Goal: Information Seeking & Learning: Learn about a topic

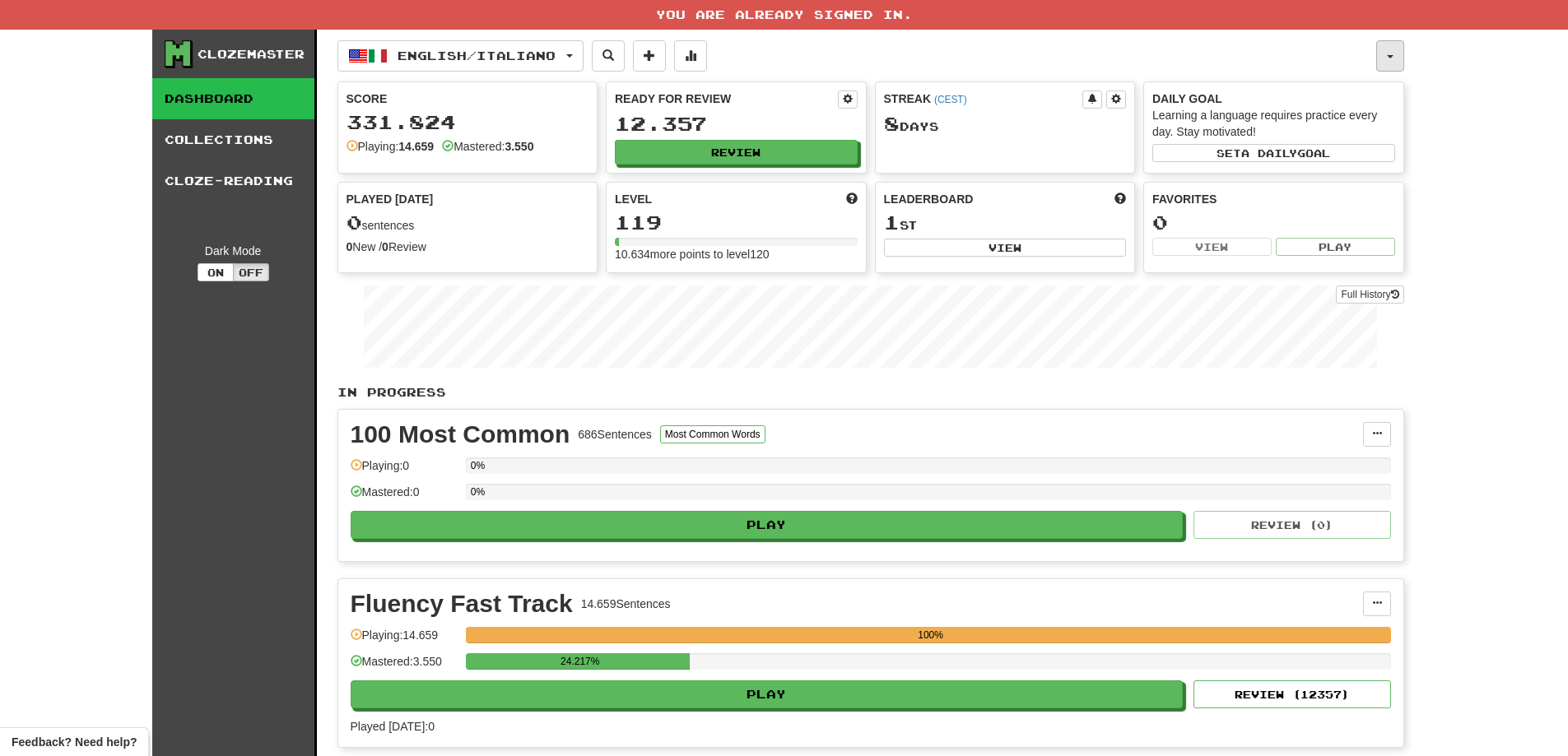
click at [1384, 44] on button "button" at bounding box center [1391, 55] width 28 height 31
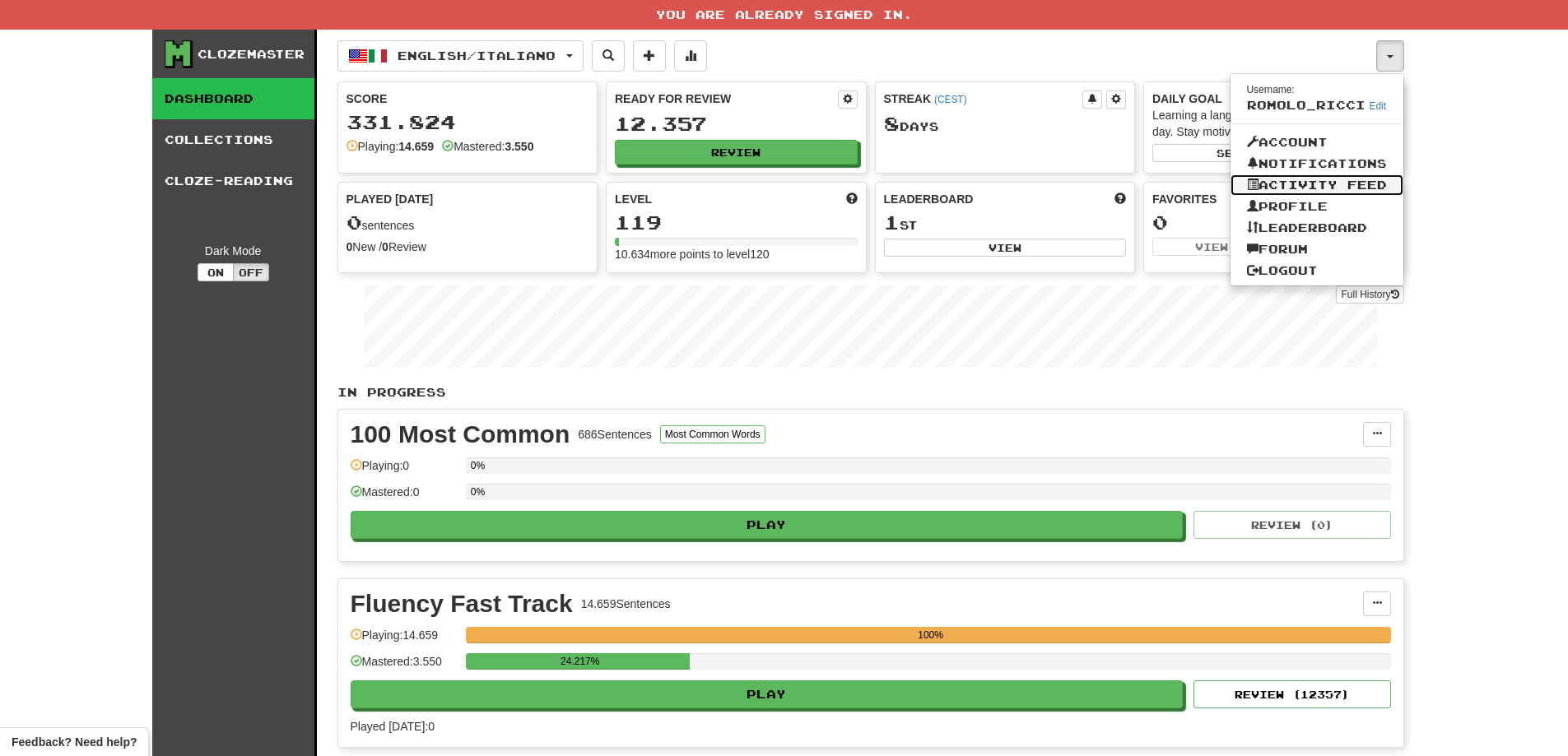
drag, startPoint x: 1359, startPoint y: 187, endPoint x: 1332, endPoint y: 165, distance: 34.8
click at [1359, 187] on link "Activity Feed" at bounding box center [1317, 185] width 173 height 21
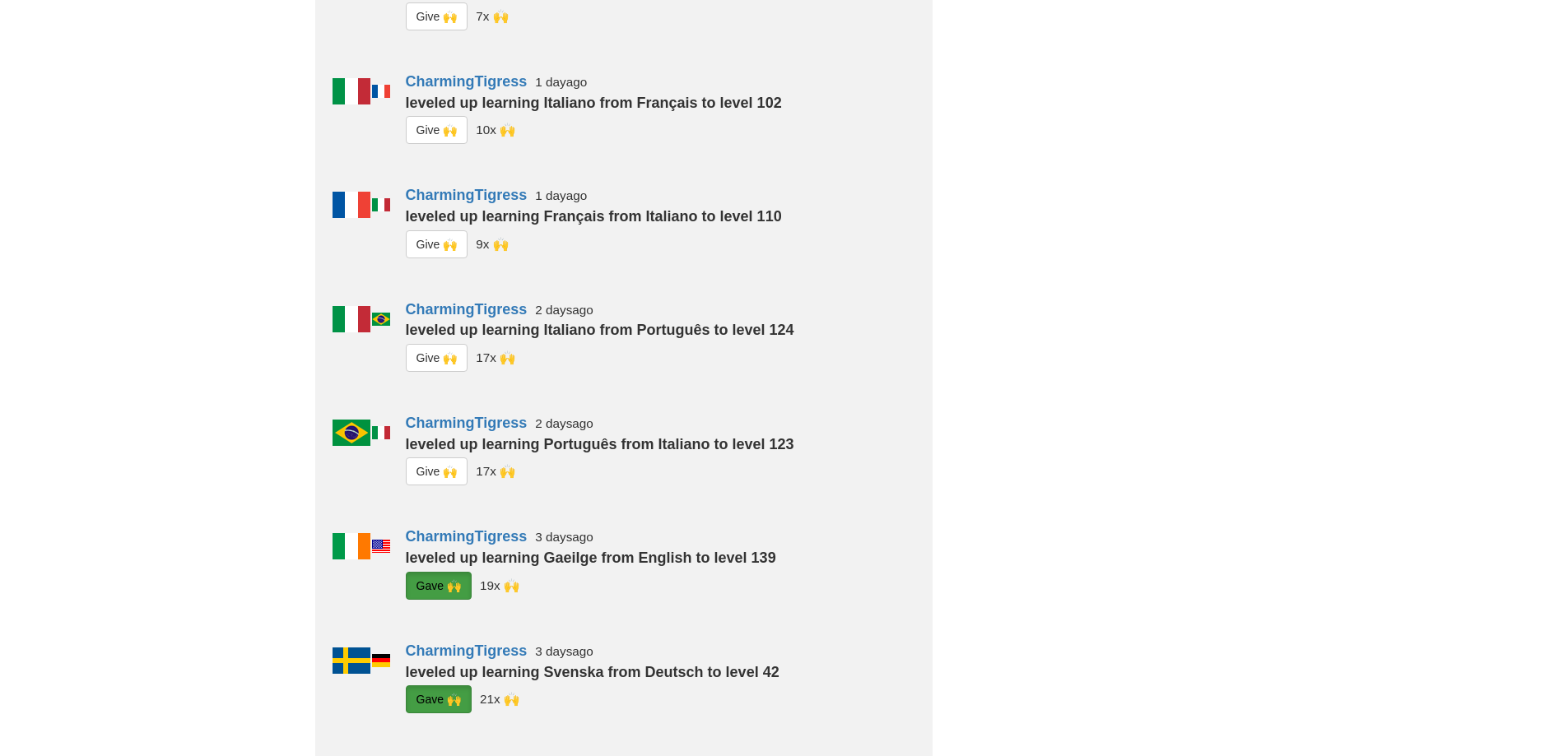
scroll to position [329, 0]
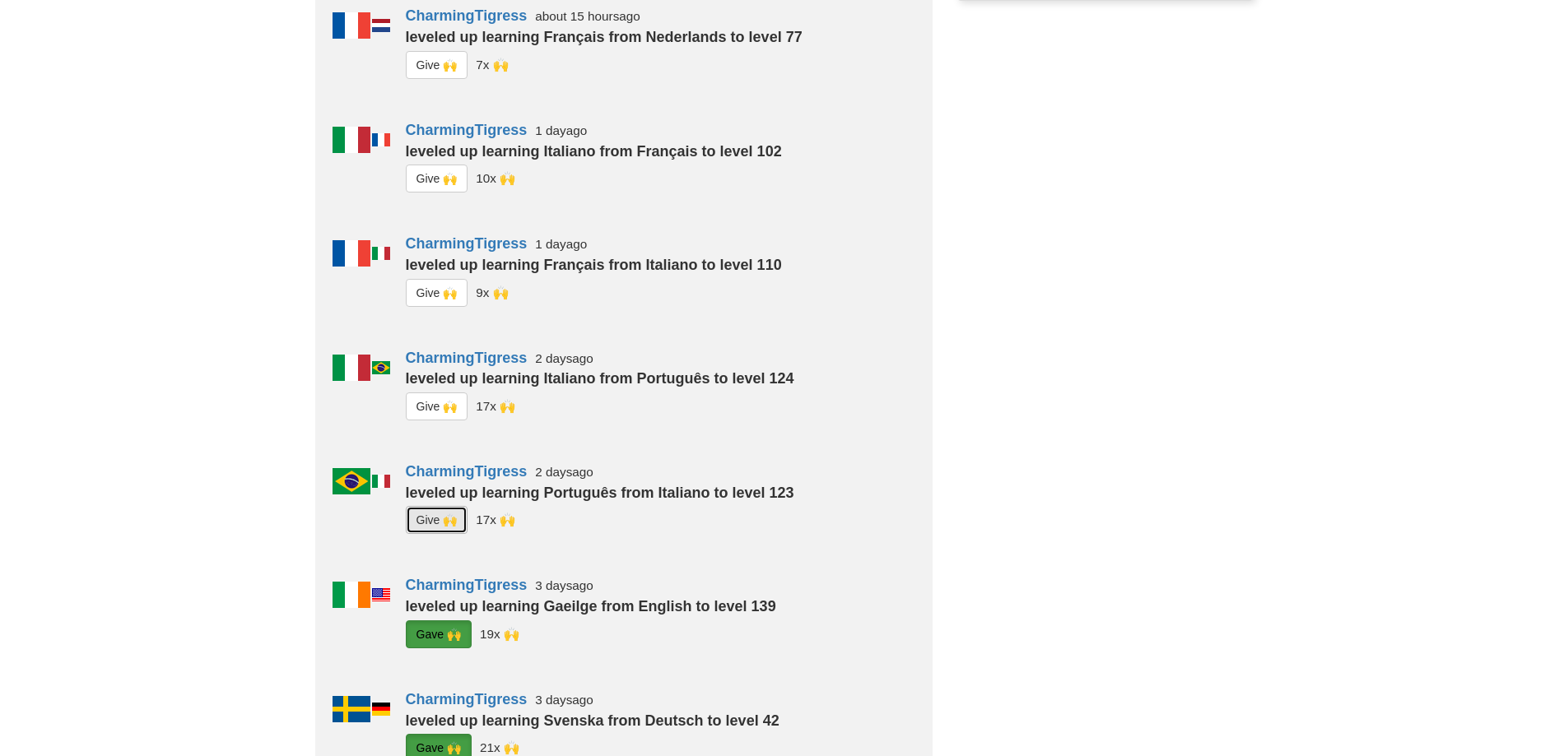
click at [422, 522] on button "G i ve 🙌" at bounding box center [437, 520] width 62 height 28
click at [423, 400] on button "G i ve 🙌" at bounding box center [437, 406] width 62 height 28
click at [442, 285] on button "G i ve 🙌" at bounding box center [437, 293] width 62 height 28
click at [432, 183] on button "G i ve 🙌" at bounding box center [437, 179] width 62 height 28
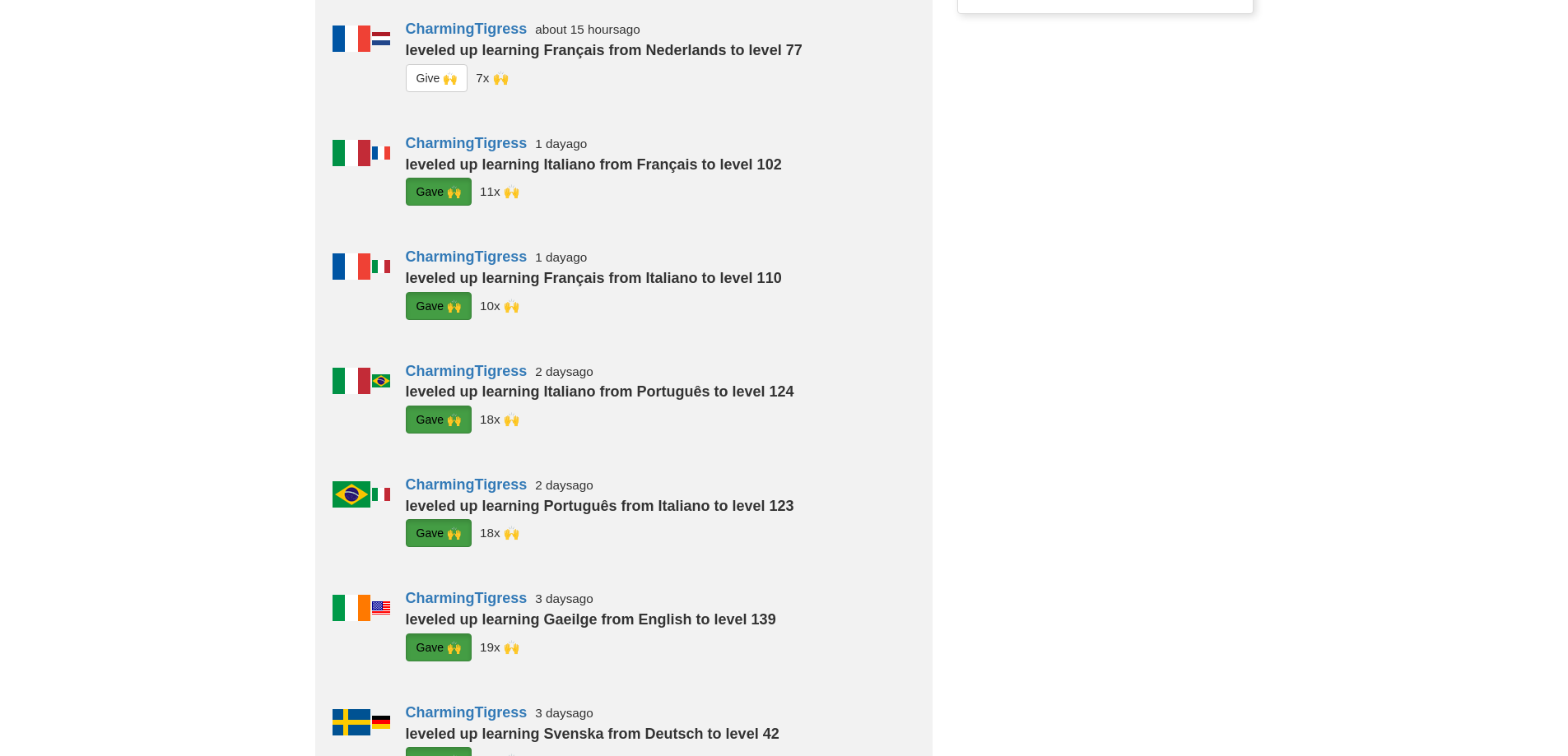
scroll to position [83, 0]
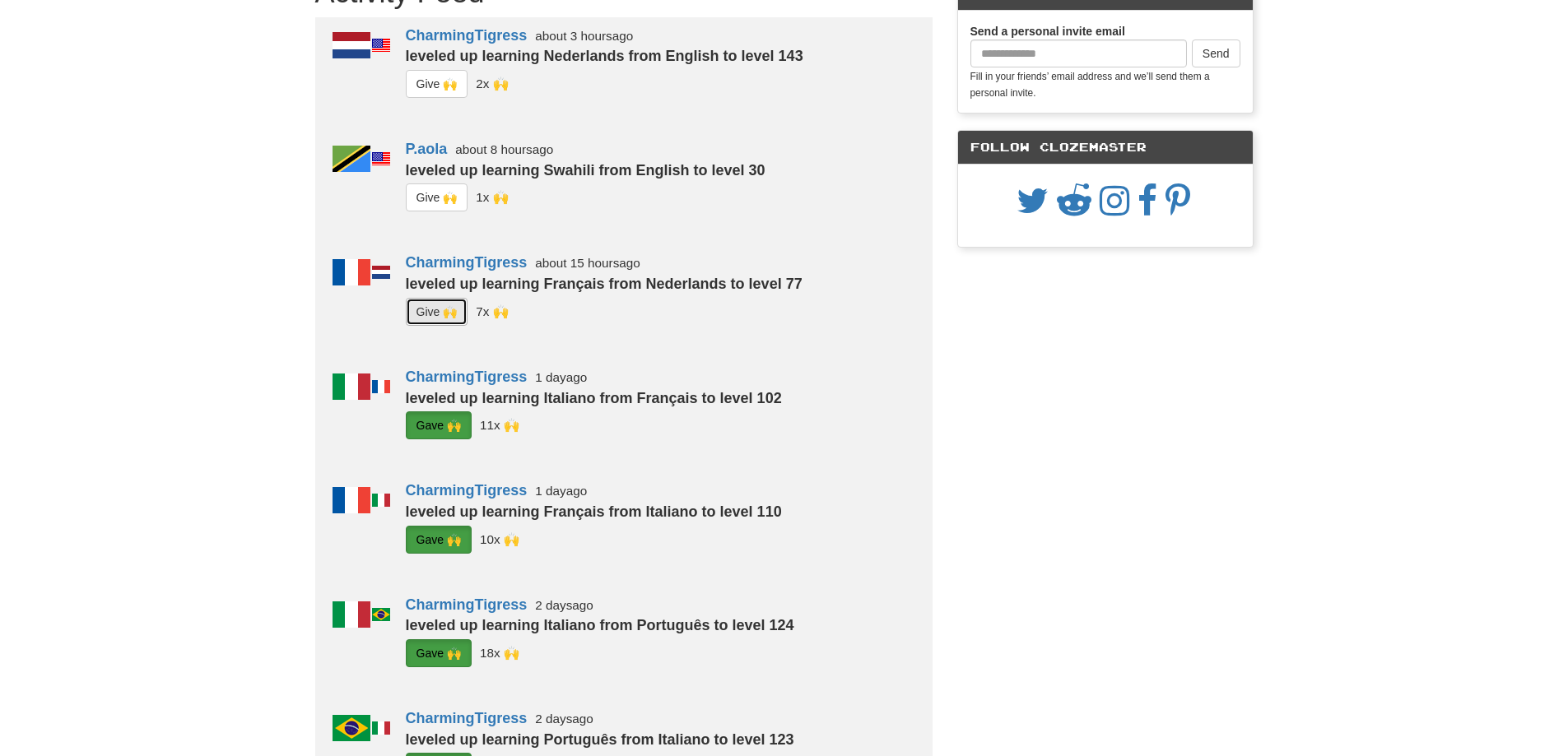
click at [420, 309] on button "G i ve 🙌" at bounding box center [437, 312] width 62 height 28
click at [451, 198] on button "G i ve 🙌" at bounding box center [437, 198] width 62 height 28
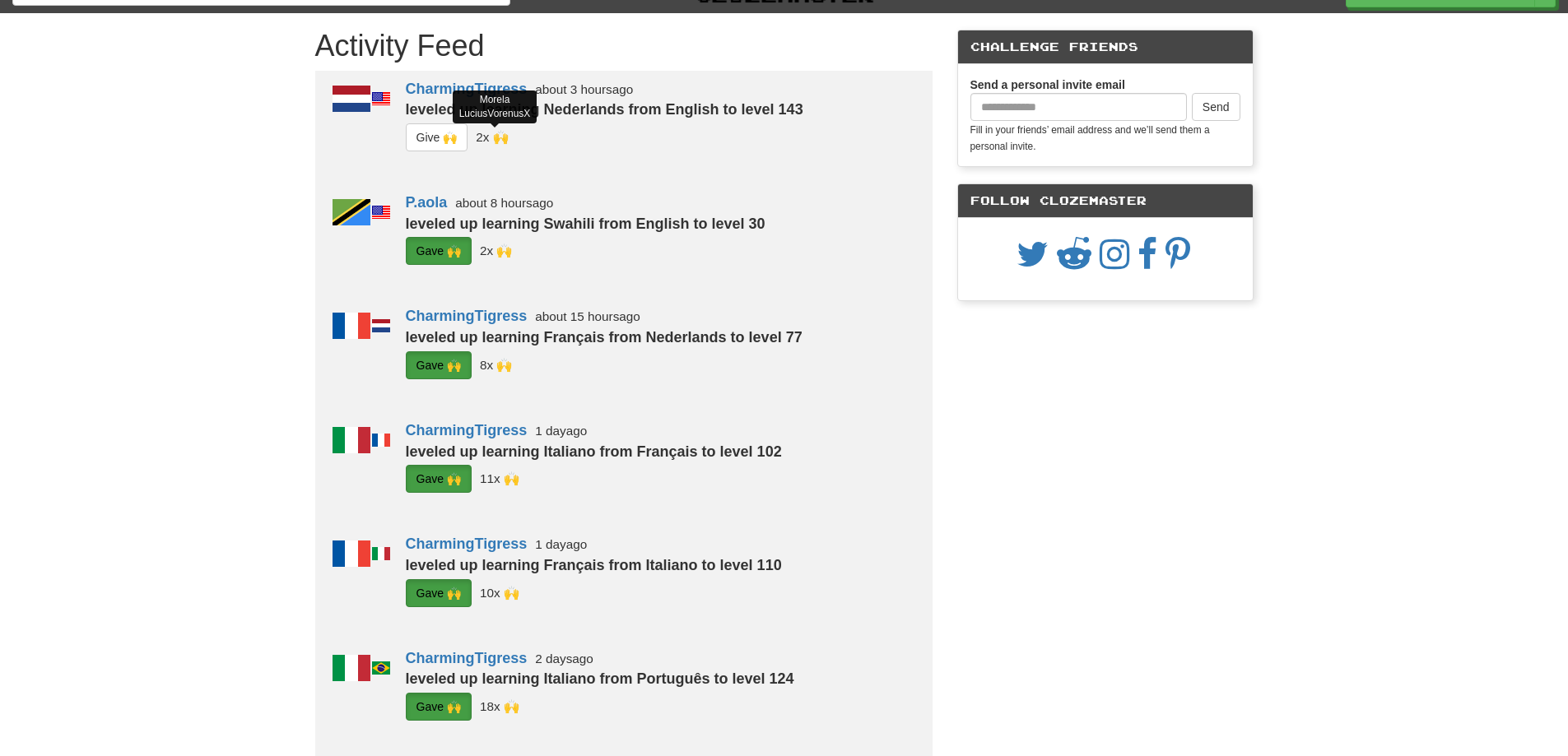
scroll to position [0, 0]
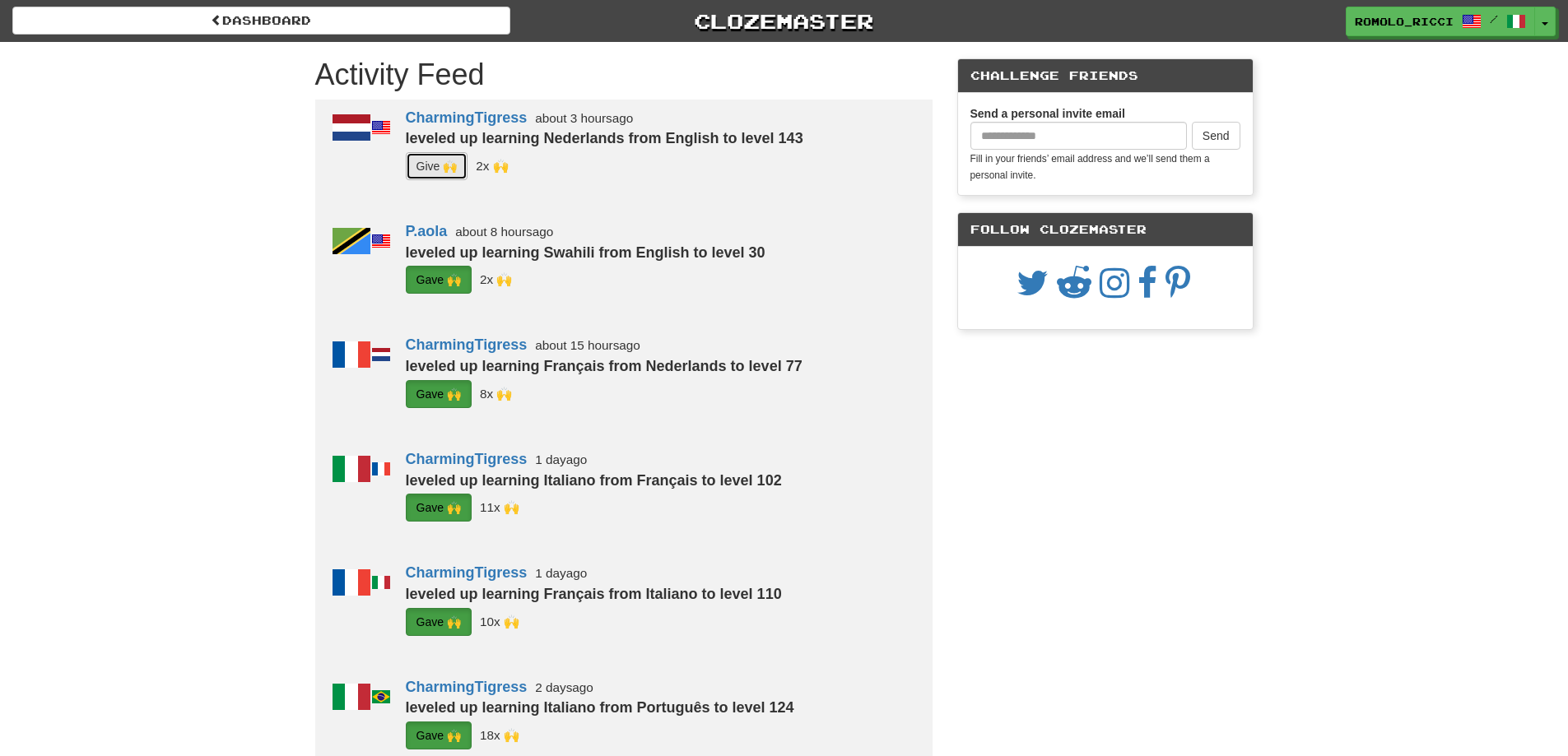
click at [440, 171] on button "G i ve 🙌" at bounding box center [437, 167] width 62 height 28
click at [1545, 29] on button "Toggle Dropdown" at bounding box center [1546, 21] width 21 height 29
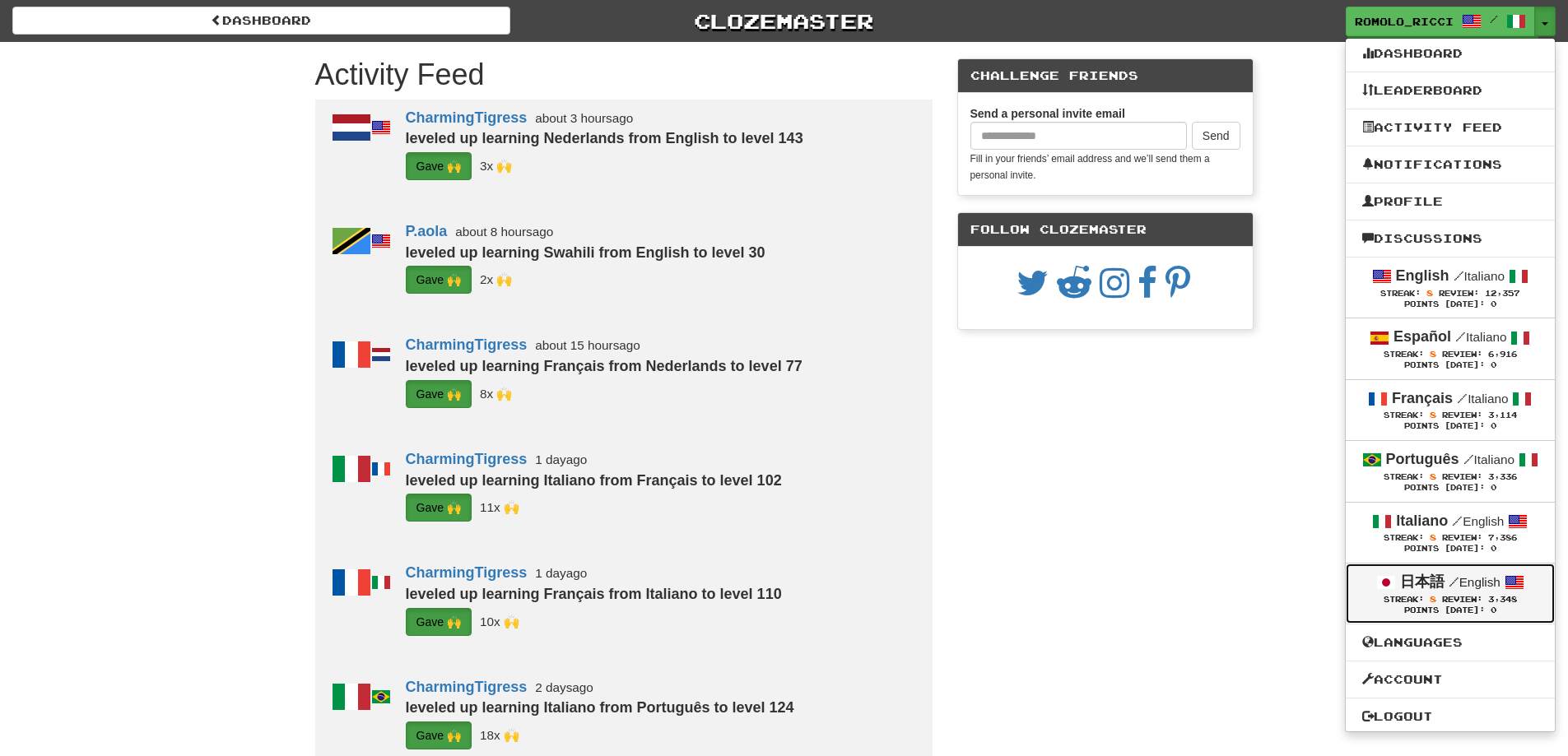
click at [1471, 585] on small "/ English" at bounding box center [1474, 582] width 51 height 14
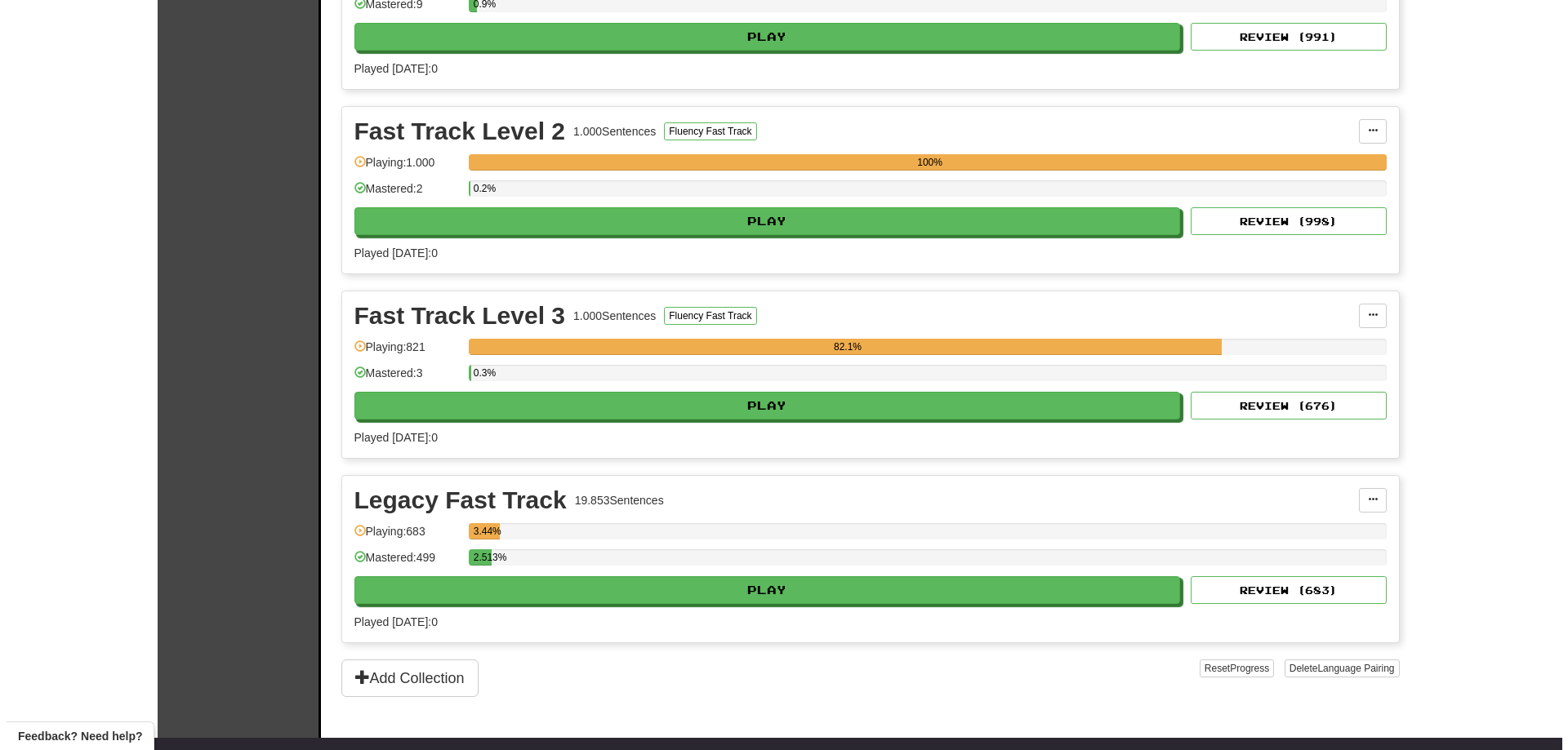
scroll to position [490, 0]
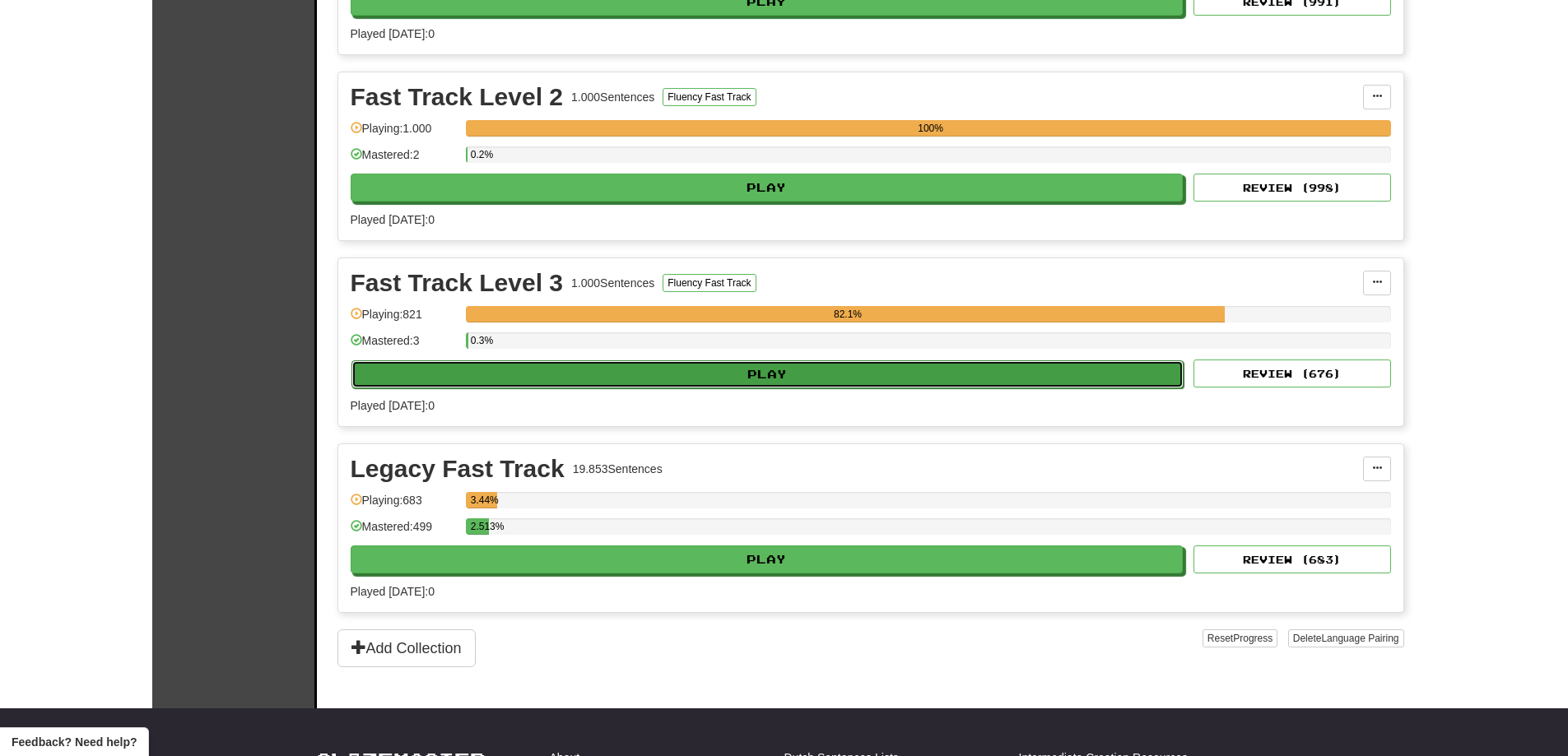
click at [841, 381] on button "Play" at bounding box center [768, 374] width 833 height 28
select select "**"
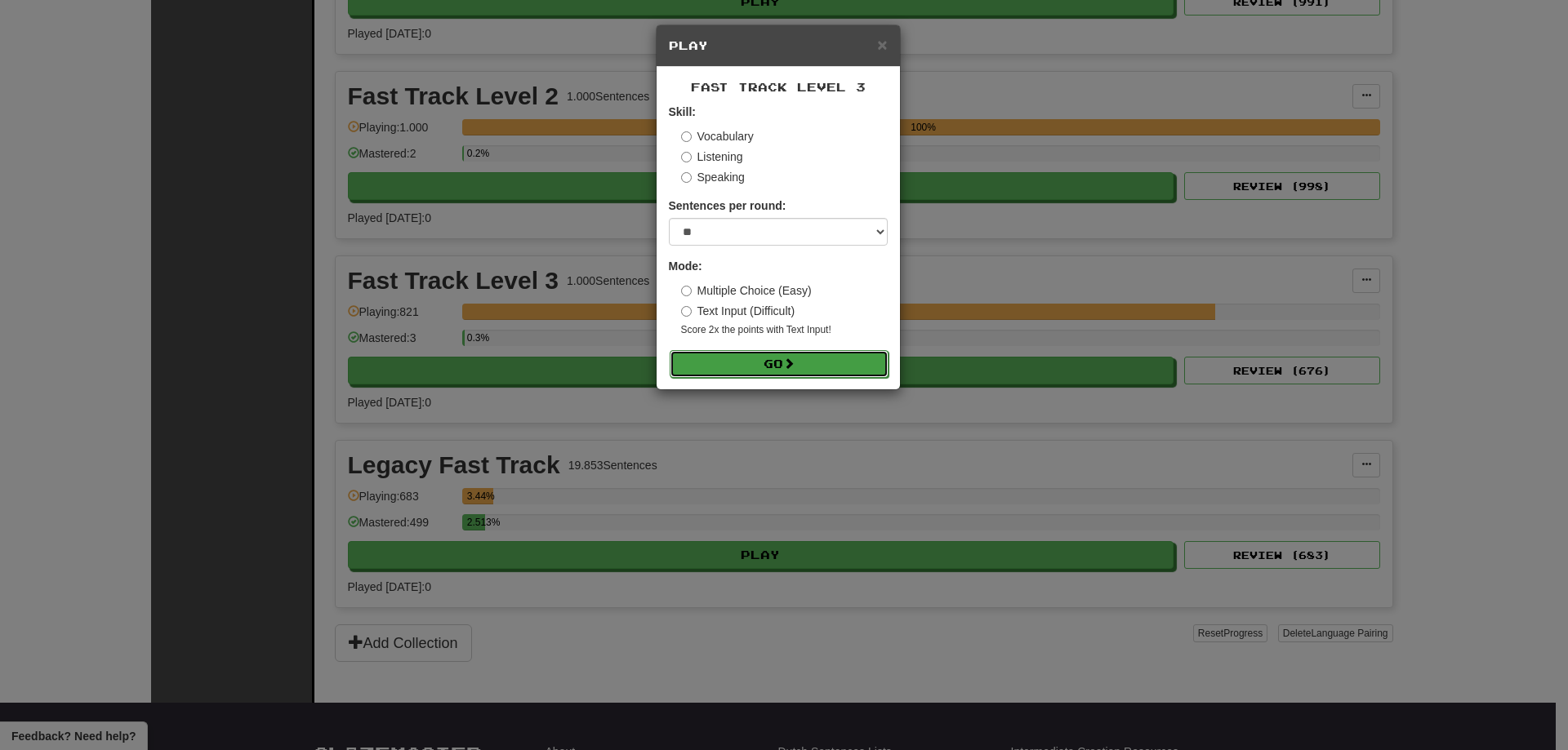
click at [765, 376] on button "Go" at bounding box center [779, 364] width 219 height 28
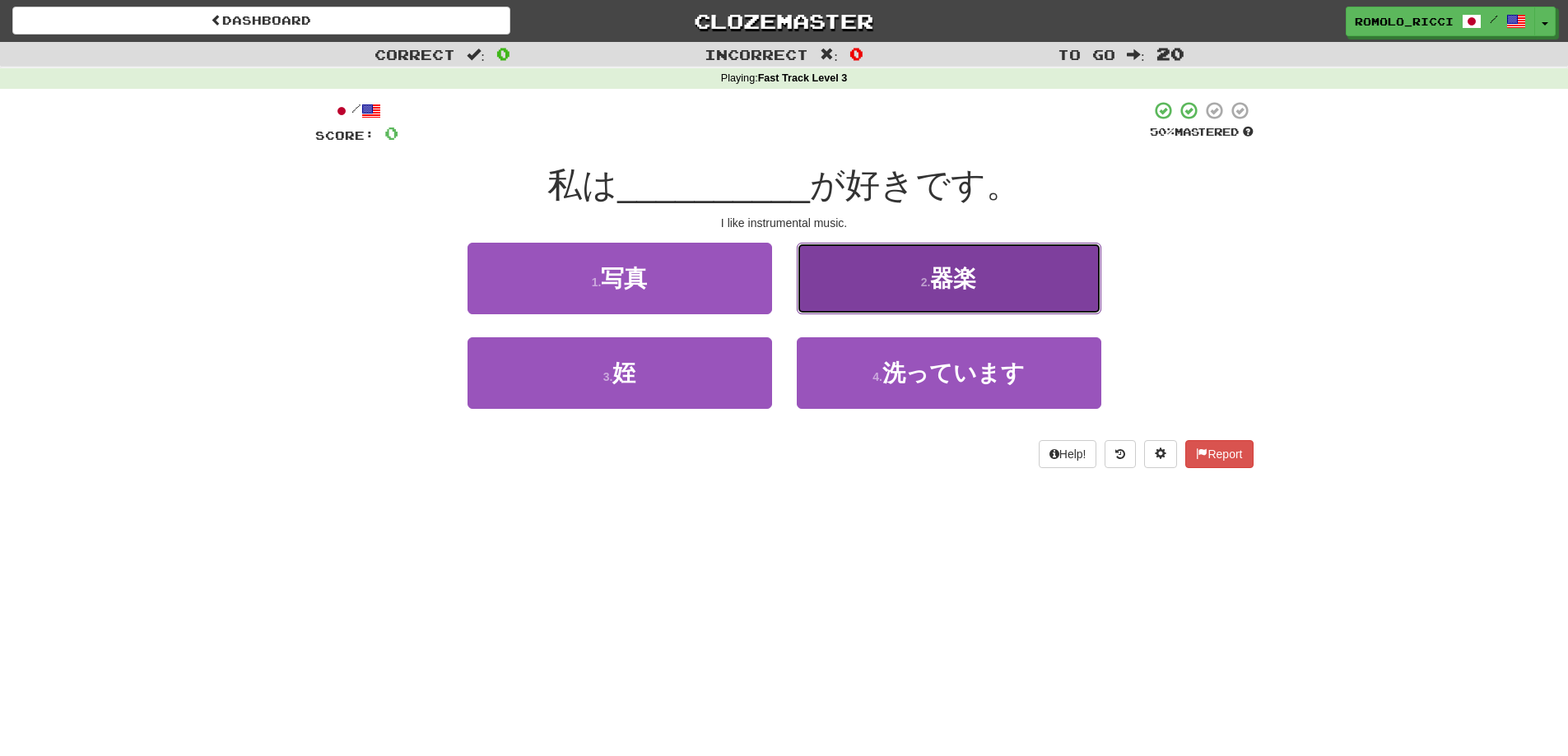
click at [928, 267] on button "2 . 器楽" at bounding box center [949, 279] width 304 height 72
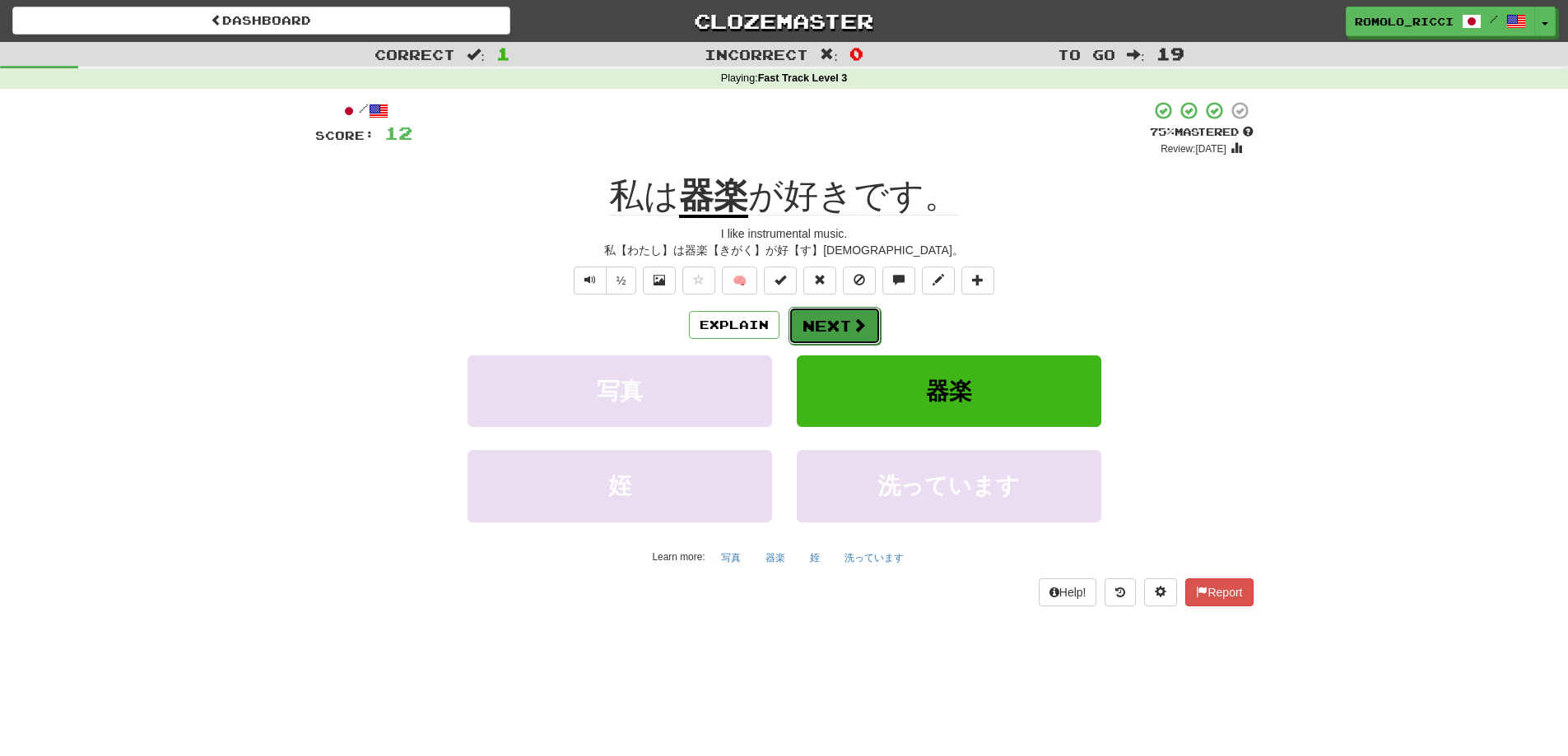
click at [841, 313] on button "Next" at bounding box center [835, 326] width 92 height 38
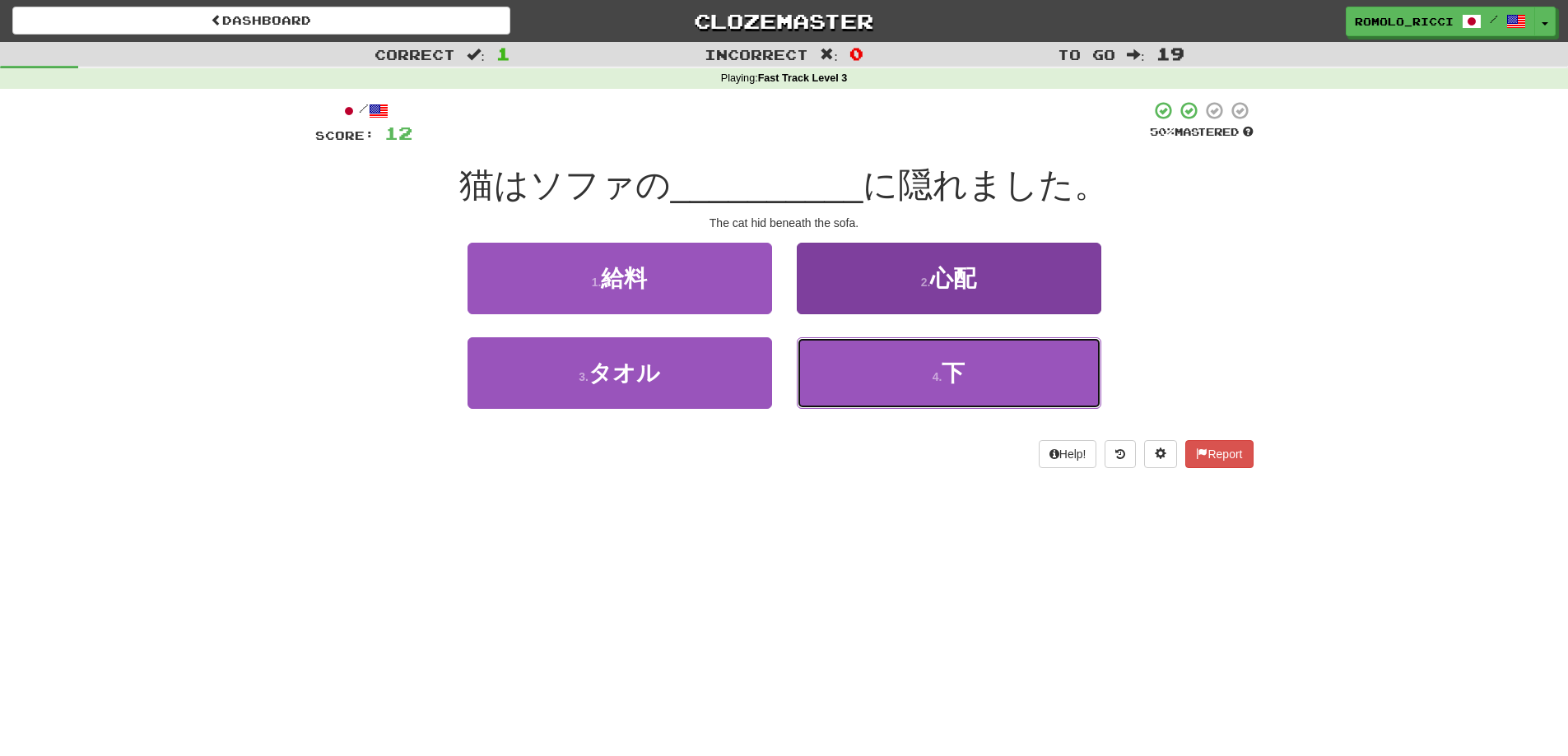
click at [918, 358] on button "4 . 下" at bounding box center [949, 373] width 304 height 72
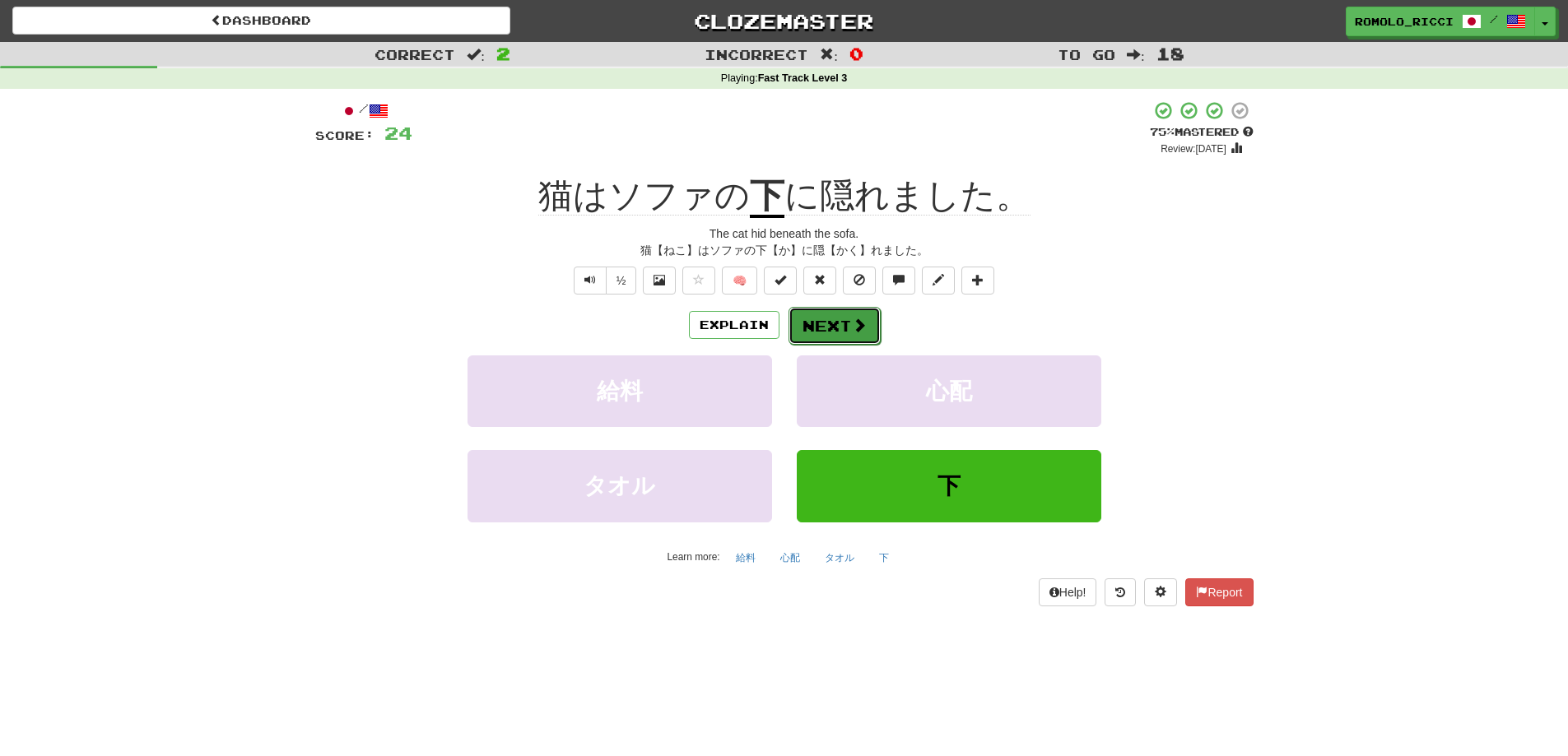
click at [839, 321] on button "Next" at bounding box center [835, 326] width 92 height 38
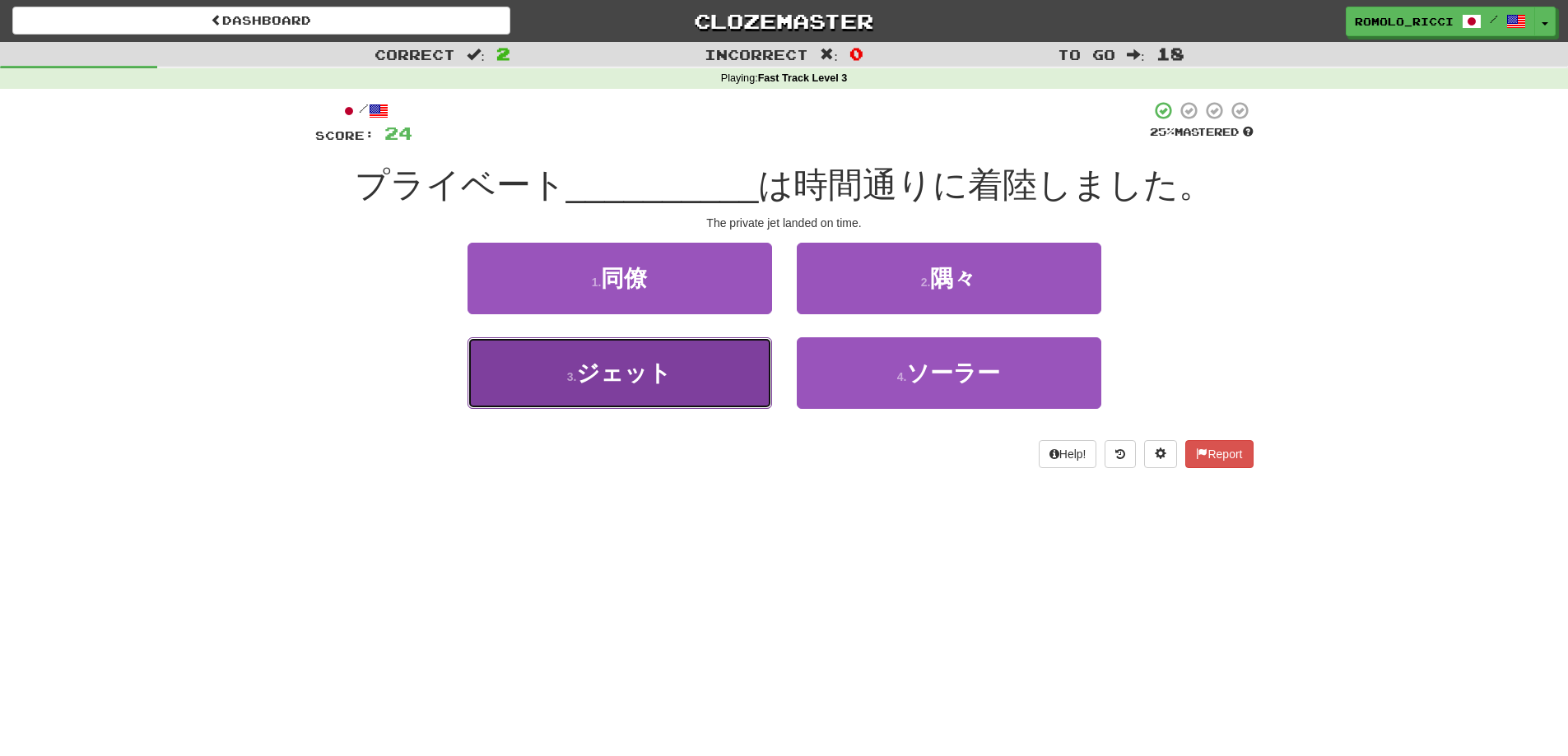
click at [697, 358] on button "3 . ジェット" at bounding box center [619, 373] width 304 height 72
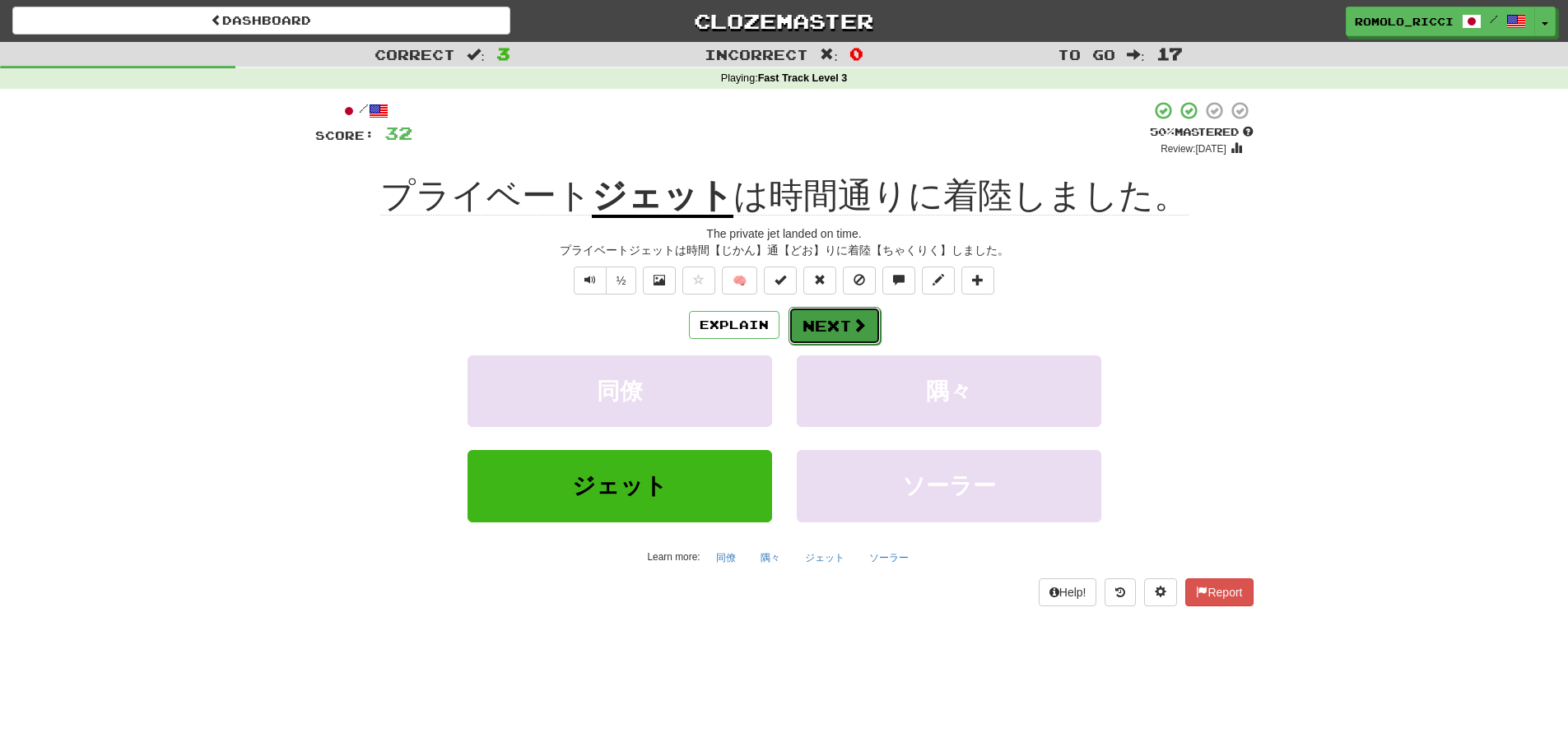
click at [846, 327] on button "Next" at bounding box center [835, 326] width 92 height 38
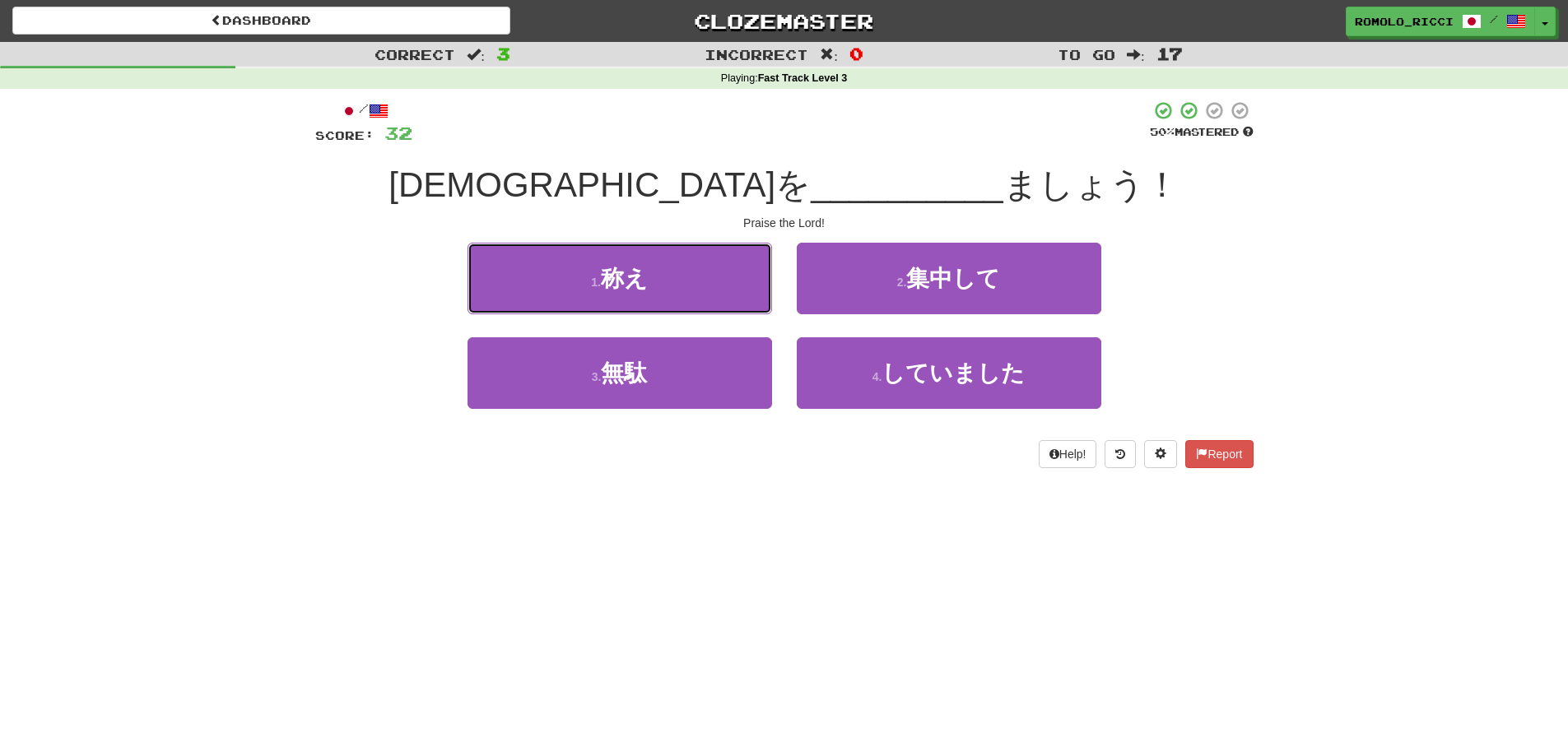
click at [725, 263] on button "1 . 称え" at bounding box center [619, 279] width 304 height 72
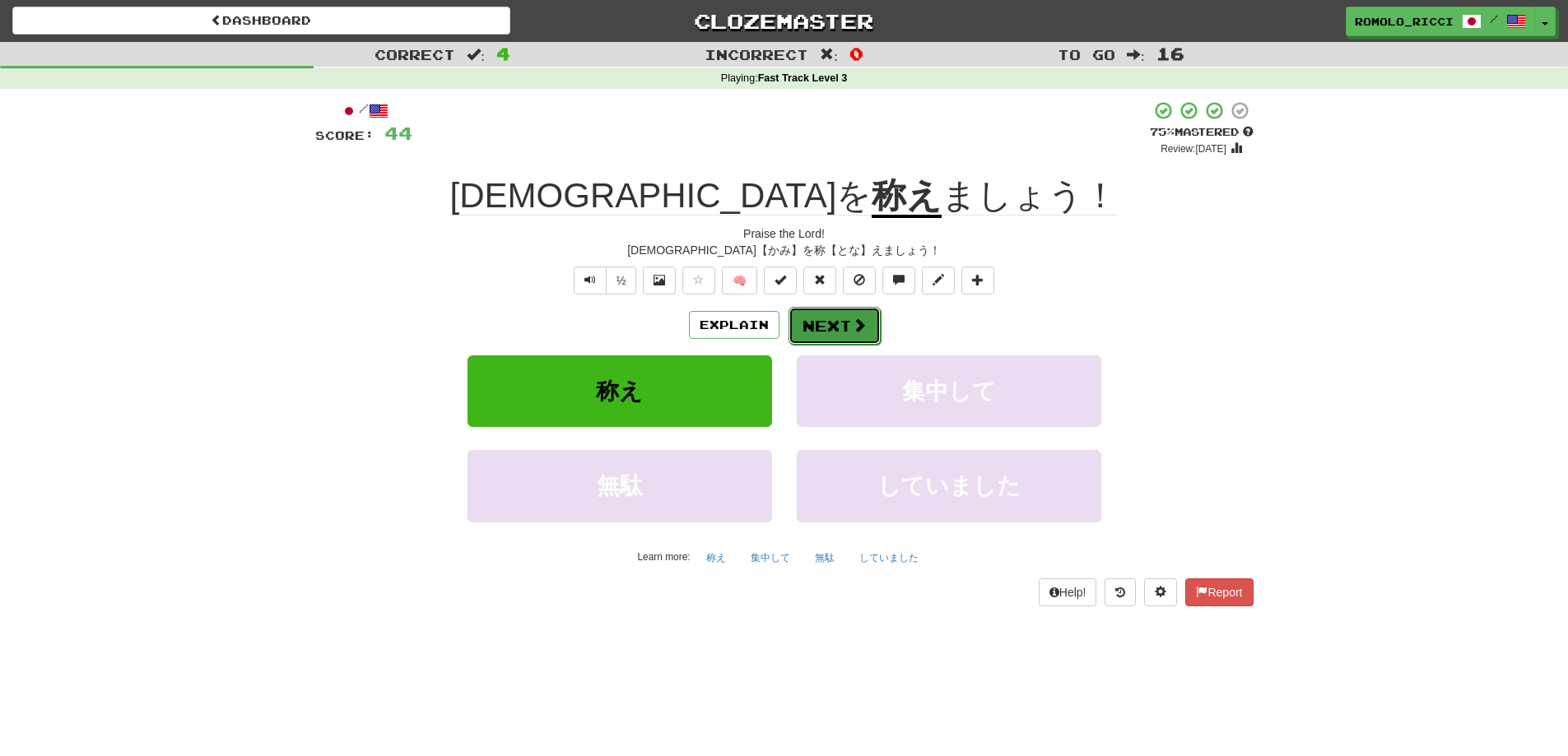
click at [844, 319] on button "Next" at bounding box center [835, 326] width 92 height 38
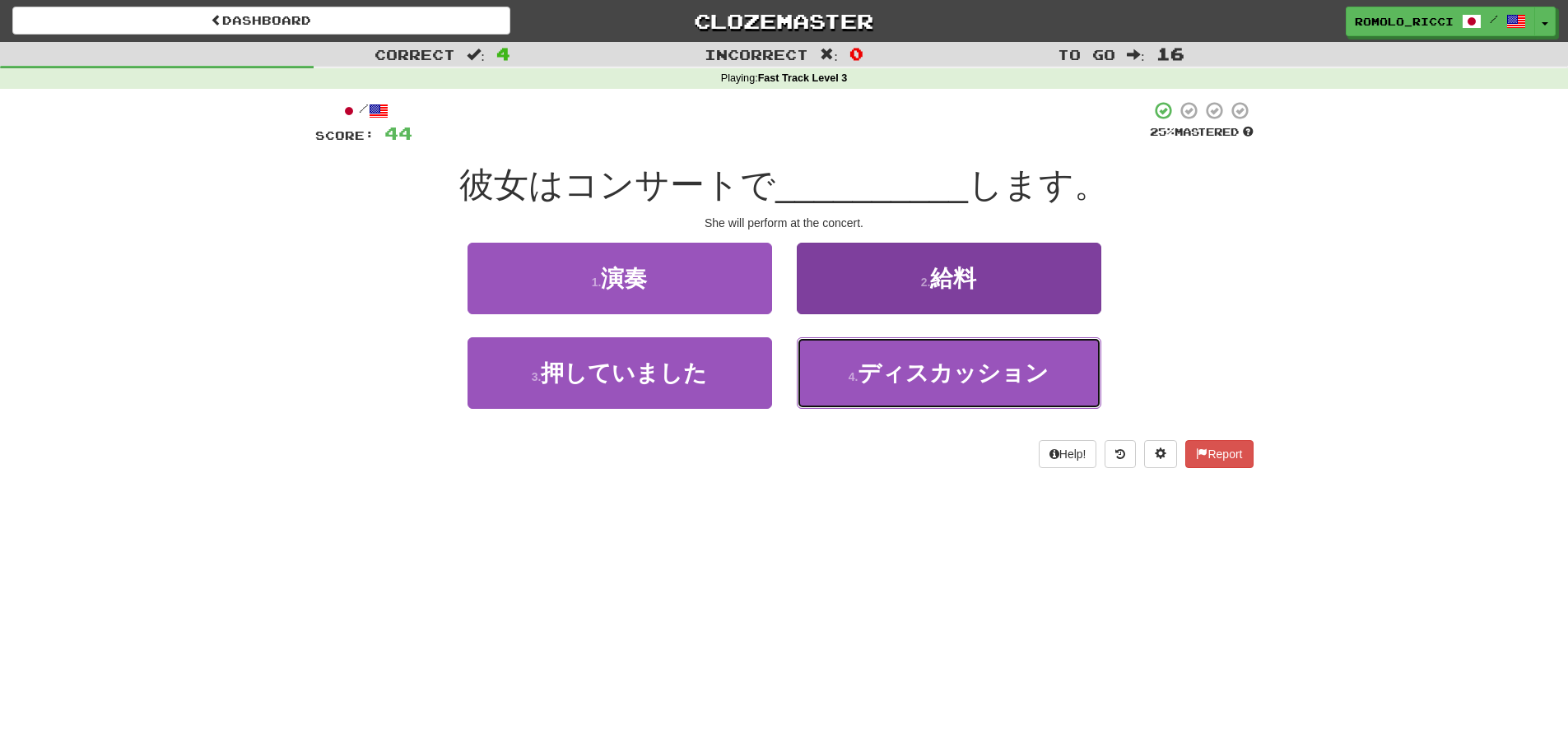
click at [936, 382] on span "ディスカッション" at bounding box center [952, 373] width 191 height 26
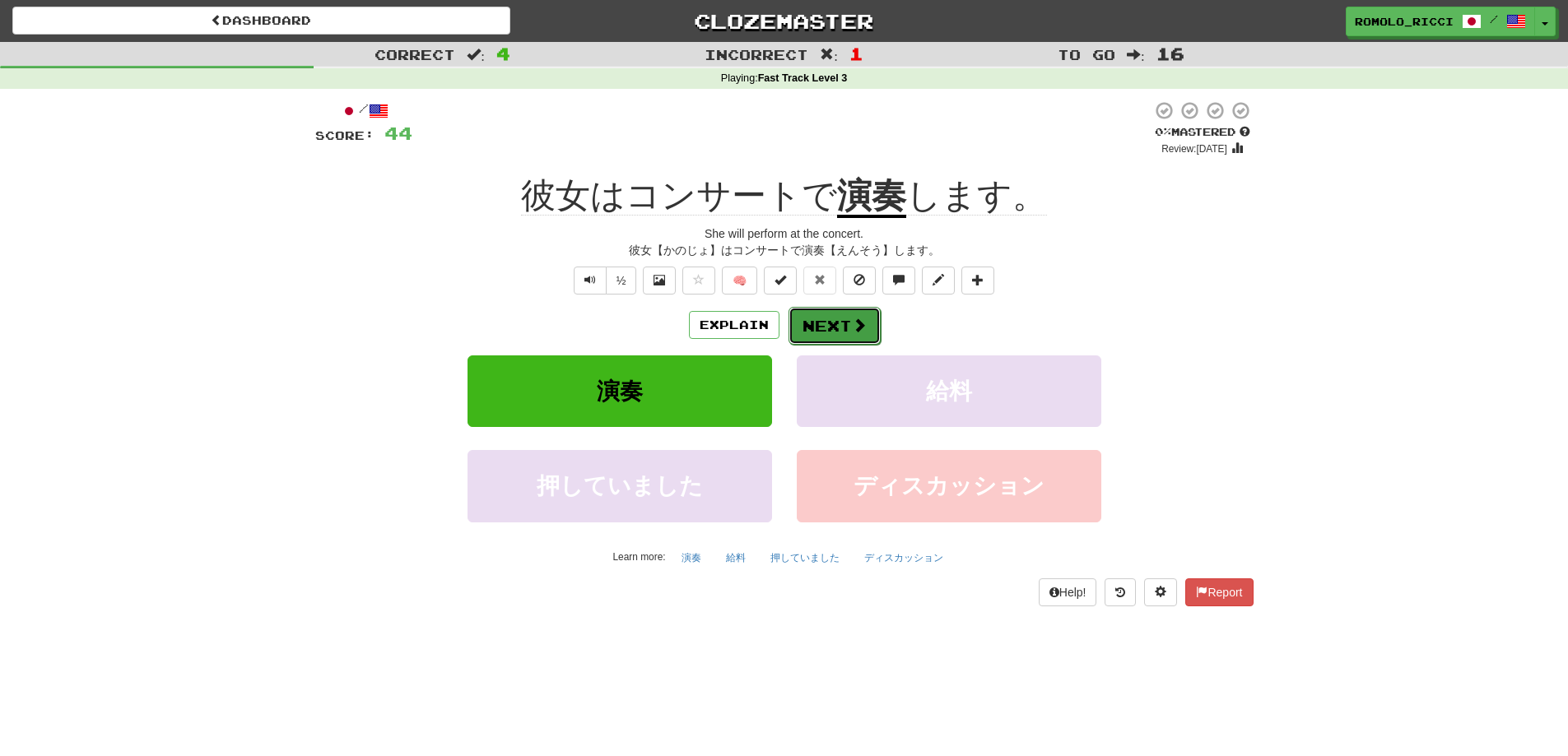
click at [852, 319] on span at bounding box center [859, 325] width 15 height 15
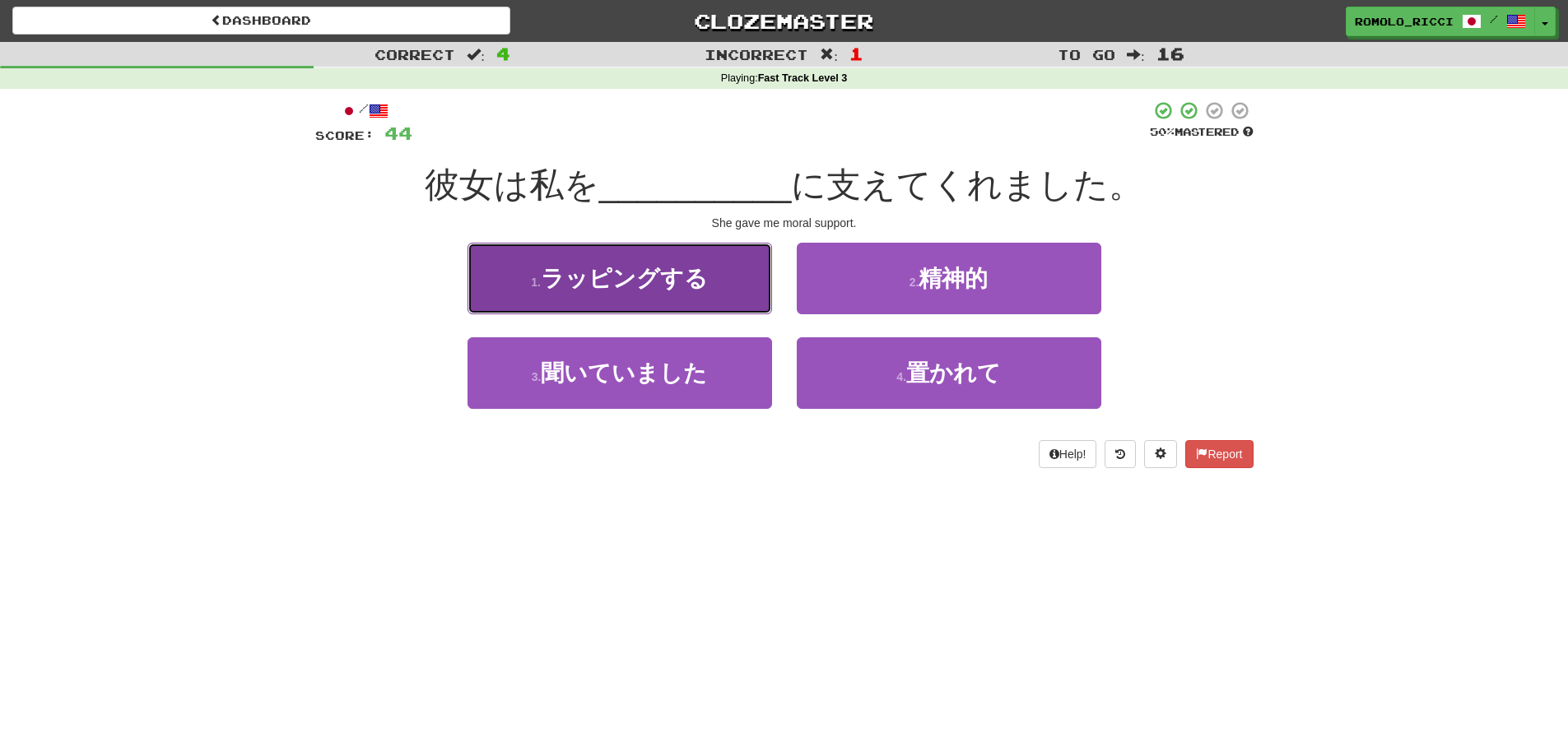
click at [682, 282] on span "ラッピングする" at bounding box center [624, 279] width 167 height 26
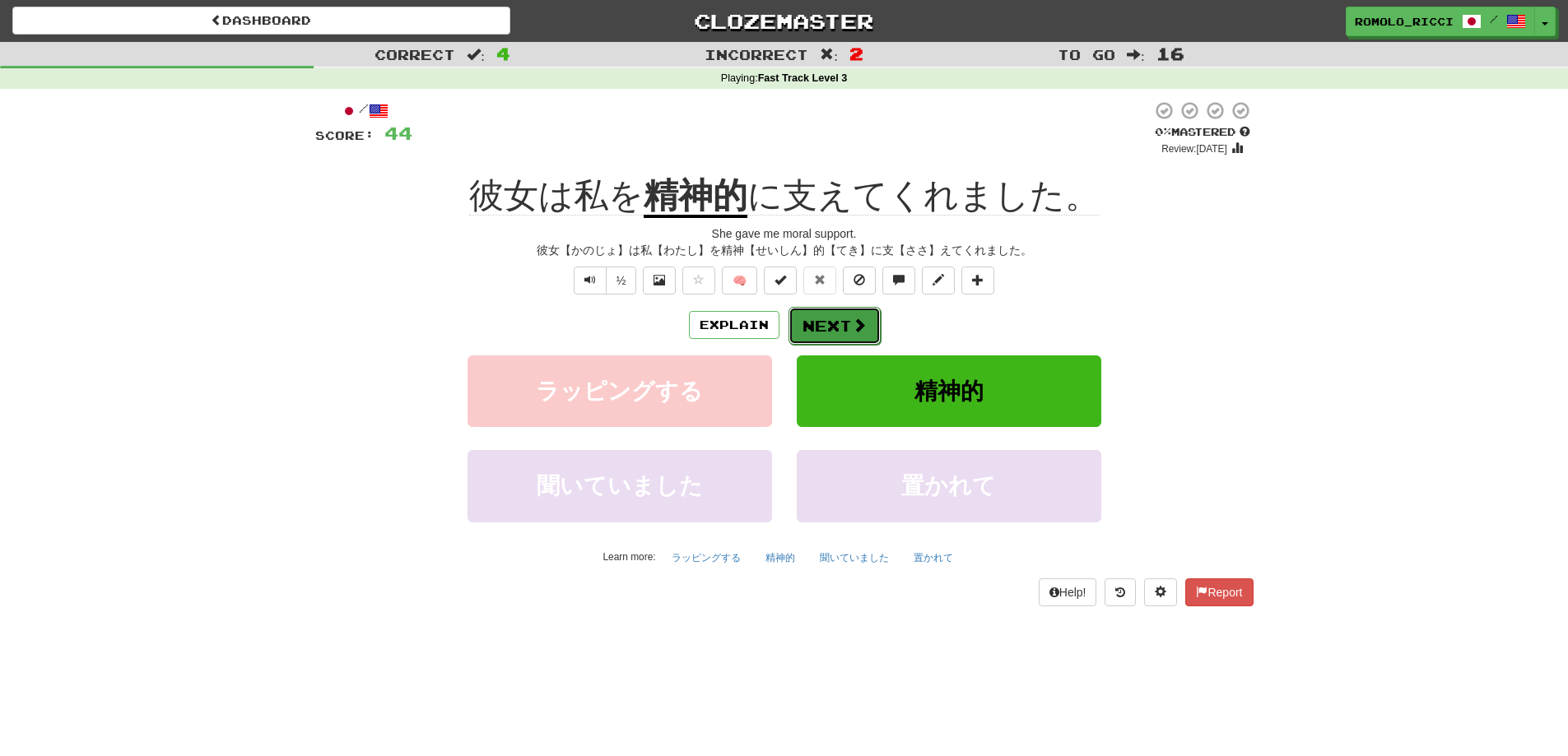
click at [840, 314] on button "Next" at bounding box center [835, 326] width 92 height 38
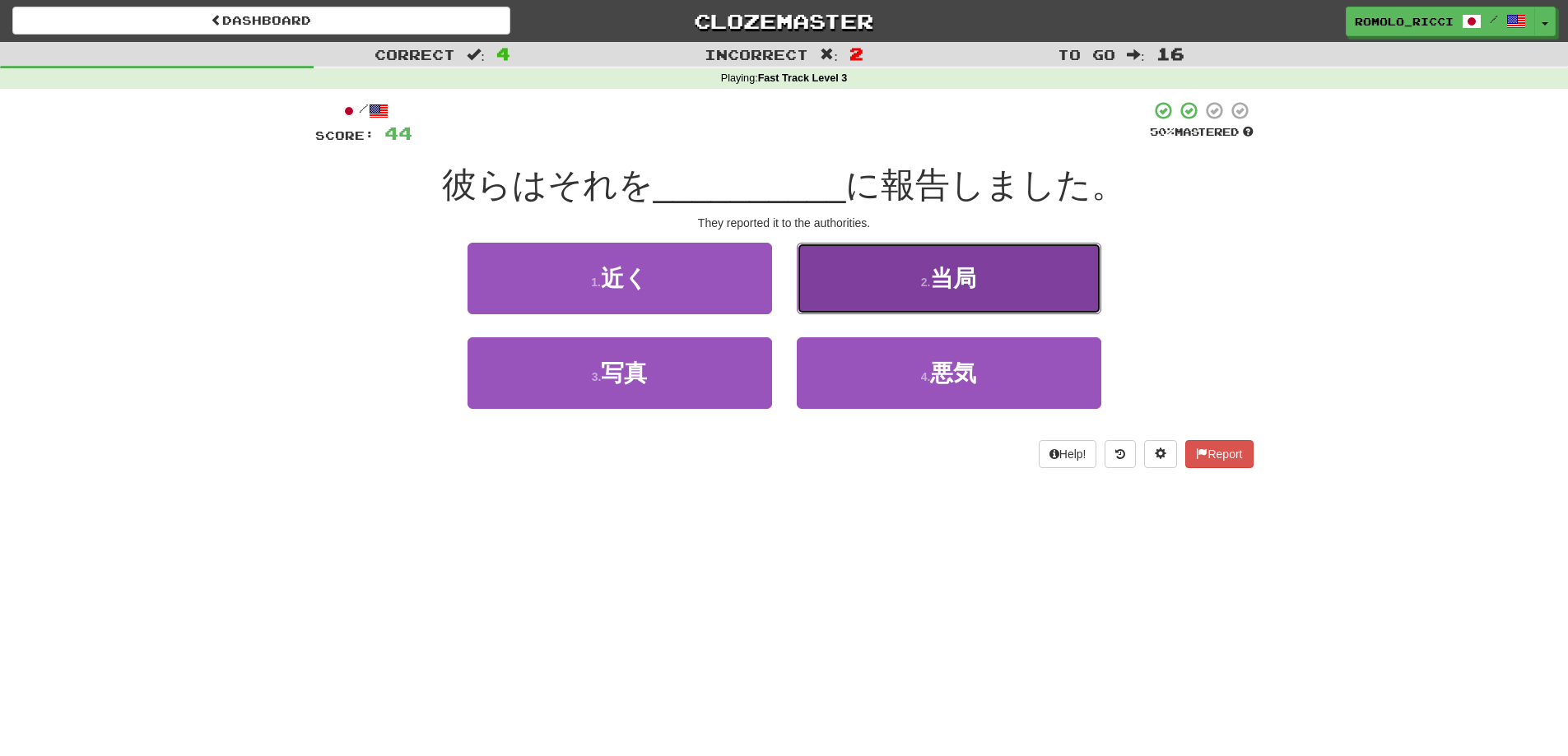
click at [861, 280] on button "2 . 当局" at bounding box center [949, 279] width 304 height 72
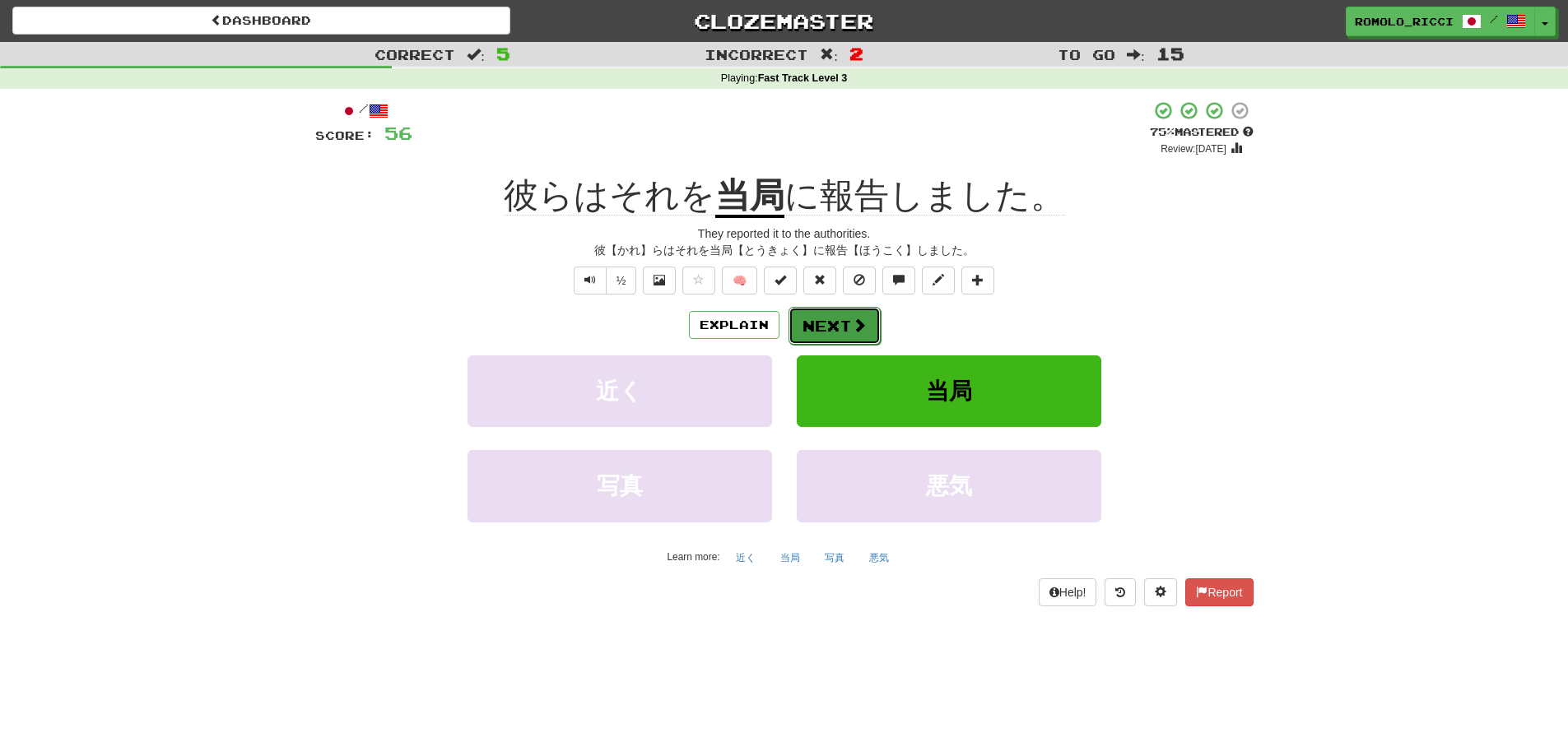
click at [834, 319] on button "Next" at bounding box center [835, 326] width 92 height 38
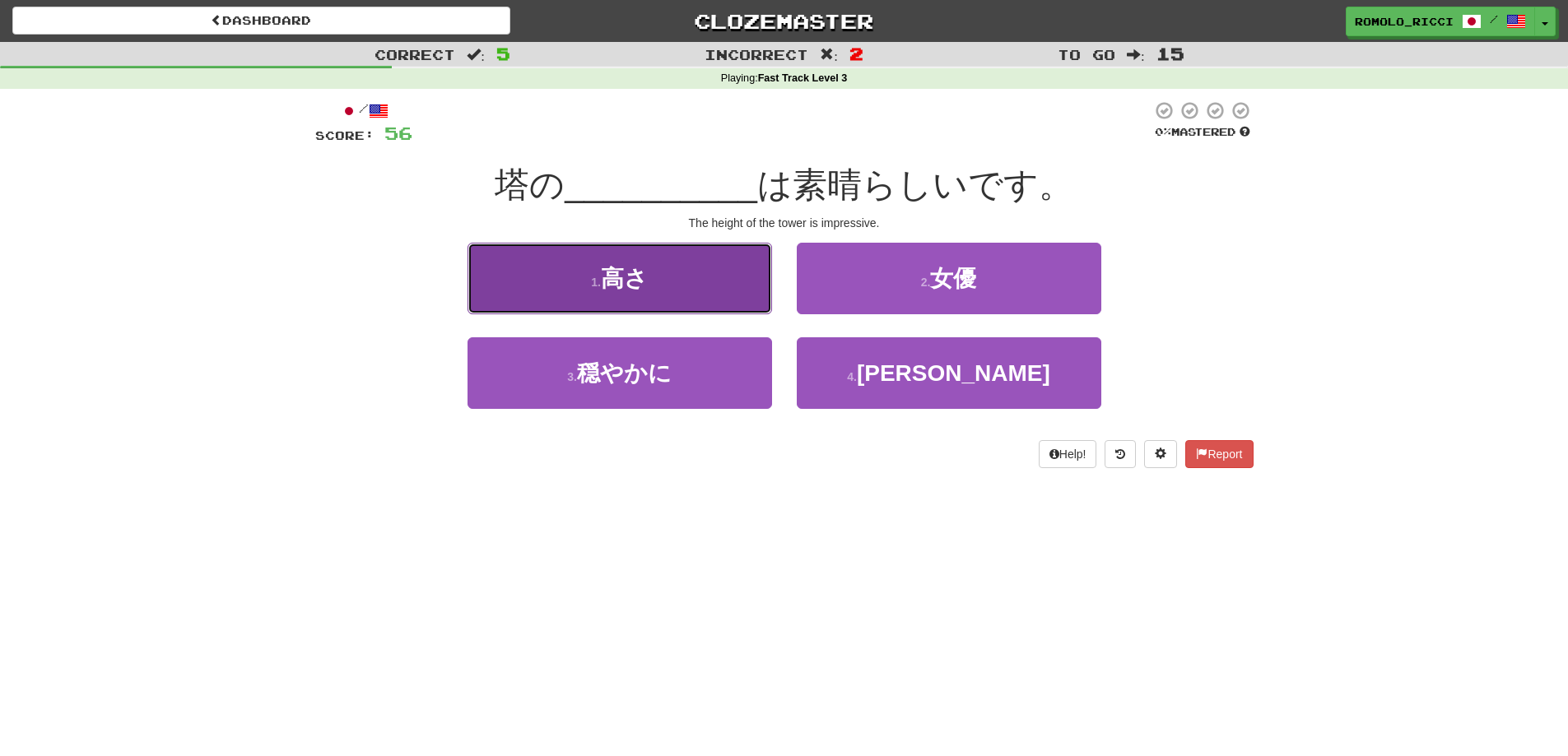
click at [698, 271] on button "1 . 高さ" at bounding box center [619, 279] width 304 height 72
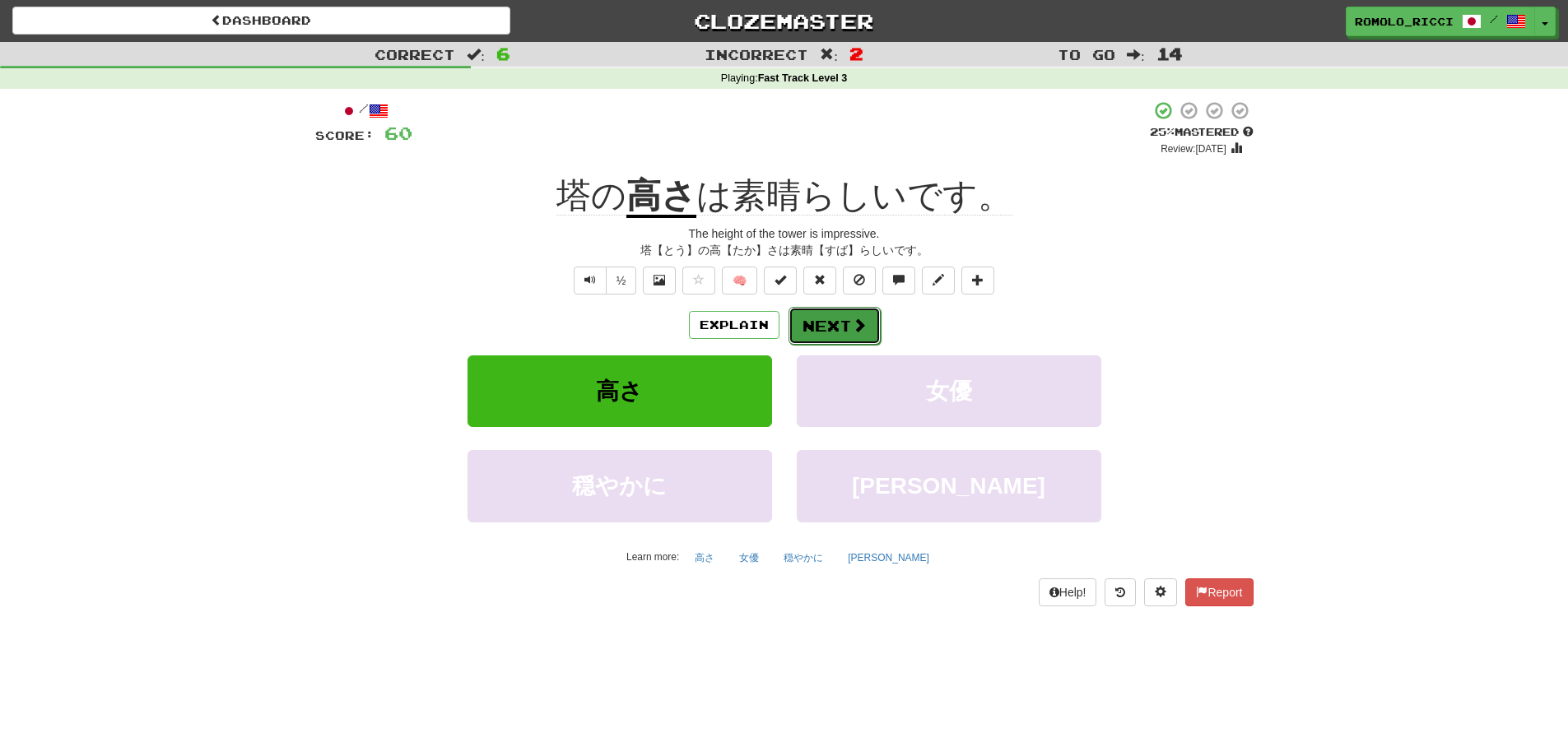
click at [816, 327] on button "Next" at bounding box center [835, 326] width 92 height 38
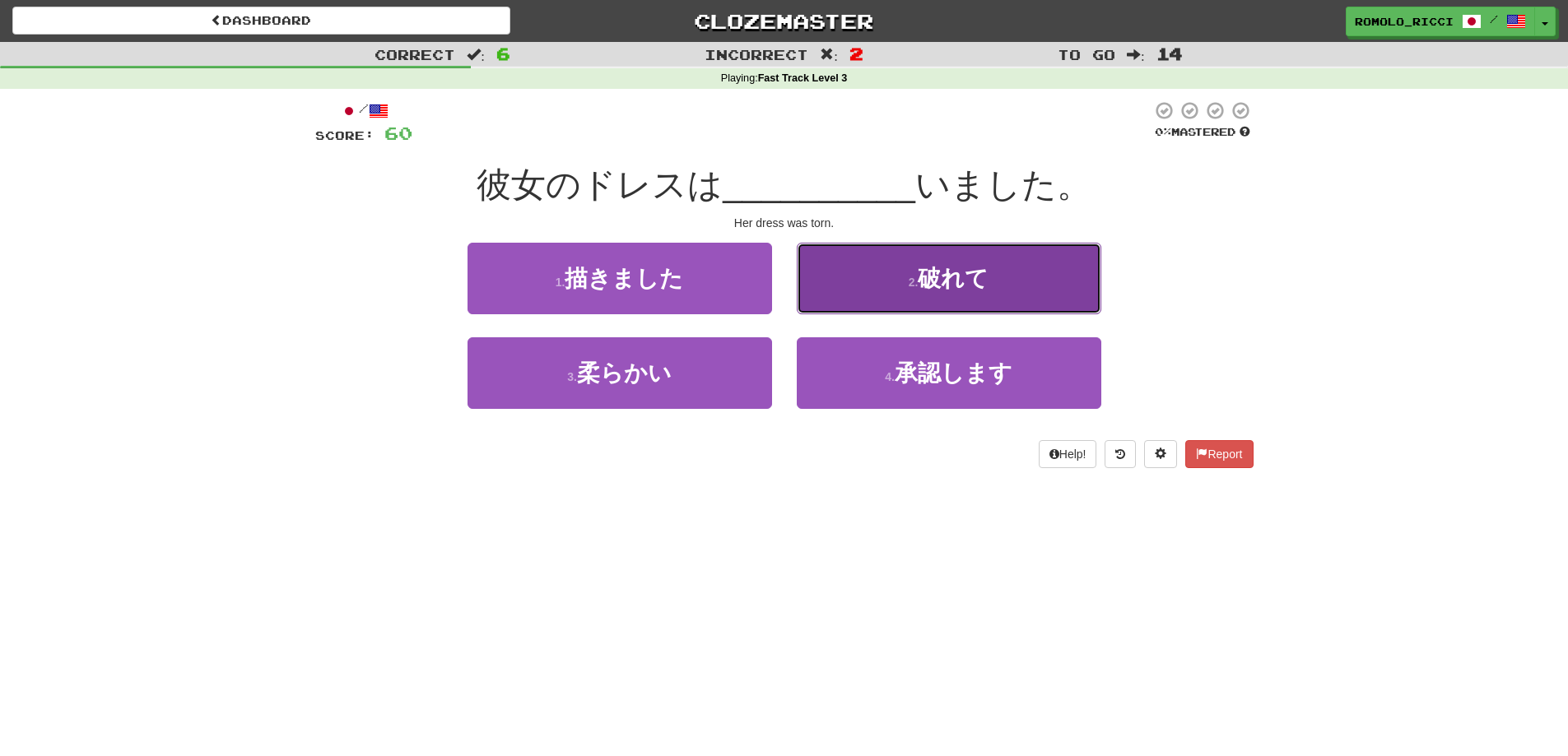
click at [880, 271] on button "2 . 破れて" at bounding box center [949, 279] width 304 height 72
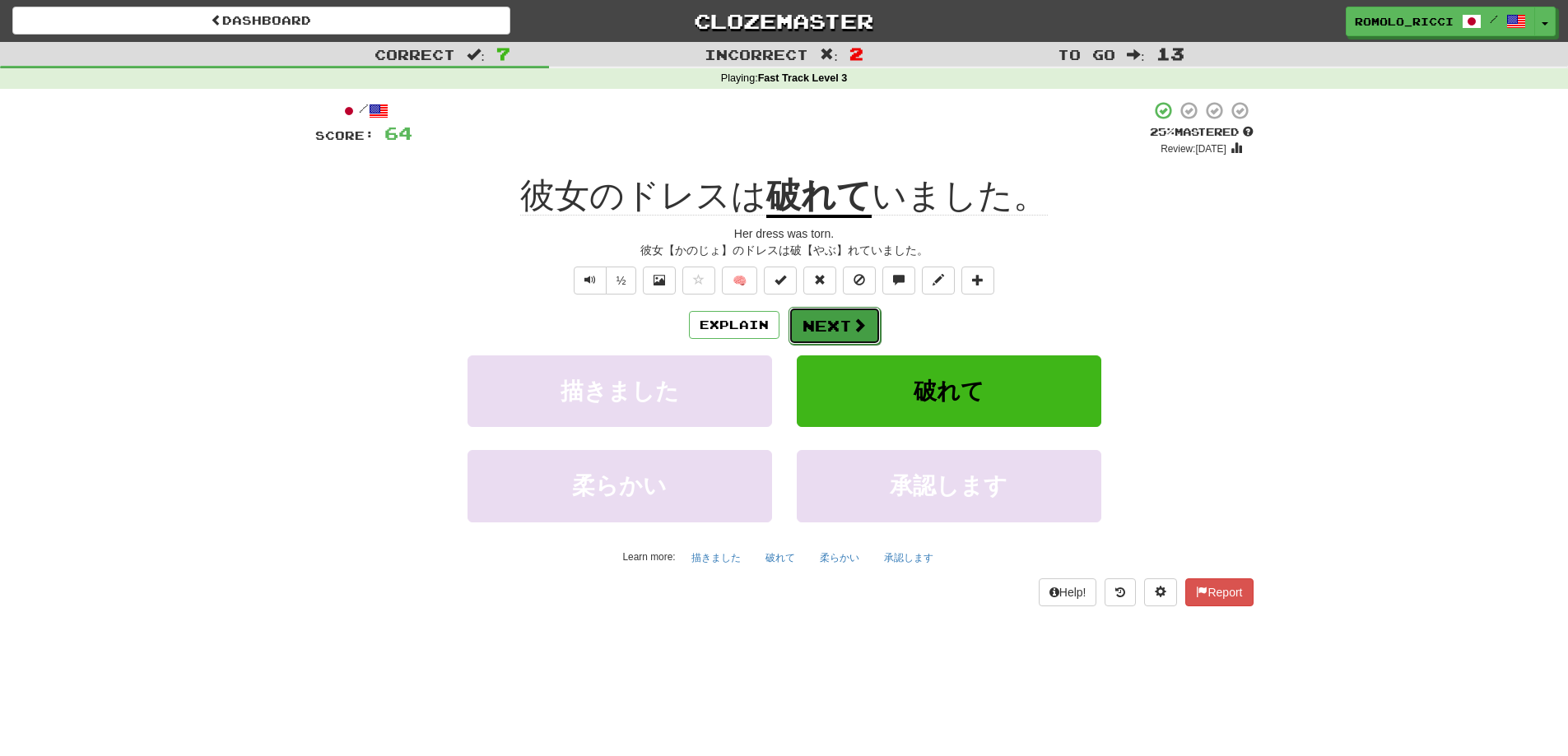
click at [838, 326] on button "Next" at bounding box center [835, 326] width 92 height 38
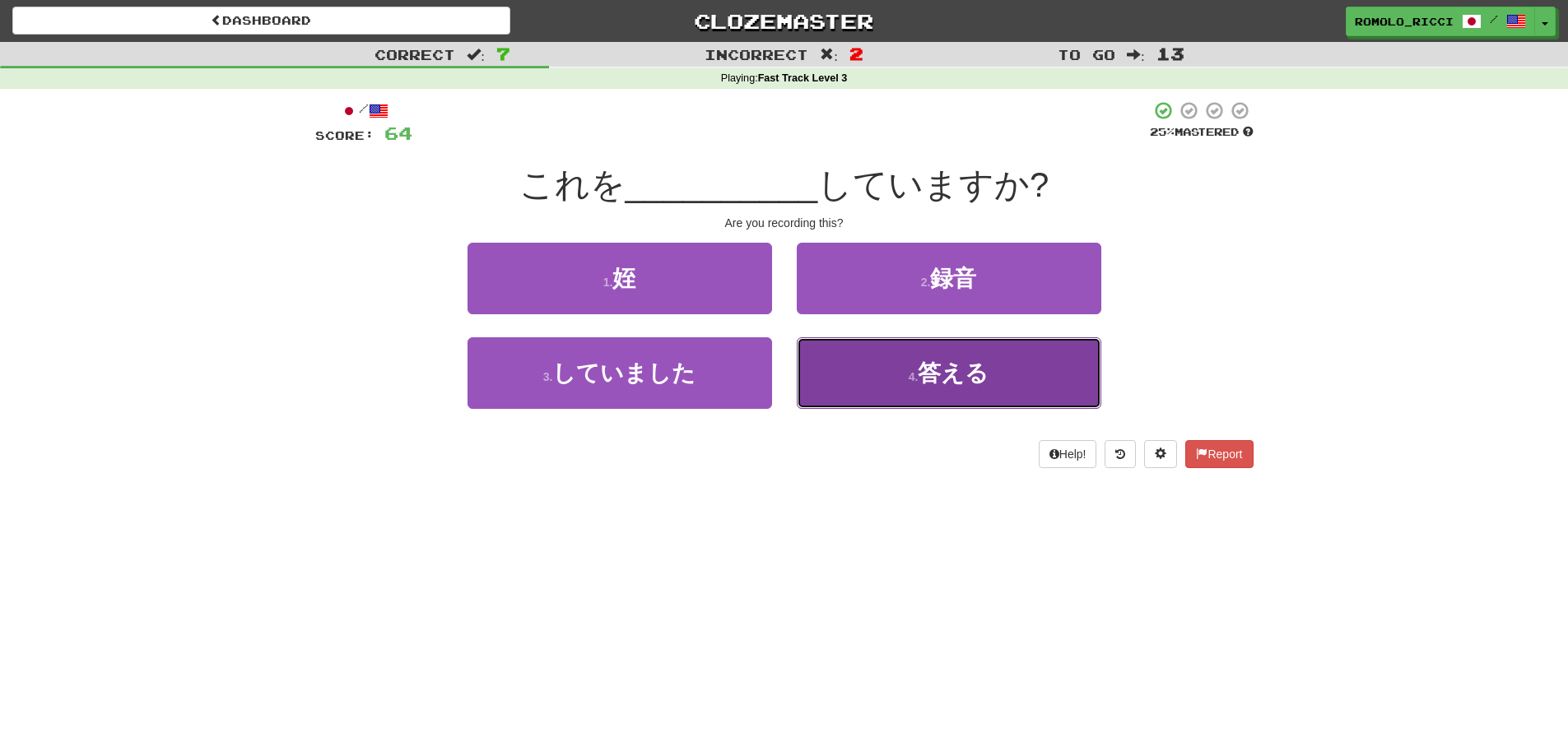
click at [922, 371] on span "答える" at bounding box center [953, 373] width 71 height 26
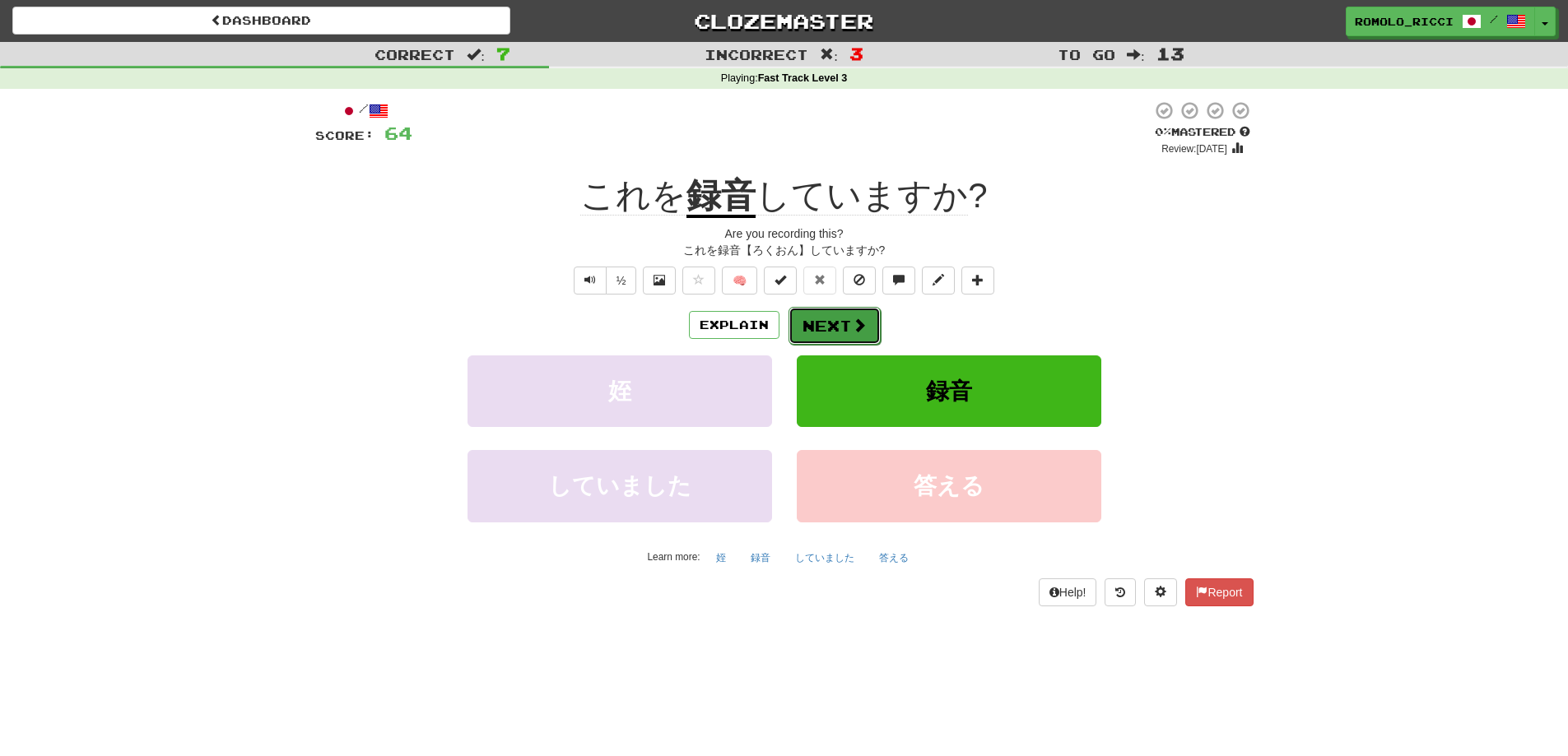
click at [831, 310] on button "Next" at bounding box center [835, 326] width 92 height 38
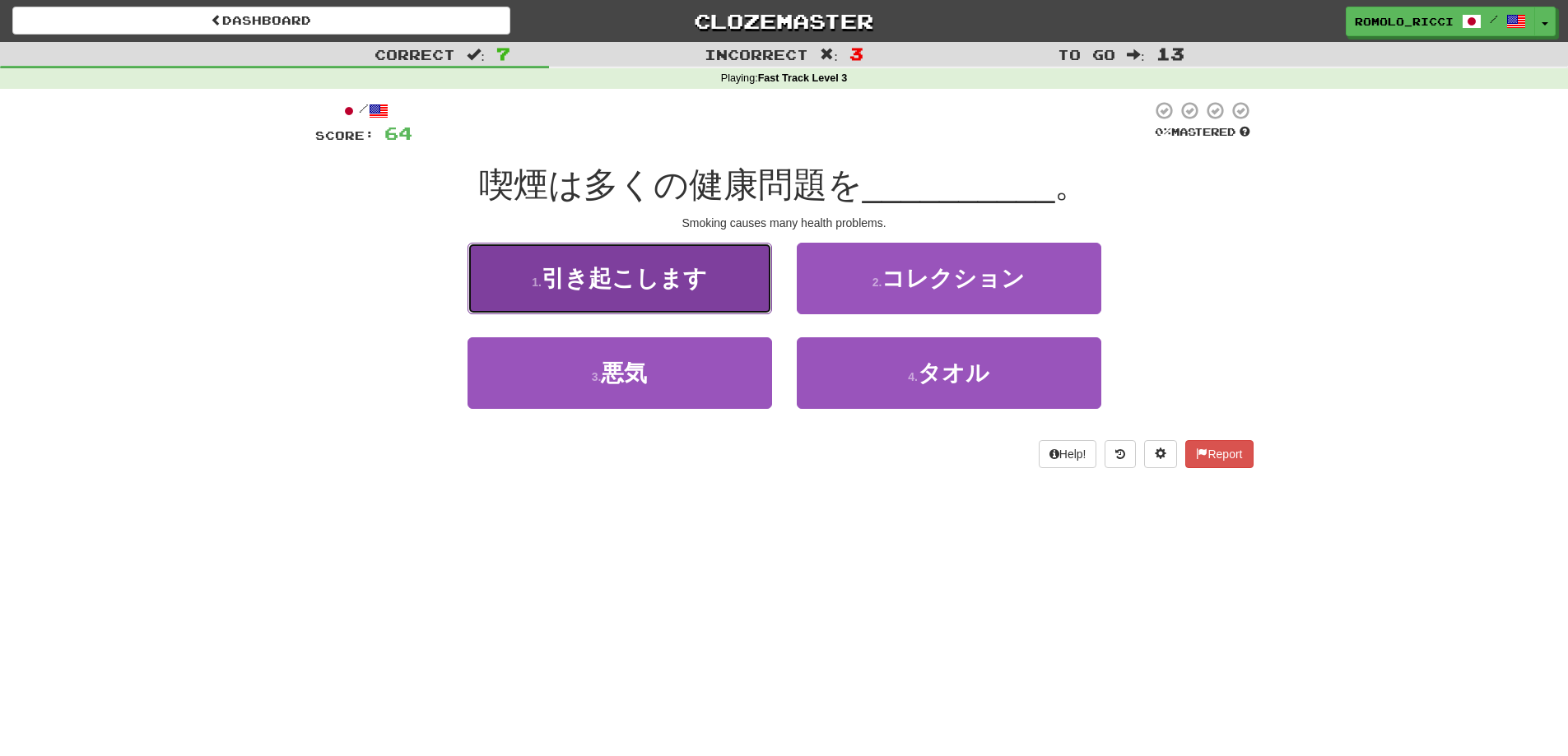
click at [694, 289] on span "引き起こします" at bounding box center [624, 279] width 165 height 26
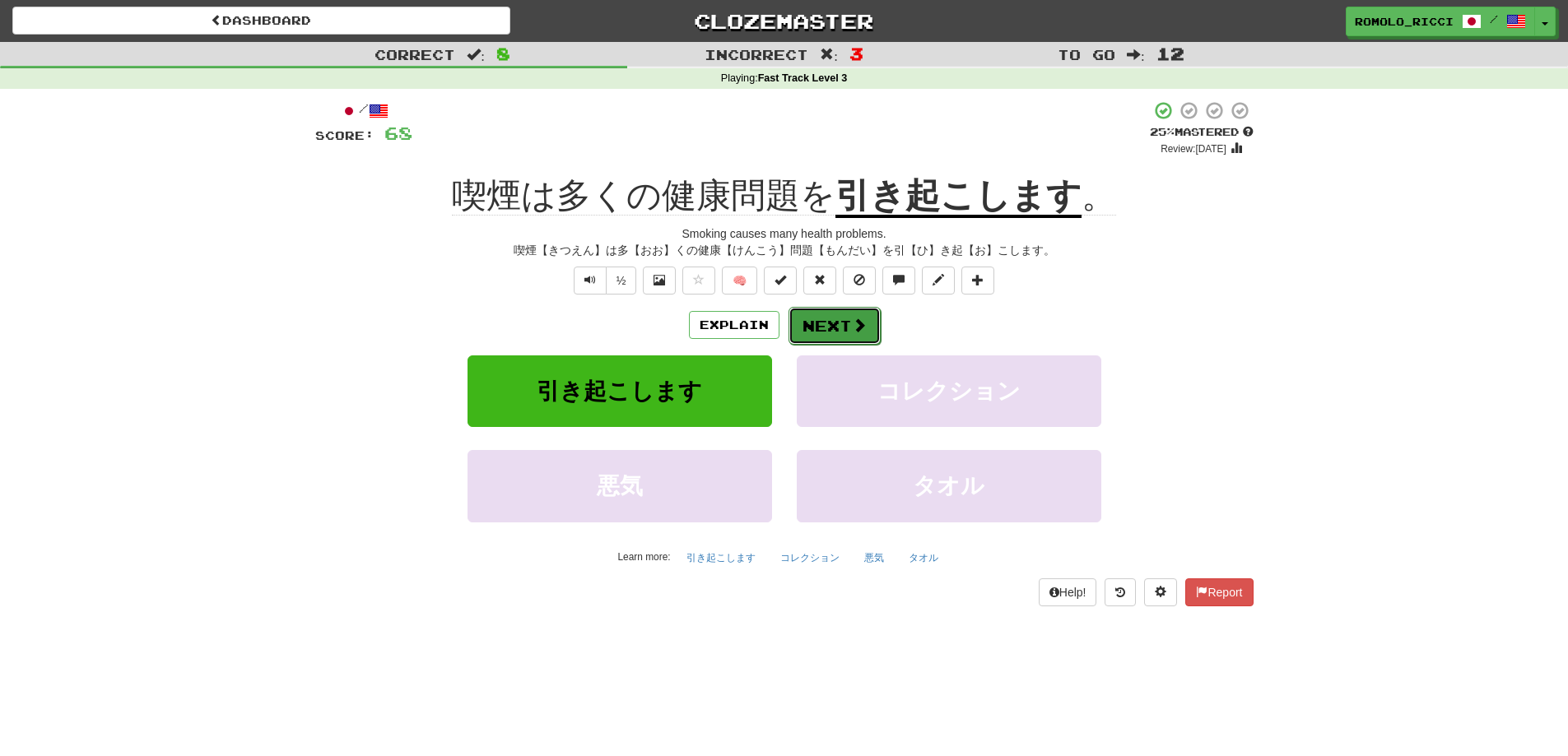
click at [819, 316] on button "Next" at bounding box center [835, 326] width 92 height 38
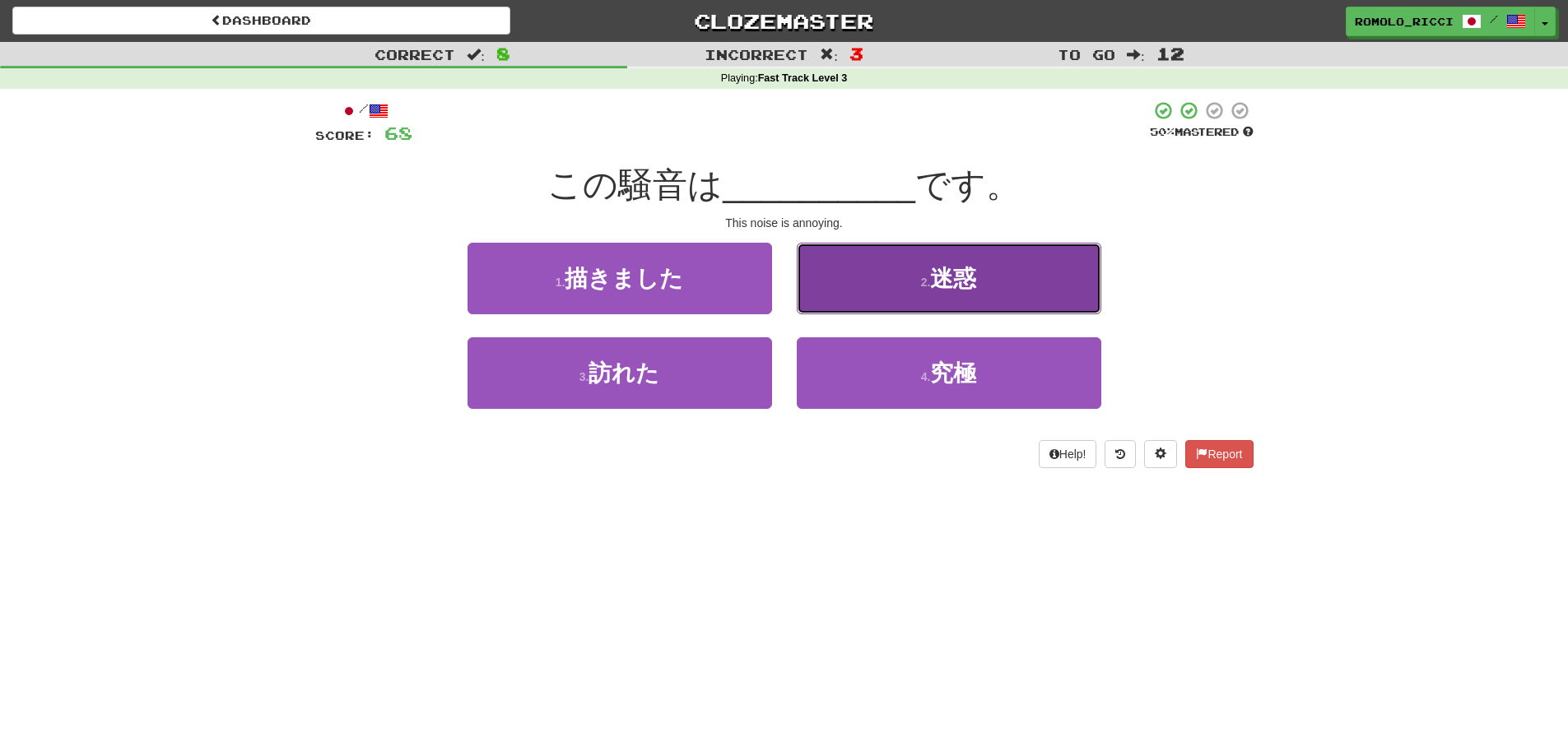
click at [880, 294] on button "2 . 迷惑" at bounding box center [949, 279] width 304 height 72
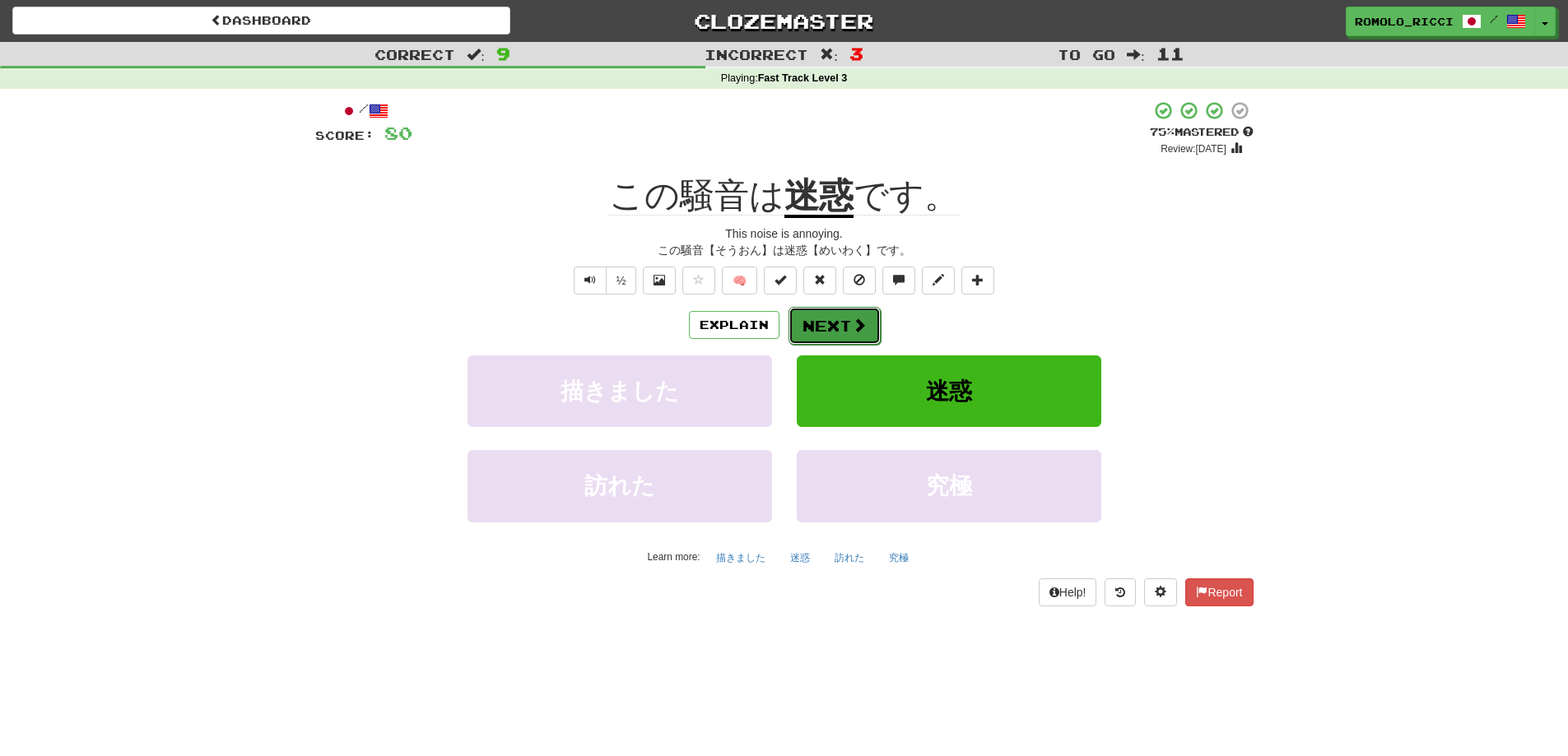
click at [811, 322] on button "Next" at bounding box center [835, 326] width 92 height 38
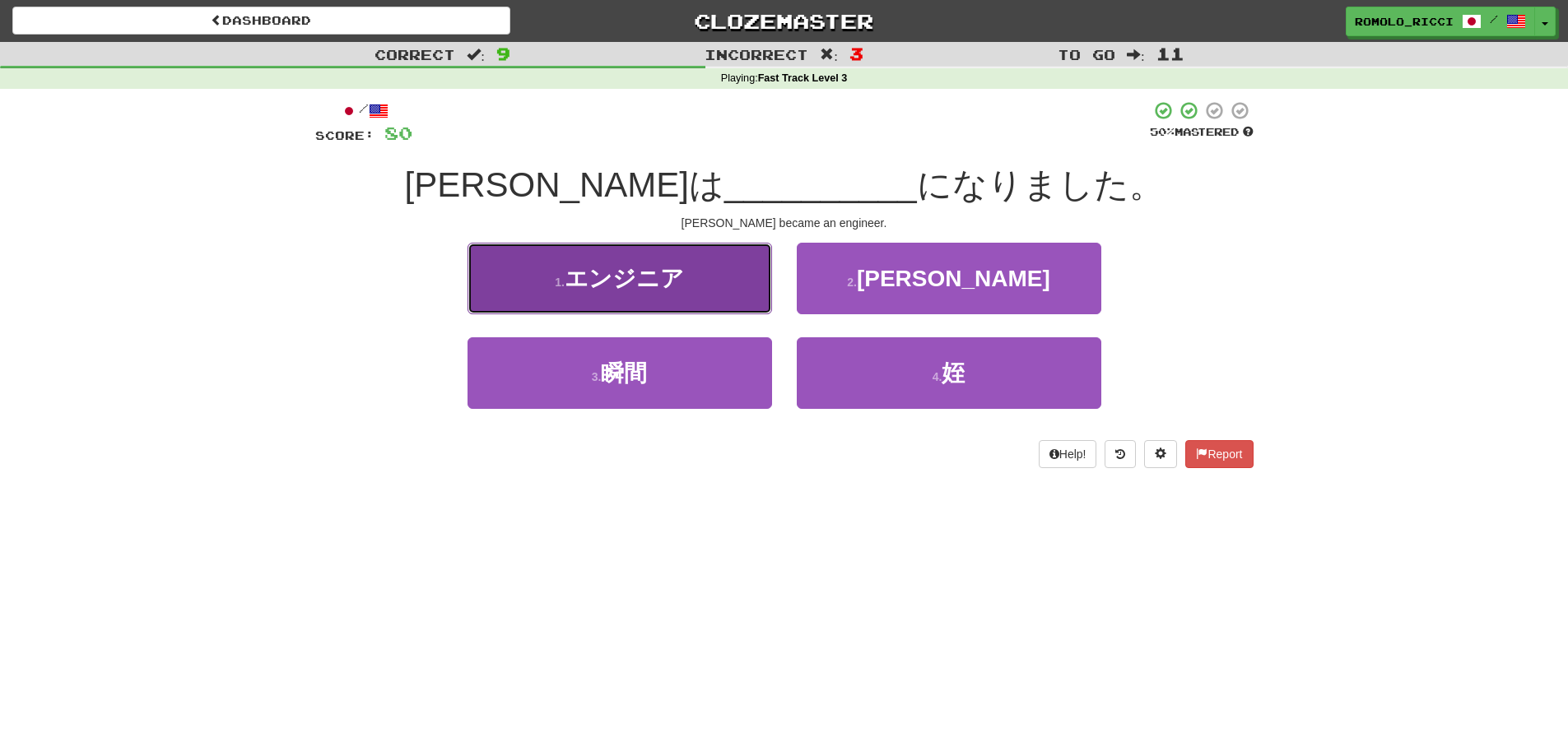
click at [695, 286] on button "1 . エンジニア" at bounding box center [619, 279] width 304 height 72
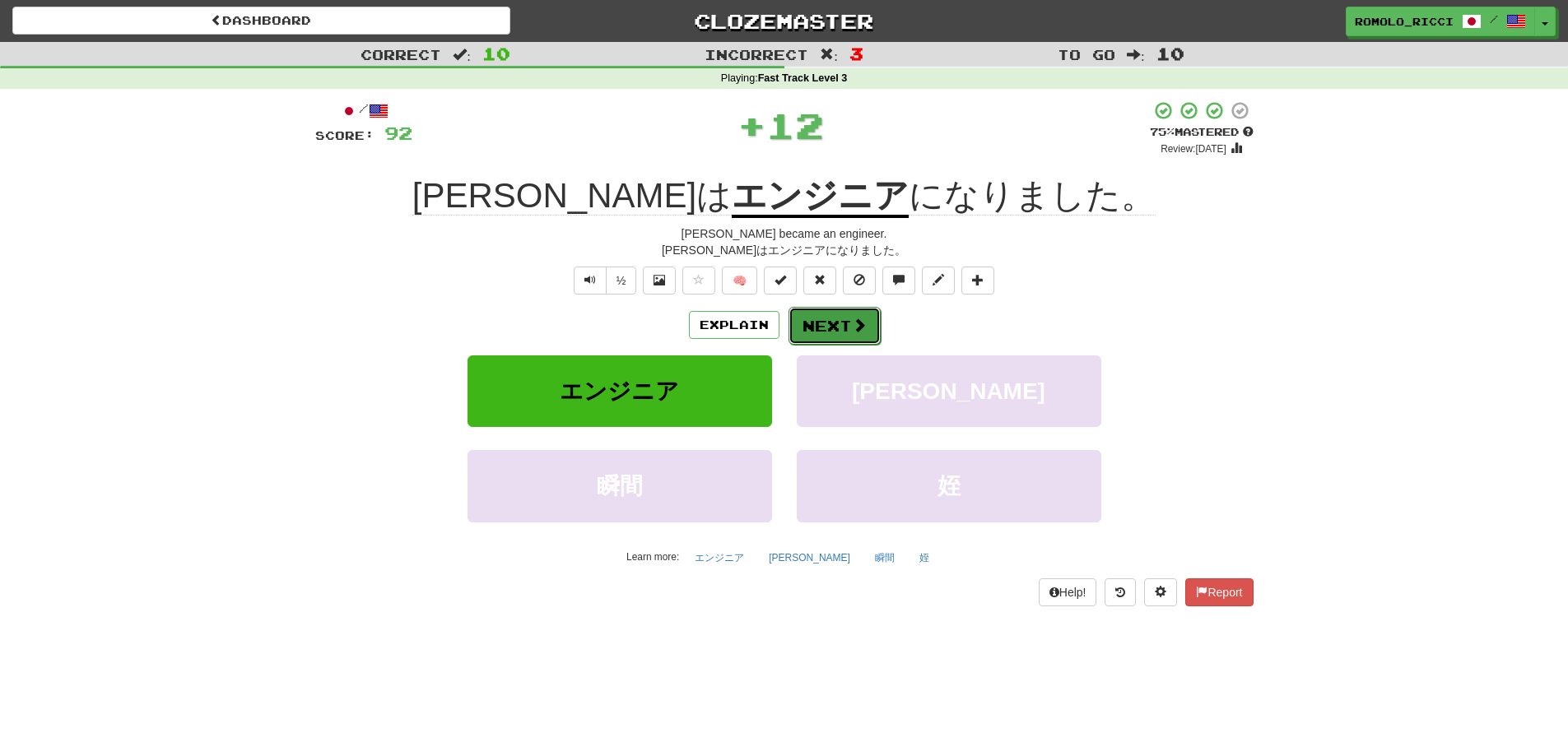
click at [865, 333] on button "Next" at bounding box center [835, 326] width 92 height 38
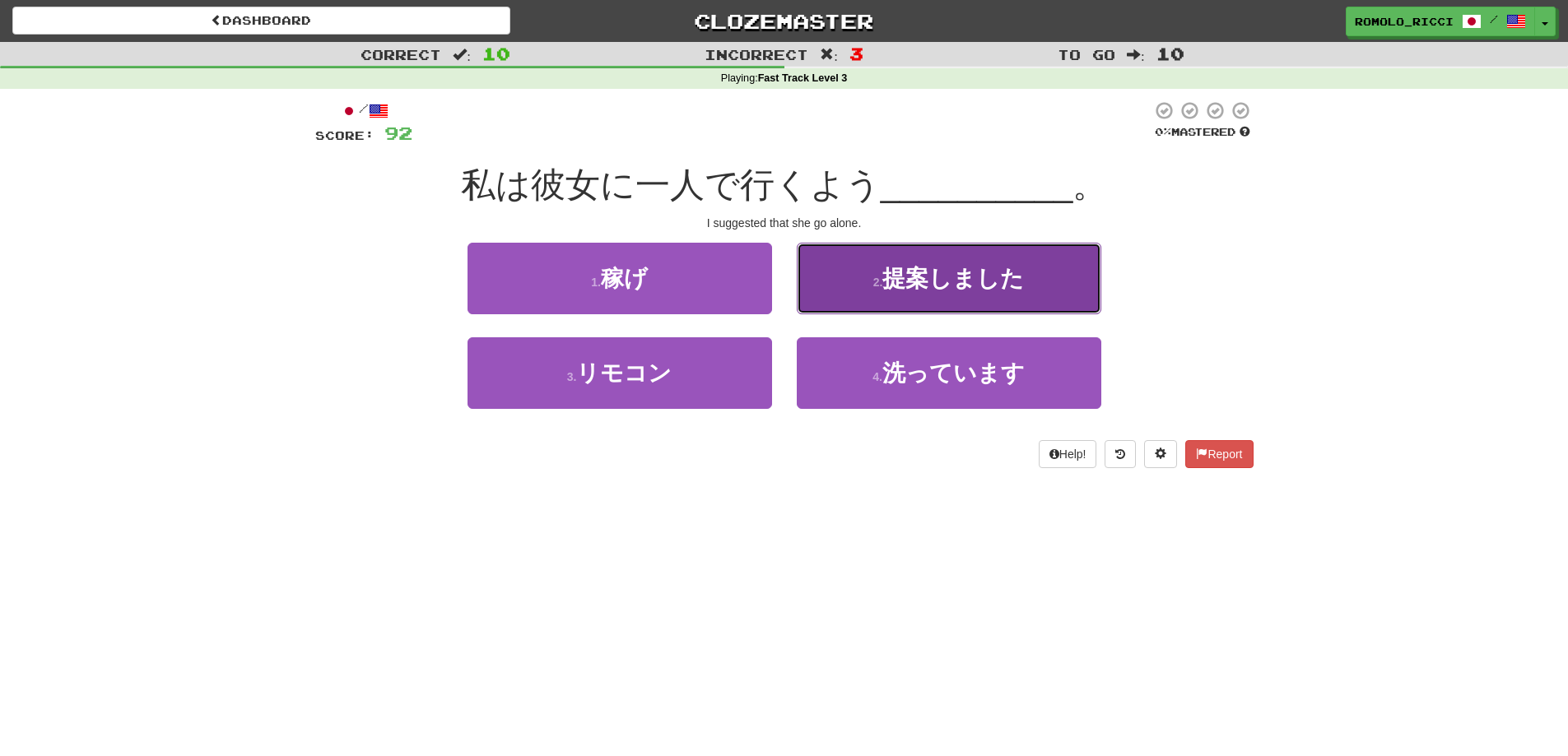
click at [906, 281] on span "提案しました" at bounding box center [953, 279] width 142 height 26
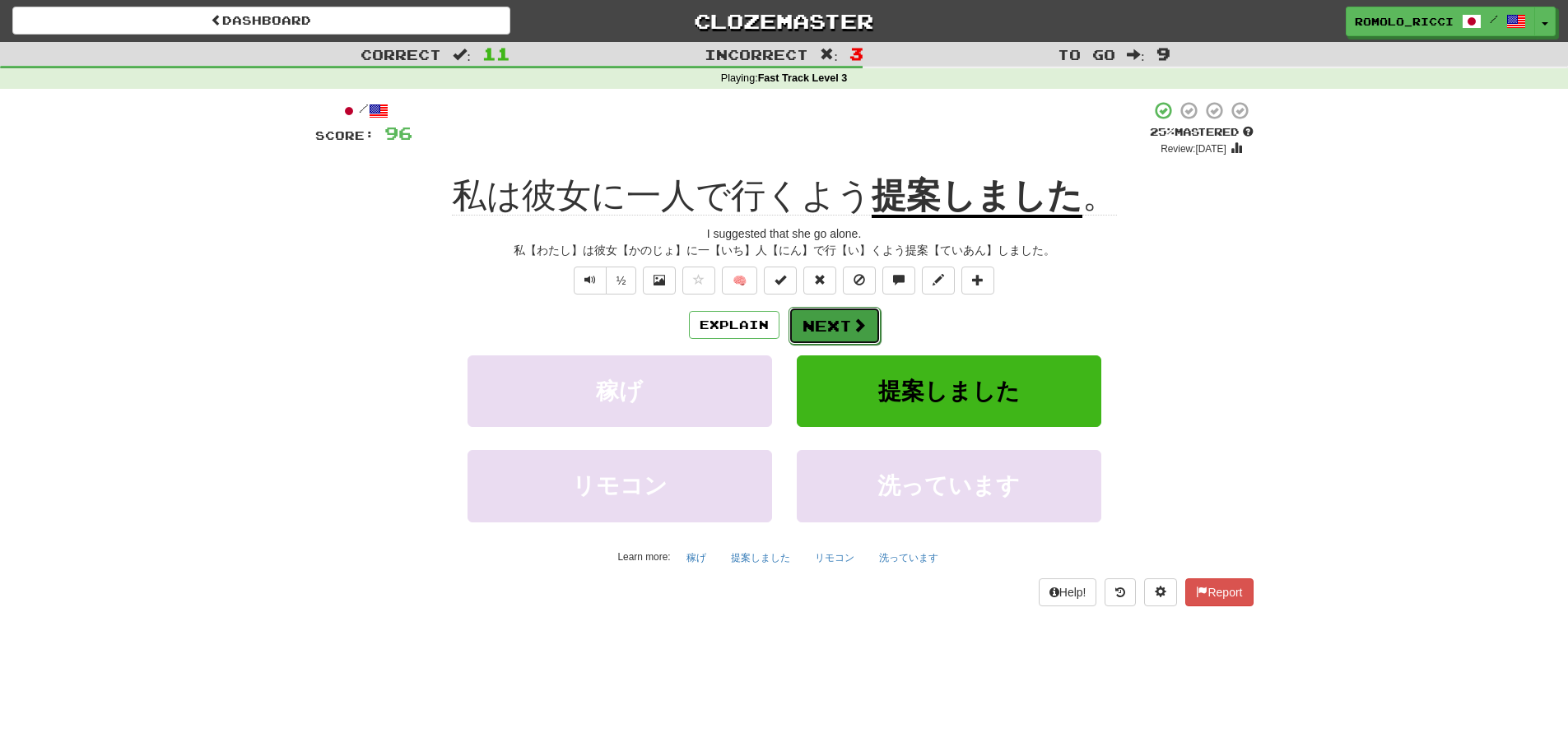
click at [811, 319] on button "Next" at bounding box center [835, 326] width 92 height 38
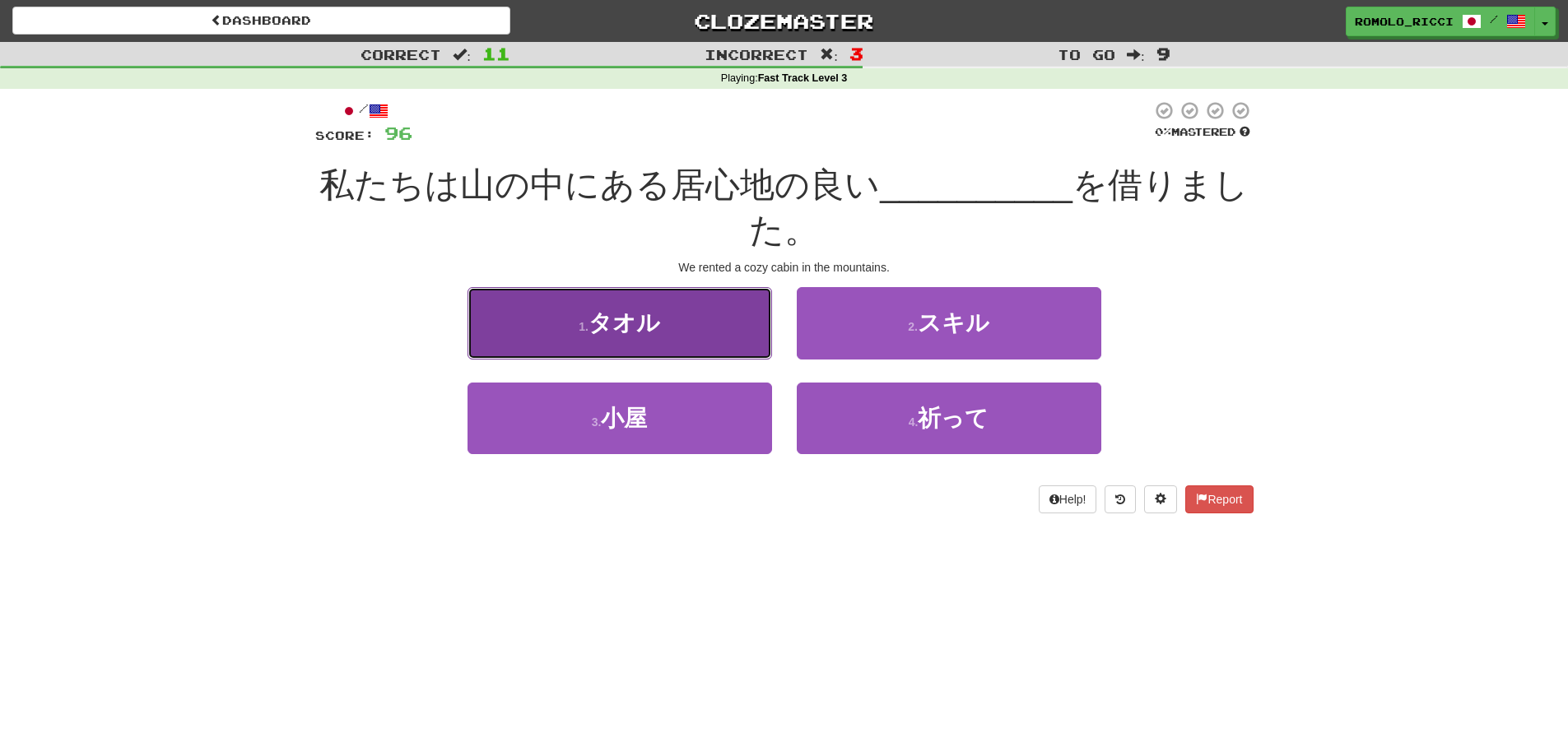
click at [696, 341] on button "1 . タオル" at bounding box center [619, 323] width 304 height 72
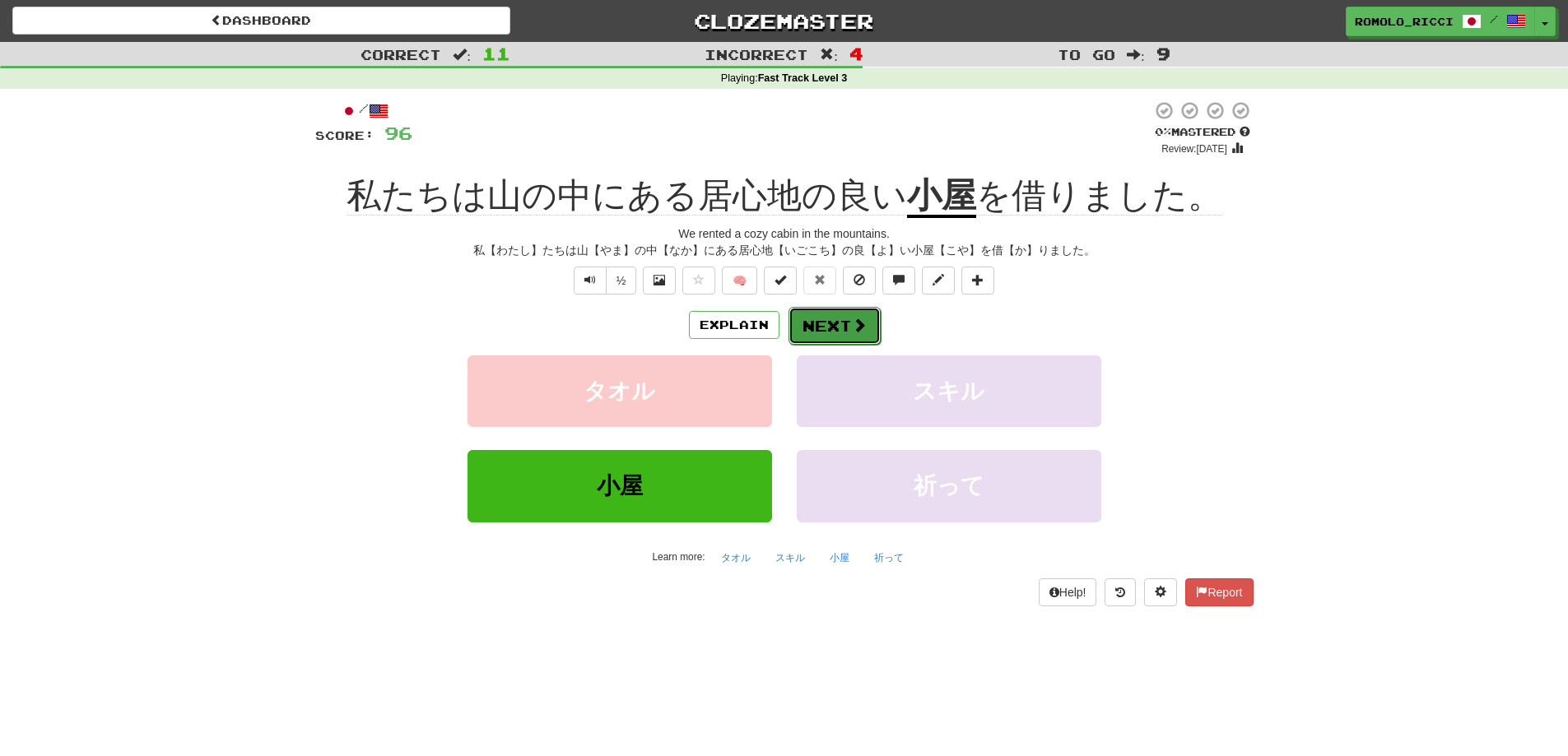
click at [829, 319] on button "Next" at bounding box center [835, 326] width 92 height 38
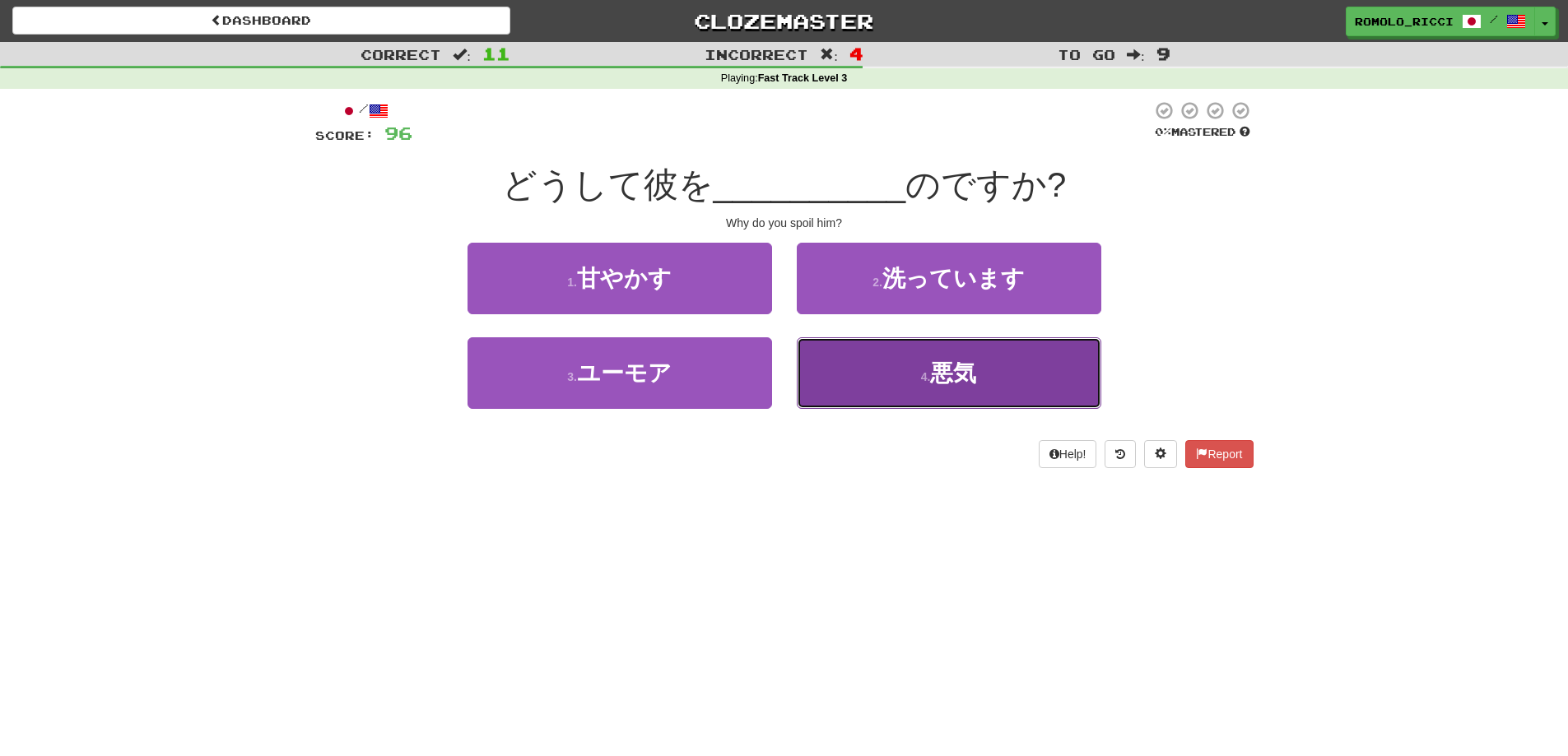
click at [854, 382] on button "4 . 悪気" at bounding box center [949, 373] width 304 height 72
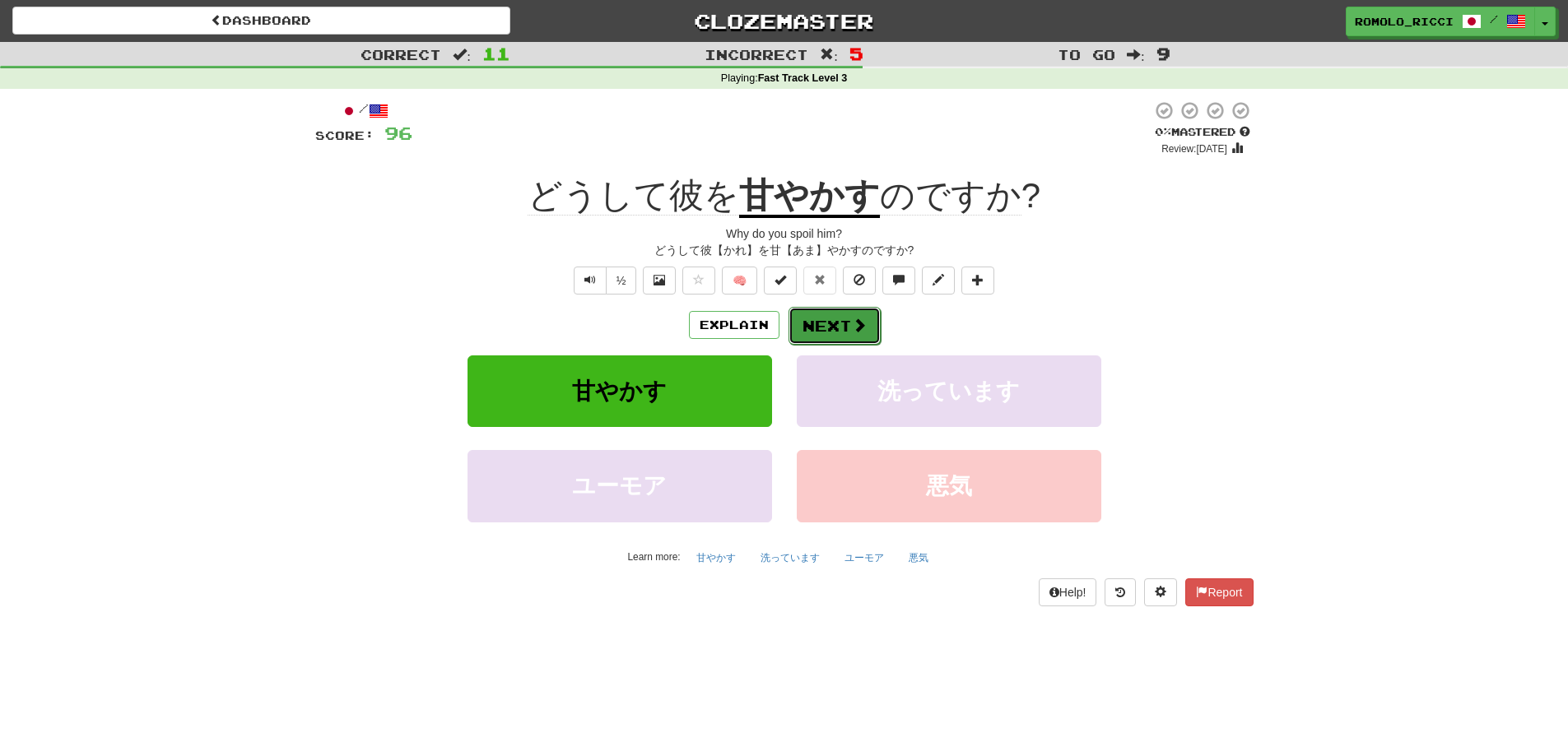
click at [828, 322] on button "Next" at bounding box center [835, 326] width 92 height 38
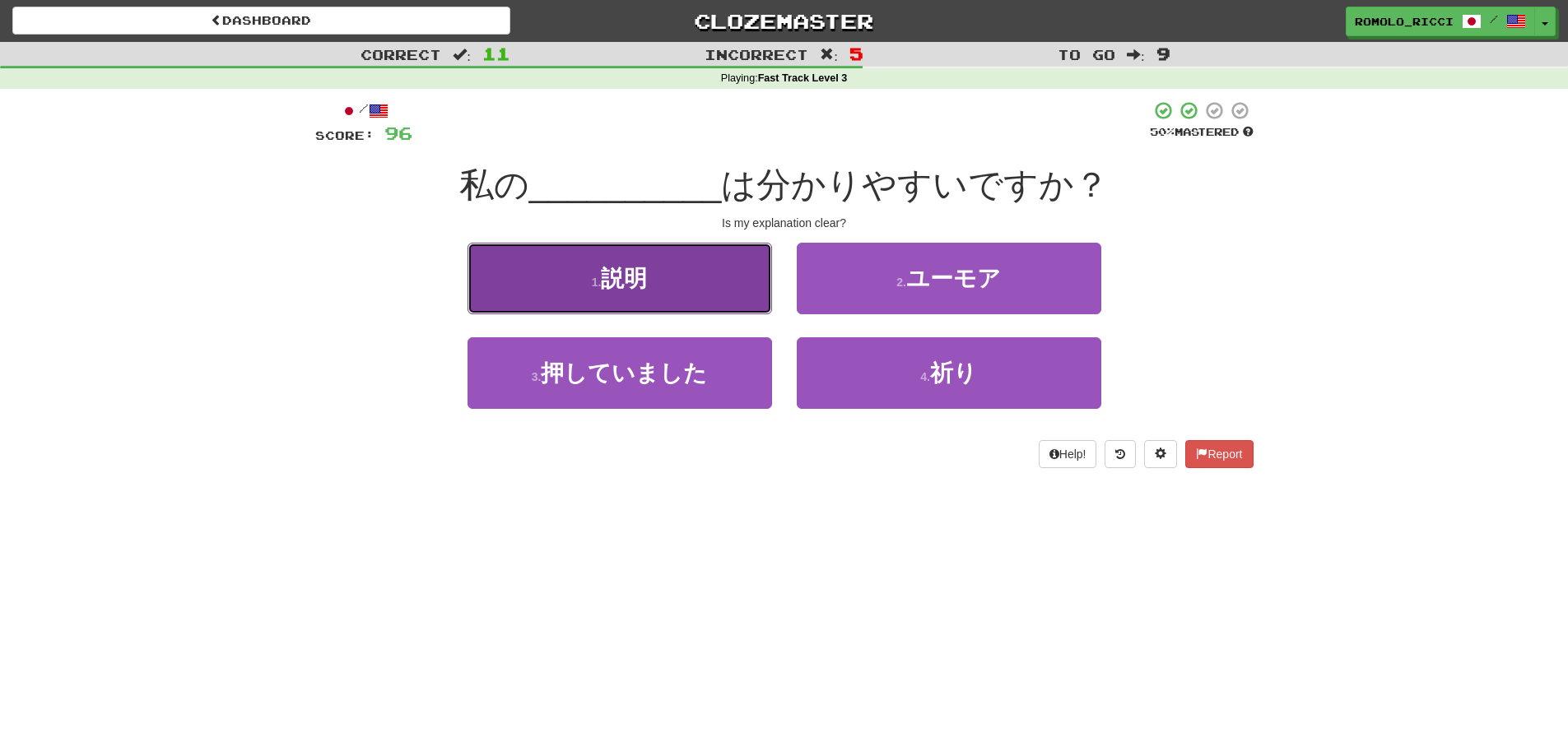
click at [681, 286] on button "1 . 説明" at bounding box center [619, 279] width 304 height 72
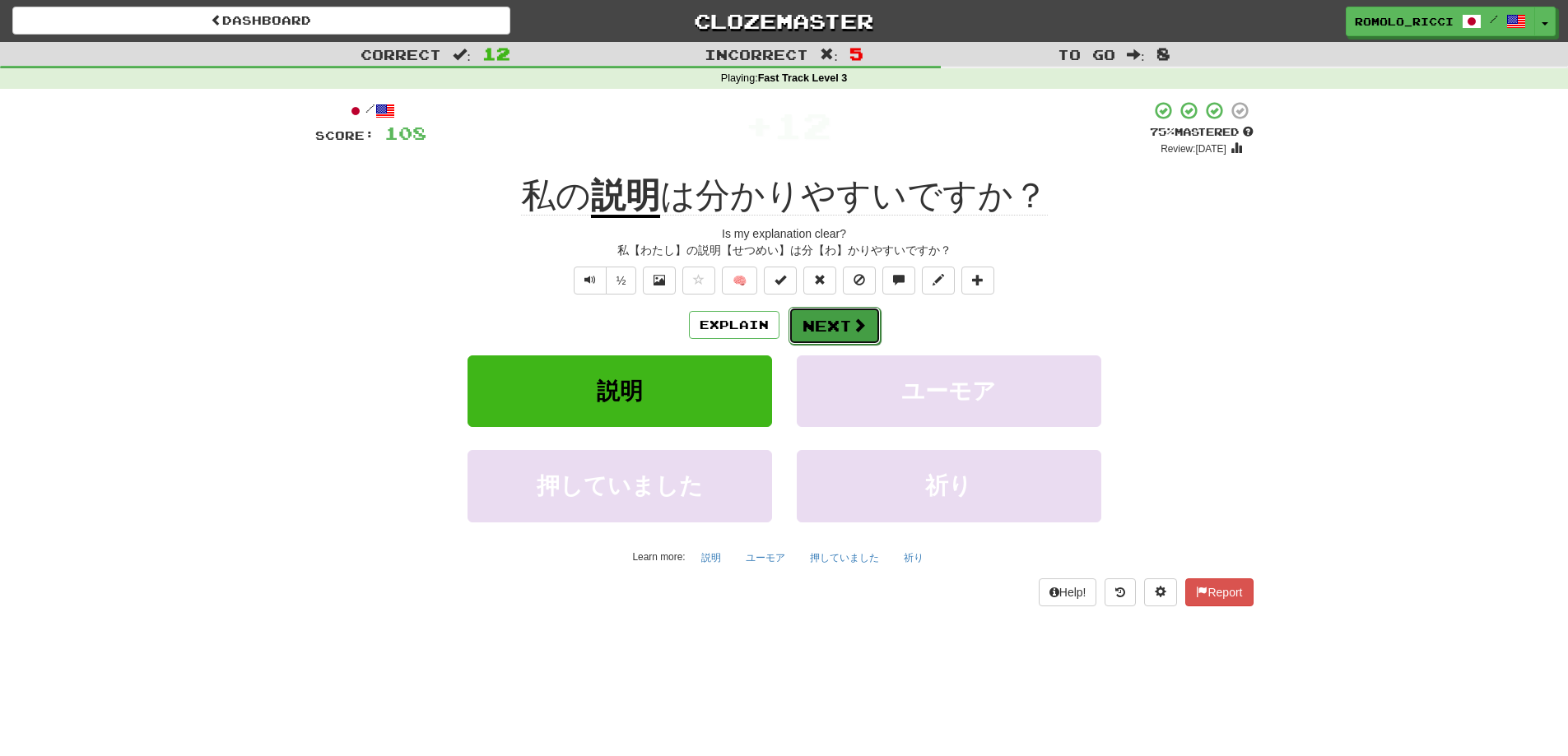
click at [847, 322] on button "Next" at bounding box center [835, 326] width 92 height 38
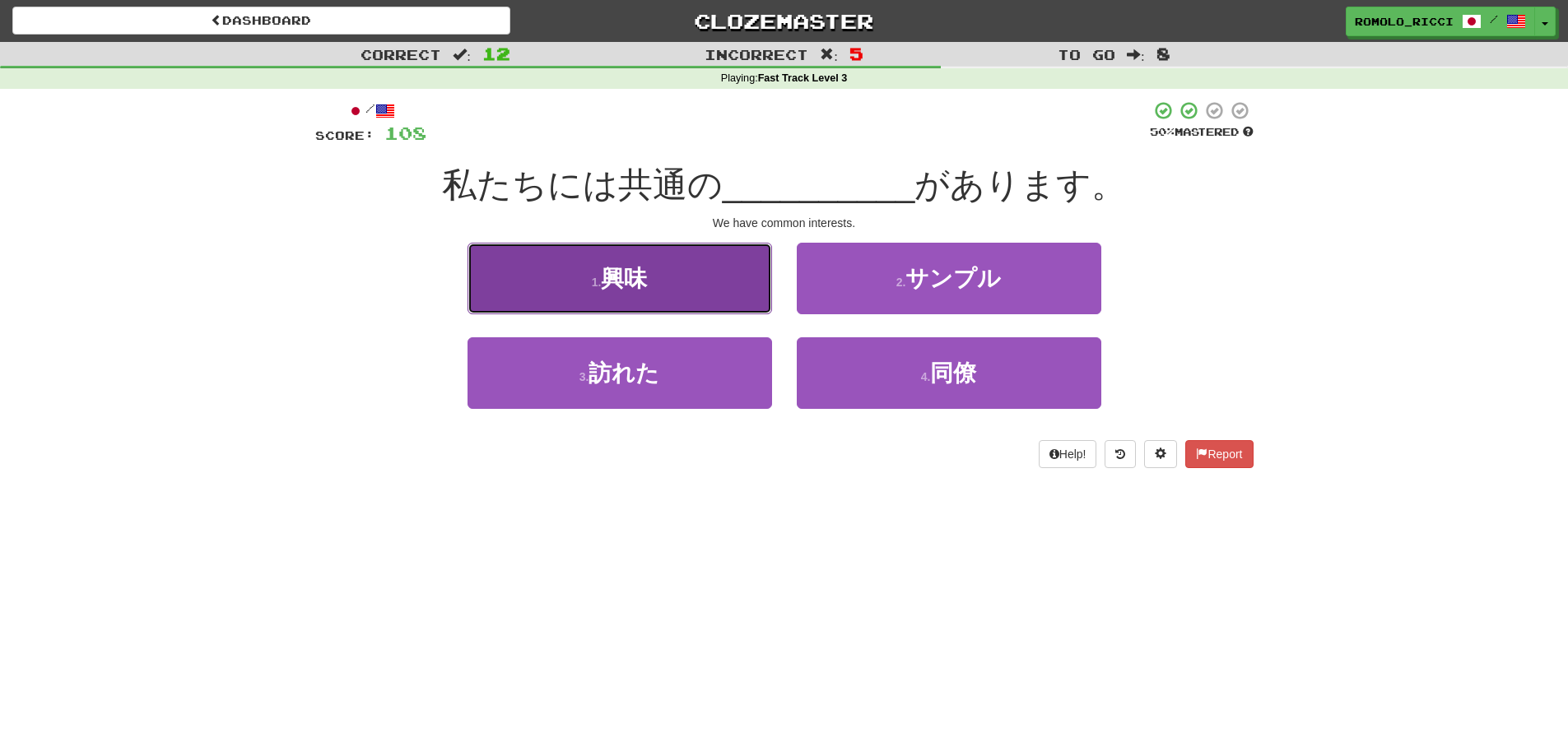
click at [701, 300] on button "1 . 興味" at bounding box center [619, 279] width 304 height 72
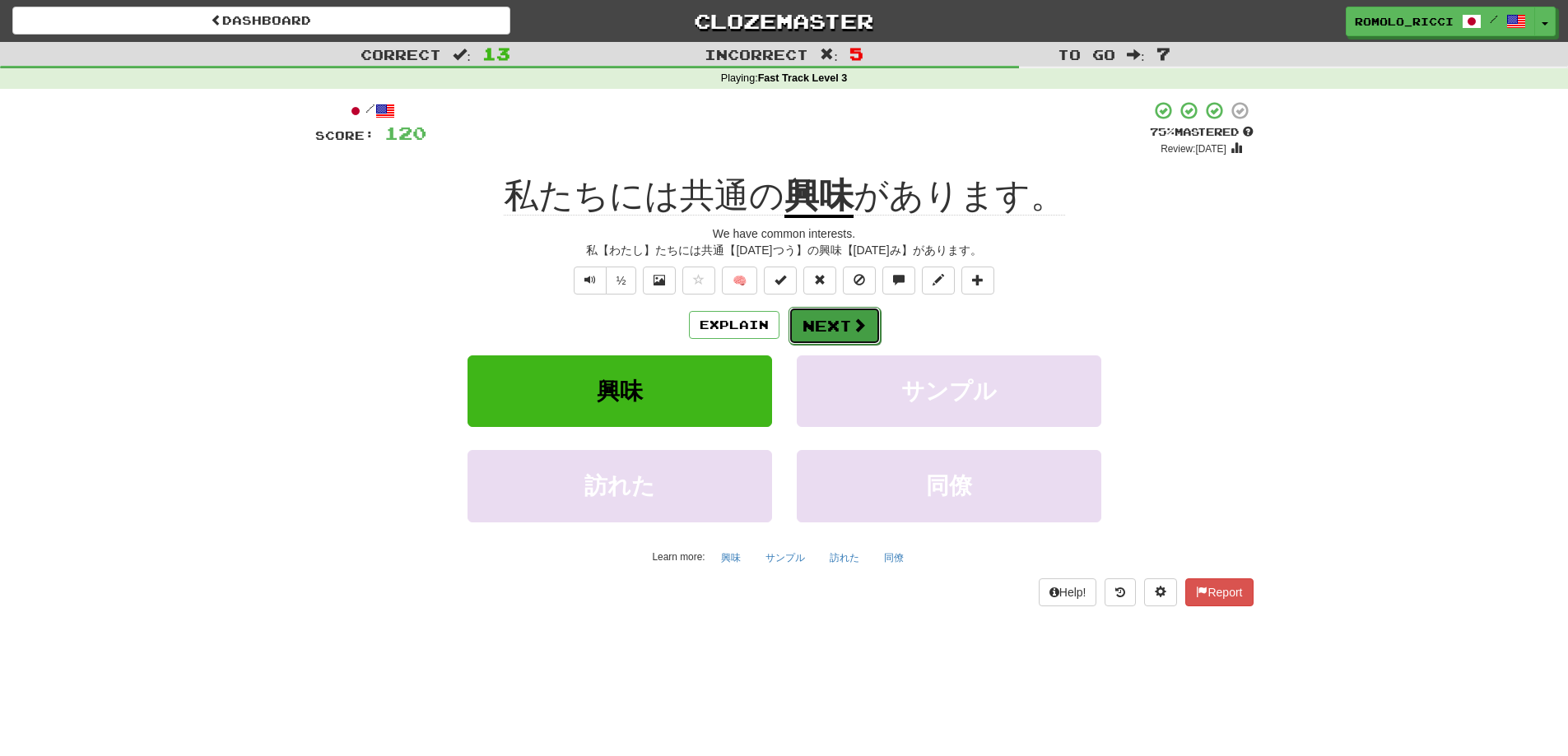
click at [833, 319] on button "Next" at bounding box center [835, 326] width 92 height 38
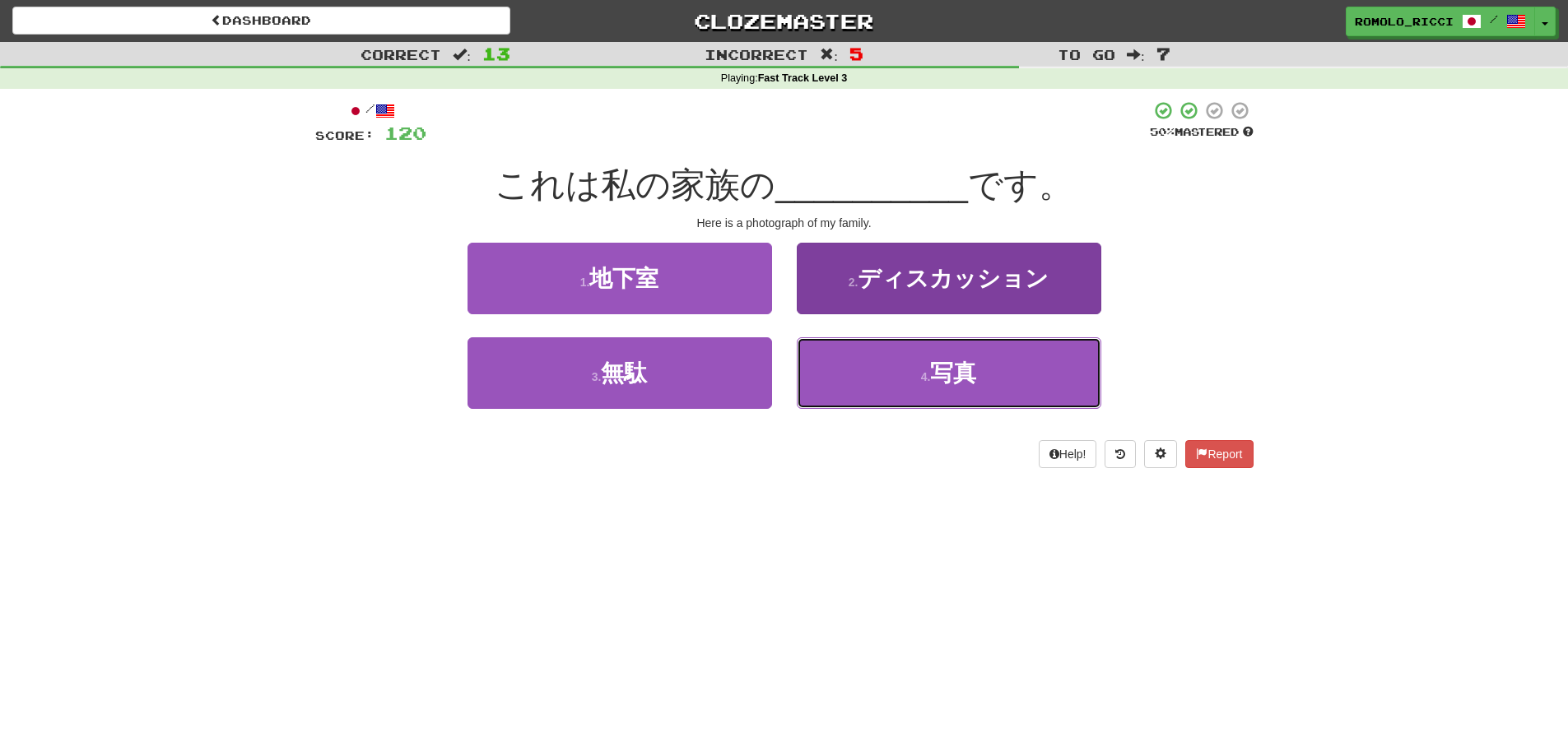
click at [963, 363] on span "写真" at bounding box center [953, 373] width 46 height 26
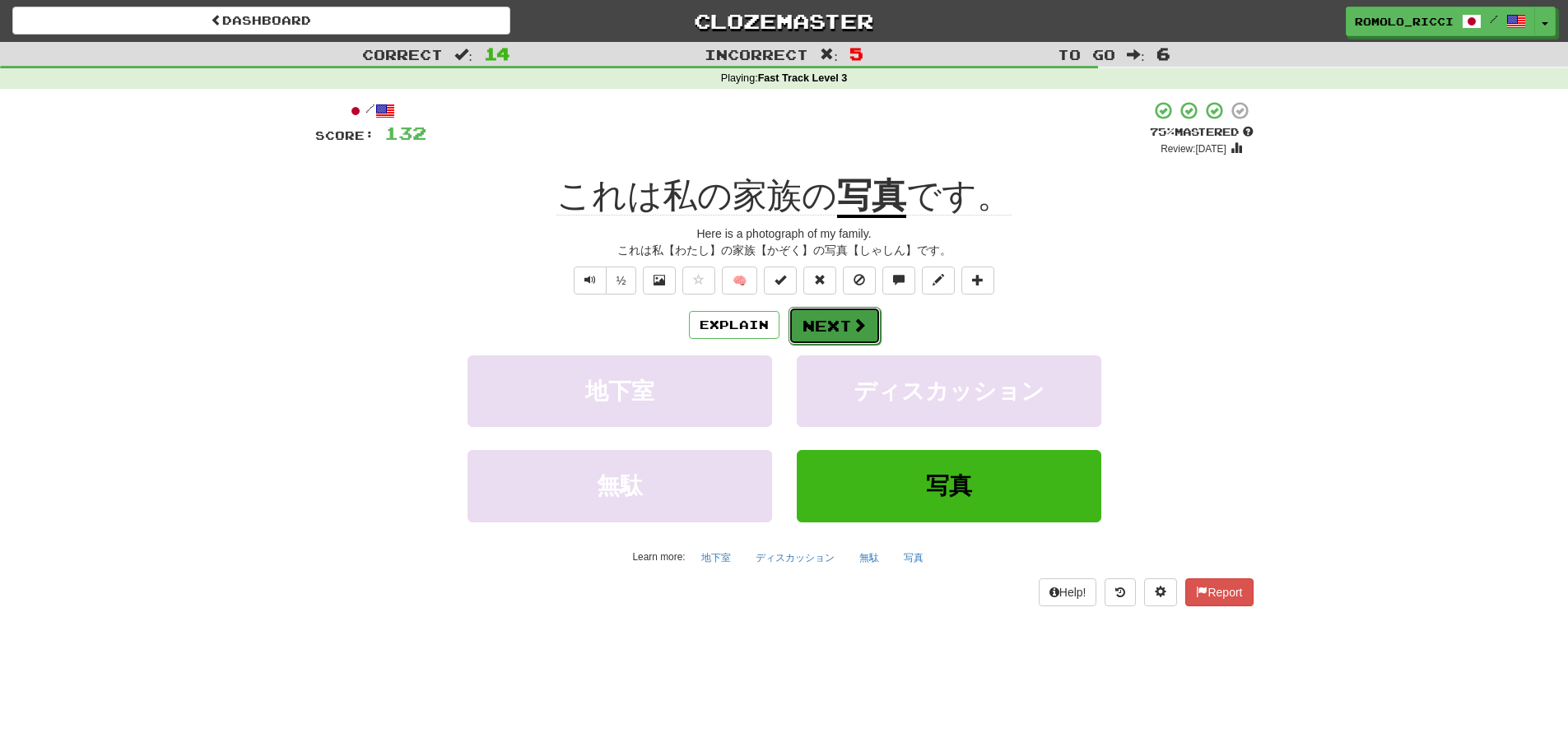
click at [819, 322] on button "Next" at bounding box center [835, 326] width 92 height 38
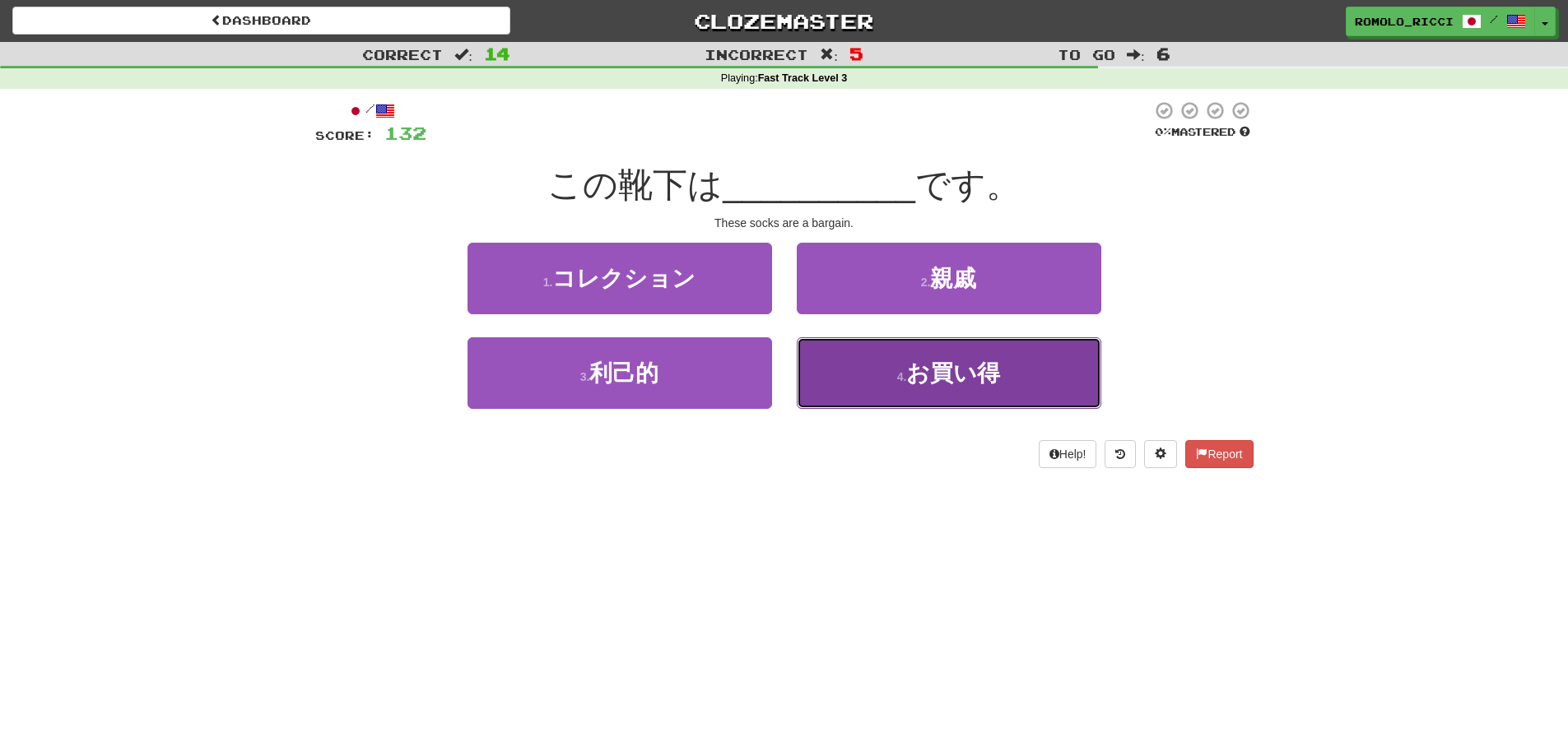
click at [949, 381] on span "お買い得" at bounding box center [953, 373] width 94 height 26
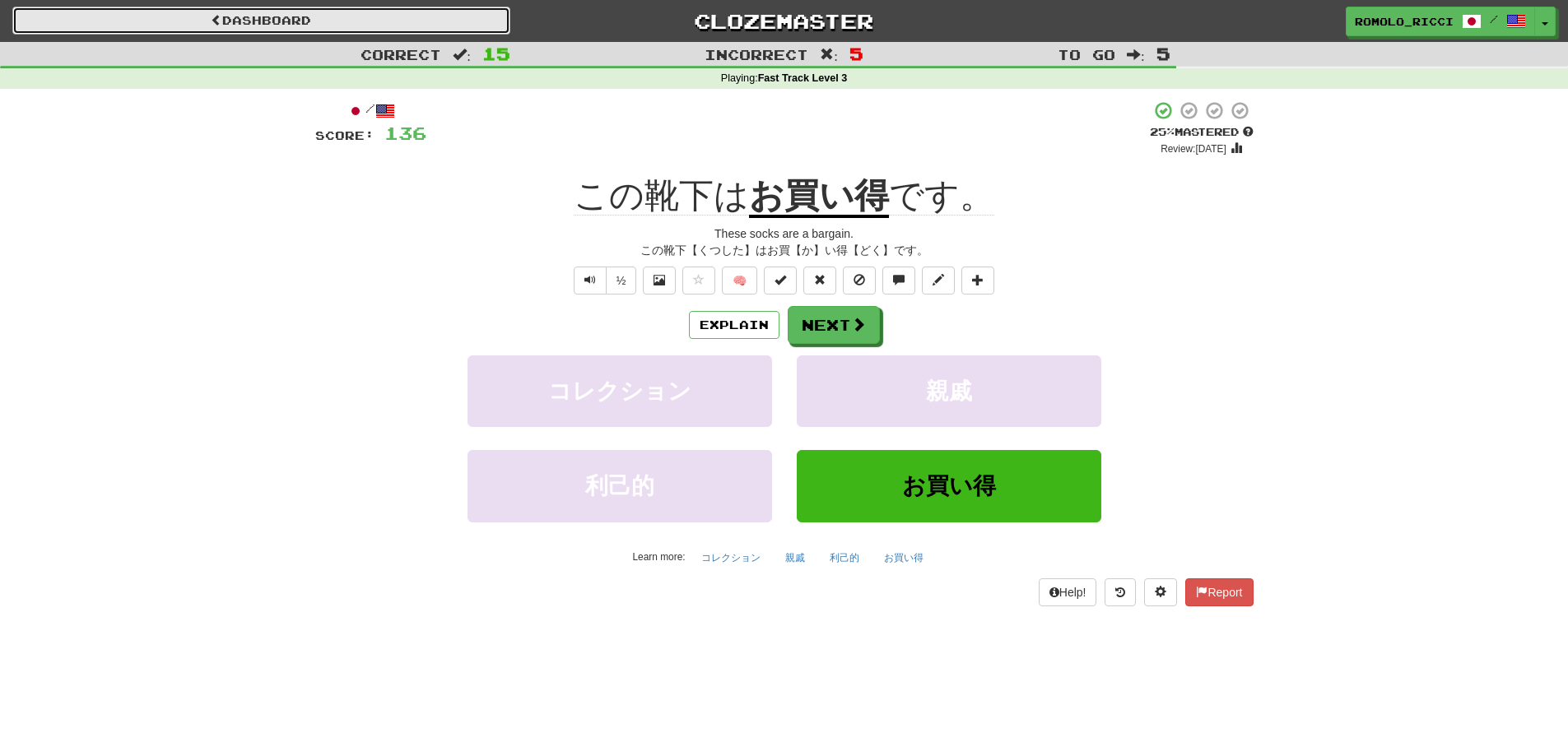
click at [453, 17] on link "Dashboard" at bounding box center [261, 20] width 498 height 28
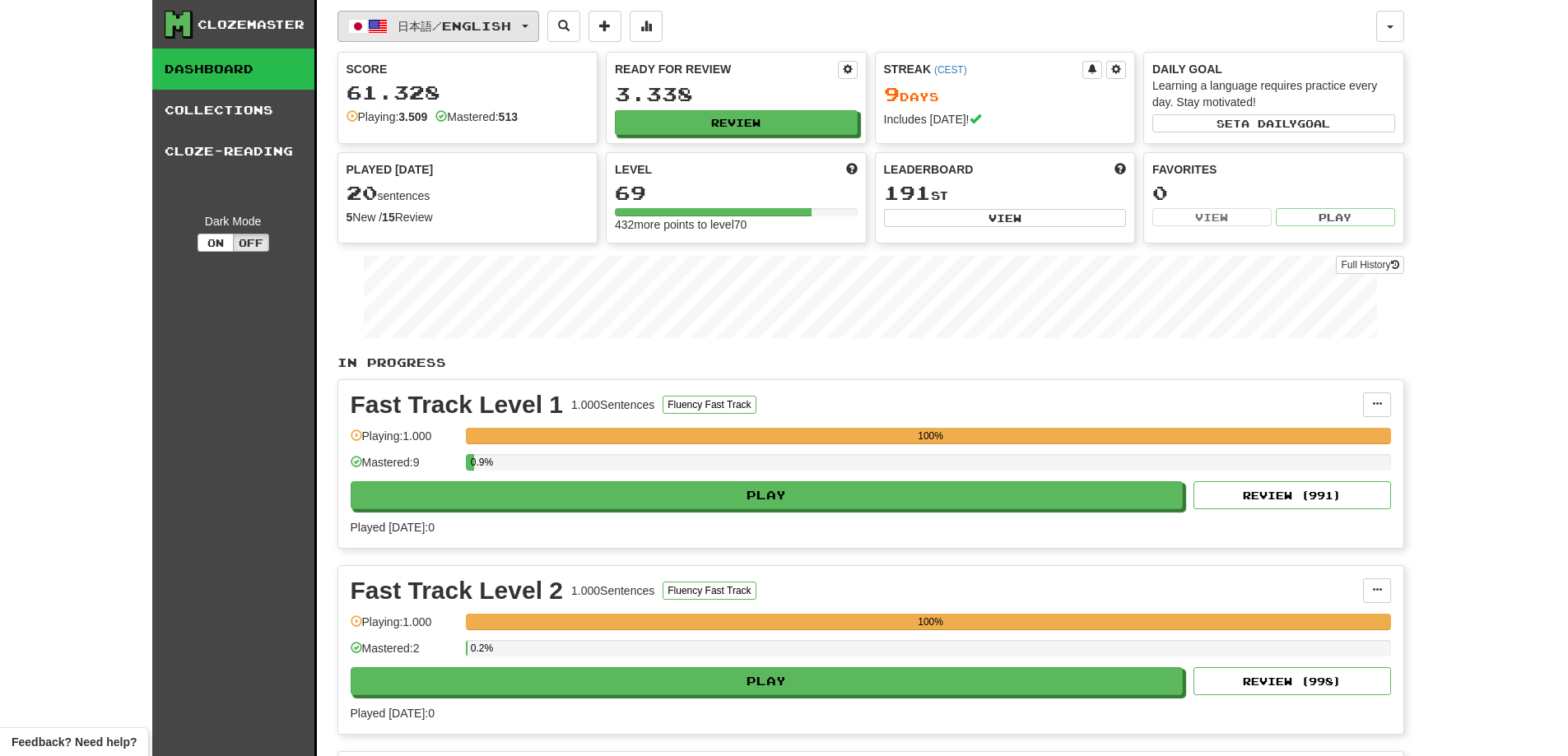
click at [488, 15] on button "日本語 / English" at bounding box center [437, 26] width 201 height 31
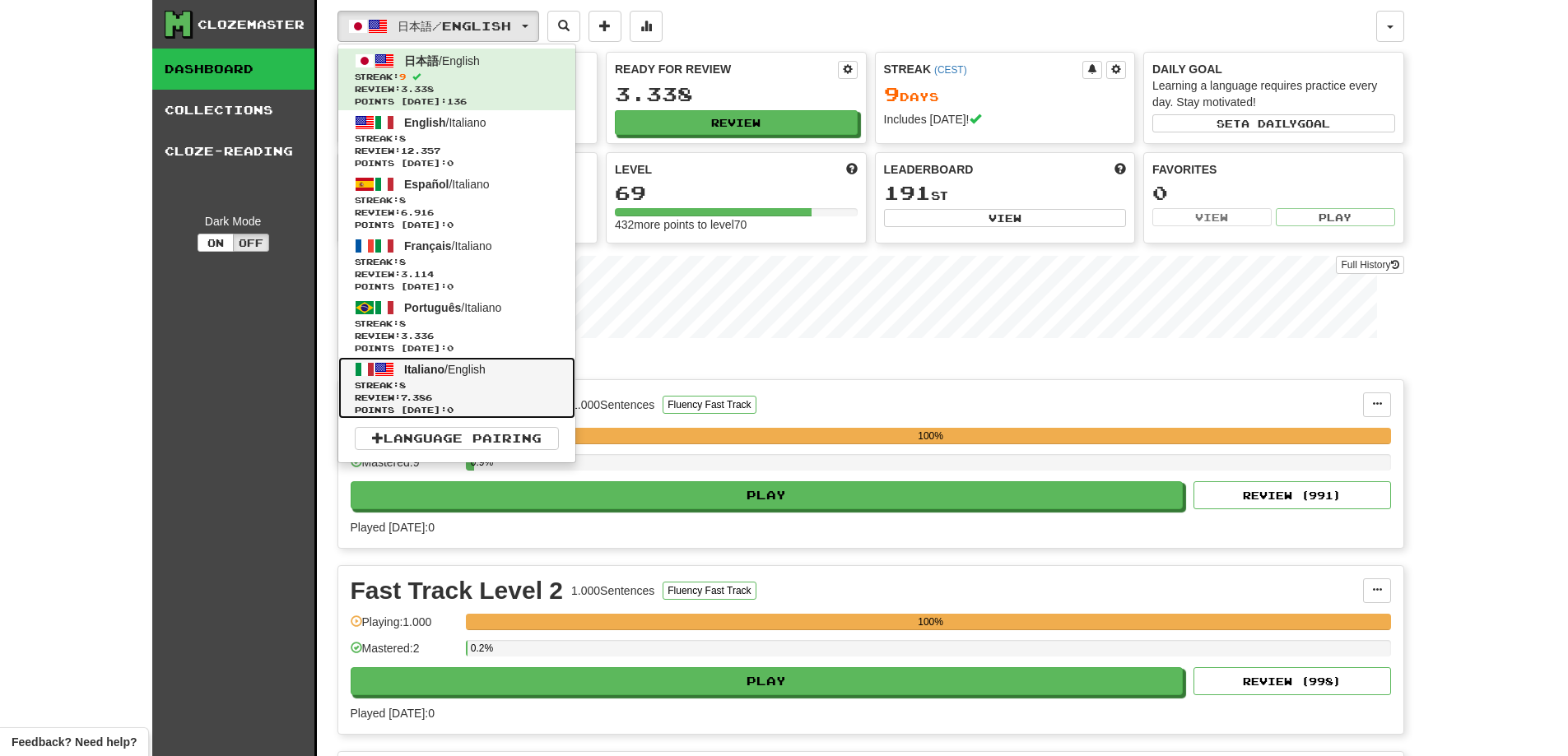
click at [471, 369] on span "Italiano / English" at bounding box center [445, 369] width 82 height 13
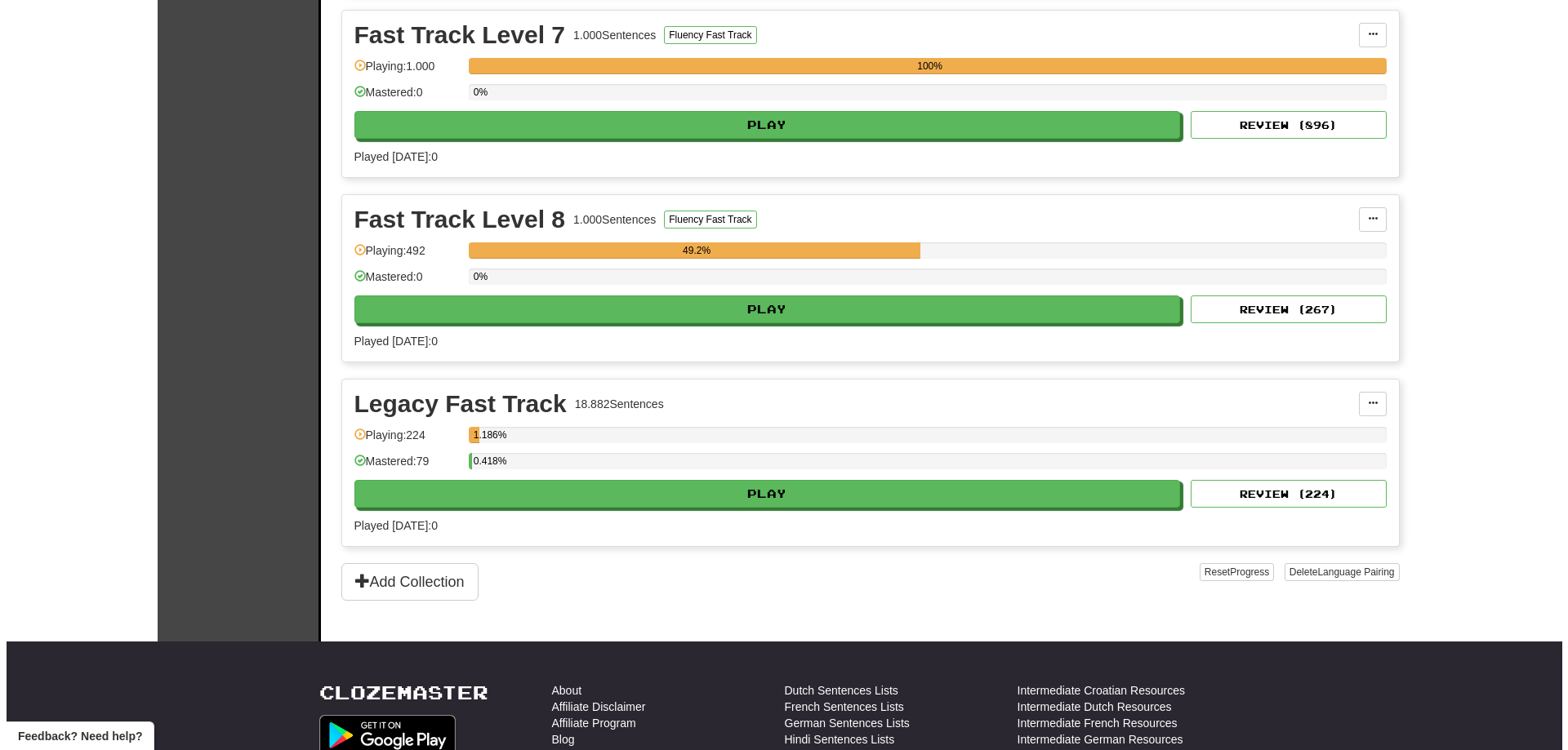
scroll to position [1306, 0]
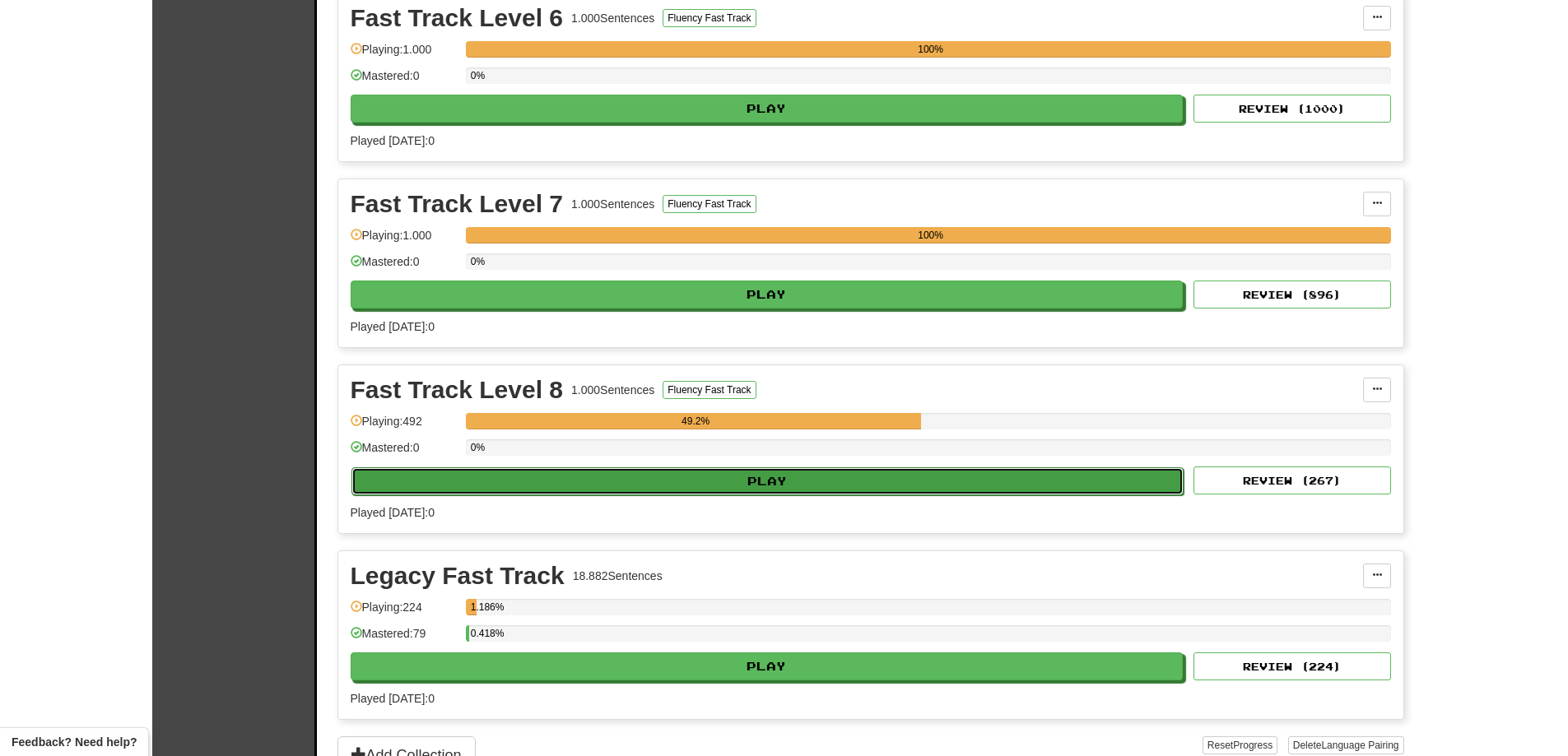
click at [1084, 490] on button "Play" at bounding box center [768, 482] width 833 height 28
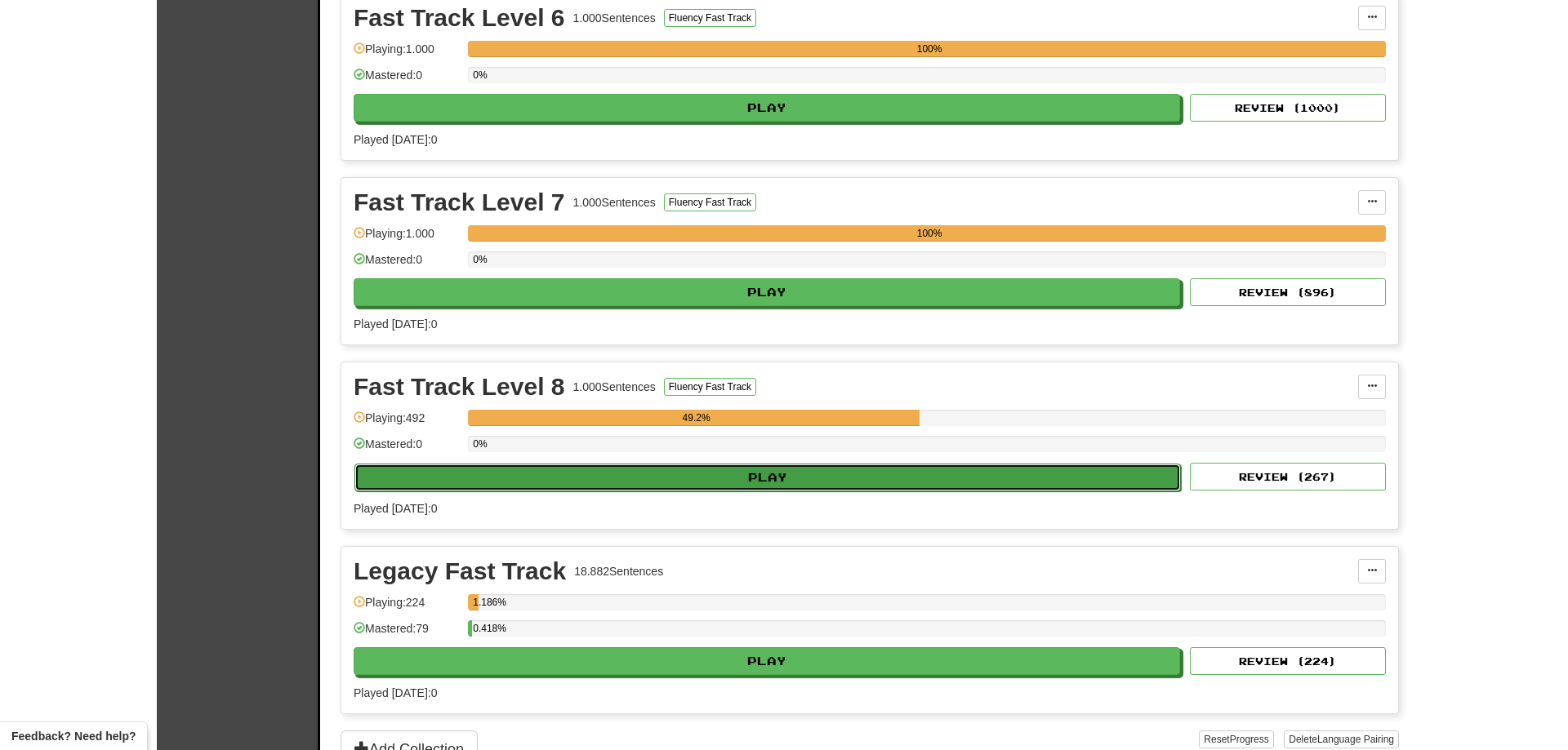
select select "**"
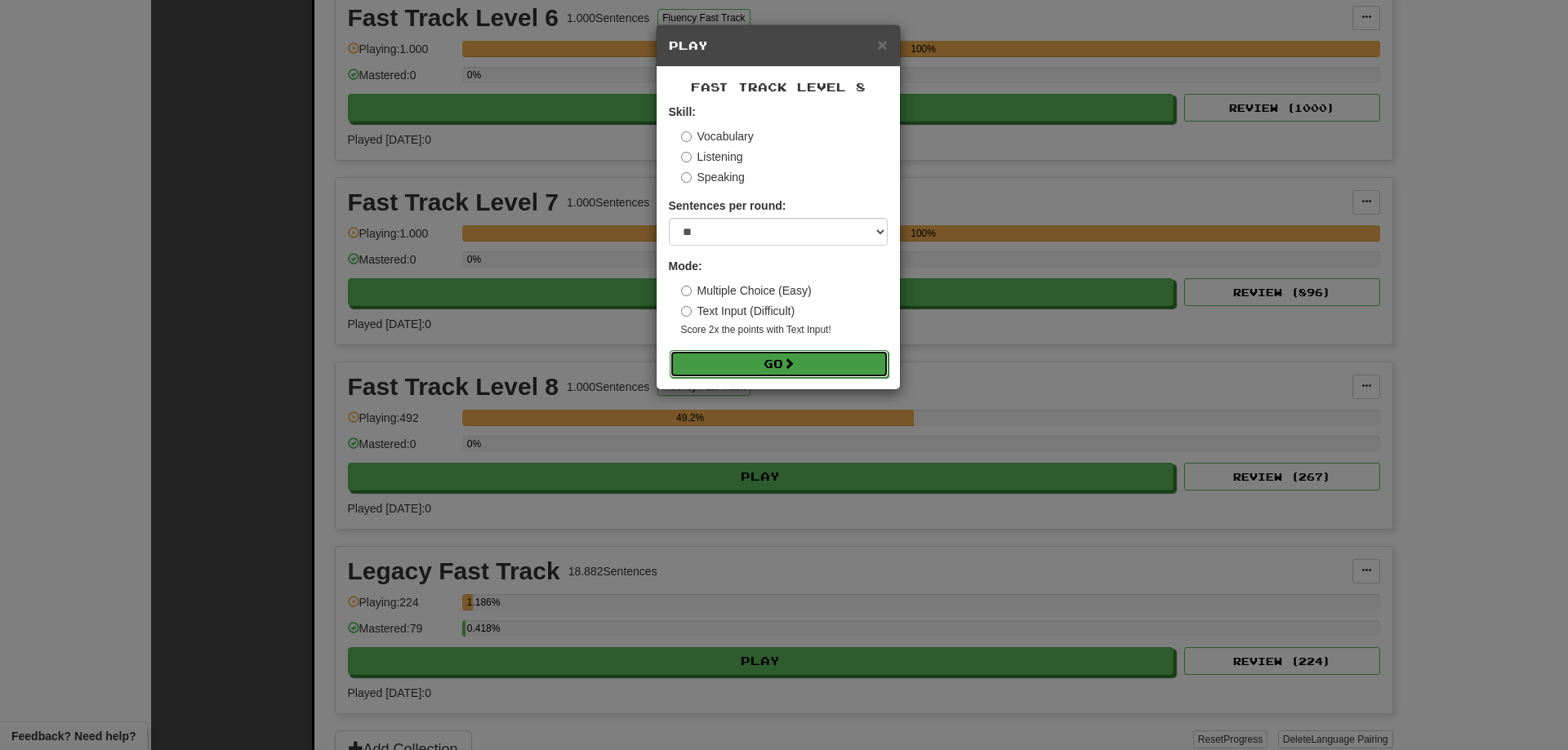
click at [820, 363] on button "Go" at bounding box center [779, 364] width 219 height 28
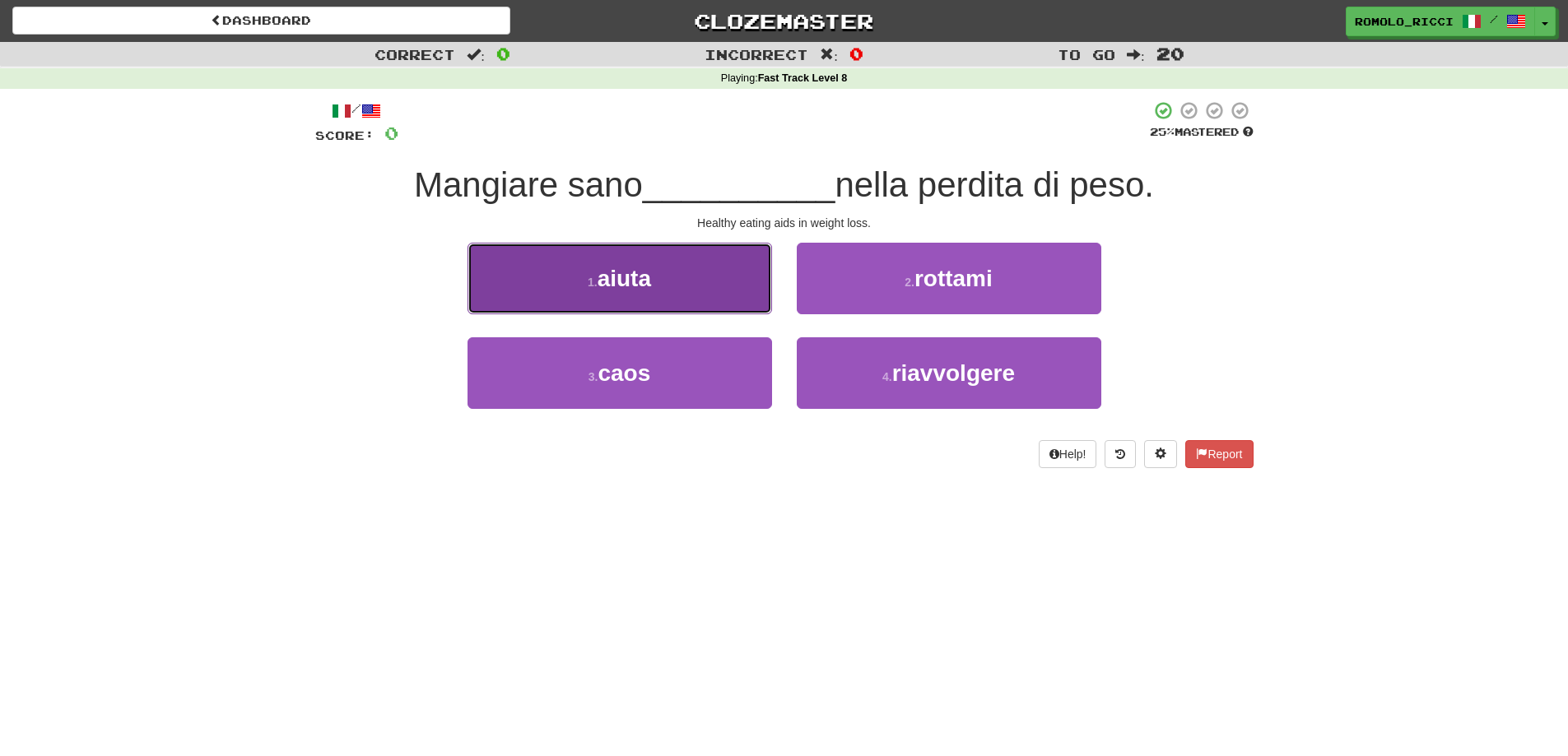
click at [704, 291] on button "1 . [GEOGRAPHIC_DATA]" at bounding box center [619, 279] width 304 height 72
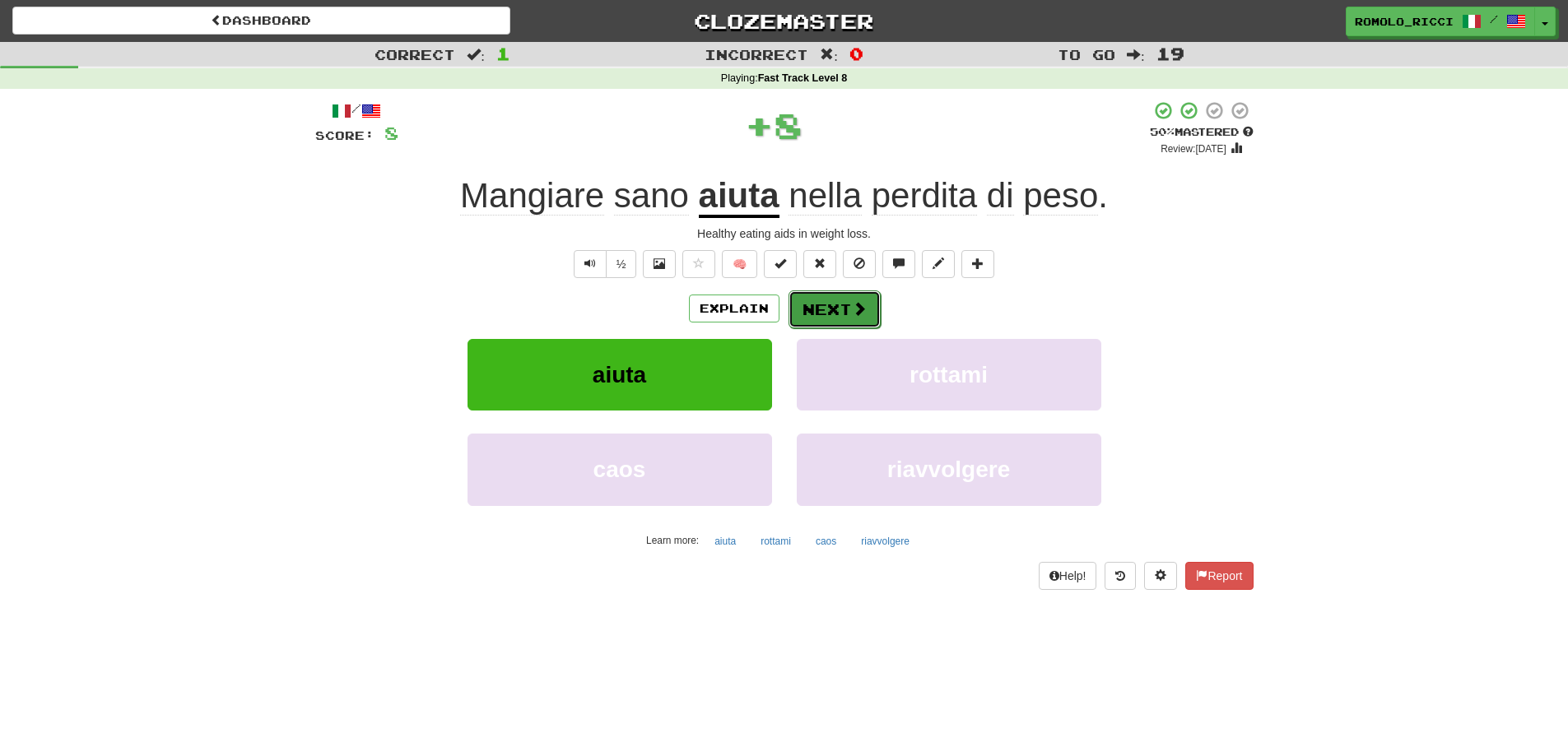
click at [844, 297] on button "Next" at bounding box center [835, 309] width 92 height 38
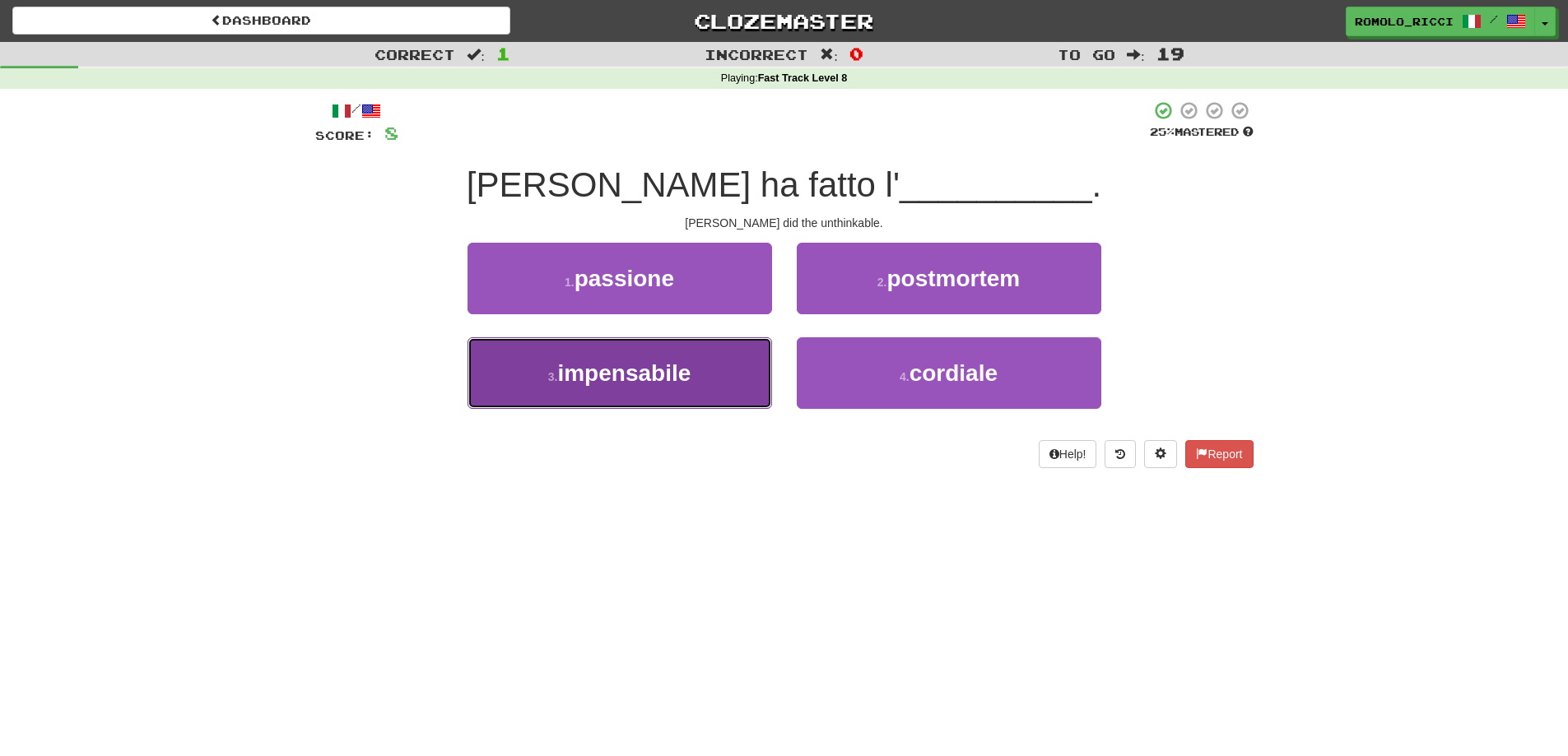
click at [702, 382] on button "3 . impensabile" at bounding box center [619, 373] width 304 height 72
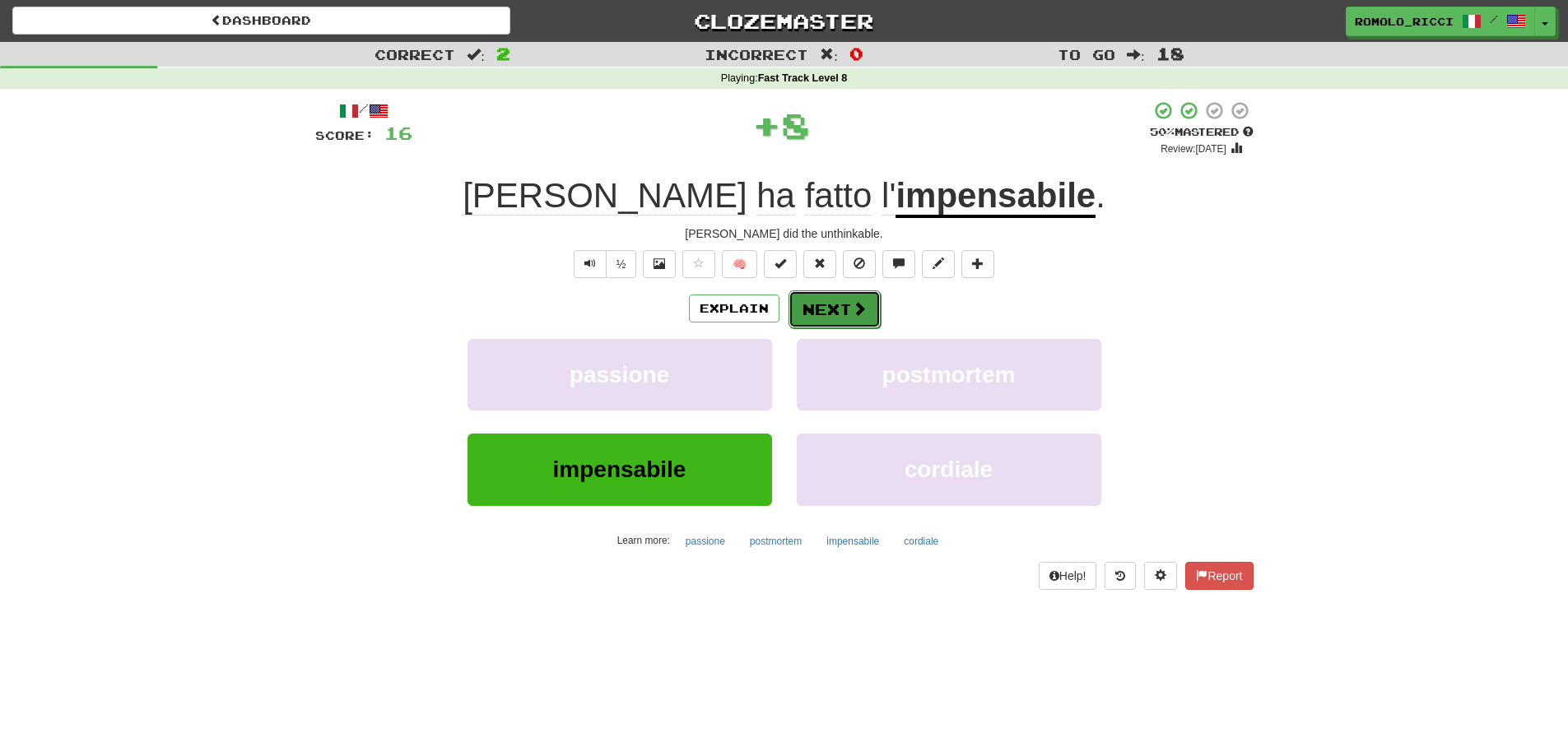
click at [823, 311] on button "Next" at bounding box center [835, 309] width 92 height 38
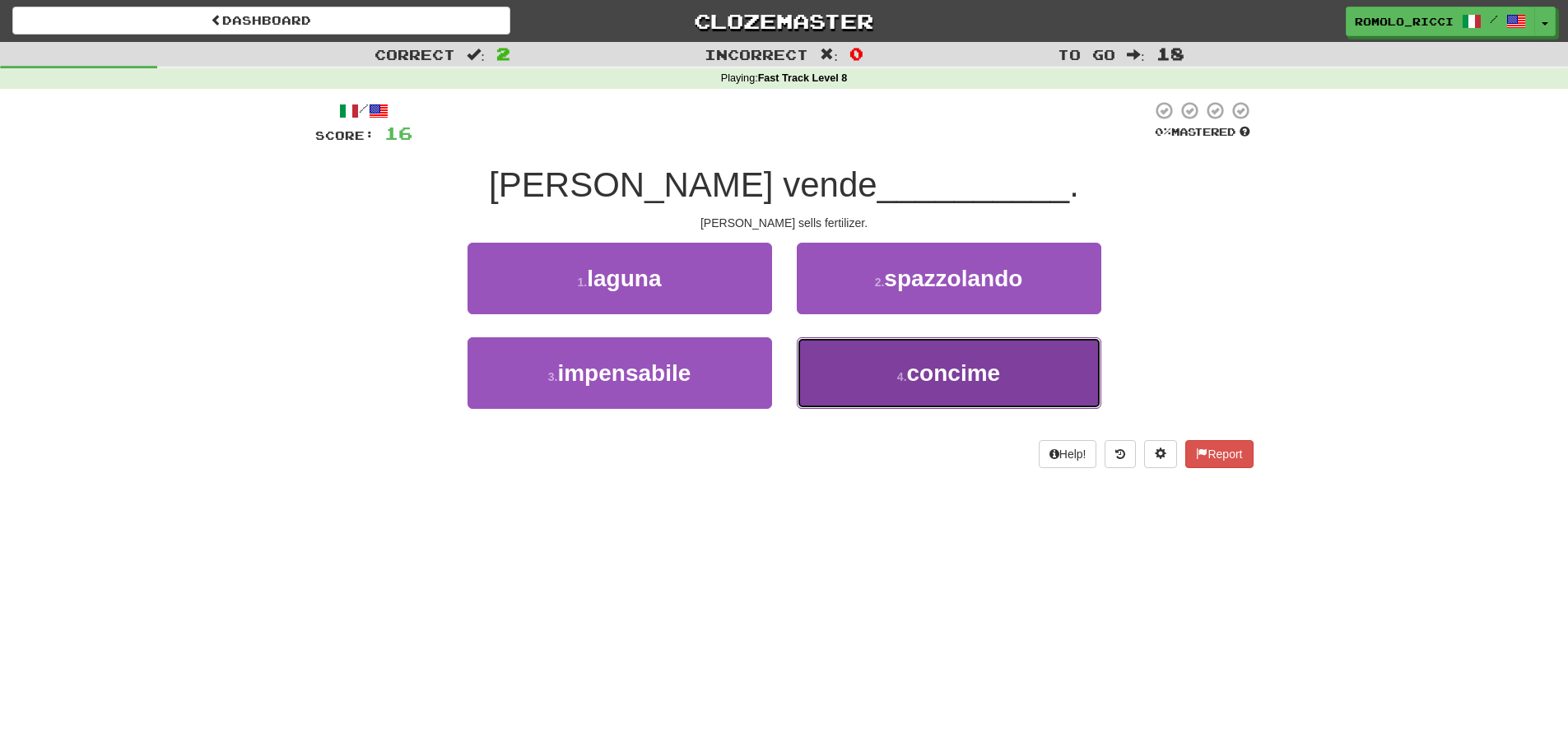
click at [879, 362] on button "4 . concime" at bounding box center [949, 373] width 304 height 72
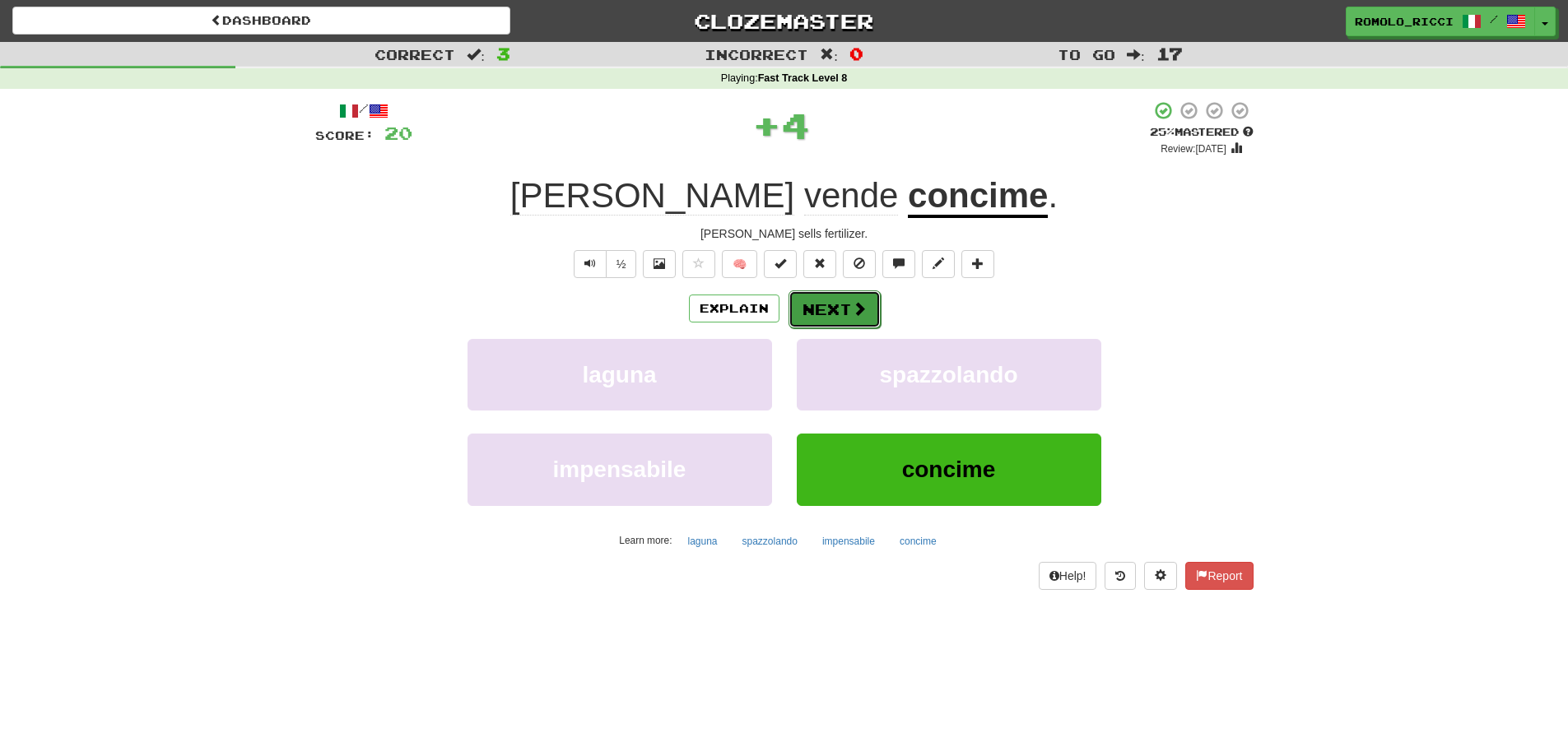
click at [825, 299] on button "Next" at bounding box center [835, 309] width 92 height 38
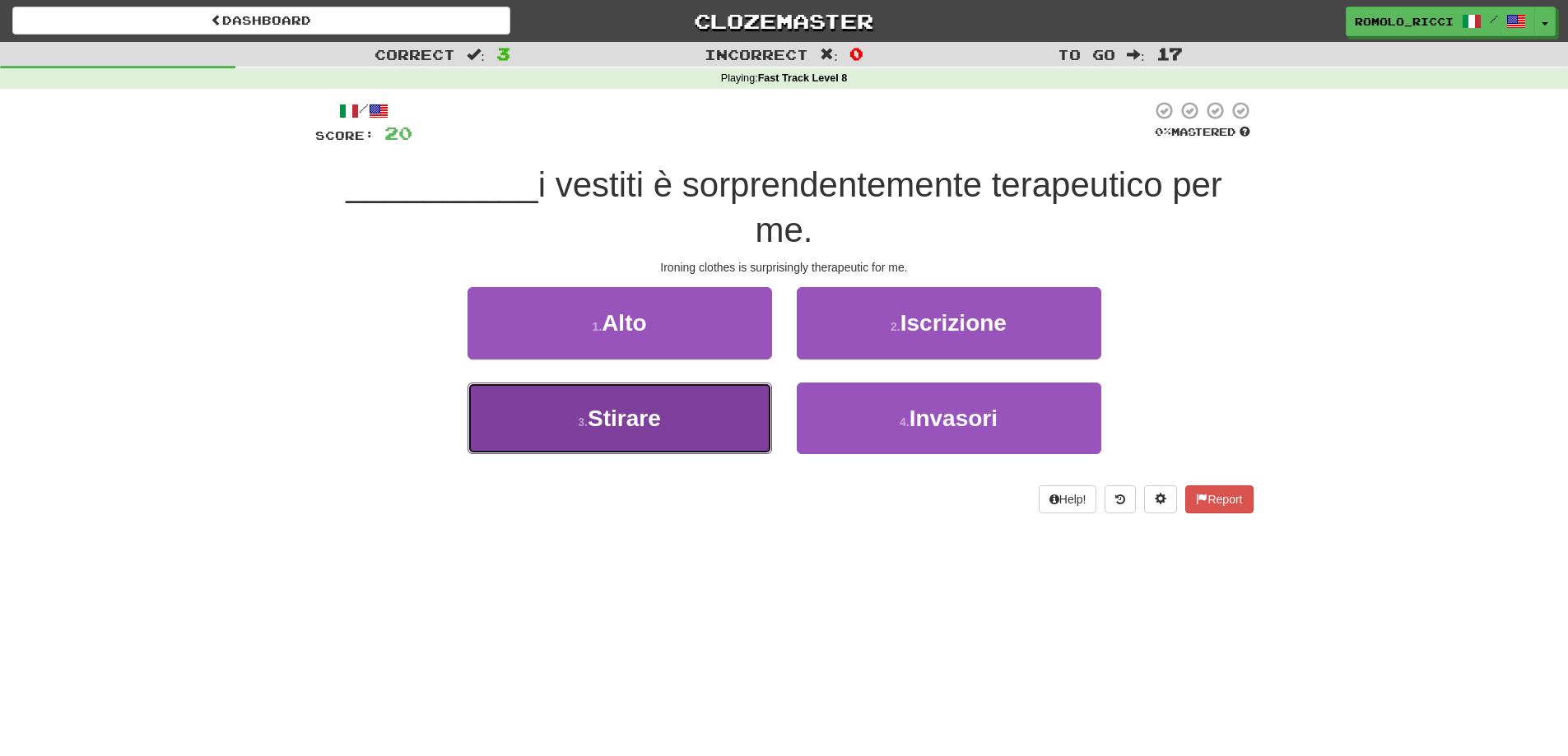
click at [745, 412] on button "3 . Stirare" at bounding box center [619, 418] width 304 height 72
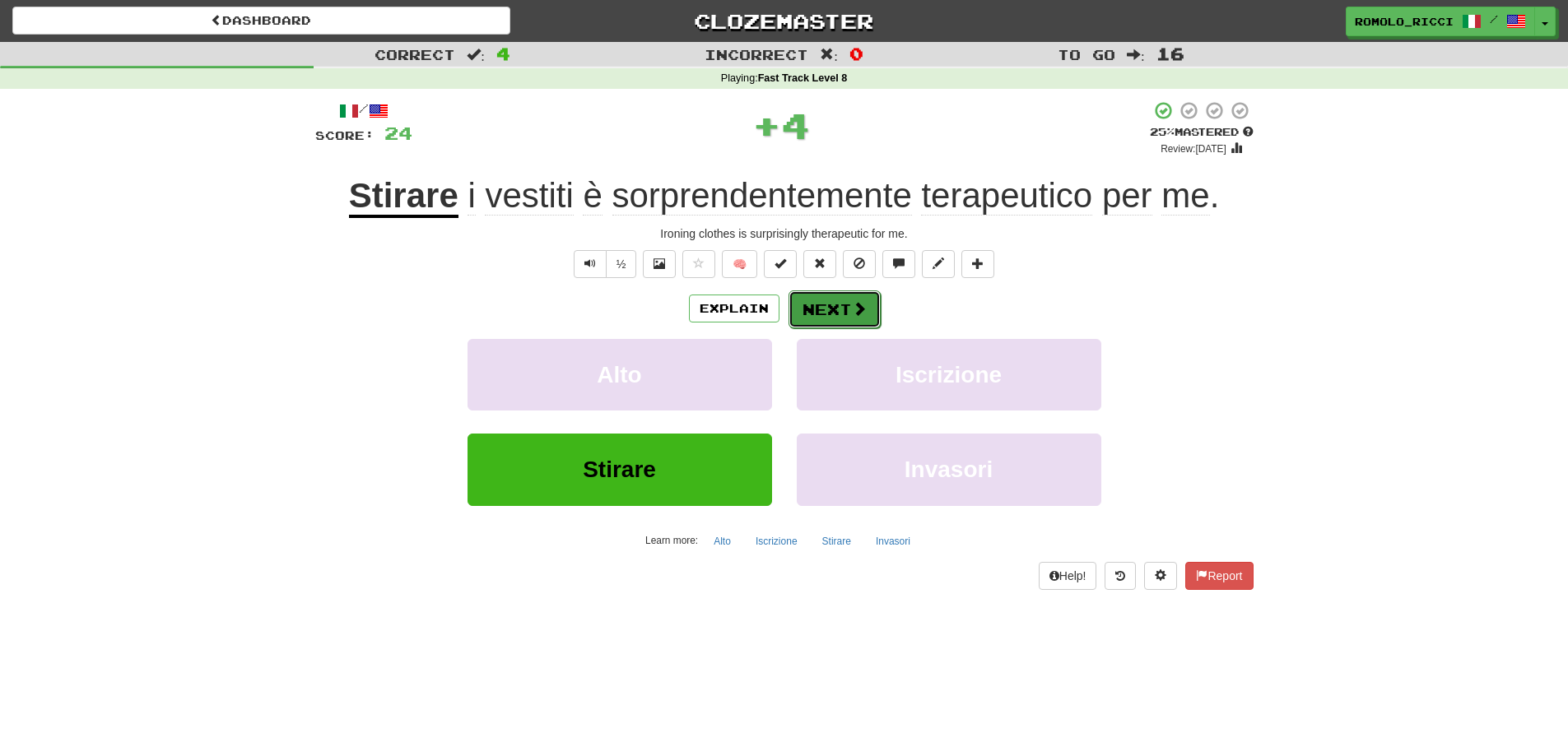
click at [821, 312] on button "Next" at bounding box center [835, 309] width 92 height 38
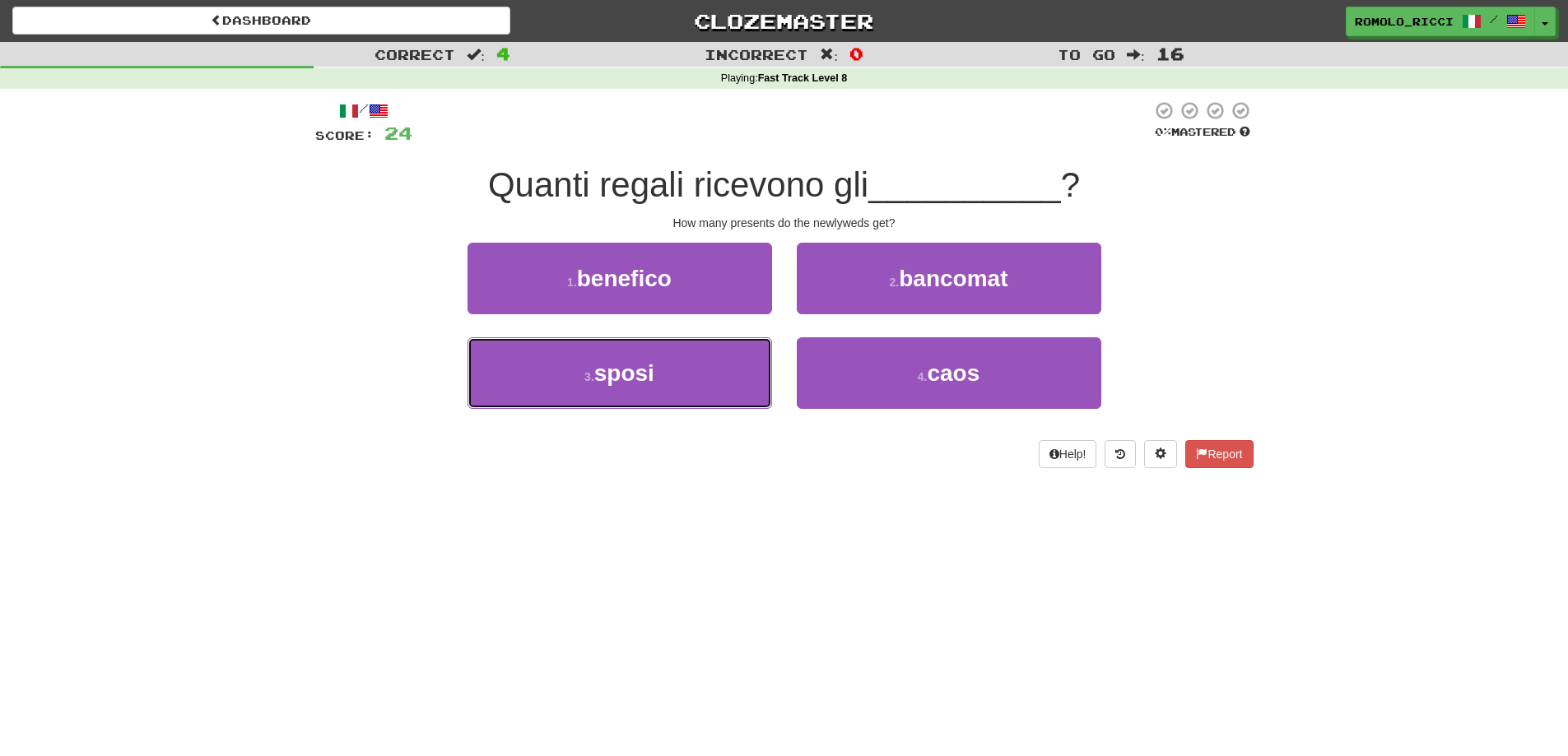
drag, startPoint x: 737, startPoint y: 369, endPoint x: 825, endPoint y: 333, distance: 95.1
click at [738, 368] on button "3 . sposi" at bounding box center [619, 373] width 304 height 72
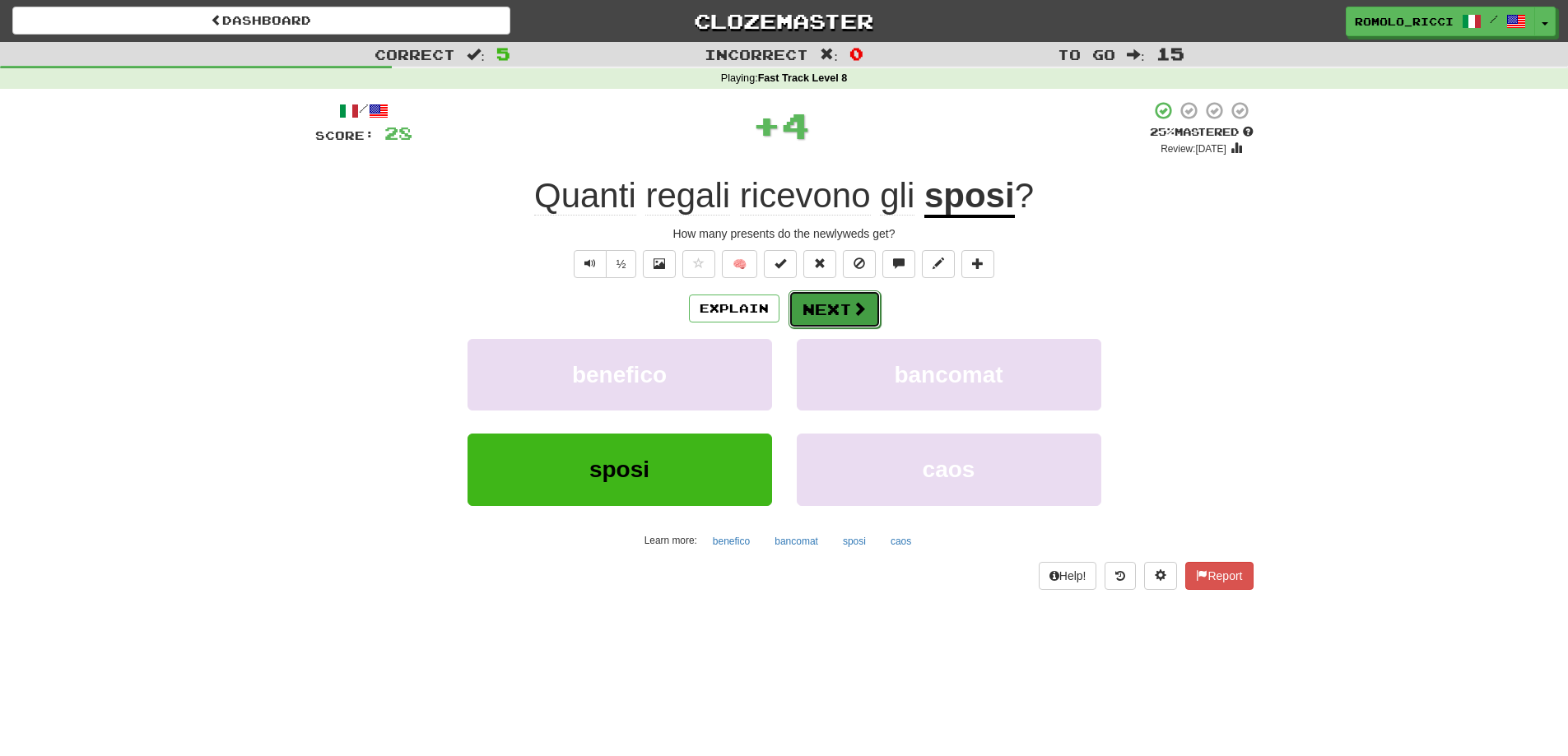
click at [862, 302] on span at bounding box center [859, 308] width 15 height 15
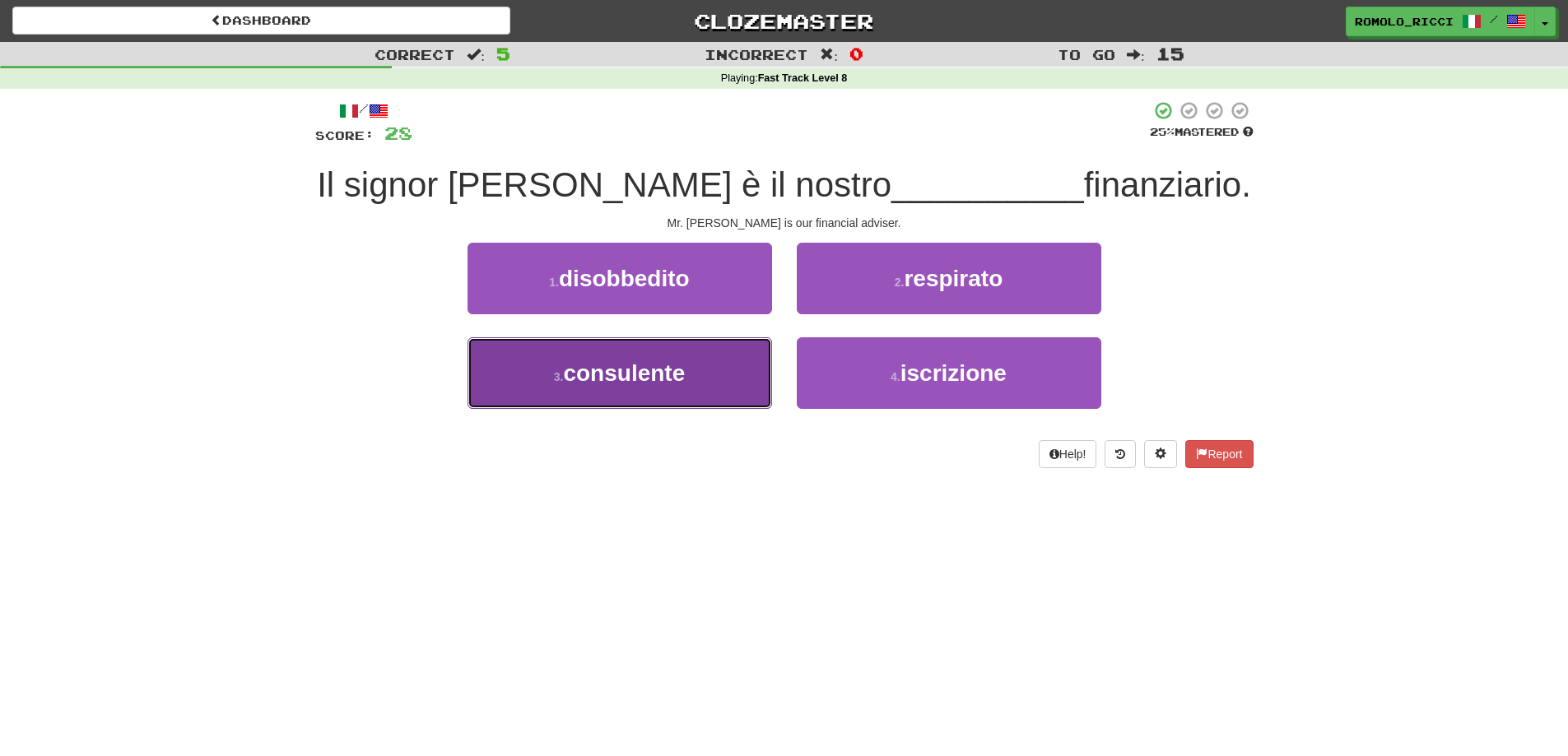
drag, startPoint x: 689, startPoint y: 388, endPoint x: 799, endPoint y: 331, distance: 123.9
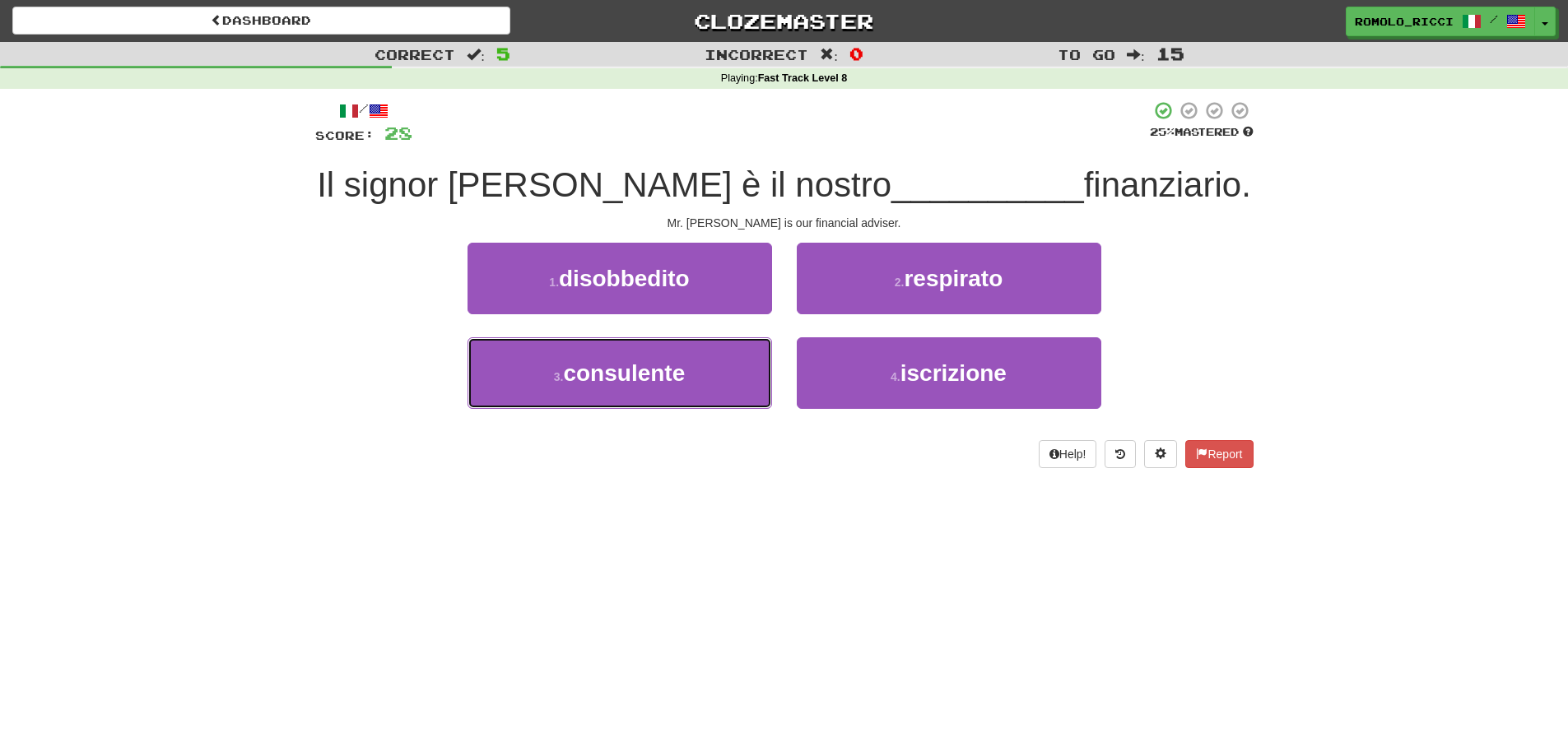
click at [689, 388] on button "3 . consulente" at bounding box center [619, 373] width 304 height 72
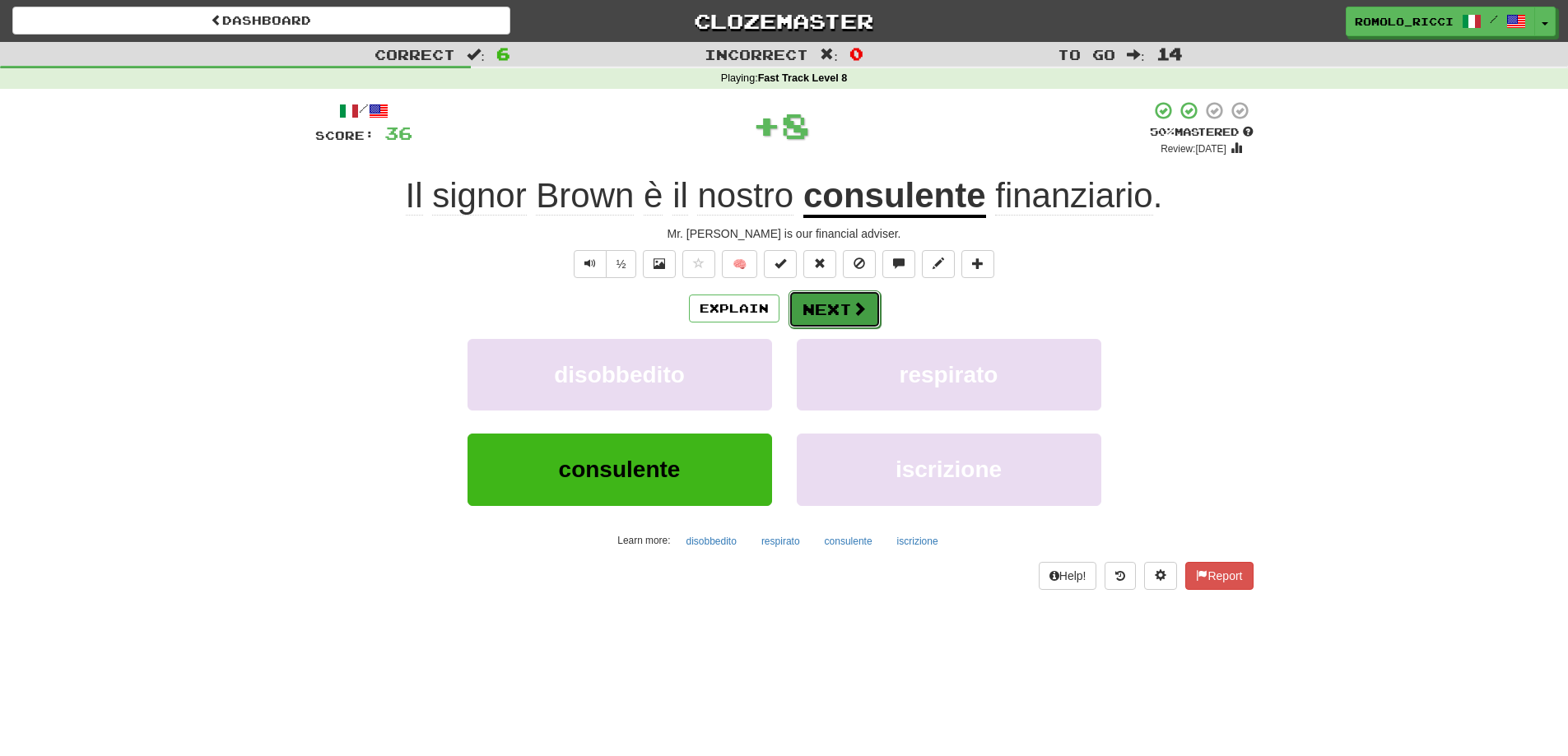
click at [839, 308] on button "Next" at bounding box center [835, 309] width 92 height 38
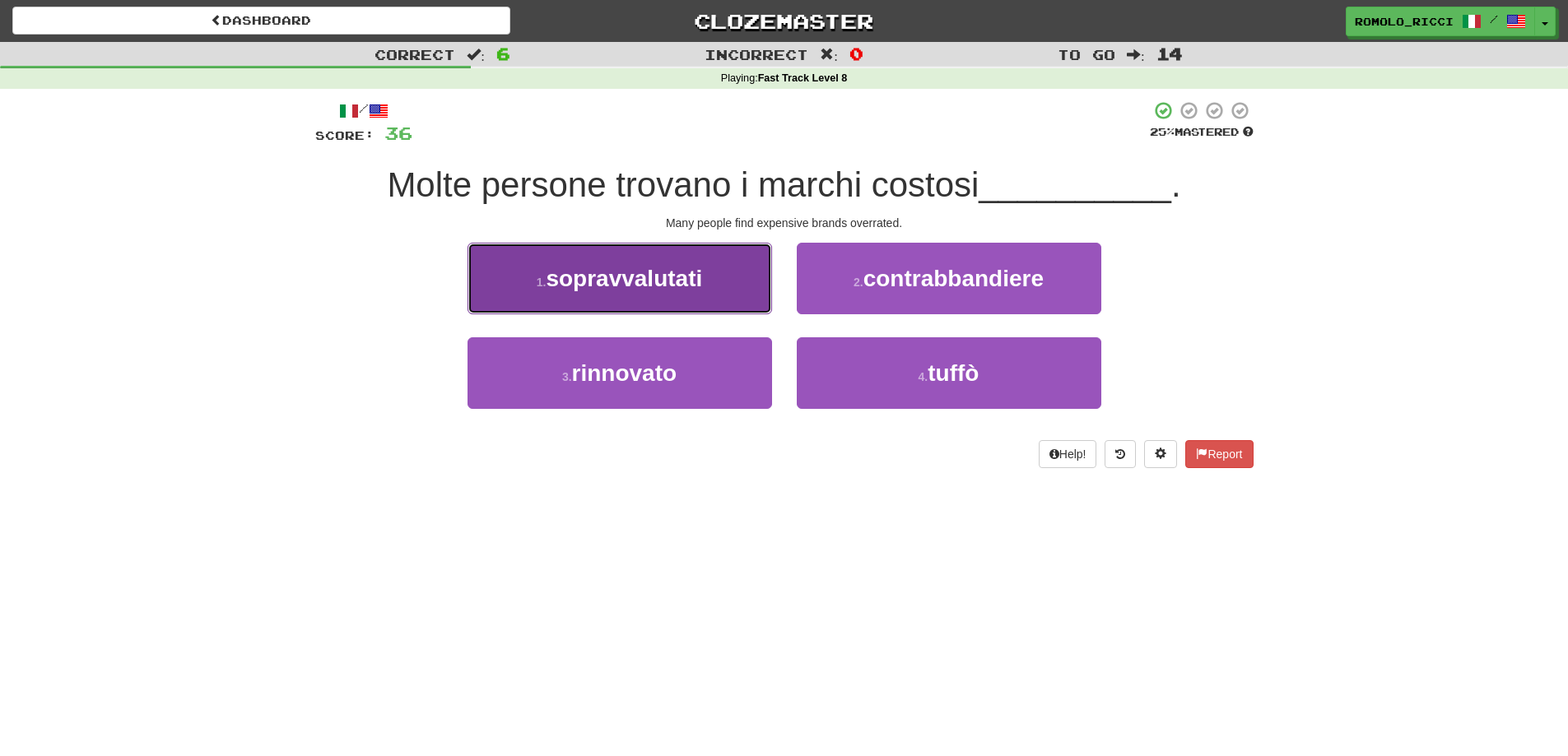
click at [705, 305] on button "1 . sopravvalutati" at bounding box center [619, 279] width 304 height 72
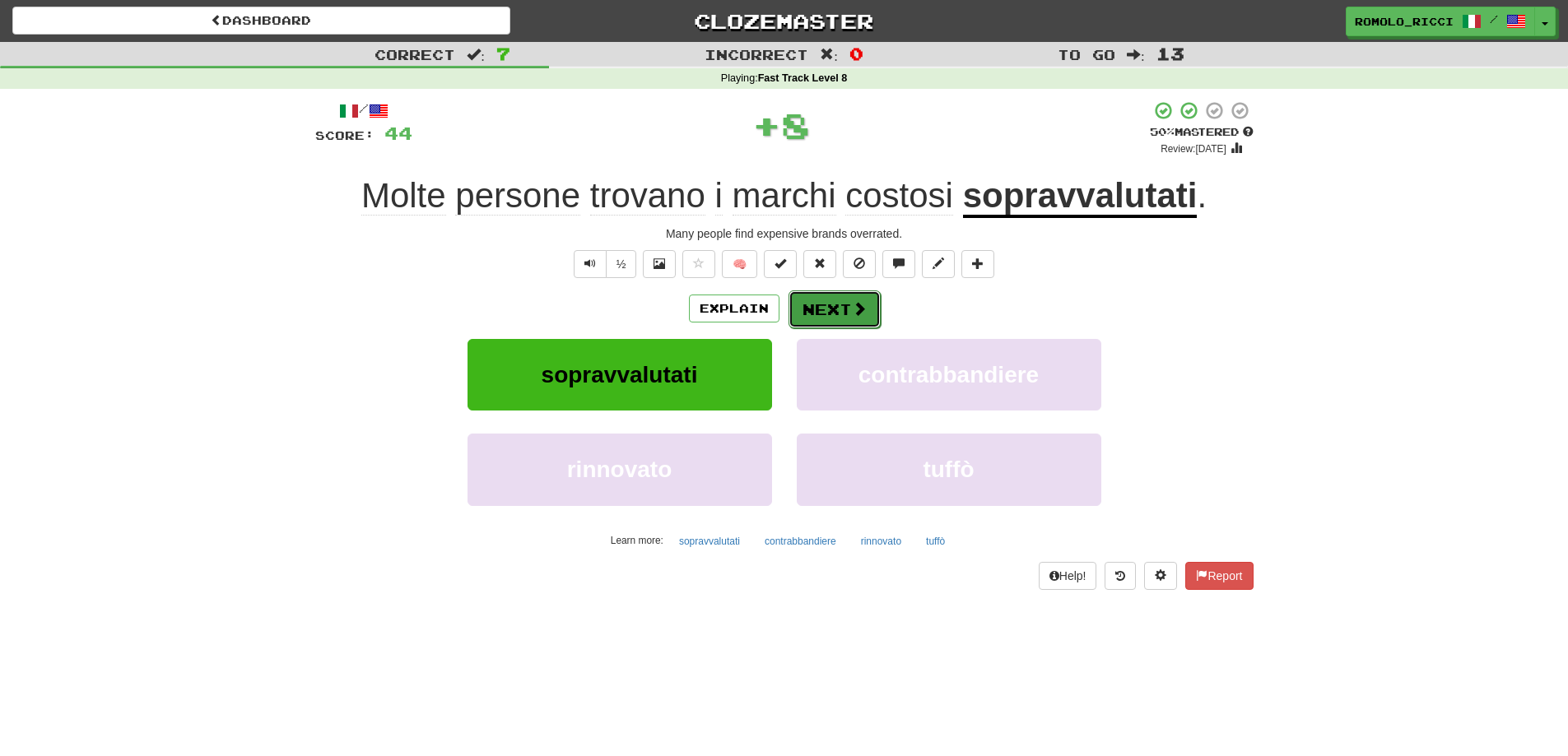
click at [859, 316] on span at bounding box center [859, 308] width 15 height 15
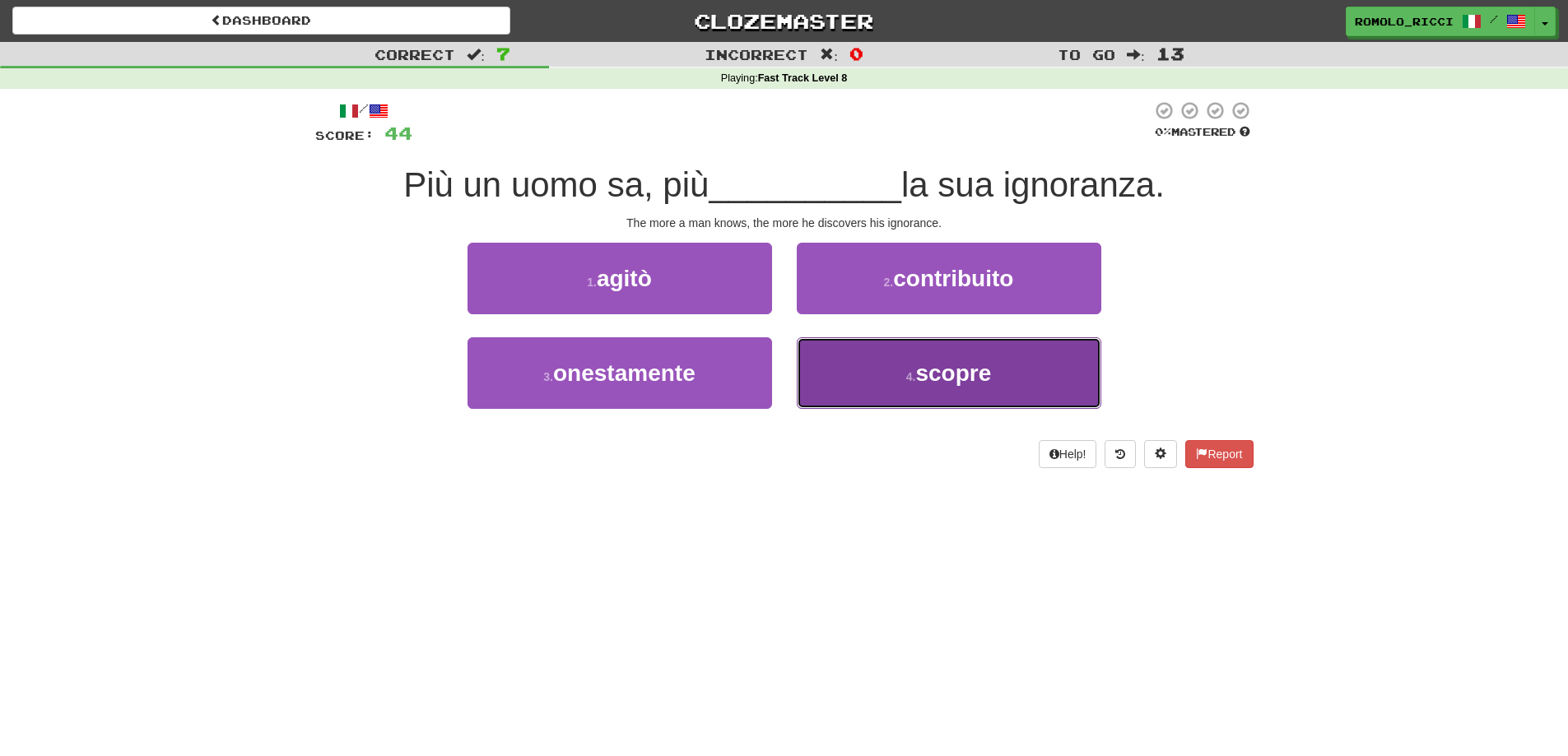
click at [942, 375] on span "scopre" at bounding box center [952, 373] width 75 height 26
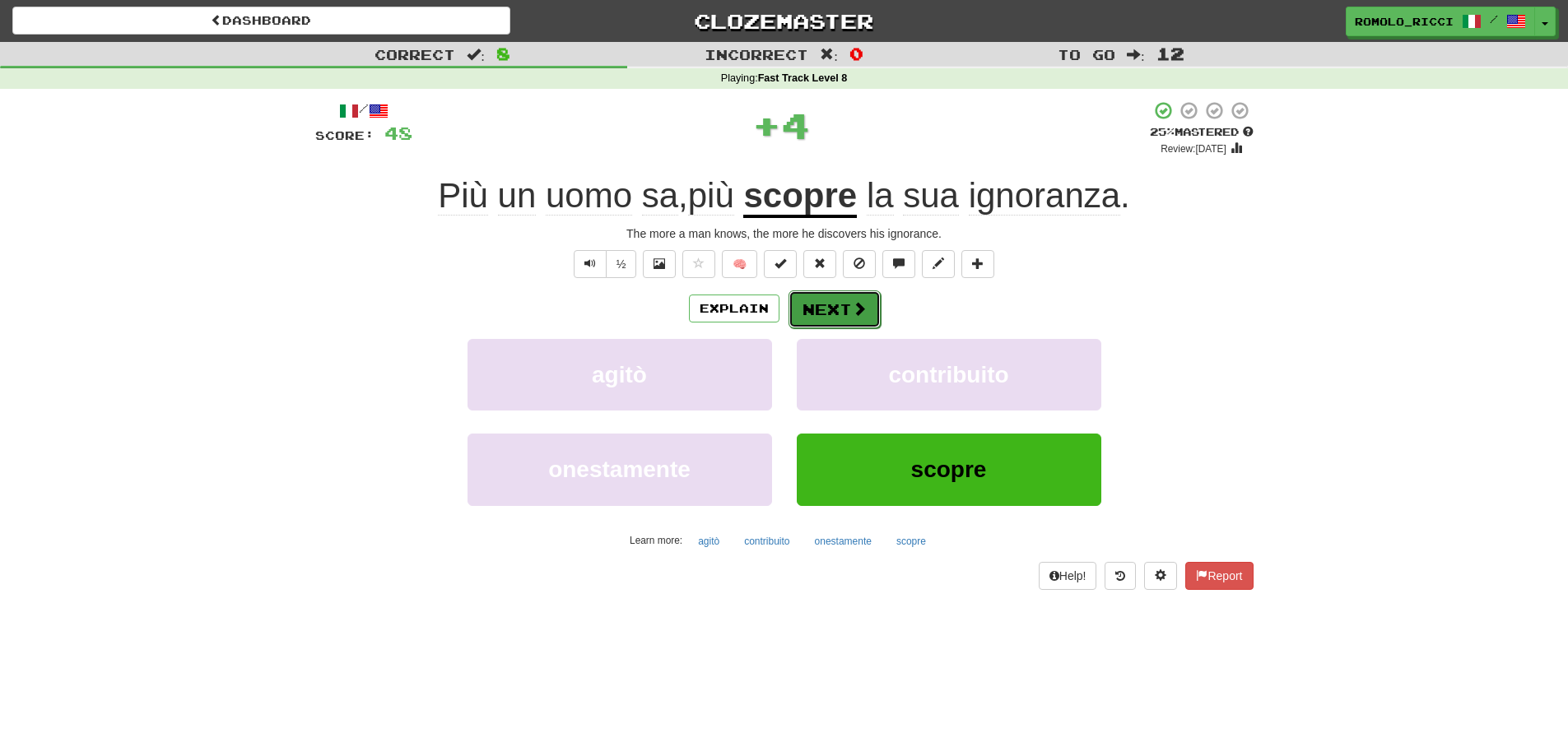
click at [852, 303] on span at bounding box center [859, 308] width 15 height 15
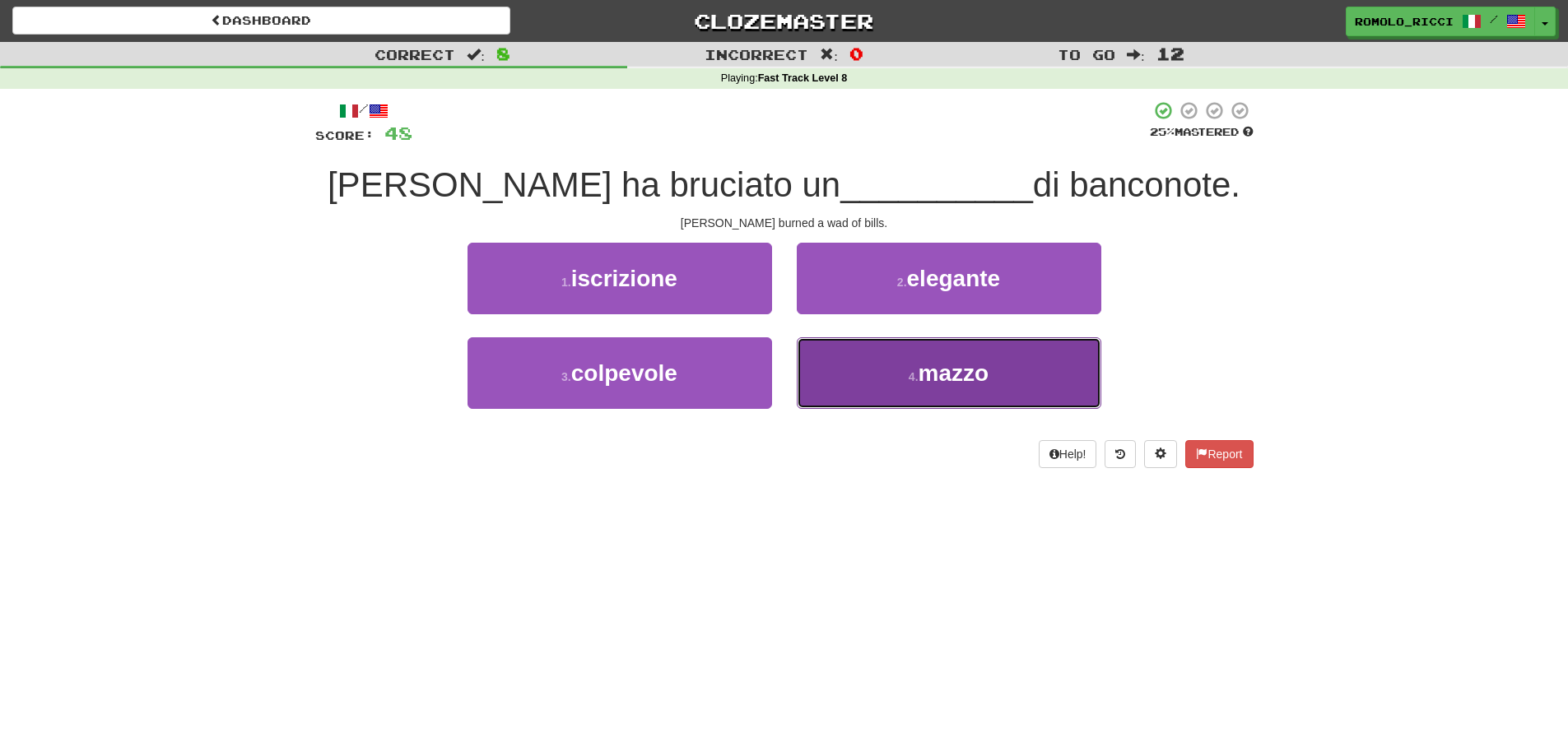
click at [989, 381] on span "mazzo" at bounding box center [954, 373] width 71 height 26
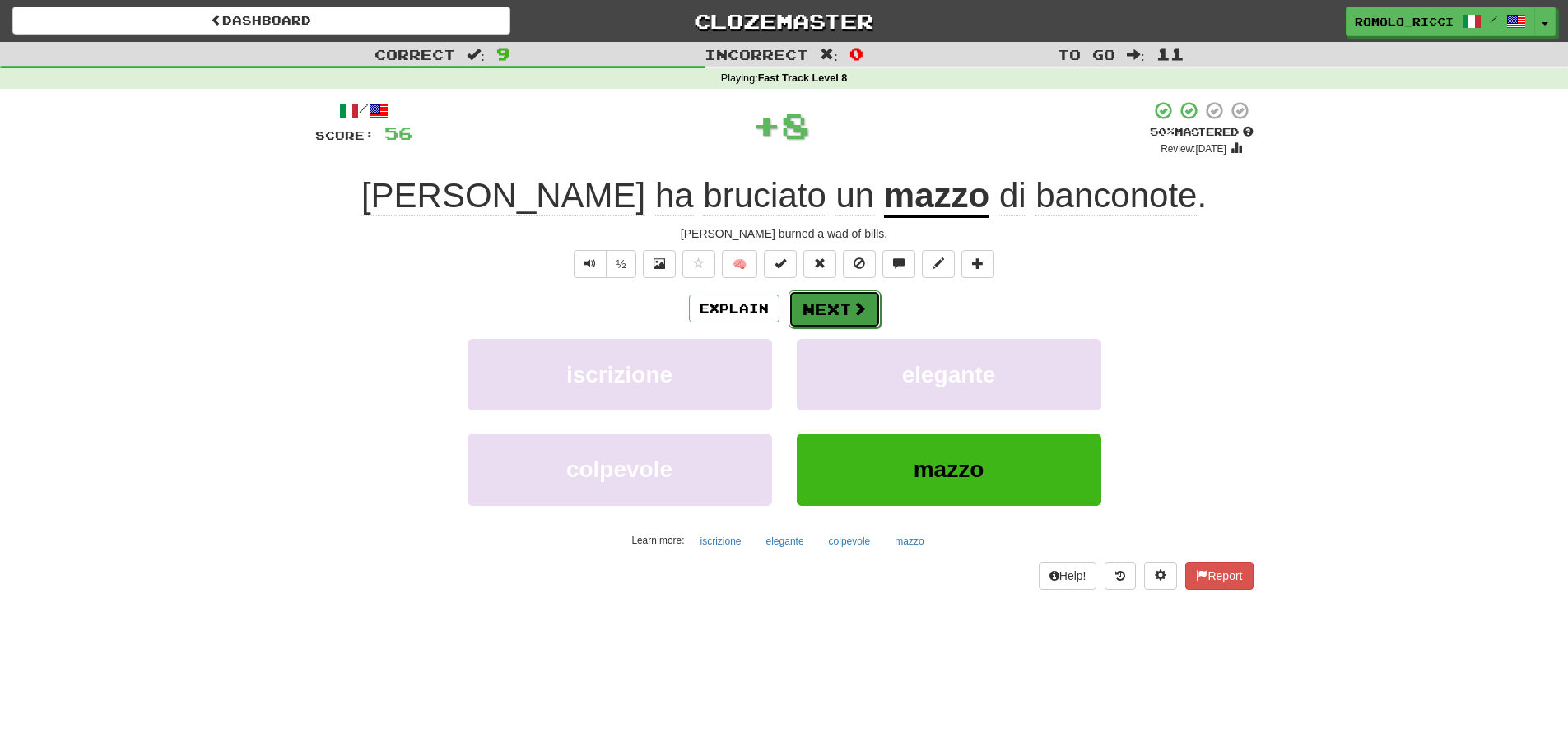
click at [847, 312] on button "Next" at bounding box center [835, 309] width 92 height 38
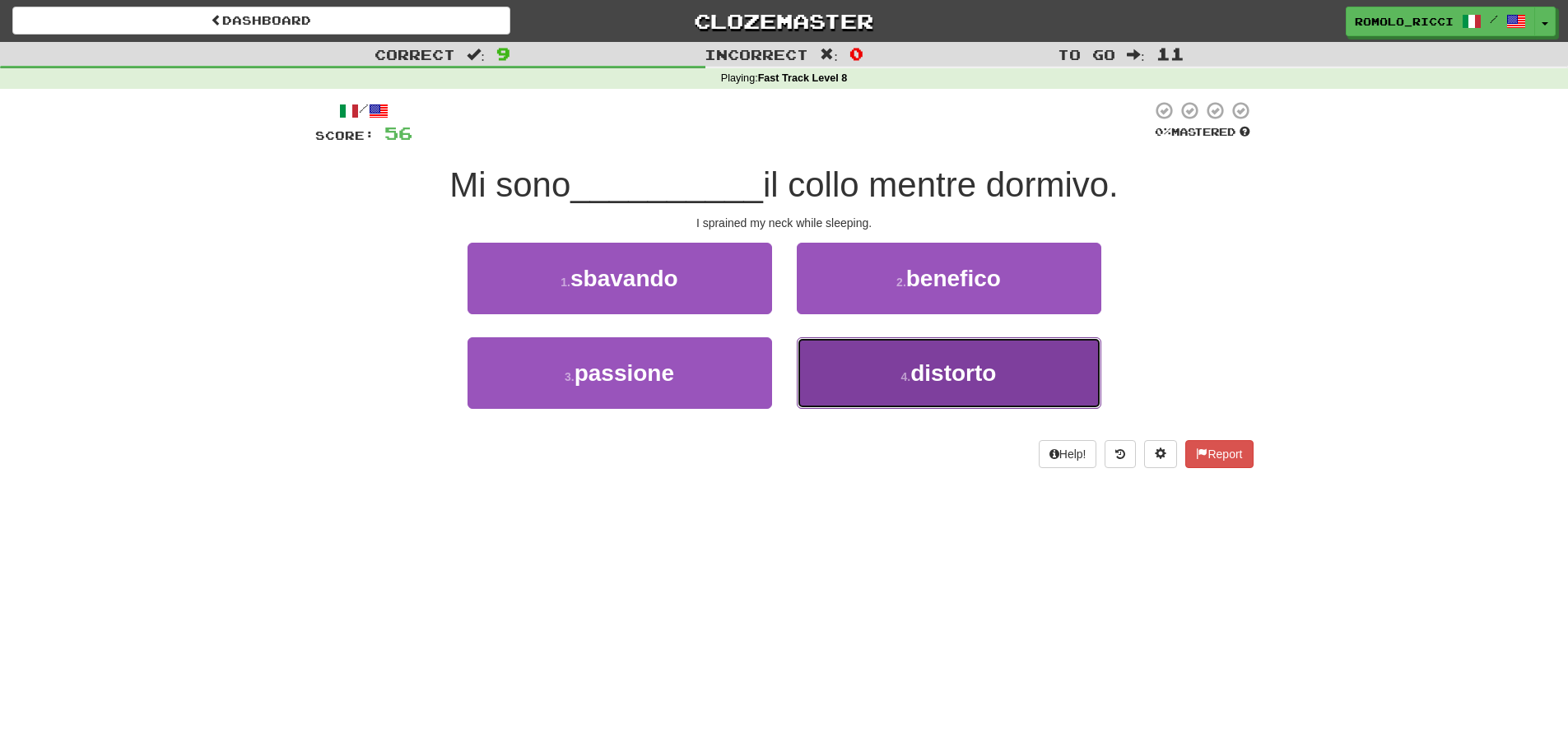
drag, startPoint x: 993, startPoint y: 386, endPoint x: 941, endPoint y: 335, distance: 72.8
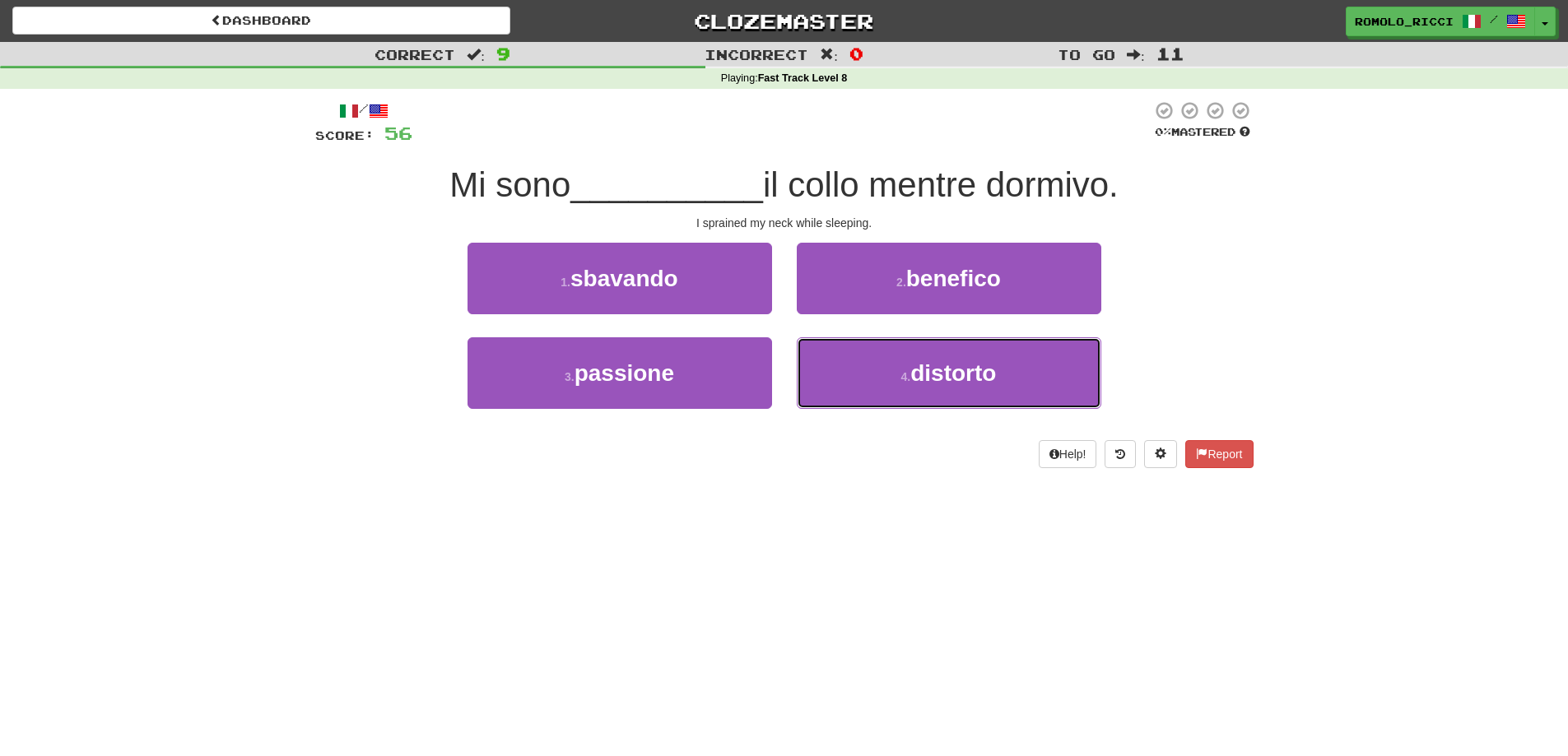
click at [990, 386] on button "4 . distorto" at bounding box center [949, 373] width 304 height 72
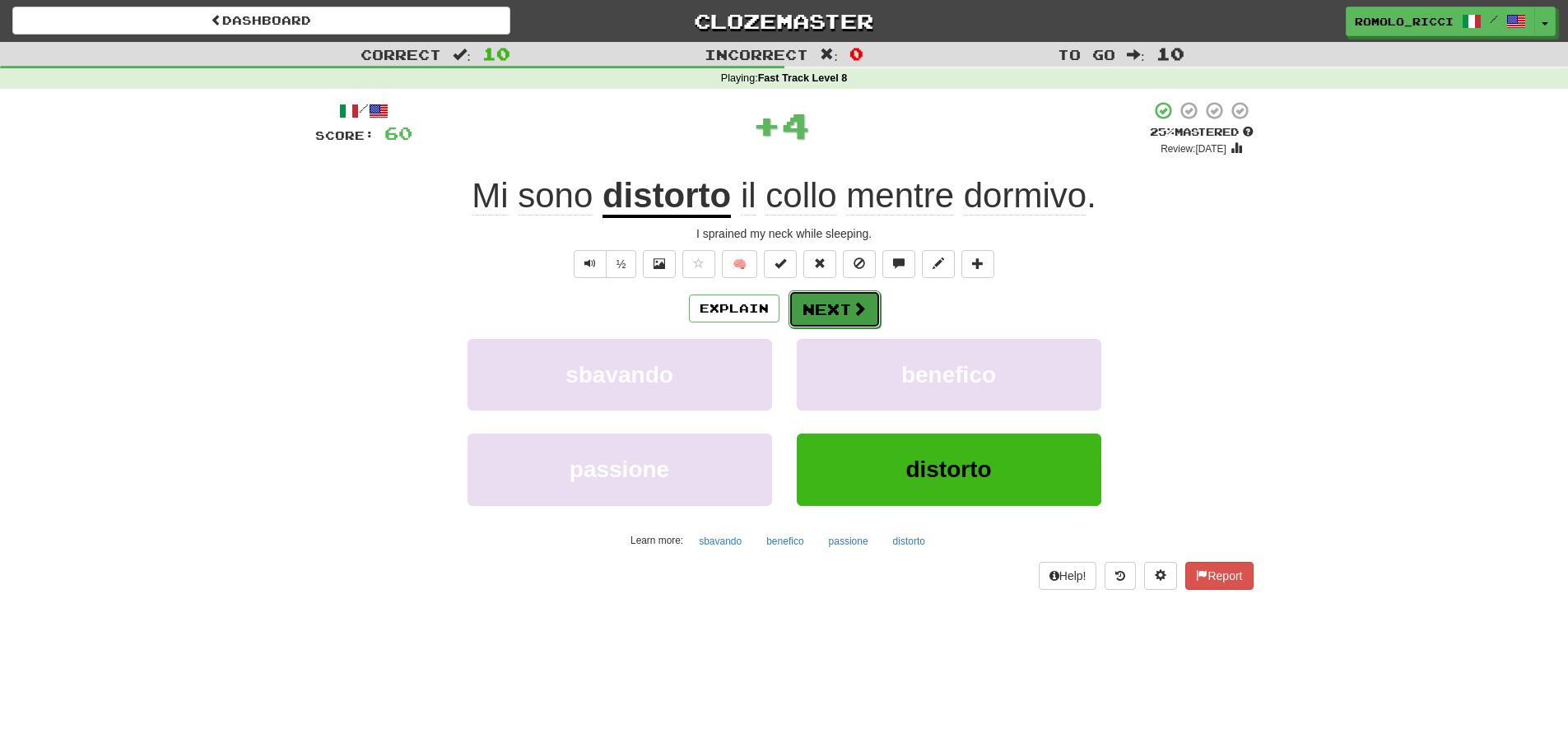
click at [857, 308] on span at bounding box center [859, 308] width 15 height 15
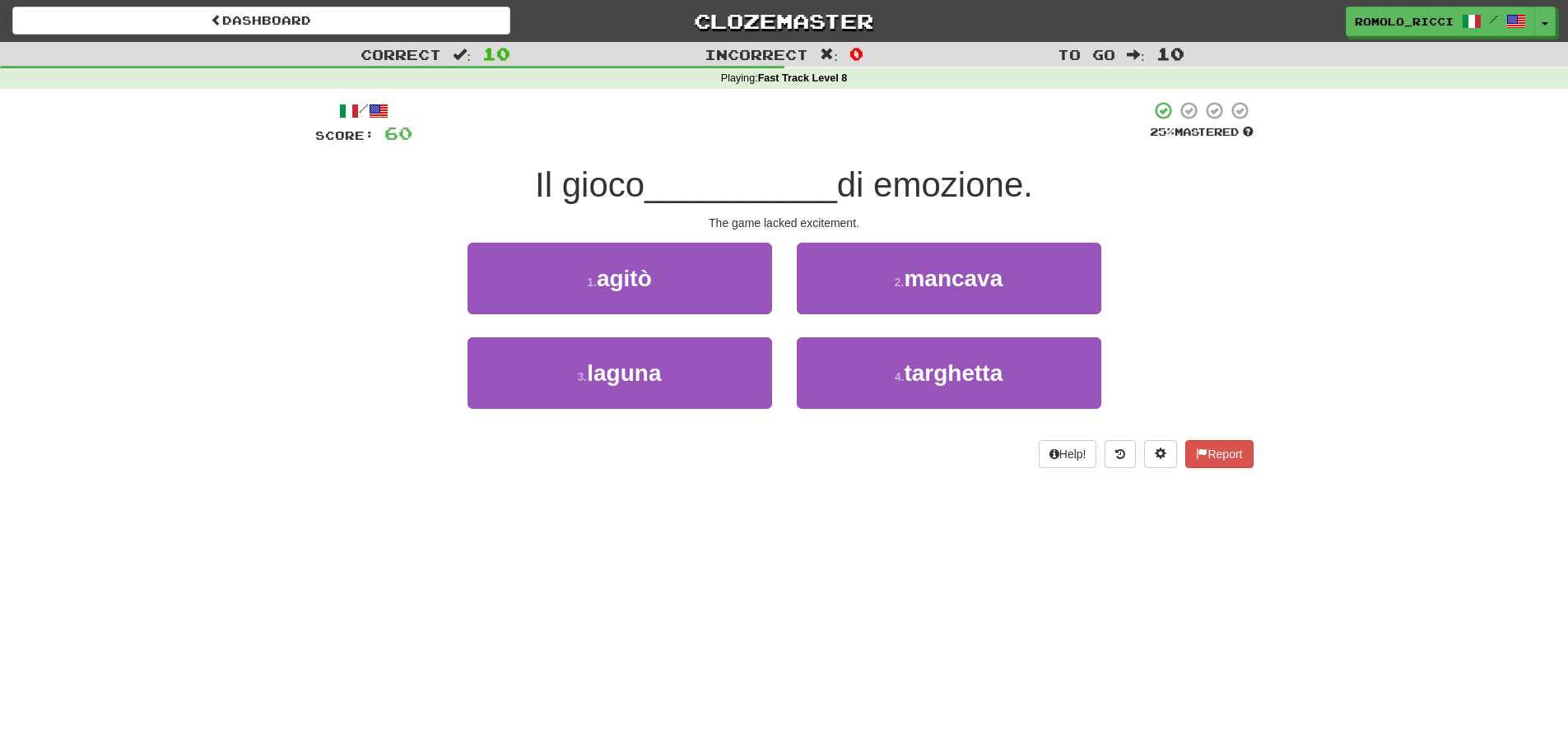
click at [968, 316] on div "2 . mancava" at bounding box center [949, 290] width 329 height 95
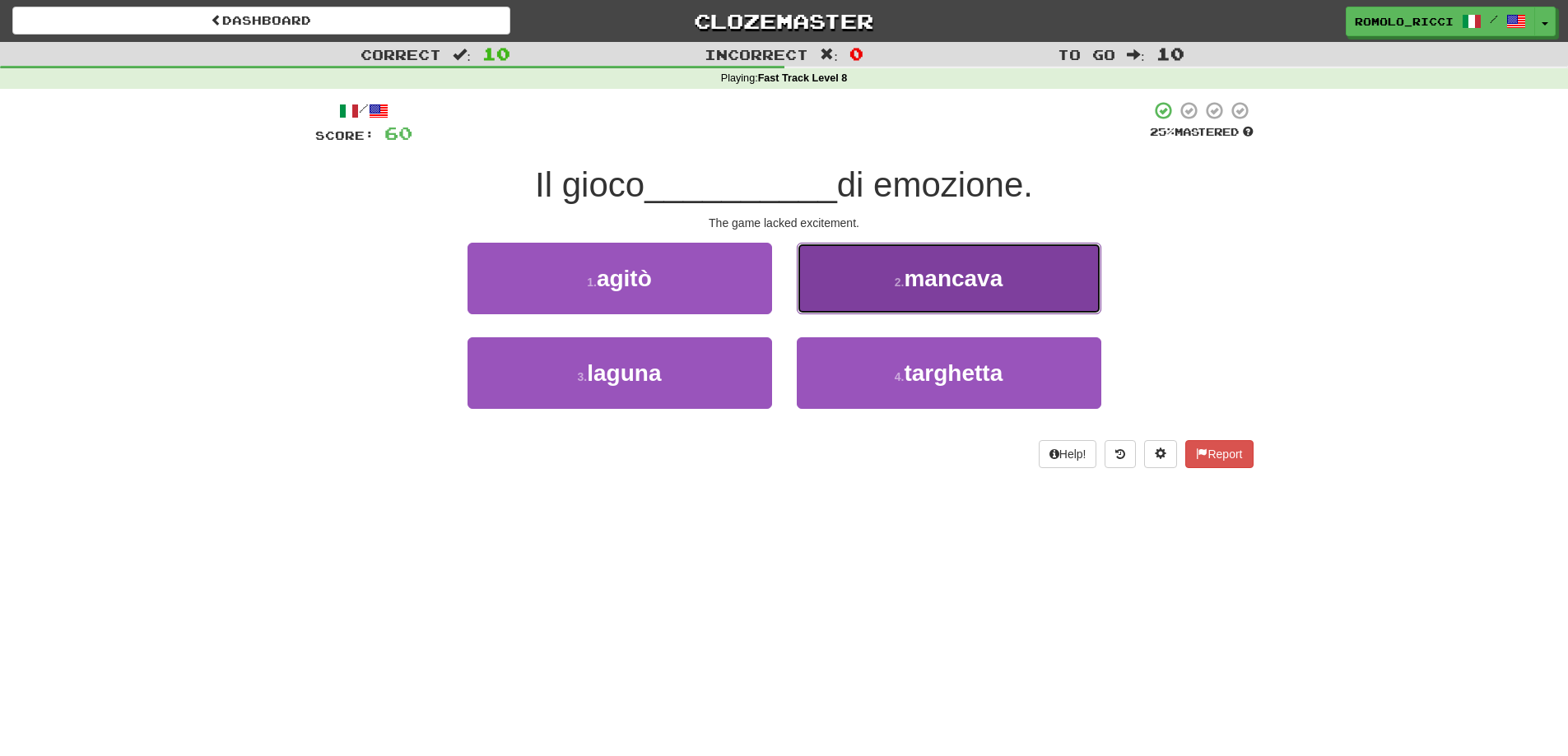
click at [960, 295] on button "2 . mancava" at bounding box center [949, 279] width 304 height 72
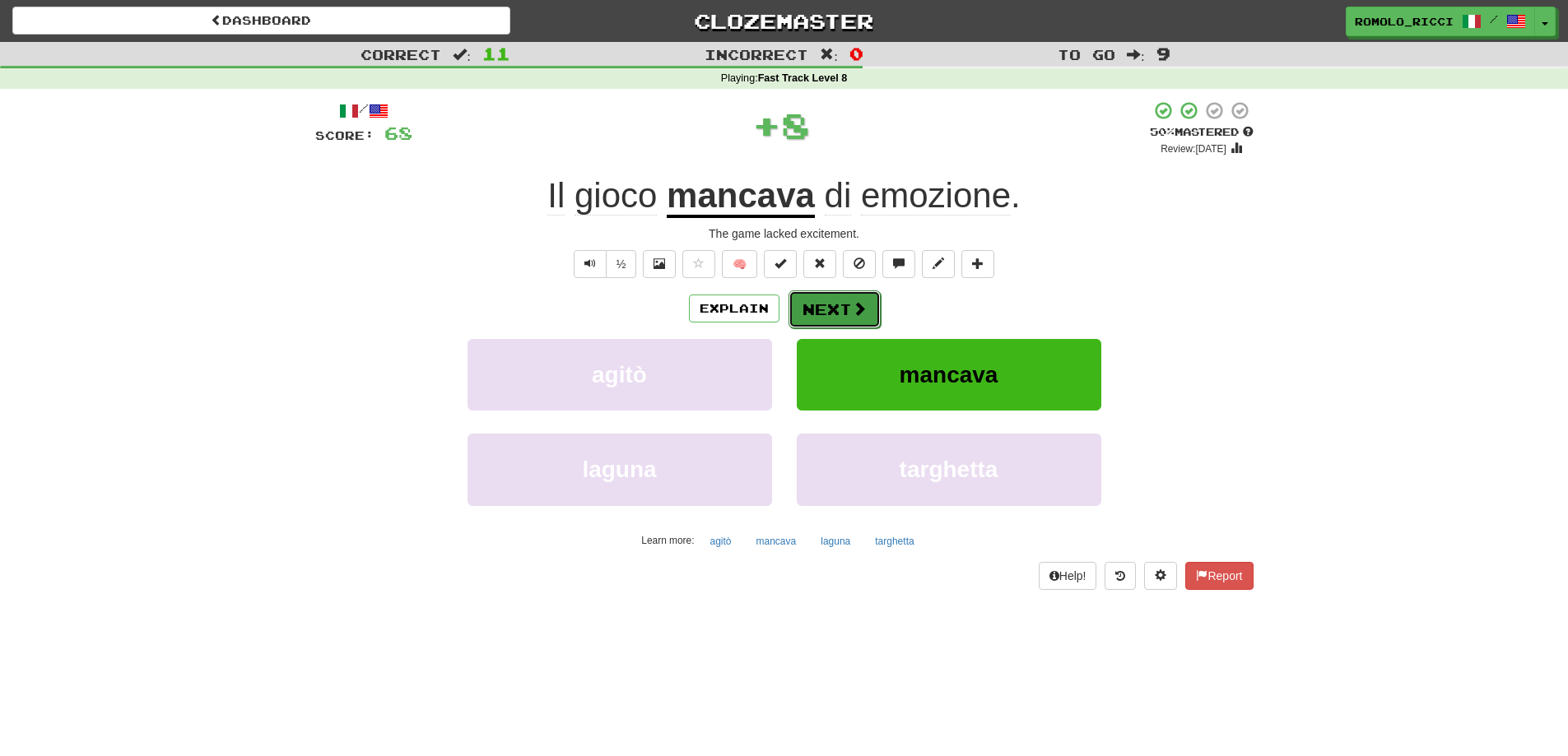
click at [831, 300] on button "Next" at bounding box center [835, 309] width 92 height 38
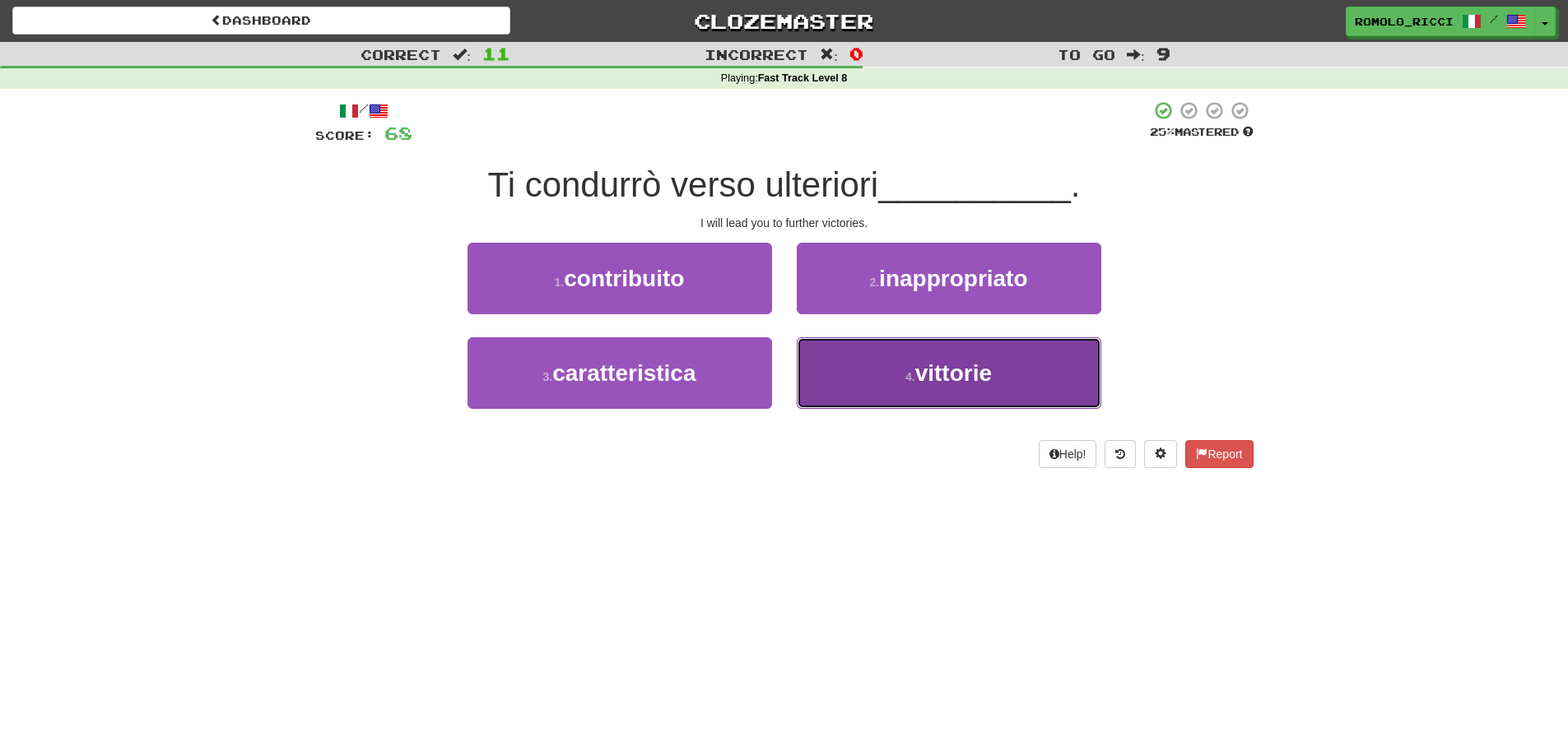
click at [926, 383] on span "vittorie" at bounding box center [953, 373] width 76 height 26
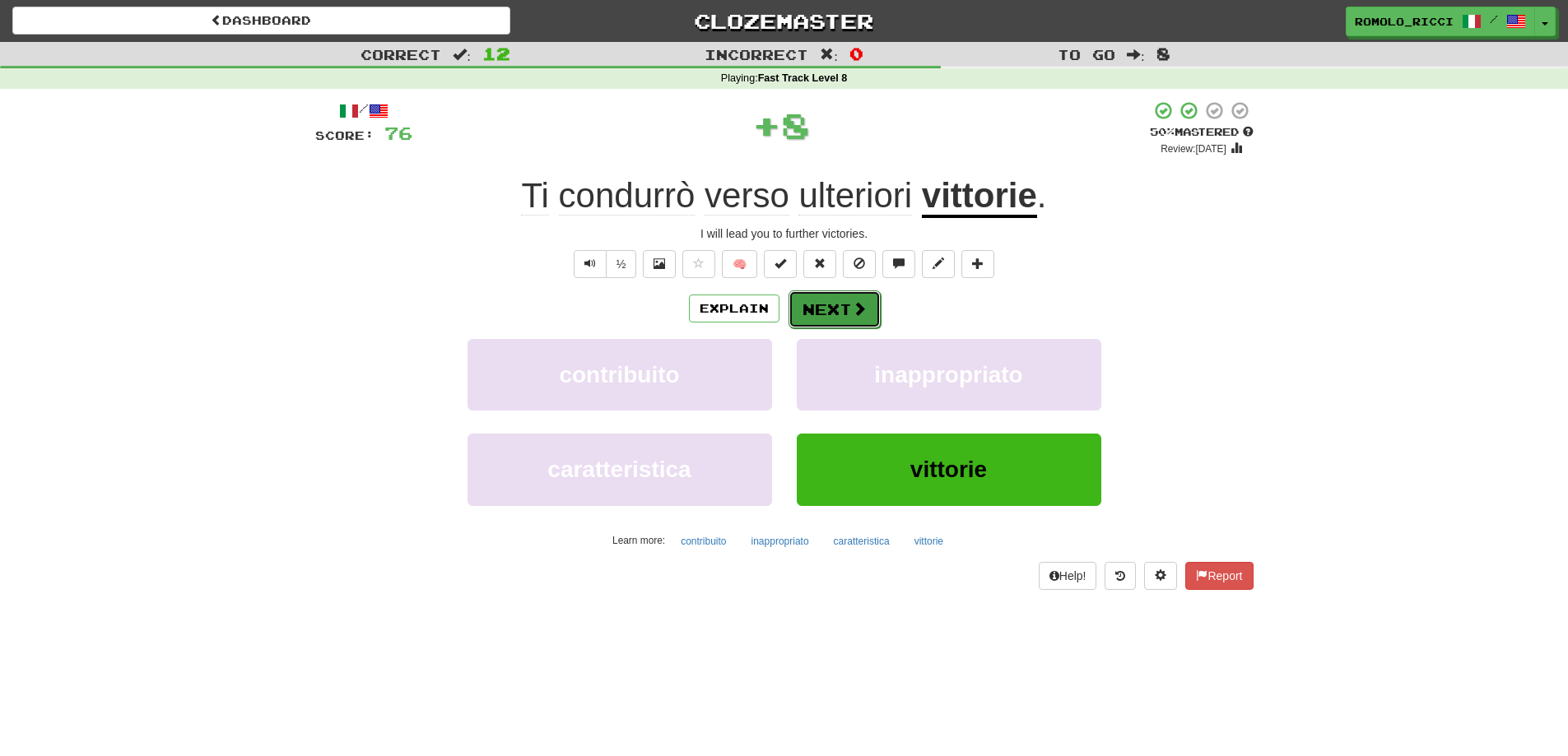
click at [863, 312] on span at bounding box center [859, 308] width 15 height 15
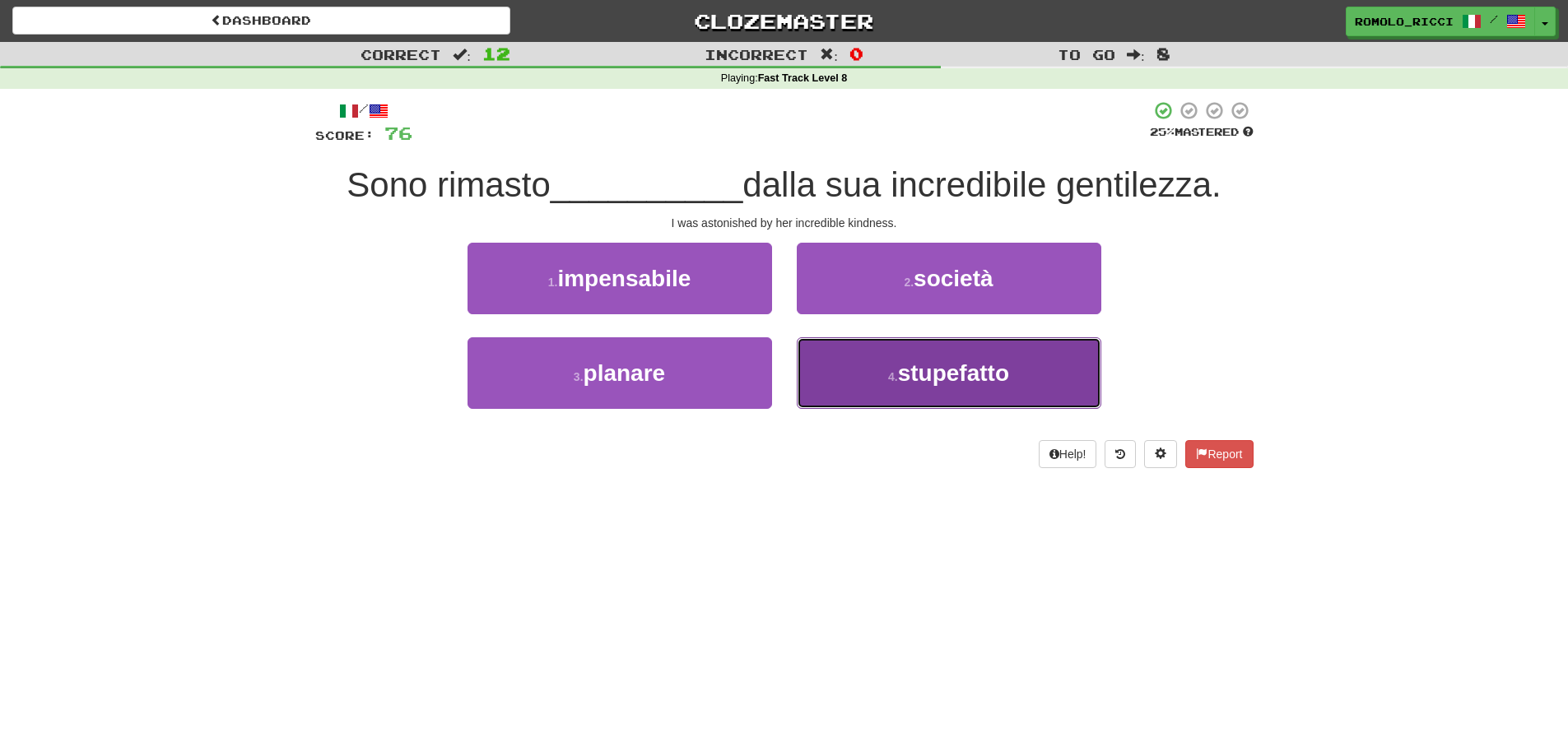
drag, startPoint x: 924, startPoint y: 387, endPoint x: 889, endPoint y: 342, distance: 57.0
click at [924, 386] on button "4 . stupefatto" at bounding box center [949, 373] width 304 height 72
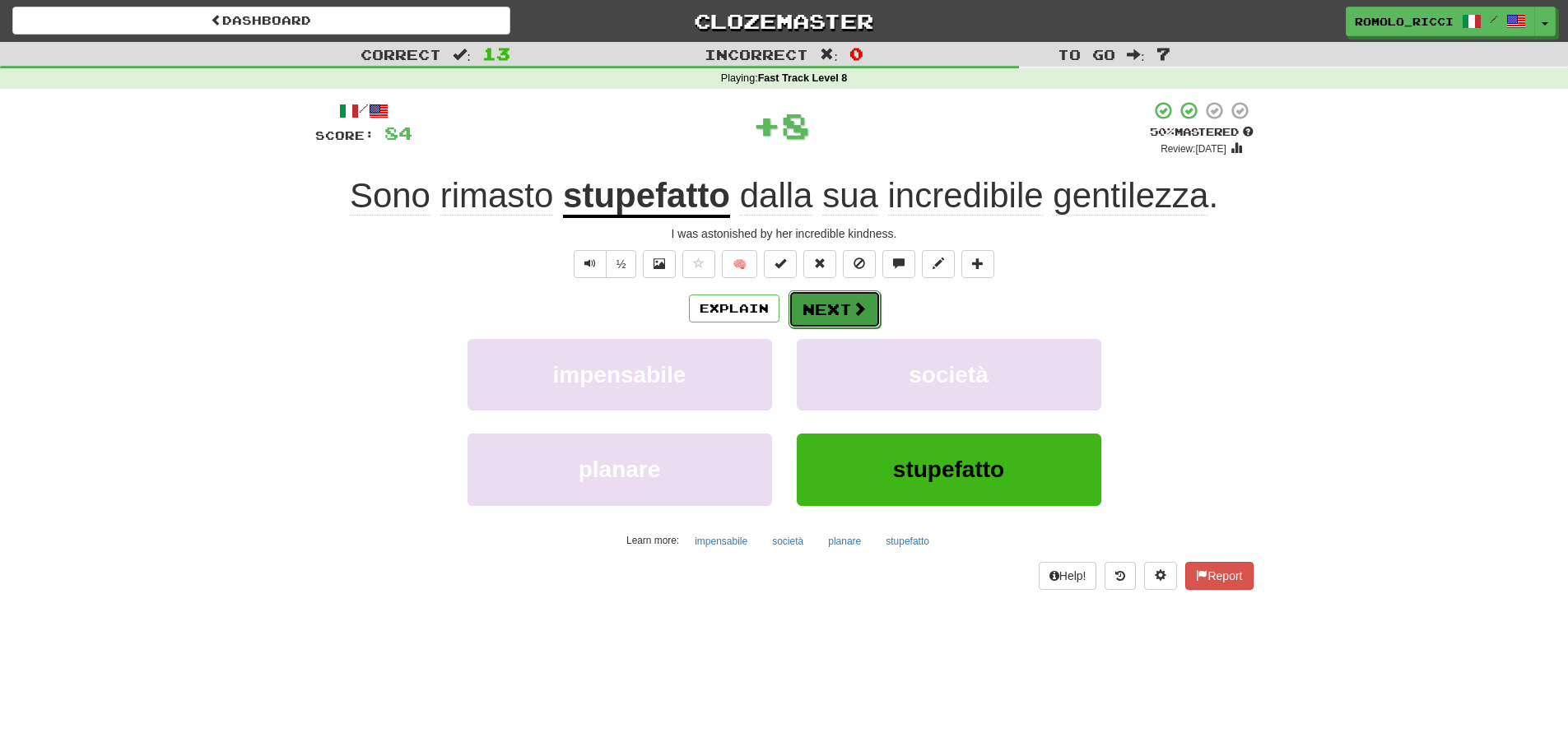
click at [847, 321] on button "Next" at bounding box center [835, 309] width 92 height 38
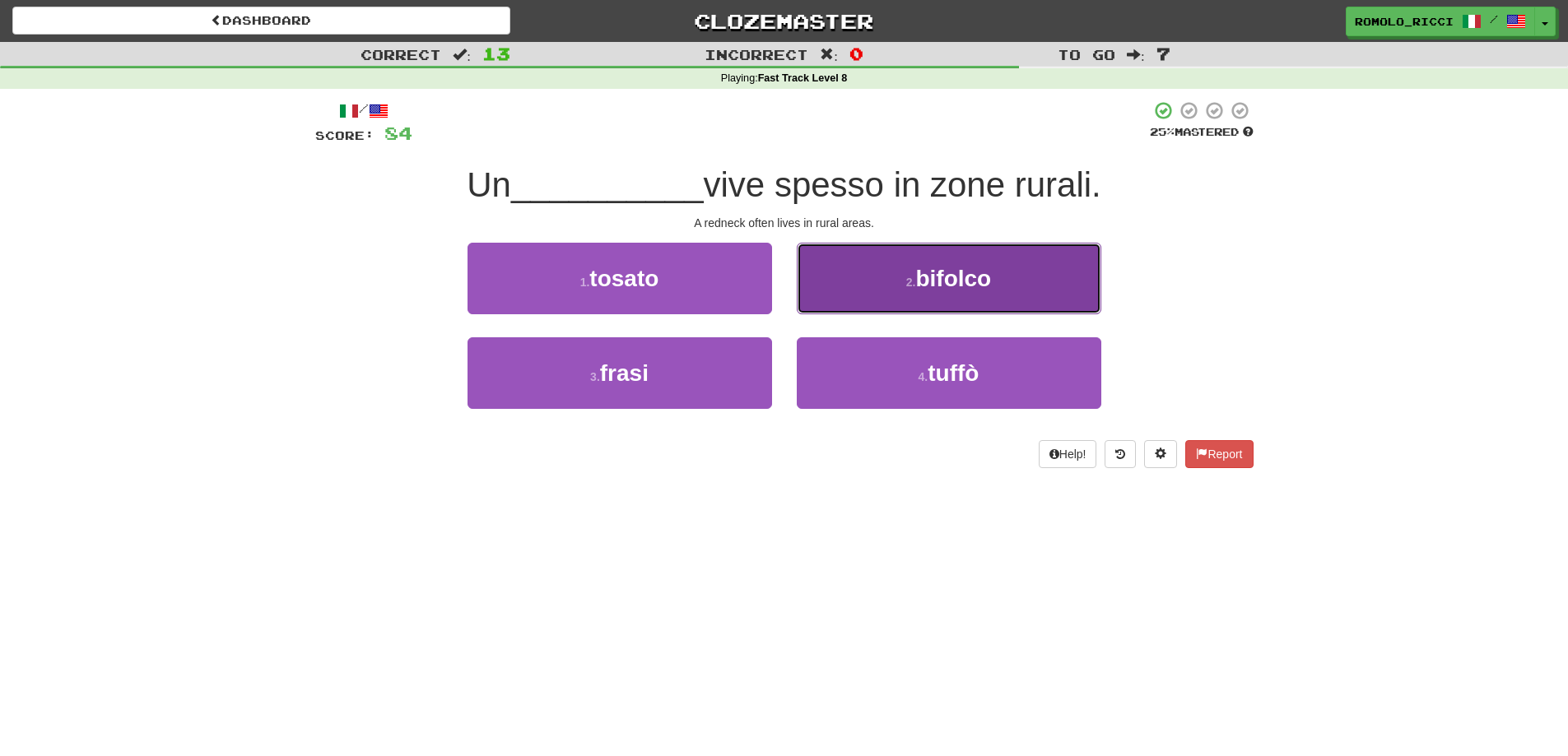
click at [954, 280] on span "bifolco" at bounding box center [952, 279] width 75 height 26
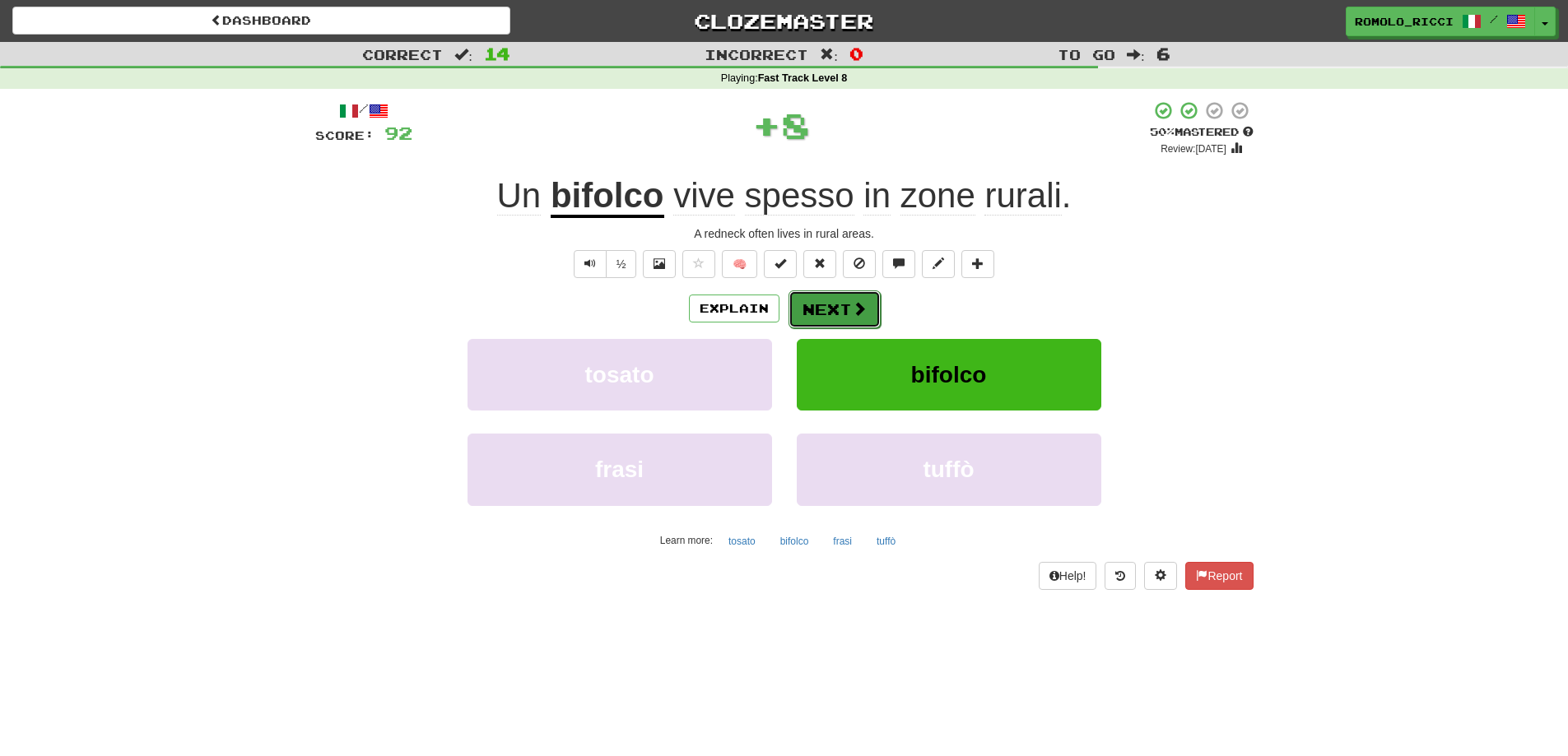
click at [837, 303] on button "Next" at bounding box center [835, 309] width 92 height 38
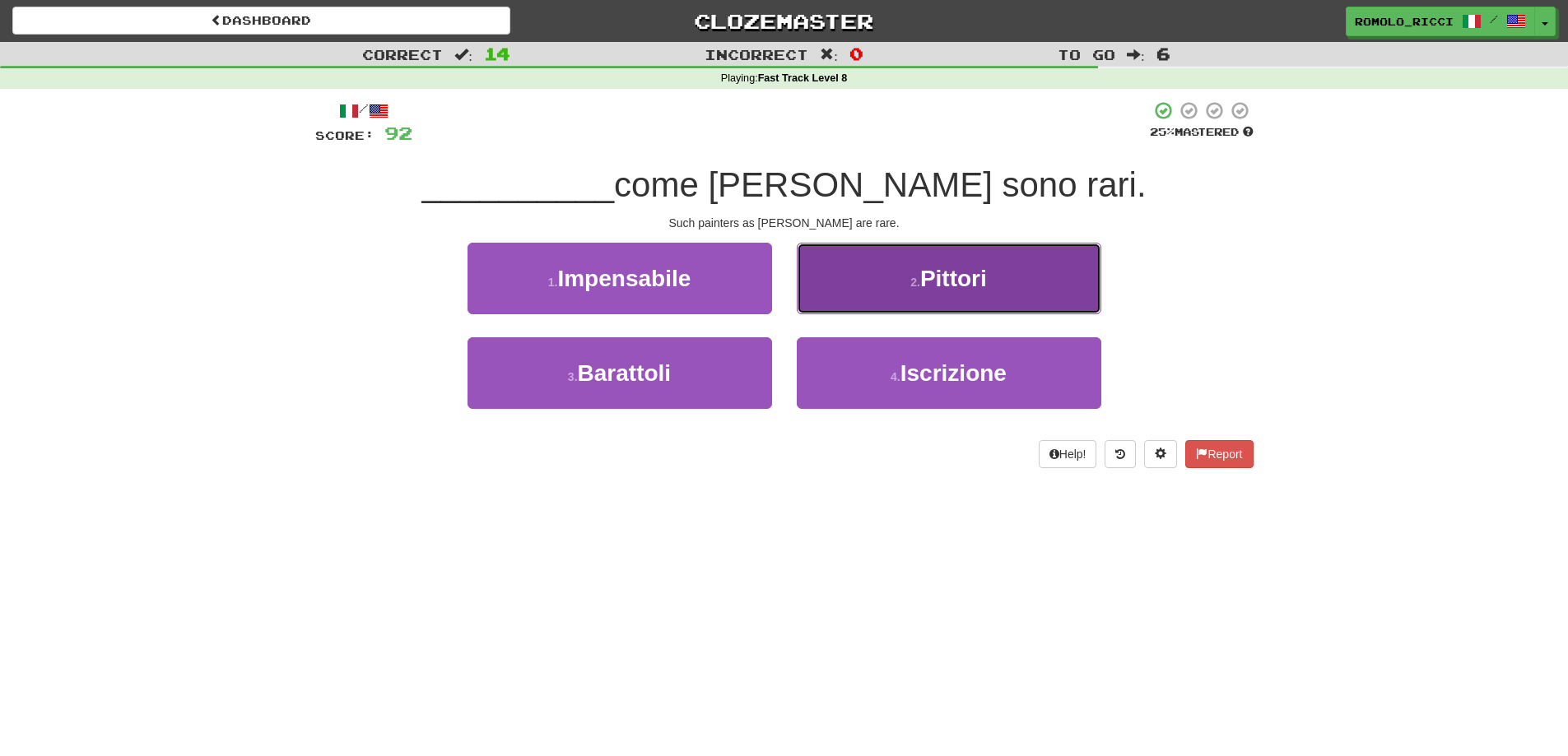
click at [892, 294] on button "2 . Pittori" at bounding box center [949, 279] width 304 height 72
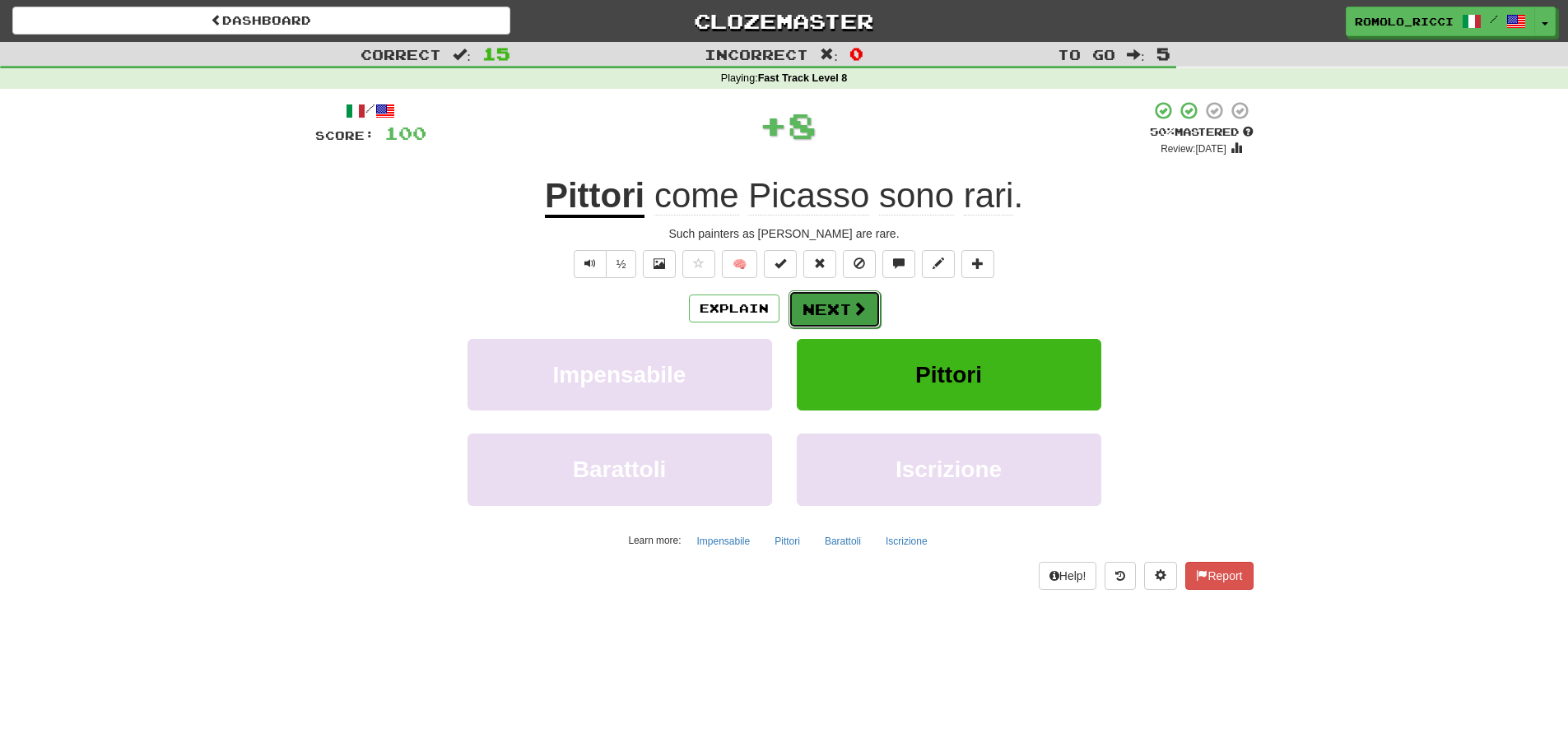
click at [816, 303] on button "Next" at bounding box center [835, 309] width 92 height 38
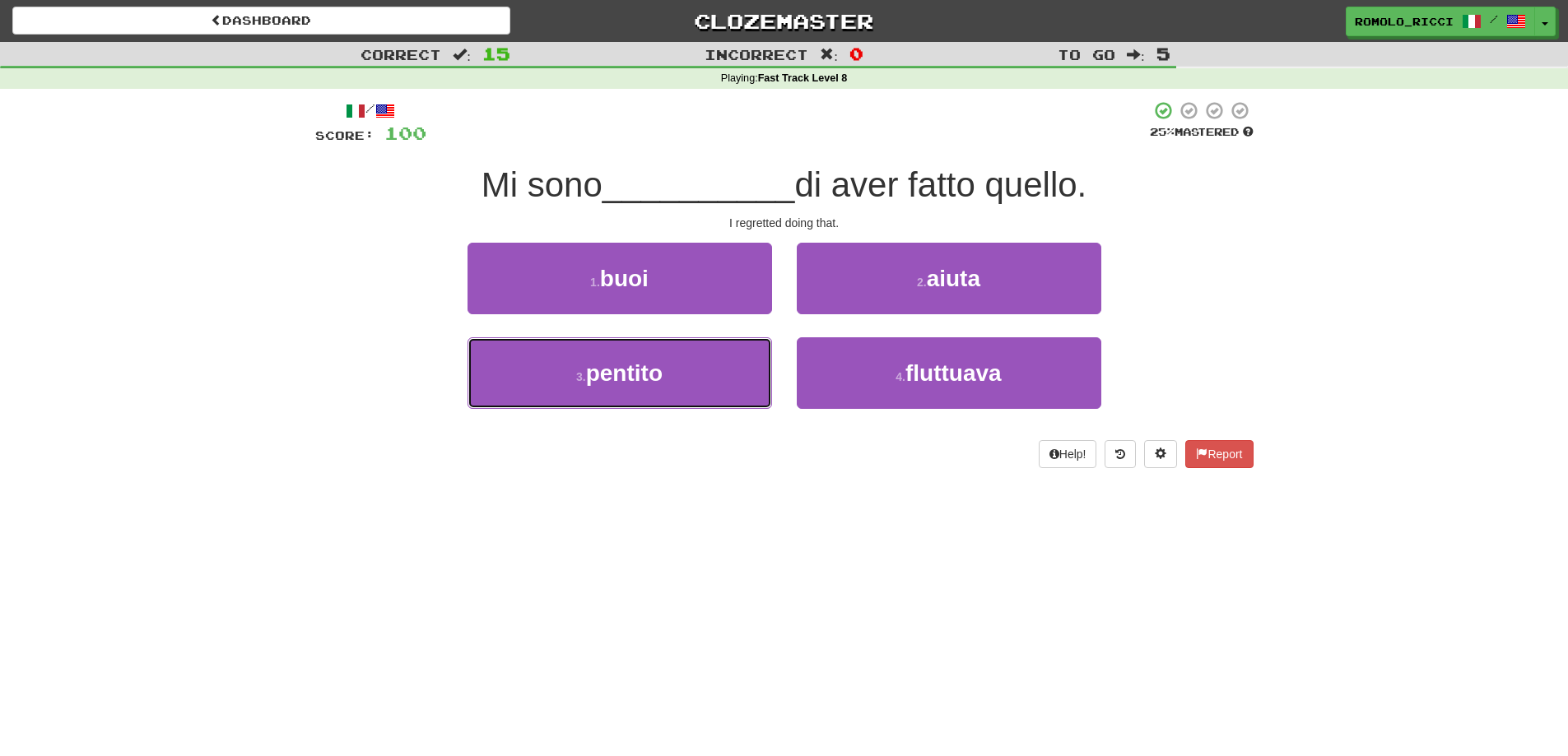
drag, startPoint x: 746, startPoint y: 376, endPoint x: 808, endPoint y: 329, distance: 77.8
click at [750, 370] on button "3 . pentito" at bounding box center [619, 373] width 304 height 72
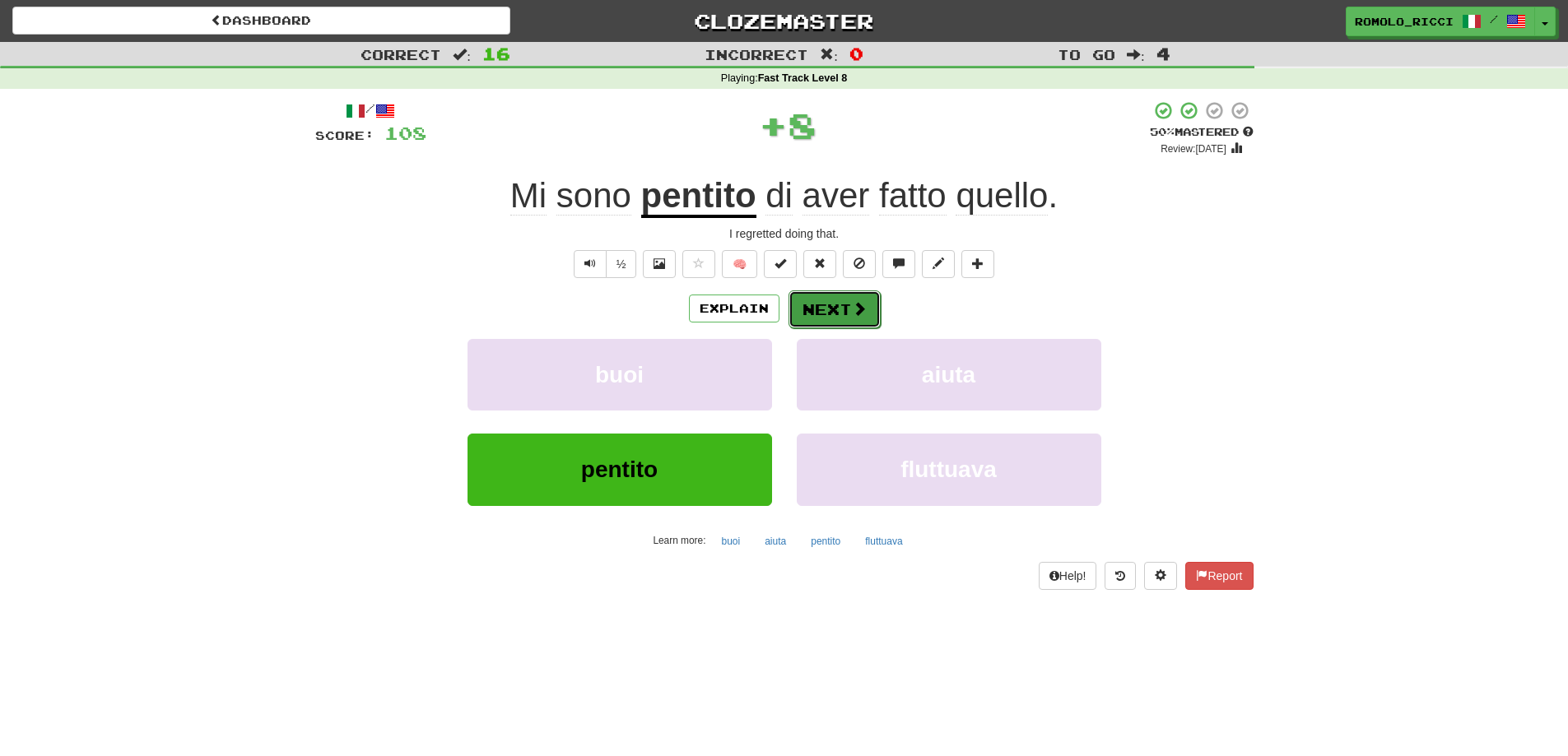
click at [854, 297] on button "Next" at bounding box center [835, 309] width 92 height 38
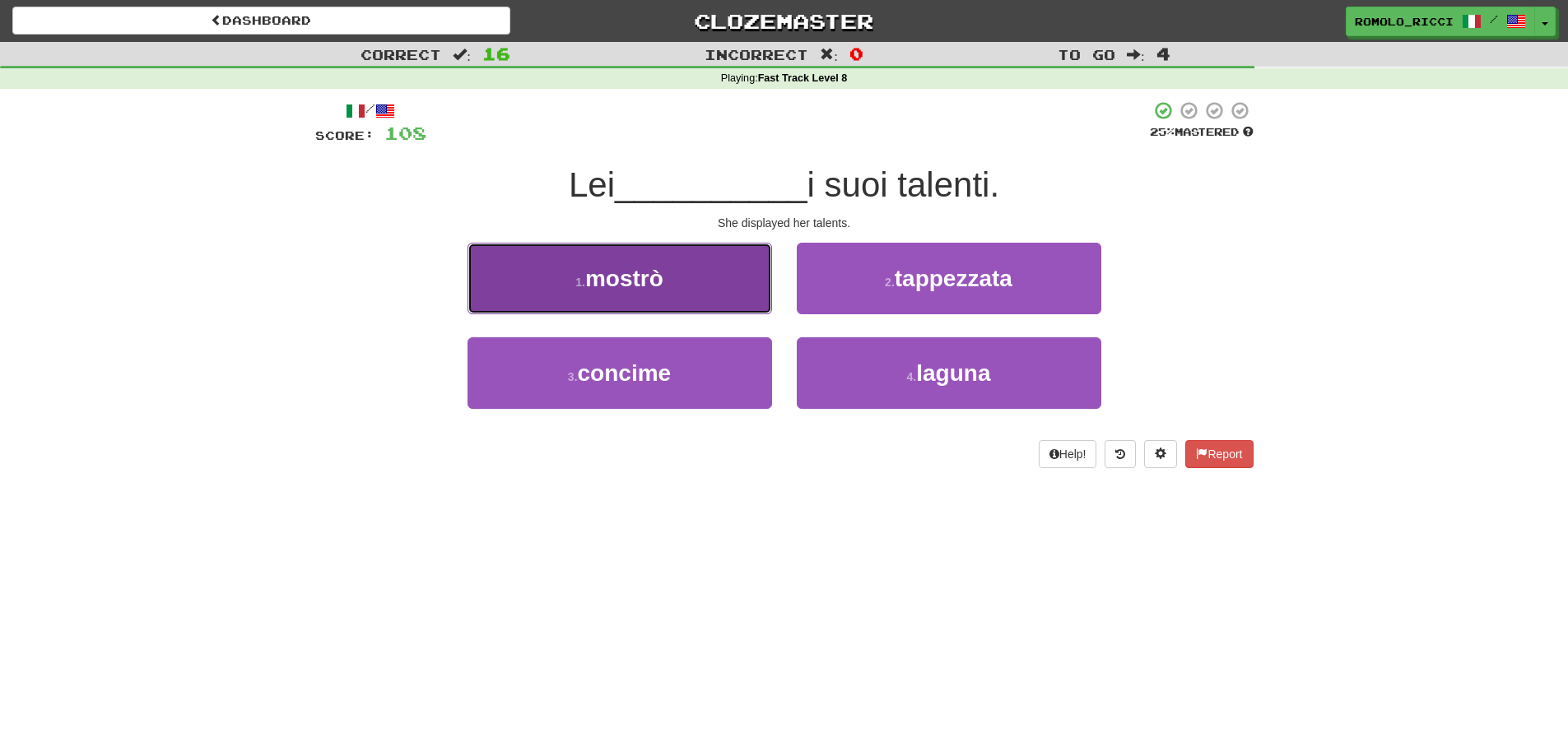
click at [752, 277] on button "1 . mostrò" at bounding box center [619, 279] width 304 height 72
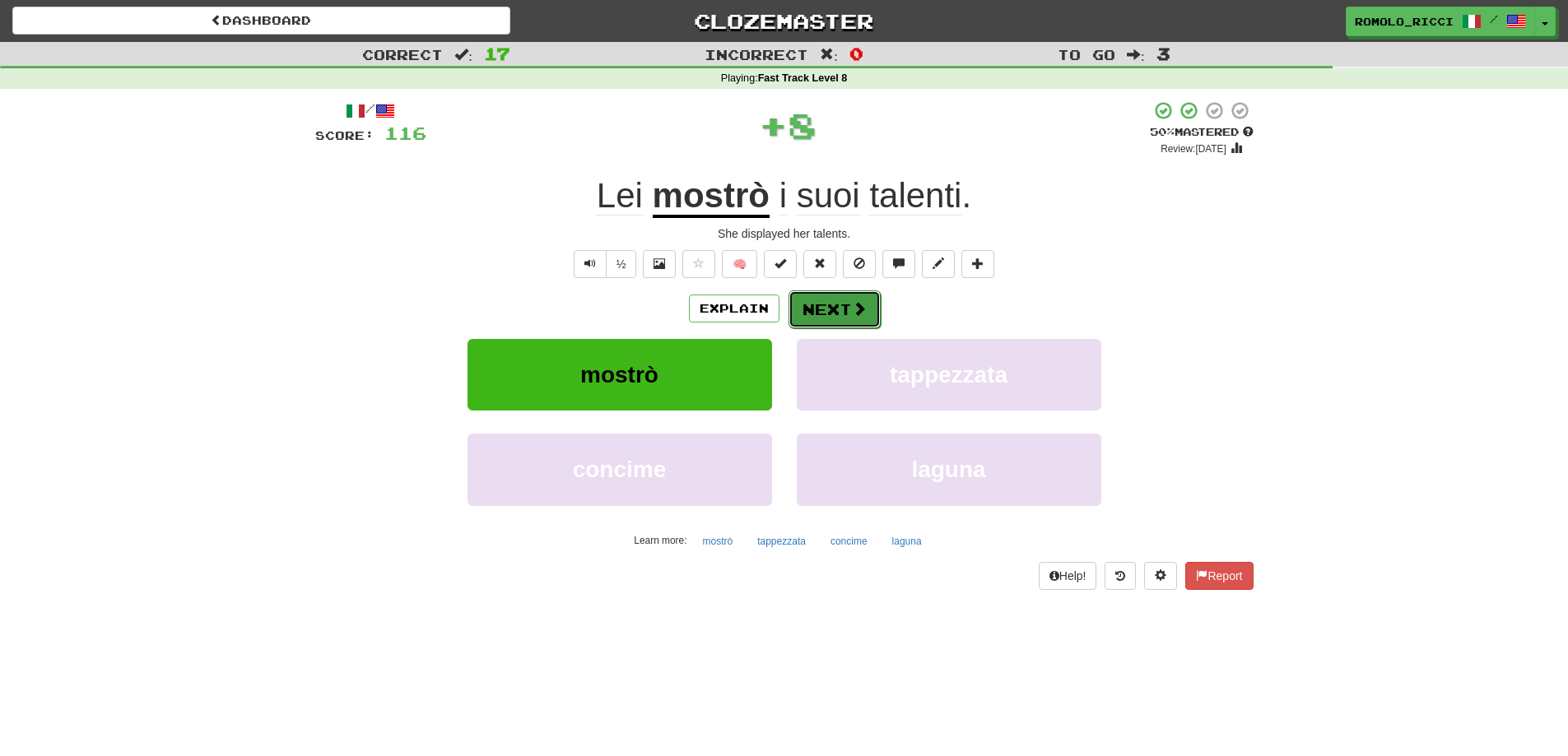
click at [843, 299] on button "Next" at bounding box center [835, 309] width 92 height 38
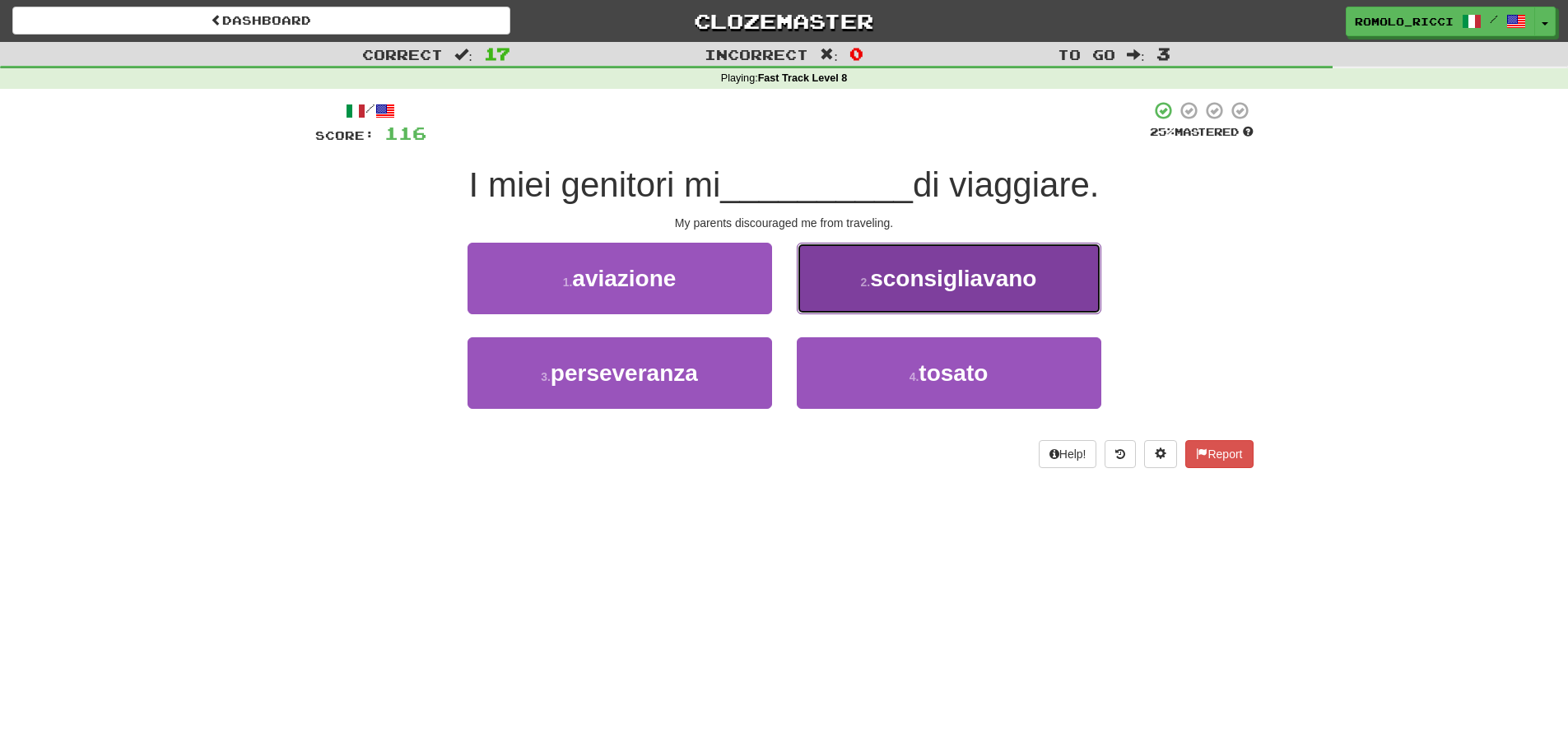
click at [927, 289] on span "sconsigliavano" at bounding box center [952, 279] width 166 height 26
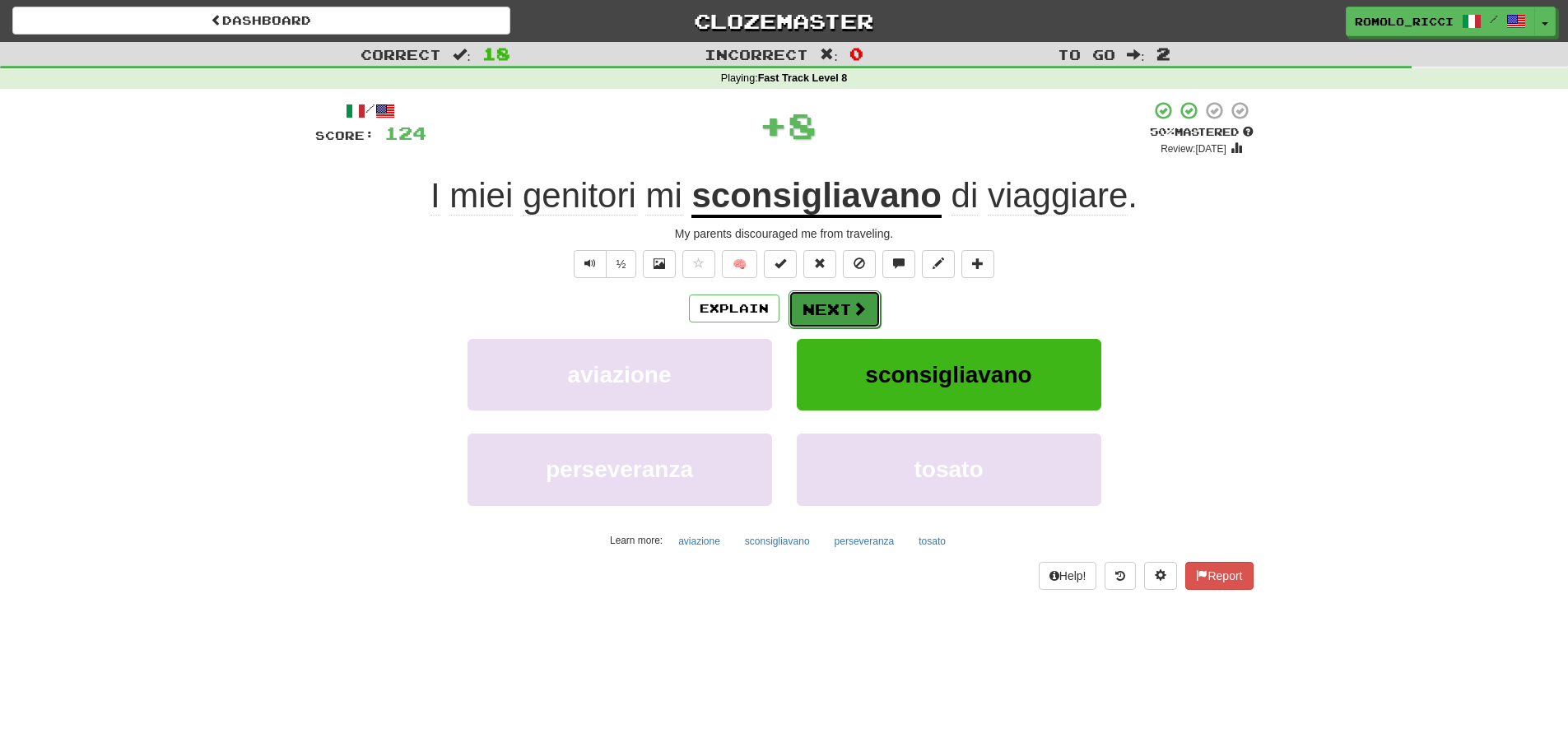
click at [791, 298] on button "Next" at bounding box center [835, 309] width 92 height 38
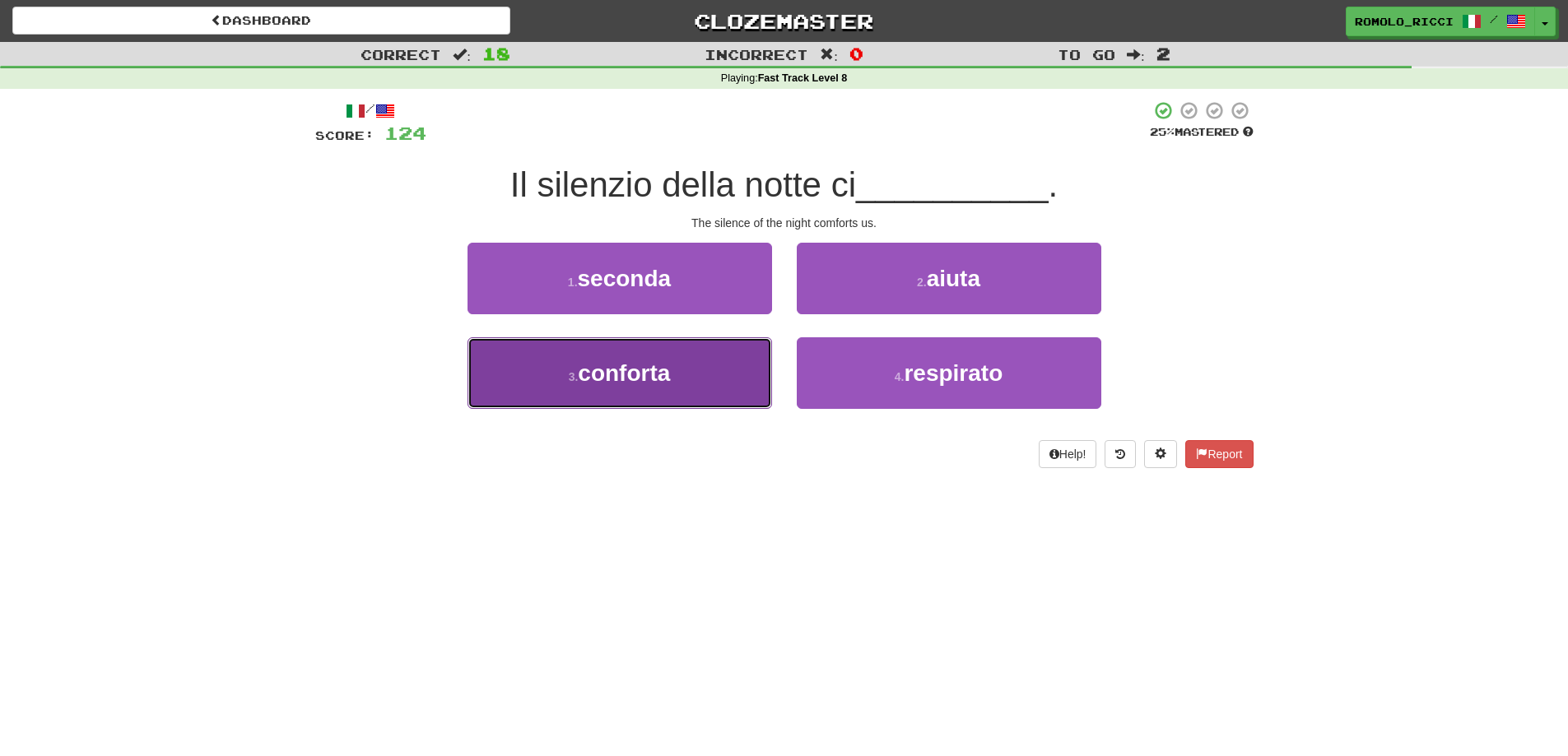
click at [725, 366] on button "3 . conforta" at bounding box center [619, 373] width 304 height 72
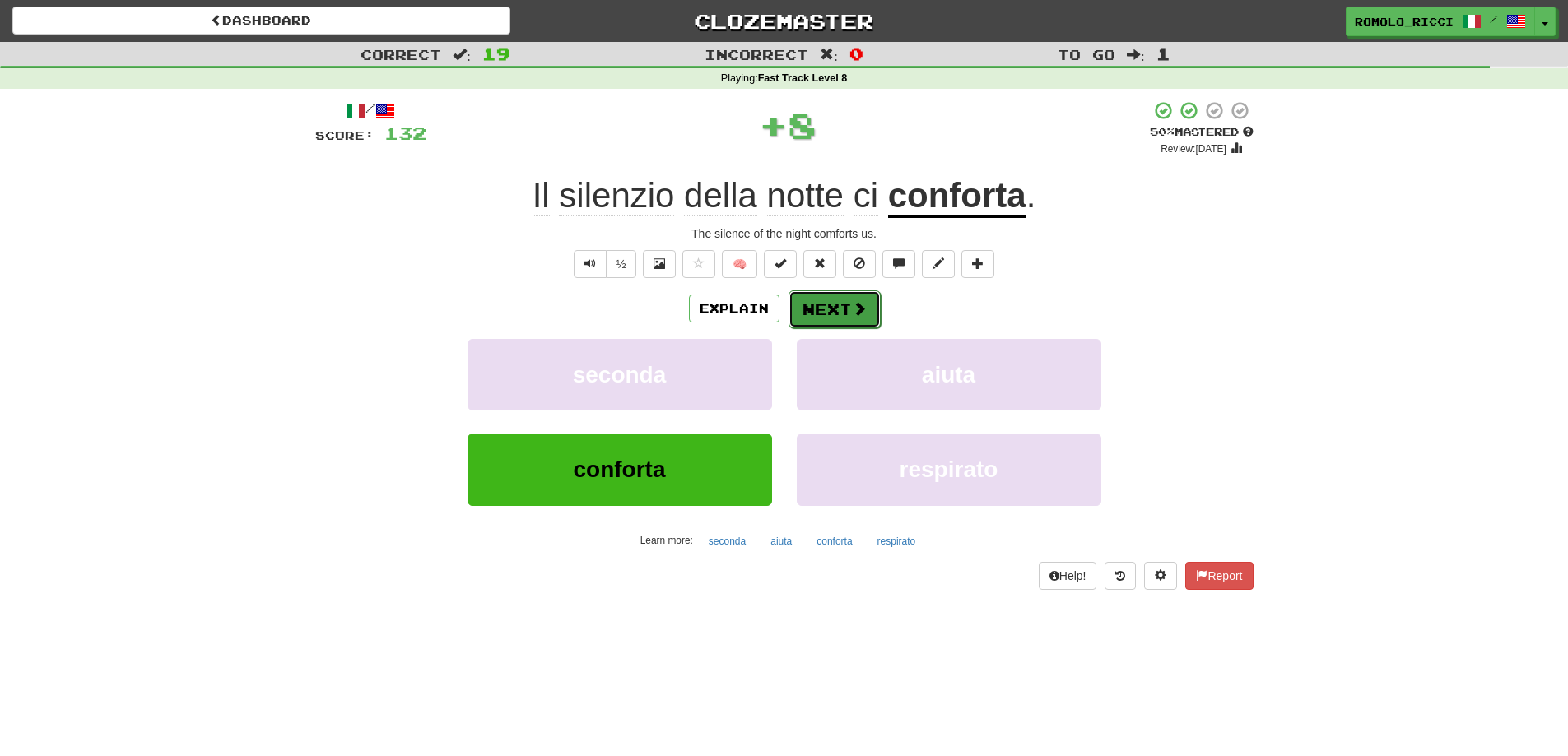
click at [866, 311] on button "Next" at bounding box center [835, 309] width 92 height 38
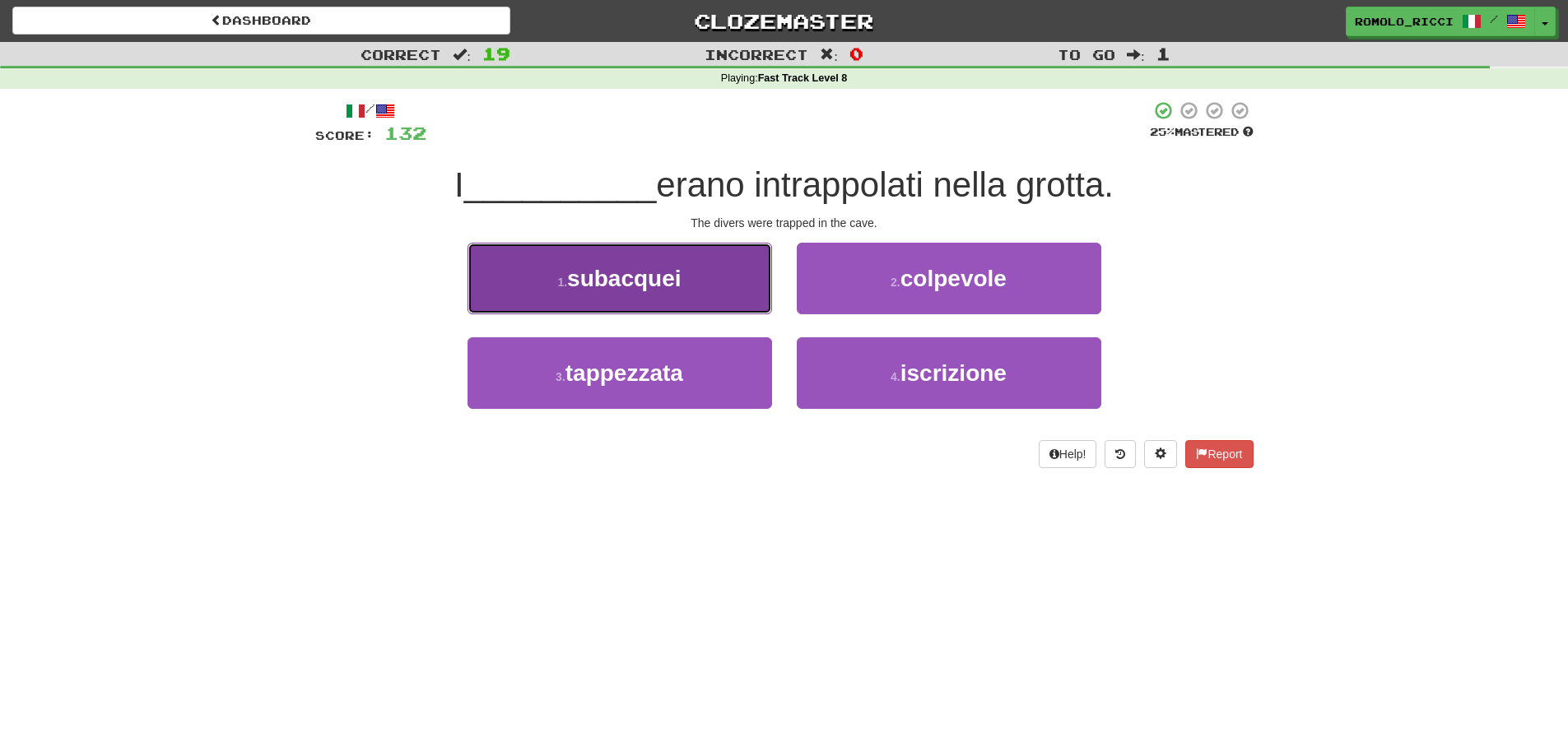
click at [741, 267] on button "1 . subacquei" at bounding box center [619, 279] width 304 height 72
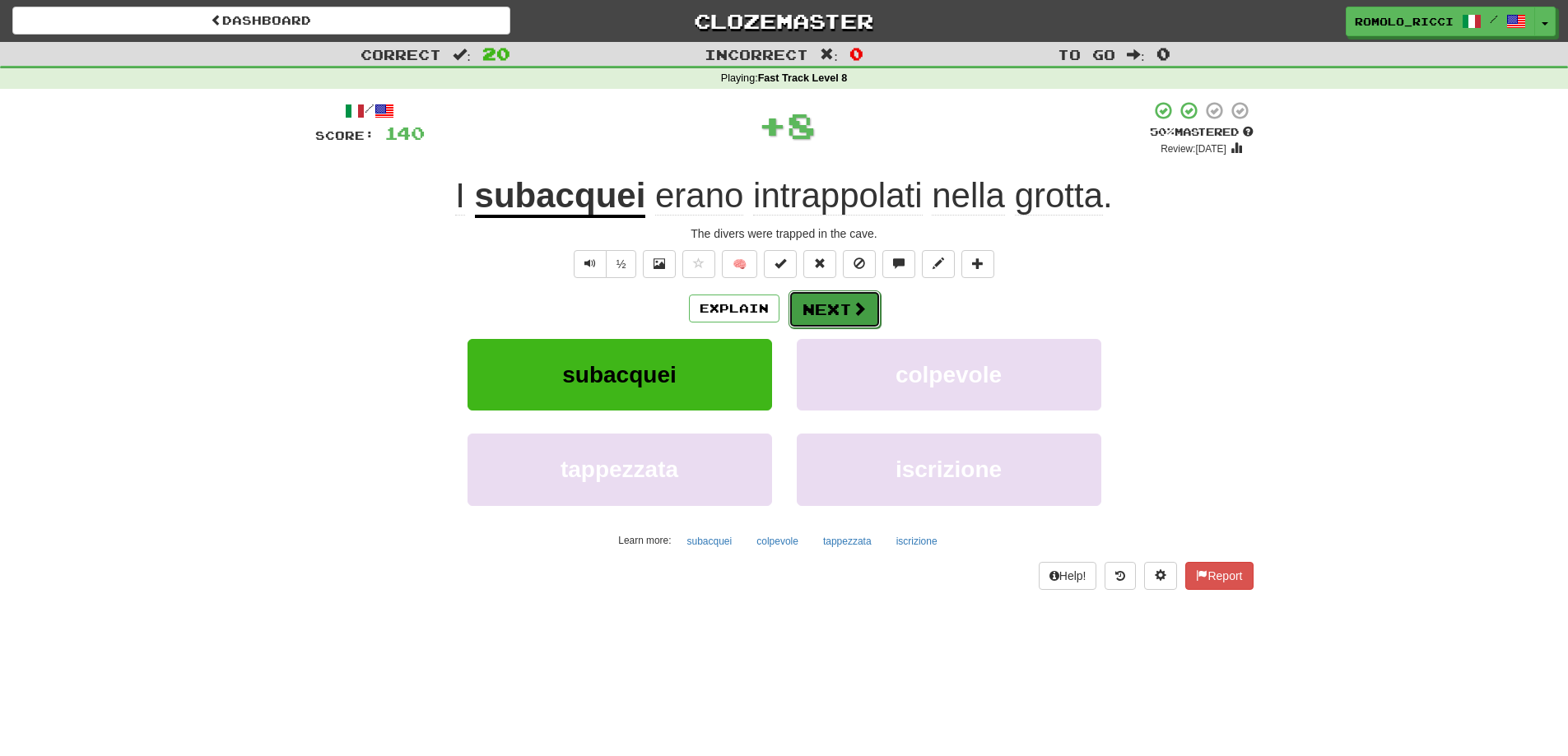
click at [848, 301] on button "Next" at bounding box center [835, 309] width 92 height 38
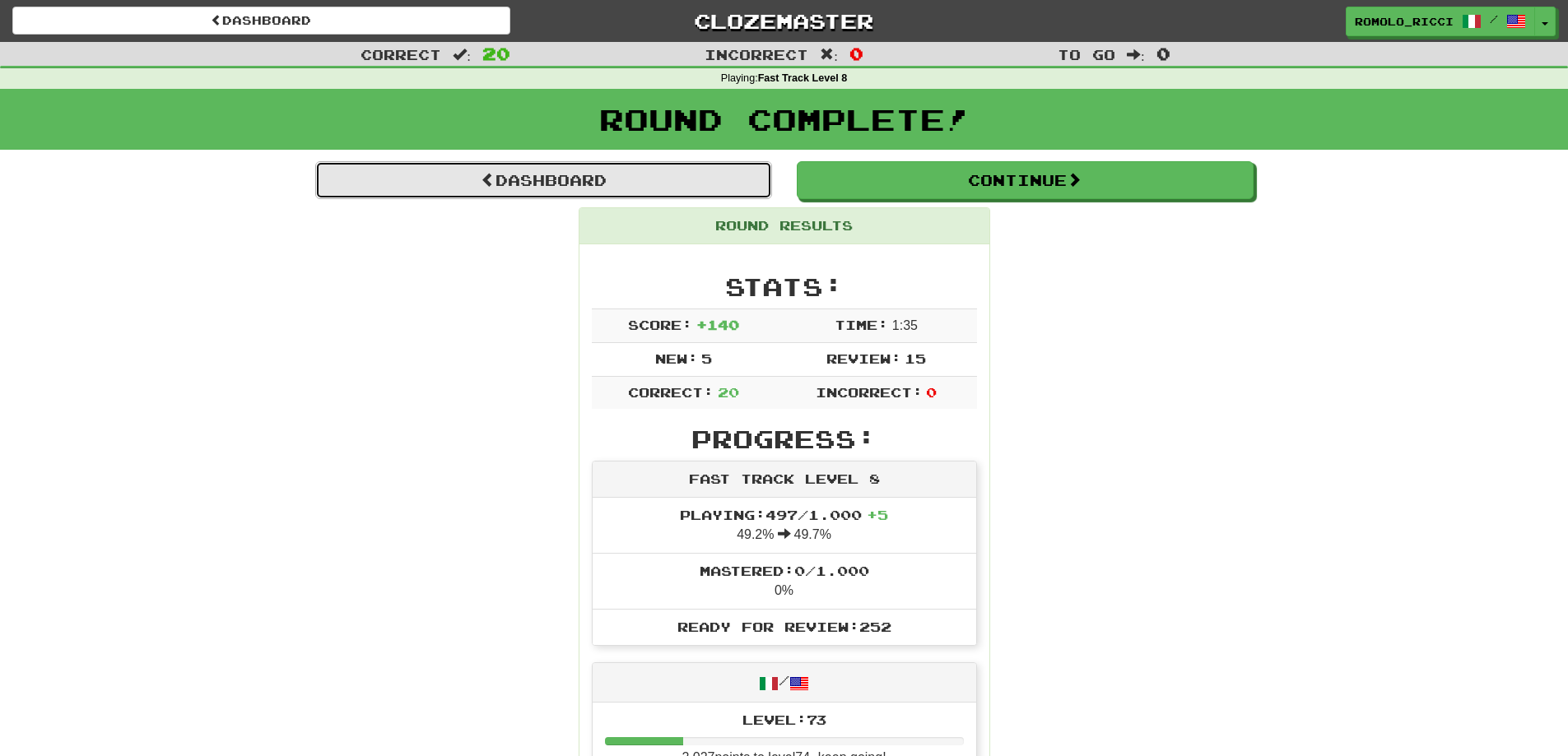
click at [674, 178] on link "Dashboard" at bounding box center [543, 180] width 457 height 38
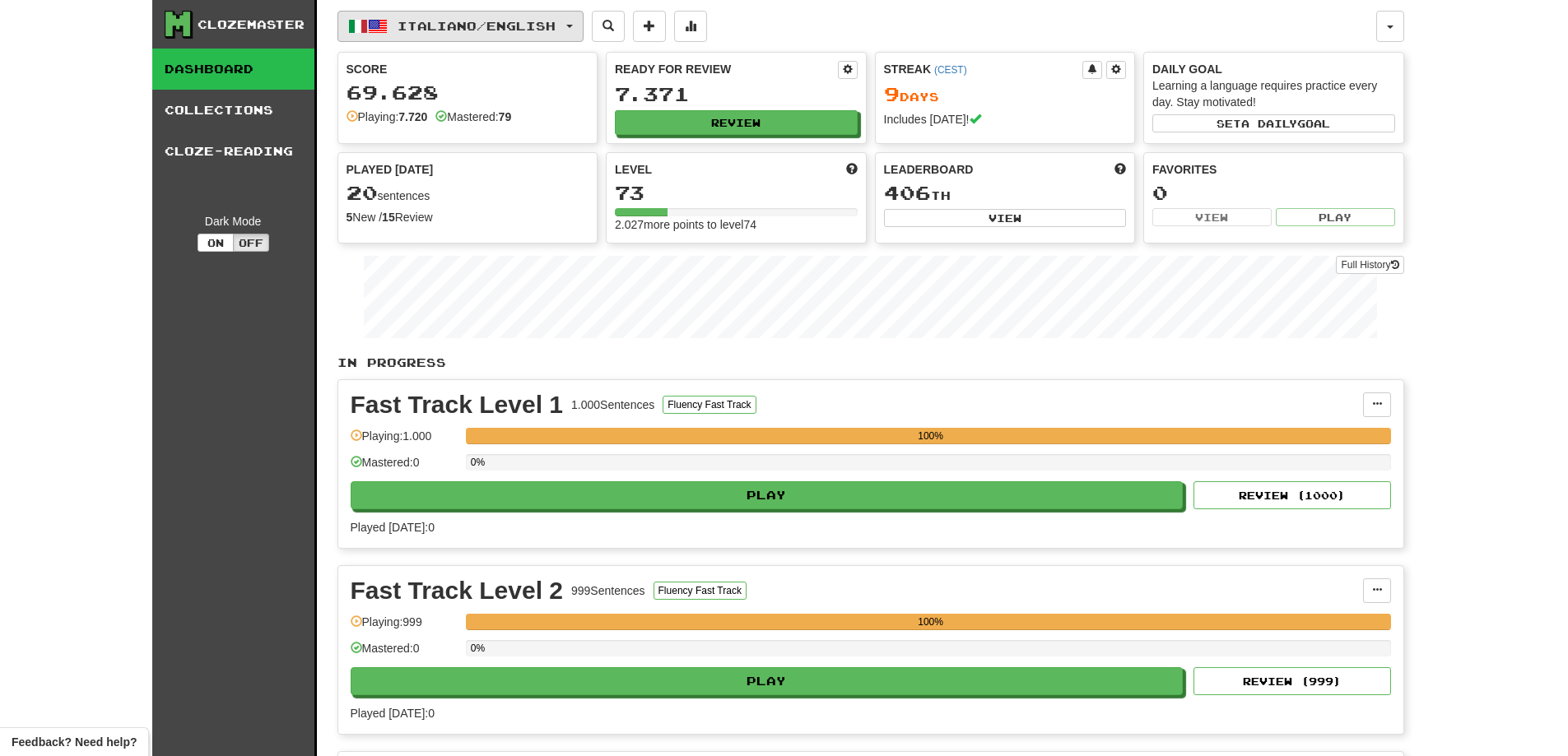
click at [555, 25] on span "Italiano / English" at bounding box center [477, 26] width 158 height 14
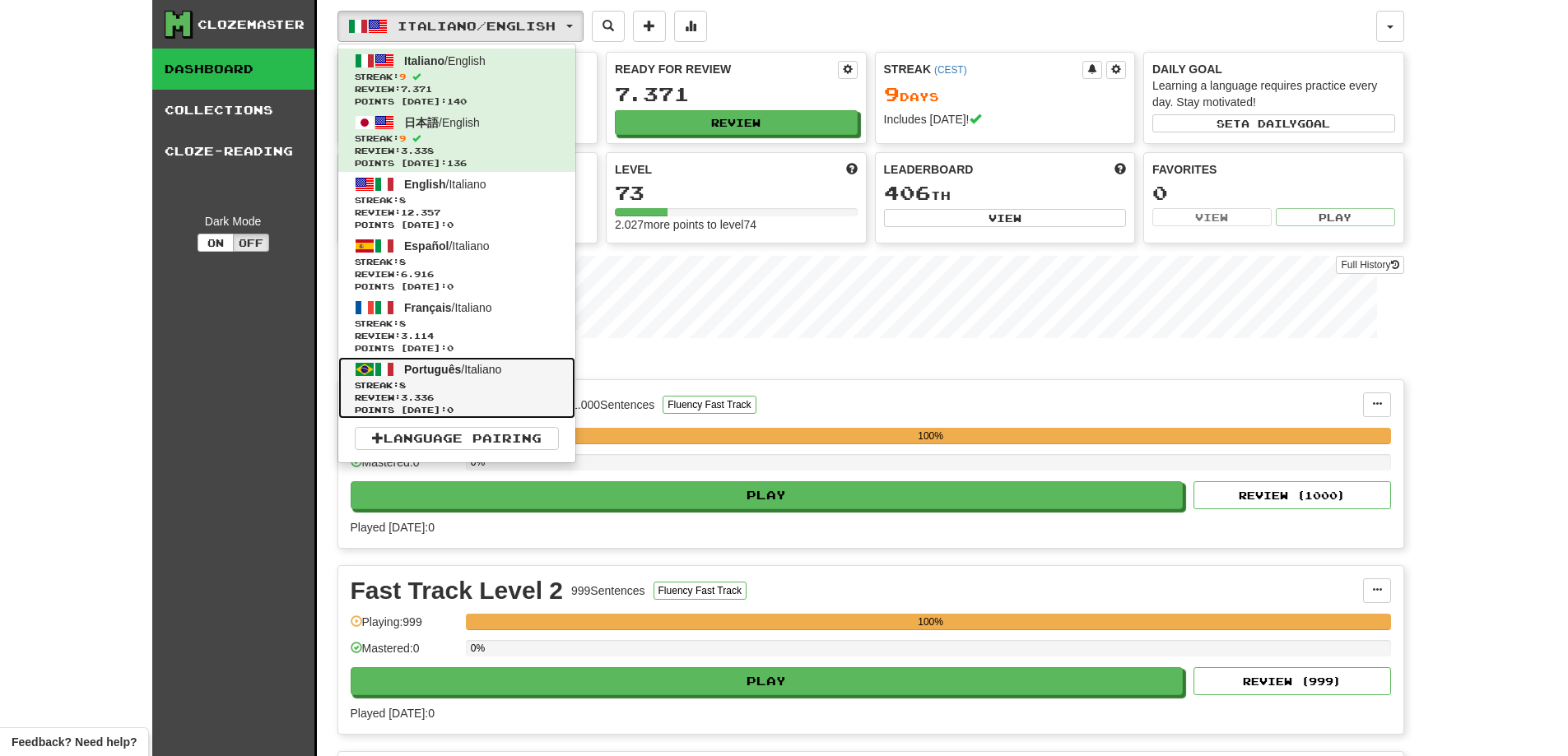
click at [492, 404] on span "Points today: 0" at bounding box center [457, 410] width 204 height 12
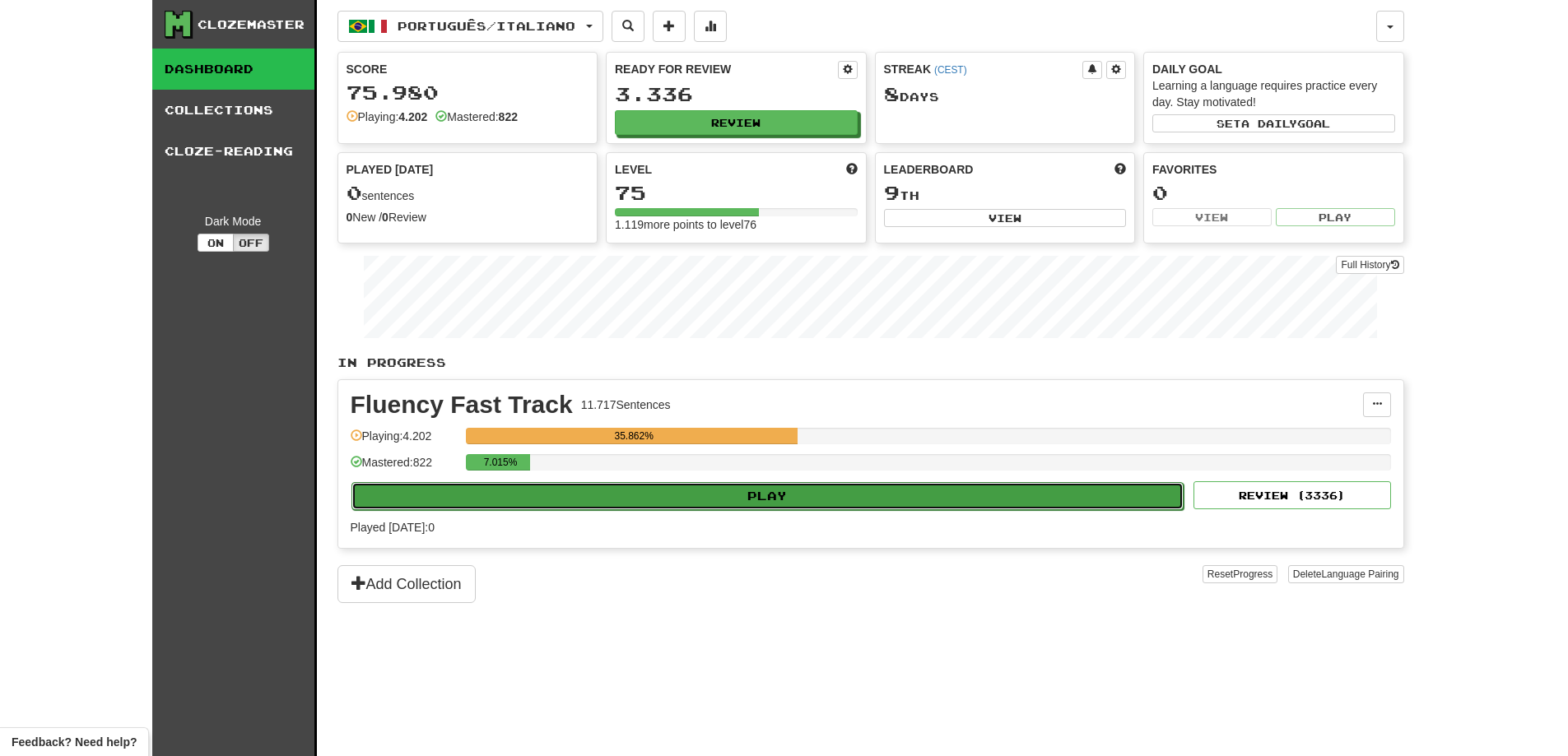
click at [845, 486] on button "Play" at bounding box center [768, 497] width 833 height 28
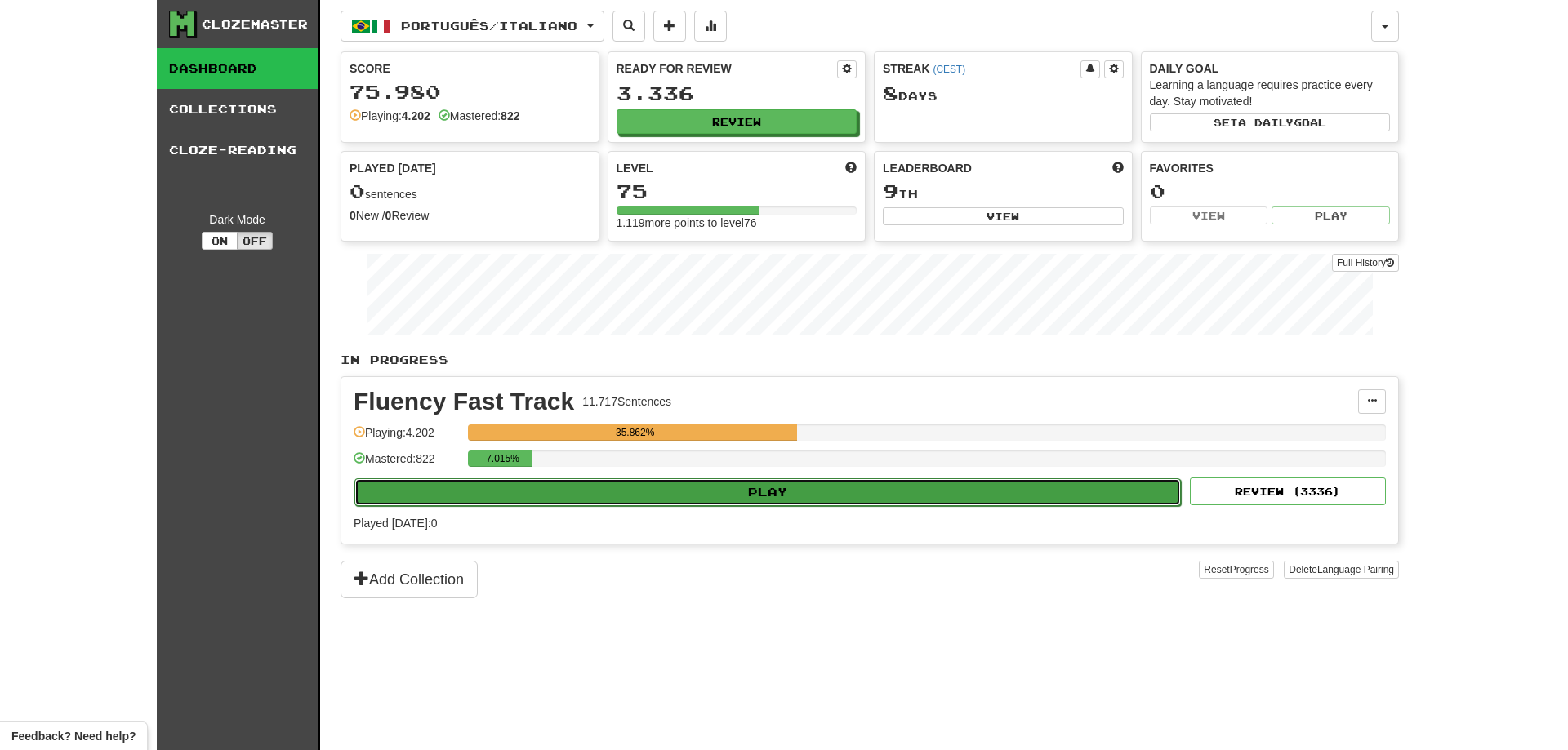
select select "**"
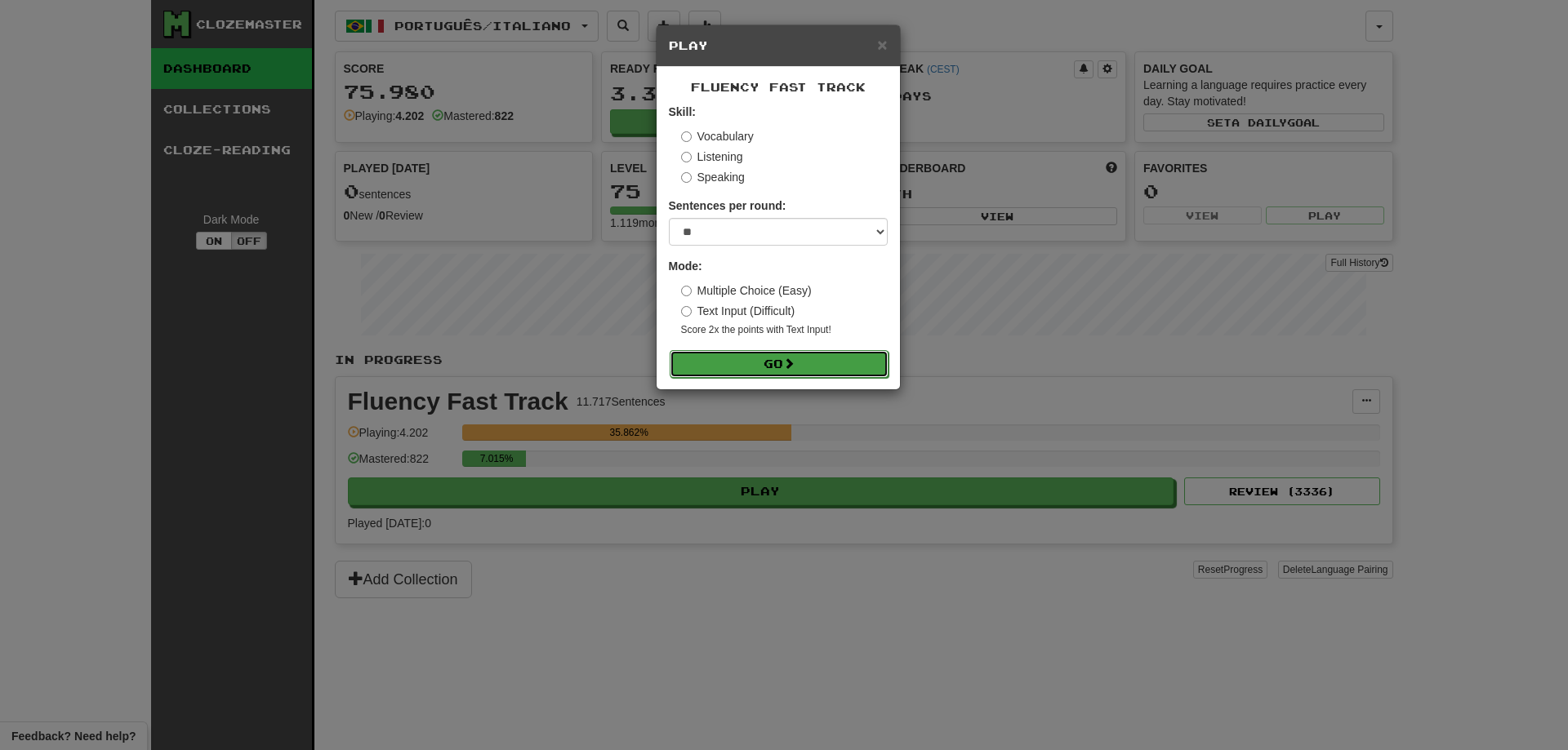
click at [794, 360] on span at bounding box center [789, 363] width 11 height 11
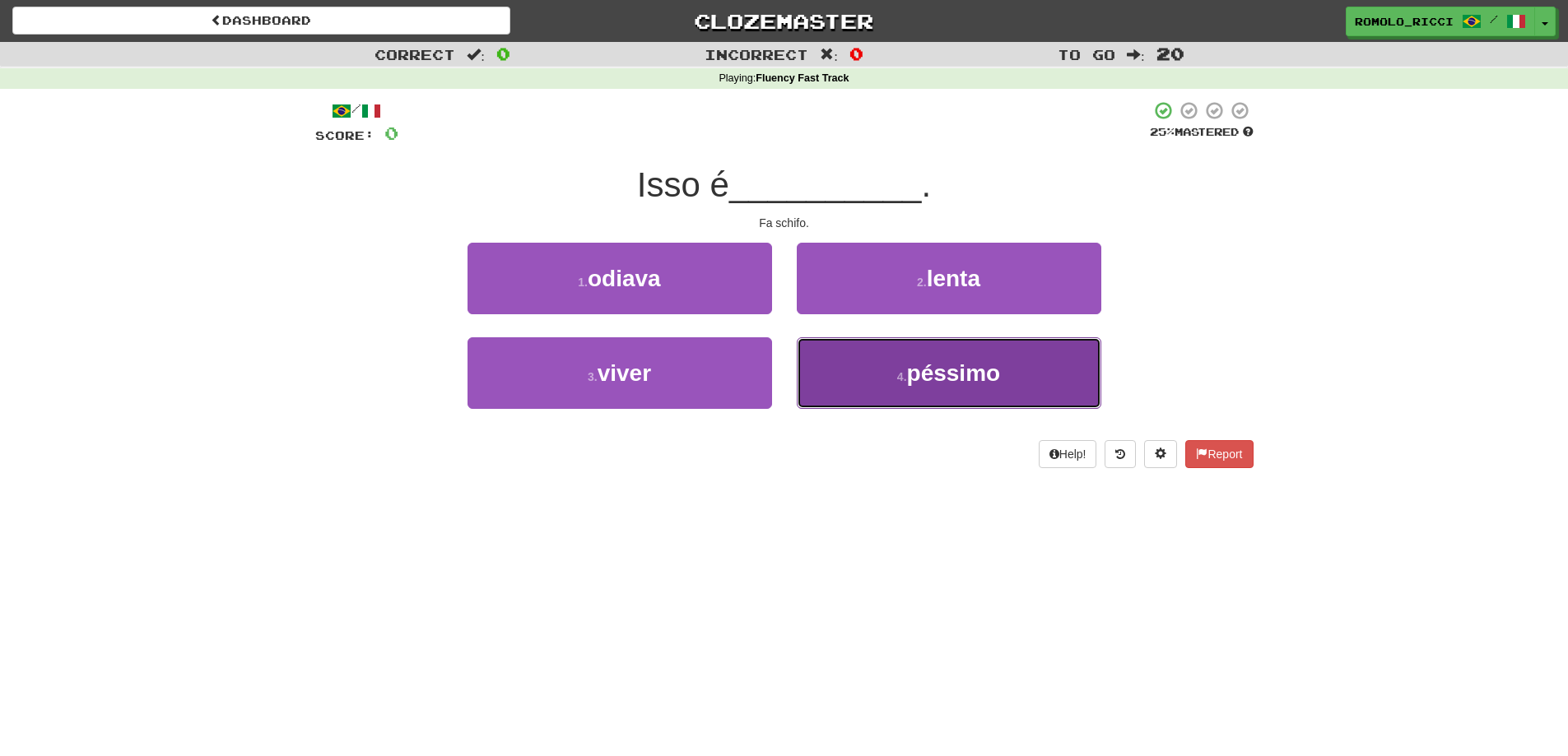
click at [954, 394] on button "4 . péssimo" at bounding box center [949, 373] width 304 height 72
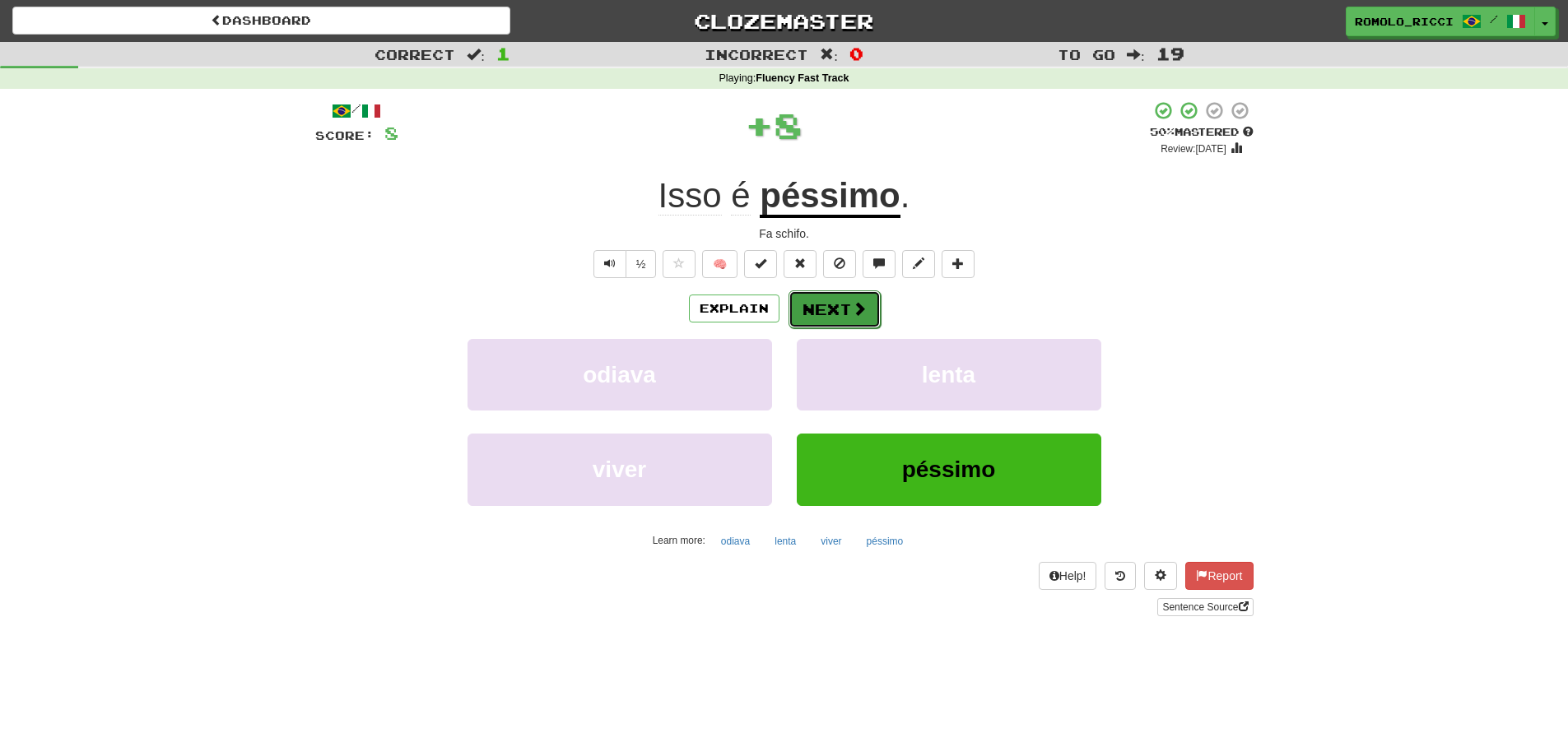
click at [845, 316] on button "Next" at bounding box center [835, 309] width 92 height 38
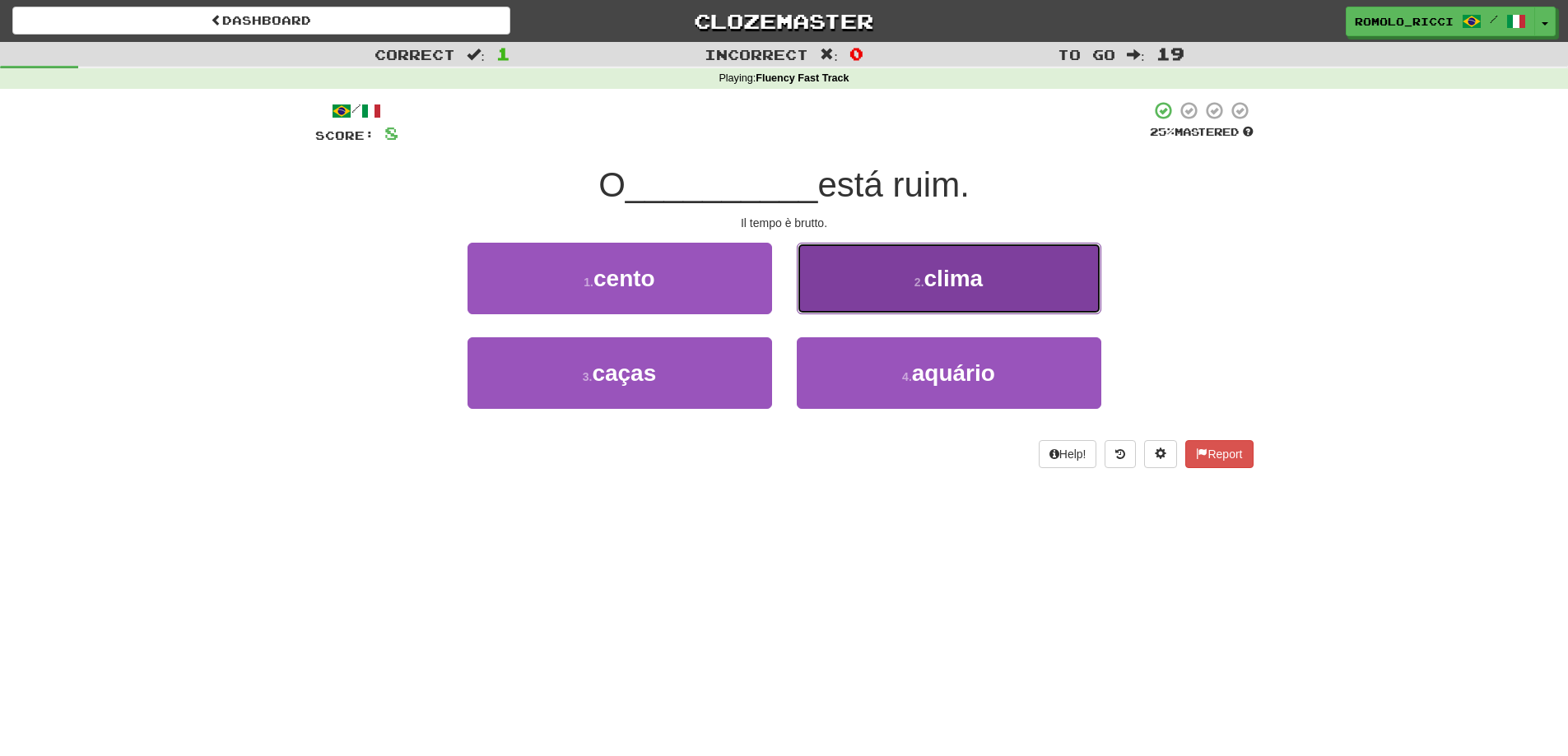
click at [906, 280] on button "2 . clima" at bounding box center [949, 279] width 304 height 72
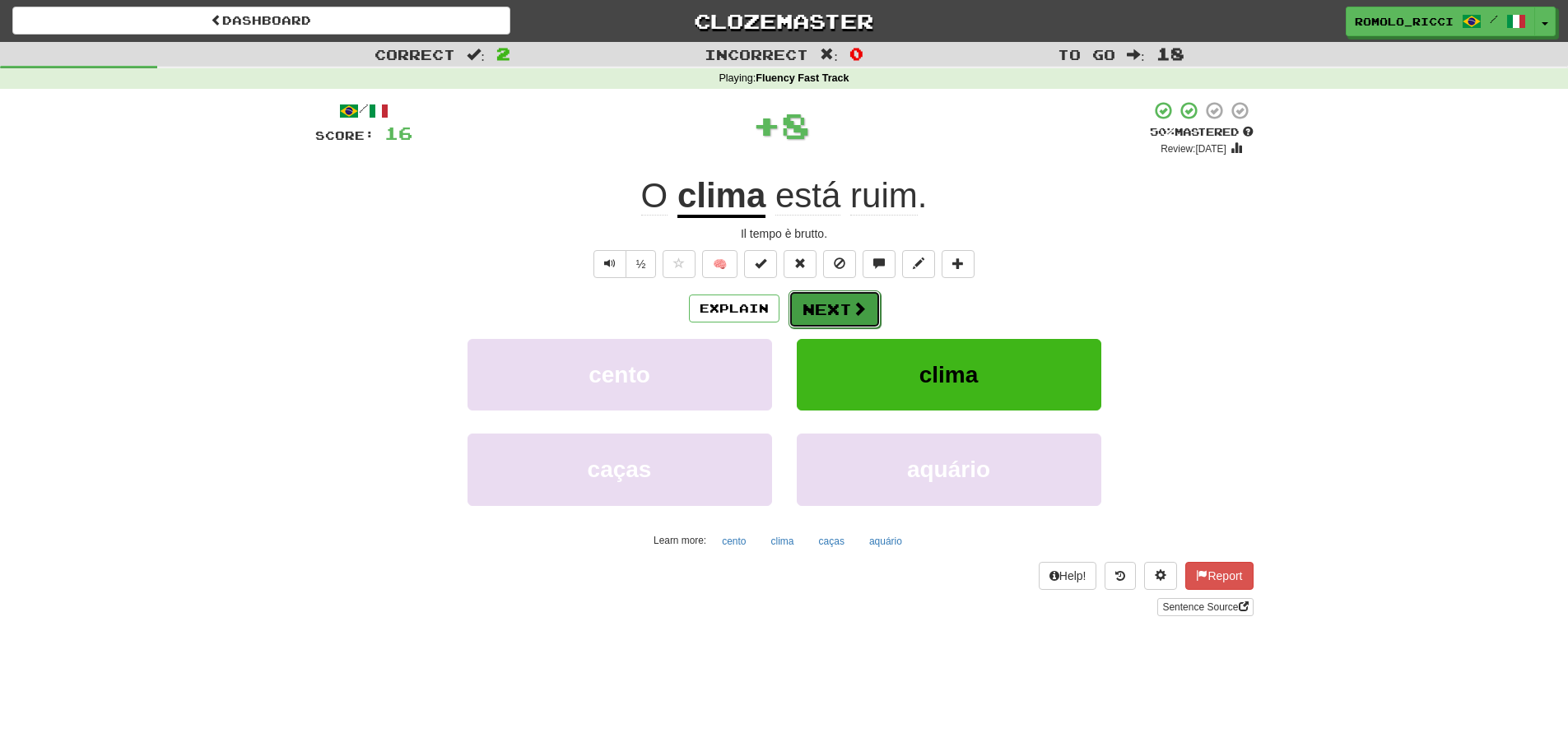
click at [843, 308] on button "Next" at bounding box center [835, 309] width 92 height 38
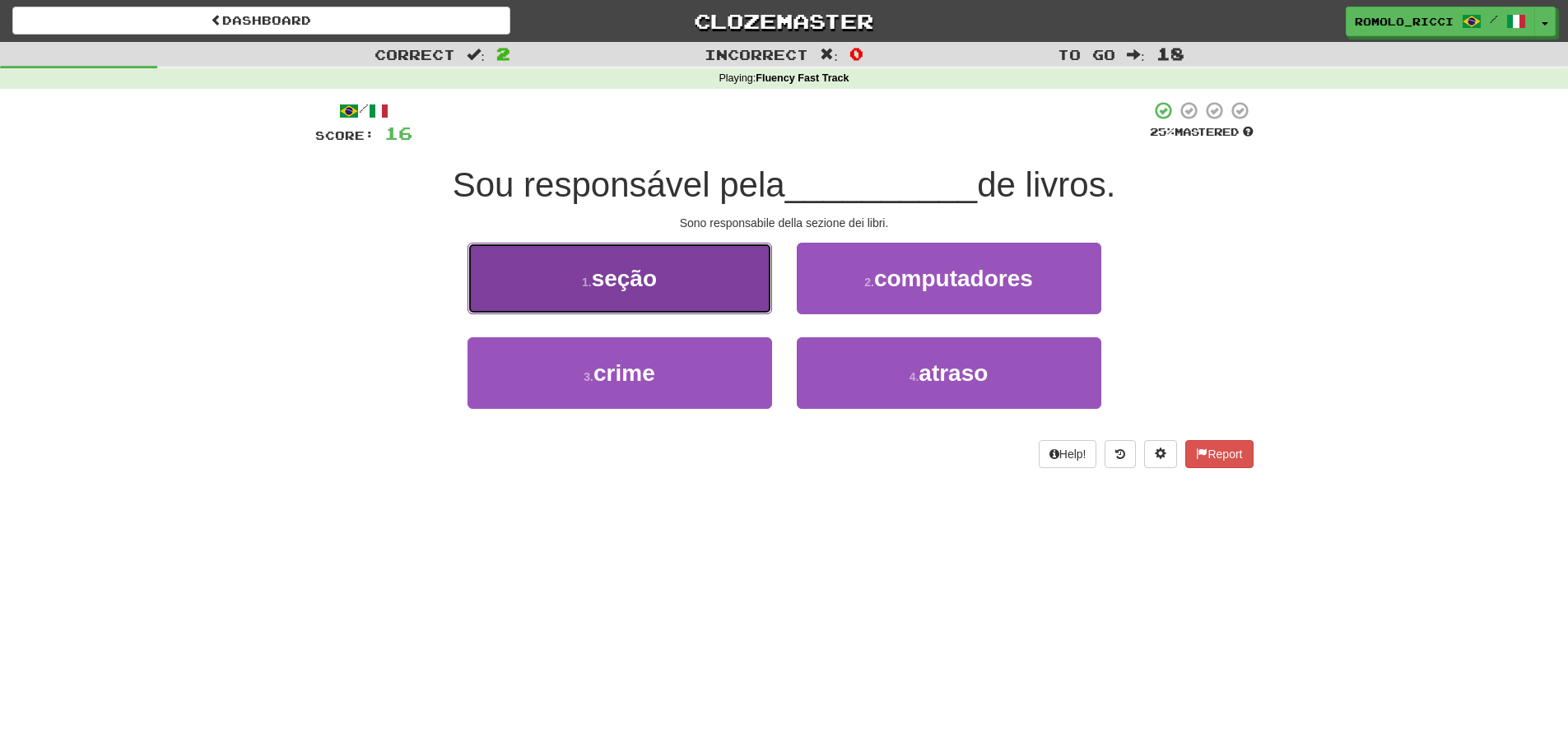
click at [710, 276] on button "1 . seção" at bounding box center [619, 279] width 304 height 72
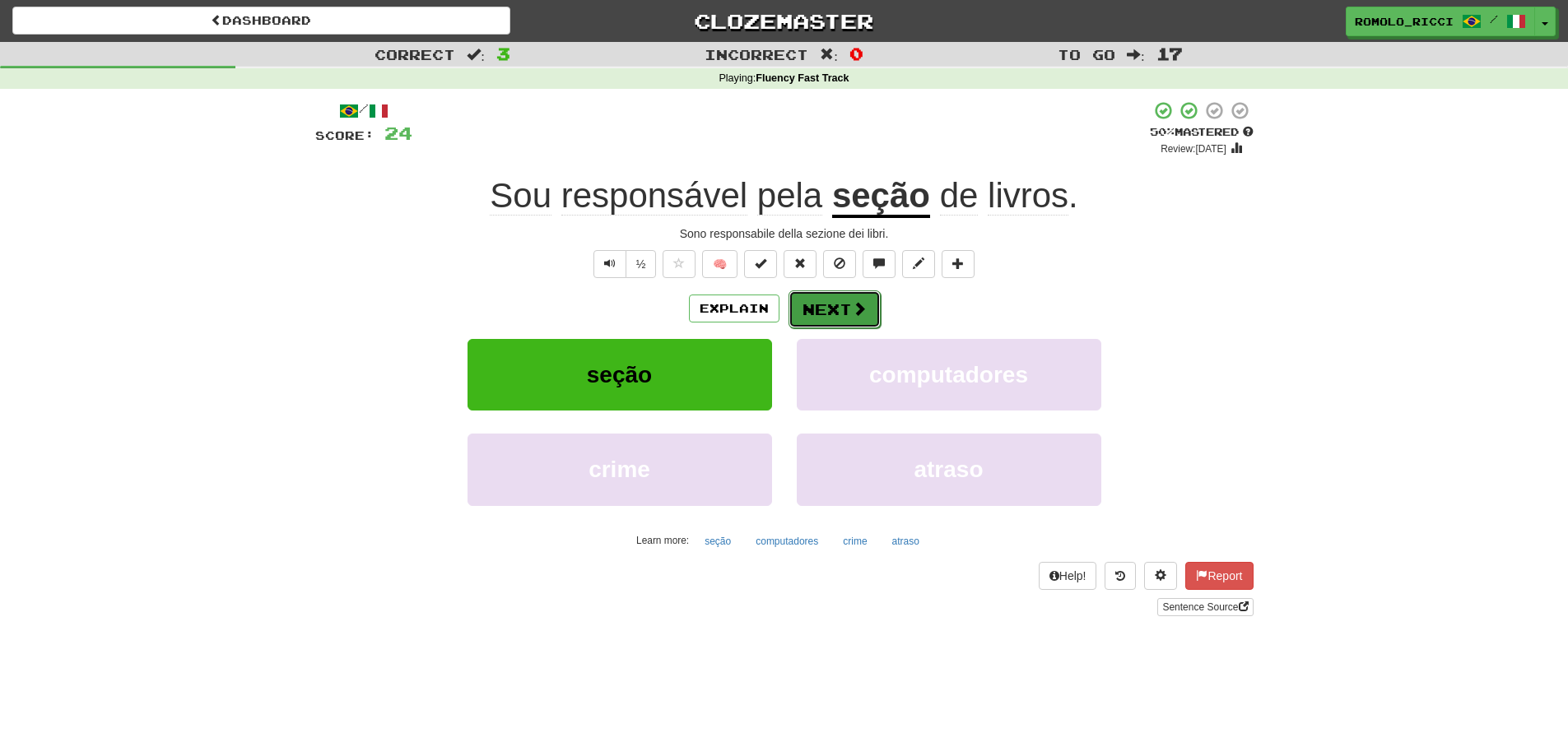
click at [842, 309] on button "Next" at bounding box center [835, 309] width 92 height 38
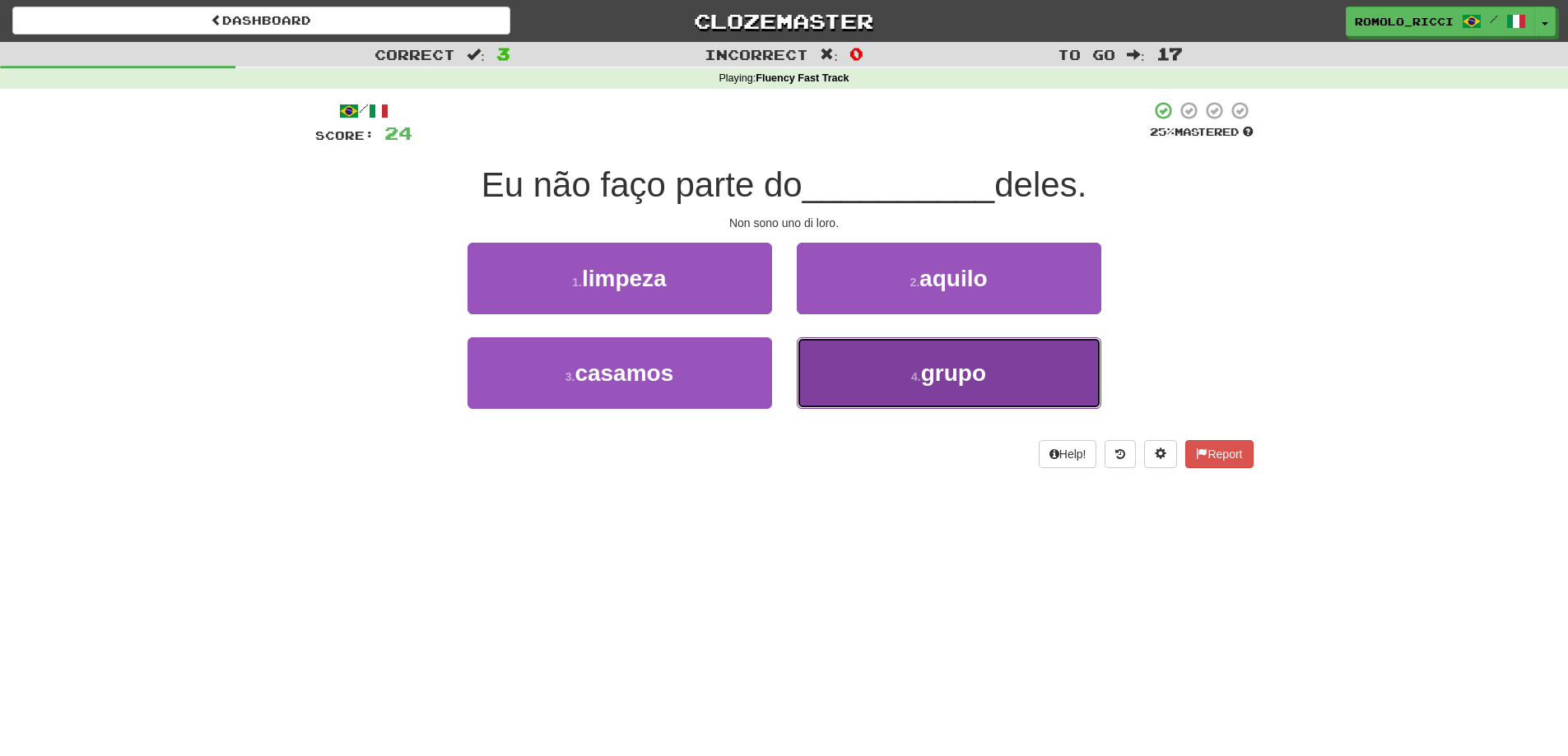
click at [991, 376] on button "4 . grupo" at bounding box center [949, 373] width 304 height 72
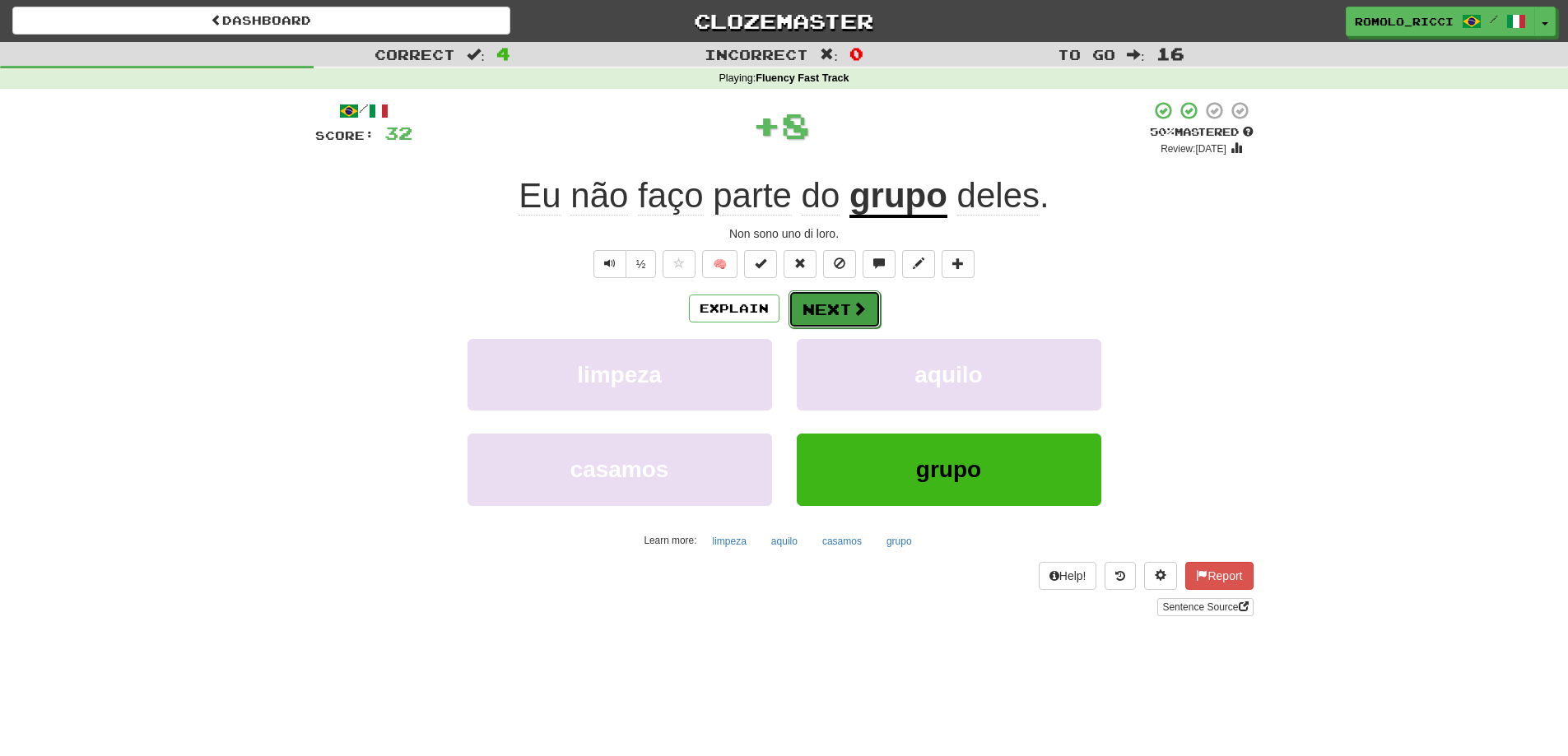
click at [844, 296] on button "Next" at bounding box center [835, 309] width 92 height 38
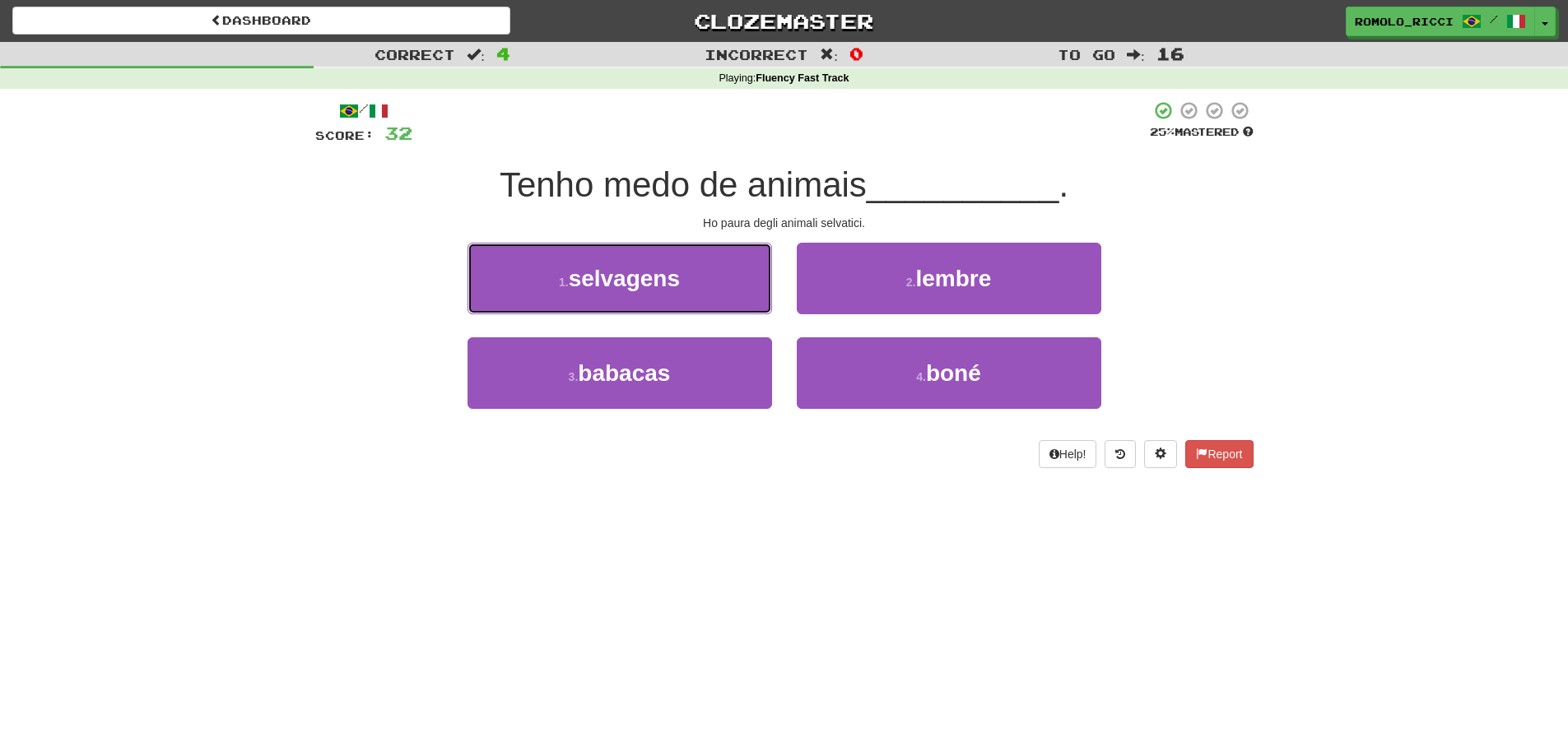
drag, startPoint x: 725, startPoint y: 257, endPoint x: 855, endPoint y: 240, distance: 131.1
click at [725, 258] on button "1 . selvagens" at bounding box center [619, 279] width 304 height 72
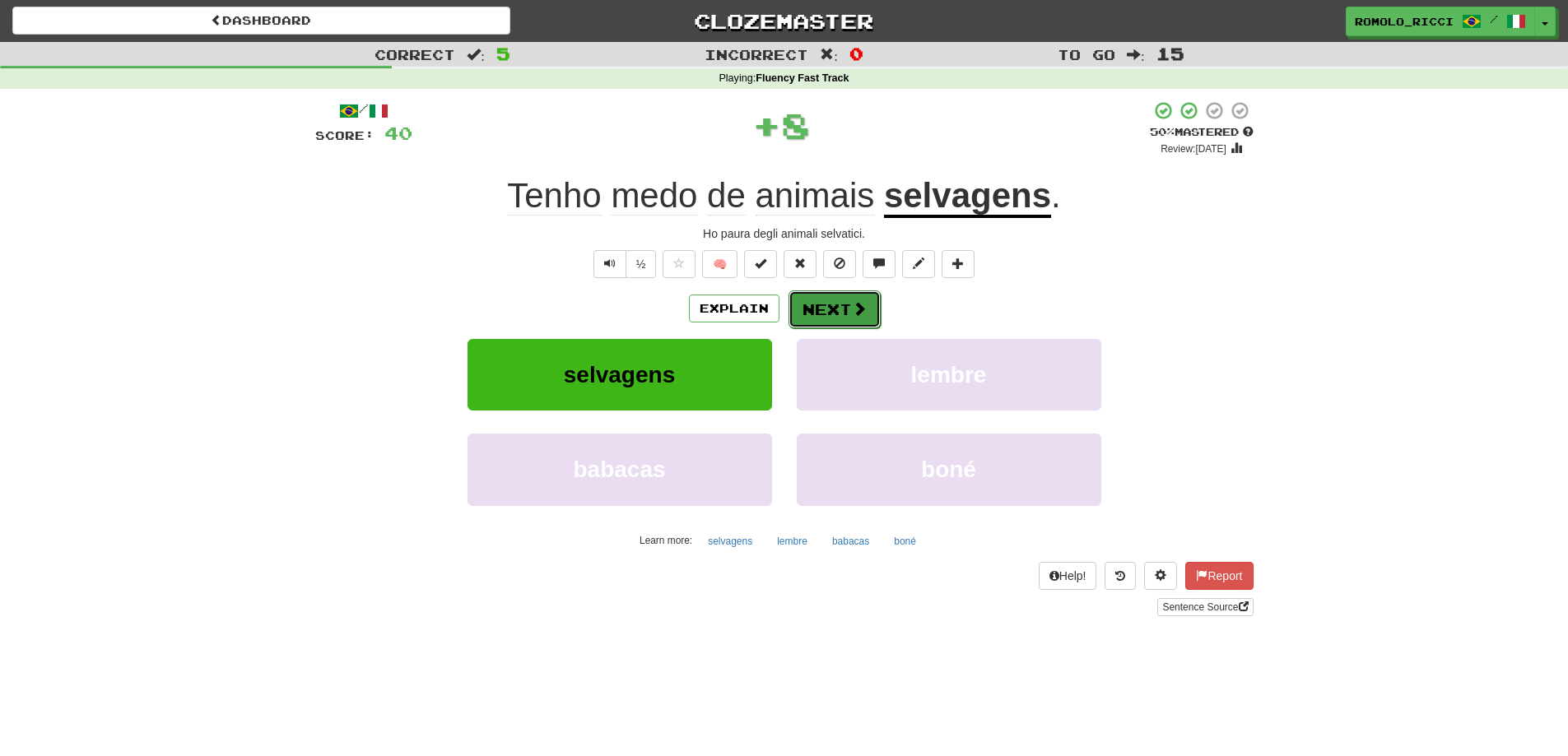
click at [844, 313] on button "Next" at bounding box center [835, 309] width 92 height 38
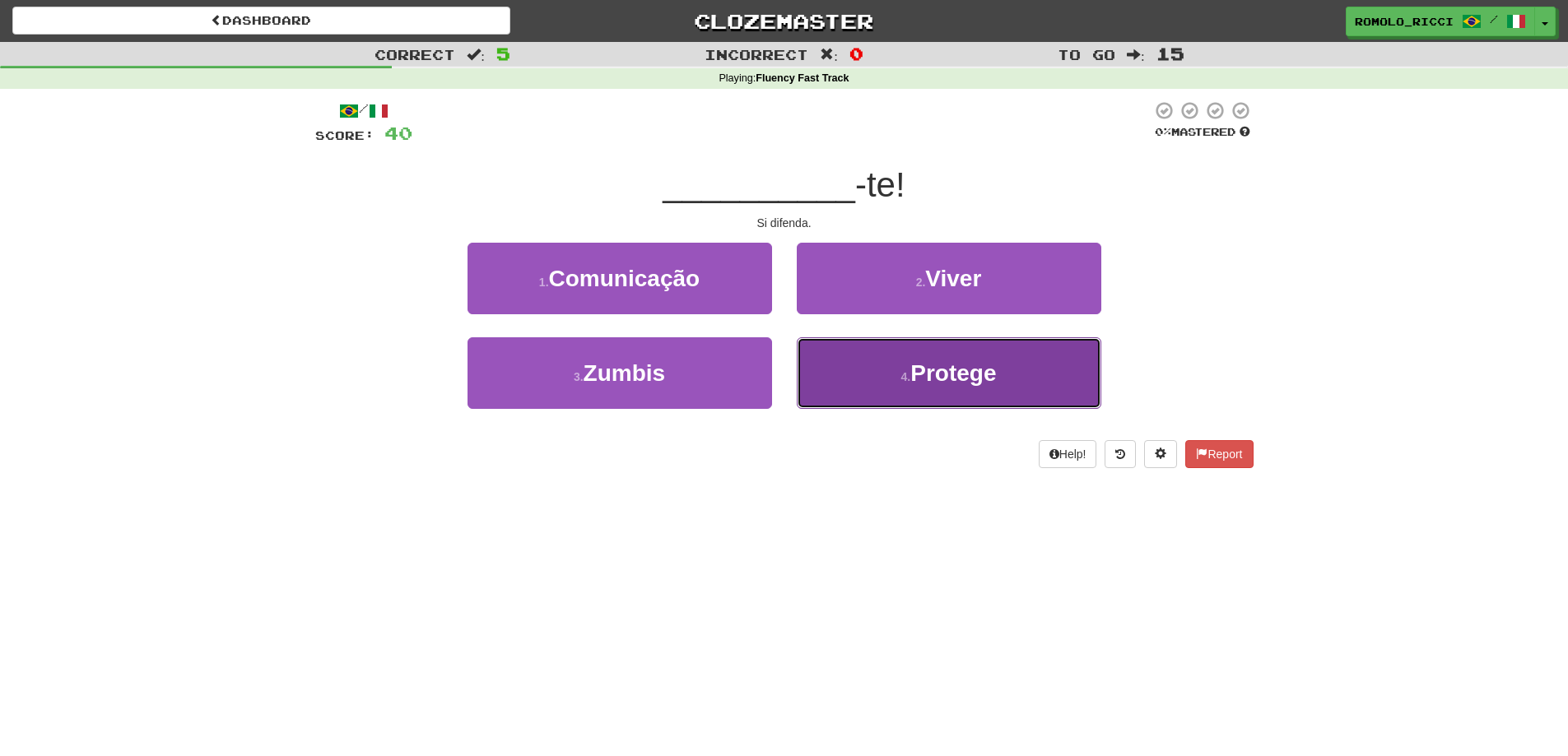
click at [952, 371] on span "Protege" at bounding box center [953, 373] width 85 height 26
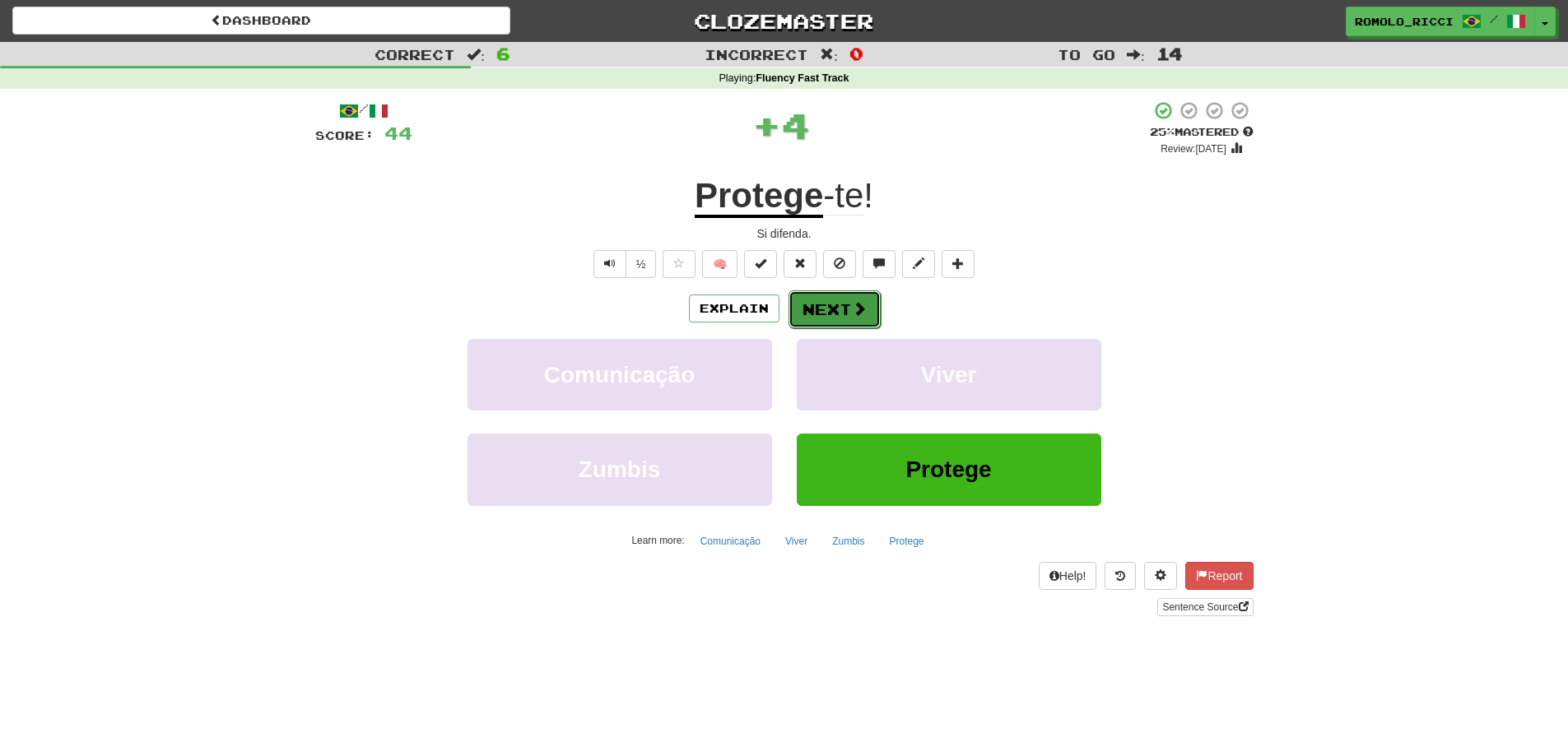
click at [858, 303] on span at bounding box center [859, 308] width 15 height 15
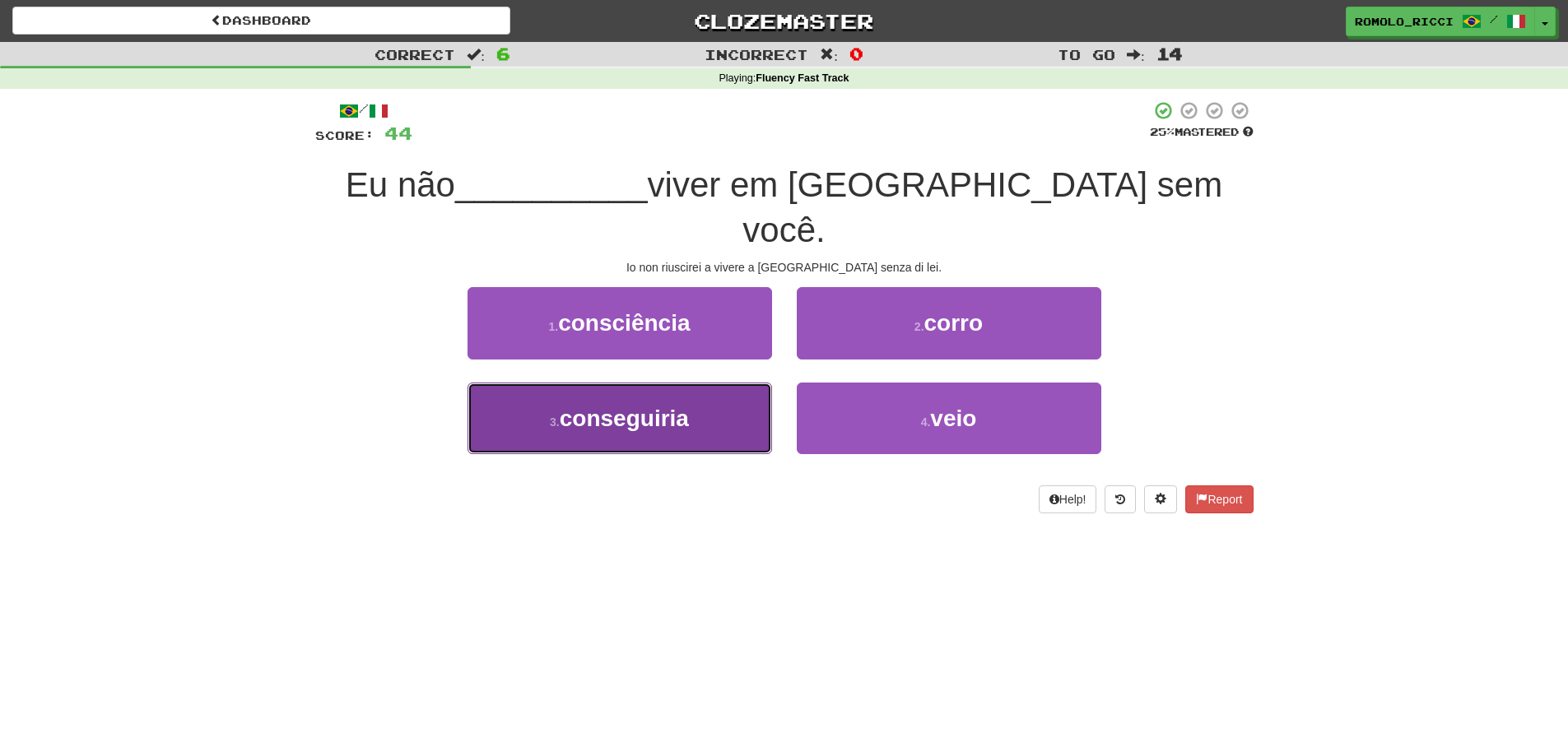
click at [738, 382] on button "3 . conseguiria" at bounding box center [619, 418] width 304 height 72
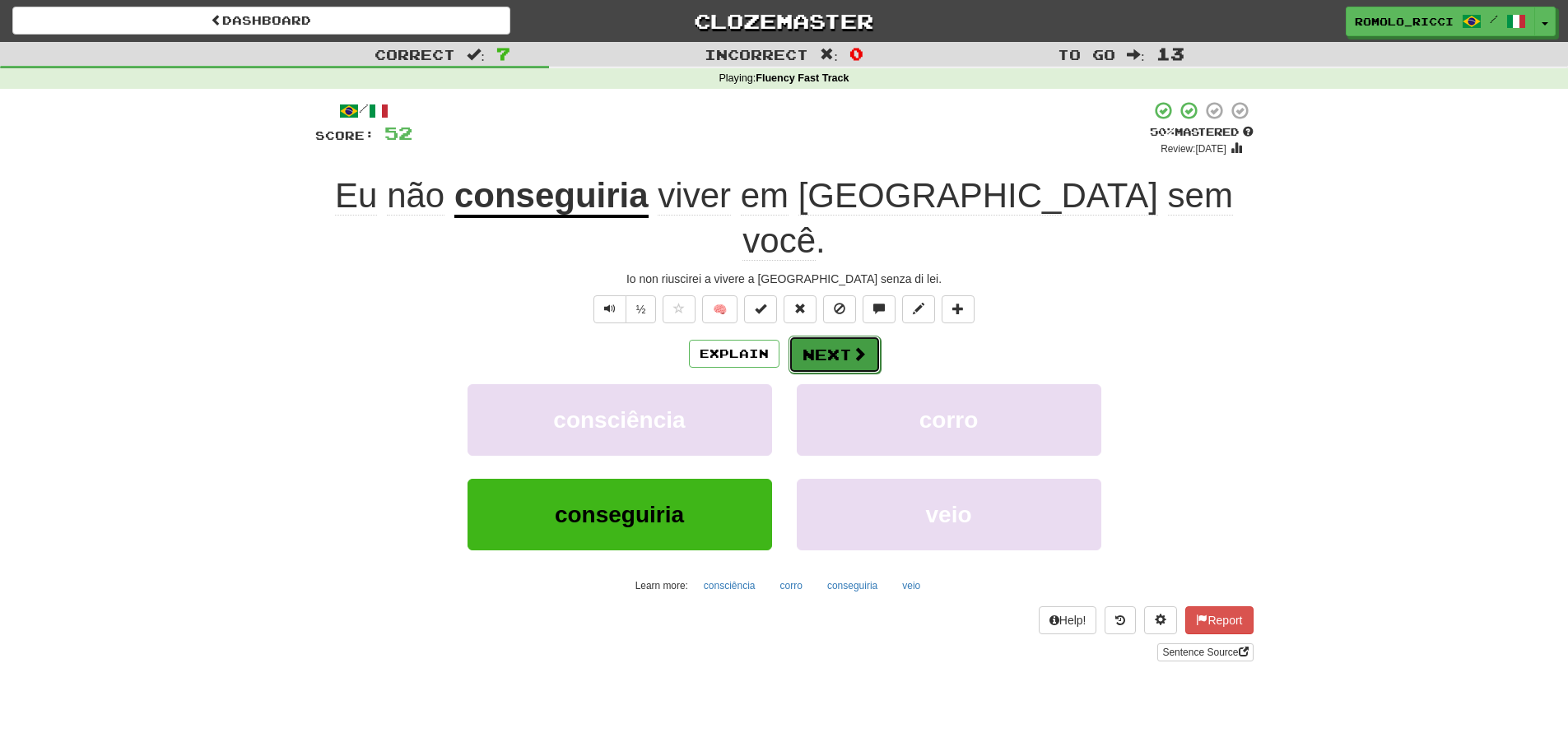
click at [795, 335] on button "Next" at bounding box center [835, 354] width 92 height 38
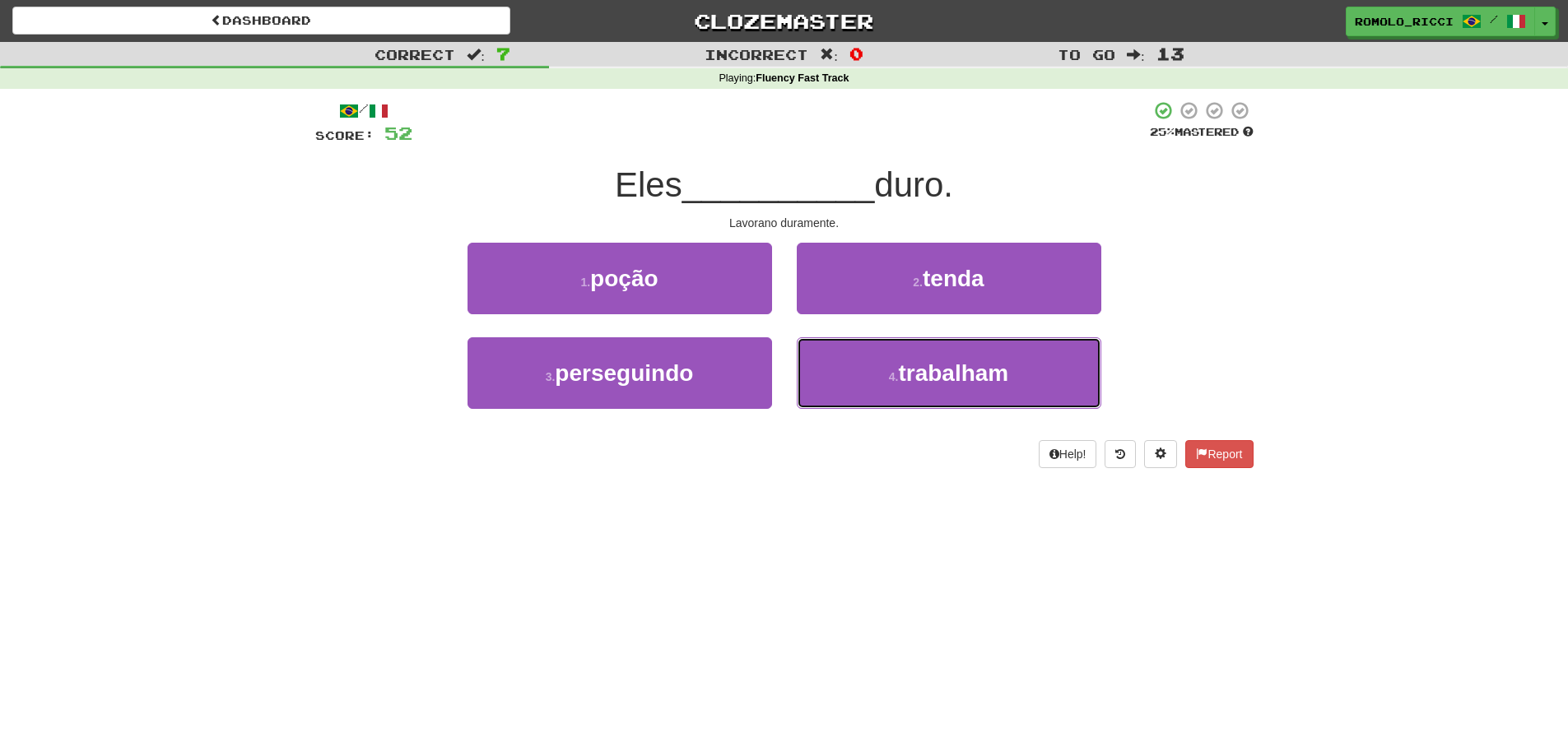
drag, startPoint x: 997, startPoint y: 374, endPoint x: 974, endPoint y: 335, distance: 45.3
click at [994, 369] on span "trabalham" at bounding box center [953, 373] width 110 height 26
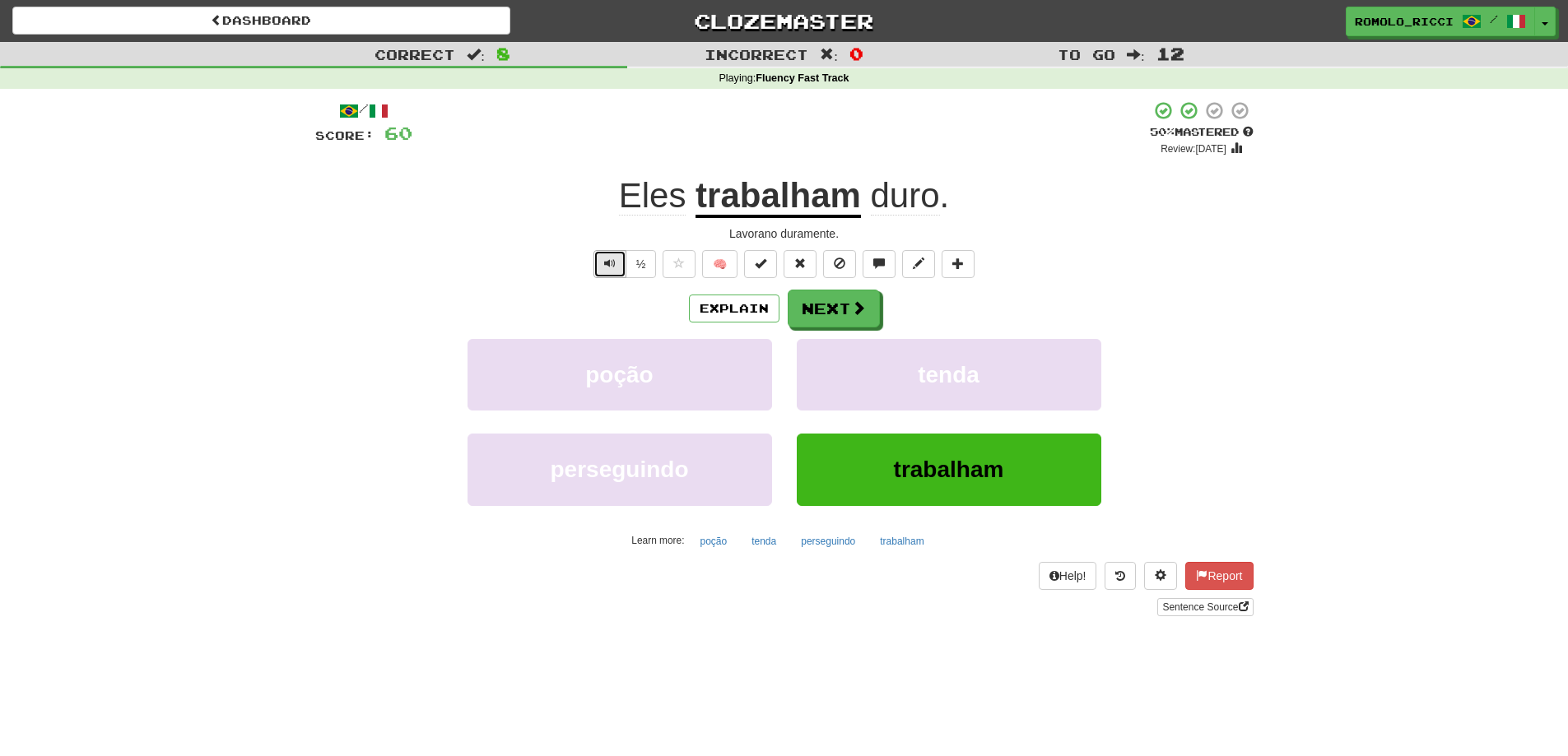
click at [603, 271] on button "Text-to-speech controls" at bounding box center [610, 264] width 33 height 28
click at [862, 306] on span at bounding box center [859, 308] width 15 height 15
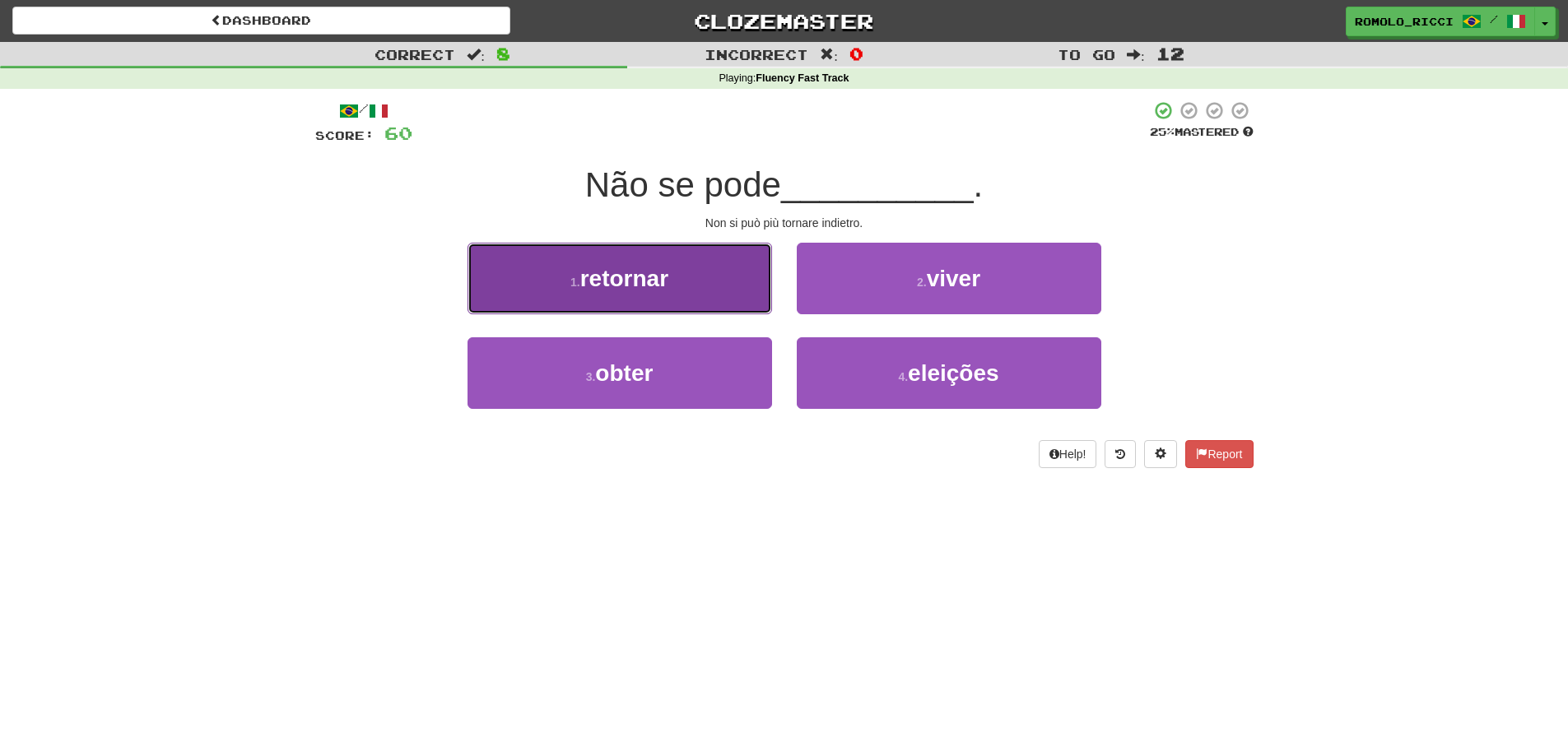
click at [694, 290] on button "1 . retornar" at bounding box center [619, 279] width 304 height 72
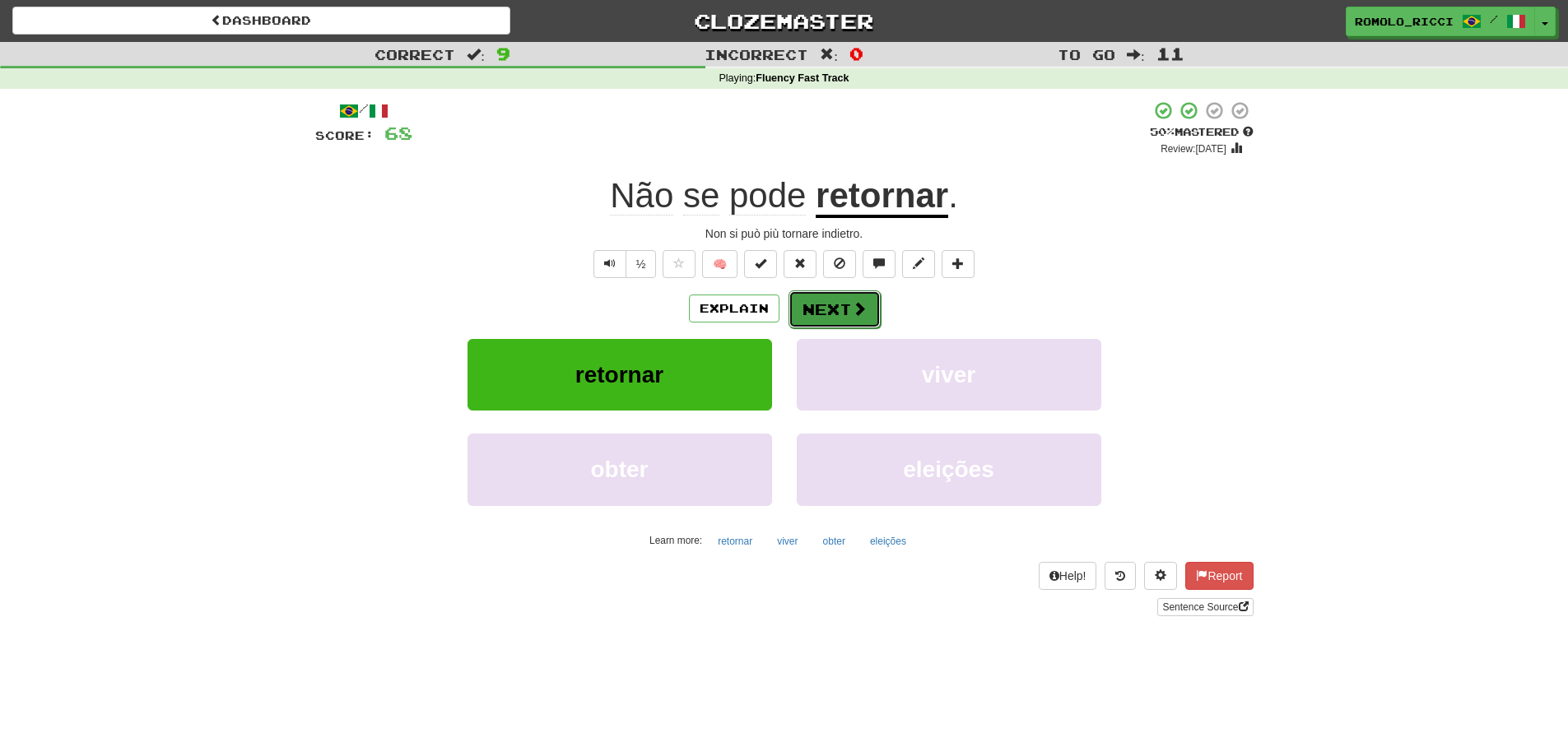
click at [854, 308] on span at bounding box center [859, 308] width 15 height 15
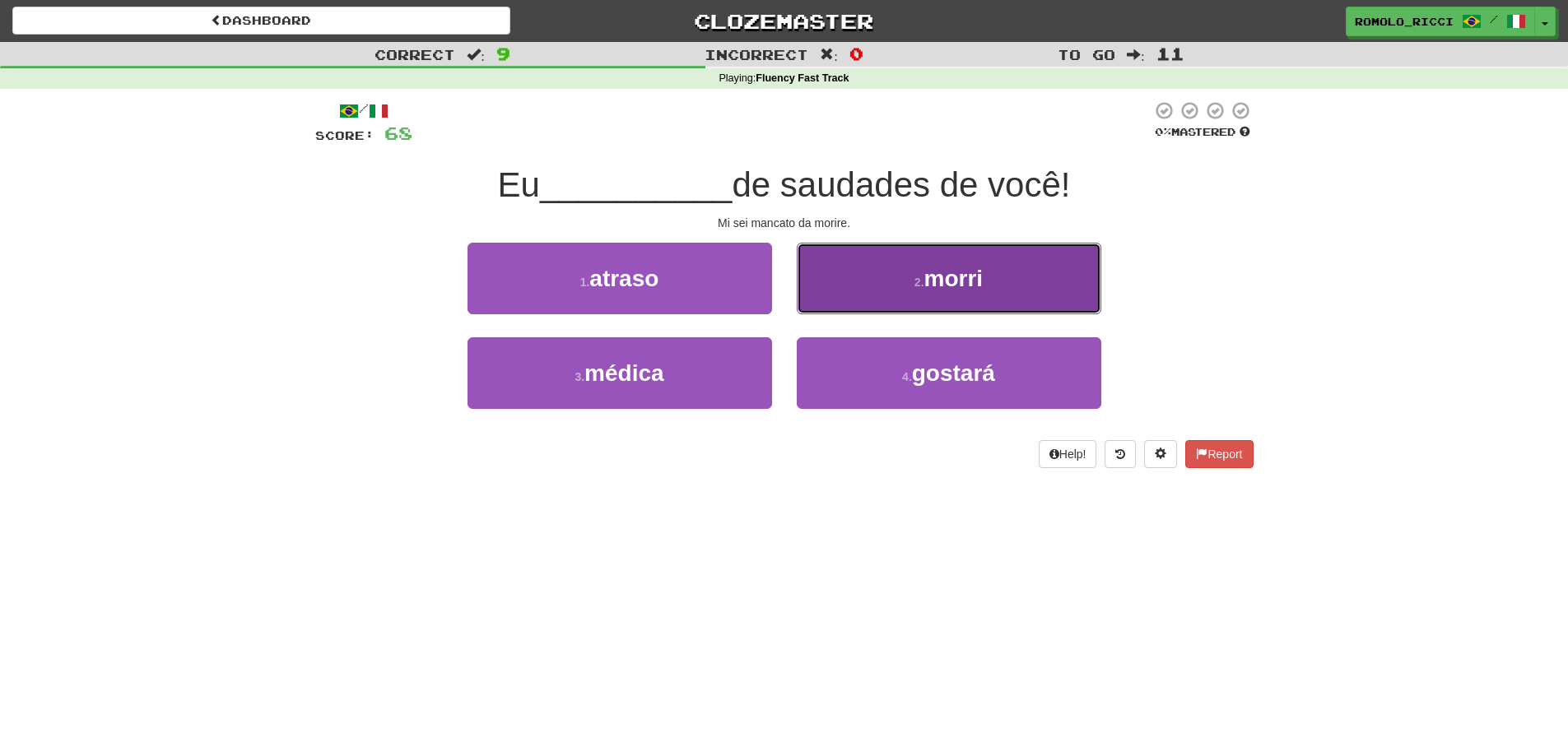
click at [936, 273] on span "morri" at bounding box center [954, 279] width 59 height 26
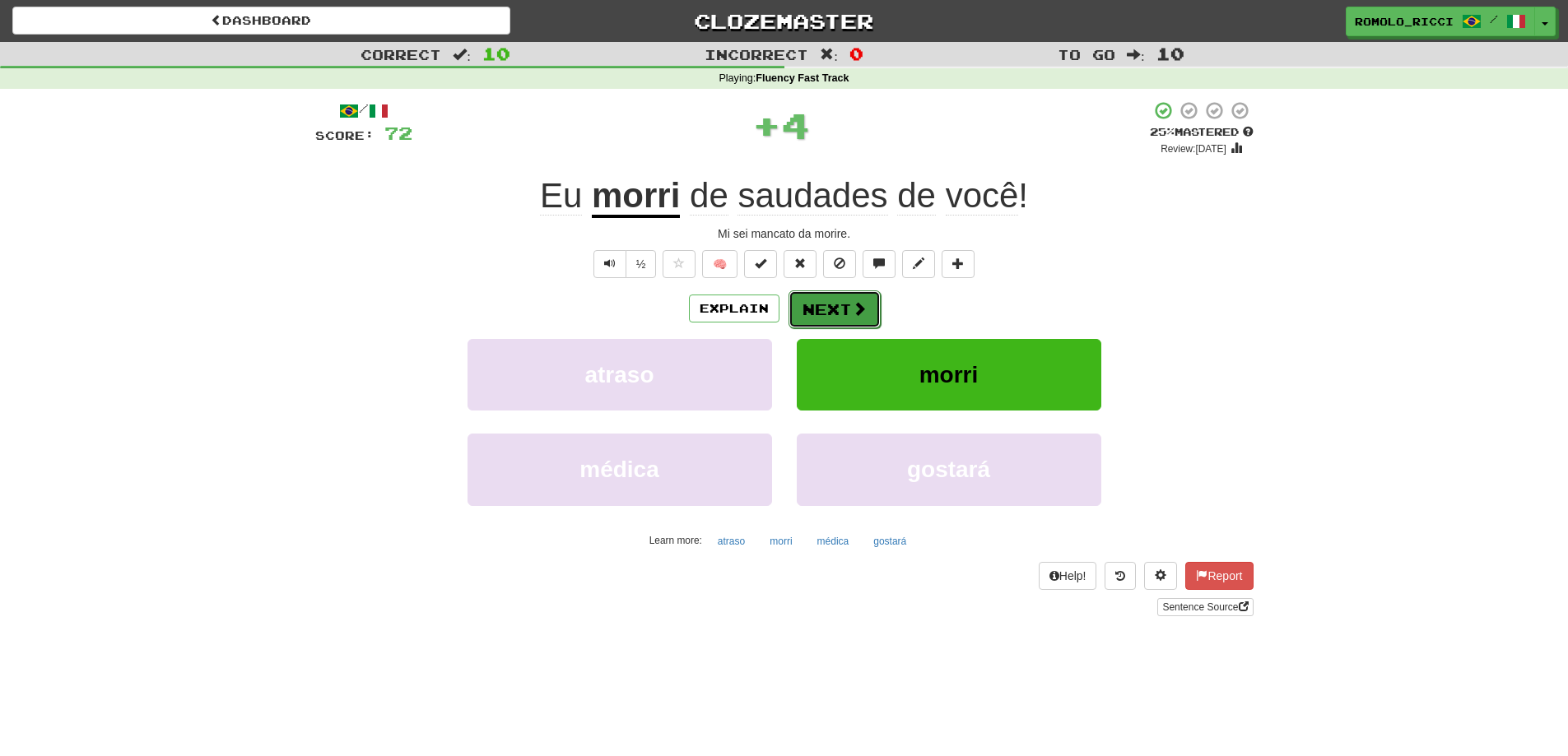
click at [820, 311] on button "Next" at bounding box center [835, 309] width 92 height 38
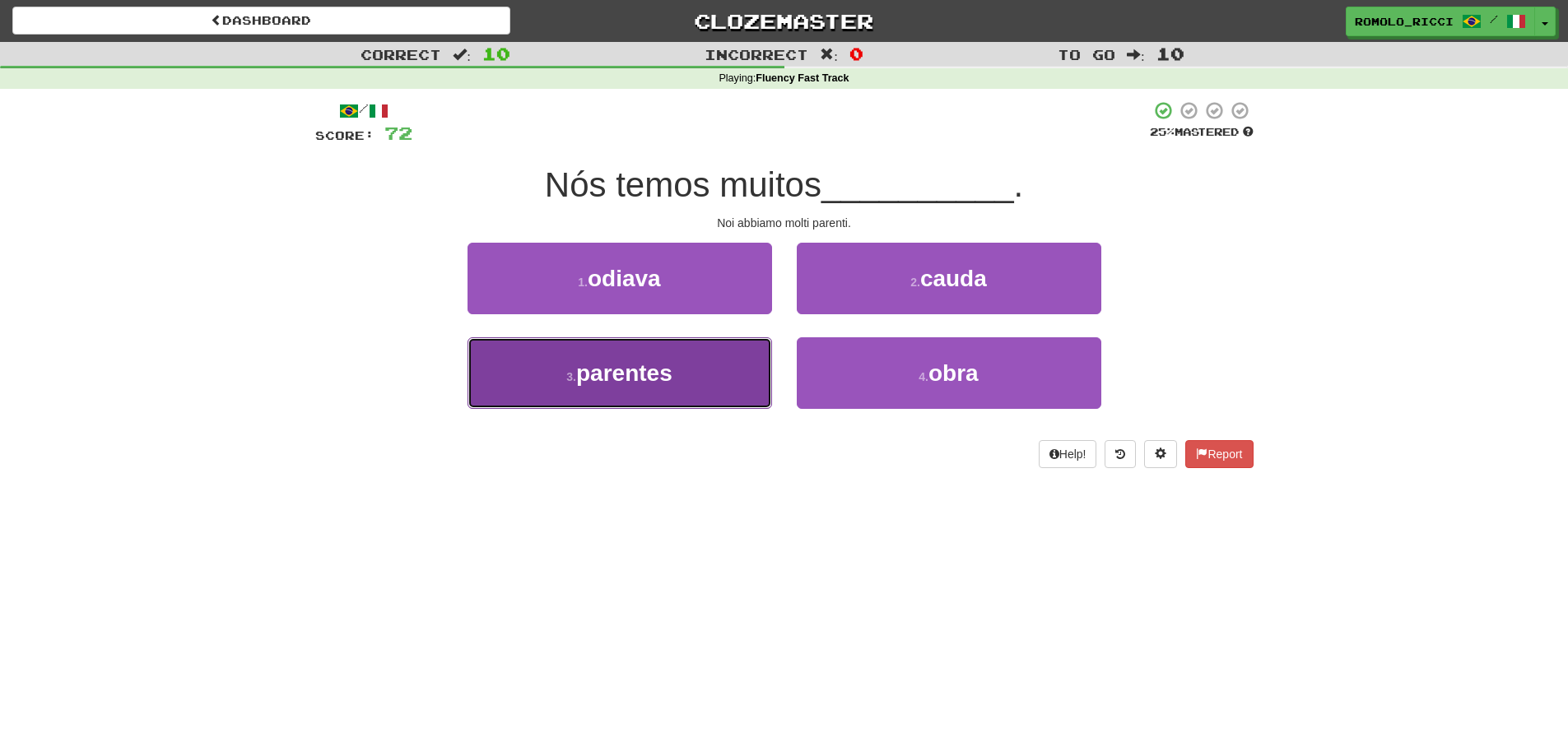
drag, startPoint x: 721, startPoint y: 377, endPoint x: 815, endPoint y: 331, distance: 104.7
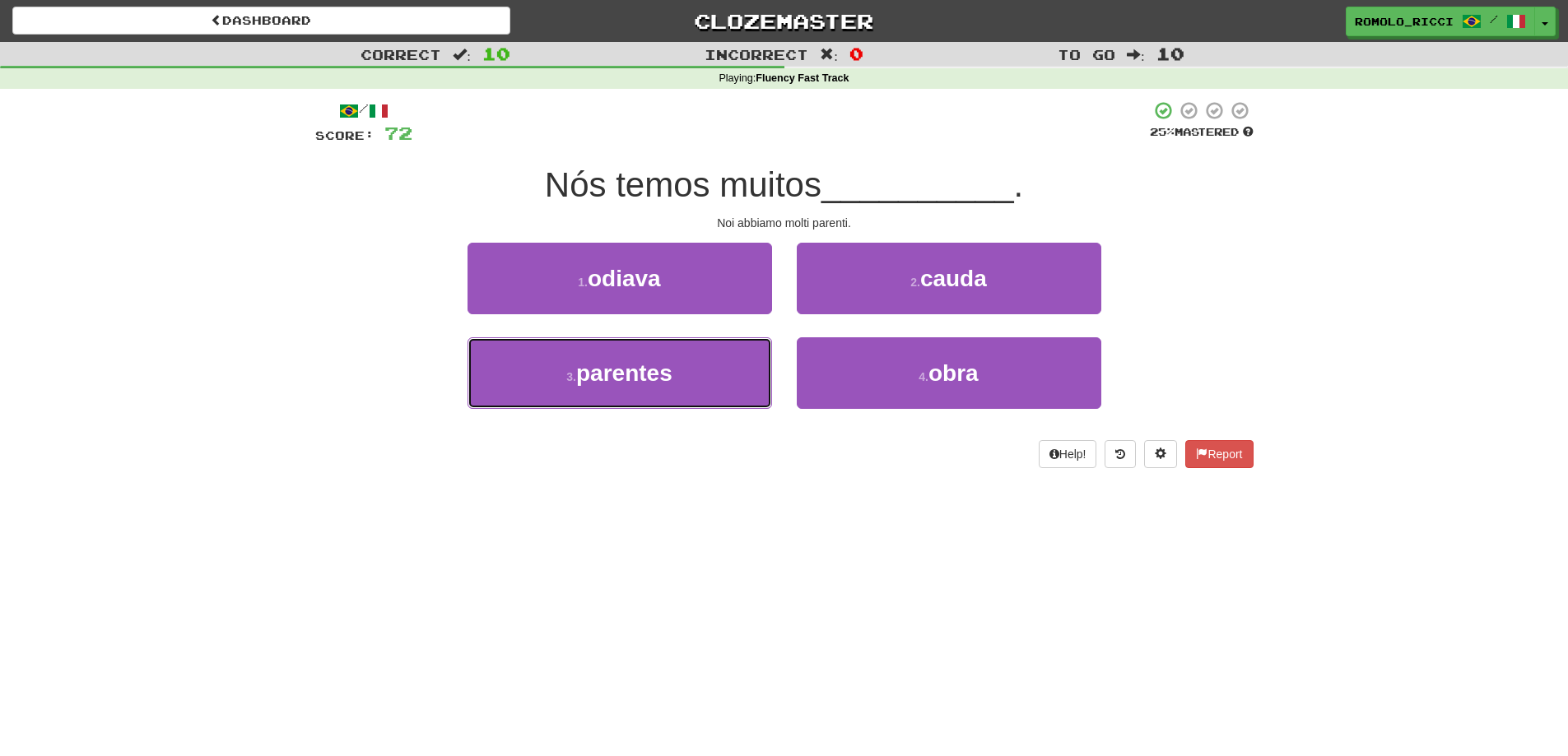
click at [718, 378] on button "3 . parentes" at bounding box center [619, 373] width 304 height 72
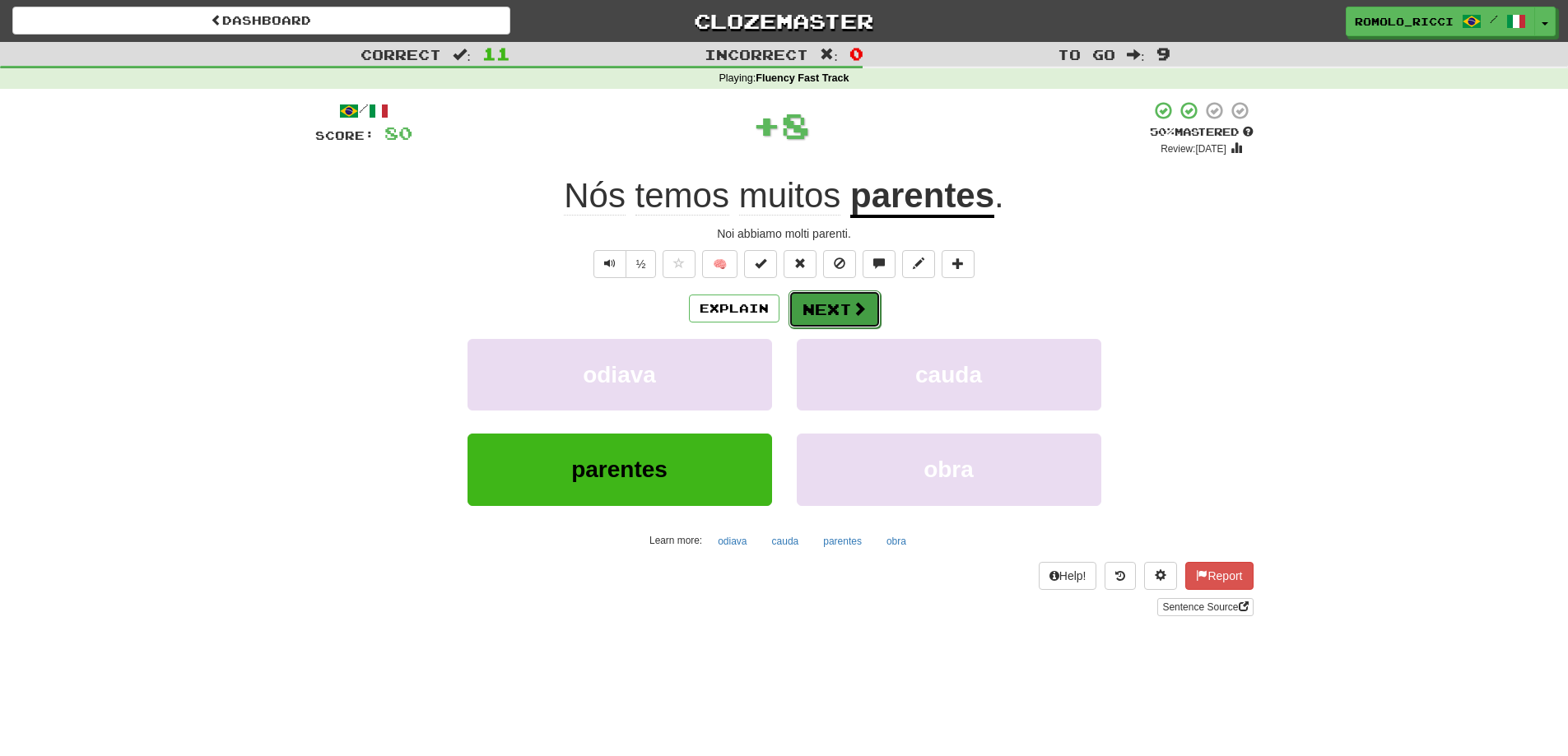
click at [854, 317] on button "Next" at bounding box center [835, 309] width 92 height 38
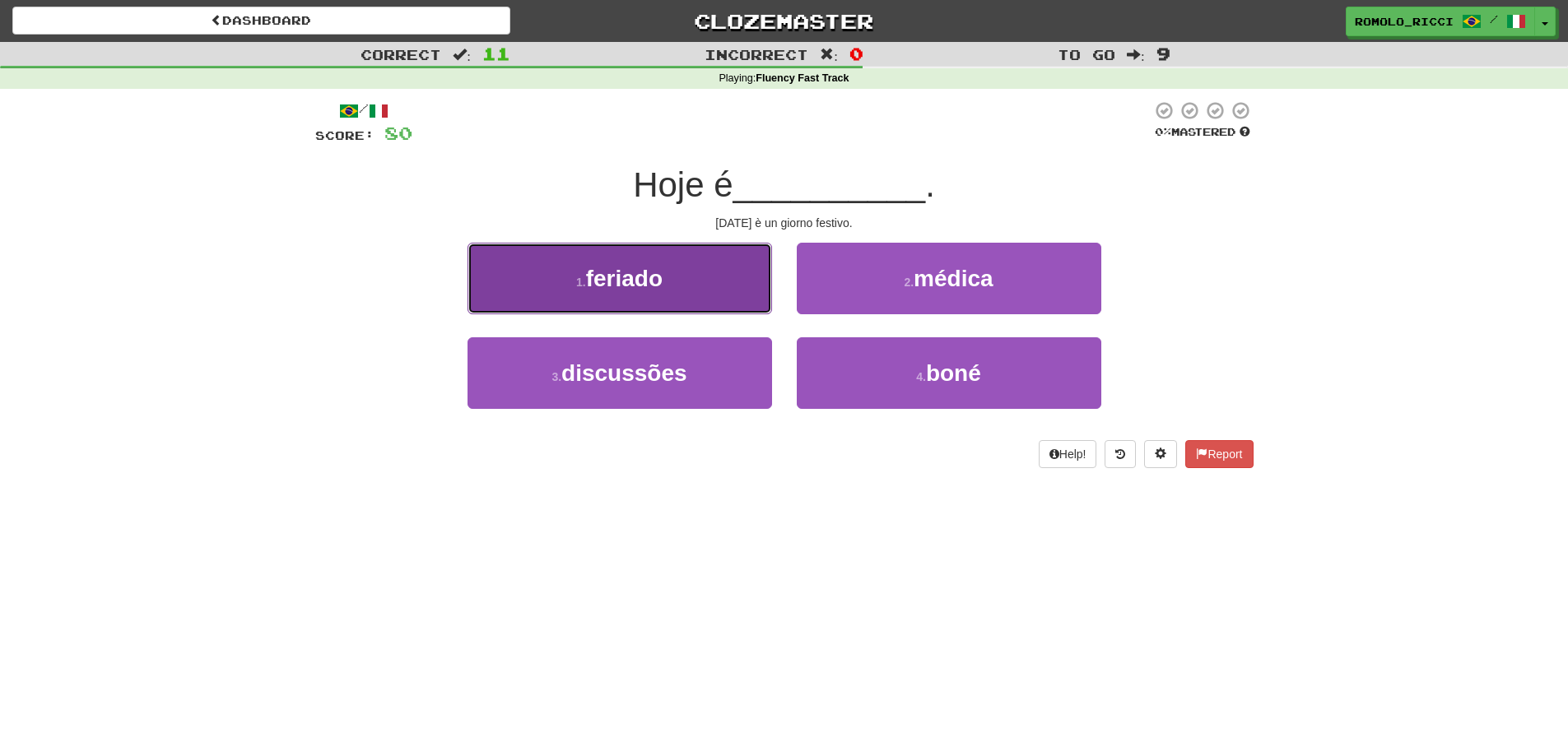
click at [709, 286] on button "1 . feriado" at bounding box center [619, 279] width 304 height 72
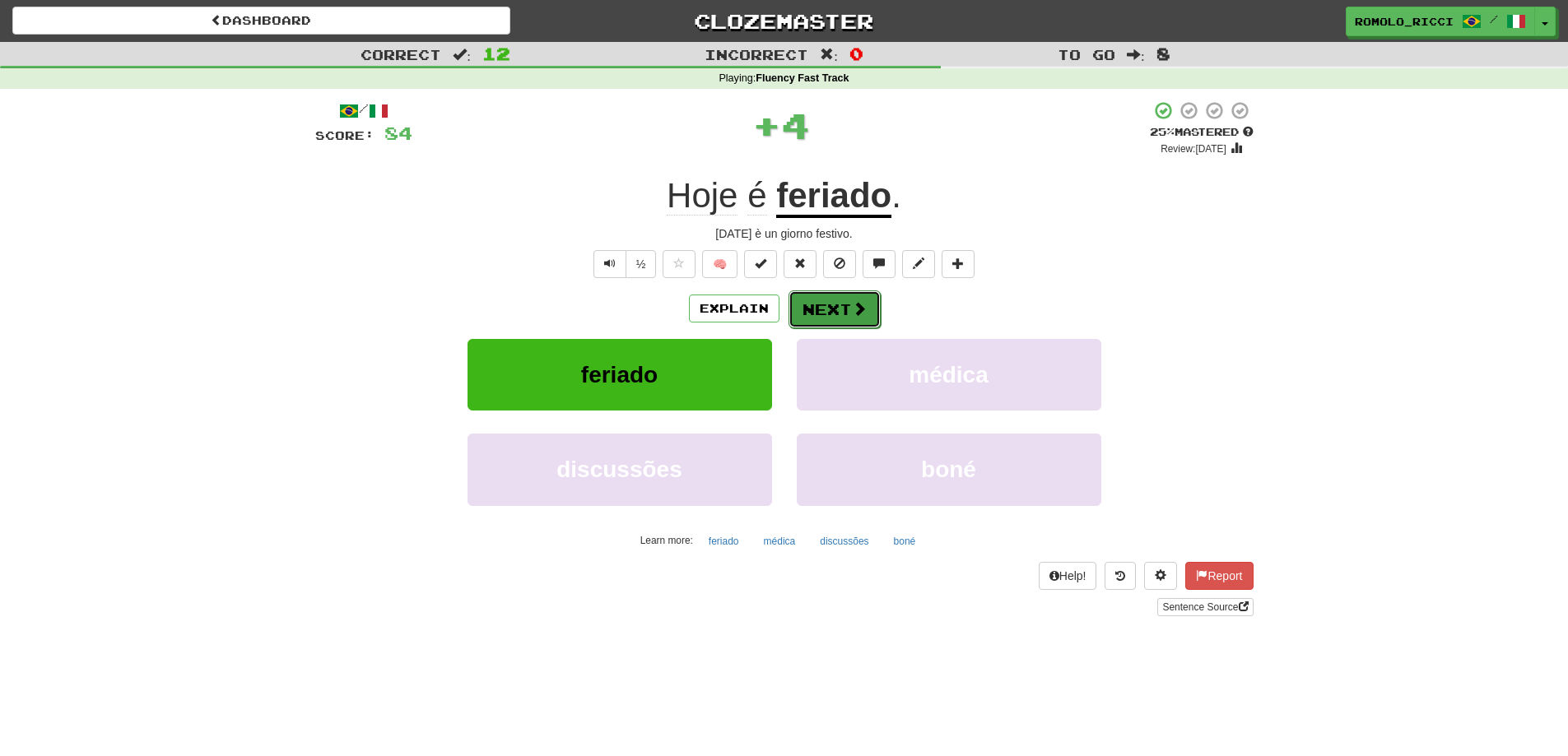
click at [826, 304] on button "Next" at bounding box center [835, 309] width 92 height 38
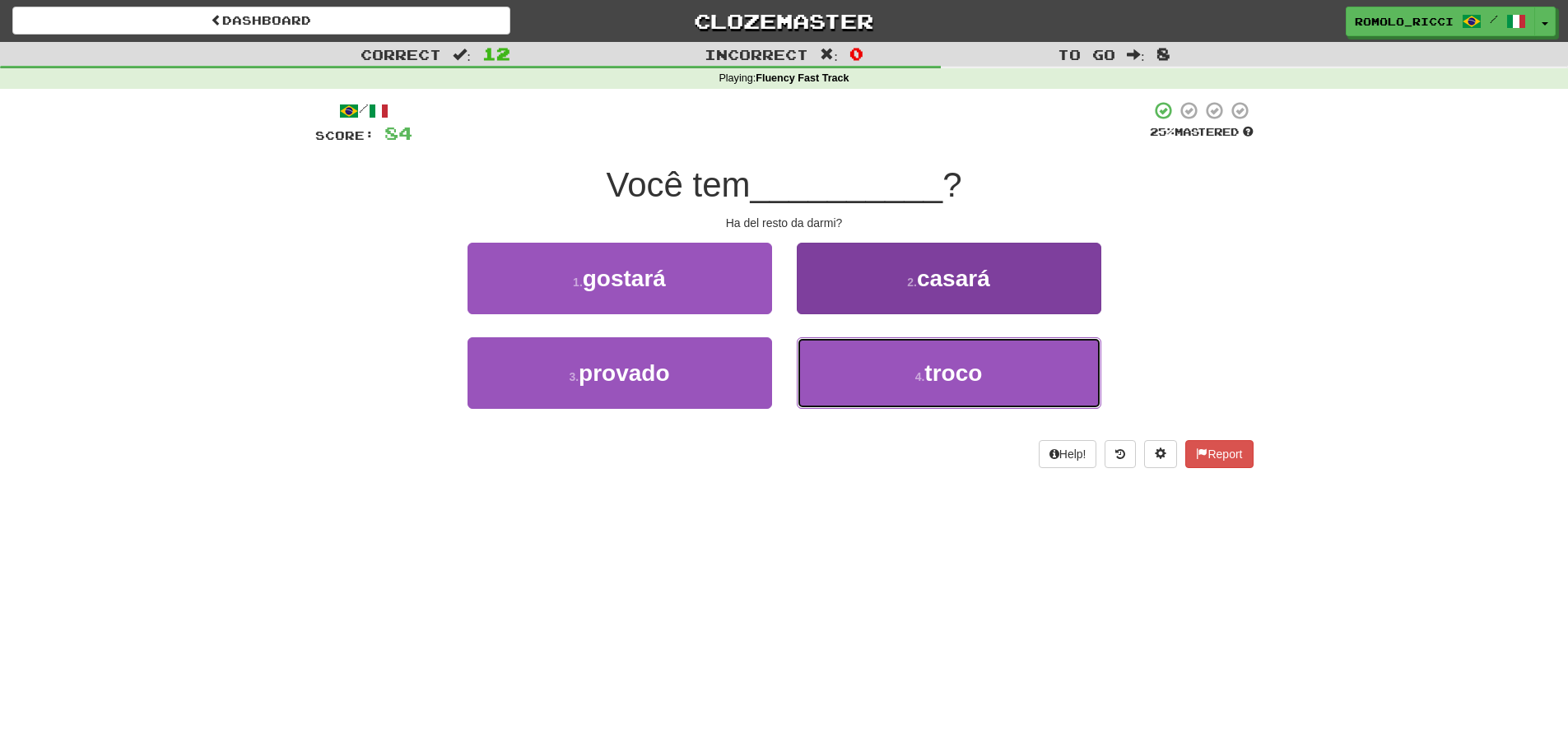
drag, startPoint x: 877, startPoint y: 369, endPoint x: 869, endPoint y: 363, distance: 10.0
click at [878, 369] on button "4 . troco" at bounding box center [949, 373] width 304 height 72
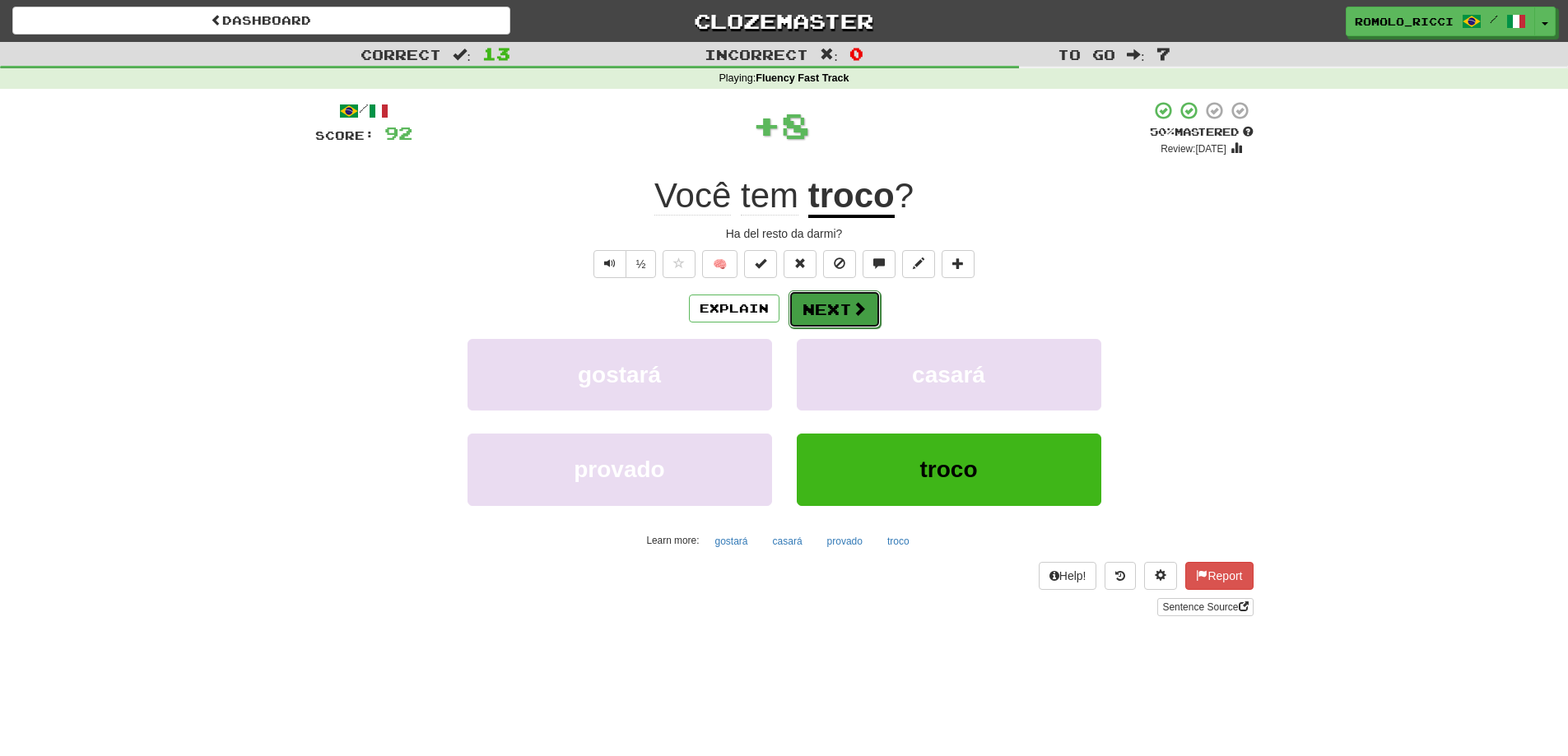
click at [825, 310] on button "Next" at bounding box center [835, 309] width 92 height 38
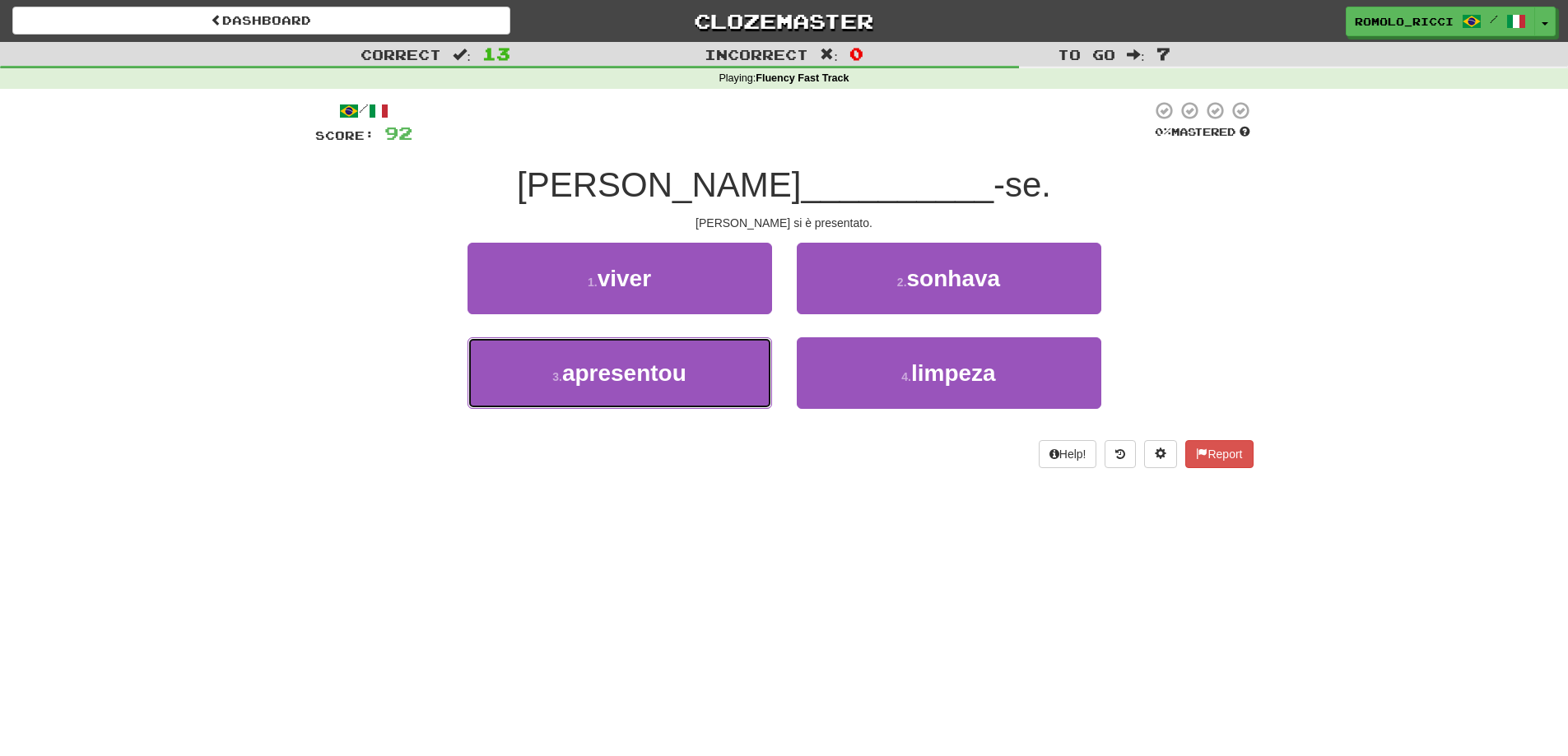
drag, startPoint x: 744, startPoint y: 358, endPoint x: 721, endPoint y: 335, distance: 32.5
click at [738, 358] on button "3 . apresentou" at bounding box center [619, 373] width 304 height 72
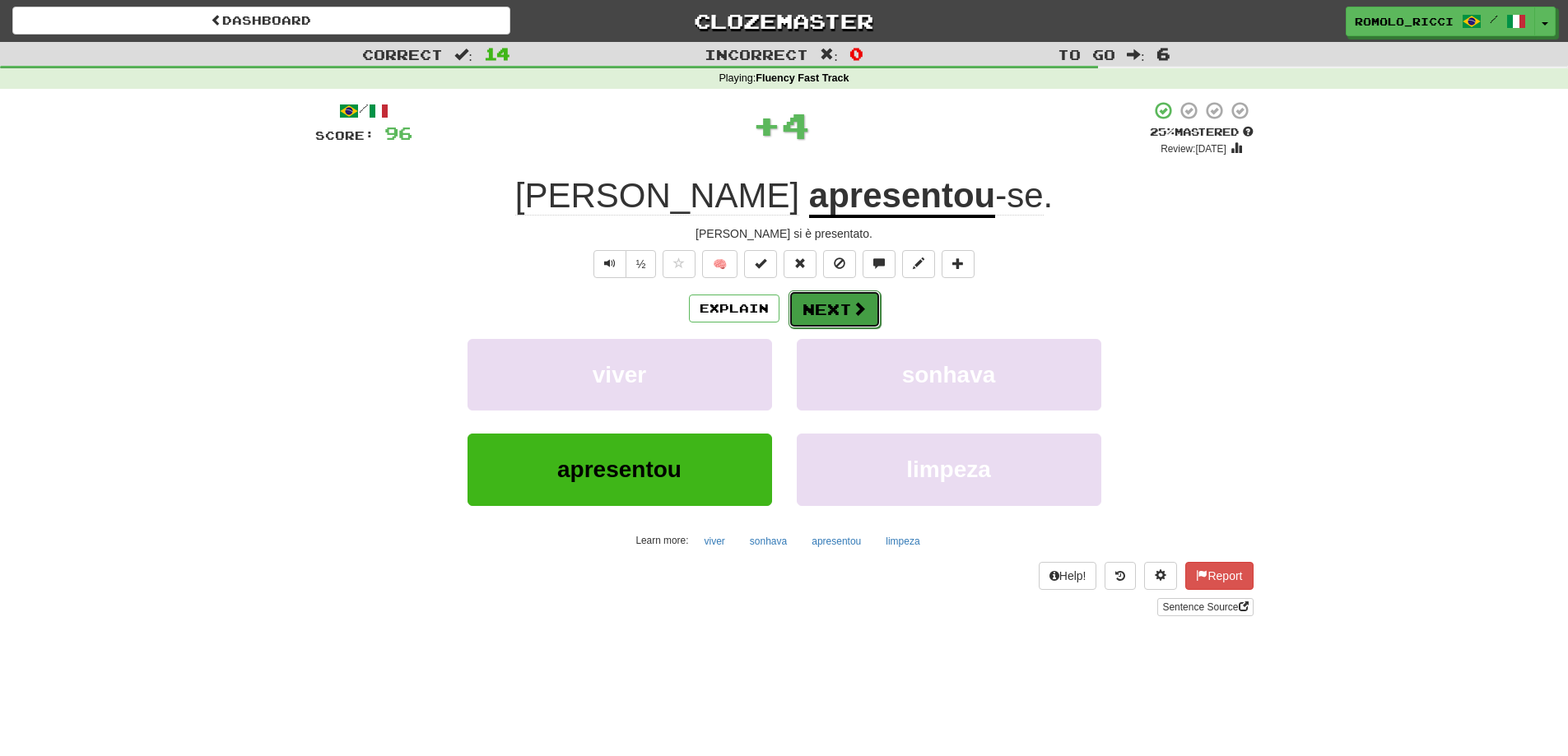
click at [832, 305] on button "Next" at bounding box center [835, 309] width 92 height 38
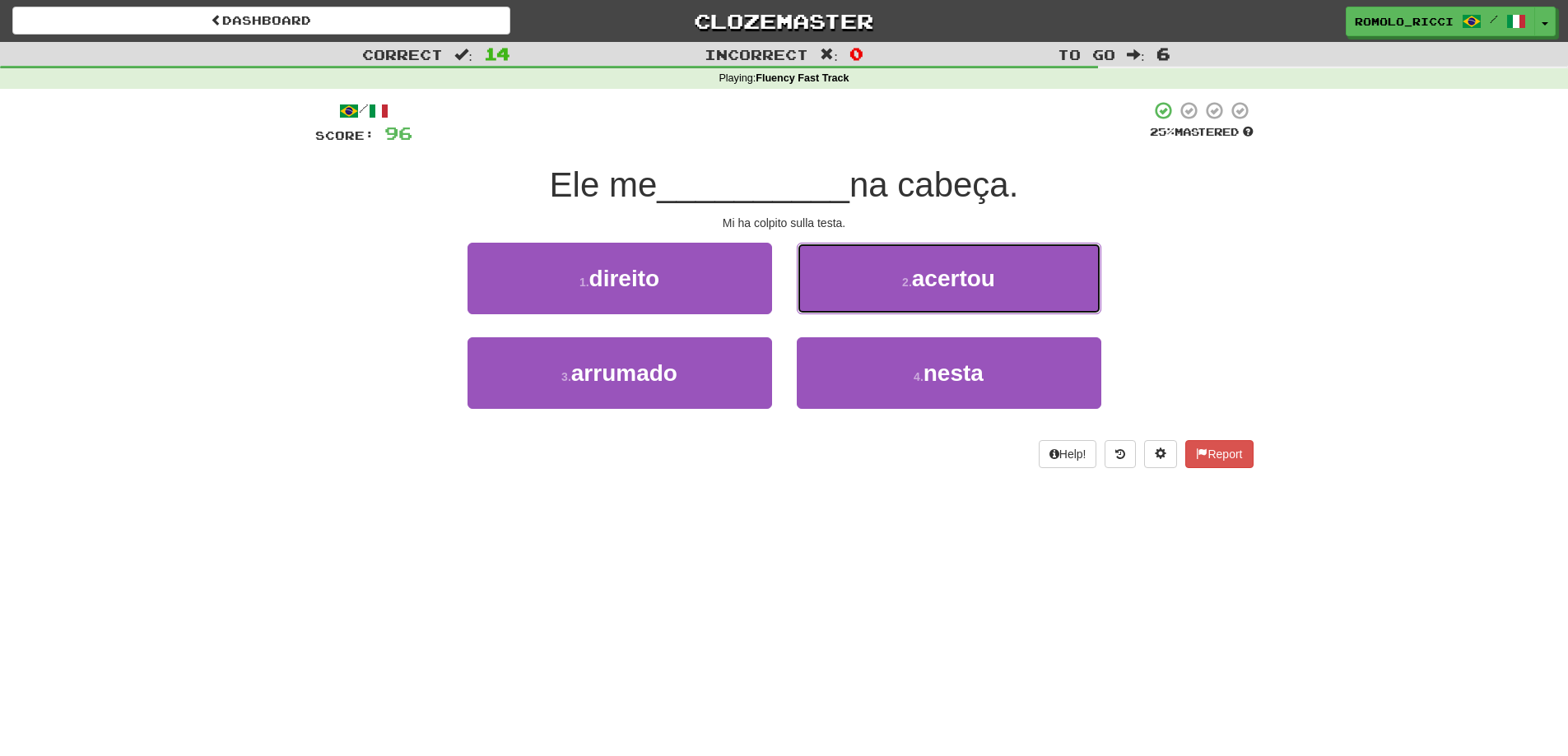
drag, startPoint x: 911, startPoint y: 284, endPoint x: 900, endPoint y: 279, distance: 12.1
click at [908, 283] on small "2 ." at bounding box center [907, 282] width 10 height 13
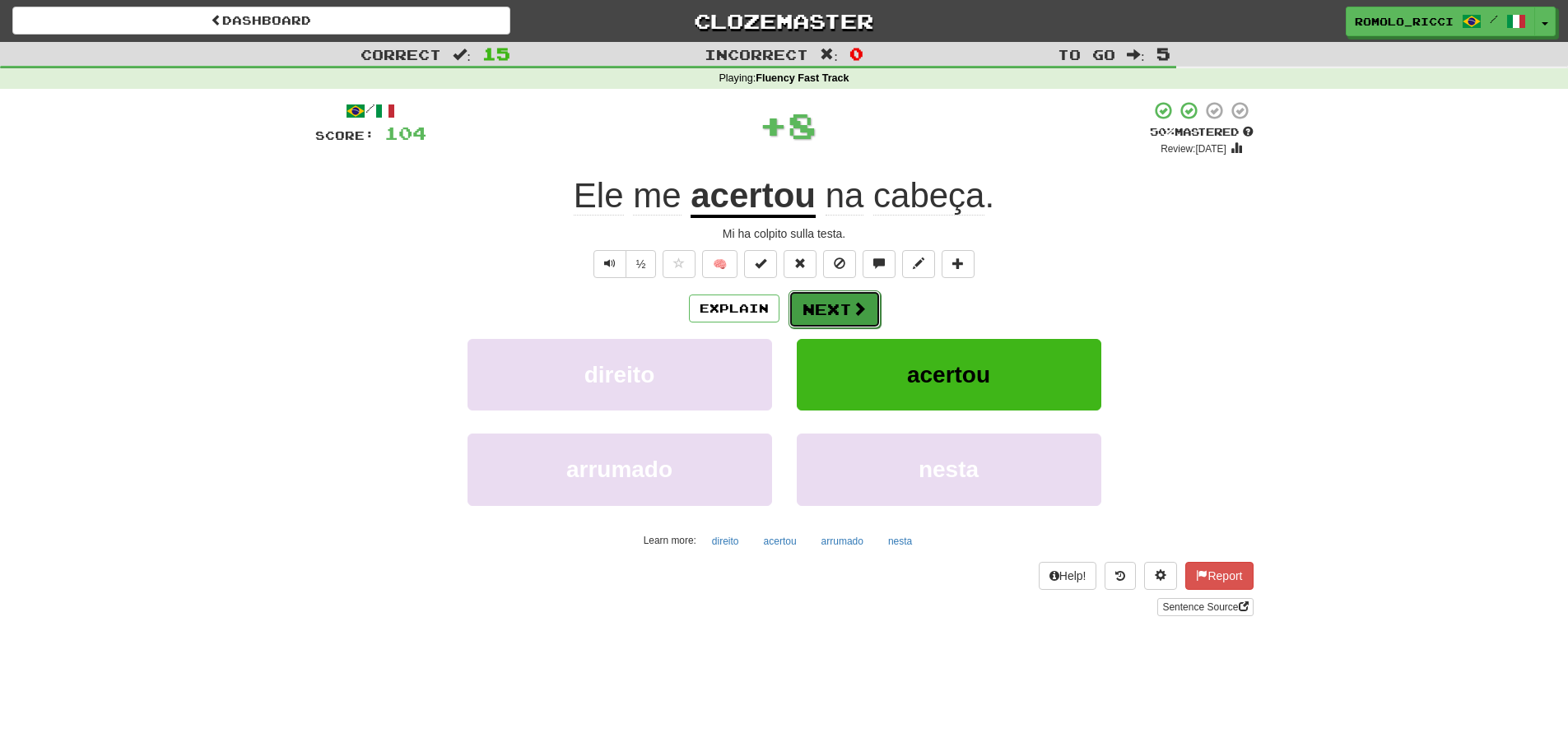
click at [855, 312] on span at bounding box center [859, 308] width 15 height 15
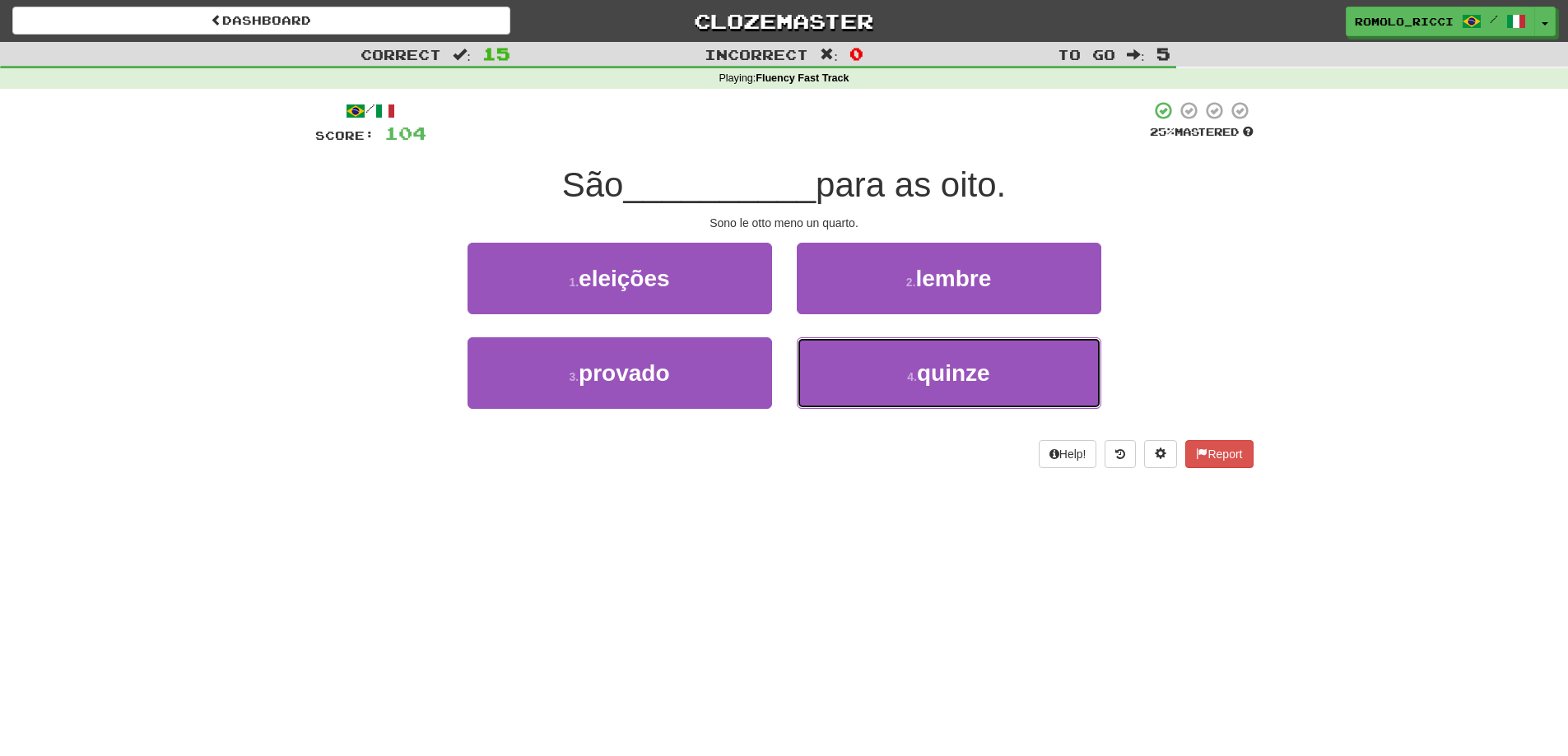
drag, startPoint x: 980, startPoint y: 382, endPoint x: 878, endPoint y: 334, distance: 112.7
click at [971, 382] on span "quinze" at bounding box center [953, 373] width 74 height 26
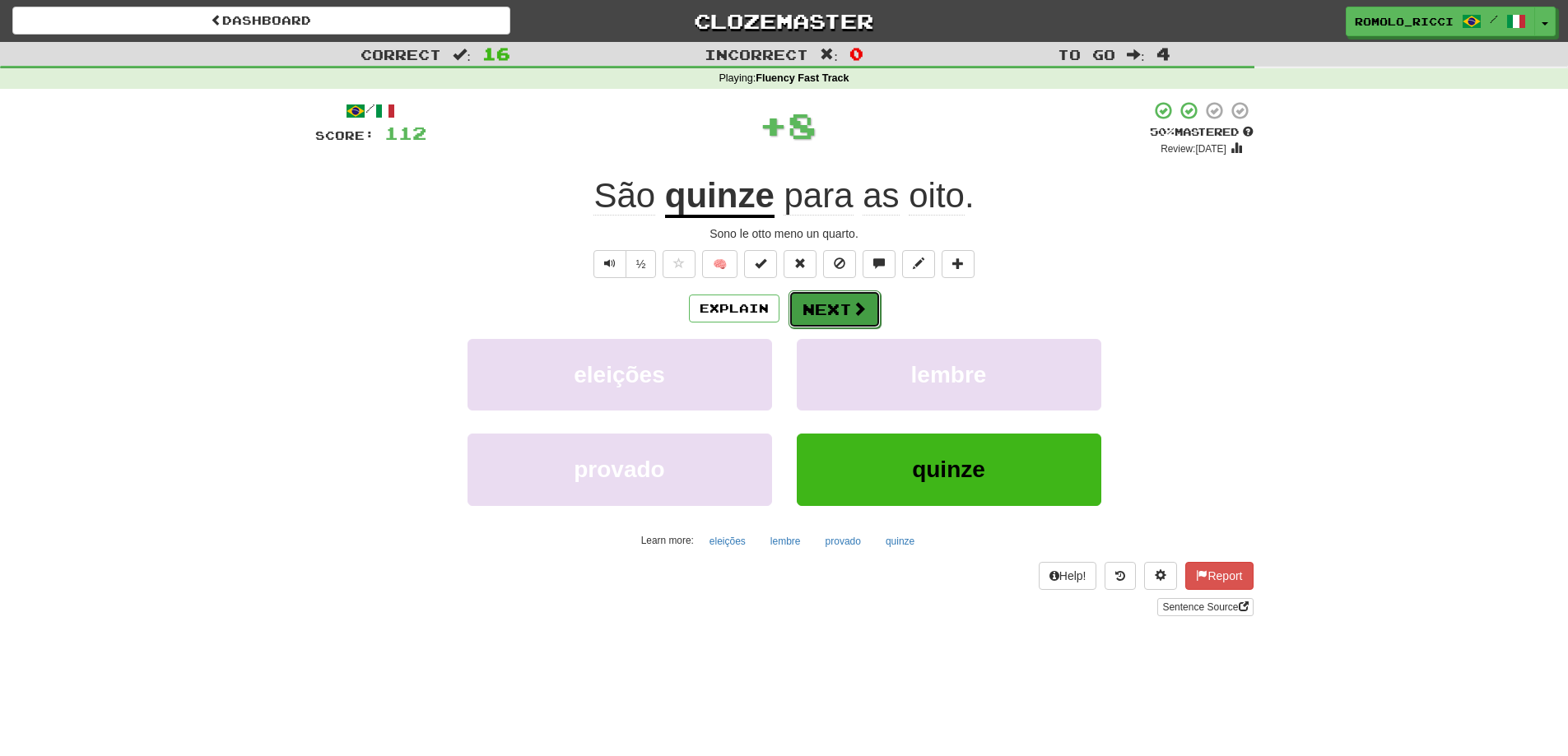
click at [824, 290] on button "Next" at bounding box center [835, 309] width 92 height 38
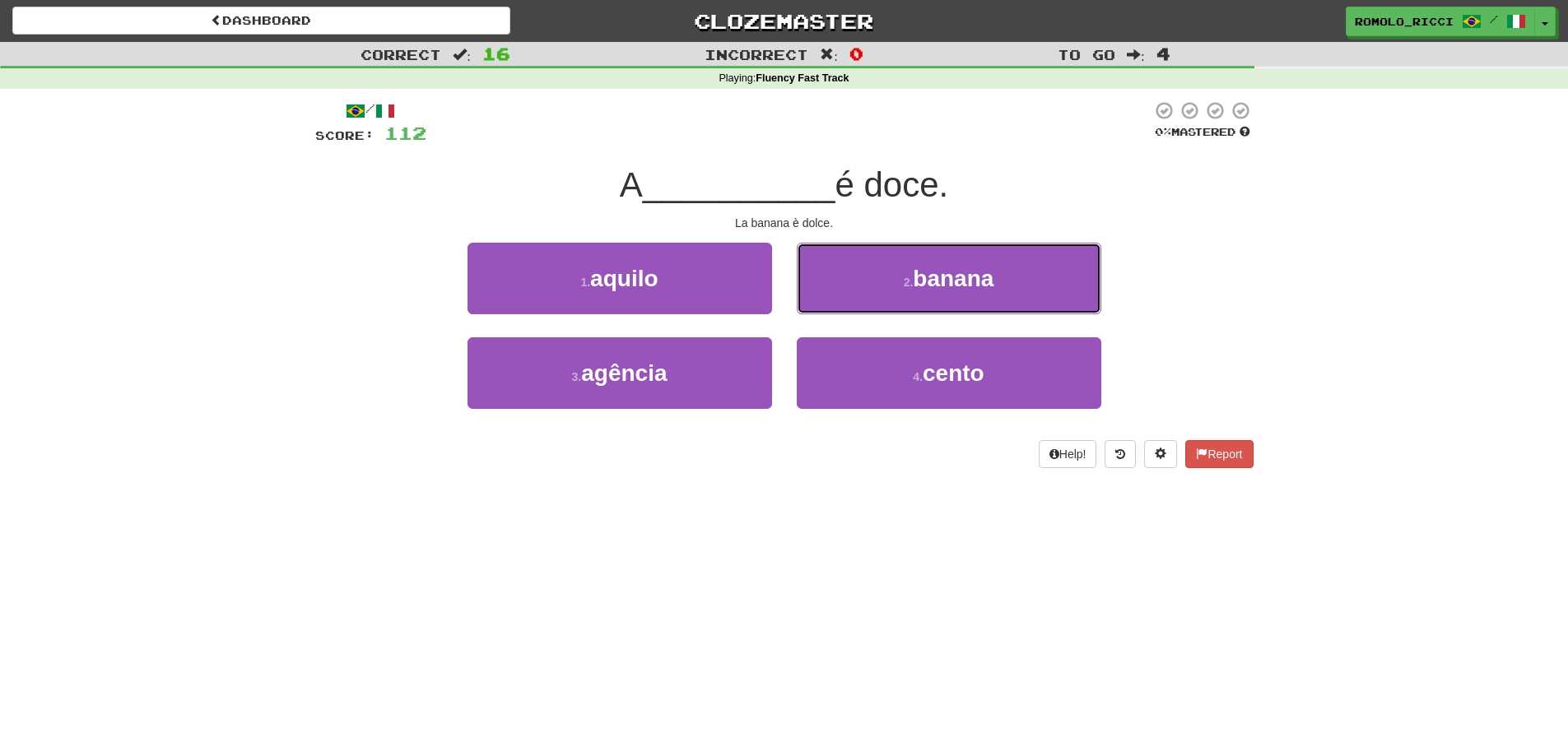
drag, startPoint x: 955, startPoint y: 279, endPoint x: 869, endPoint y: 231, distance: 98.5
click at [944, 271] on span "banana" at bounding box center [953, 279] width 81 height 26
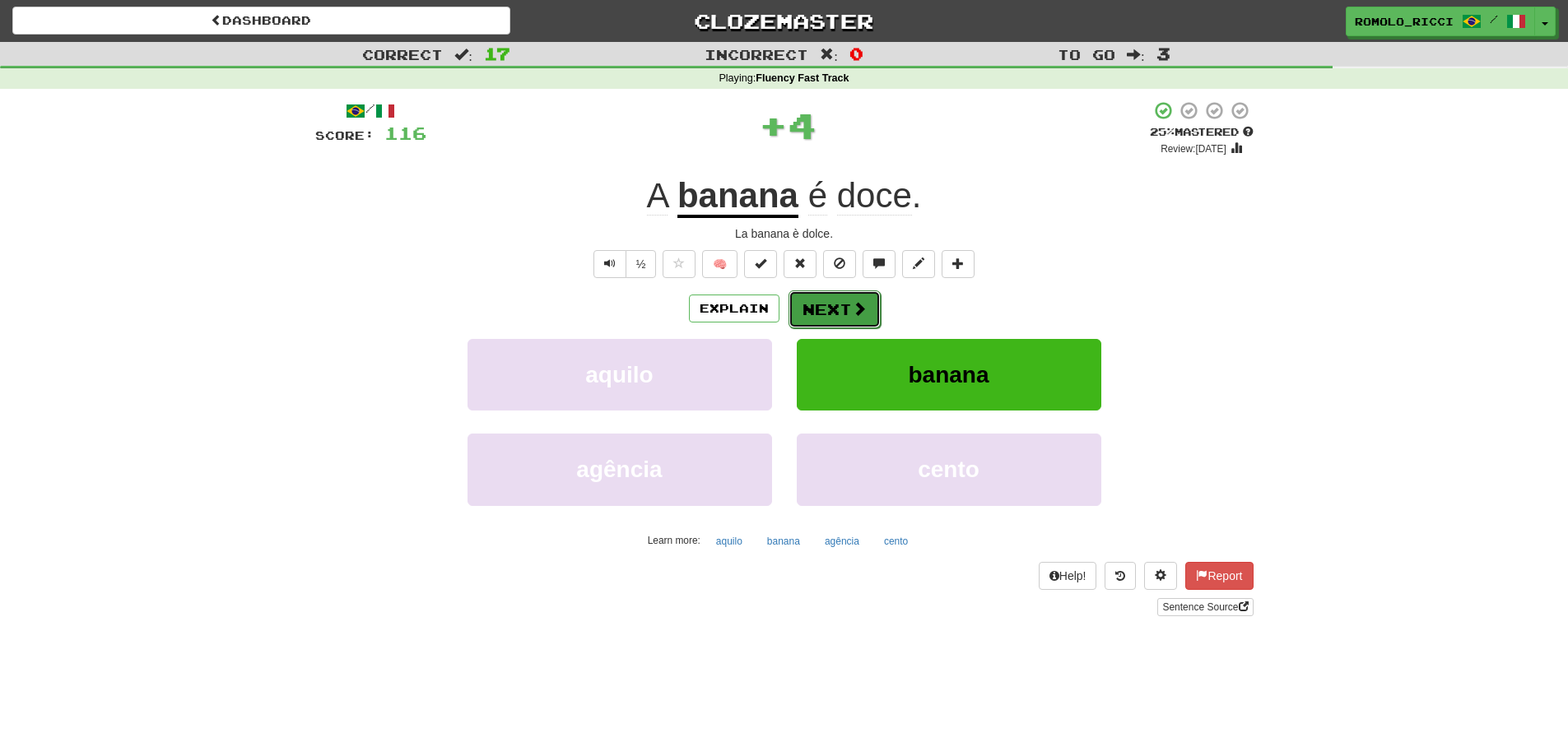
click at [820, 305] on button "Next" at bounding box center [835, 309] width 92 height 38
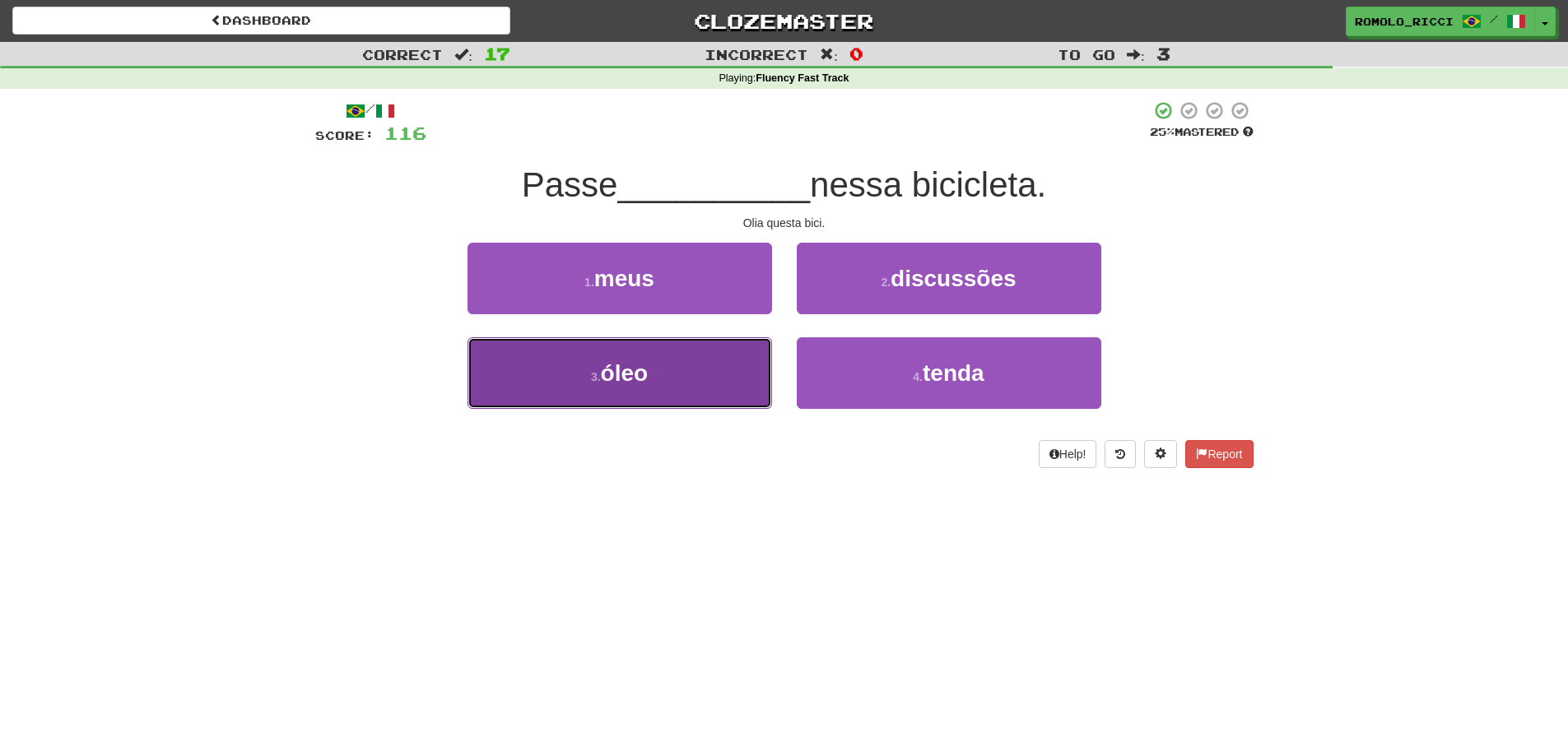
click at [744, 381] on button "3 . óleo" at bounding box center [619, 373] width 304 height 72
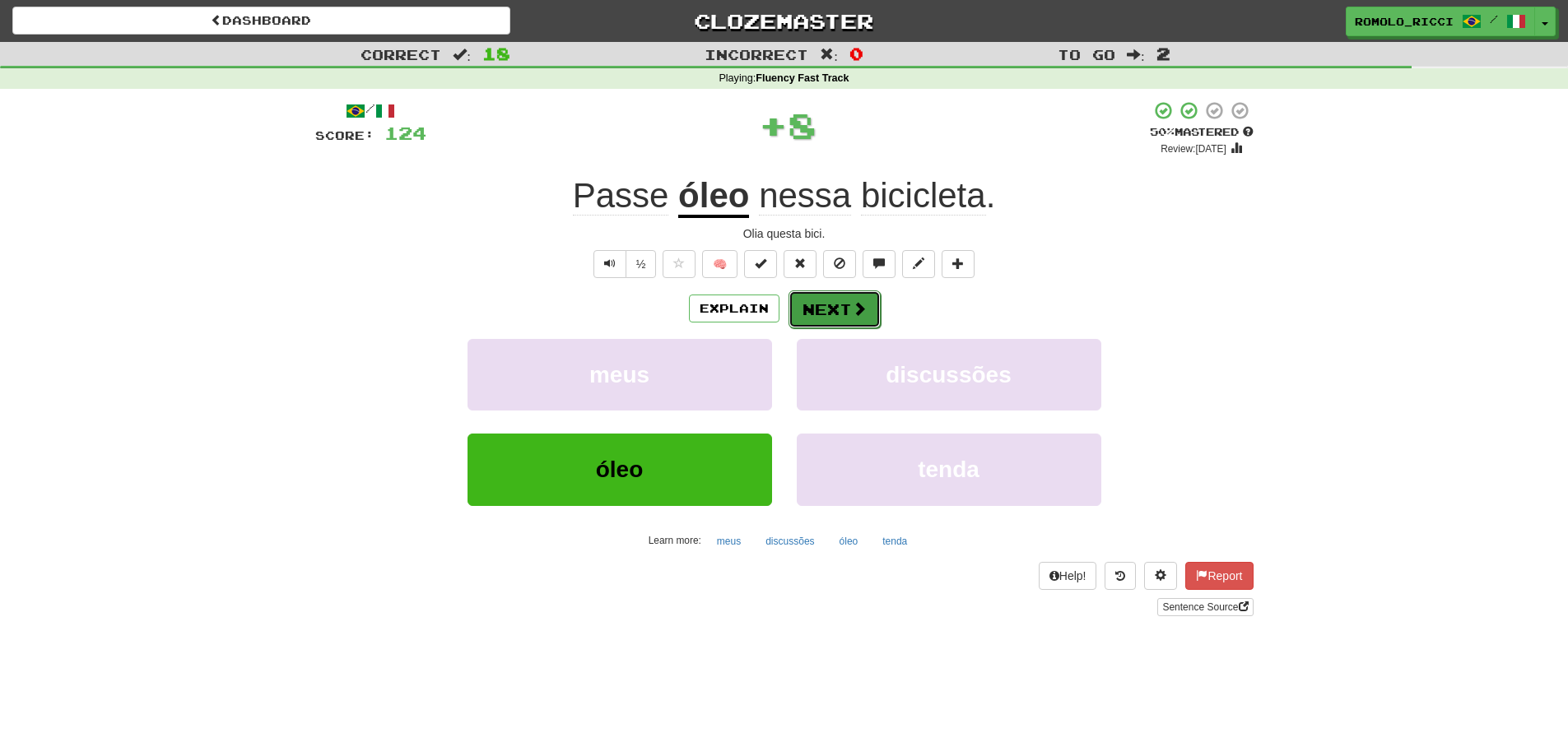
click at [835, 301] on button "Next" at bounding box center [835, 309] width 92 height 38
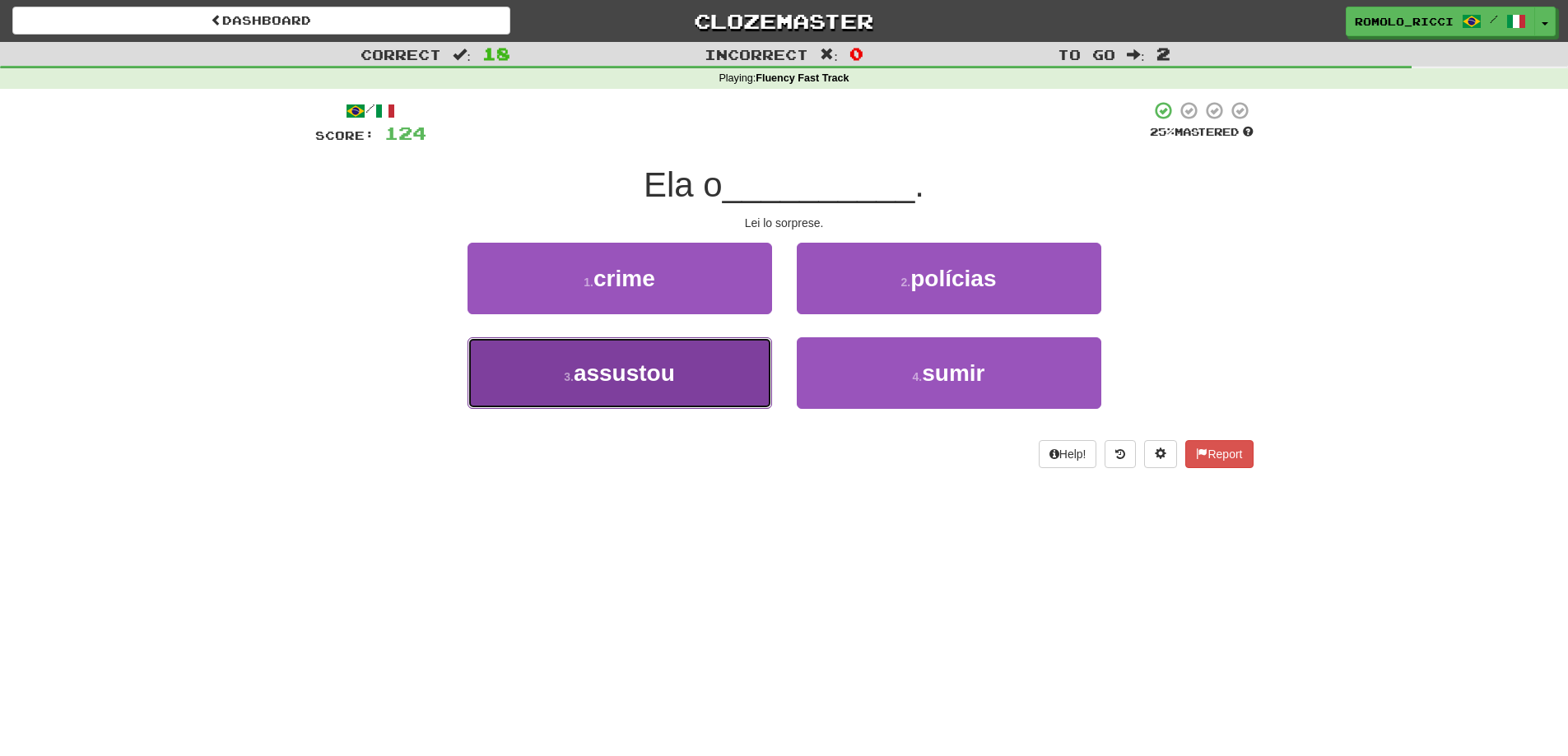
click at [658, 379] on span "assustou" at bounding box center [624, 373] width 101 height 26
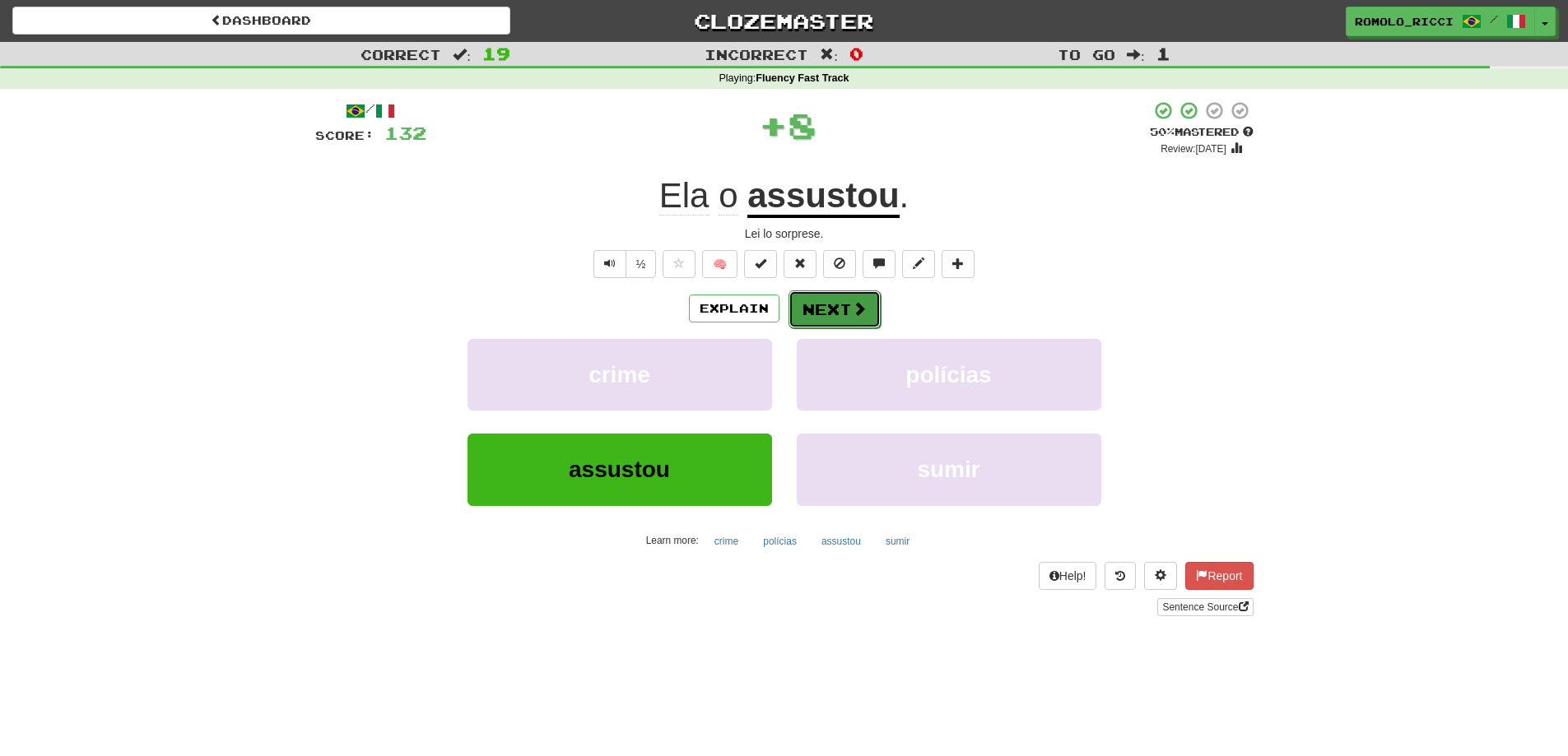
click at [823, 310] on button "Next" at bounding box center [835, 309] width 92 height 38
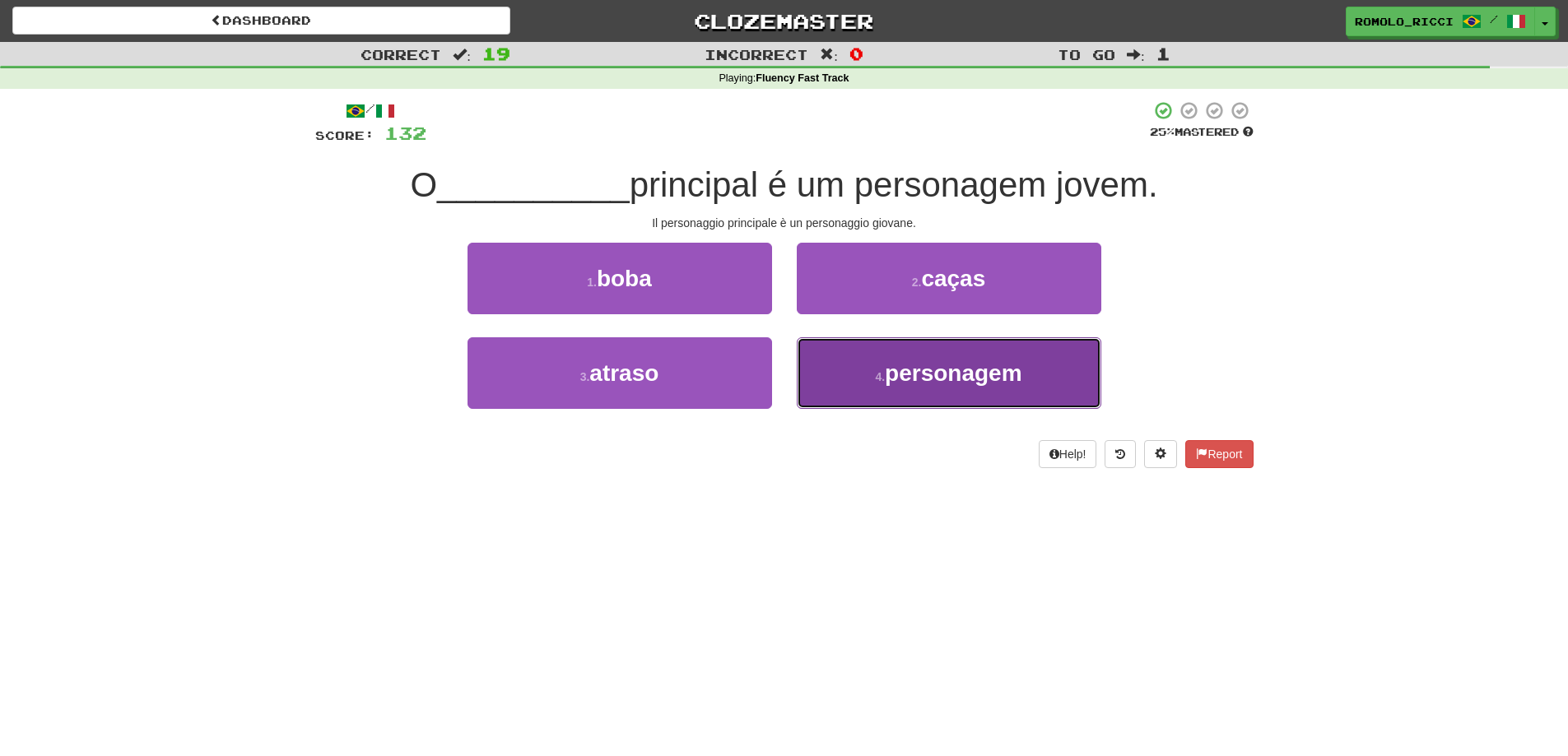
click at [999, 374] on span "personagem" at bounding box center [953, 373] width 138 height 26
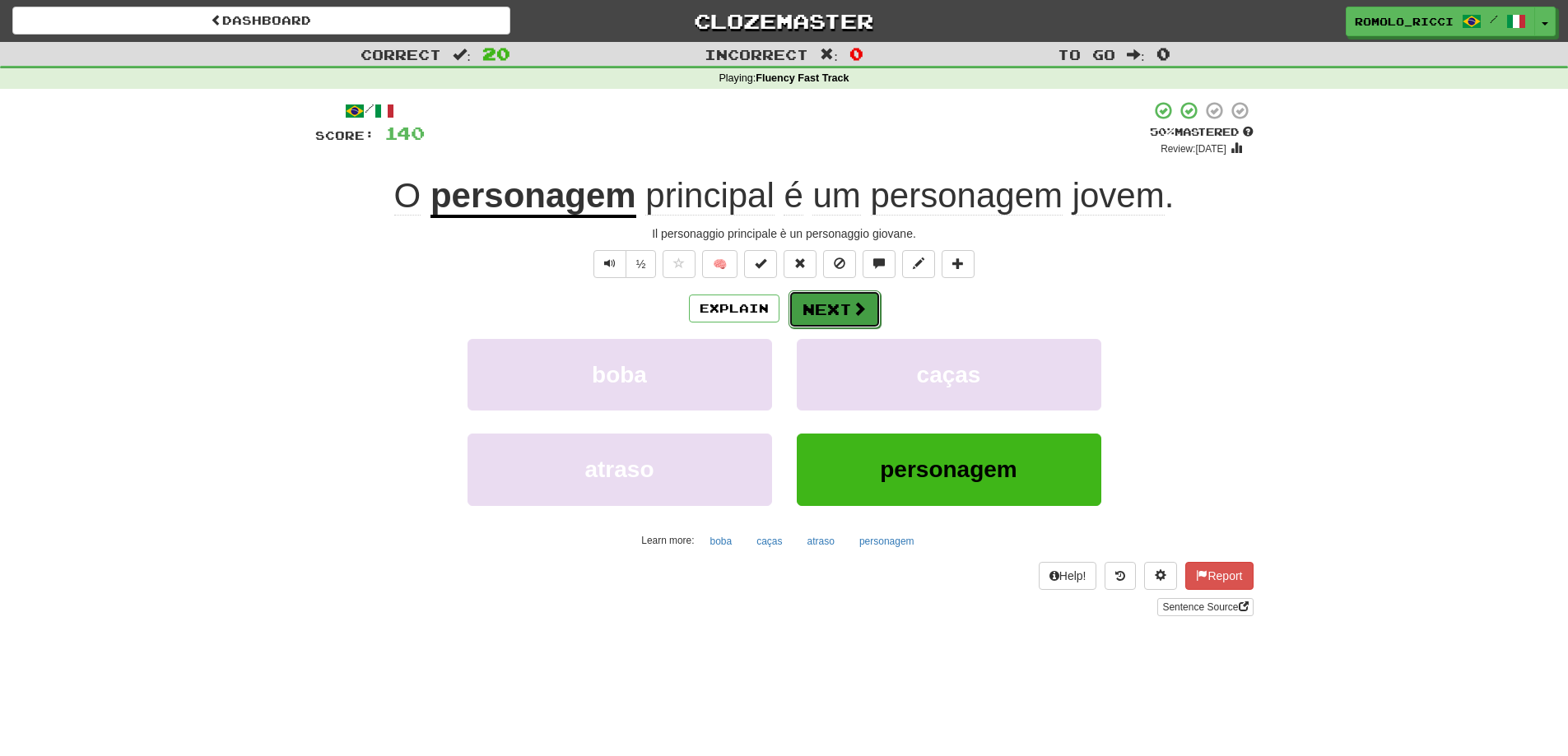
drag, startPoint x: 842, startPoint y: 303, endPoint x: 831, endPoint y: 299, distance: 11.7
click at [841, 303] on button "Next" at bounding box center [834, 308] width 92 height 38
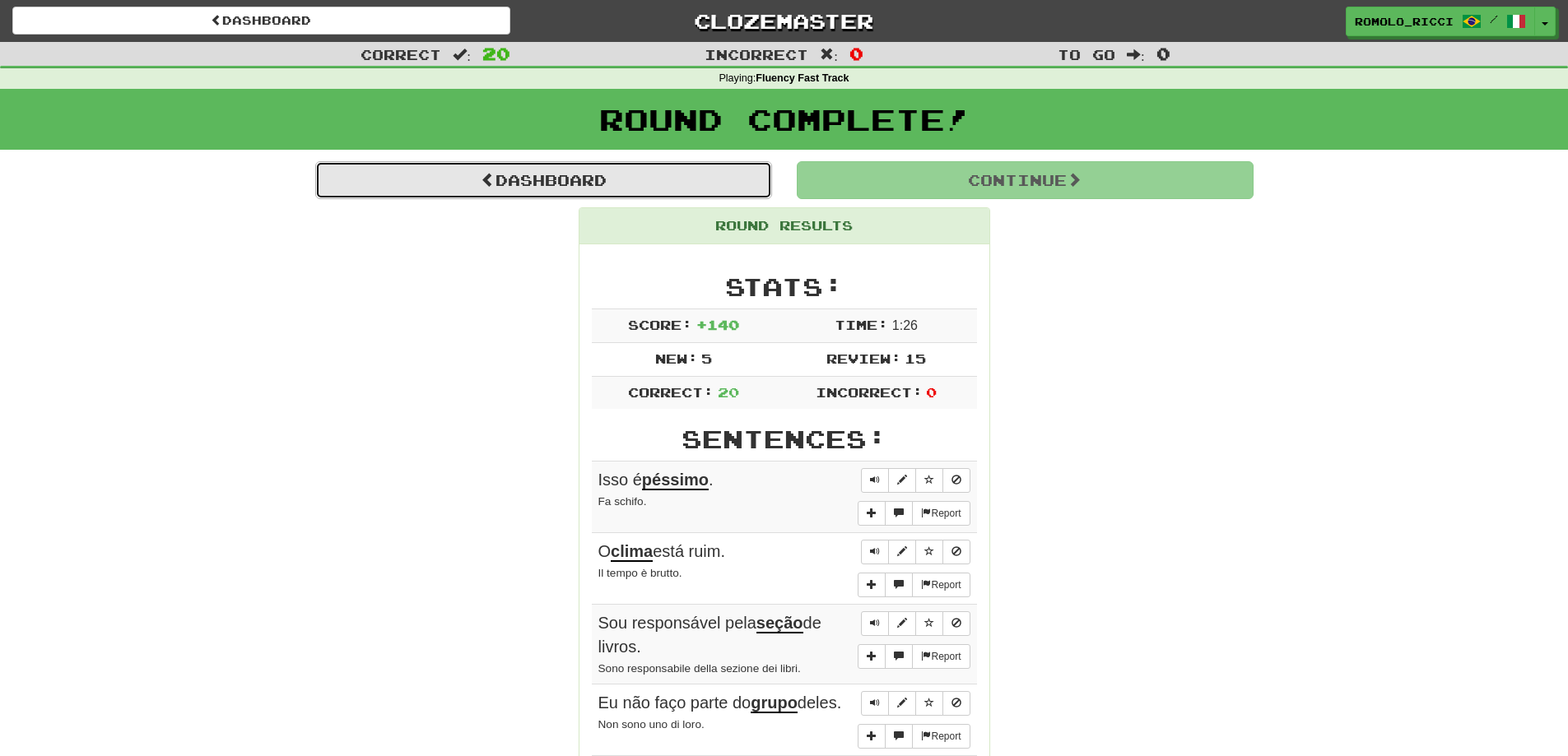
click at [668, 170] on link "Dashboard" at bounding box center [543, 180] width 457 height 38
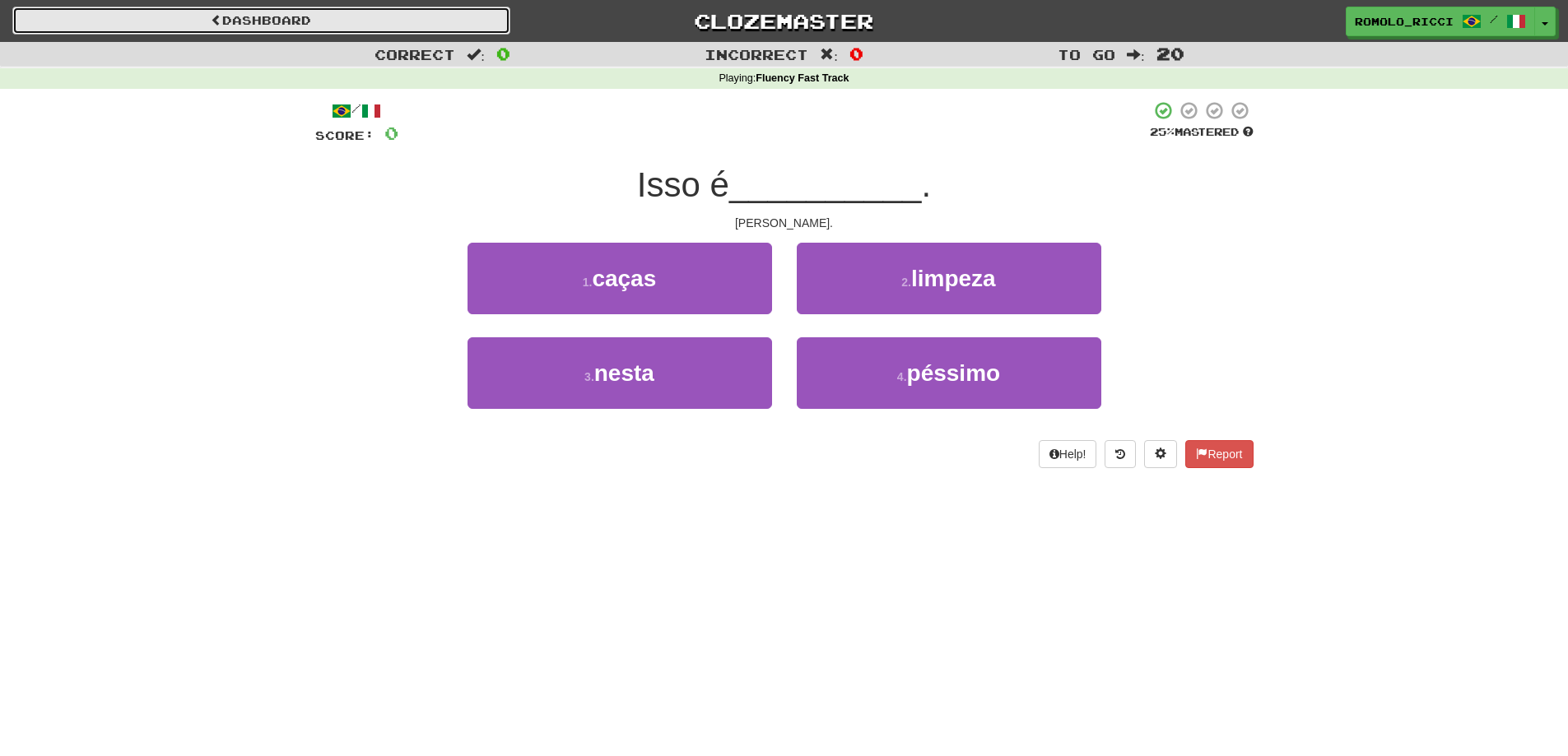
click at [348, 14] on link "Dashboard" at bounding box center [261, 20] width 498 height 28
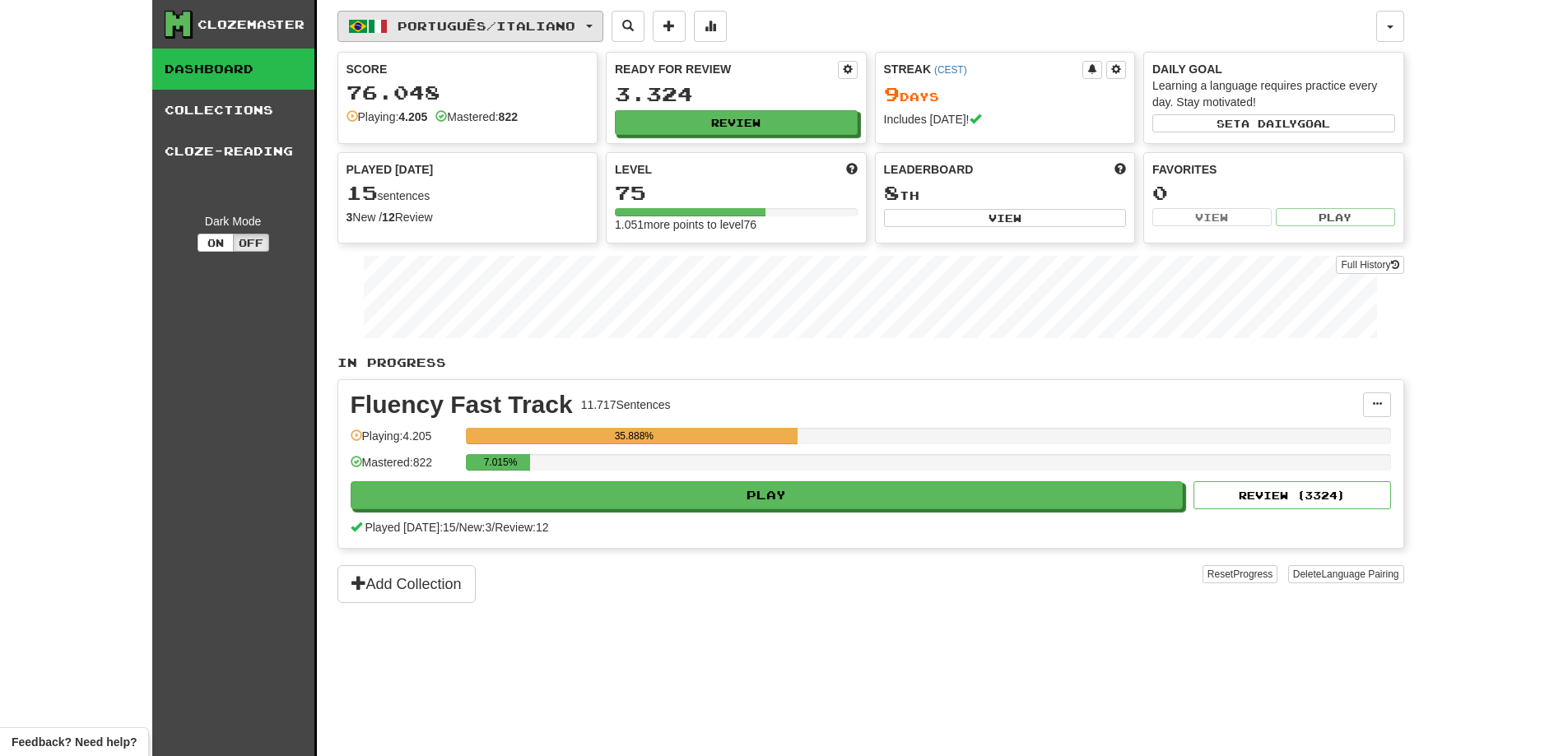
click at [595, 28] on button "Português / Italiano" at bounding box center [470, 26] width 266 height 31
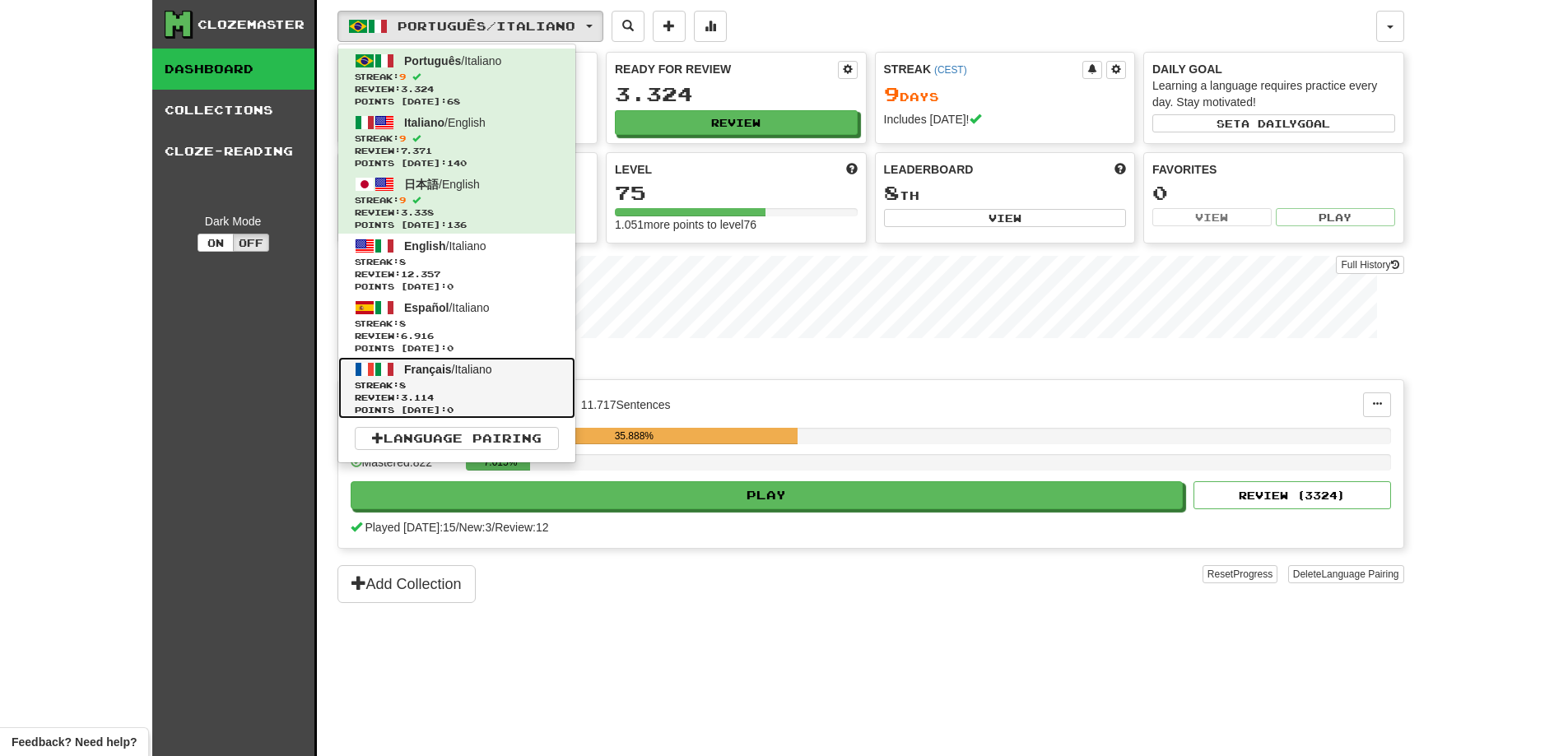
click at [485, 388] on span "Streak: 8" at bounding box center [457, 386] width 204 height 12
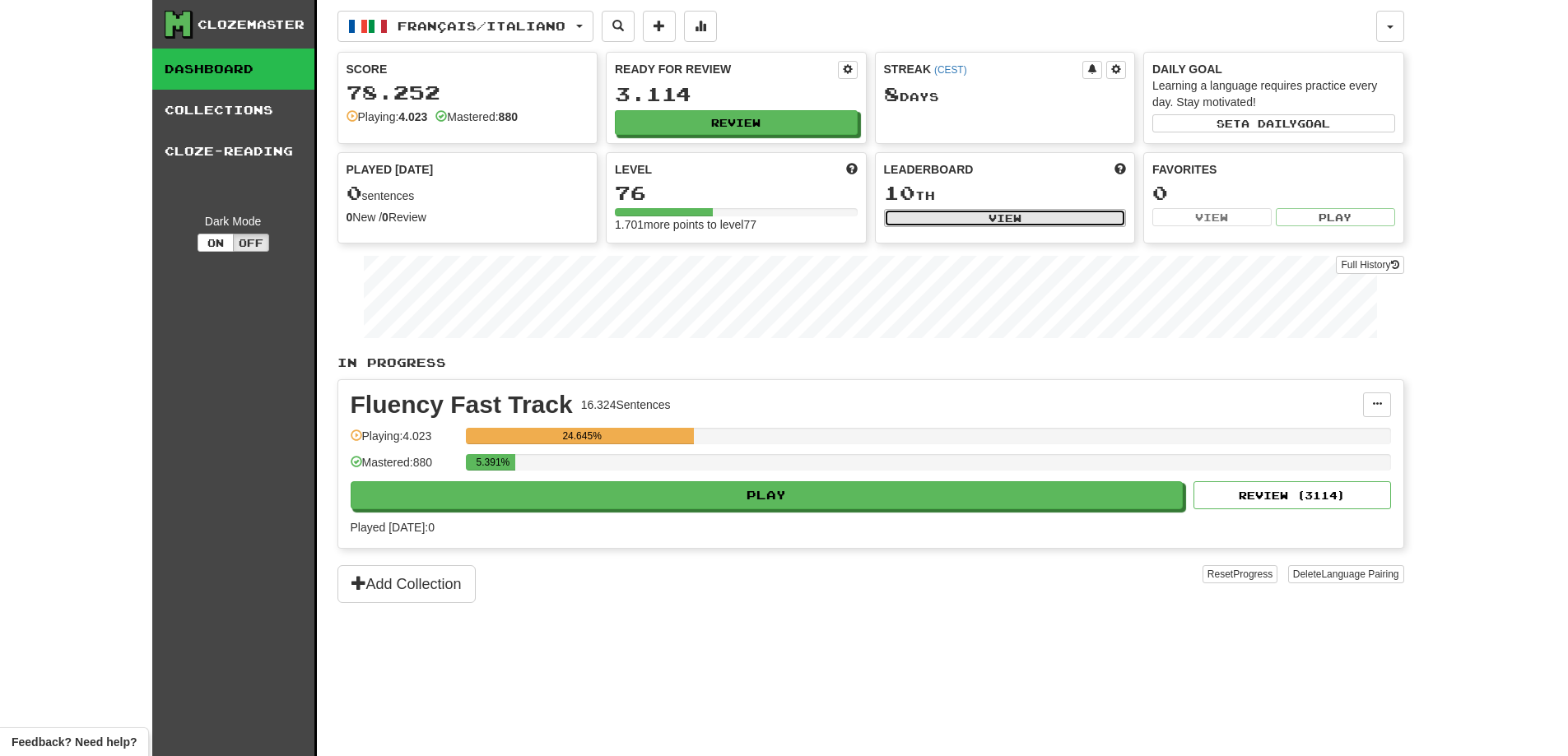
click at [1005, 217] on button "View" at bounding box center [1005, 218] width 243 height 18
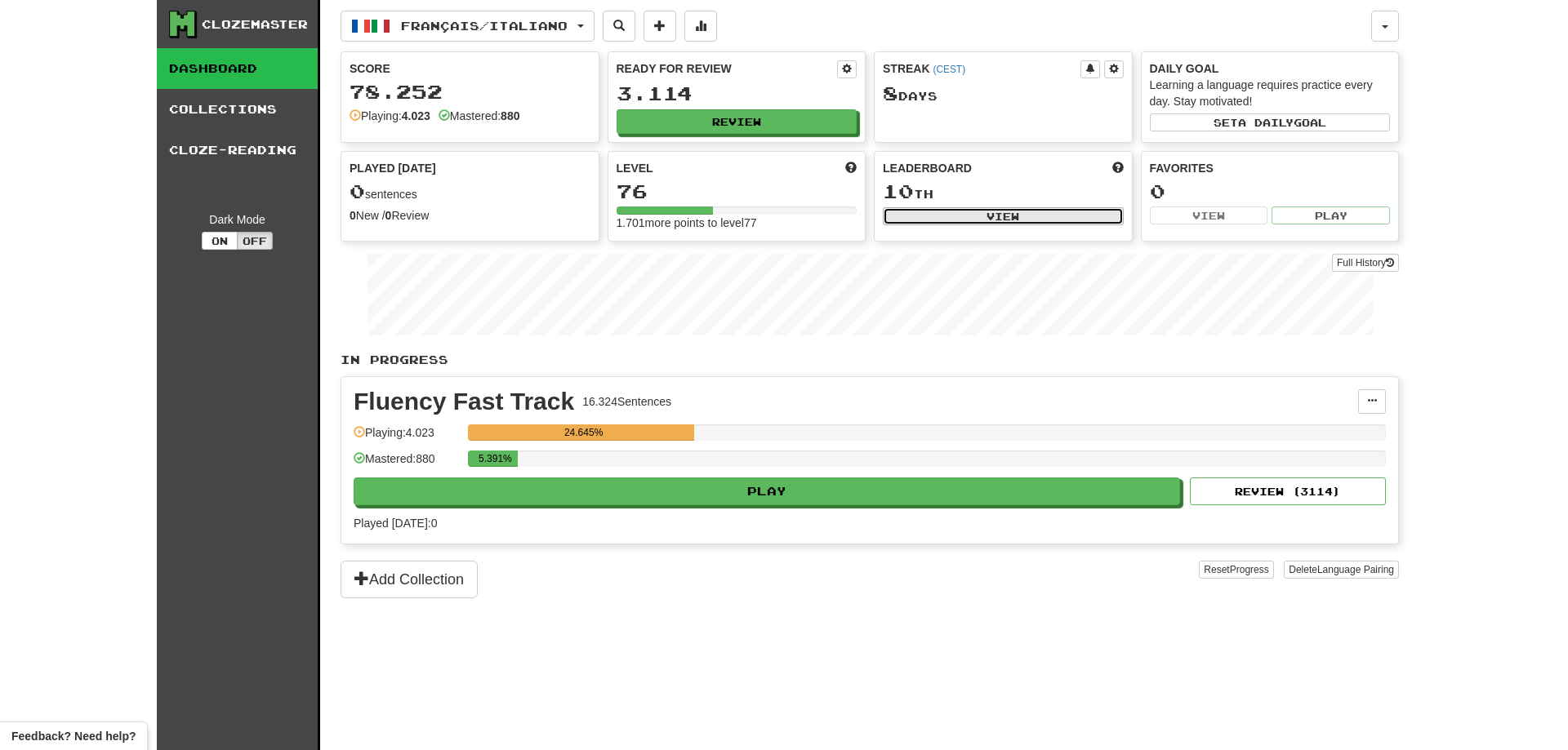
select select "**********"
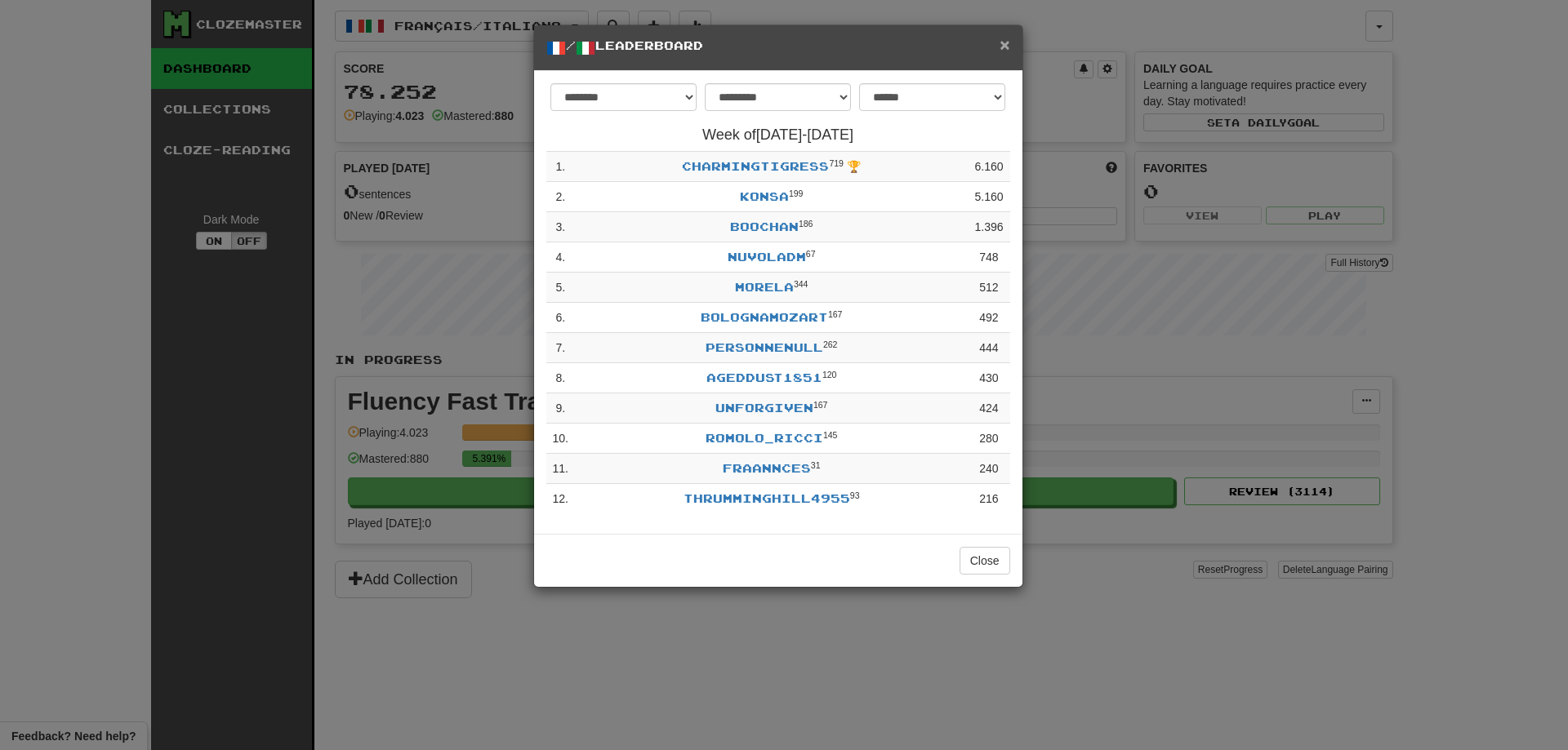
click at [1001, 48] on span "×" at bounding box center [1004, 44] width 10 height 18
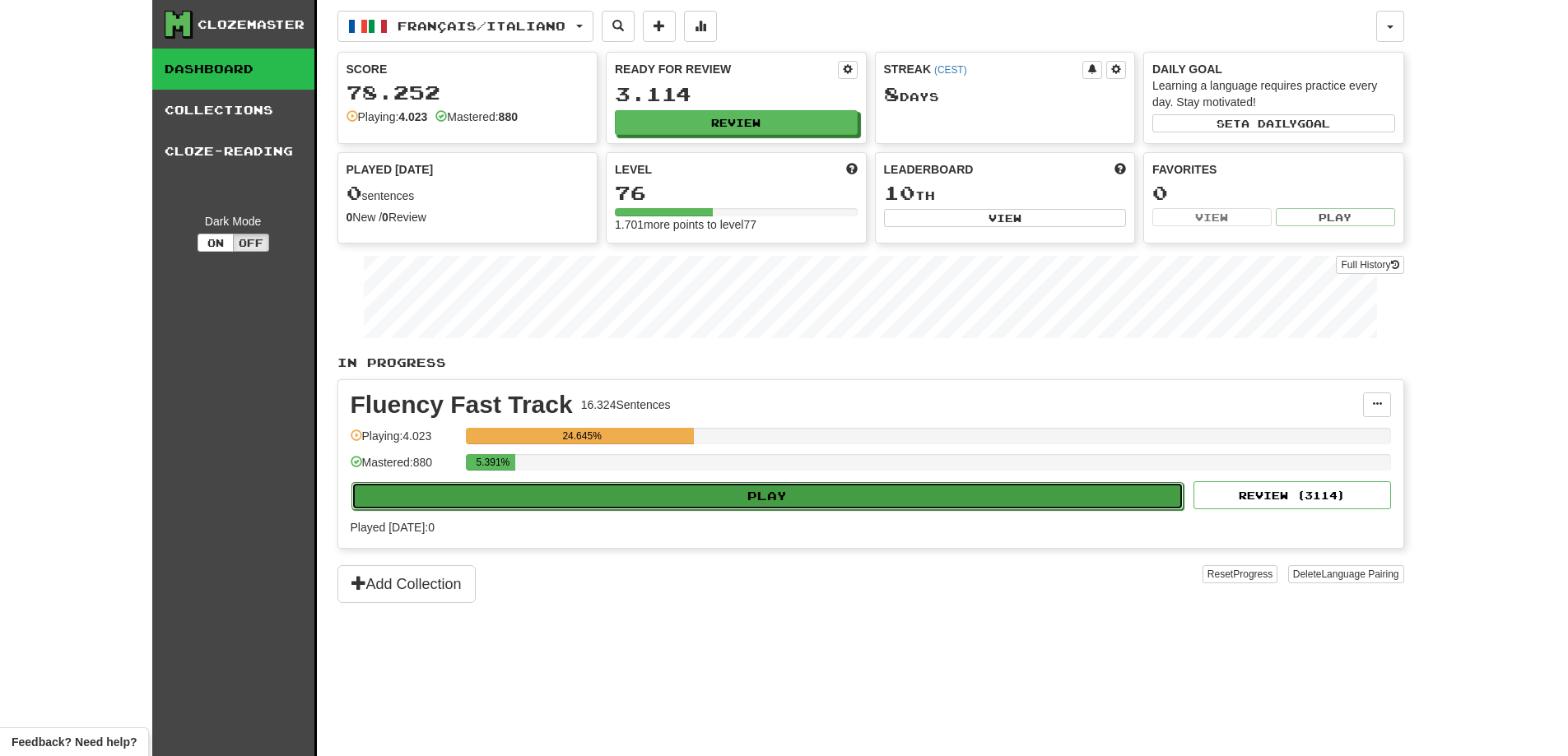
click at [687, 486] on button "Play" at bounding box center [768, 497] width 833 height 28
select select "**"
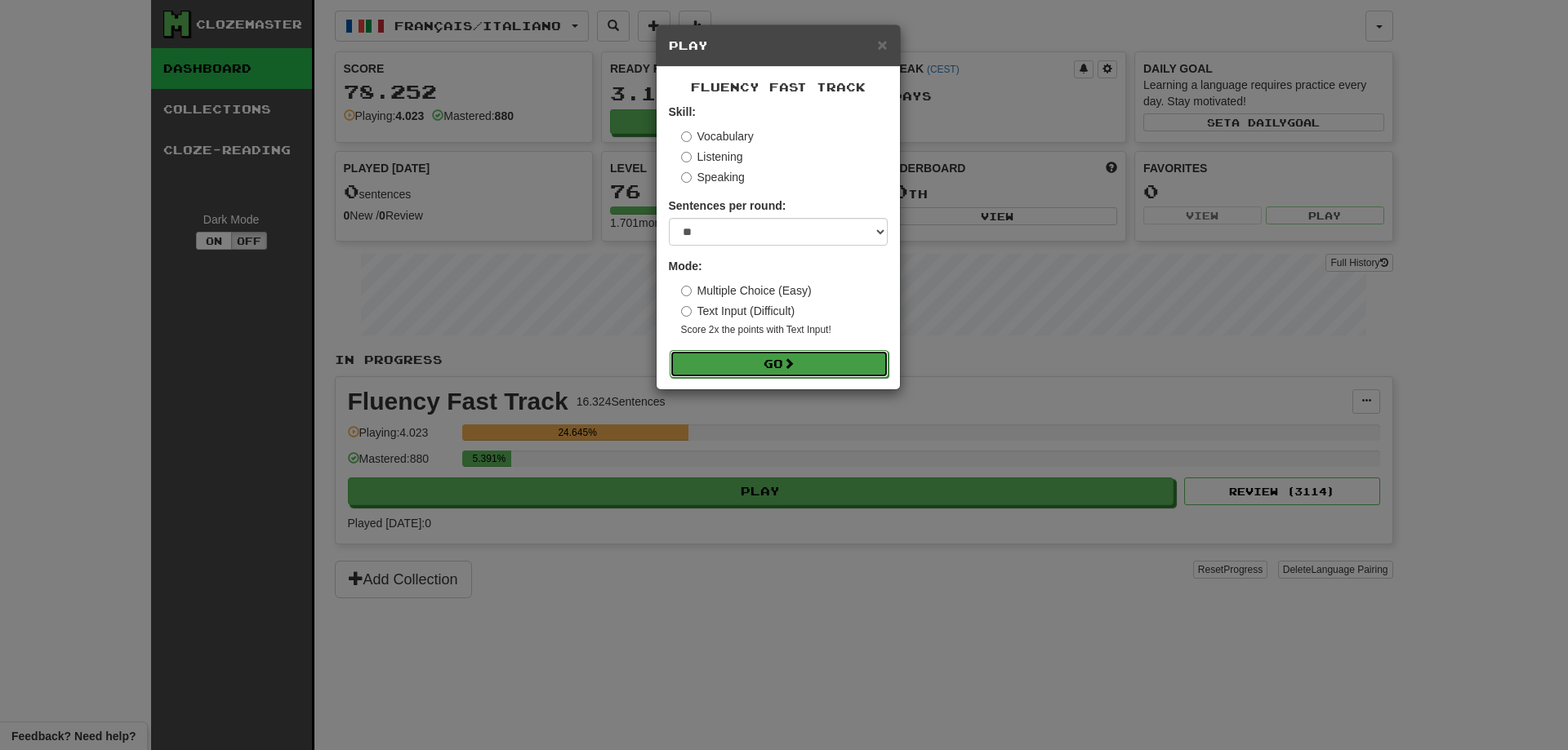
click at [723, 368] on button "Go" at bounding box center [779, 364] width 219 height 28
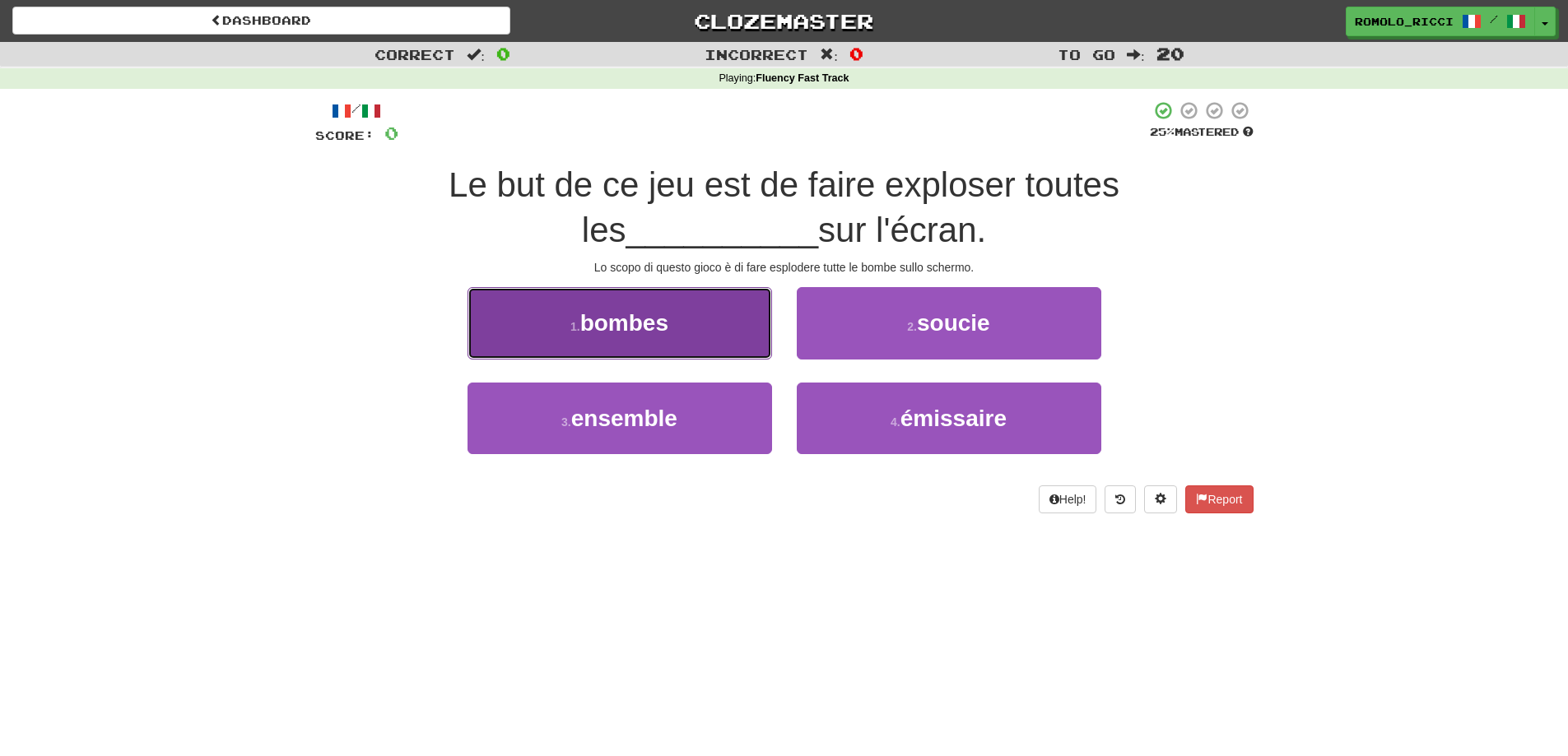
click at [694, 337] on button "1 . bombes" at bounding box center [619, 323] width 304 height 72
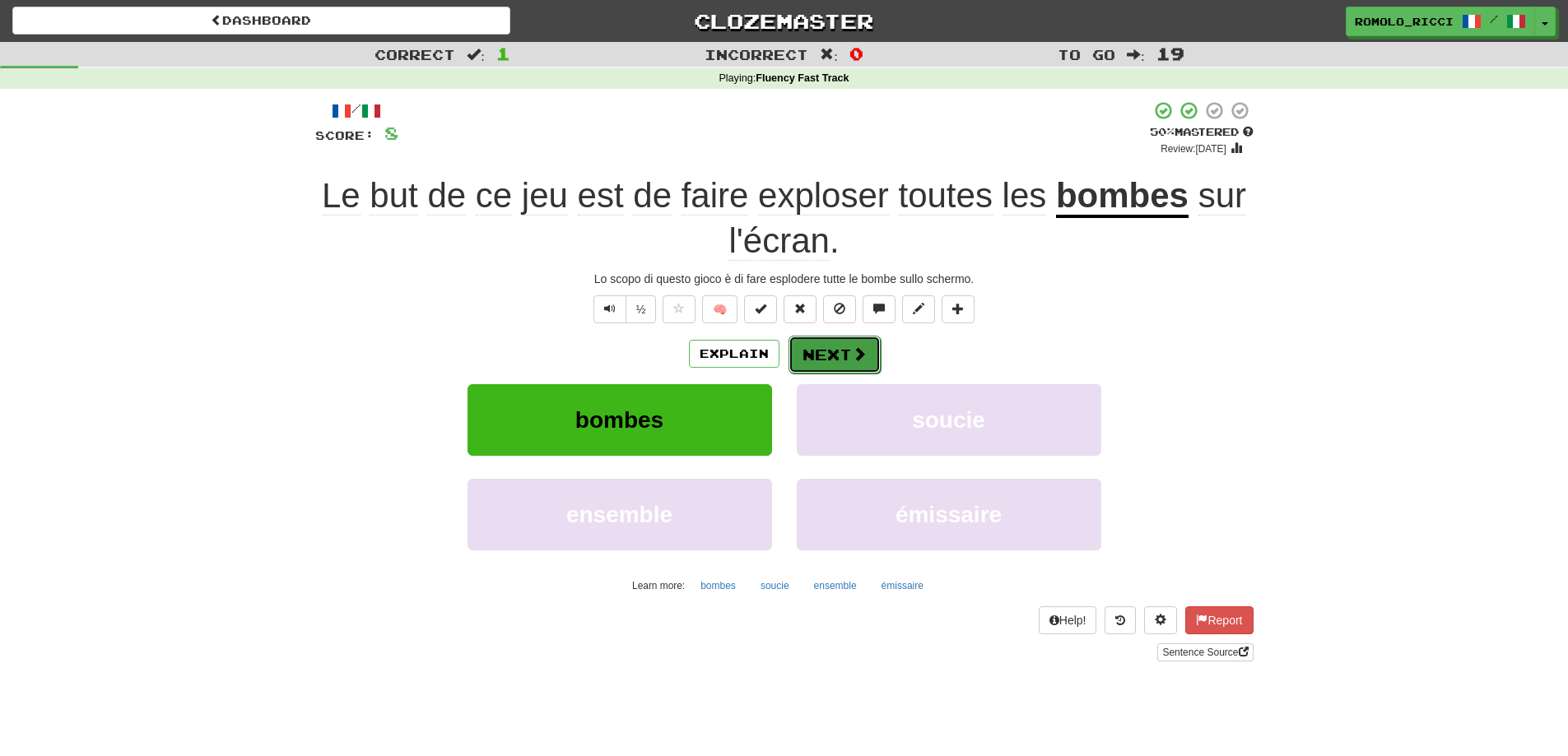
click at [844, 343] on button "Next" at bounding box center [835, 354] width 92 height 38
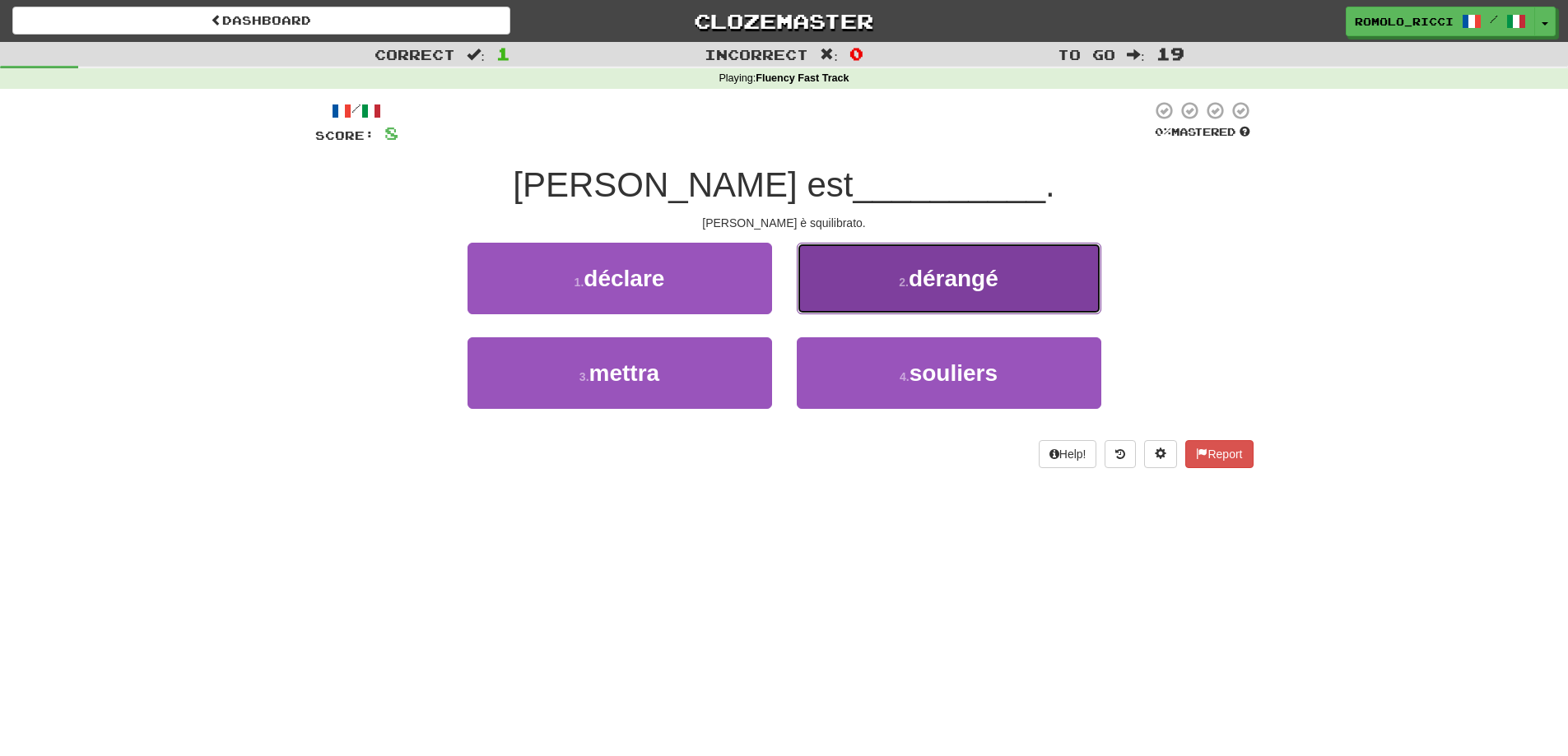
click at [918, 303] on button "2 . dérangé" at bounding box center [949, 279] width 304 height 72
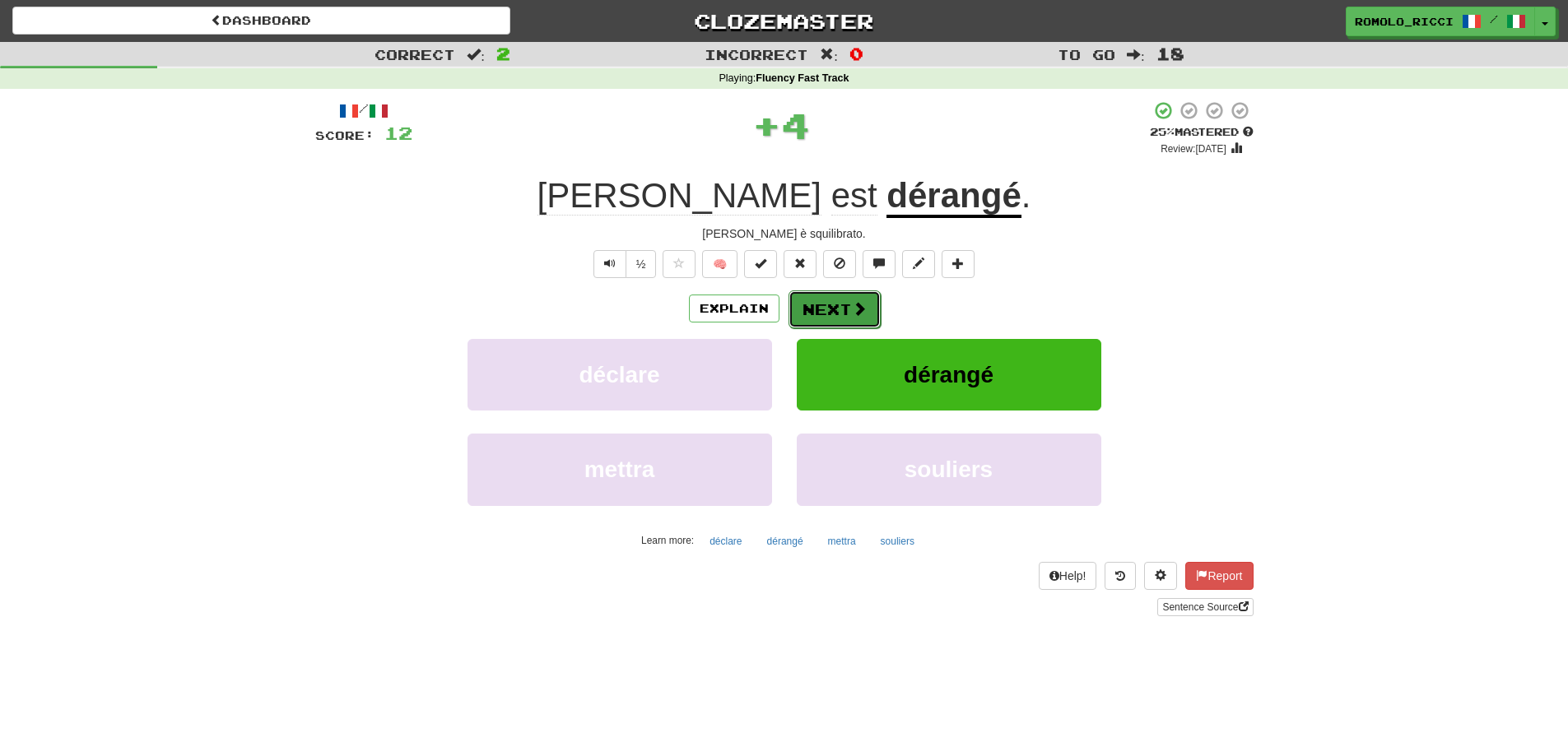
click at [847, 301] on button "Next" at bounding box center [835, 309] width 92 height 38
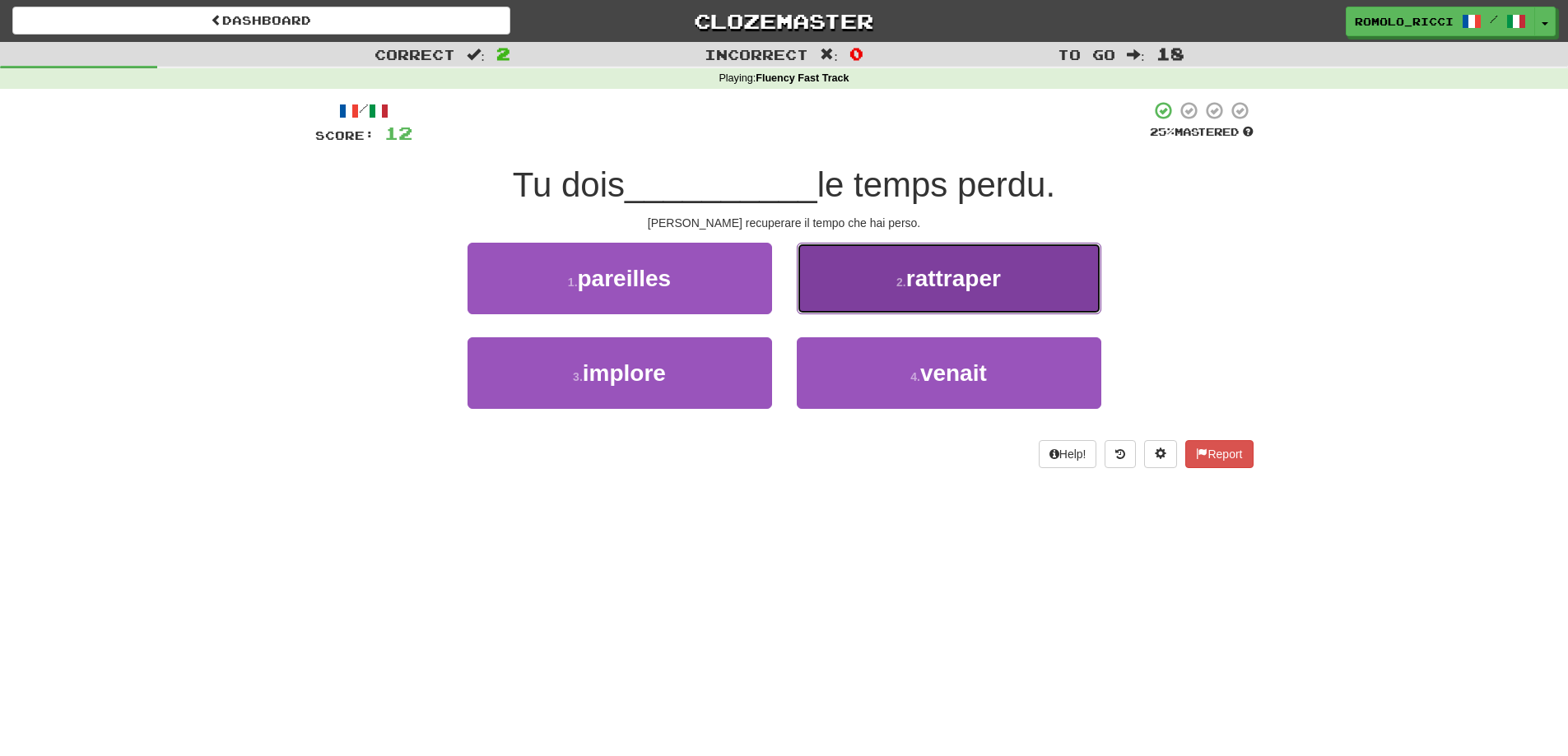
click at [968, 293] on button "2 . rattraper" at bounding box center [949, 279] width 304 height 72
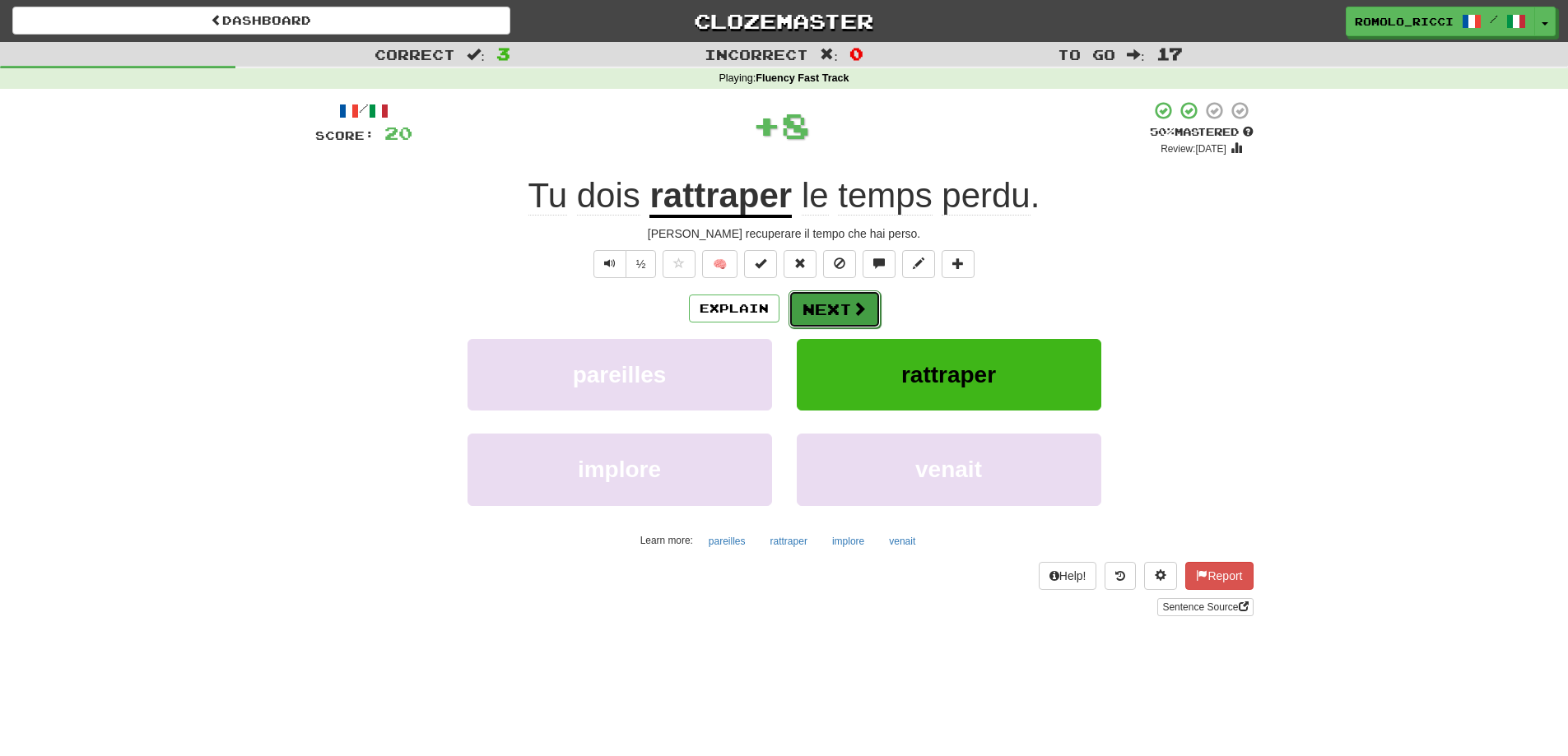
click at [843, 298] on button "Next" at bounding box center [835, 309] width 92 height 38
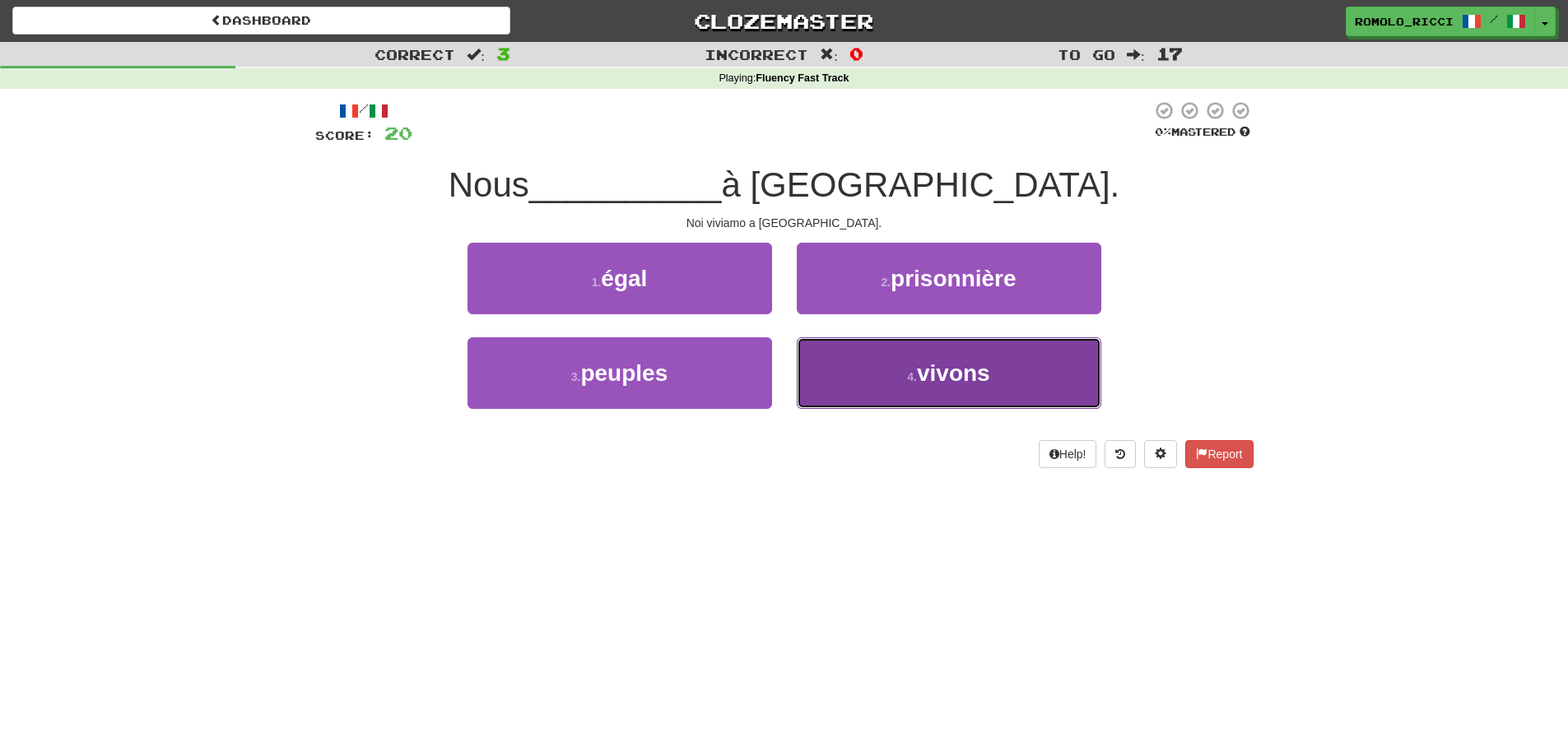
click at [903, 360] on button "4 . vivons" at bounding box center [949, 373] width 304 height 72
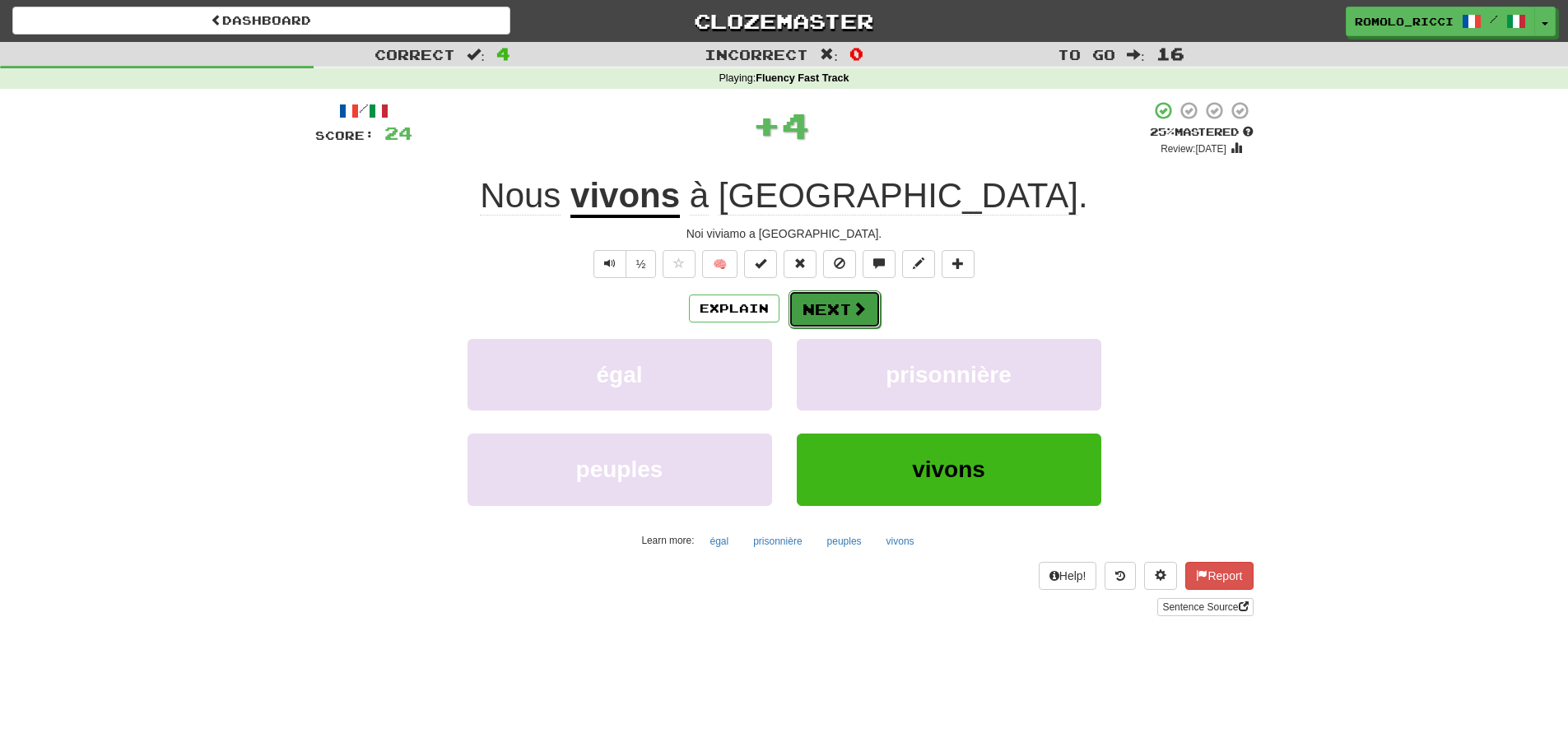
click at [829, 306] on button "Next" at bounding box center [835, 309] width 92 height 38
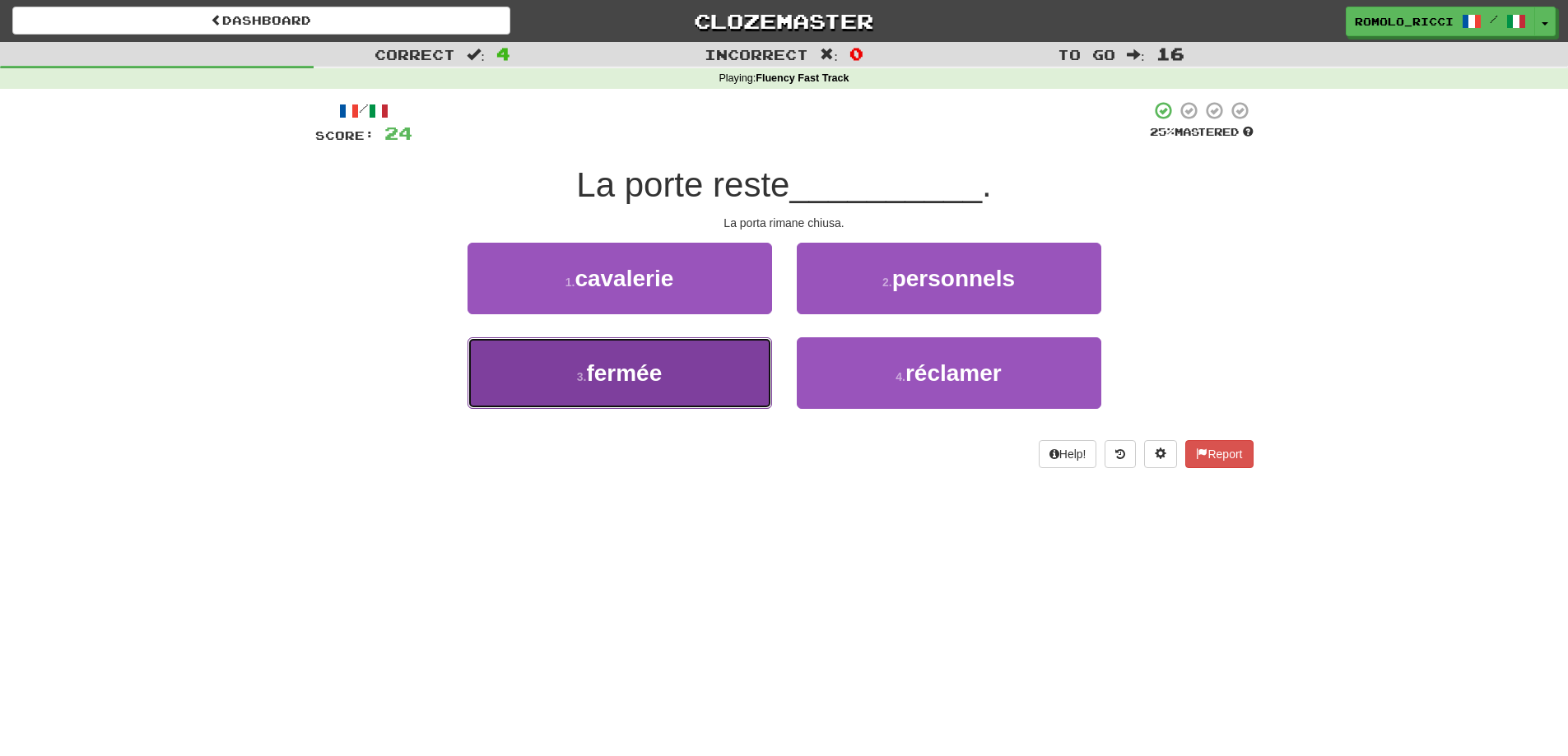
click at [695, 362] on button "3 . fermée" at bounding box center [619, 373] width 304 height 72
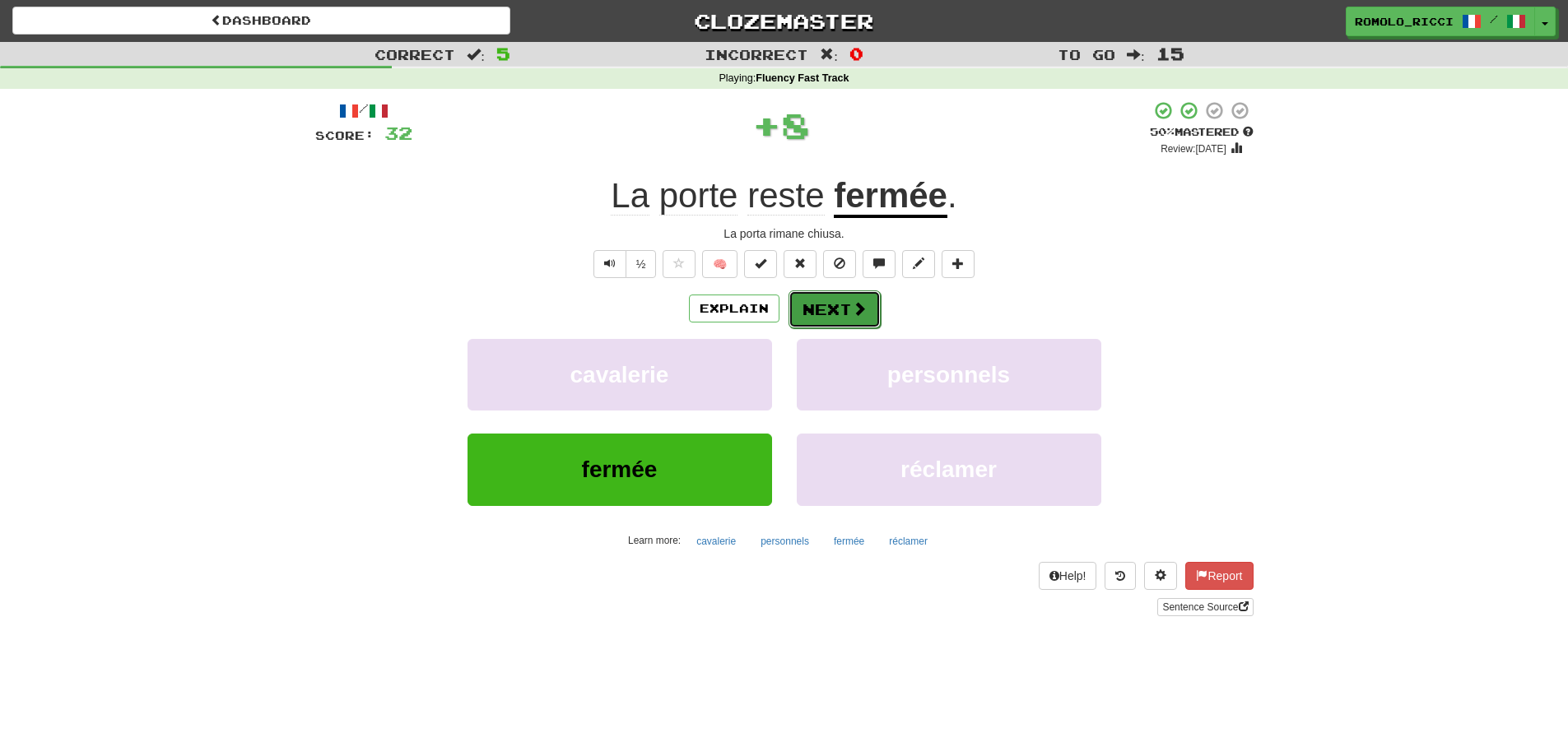
click at [848, 311] on button "Next" at bounding box center [835, 309] width 92 height 38
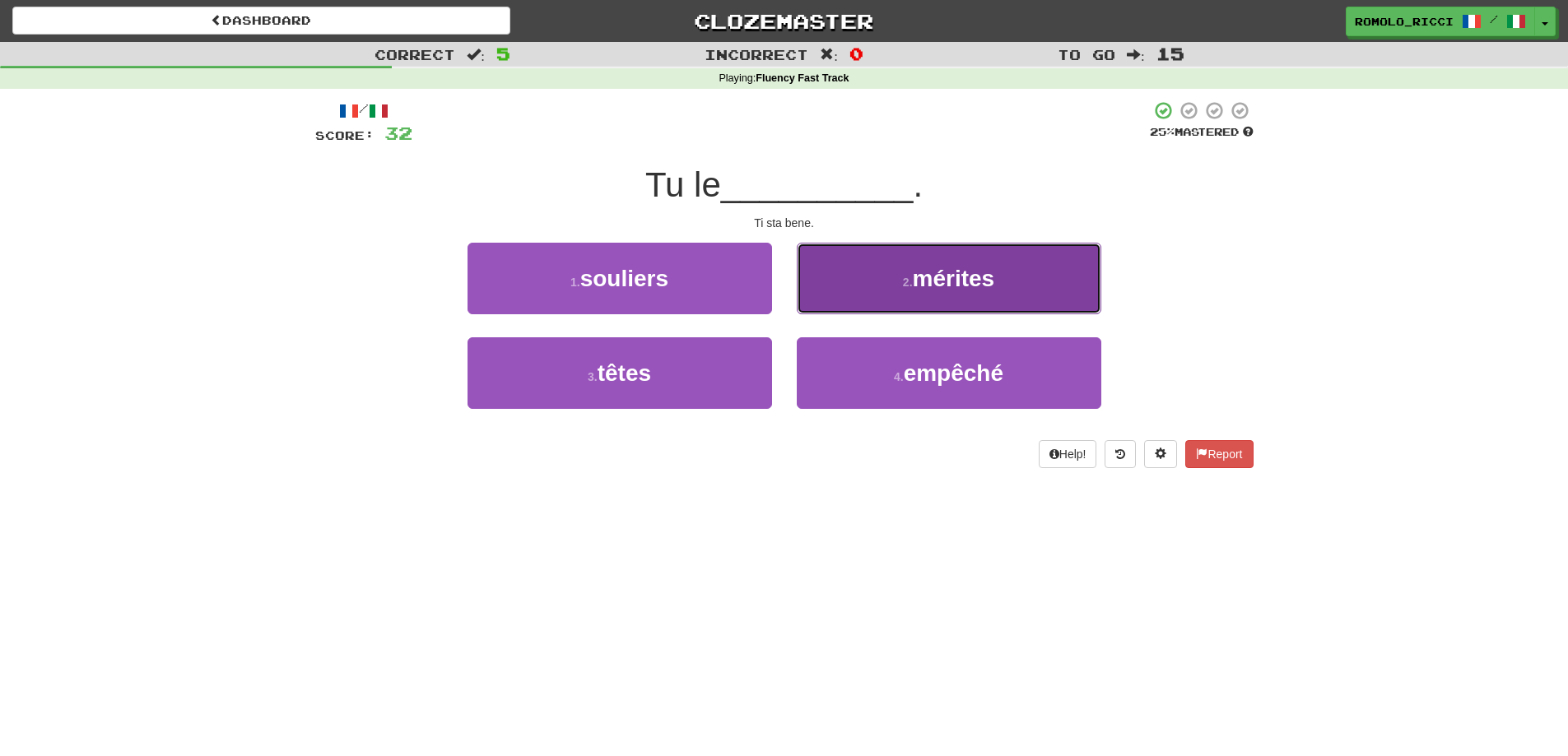
click at [842, 295] on button "2 . mérites" at bounding box center [949, 279] width 304 height 72
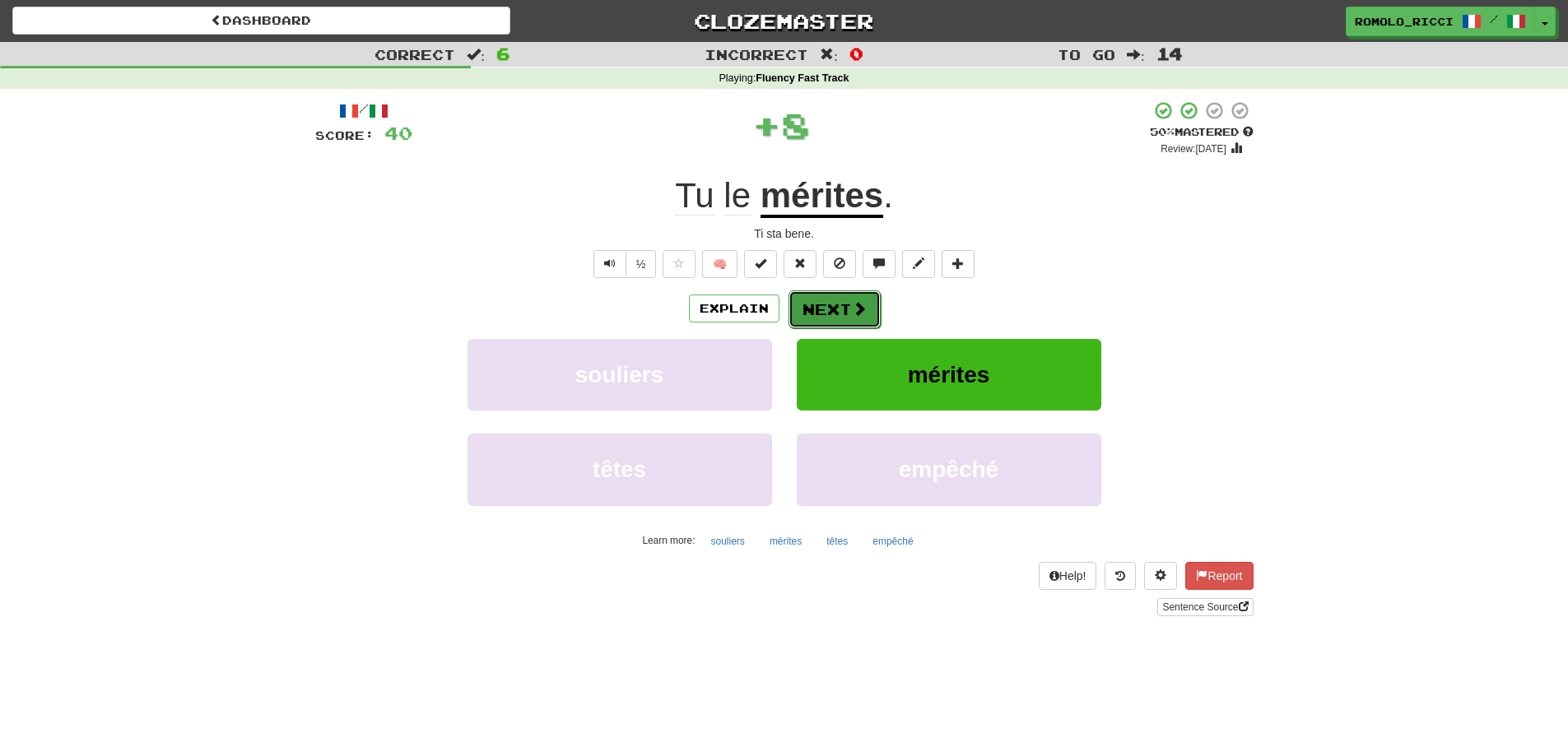
click at [829, 301] on button "Next" at bounding box center [835, 309] width 92 height 38
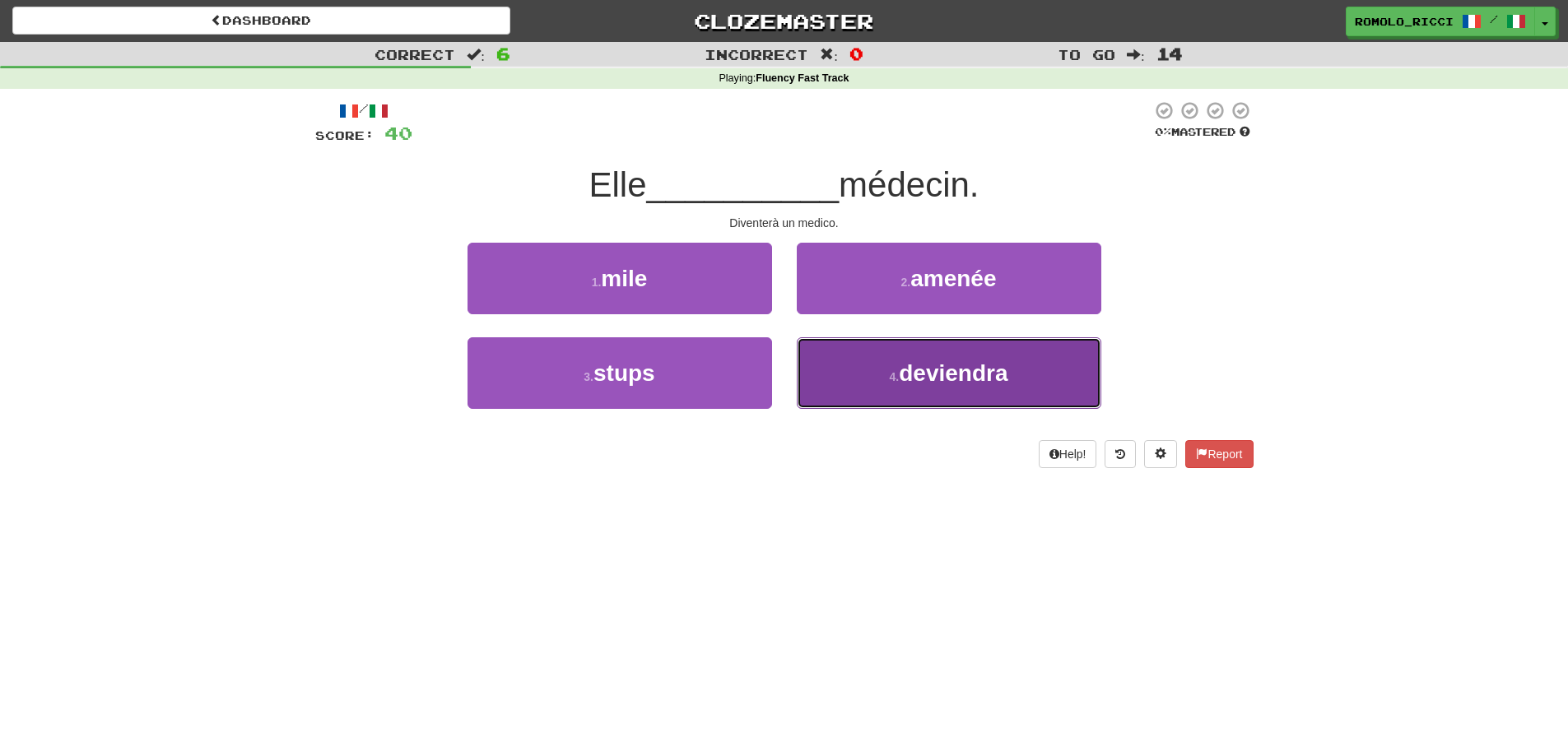
click at [885, 376] on button "4 . deviendra" at bounding box center [949, 373] width 304 height 72
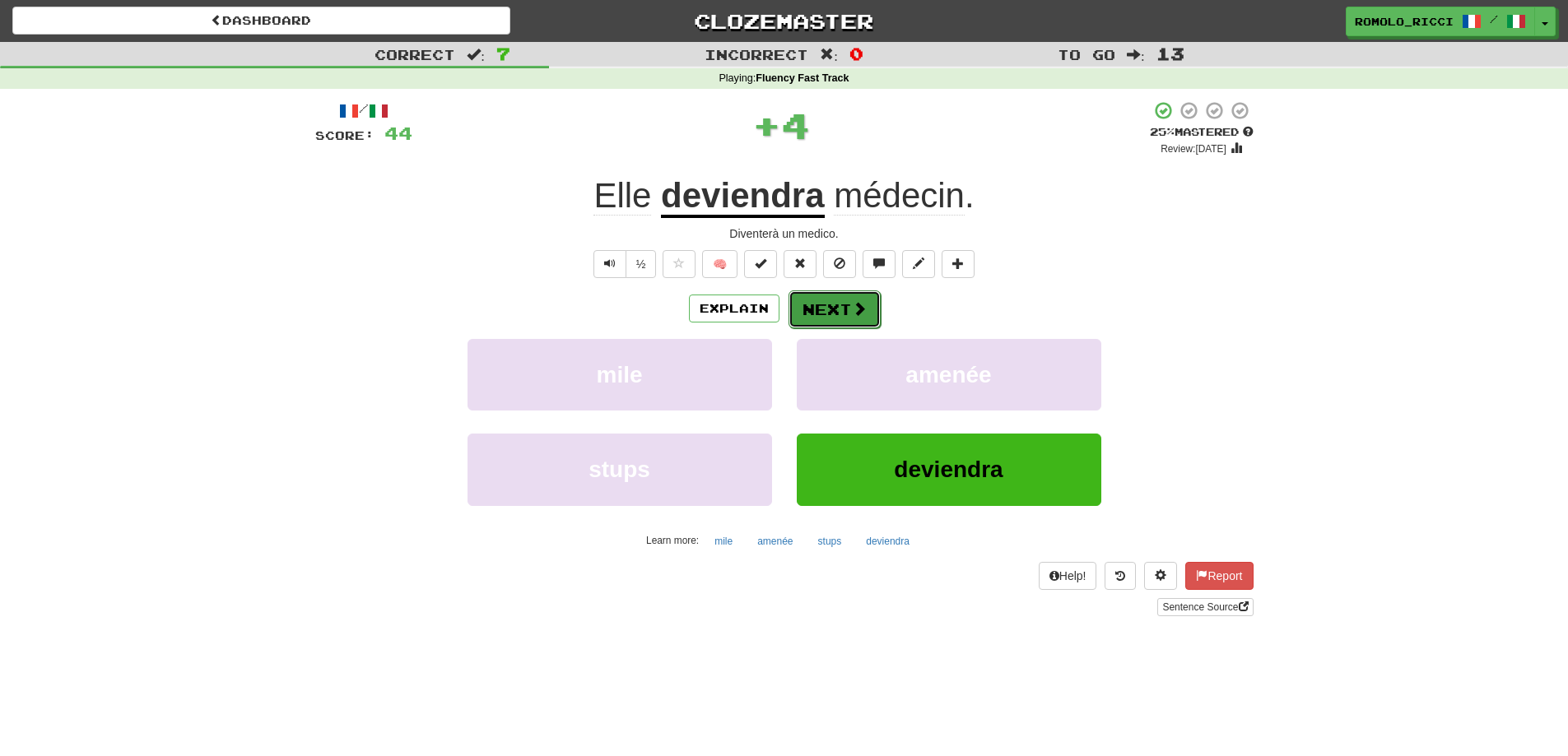
click at [845, 304] on button "Next" at bounding box center [835, 309] width 92 height 38
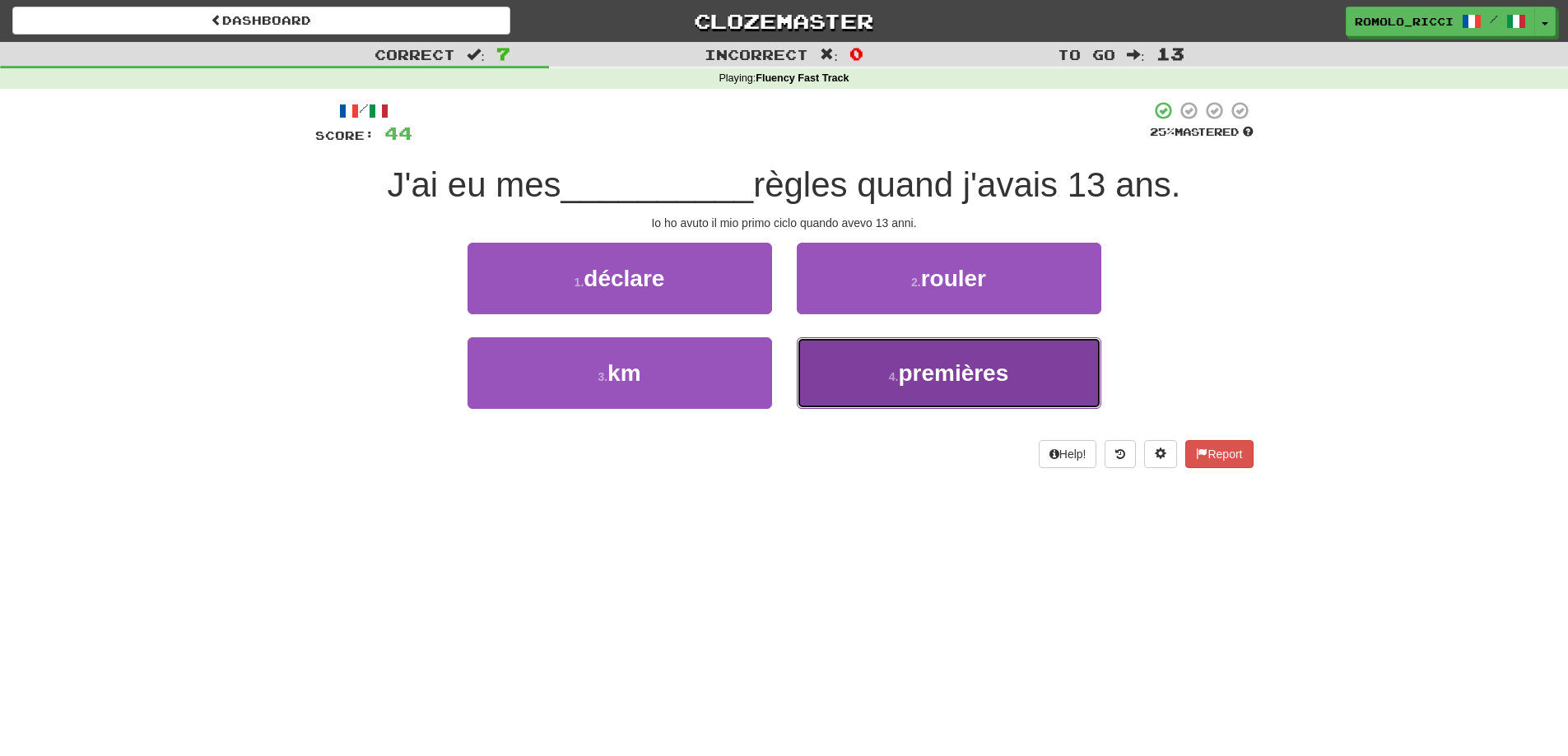
click at [964, 356] on button "4 . premières" at bounding box center [949, 373] width 304 height 72
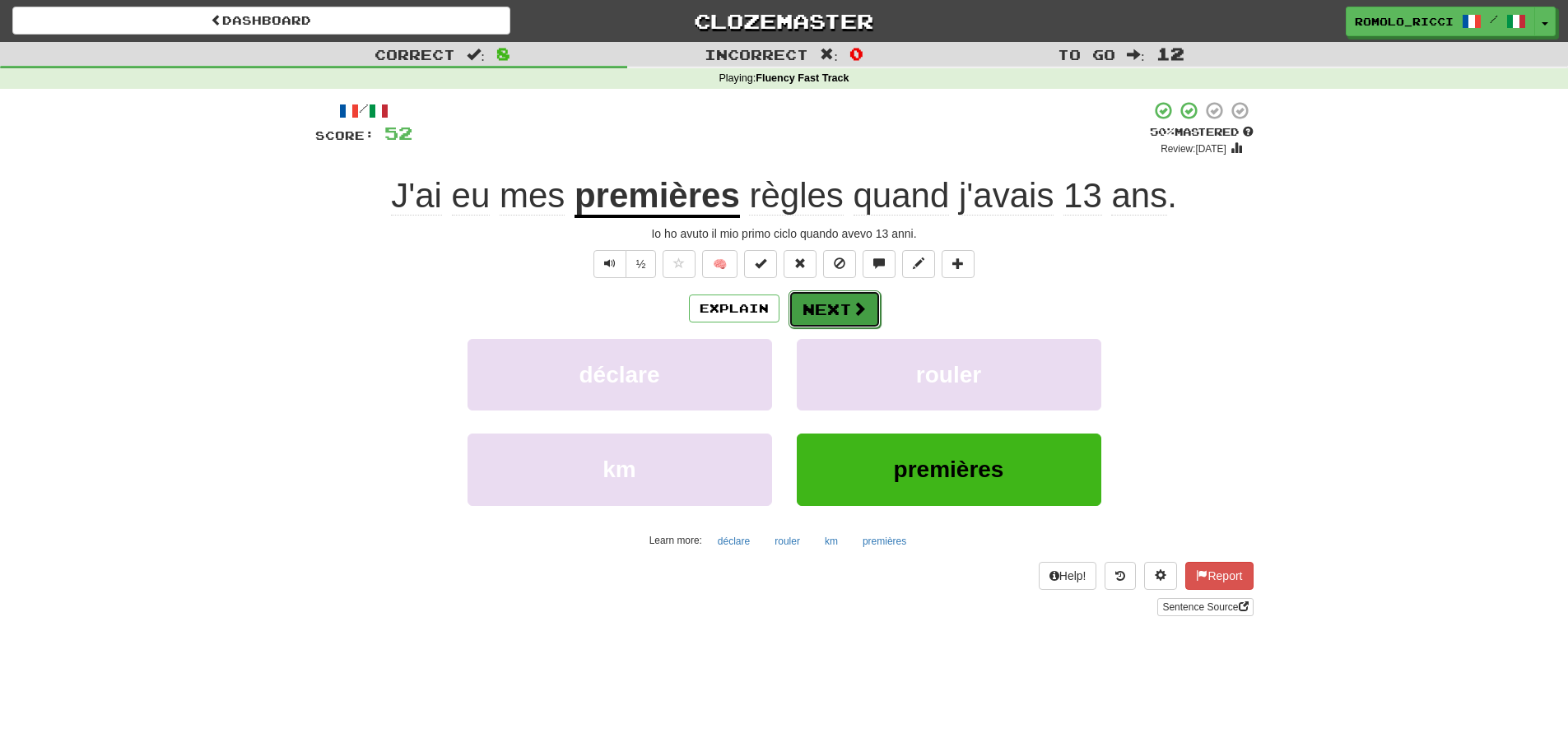
click at [871, 318] on button "Next" at bounding box center [835, 309] width 92 height 38
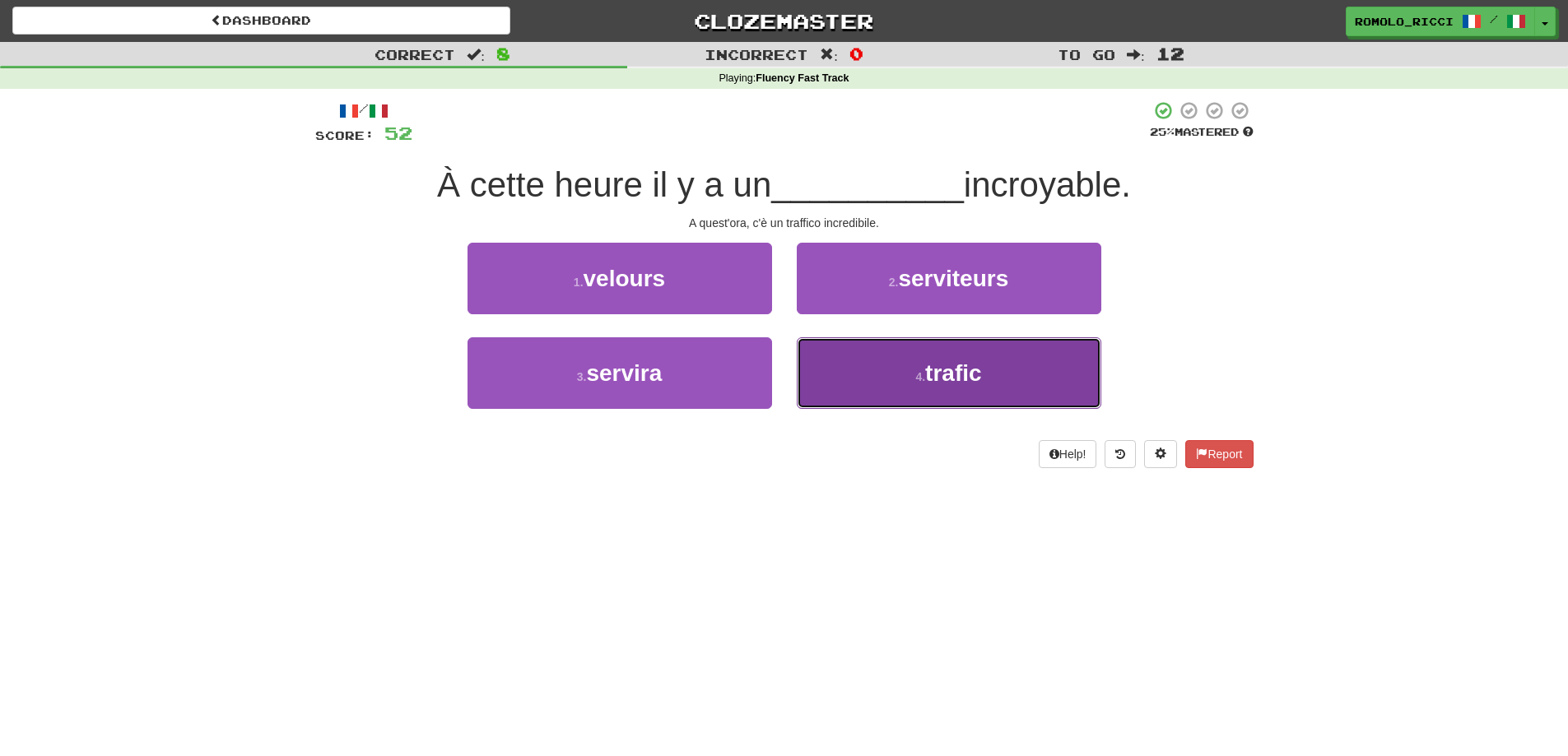
click at [939, 360] on span "trafic" at bounding box center [953, 373] width 56 height 26
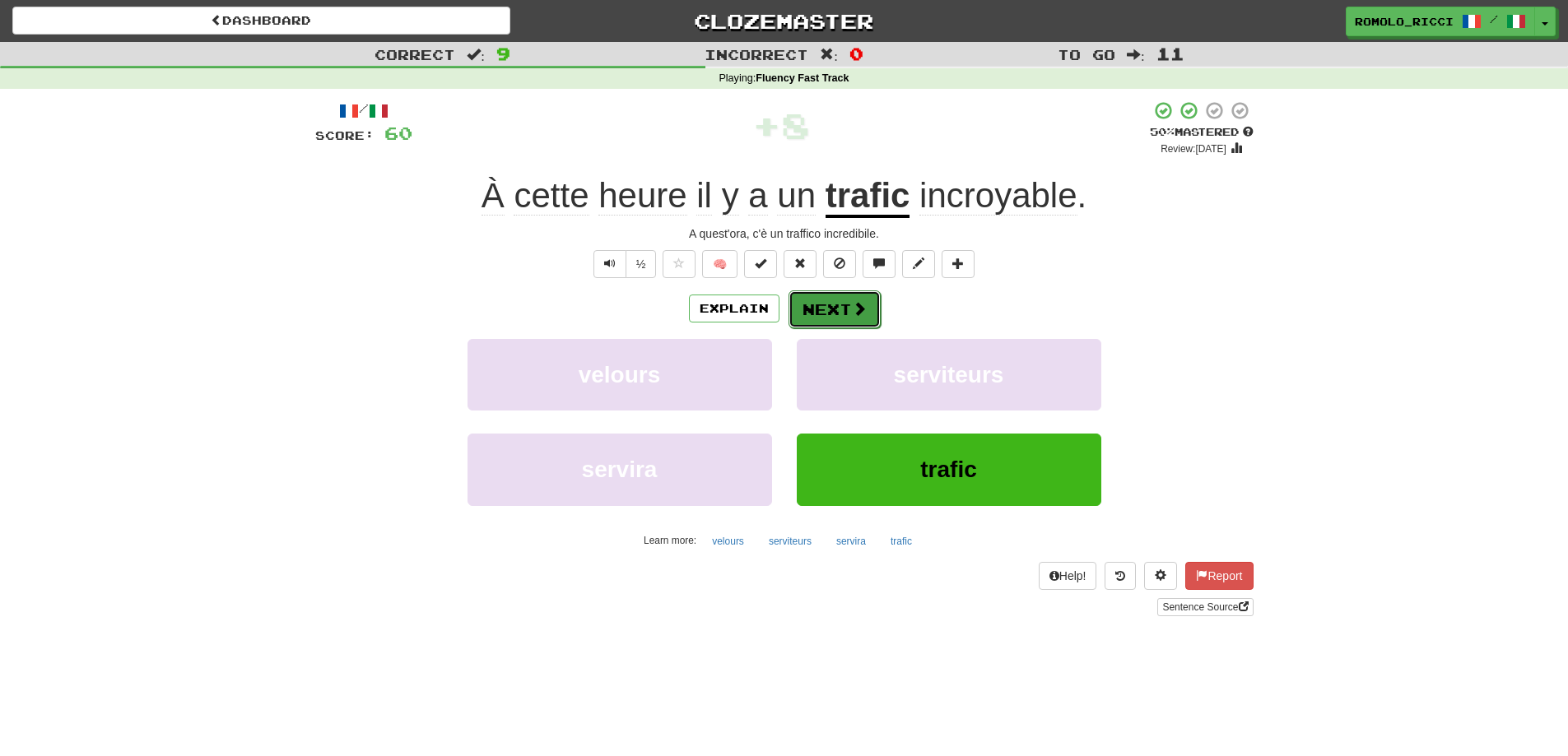
click at [843, 305] on button "Next" at bounding box center [835, 309] width 92 height 38
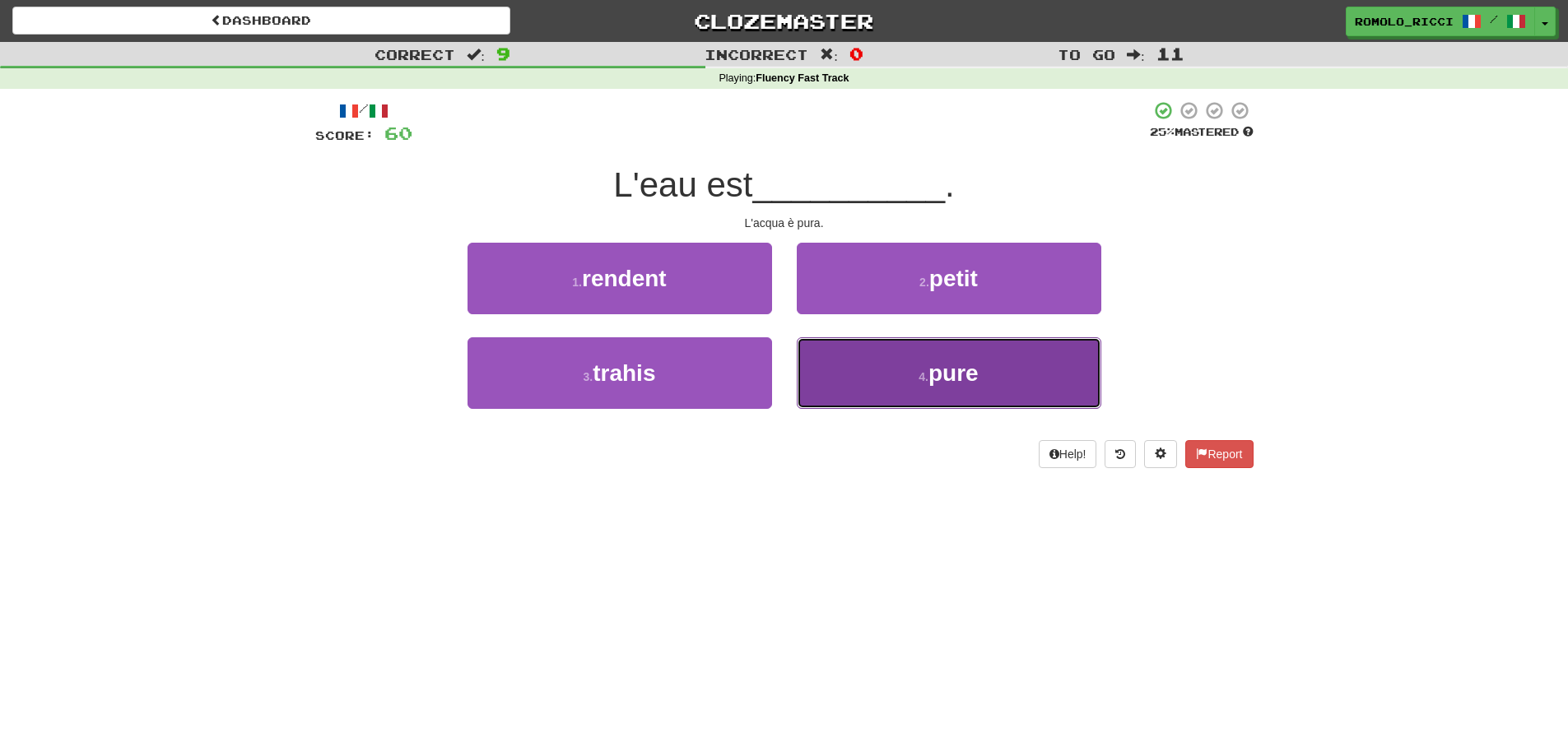
click at [842, 361] on button "4 . pure" at bounding box center [949, 373] width 304 height 72
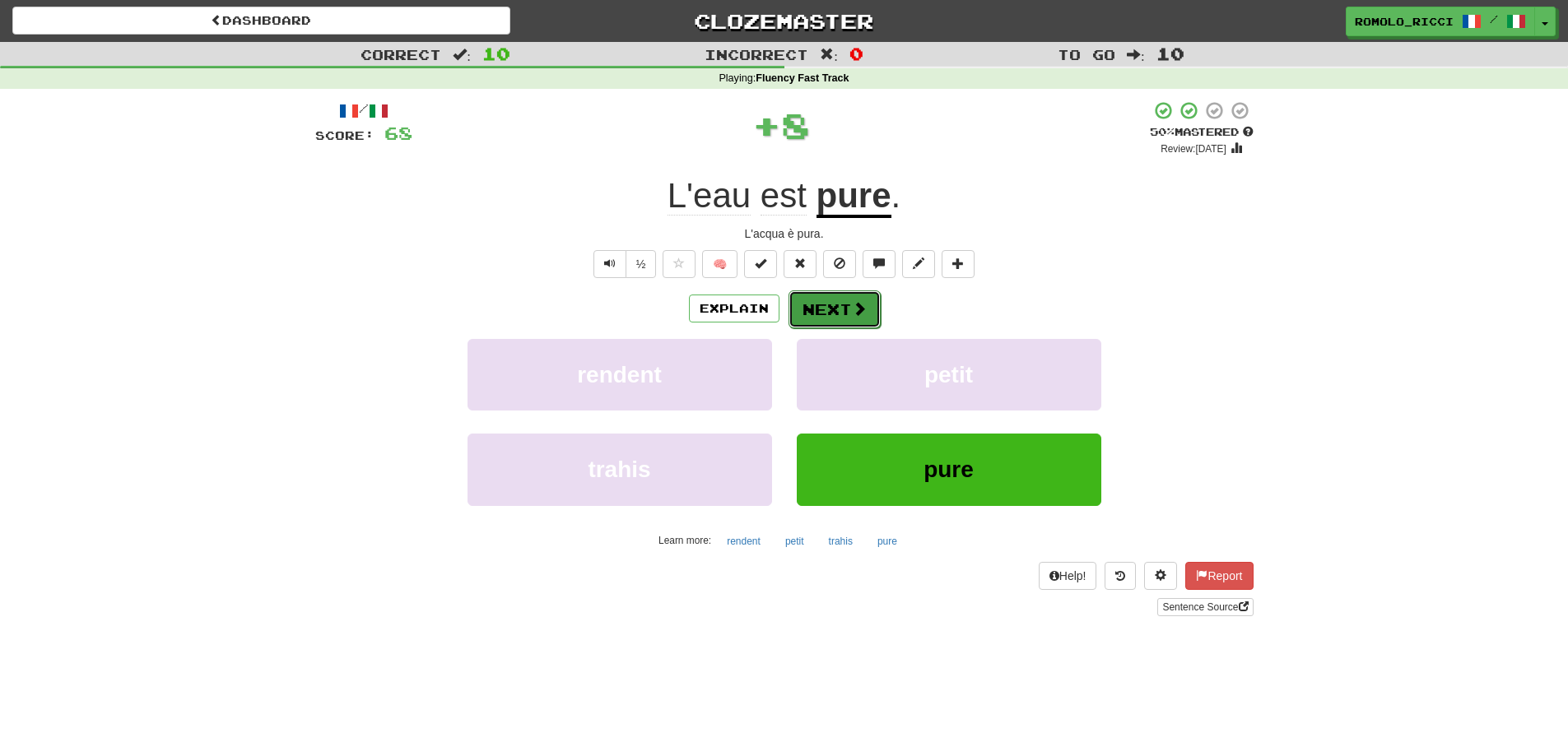
click at [839, 306] on button "Next" at bounding box center [835, 309] width 92 height 38
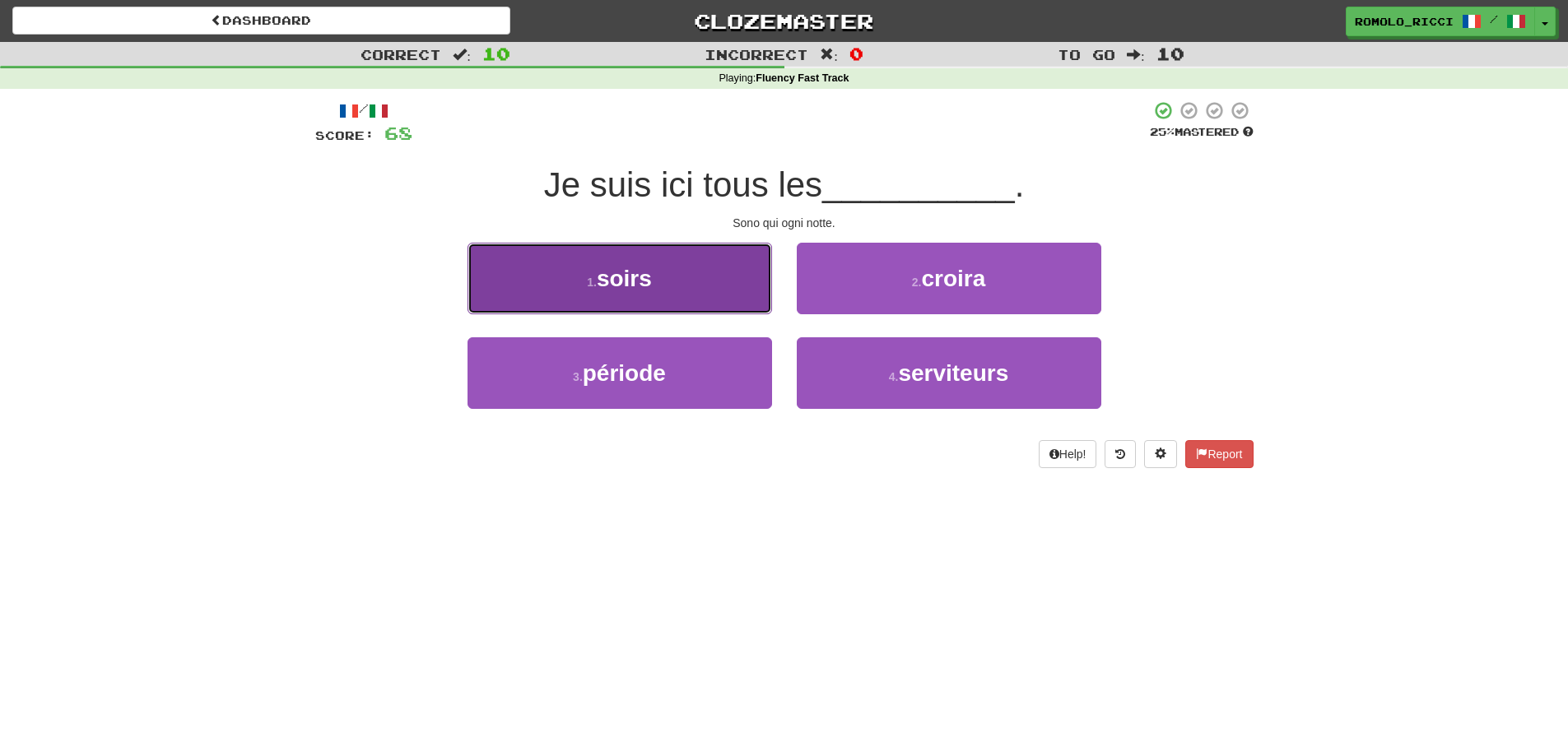
click at [710, 287] on button "1 . soirs" at bounding box center [619, 279] width 304 height 72
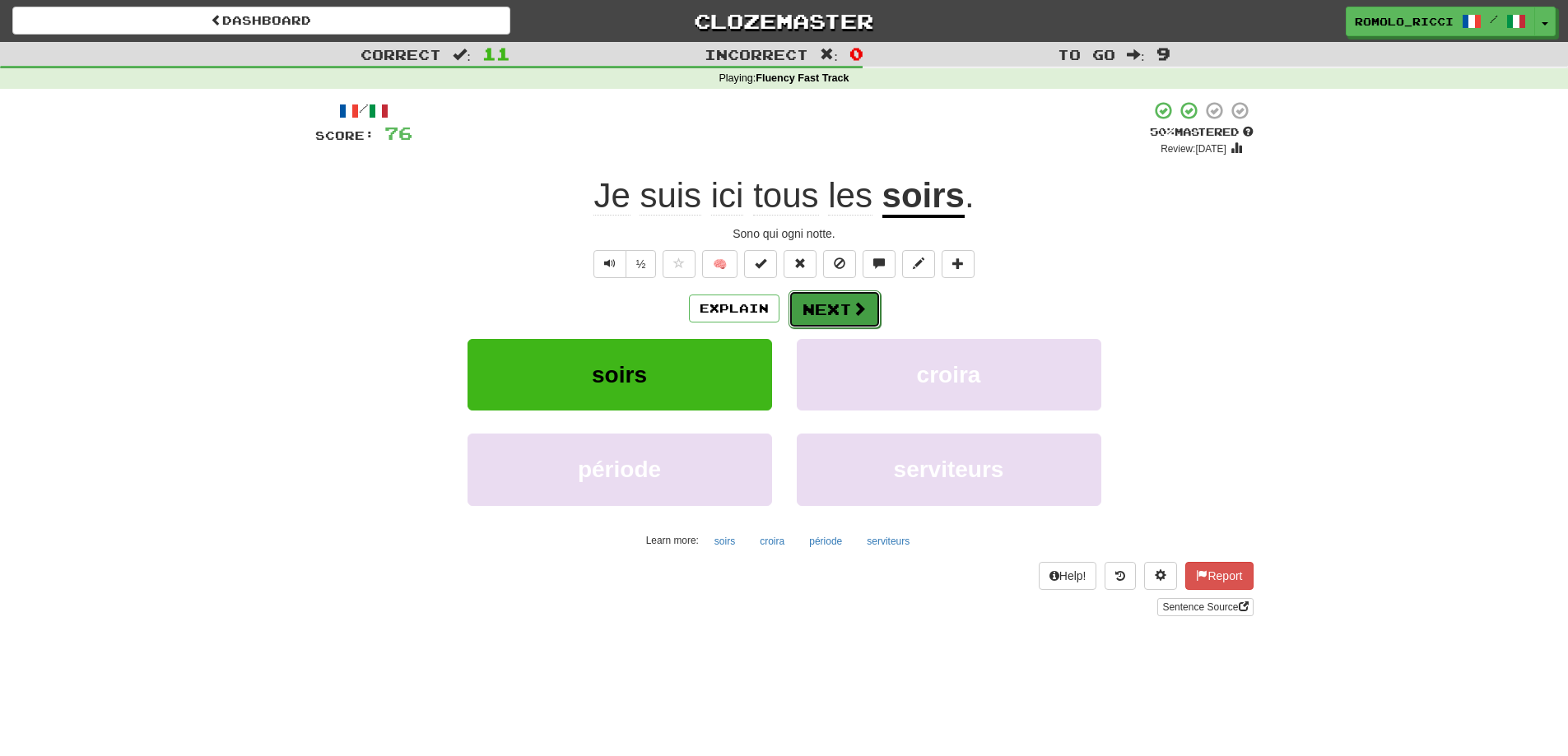
click at [835, 305] on button "Next" at bounding box center [835, 309] width 92 height 38
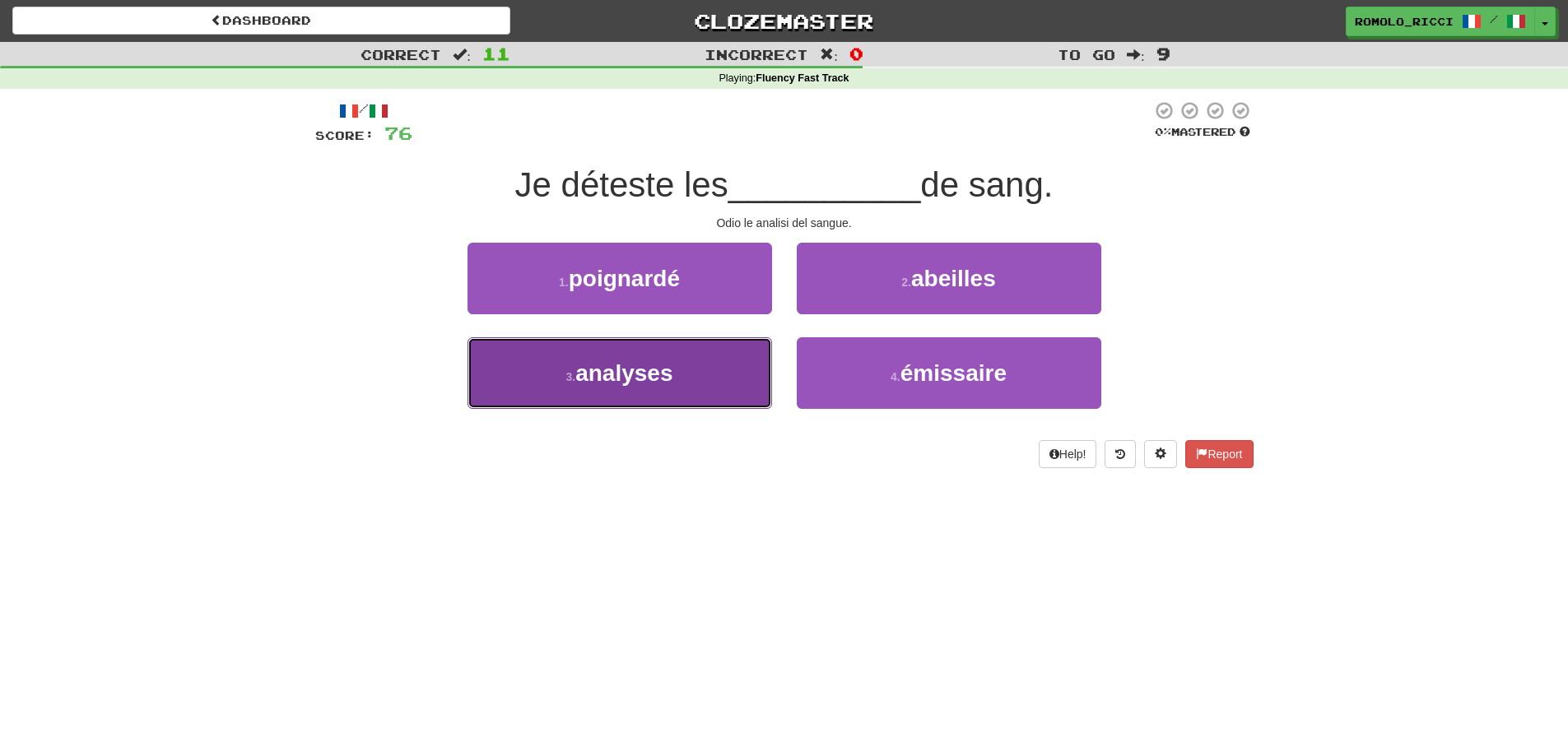
click at [642, 367] on span "analyses" at bounding box center [623, 373] width 97 height 26
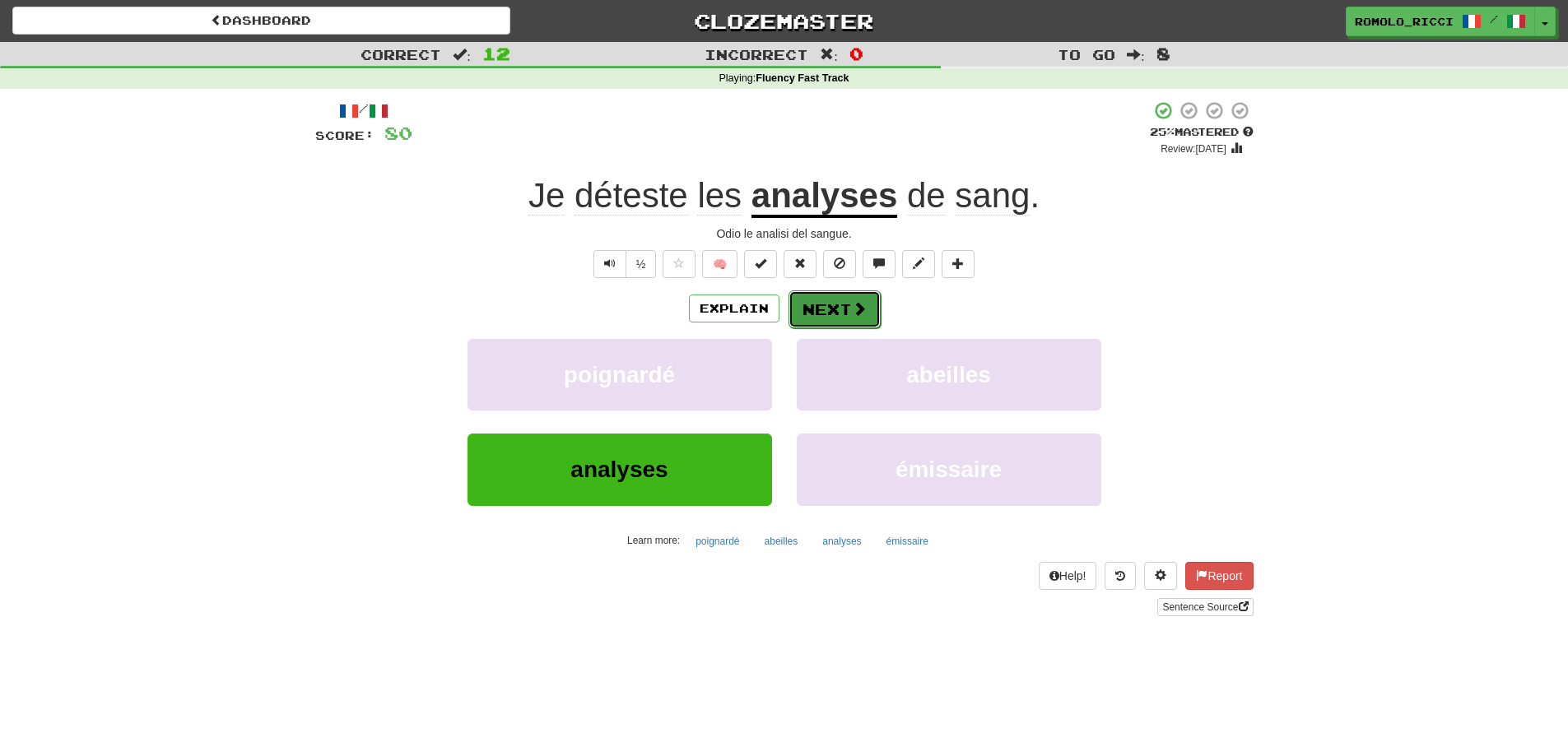
click at [847, 313] on button "Next" at bounding box center [835, 309] width 92 height 38
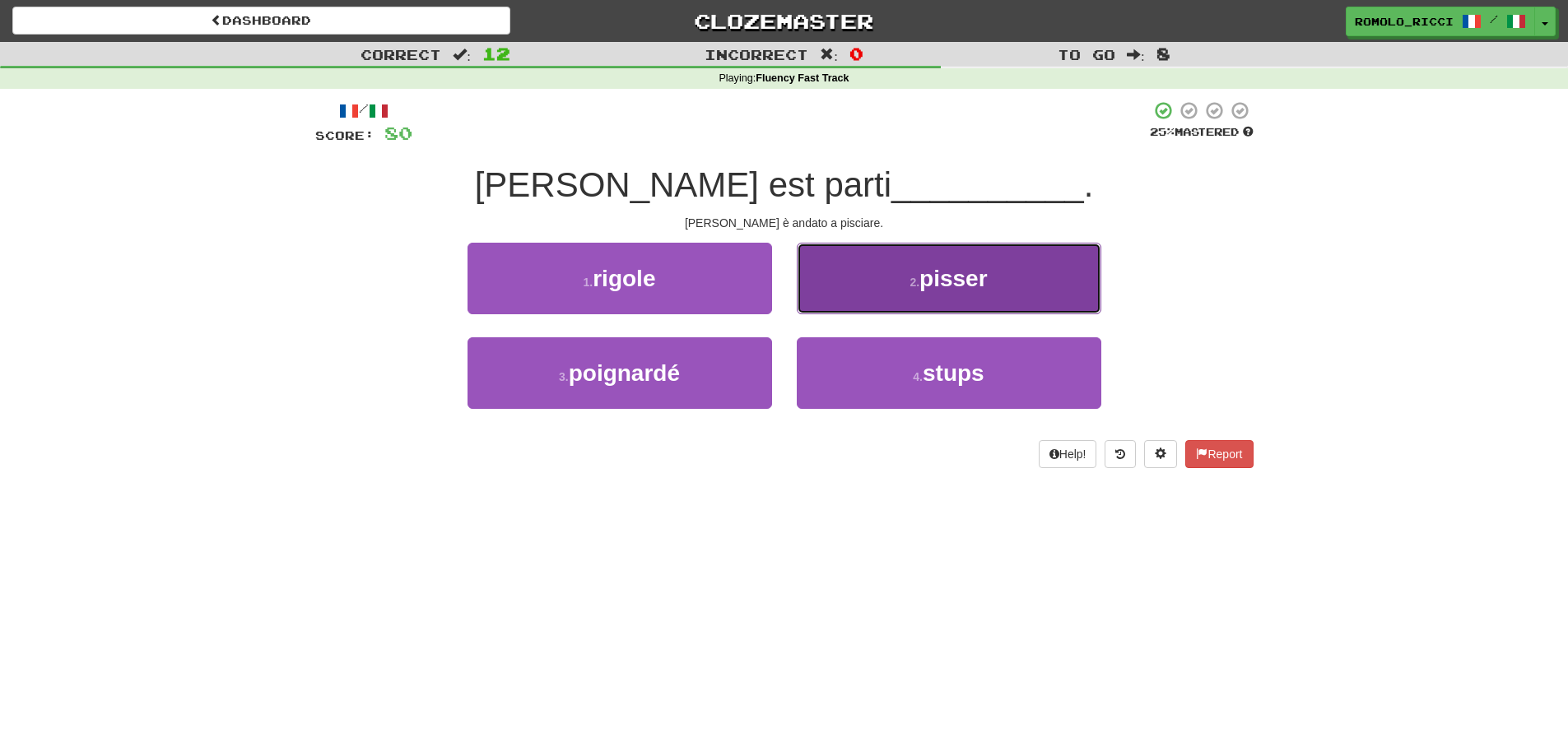
click at [876, 285] on button "2 . pisser" at bounding box center [949, 279] width 304 height 72
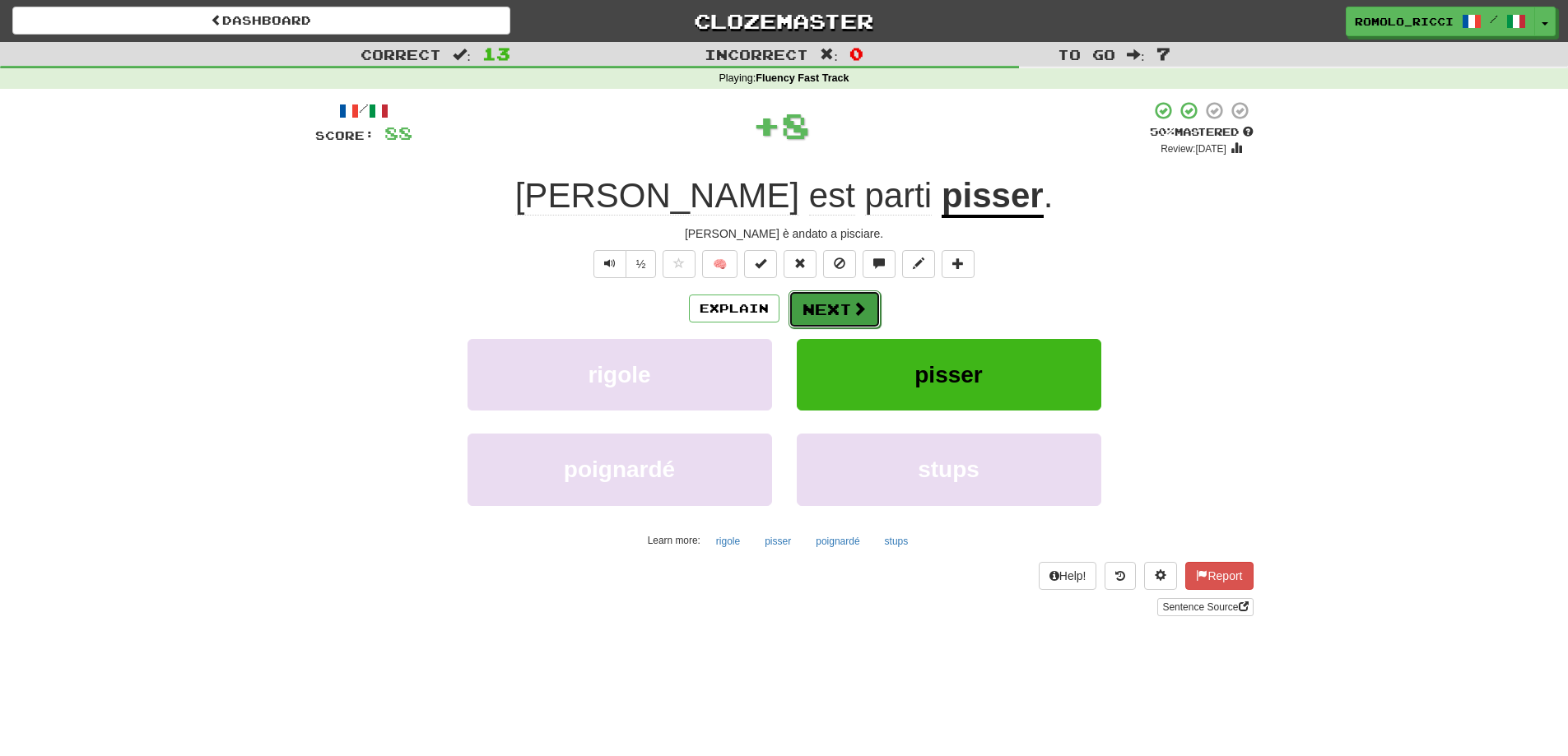
click at [804, 304] on button "Next" at bounding box center [835, 309] width 92 height 38
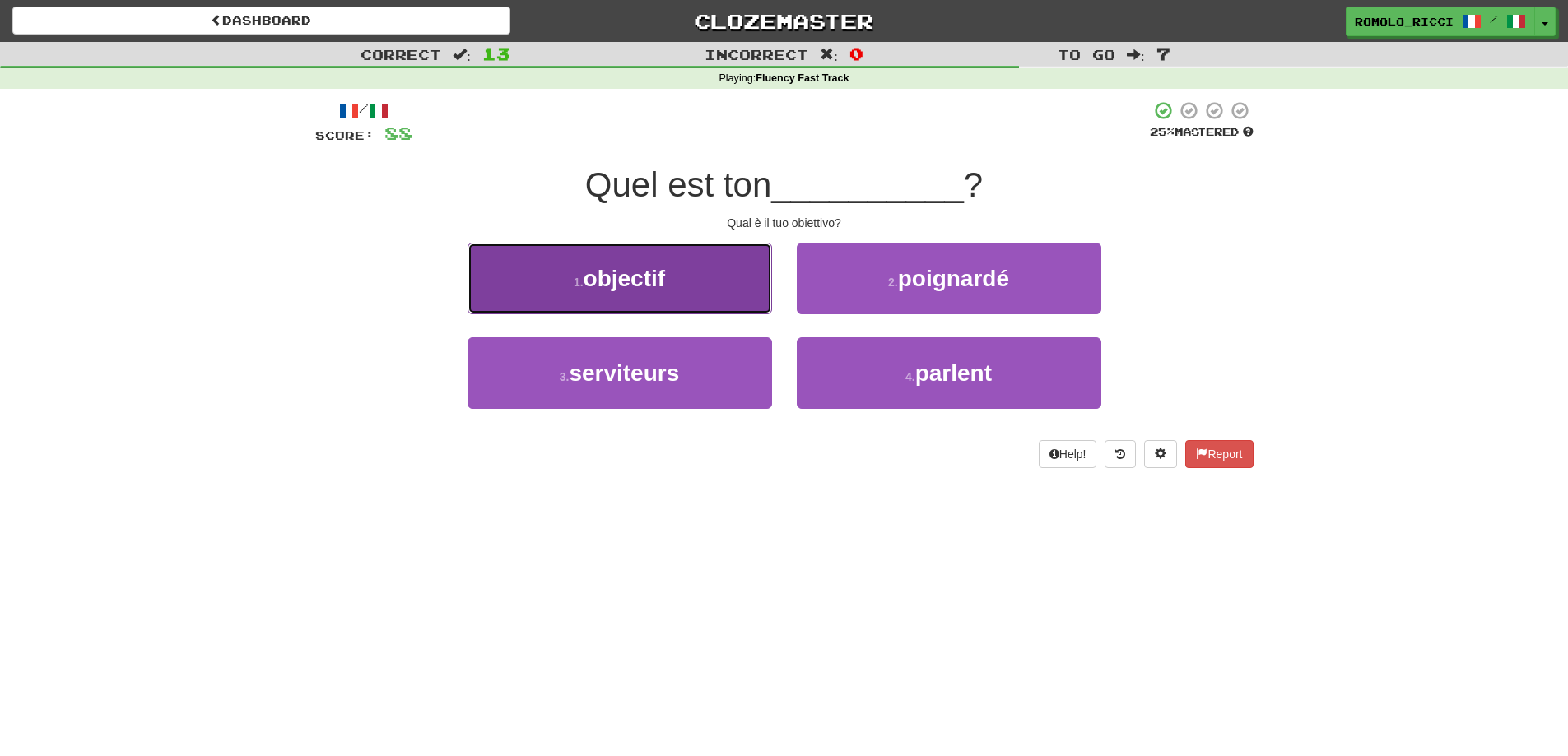
click at [687, 285] on button "1 . objectif" at bounding box center [619, 279] width 304 height 72
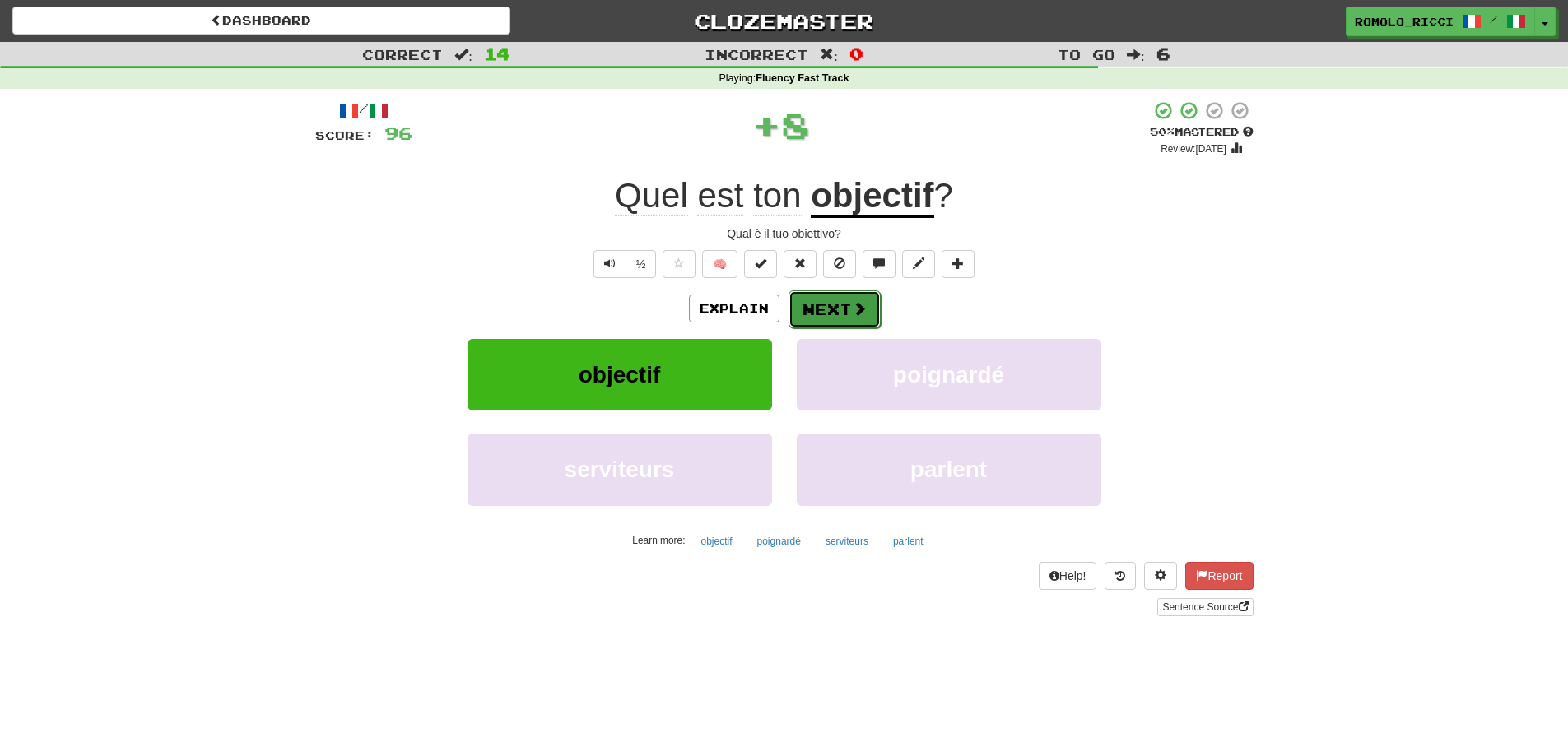
click at [839, 311] on button "Next" at bounding box center [835, 309] width 92 height 38
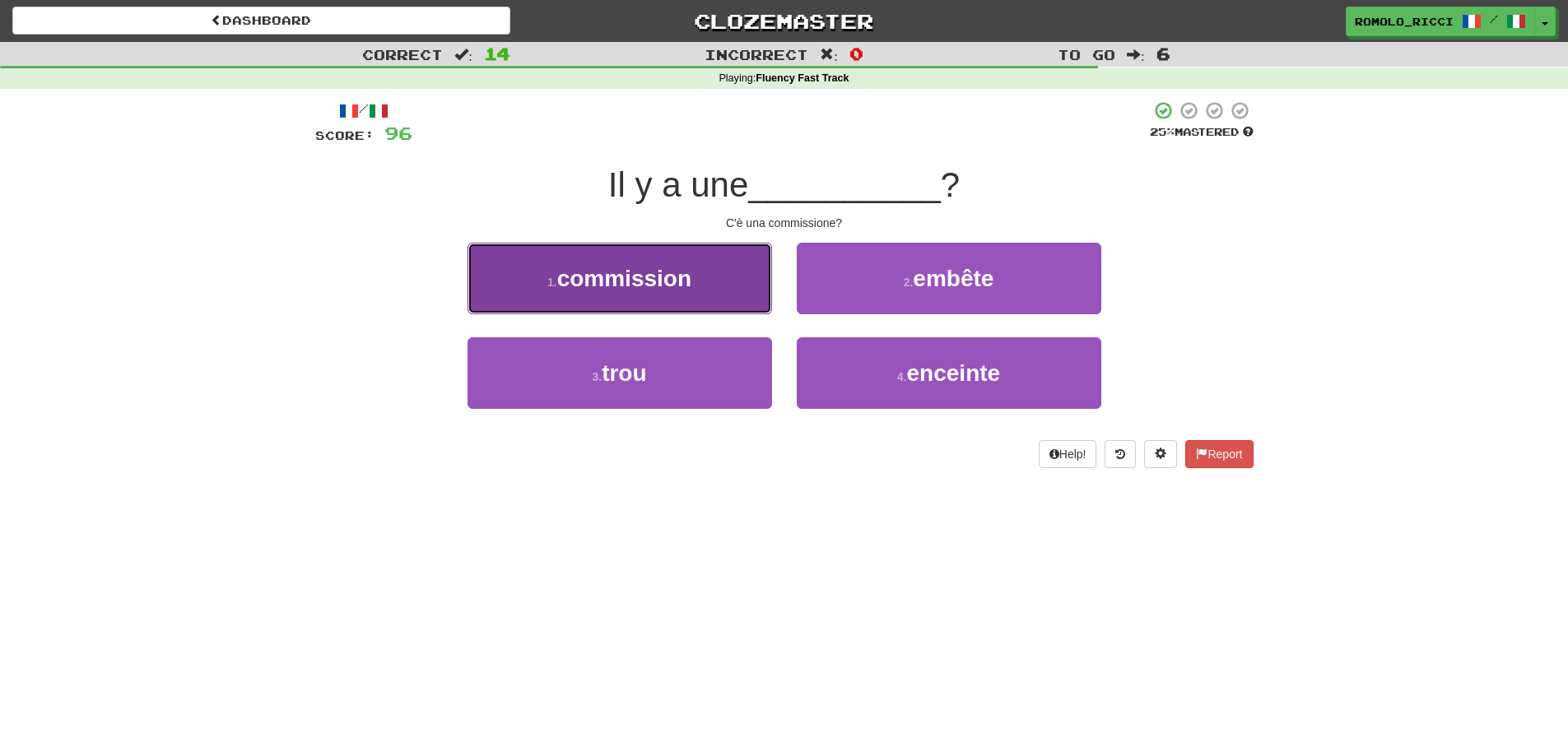
click at [699, 300] on button "1 . commission" at bounding box center [619, 279] width 304 height 72
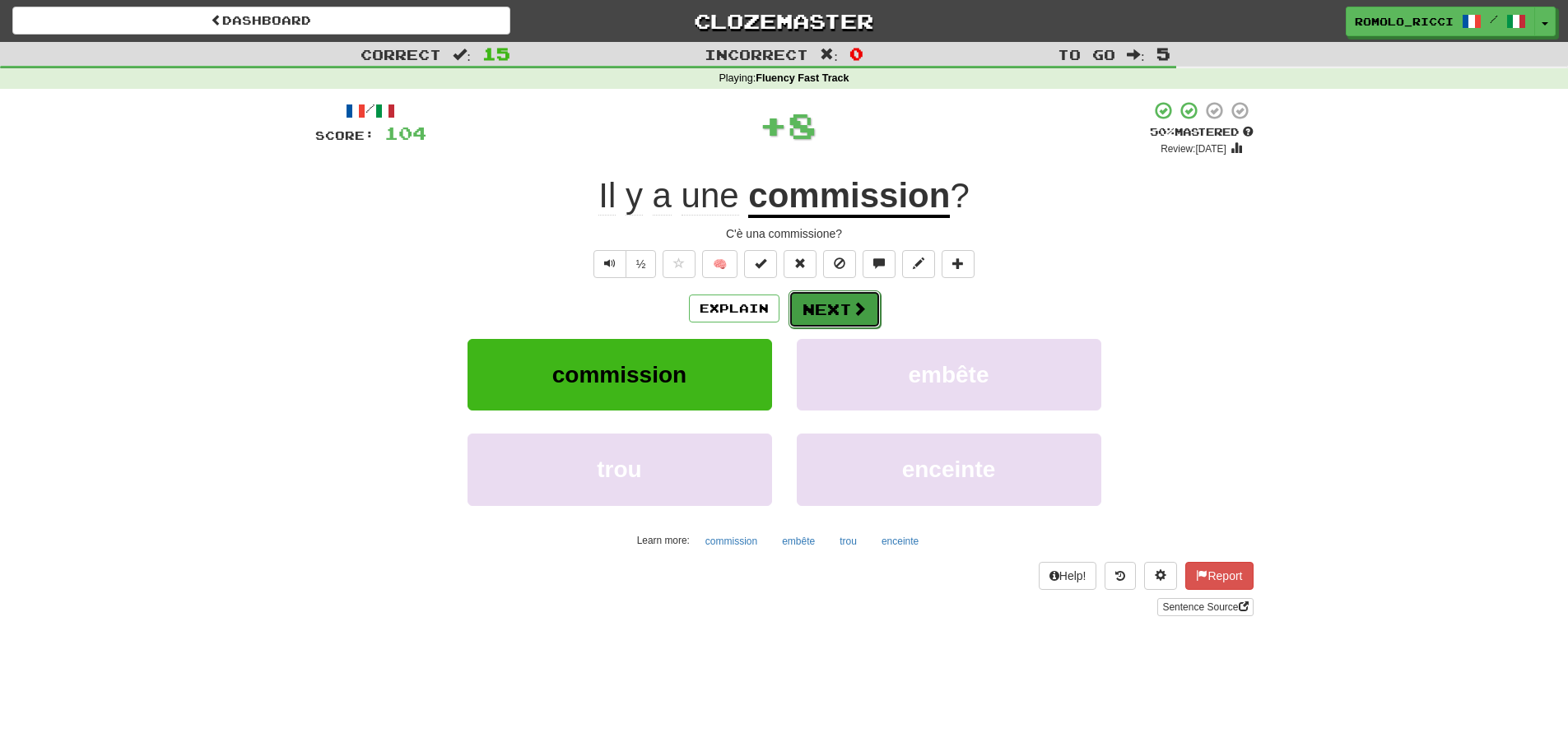
click at [835, 301] on button "Next" at bounding box center [835, 309] width 92 height 38
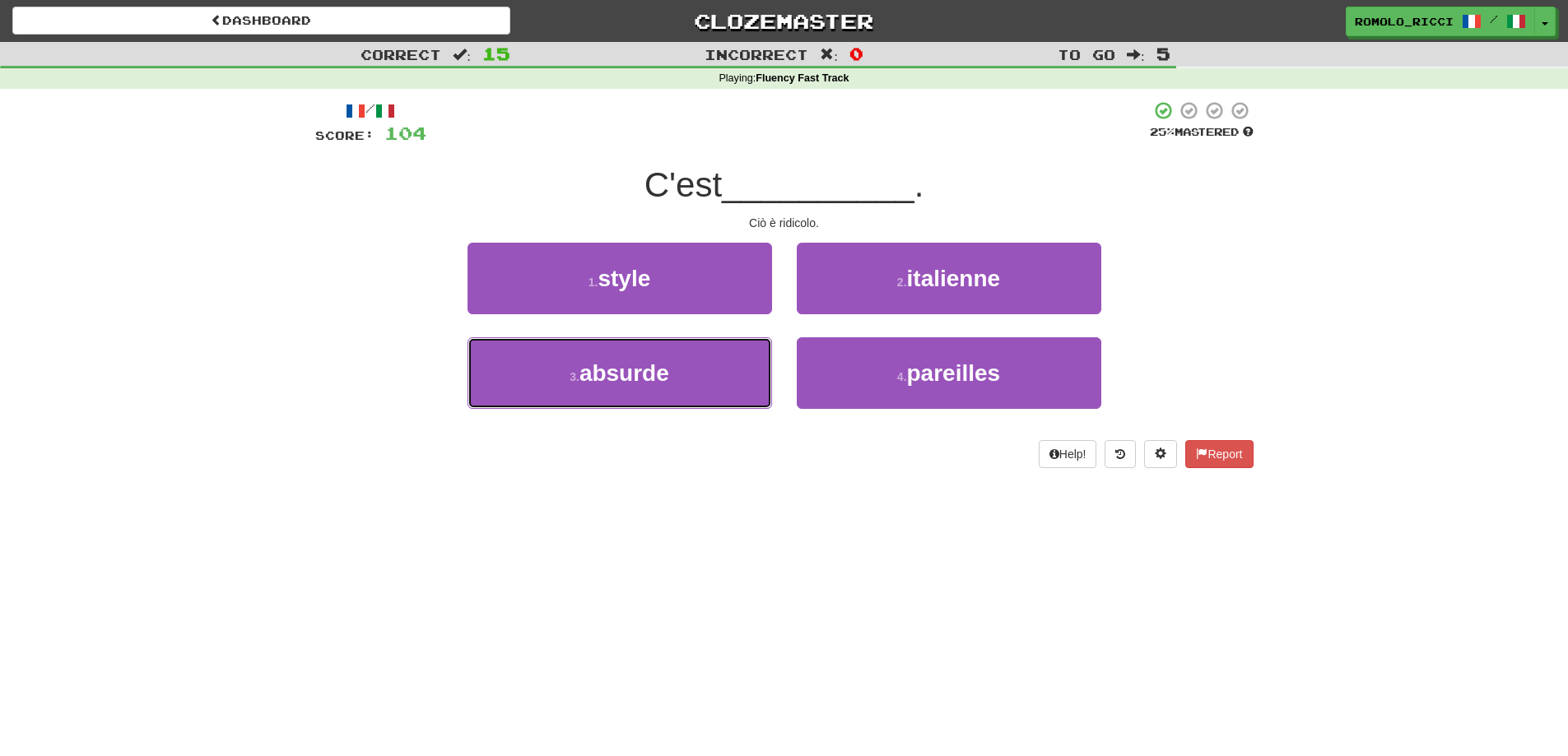
drag, startPoint x: 706, startPoint y: 356, endPoint x: 677, endPoint y: 335, distance: 35.8
click at [701, 351] on button "3 . absurde" at bounding box center [619, 373] width 304 height 72
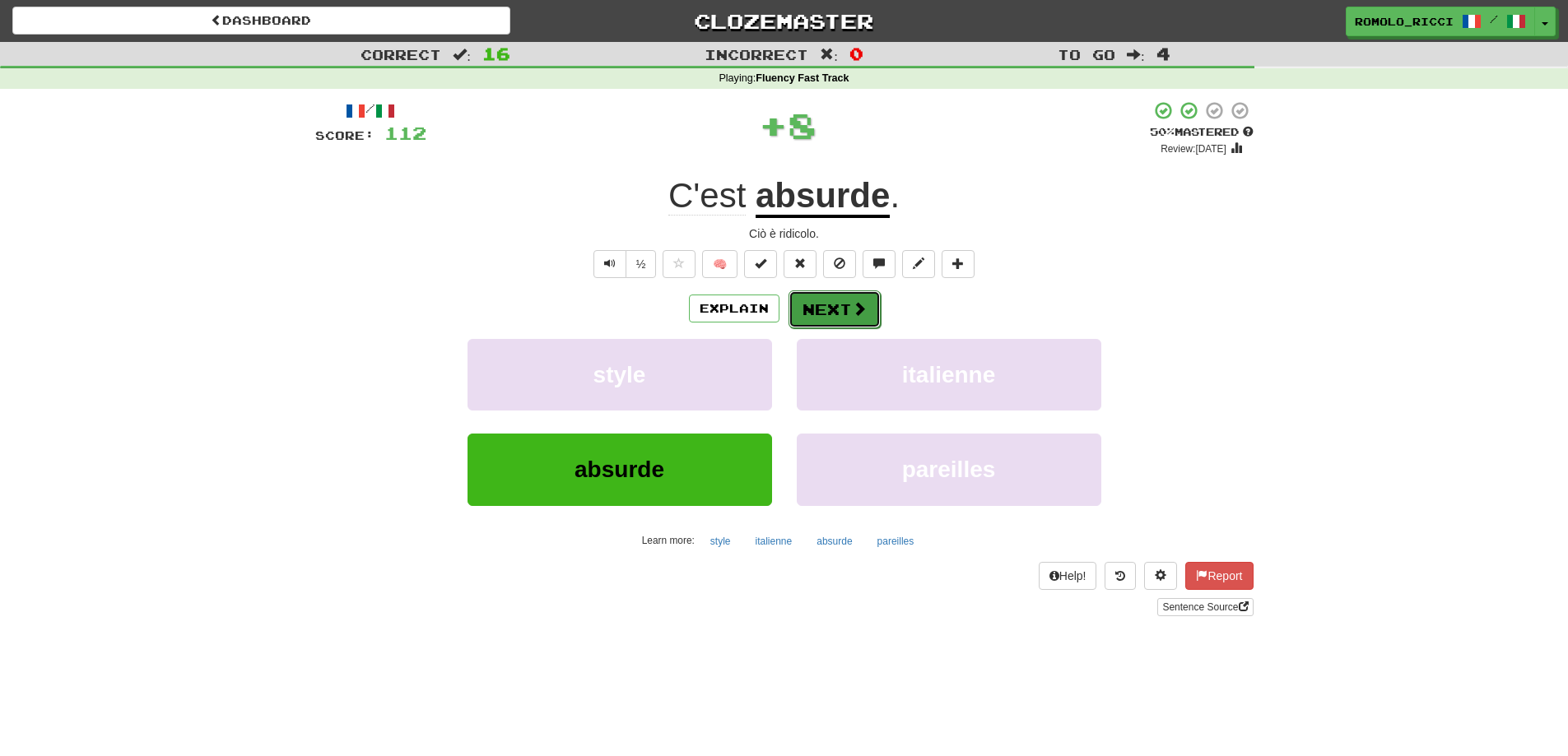
click at [818, 302] on button "Next" at bounding box center [835, 309] width 92 height 38
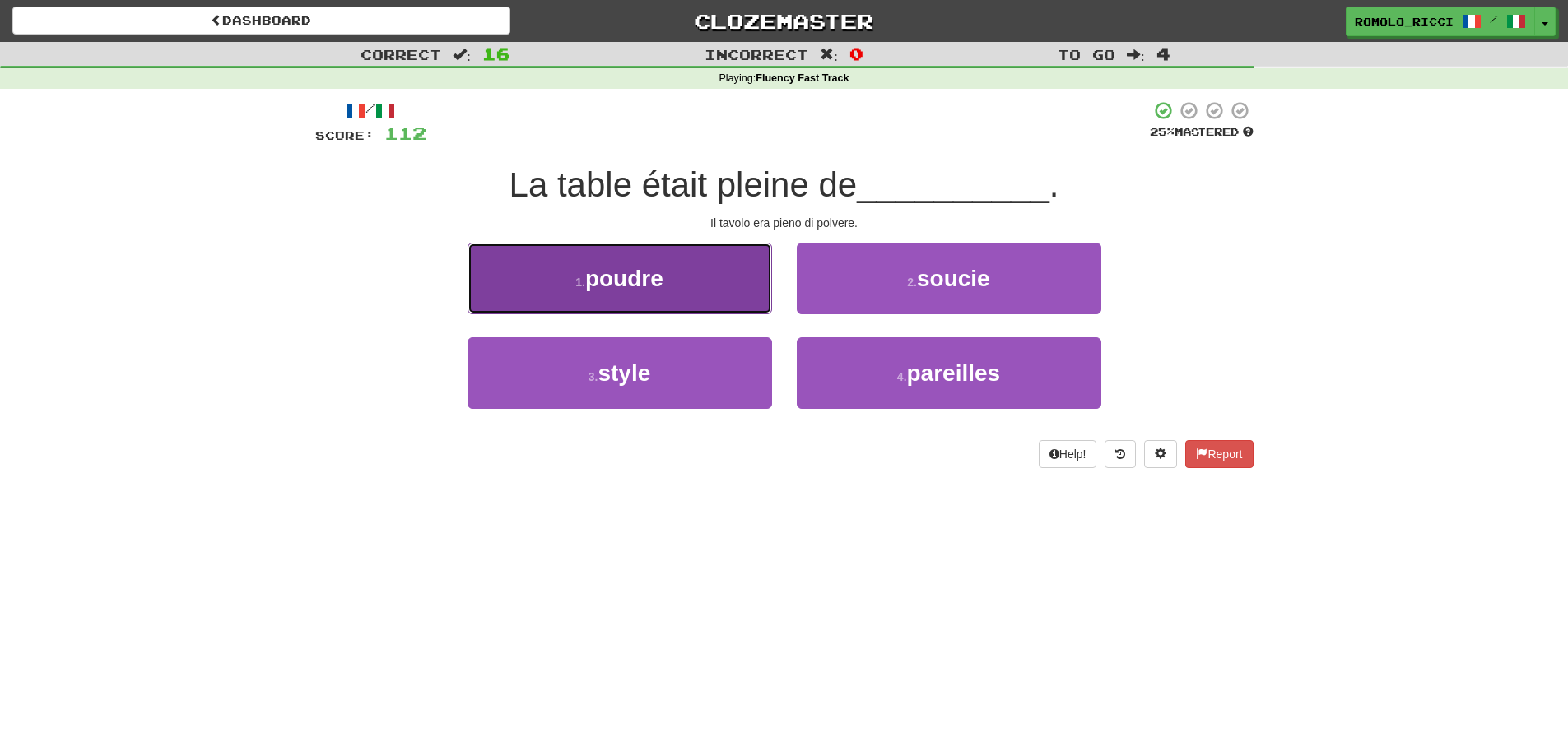
drag, startPoint x: 672, startPoint y: 282, endPoint x: 658, endPoint y: 279, distance: 14.3
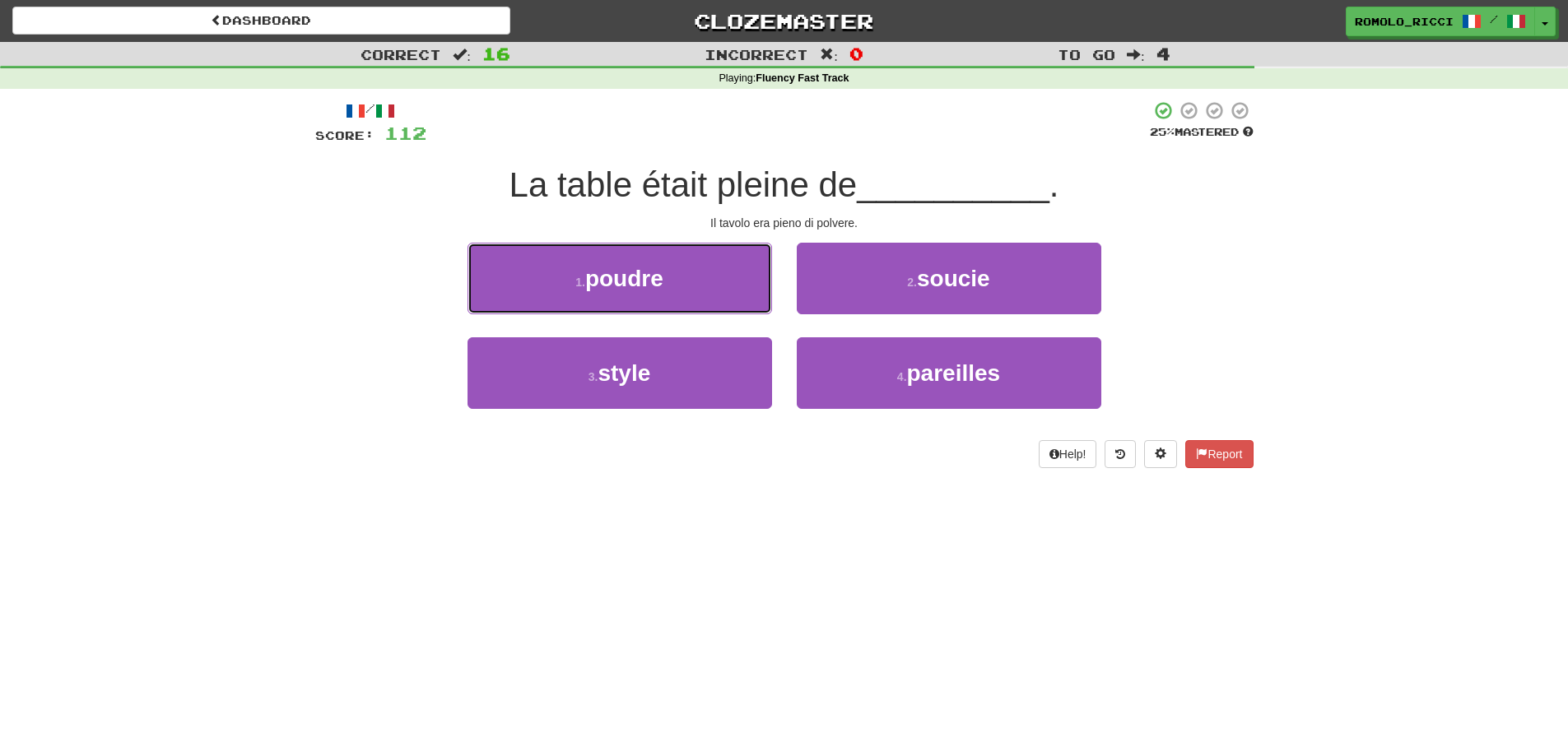
click at [672, 280] on button "1 . poudre" at bounding box center [619, 279] width 304 height 72
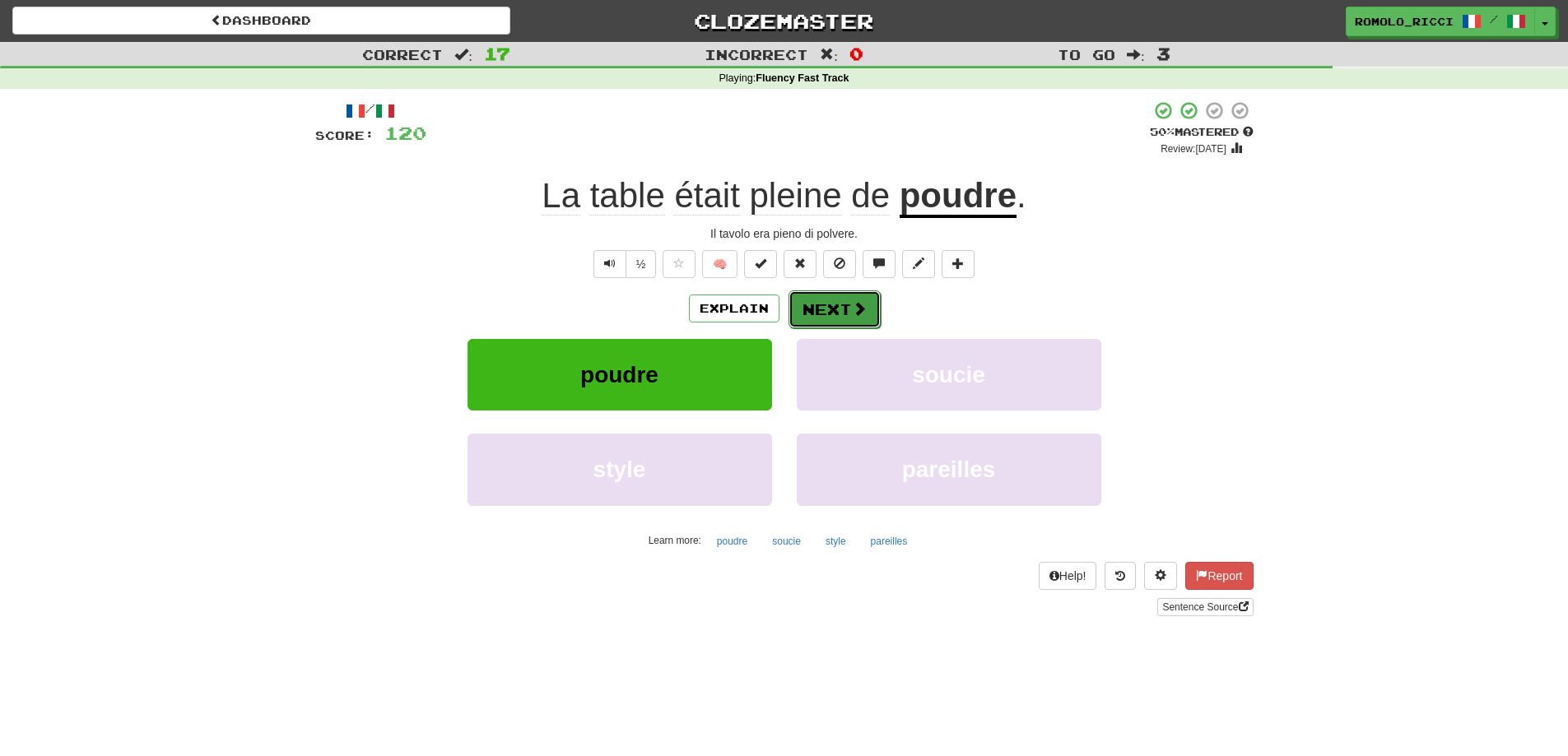
click at [822, 299] on button "Next" at bounding box center [835, 309] width 92 height 38
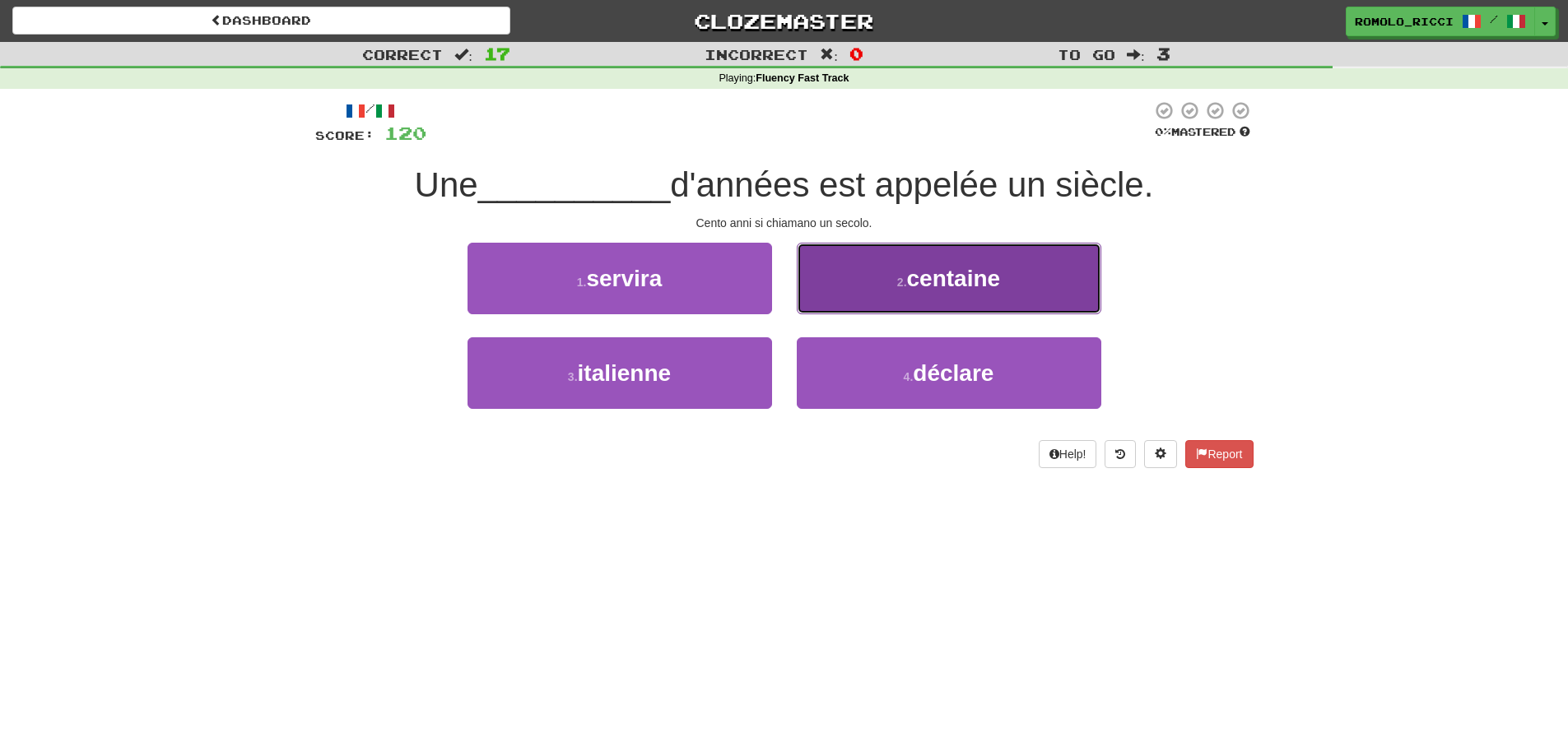
click at [986, 267] on span "centaine" at bounding box center [954, 279] width 94 height 26
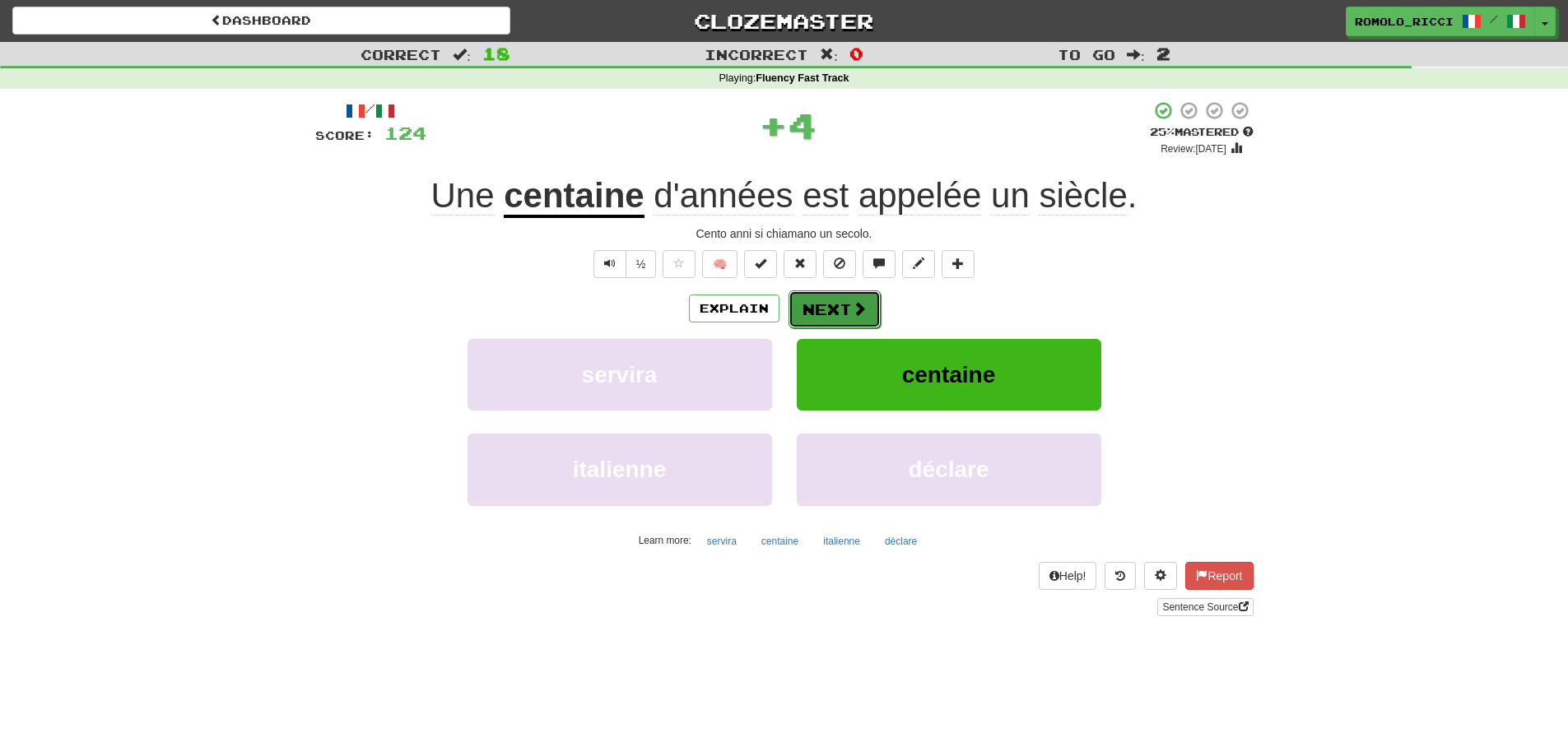
click at [841, 295] on button "Next" at bounding box center [835, 309] width 92 height 38
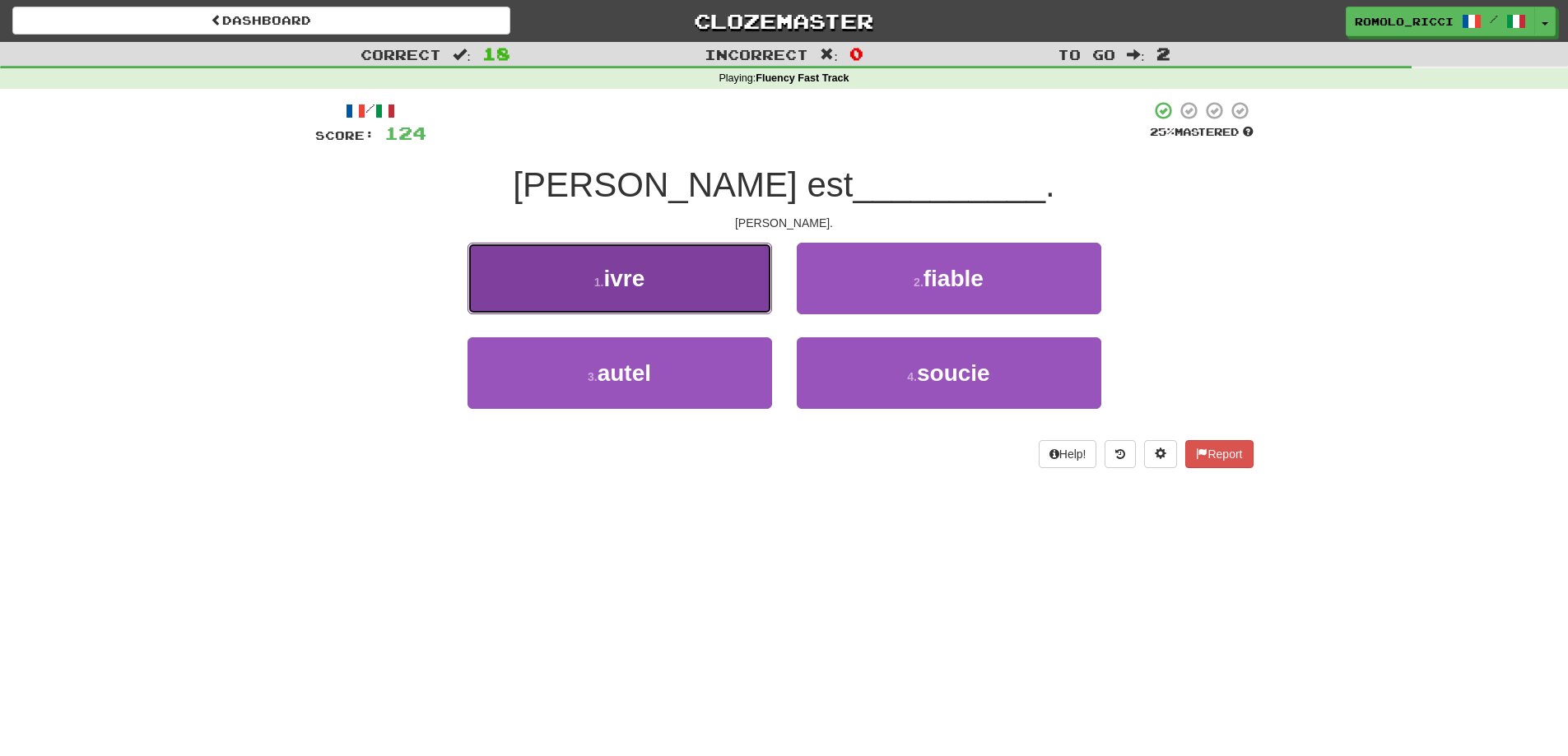
click at [743, 289] on button "1 . ivre" at bounding box center [619, 279] width 304 height 72
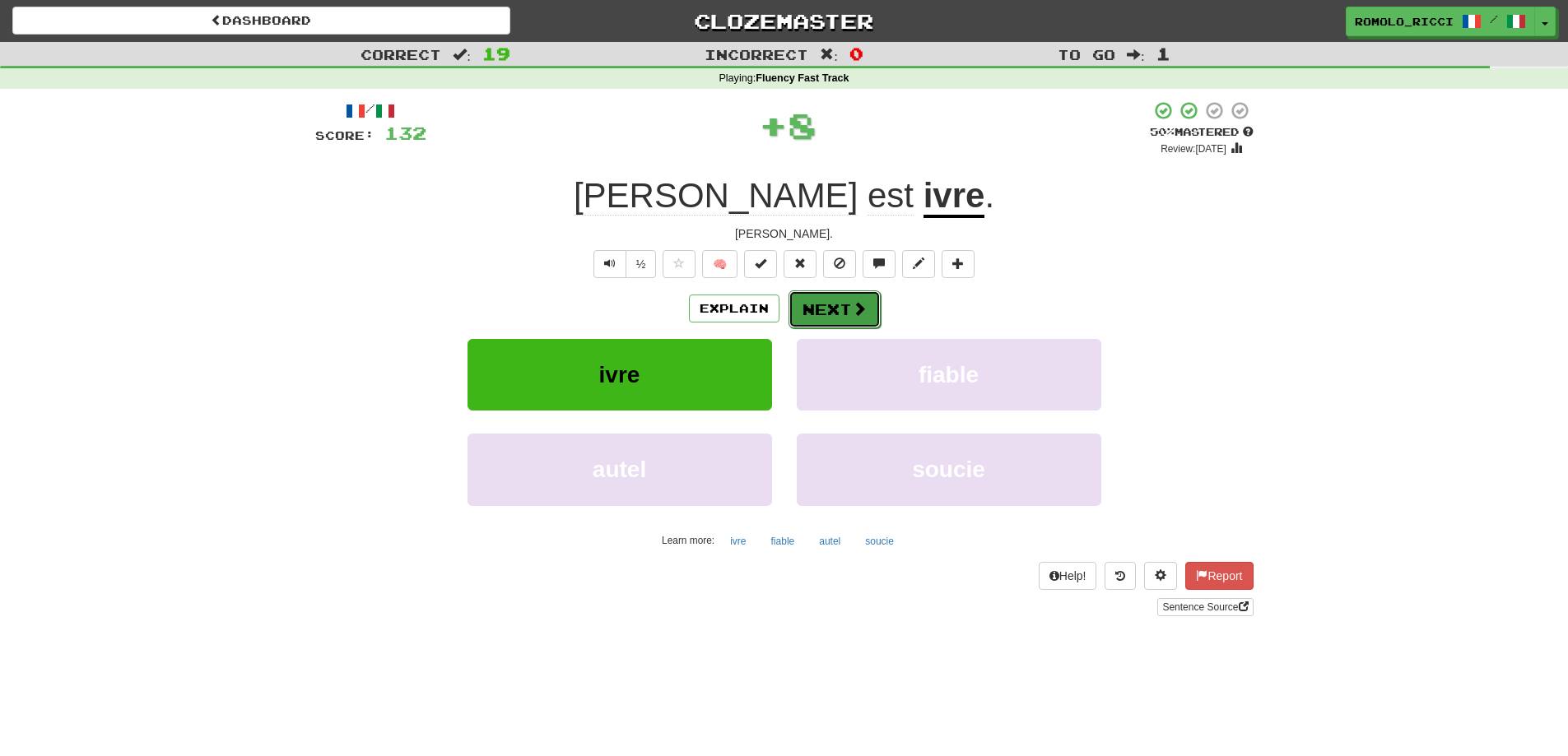
click at [842, 302] on button "Next" at bounding box center [835, 309] width 92 height 38
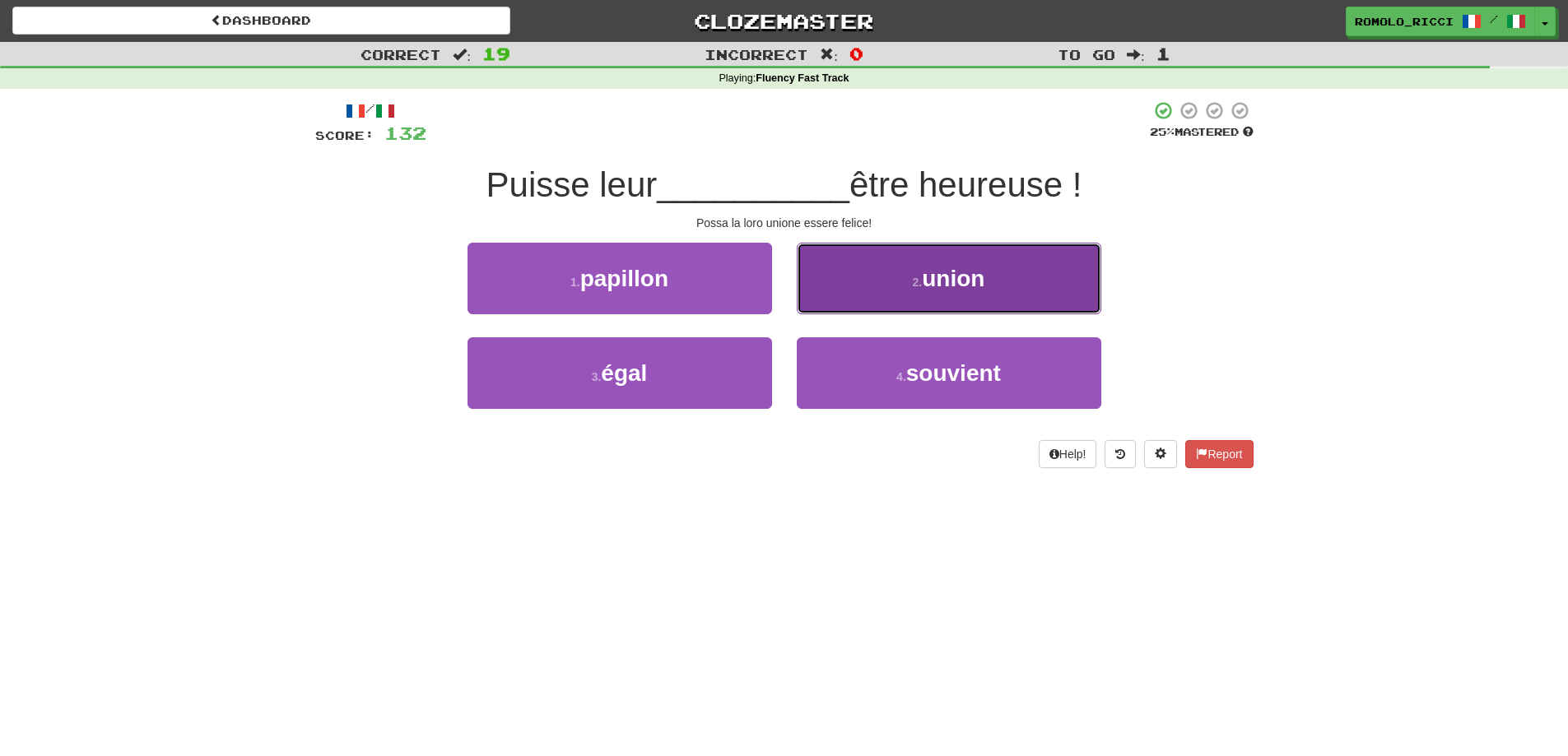
click at [904, 269] on button "2 . union" at bounding box center [949, 279] width 304 height 72
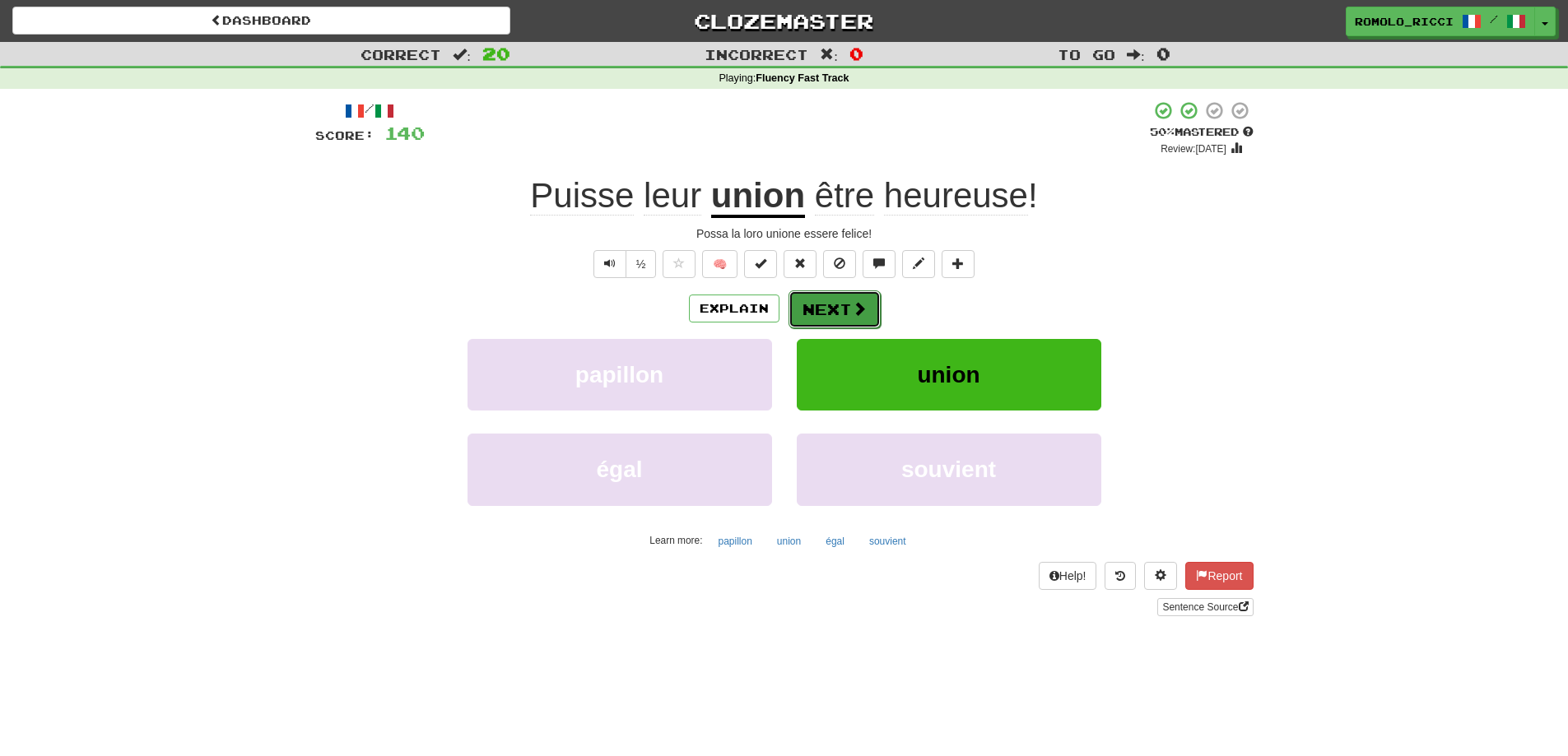
click at [827, 311] on button "Next" at bounding box center [835, 309] width 92 height 38
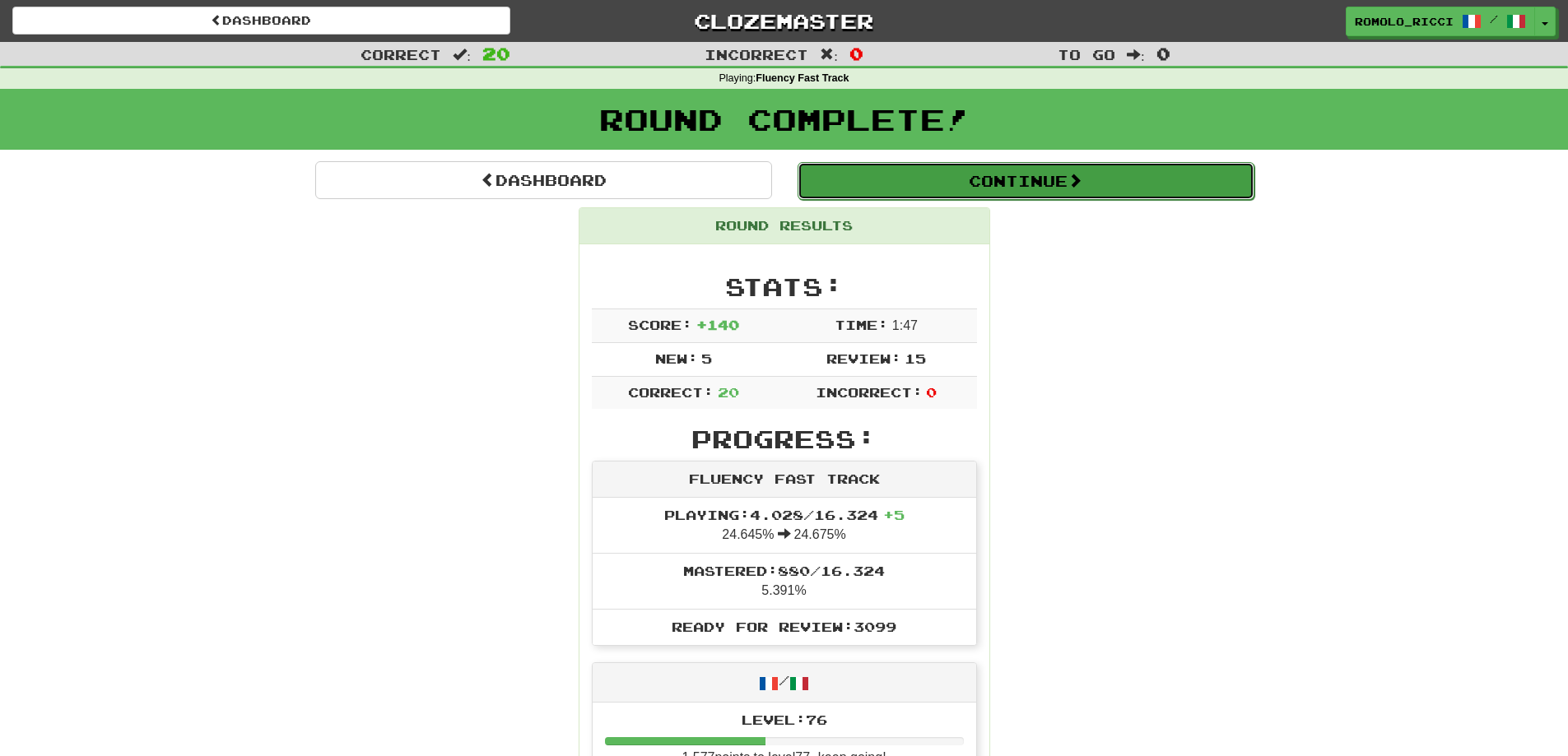
click at [920, 188] on button "Continue" at bounding box center [1026, 181] width 457 height 38
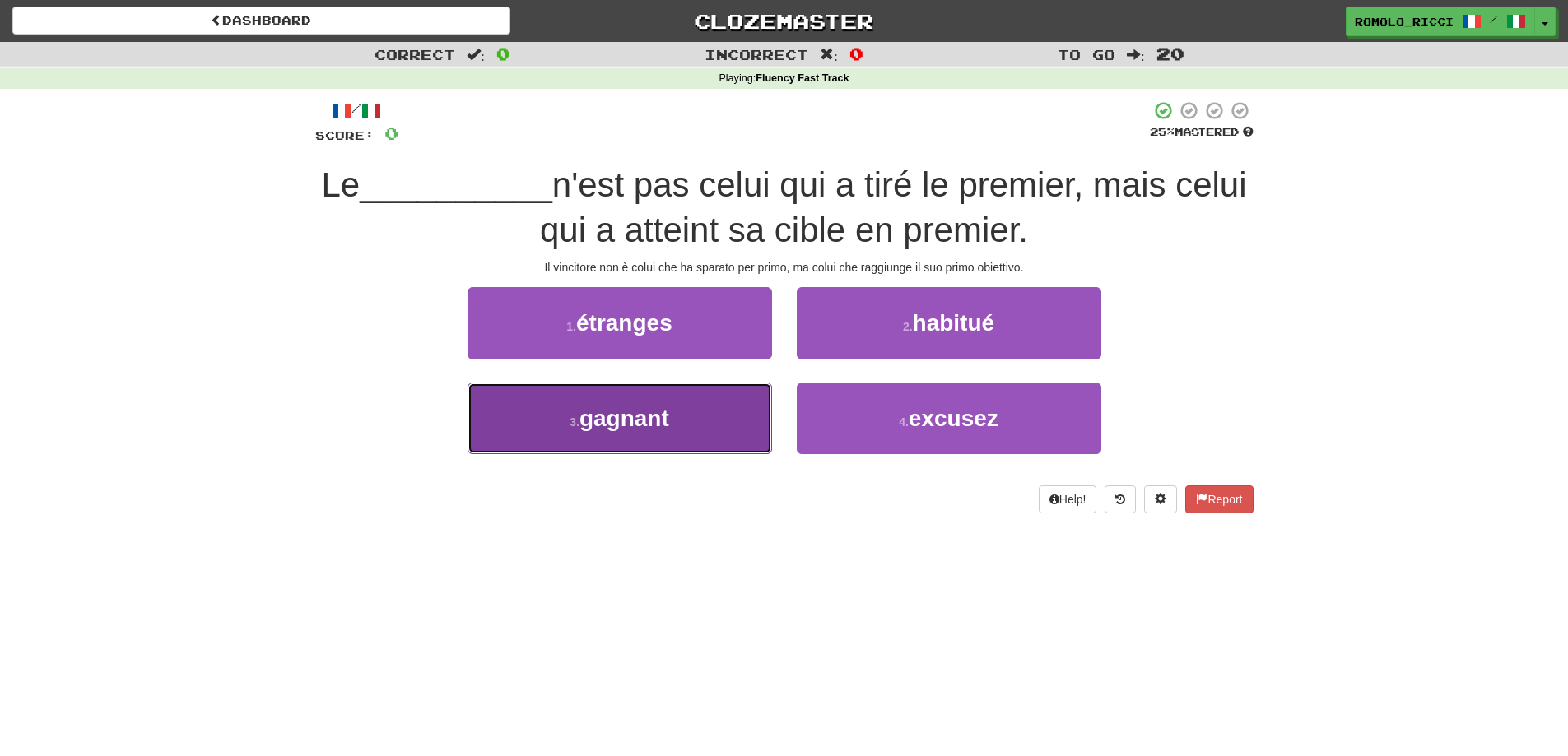
click at [679, 406] on button "3 . gagnant" at bounding box center [619, 418] width 304 height 72
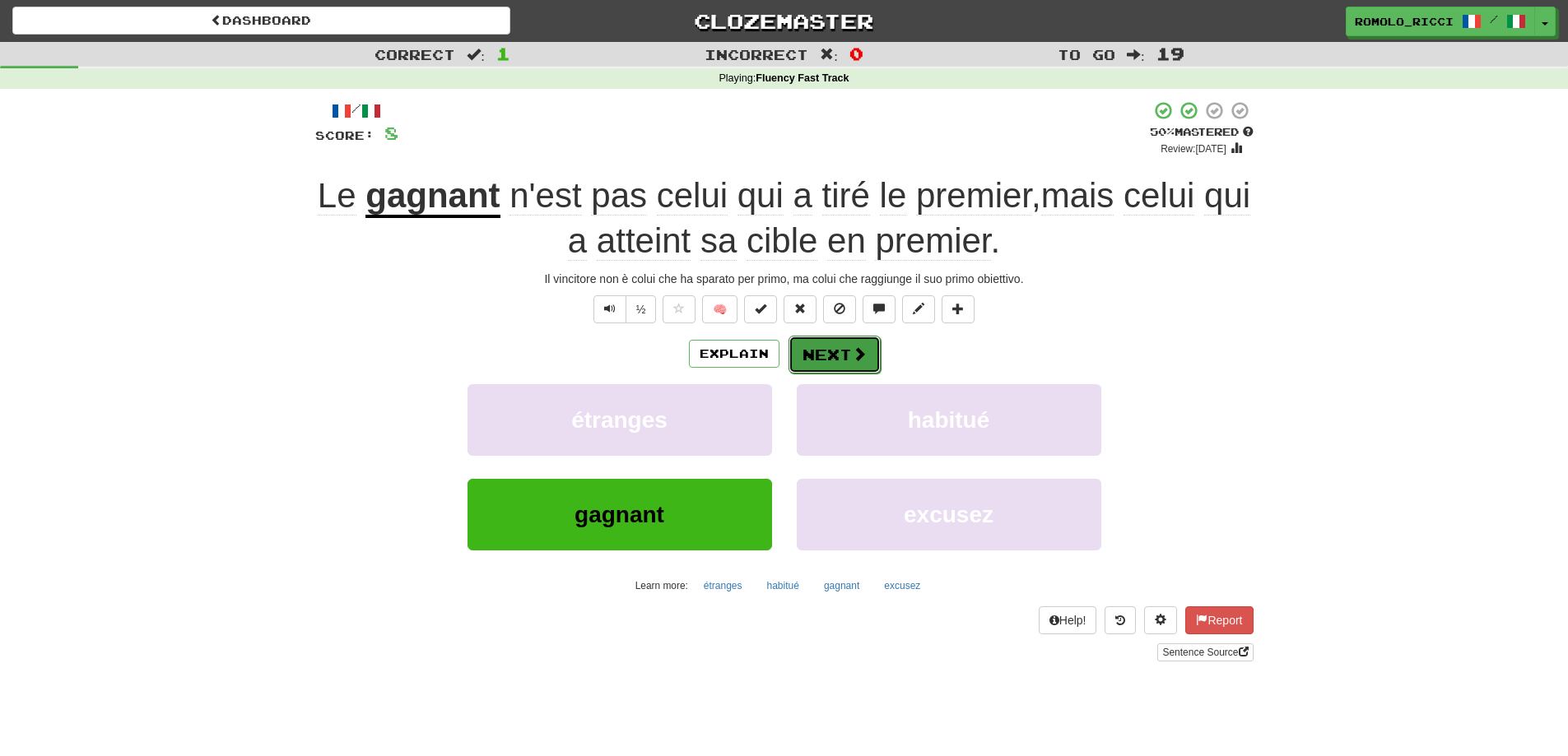
click at [826, 353] on button "Next" at bounding box center [835, 354] width 92 height 38
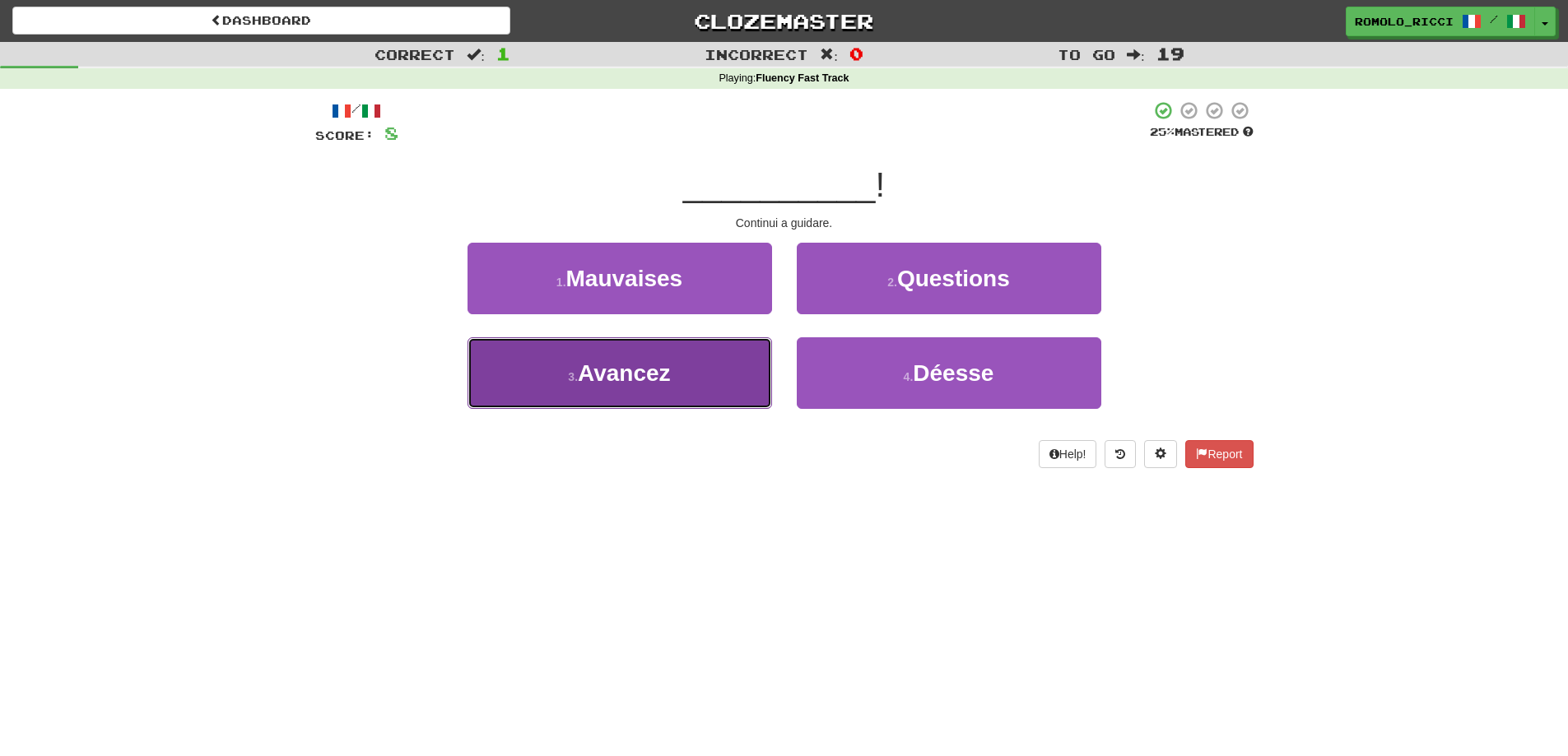
click at [719, 376] on button "3 . Avancez" at bounding box center [619, 373] width 304 height 72
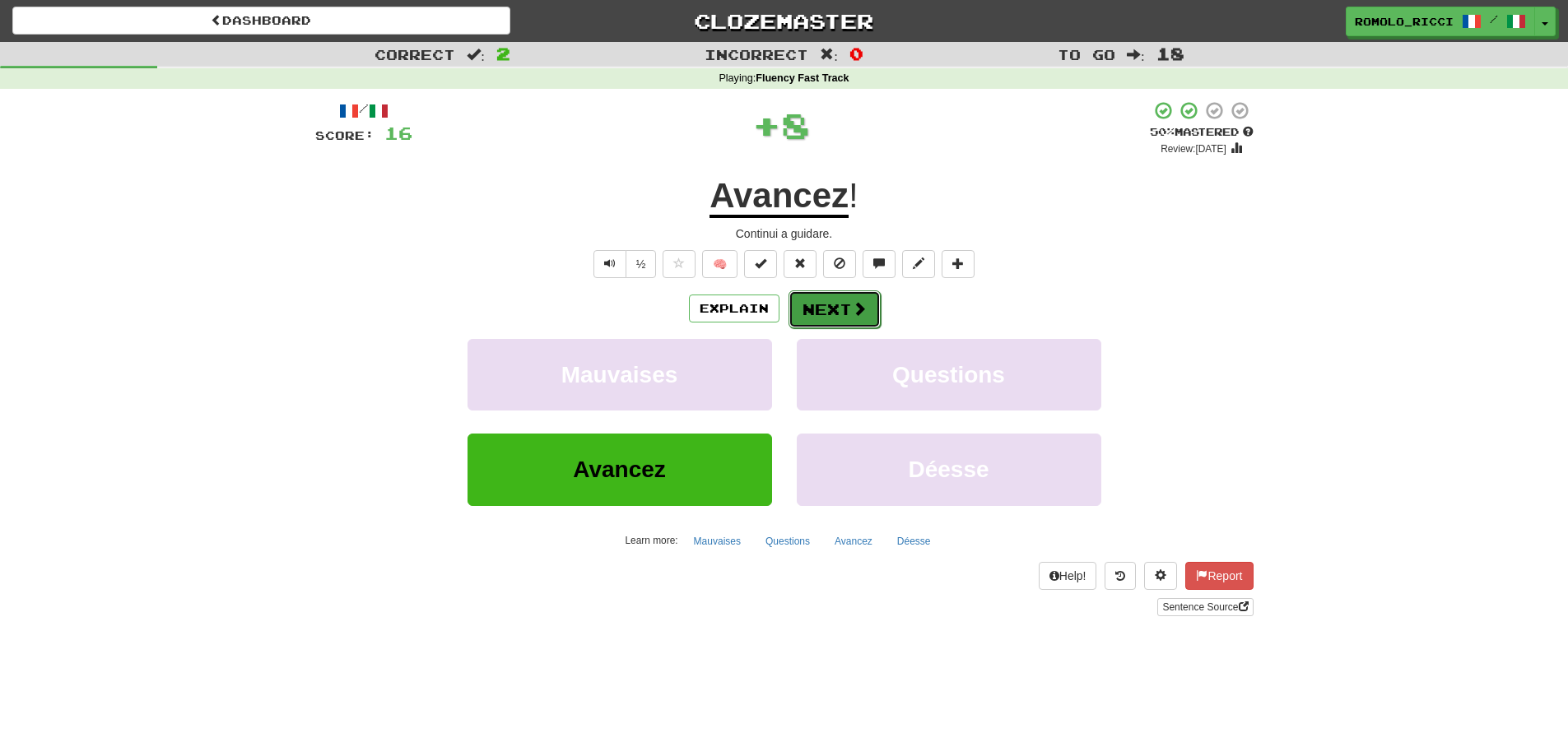
click at [820, 300] on button "Next" at bounding box center [835, 309] width 92 height 38
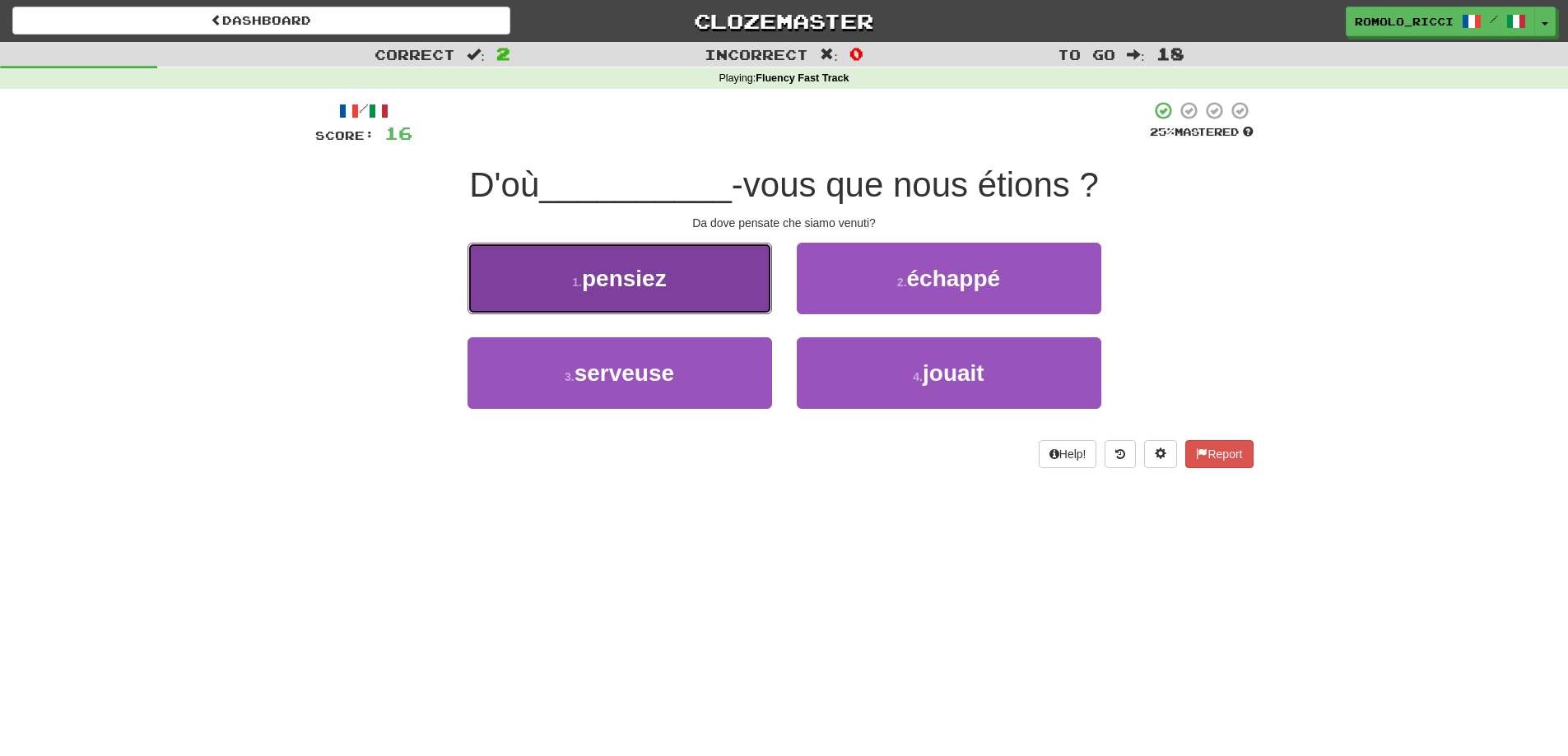
click at [694, 292] on button "1 . pensiez" at bounding box center [619, 279] width 304 height 72
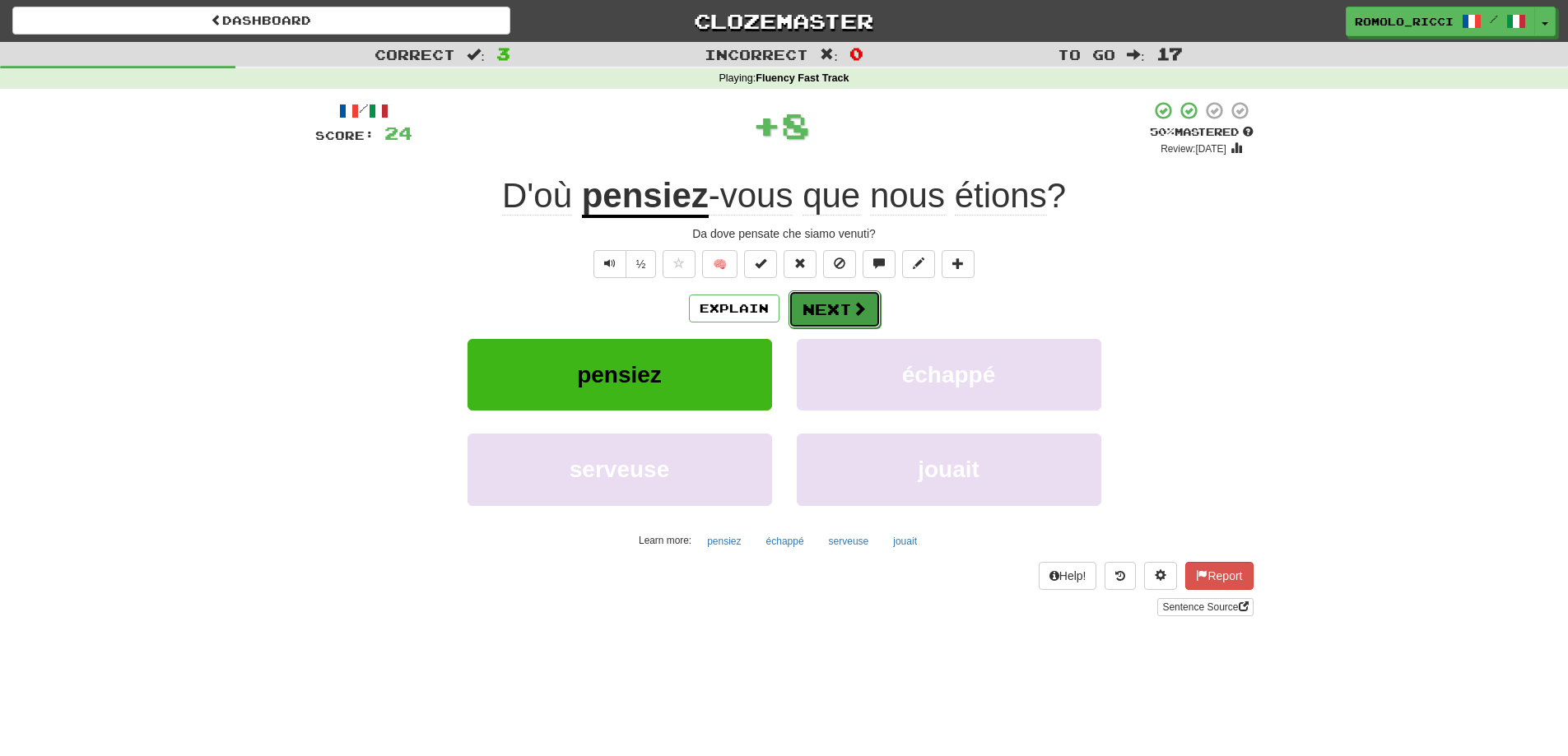
click at [847, 316] on button "Next" at bounding box center [835, 309] width 92 height 38
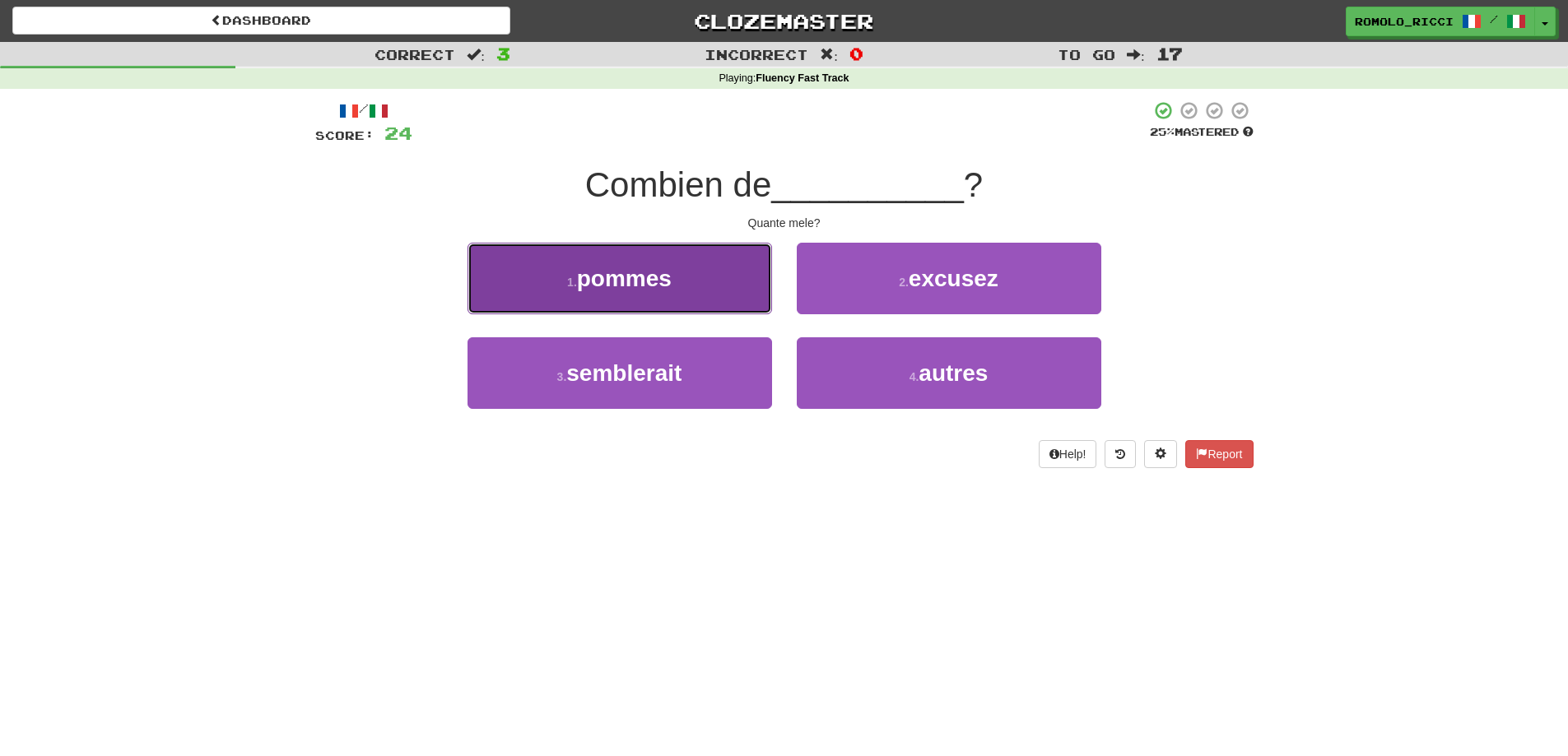
click at [704, 287] on button "1 . pommes" at bounding box center [619, 279] width 304 height 72
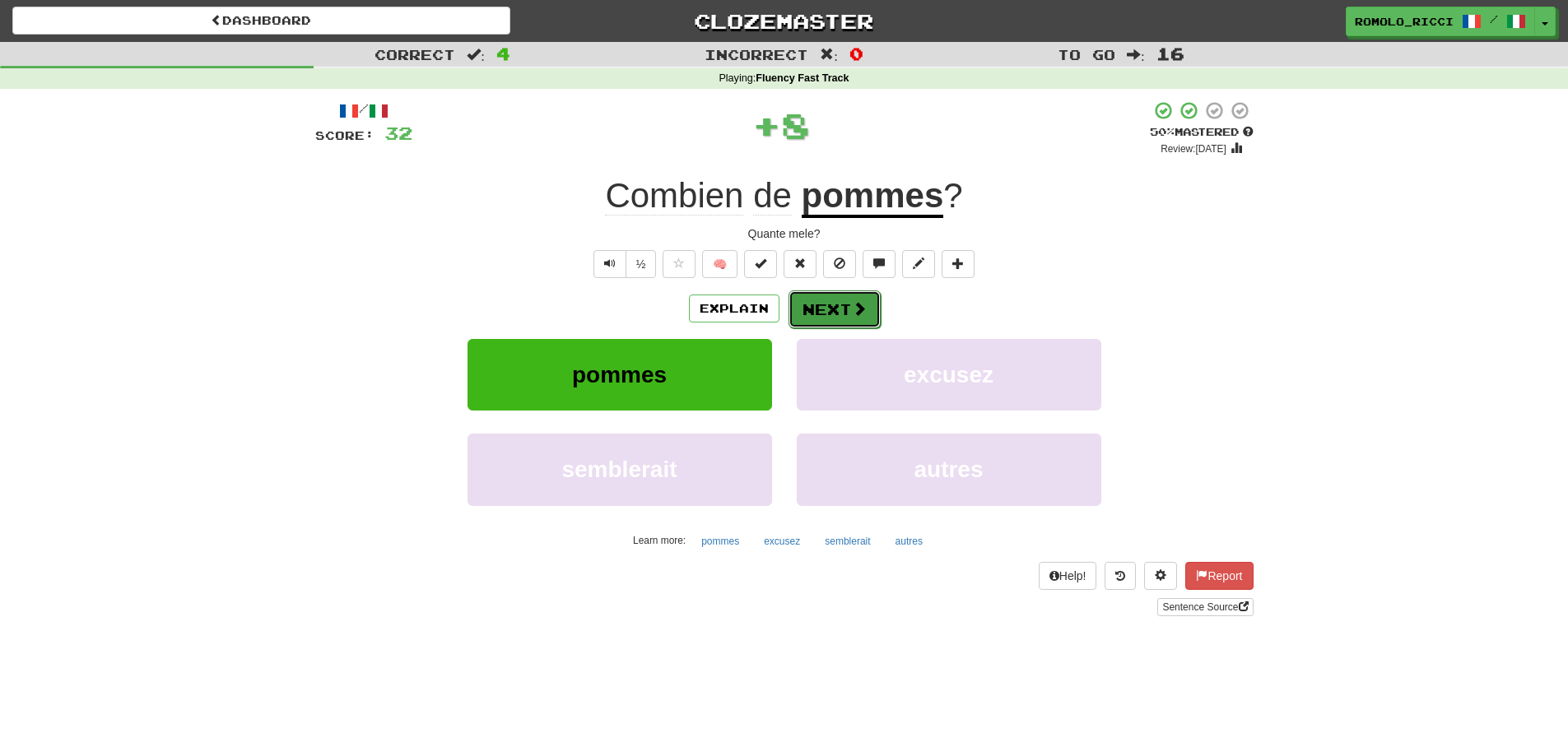
click at [847, 313] on button "Next" at bounding box center [835, 309] width 92 height 38
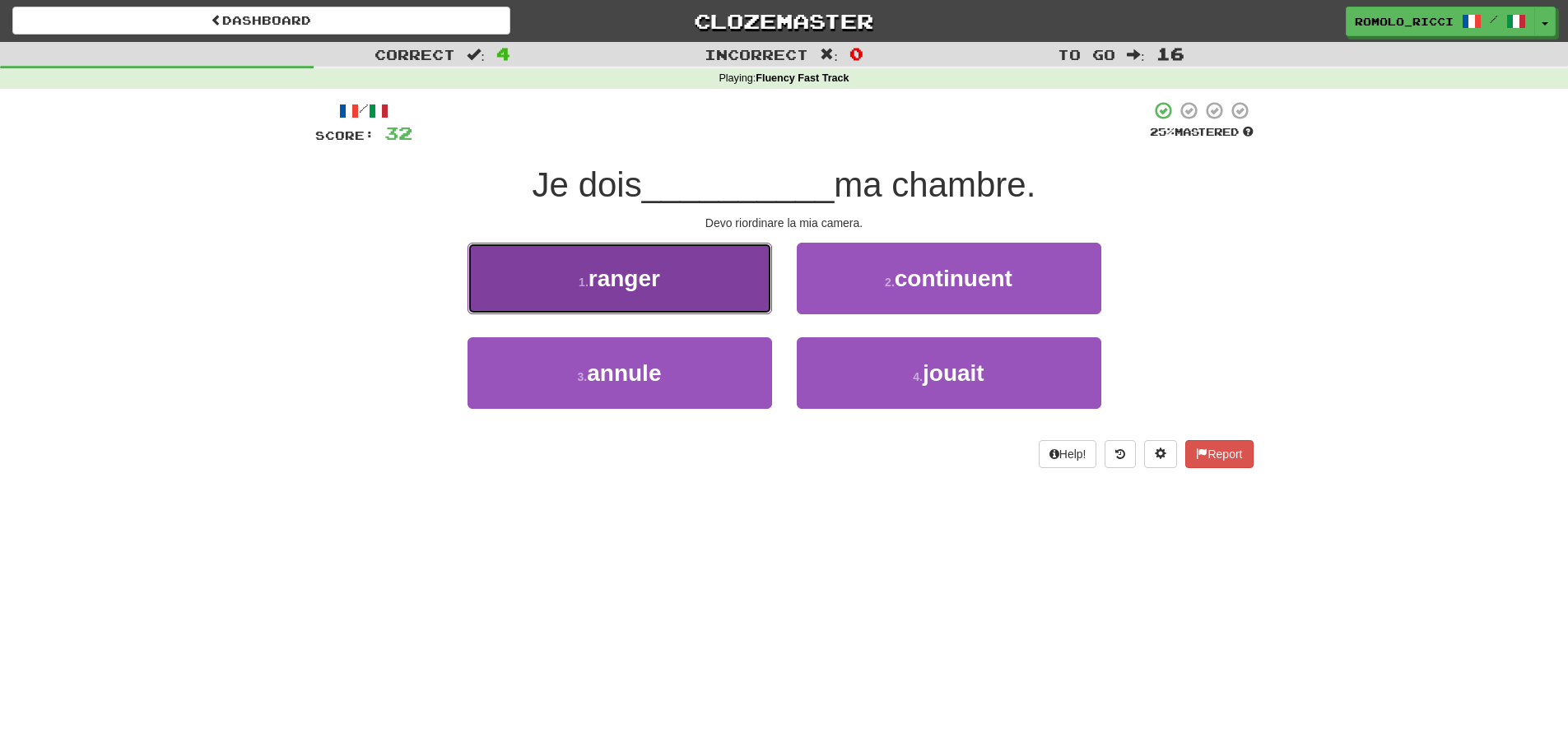
click at [752, 285] on button "1 . ranger" at bounding box center [619, 279] width 304 height 72
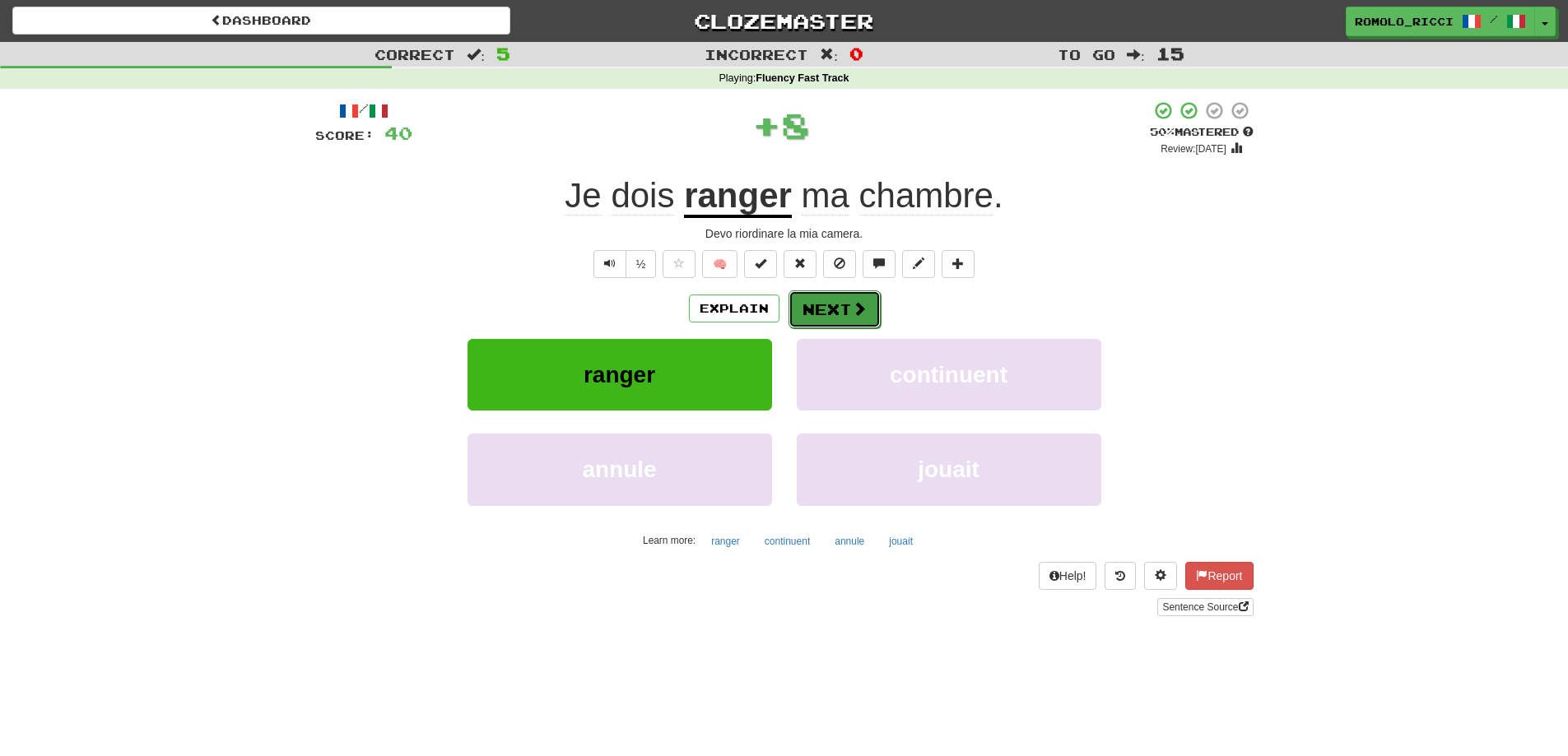
click at [872, 303] on button "Next" at bounding box center [835, 309] width 92 height 38
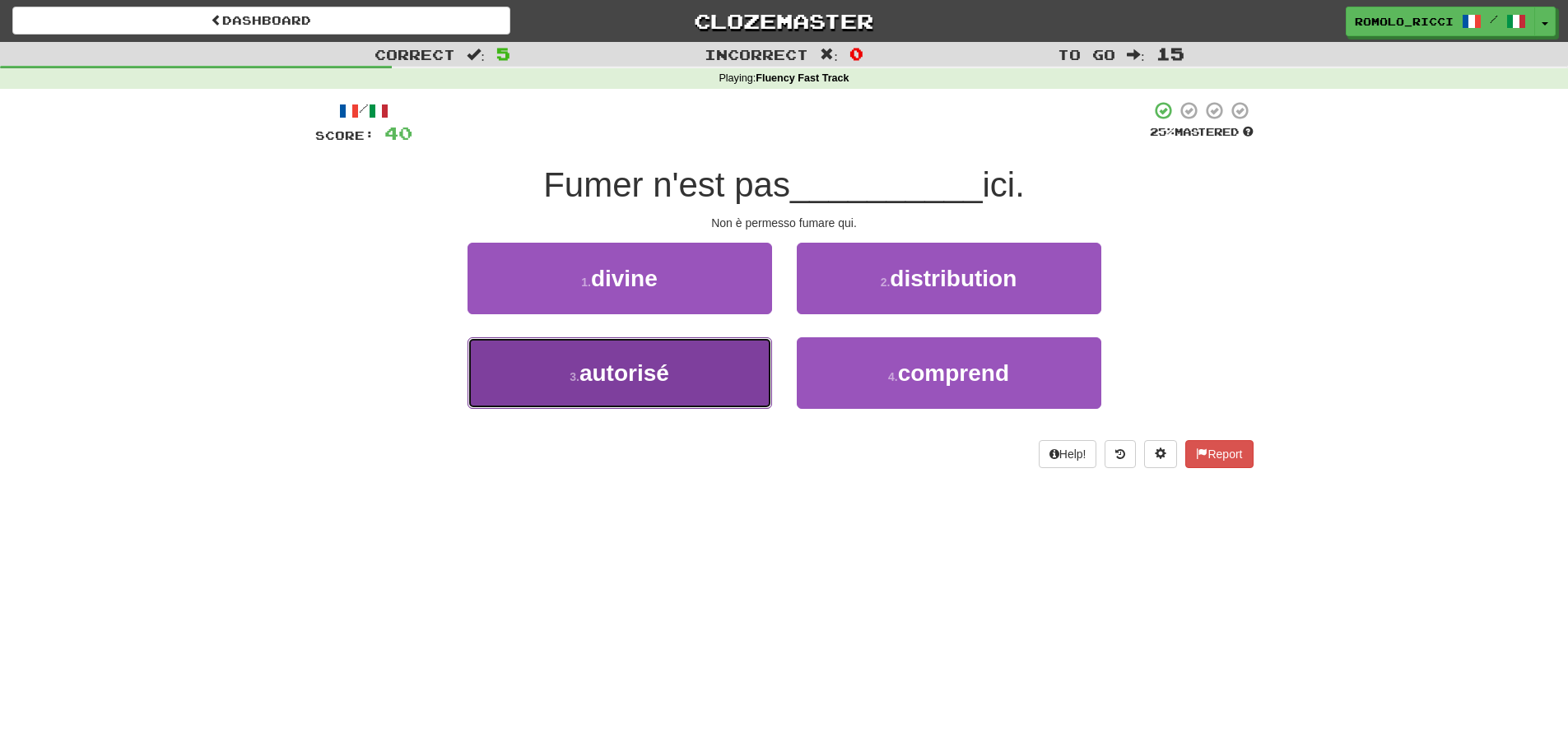
click at [620, 371] on span "autorisé" at bounding box center [624, 373] width 90 height 26
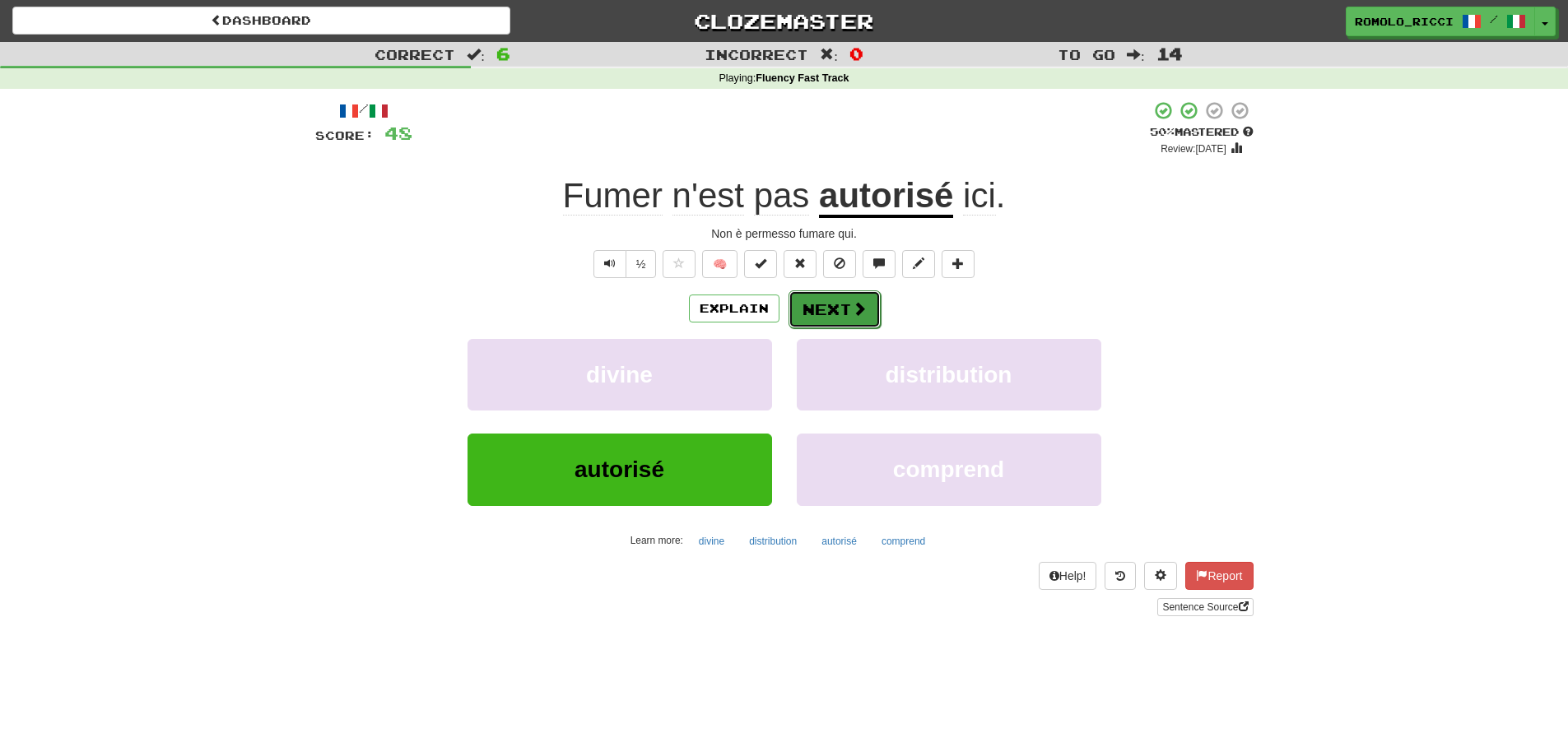
click at [835, 305] on button "Next" at bounding box center [835, 309] width 92 height 38
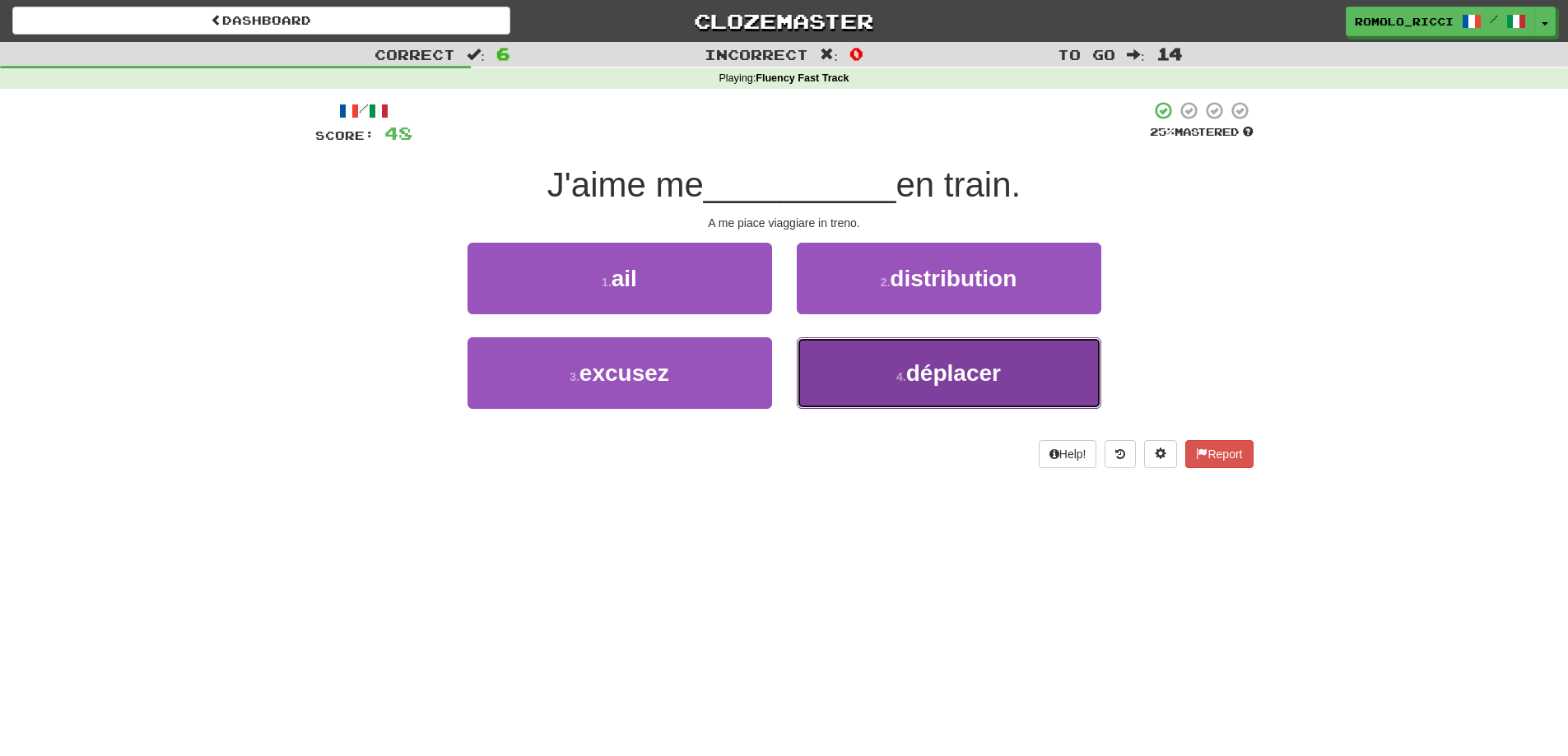
click at [949, 387] on button "4 . déplacer" at bounding box center [949, 373] width 304 height 72
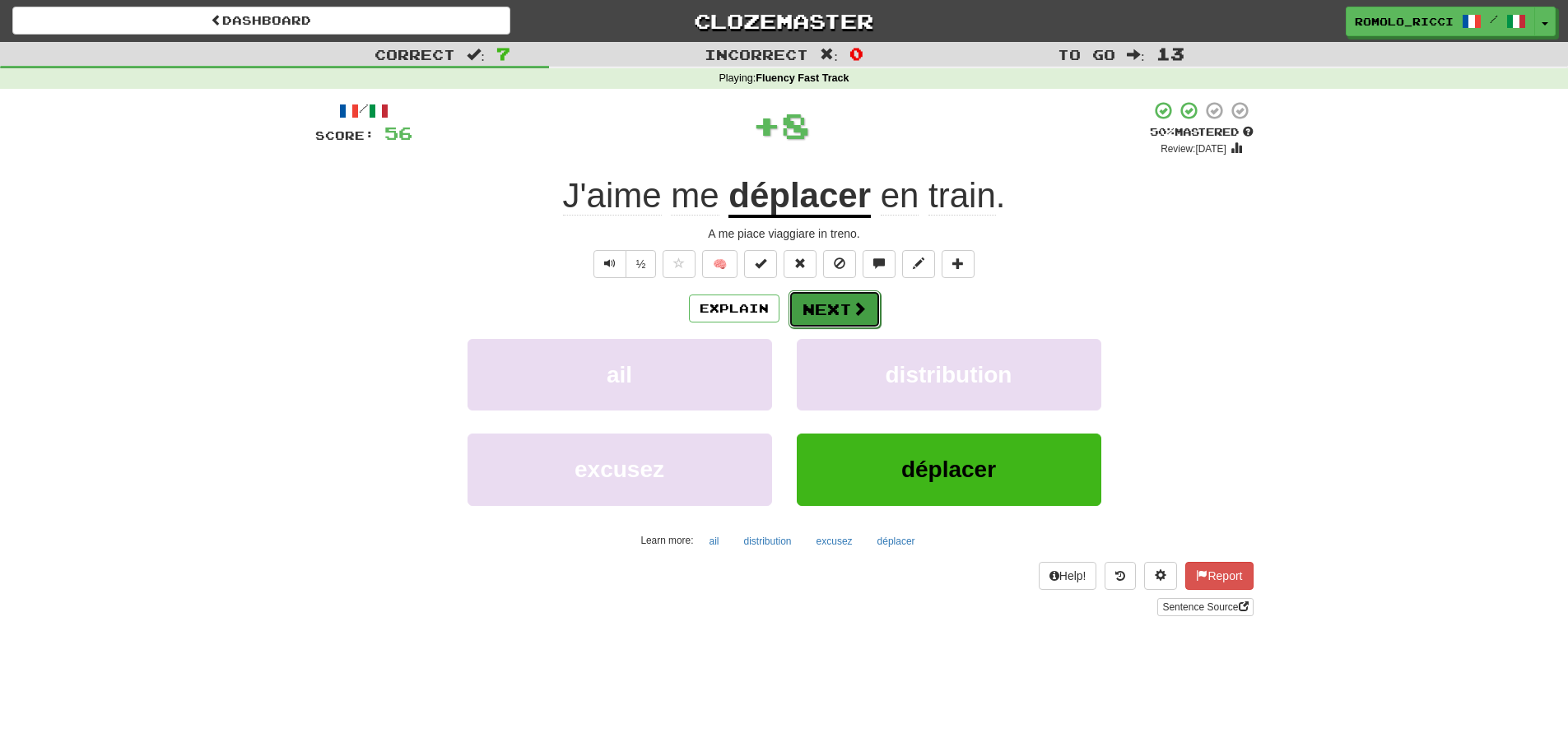
click at [826, 301] on button "Next" at bounding box center [835, 309] width 92 height 38
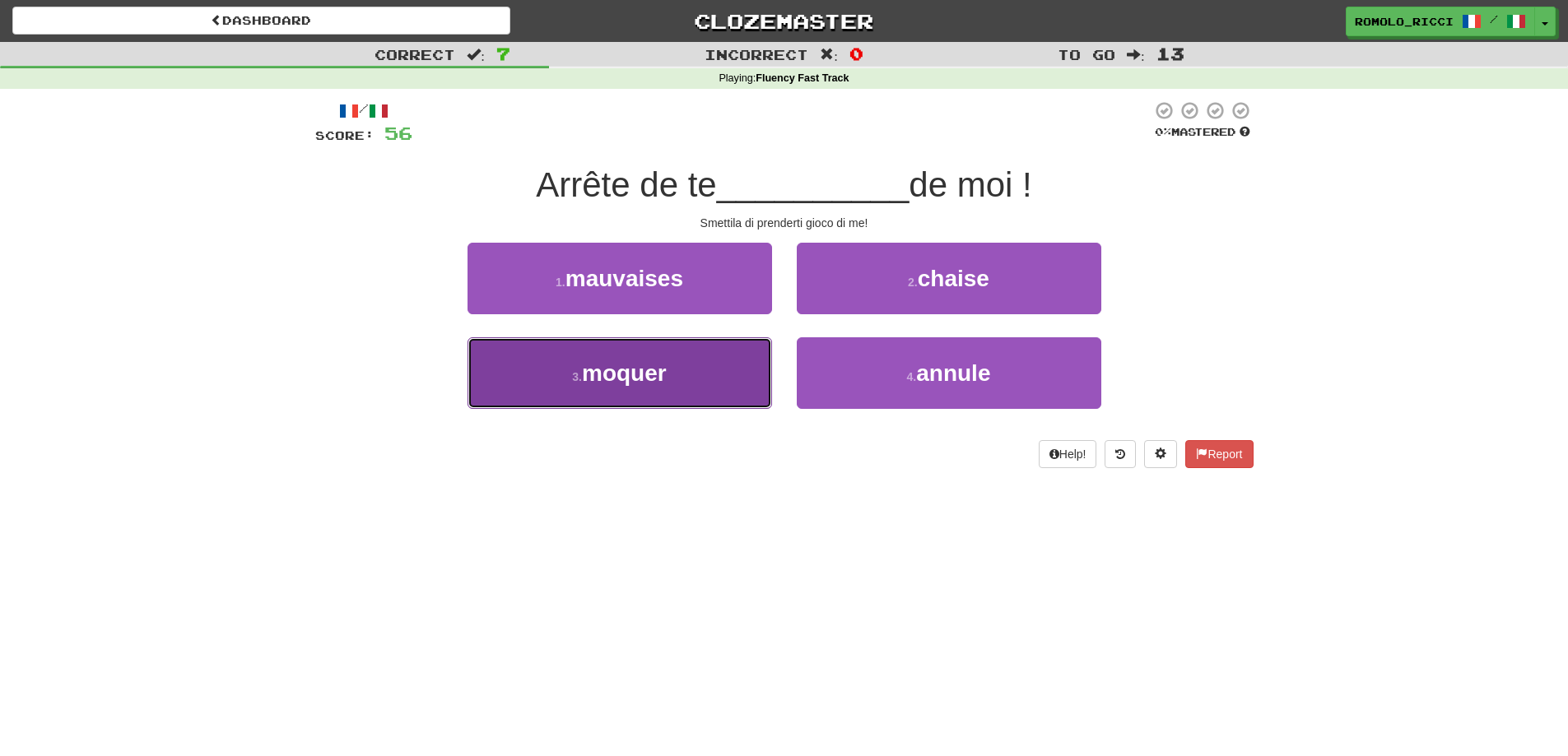
click at [682, 350] on button "3 . moquer" at bounding box center [619, 373] width 304 height 72
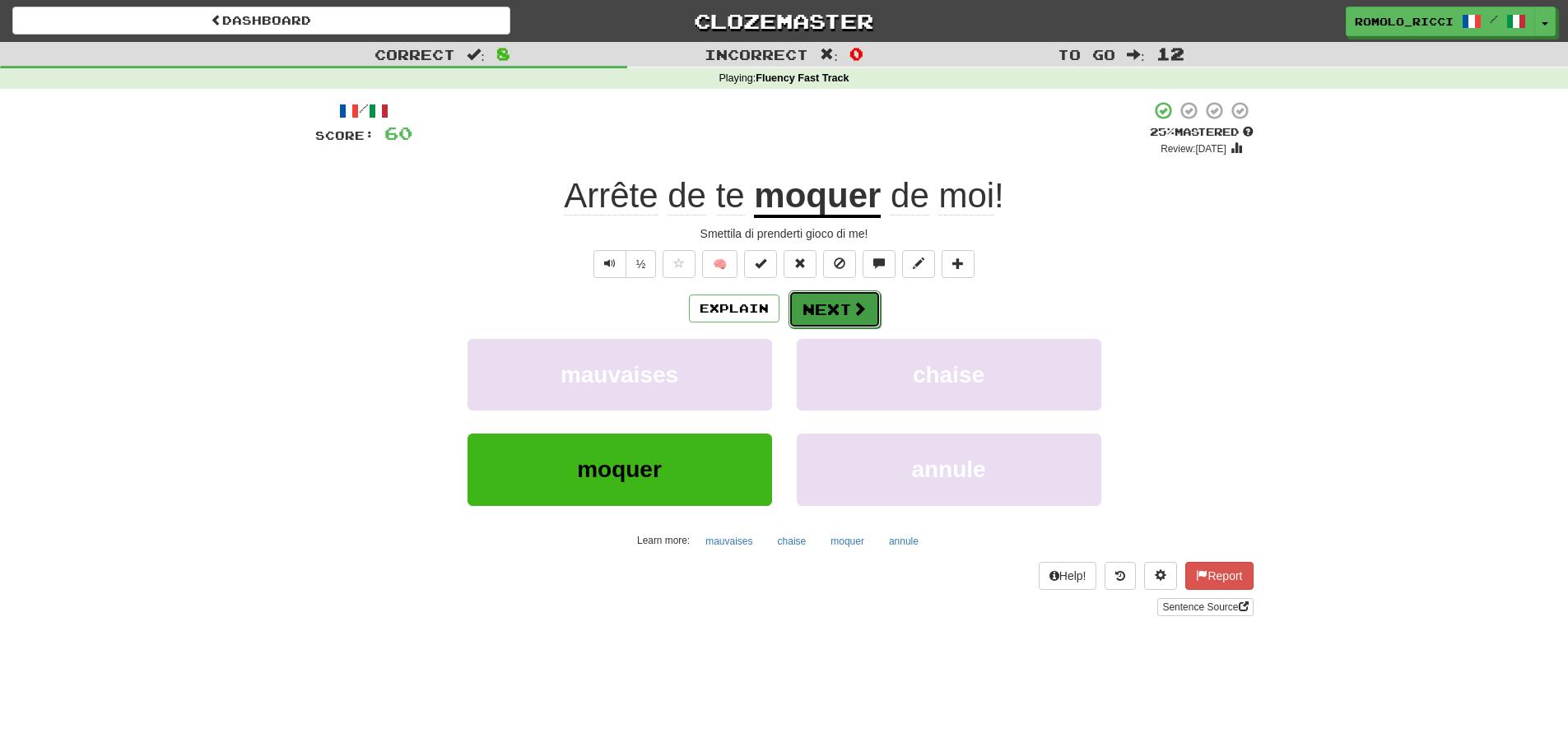
click at [810, 303] on button "Next" at bounding box center [835, 309] width 92 height 38
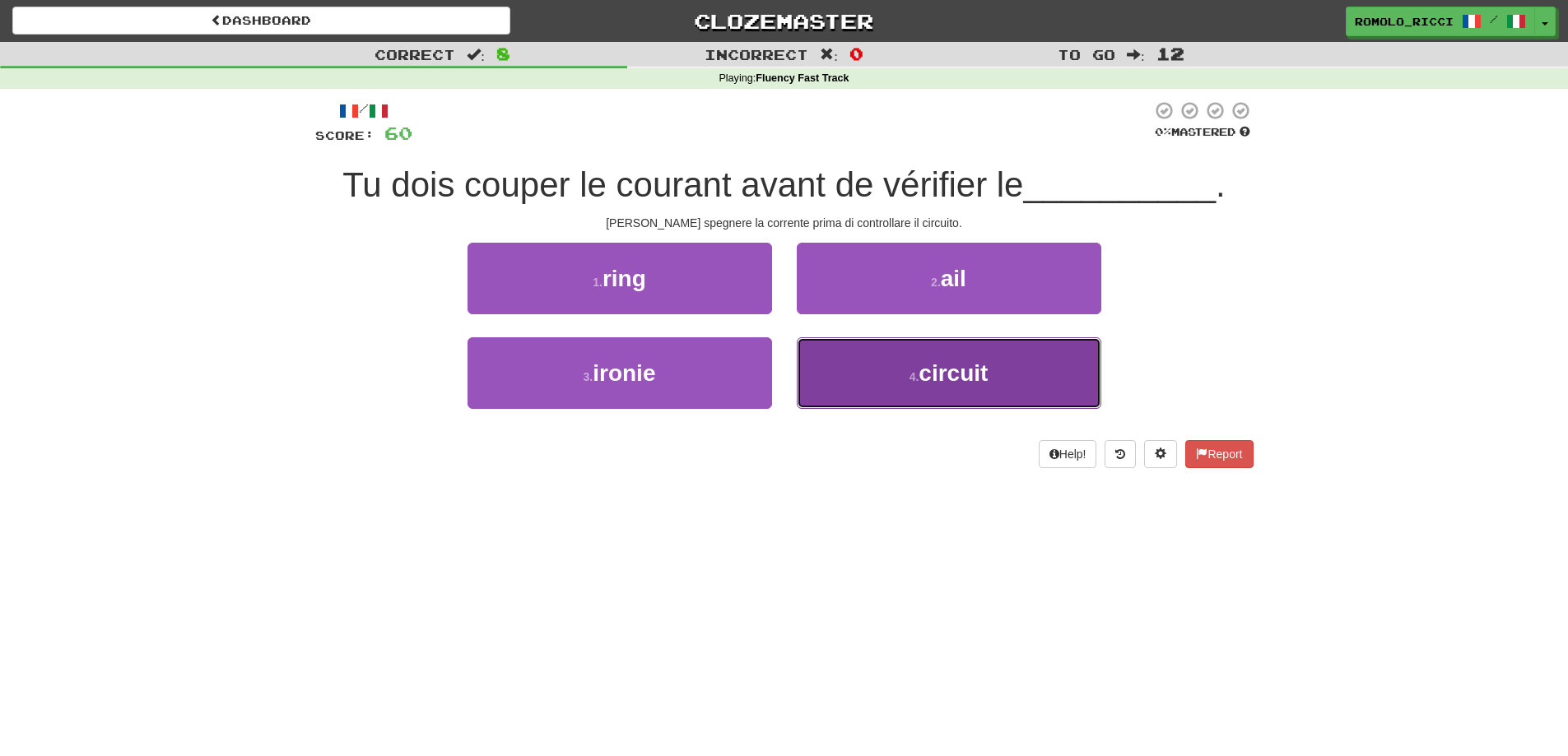
click at [886, 391] on button "4 . circuit" at bounding box center [949, 373] width 304 height 72
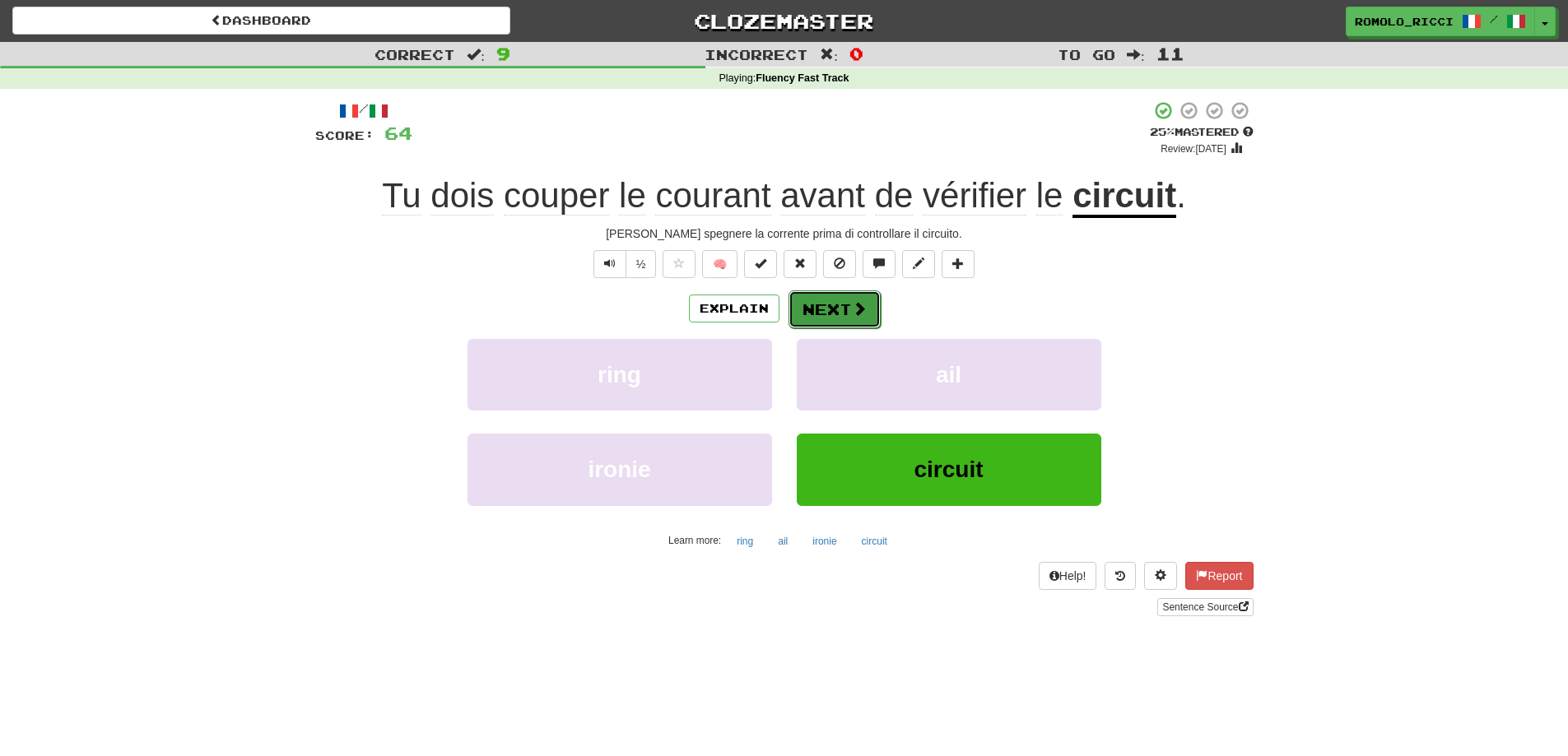
click at [853, 301] on span at bounding box center [859, 308] width 15 height 15
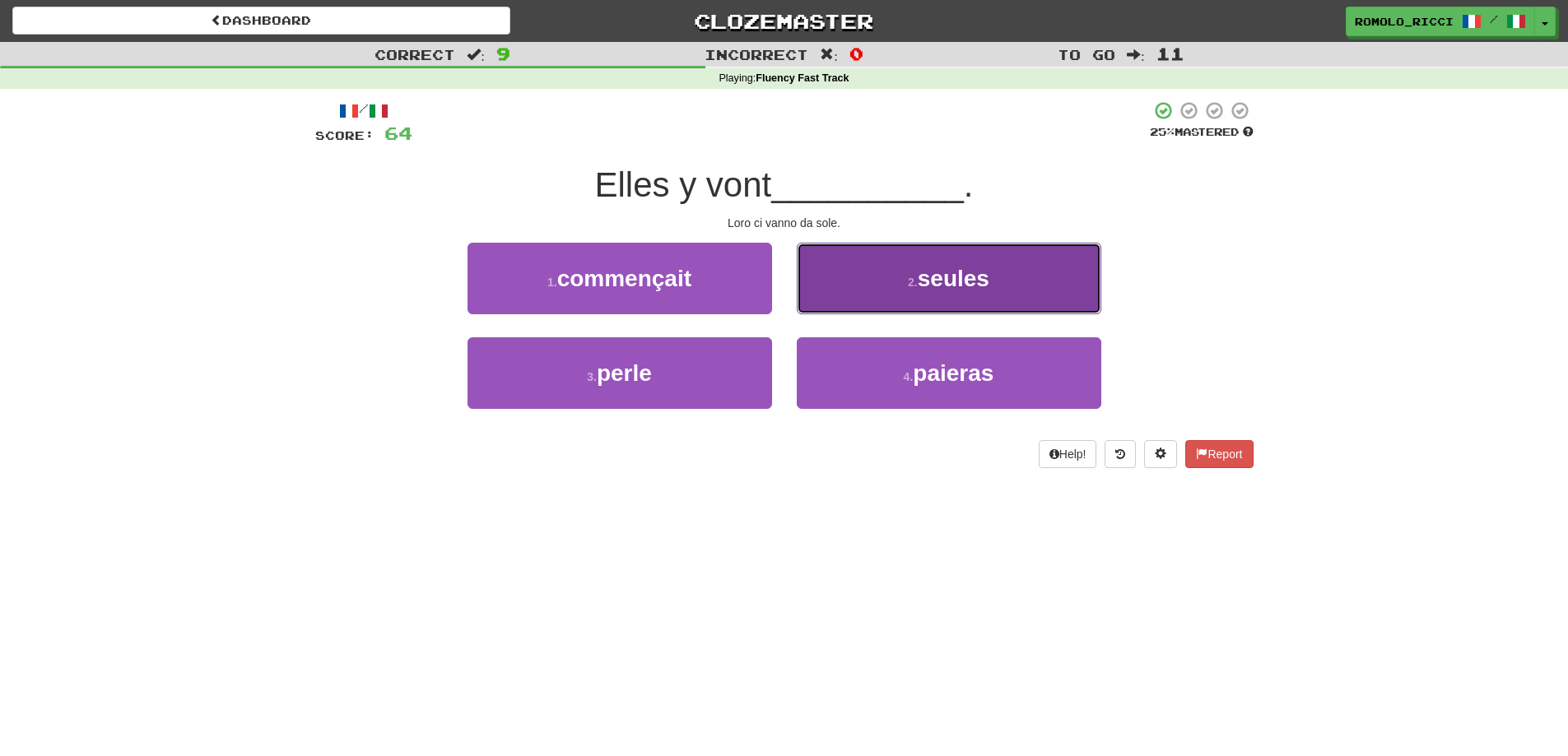
click at [884, 277] on button "2 . seules" at bounding box center [949, 279] width 304 height 72
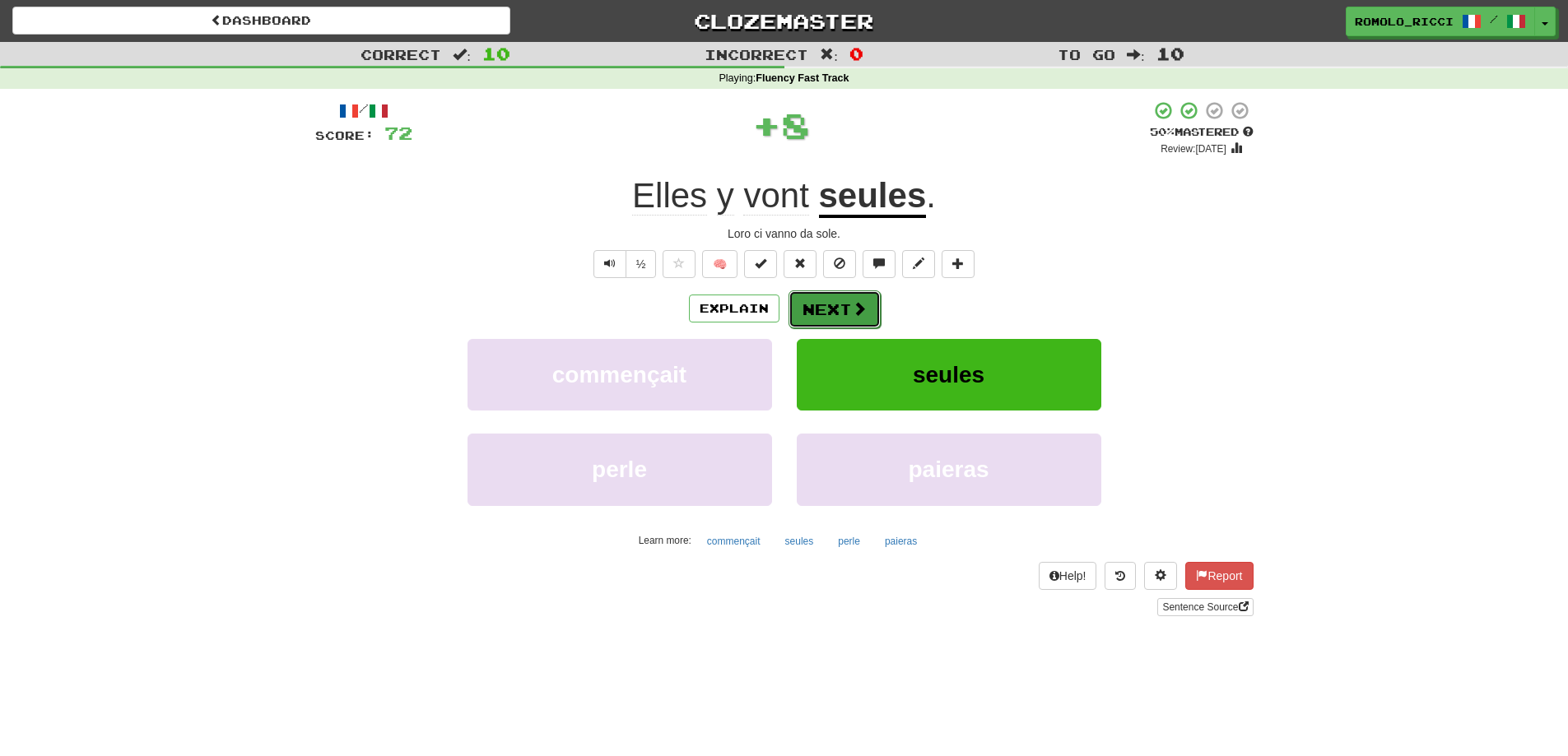
click at [852, 311] on span at bounding box center [859, 308] width 15 height 15
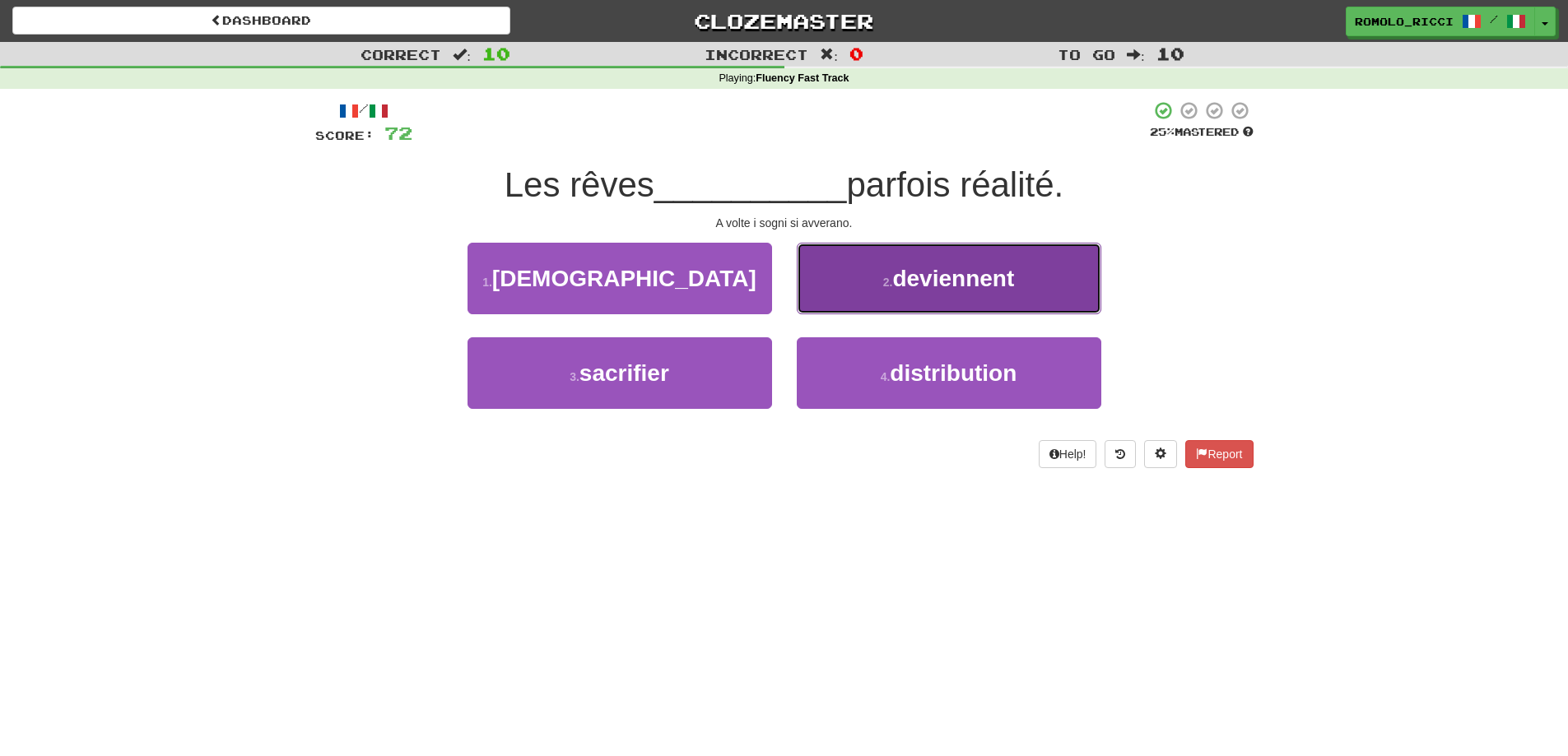
click at [982, 286] on span "deviennent" at bounding box center [952, 279] width 122 height 26
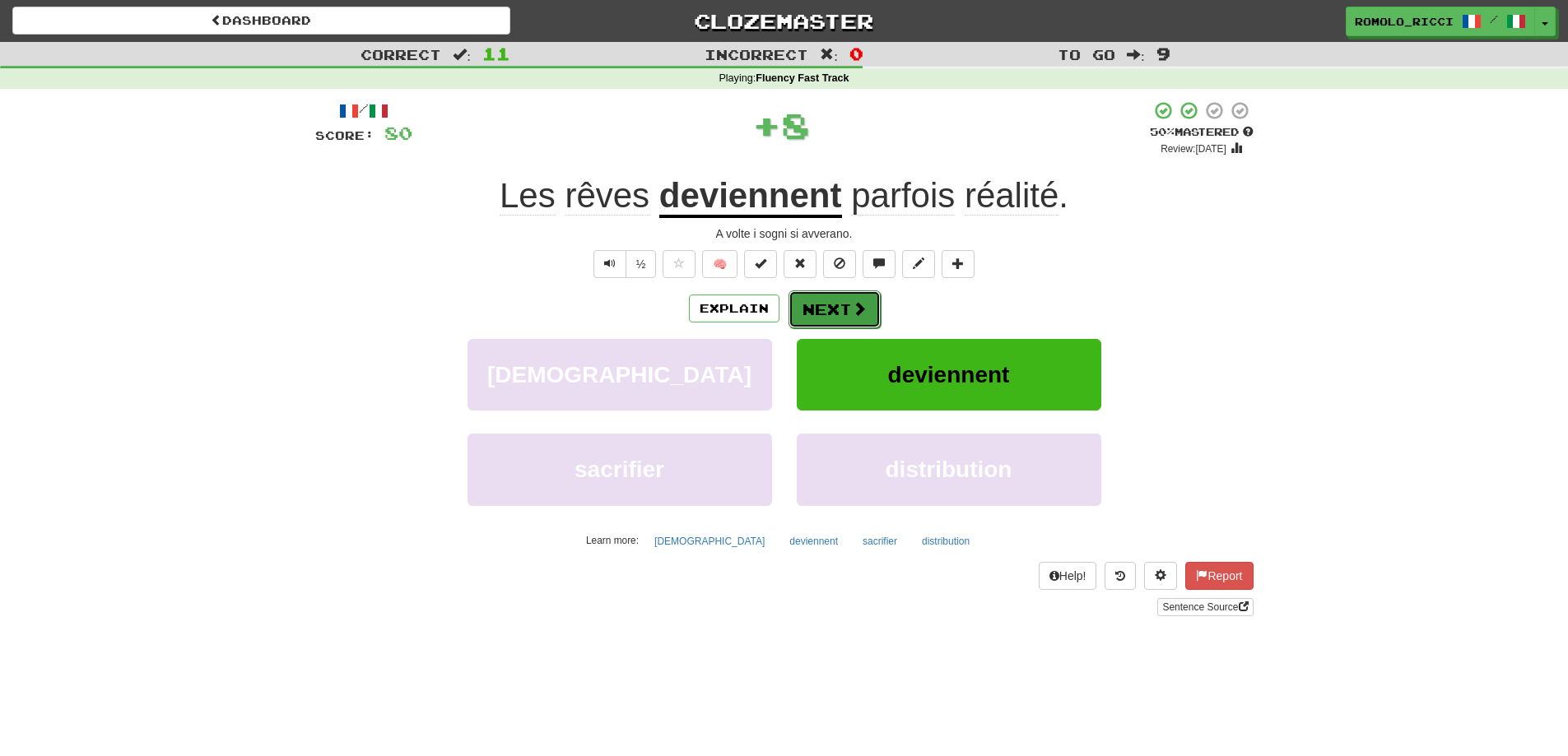
click at [840, 305] on button "Next" at bounding box center [835, 309] width 92 height 38
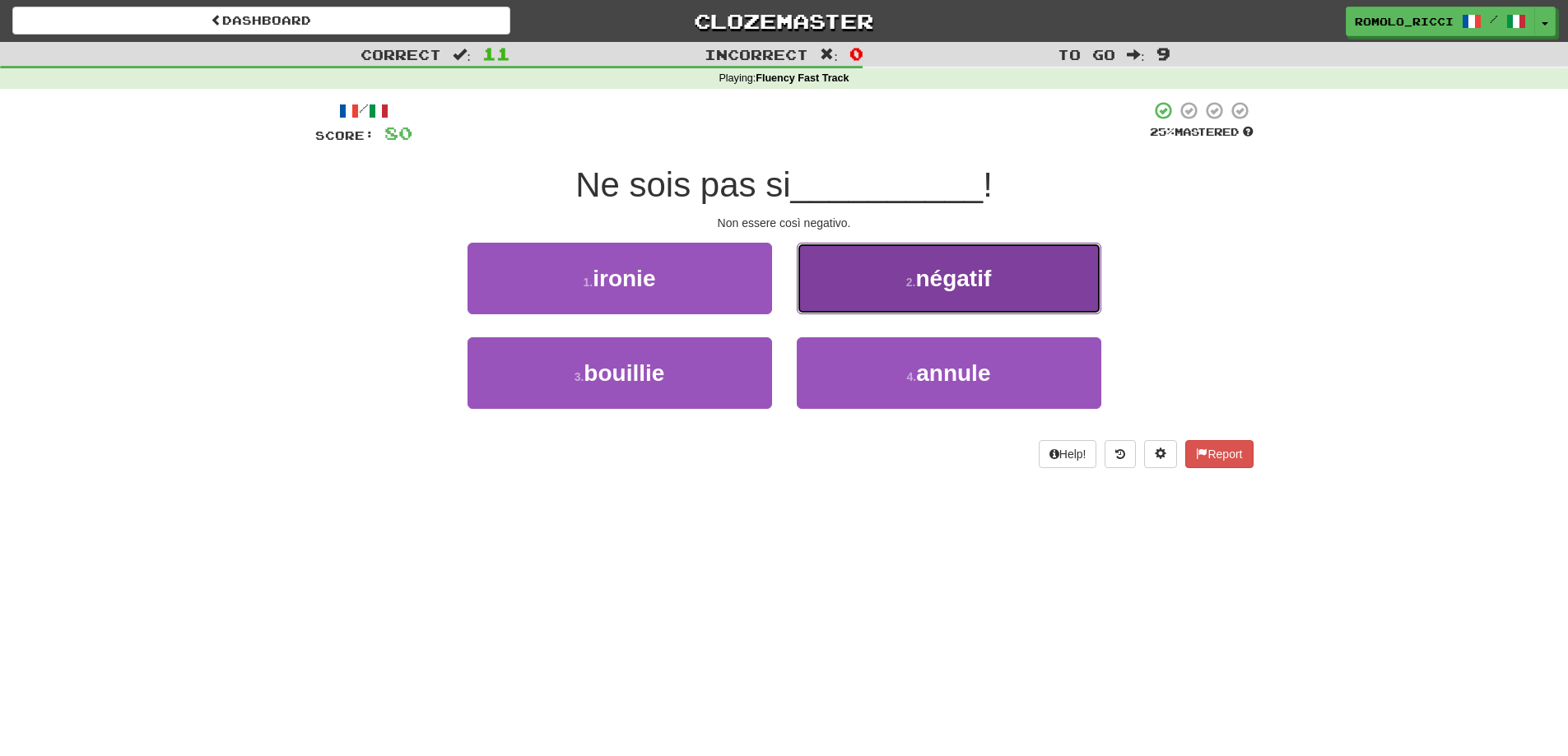
click at [919, 287] on span "négatif" at bounding box center [952, 279] width 75 height 26
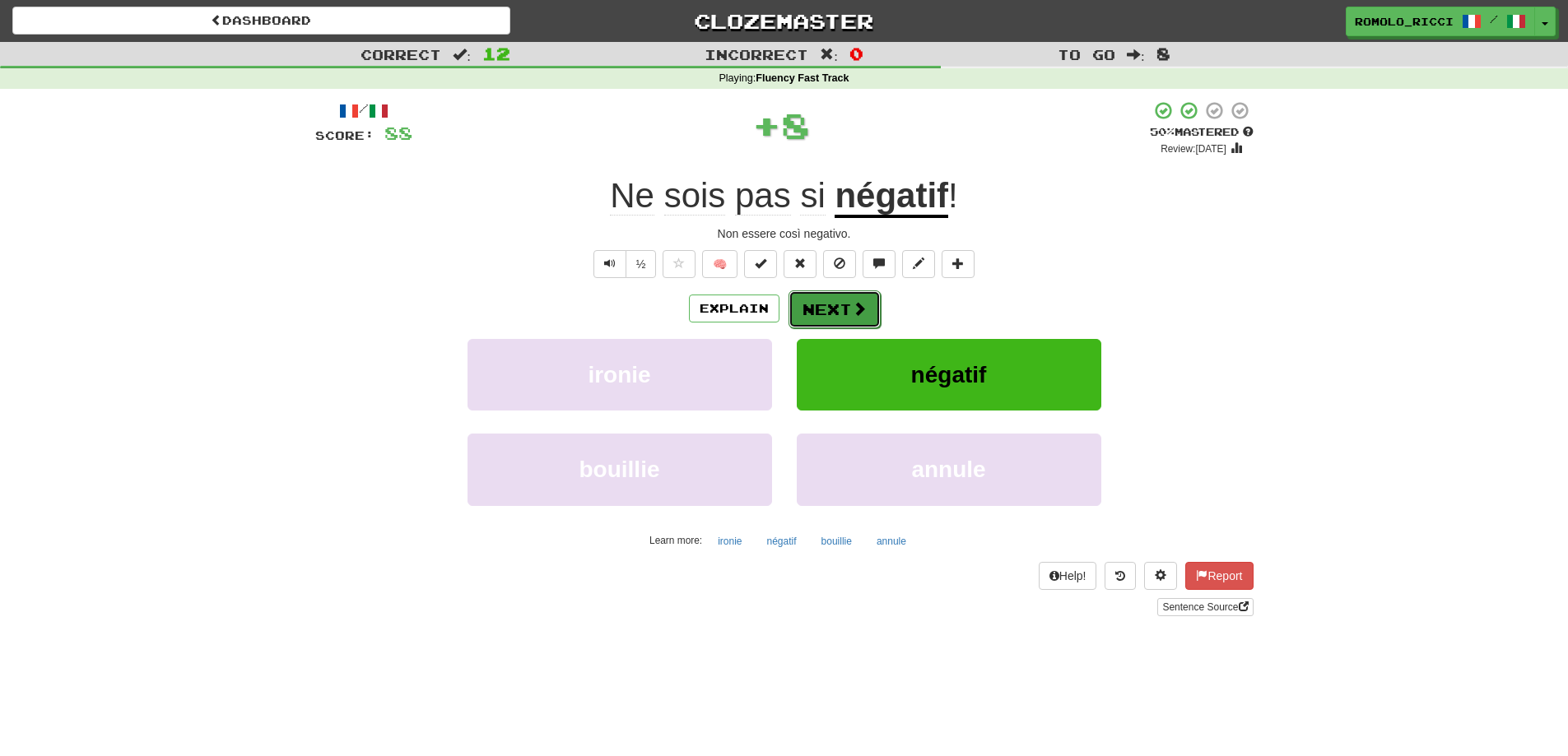
click at [847, 307] on button "Next" at bounding box center [835, 309] width 92 height 38
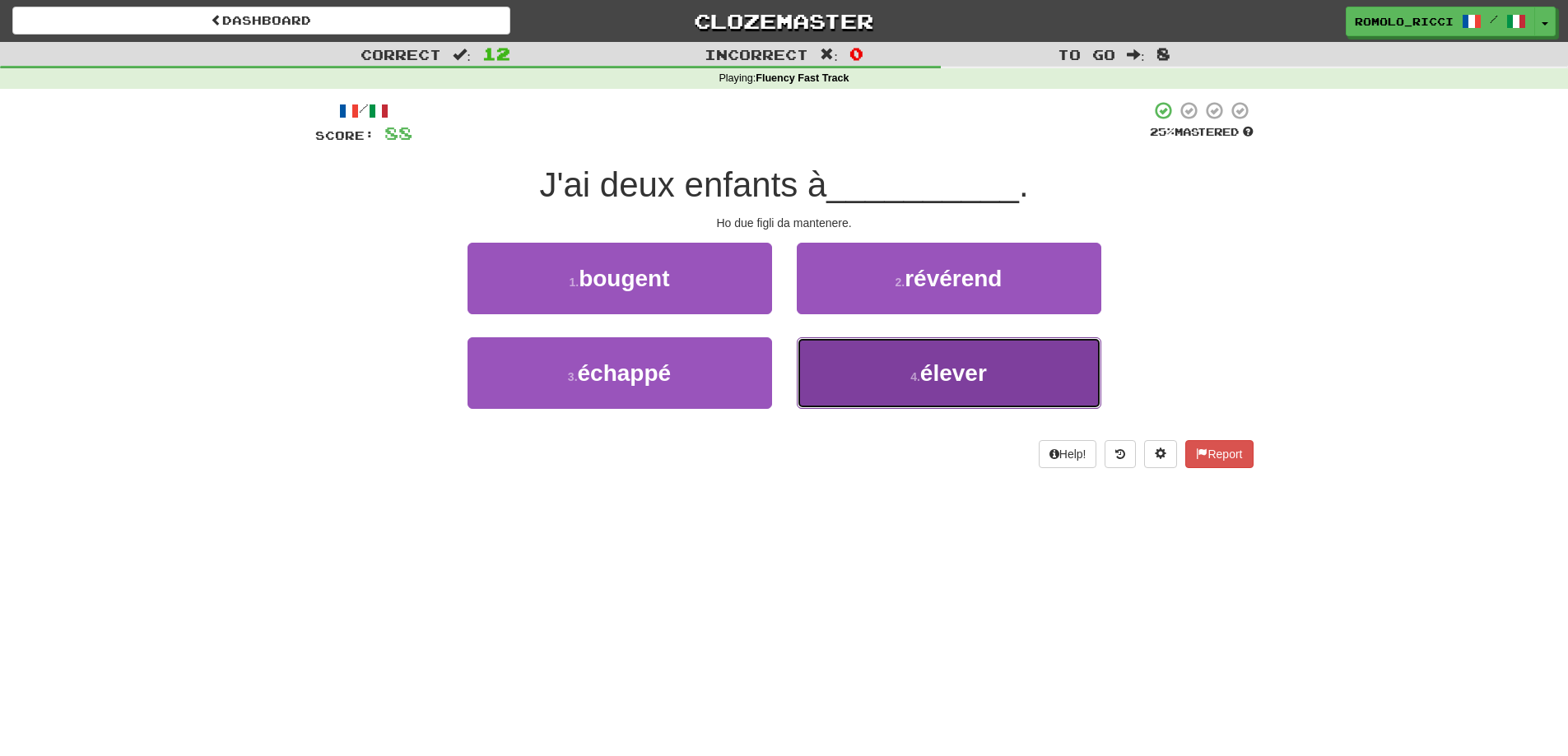
click at [871, 376] on button "4 . élever" at bounding box center [949, 373] width 304 height 72
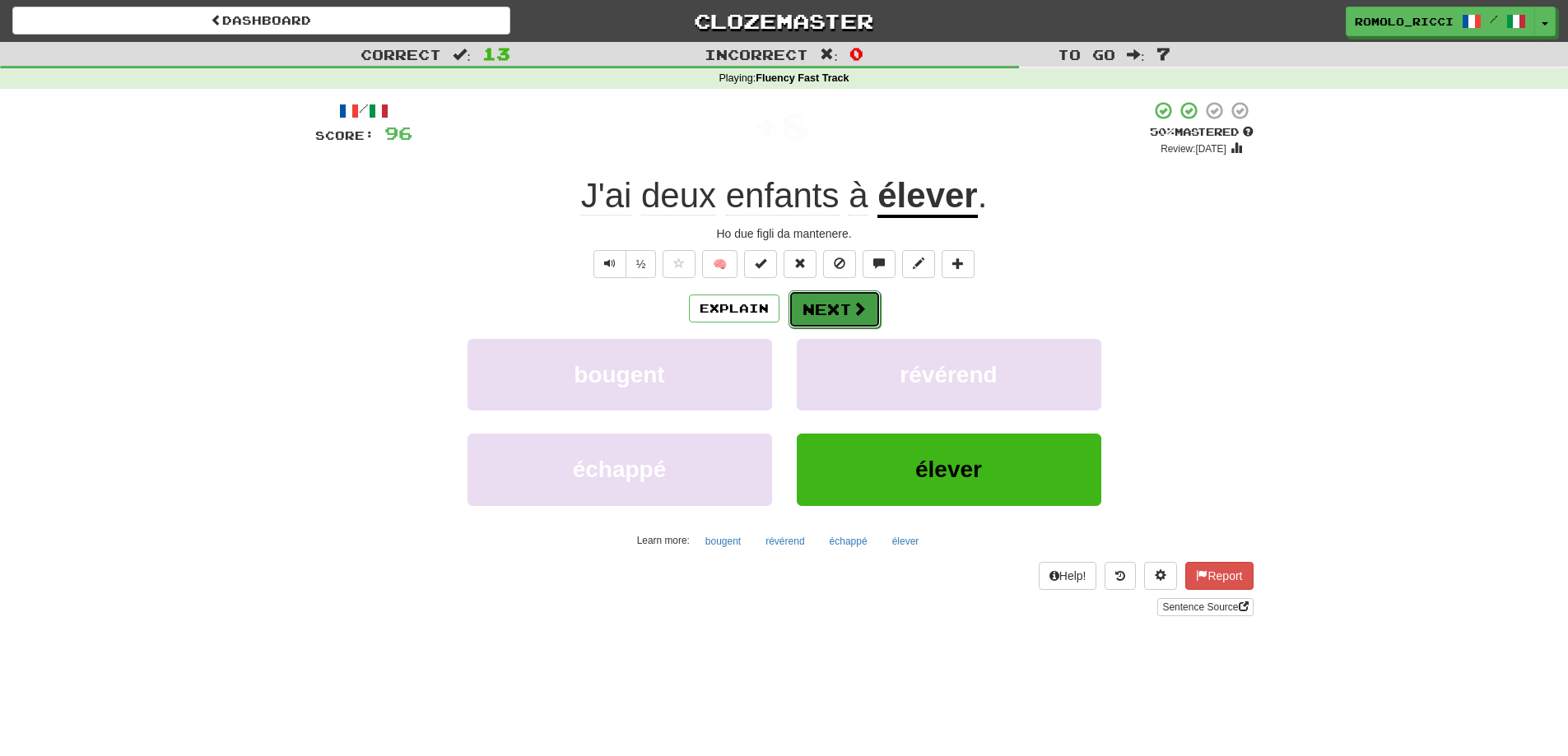
click at [815, 299] on button "Next" at bounding box center [835, 309] width 92 height 38
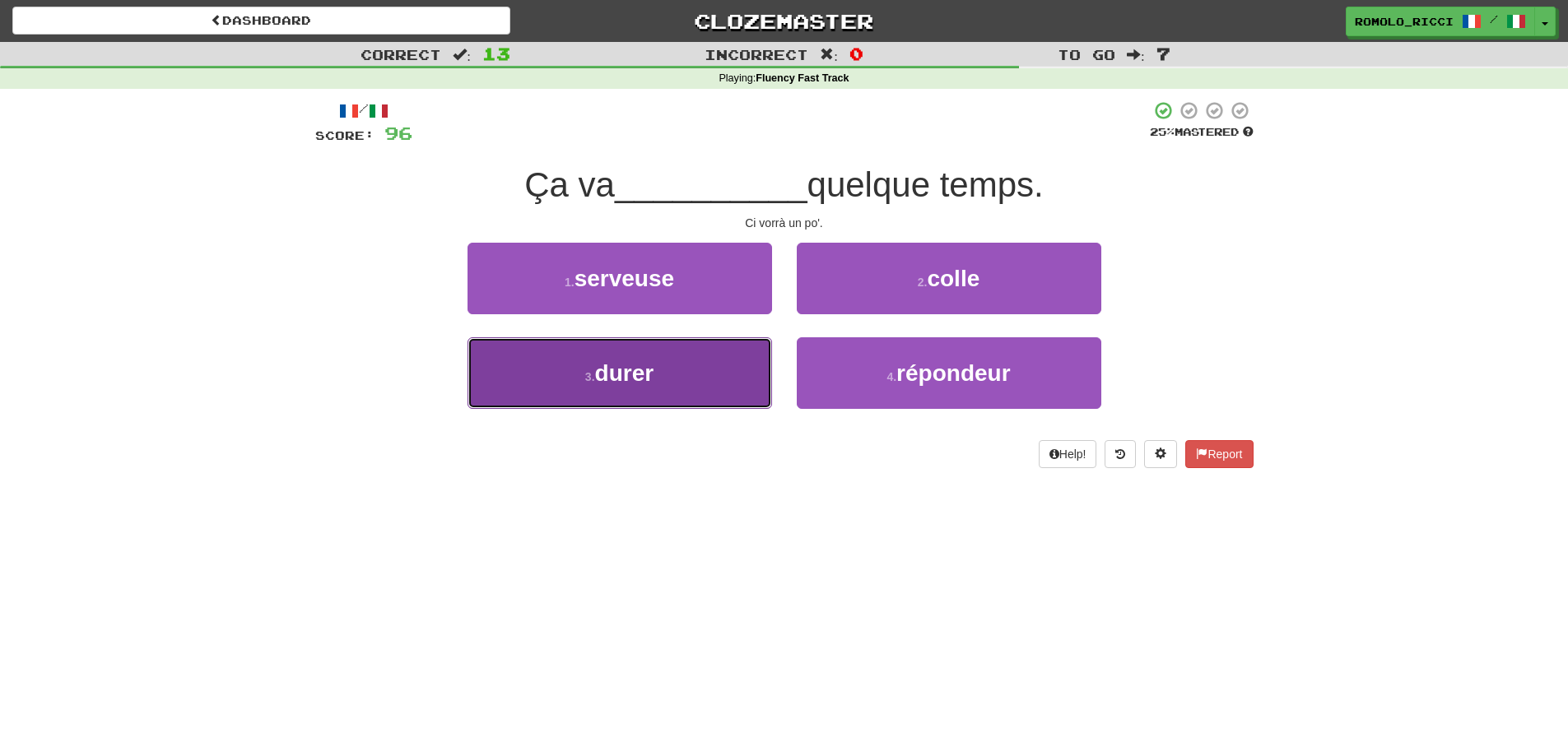
click at [717, 363] on button "3 . durer" at bounding box center [619, 373] width 304 height 72
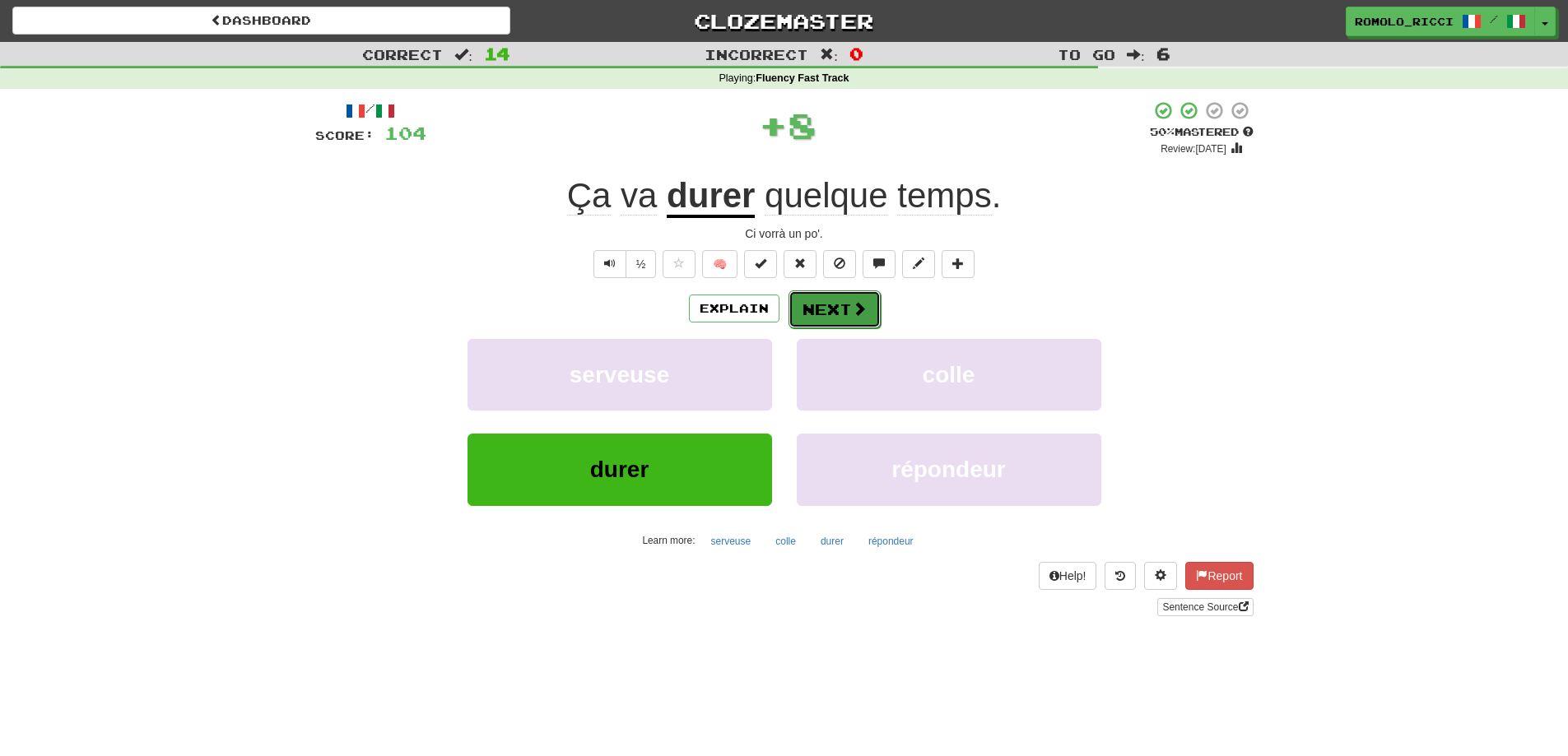
click at [824, 299] on button "Next" at bounding box center [835, 309] width 92 height 38
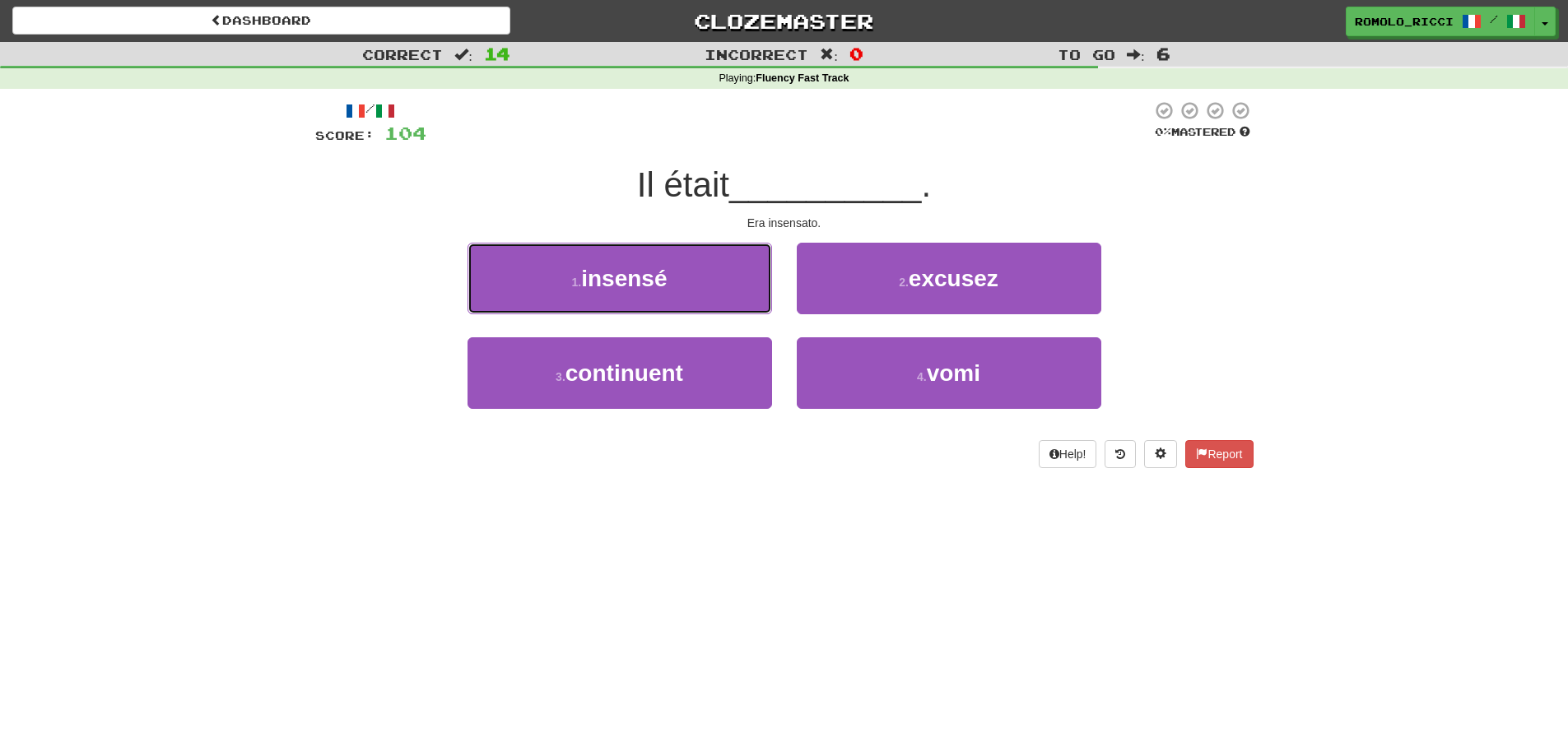
click at [693, 287] on button "1 . insensé" at bounding box center [619, 279] width 304 height 72
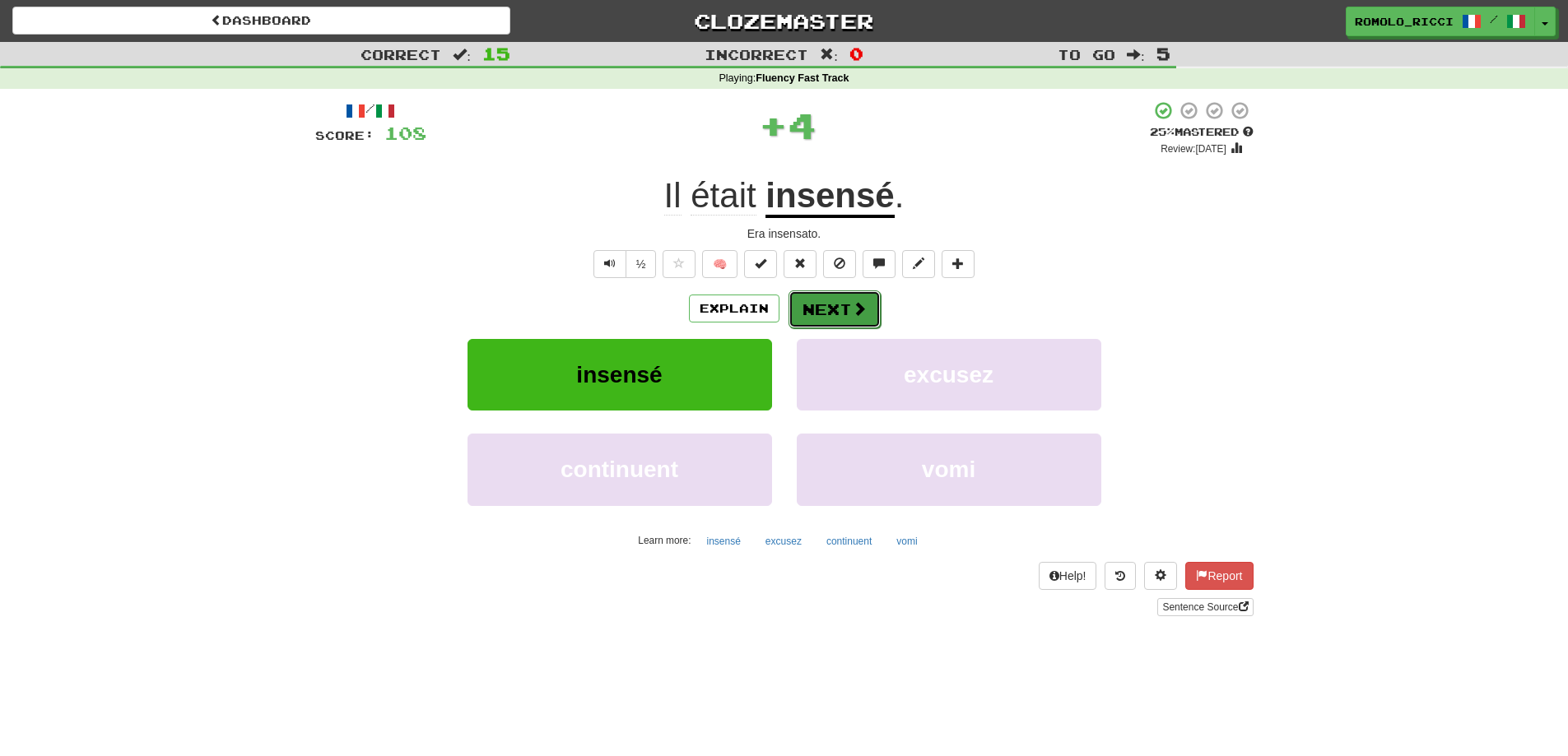
click at [829, 304] on button "Next" at bounding box center [835, 309] width 92 height 38
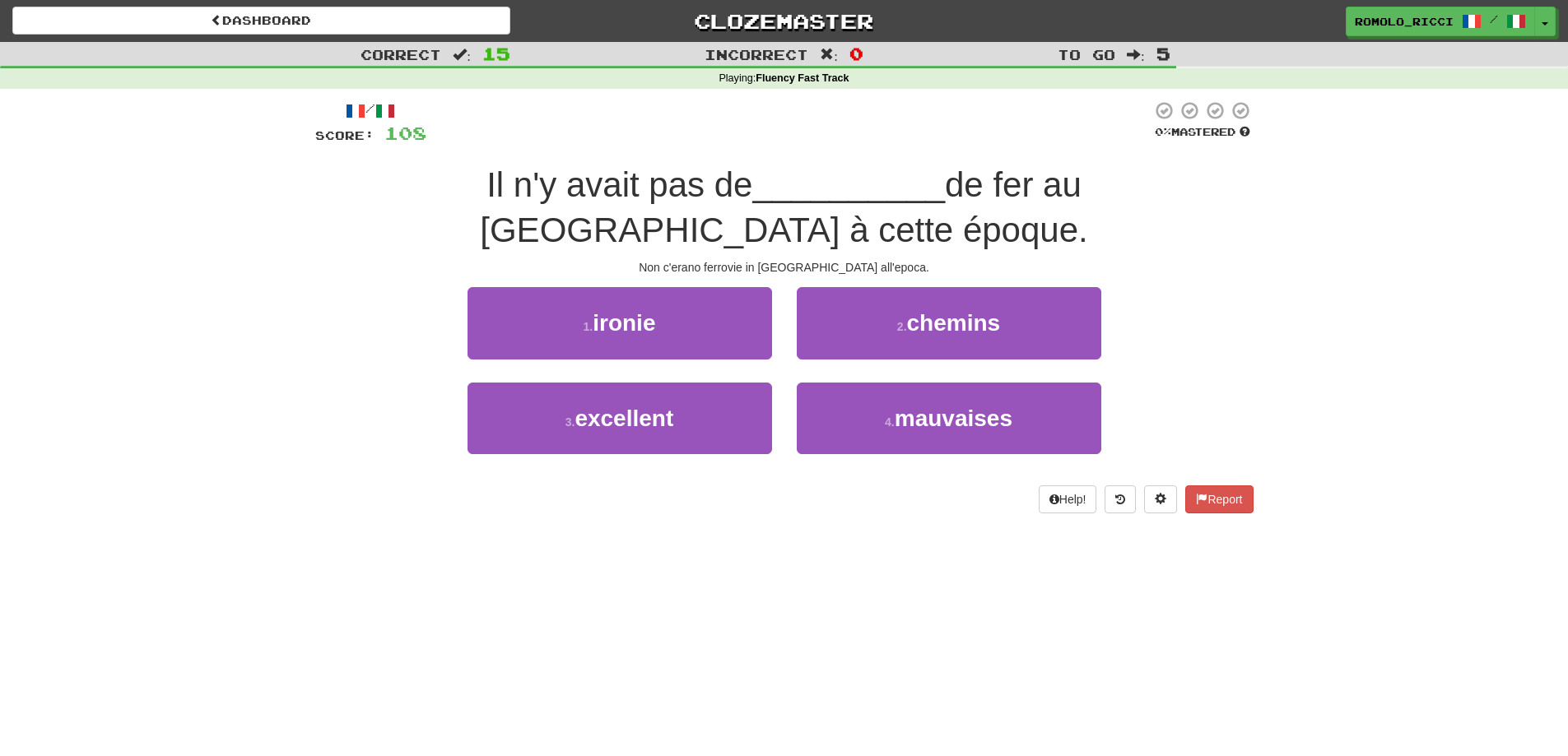
click at [923, 359] on div "2 . chemins" at bounding box center [949, 335] width 329 height 95
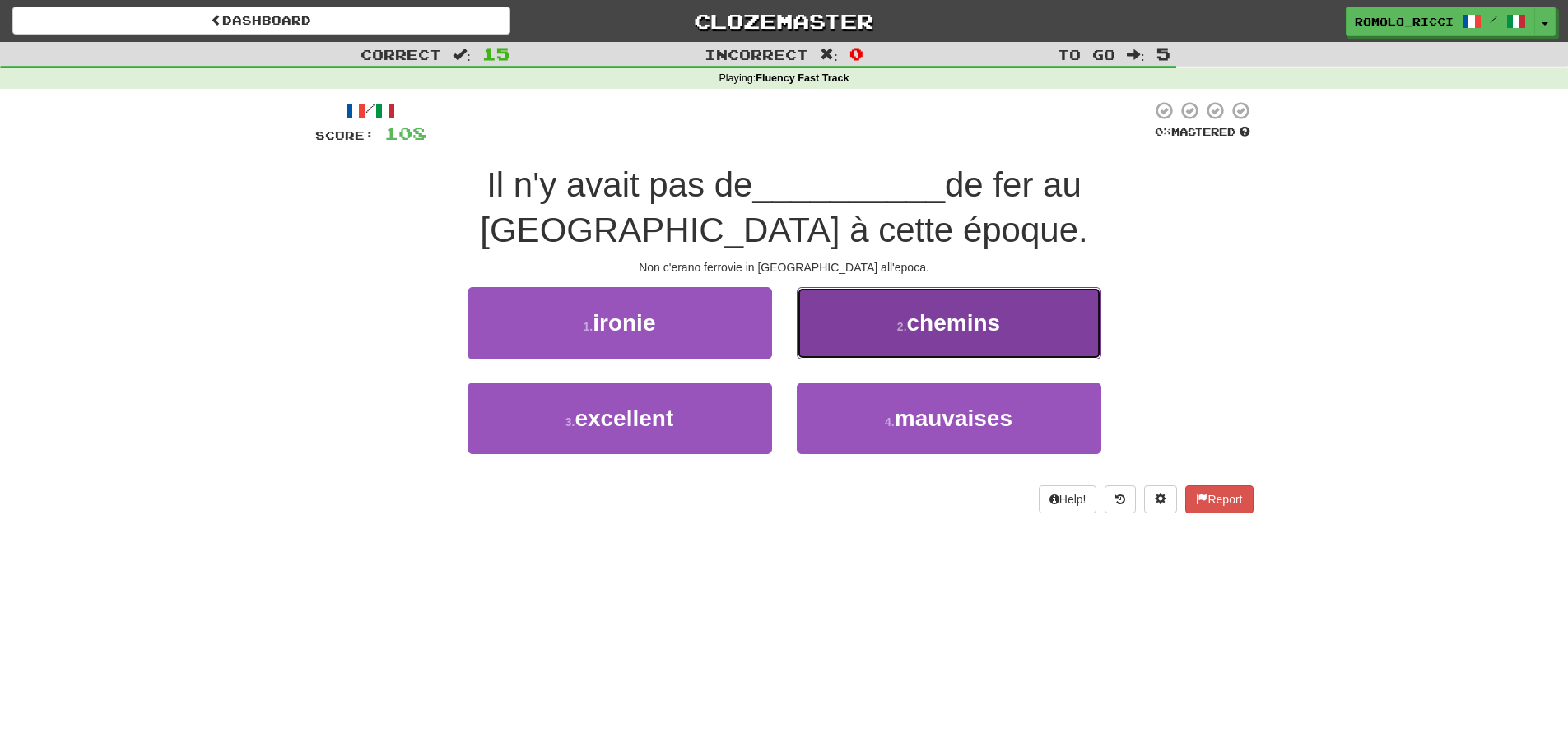
click at [924, 338] on button "2 . chemins" at bounding box center [949, 323] width 304 height 72
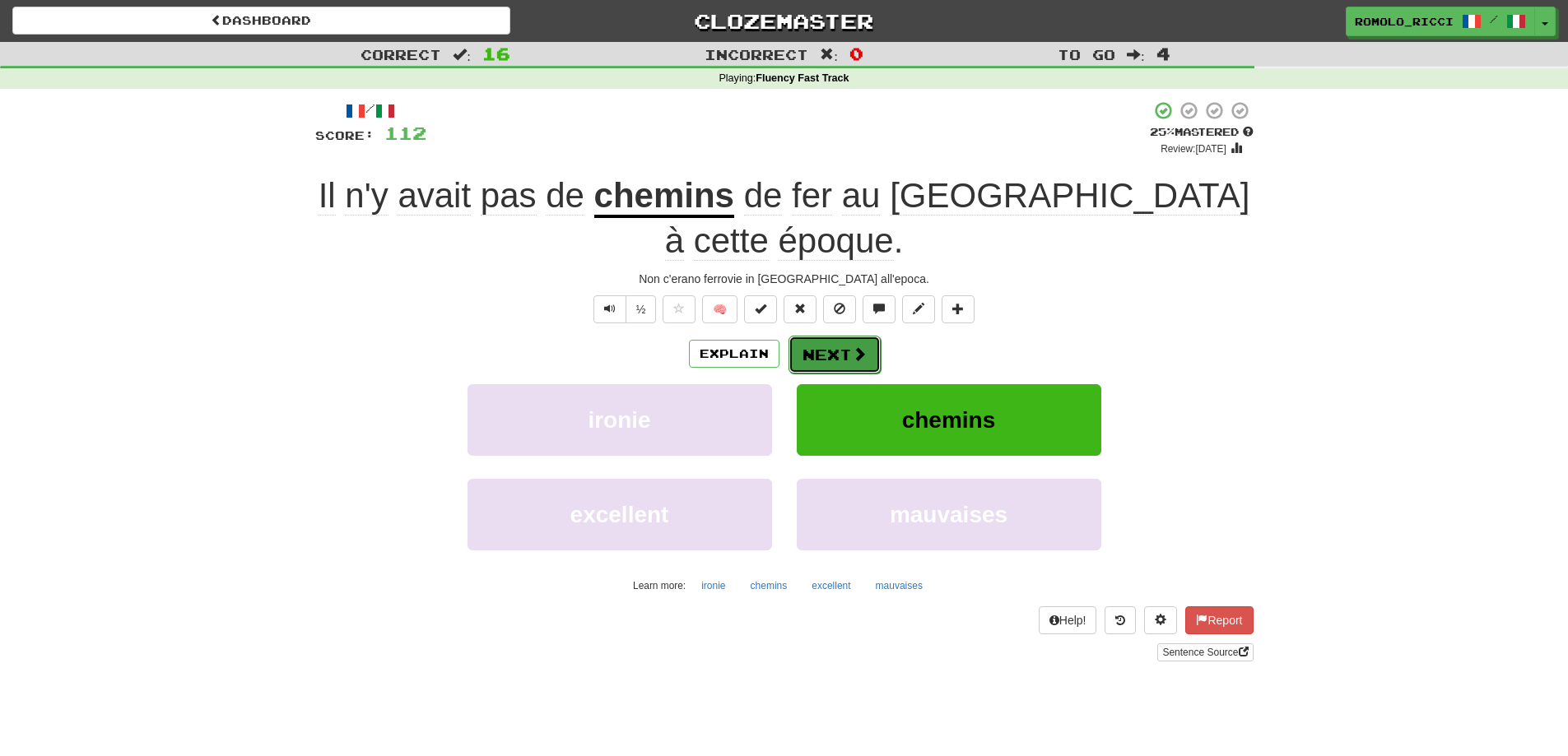
click at [838, 335] on button "Next" at bounding box center [835, 354] width 92 height 38
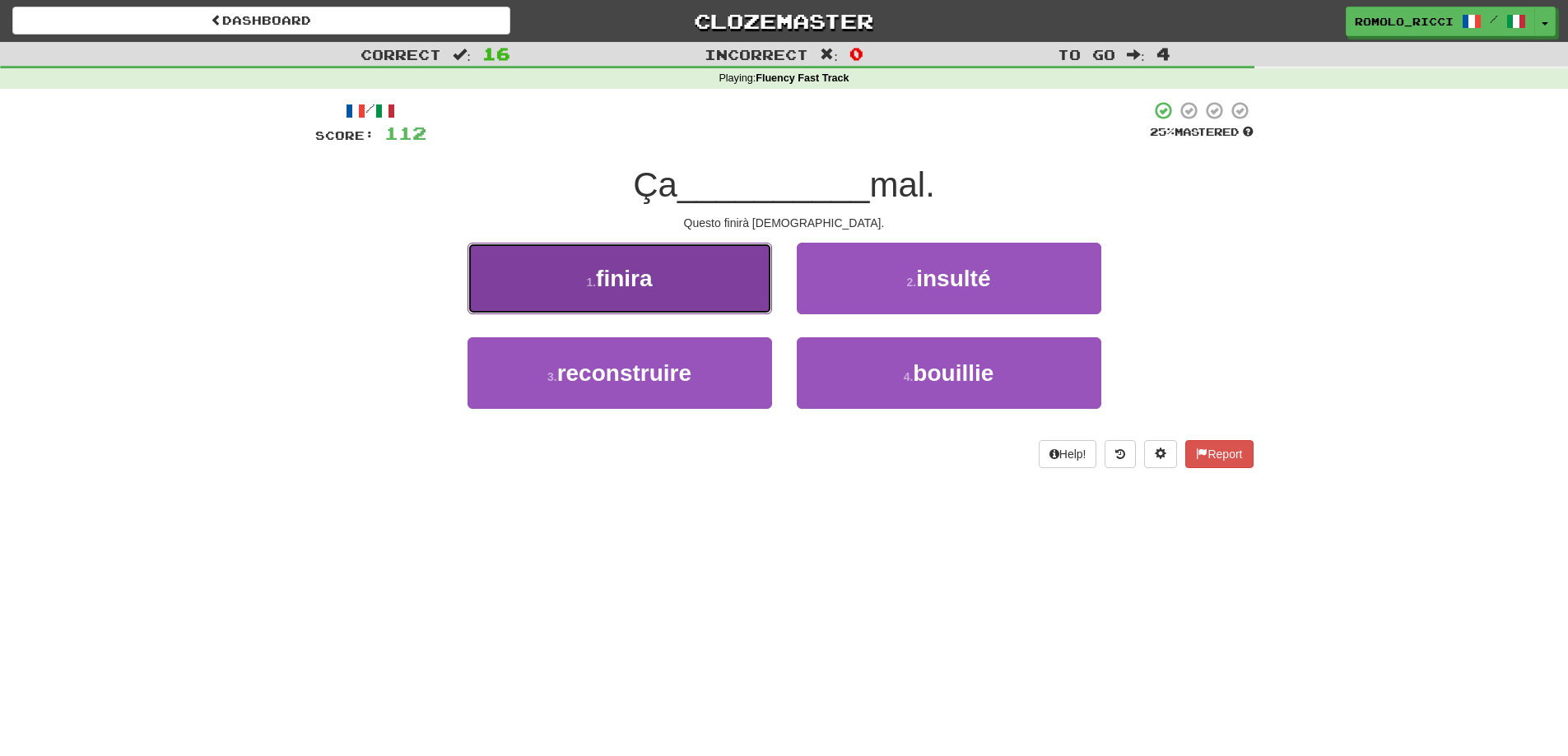
click at [701, 268] on button "1 . finira" at bounding box center [619, 279] width 304 height 72
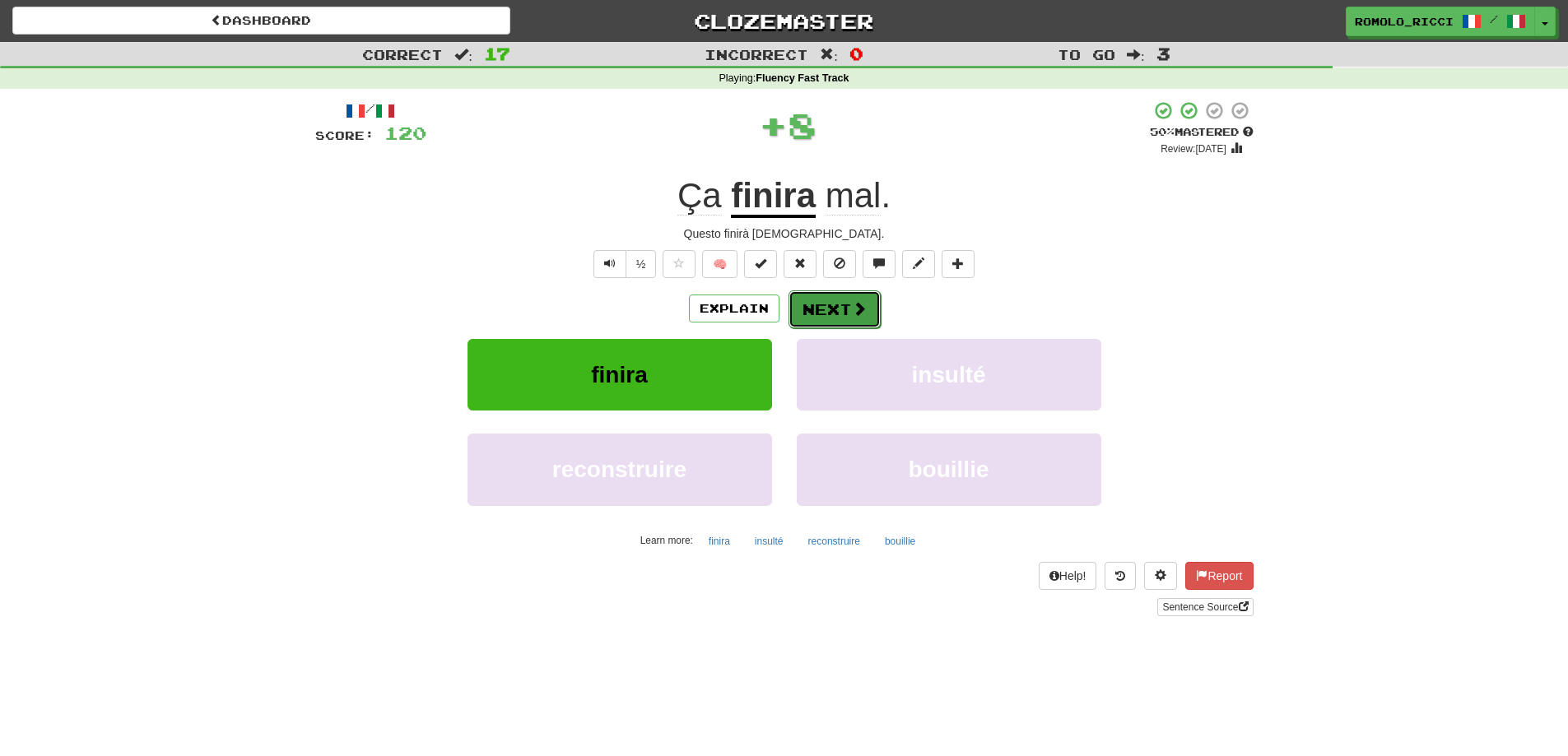
click at [831, 311] on button "Next" at bounding box center [835, 309] width 92 height 38
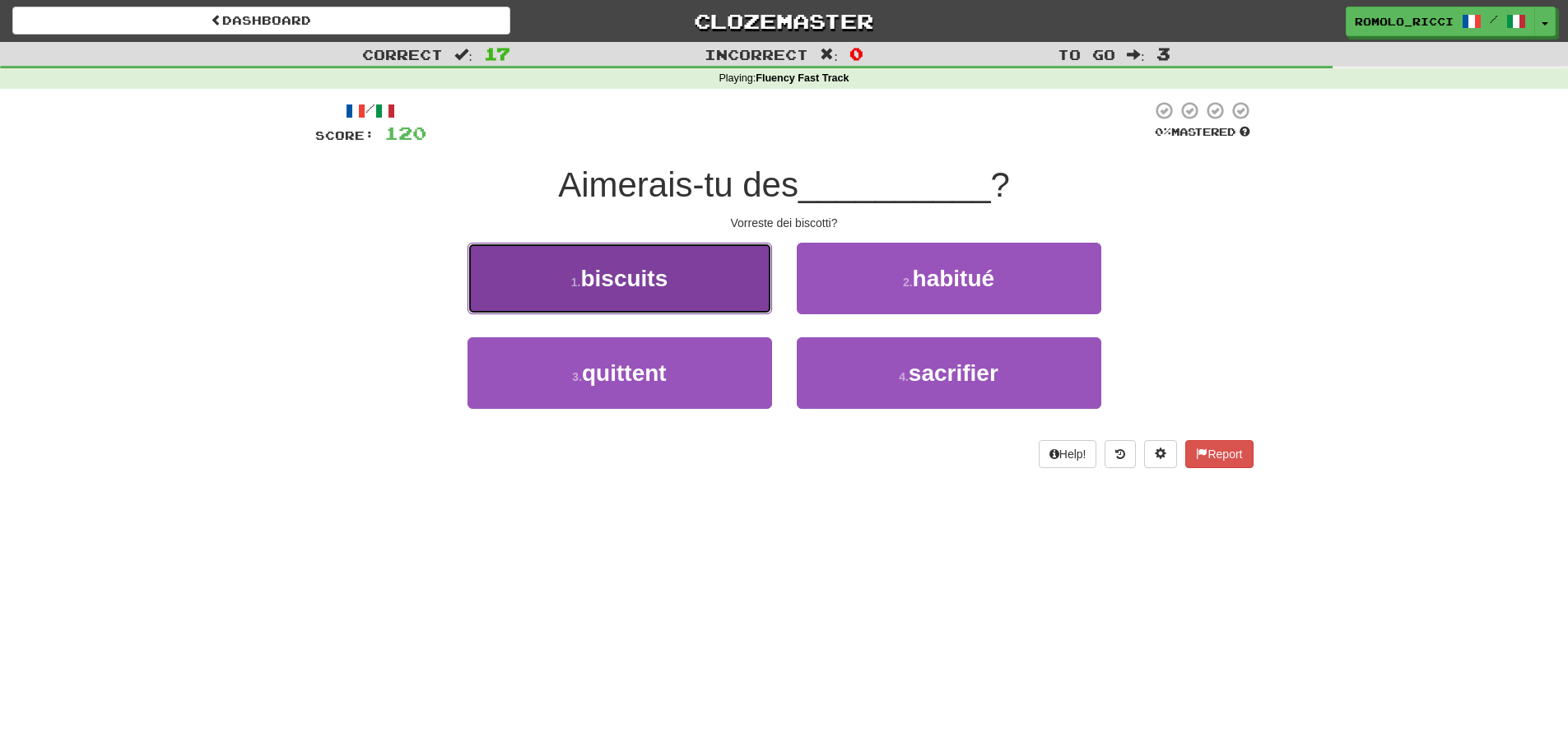
click at [690, 294] on button "1 . biscuits" at bounding box center [619, 279] width 304 height 72
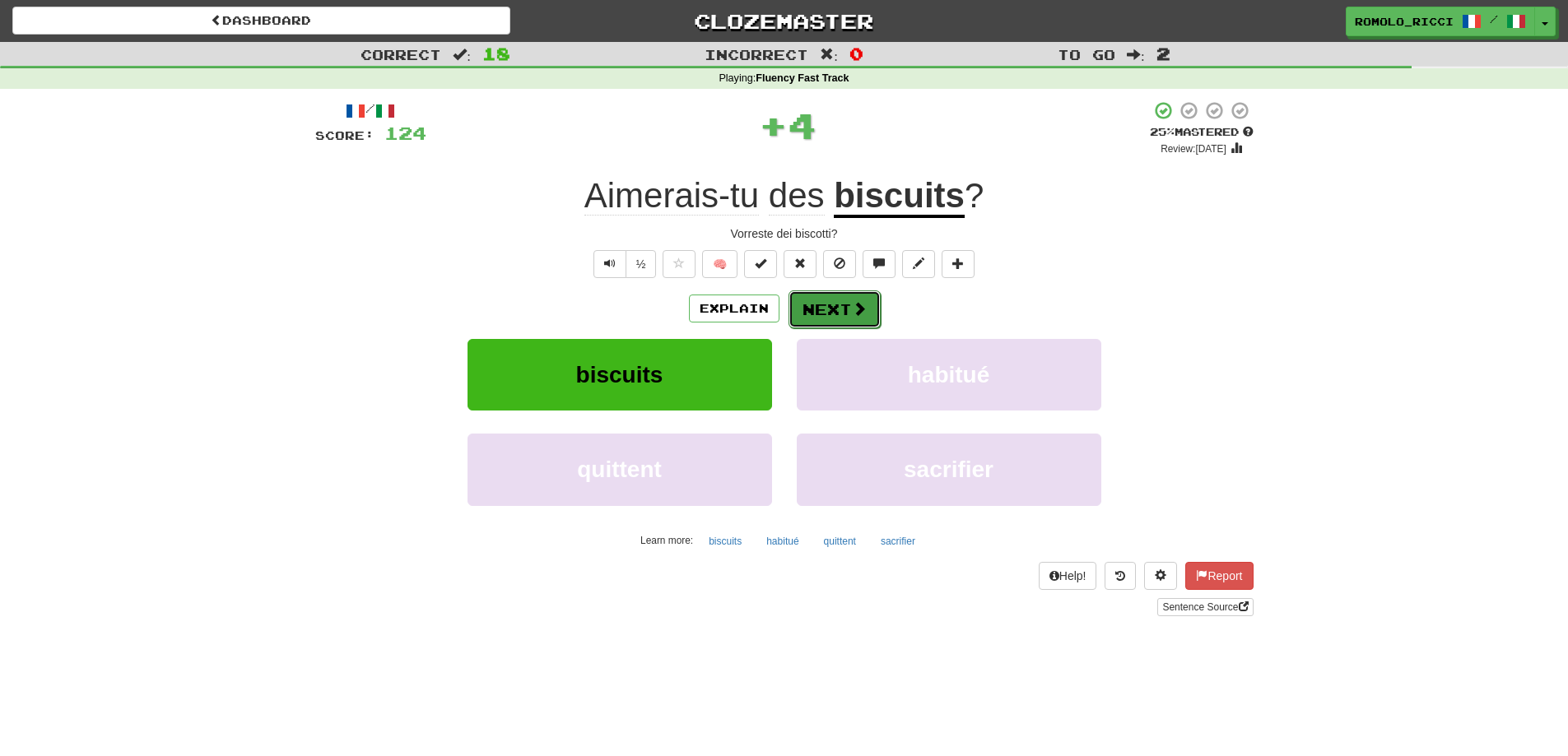
click at [858, 301] on span at bounding box center [859, 308] width 15 height 15
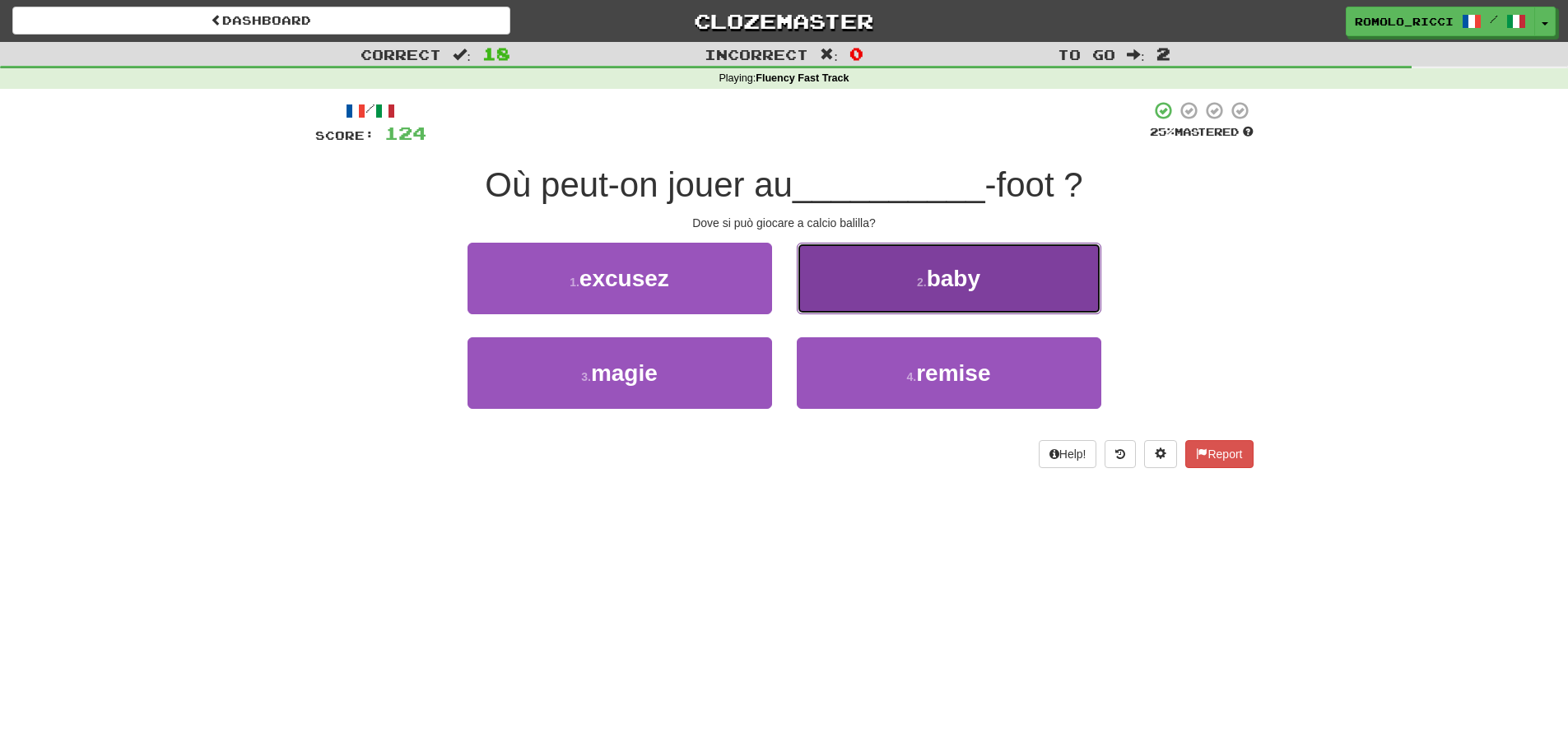
drag, startPoint x: 920, startPoint y: 296, endPoint x: 907, endPoint y: 287, distance: 15.8
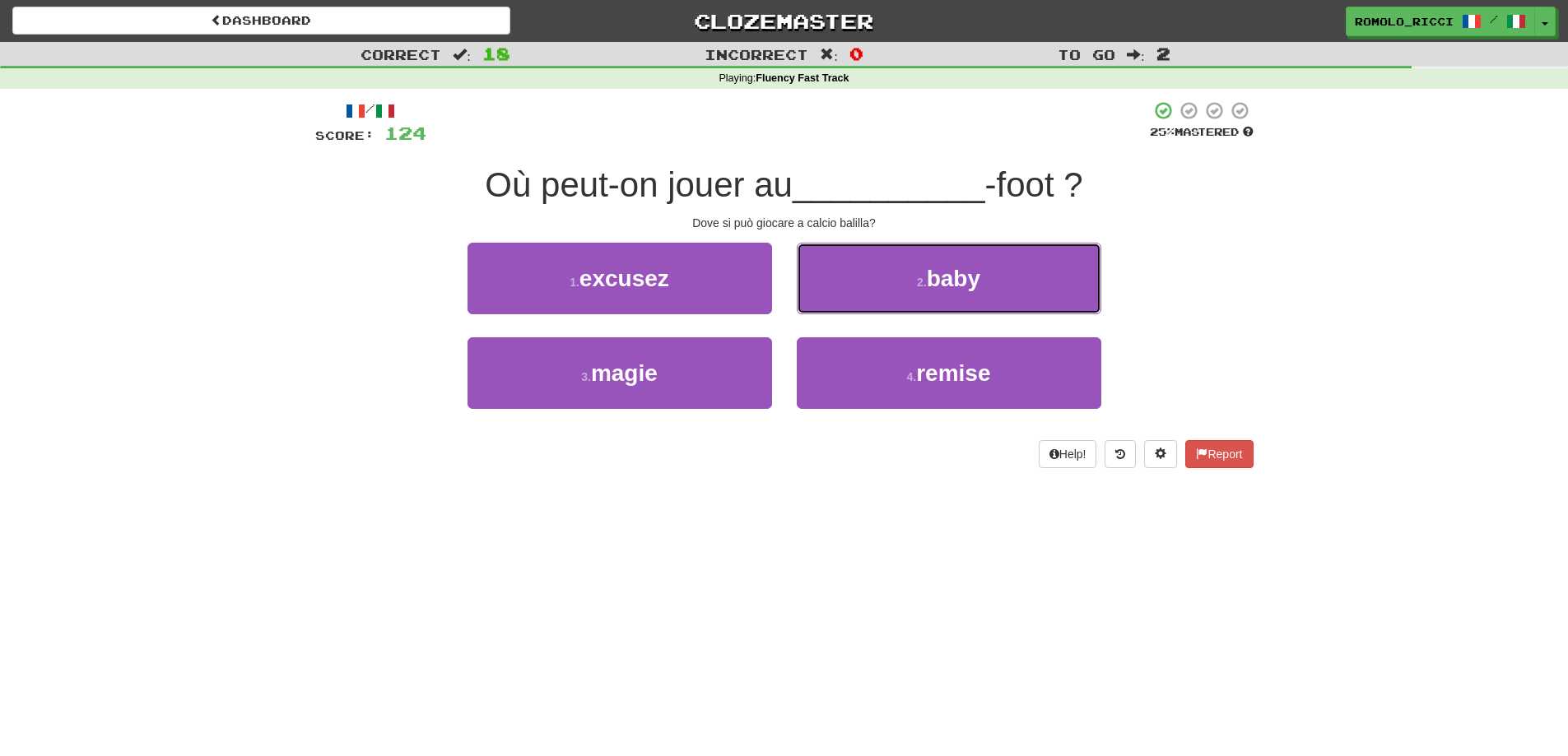
click at [918, 295] on button "2 . baby" at bounding box center [949, 279] width 304 height 72
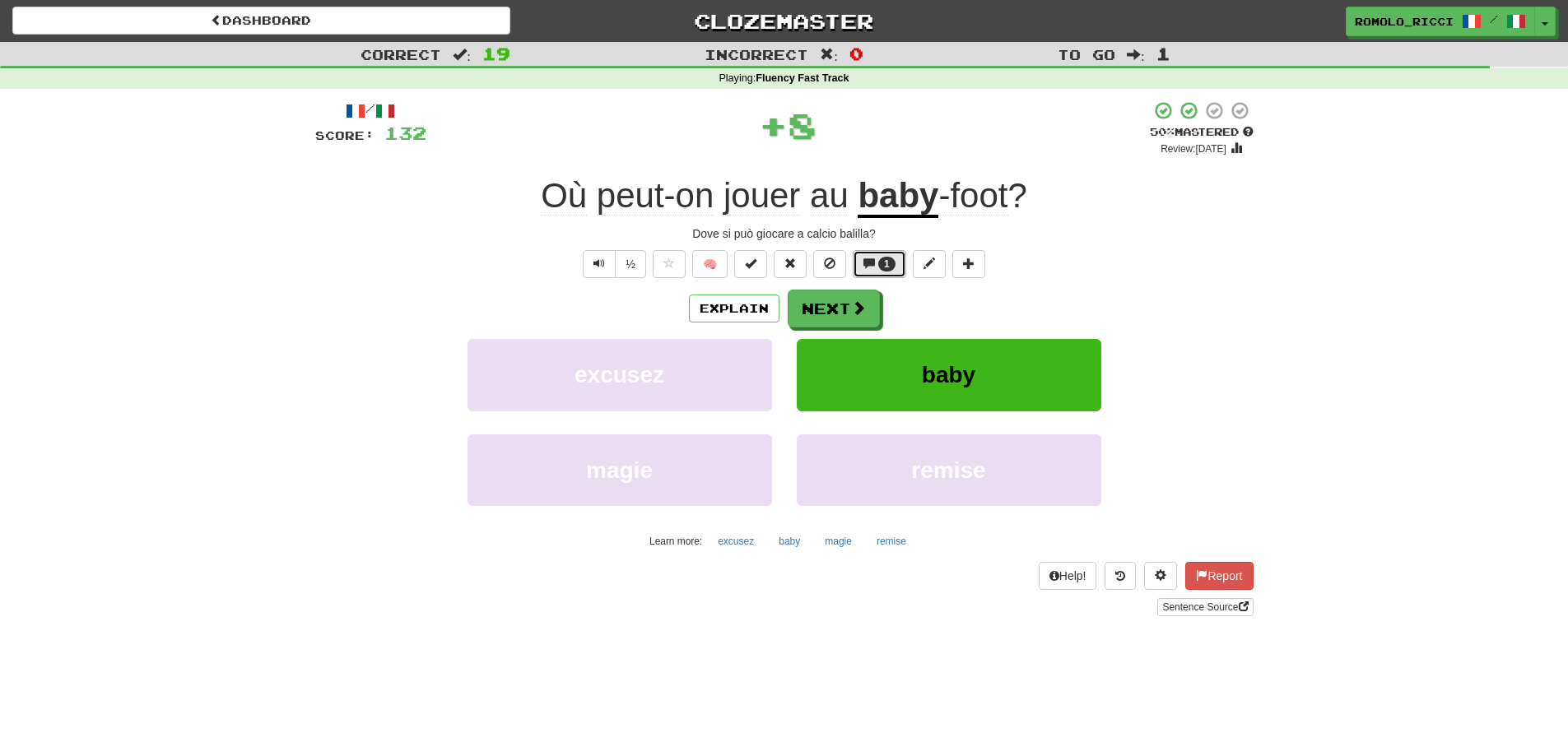
click at [873, 265] on span at bounding box center [869, 263] width 12 height 12
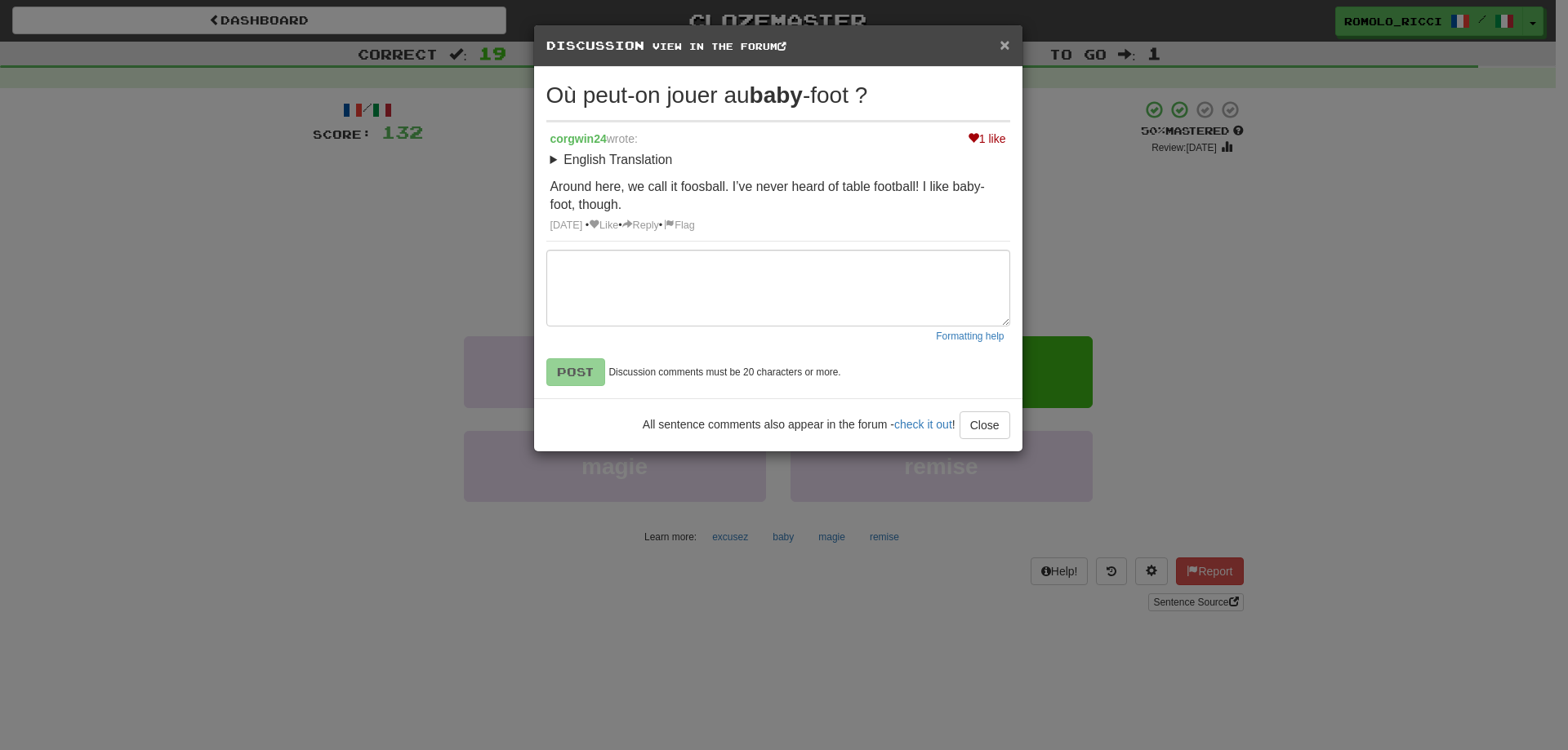
click at [1005, 44] on span "×" at bounding box center [1004, 44] width 10 height 18
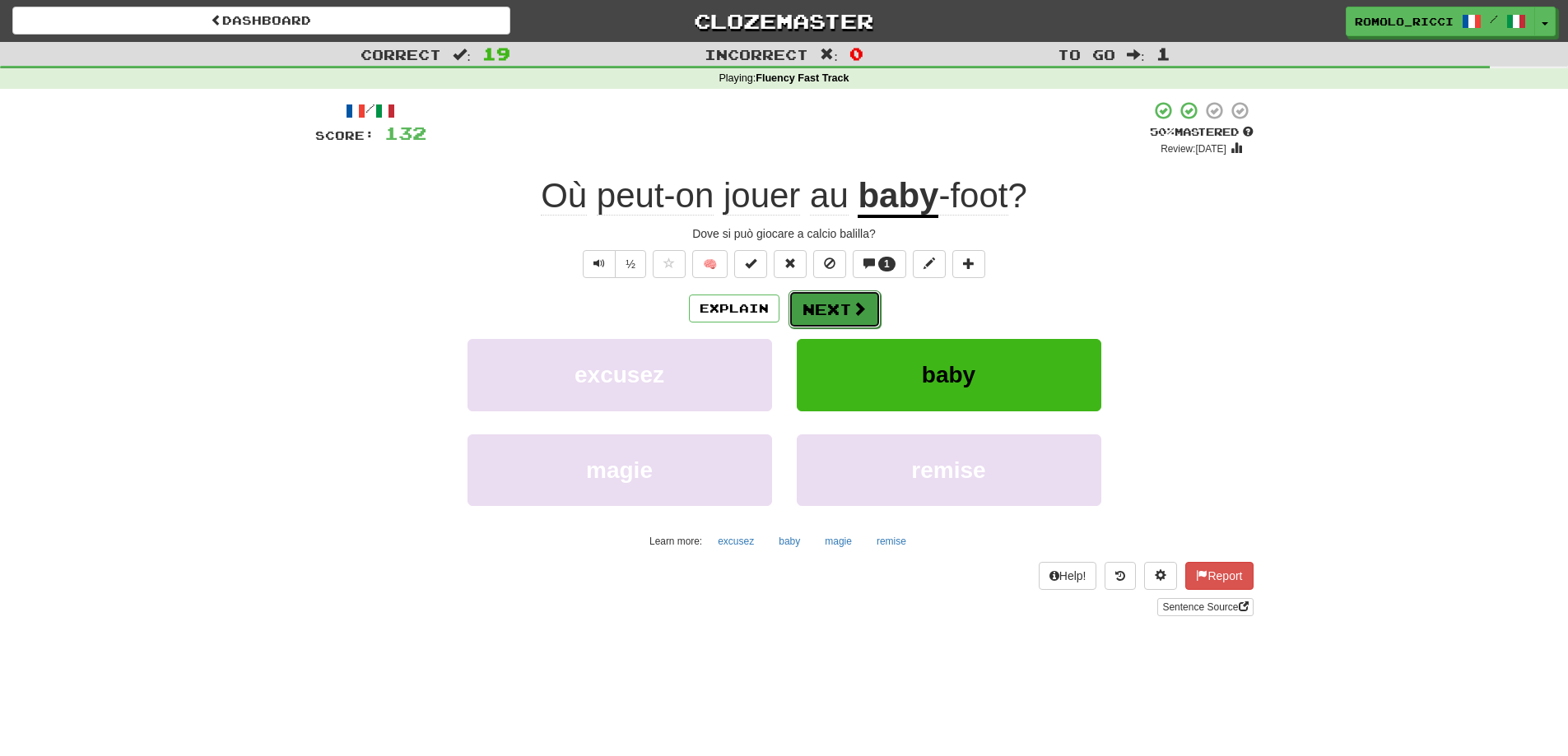
click at [848, 296] on button "Next" at bounding box center [835, 309] width 92 height 38
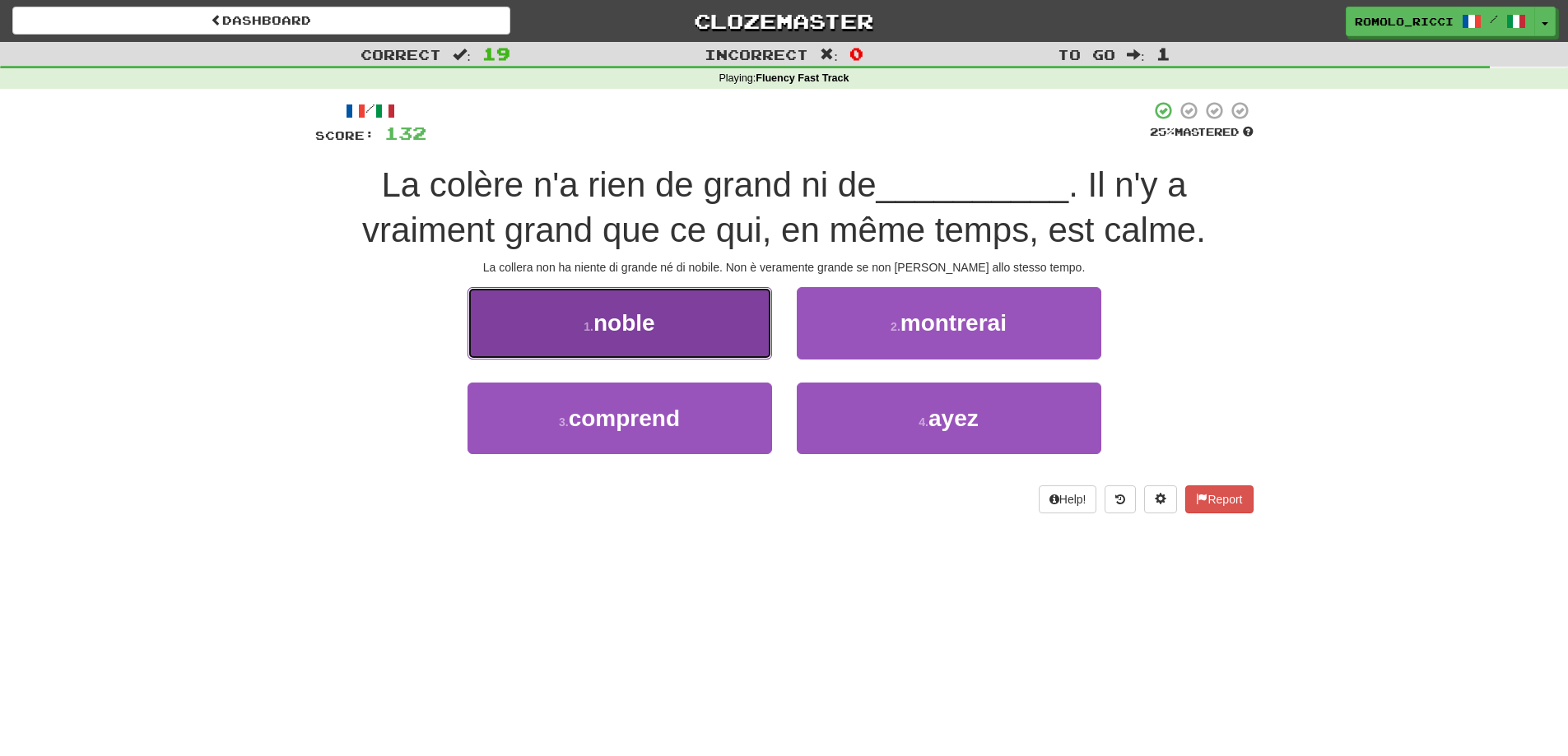
click at [689, 318] on button "1 . noble" at bounding box center [619, 323] width 304 height 72
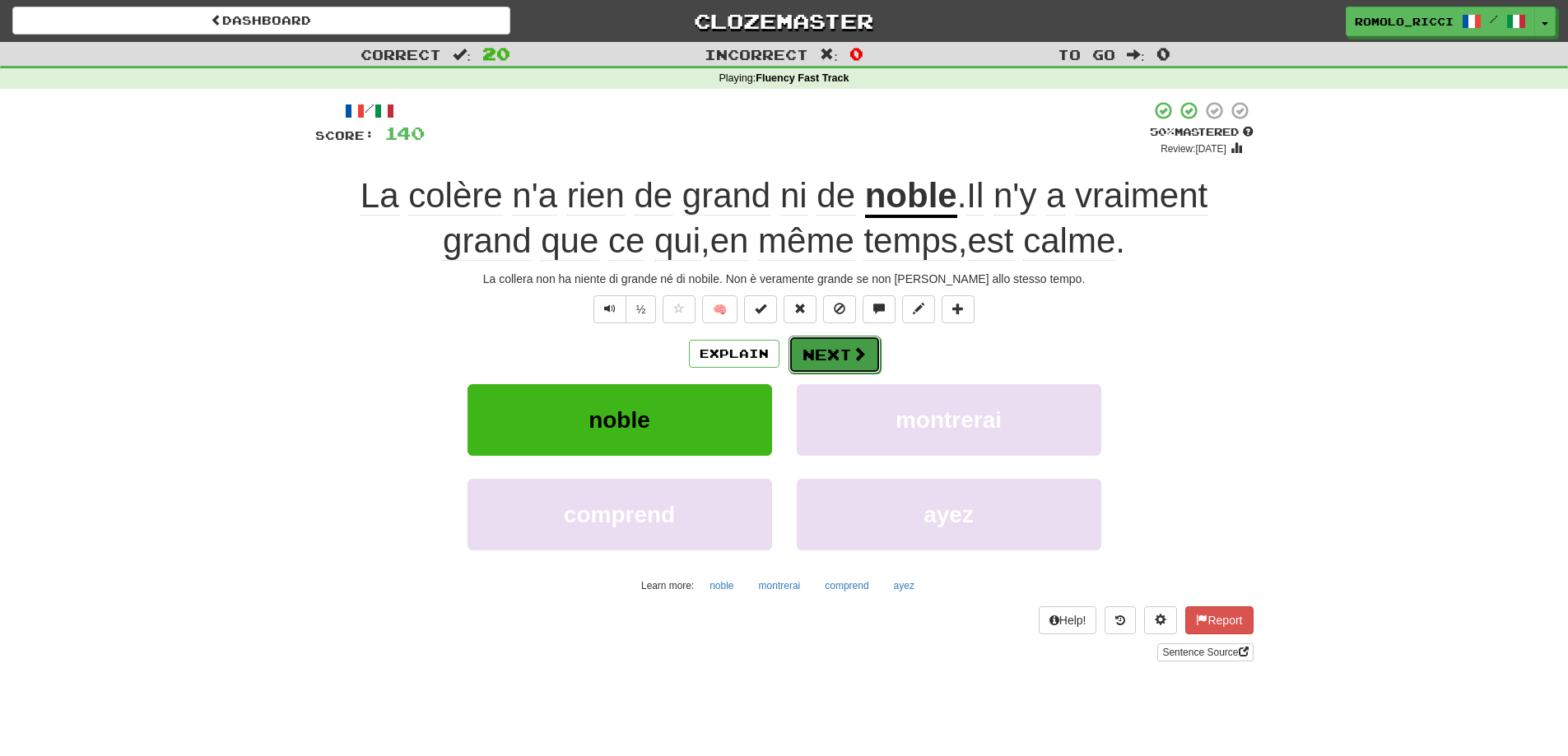
click at [845, 351] on button "Next" at bounding box center [835, 354] width 92 height 38
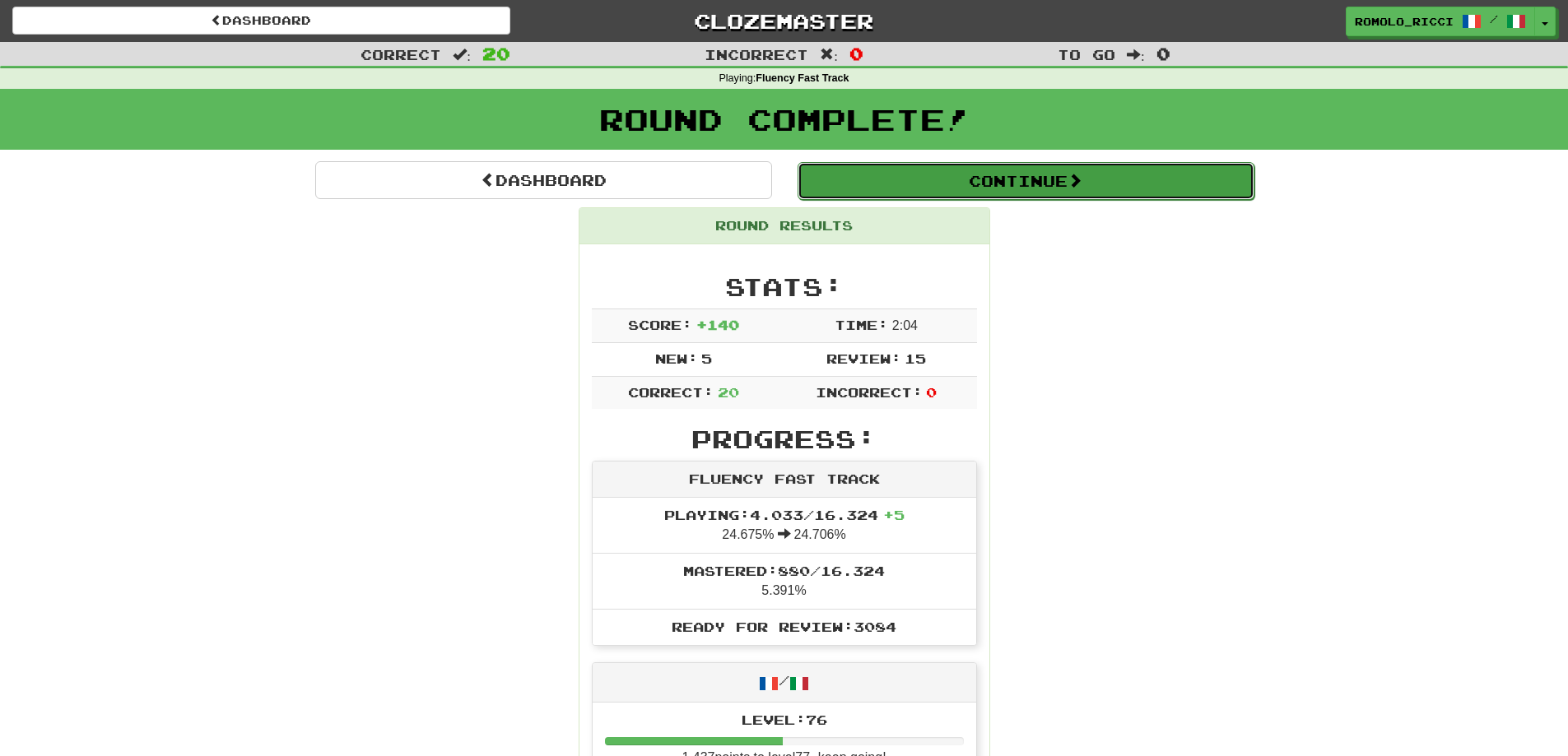
click at [942, 187] on button "Continue" at bounding box center [1026, 181] width 457 height 38
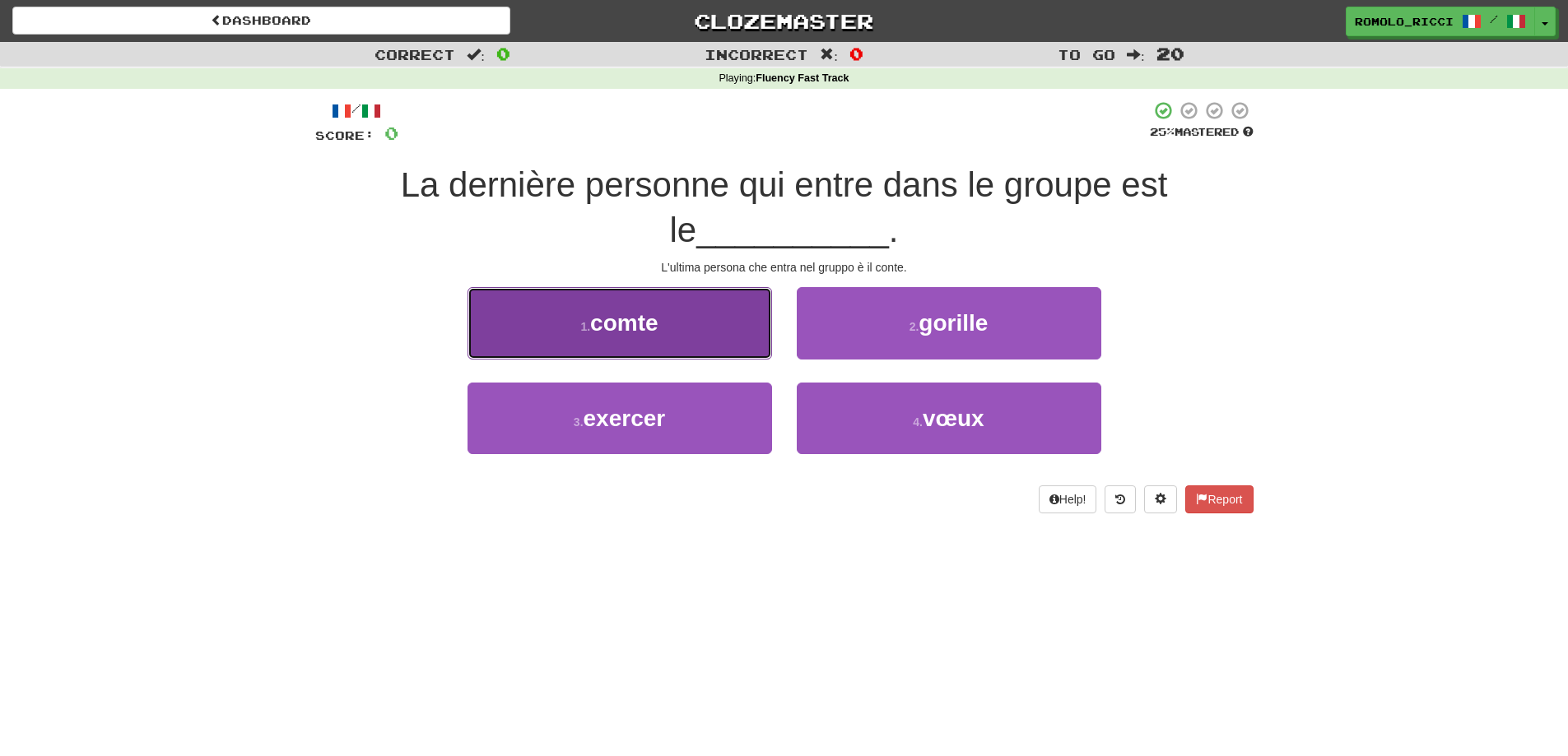
click at [695, 332] on button "1 . comte" at bounding box center [619, 323] width 304 height 72
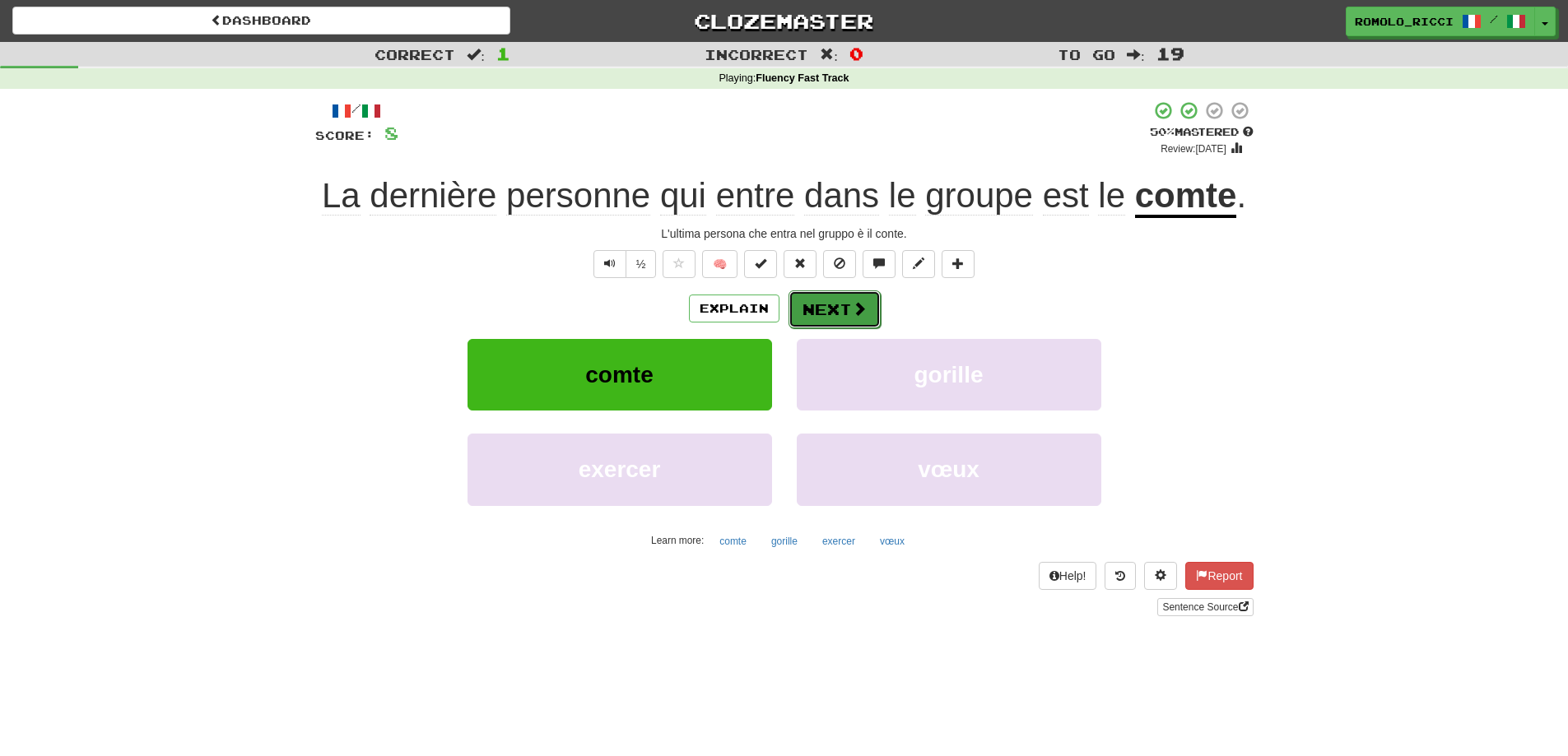
click at [854, 297] on button "Next" at bounding box center [835, 309] width 92 height 38
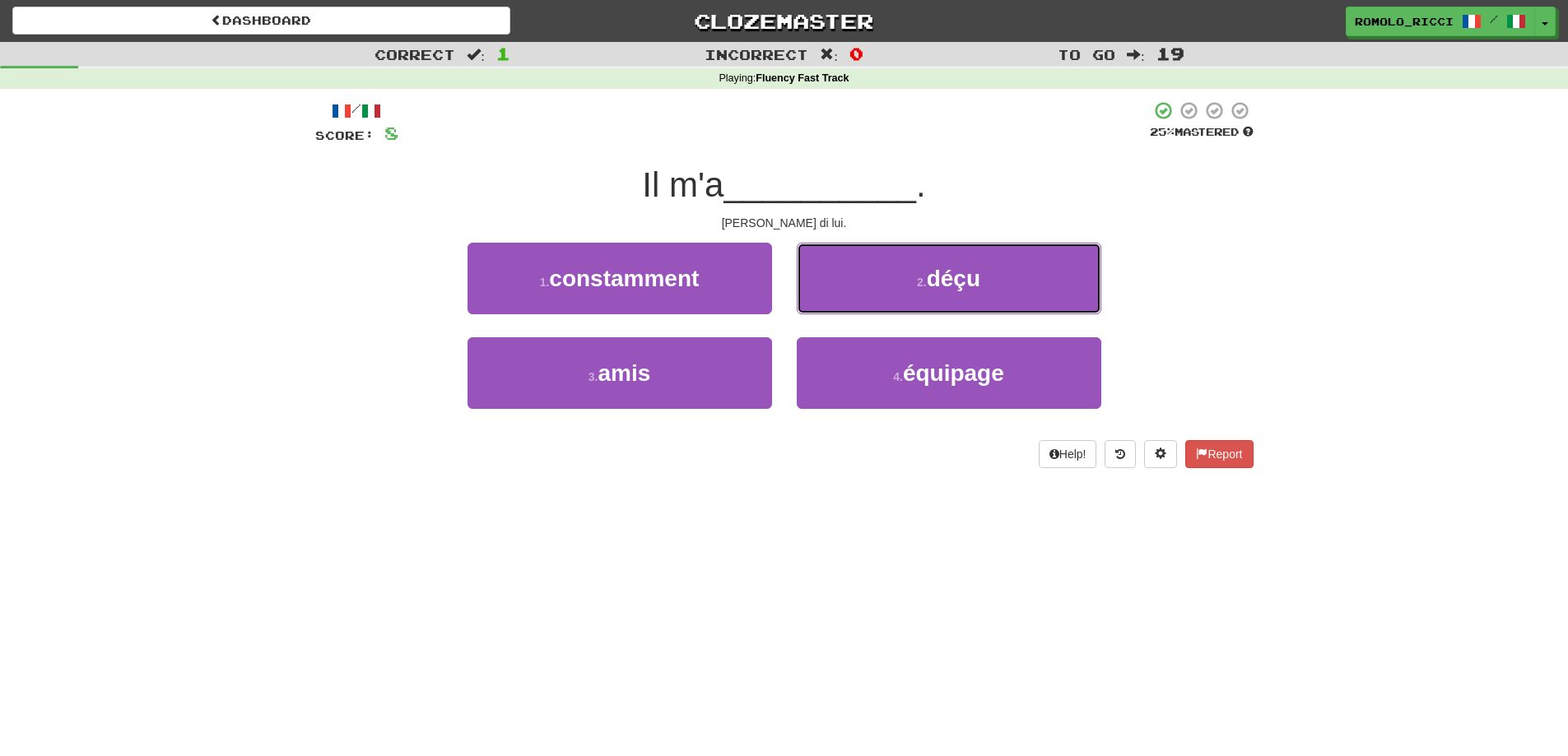
click at [944, 285] on span "déçu" at bounding box center [953, 279] width 53 height 26
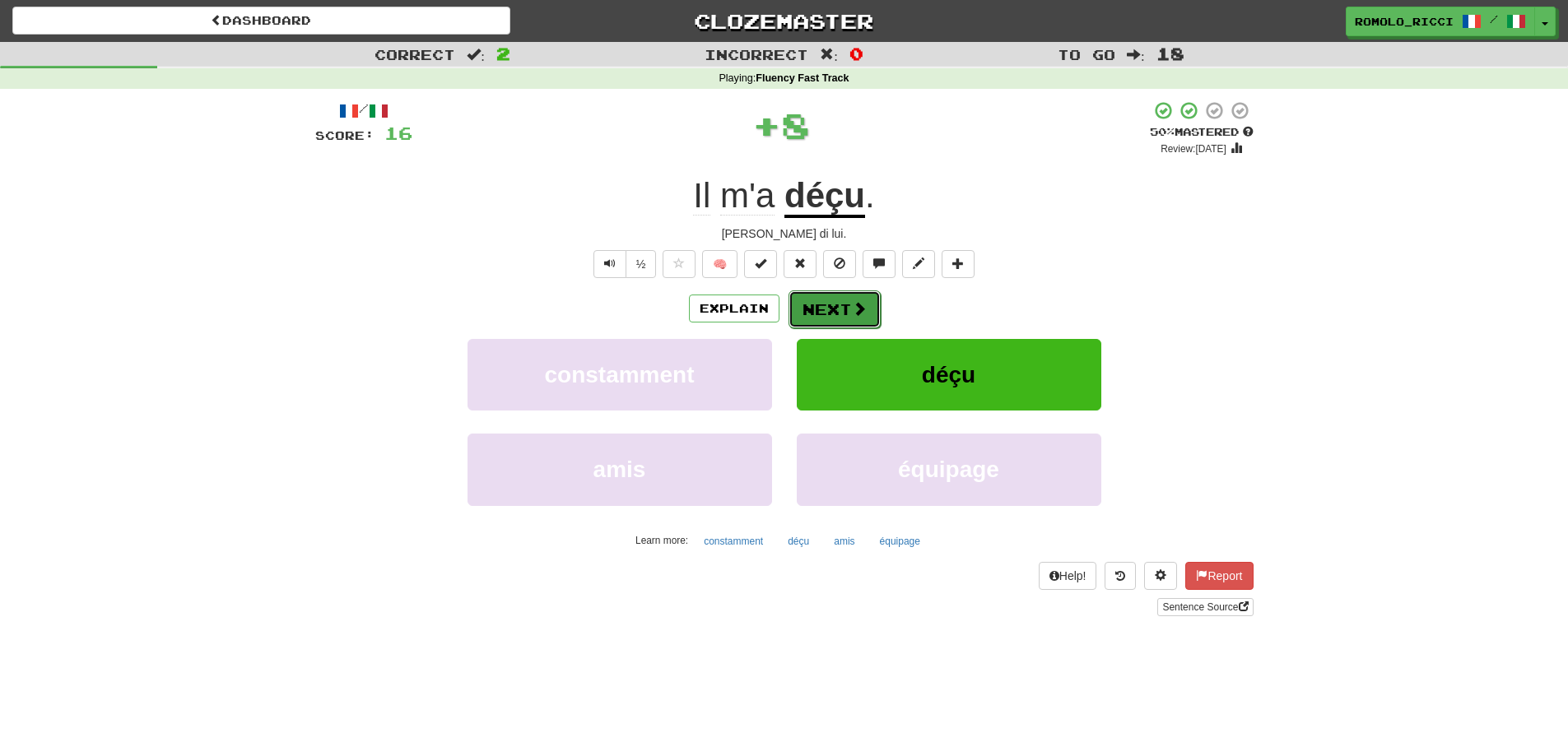
click at [841, 301] on button "Next" at bounding box center [835, 309] width 92 height 38
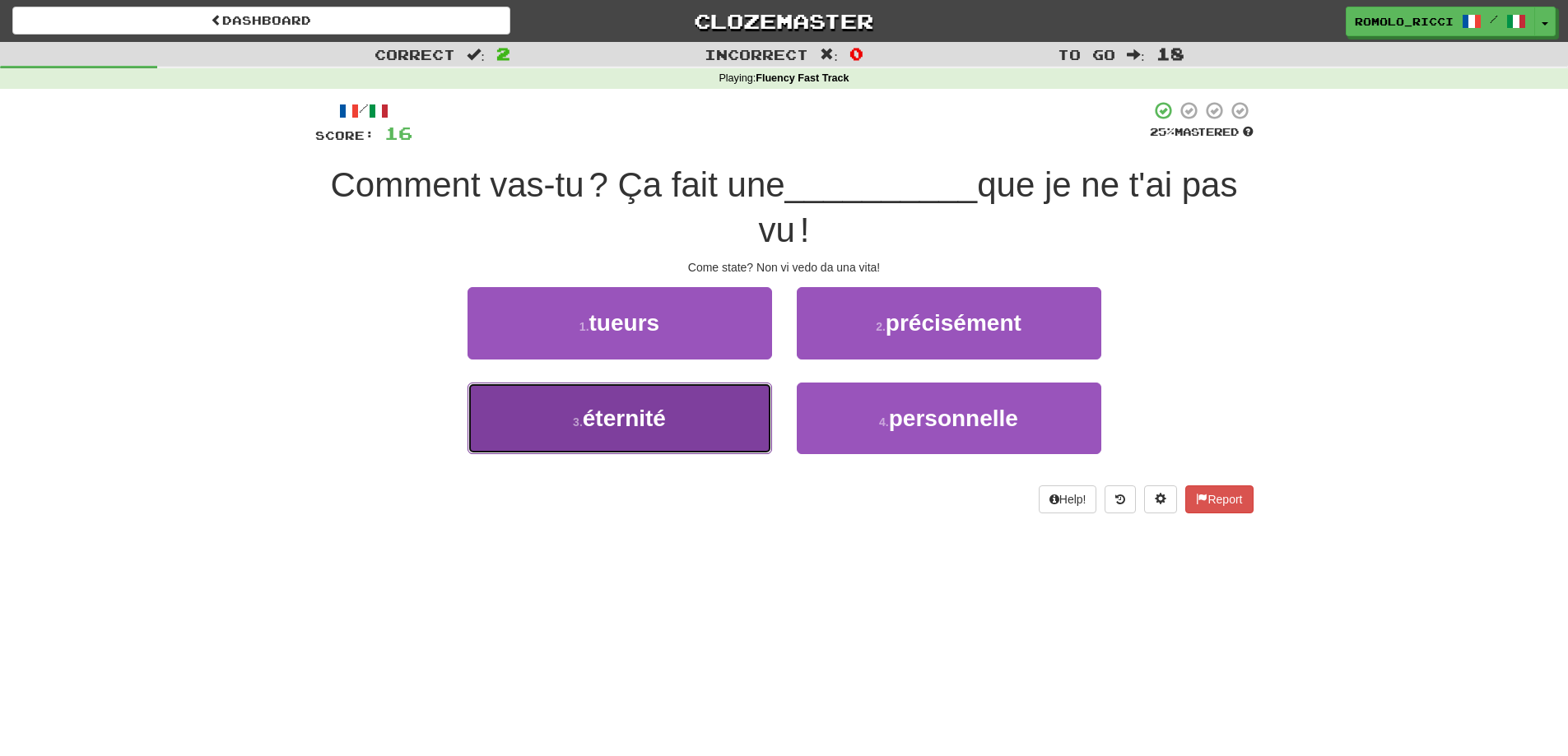
click at [692, 402] on button "3 . éternité" at bounding box center [619, 418] width 304 height 72
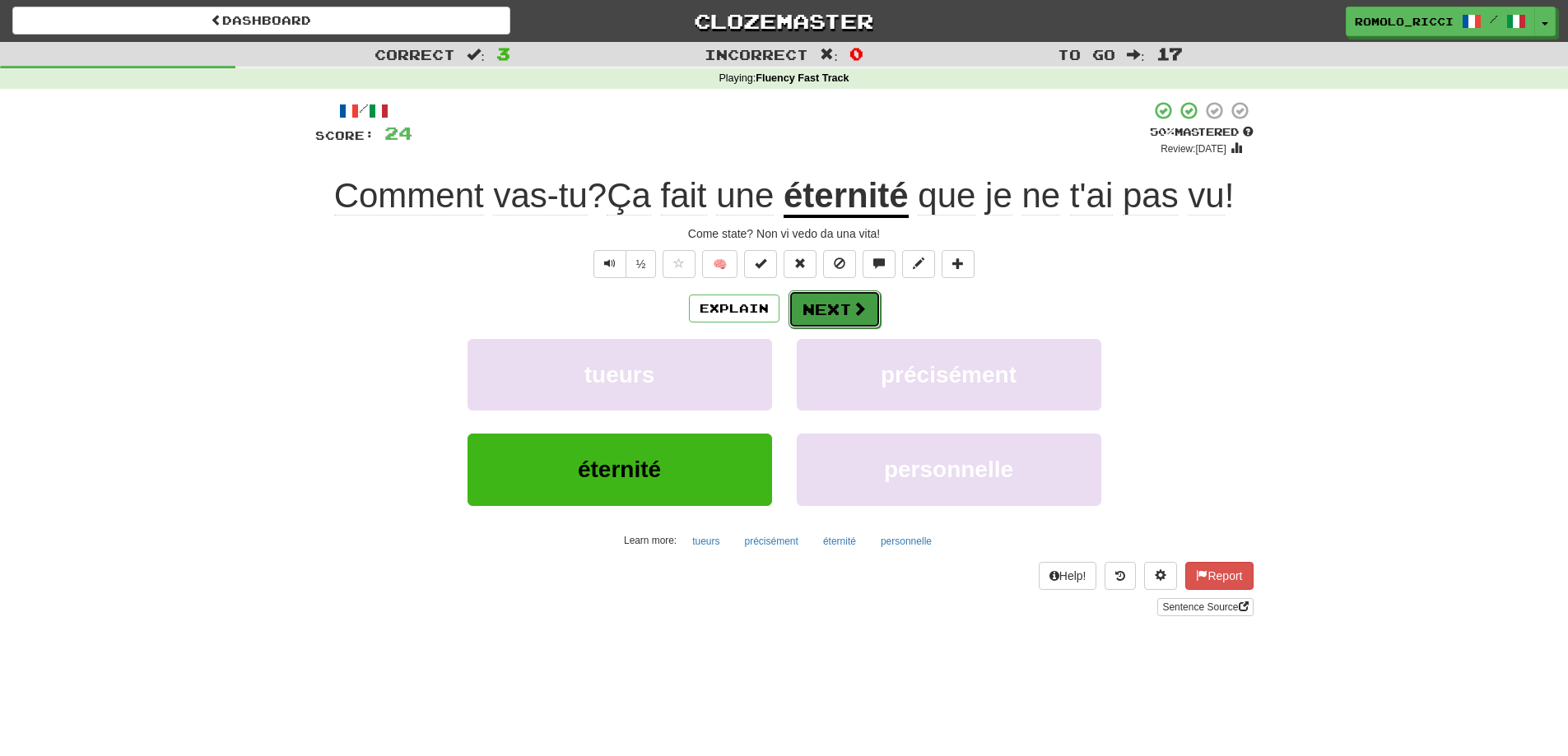
click at [847, 312] on button "Next" at bounding box center [835, 309] width 92 height 38
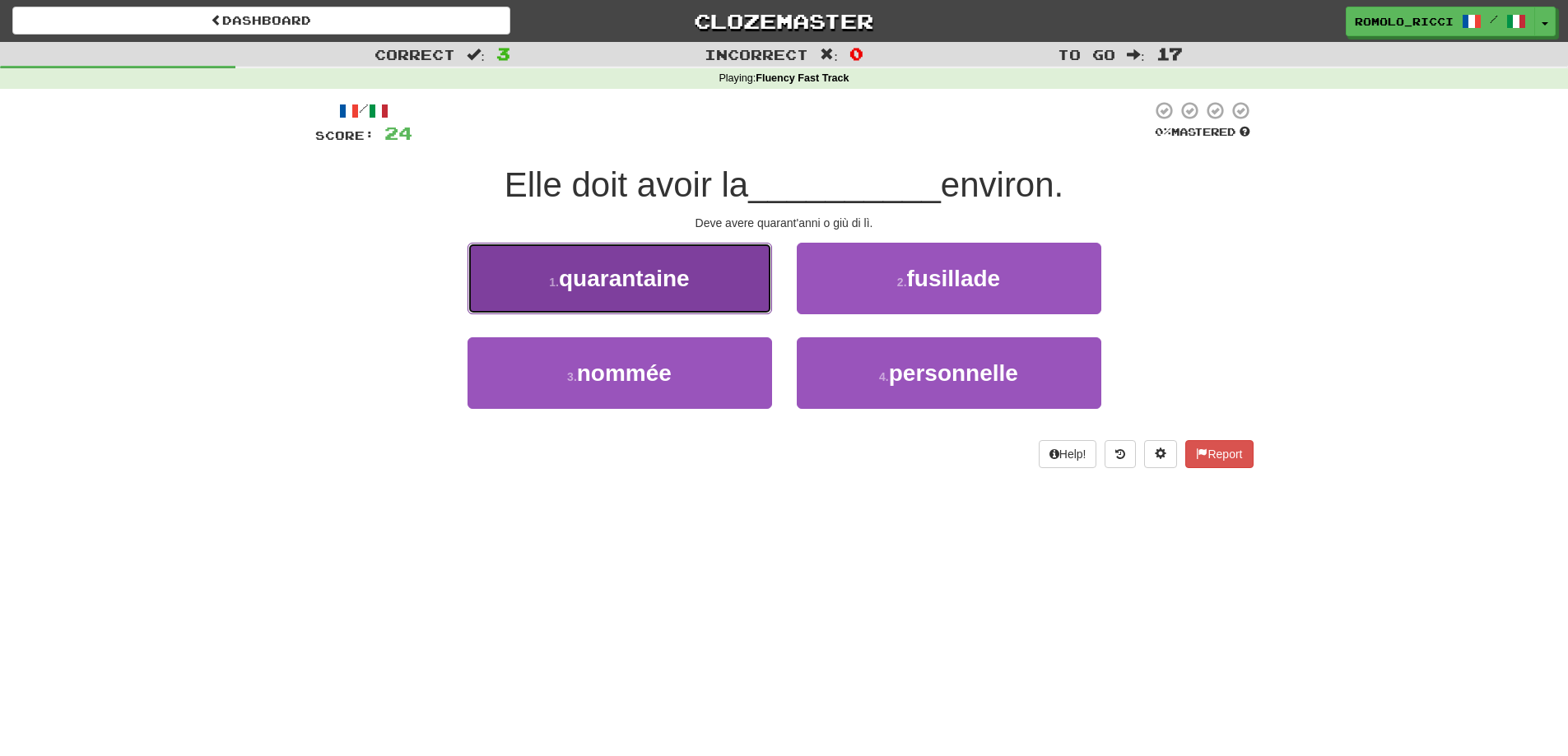
click at [671, 287] on span "quarantaine" at bounding box center [624, 279] width 130 height 26
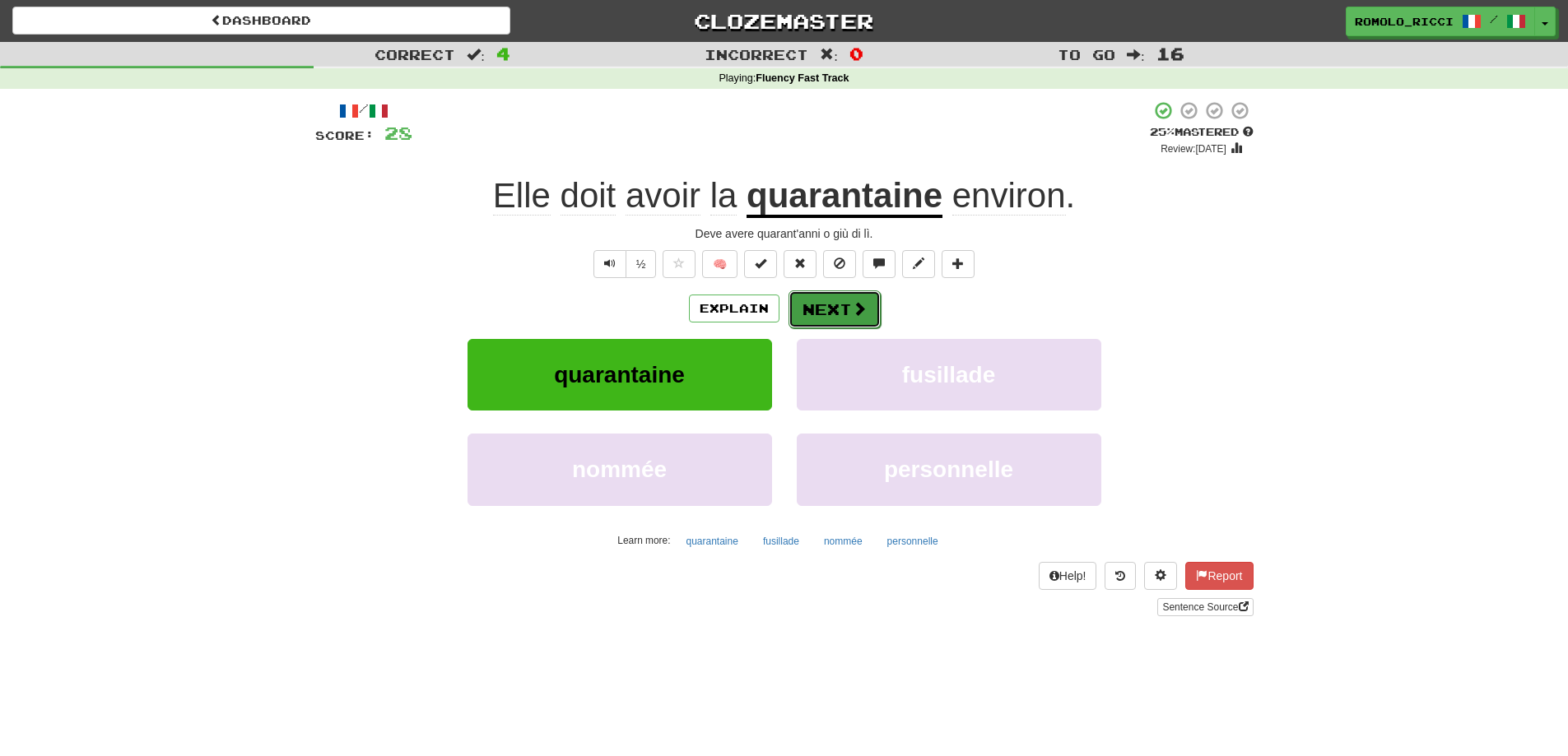
click at [832, 295] on button "Next" at bounding box center [835, 309] width 92 height 38
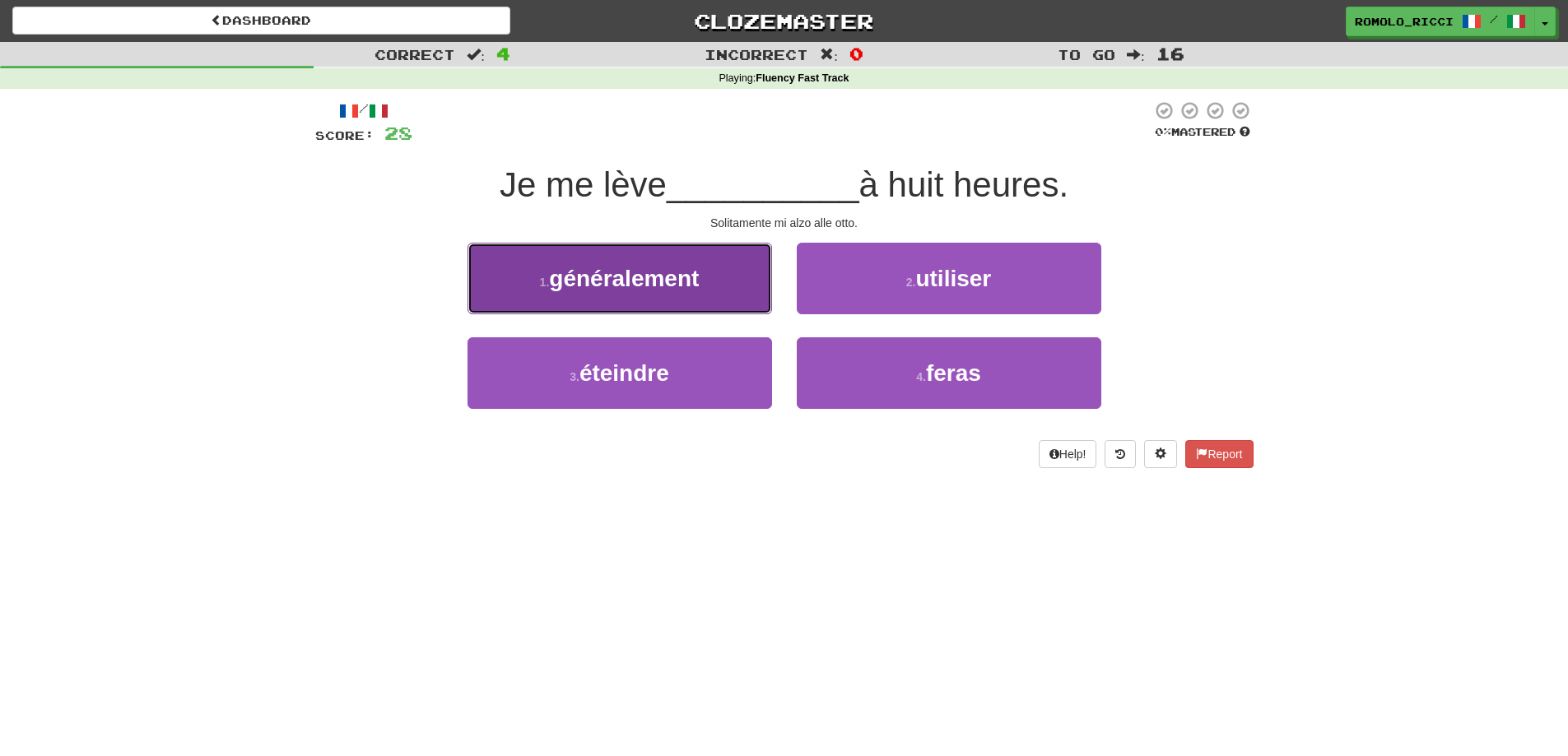
click at [708, 290] on button "1 . généralement" at bounding box center [619, 279] width 304 height 72
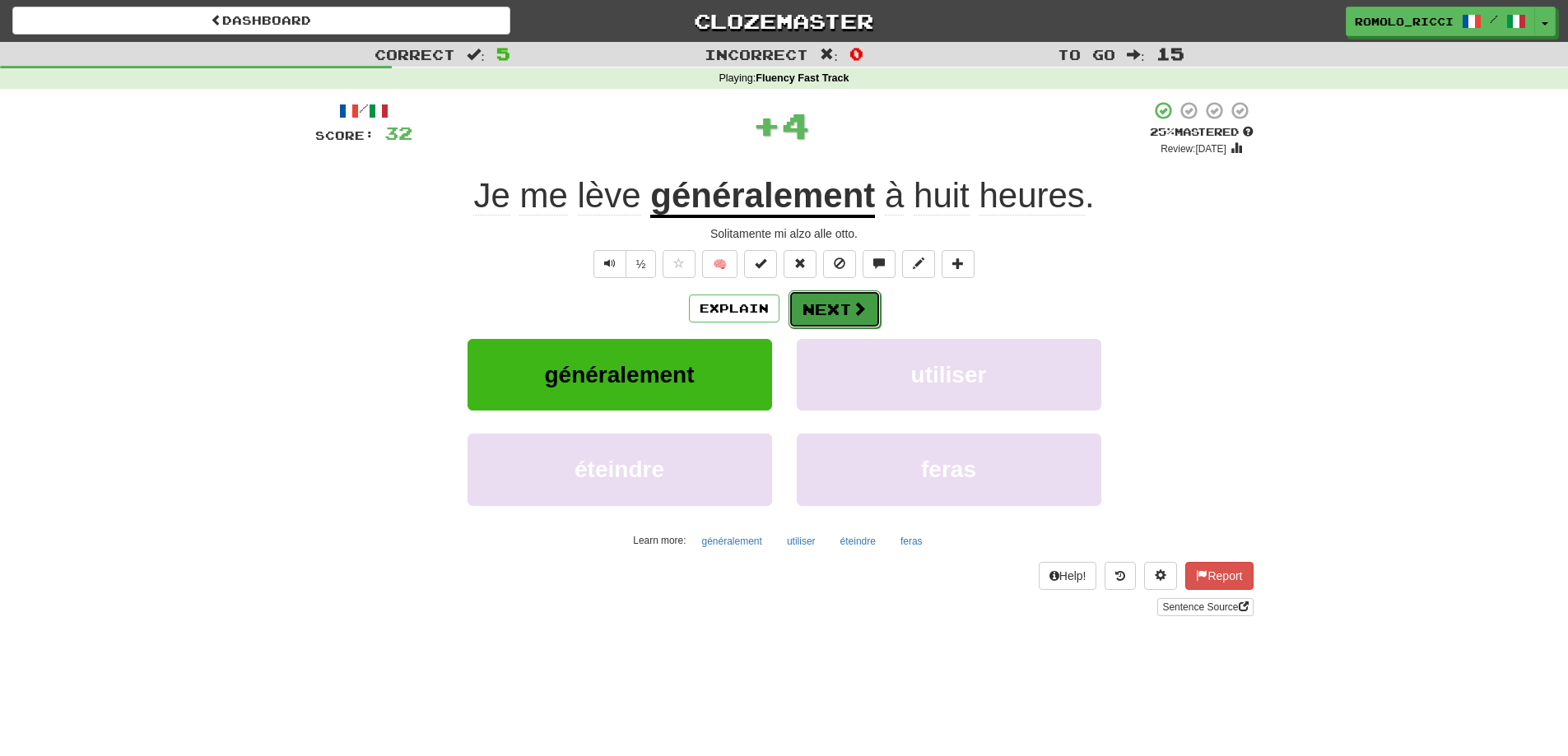
click at [823, 309] on button "Next" at bounding box center [835, 309] width 92 height 38
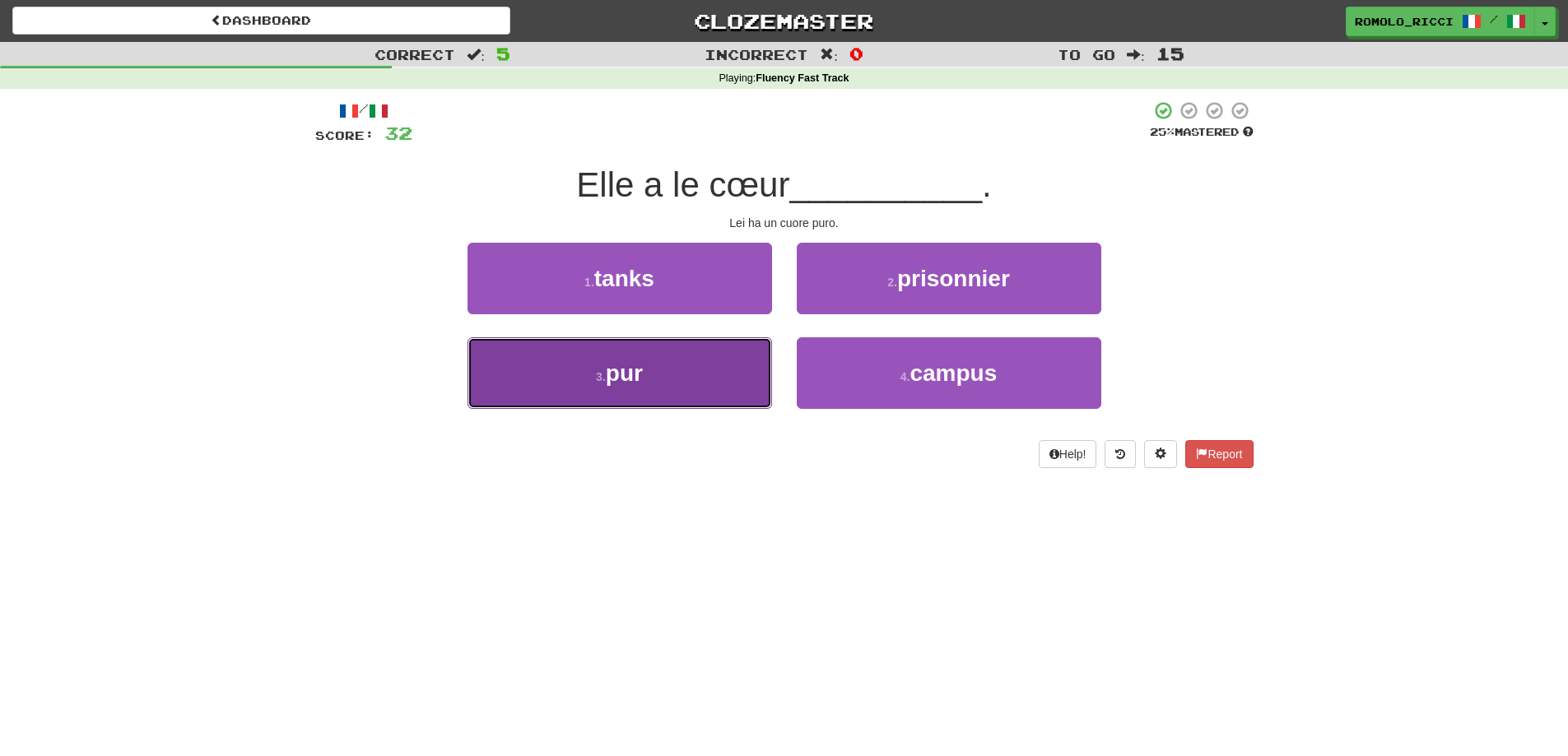
click at [682, 370] on button "3 . pur" at bounding box center [619, 373] width 304 height 72
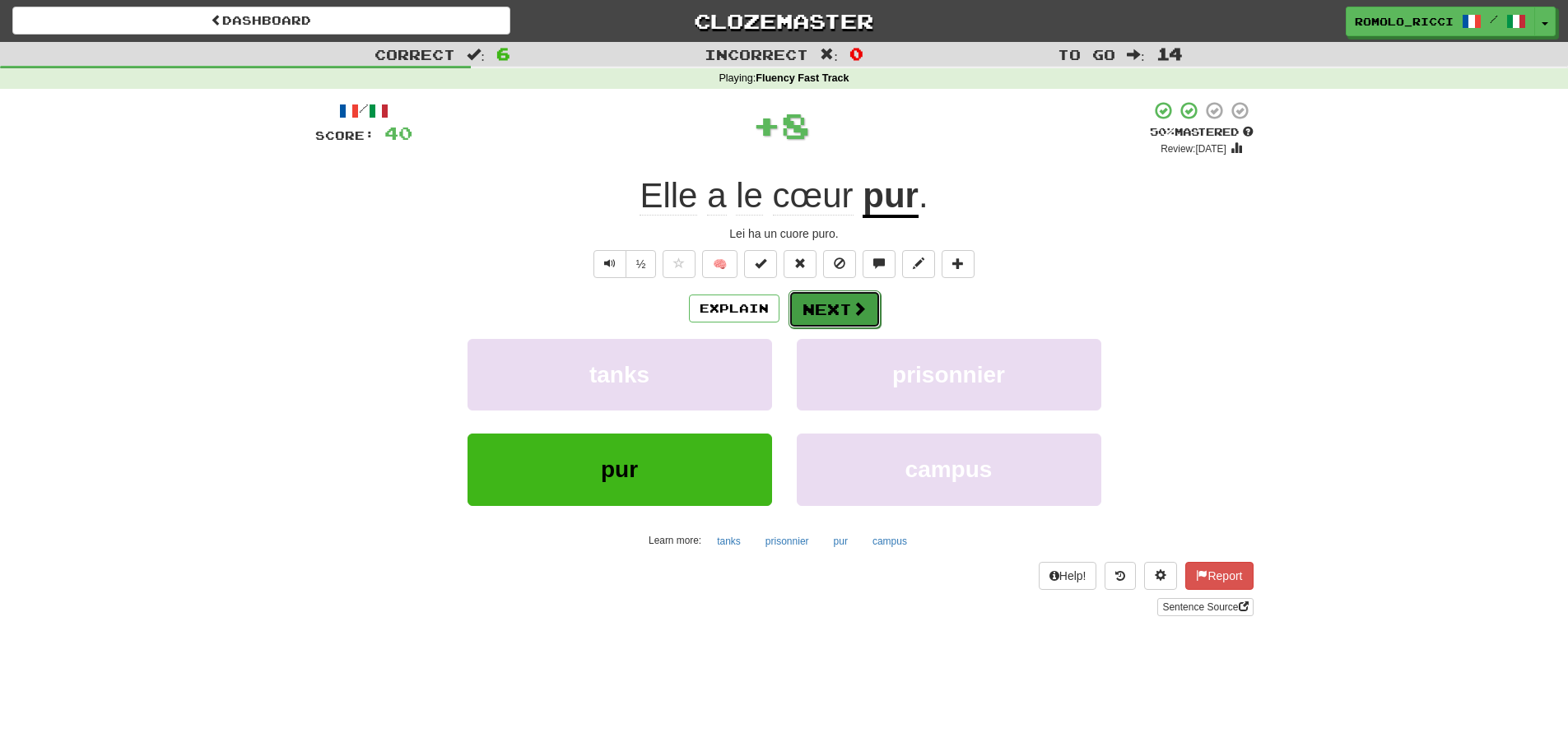
click at [837, 307] on button "Next" at bounding box center [835, 309] width 92 height 38
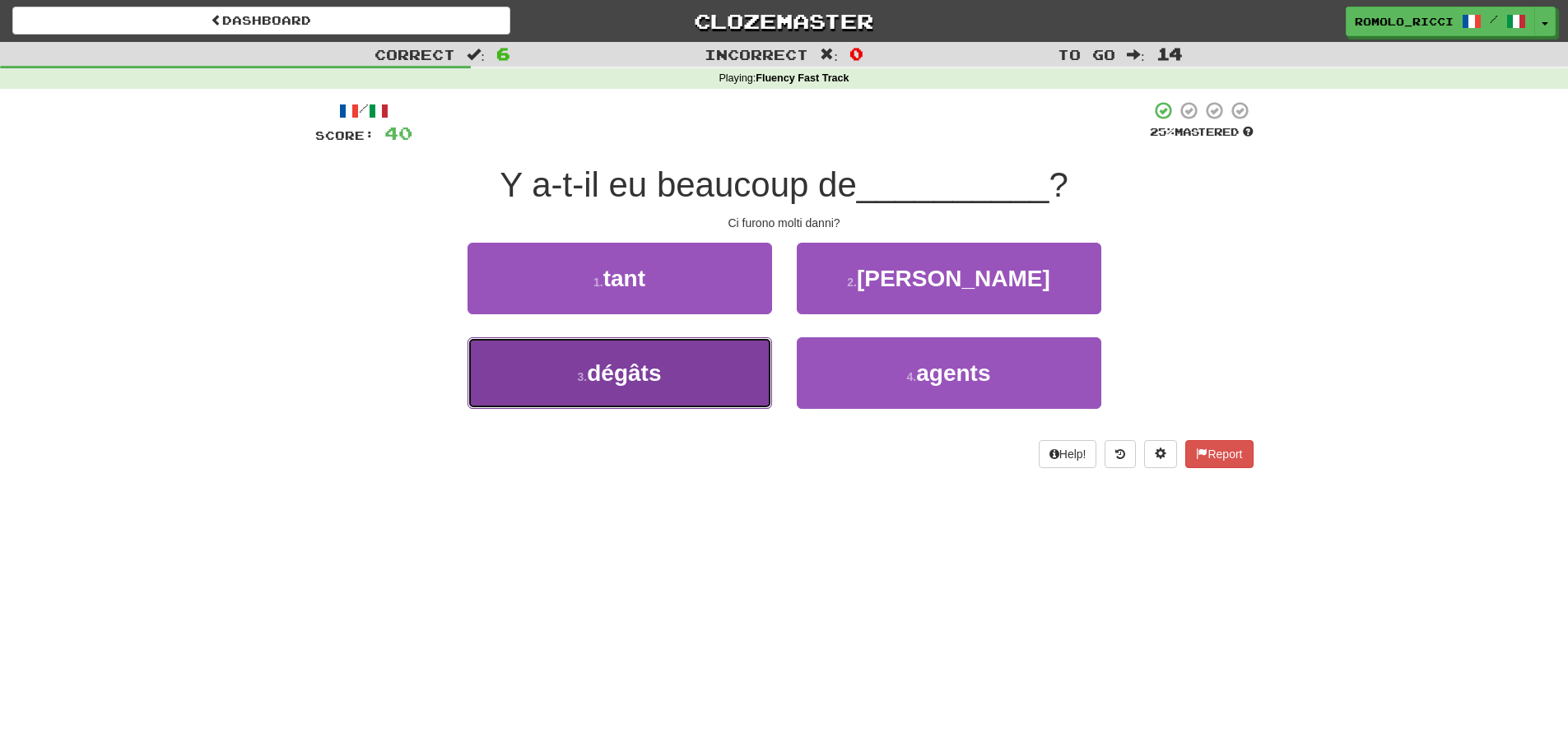
click at [684, 379] on button "3 . dégâts" at bounding box center [619, 373] width 304 height 72
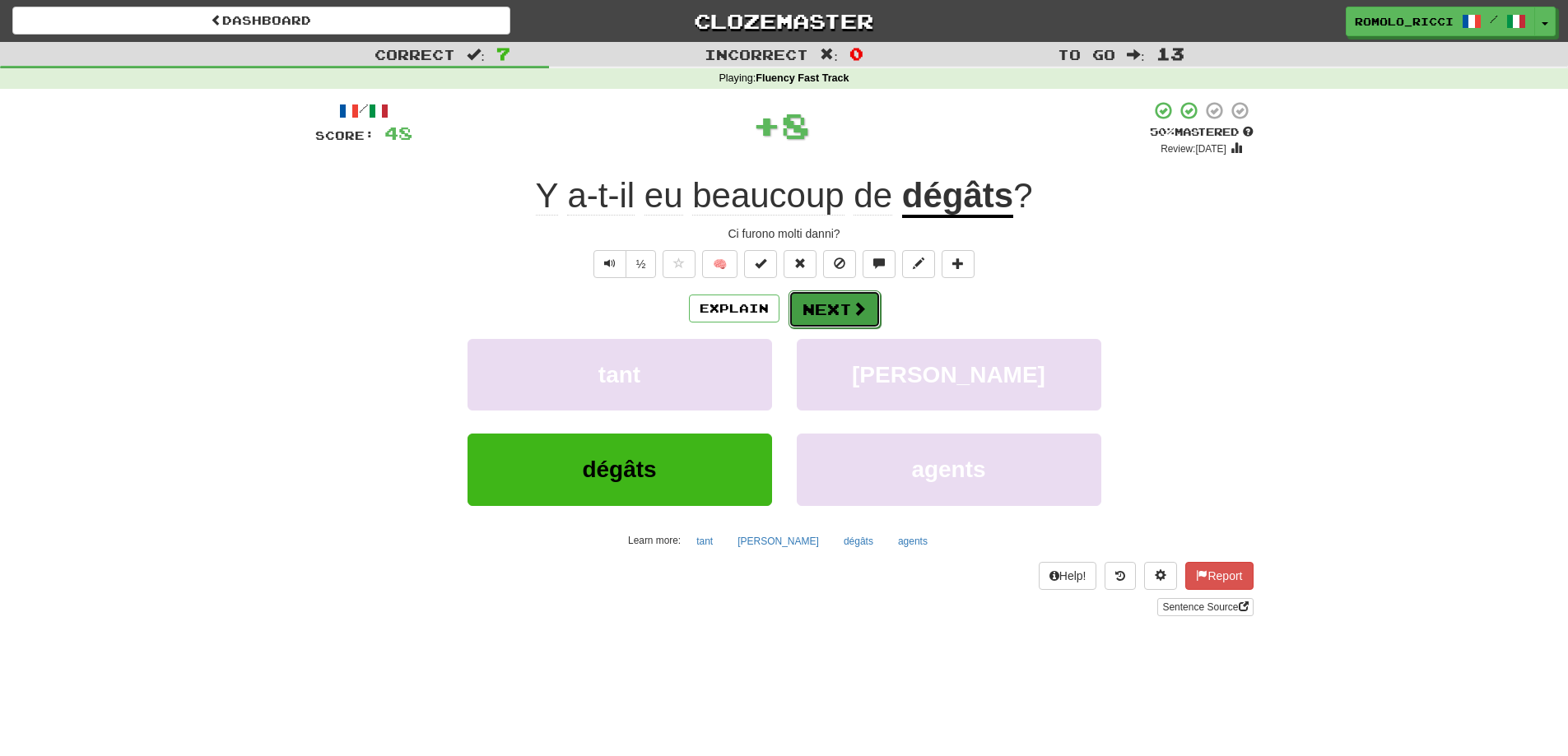
click at [834, 316] on button "Next" at bounding box center [835, 309] width 92 height 38
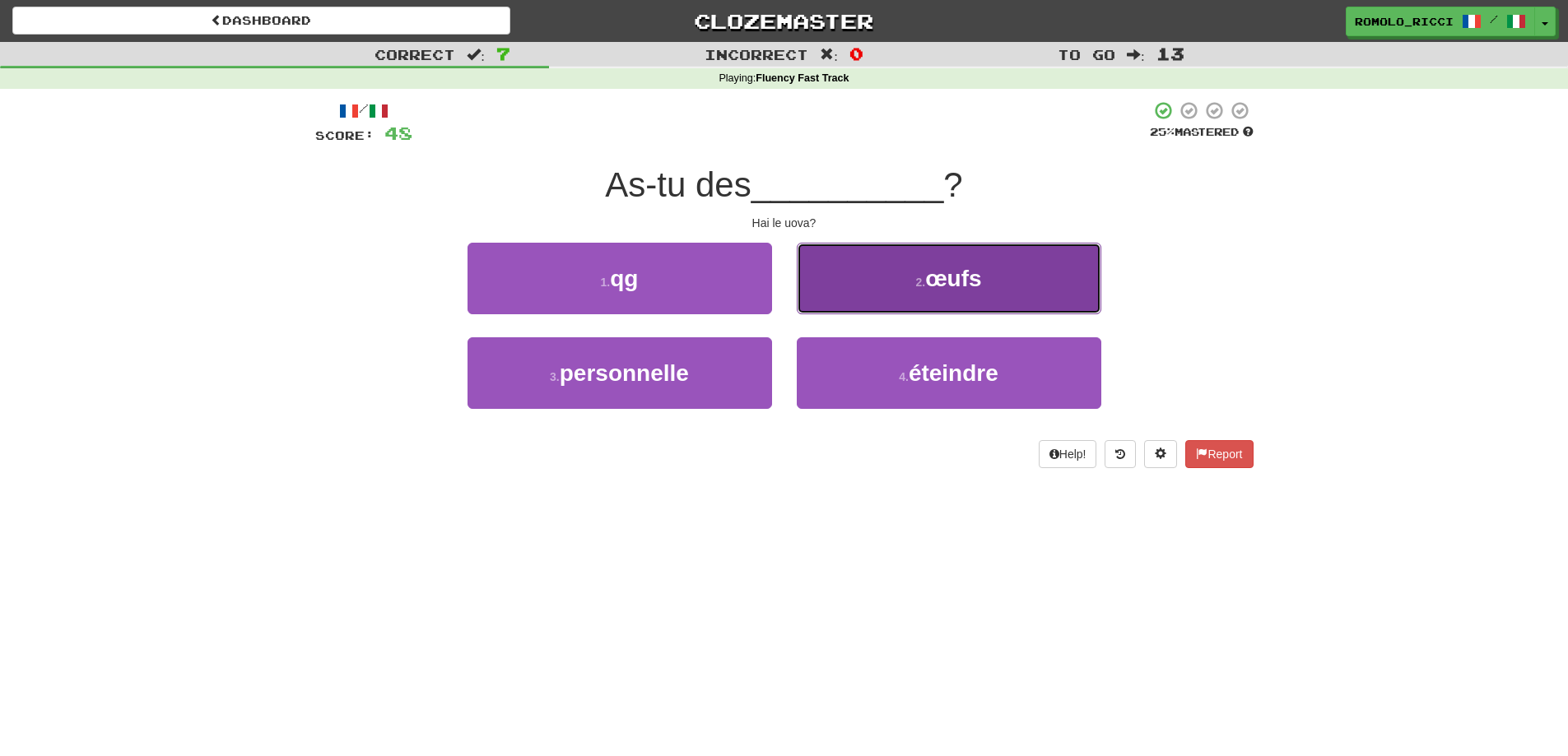
click at [921, 298] on button "2 . œufs" at bounding box center [949, 279] width 304 height 72
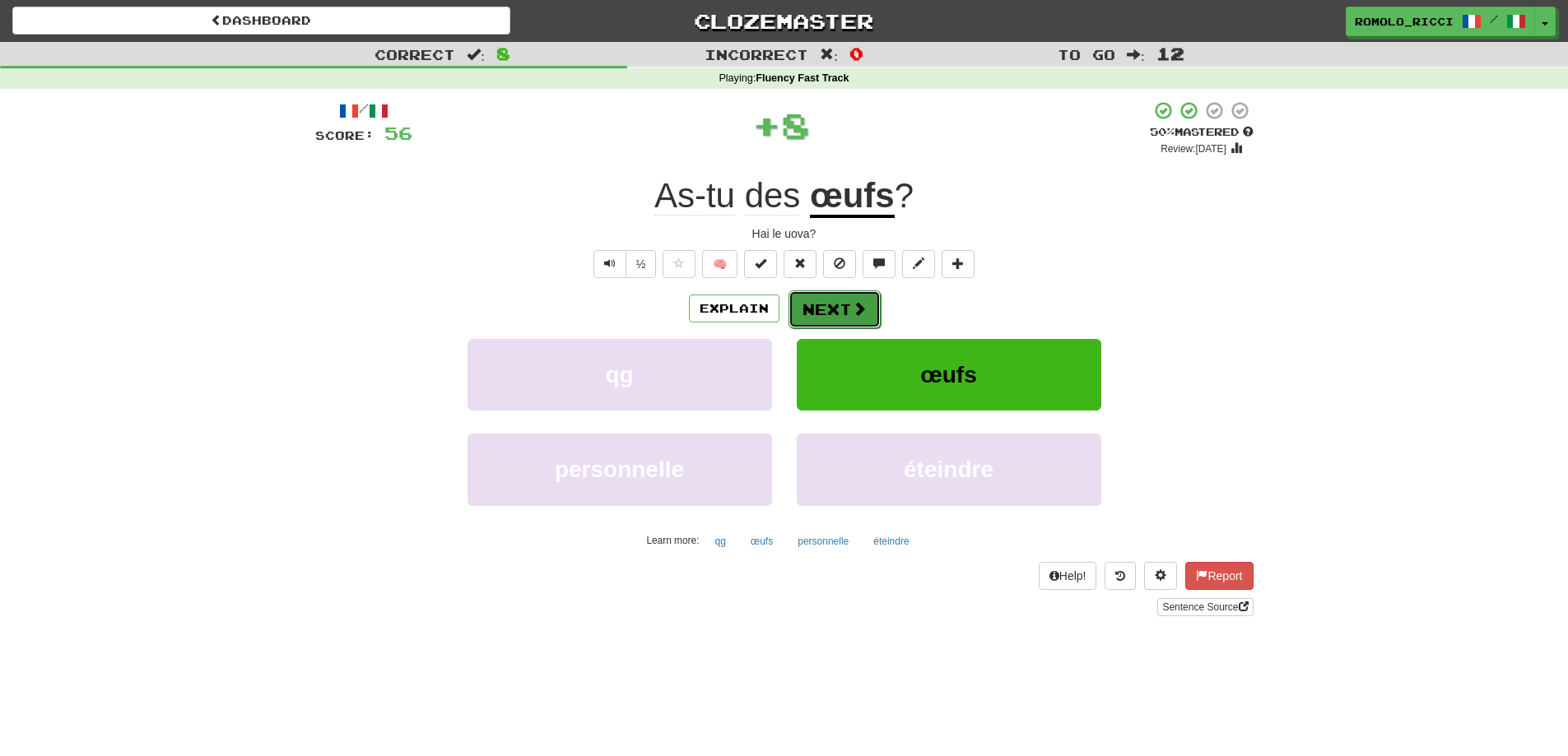
click at [853, 301] on span at bounding box center [859, 308] width 15 height 15
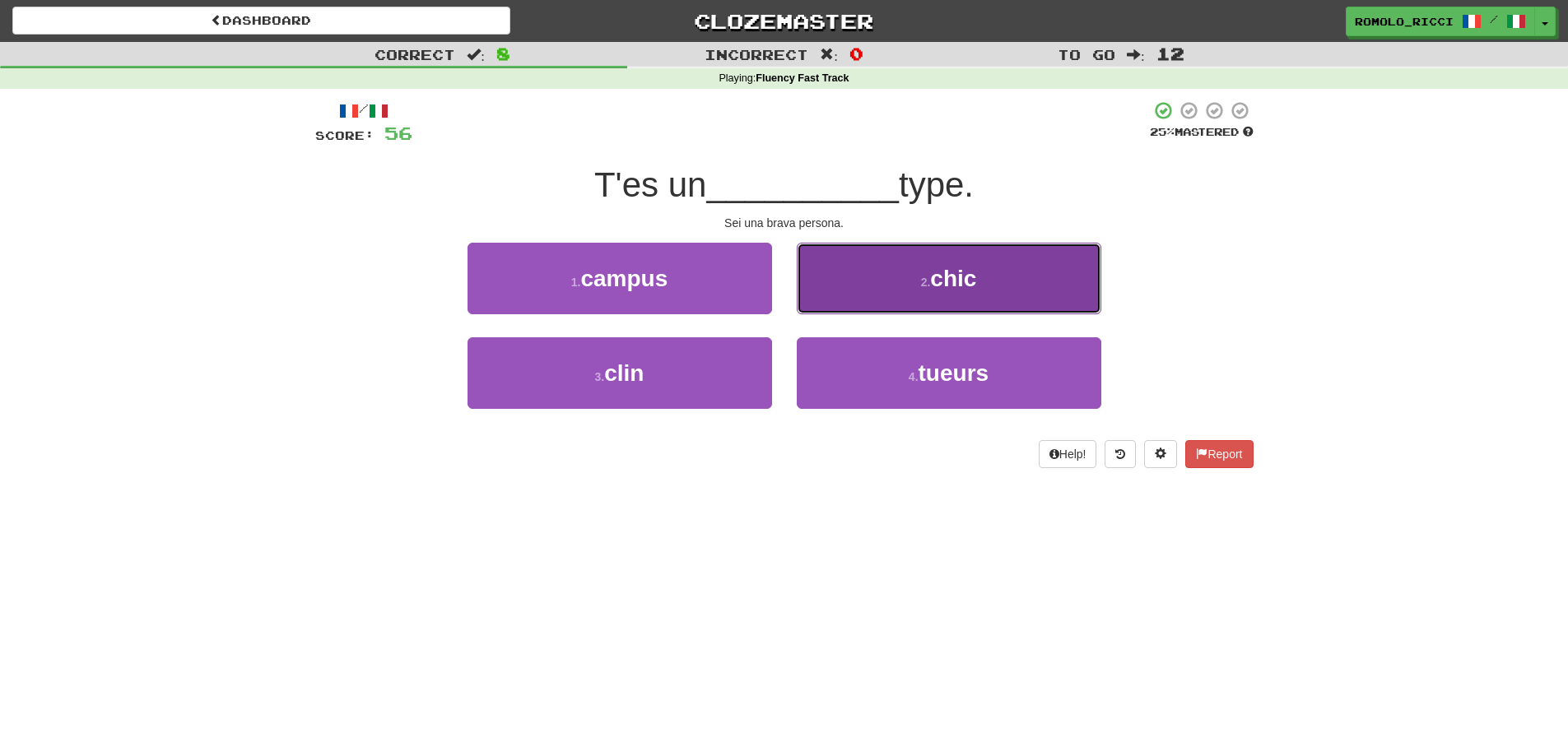
click at [884, 269] on button "2 . chic" at bounding box center [949, 279] width 304 height 72
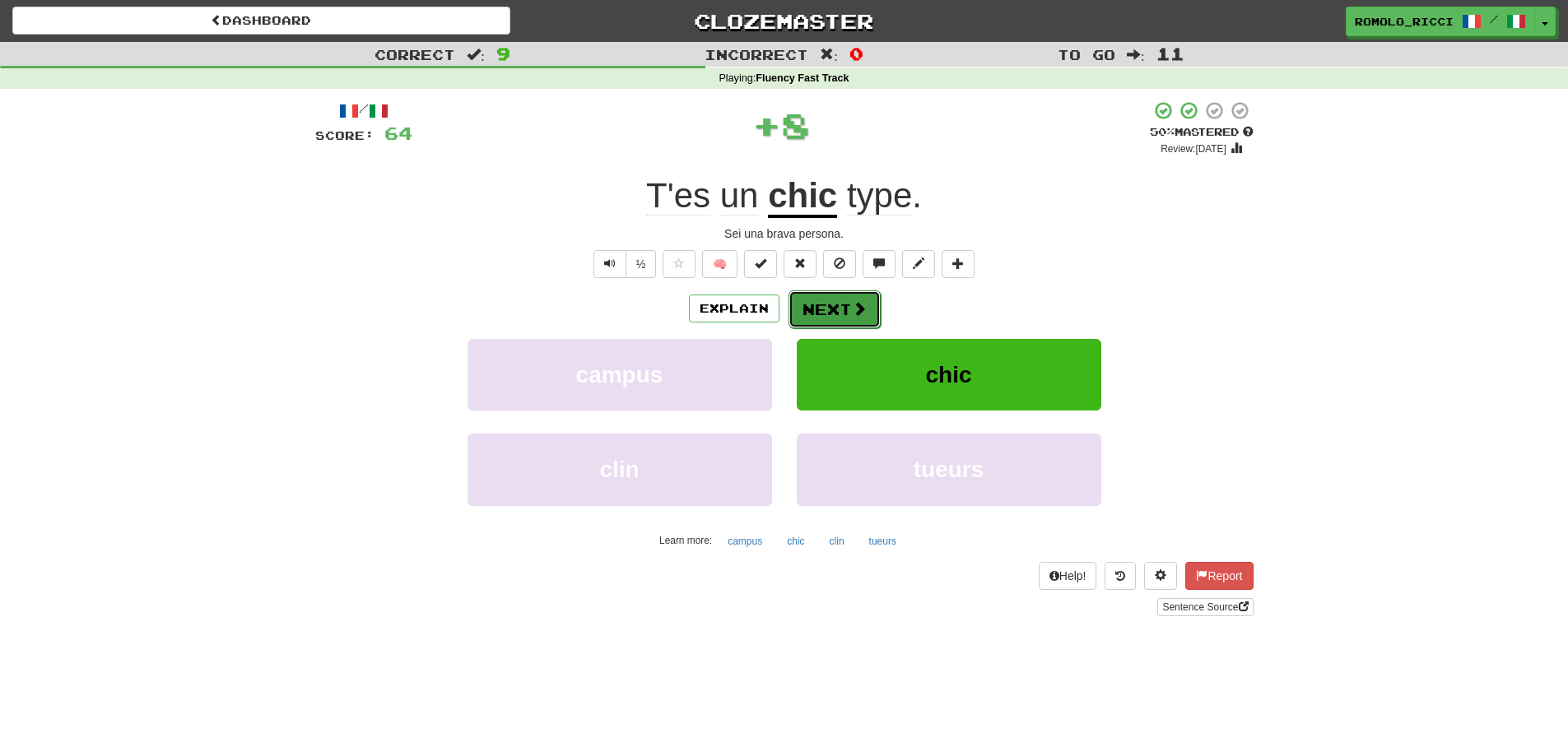
click at [829, 311] on button "Next" at bounding box center [835, 309] width 92 height 38
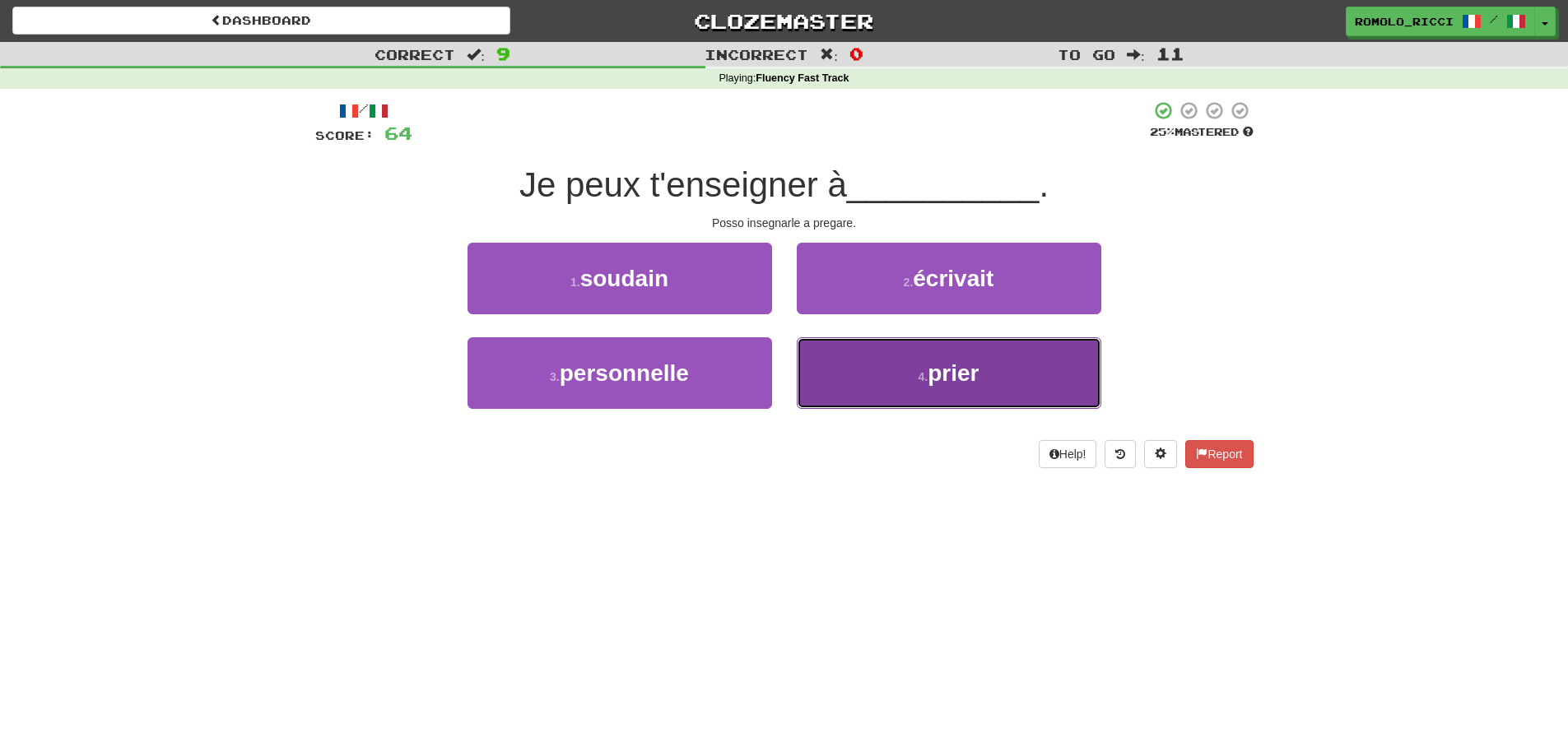
click at [936, 363] on span "prier" at bounding box center [953, 373] width 51 height 26
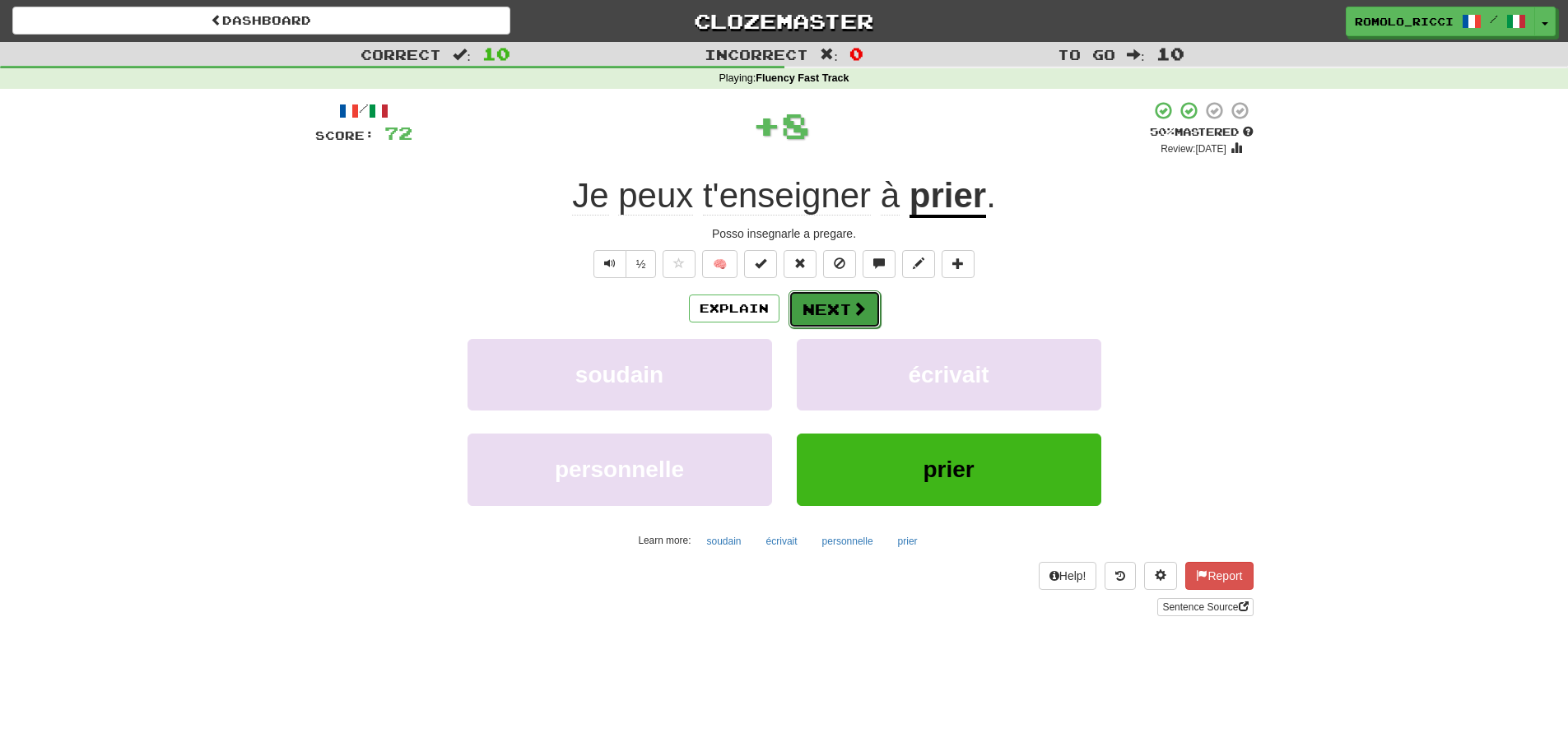
click at [854, 304] on span at bounding box center [859, 308] width 15 height 15
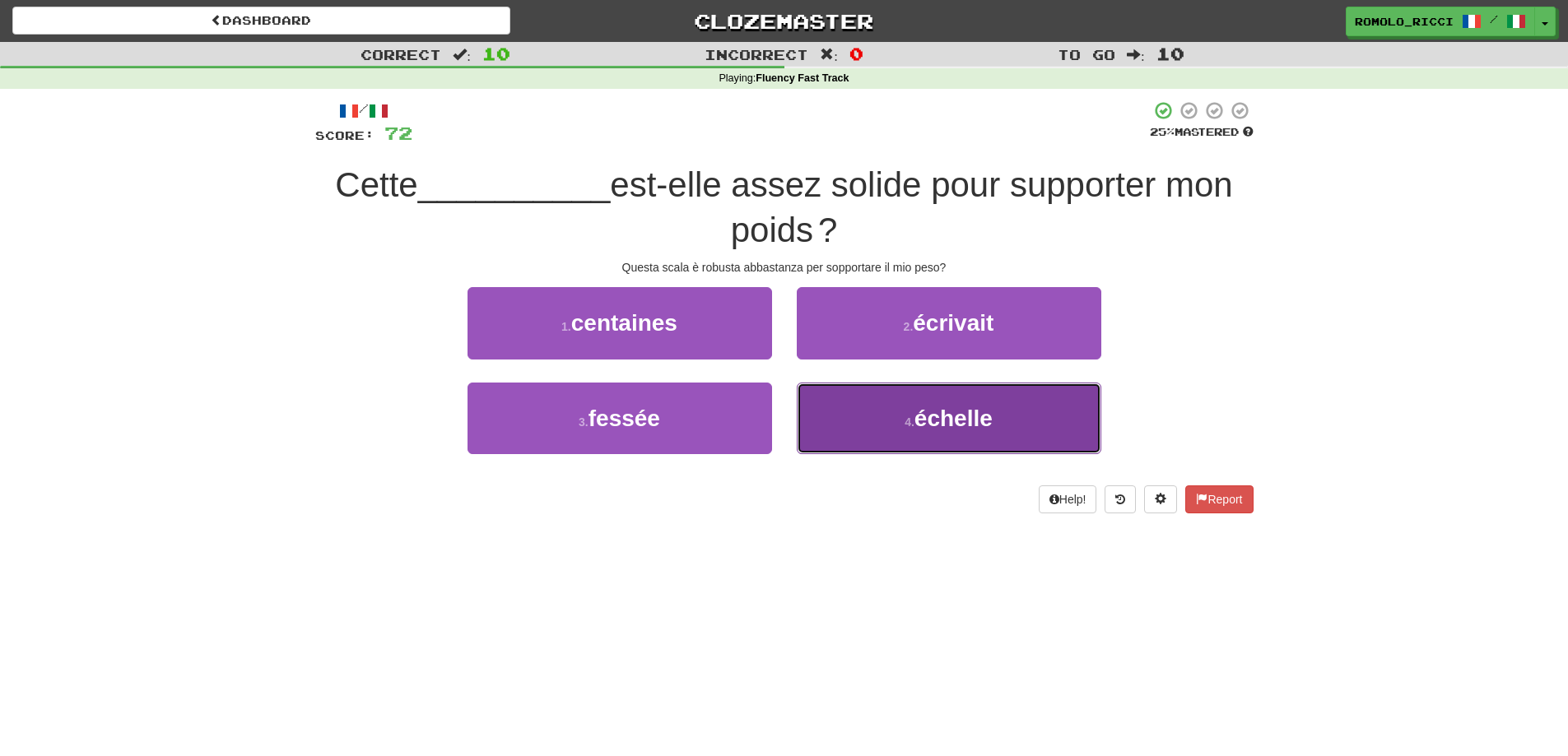
click at [961, 412] on span "échelle" at bounding box center [953, 418] width 78 height 26
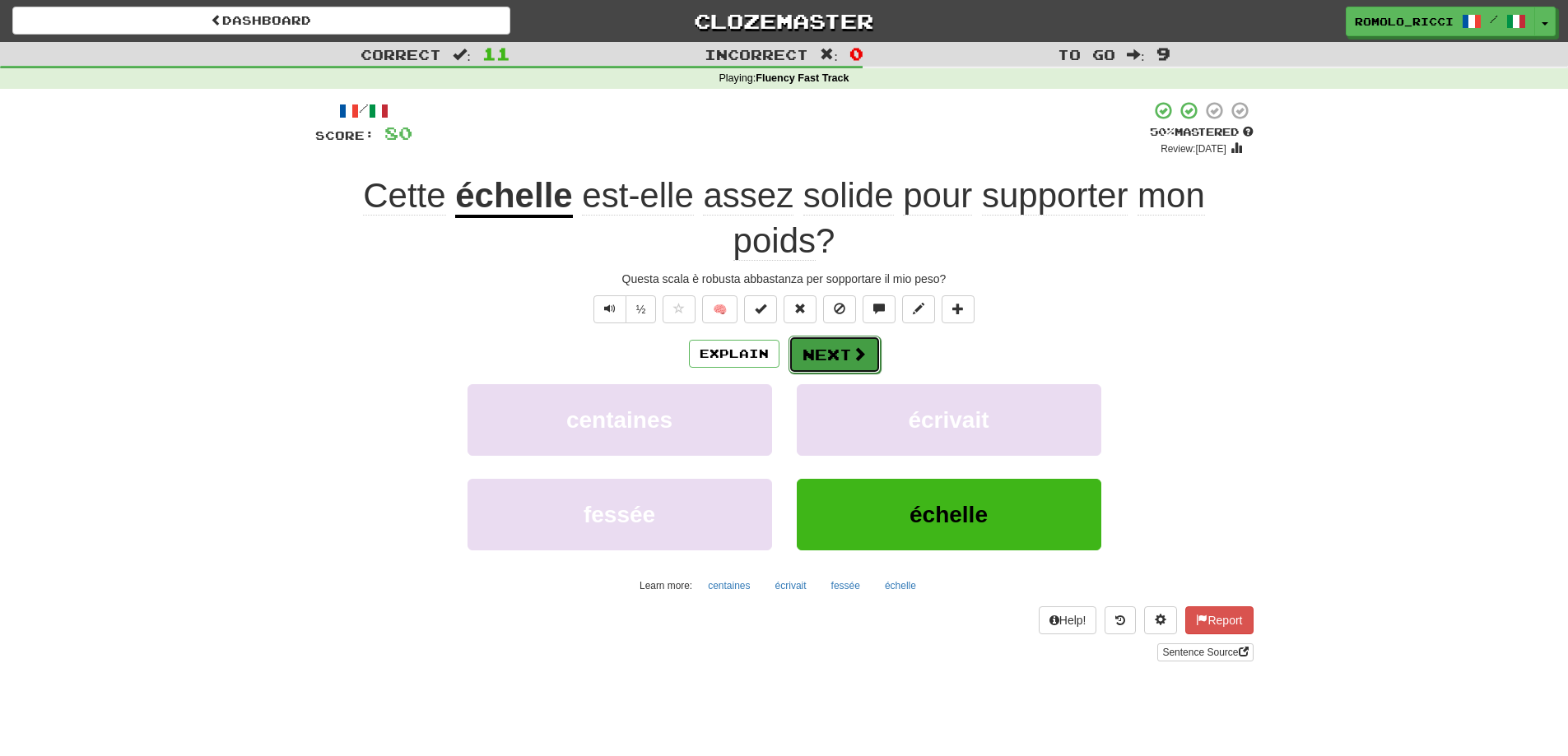
click at [852, 359] on span at bounding box center [859, 353] width 15 height 15
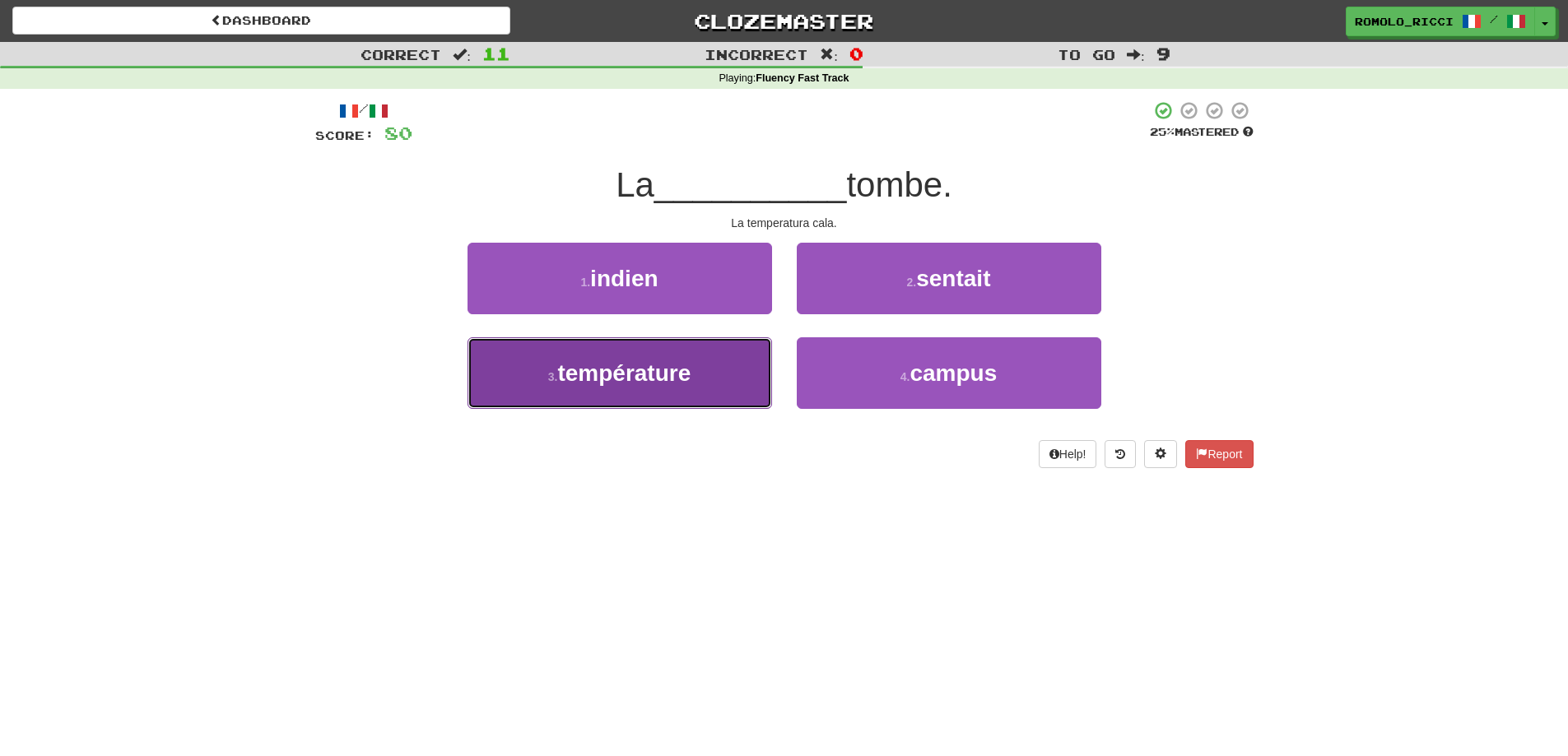
click at [693, 370] on button "3 . température" at bounding box center [619, 373] width 304 height 72
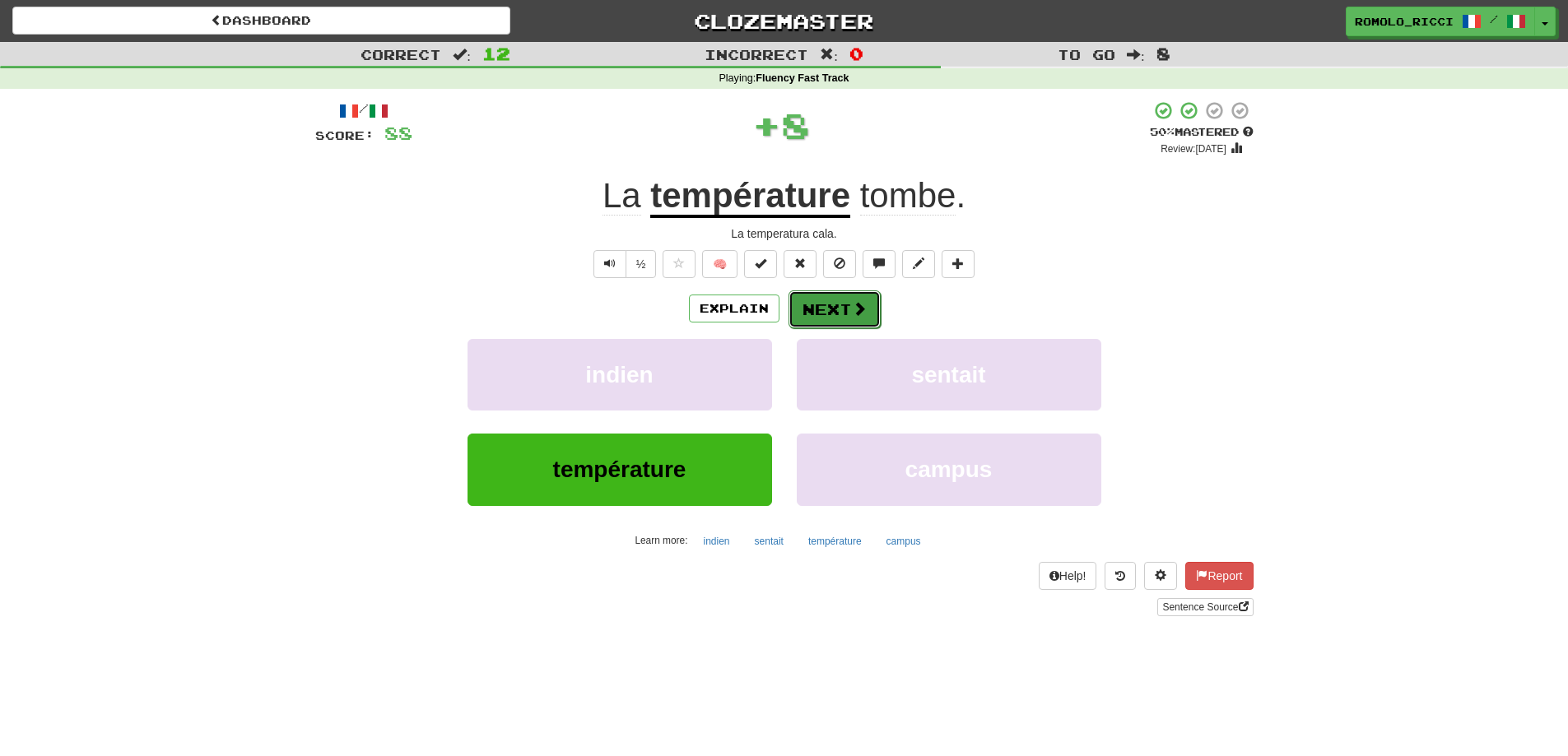
click at [833, 311] on button "Next" at bounding box center [835, 309] width 92 height 38
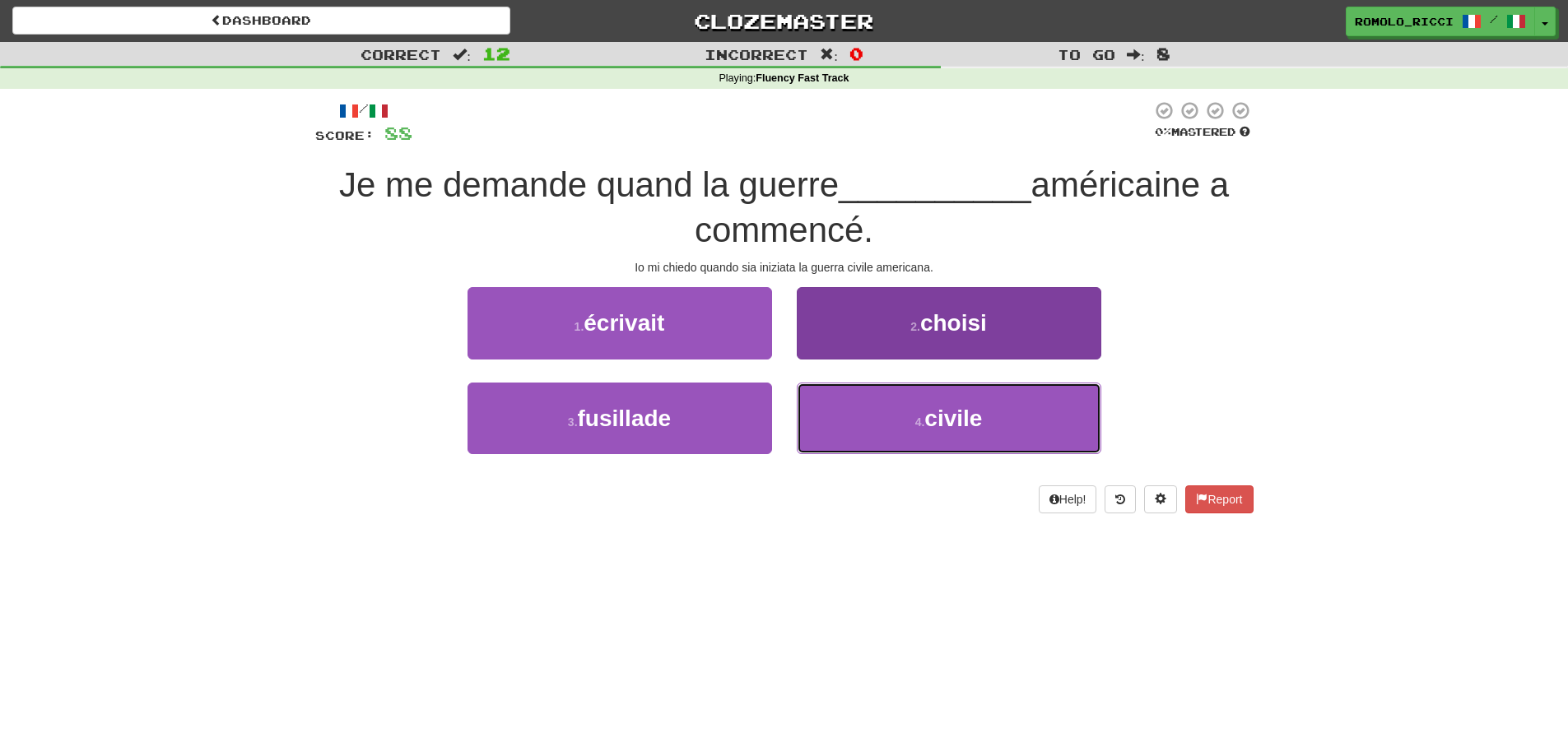
drag, startPoint x: 910, startPoint y: 412, endPoint x: 870, endPoint y: 405, distance: 40.6
click at [904, 413] on button "4 . civile" at bounding box center [949, 418] width 304 height 72
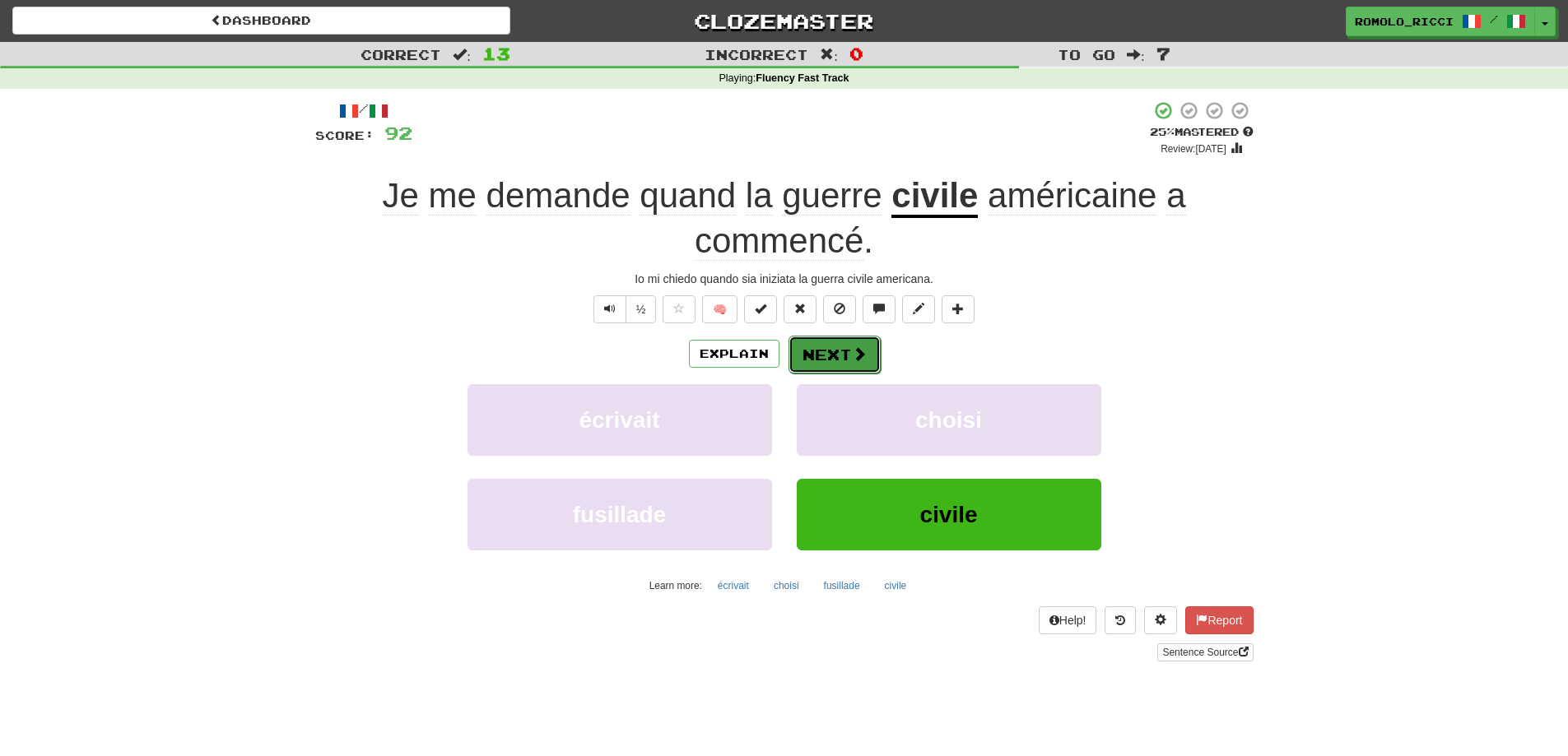
click at [810, 352] on button "Next" at bounding box center [835, 354] width 92 height 38
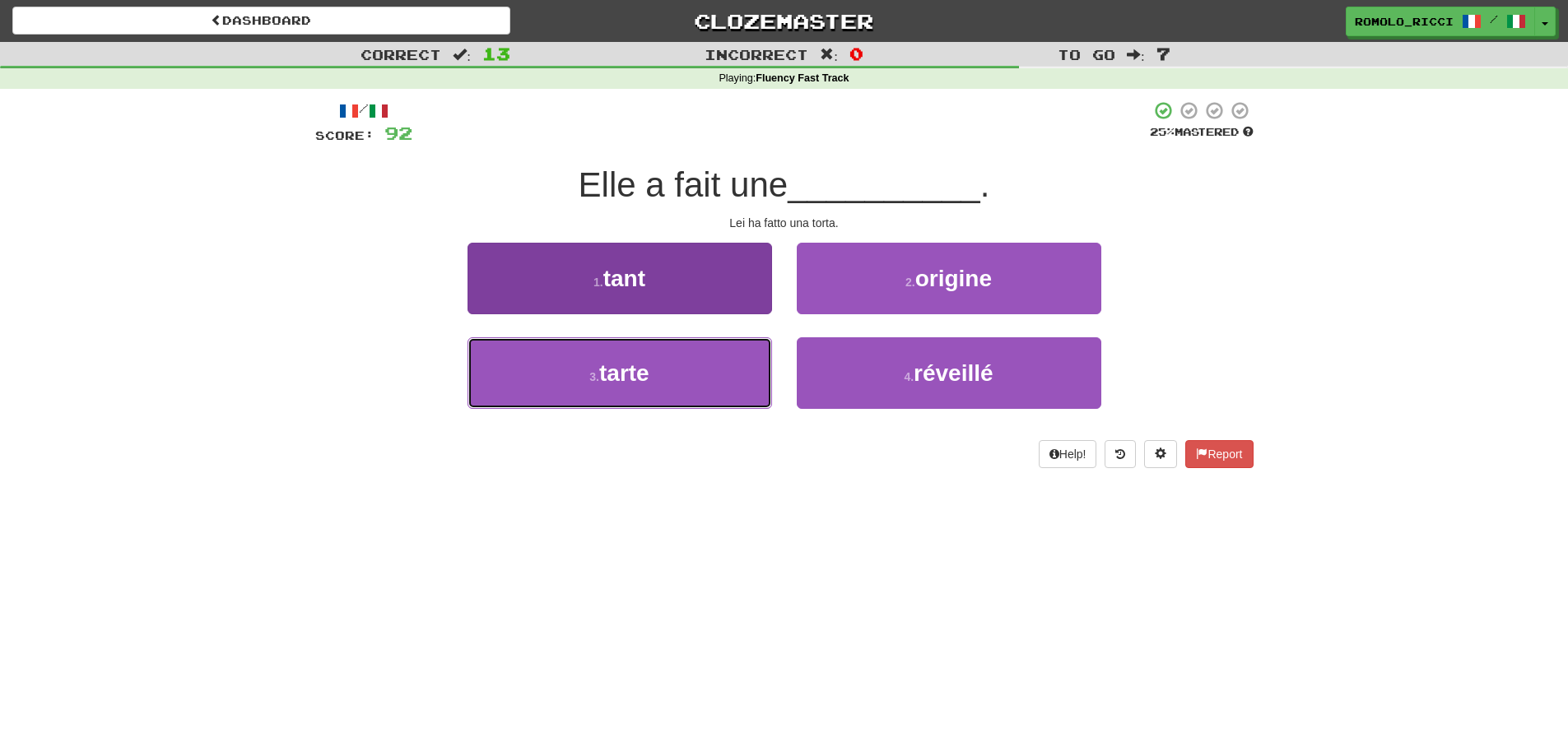
click at [682, 381] on button "3 . tarte" at bounding box center [619, 373] width 304 height 72
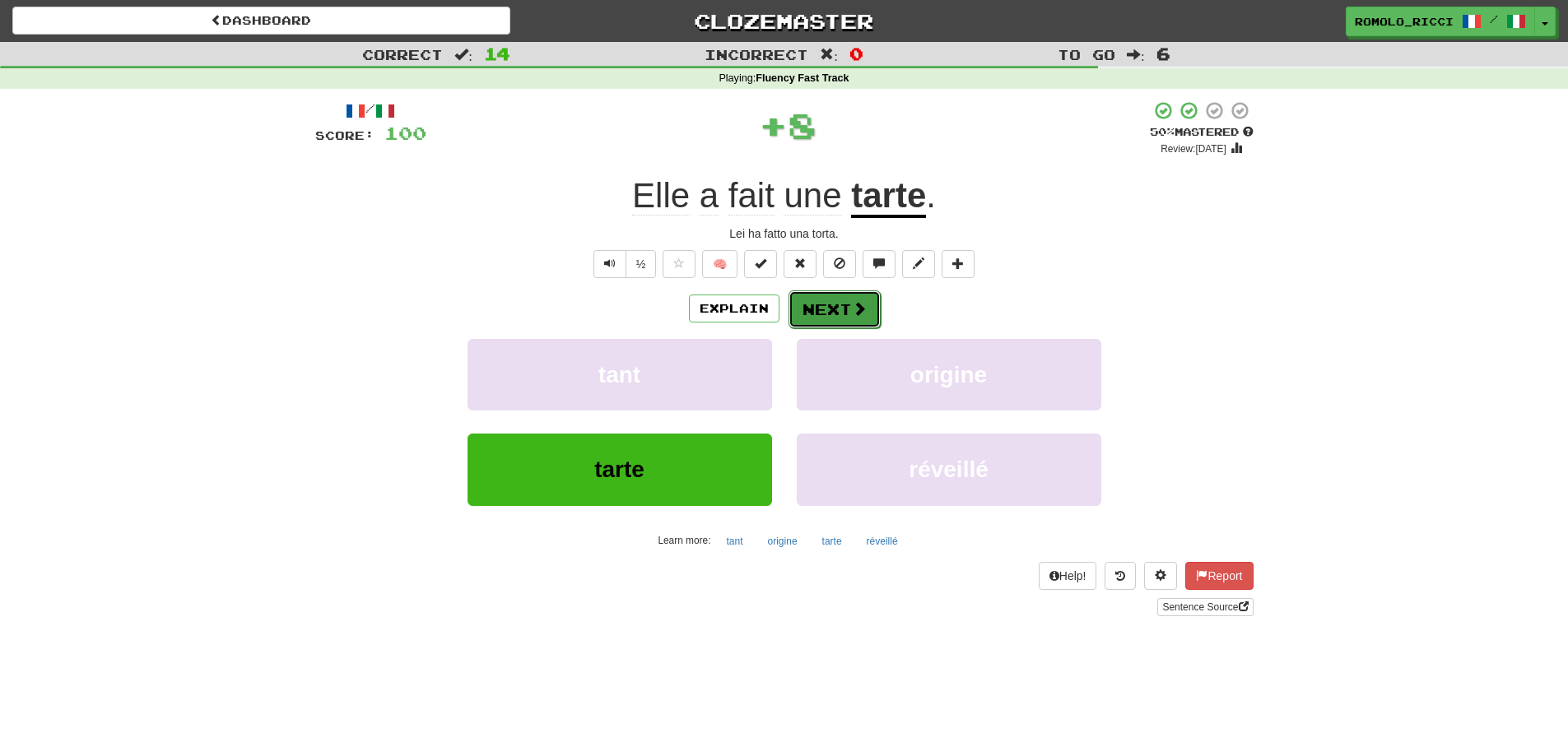
click at [828, 311] on button "Next" at bounding box center [835, 309] width 92 height 38
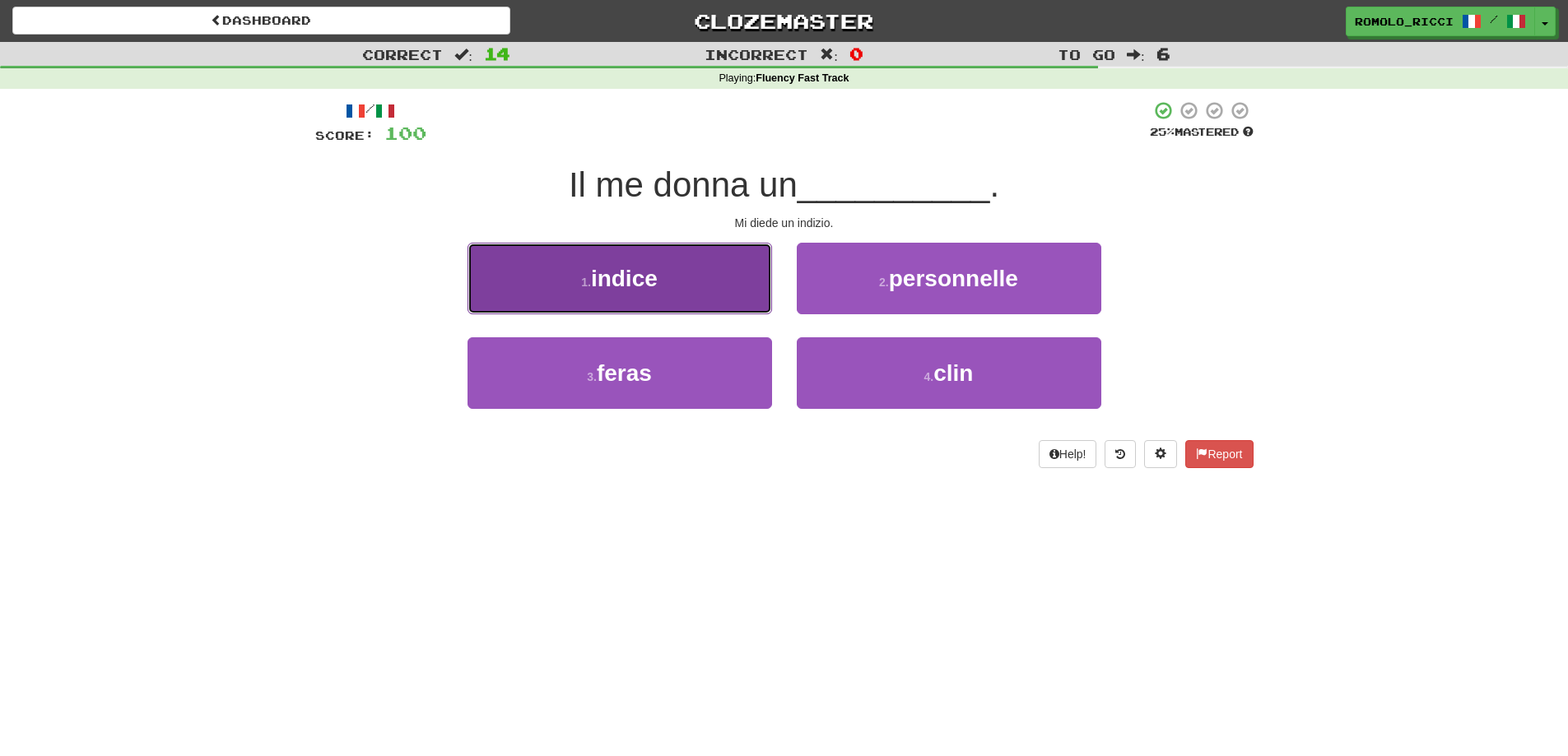
click at [723, 285] on button "1 . indice" at bounding box center [619, 279] width 304 height 72
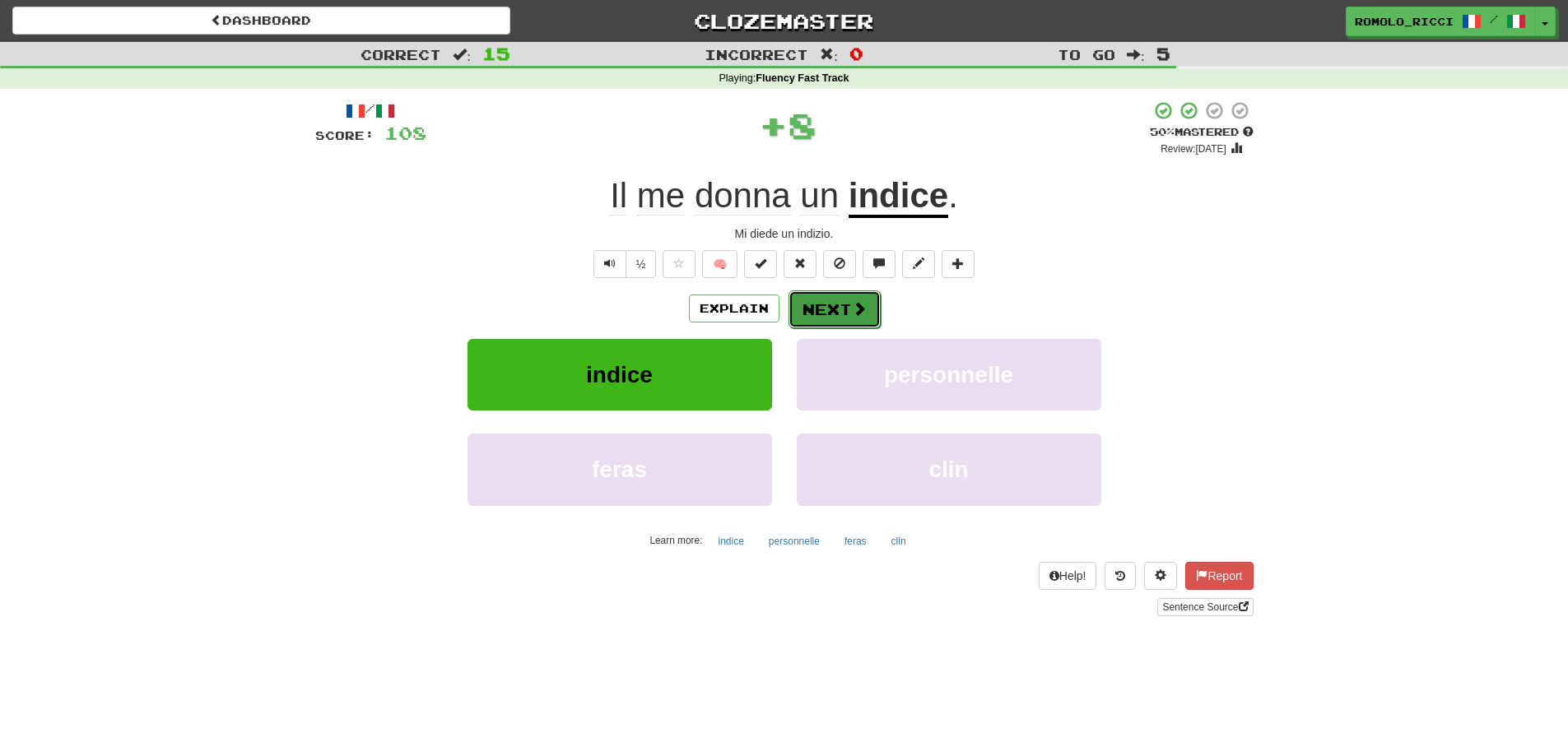
click at [819, 303] on button "Next" at bounding box center [835, 309] width 92 height 38
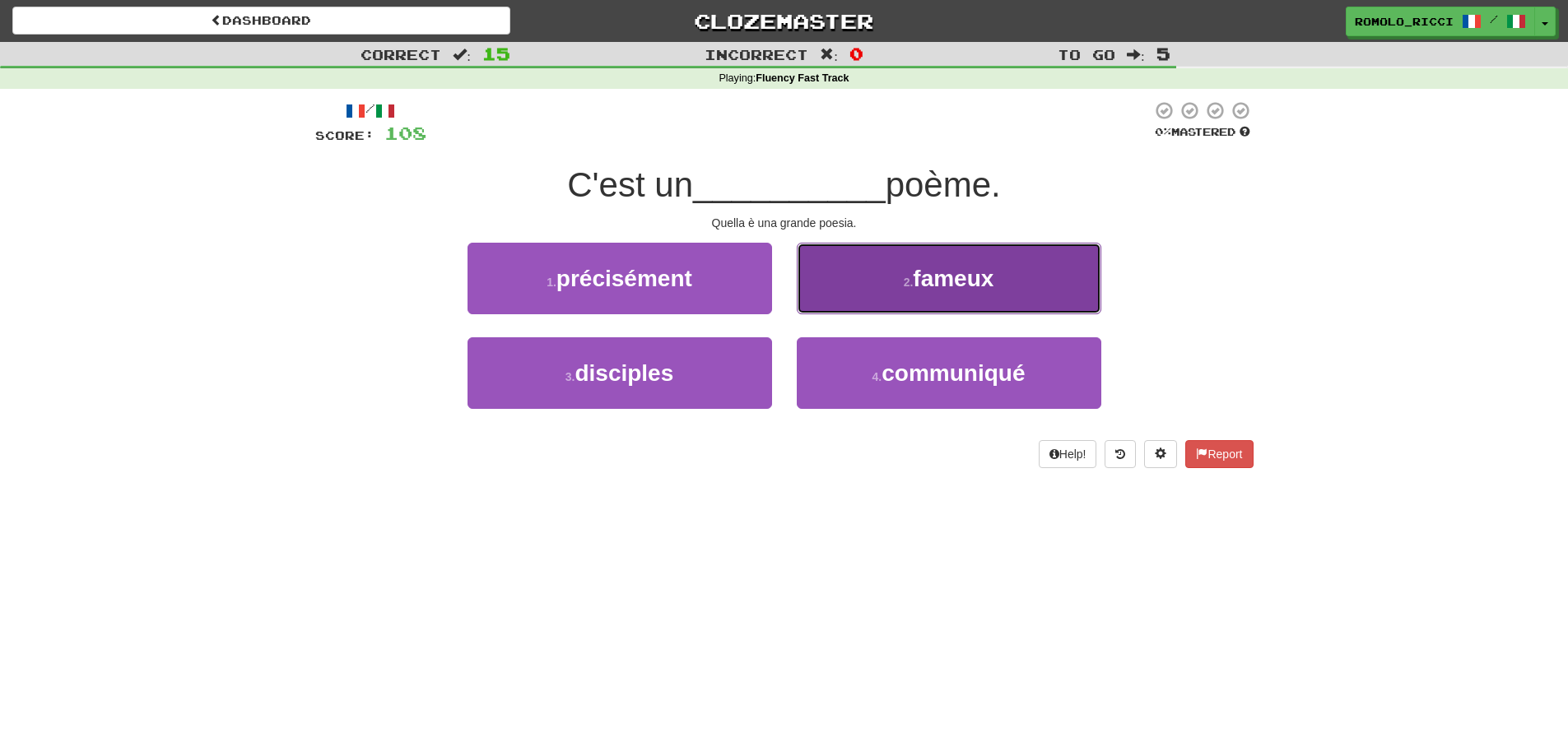
click at [907, 287] on small "2 ." at bounding box center [908, 282] width 10 height 13
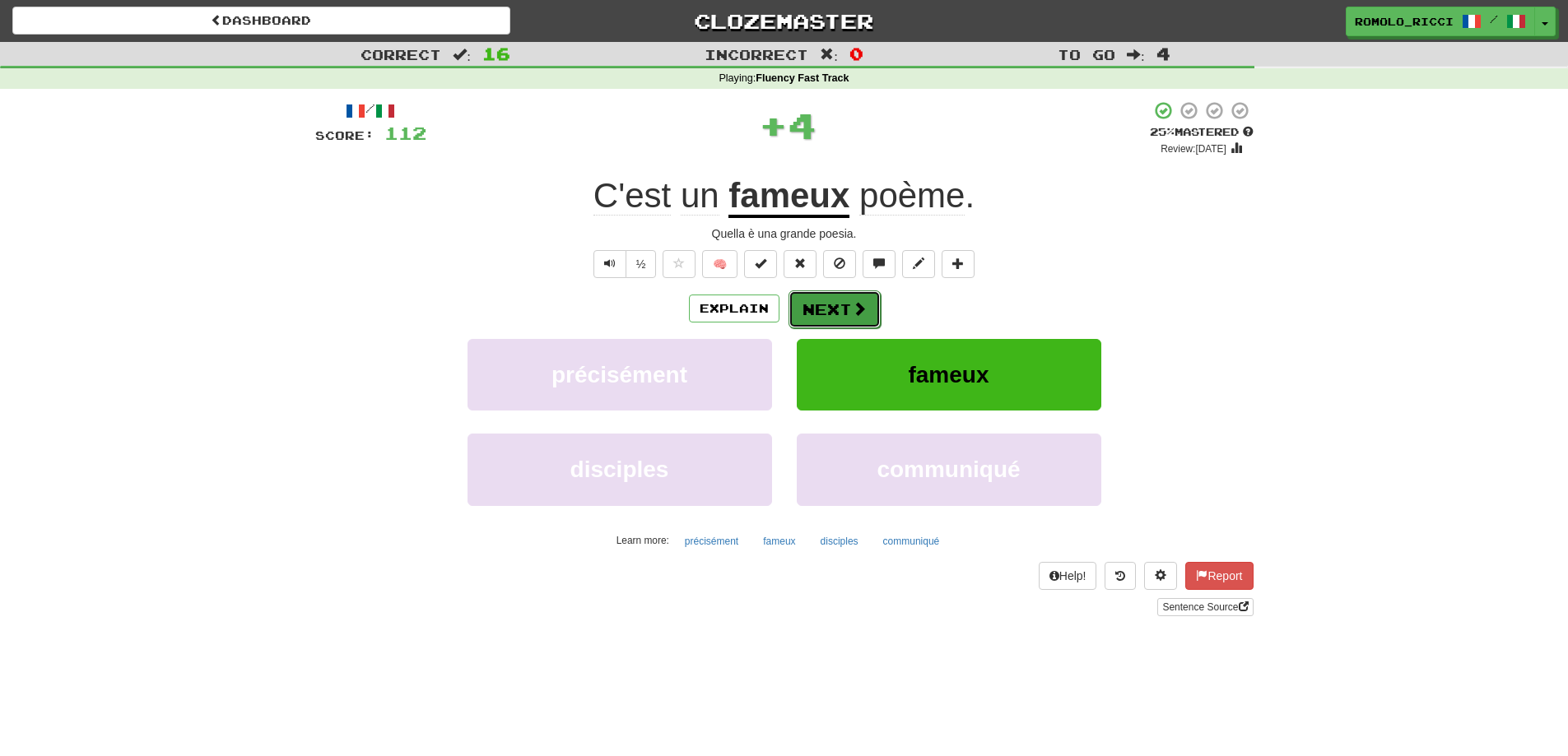
click at [831, 308] on button "Next" at bounding box center [835, 309] width 92 height 38
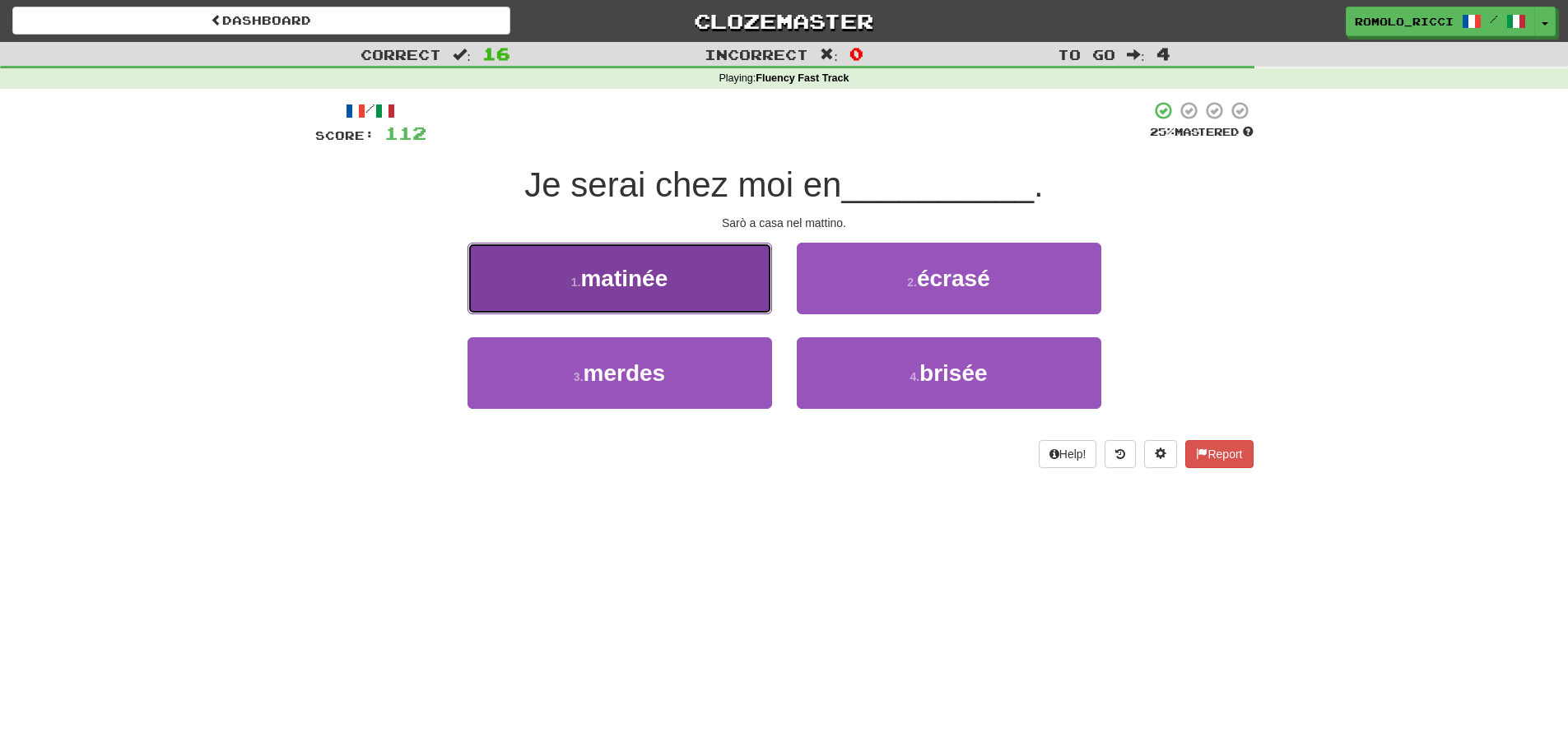
click at [709, 276] on button "1 . matinée" at bounding box center [619, 279] width 304 height 72
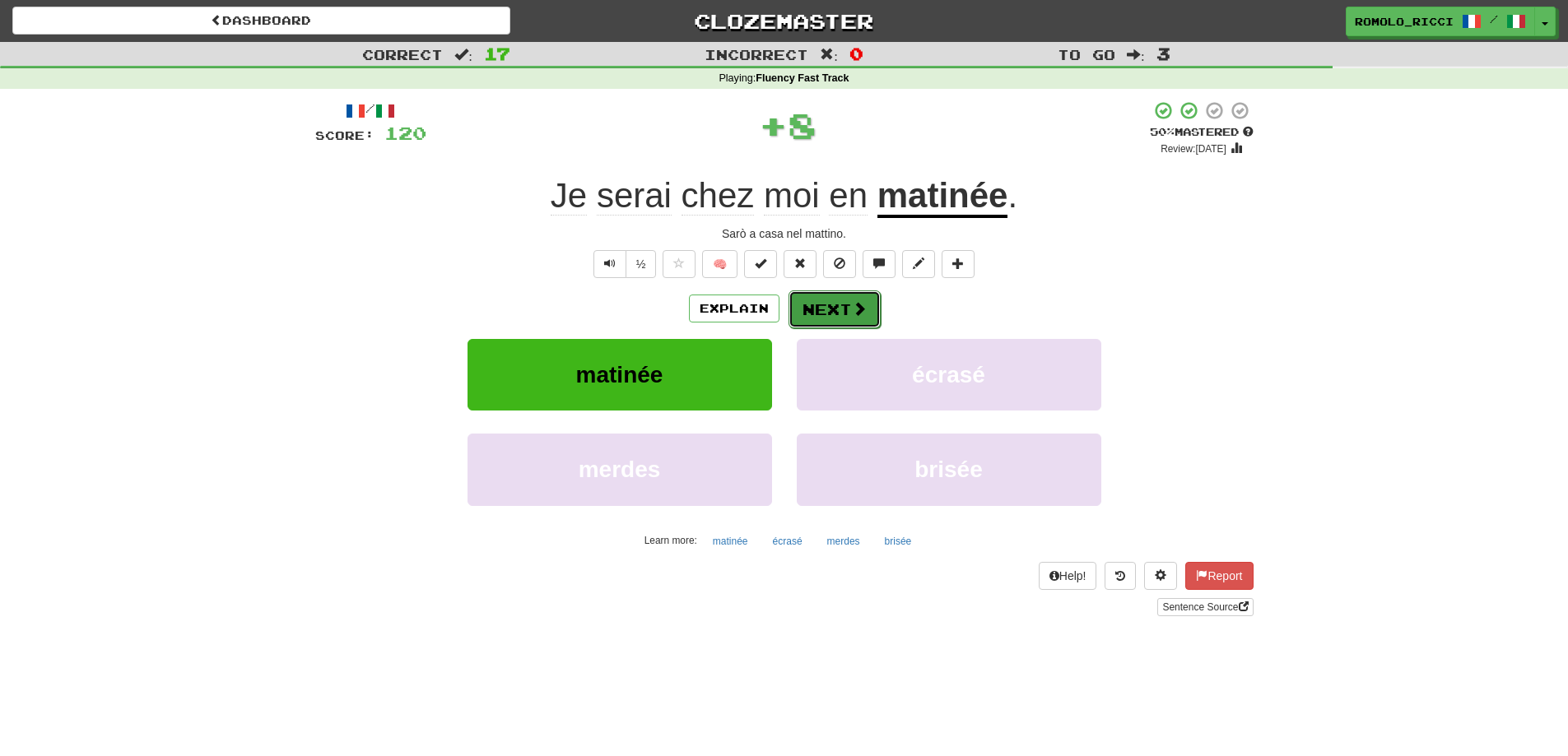
click at [830, 301] on button "Next" at bounding box center [835, 309] width 92 height 38
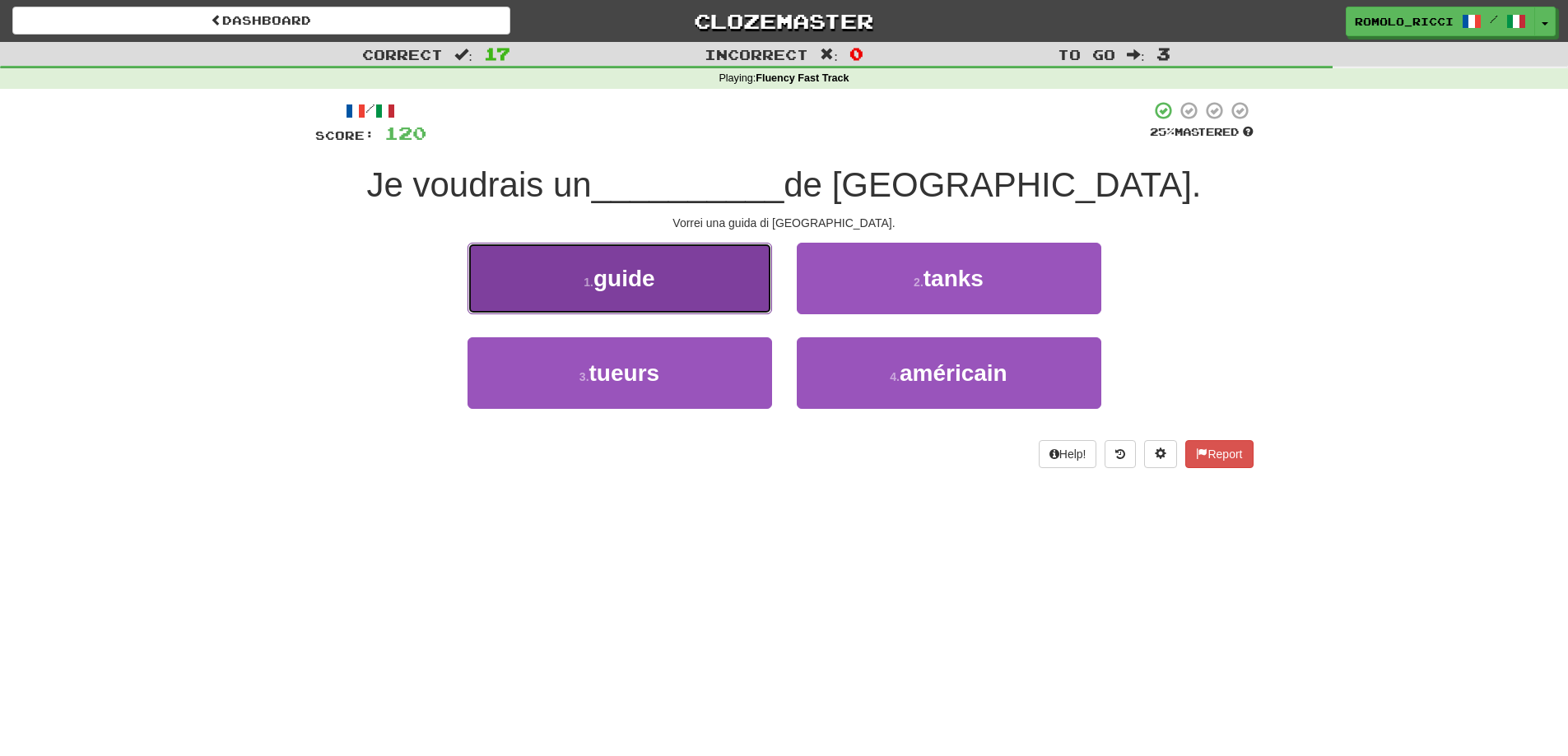
click at [724, 302] on button "1 . guide" at bounding box center [619, 279] width 304 height 72
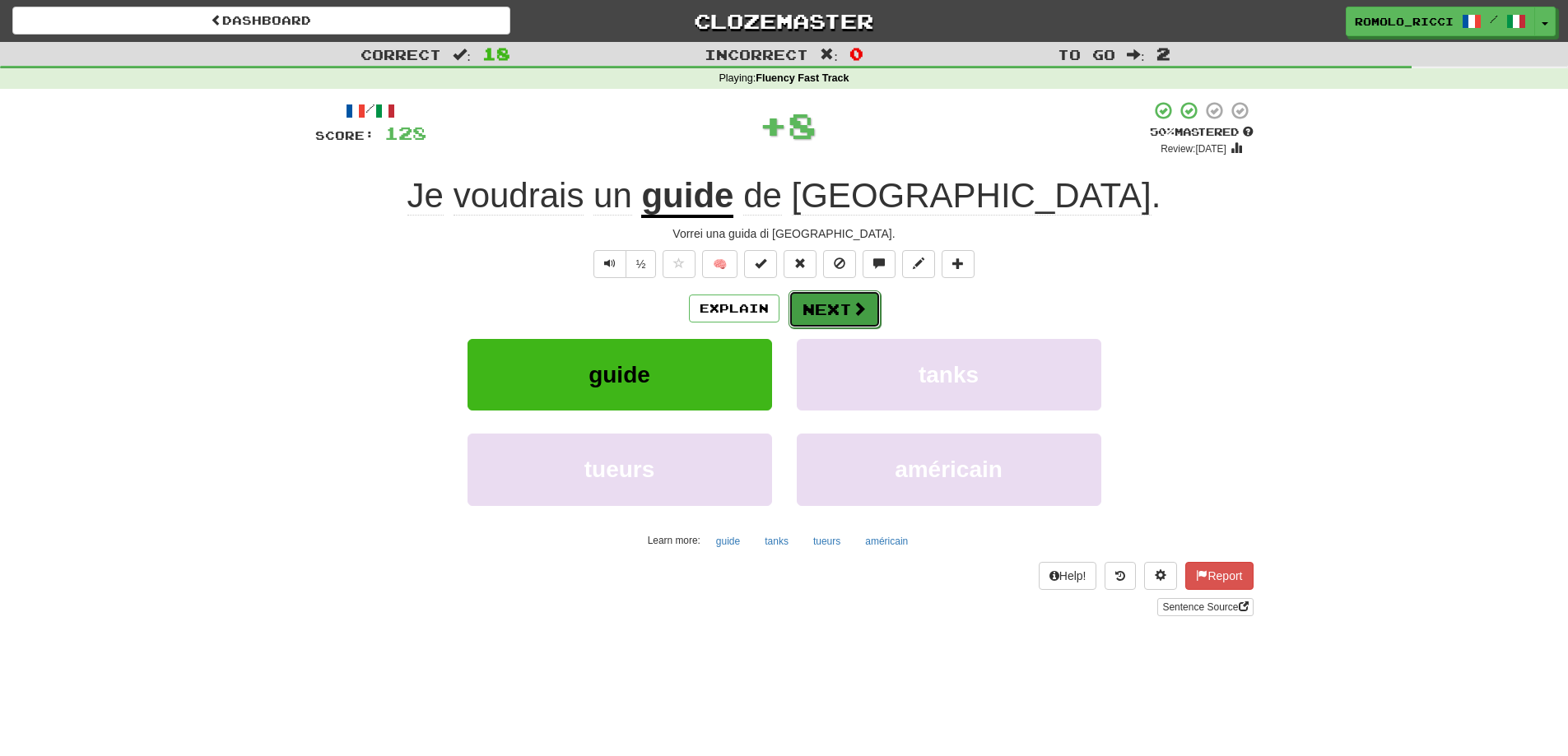
click at [827, 303] on button "Next" at bounding box center [835, 309] width 92 height 38
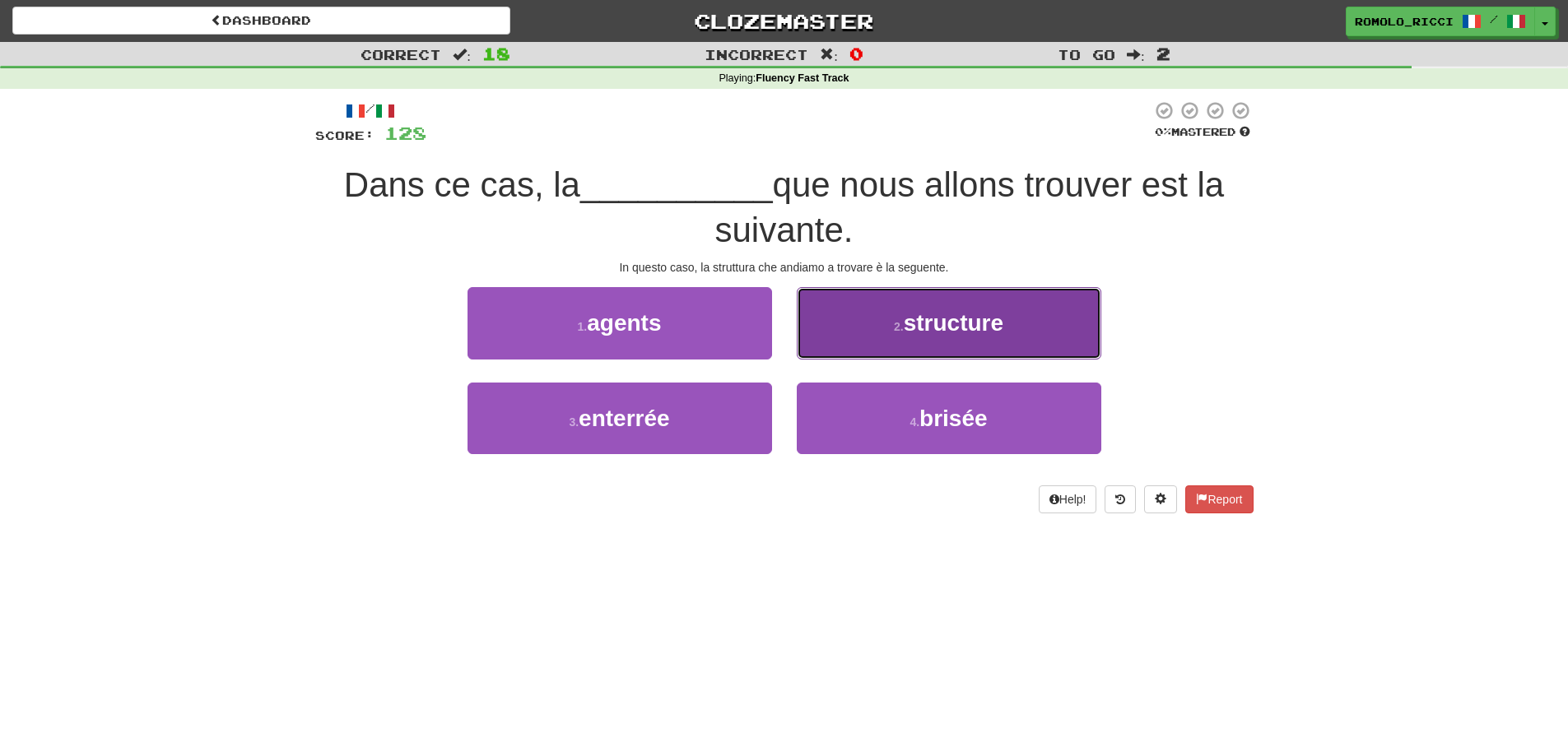
click at [881, 331] on button "2 . structure" at bounding box center [949, 323] width 304 height 72
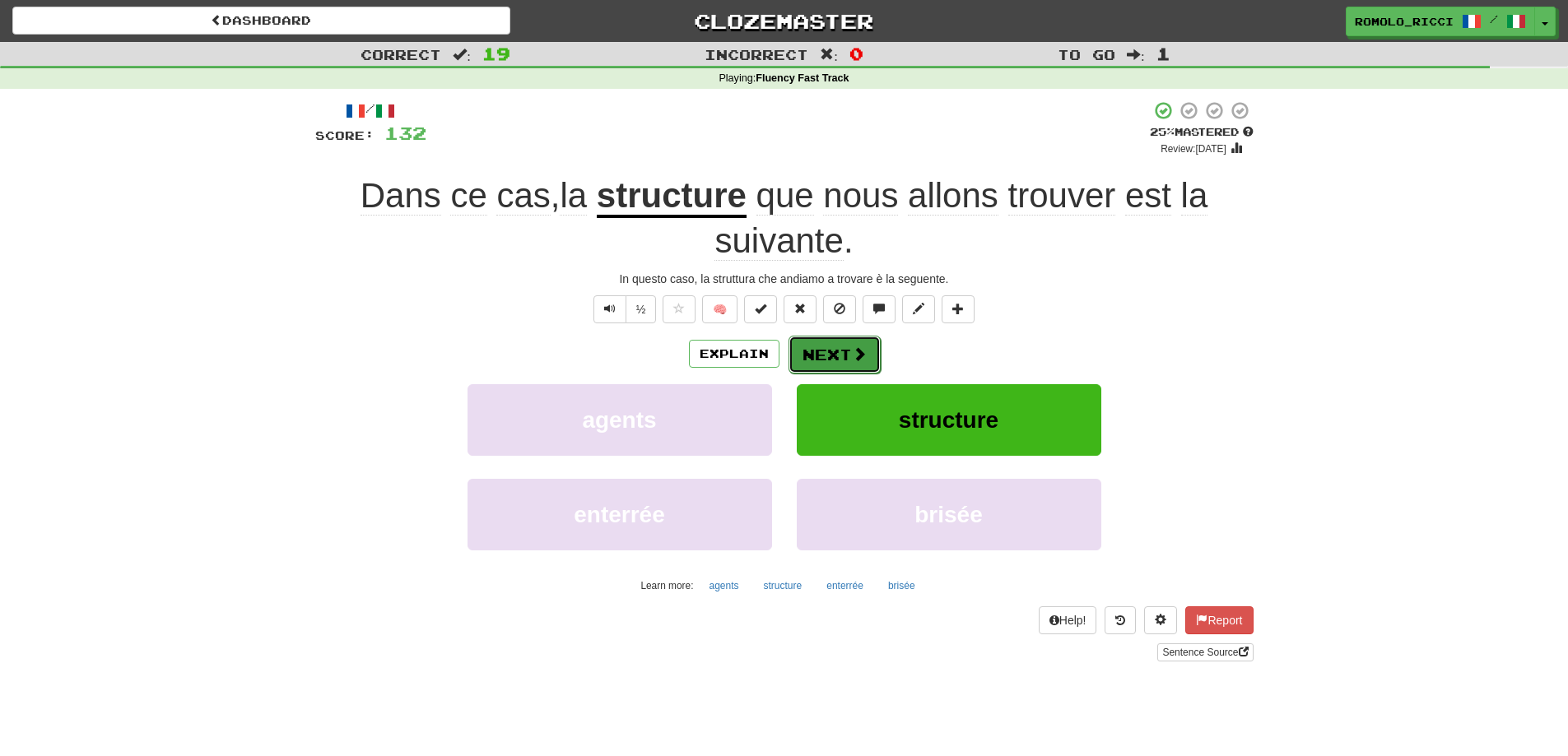
click at [835, 353] on button "Next" at bounding box center [835, 354] width 92 height 38
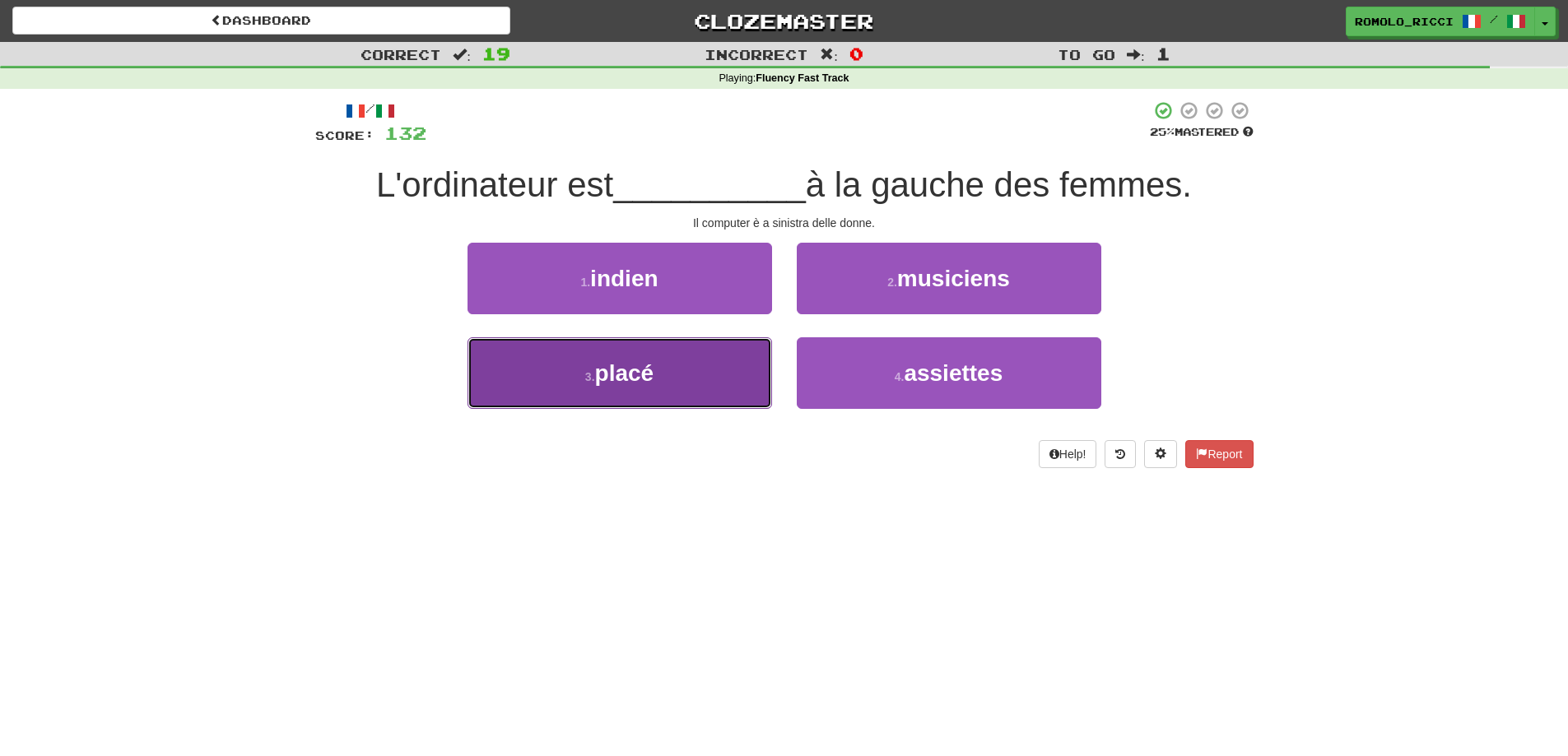
click at [702, 382] on button "3 . placé" at bounding box center [619, 373] width 304 height 72
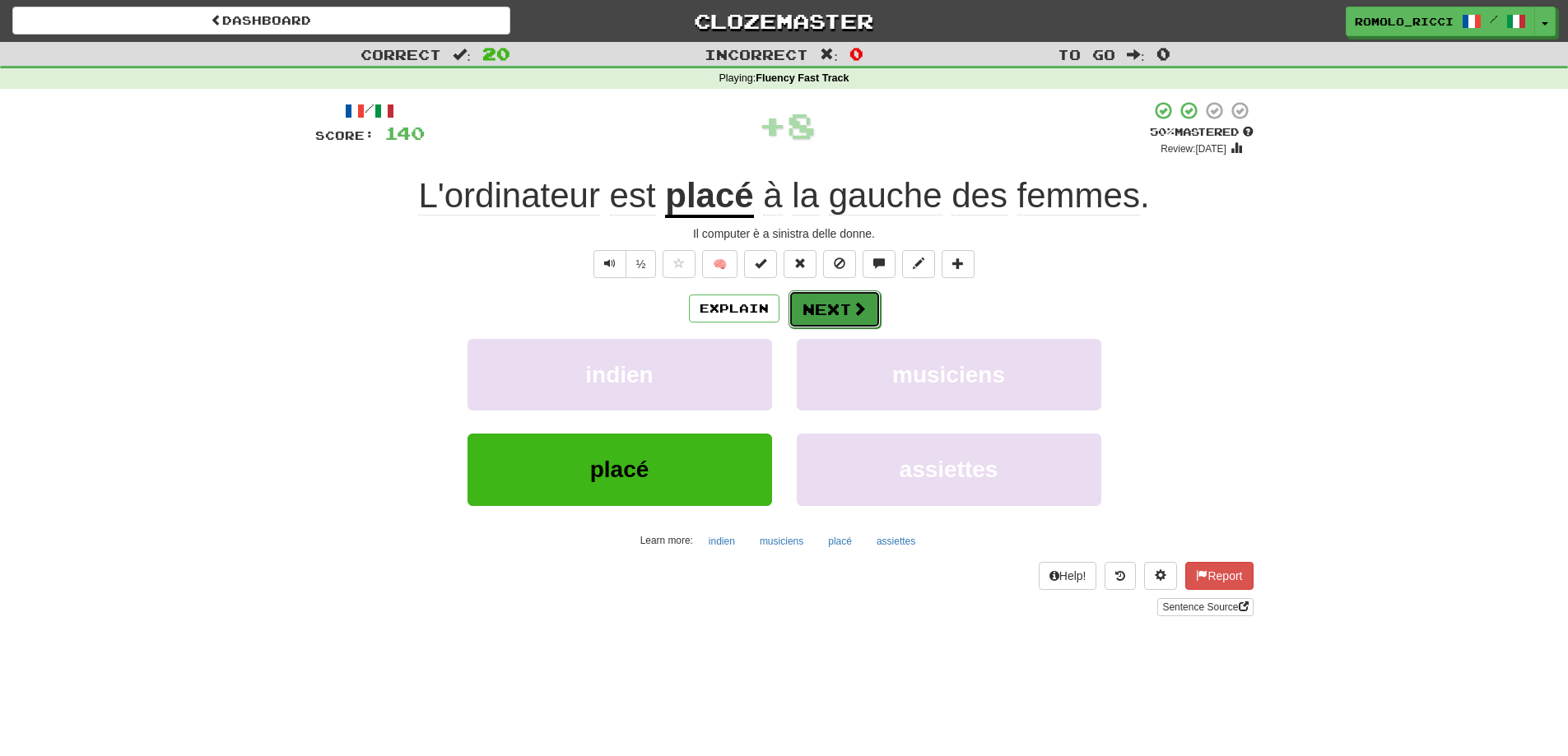
click at [858, 311] on span at bounding box center [859, 308] width 15 height 15
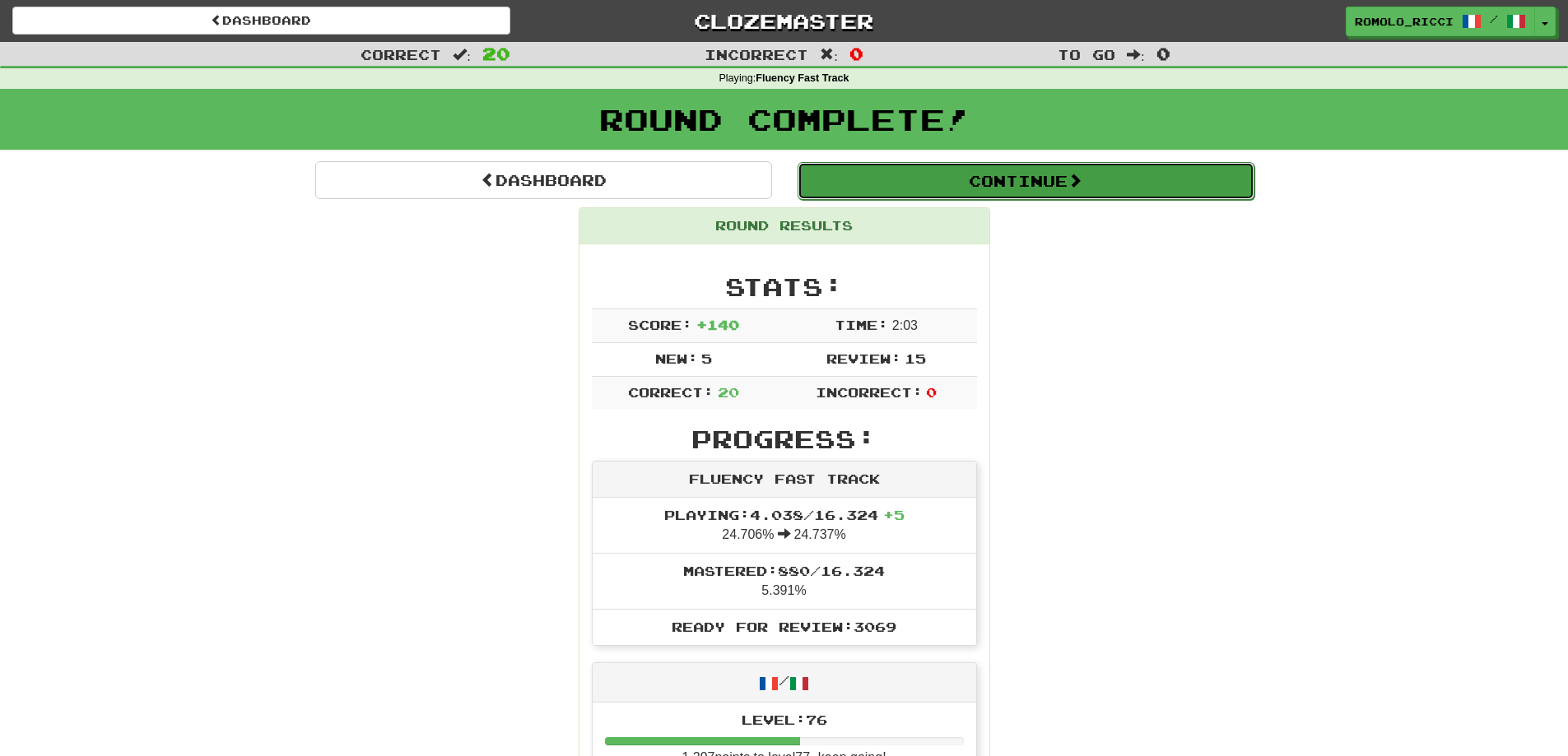
click at [1050, 177] on button "Continue" at bounding box center [1026, 181] width 457 height 38
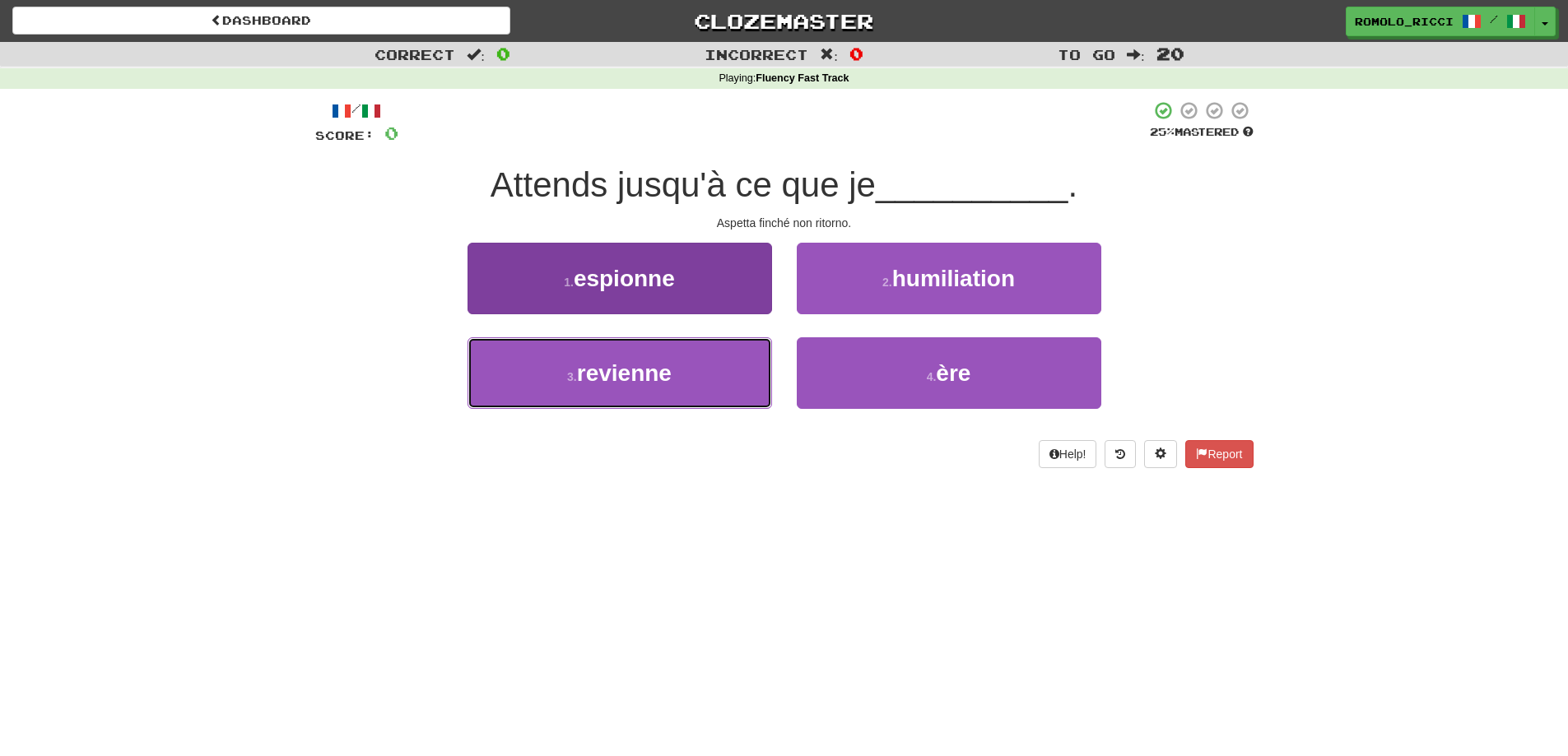
click at [693, 382] on button "3 . revienne" at bounding box center [619, 373] width 304 height 72
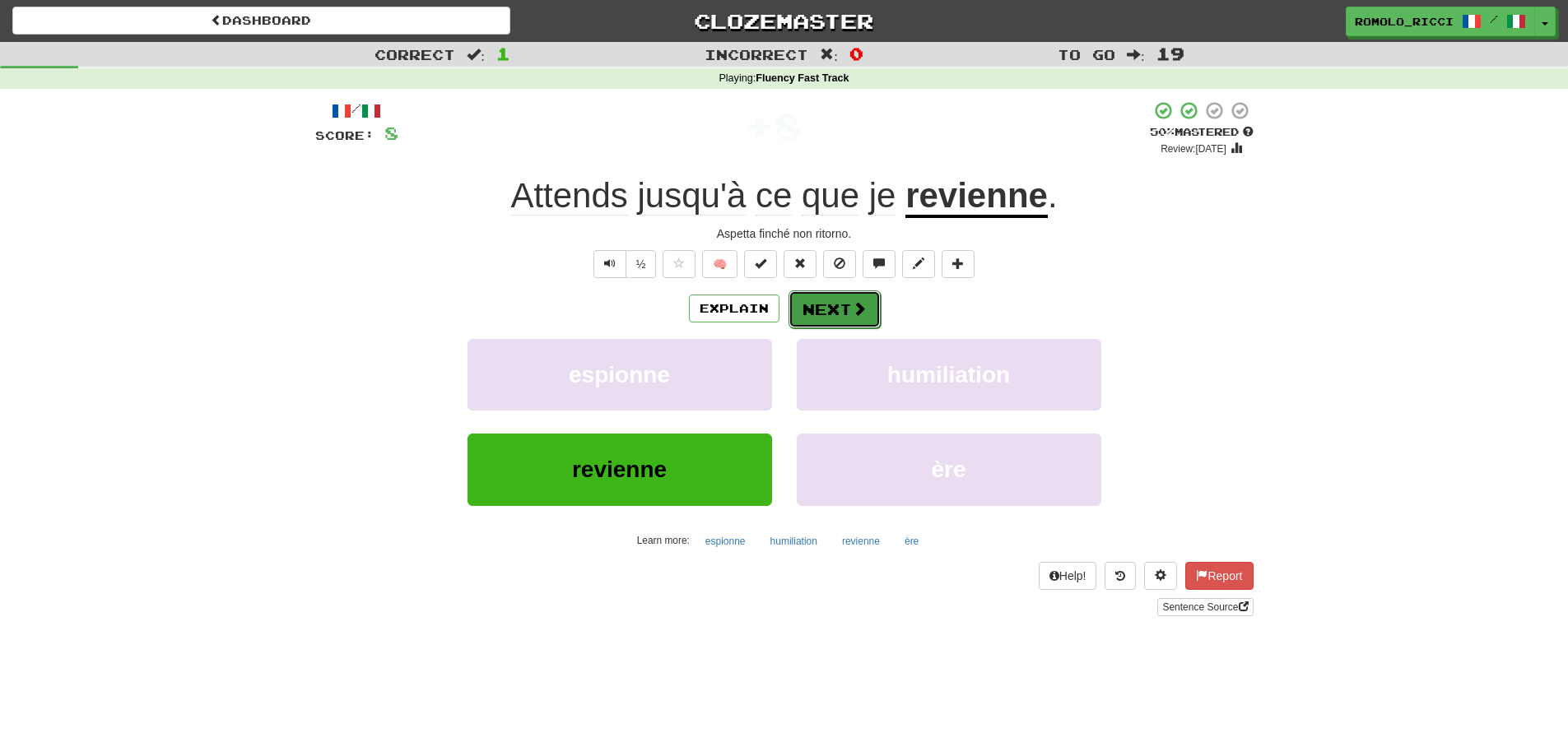
click at [816, 312] on button "Next" at bounding box center [835, 309] width 92 height 38
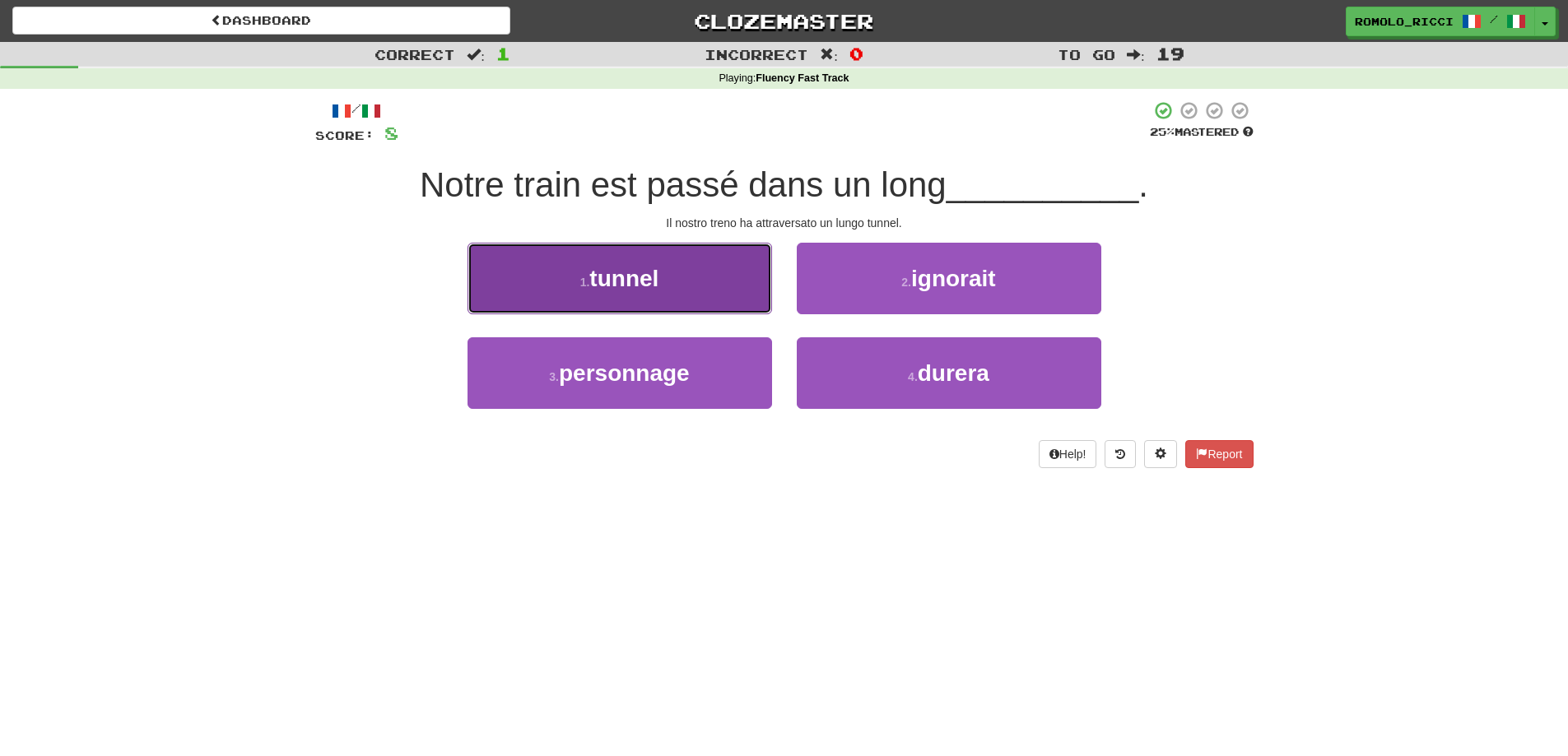
click at [735, 288] on button "1 . tunnel" at bounding box center [619, 279] width 304 height 72
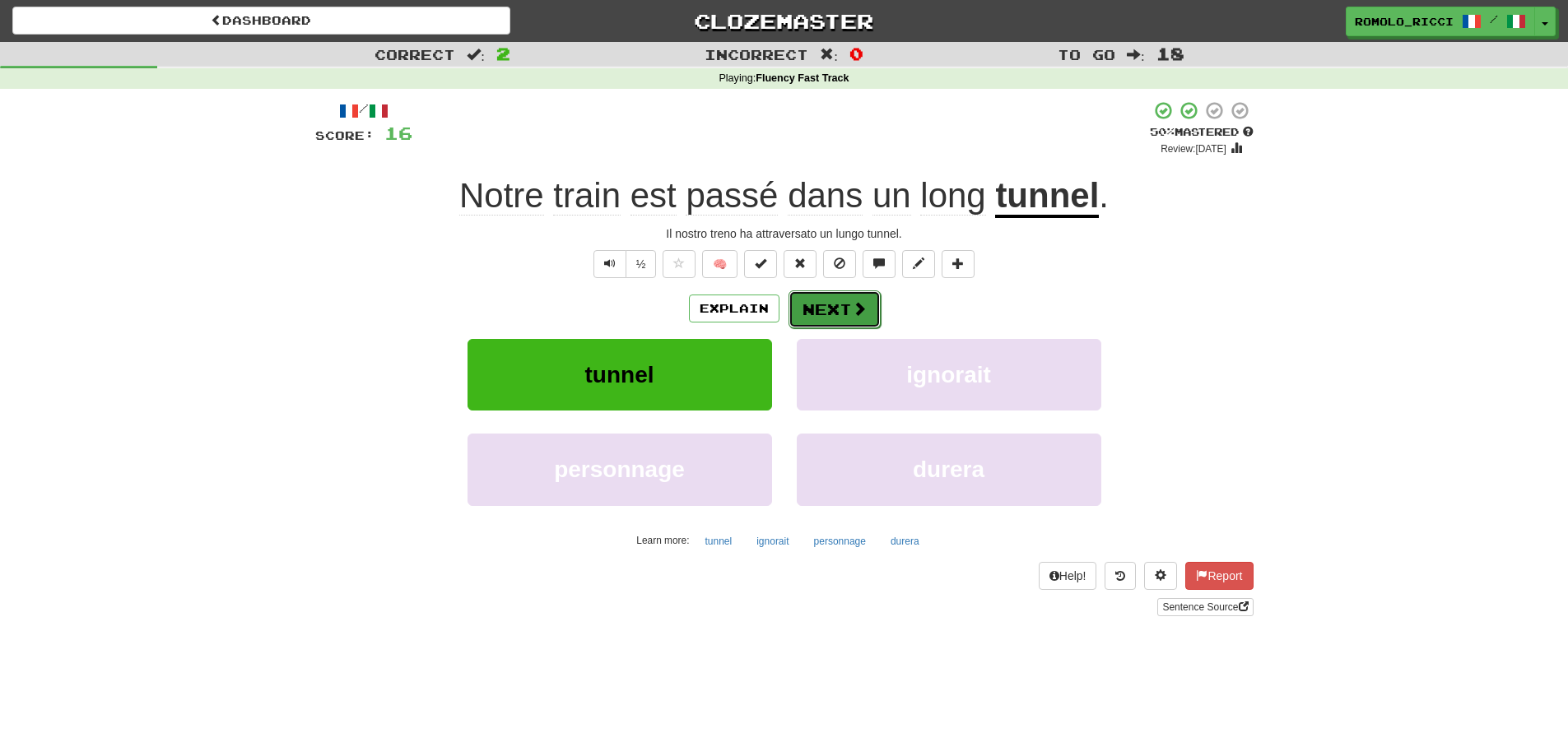
click at [819, 303] on button "Next" at bounding box center [835, 309] width 92 height 38
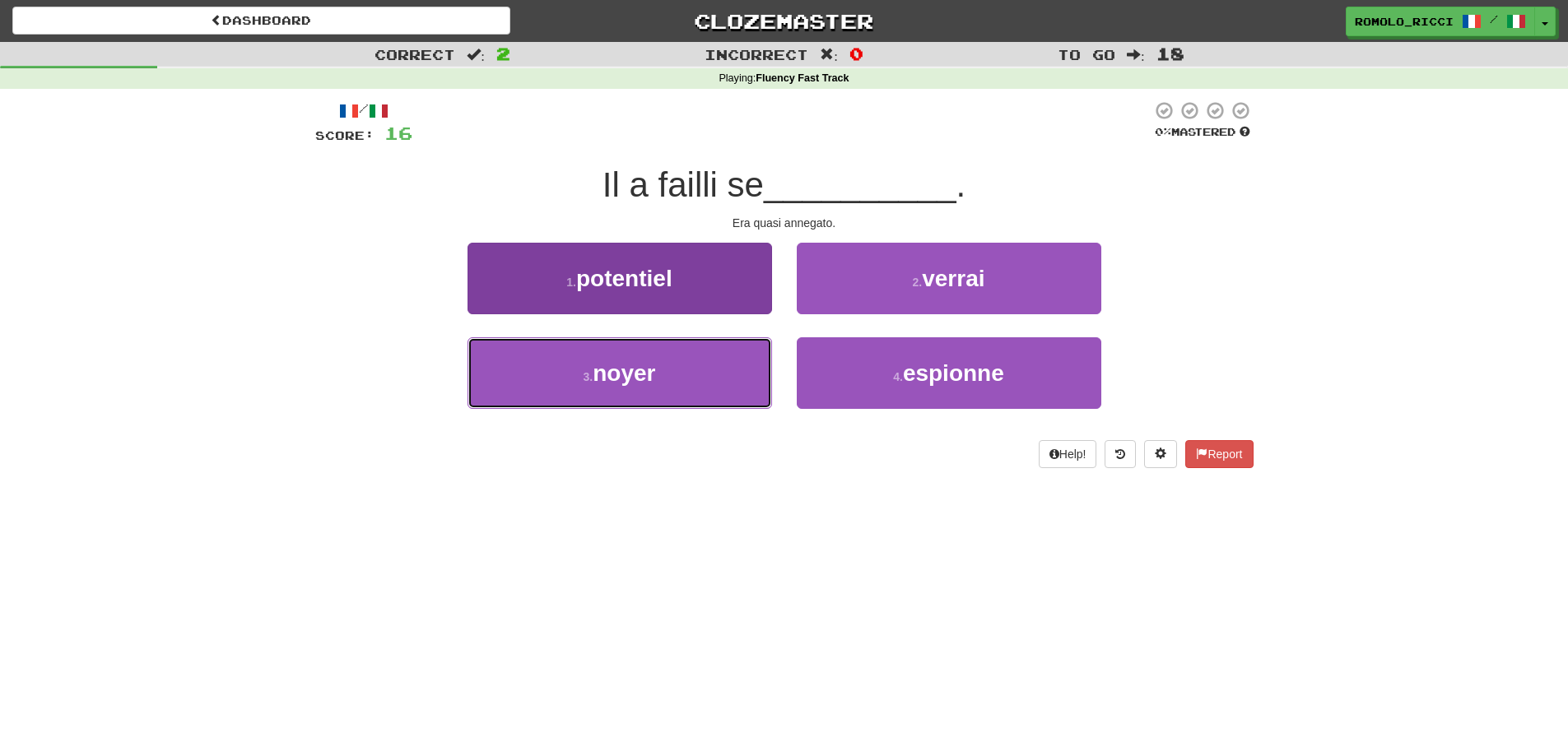
drag, startPoint x: 723, startPoint y: 364, endPoint x: 711, endPoint y: 366, distance: 12.2
click at [722, 367] on button "3 . noyer" at bounding box center [619, 373] width 304 height 72
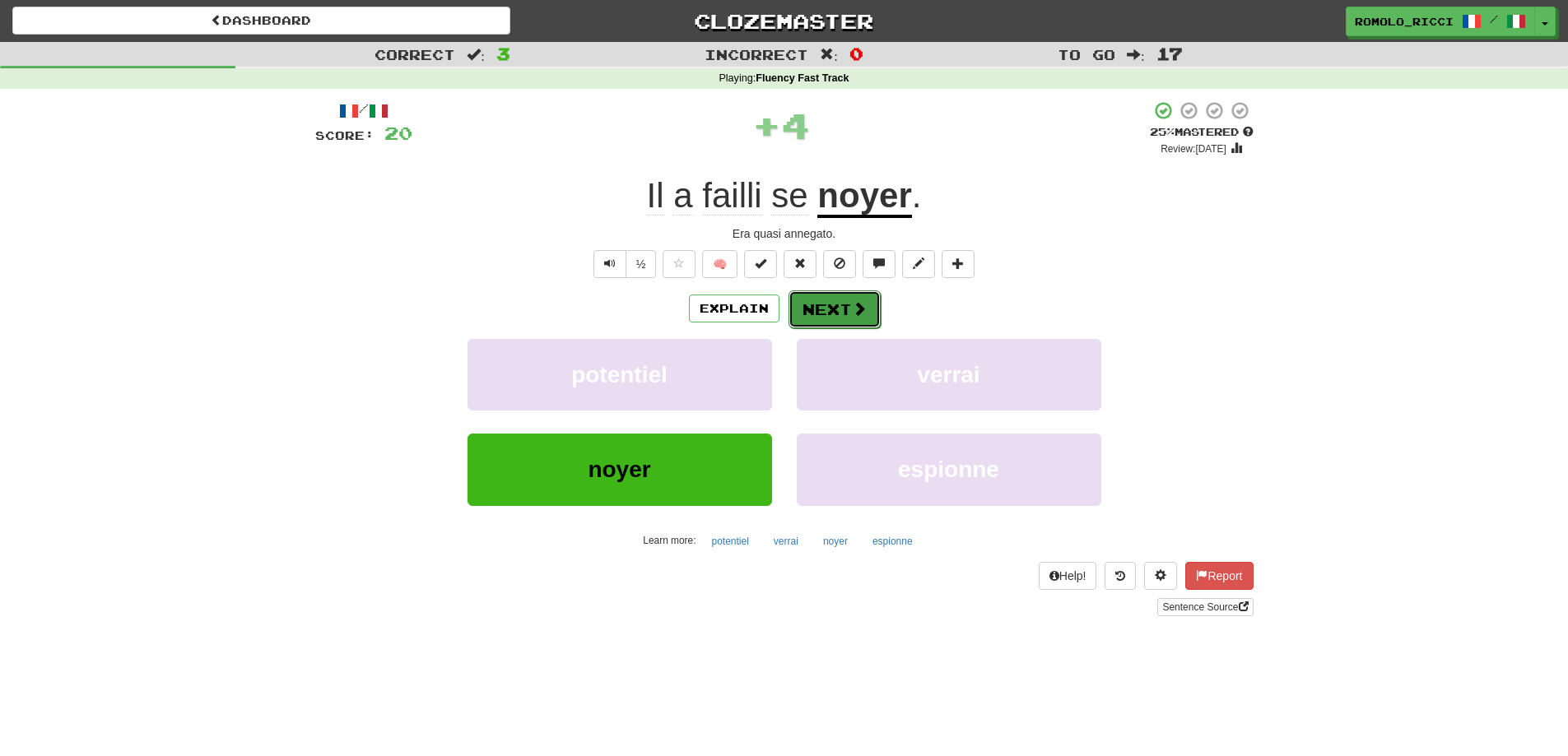
click at [856, 312] on span at bounding box center [859, 308] width 15 height 15
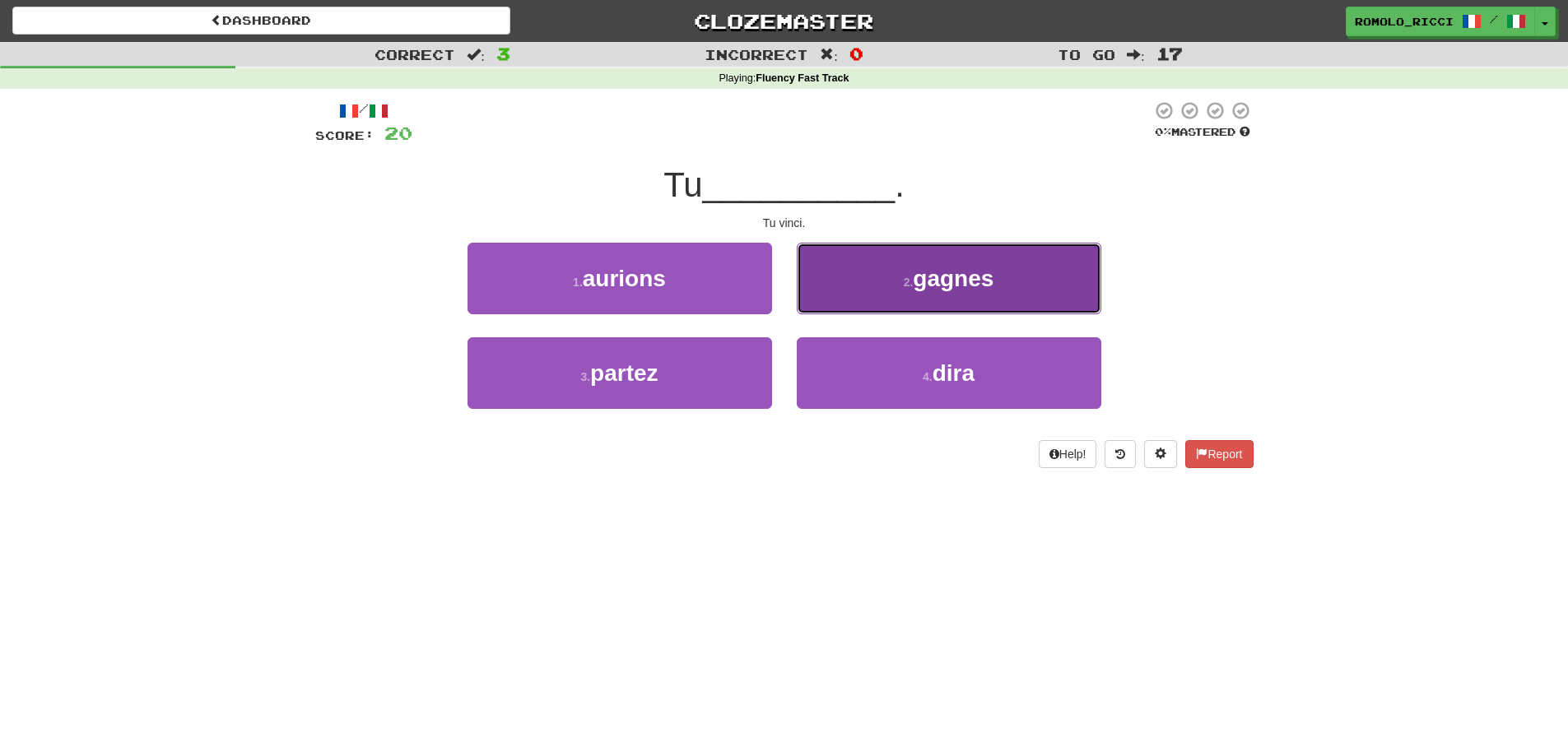
click at [891, 292] on button "2 . gagnes" at bounding box center [949, 279] width 304 height 72
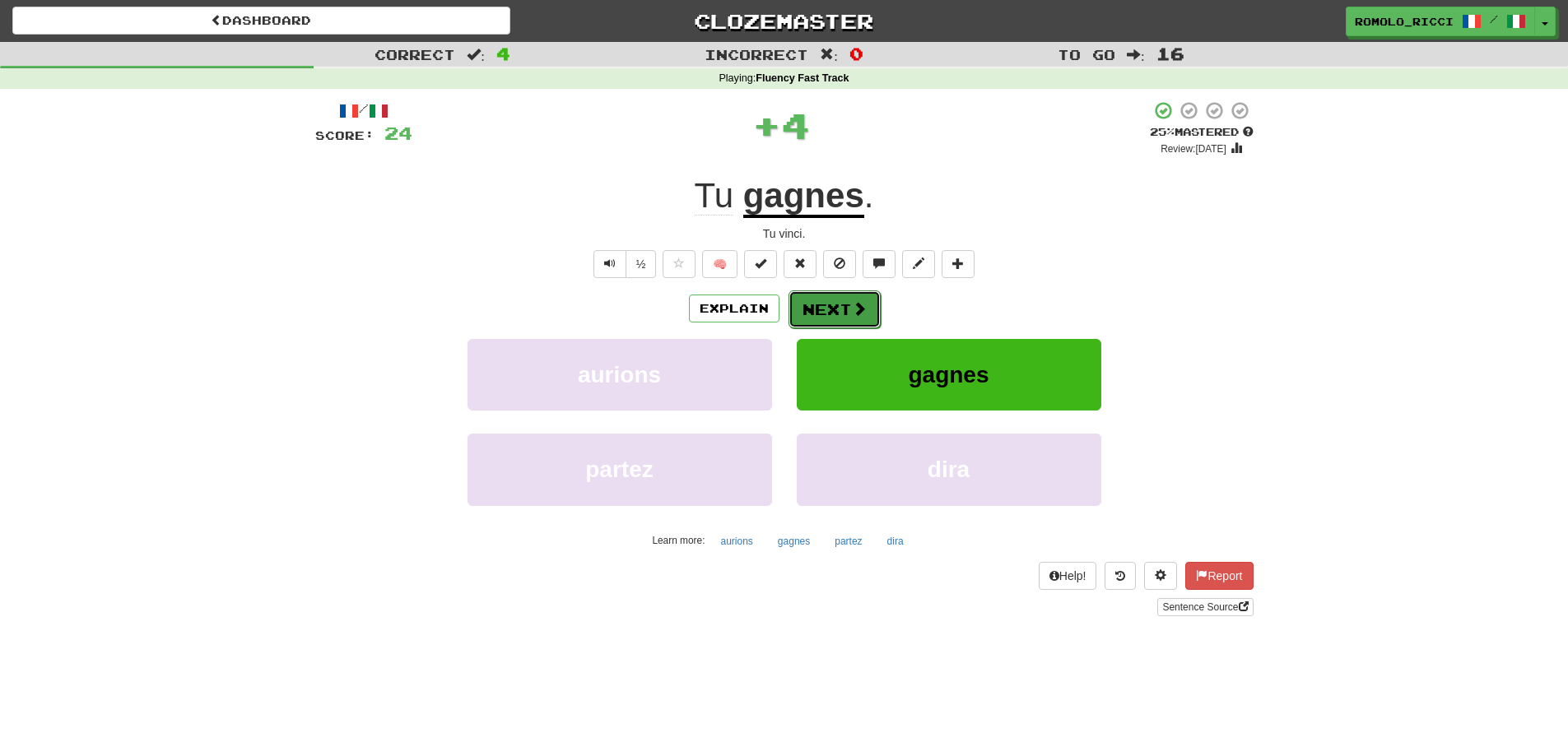
click at [822, 315] on button "Next" at bounding box center [835, 309] width 92 height 38
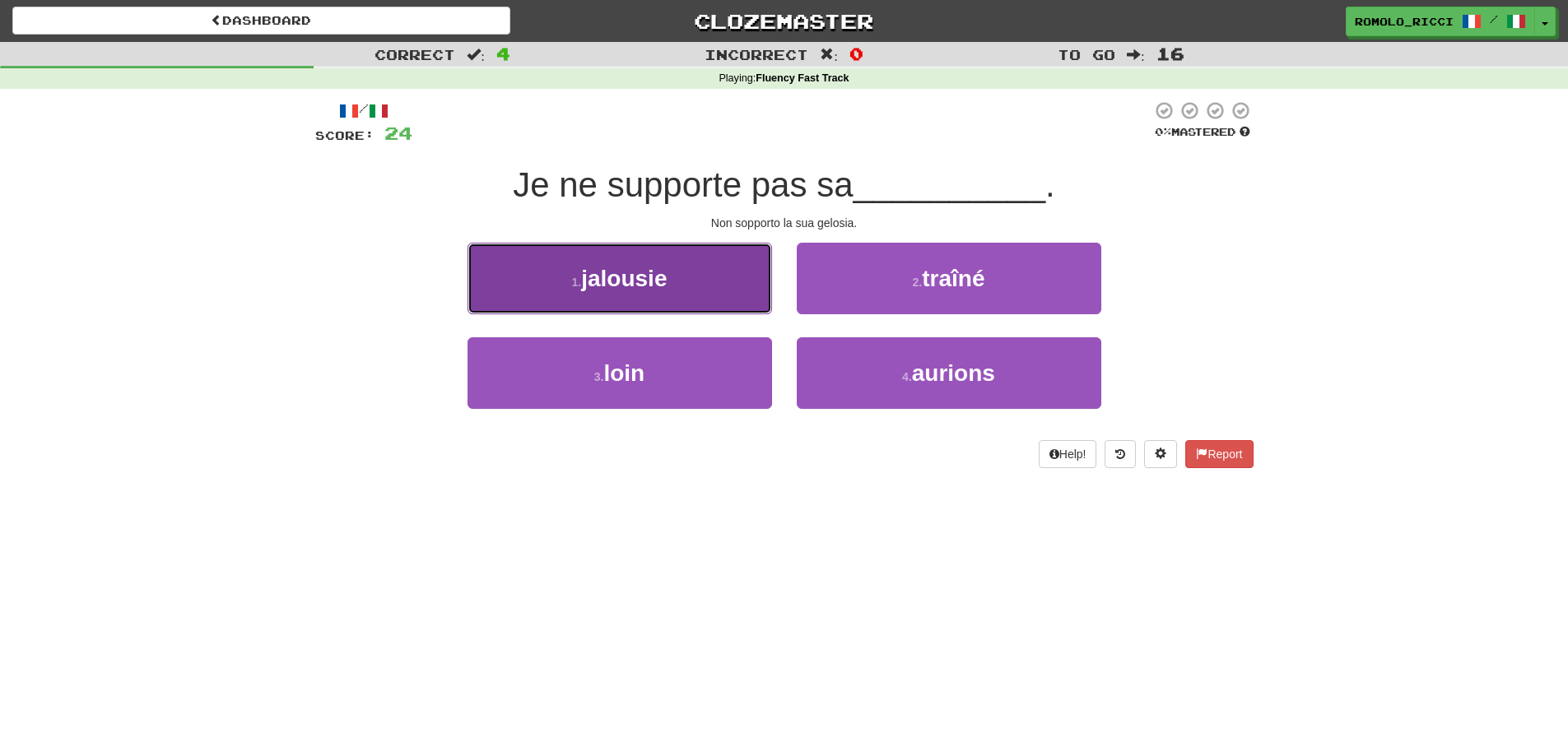
click at [666, 285] on span "jalousie" at bounding box center [624, 279] width 85 height 26
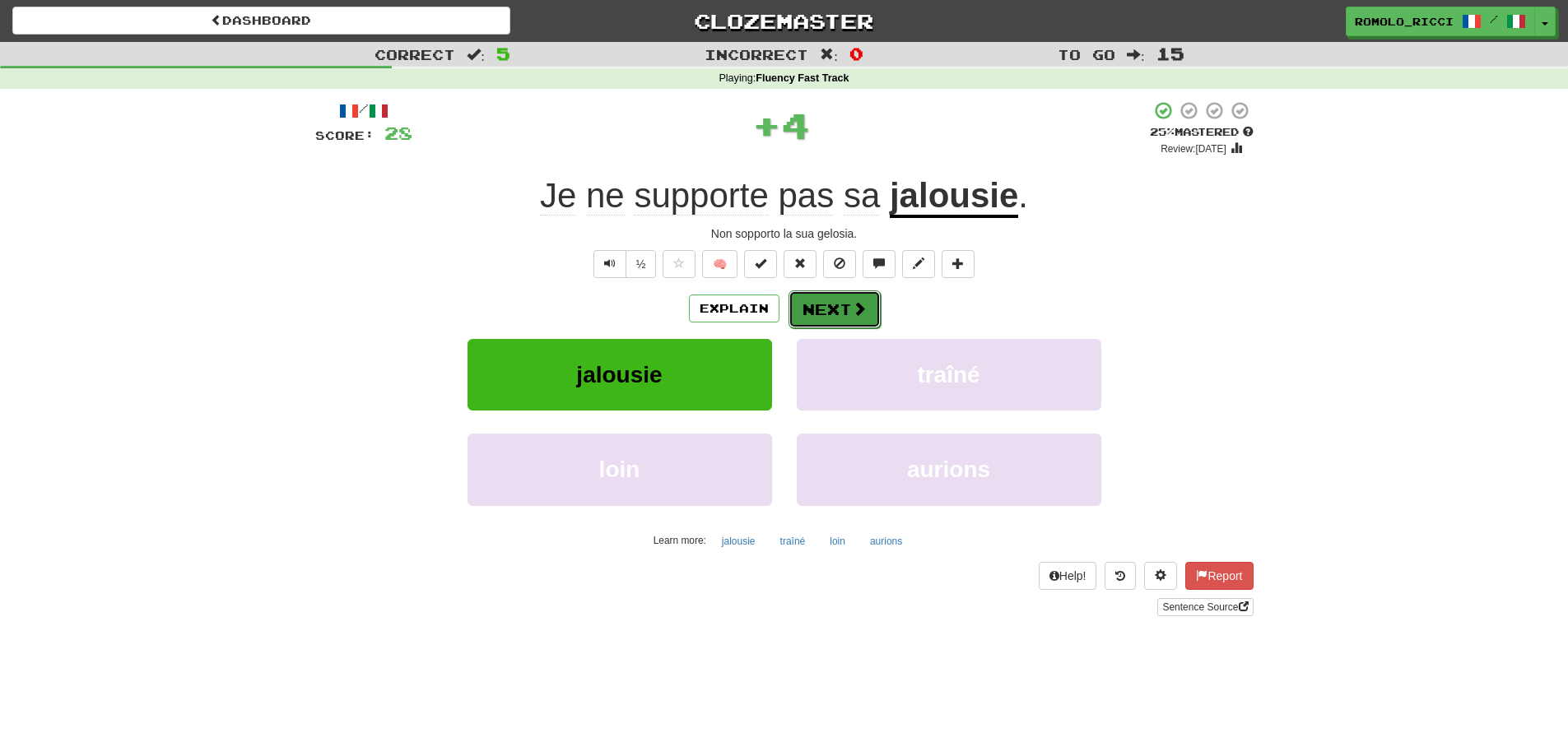
click at [860, 305] on span at bounding box center [859, 308] width 15 height 15
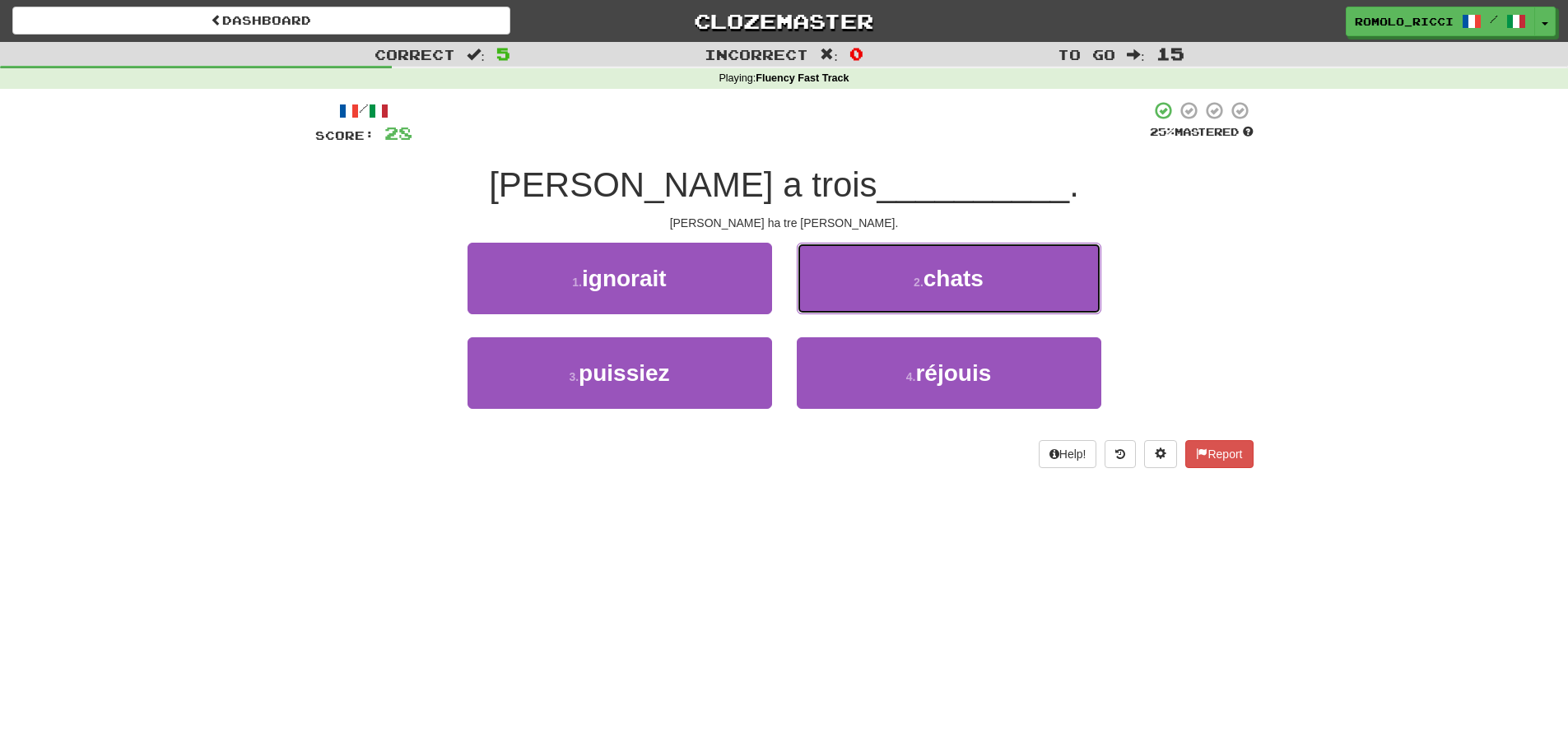
click at [822, 287] on button "2 . chats" at bounding box center [949, 279] width 304 height 72
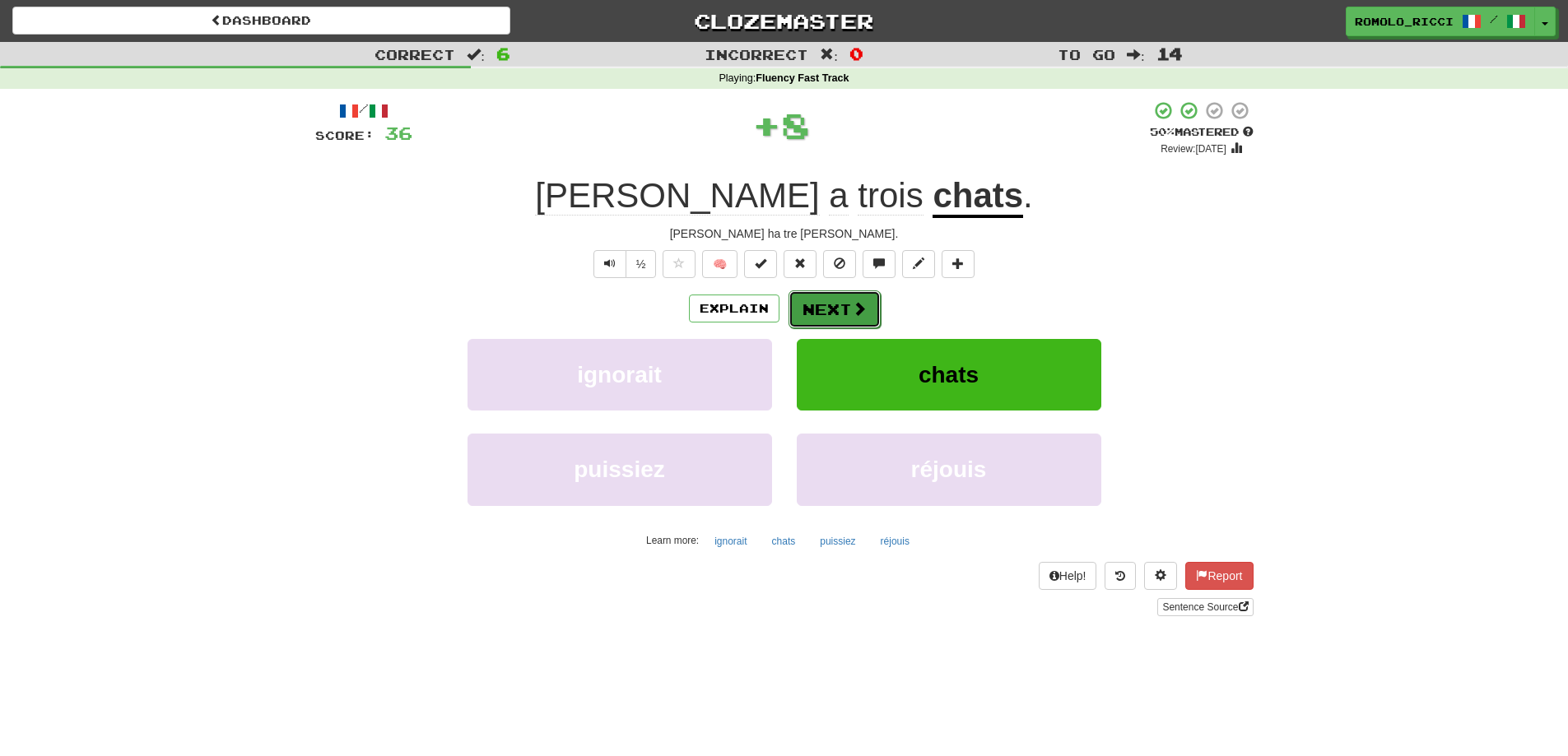
click at [847, 298] on button "Next" at bounding box center [835, 309] width 92 height 38
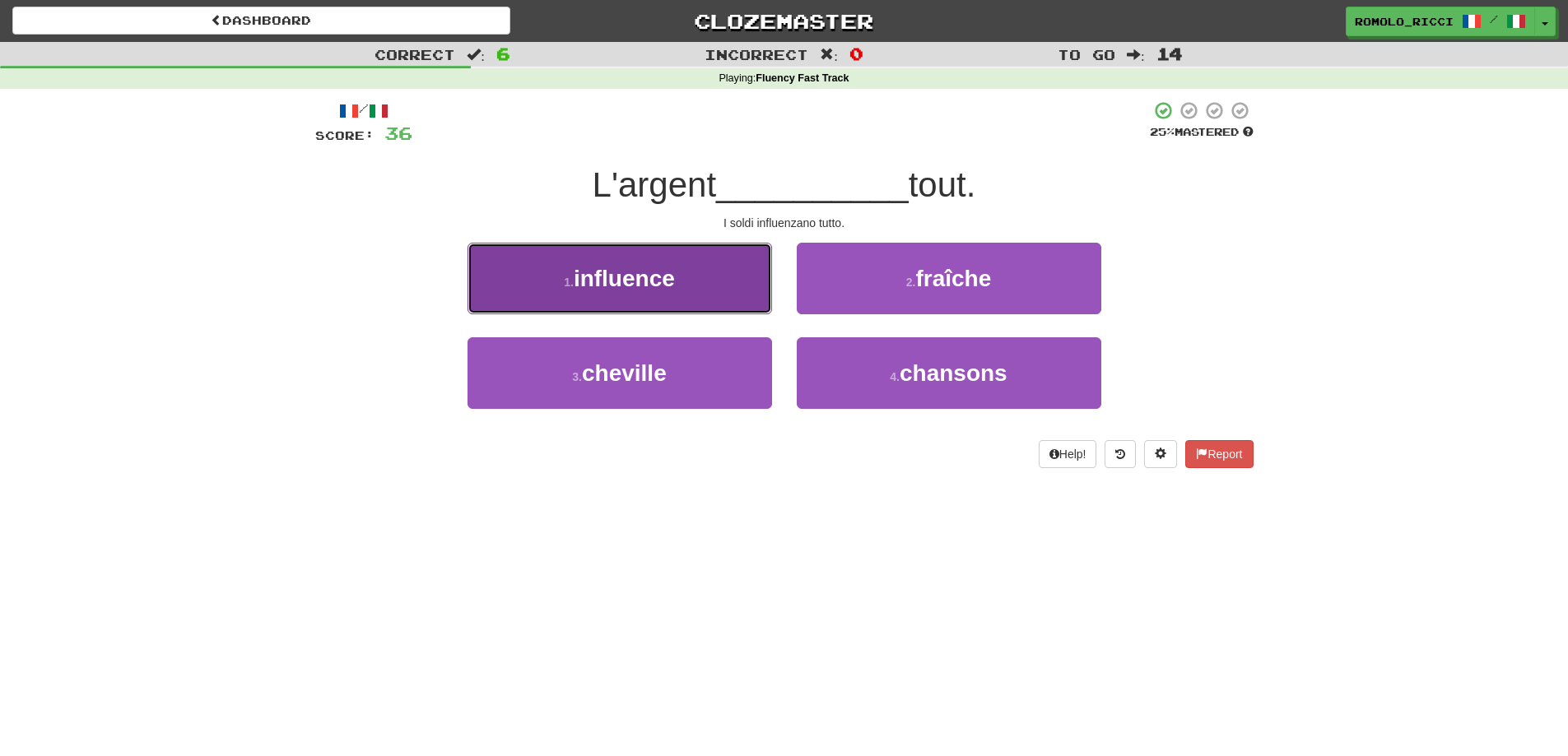
click at [713, 277] on button "1 . influence" at bounding box center [619, 279] width 304 height 72
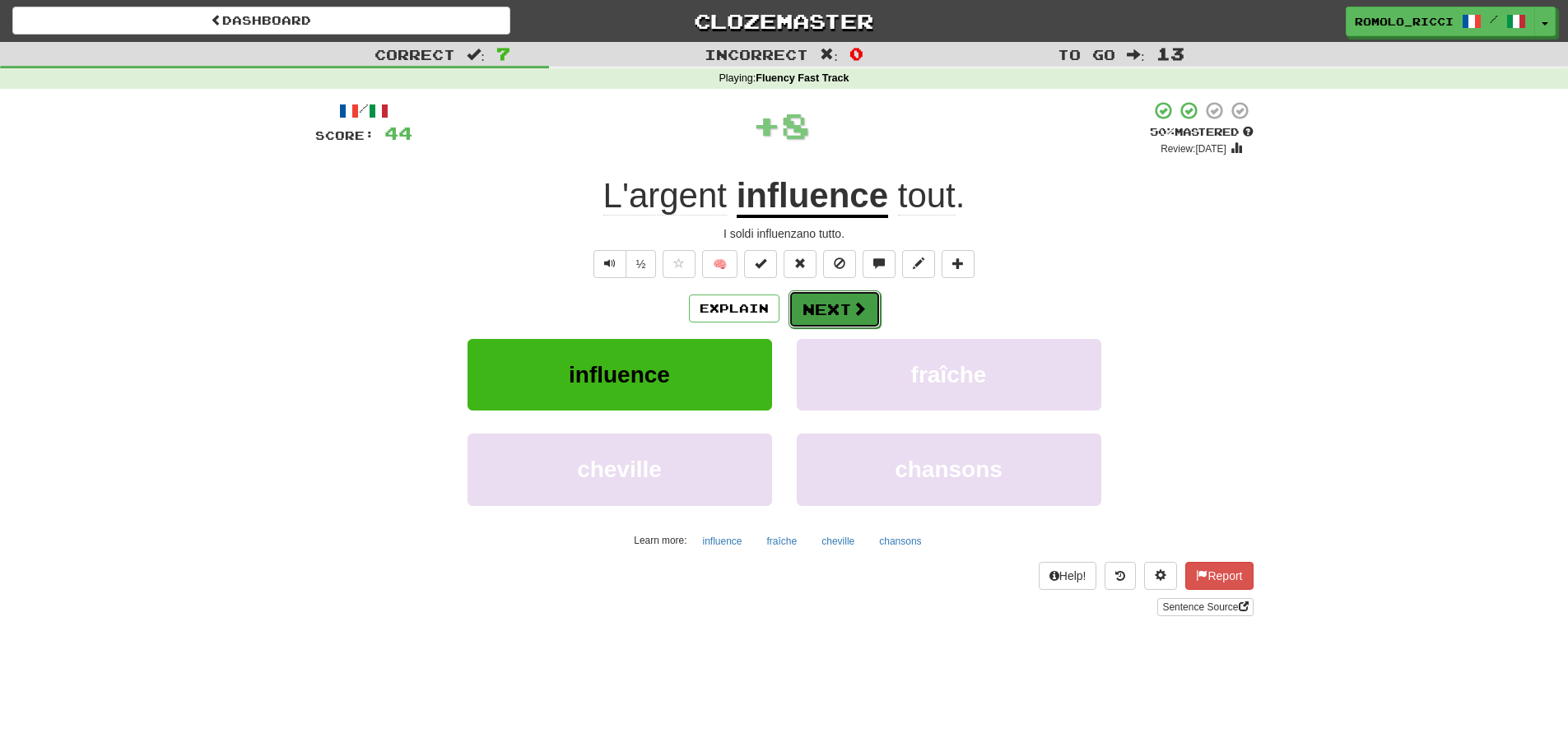
click at [846, 310] on button "Next" at bounding box center [835, 309] width 92 height 38
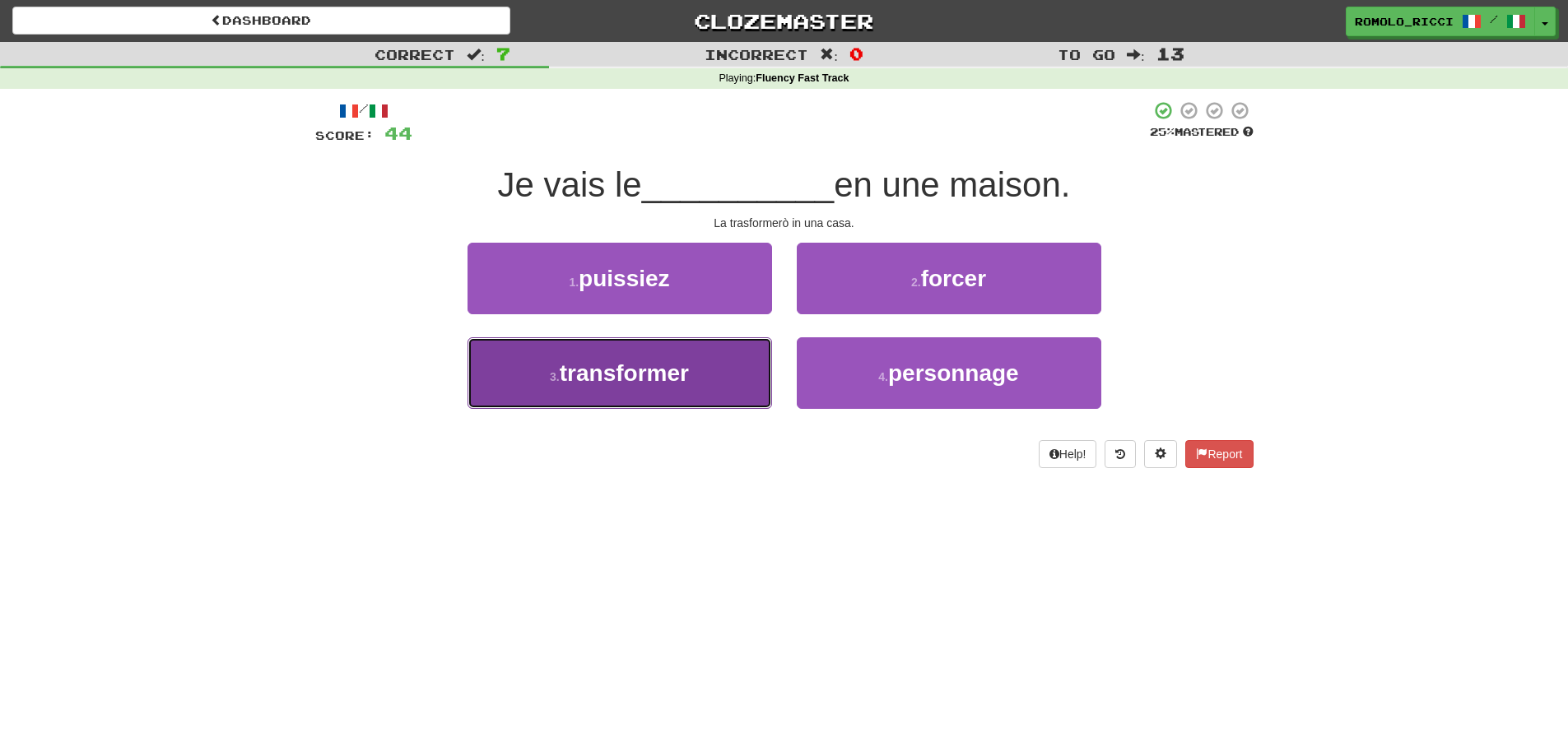
click at [712, 371] on button "3 . transformer" at bounding box center [619, 373] width 304 height 72
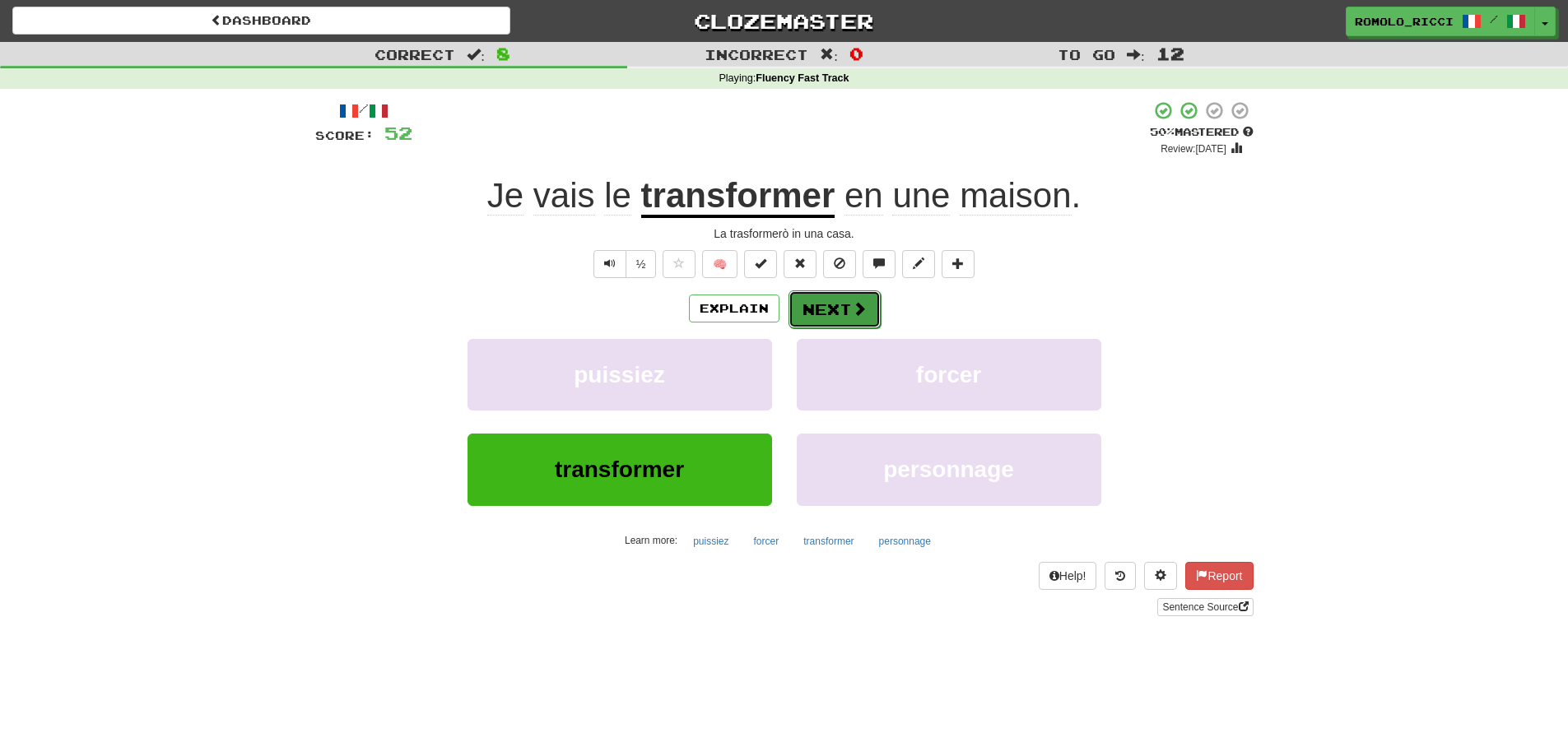
click at [852, 311] on span at bounding box center [859, 308] width 15 height 15
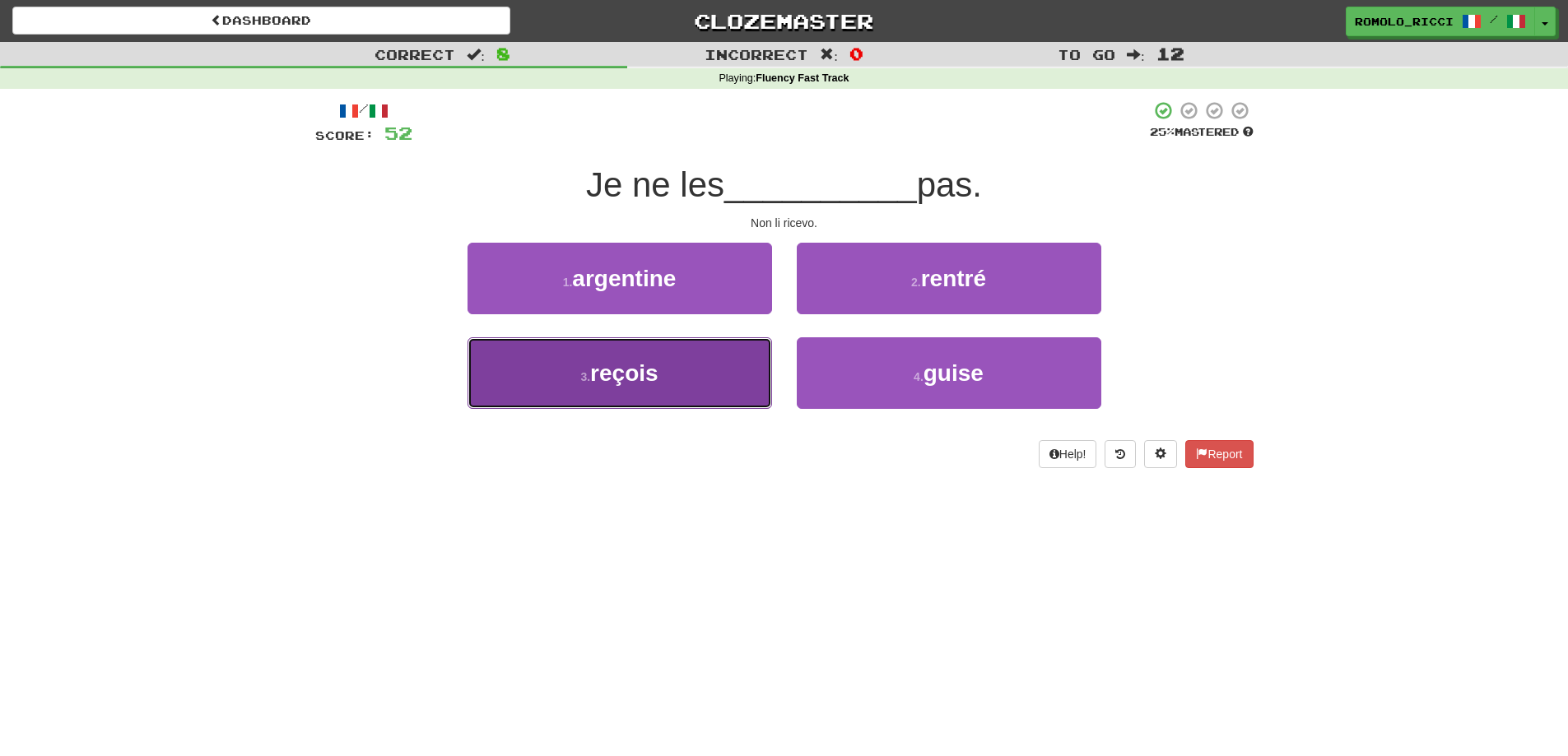
click at [698, 379] on button "3 . reçois" at bounding box center [619, 373] width 304 height 72
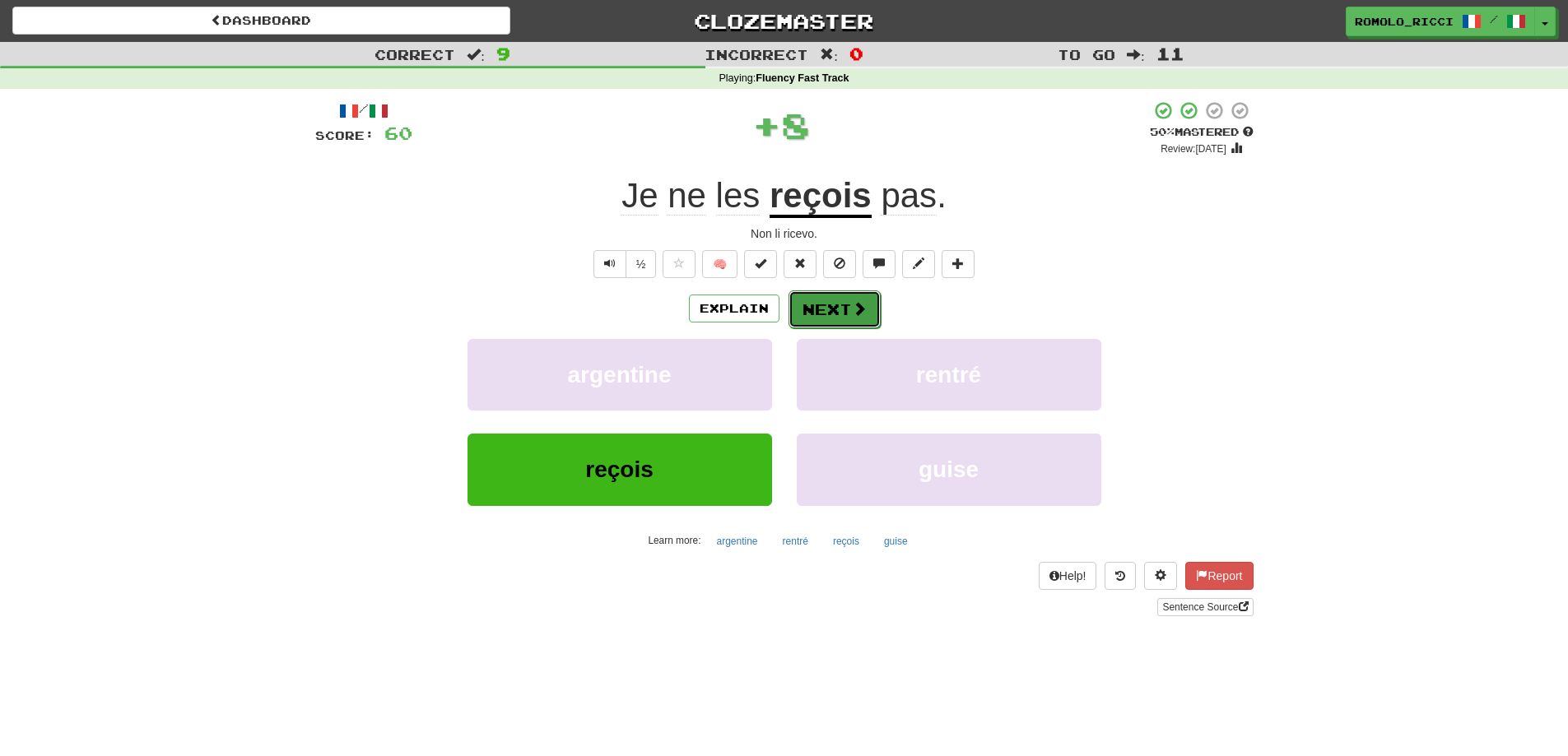
click at [830, 321] on button "Next" at bounding box center [835, 309] width 92 height 38
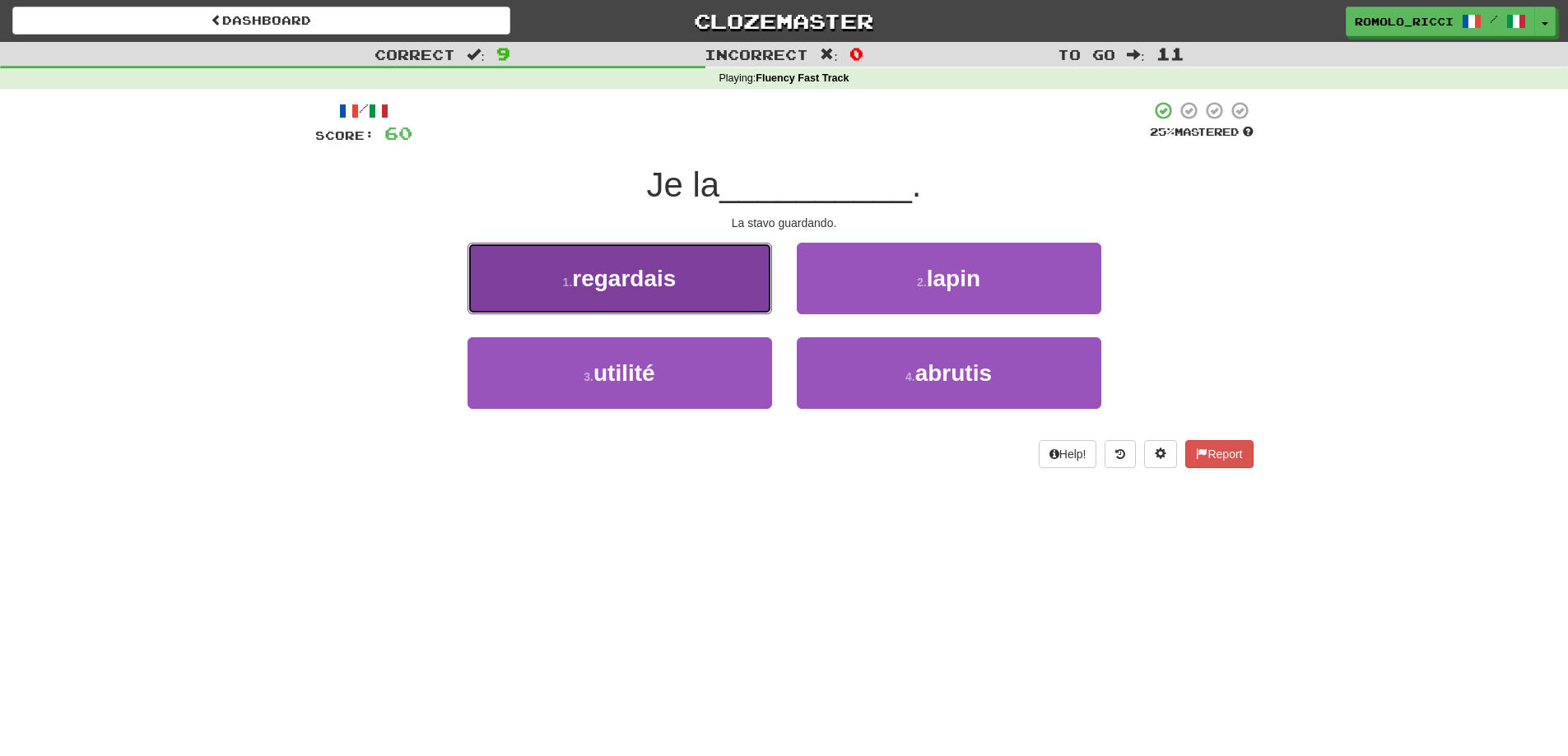
click at [680, 276] on button "1 . regardais" at bounding box center [619, 279] width 304 height 72
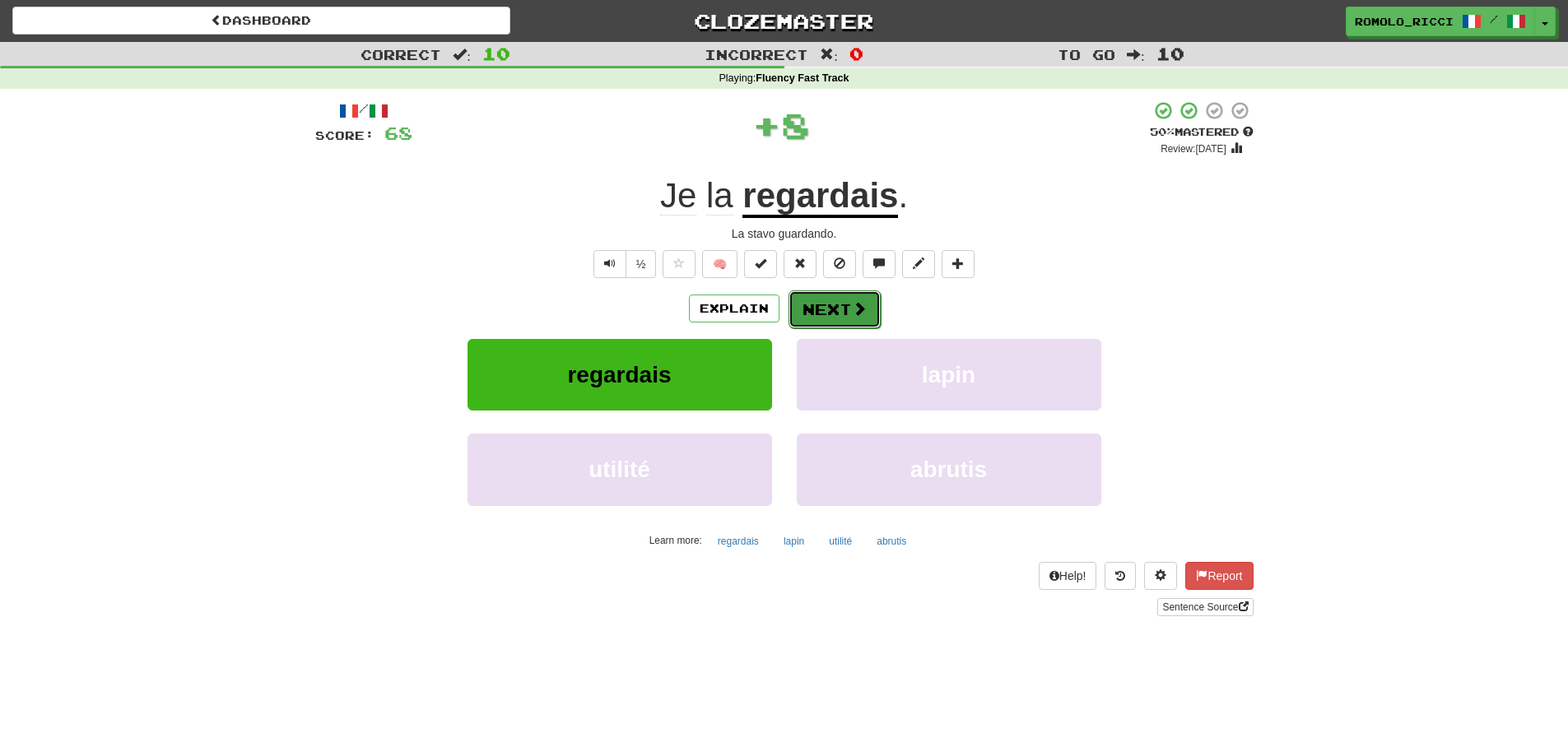
click at [823, 308] on button "Next" at bounding box center [835, 309] width 92 height 38
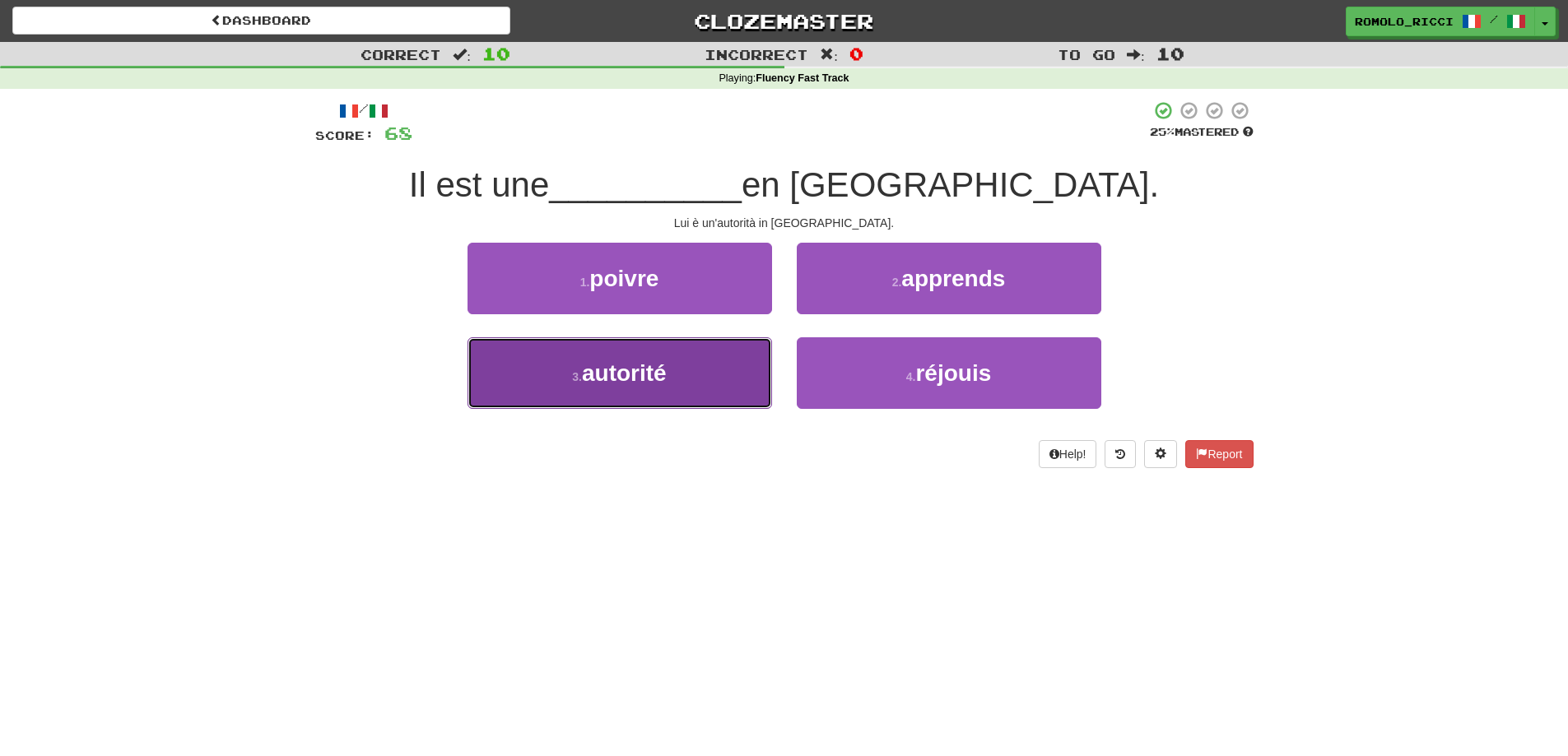
click at [708, 350] on button "3 . autorité" at bounding box center [619, 373] width 304 height 72
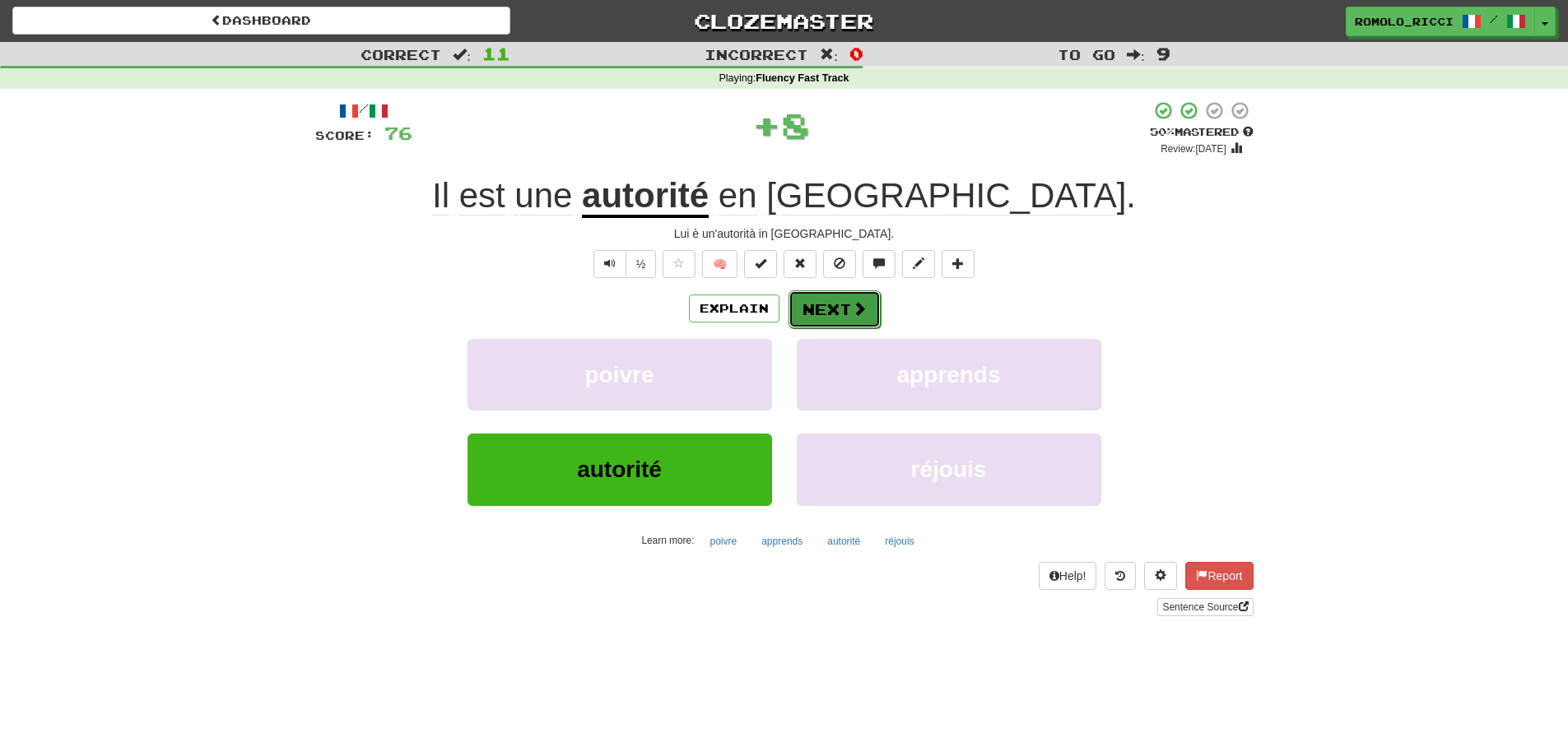
click at [822, 308] on button "Next" at bounding box center [835, 309] width 92 height 38
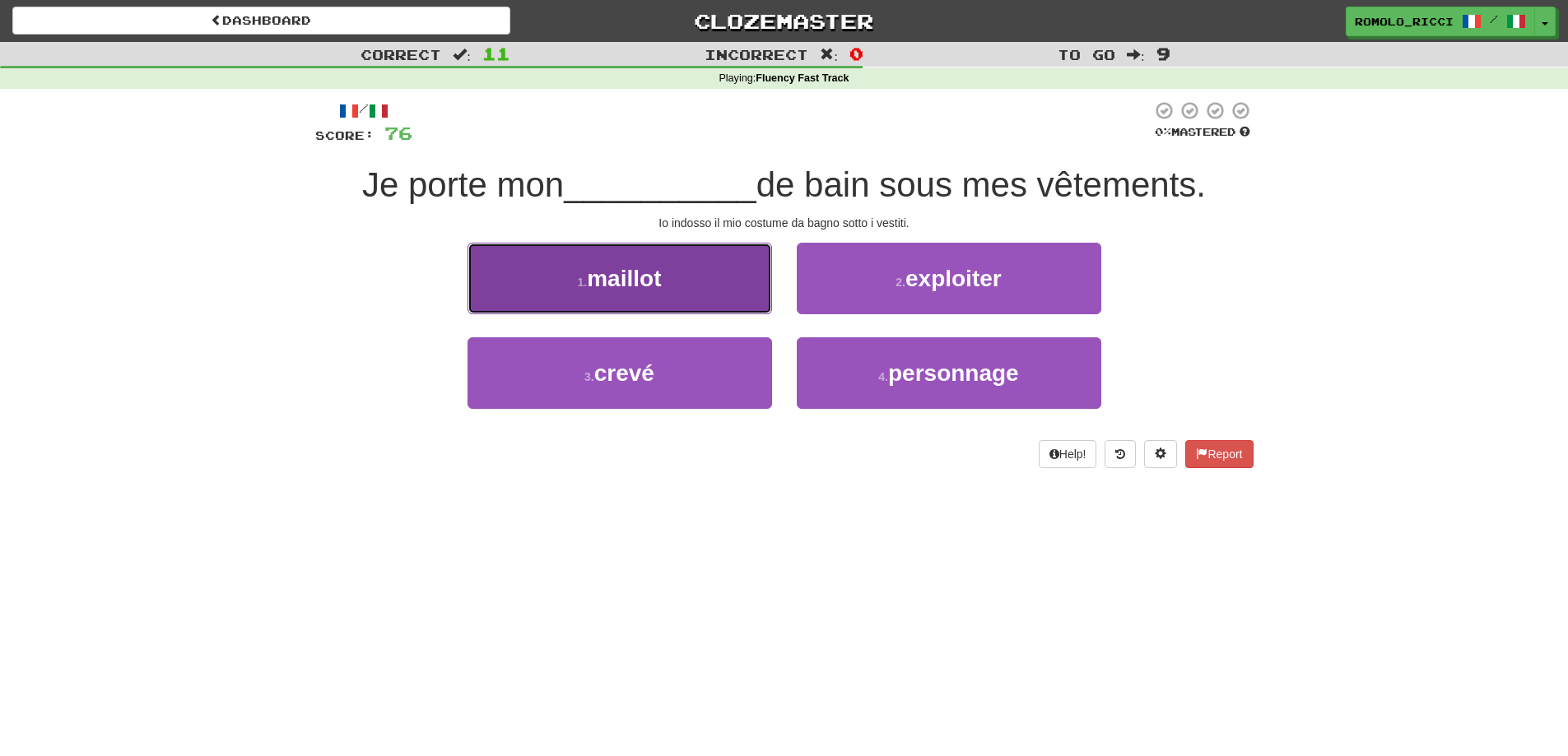
click at [733, 285] on button "1 . maillot" at bounding box center [619, 279] width 304 height 72
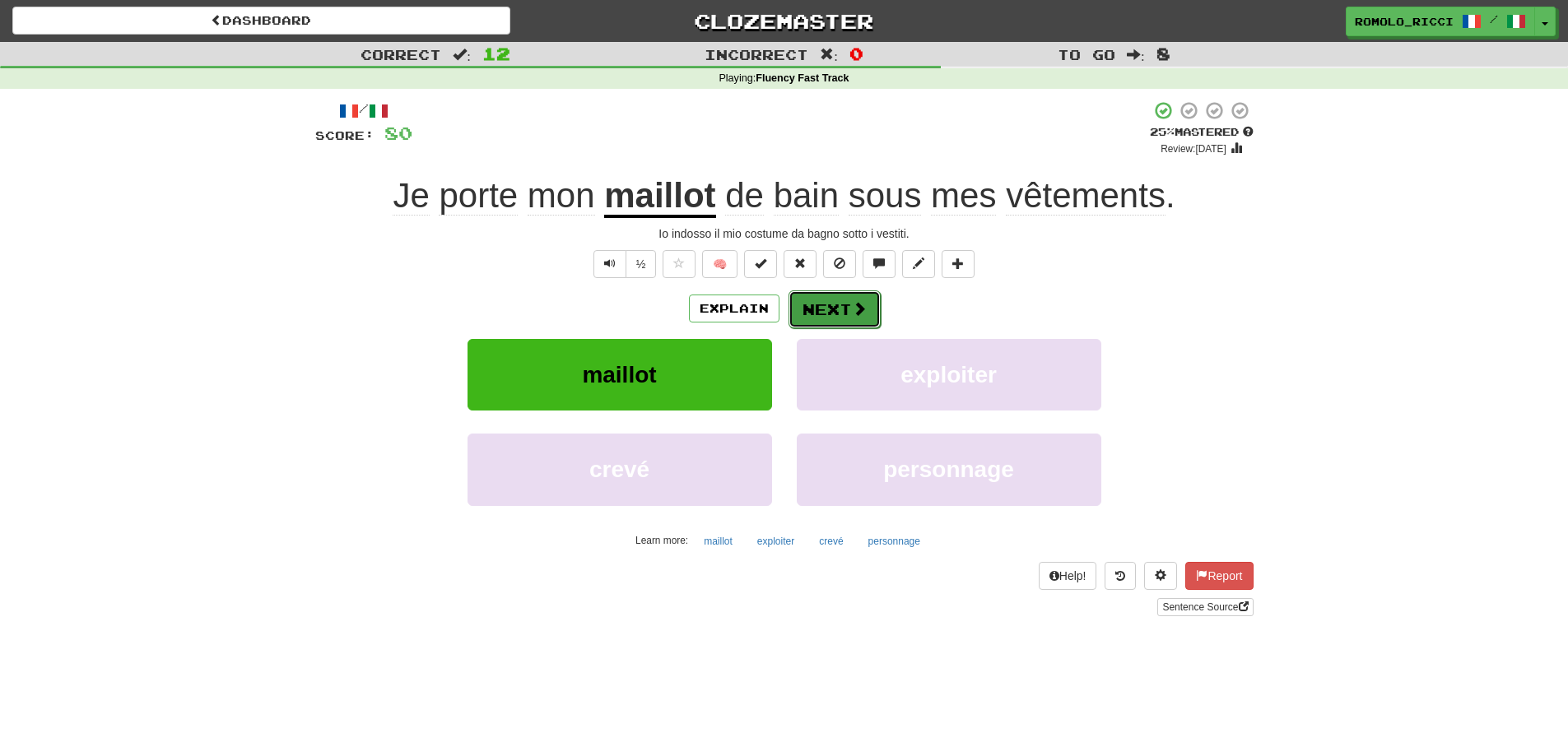
click at [813, 303] on button "Next" at bounding box center [835, 309] width 92 height 38
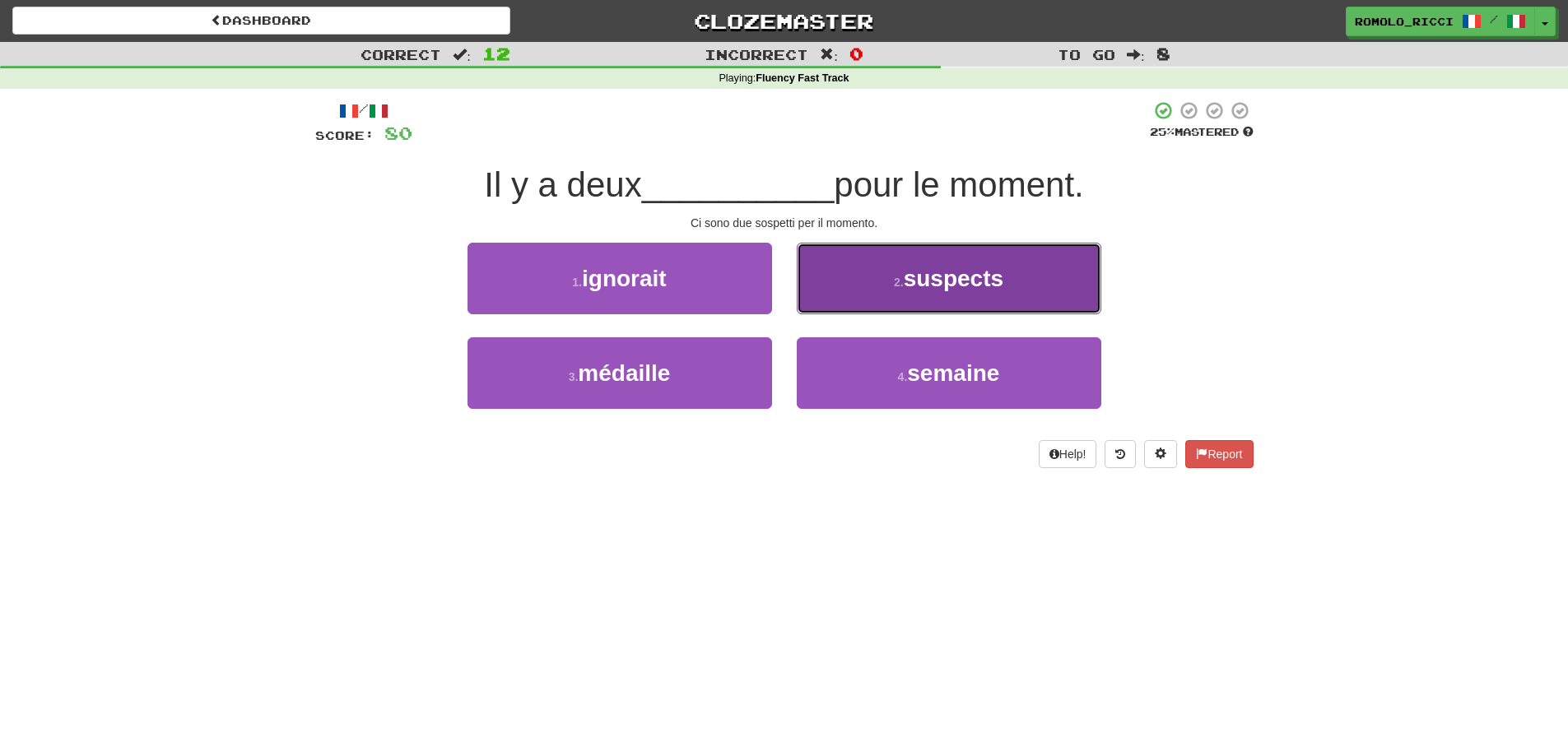
click at [903, 276] on small "2 ." at bounding box center [898, 282] width 10 height 13
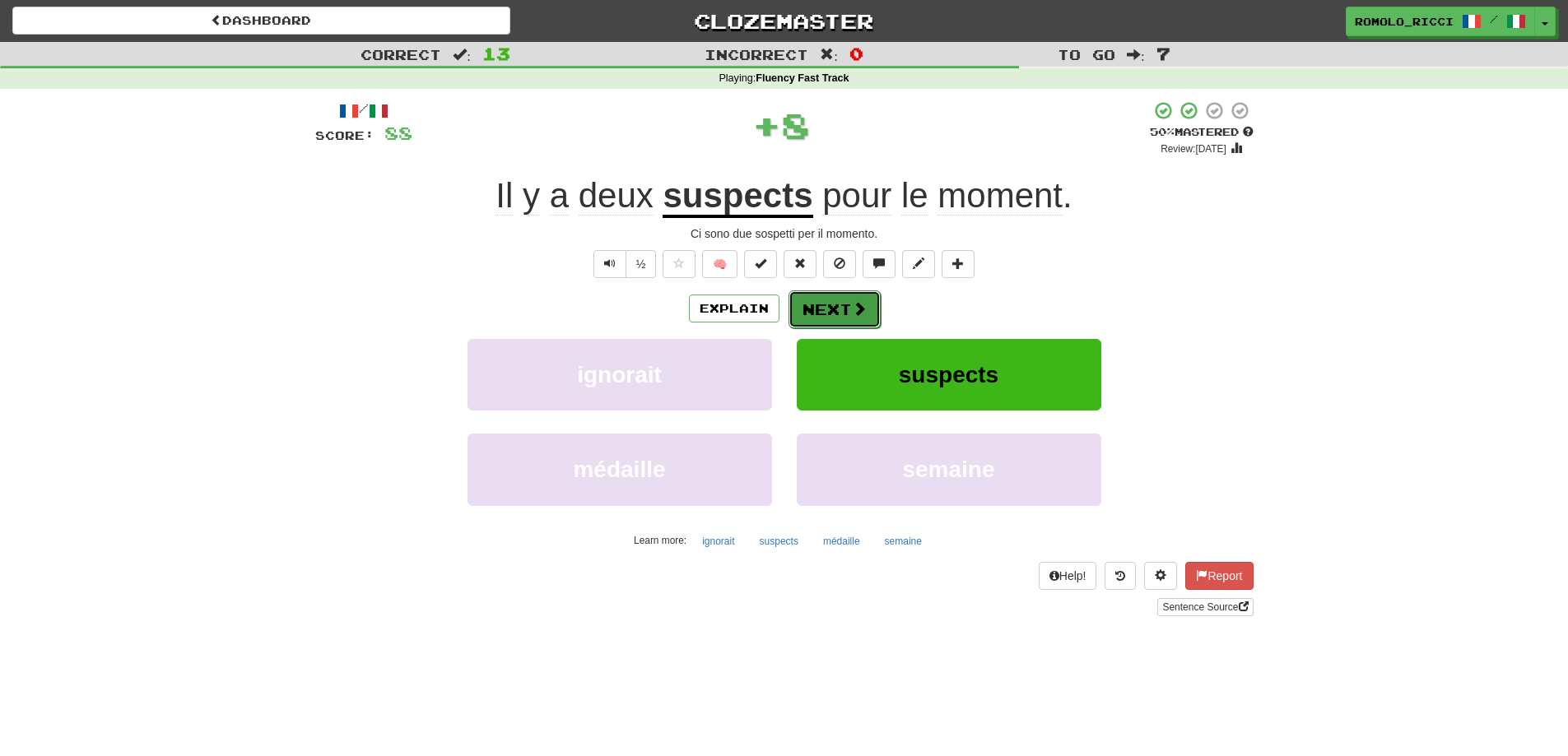
click at [844, 315] on button "Next" at bounding box center [835, 309] width 92 height 38
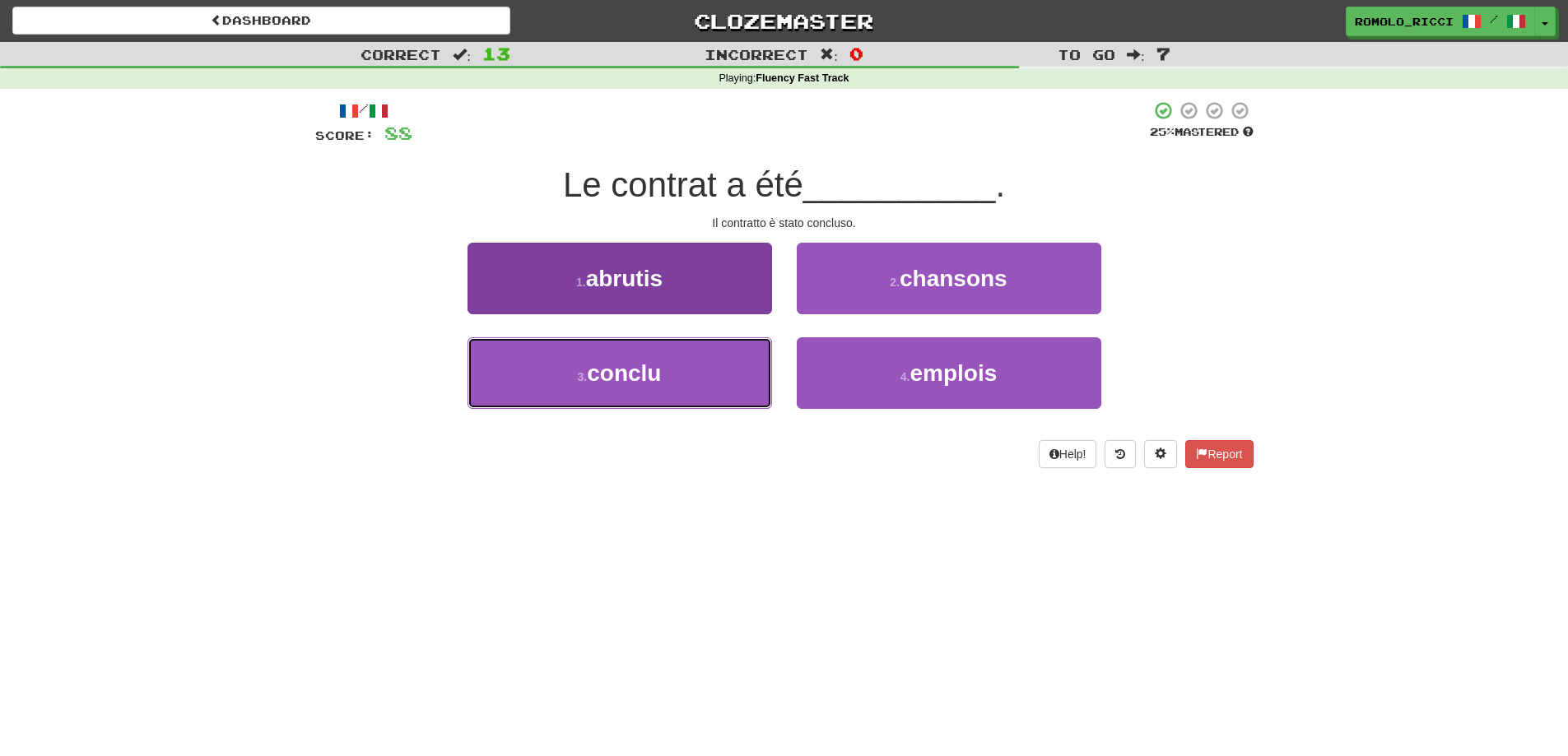
drag, startPoint x: 724, startPoint y: 374, endPoint x: 710, endPoint y: 373, distance: 14.0
click at [721, 375] on button "3 . conclu" at bounding box center [619, 373] width 304 height 72
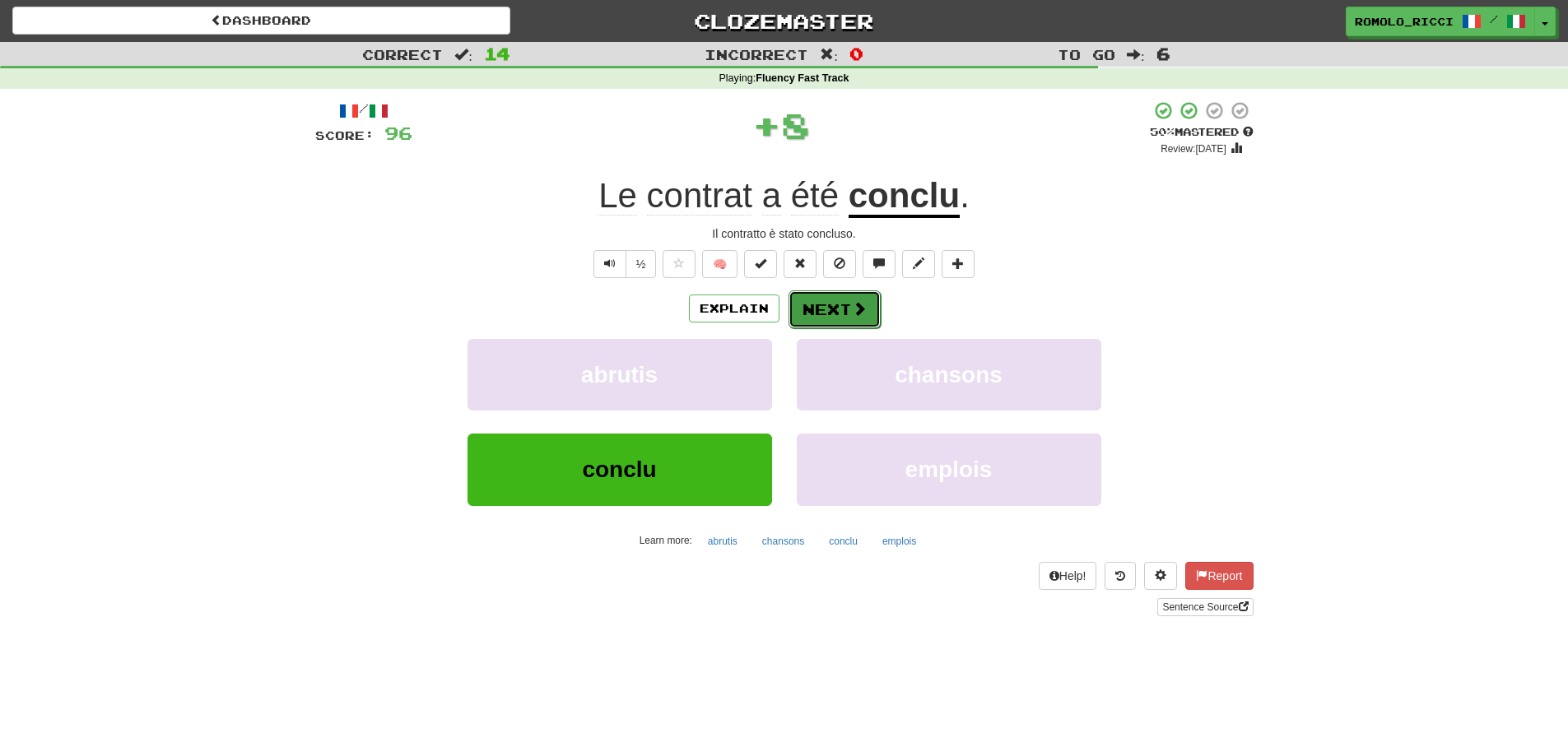
click at [833, 313] on button "Next" at bounding box center [835, 309] width 92 height 38
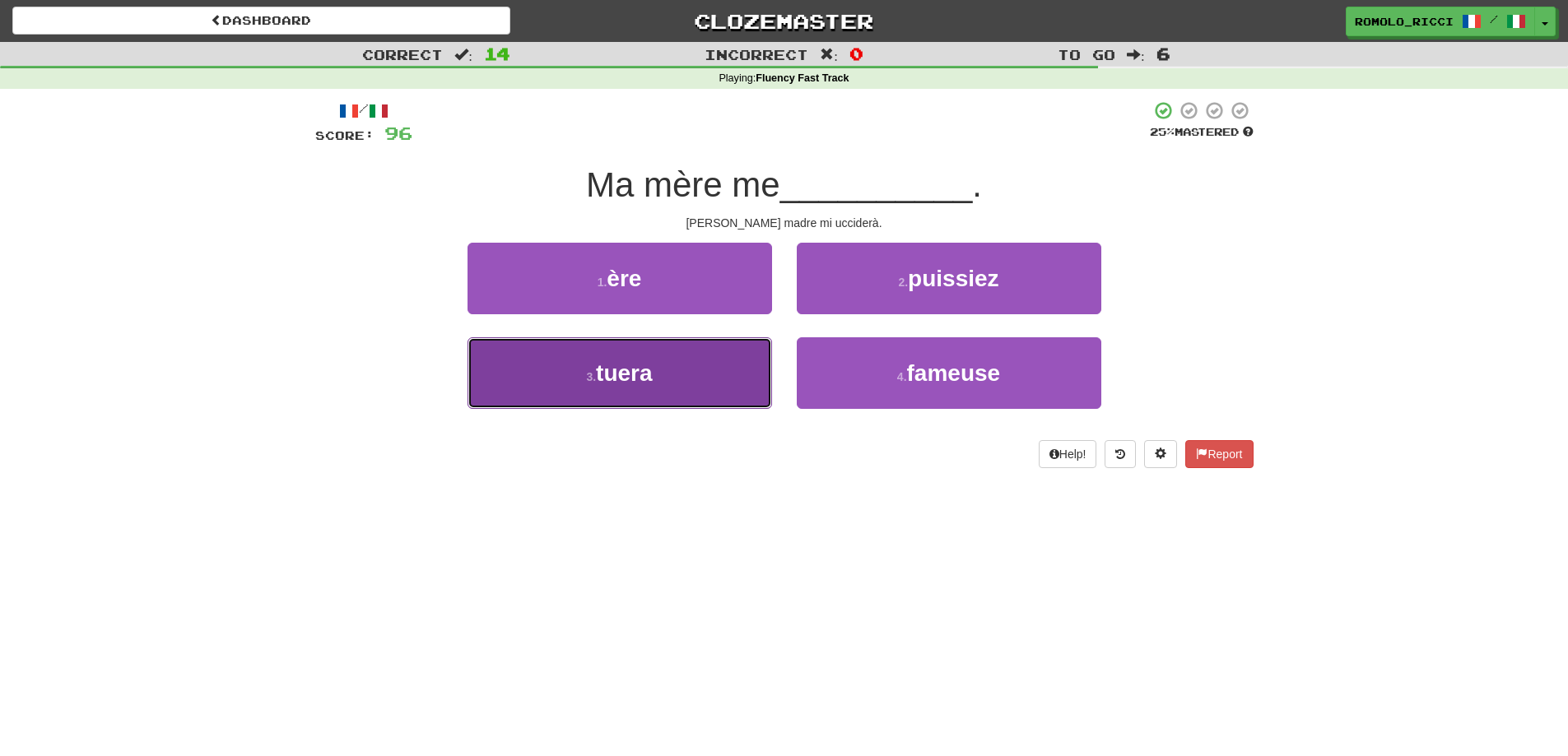
click at [634, 388] on button "3 . tuera" at bounding box center [619, 373] width 304 height 72
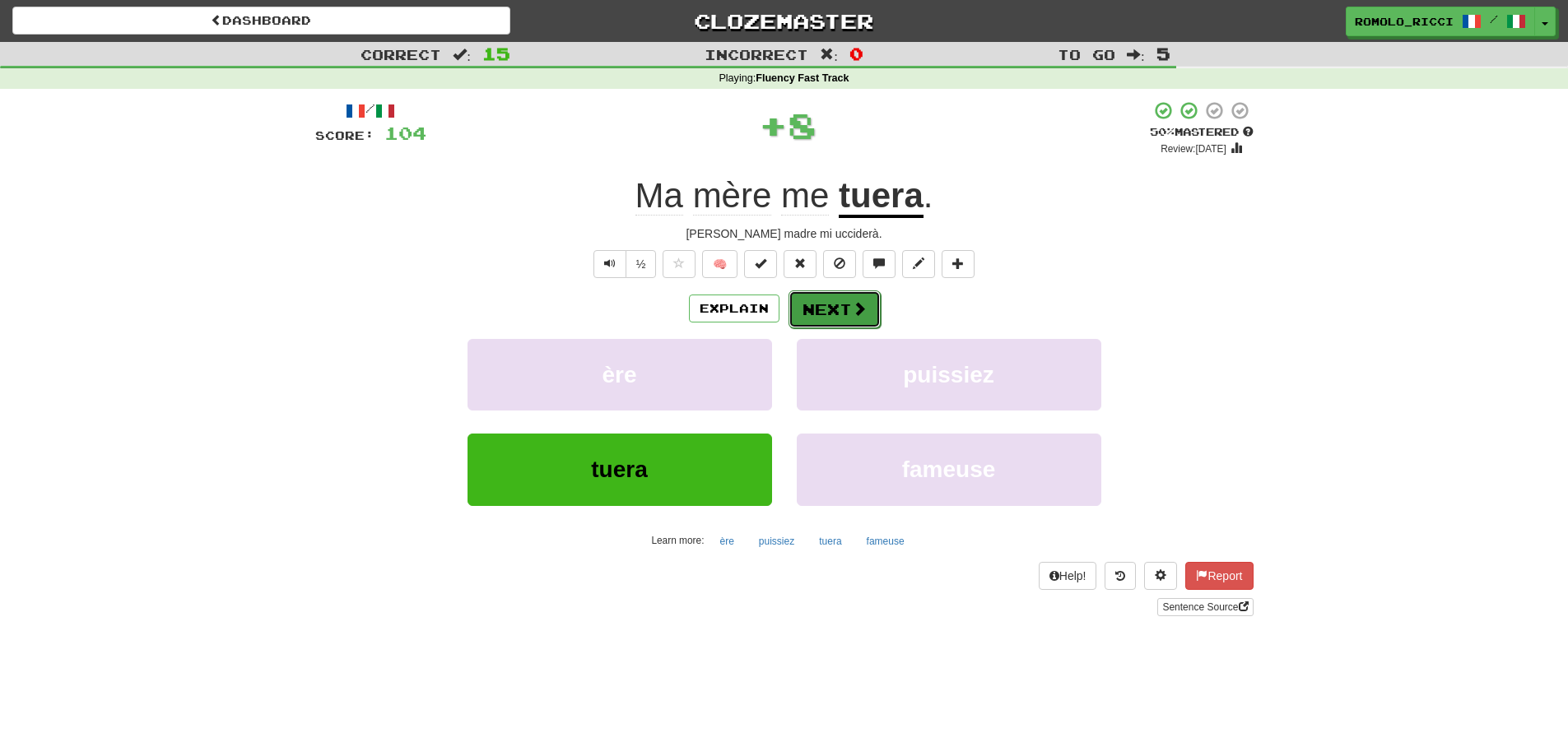
click at [829, 301] on button "Next" at bounding box center [835, 309] width 92 height 38
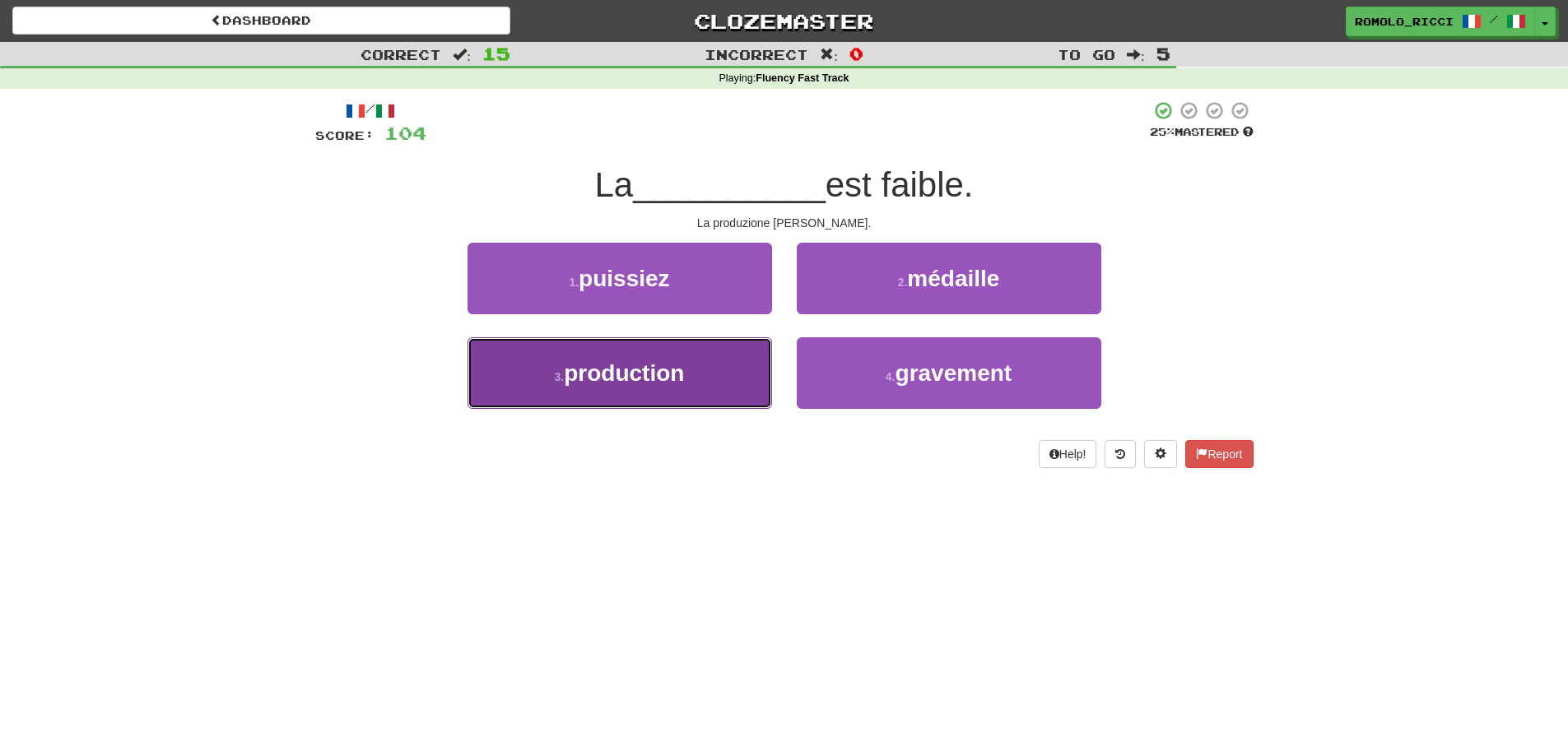
click at [617, 369] on span "production" at bounding box center [623, 373] width 120 height 26
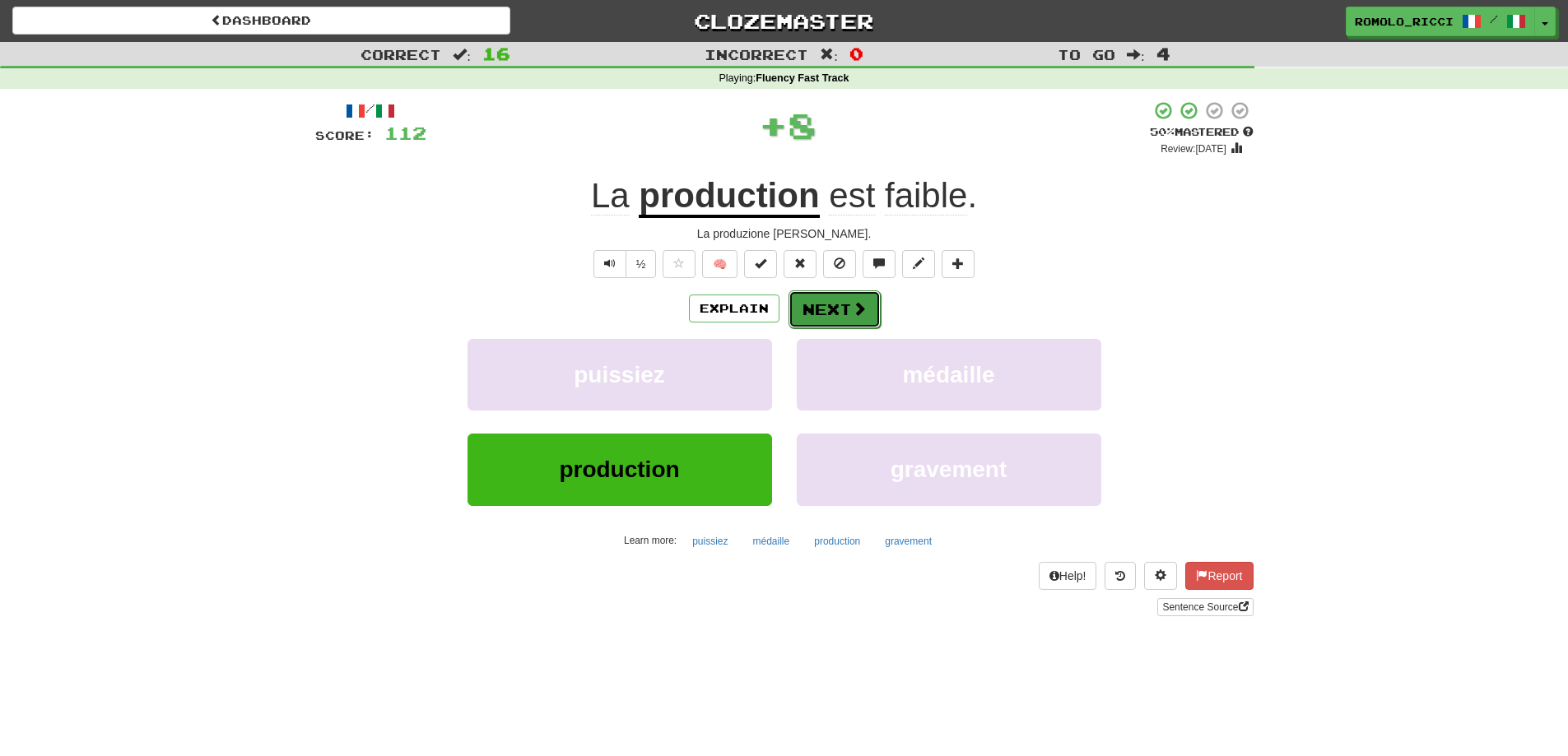
click at [816, 316] on button "Next" at bounding box center [835, 309] width 92 height 38
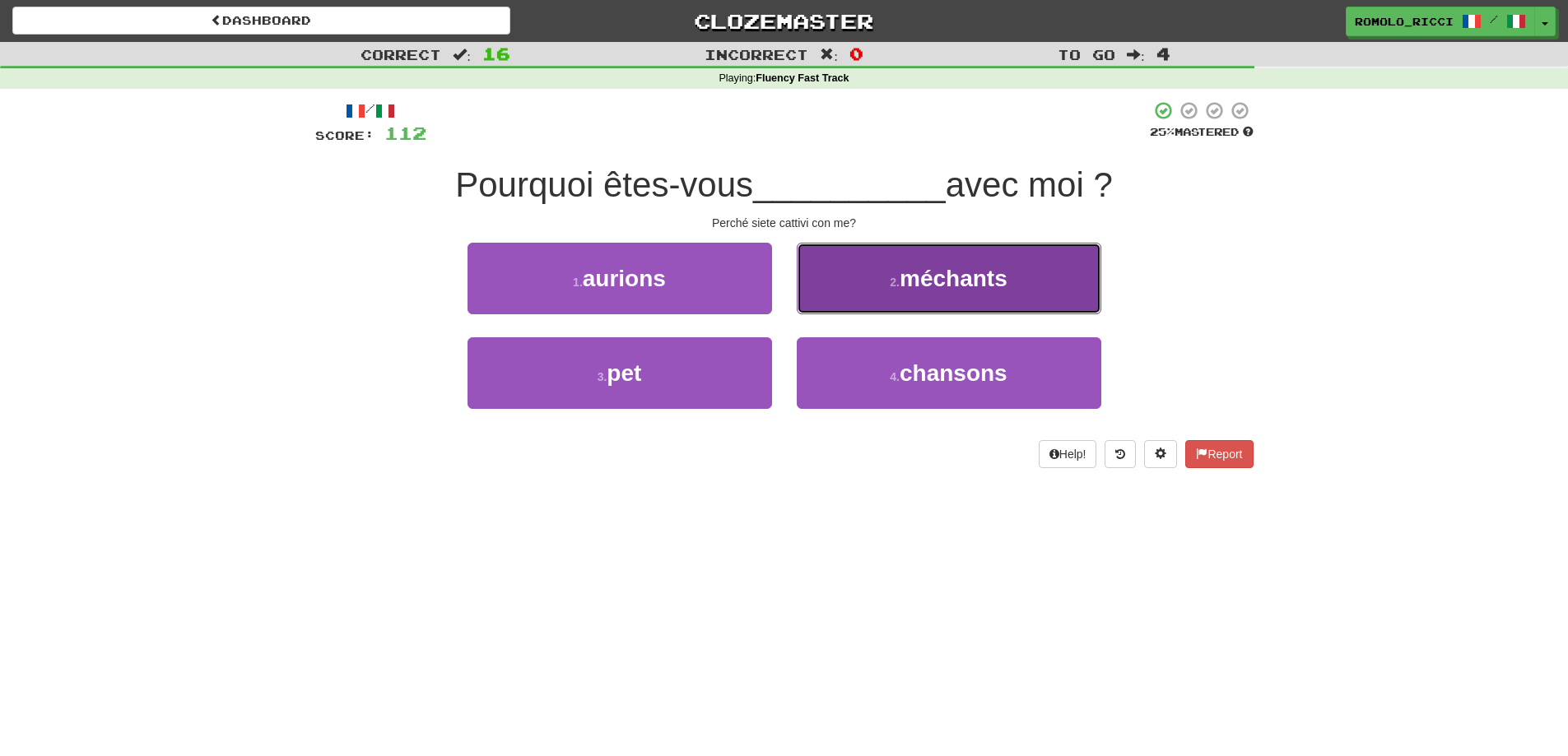
click at [966, 293] on button "2 . méchants" at bounding box center [949, 279] width 304 height 72
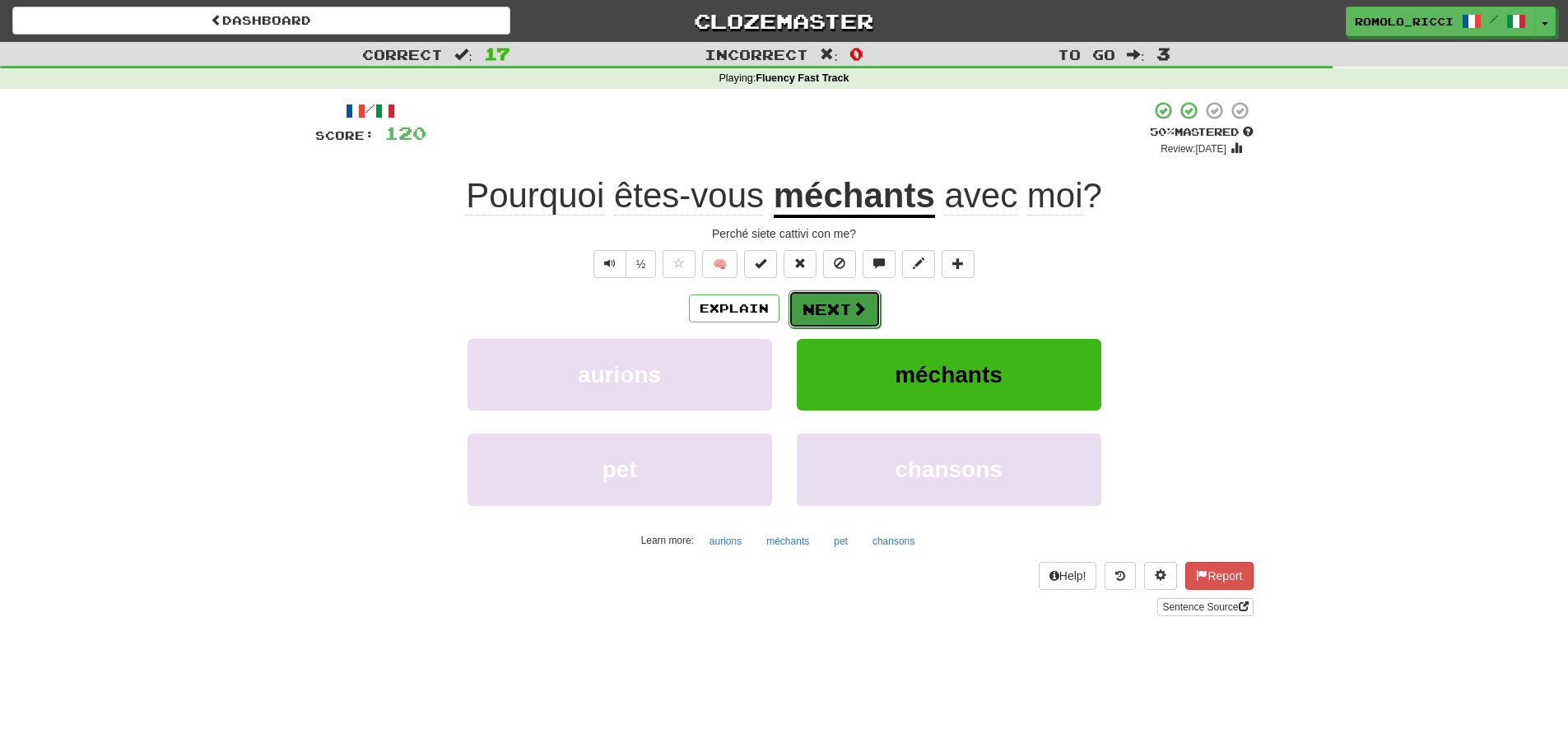
click at [819, 310] on button "Next" at bounding box center [835, 309] width 92 height 38
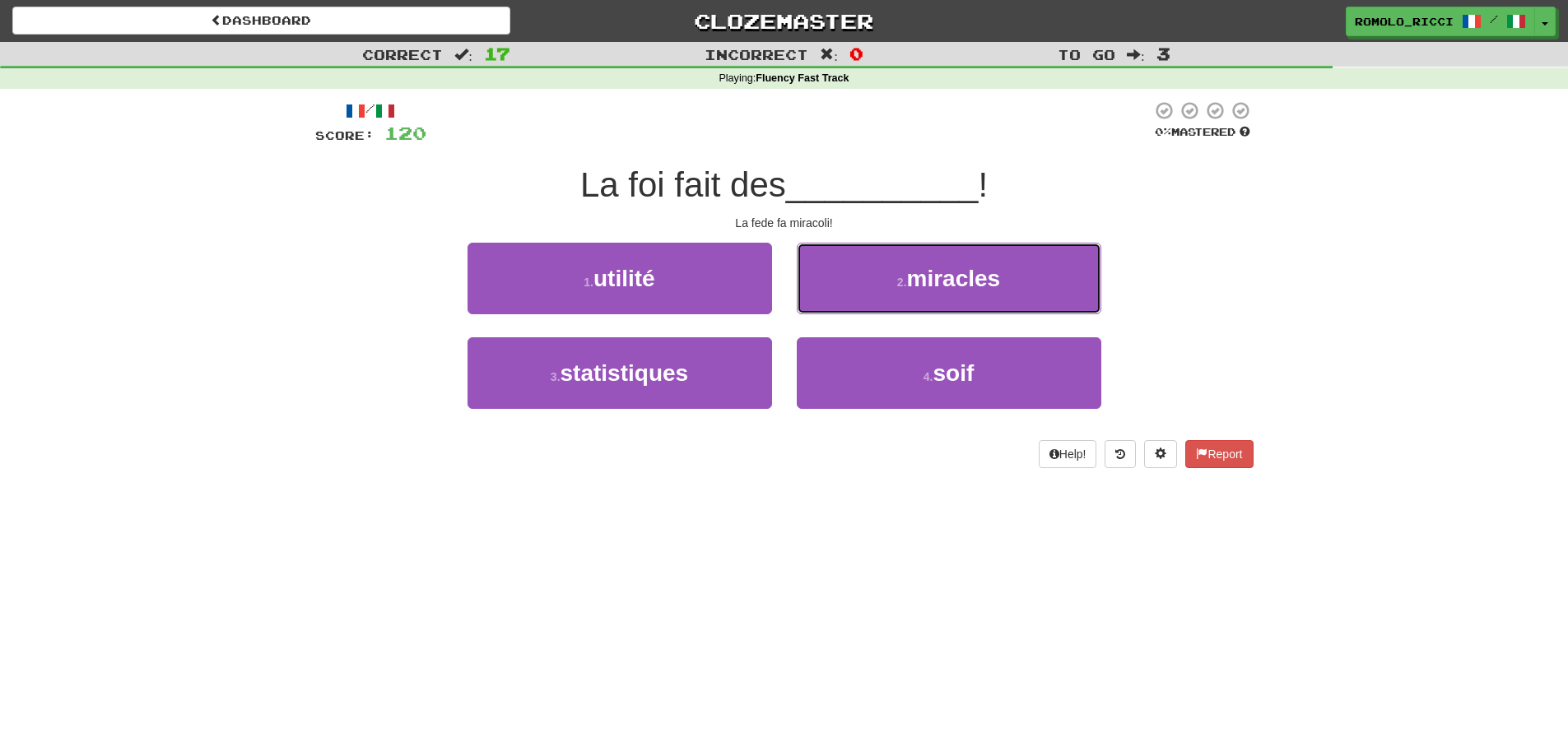
drag, startPoint x: 954, startPoint y: 287, endPoint x: 846, endPoint y: 248, distance: 114.8
click at [926, 280] on span "miracles" at bounding box center [954, 279] width 94 height 26
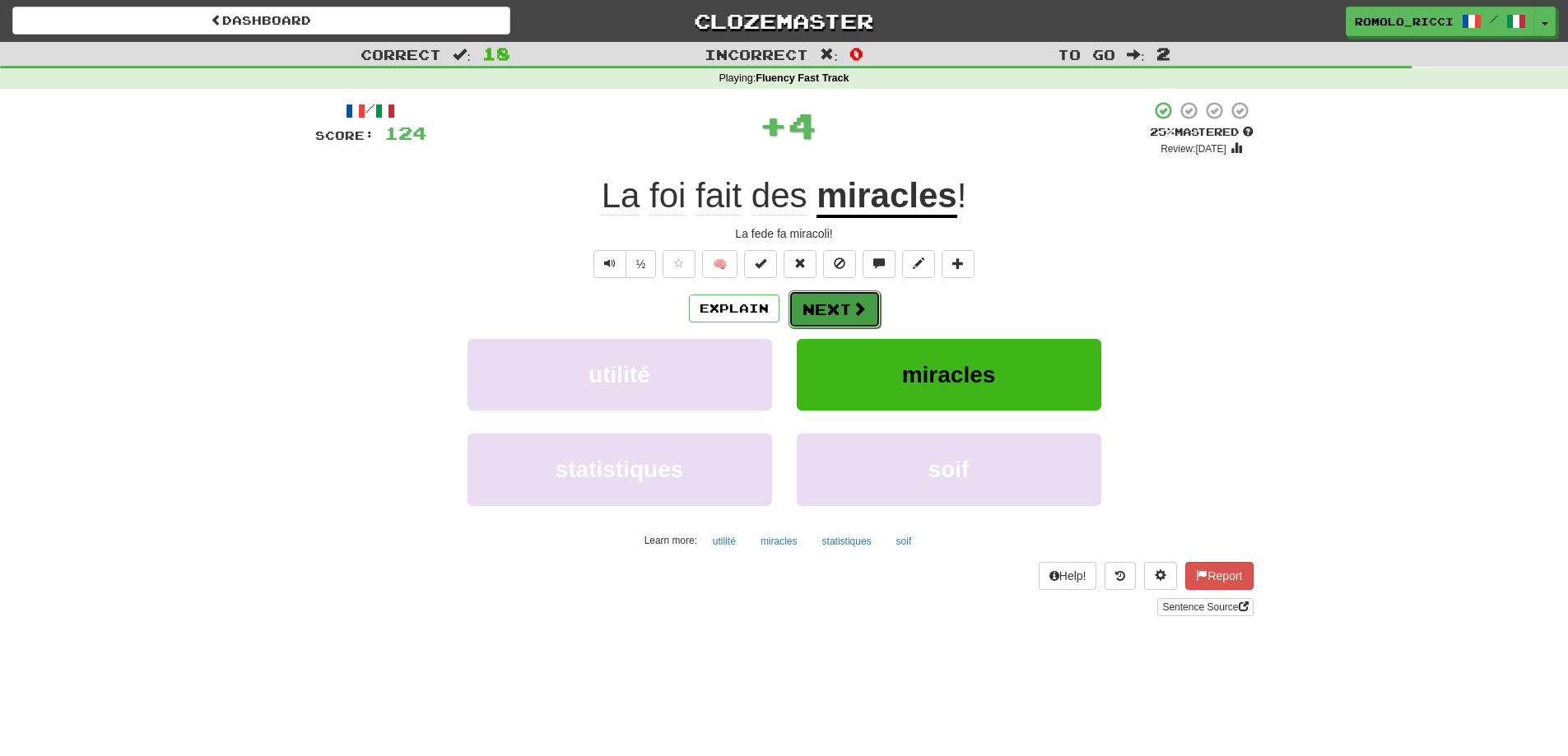
click at [845, 315] on button "Next" at bounding box center [835, 309] width 92 height 38
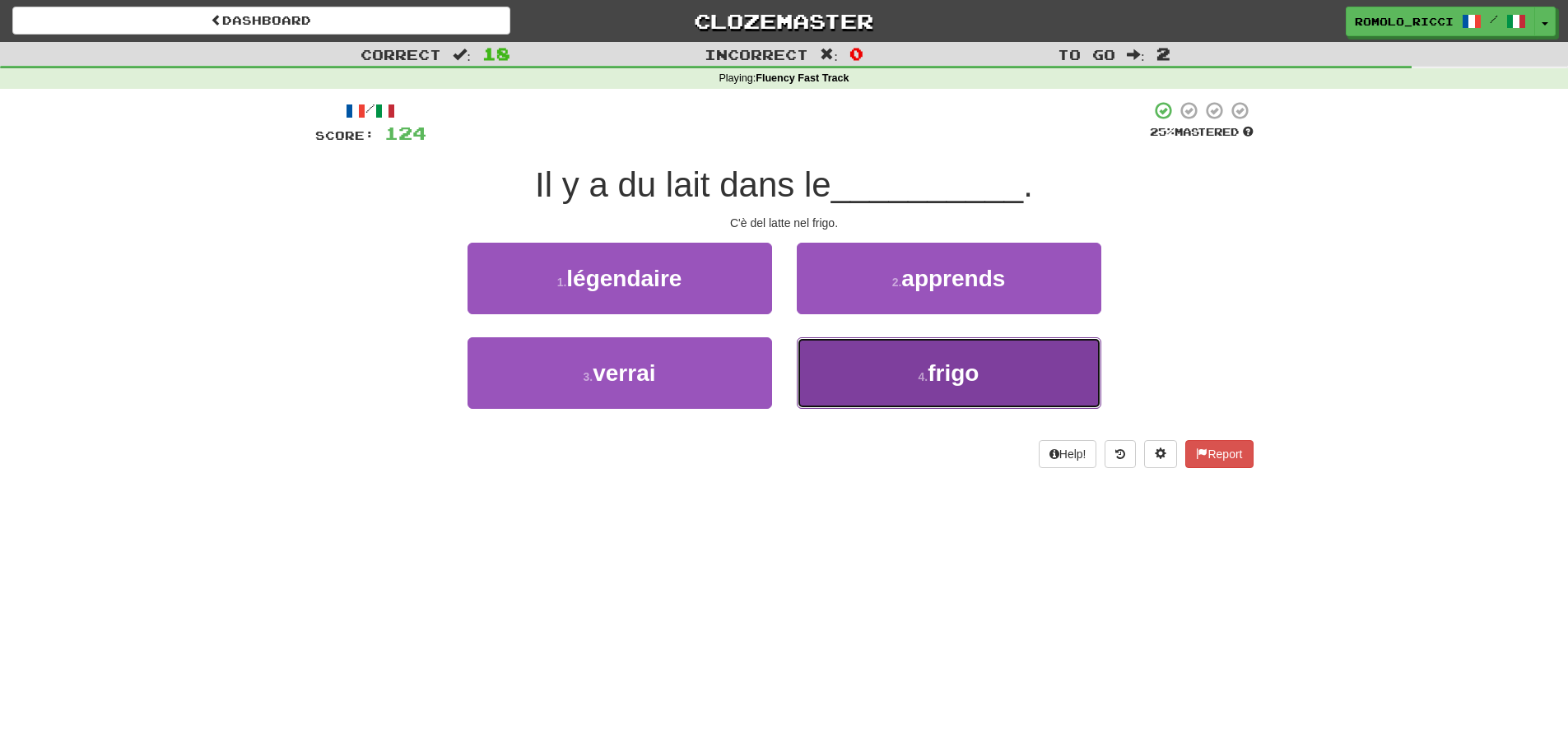
drag, startPoint x: 878, startPoint y: 382, endPoint x: 759, endPoint y: 339, distance: 126.5
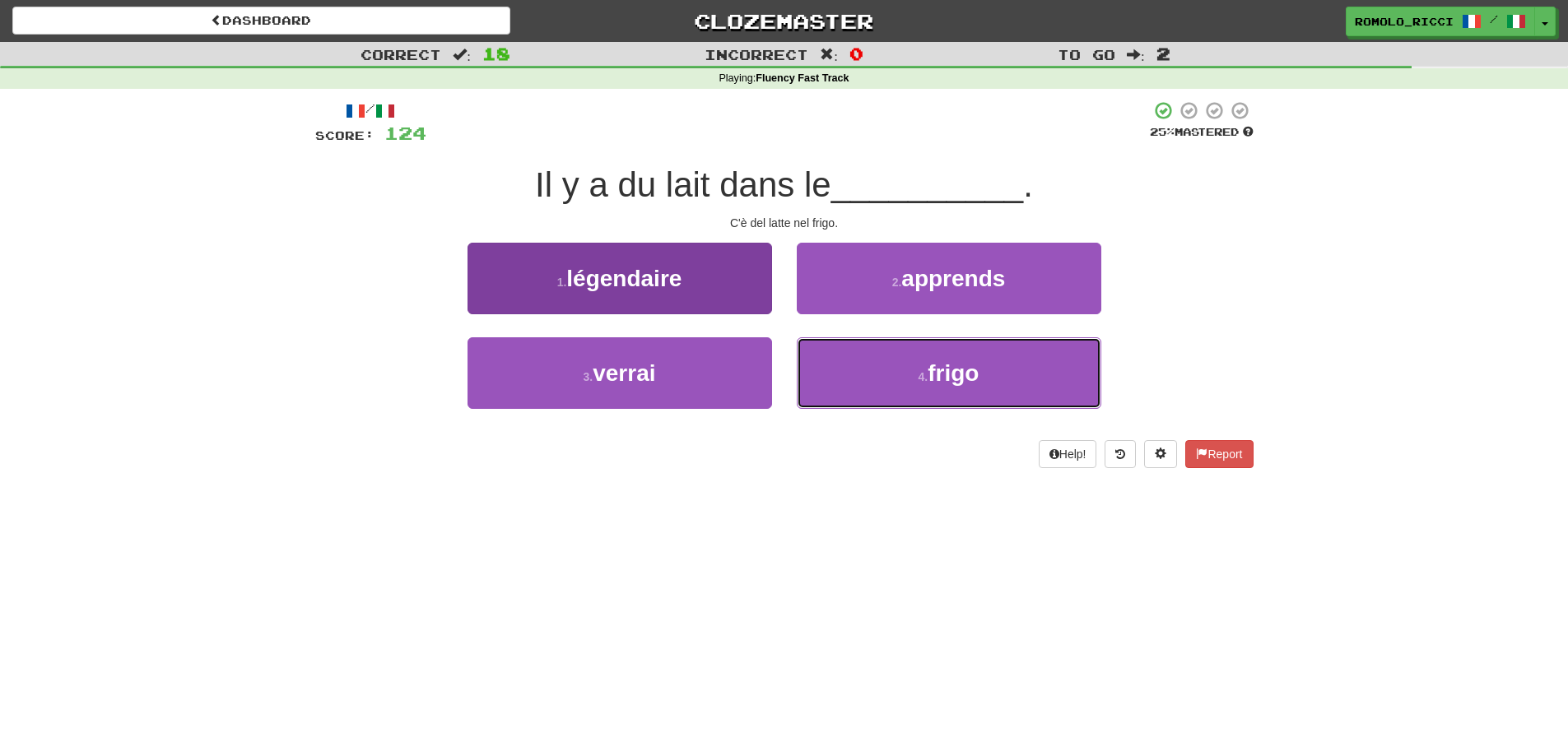
click at [870, 377] on button "4 . frigo" at bounding box center [949, 373] width 304 height 72
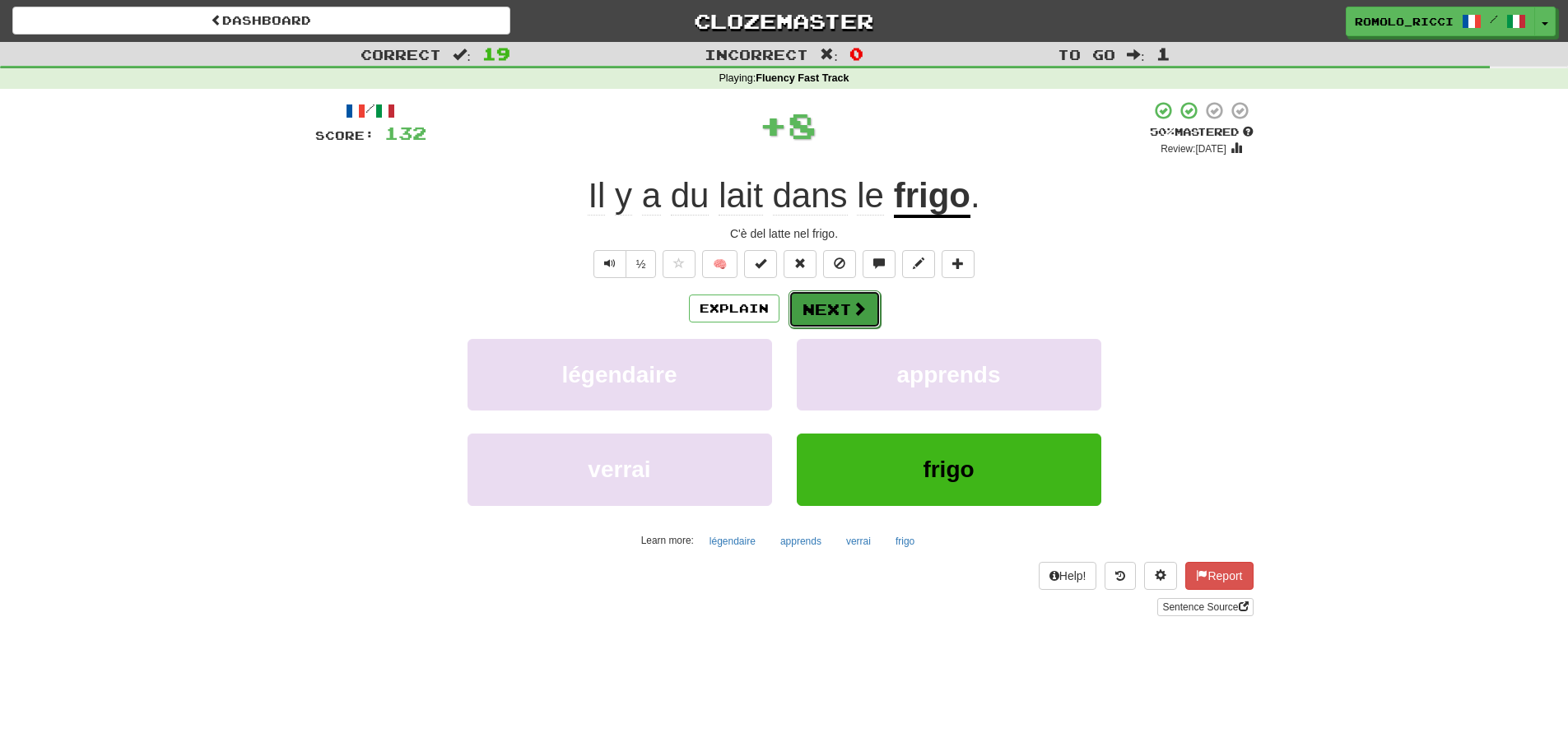
click at [805, 304] on button "Next" at bounding box center [835, 309] width 92 height 38
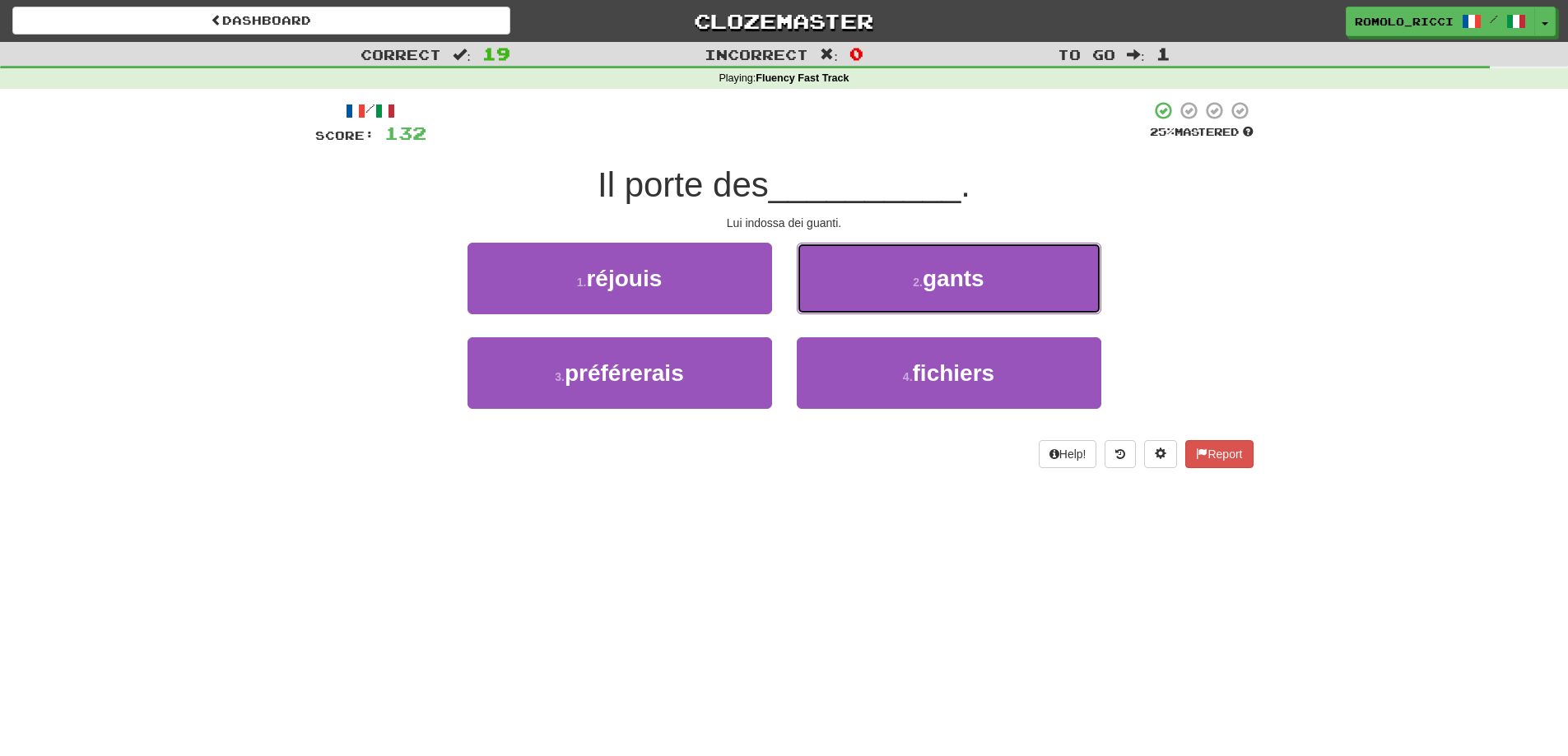
drag, startPoint x: 908, startPoint y: 284, endPoint x: 887, endPoint y: 233, distance: 55.2
click at [907, 282] on button "2 . gants" at bounding box center [949, 279] width 304 height 72
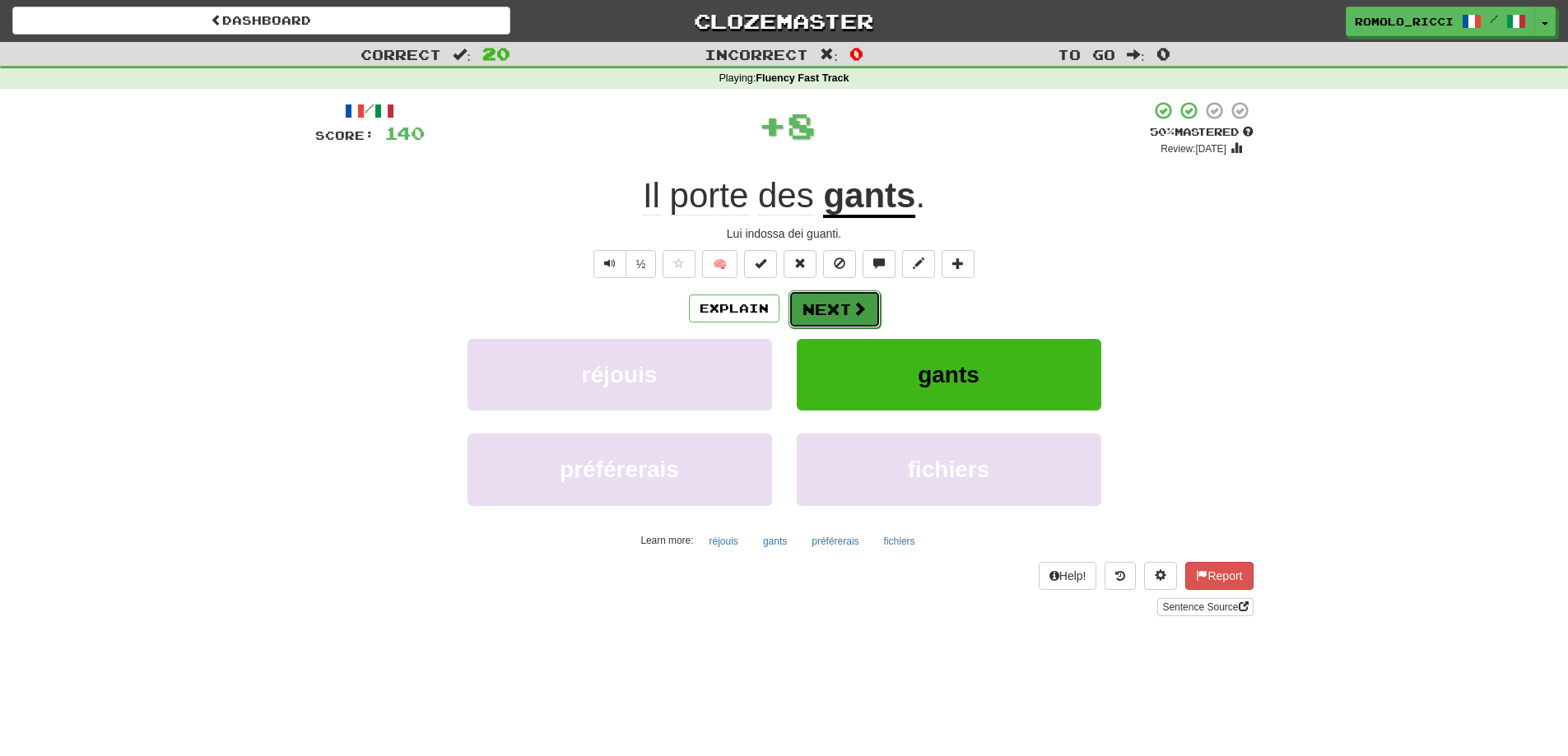
drag, startPoint x: 835, startPoint y: 303, endPoint x: 766, endPoint y: 265, distance: 78.8
click at [834, 303] on button "Next" at bounding box center [834, 308] width 92 height 38
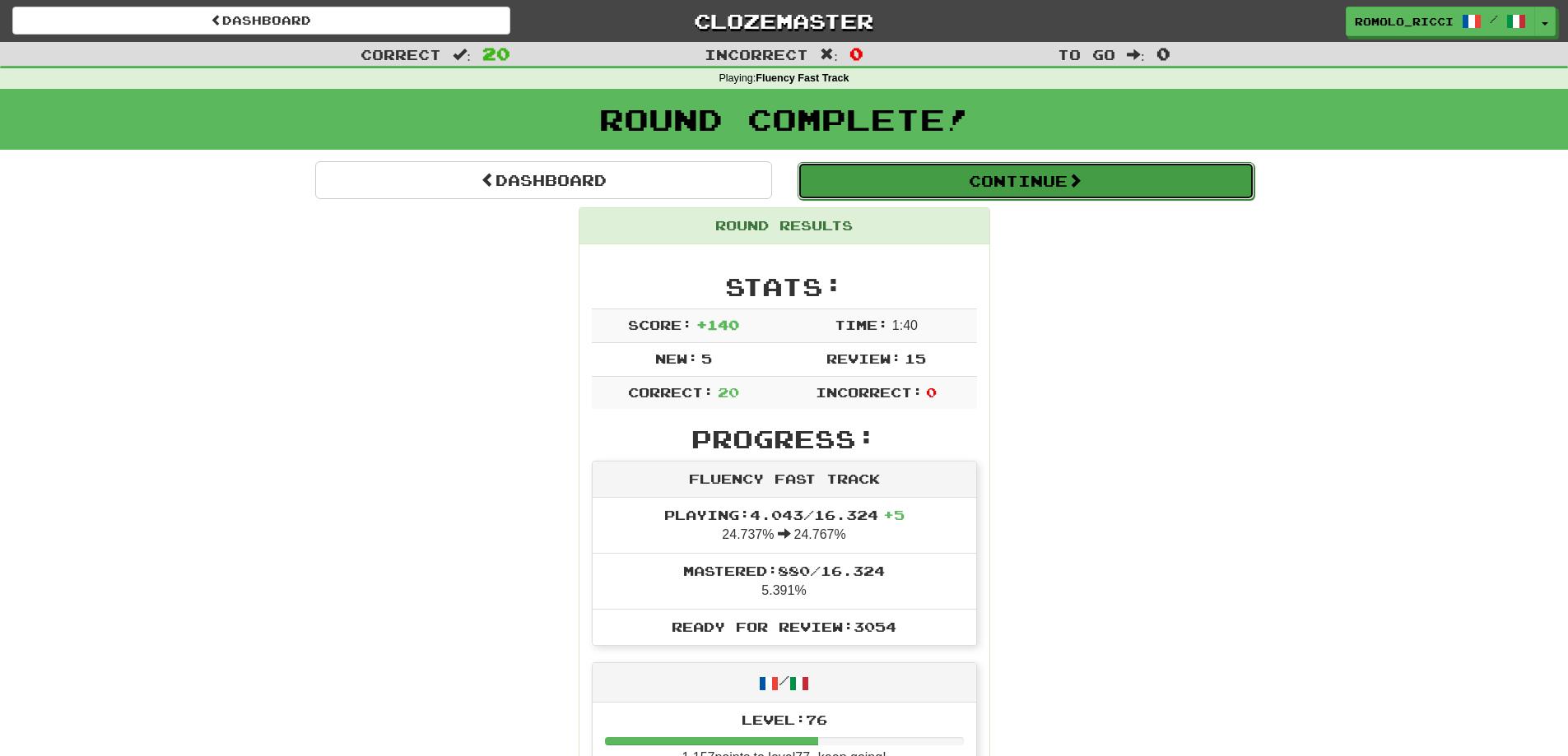
click at [994, 188] on button "Continue" at bounding box center [1026, 181] width 457 height 38
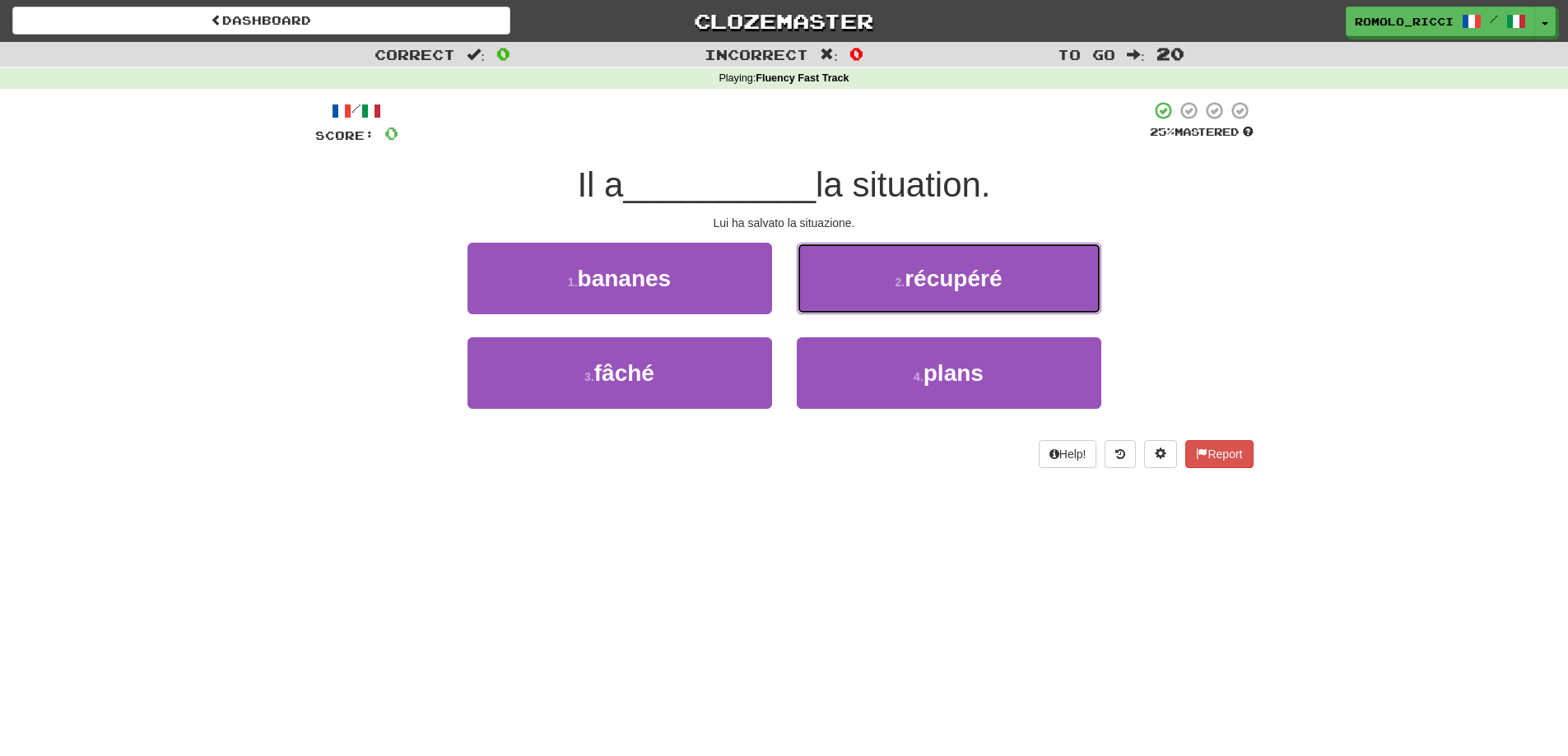
drag, startPoint x: 954, startPoint y: 271, endPoint x: 919, endPoint y: 247, distance: 42.4
click at [954, 267] on span "récupéré" at bounding box center [952, 279] width 97 height 26
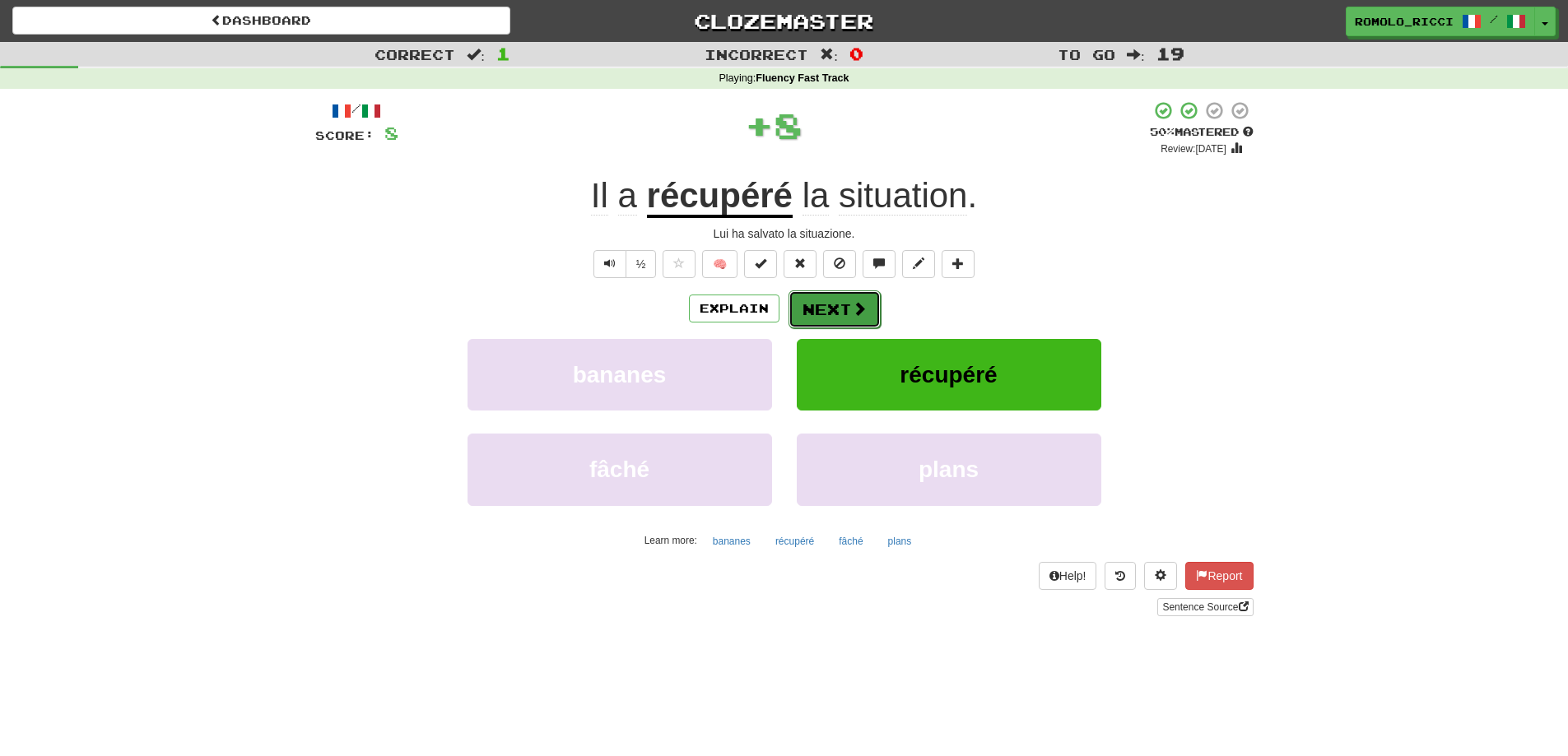
click at [828, 301] on button "Next" at bounding box center [835, 309] width 92 height 38
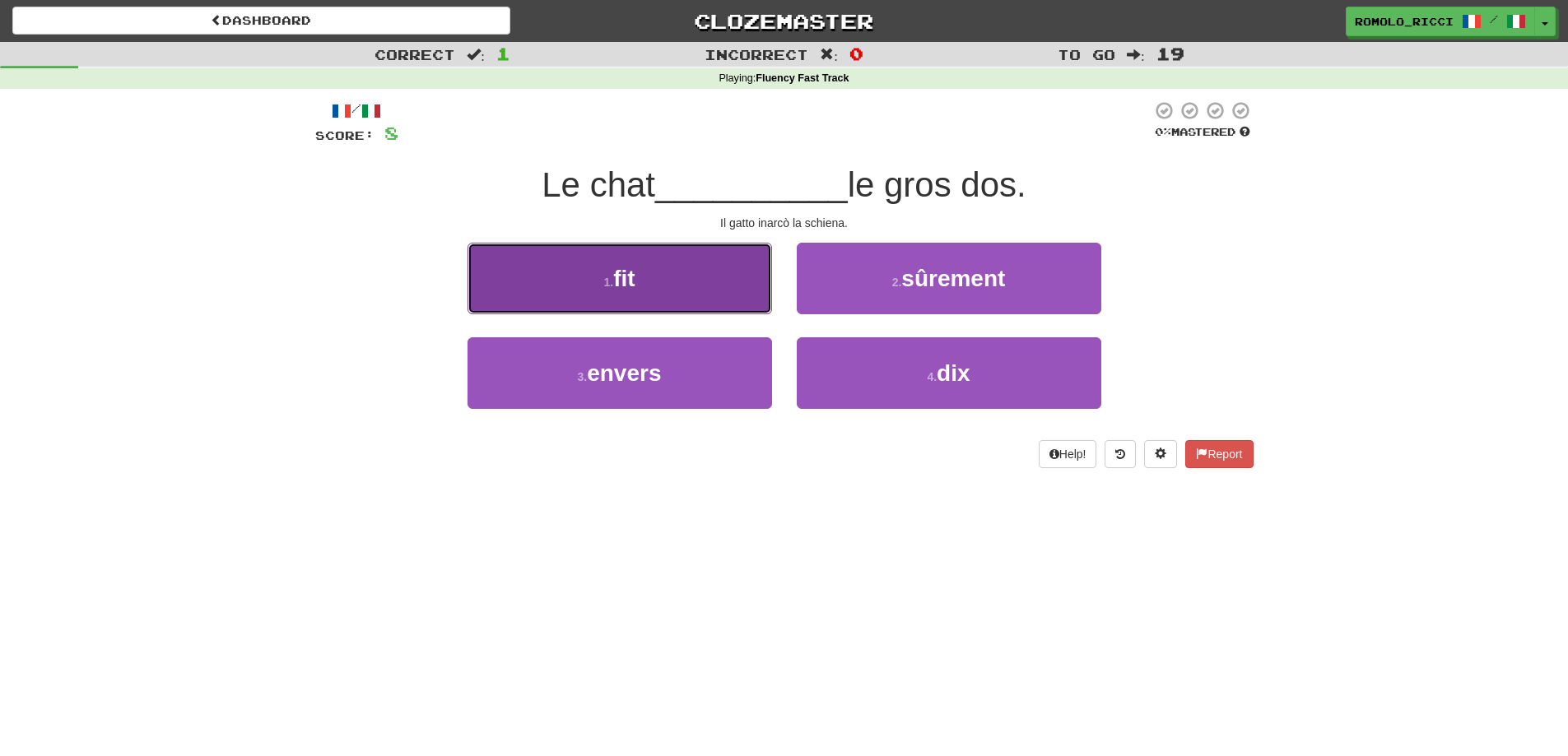
click at [678, 276] on button "1 . fit" at bounding box center [619, 279] width 304 height 72
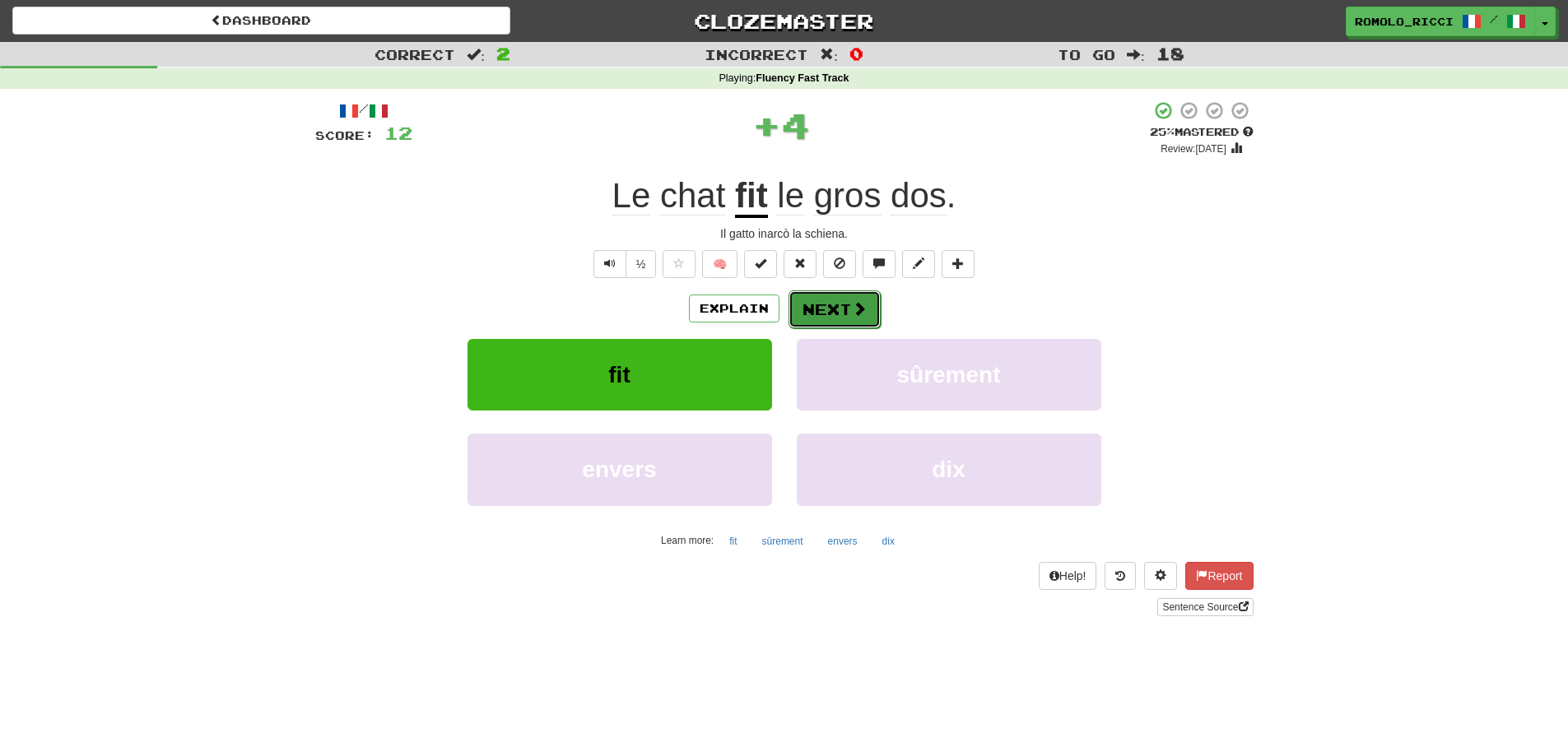
click at [825, 308] on button "Next" at bounding box center [835, 309] width 92 height 38
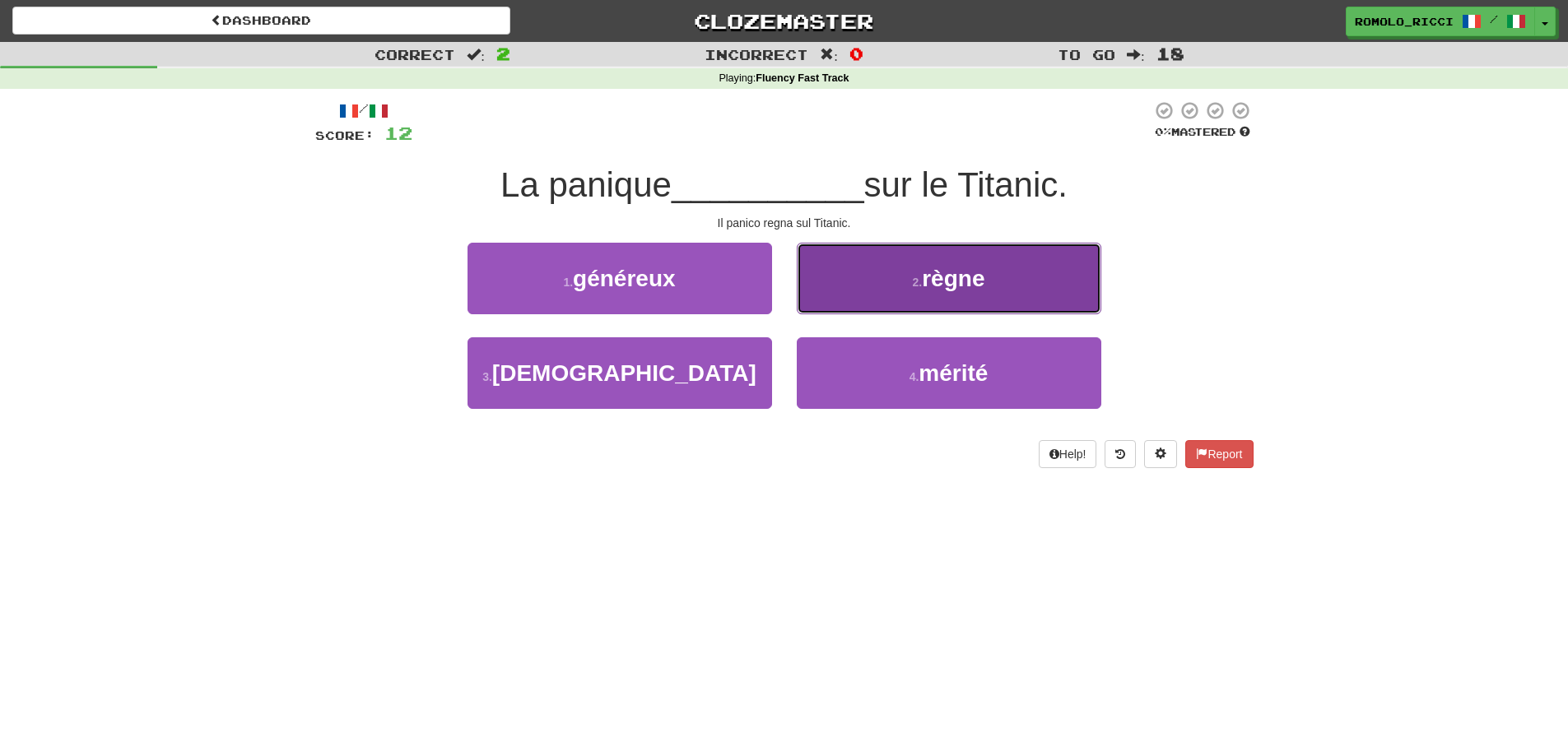
click at [915, 277] on small "2 ." at bounding box center [918, 282] width 10 height 13
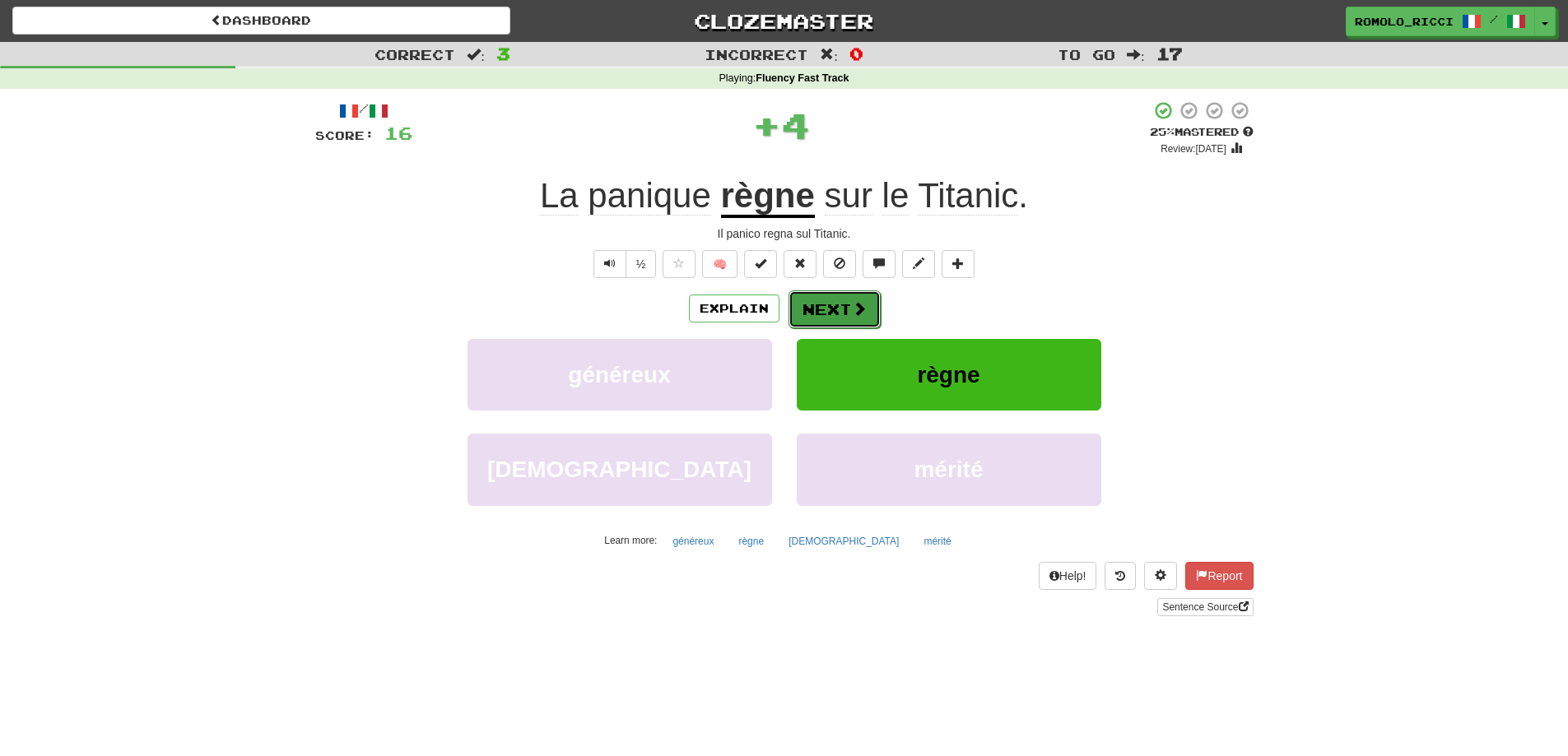
click at [804, 307] on button "Next" at bounding box center [835, 309] width 92 height 38
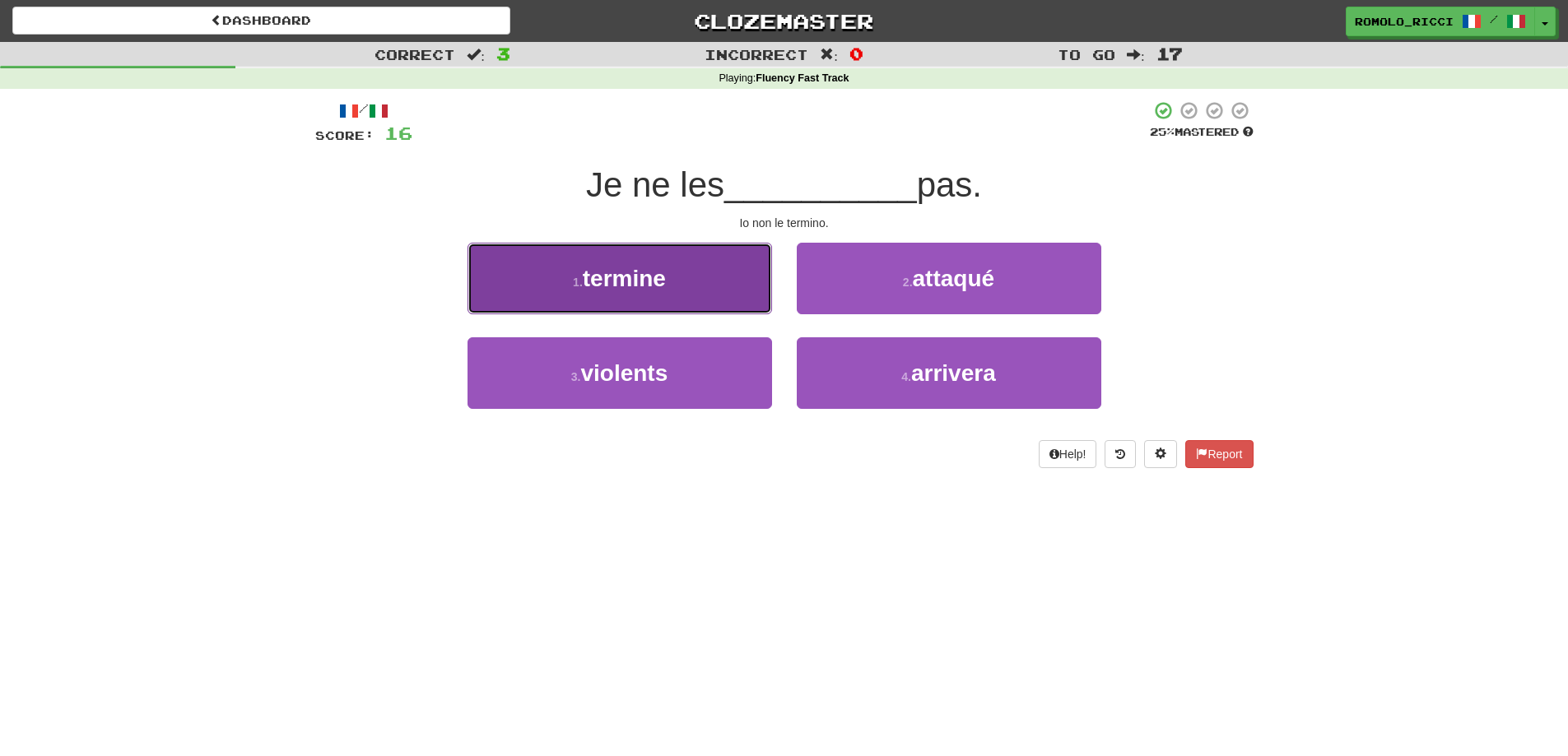
click at [660, 296] on button "1 . termine" at bounding box center [619, 279] width 304 height 72
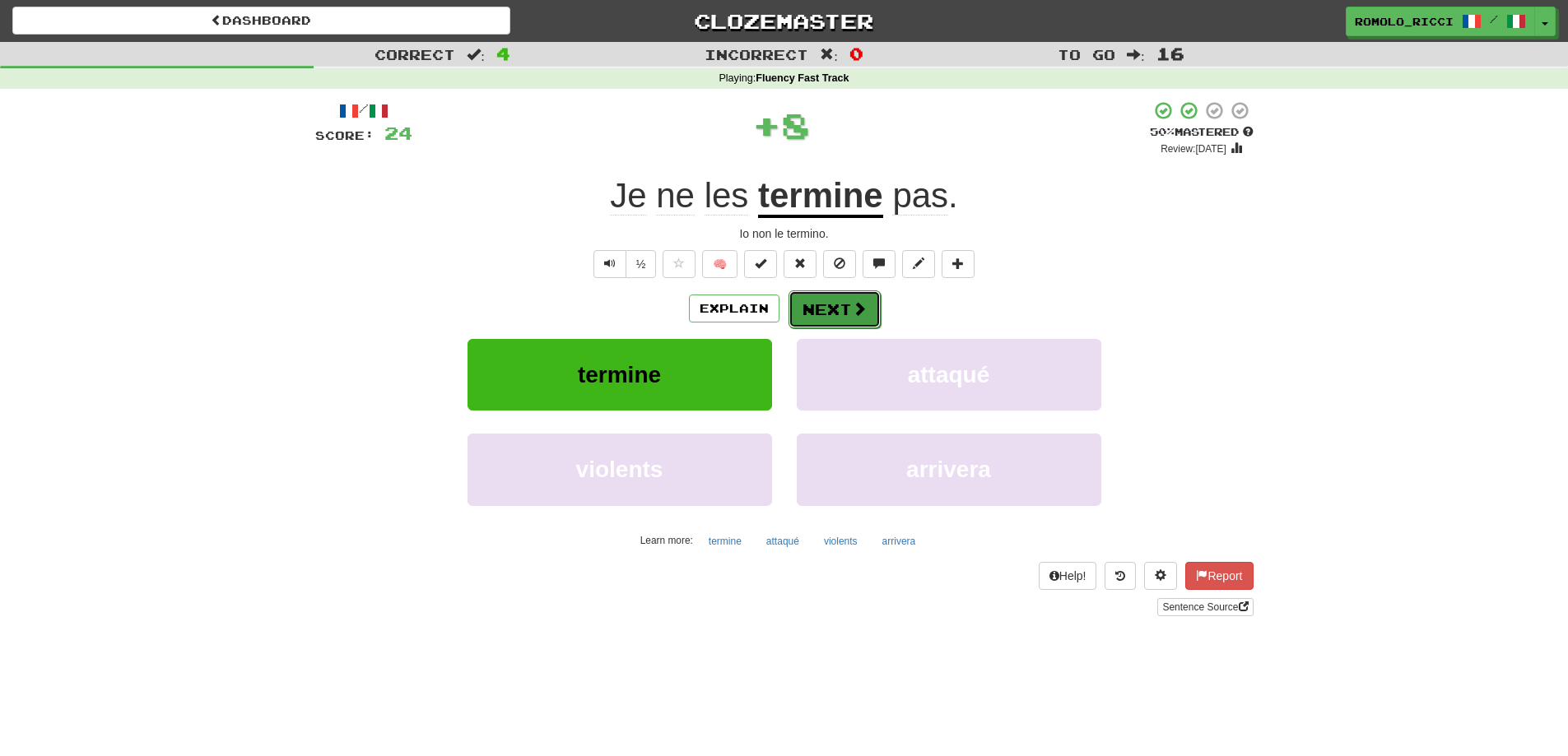
click at [835, 305] on button "Next" at bounding box center [835, 309] width 92 height 38
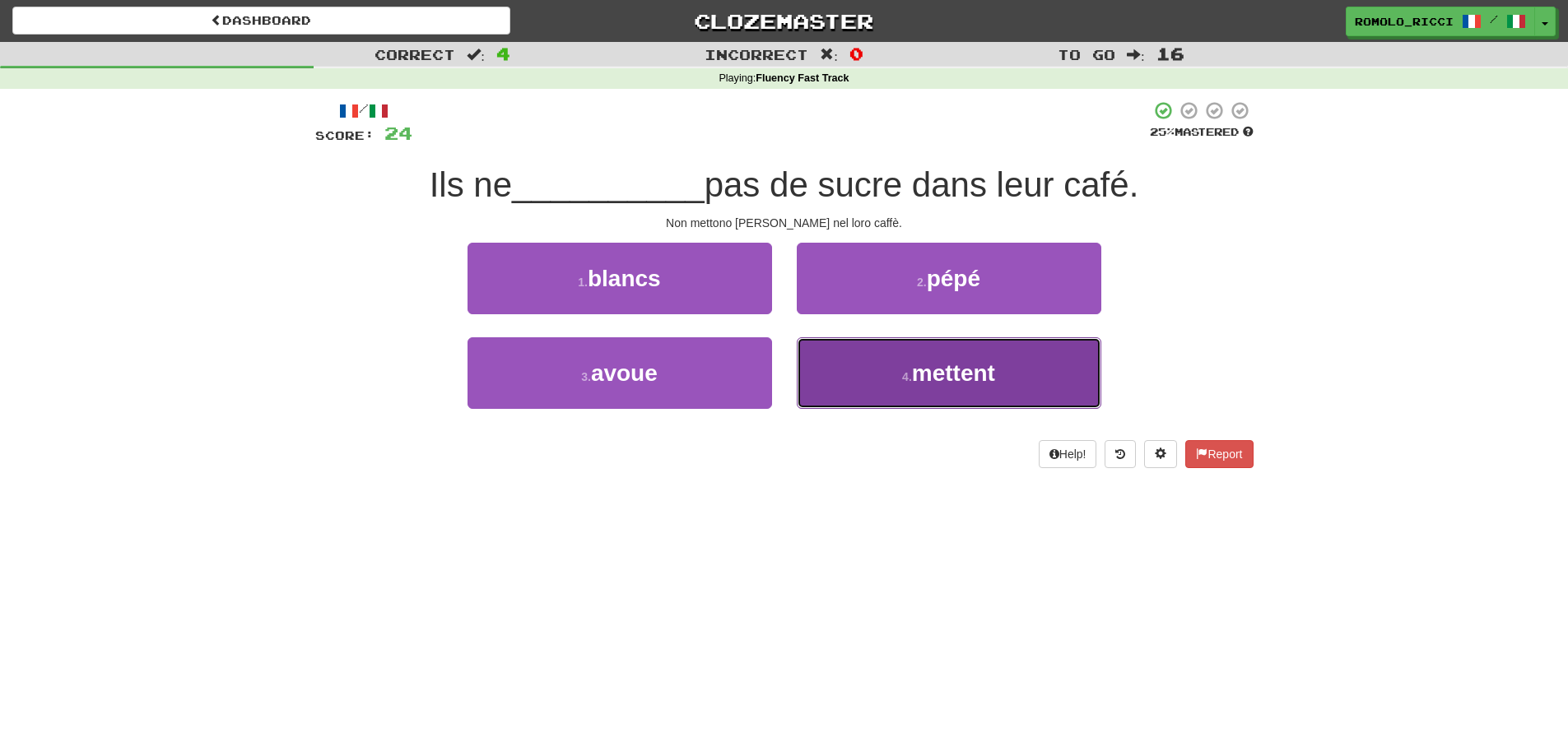
drag, startPoint x: 955, startPoint y: 393, endPoint x: 907, endPoint y: 374, distance: 51.6
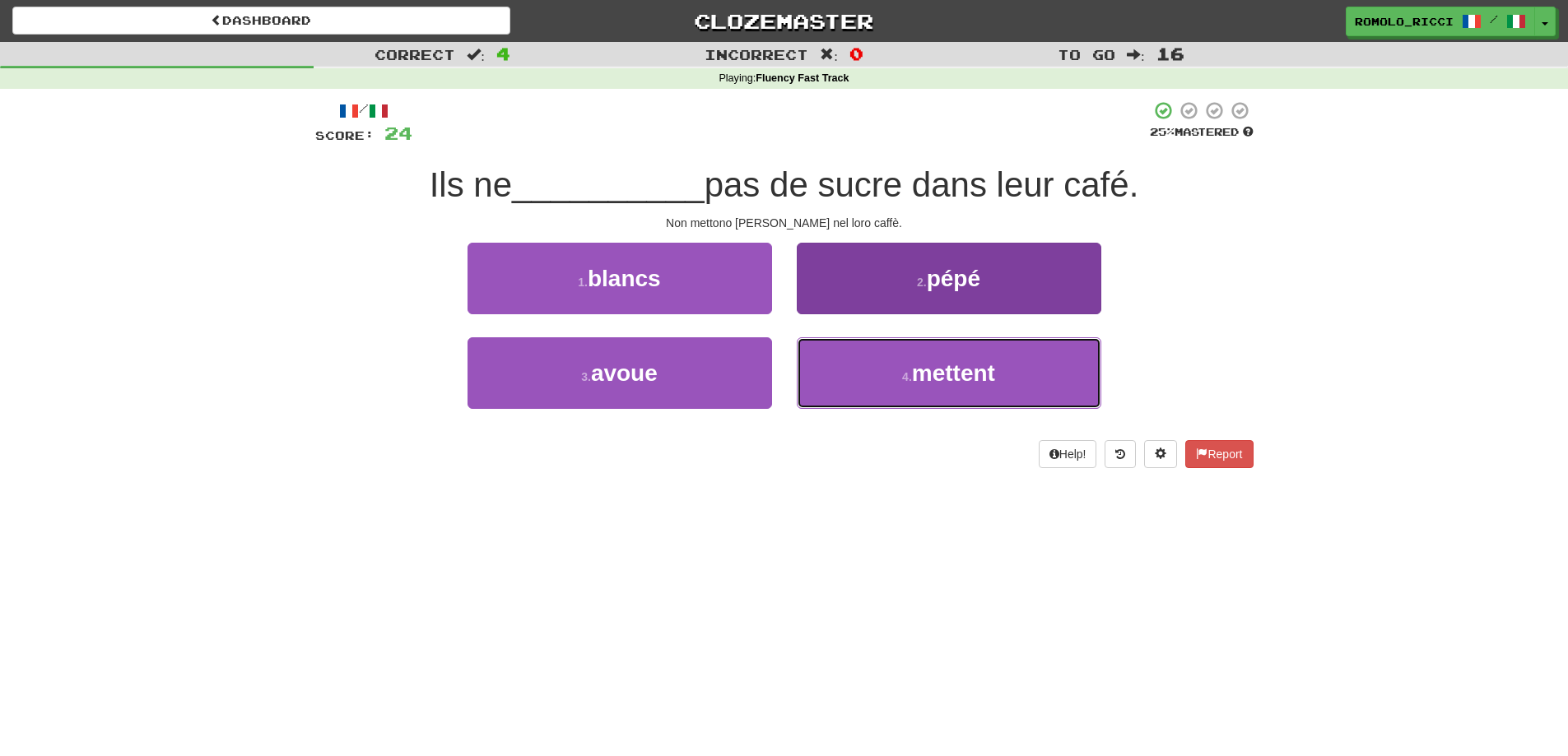
click at [955, 392] on button "4 . mettent" at bounding box center [949, 373] width 304 height 72
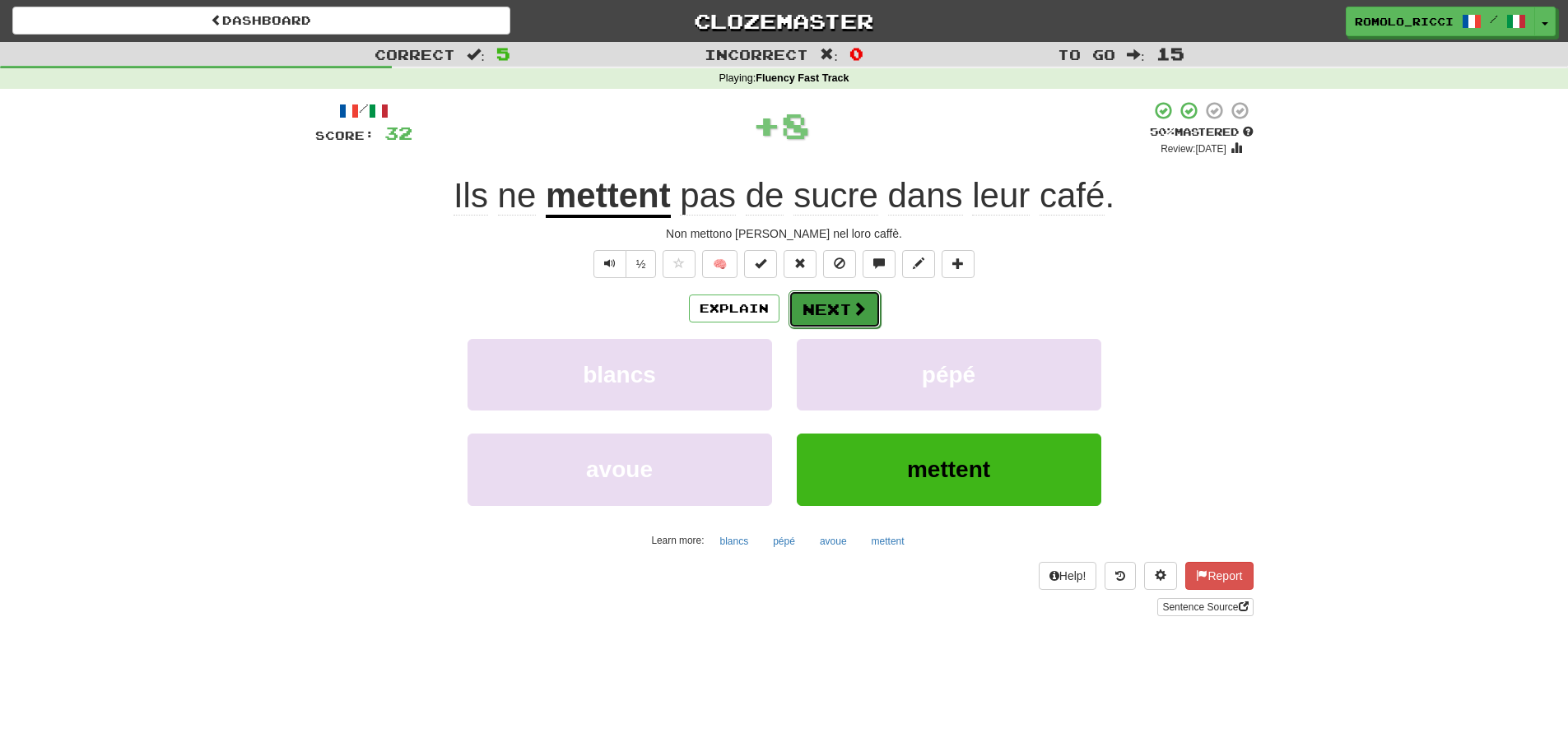
click at [857, 312] on span at bounding box center [859, 308] width 15 height 15
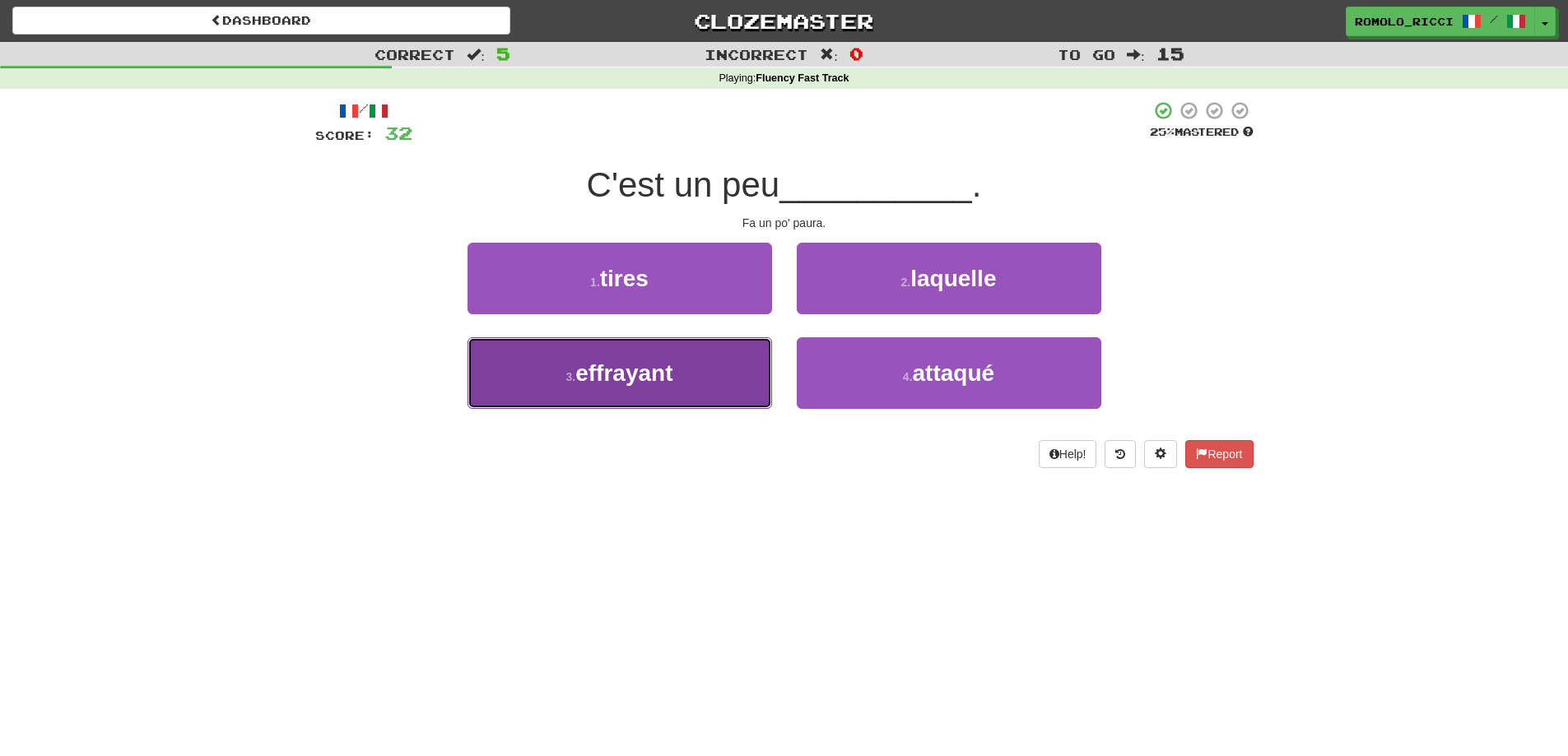
click at [691, 383] on button "3 . effrayant" at bounding box center [619, 373] width 304 height 72
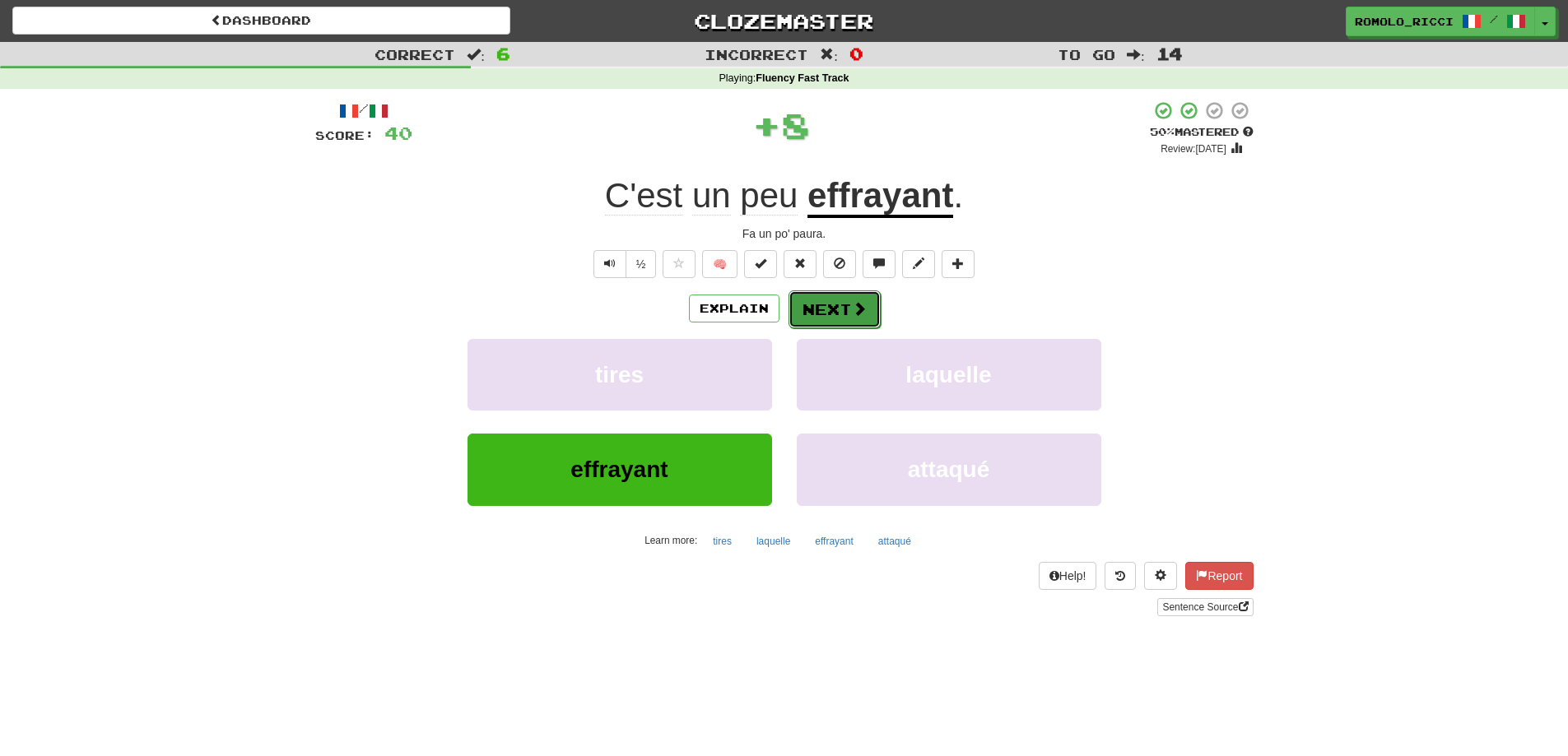
click at [829, 306] on button "Next" at bounding box center [835, 309] width 92 height 38
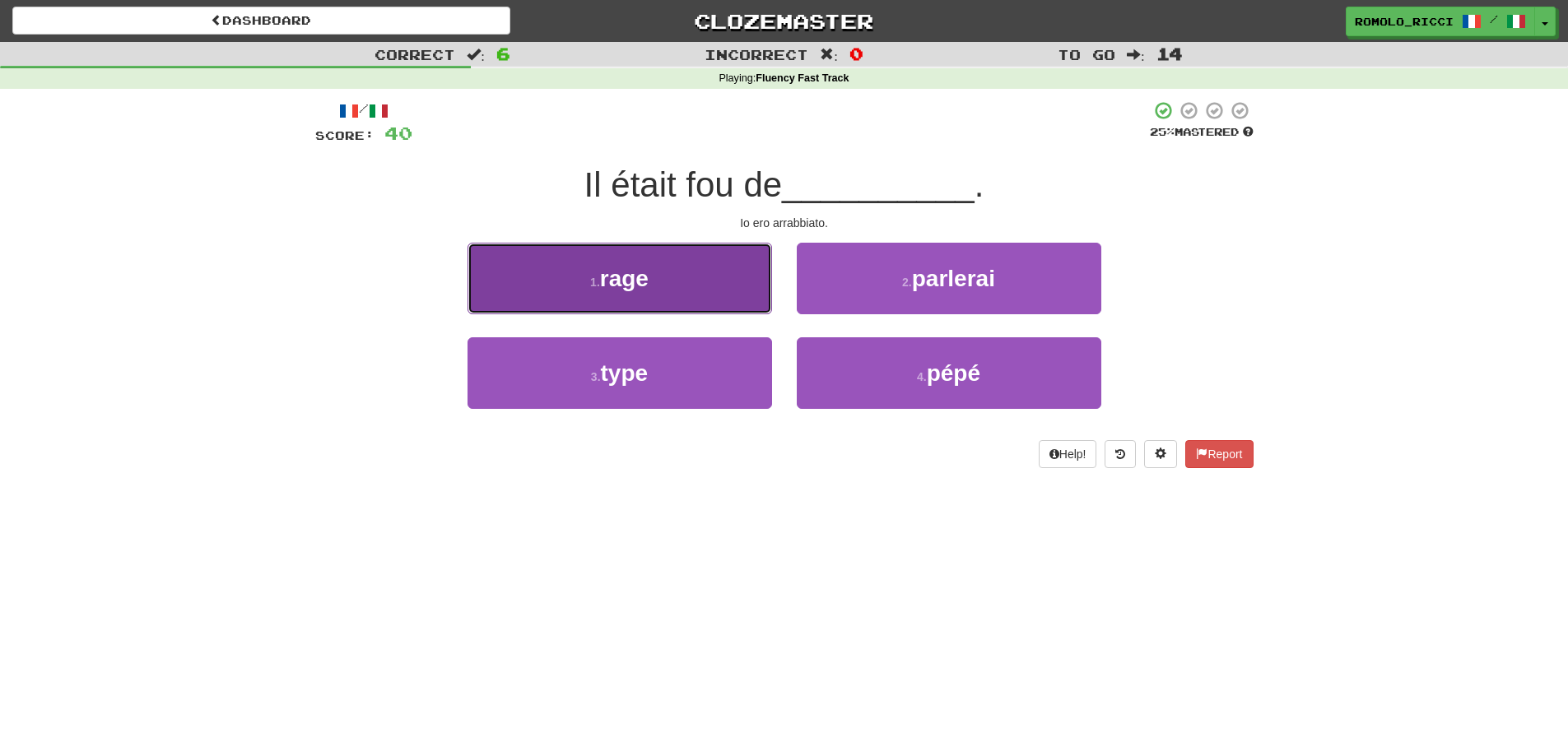
click at [697, 256] on button "1 . rage" at bounding box center [619, 279] width 304 height 72
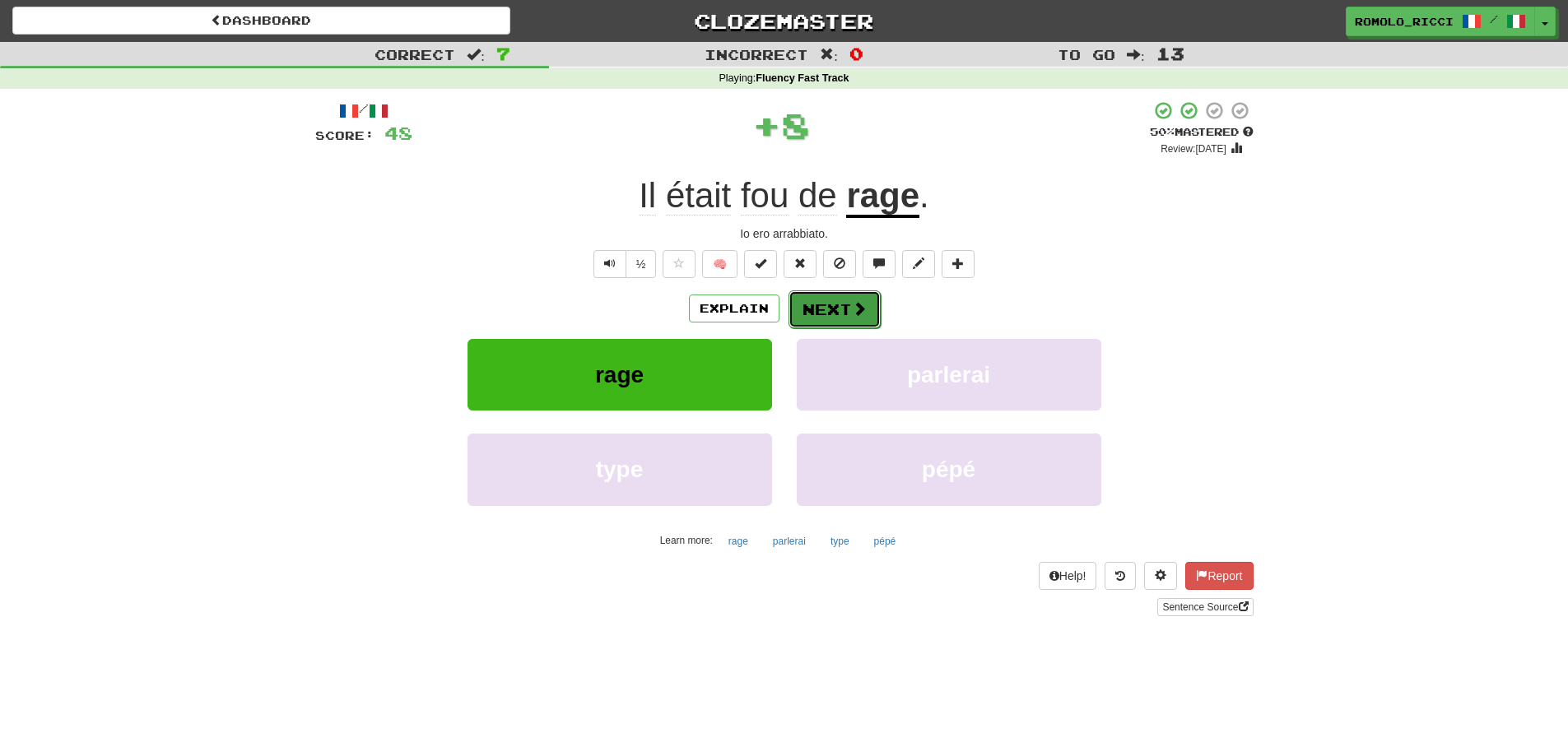
click at [868, 308] on button "Next" at bounding box center [835, 309] width 92 height 38
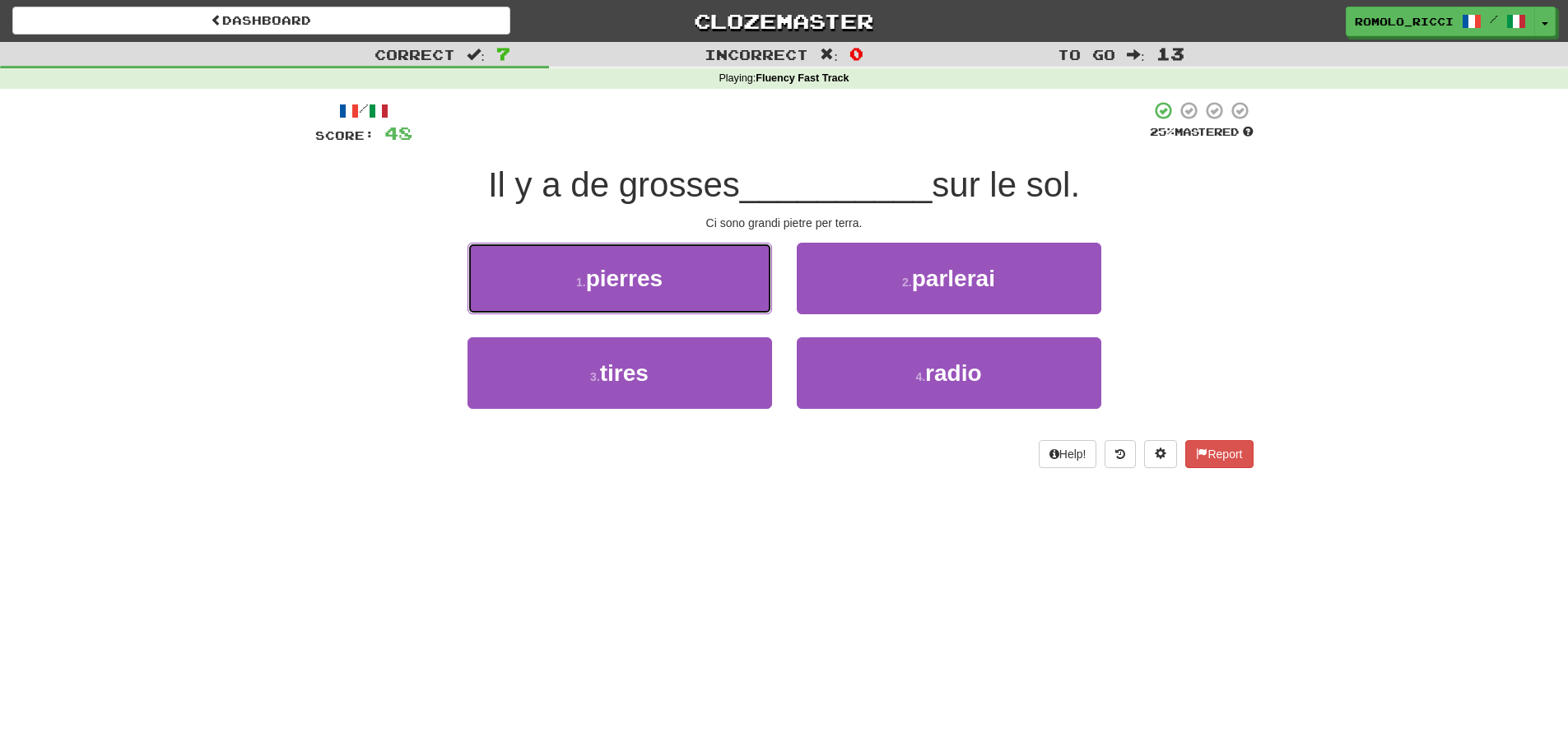
click at [699, 256] on button "1 . pierres" at bounding box center [619, 279] width 304 height 72
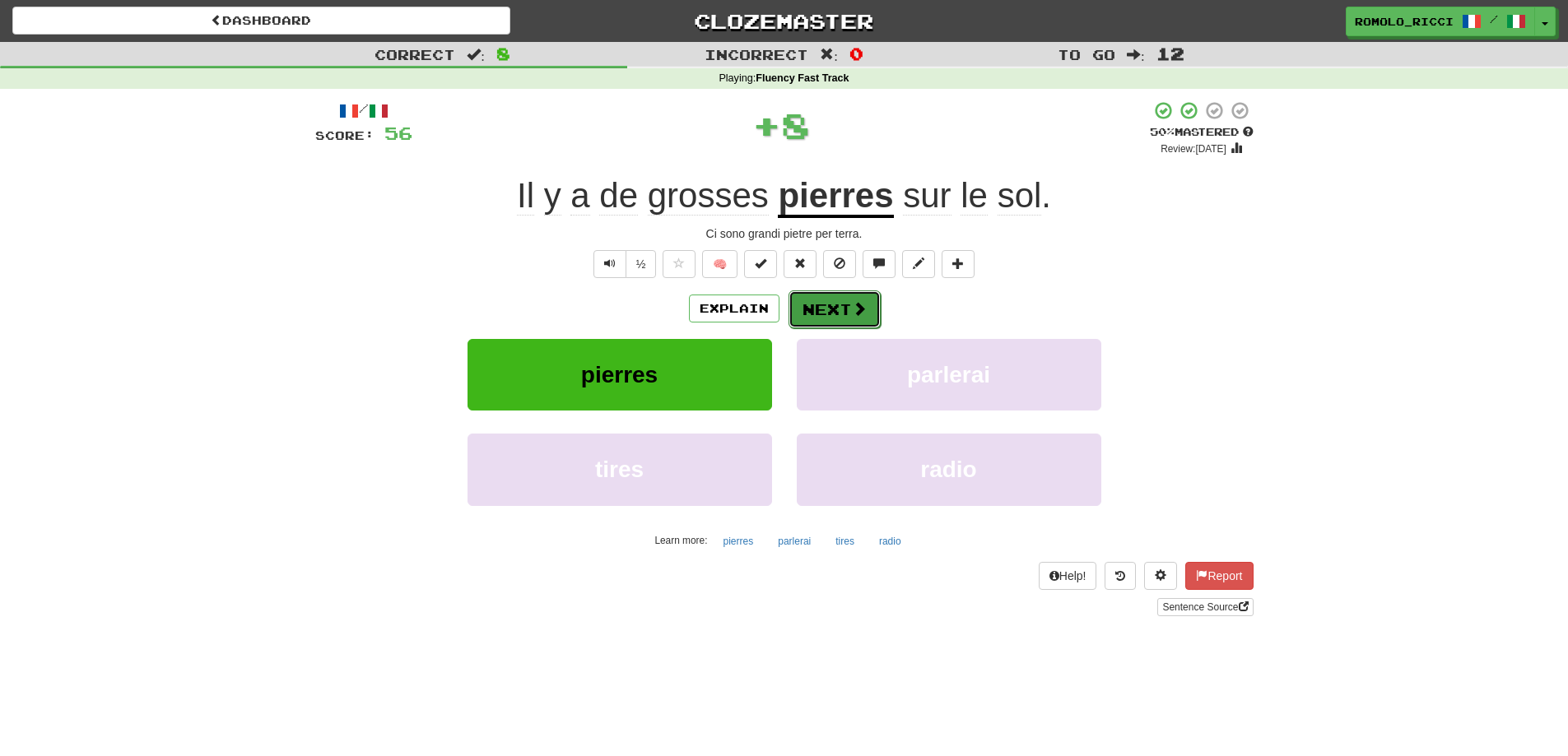
click at [844, 300] on button "Next" at bounding box center [835, 309] width 92 height 38
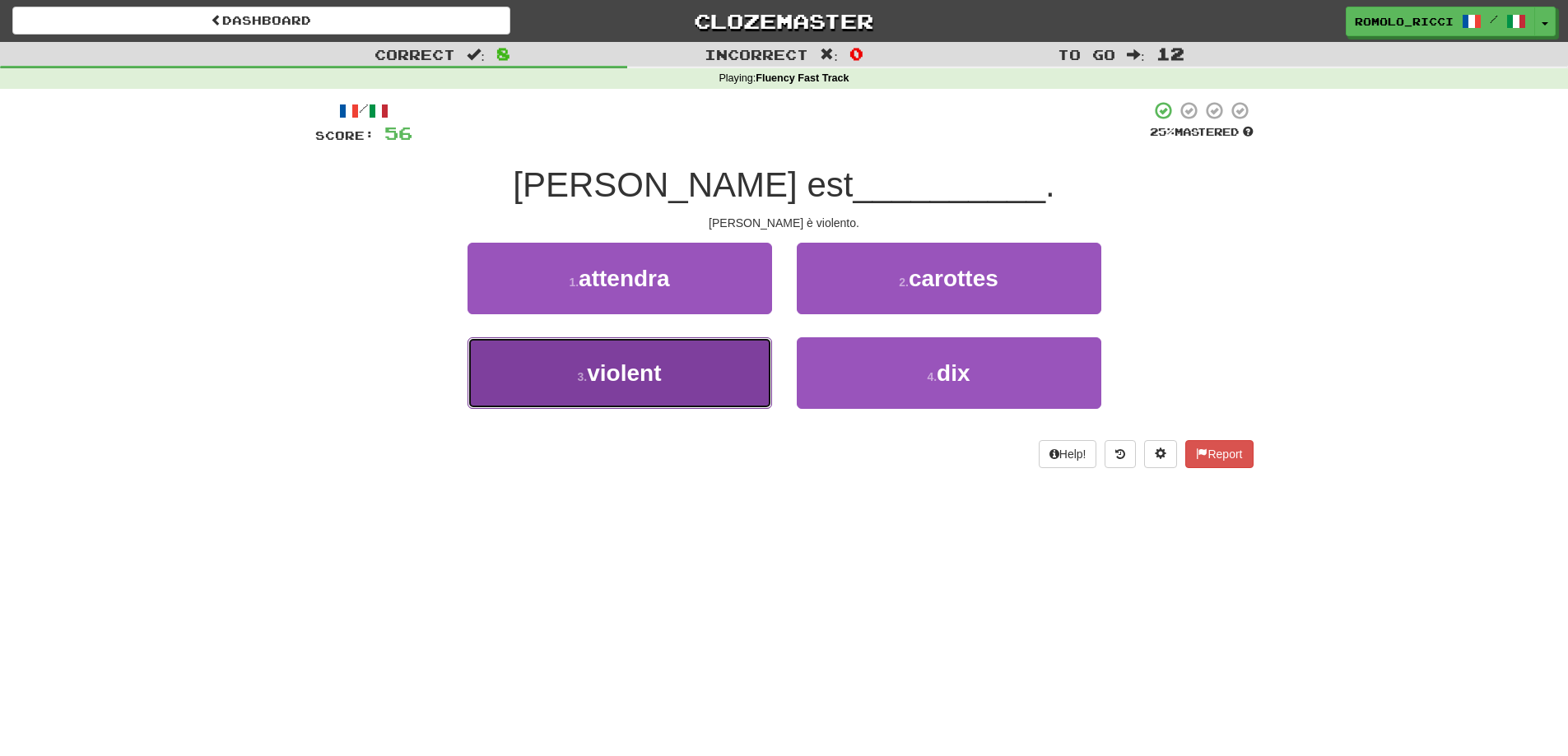
drag, startPoint x: 641, startPoint y: 369, endPoint x: 651, endPoint y: 356, distance: 16.4
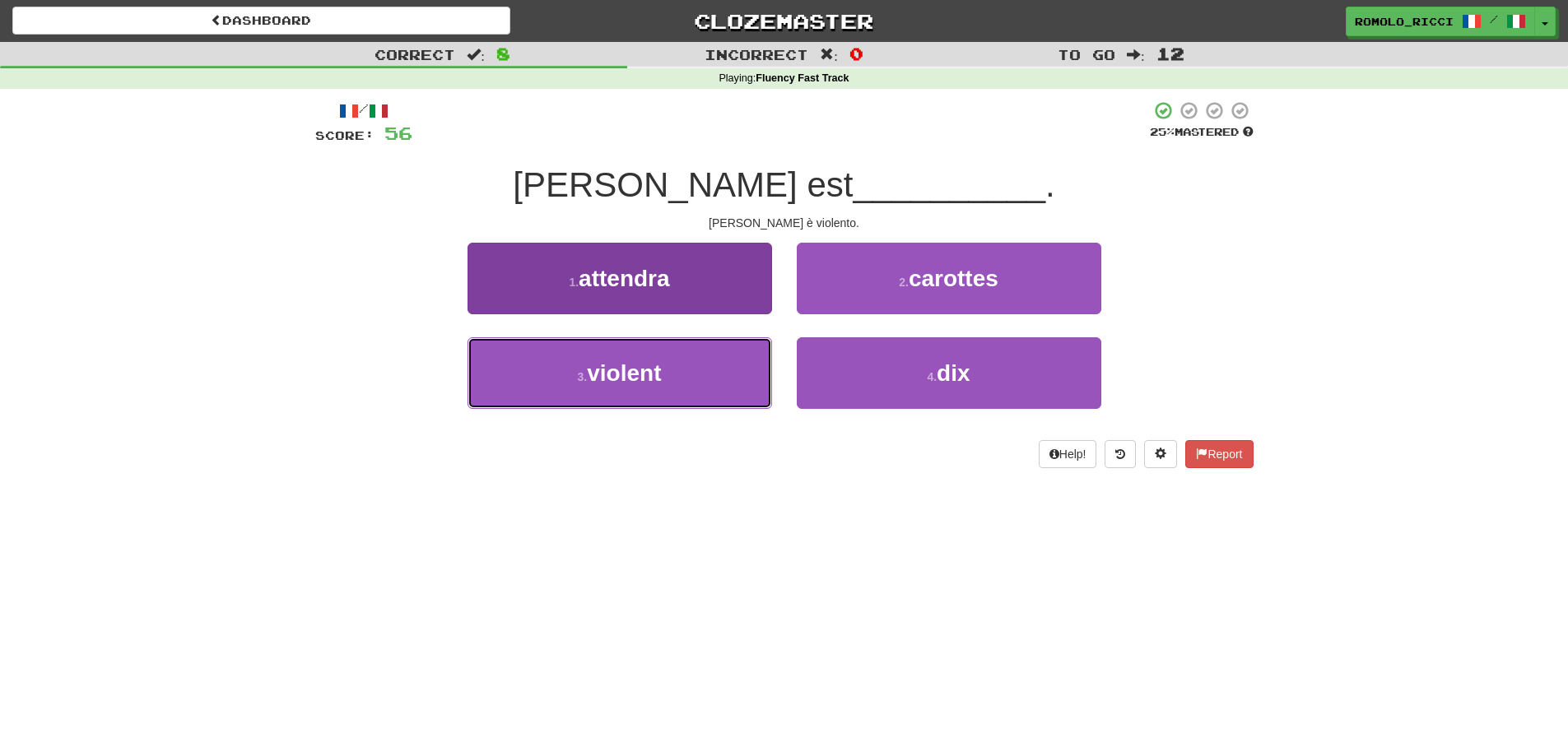
click at [641, 370] on span "violent" at bounding box center [623, 373] width 74 height 26
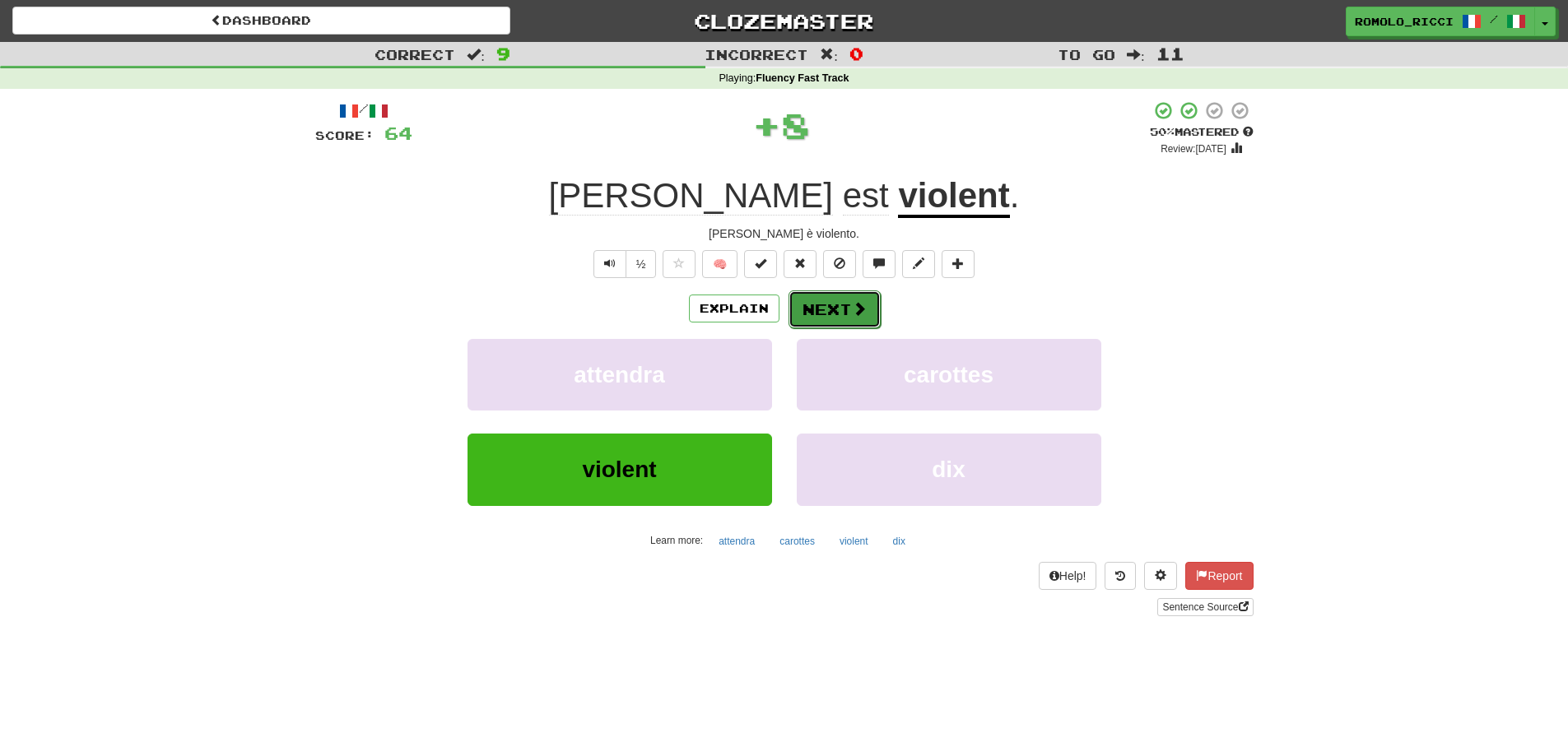
click at [801, 308] on button "Next" at bounding box center [835, 309] width 92 height 38
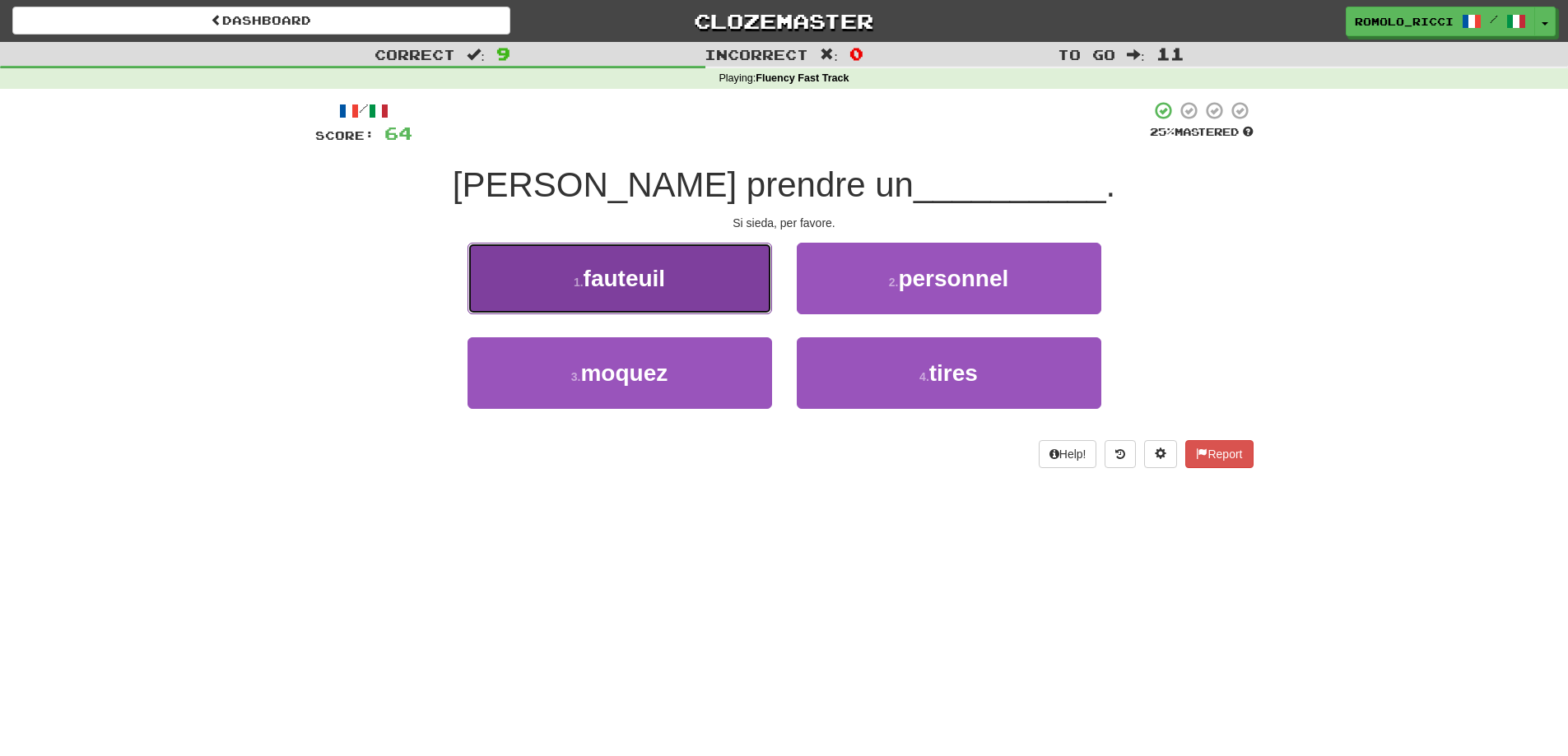
click at [679, 293] on button "1 . fauteuil" at bounding box center [619, 279] width 304 height 72
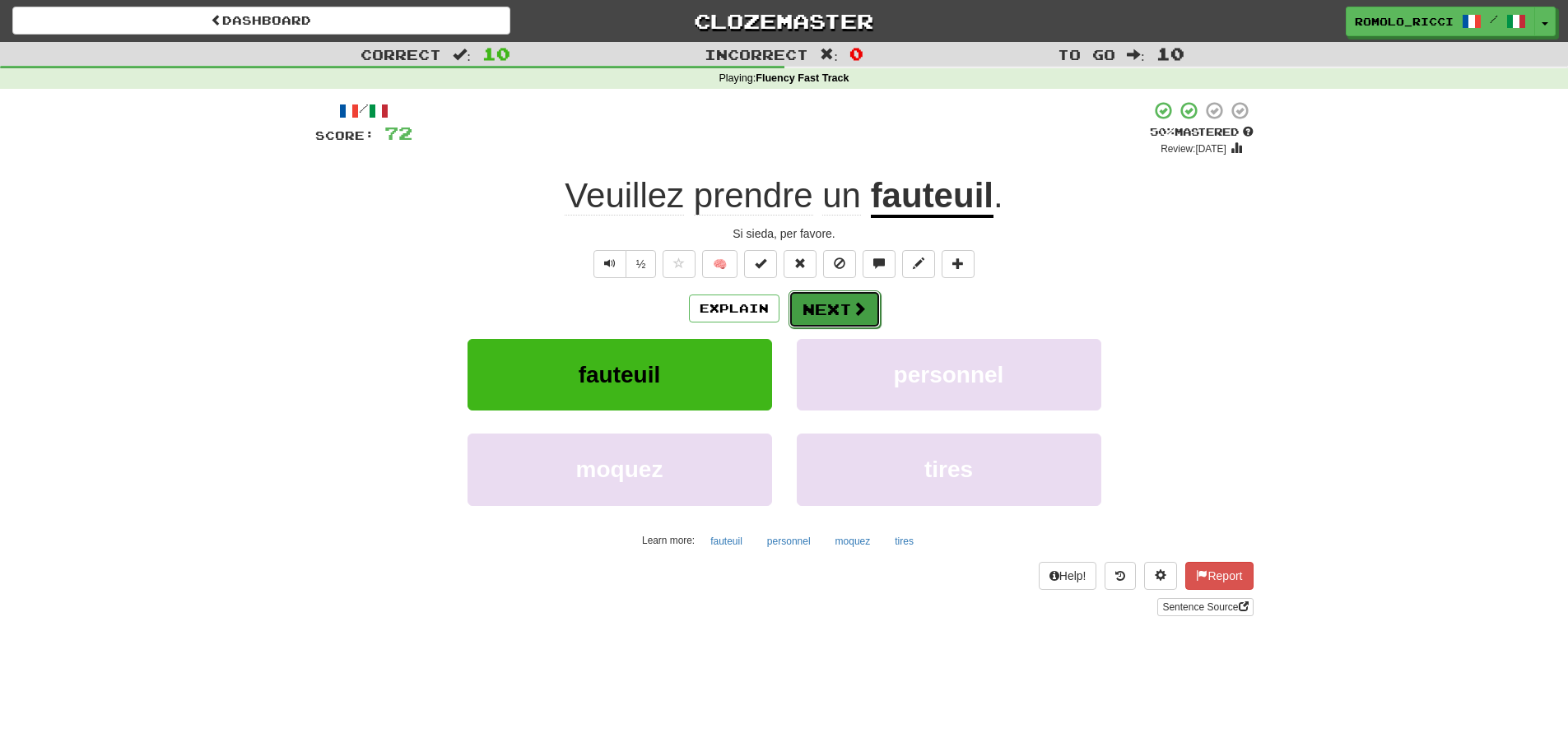
click at [819, 299] on button "Next" at bounding box center [835, 309] width 92 height 38
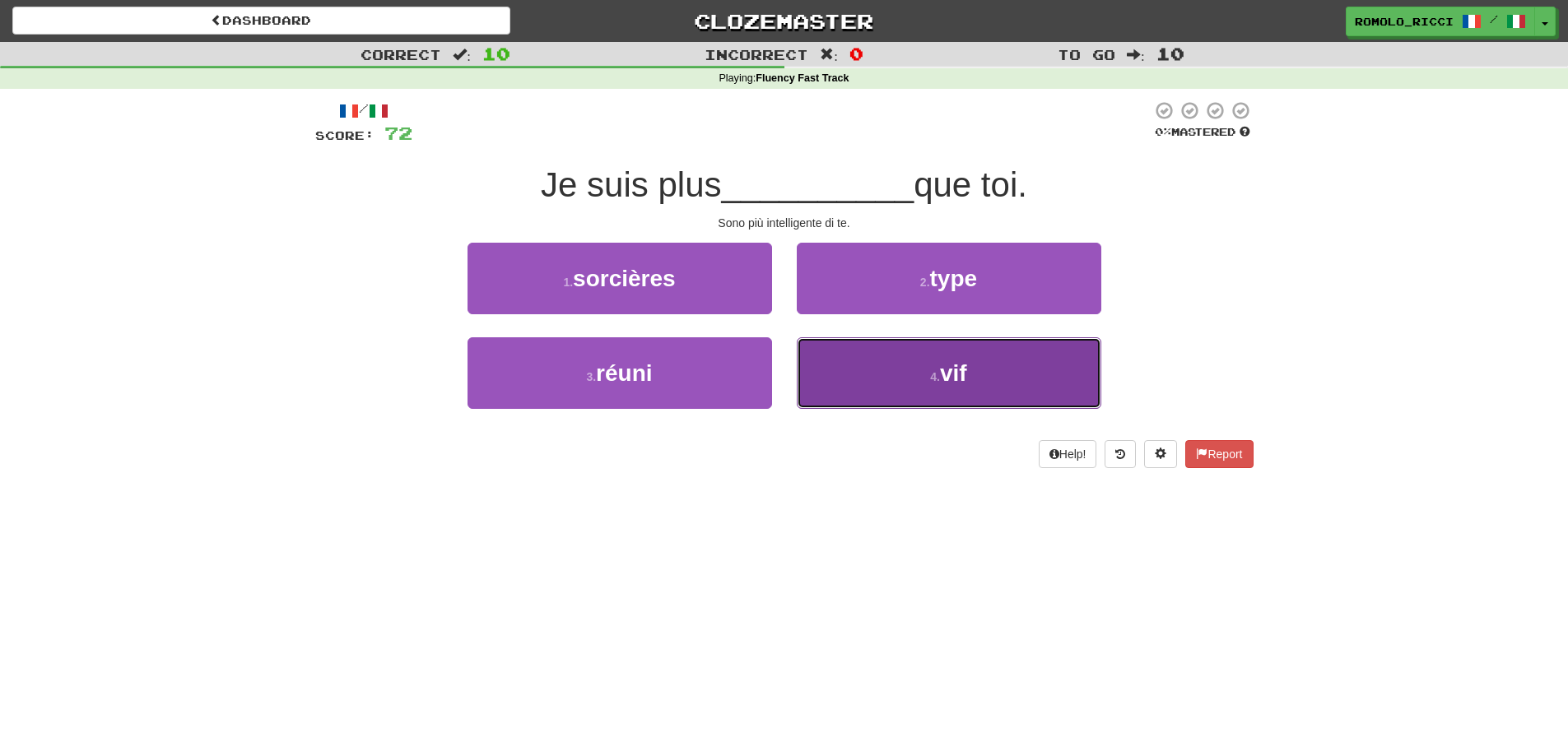
click at [926, 365] on button "4 . vif" at bounding box center [949, 373] width 304 height 72
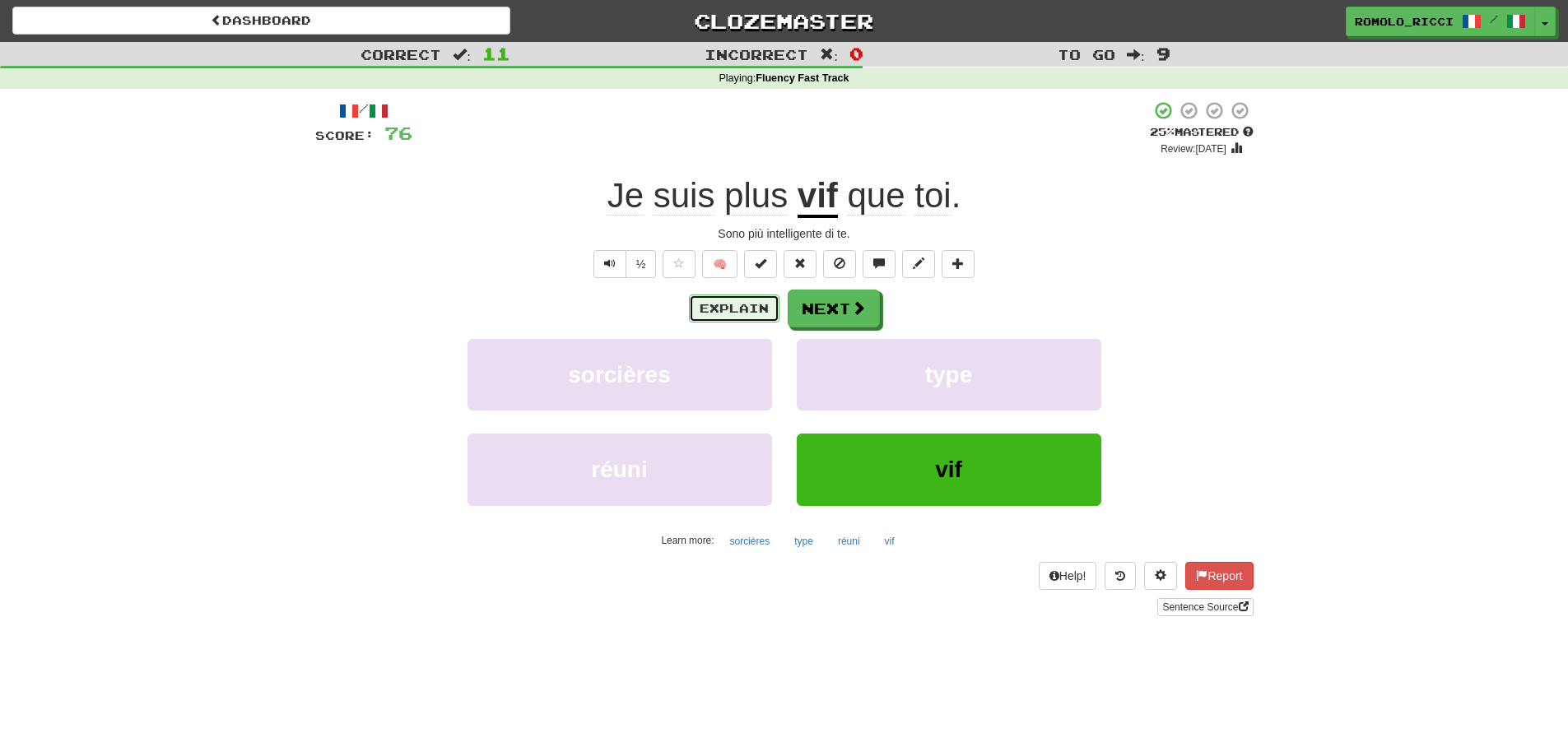
click at [744, 301] on button "Explain" at bounding box center [734, 309] width 91 height 28
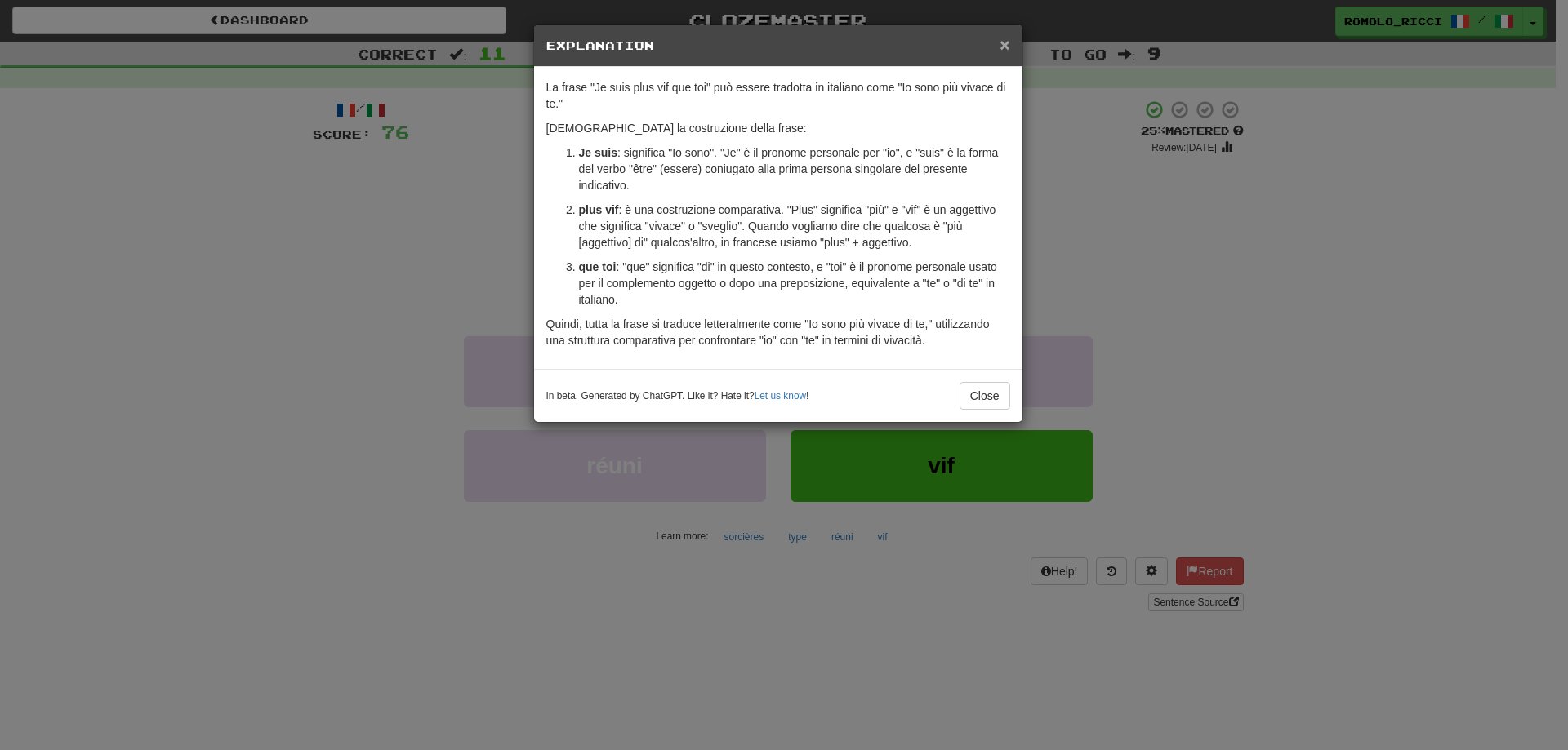
click at [1000, 44] on span "×" at bounding box center [1004, 44] width 10 height 18
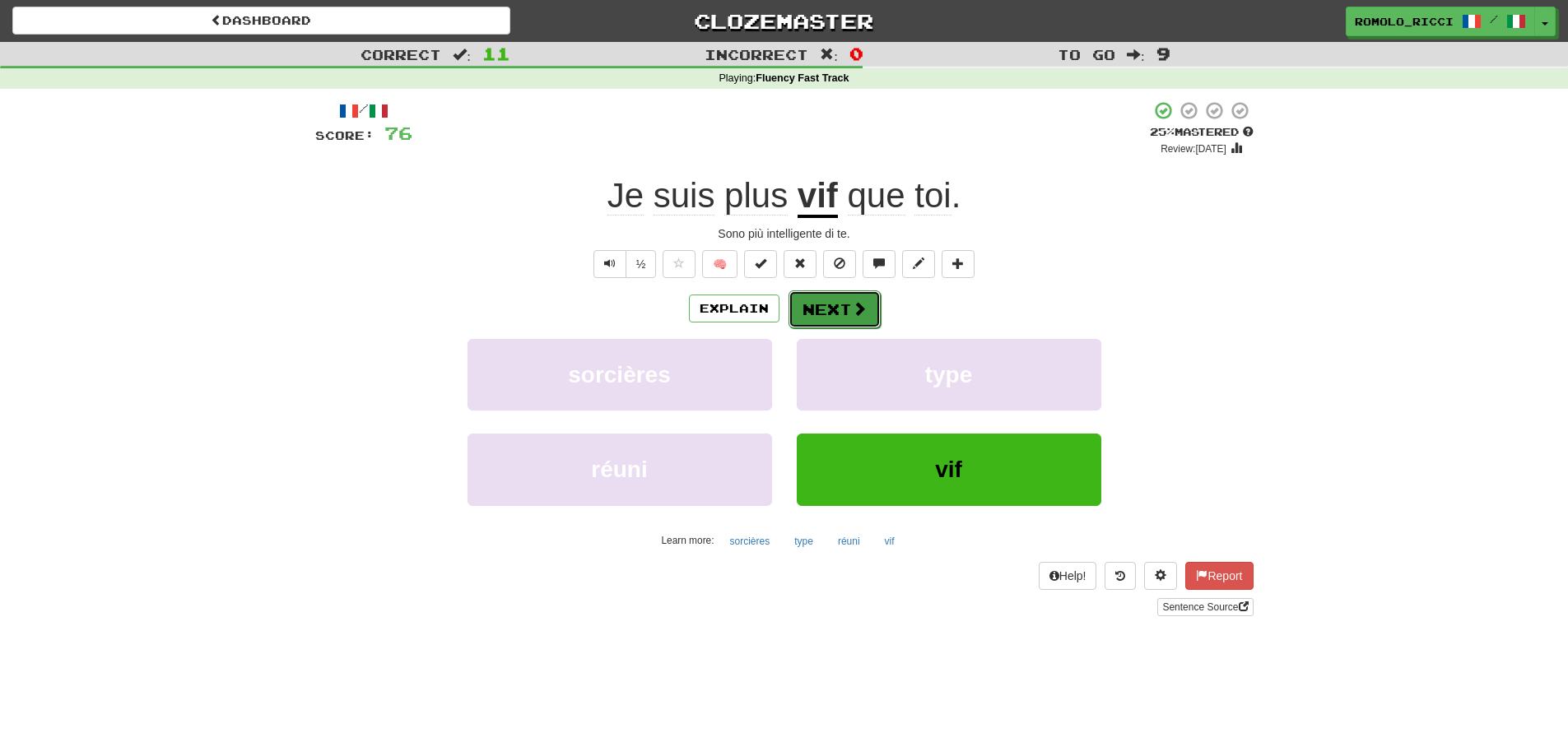
click at [857, 297] on button "Next" at bounding box center [835, 309] width 92 height 38
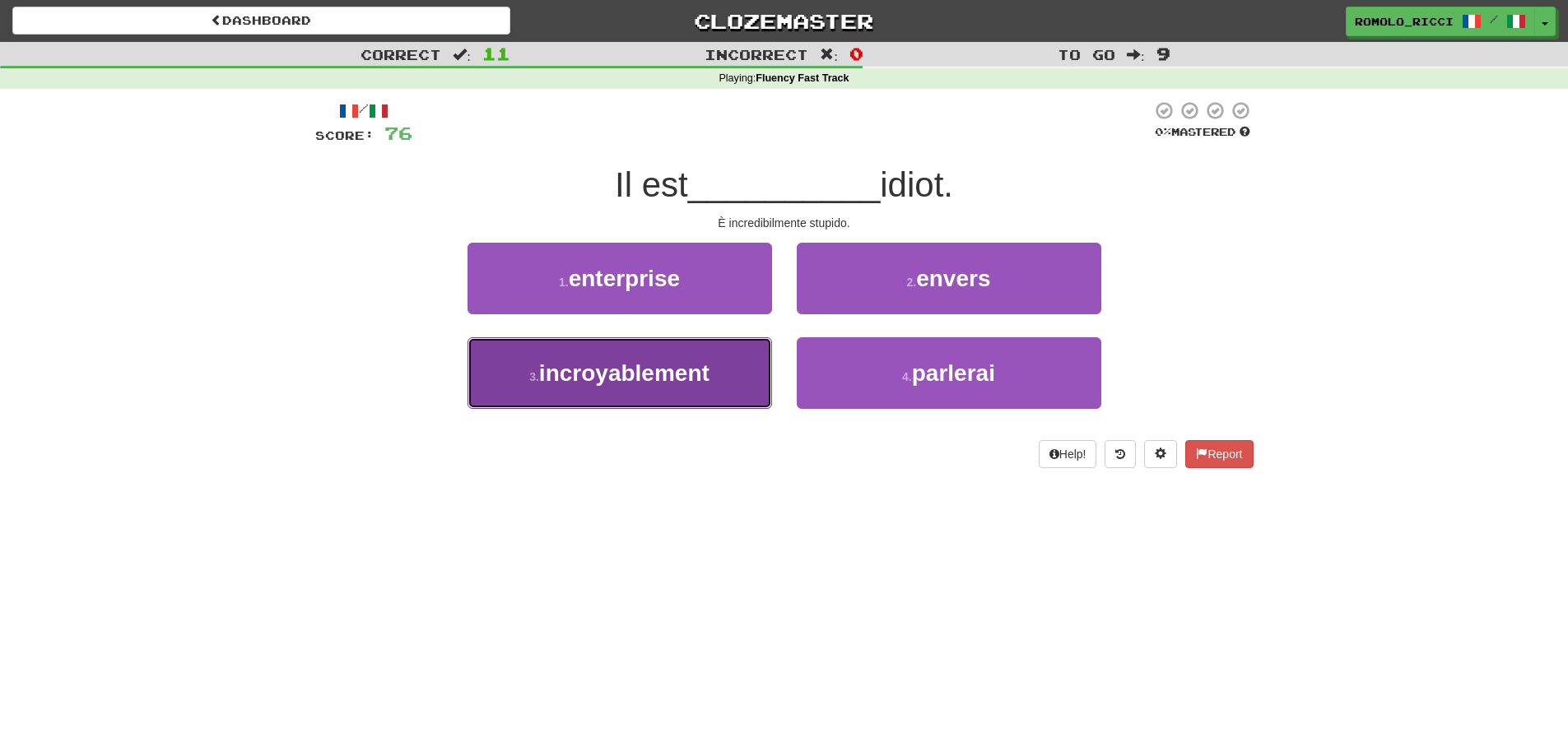
click at [633, 362] on span "incroyablement" at bounding box center [625, 373] width 170 height 26
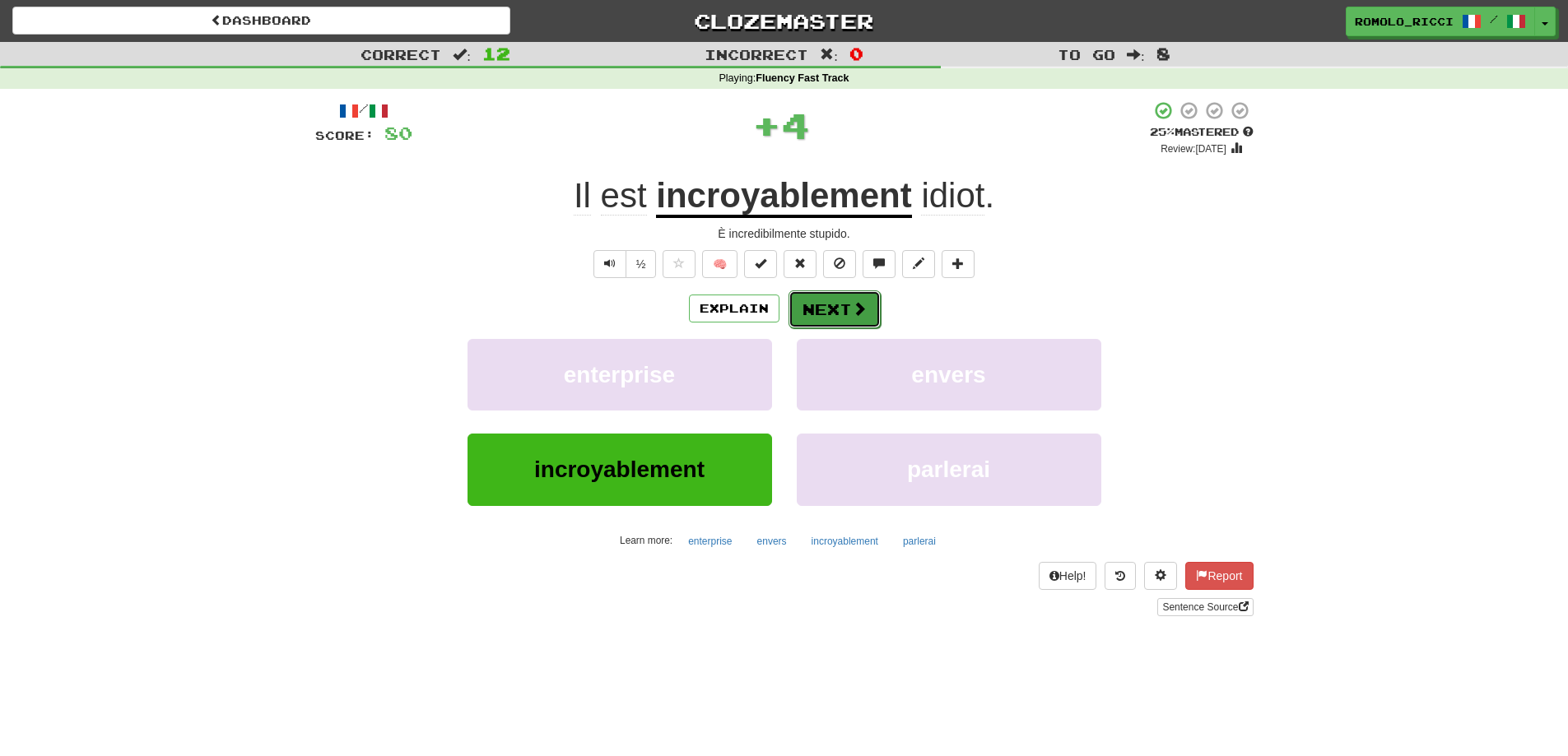
click at [830, 293] on button "Next" at bounding box center [835, 309] width 92 height 38
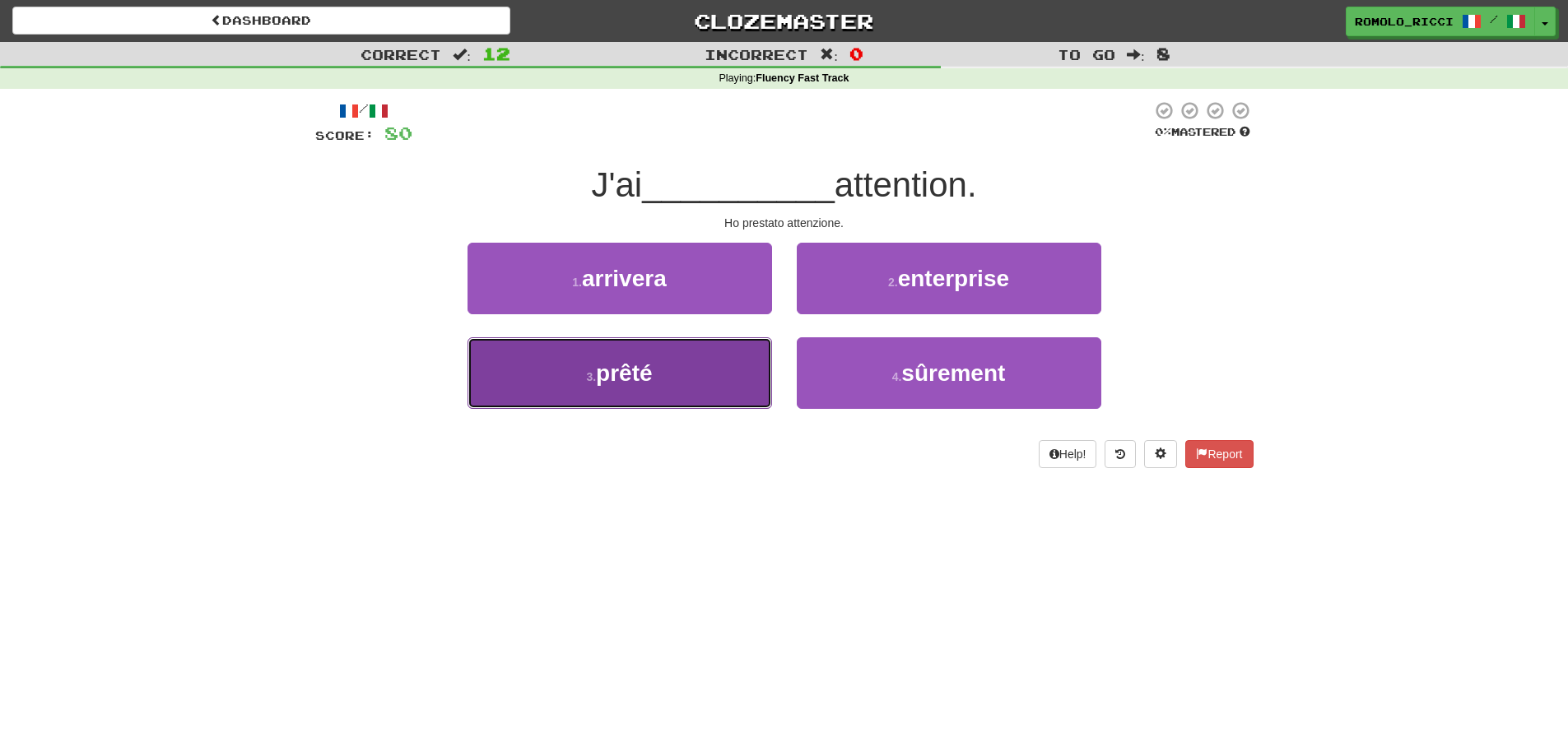
click at [683, 365] on button "3 . prêté" at bounding box center [619, 373] width 304 height 72
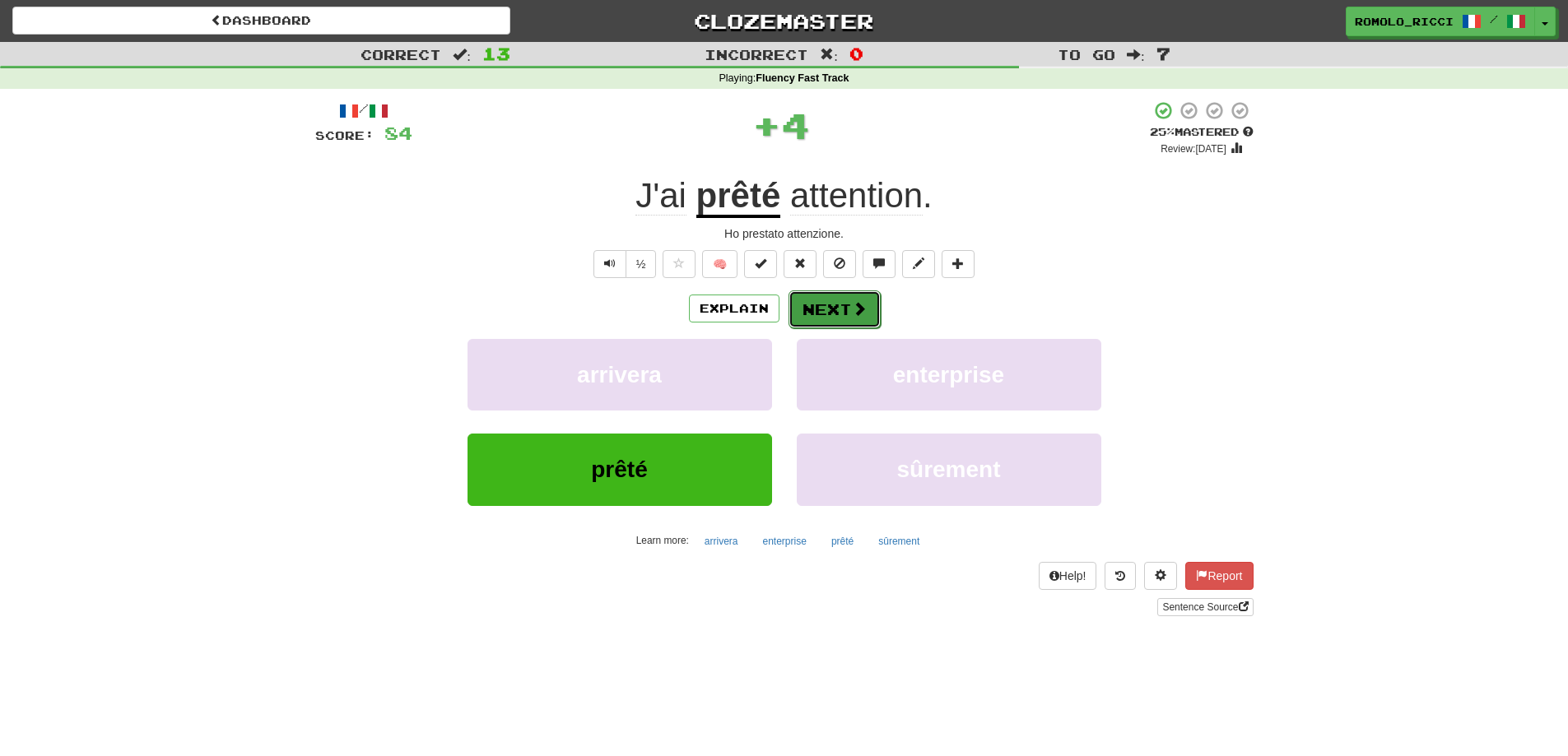
click at [823, 301] on button "Next" at bounding box center [835, 309] width 92 height 38
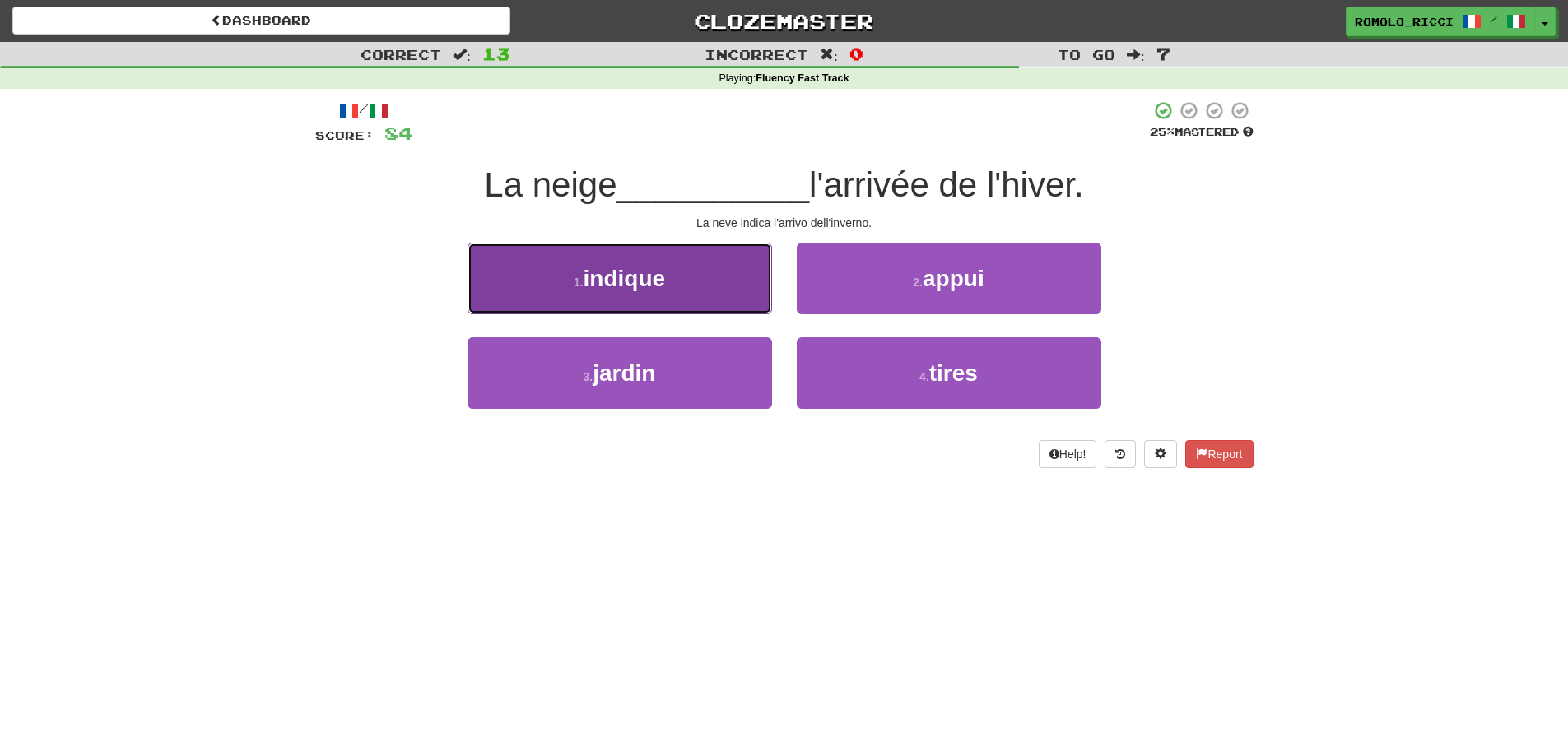
click at [715, 289] on button "1 . indique" at bounding box center [619, 279] width 304 height 72
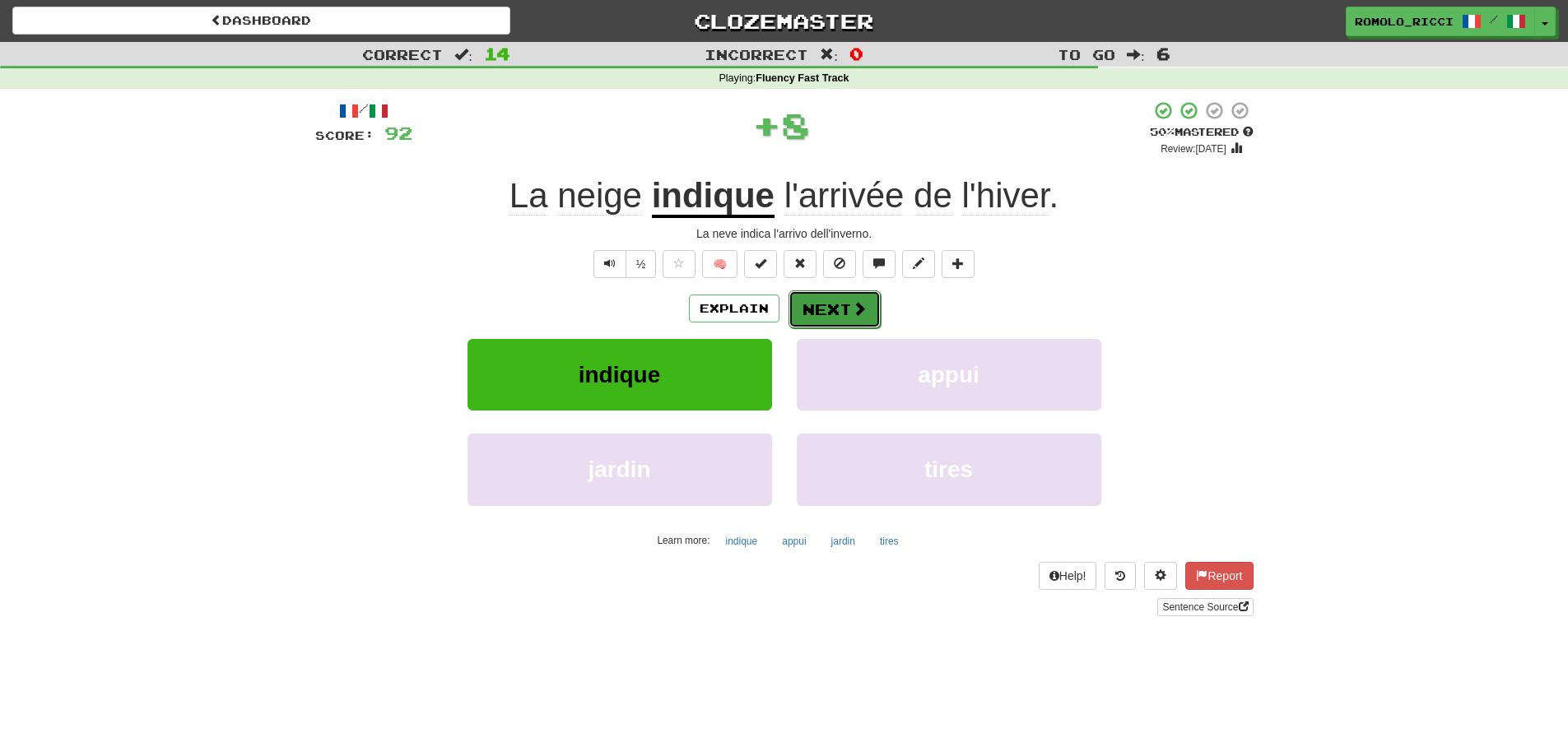
click at [828, 303] on button "Next" at bounding box center [835, 309] width 92 height 38
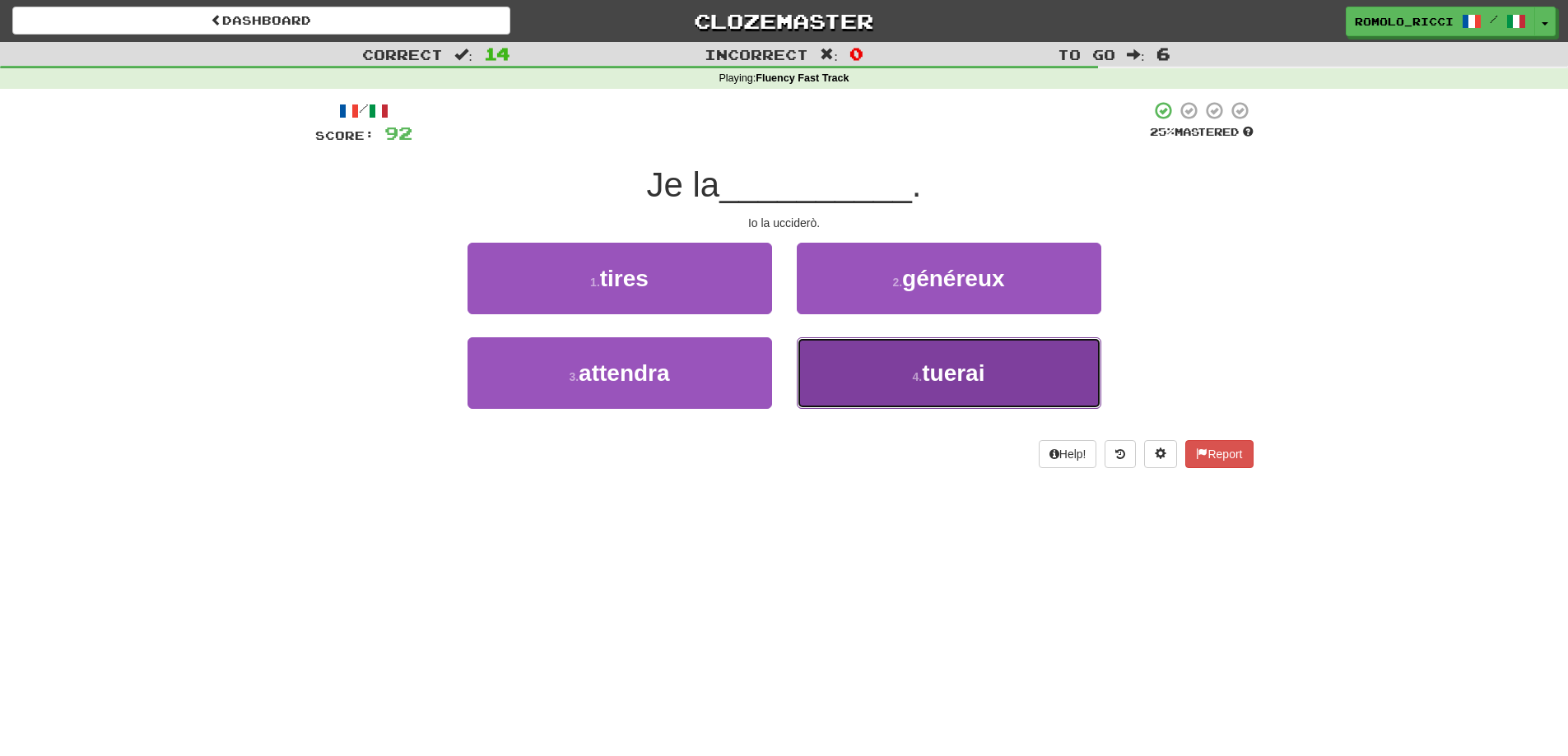
drag, startPoint x: 914, startPoint y: 380, endPoint x: 879, endPoint y: 352, distance: 44.8
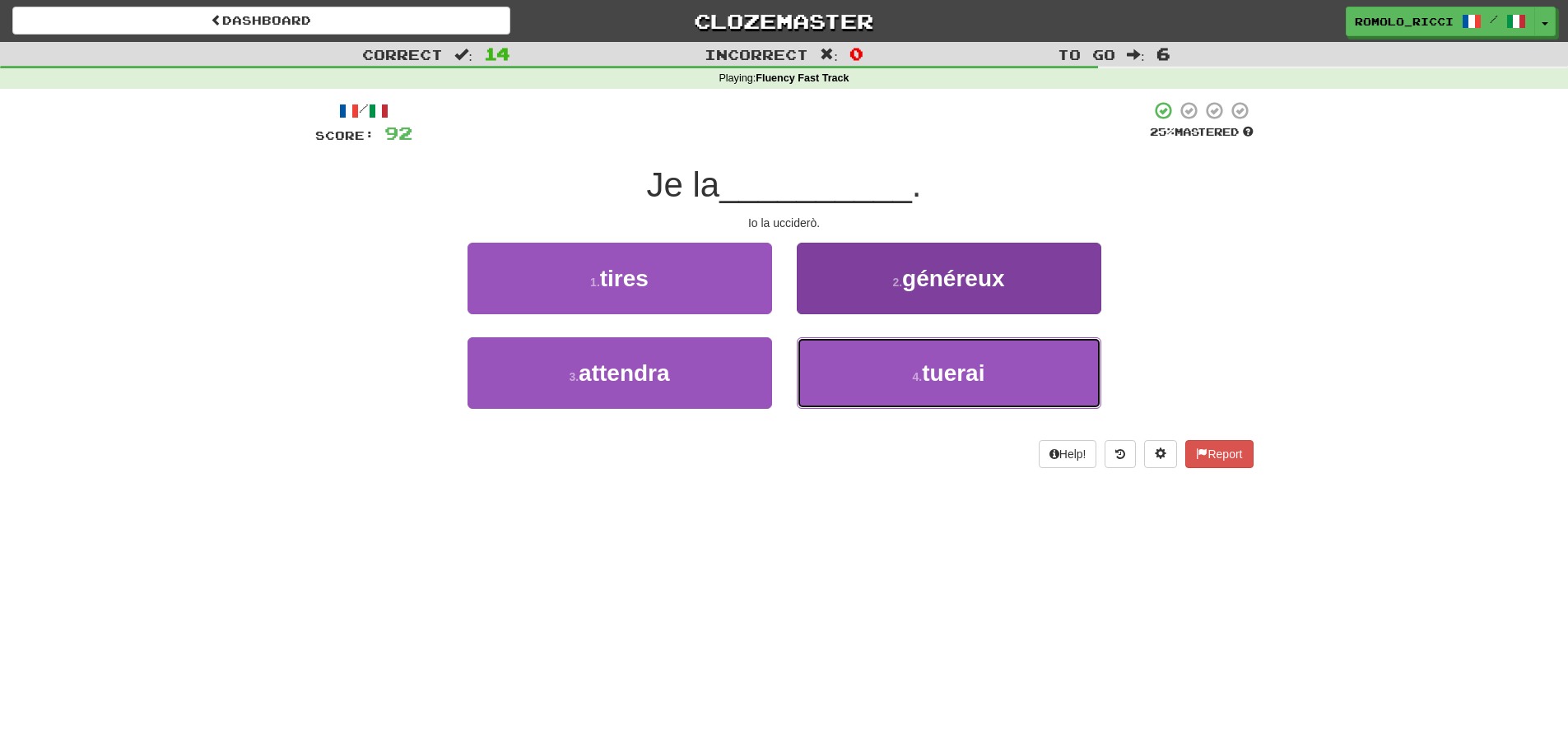
click at [914, 379] on small "4 ." at bounding box center [918, 376] width 10 height 13
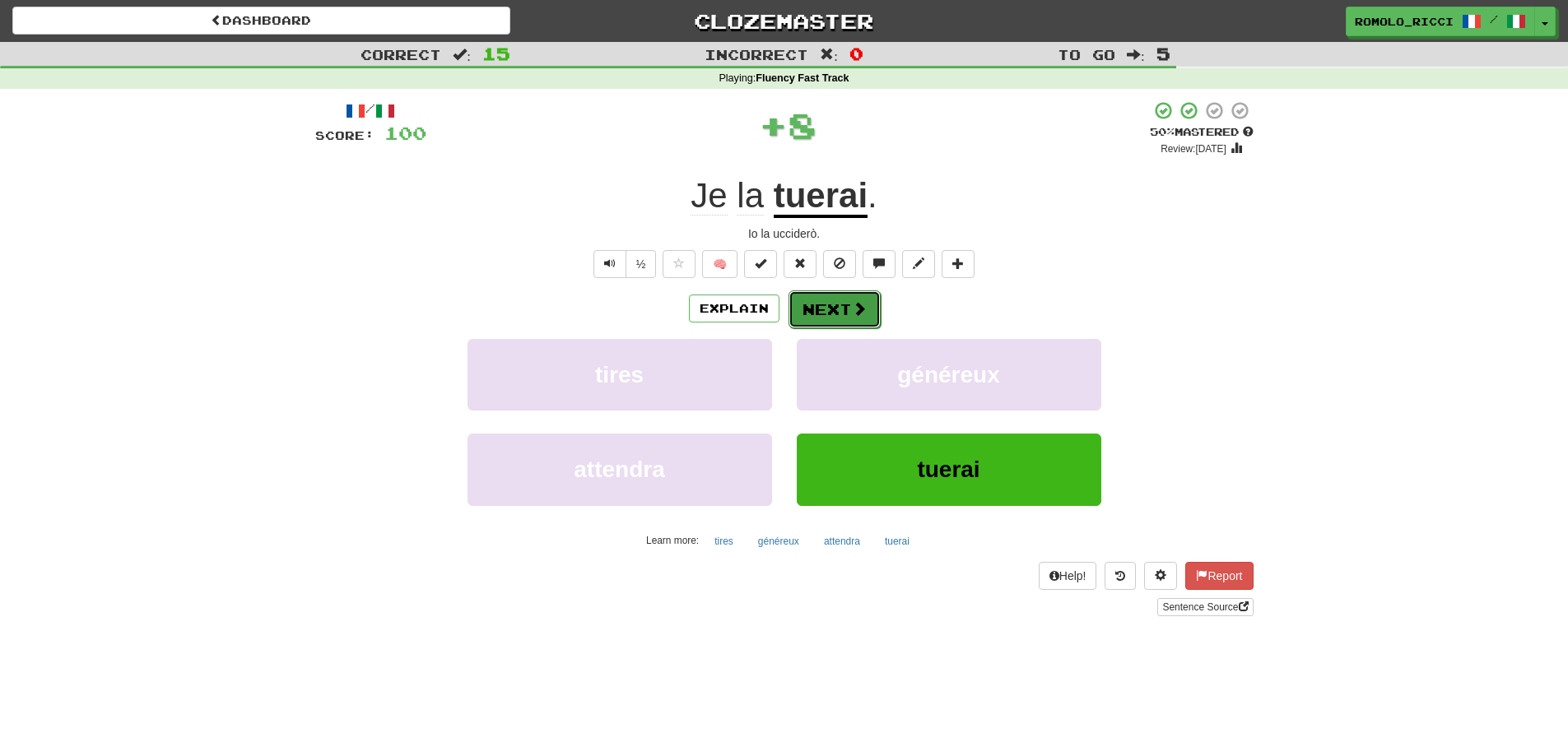
click at [802, 317] on button "Next" at bounding box center [835, 309] width 92 height 38
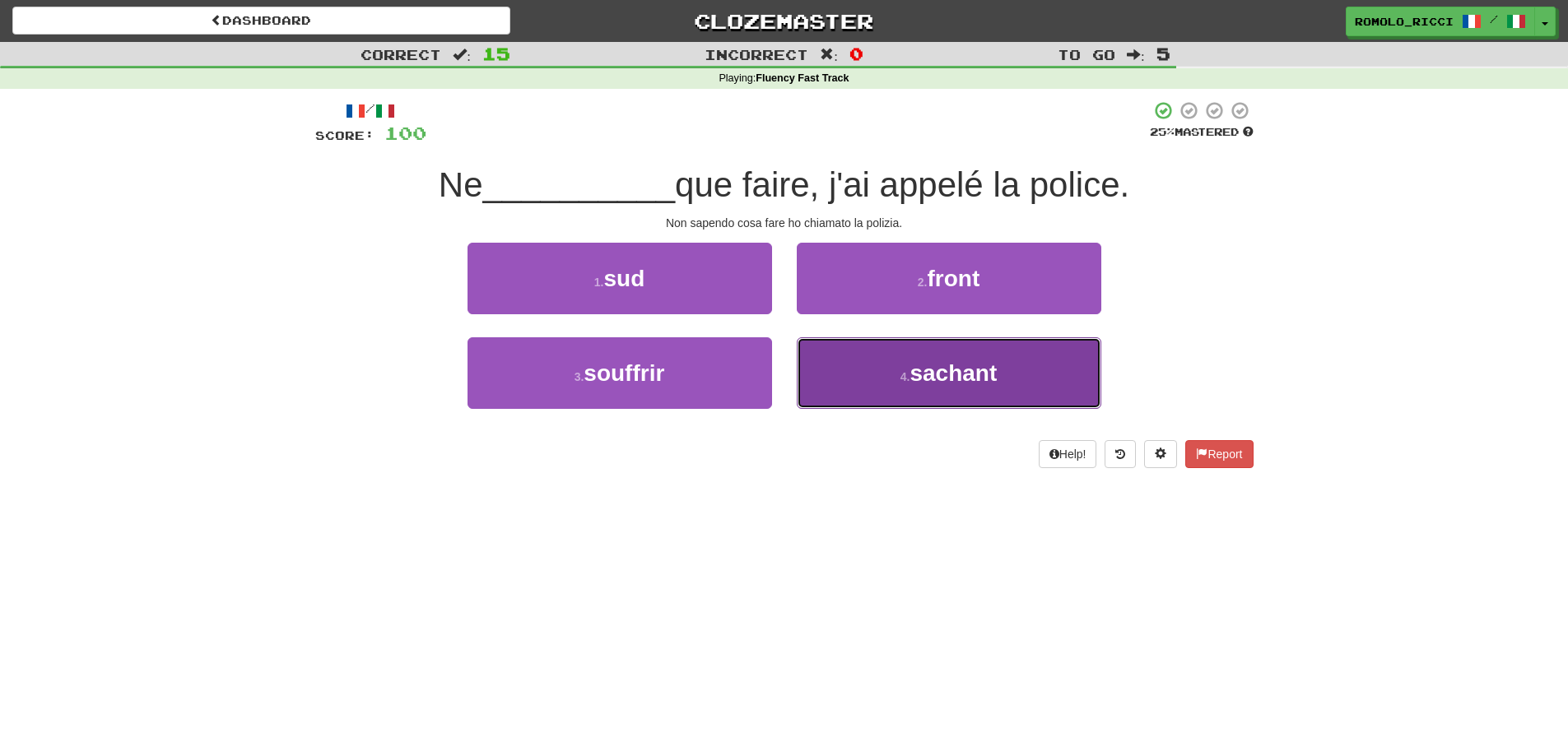
click at [914, 351] on button "4 . sachant" at bounding box center [949, 373] width 304 height 72
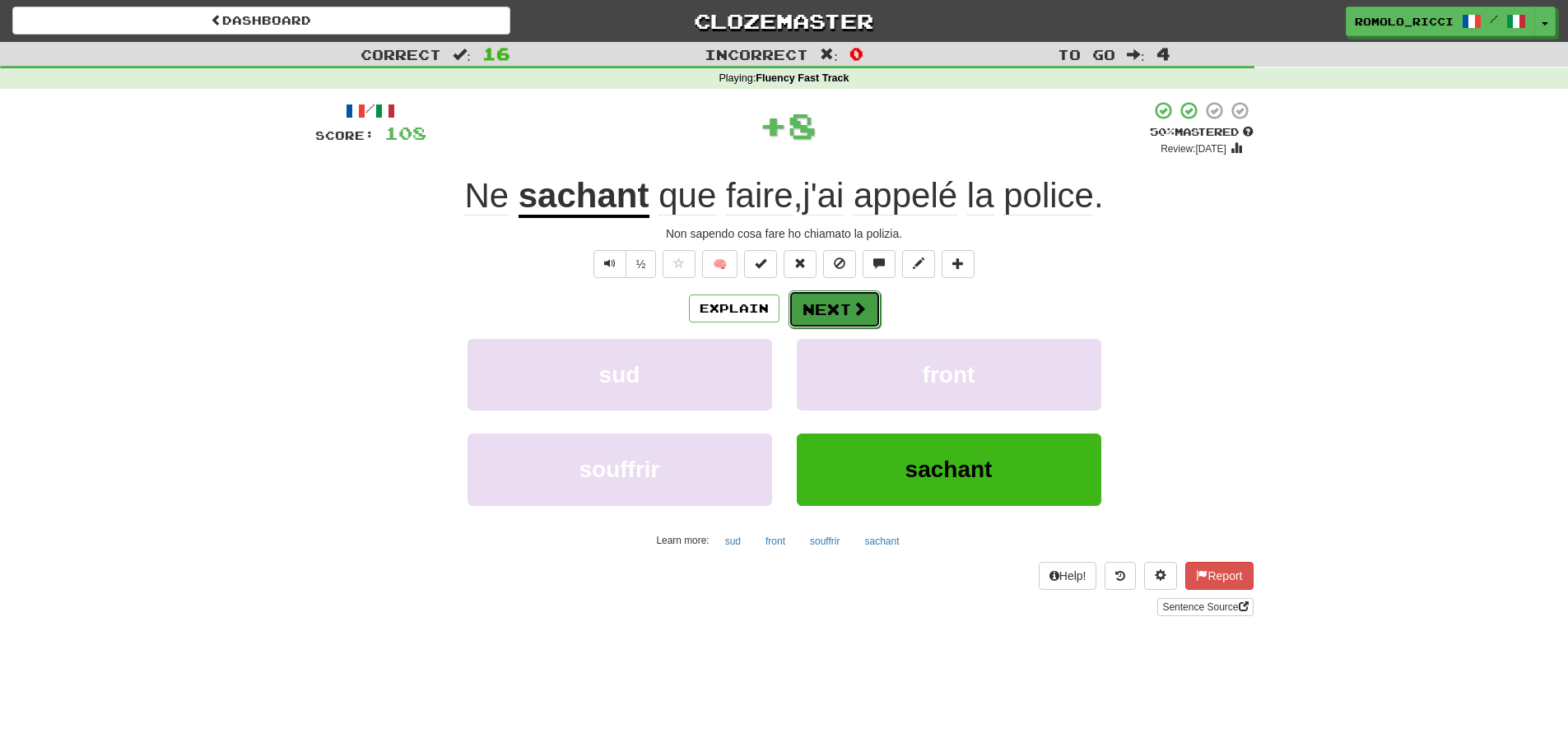
click at [834, 308] on button "Next" at bounding box center [835, 309] width 92 height 38
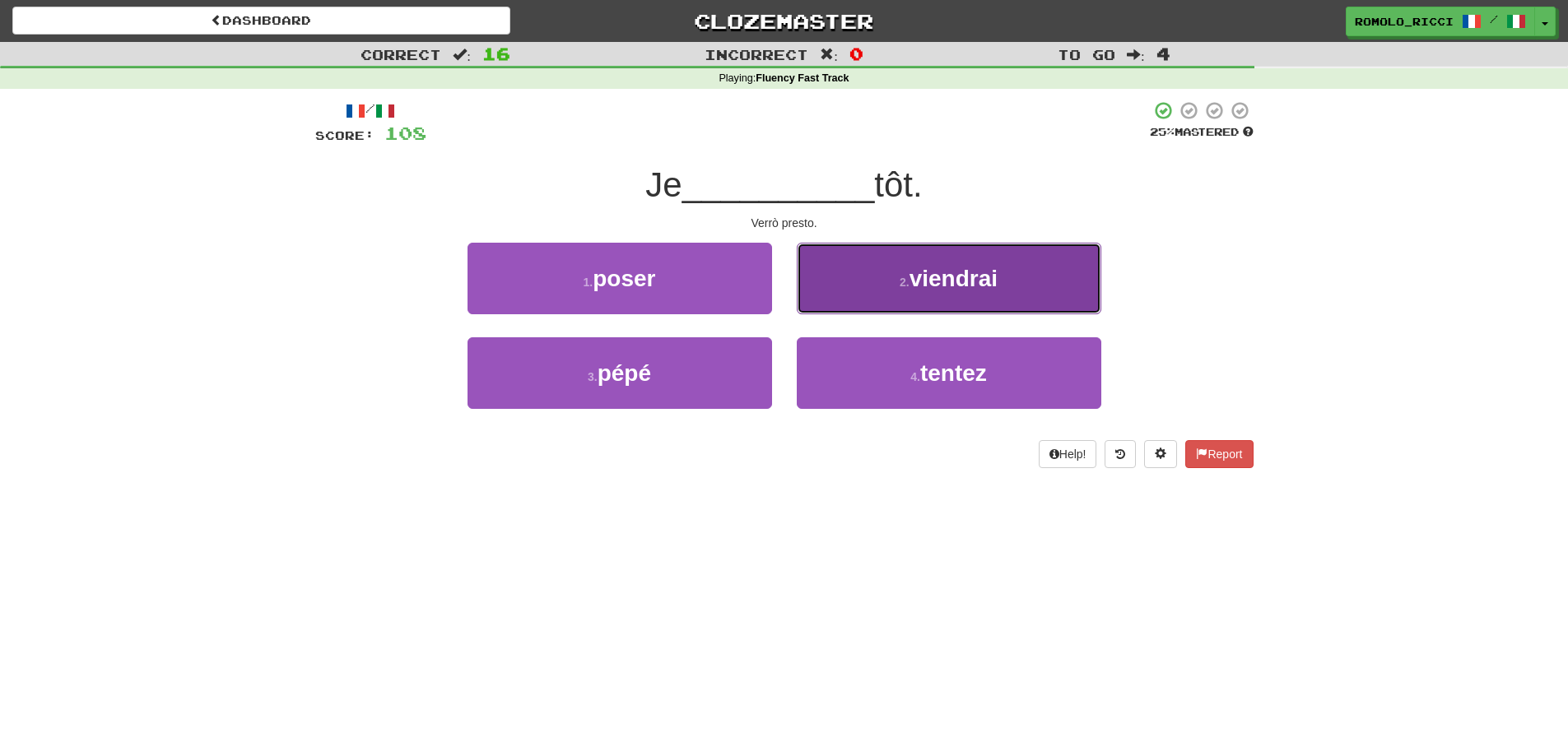
click at [893, 281] on button "2 . viendrai" at bounding box center [949, 279] width 304 height 72
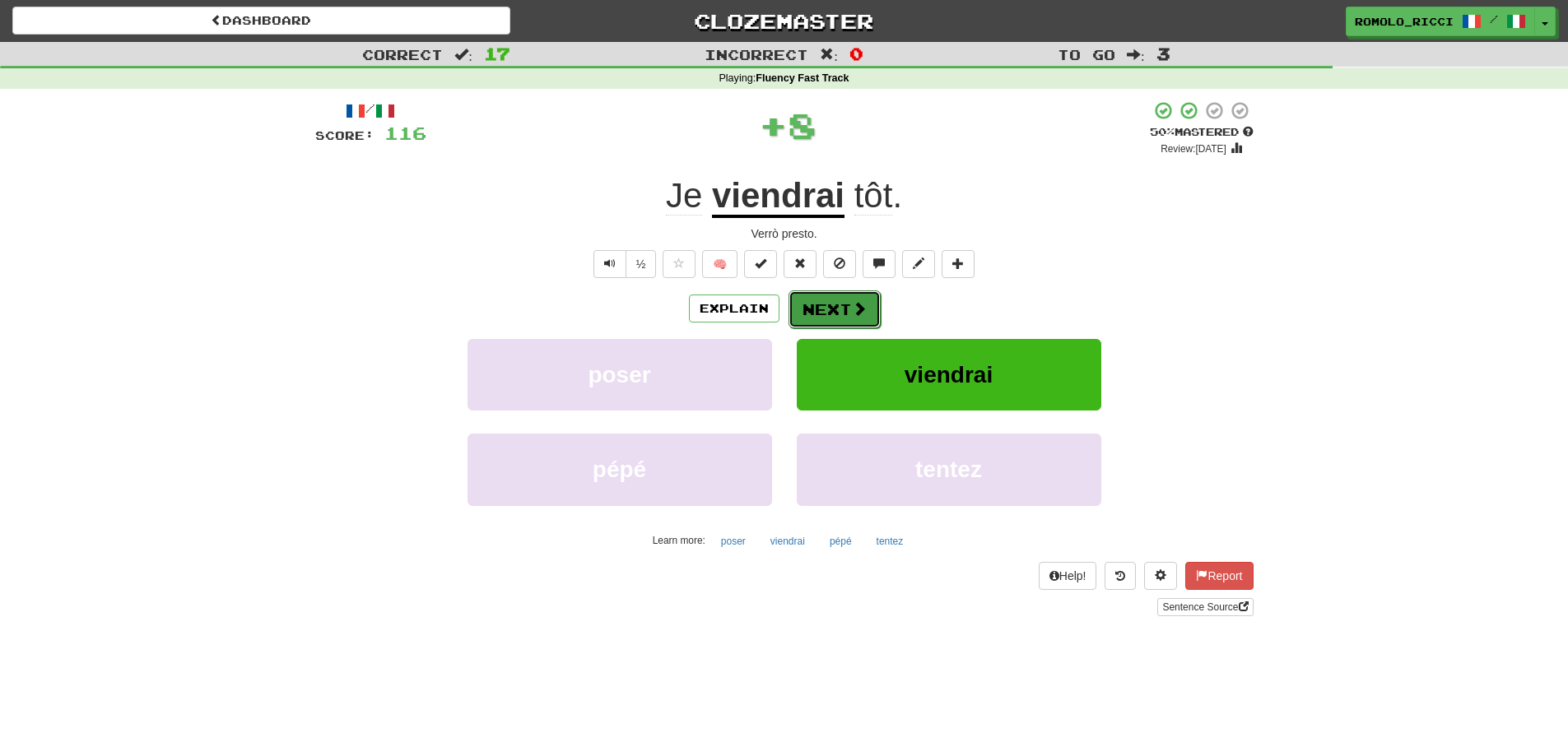
click at [840, 306] on button "Next" at bounding box center [835, 309] width 92 height 38
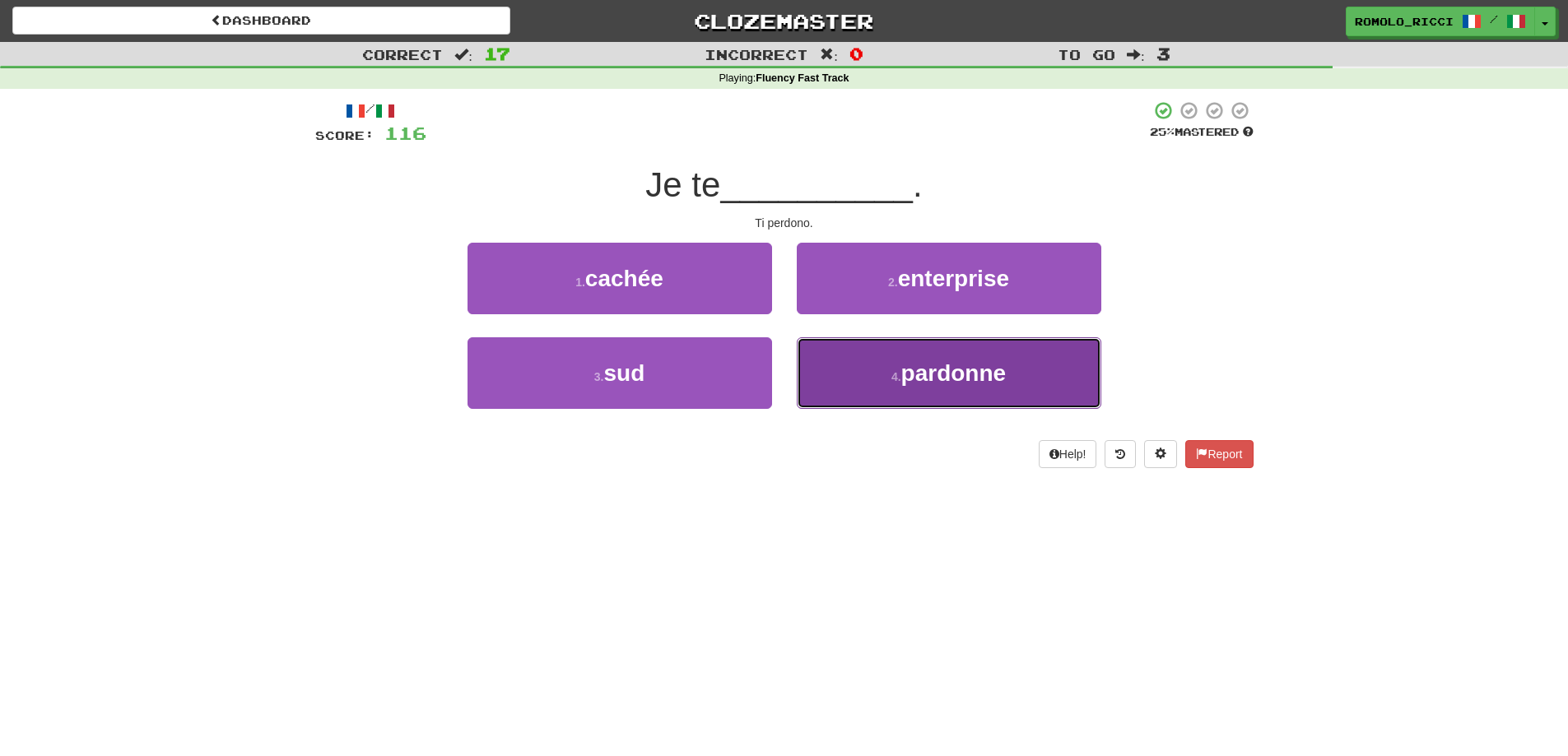
click at [925, 380] on span "pardonne" at bounding box center [954, 373] width 106 height 26
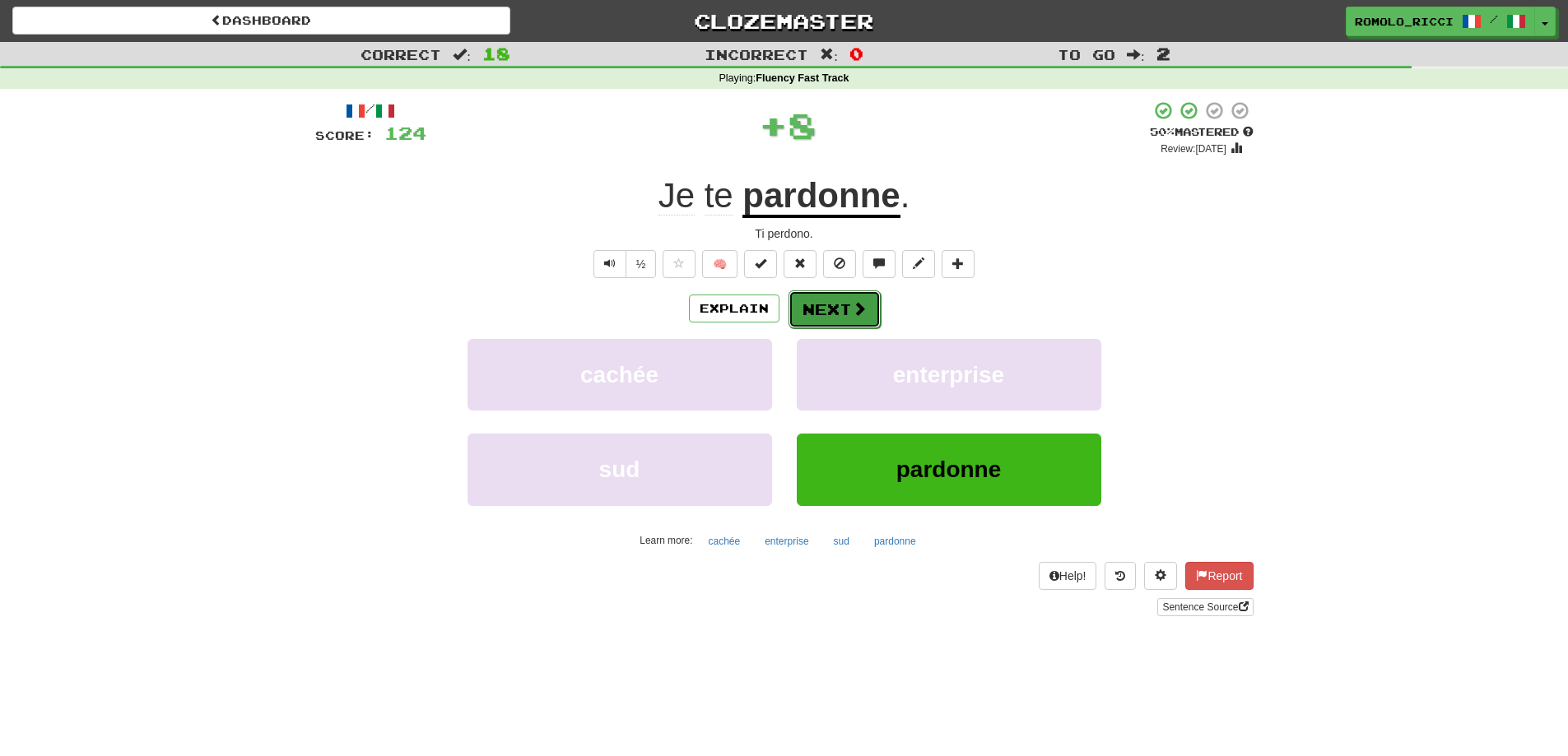
click at [840, 322] on button "Next" at bounding box center [835, 309] width 92 height 38
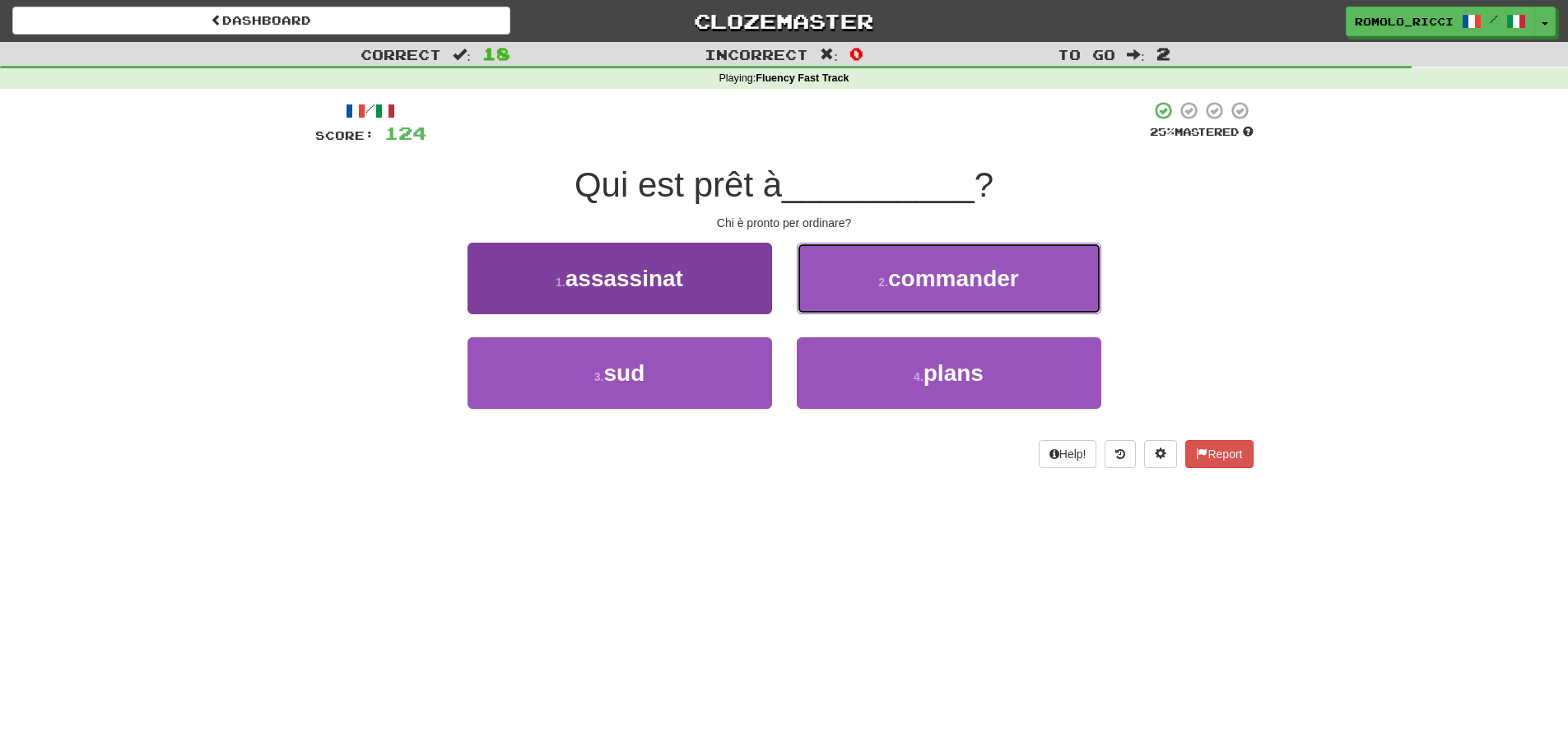
drag, startPoint x: 829, startPoint y: 293, endPoint x: 671, endPoint y: 264, distance: 160.6
click at [795, 292] on div "2 . commander" at bounding box center [949, 290] width 329 height 95
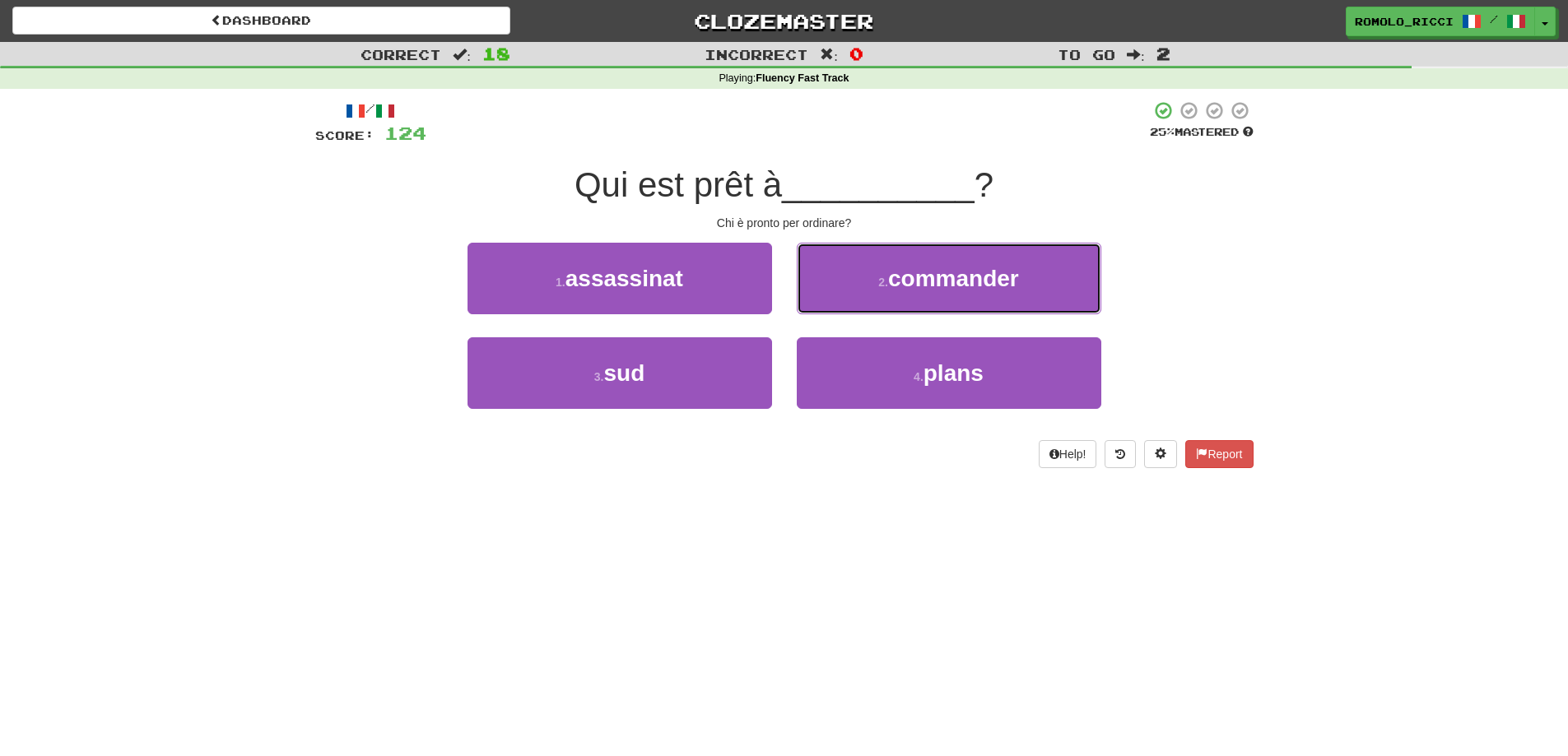
click at [881, 282] on small "2 ." at bounding box center [883, 282] width 10 height 13
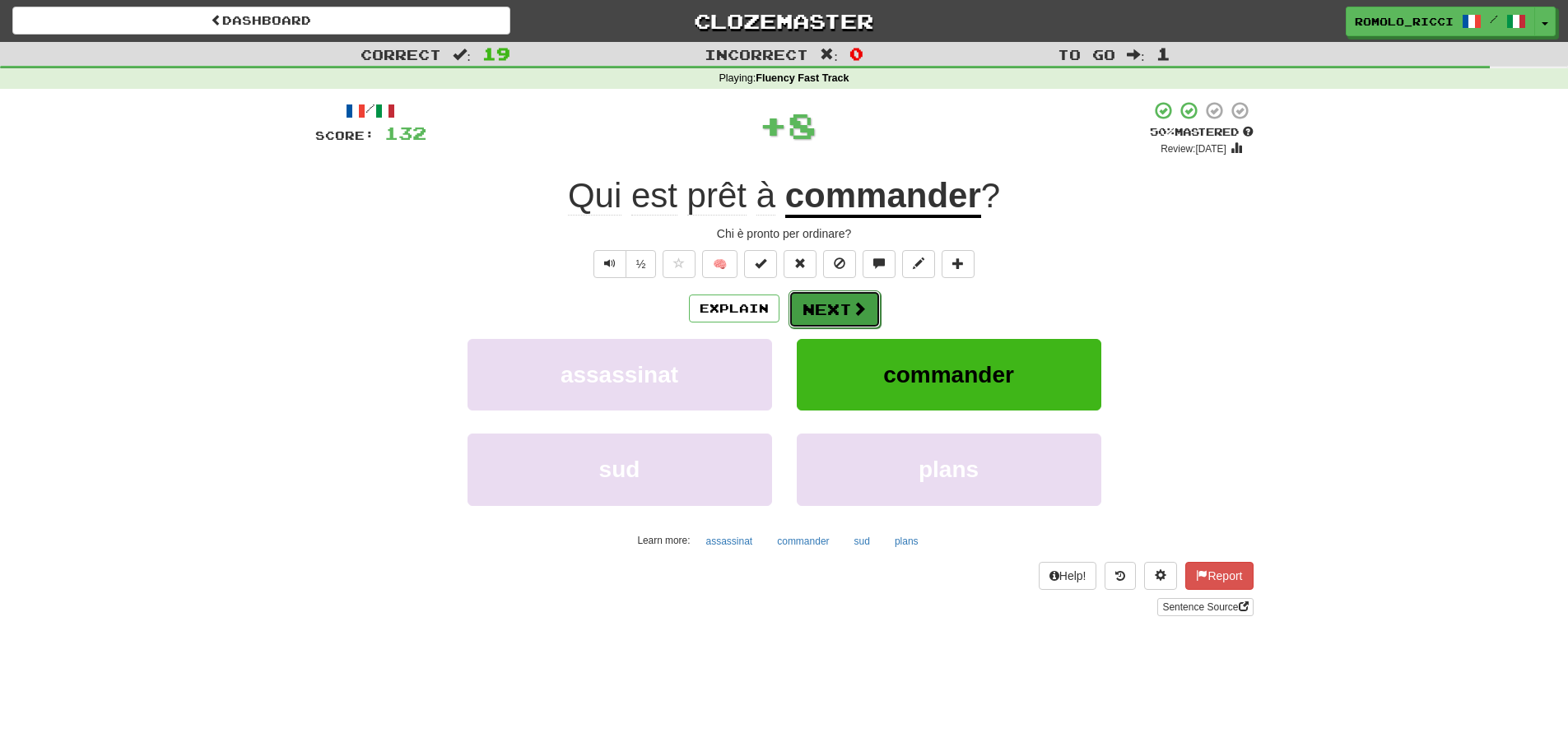
click at [819, 322] on button "Next" at bounding box center [835, 309] width 92 height 38
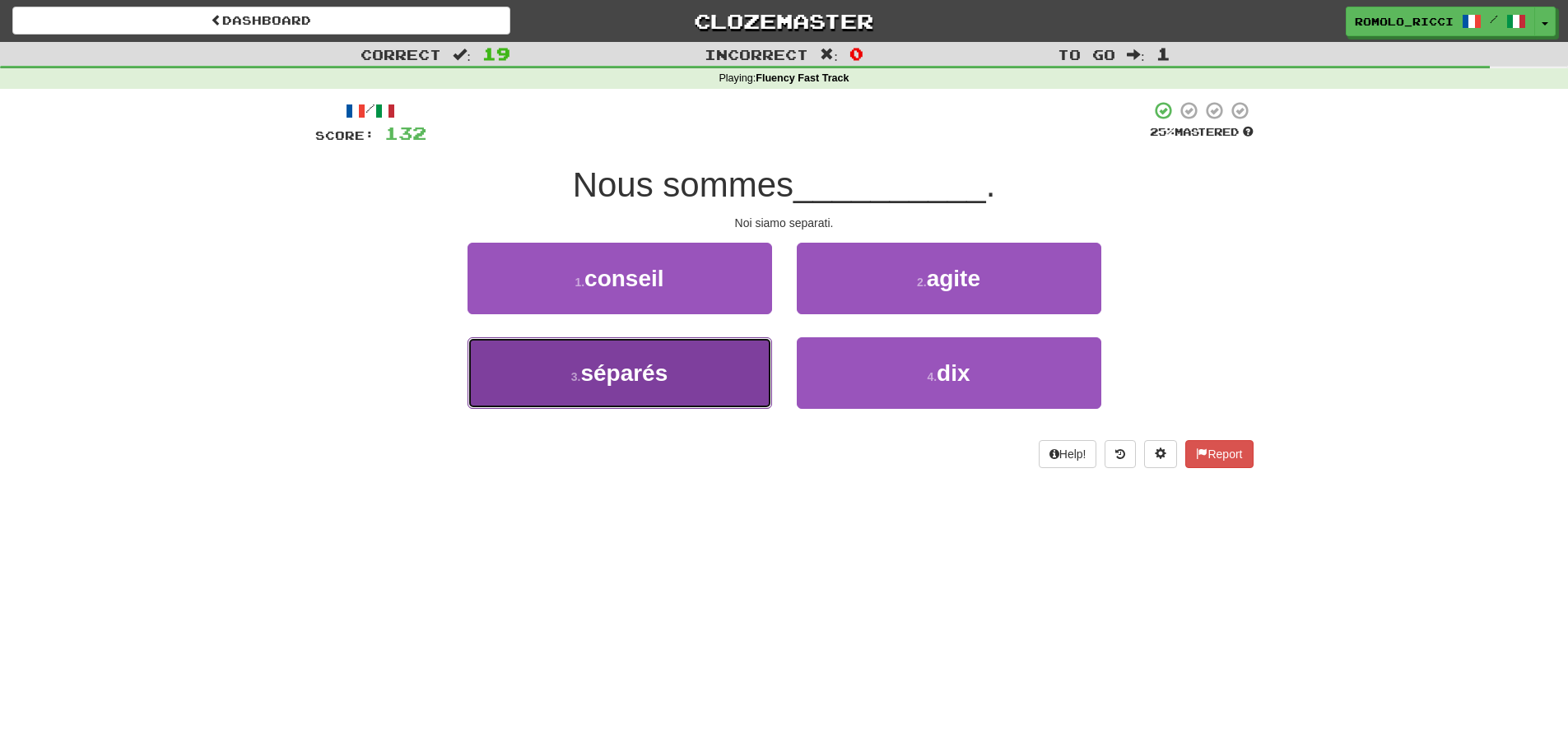
drag, startPoint x: 651, startPoint y: 364, endPoint x: 736, endPoint y: 330, distance: 91.5
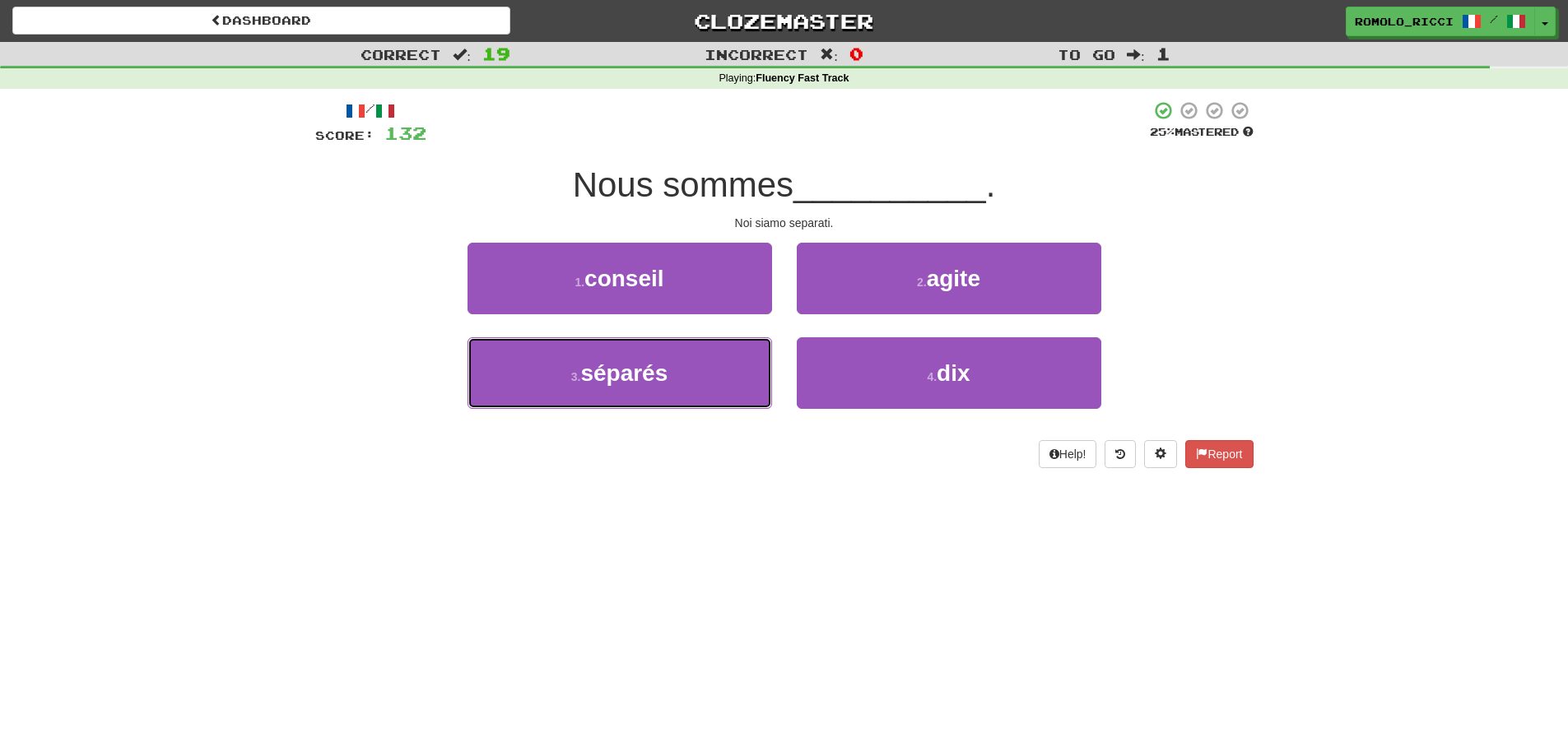
click at [657, 362] on span "séparés" at bounding box center [624, 373] width 87 height 26
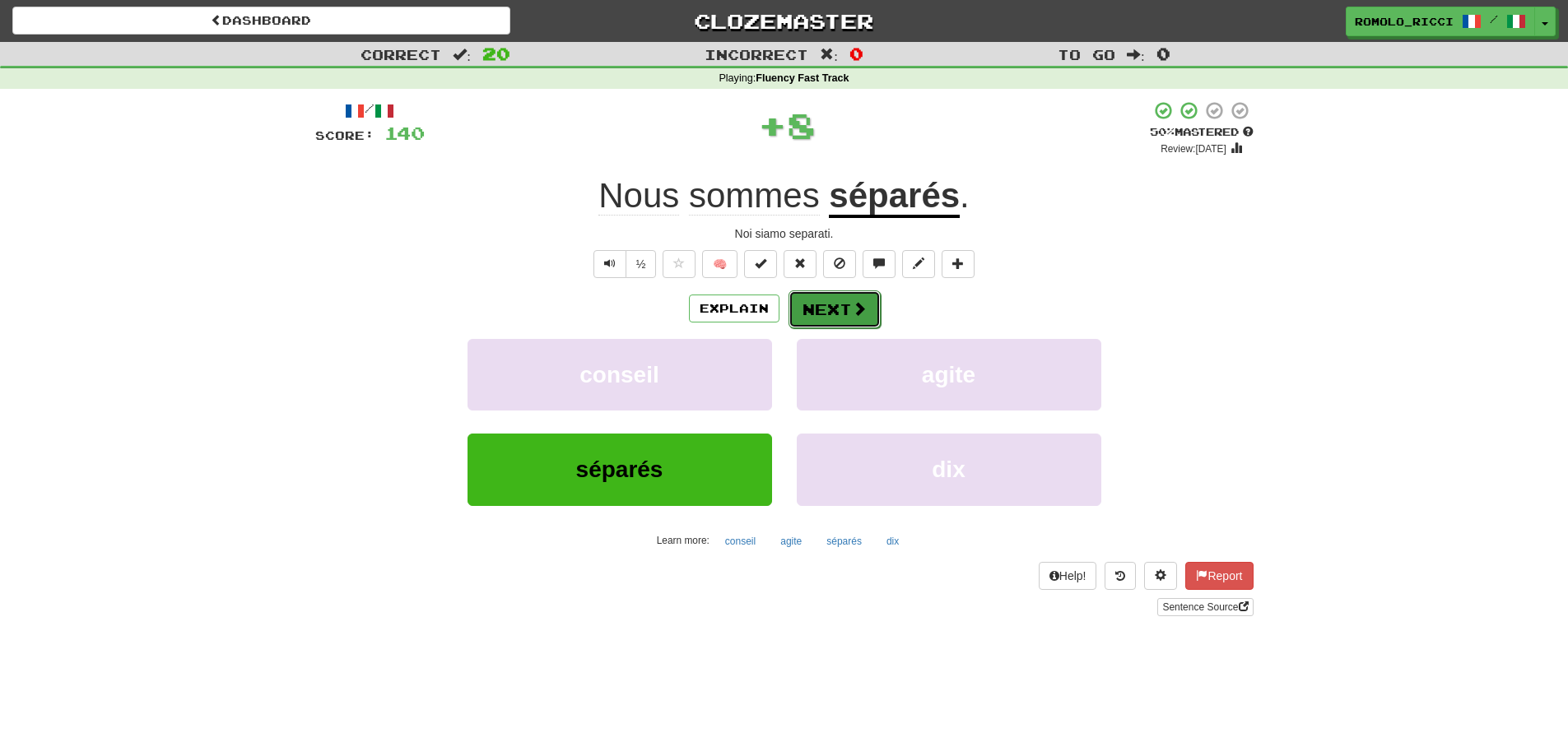
click at [820, 304] on button "Next" at bounding box center [835, 309] width 92 height 38
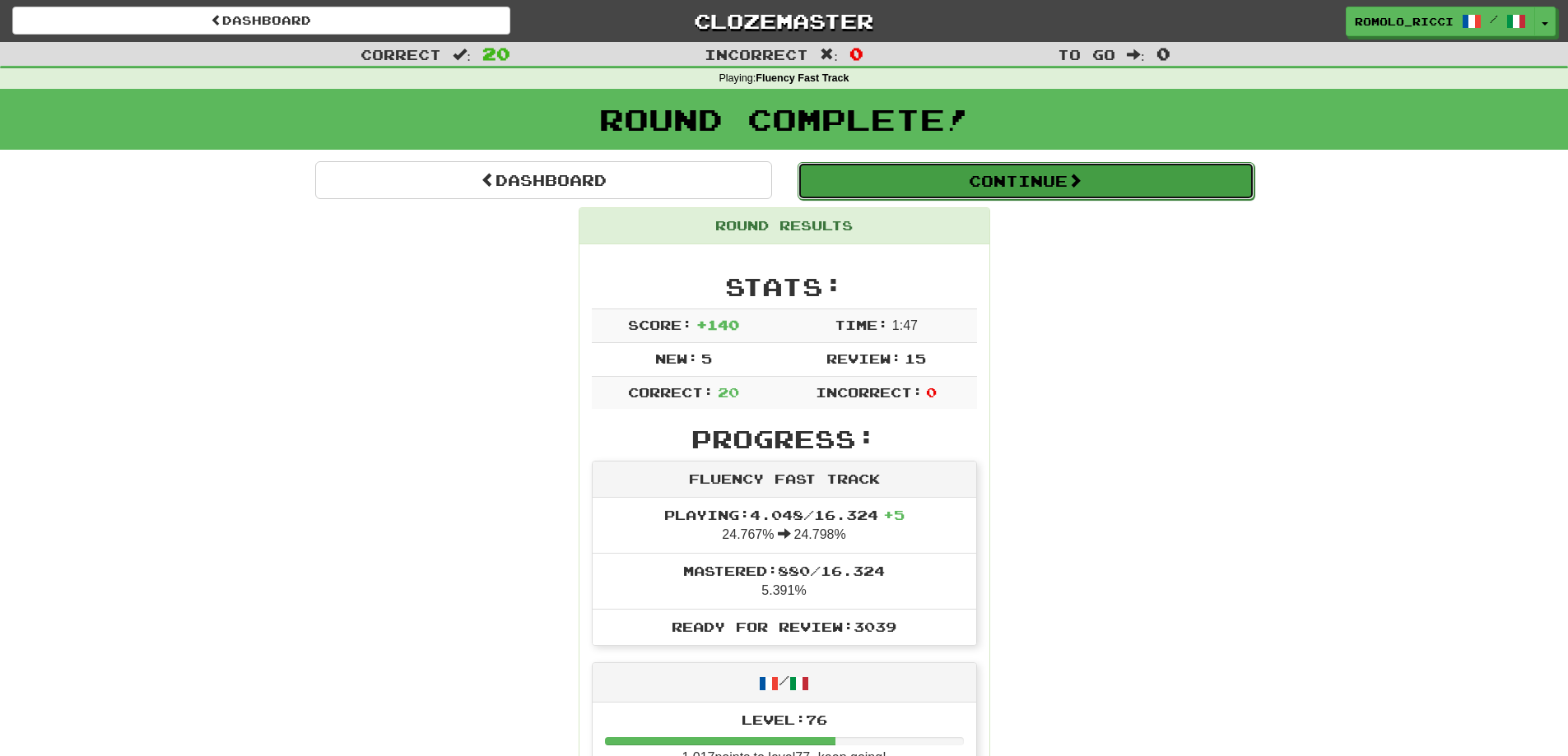
click at [944, 193] on button "Continue" at bounding box center [1026, 181] width 457 height 38
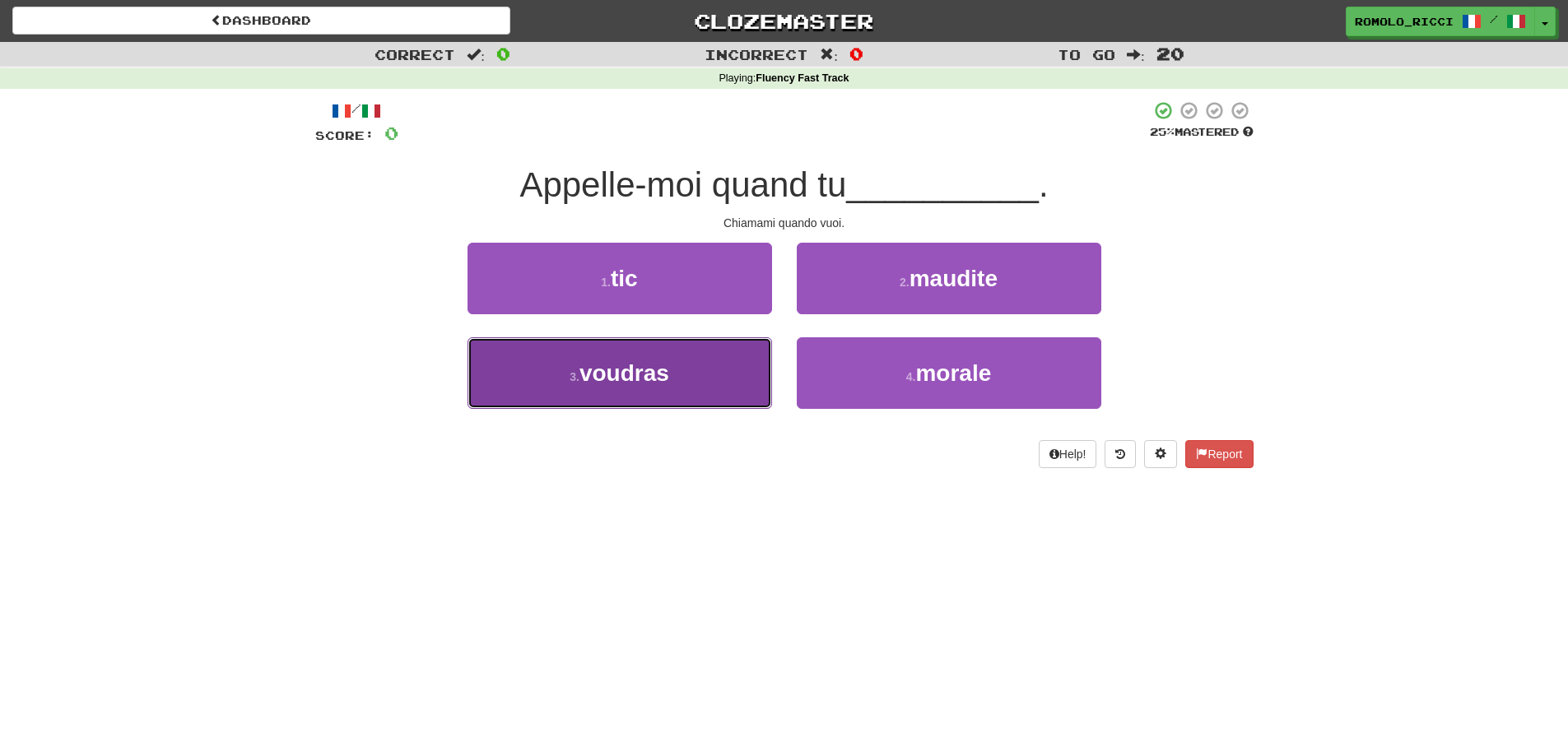
click at [701, 362] on button "3 . voudras" at bounding box center [619, 373] width 304 height 72
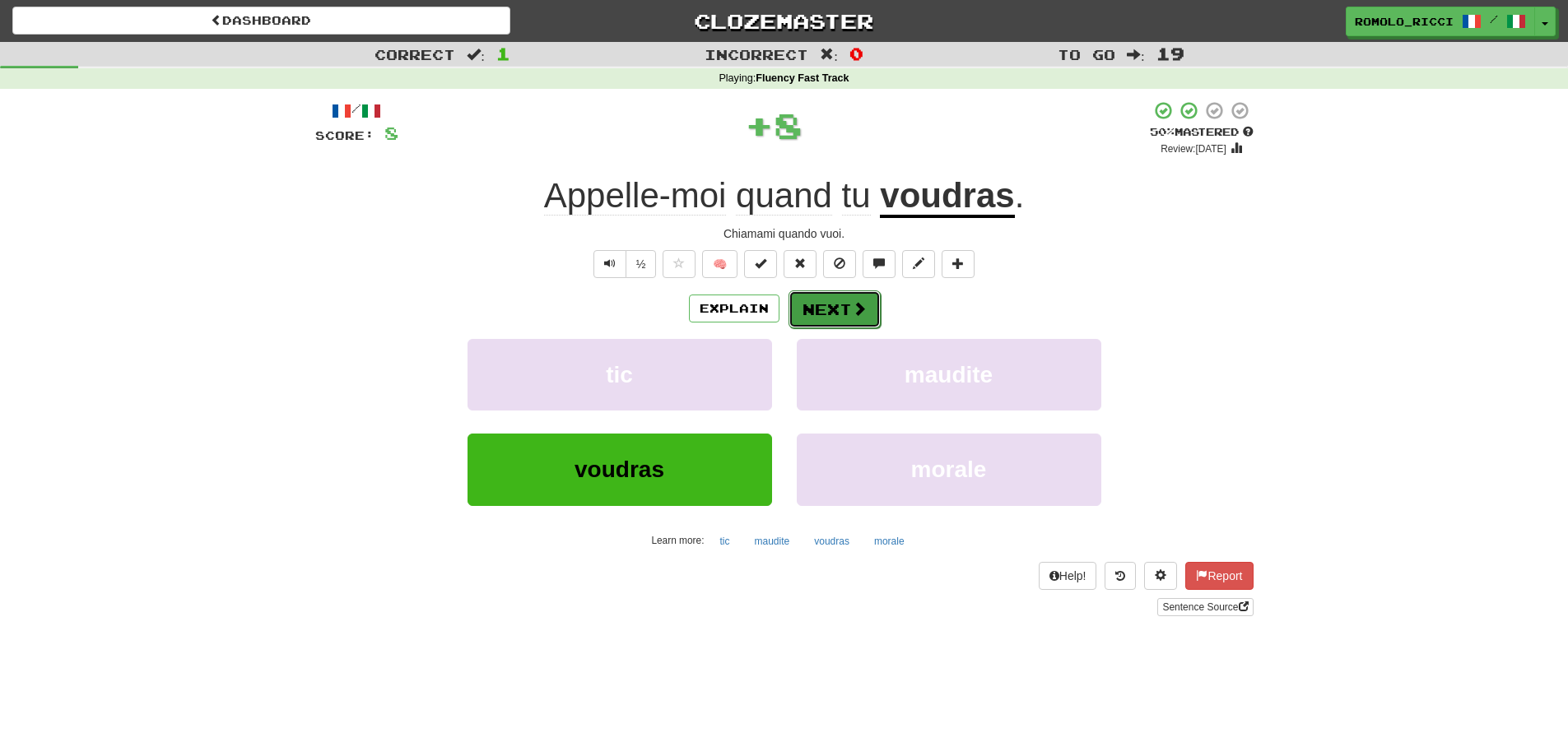
click at [859, 318] on button "Next" at bounding box center [835, 309] width 92 height 38
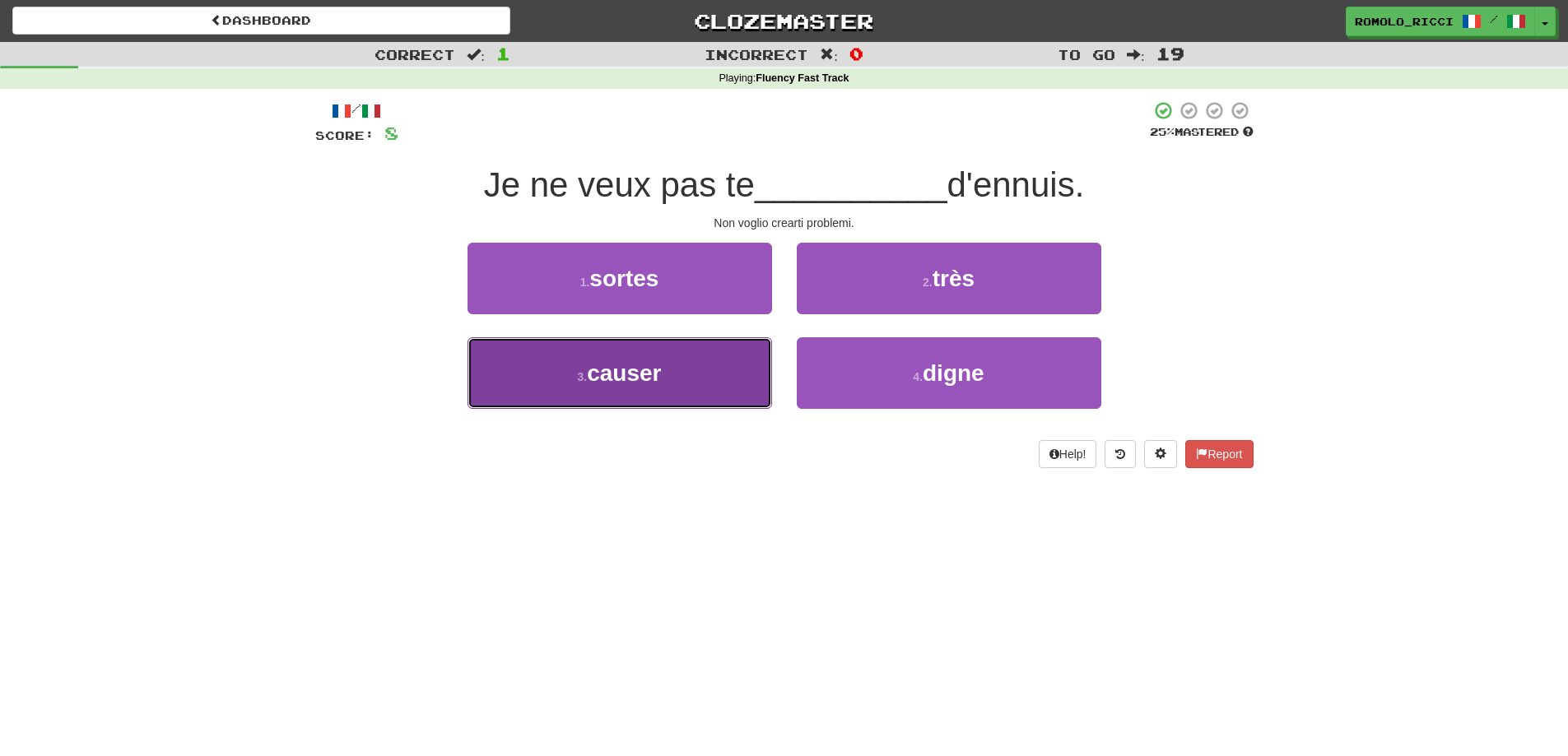
drag, startPoint x: 728, startPoint y: 361, endPoint x: 712, endPoint y: 361, distance: 16.0
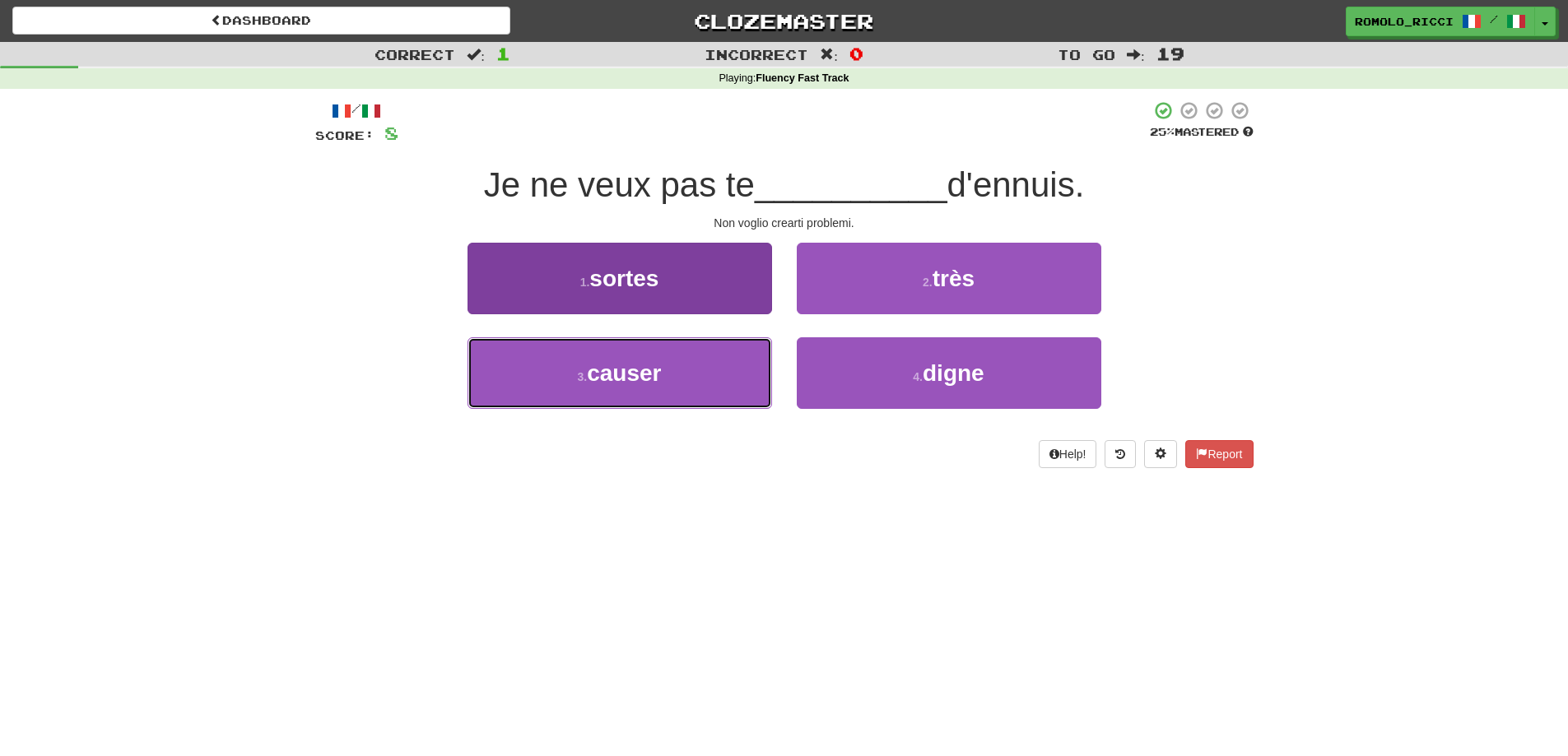
click at [727, 361] on button "3 . causer" at bounding box center [619, 373] width 304 height 72
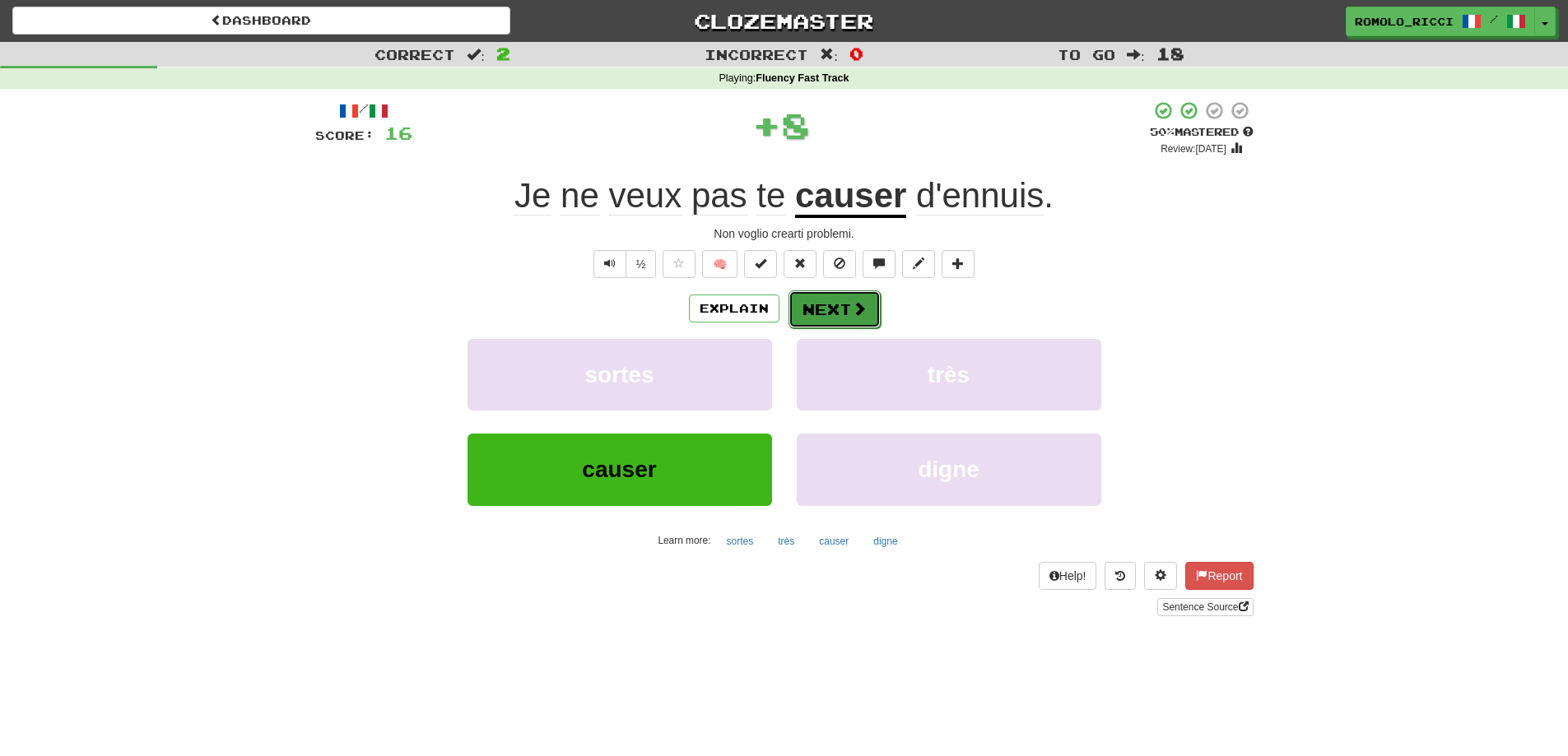
click at [829, 315] on button "Next" at bounding box center [835, 309] width 92 height 38
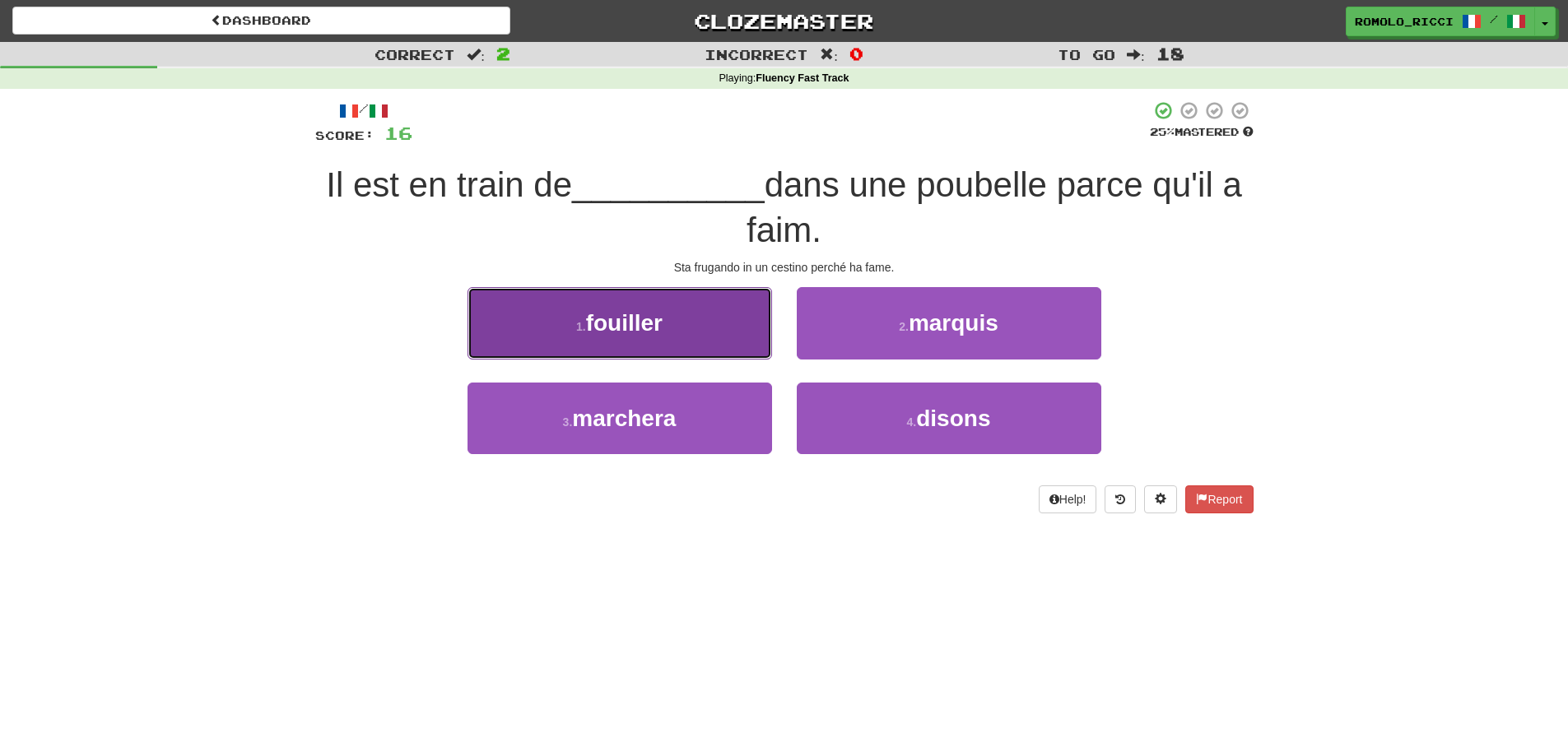
click at [663, 328] on span "fouiller" at bounding box center [624, 323] width 76 height 26
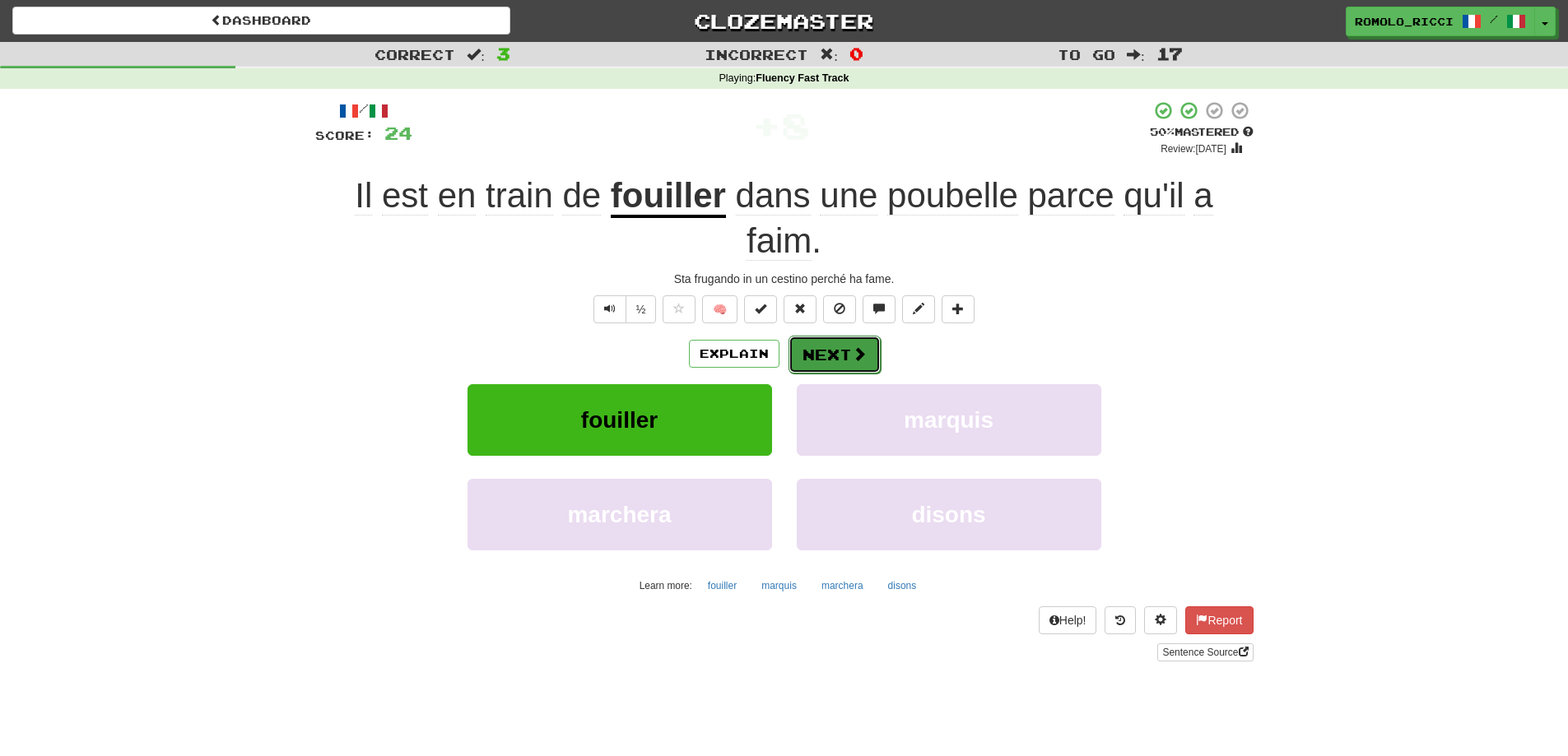
click at [810, 355] on button "Next" at bounding box center [835, 354] width 92 height 38
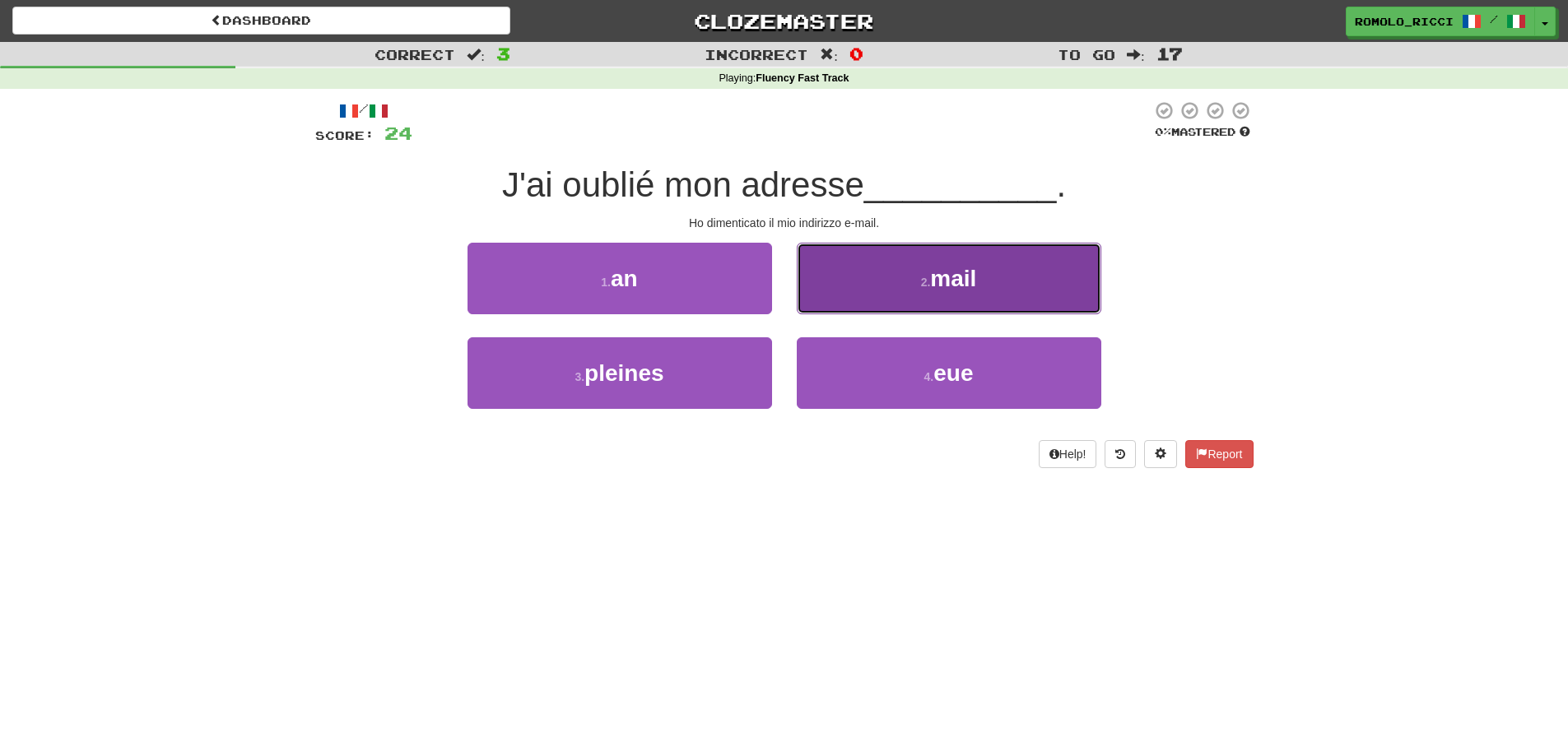
click at [914, 295] on button "2 . mail" at bounding box center [949, 279] width 304 height 72
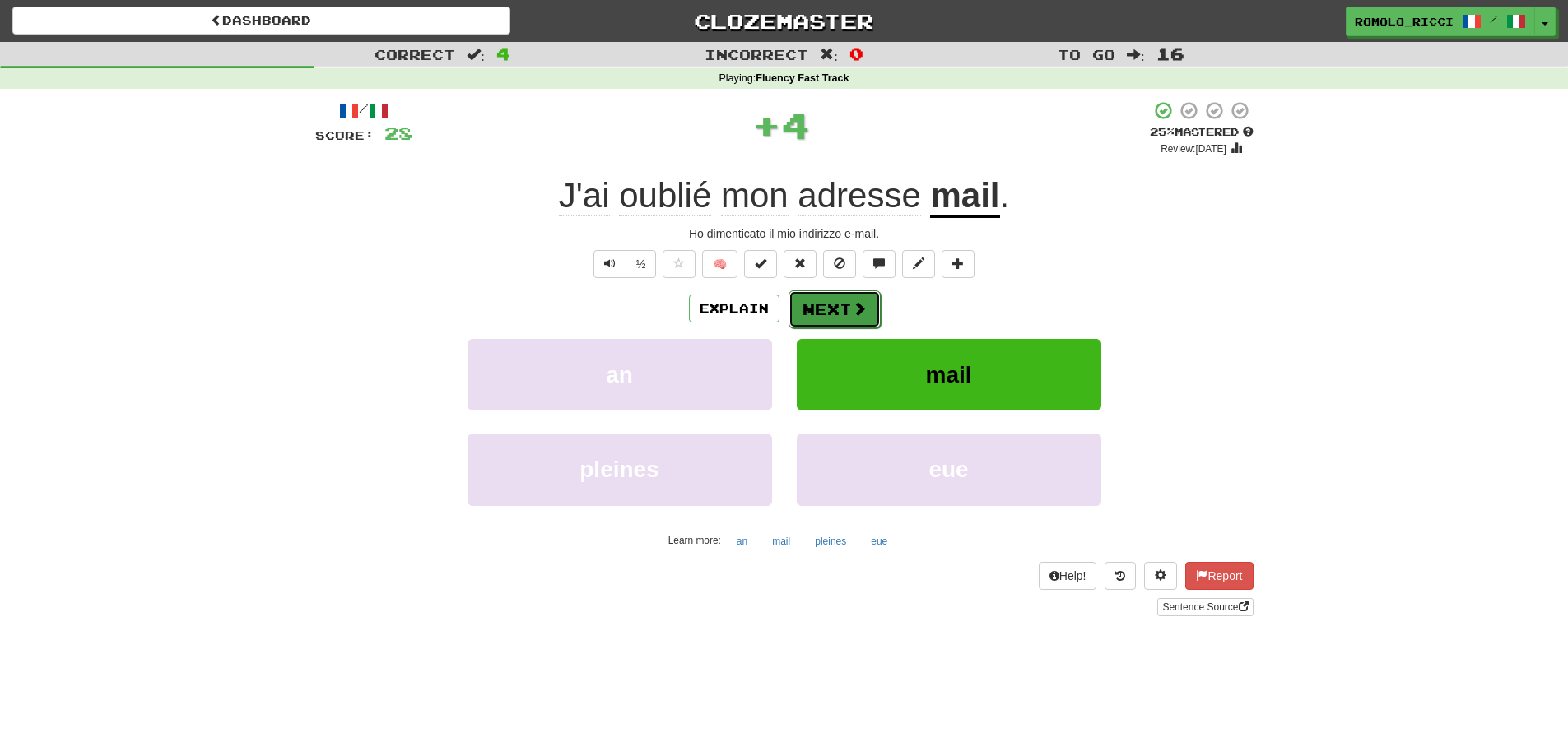
click at [837, 303] on button "Next" at bounding box center [835, 309] width 92 height 38
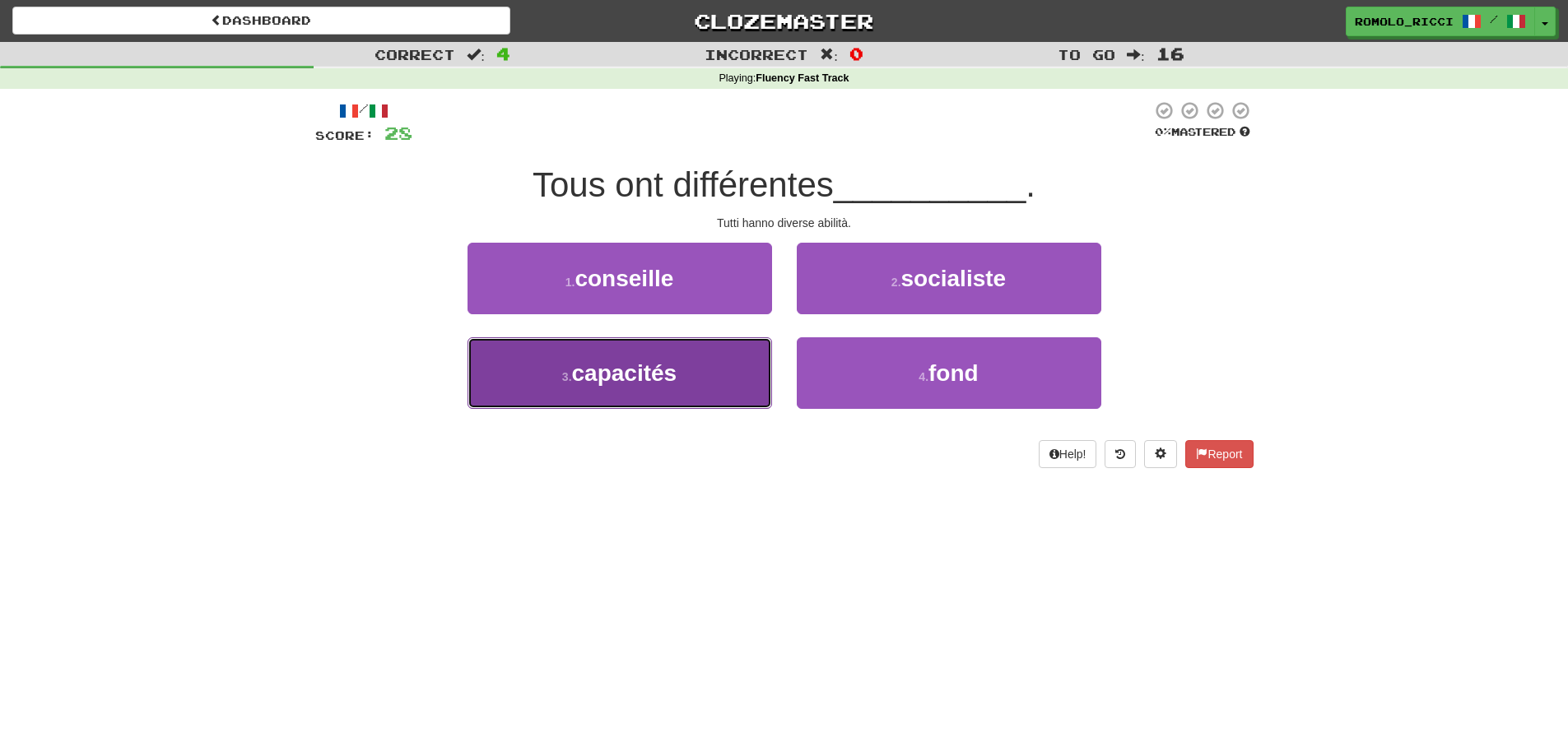
click at [707, 369] on button "3 . capacités" at bounding box center [619, 373] width 304 height 72
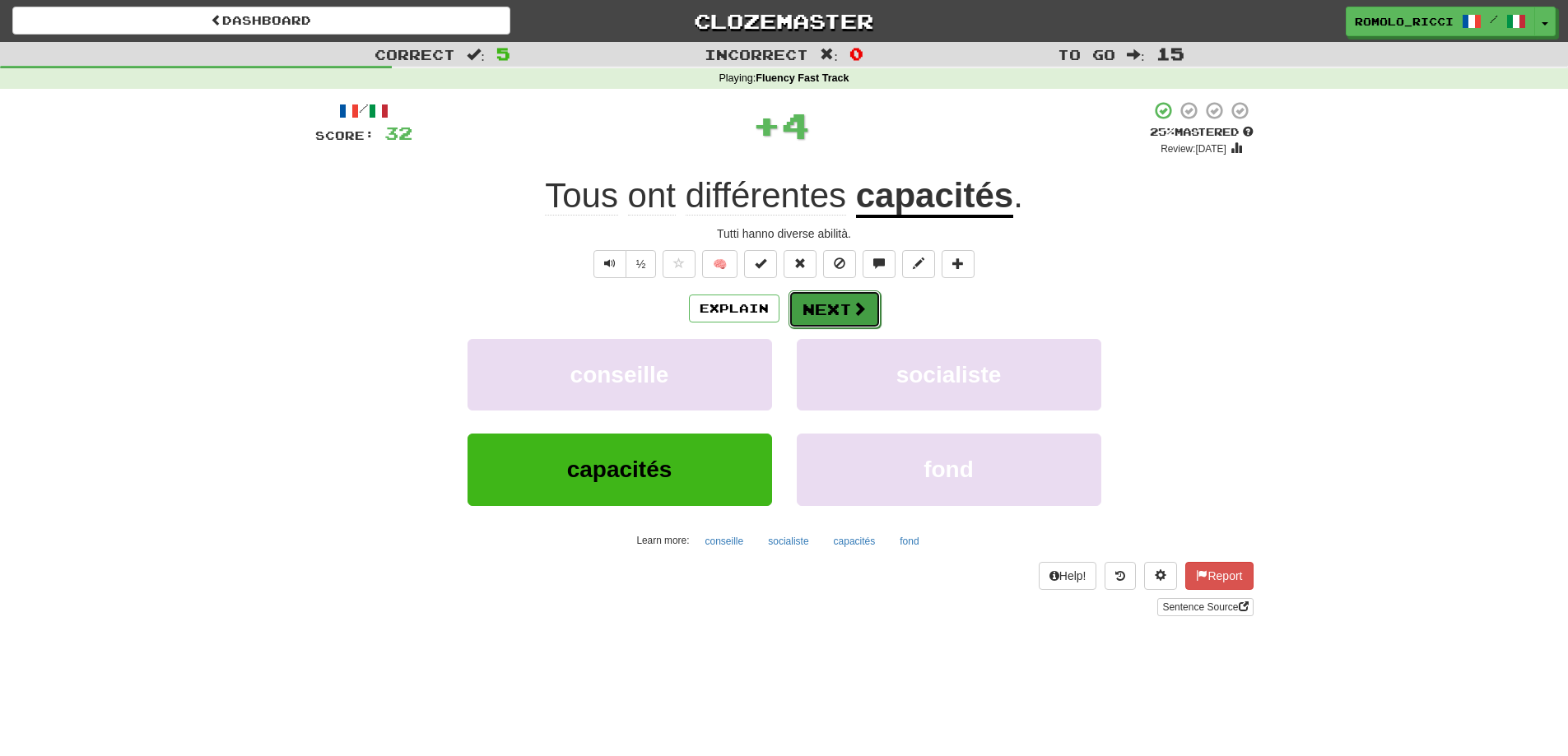
click at [832, 310] on button "Next" at bounding box center [835, 309] width 92 height 38
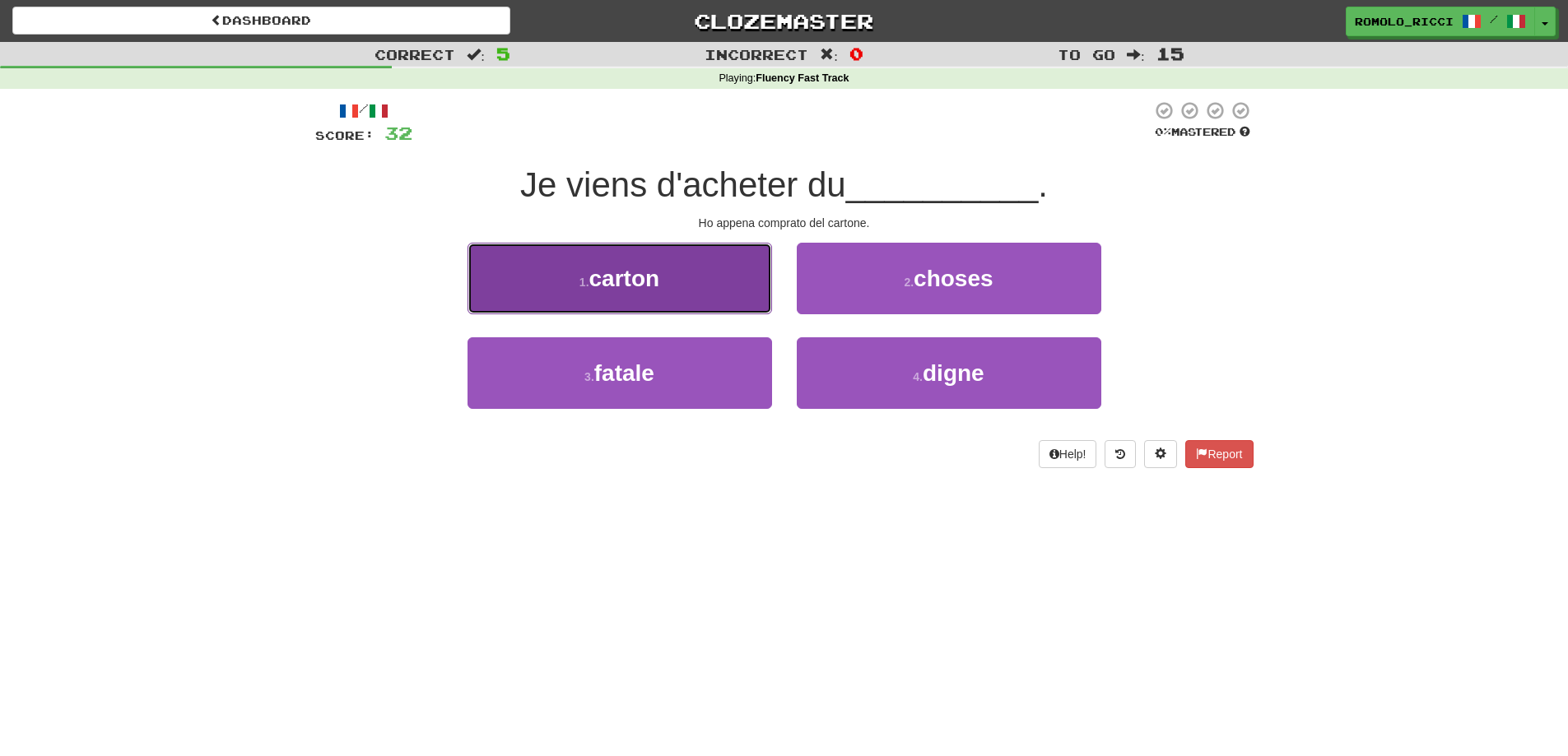
click at [676, 293] on button "1 . carton" at bounding box center [619, 279] width 304 height 72
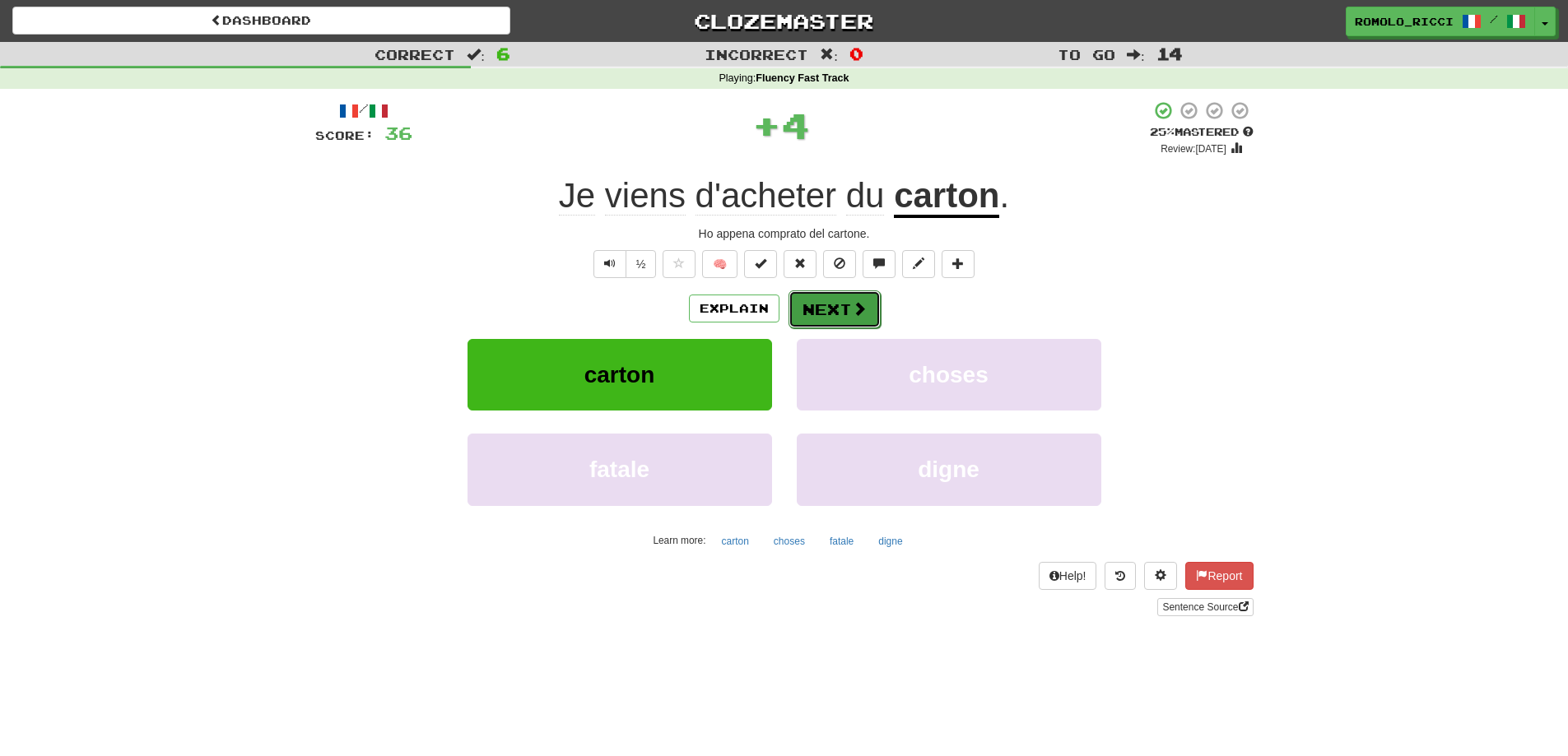
click at [843, 299] on button "Next" at bounding box center [835, 309] width 92 height 38
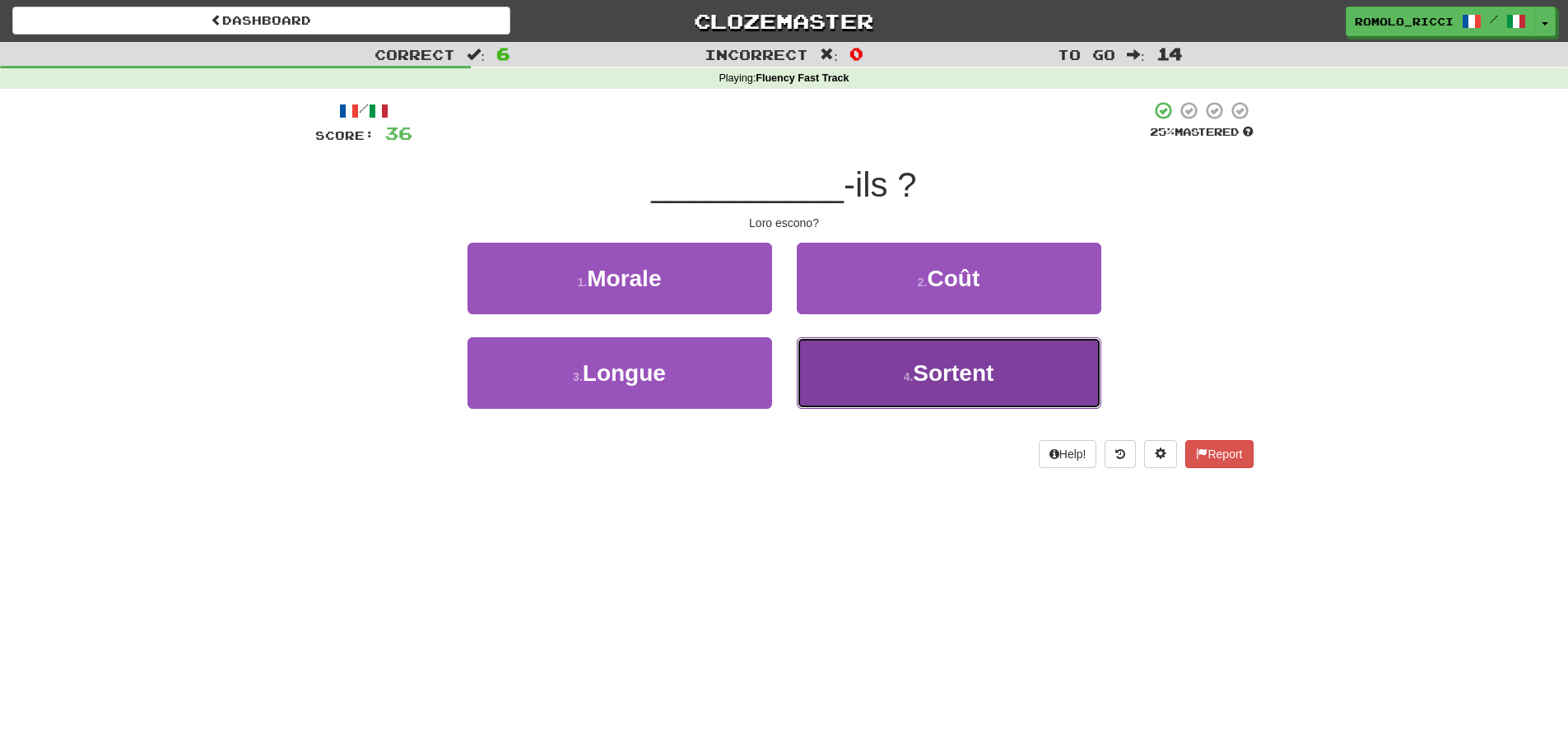
click at [943, 383] on span "Sortent" at bounding box center [953, 373] width 81 height 26
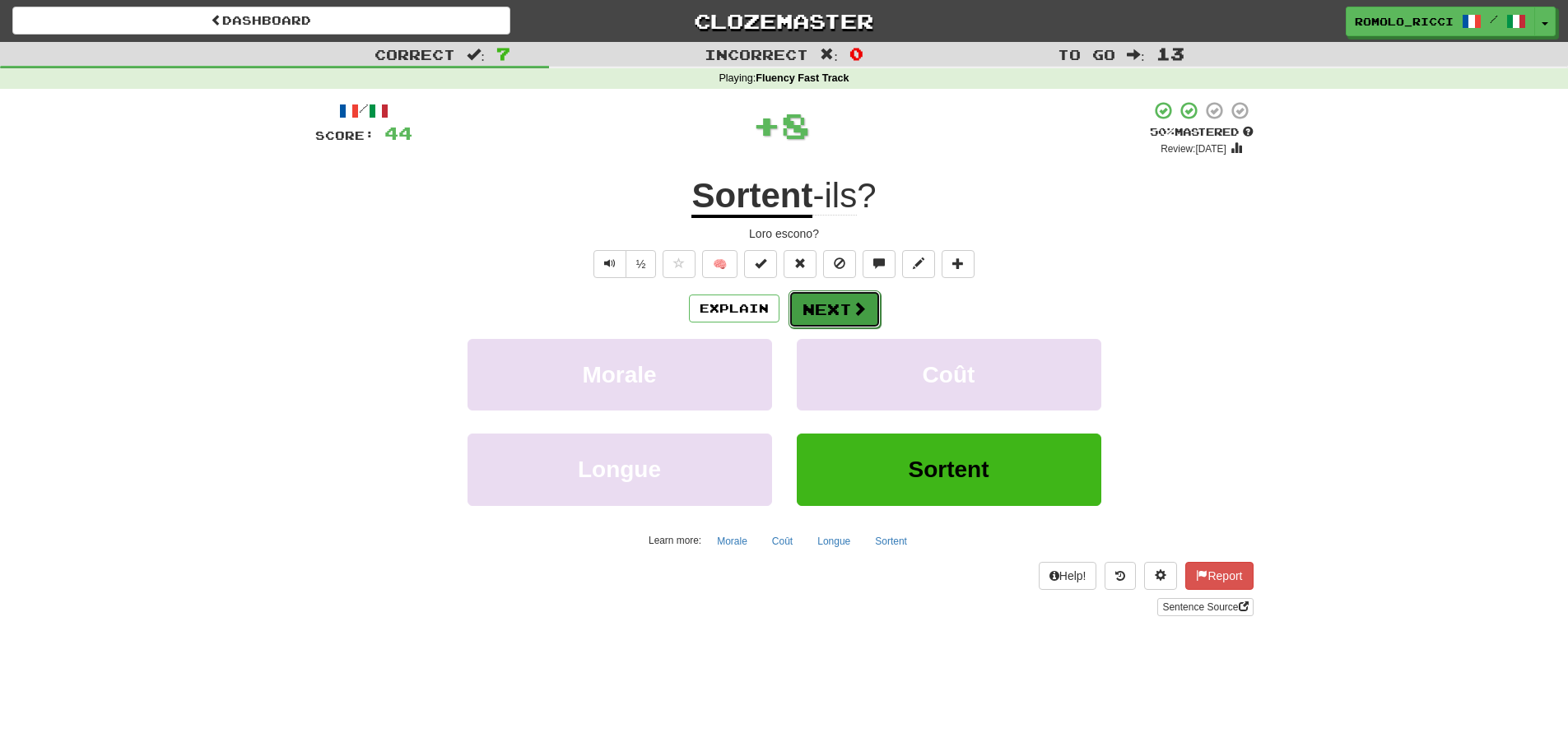
click at [825, 294] on button "Next" at bounding box center [835, 309] width 92 height 38
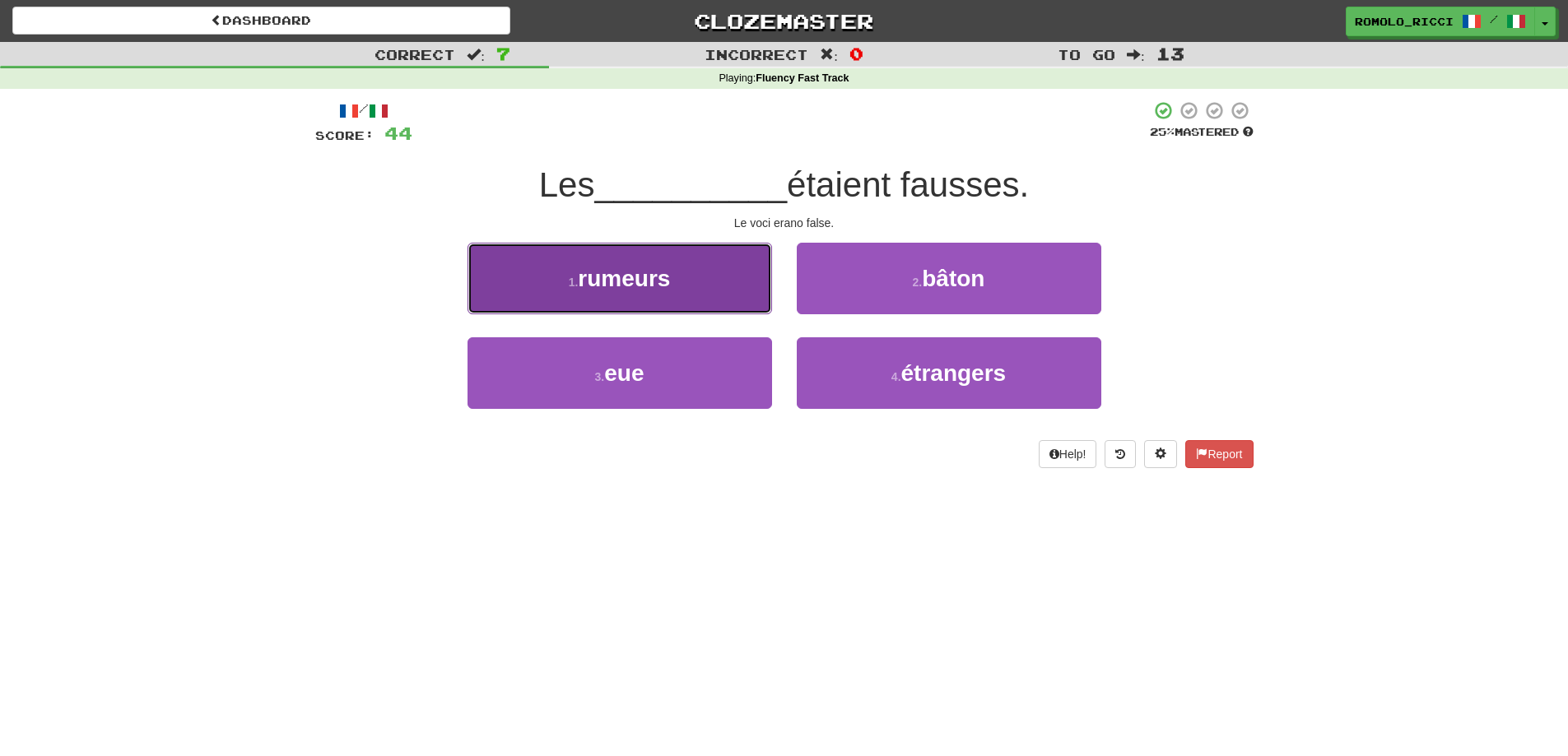
click at [731, 278] on button "1 . rumeurs" at bounding box center [619, 279] width 304 height 72
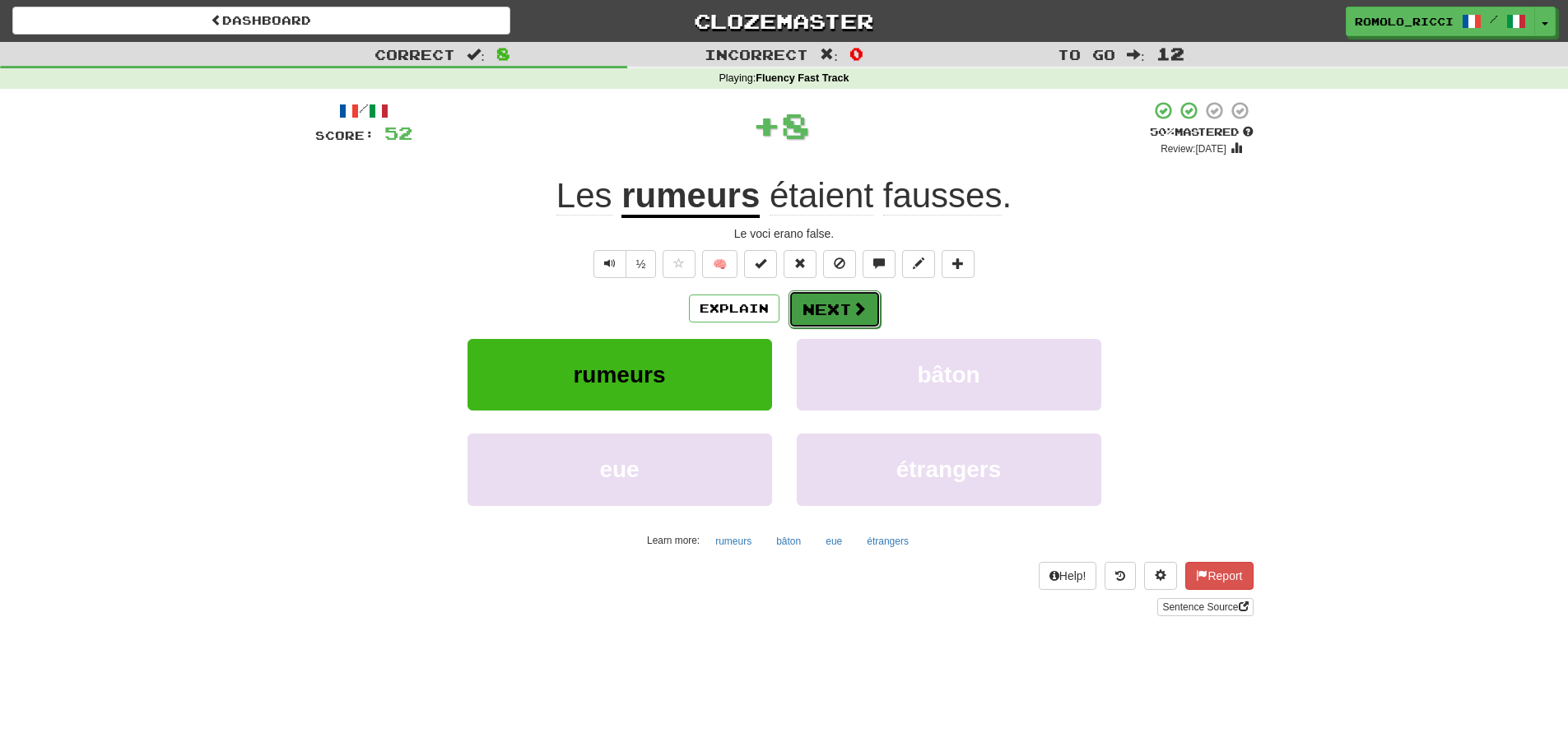
click at [837, 308] on button "Next" at bounding box center [835, 309] width 92 height 38
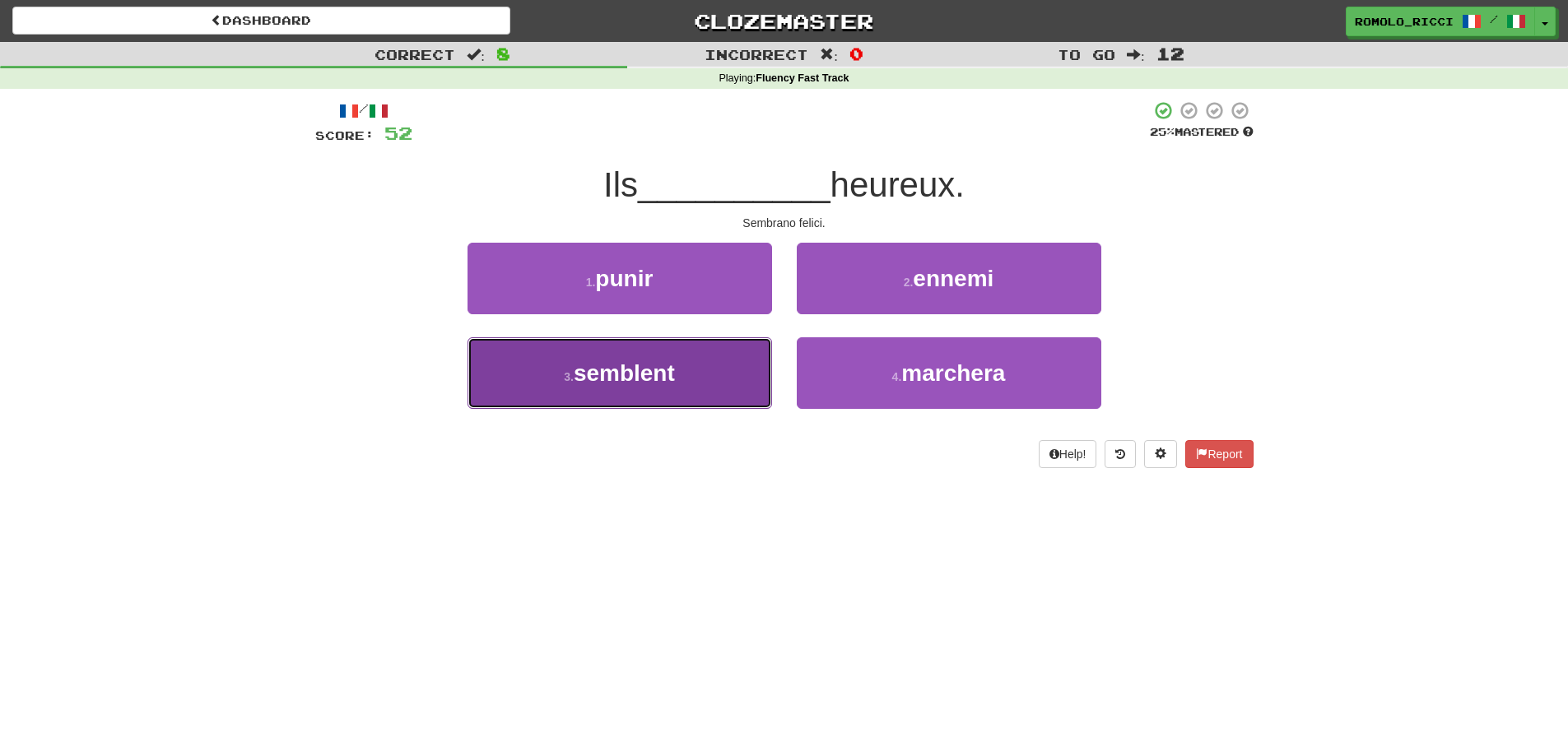
click at [731, 359] on button "3 . semblent" at bounding box center [619, 373] width 304 height 72
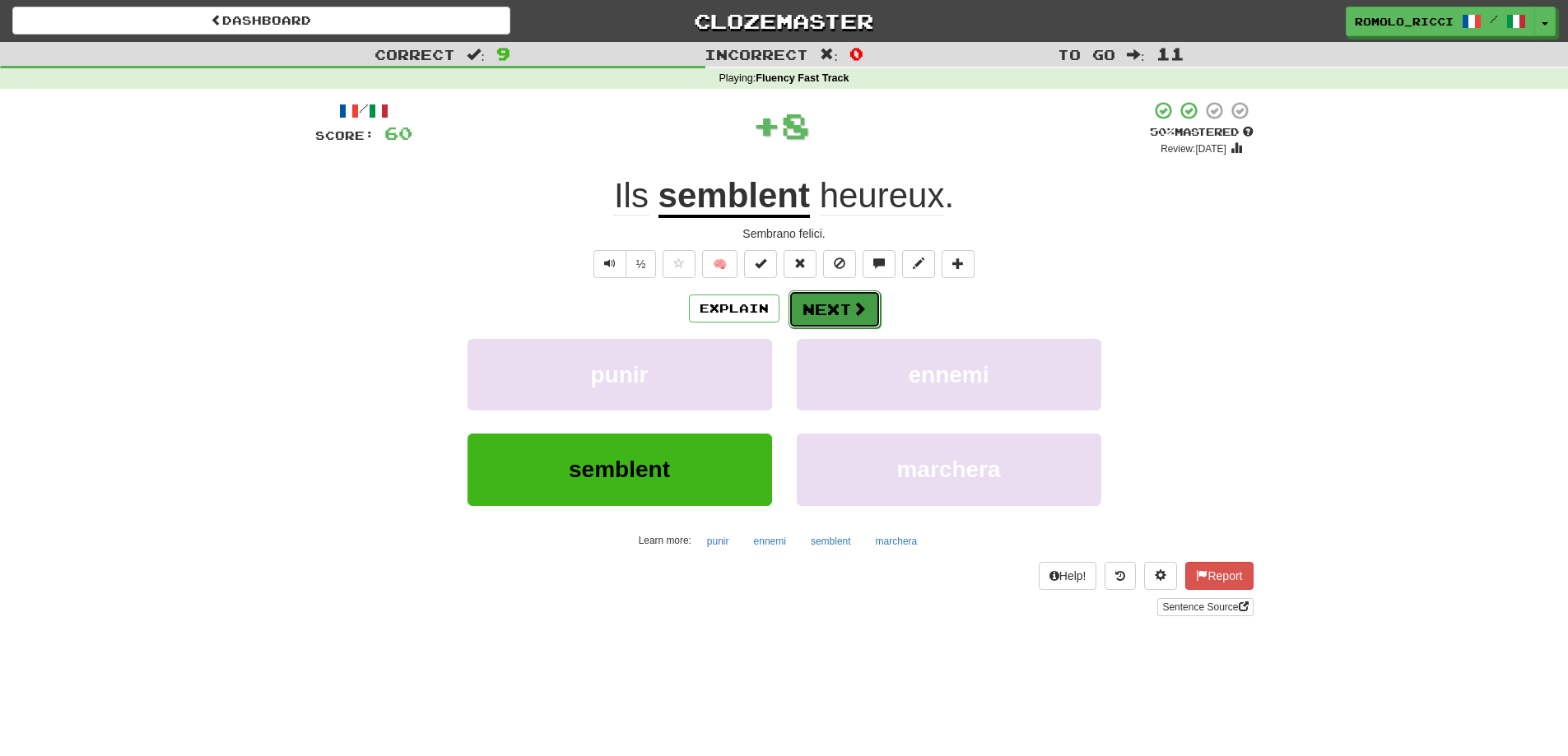
click at [846, 307] on button "Next" at bounding box center [835, 309] width 92 height 38
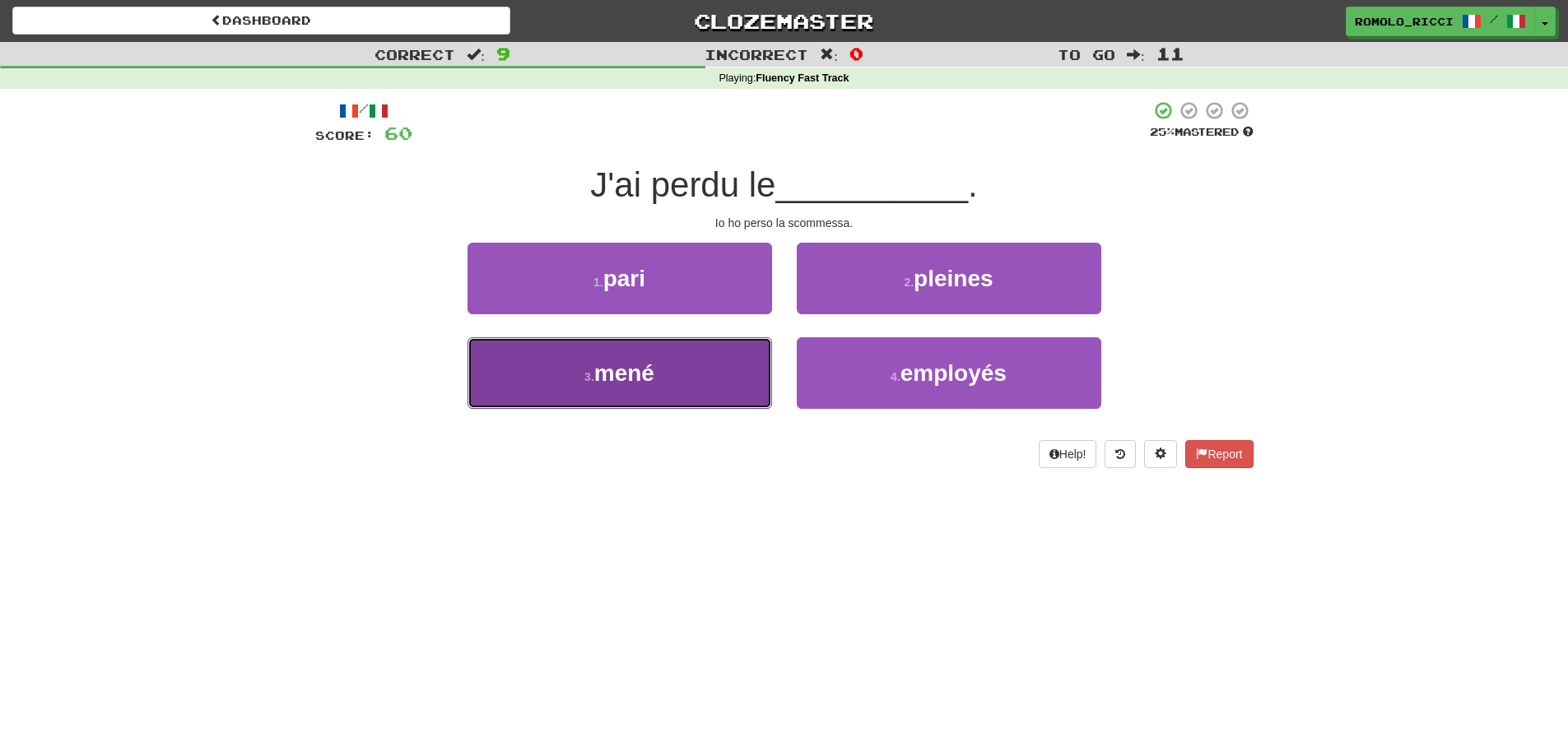
click at [691, 364] on button "3 . mené" at bounding box center [619, 373] width 304 height 72
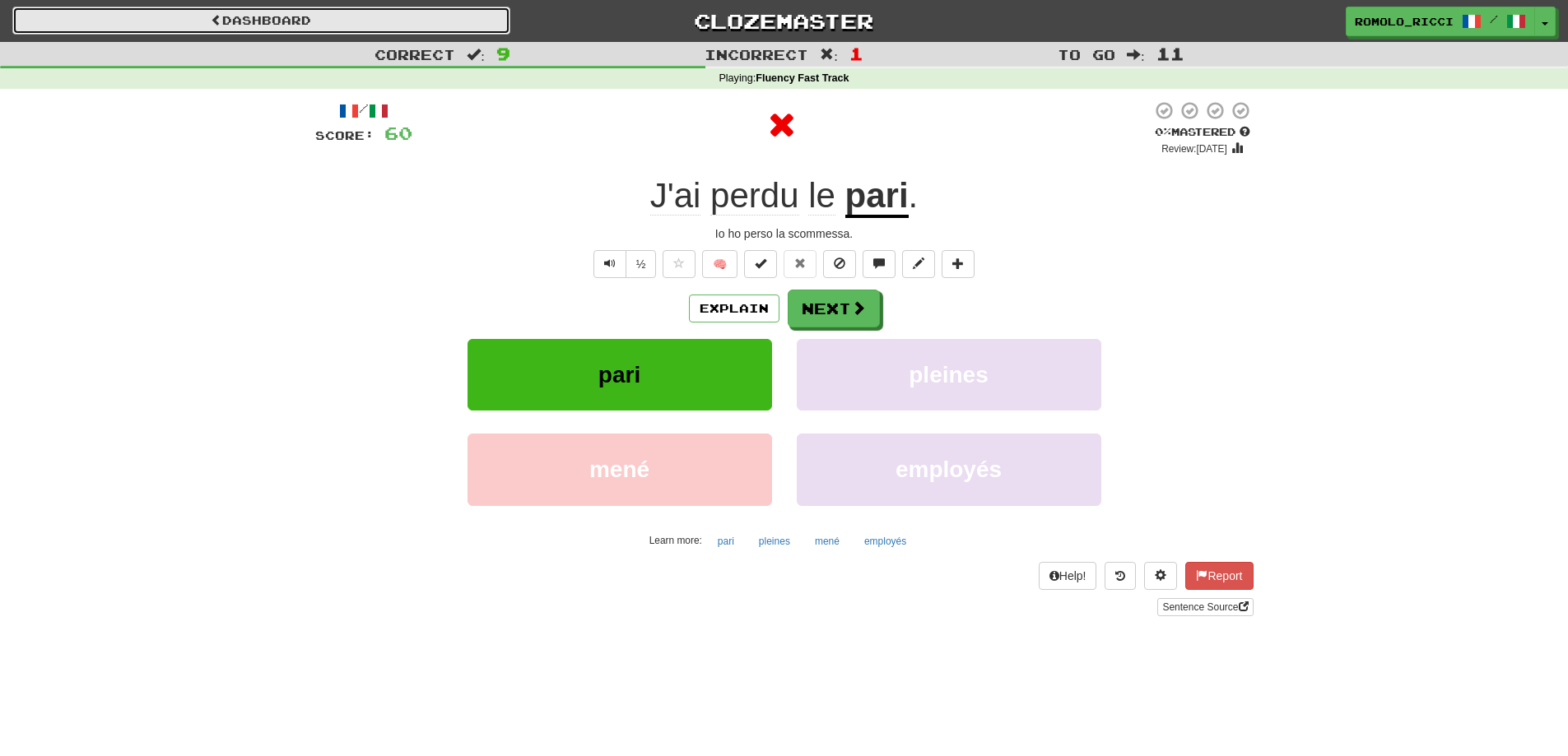
click at [373, 24] on link "Dashboard" at bounding box center [261, 20] width 498 height 28
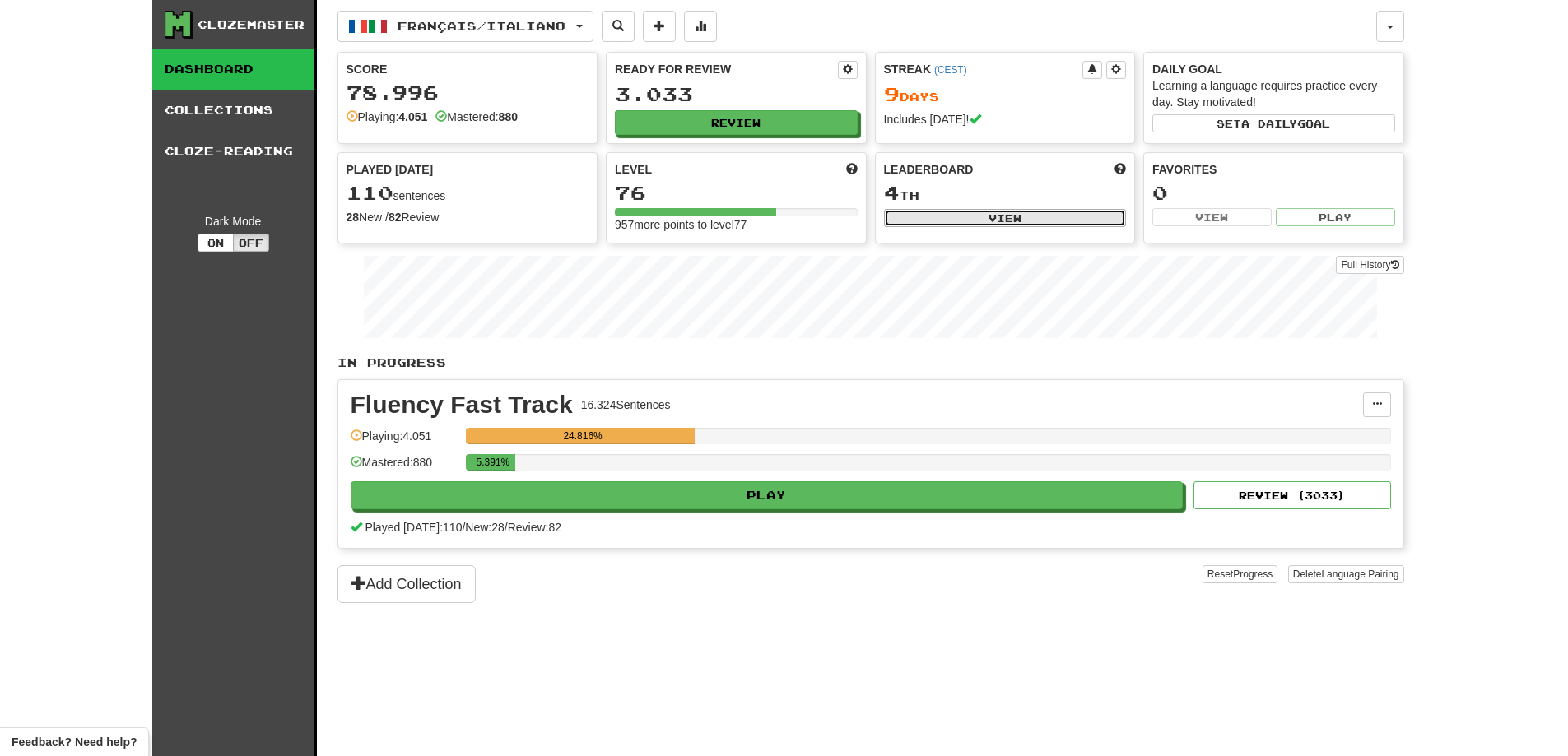
click at [1066, 218] on button "View" at bounding box center [1005, 218] width 243 height 18
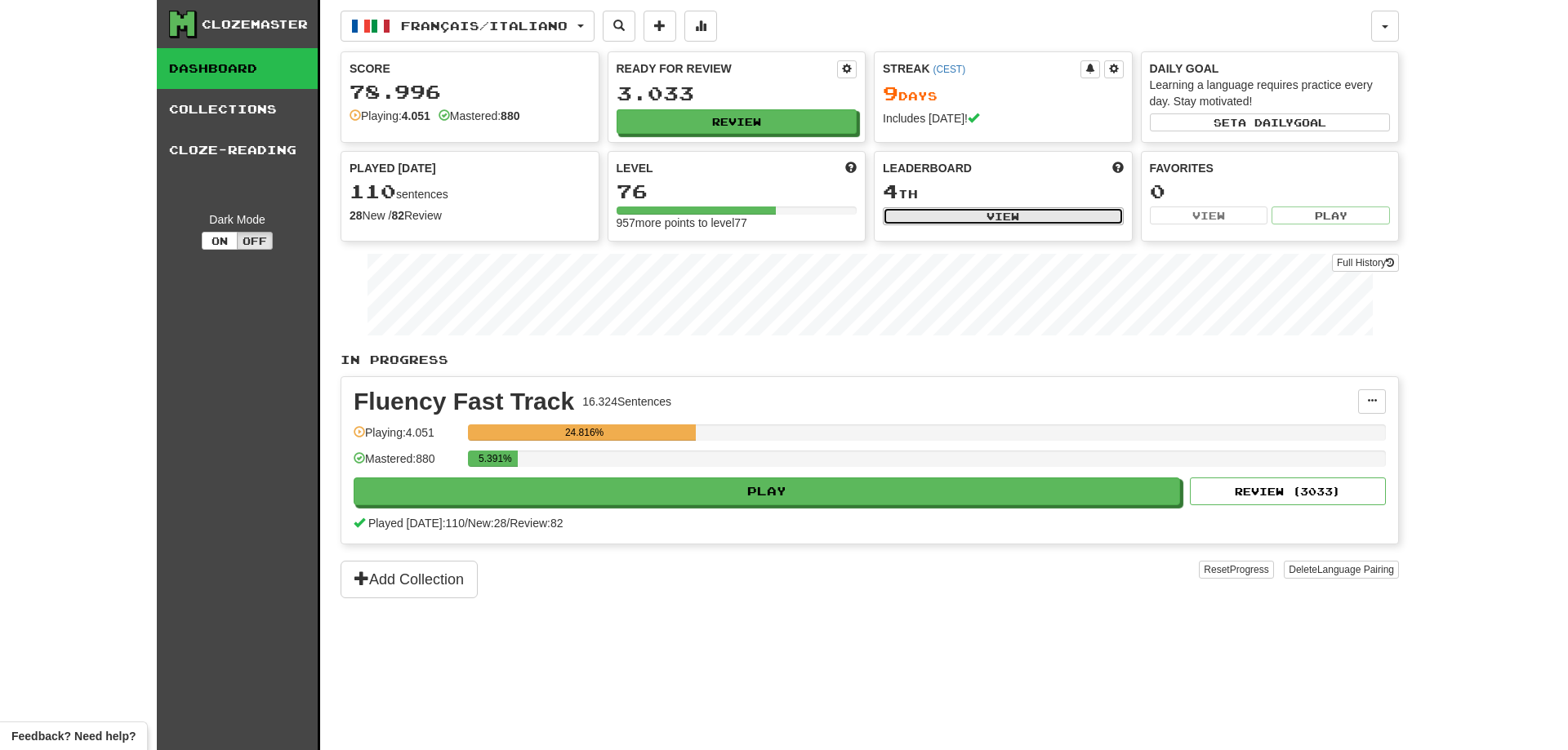
select select "**********"
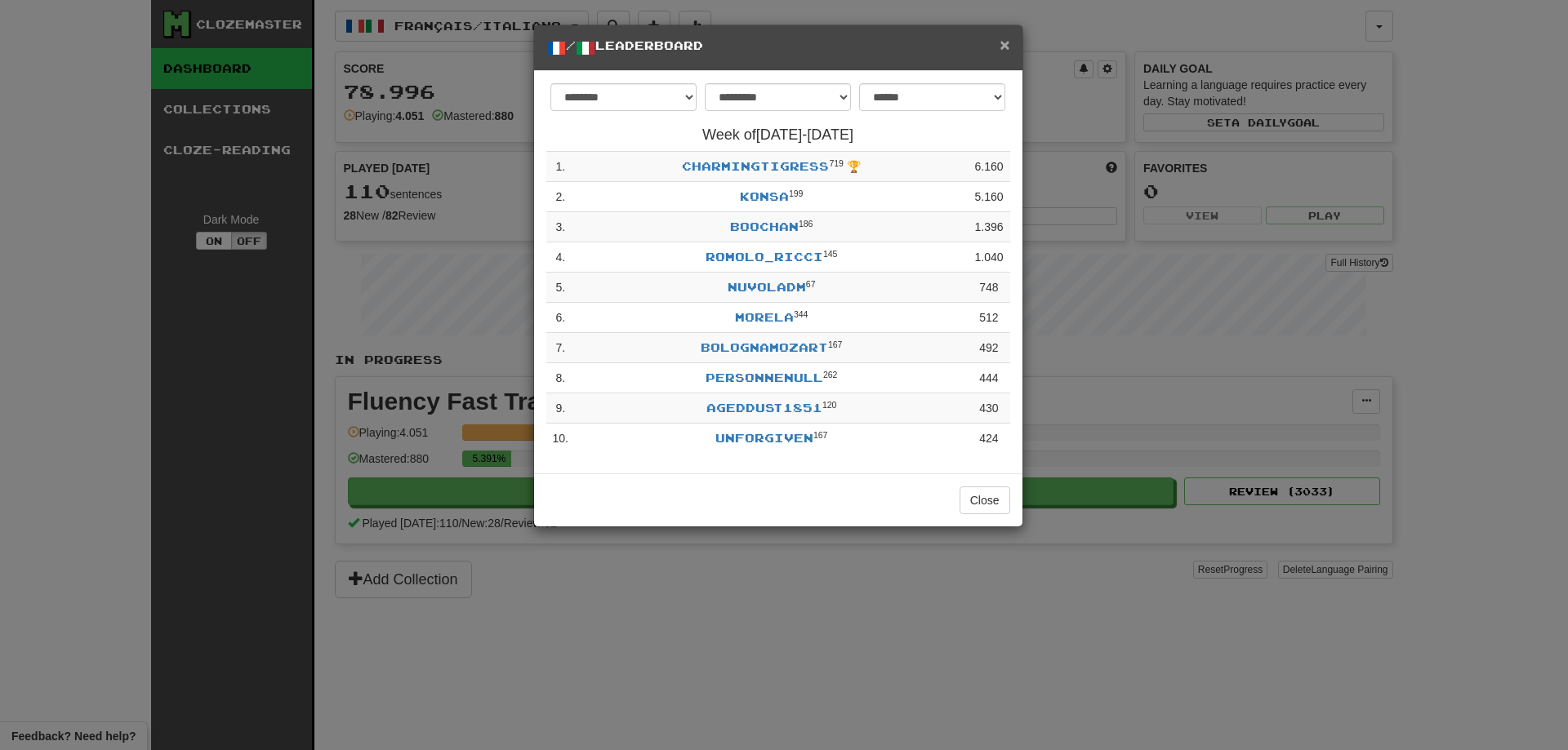
click at [1005, 48] on span "×" at bounding box center [1004, 44] width 10 height 18
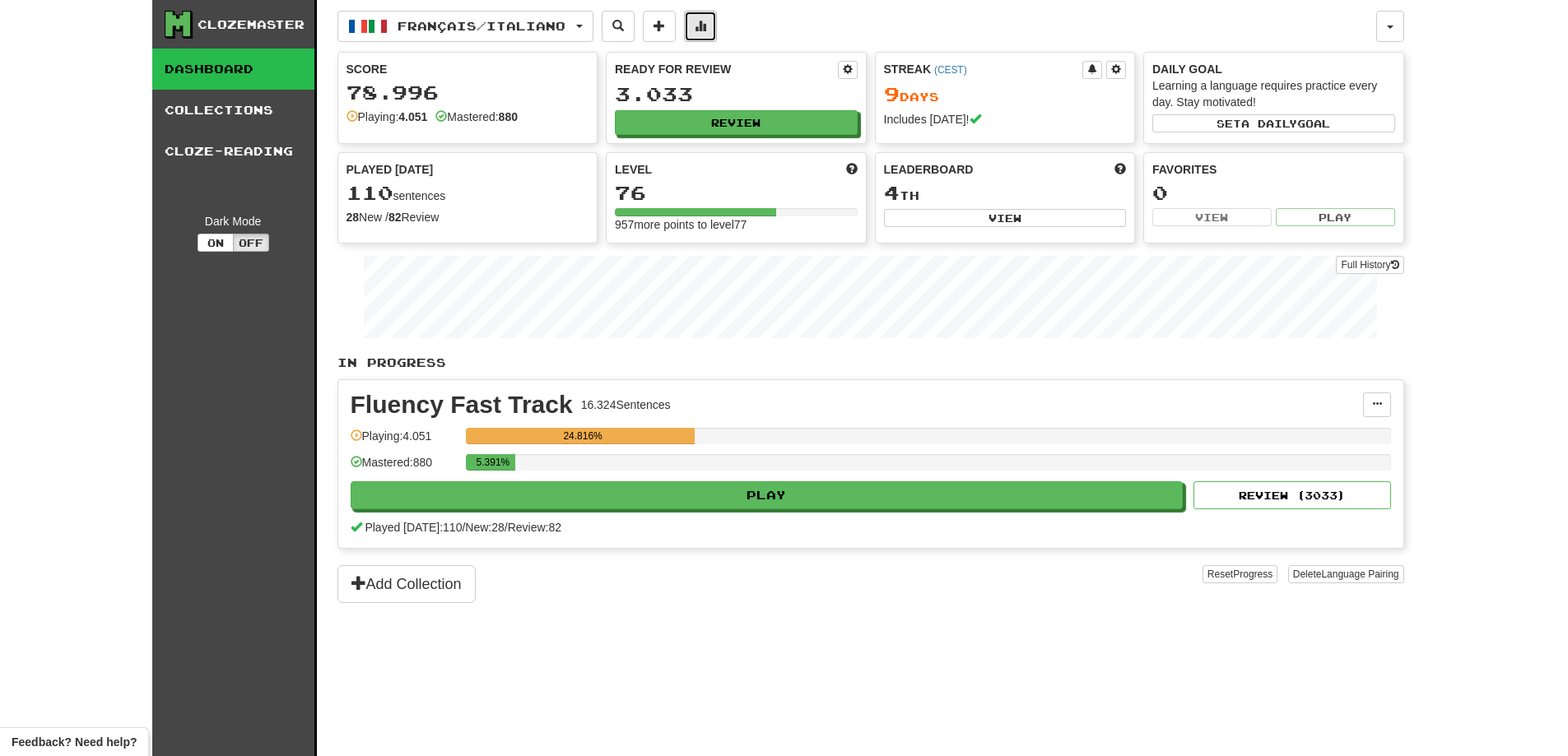
click at [706, 28] on span at bounding box center [700, 25] width 12 height 12
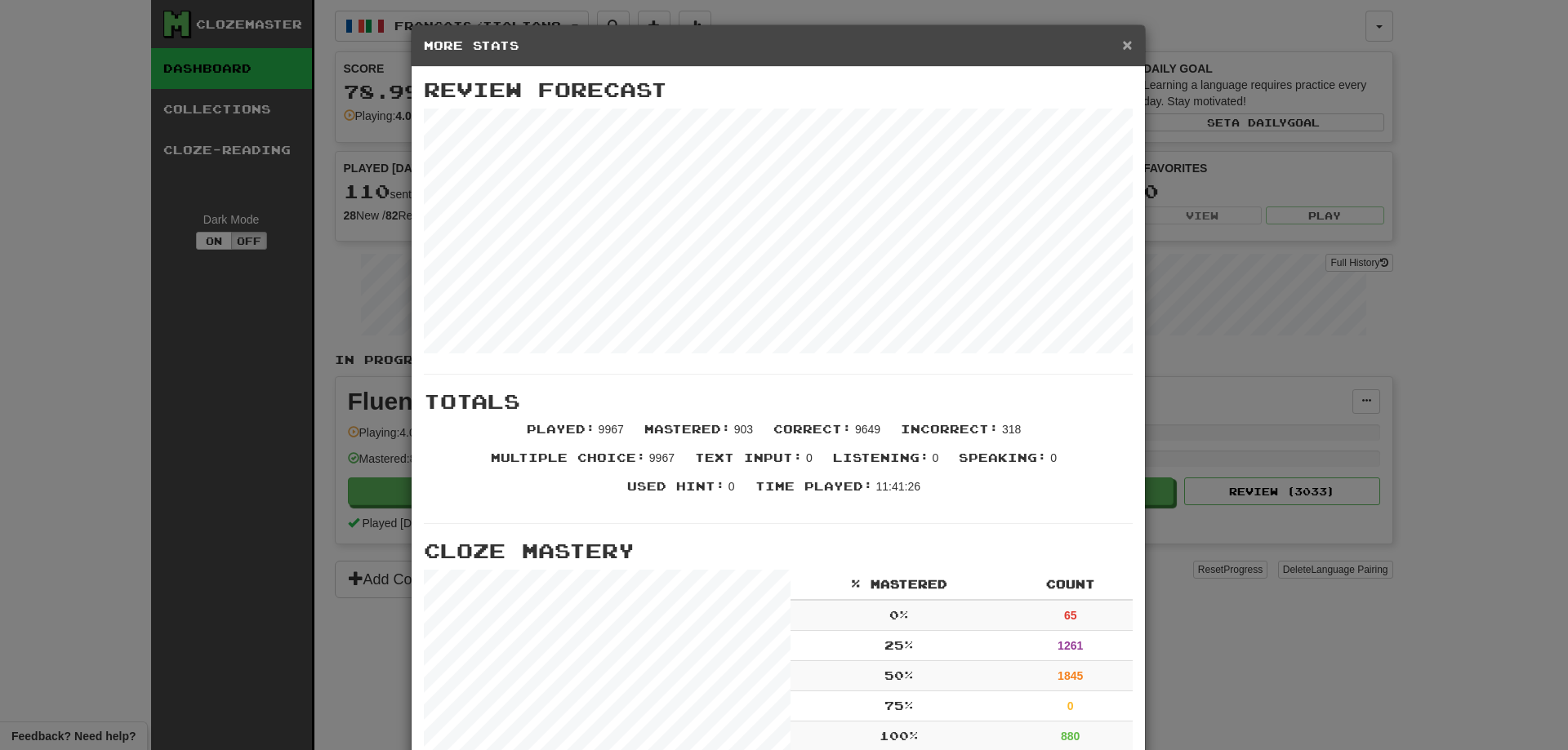
click at [1122, 43] on span "×" at bounding box center [1126, 44] width 10 height 18
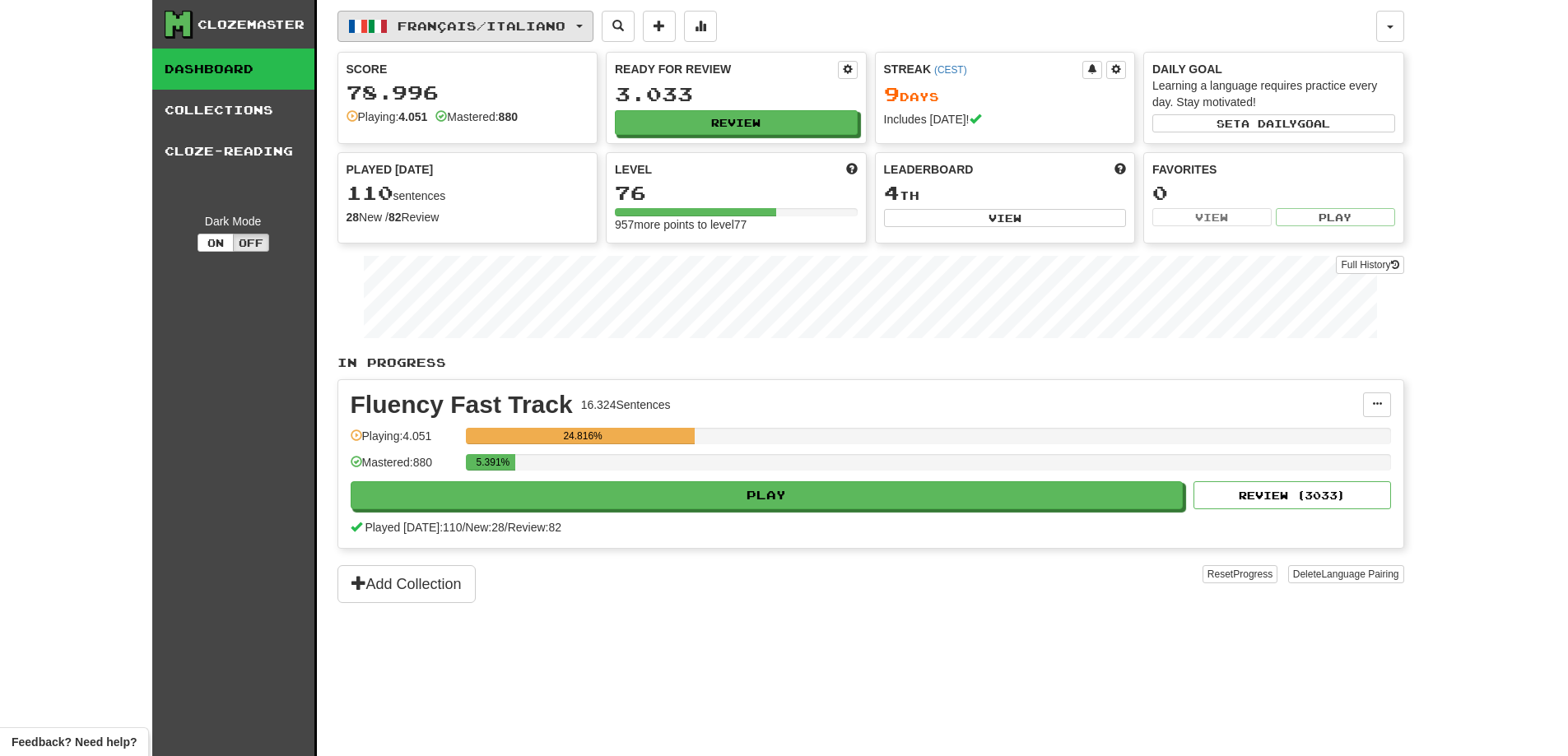
click at [571, 39] on button "Français / Italiano" at bounding box center [465, 26] width 256 height 31
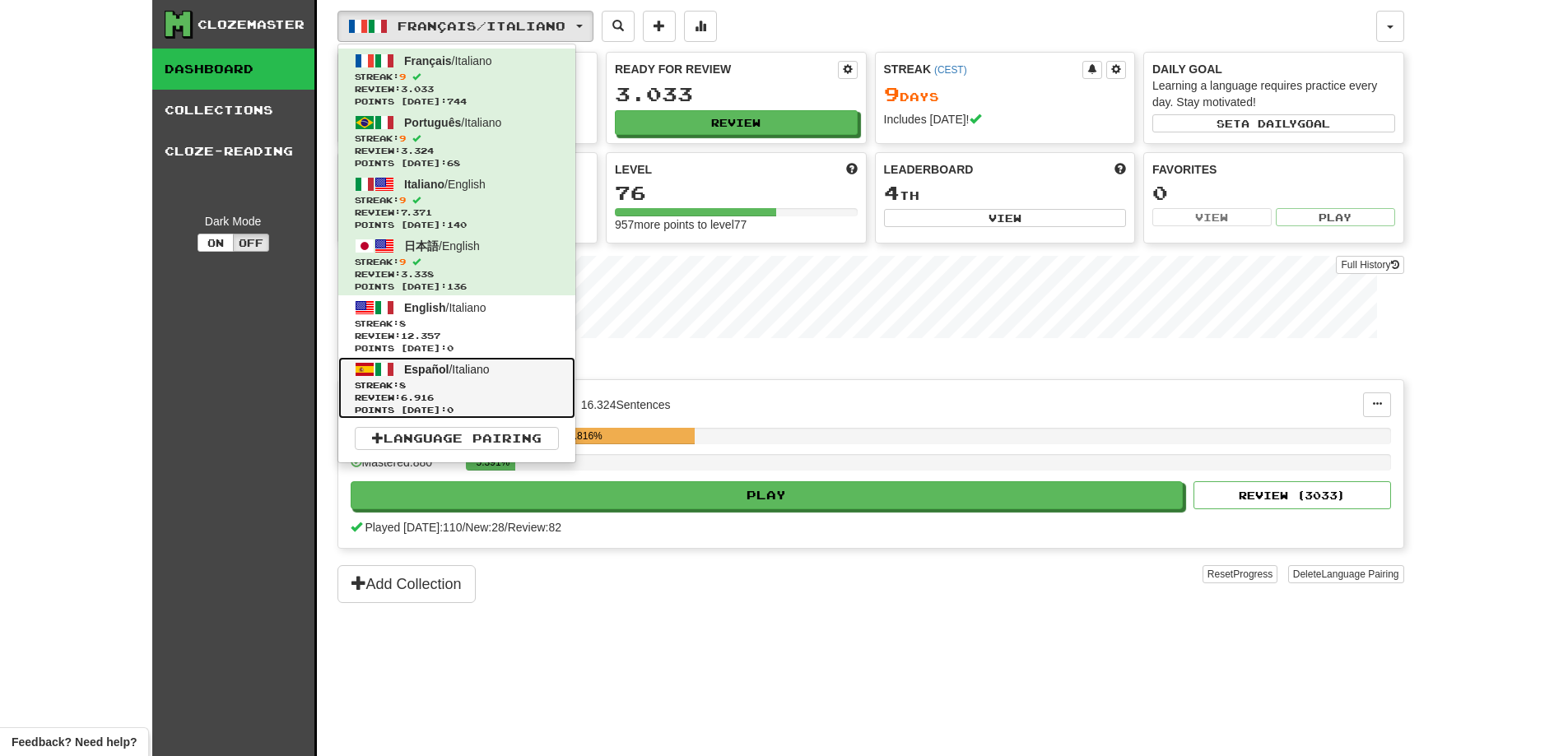
click at [516, 369] on link "Español / Italiano Streak: 8 Review: 6.916 Points [DATE]: 0" at bounding box center [456, 389] width 237 height 62
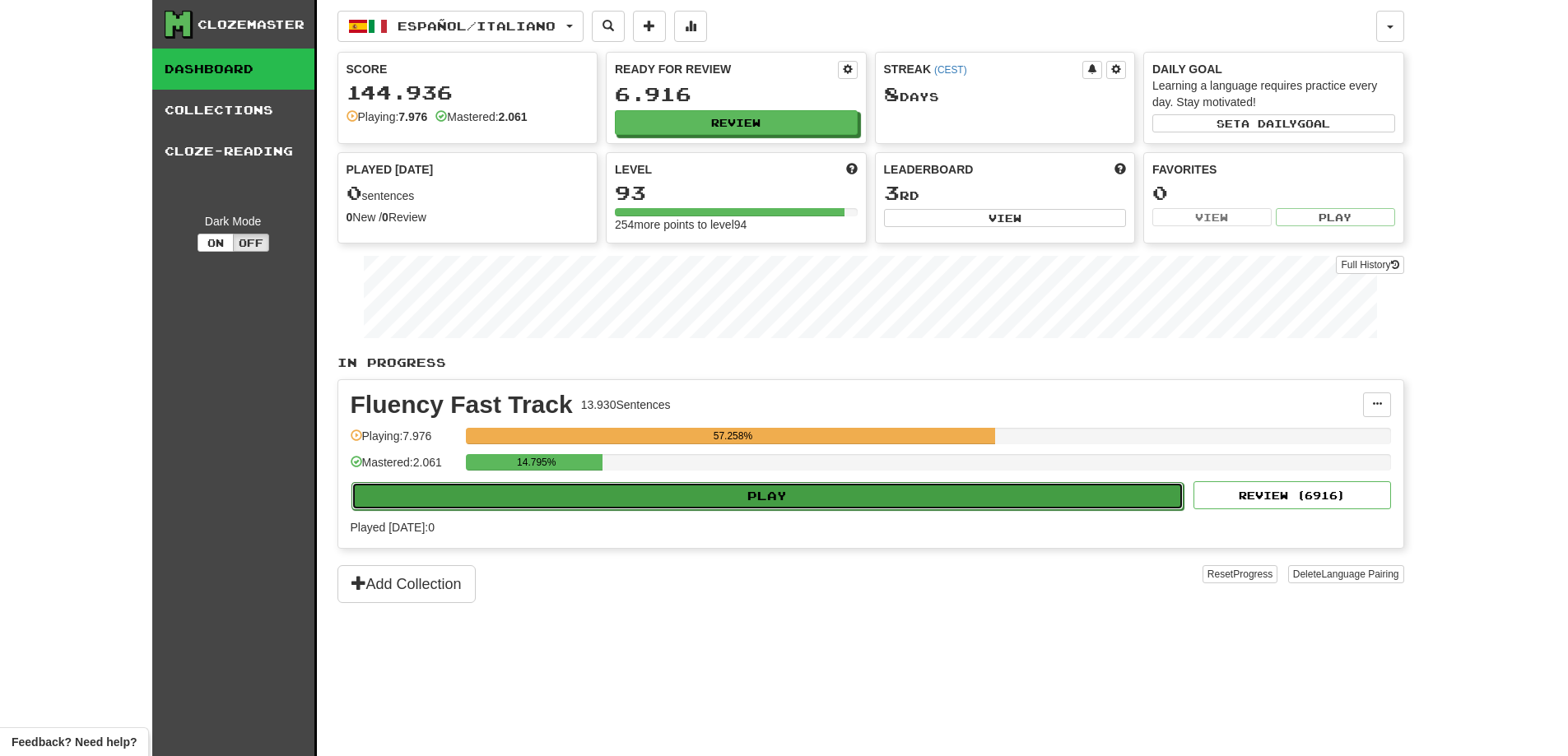
click at [693, 485] on button "Play" at bounding box center [768, 497] width 833 height 28
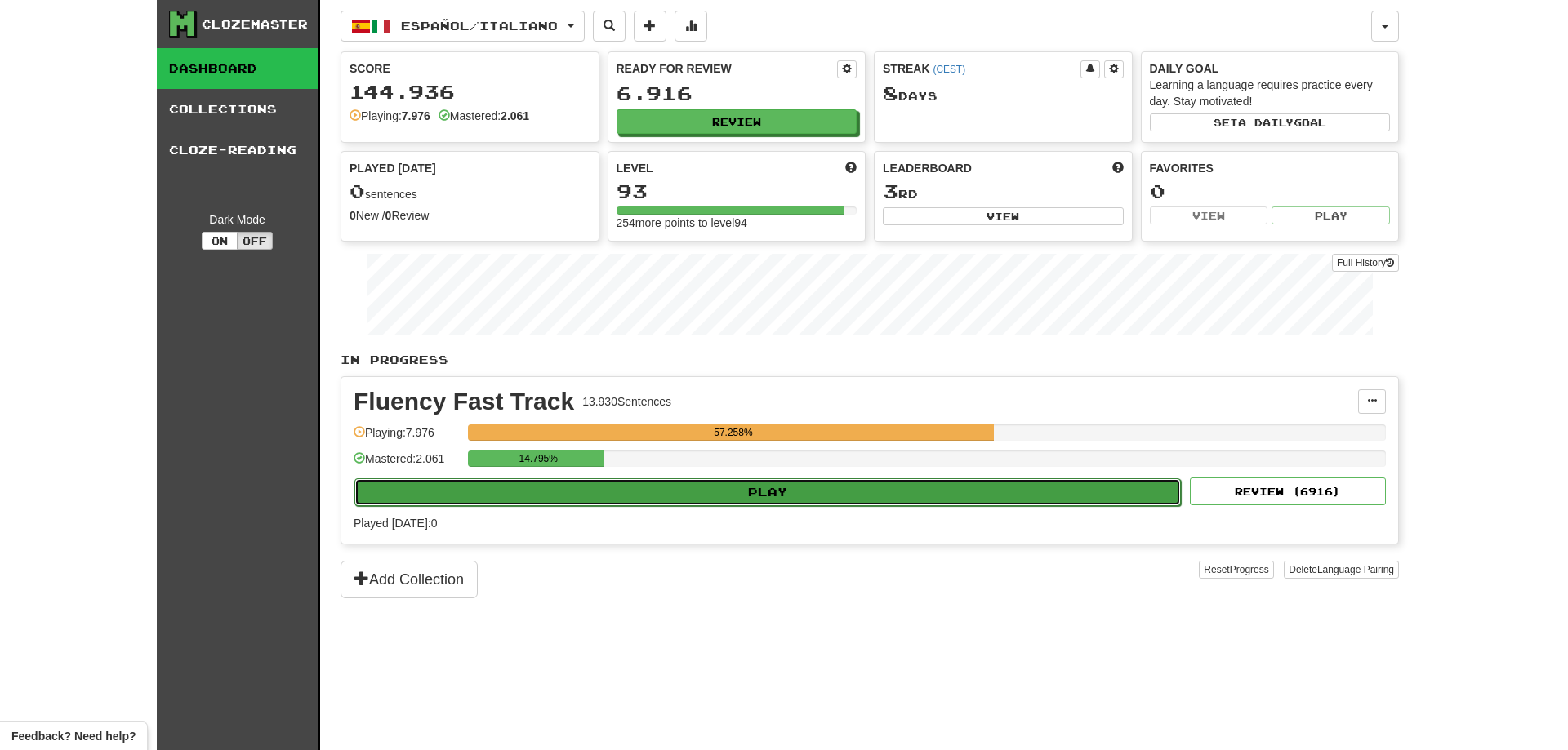
select select "**"
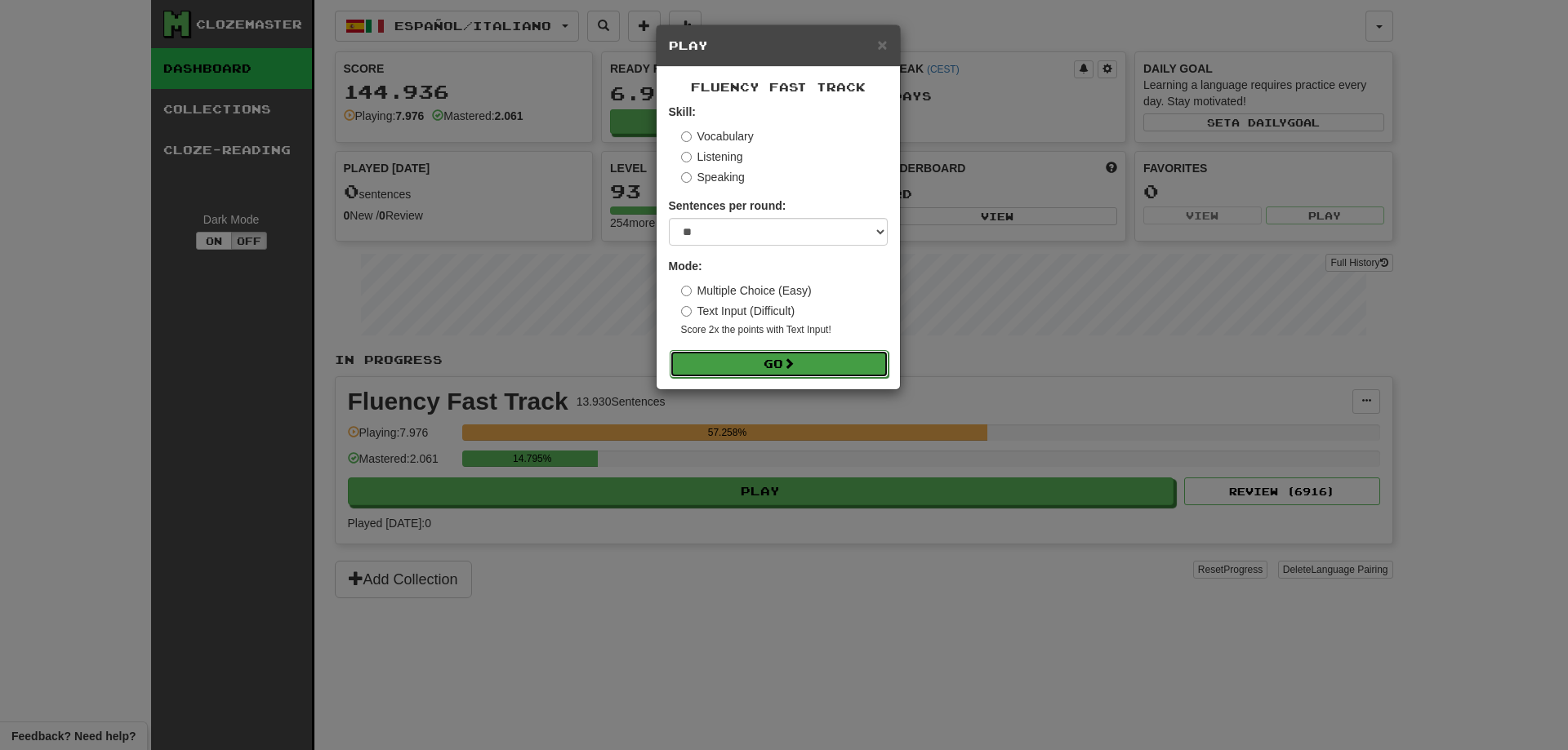
click at [749, 364] on button "Go" at bounding box center [779, 364] width 219 height 28
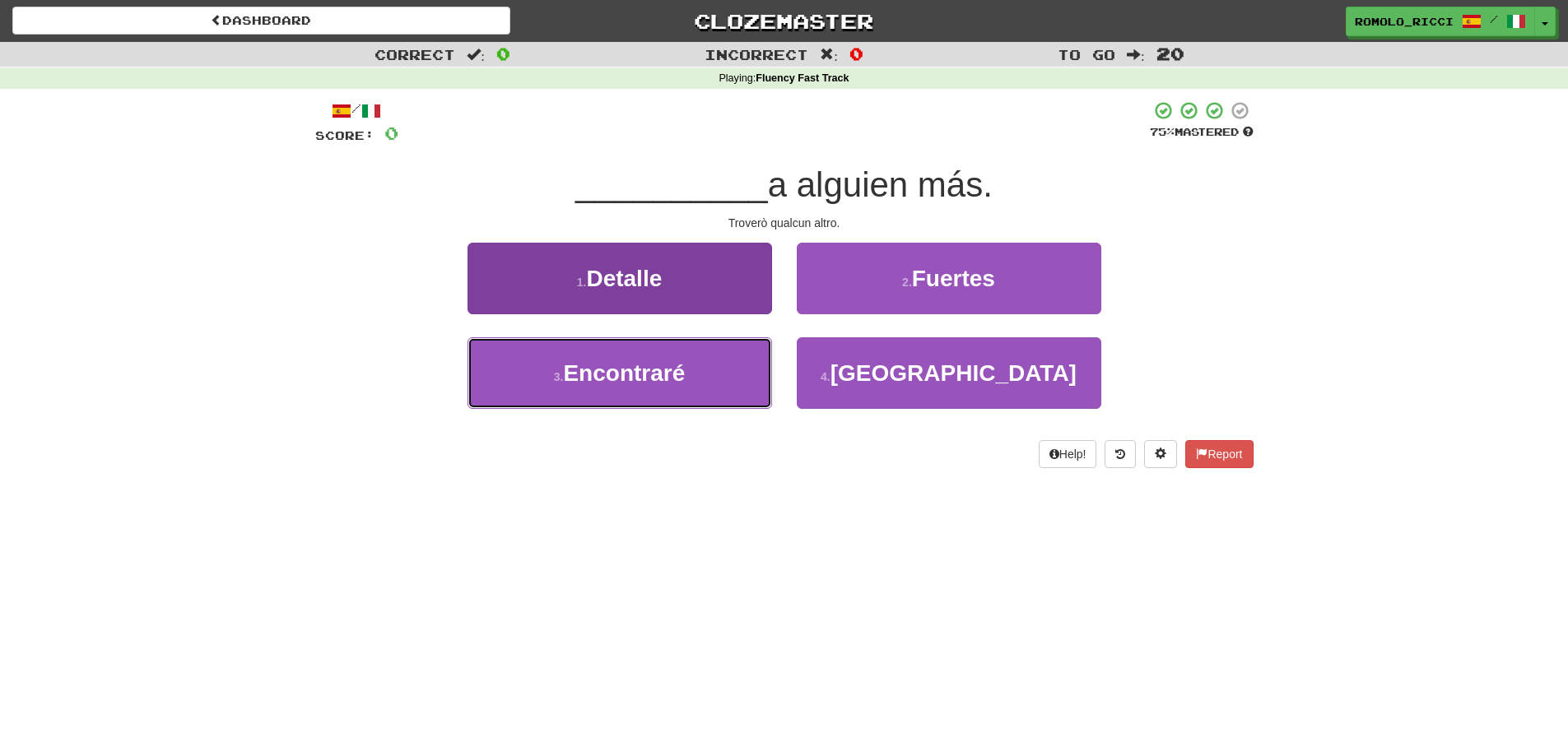
click at [666, 366] on span "Encontraré" at bounding box center [623, 373] width 122 height 26
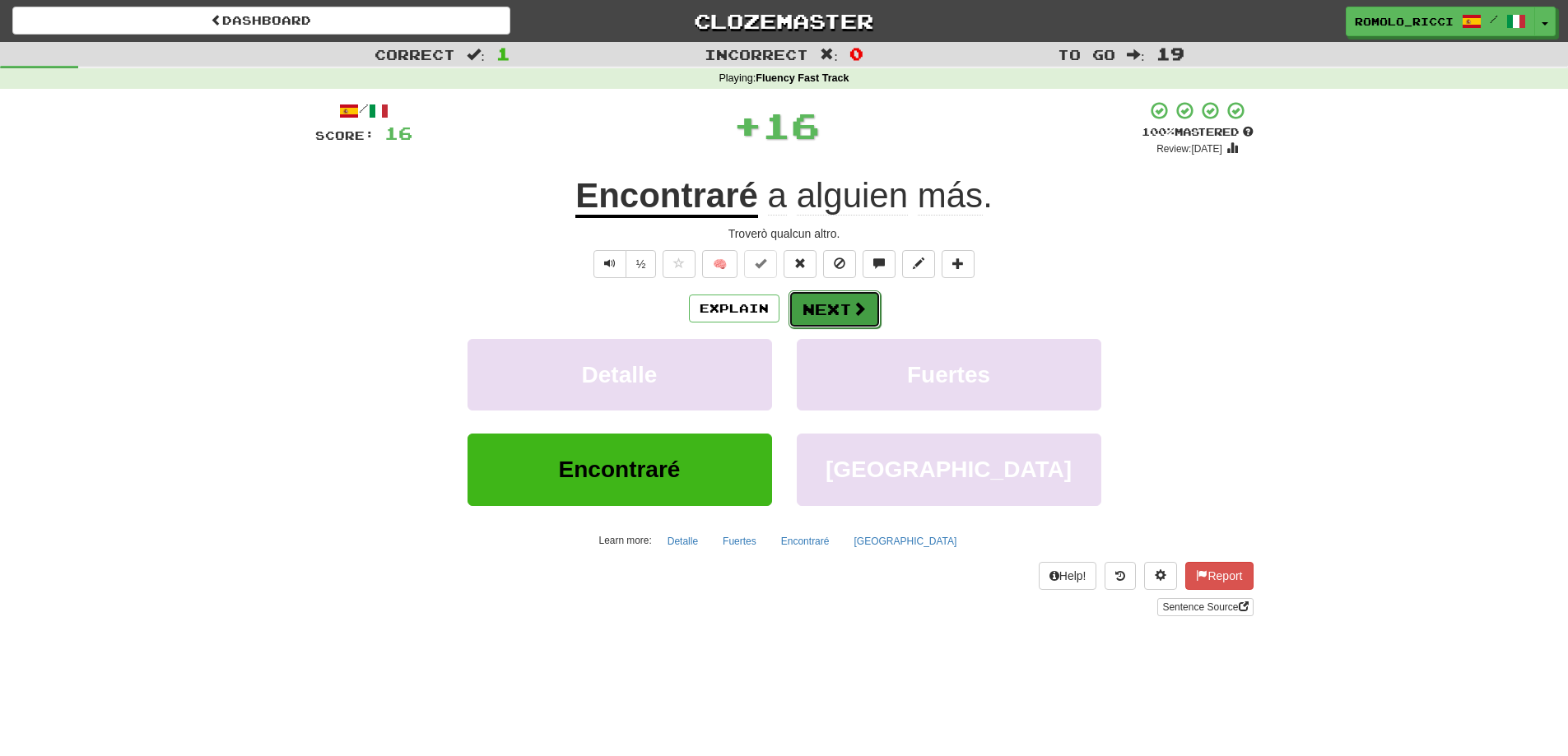
click at [825, 311] on button "Next" at bounding box center [835, 309] width 92 height 38
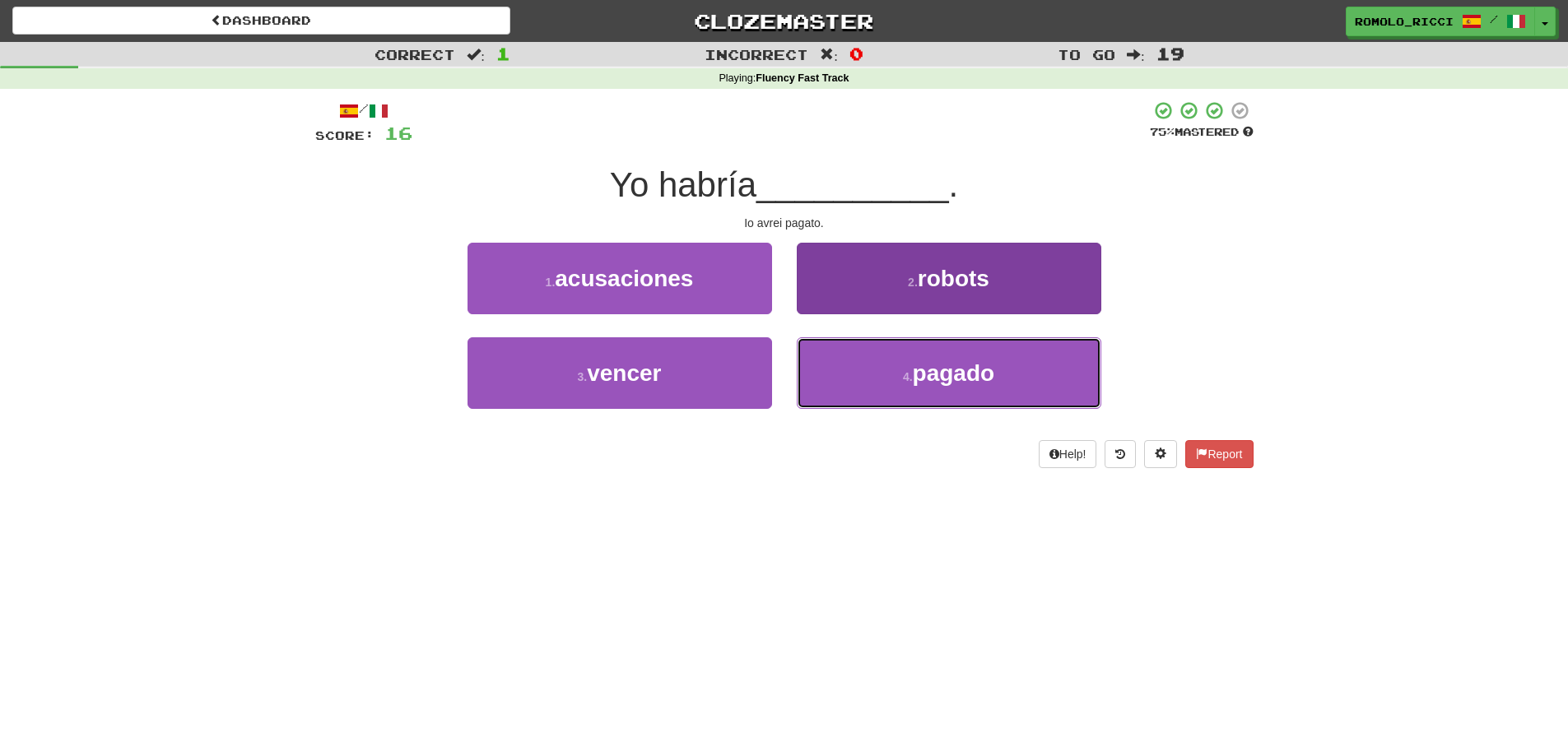
drag, startPoint x: 867, startPoint y: 394, endPoint x: 813, endPoint y: 392, distance: 54.0
click at [863, 393] on button "4 . pagado" at bounding box center [949, 373] width 304 height 72
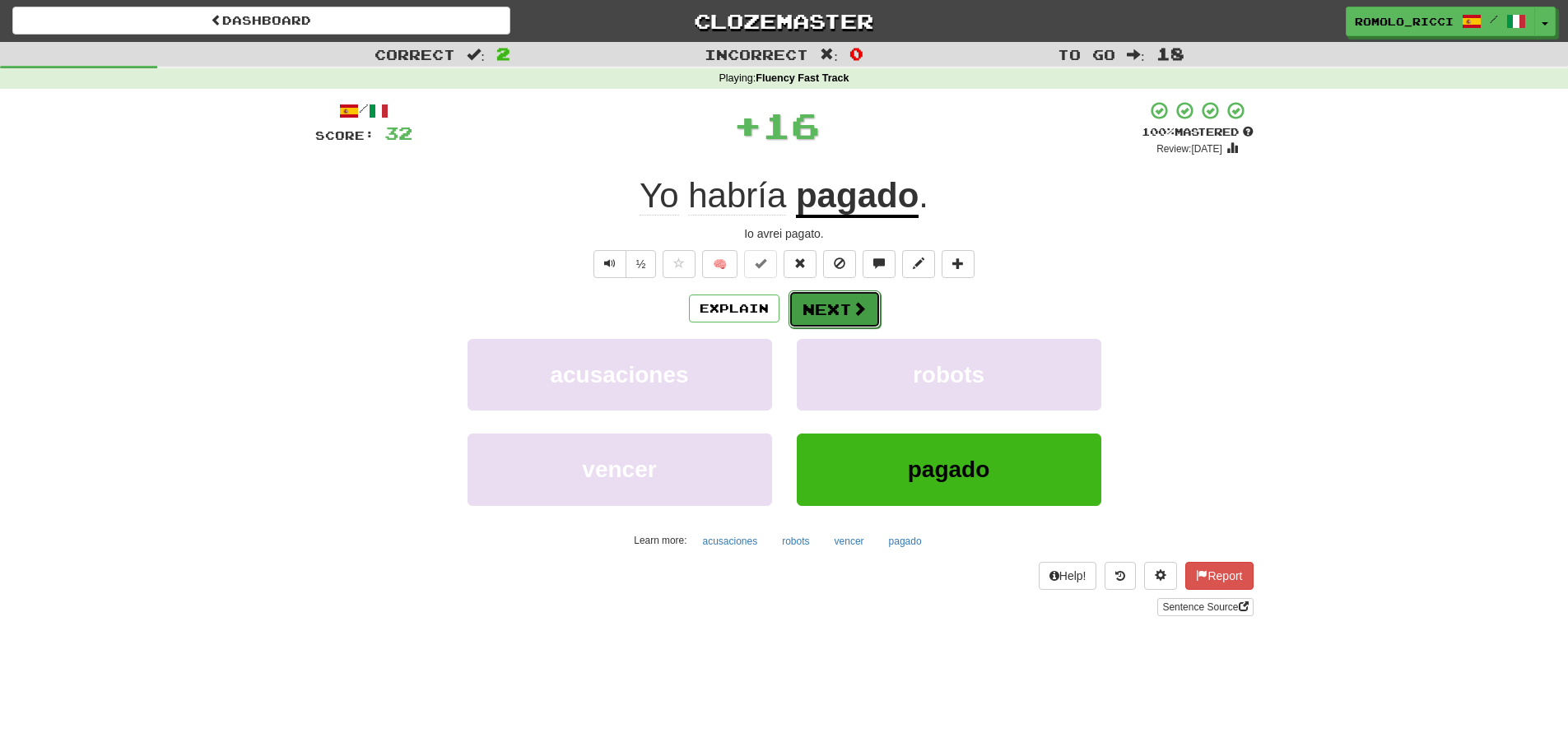
click at [828, 313] on button "Next" at bounding box center [835, 309] width 92 height 38
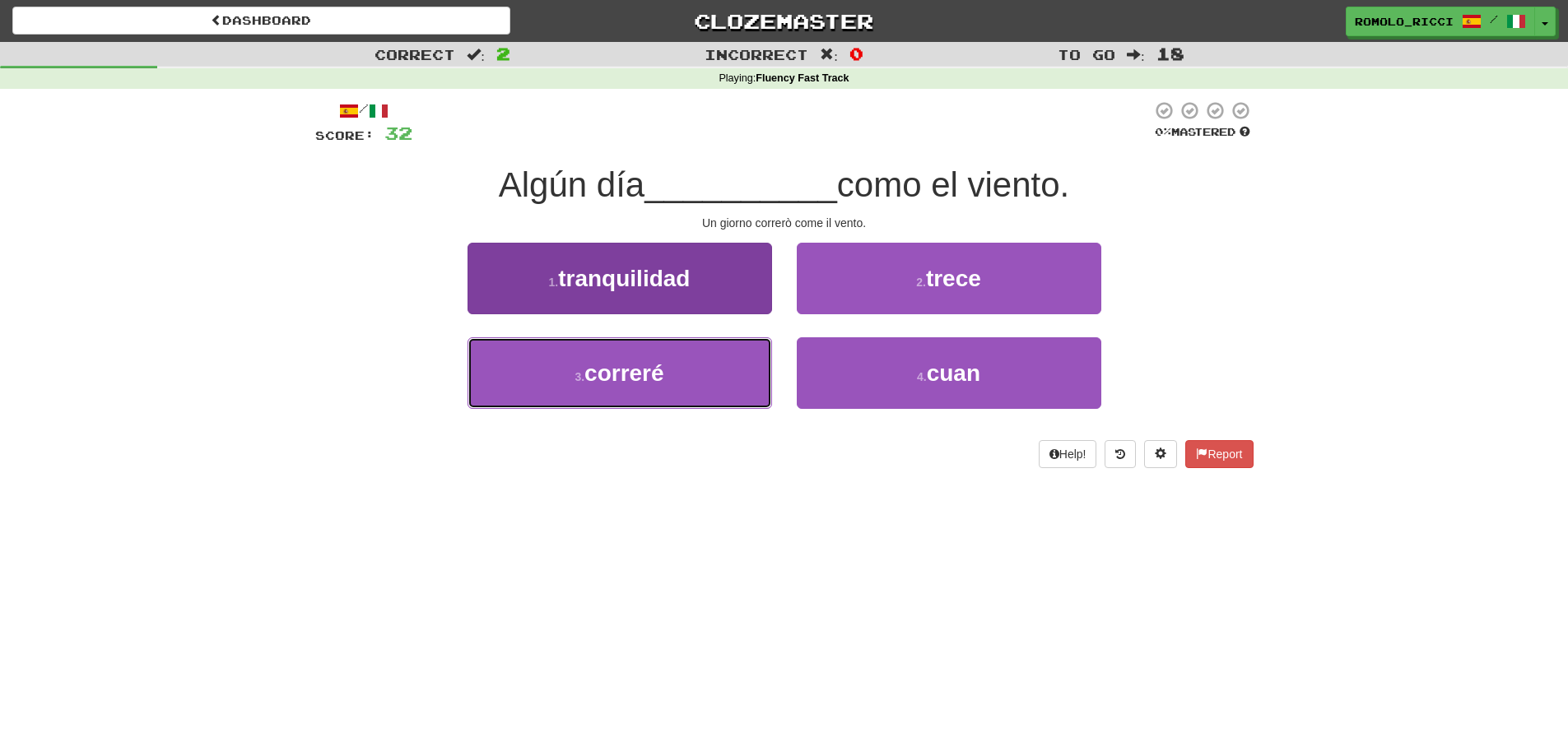
drag, startPoint x: 666, startPoint y: 384, endPoint x: 627, endPoint y: 374, distance: 40.3
click at [665, 383] on button "3 . correré" at bounding box center [619, 373] width 304 height 72
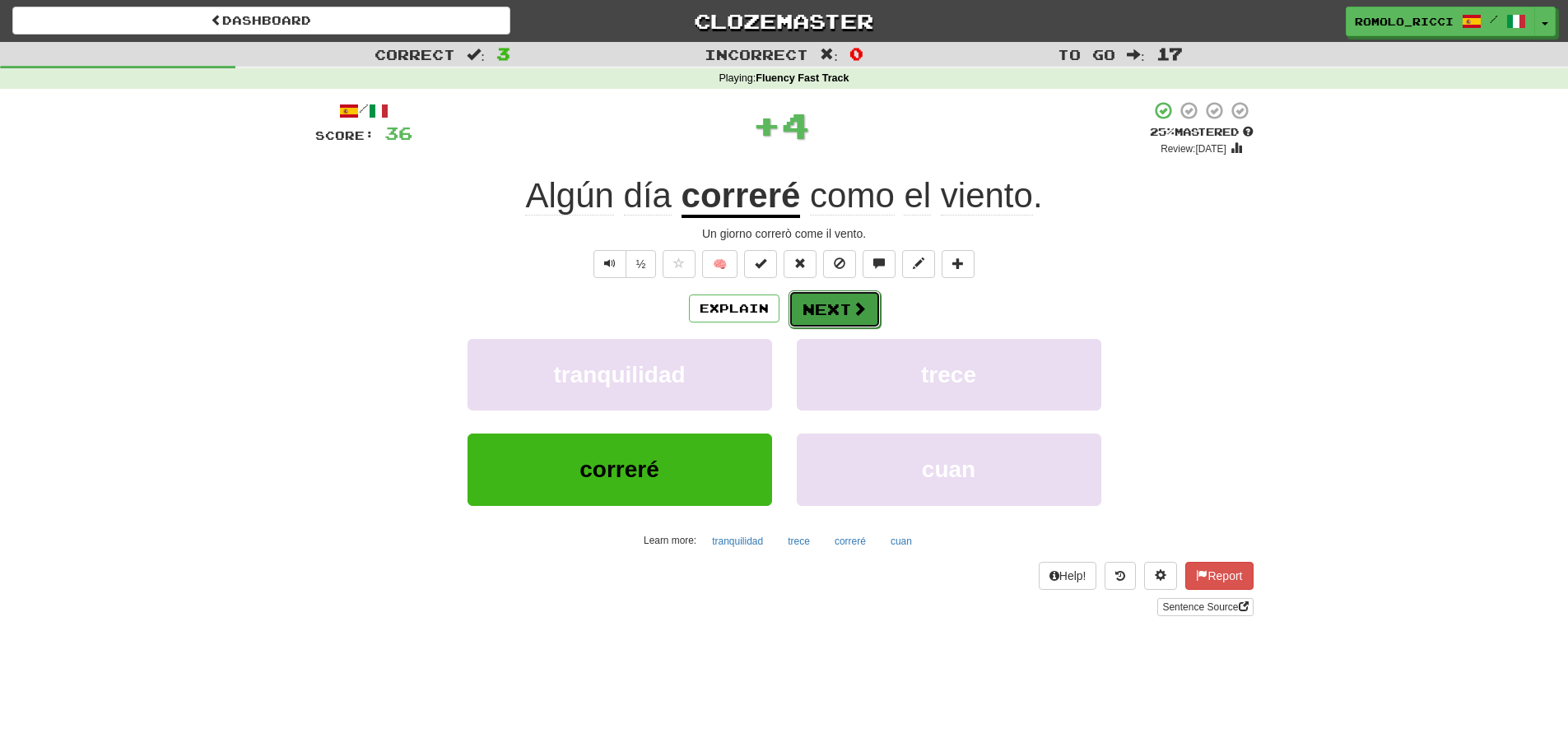
click at [809, 316] on button "Next" at bounding box center [835, 309] width 92 height 38
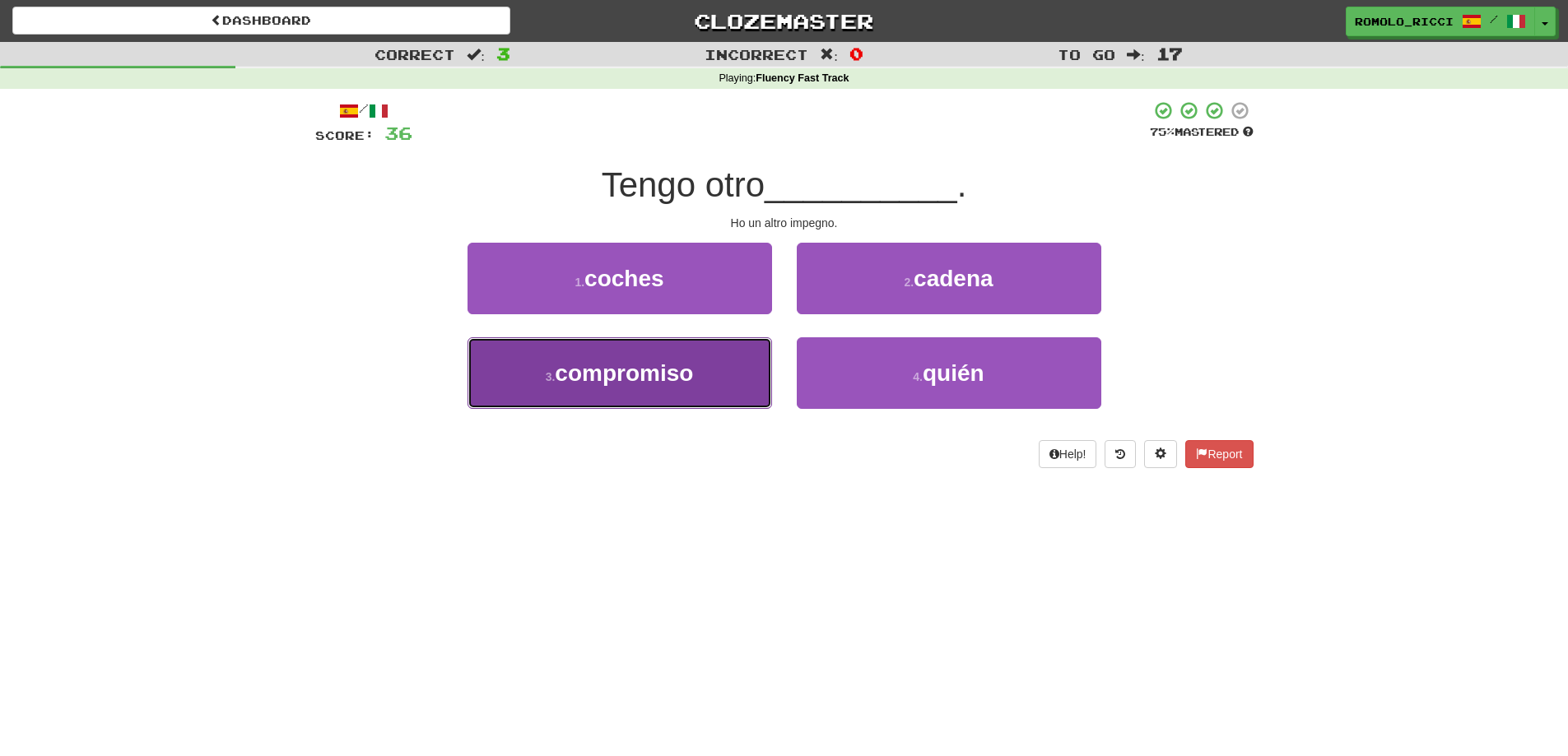
click at [720, 362] on button "3 . compromiso" at bounding box center [619, 373] width 304 height 72
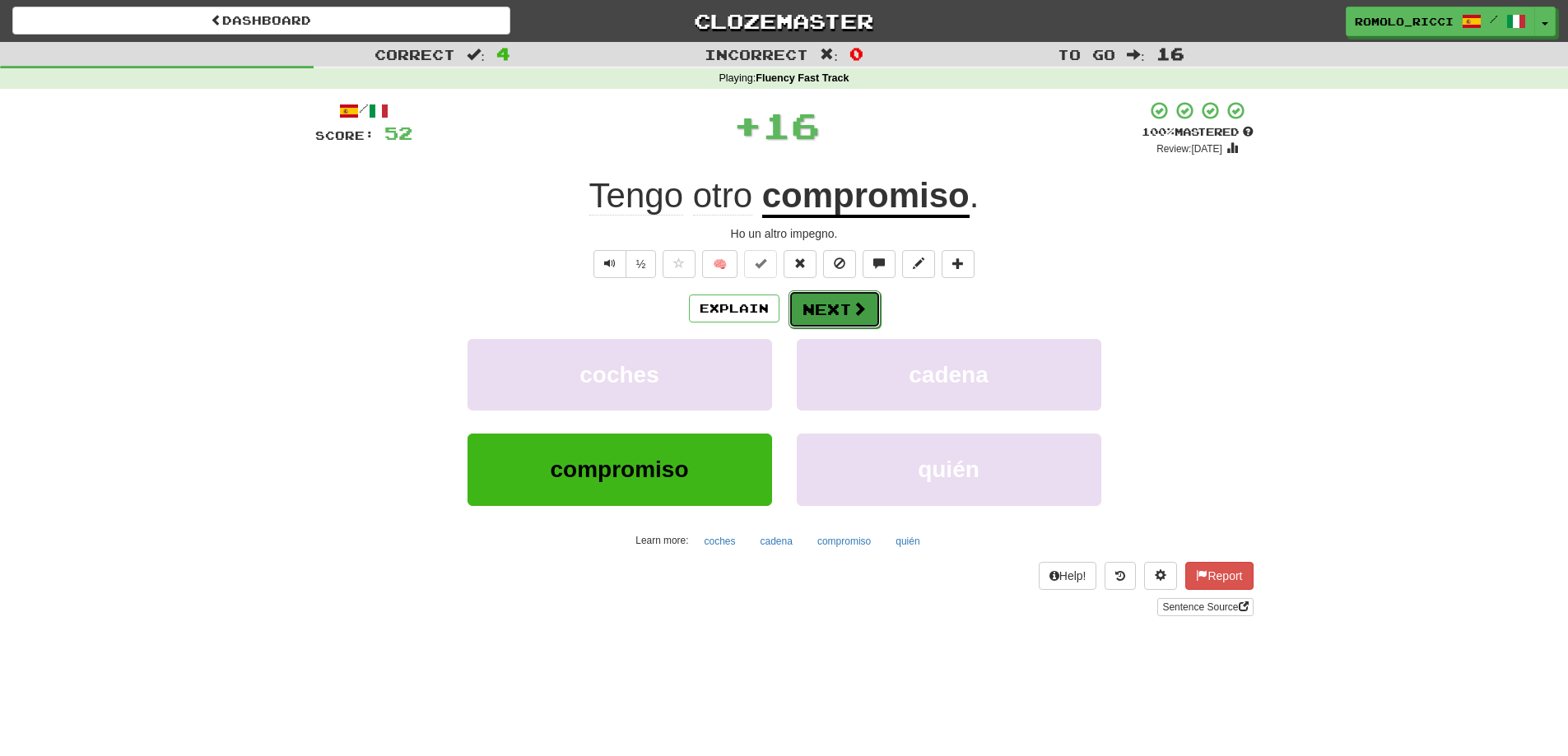
click at [840, 308] on button "Next" at bounding box center [835, 309] width 92 height 38
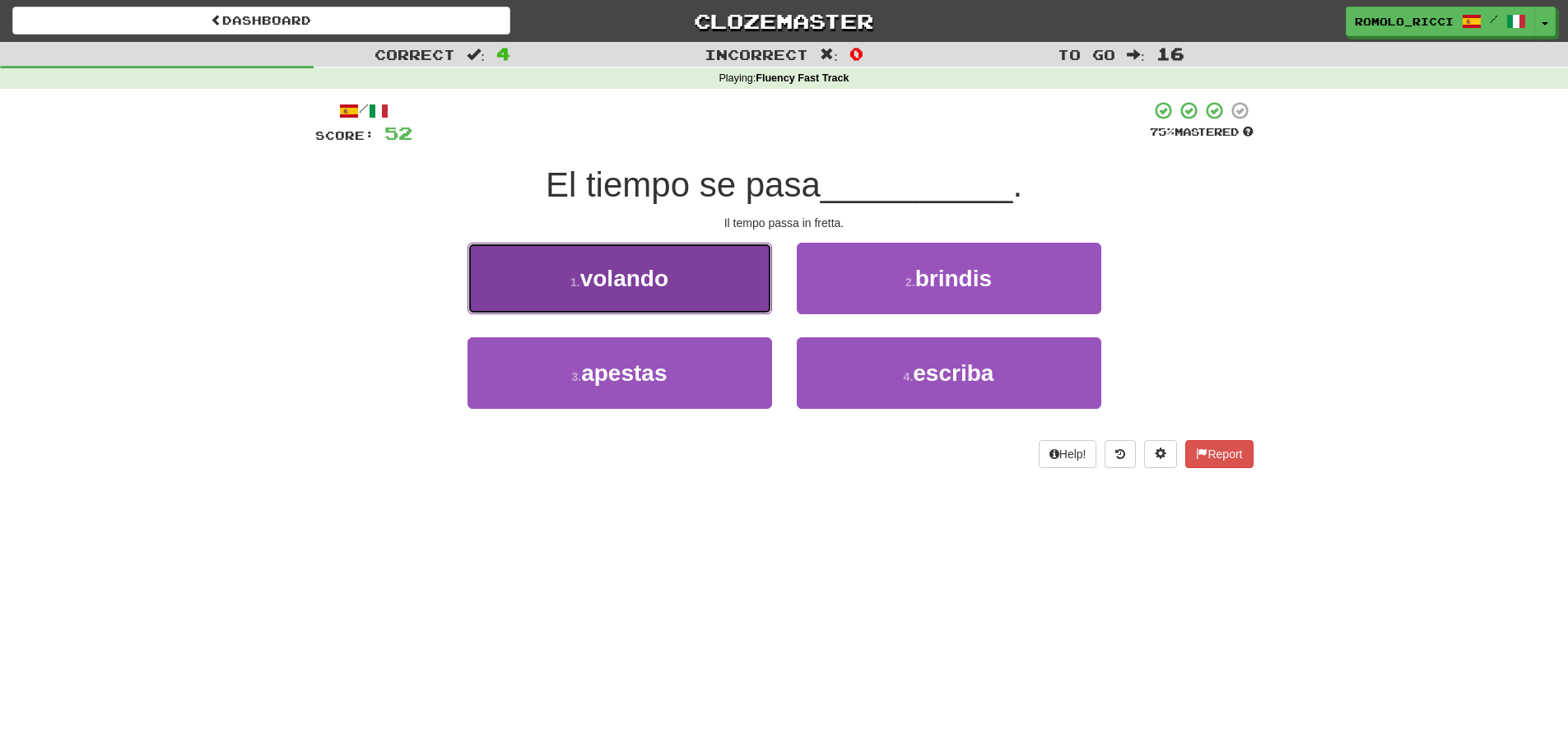
click at [656, 281] on span "volando" at bounding box center [624, 279] width 88 height 26
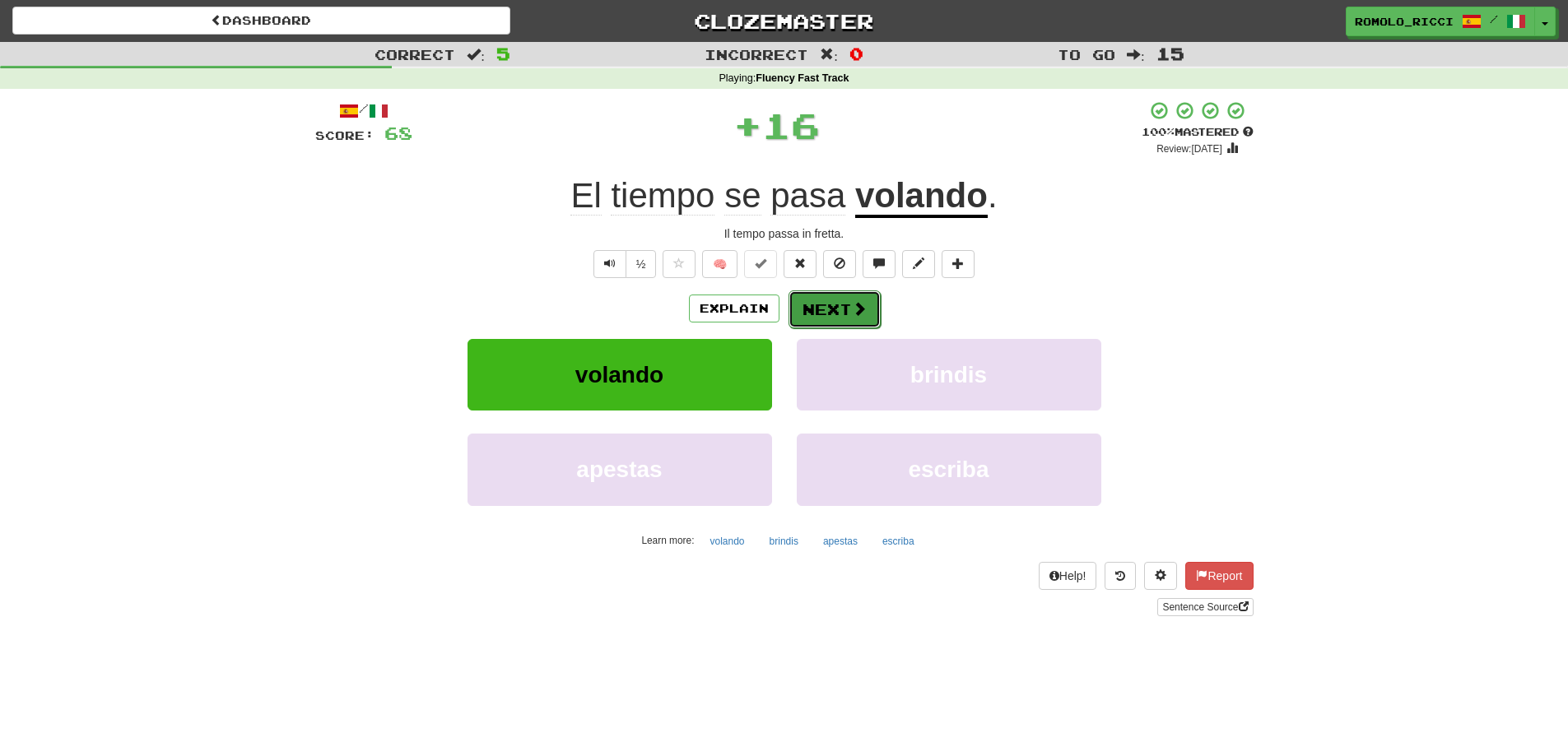
click at [847, 314] on button "Next" at bounding box center [835, 309] width 92 height 38
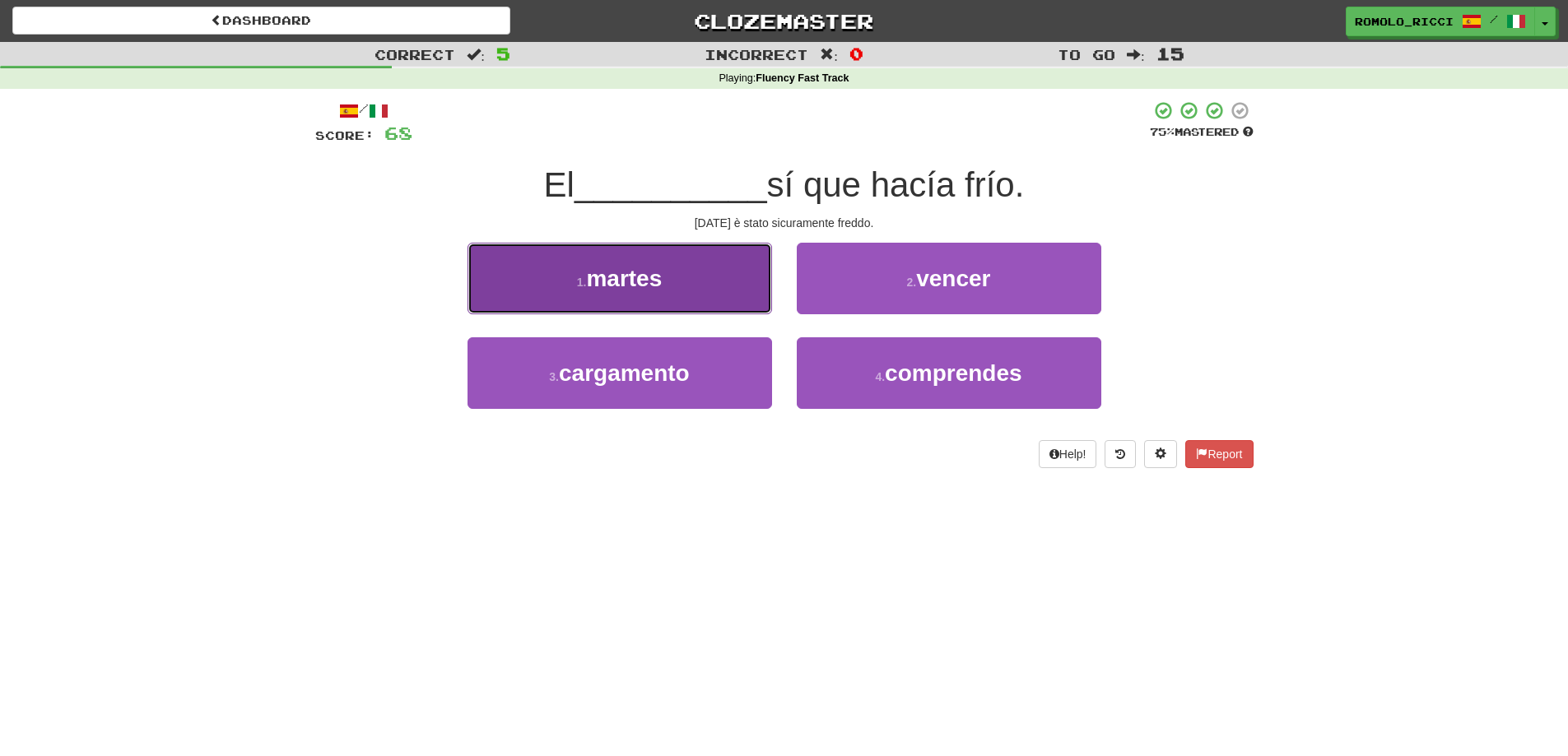
click at [674, 296] on button "1 . martes" at bounding box center [619, 279] width 304 height 72
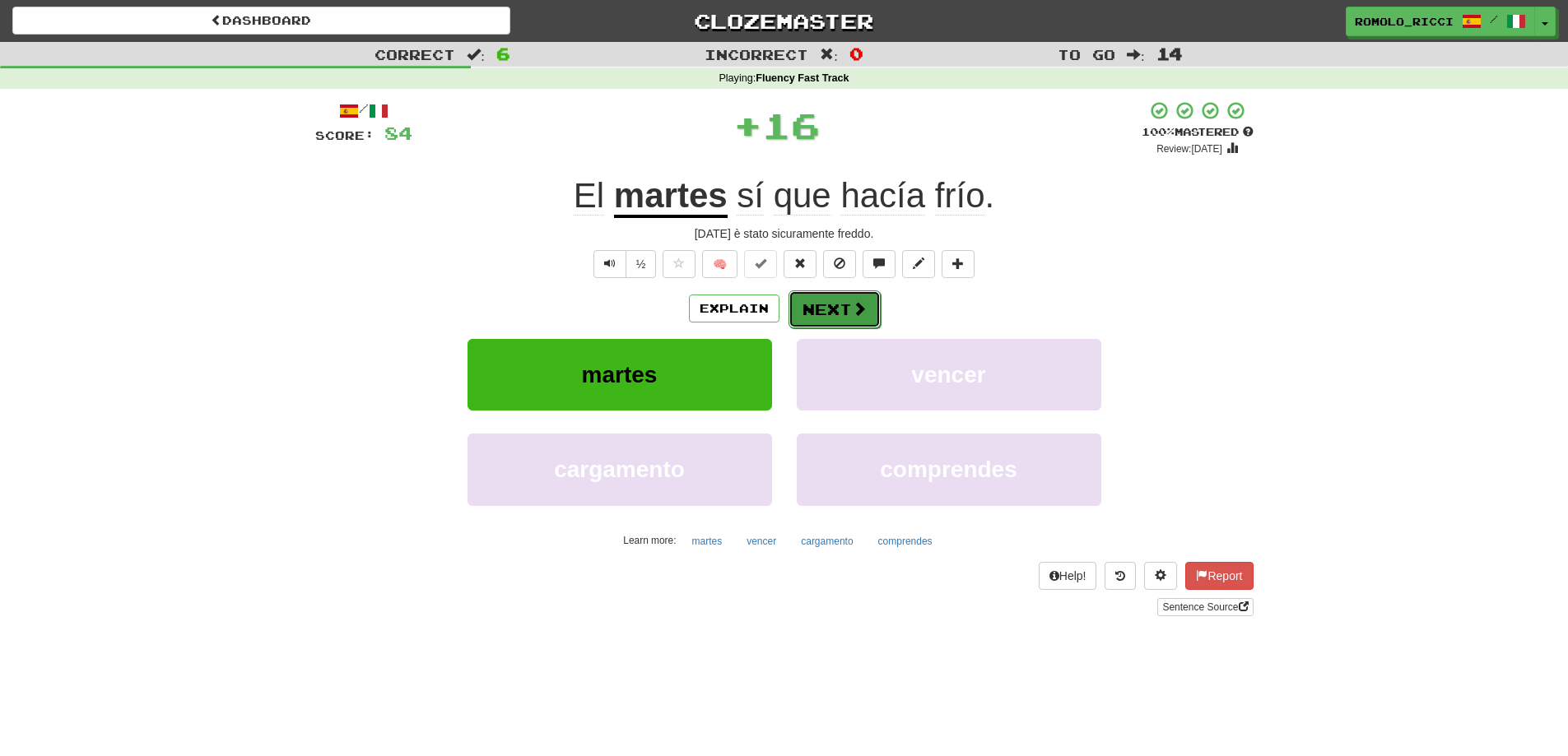
click at [842, 322] on button "Next" at bounding box center [835, 309] width 92 height 38
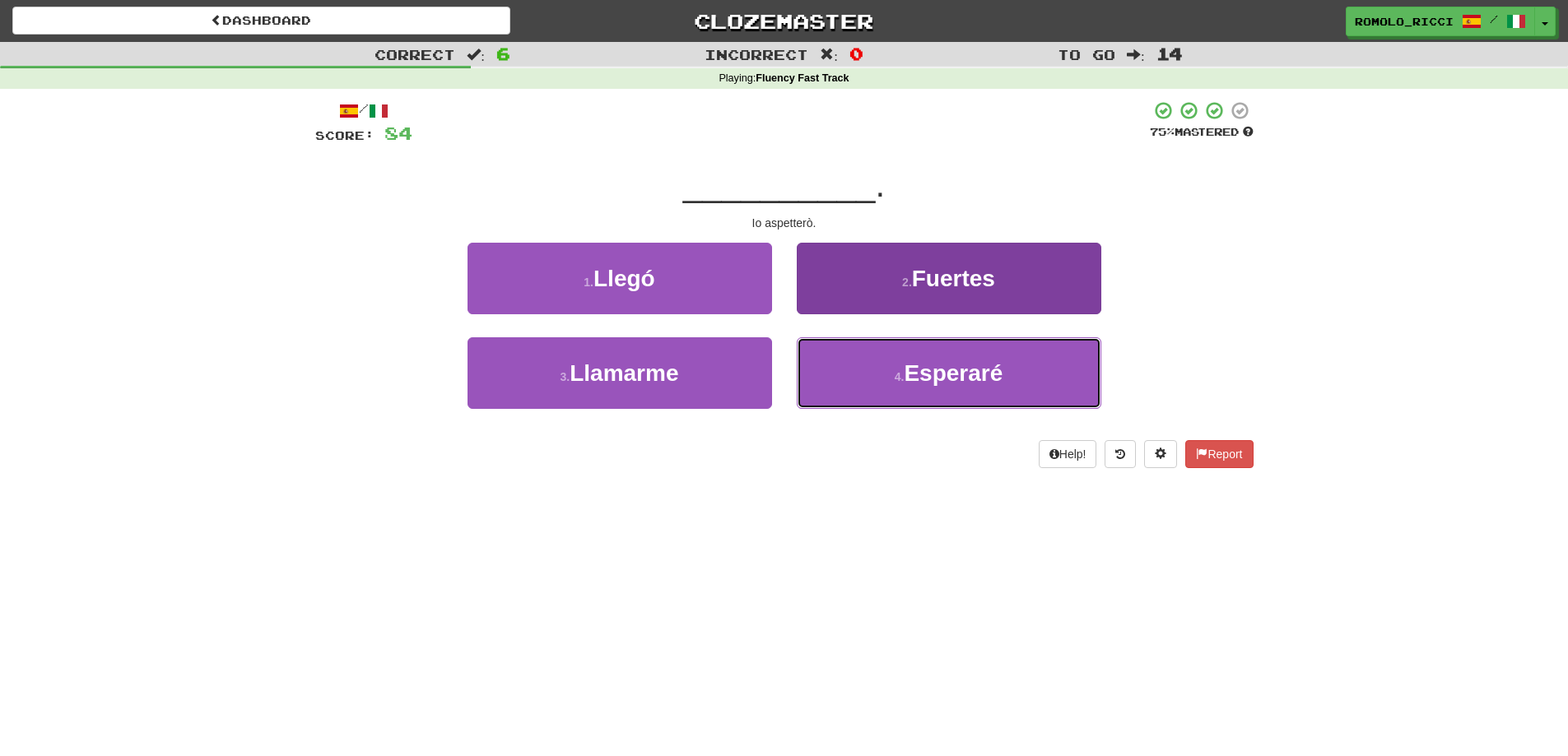
drag, startPoint x: 894, startPoint y: 384, endPoint x: 855, endPoint y: 366, distance: 43.0
click at [888, 383] on button "4 . Esperaré" at bounding box center [949, 373] width 304 height 72
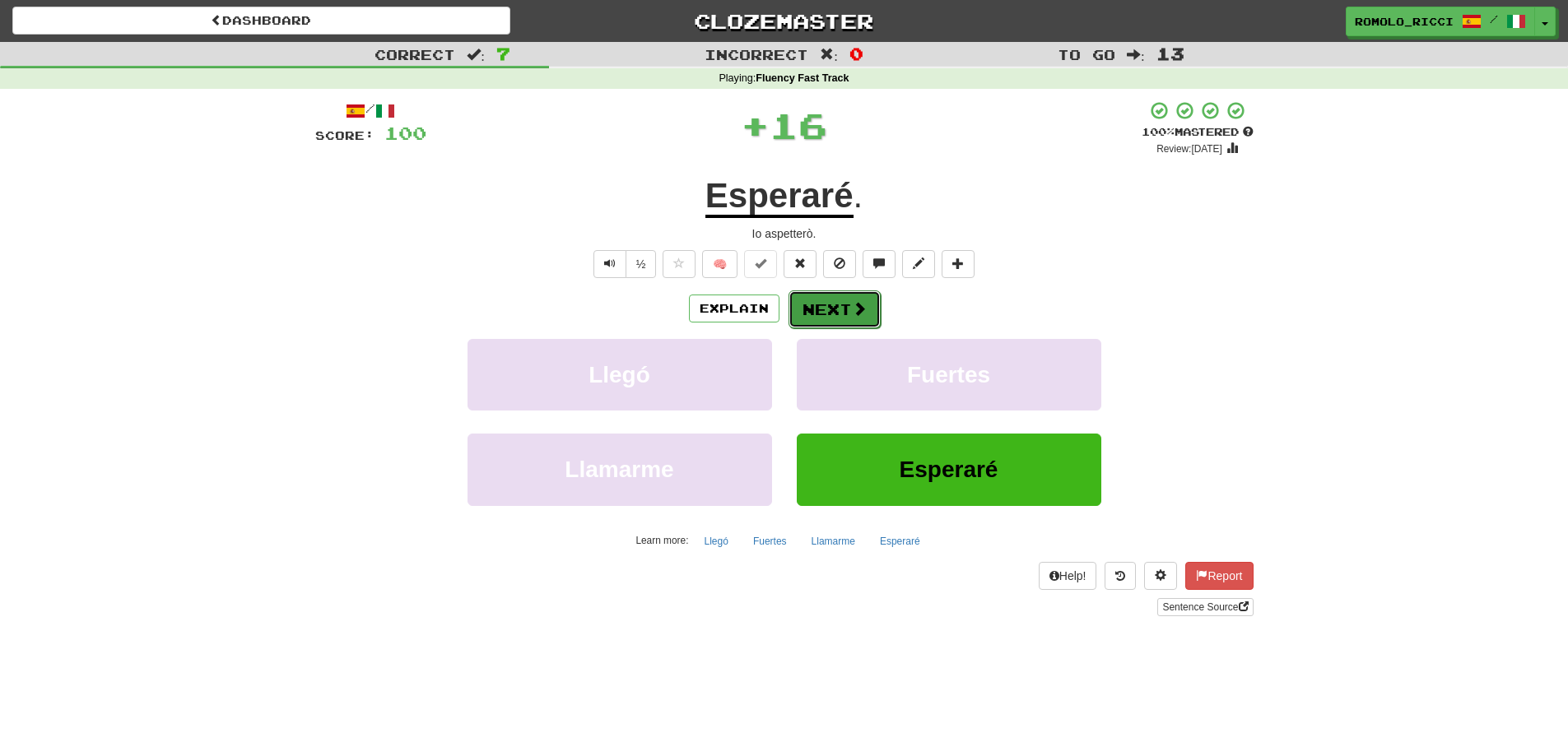
click at [803, 313] on button "Next" at bounding box center [835, 309] width 92 height 38
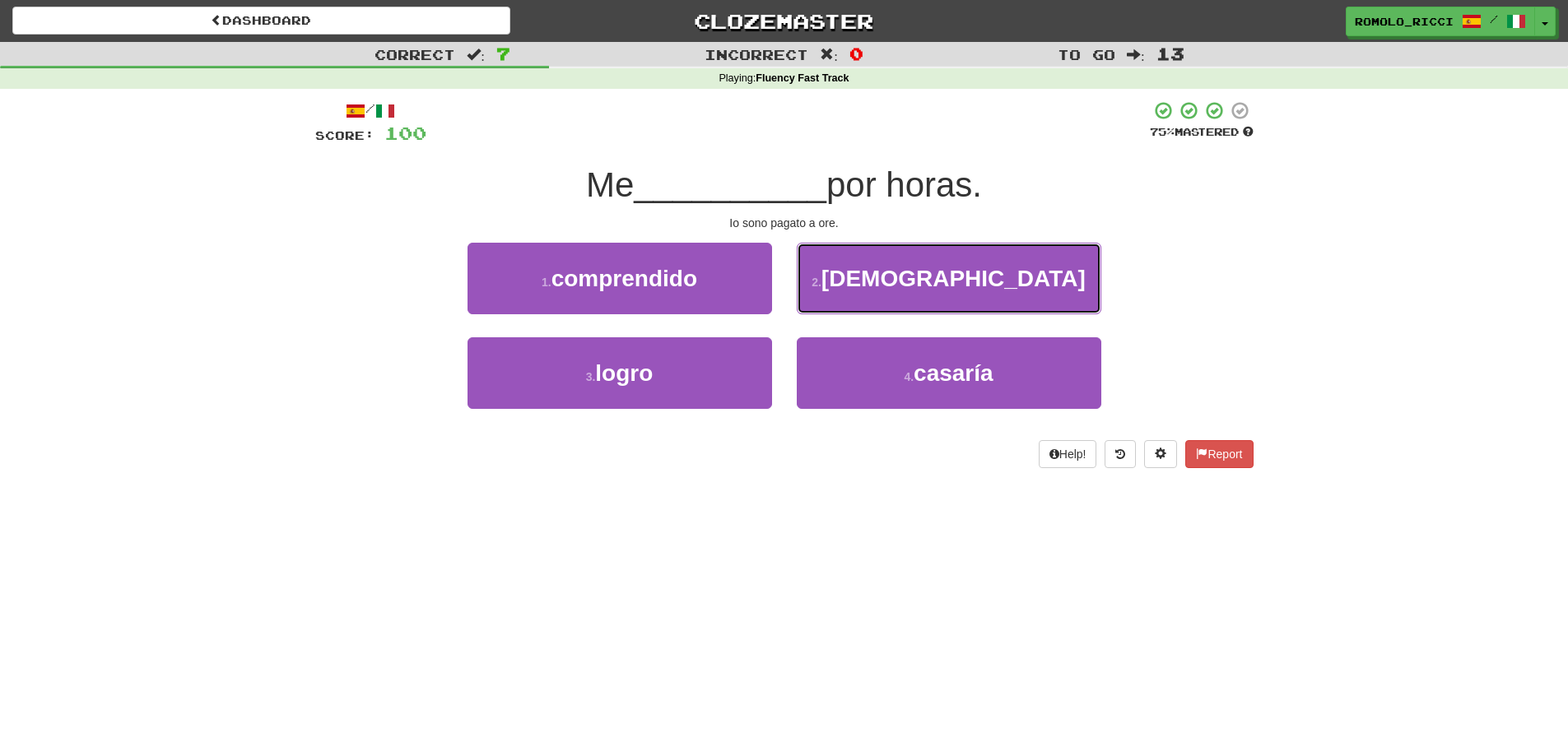
drag, startPoint x: 914, startPoint y: 292, endPoint x: 876, endPoint y: 287, distance: 38.3
click at [909, 292] on button "2 . pagan" at bounding box center [949, 279] width 304 height 72
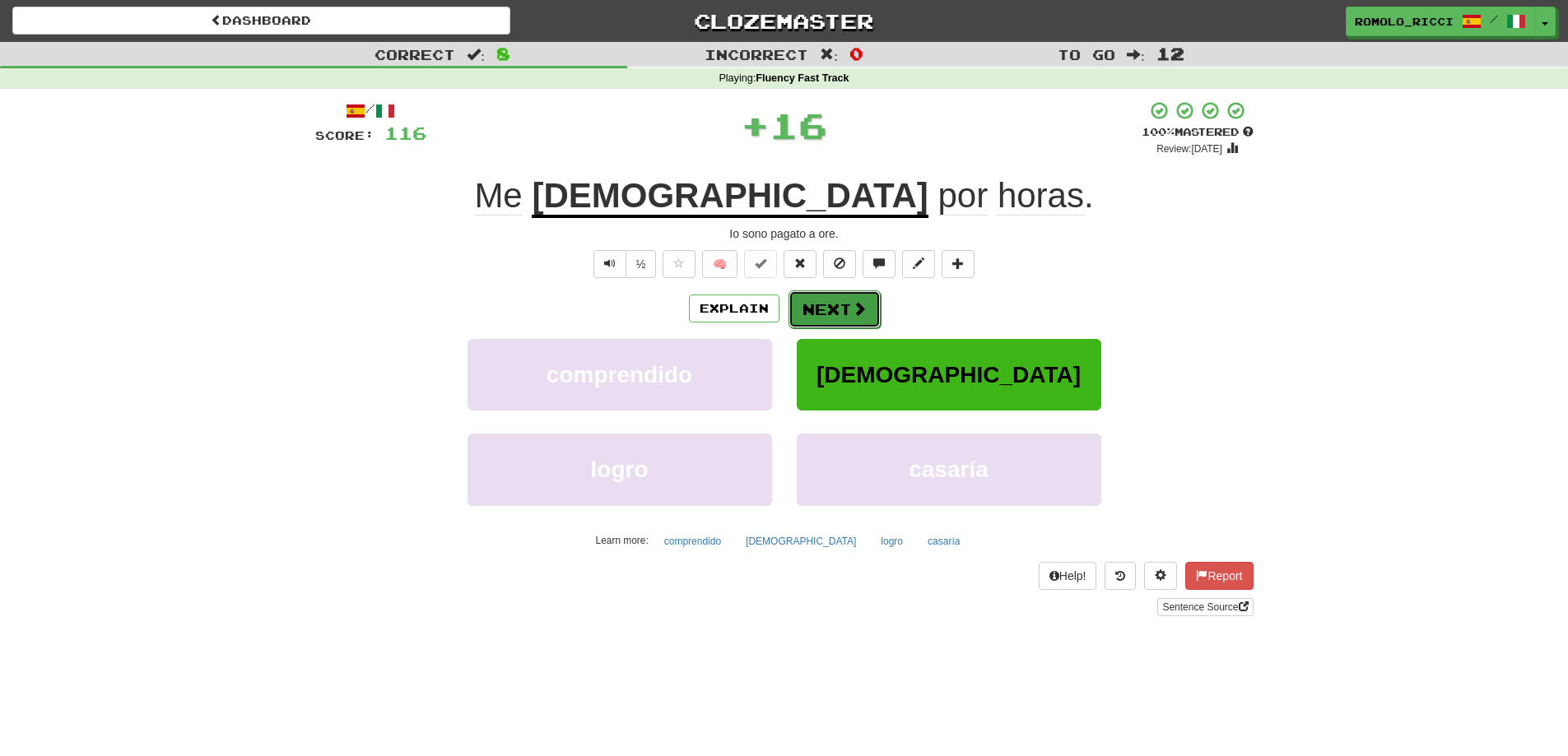
click at [822, 312] on button "Next" at bounding box center [835, 309] width 92 height 38
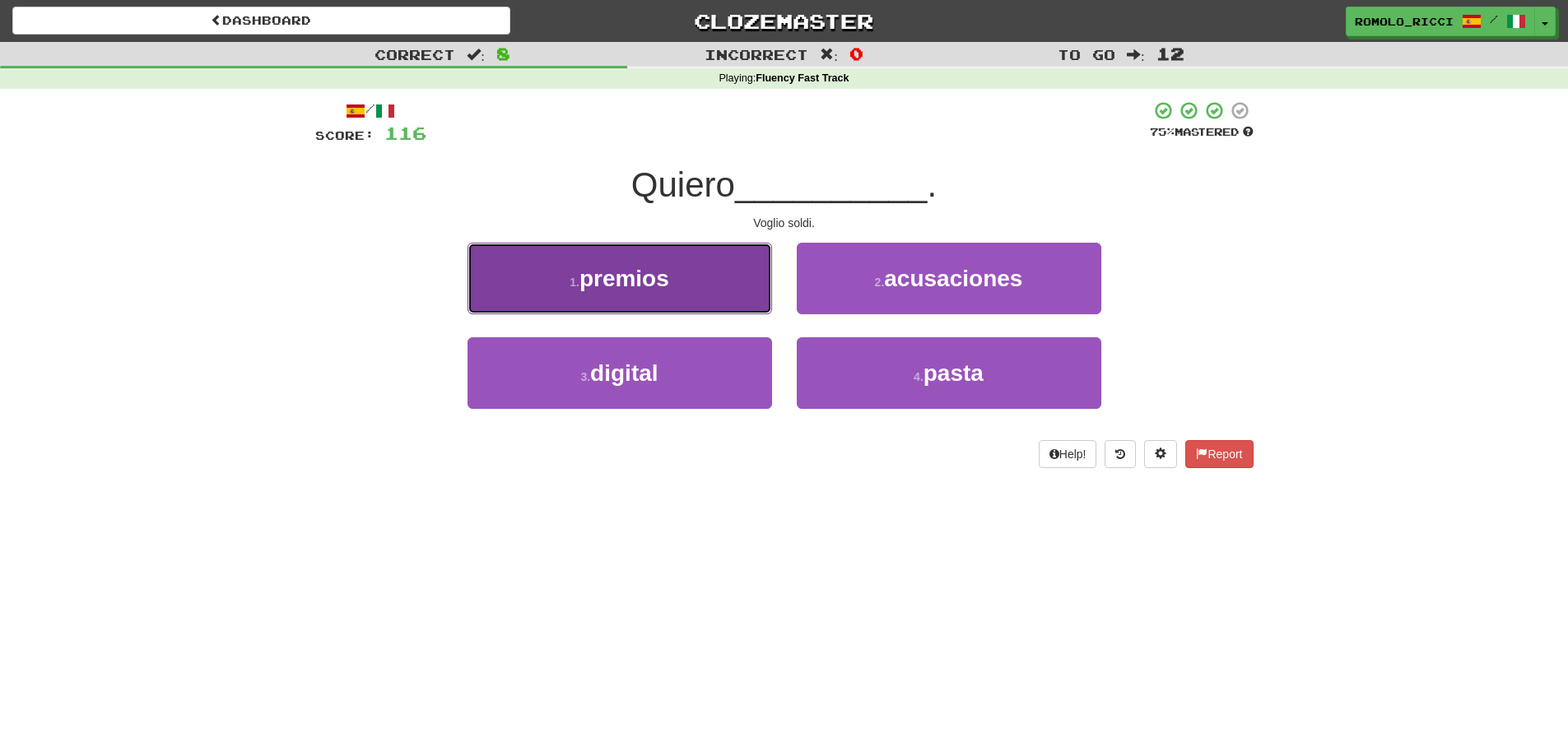
click at [720, 273] on button "1 . premios" at bounding box center [619, 279] width 304 height 72
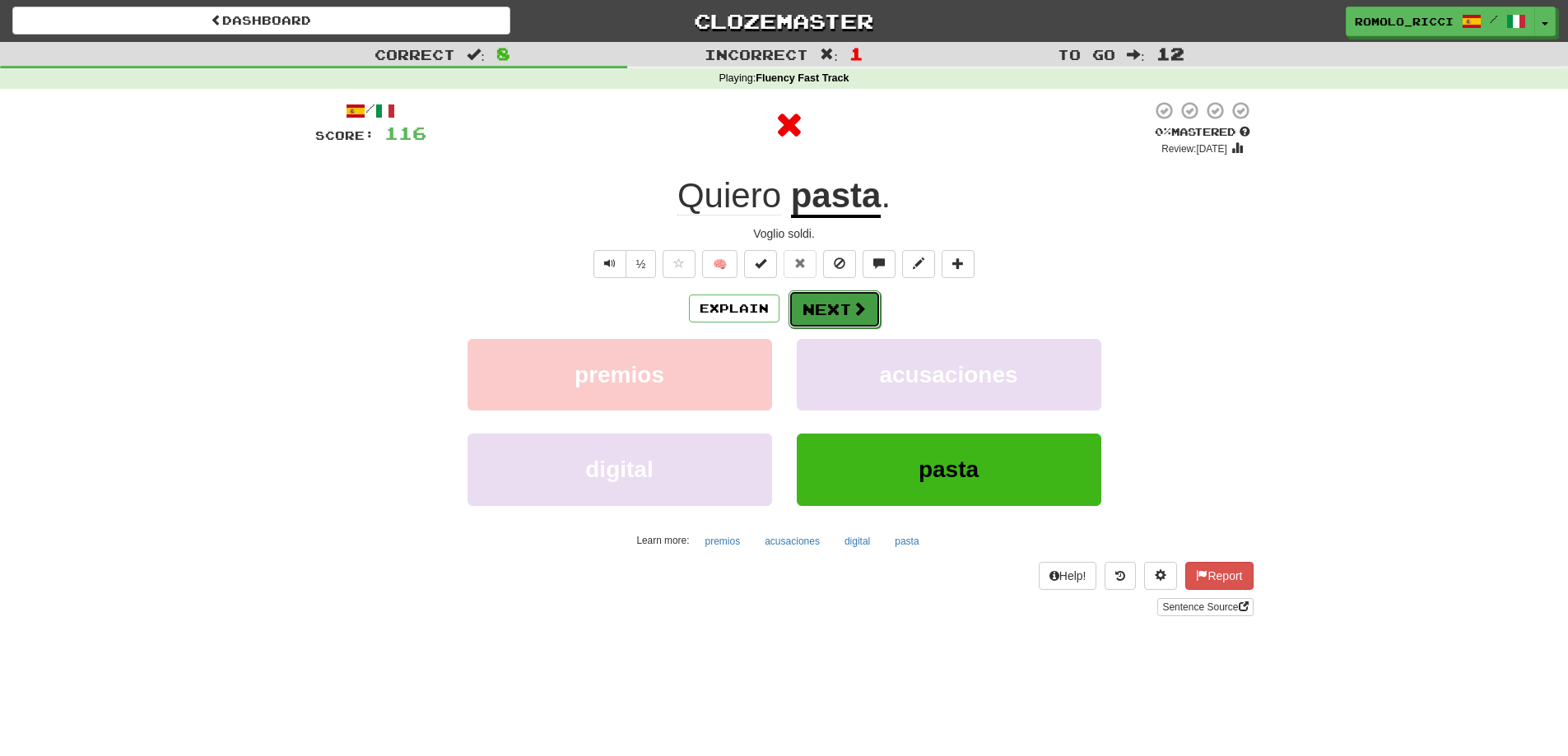
click at [835, 311] on button "Next" at bounding box center [835, 309] width 92 height 38
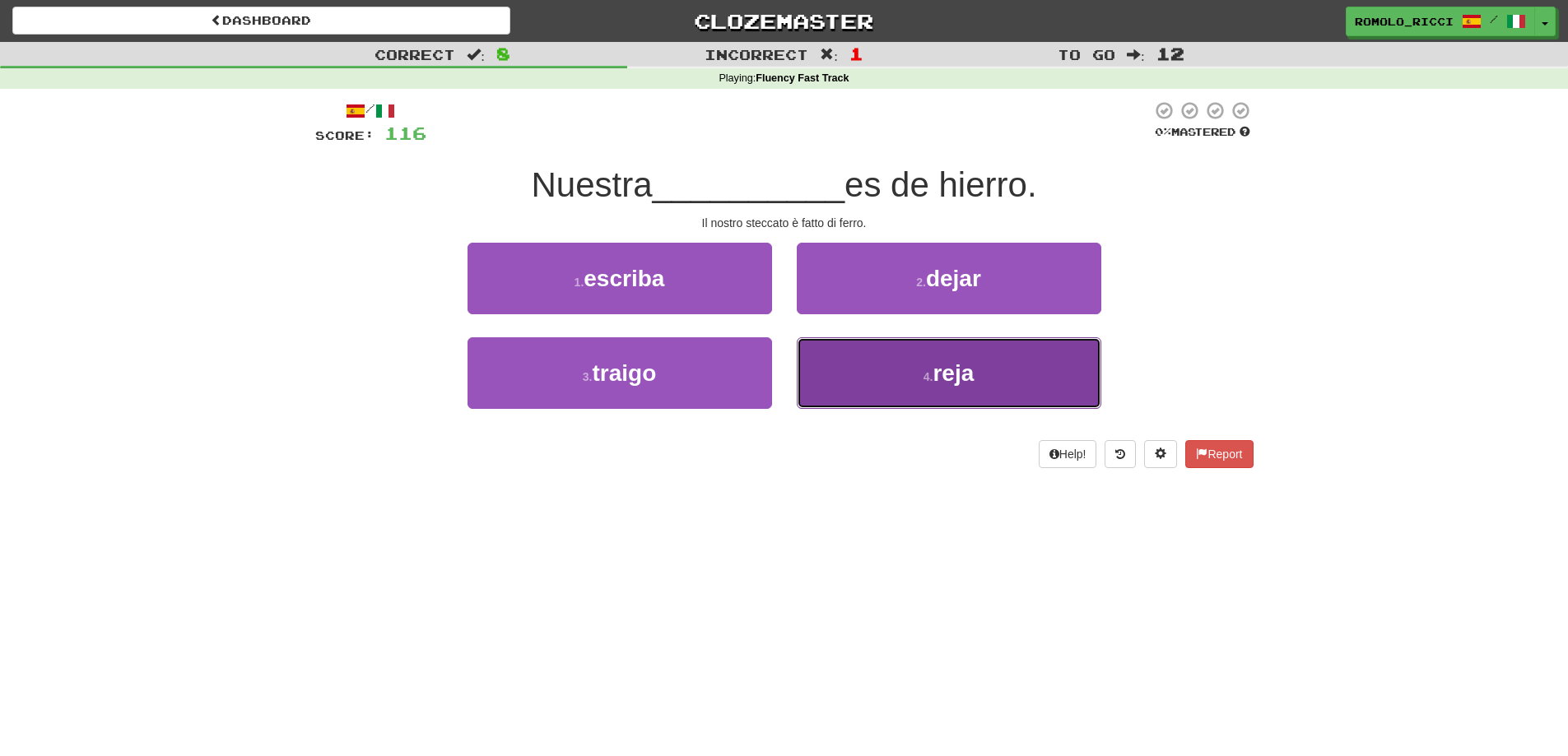
click at [953, 379] on span "reja" at bounding box center [953, 373] width 41 height 26
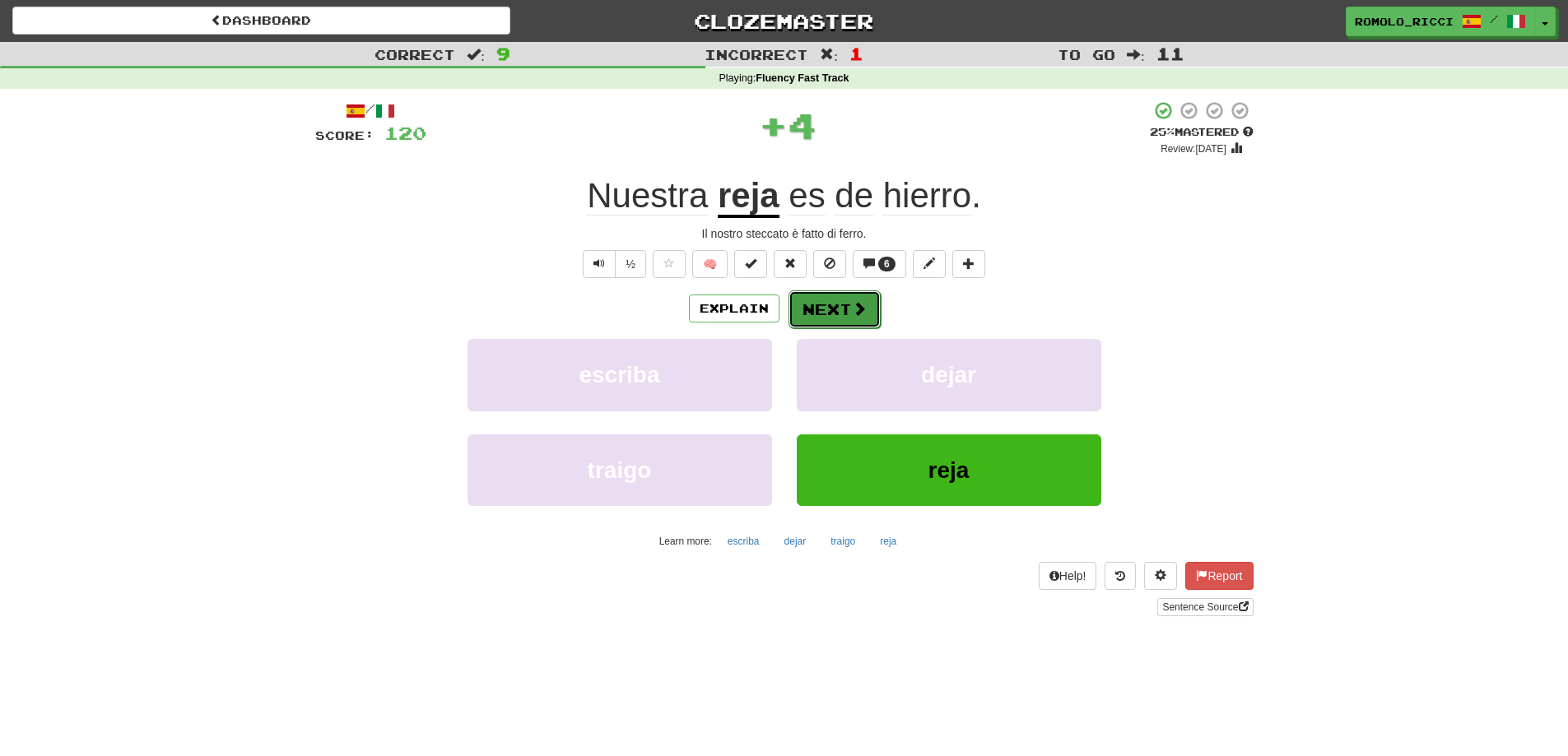
click at [844, 300] on button "Next" at bounding box center [835, 309] width 92 height 38
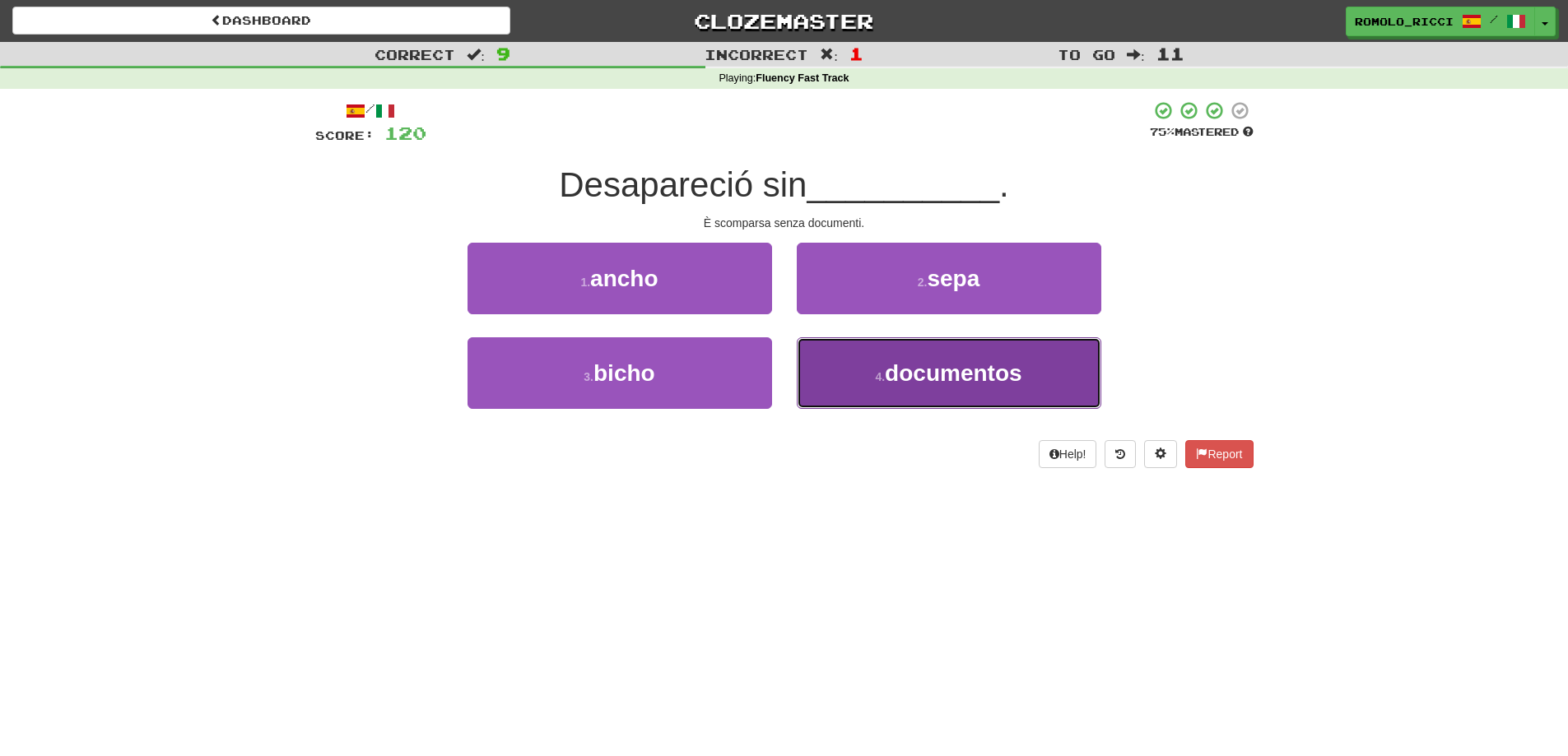
click at [908, 358] on button "4 . documentos" at bounding box center [949, 373] width 304 height 72
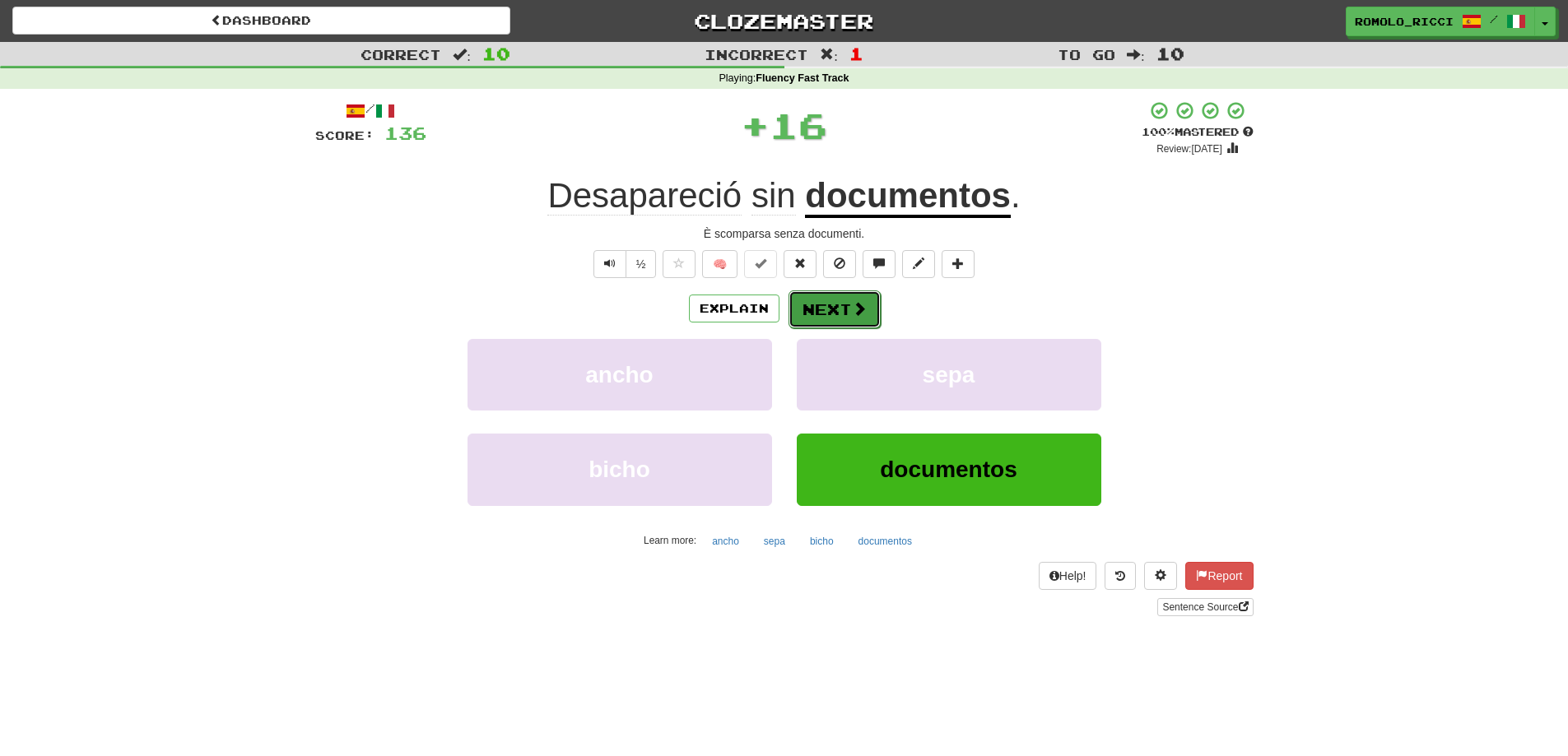
click at [824, 311] on button "Next" at bounding box center [835, 309] width 92 height 38
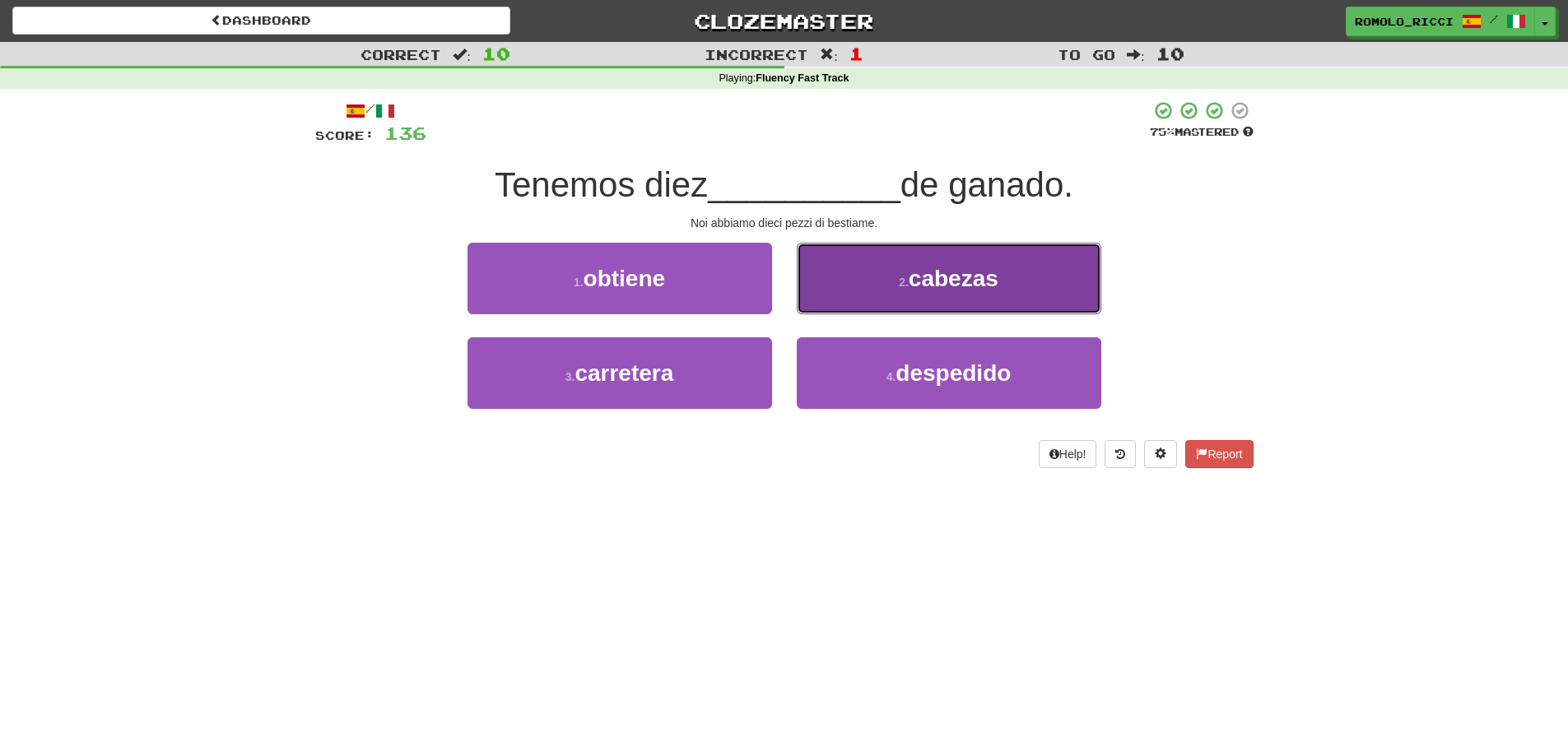
click at [867, 286] on button "2 . cabezas" at bounding box center [949, 279] width 304 height 72
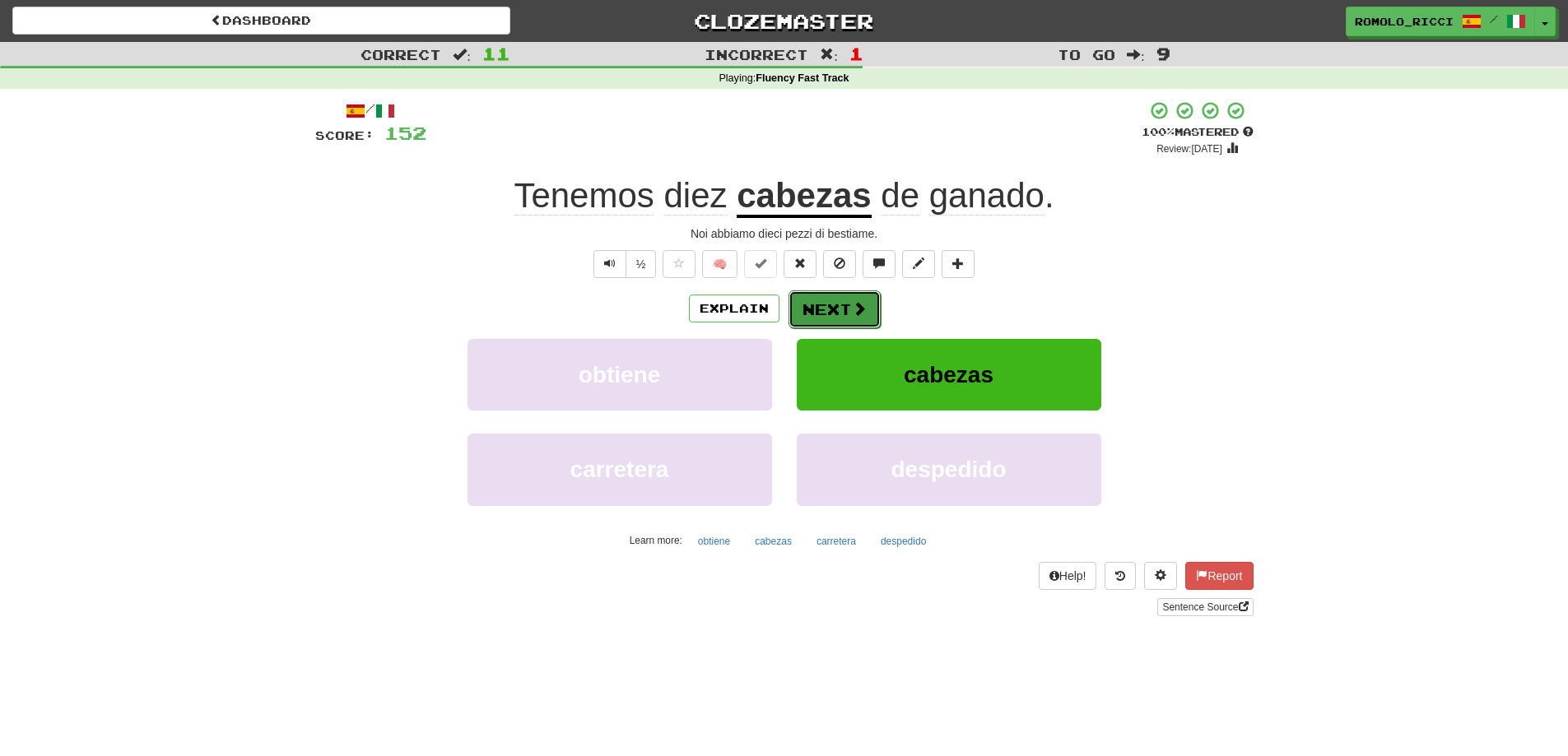
click at [814, 309] on button "Next" at bounding box center [835, 309] width 92 height 38
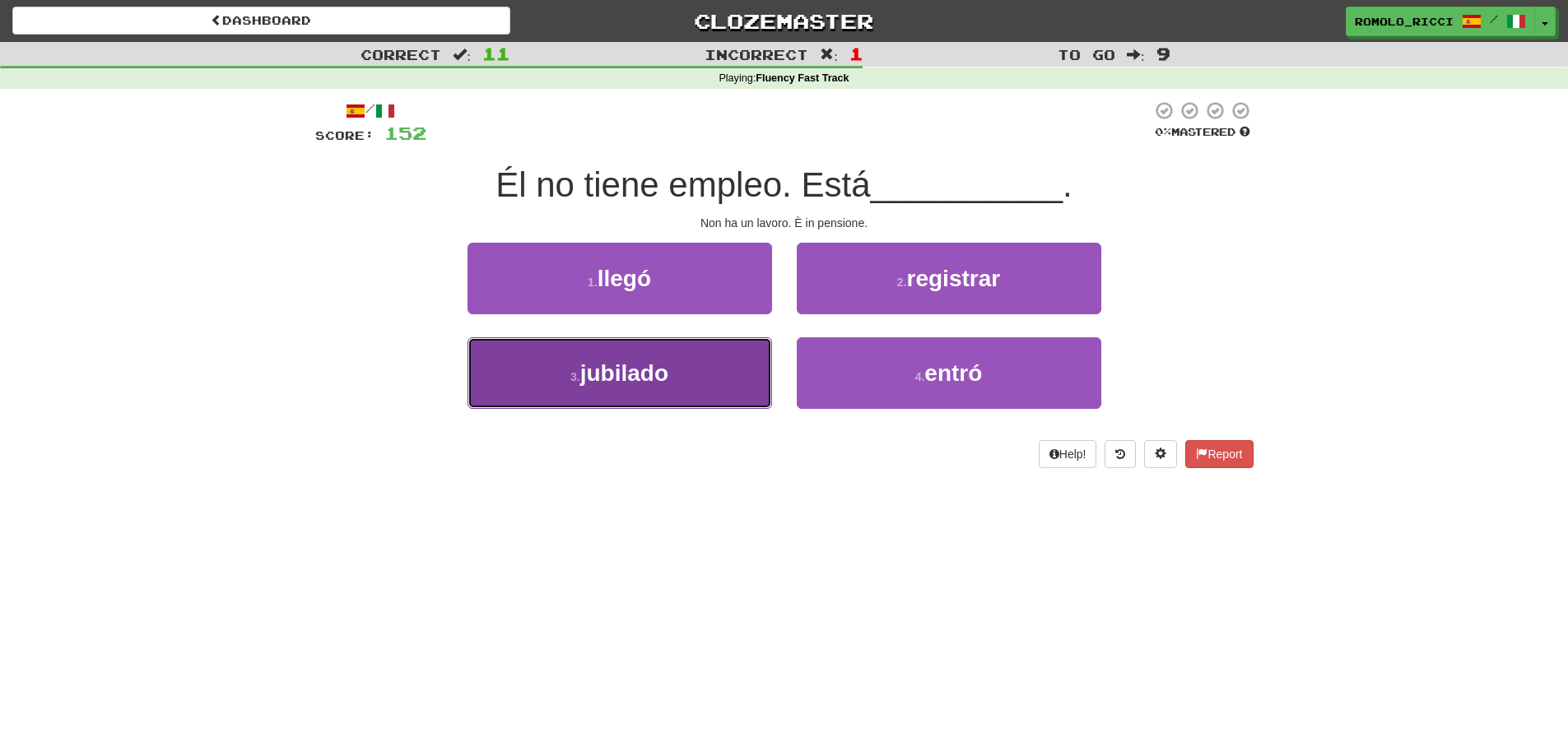
click at [697, 365] on button "3 . jubilado" at bounding box center [619, 373] width 304 height 72
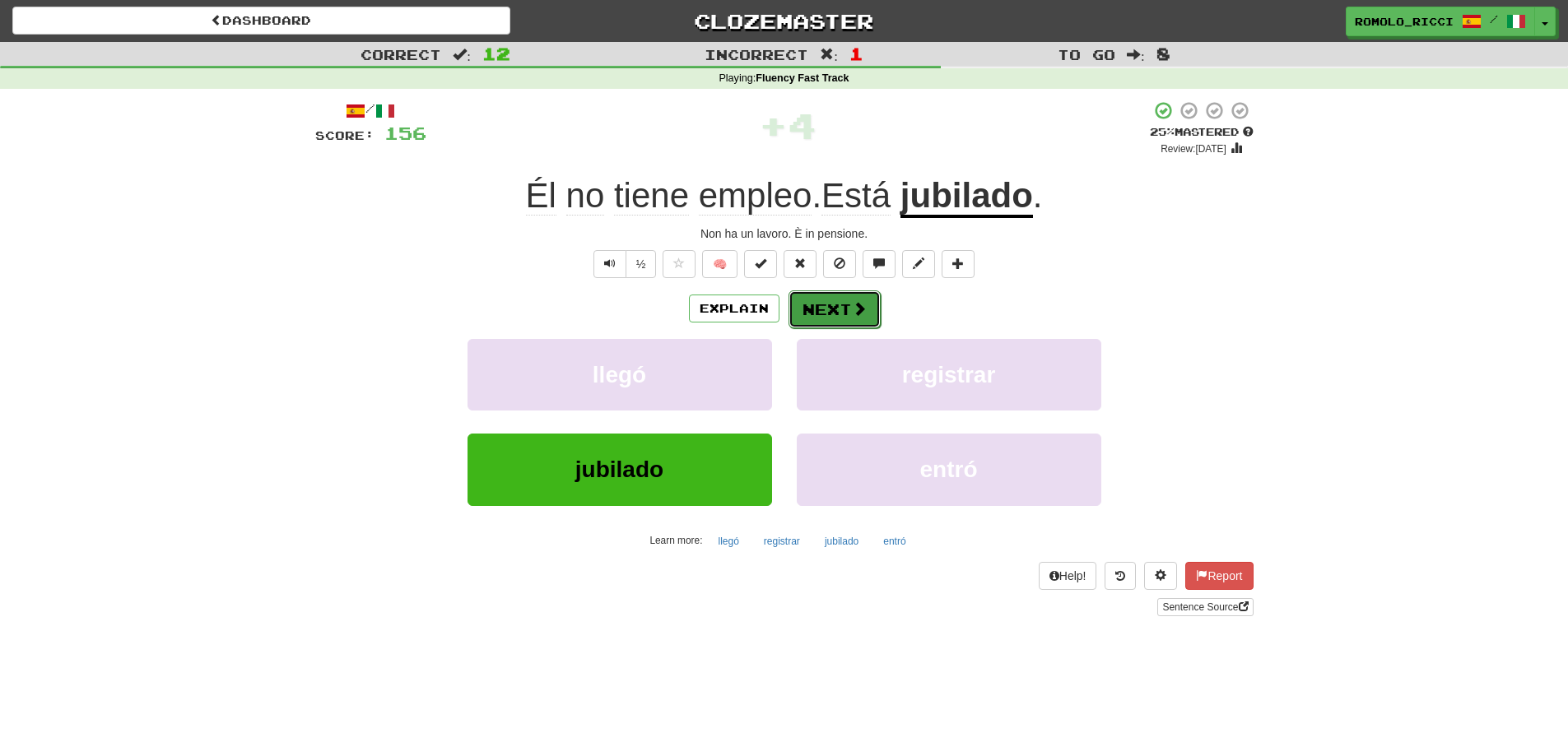
click at [857, 311] on span at bounding box center [859, 308] width 15 height 15
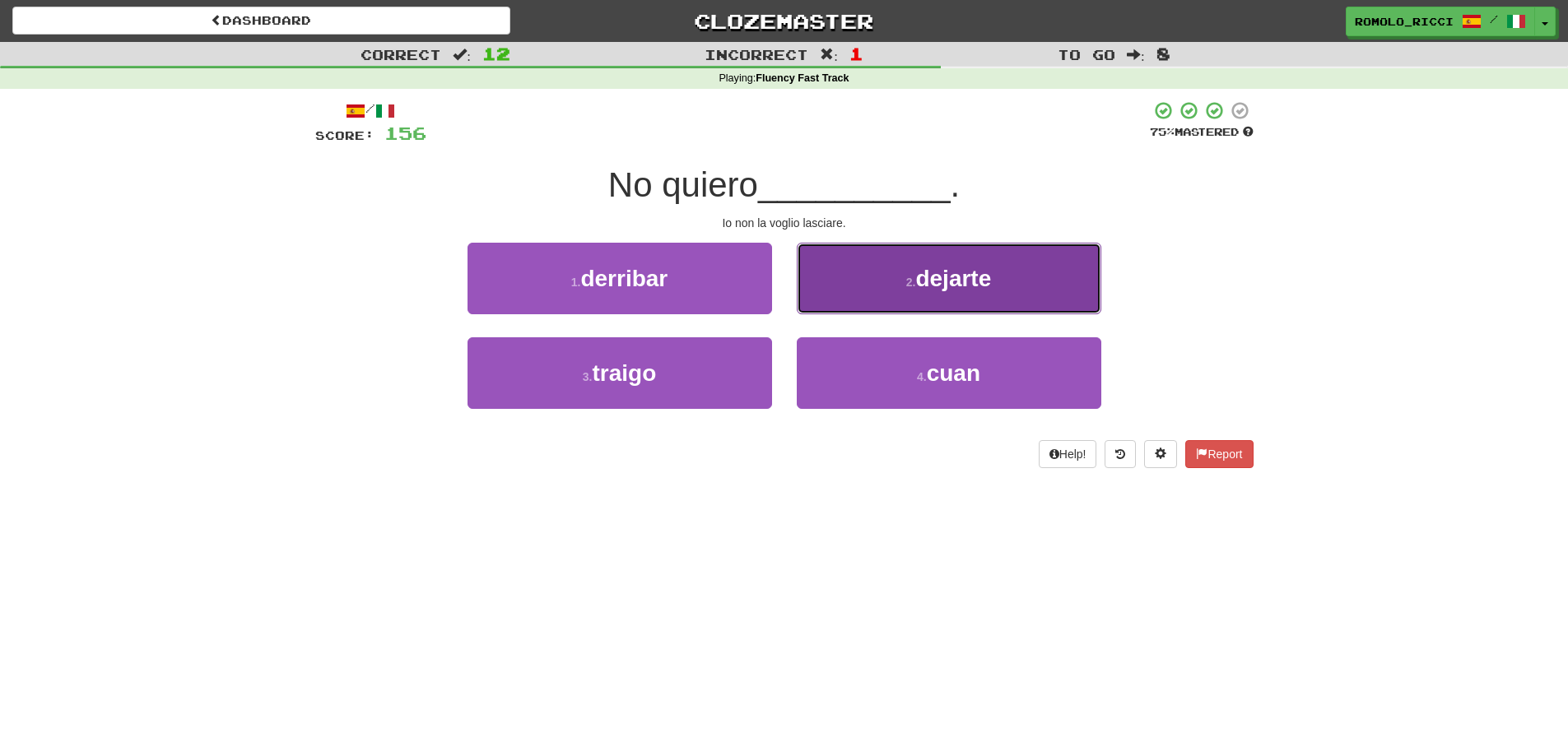
click at [870, 299] on button "2 . dejarte" at bounding box center [949, 279] width 304 height 72
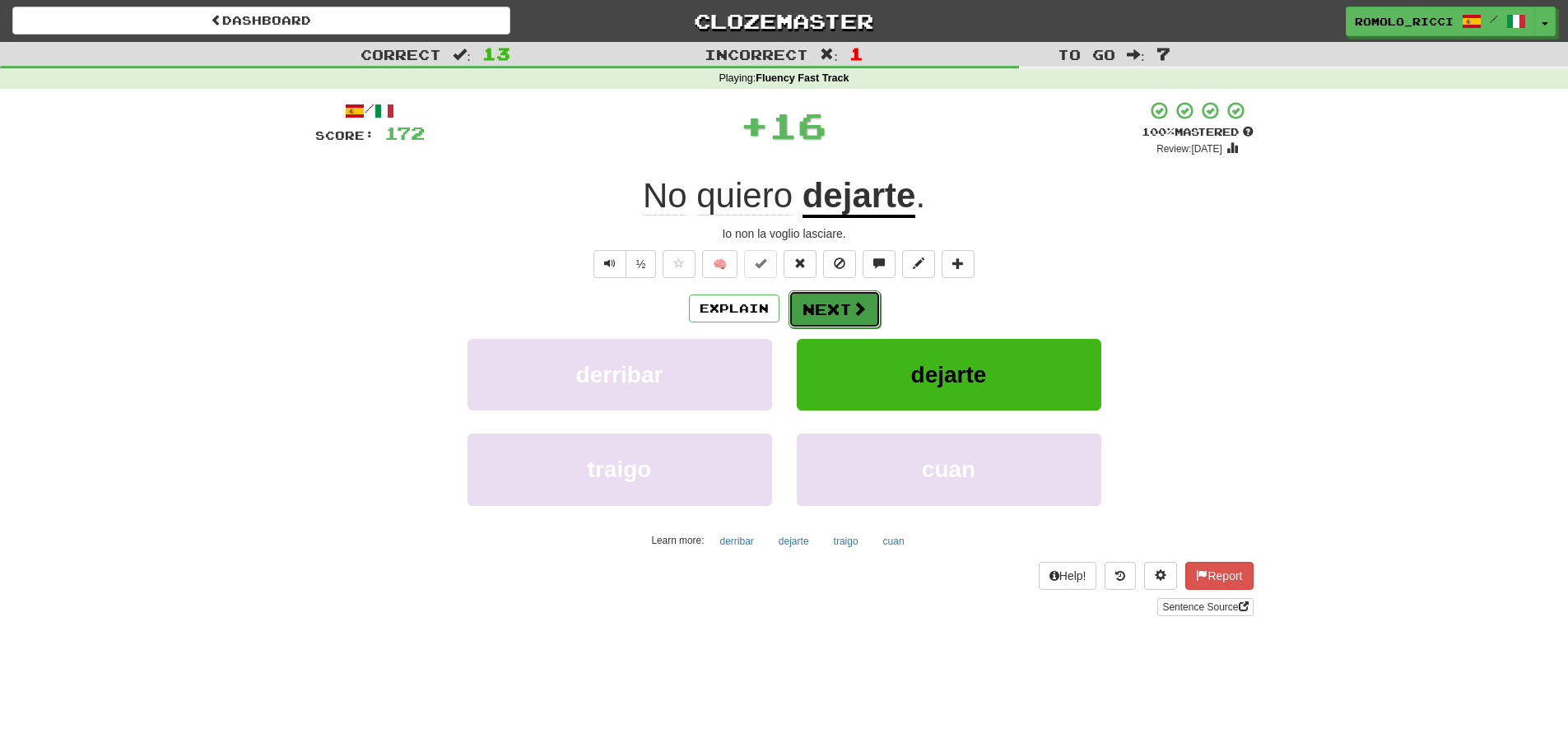
click at [856, 308] on span at bounding box center [859, 308] width 15 height 15
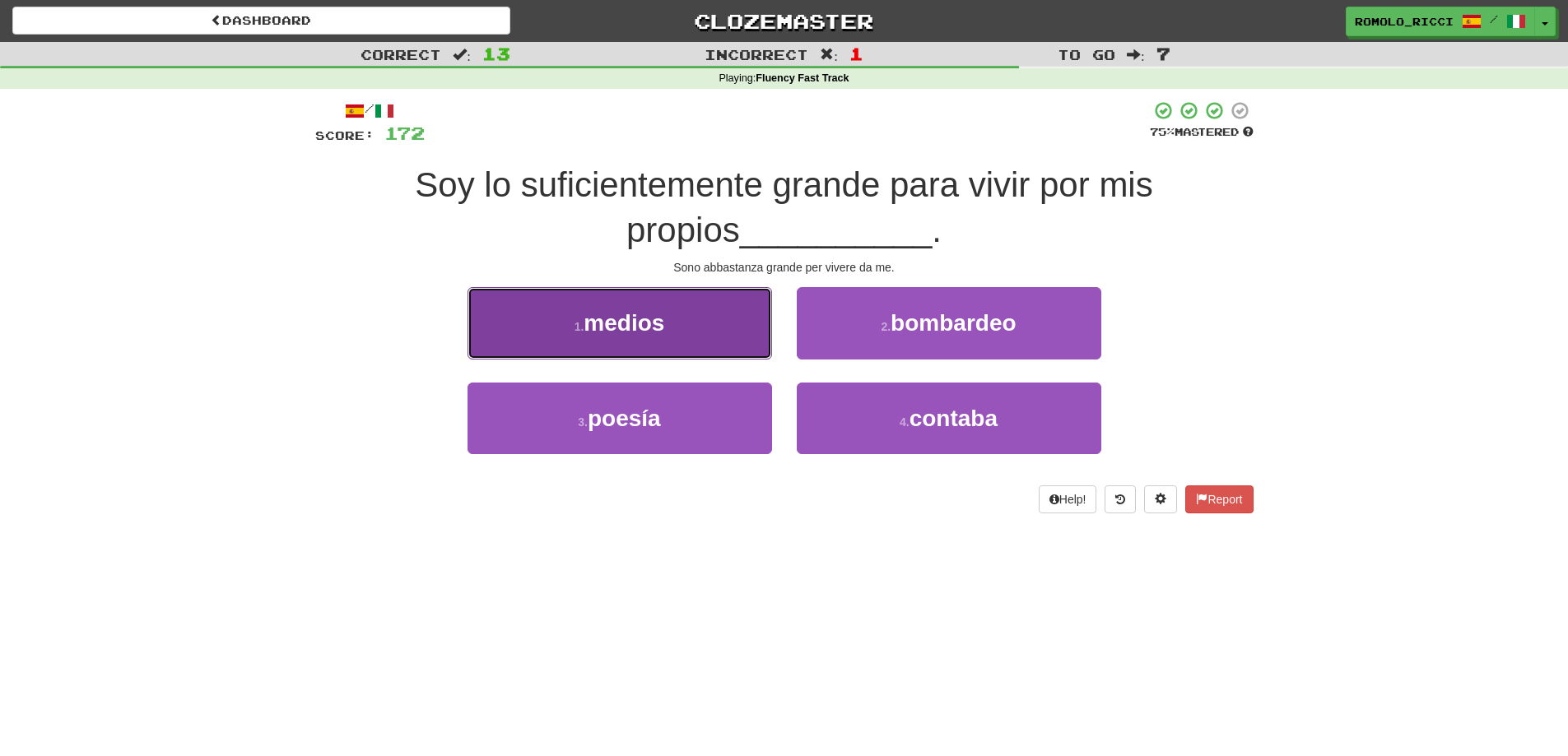
click at [726, 346] on button "1 . medios" at bounding box center [619, 323] width 304 height 72
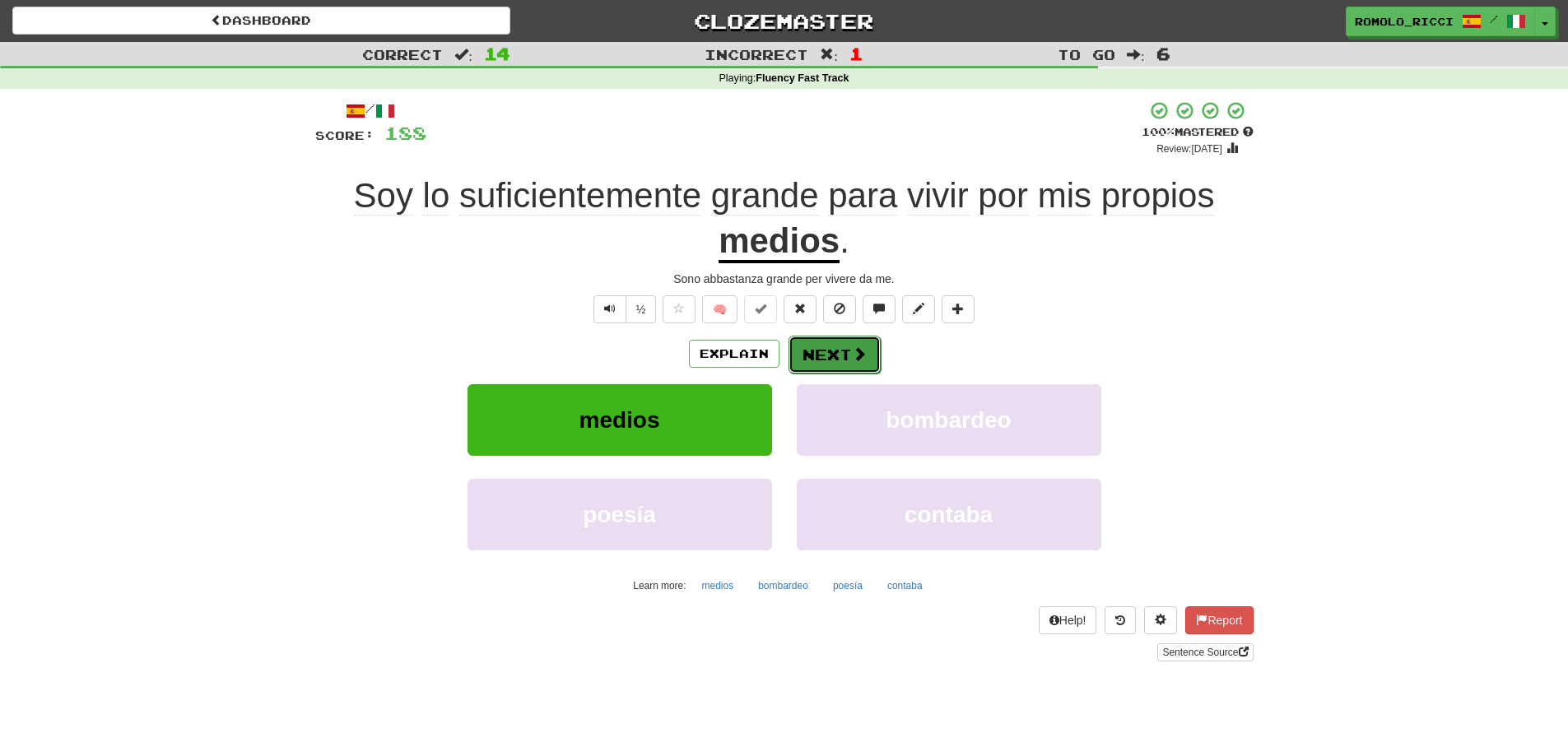
click at [851, 335] on button "Next" at bounding box center [835, 354] width 92 height 38
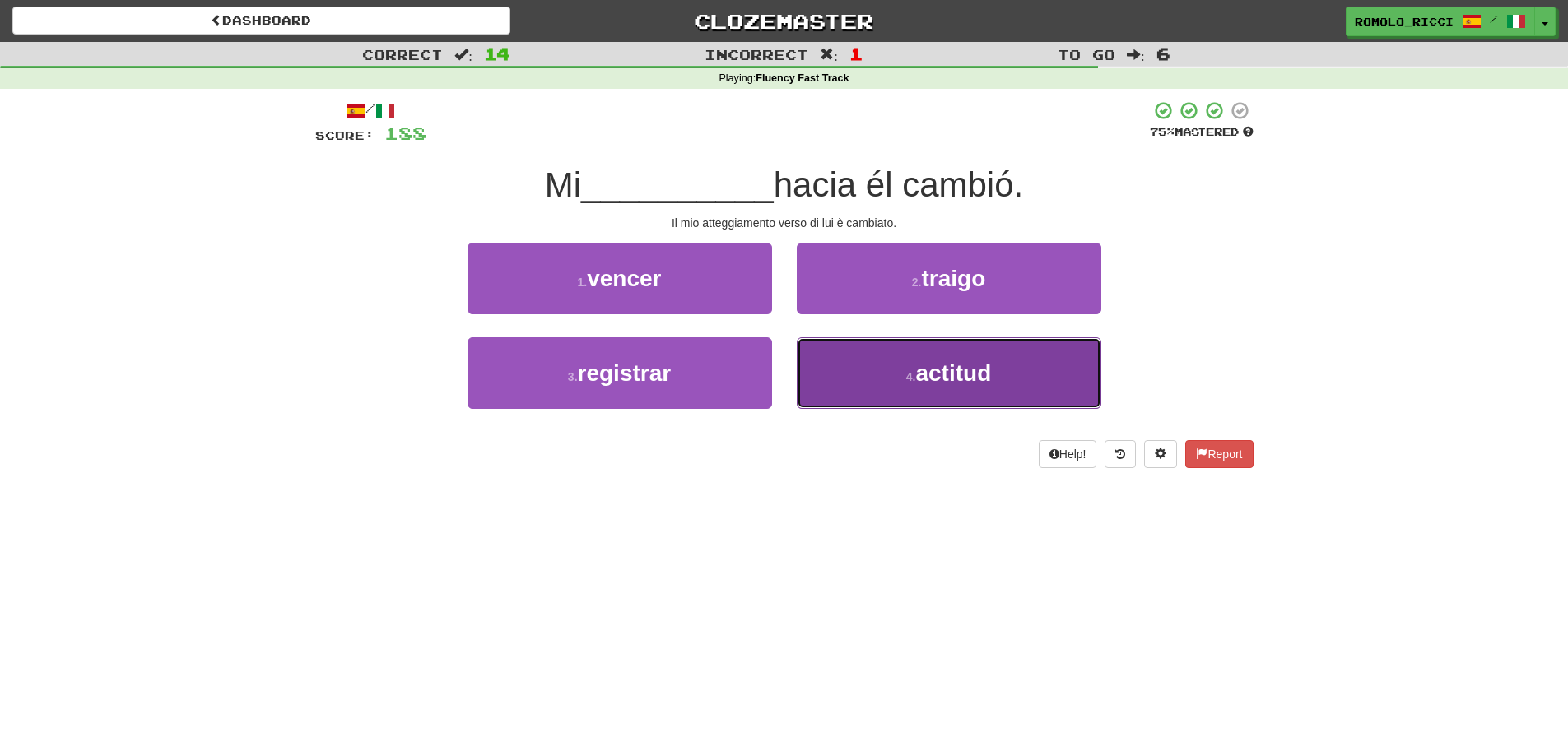
click at [871, 380] on button "4 . actitud" at bounding box center [949, 373] width 304 height 72
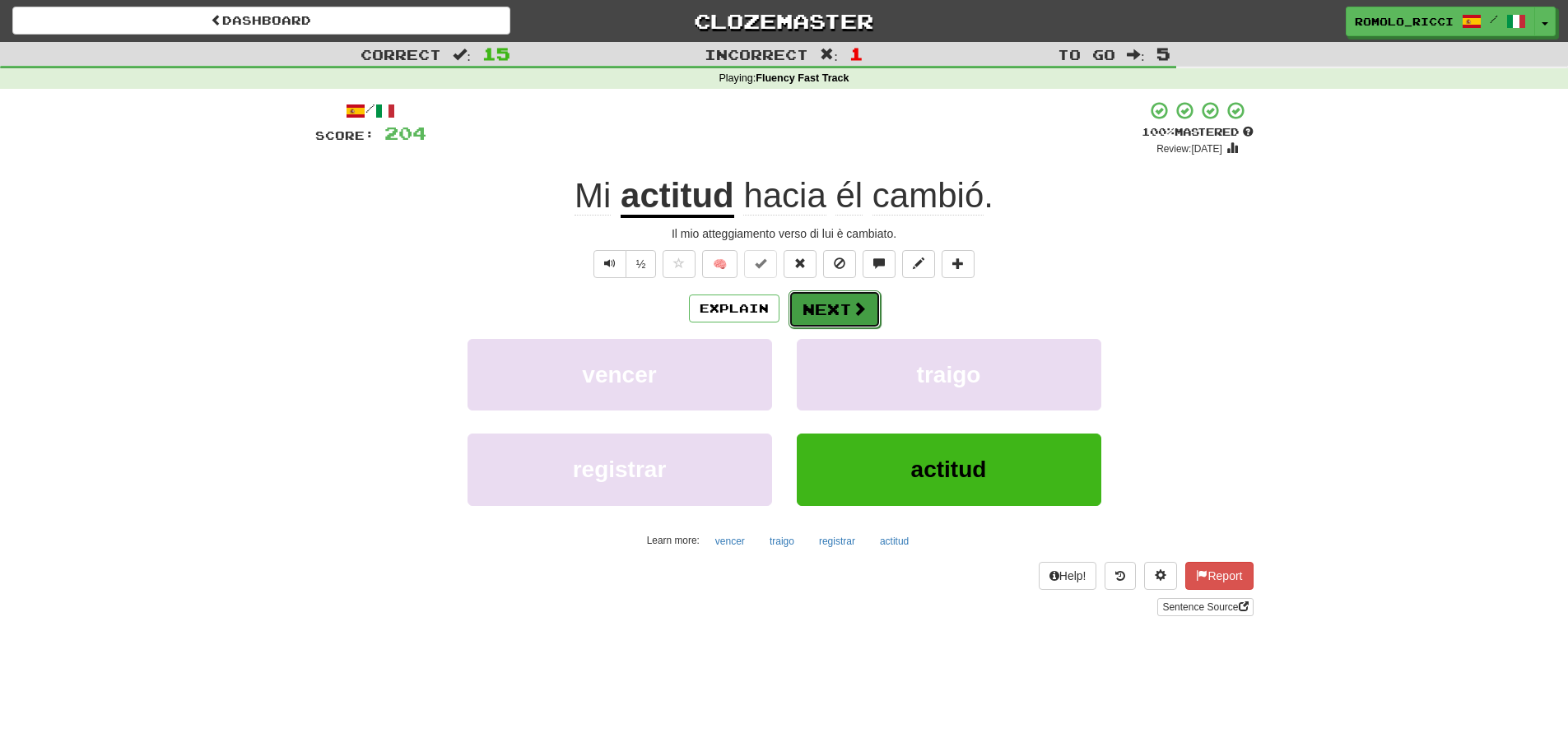
click at [852, 301] on span at bounding box center [859, 308] width 15 height 15
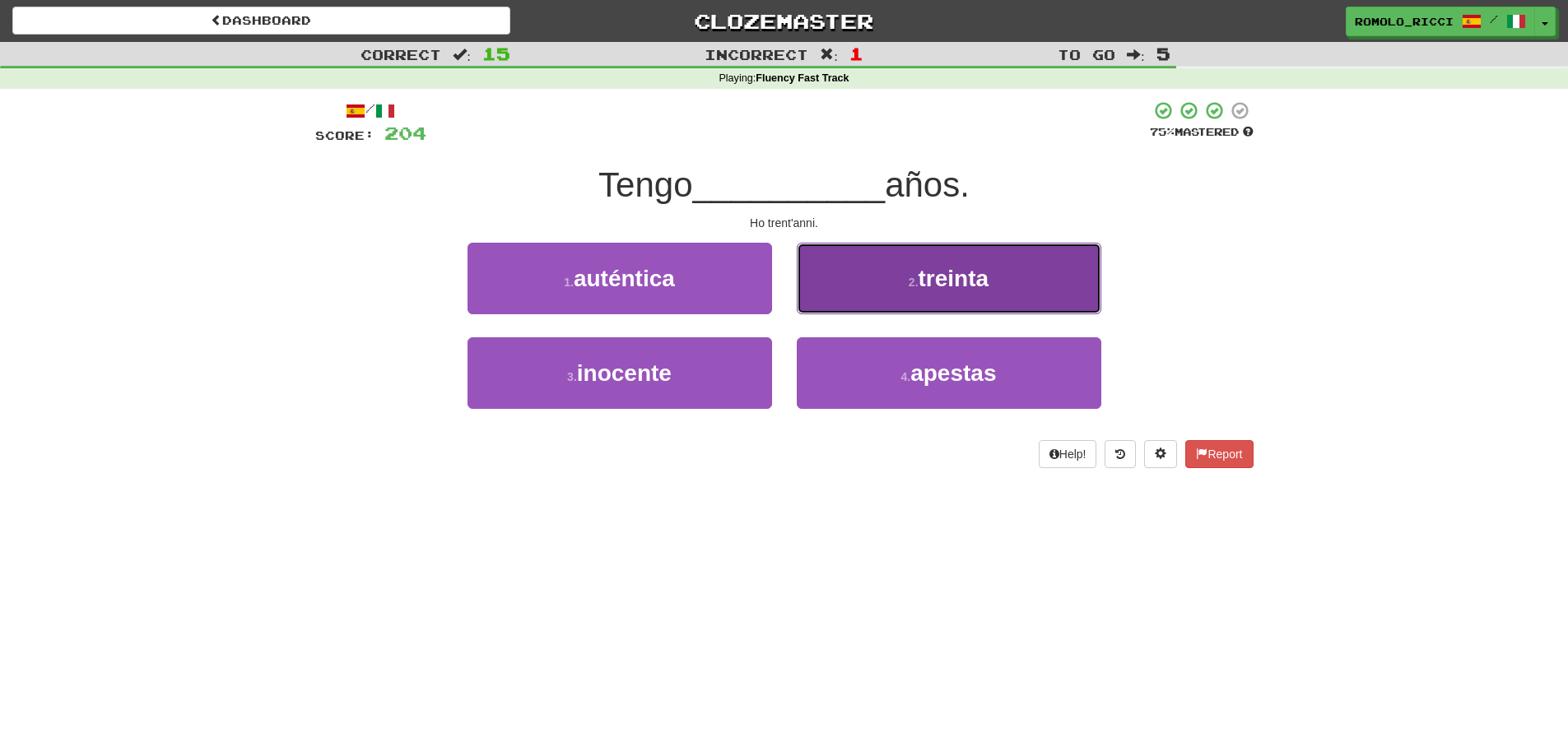
click at [929, 295] on button "2 . treinta" at bounding box center [949, 279] width 304 height 72
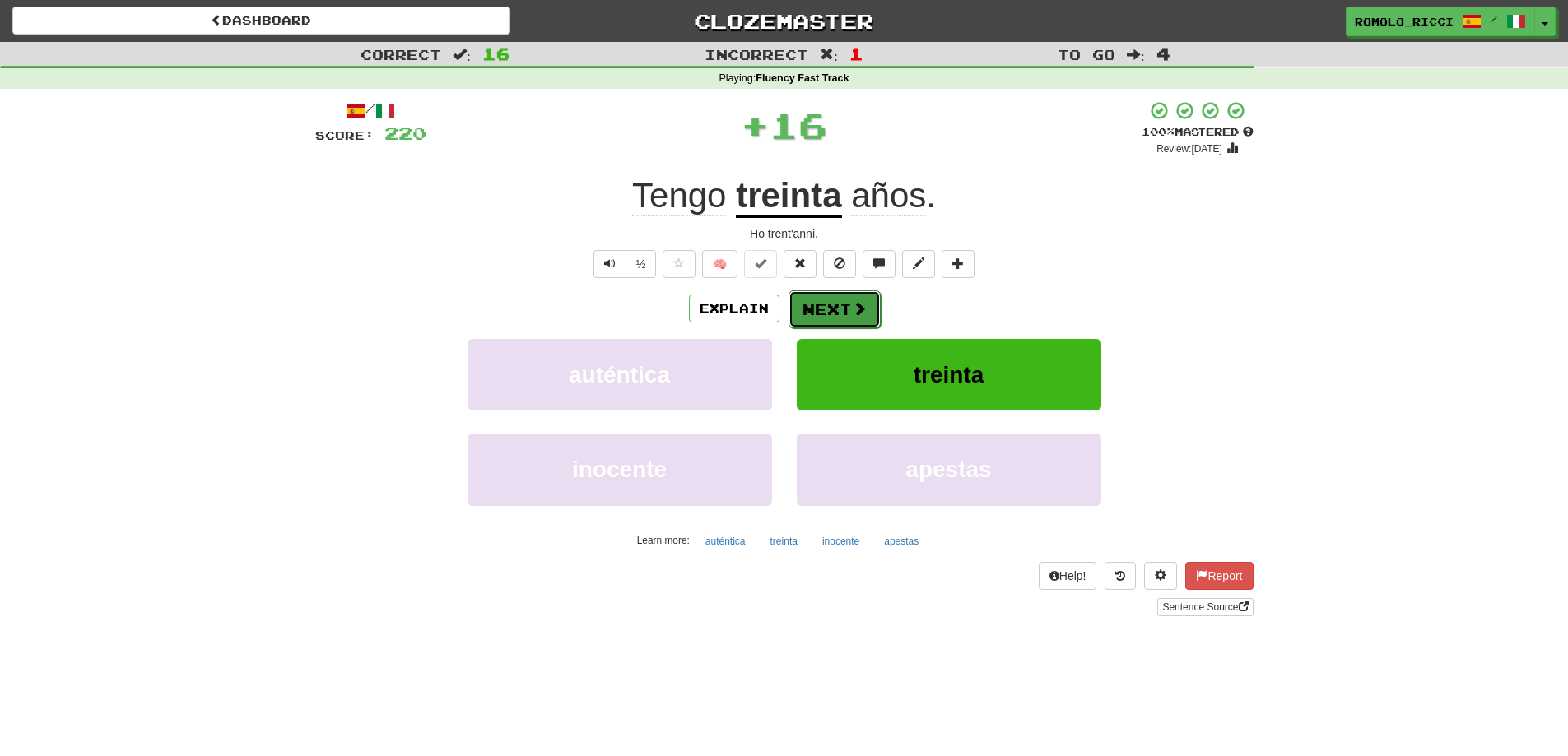
click at [861, 303] on span at bounding box center [859, 308] width 15 height 15
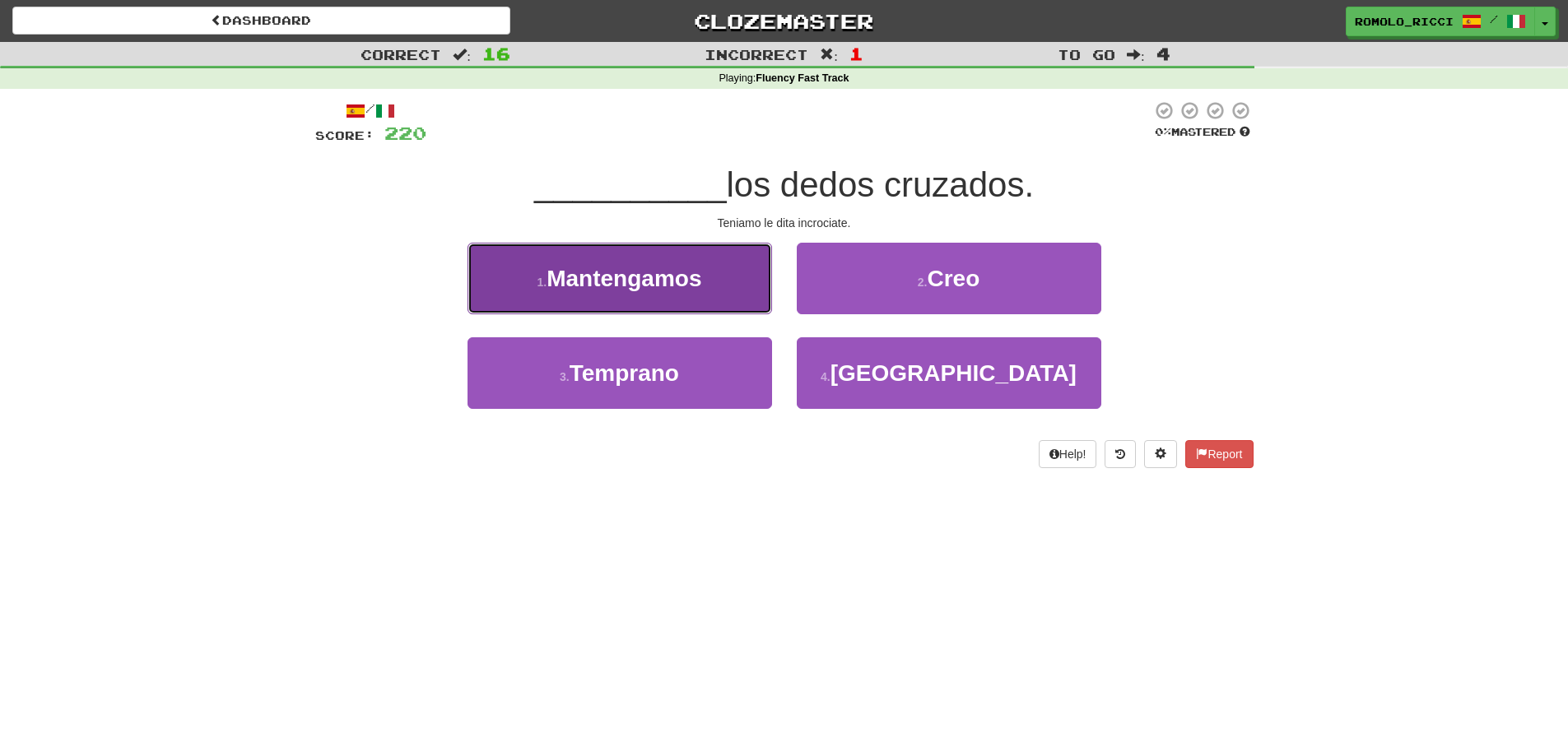
click at [676, 287] on span "Mantengamos" at bounding box center [624, 279] width 154 height 26
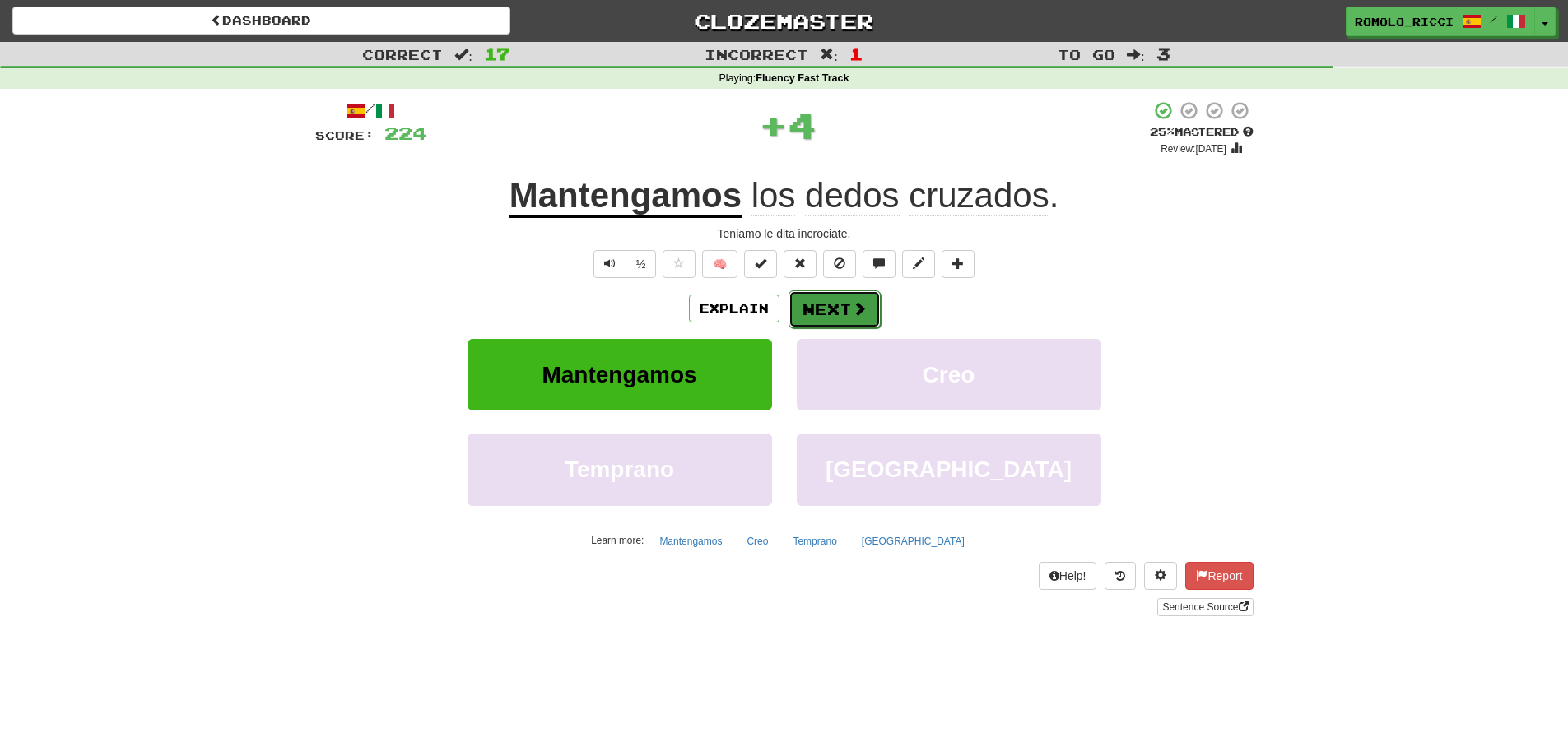
click at [840, 311] on button "Next" at bounding box center [835, 309] width 92 height 38
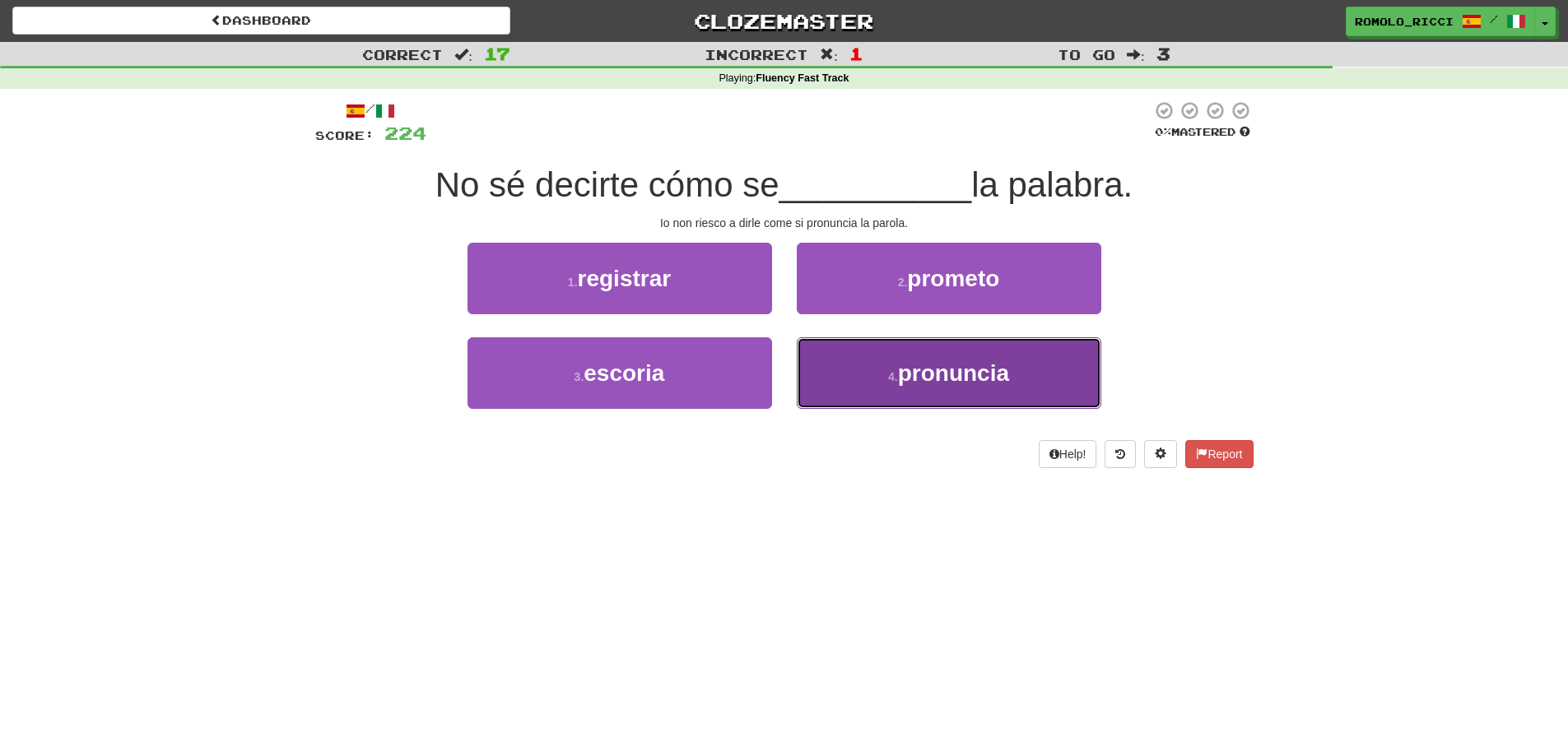
click at [942, 366] on span "pronuncia" at bounding box center [953, 373] width 111 height 26
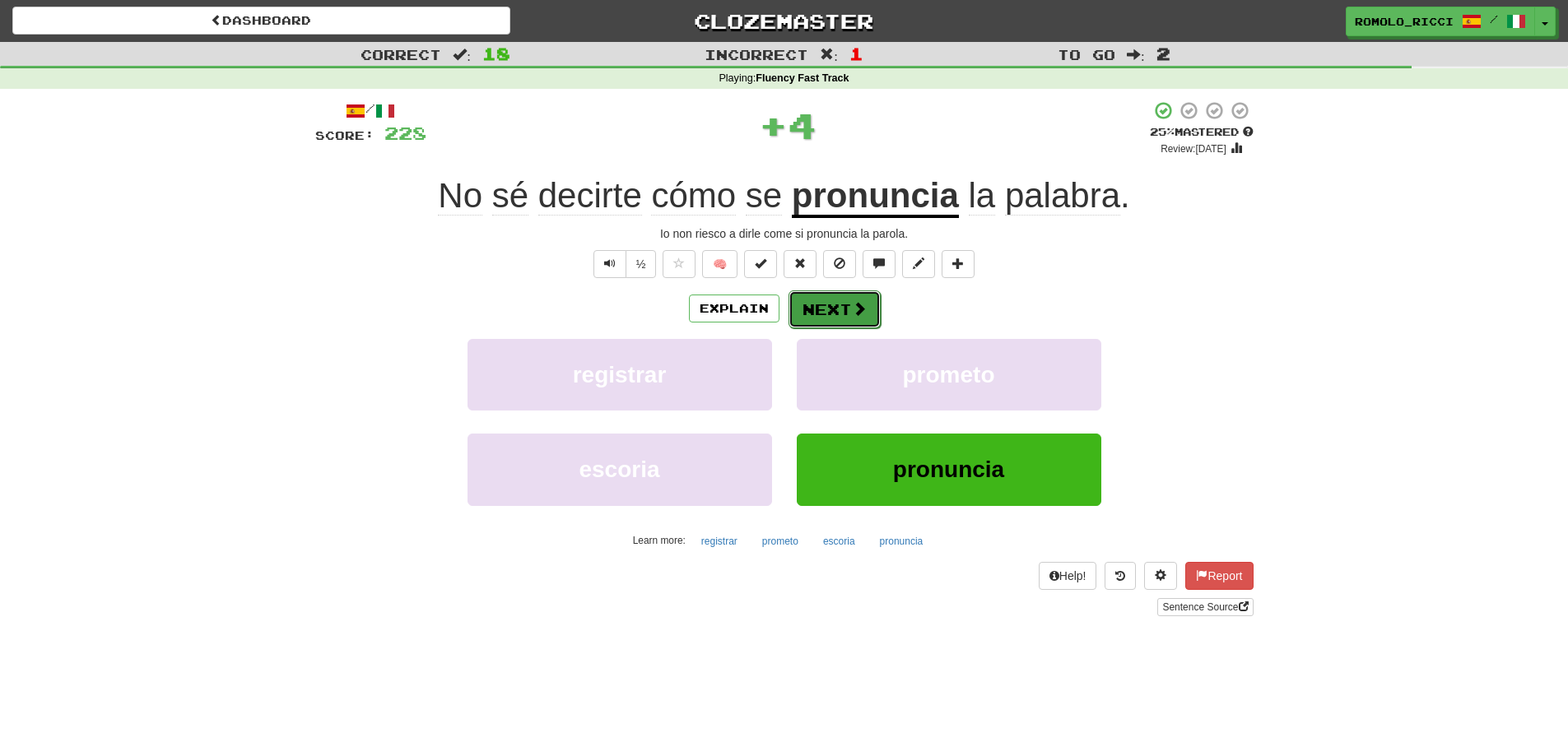
click at [852, 301] on span at bounding box center [859, 308] width 15 height 15
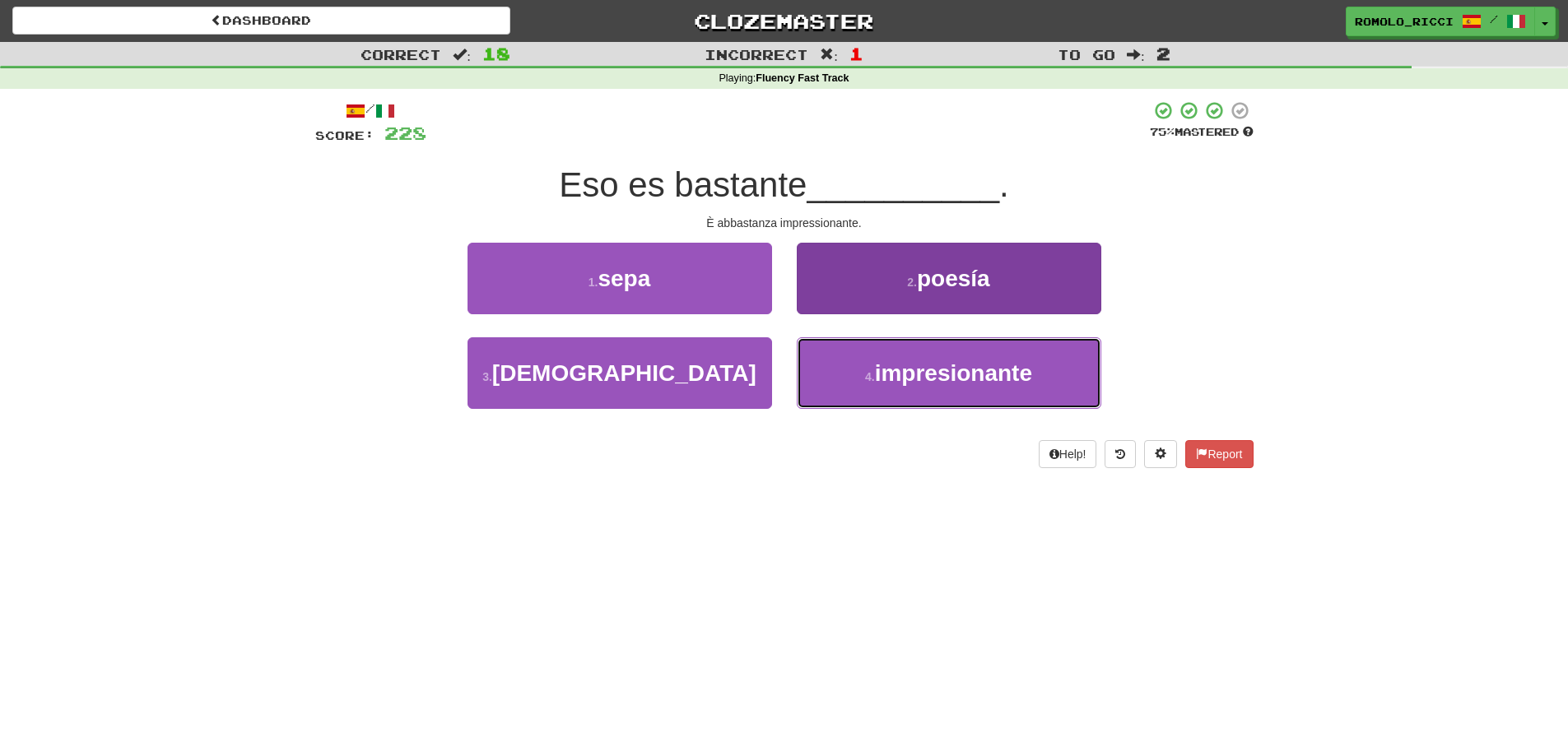
drag, startPoint x: 957, startPoint y: 389, endPoint x: 892, endPoint y: 366, distance: 68.9
click at [954, 389] on button "4 . impresionante" at bounding box center [949, 373] width 304 height 72
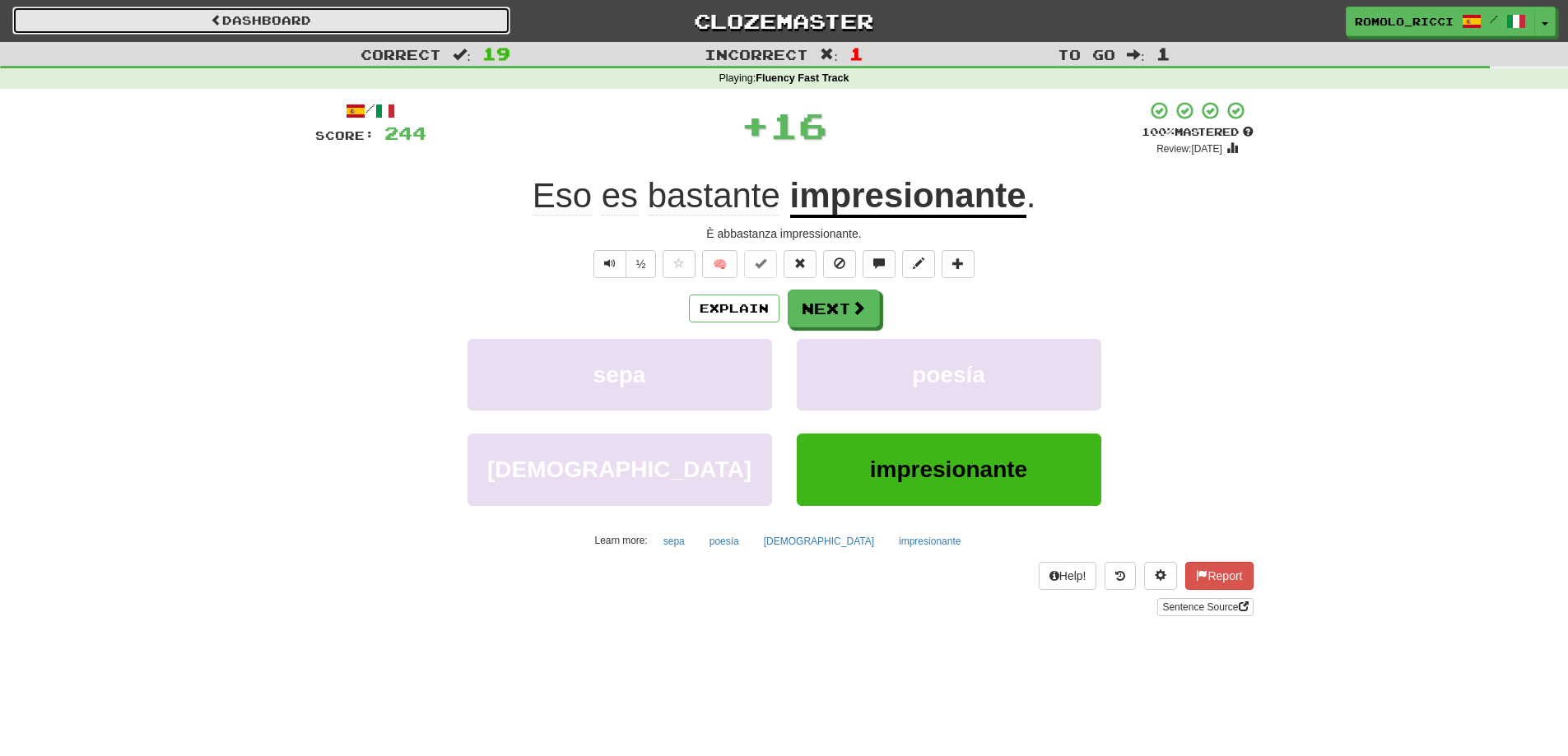
click at [343, 25] on link "Dashboard" at bounding box center [261, 20] width 498 height 28
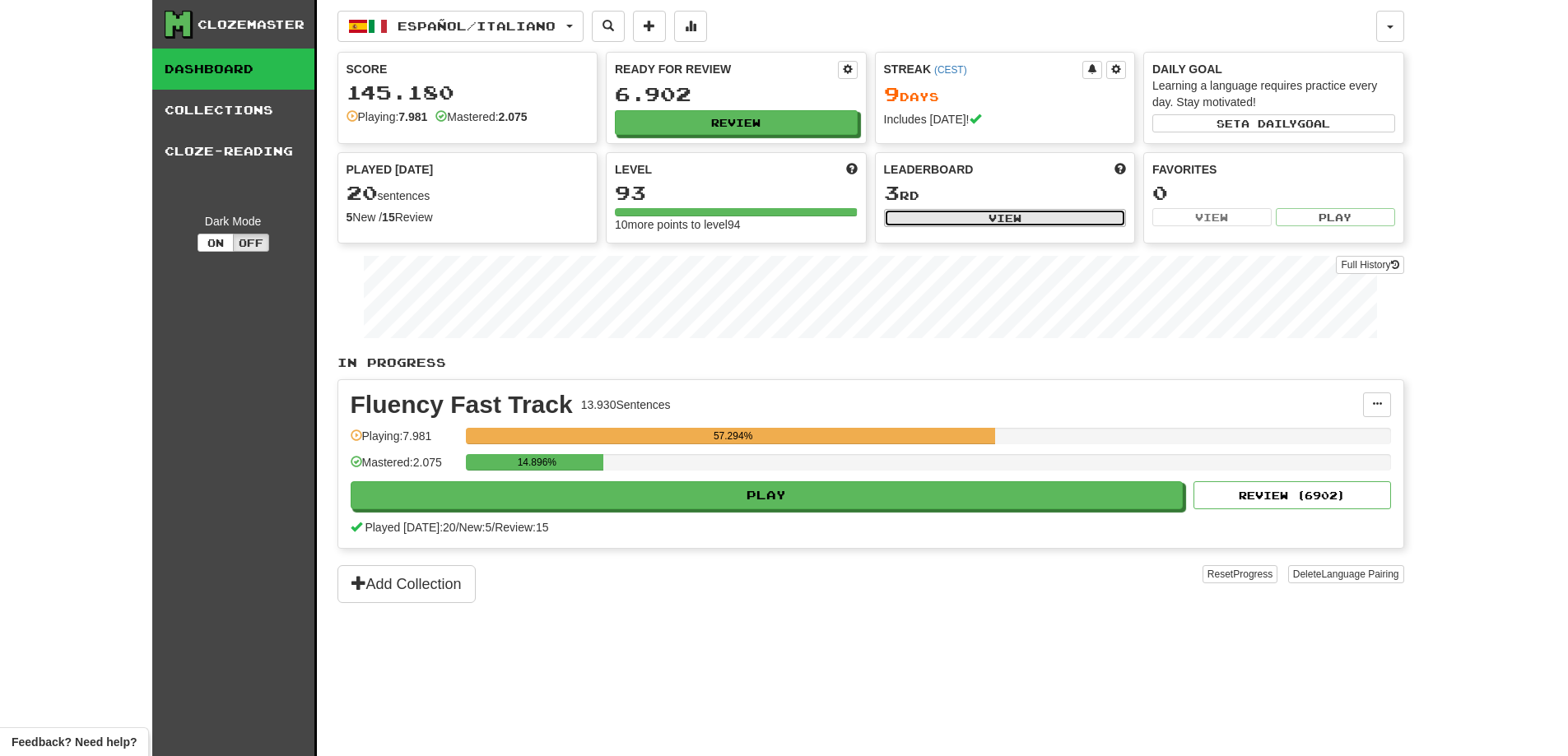
click at [932, 212] on button "View" at bounding box center [1005, 218] width 243 height 18
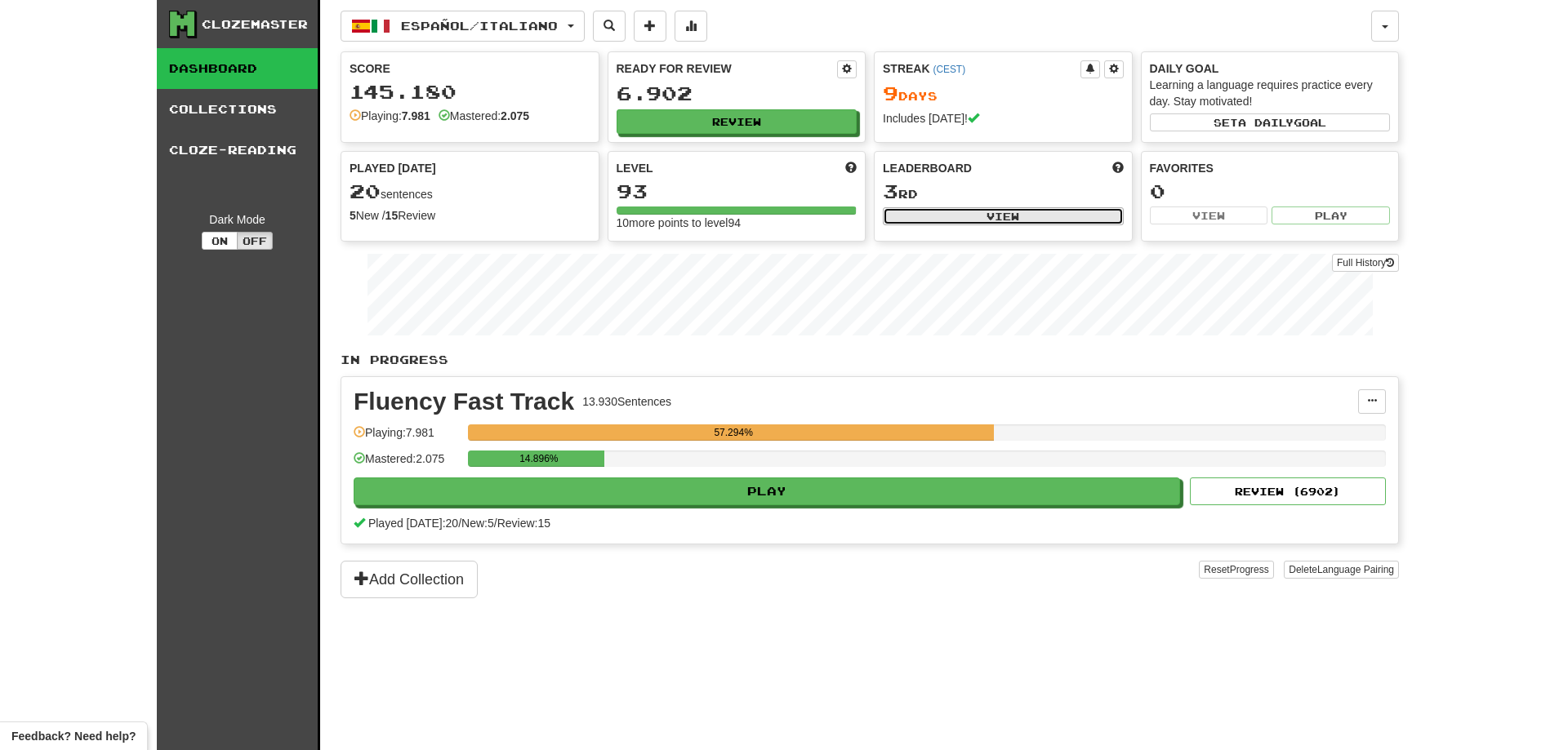
select select "**********"
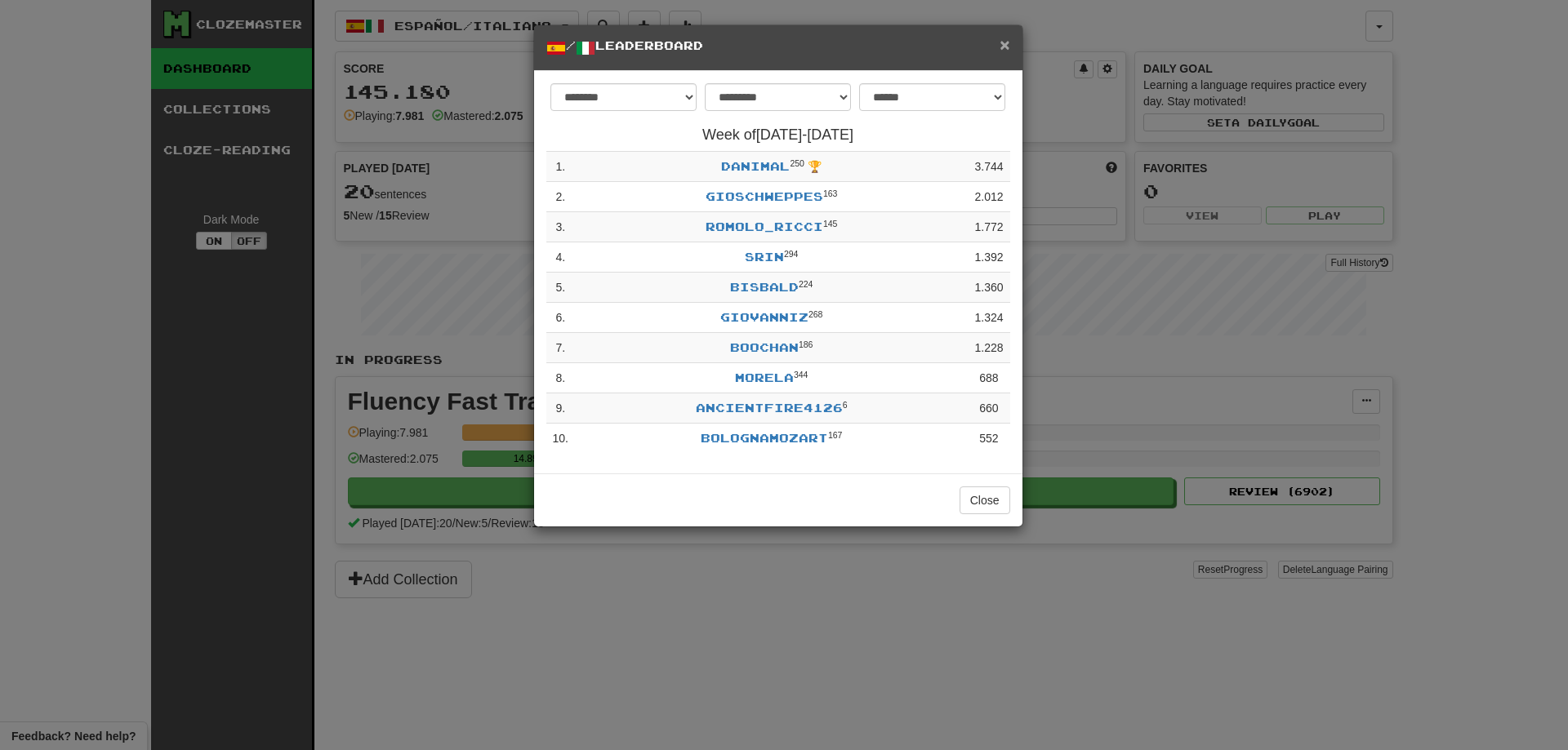
click at [1005, 47] on span "×" at bounding box center [1004, 44] width 10 height 18
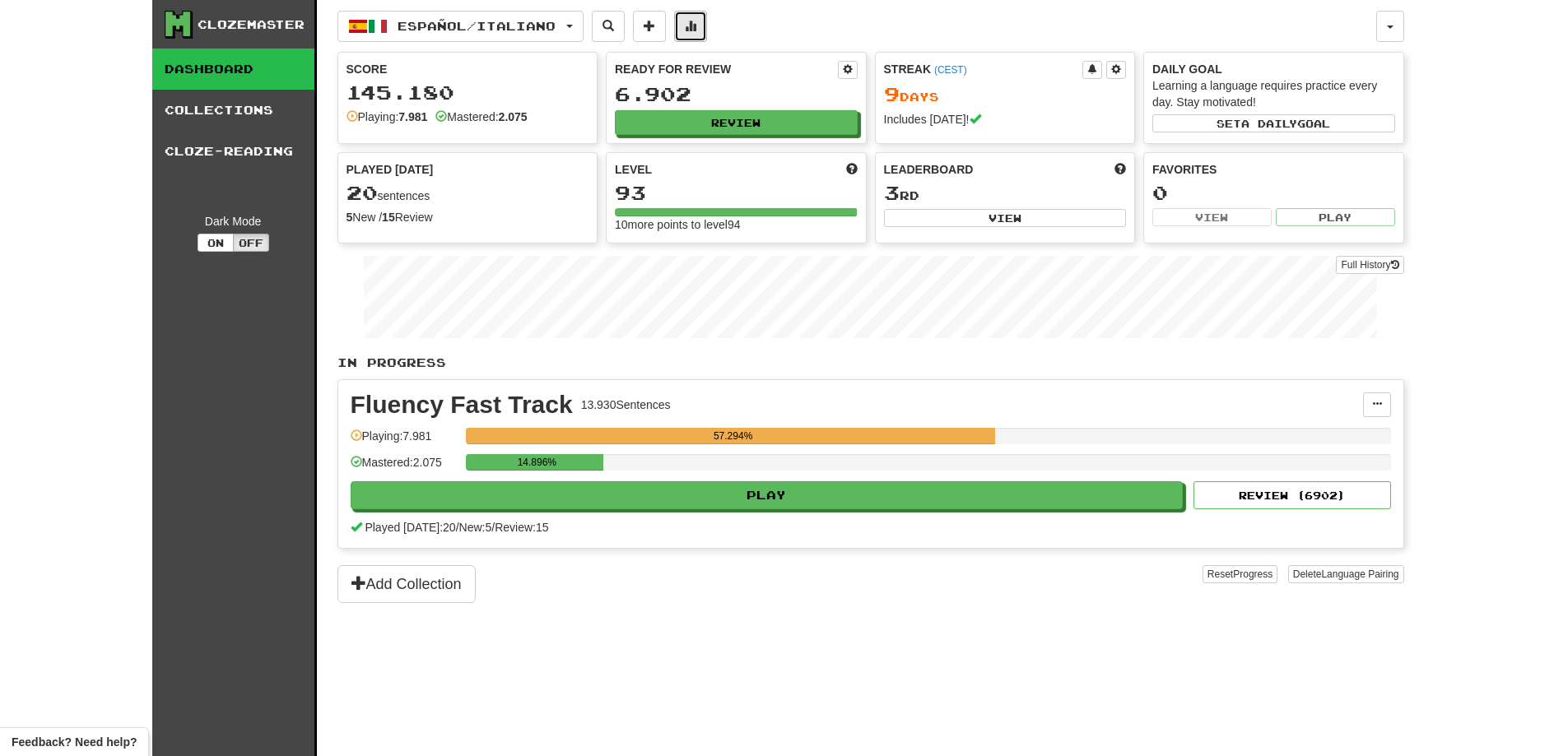
click at [707, 32] on button at bounding box center [690, 26] width 33 height 31
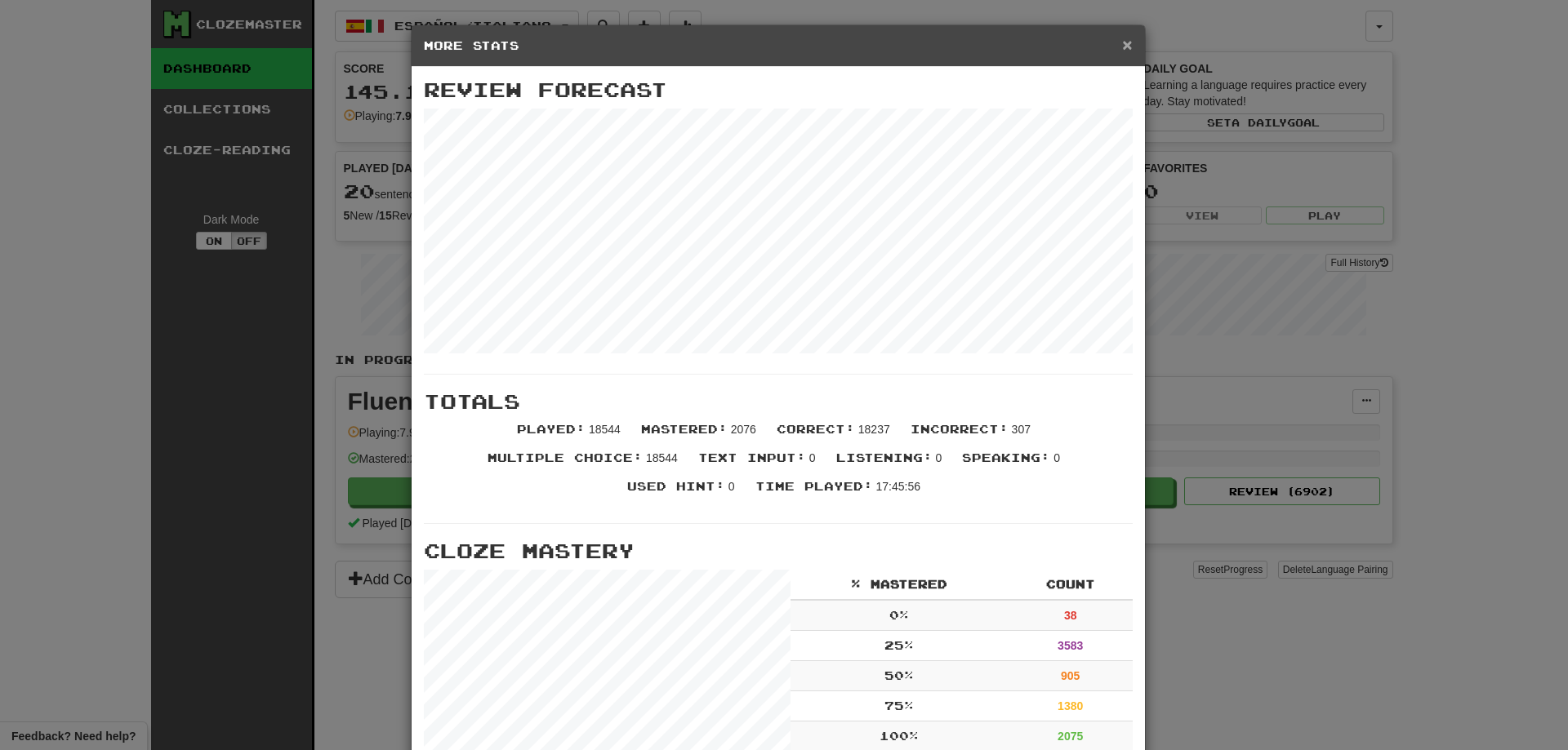
drag, startPoint x: 1121, startPoint y: 45, endPoint x: 991, endPoint y: 51, distance: 130.1
click at [1115, 46] on div "× More Stats" at bounding box center [777, 46] width 733 height 41
click at [1122, 42] on span "×" at bounding box center [1126, 44] width 10 height 18
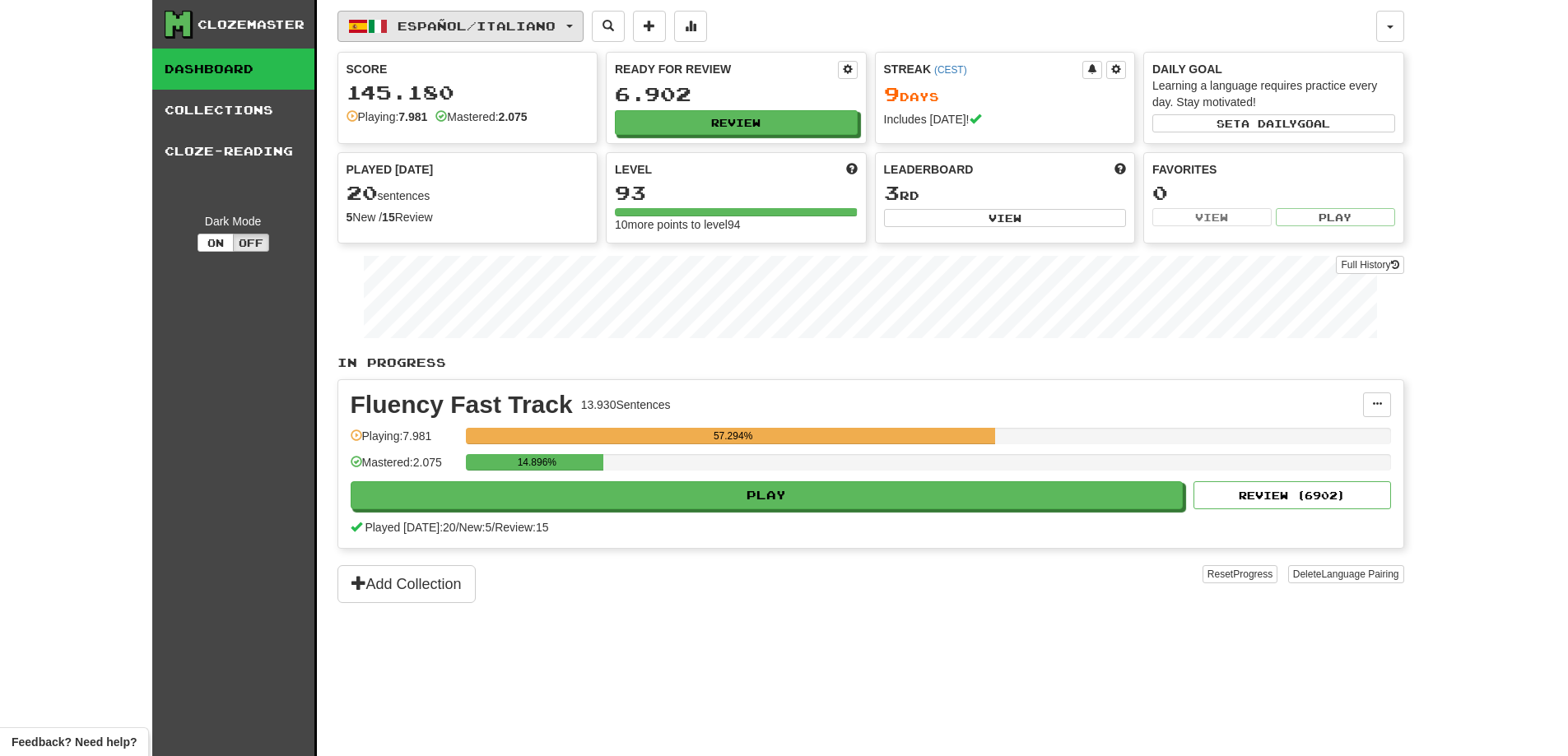
click at [513, 27] on span "Español / Italiano" at bounding box center [477, 26] width 158 height 14
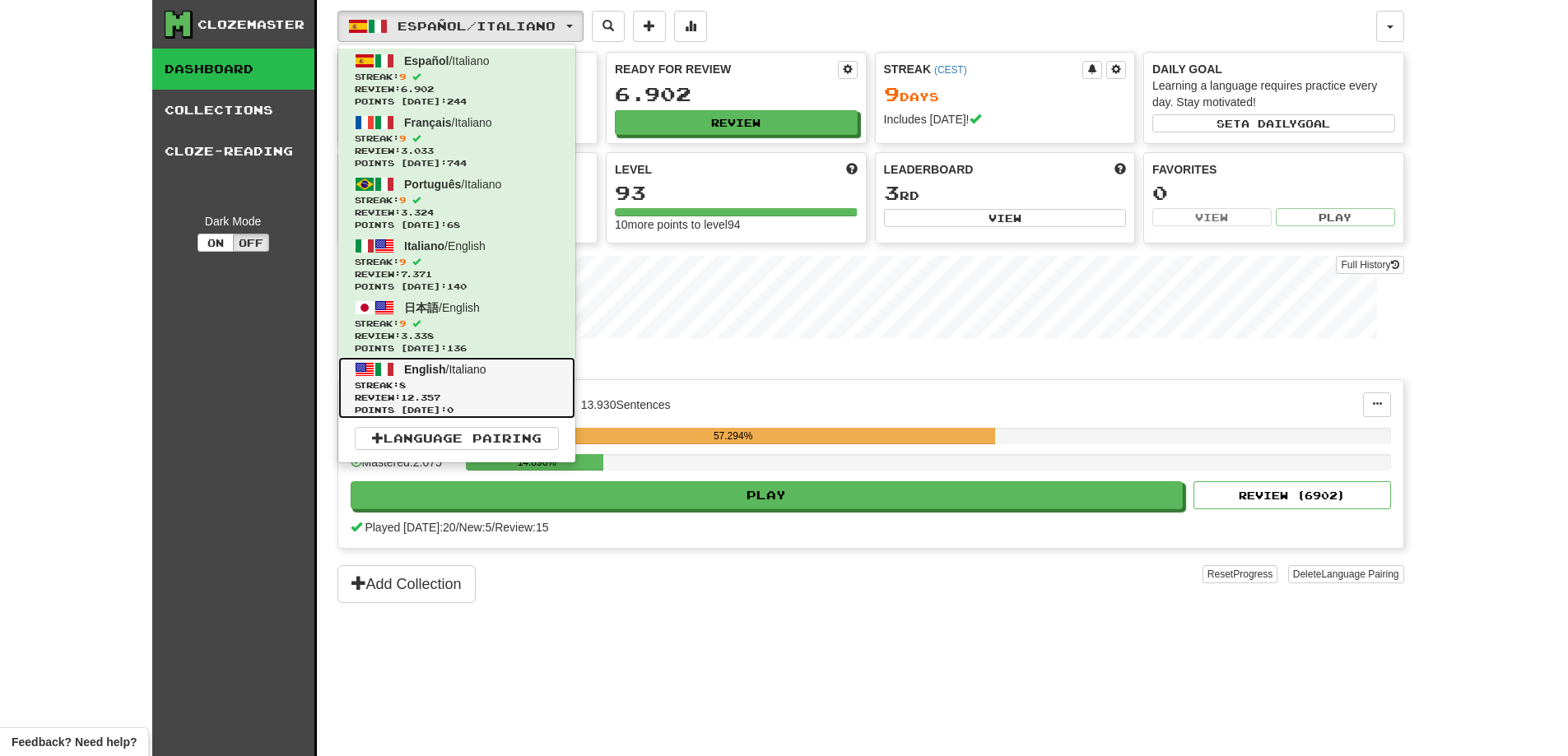
drag, startPoint x: 394, startPoint y: 391, endPoint x: 386, endPoint y: 375, distance: 17.9
click at [394, 390] on link "English / Italiano Streak: 8 Review: 12.357 Points [DATE]: 0" at bounding box center [456, 389] width 237 height 62
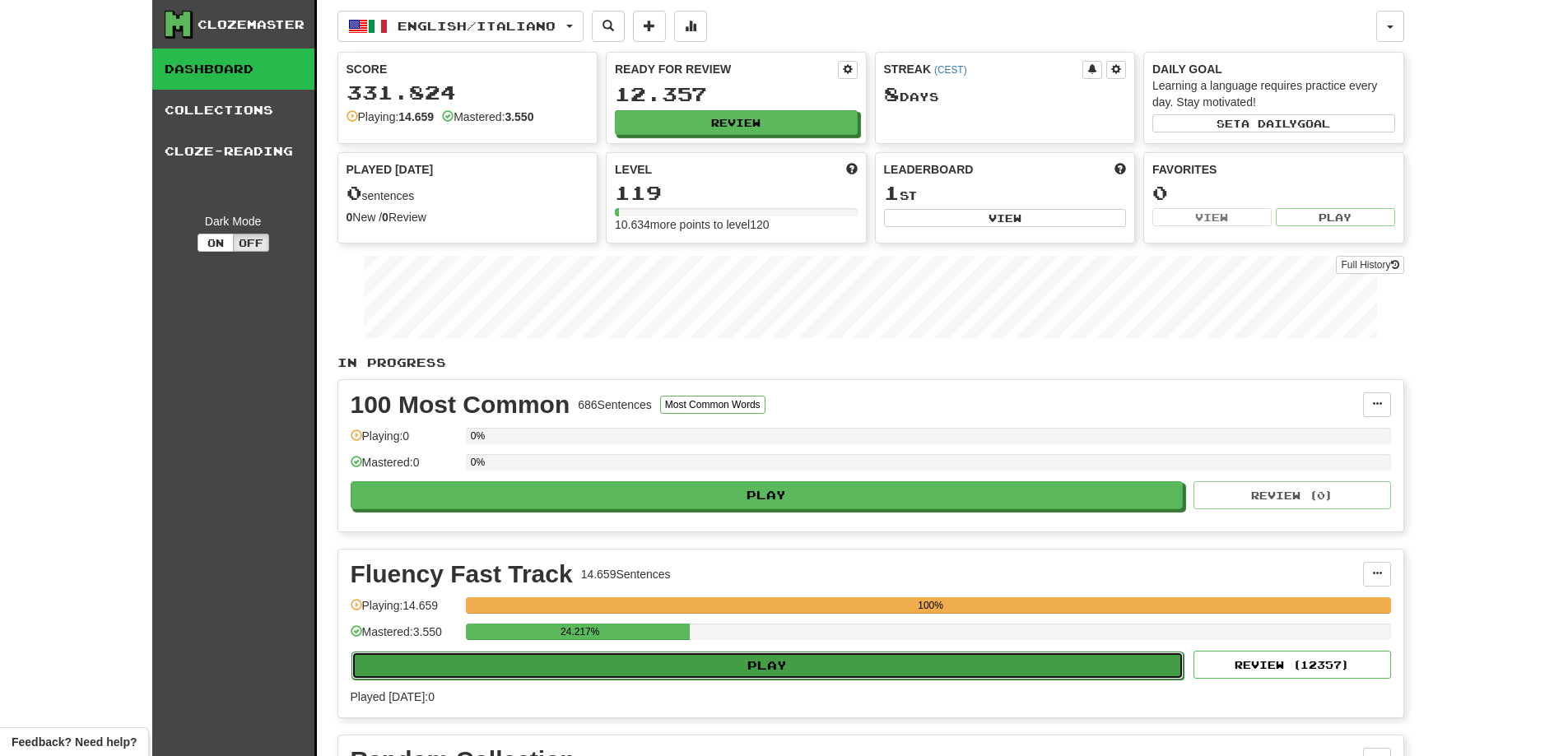
click at [782, 667] on button "Play" at bounding box center [768, 666] width 833 height 28
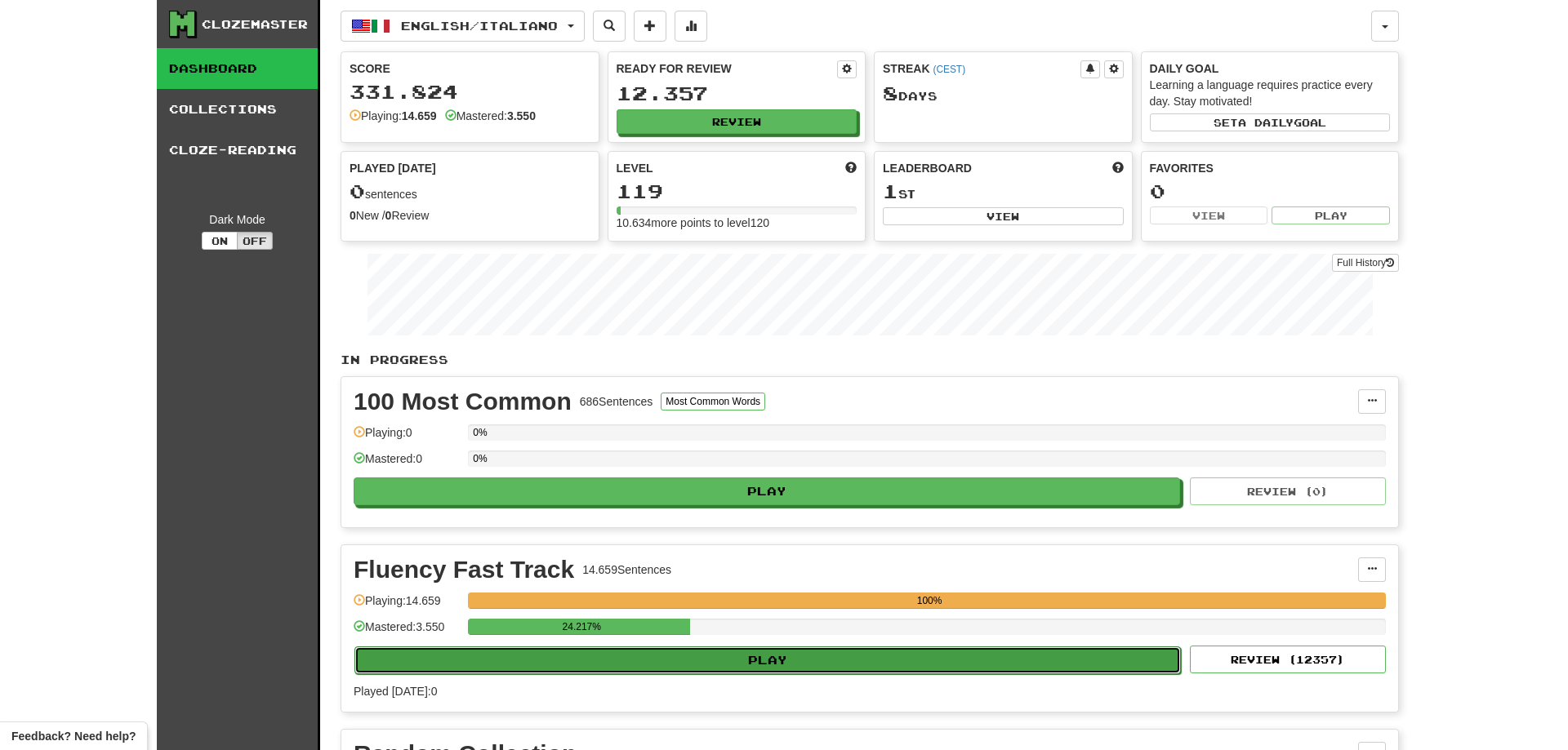
select select "**"
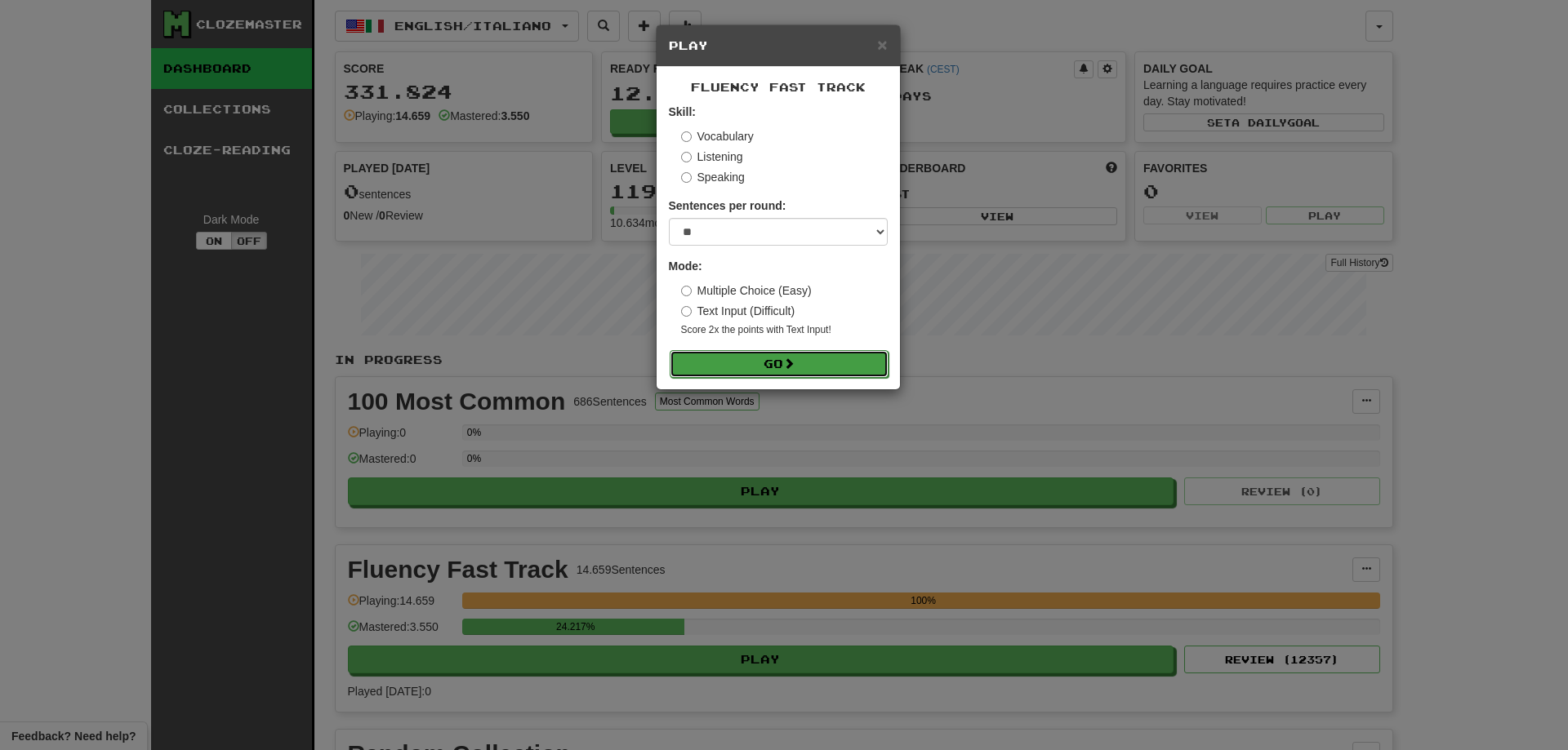
click at [745, 373] on button "Go" at bounding box center [779, 364] width 219 height 28
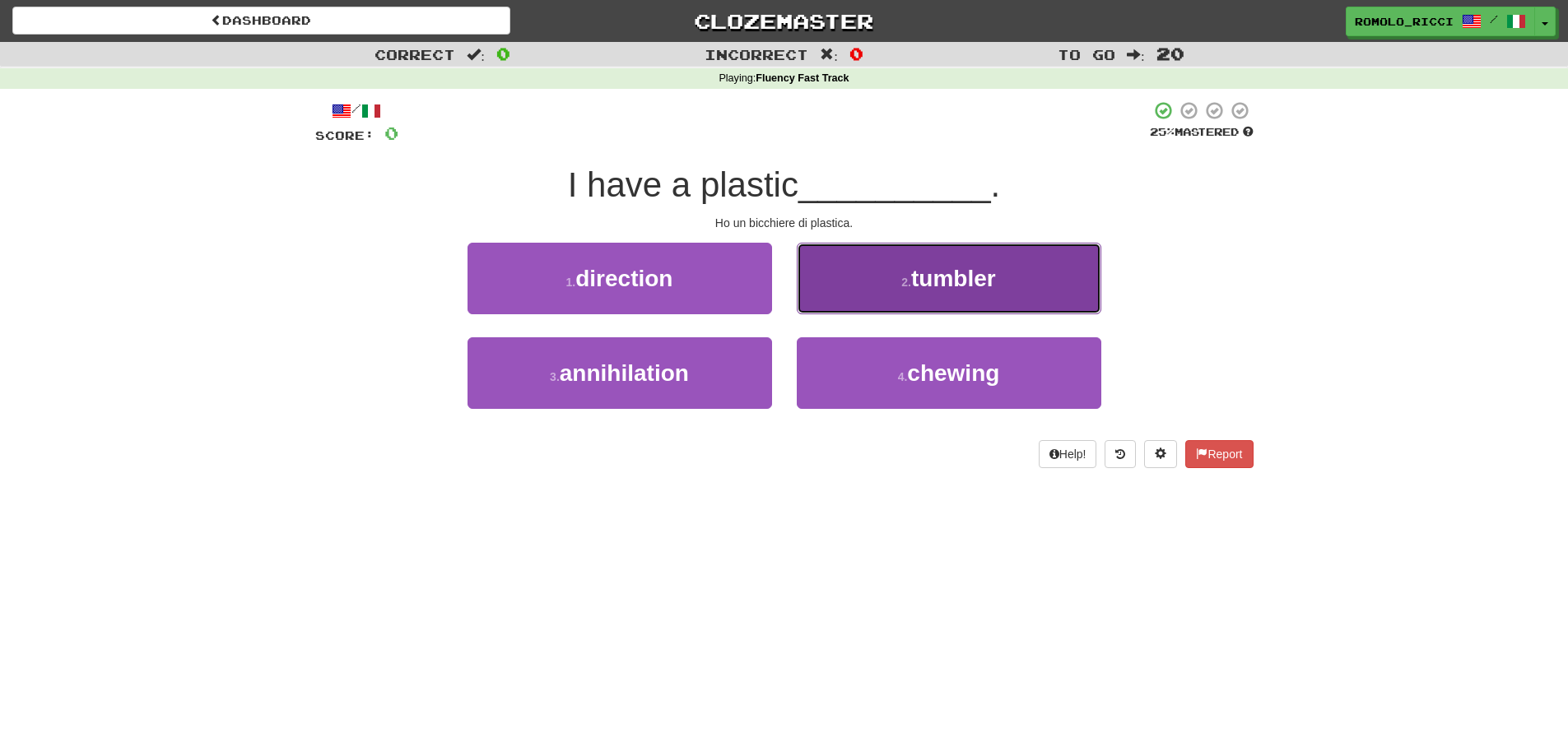
click at [982, 280] on span "tumbler" at bounding box center [954, 279] width 85 height 26
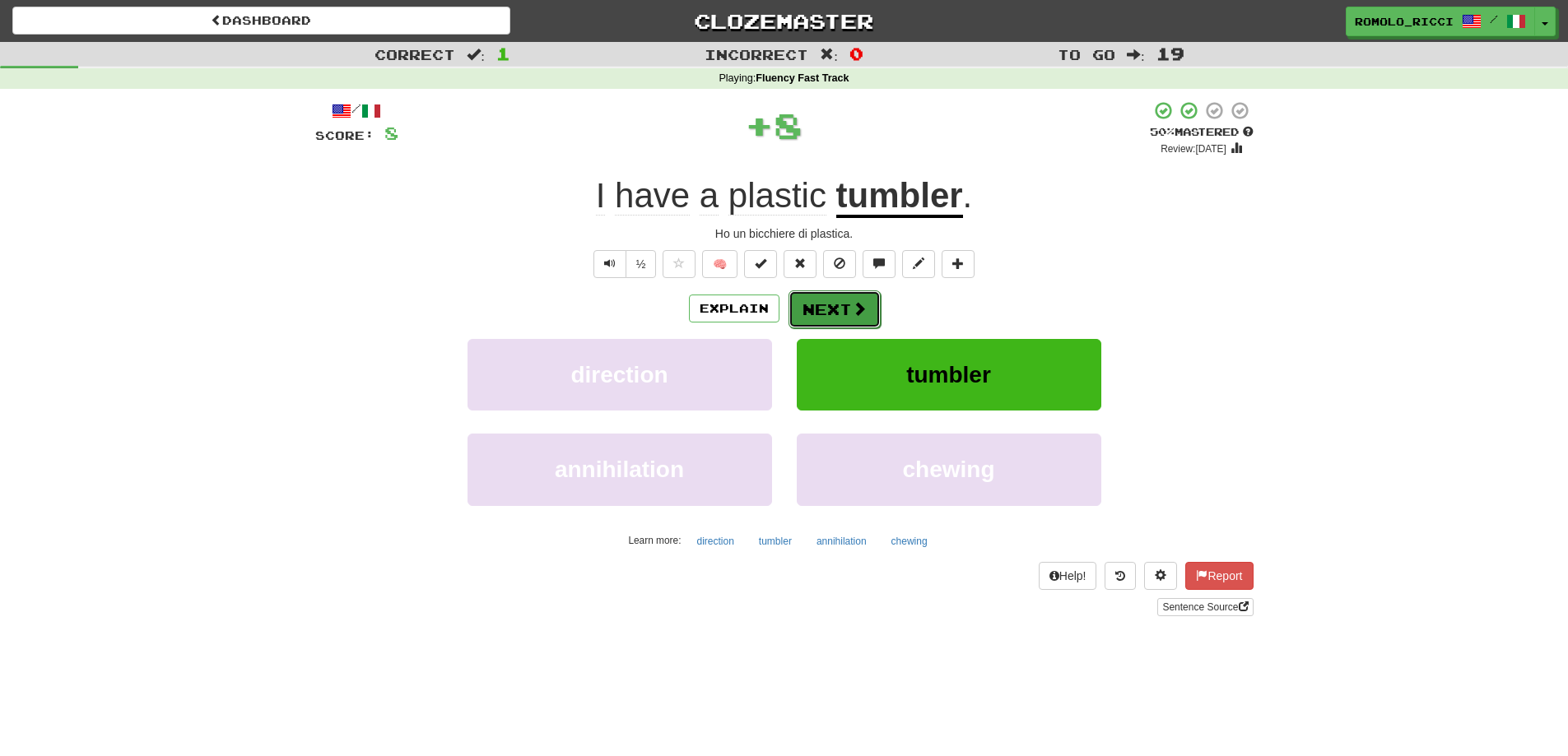
click at [832, 301] on button "Next" at bounding box center [835, 309] width 92 height 38
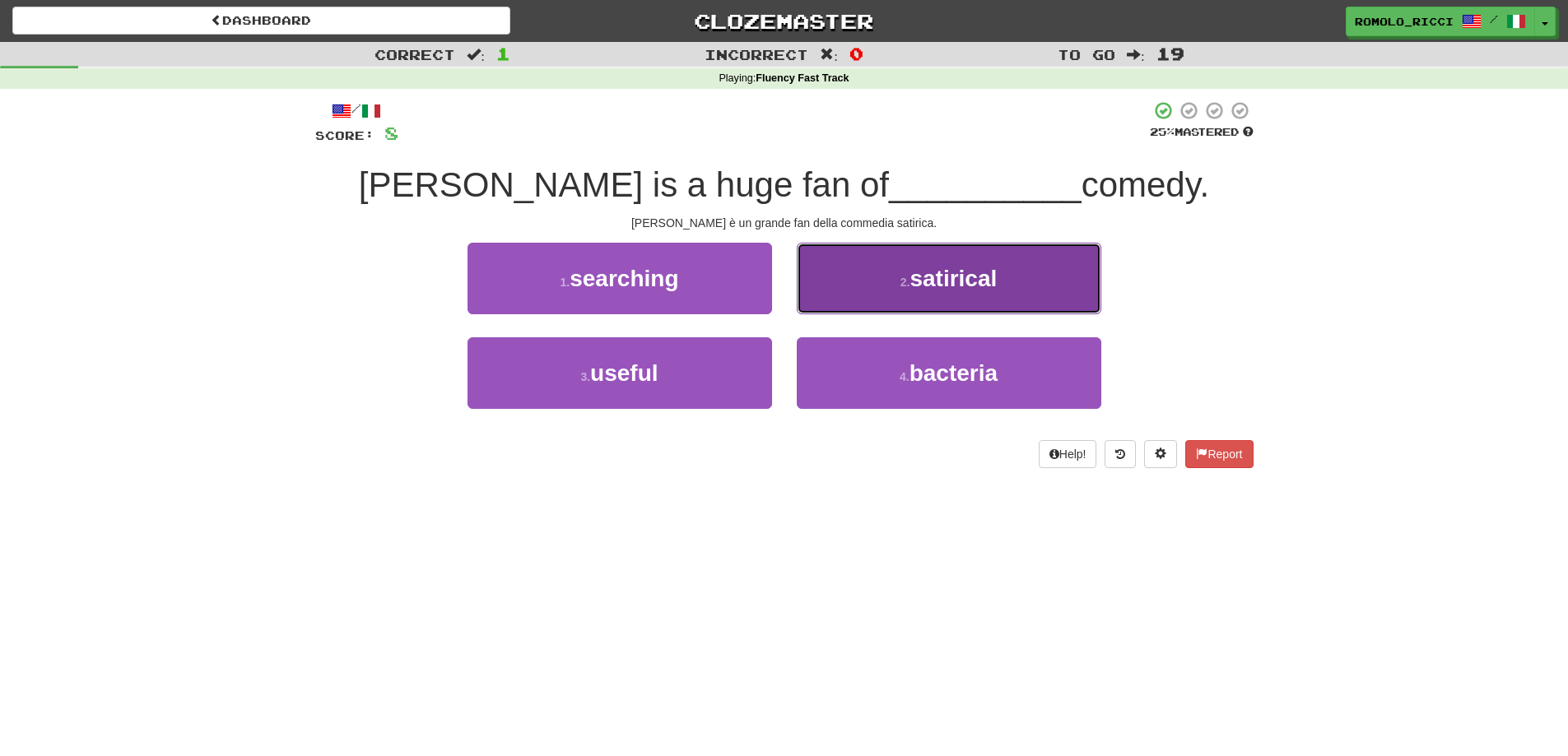
click at [897, 291] on button "2 . satirical" at bounding box center [949, 279] width 304 height 72
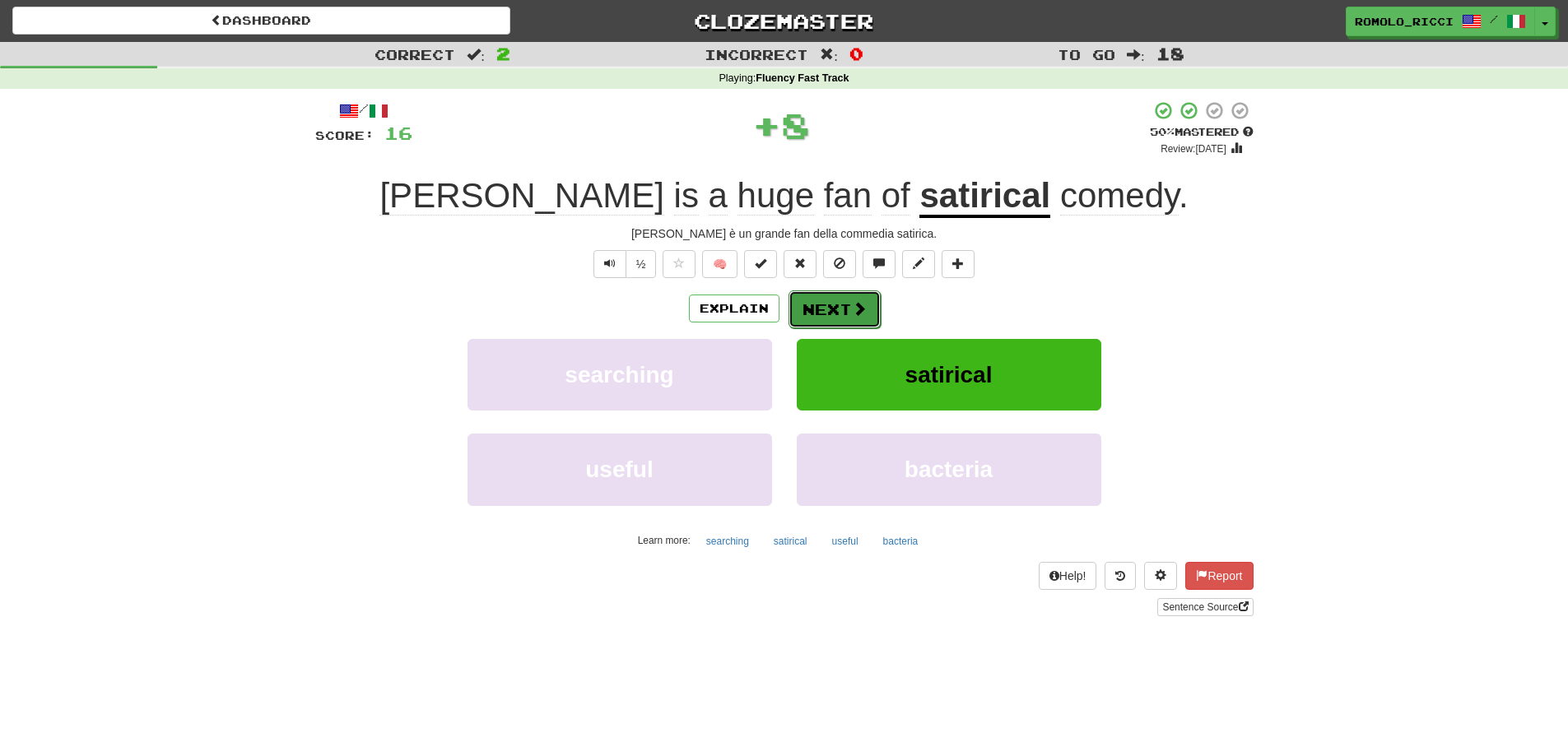
click at [836, 315] on button "Next" at bounding box center [835, 309] width 92 height 38
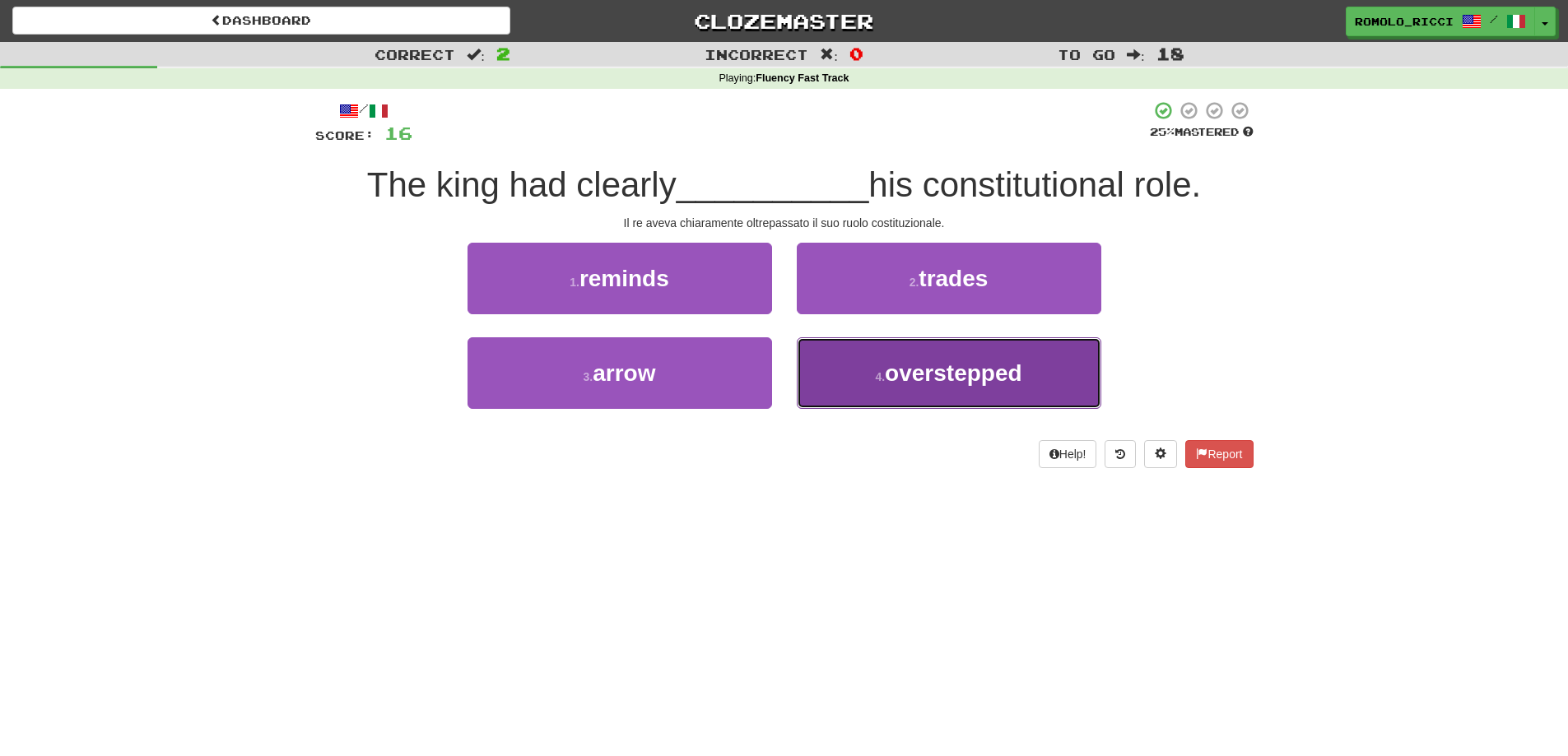
click at [947, 380] on span "overstepped" at bounding box center [953, 373] width 138 height 26
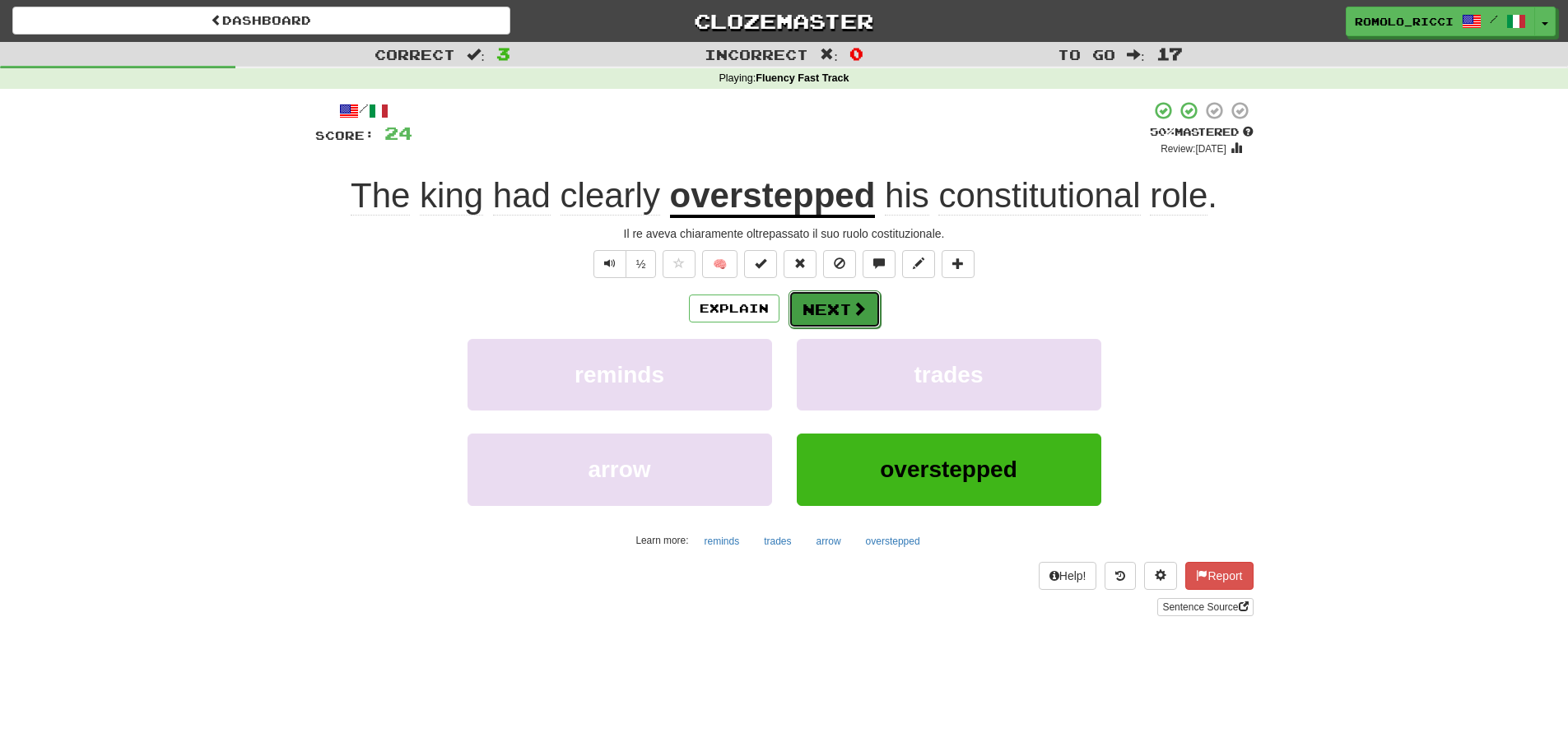
click at [852, 315] on span at bounding box center [859, 308] width 15 height 15
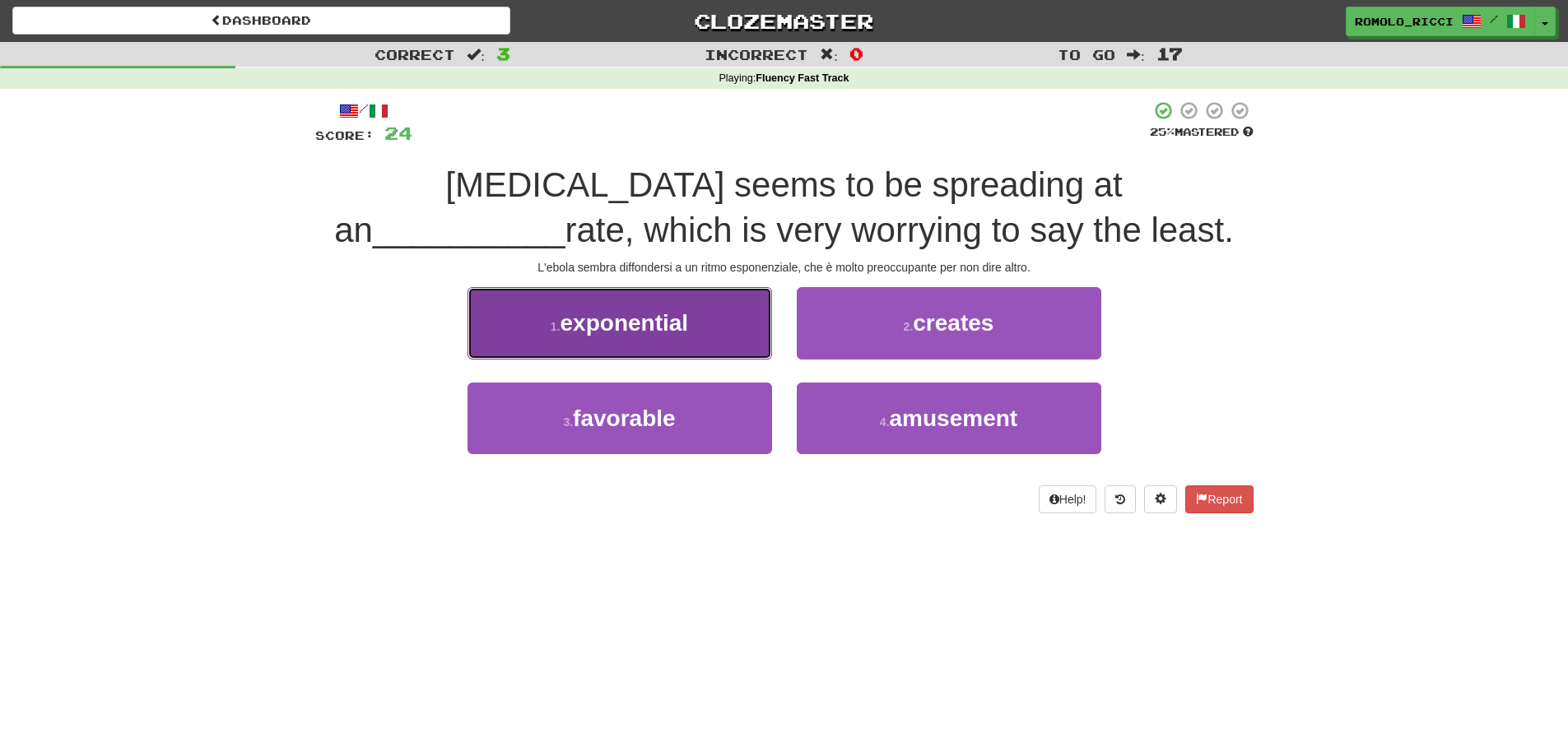
click at [728, 326] on button "1 . exponential" at bounding box center [619, 323] width 304 height 72
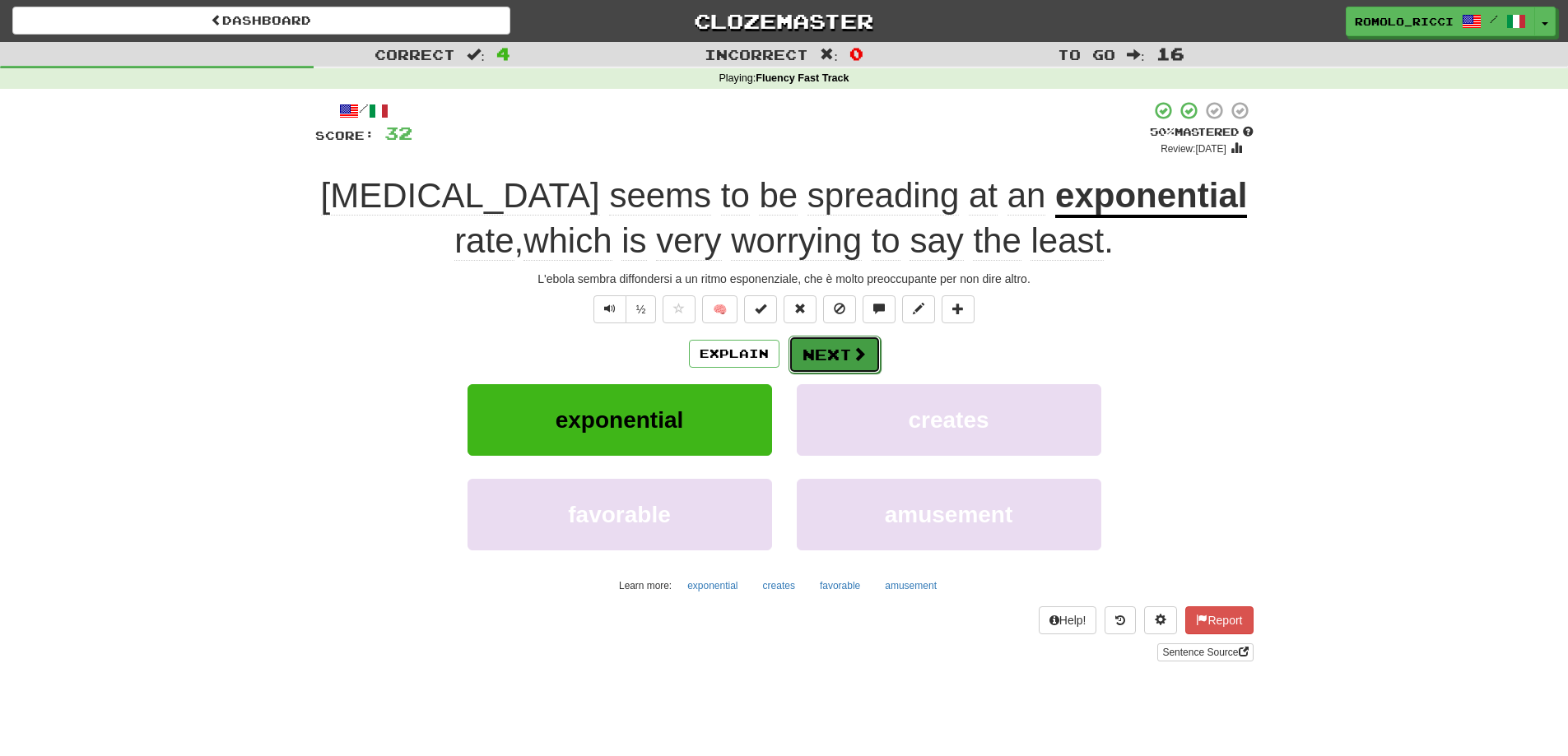
click at [832, 350] on button "Next" at bounding box center [835, 354] width 92 height 38
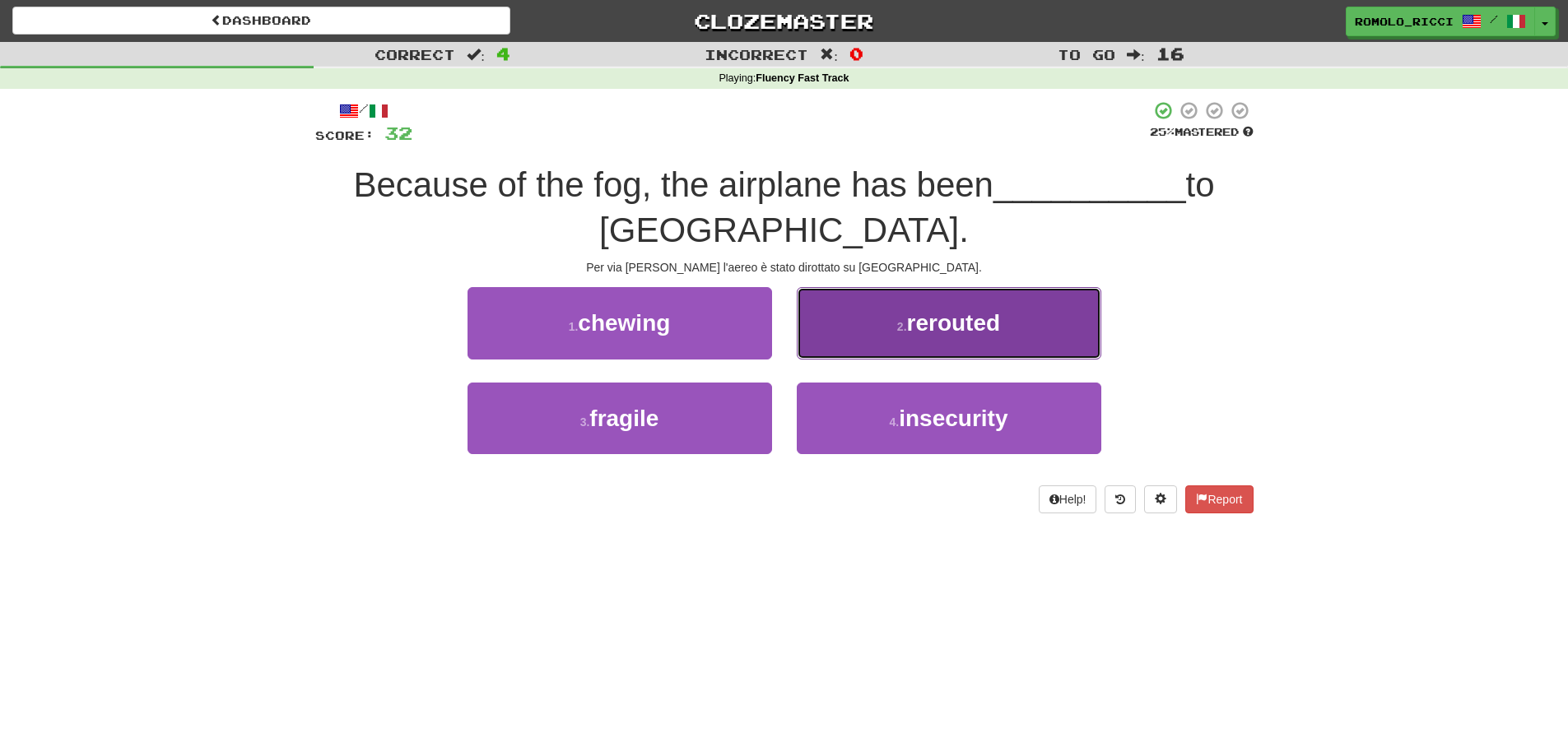
click at [1005, 337] on button "2 . rerouted" at bounding box center [949, 323] width 304 height 72
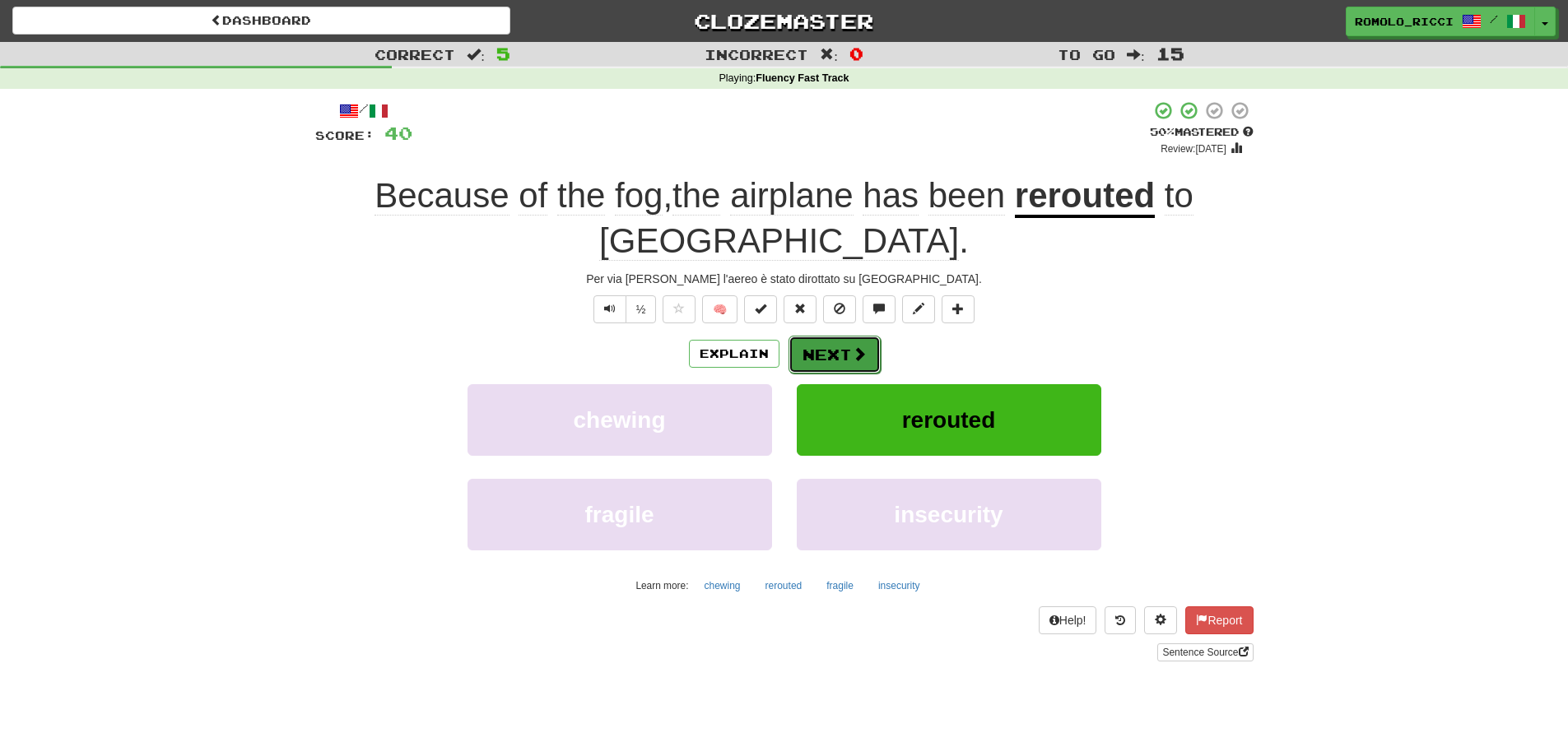
click at [857, 353] on span at bounding box center [859, 353] width 15 height 15
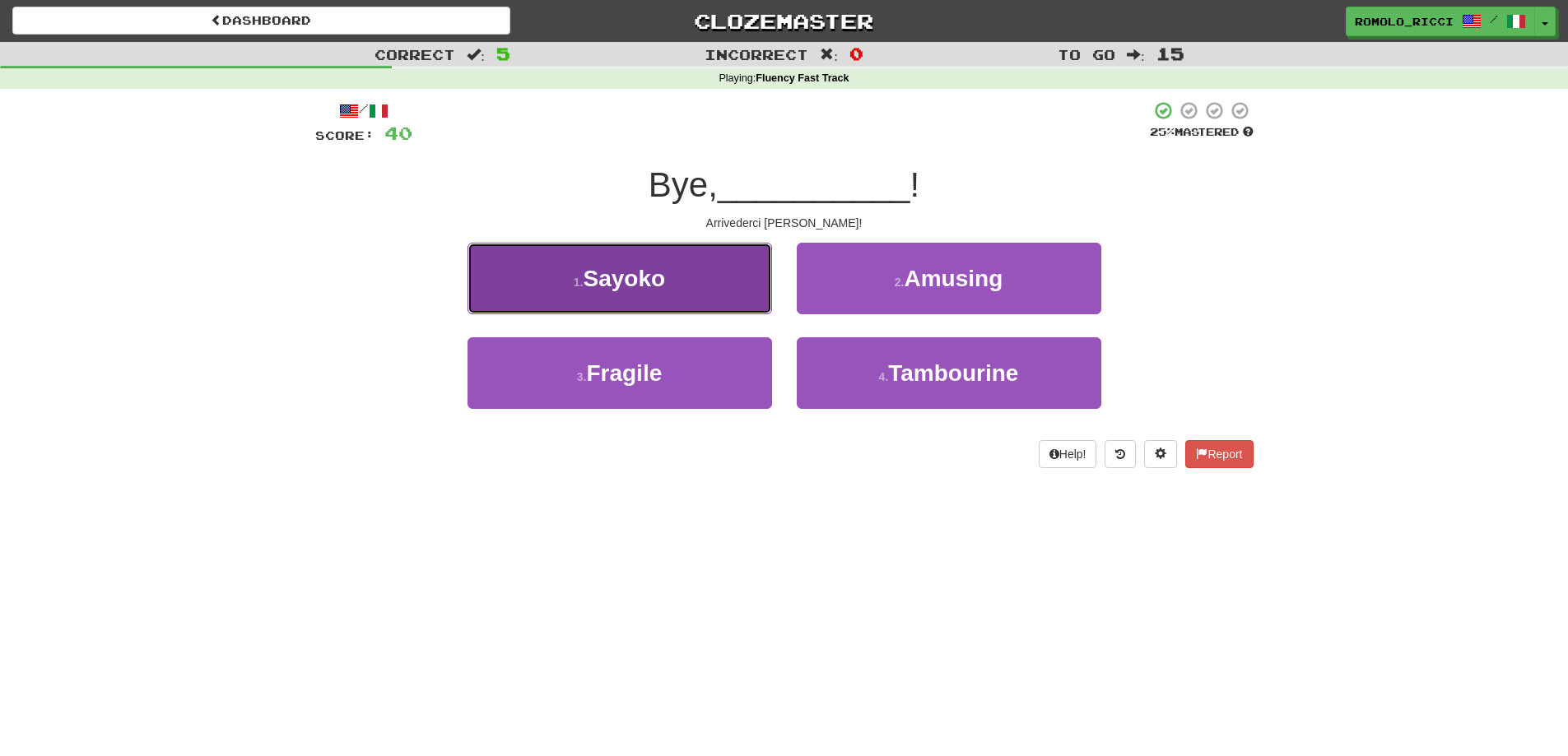
click at [735, 298] on button "1 . Sayoko" at bounding box center [619, 279] width 304 height 72
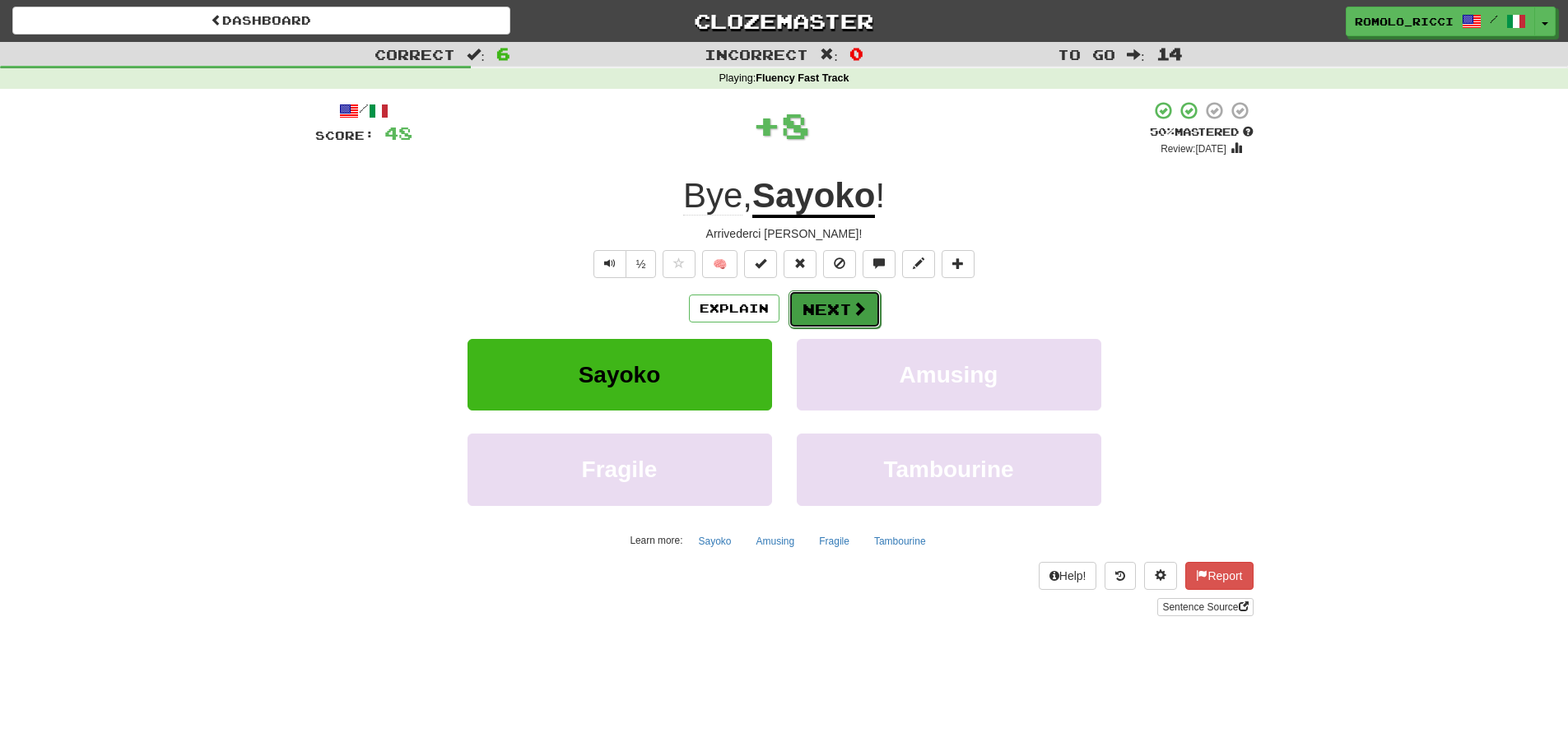
click at [815, 304] on button "Next" at bounding box center [835, 309] width 92 height 38
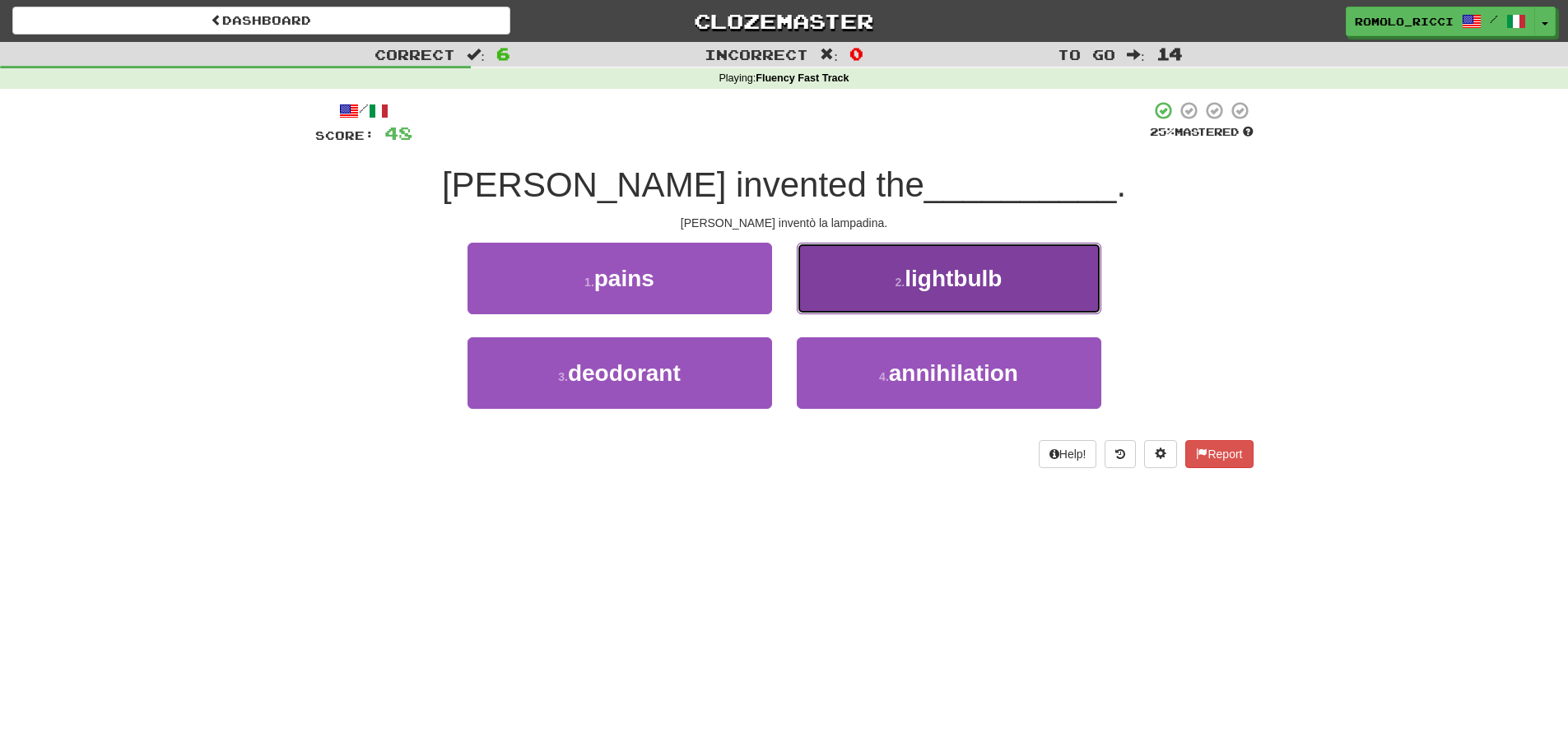
click at [932, 302] on button "2 . lightbulb" at bounding box center [949, 279] width 304 height 72
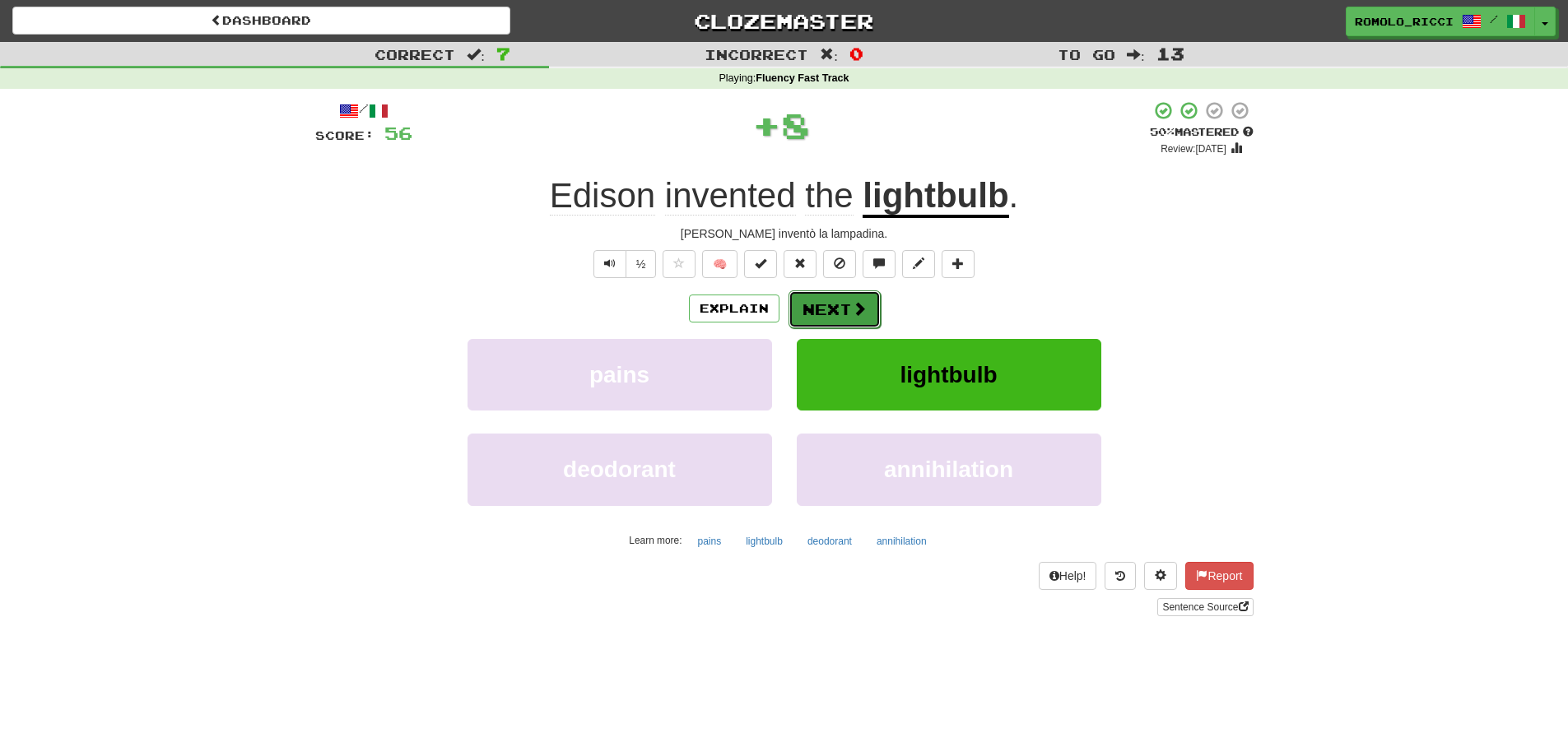
click at [800, 308] on button "Next" at bounding box center [835, 309] width 92 height 38
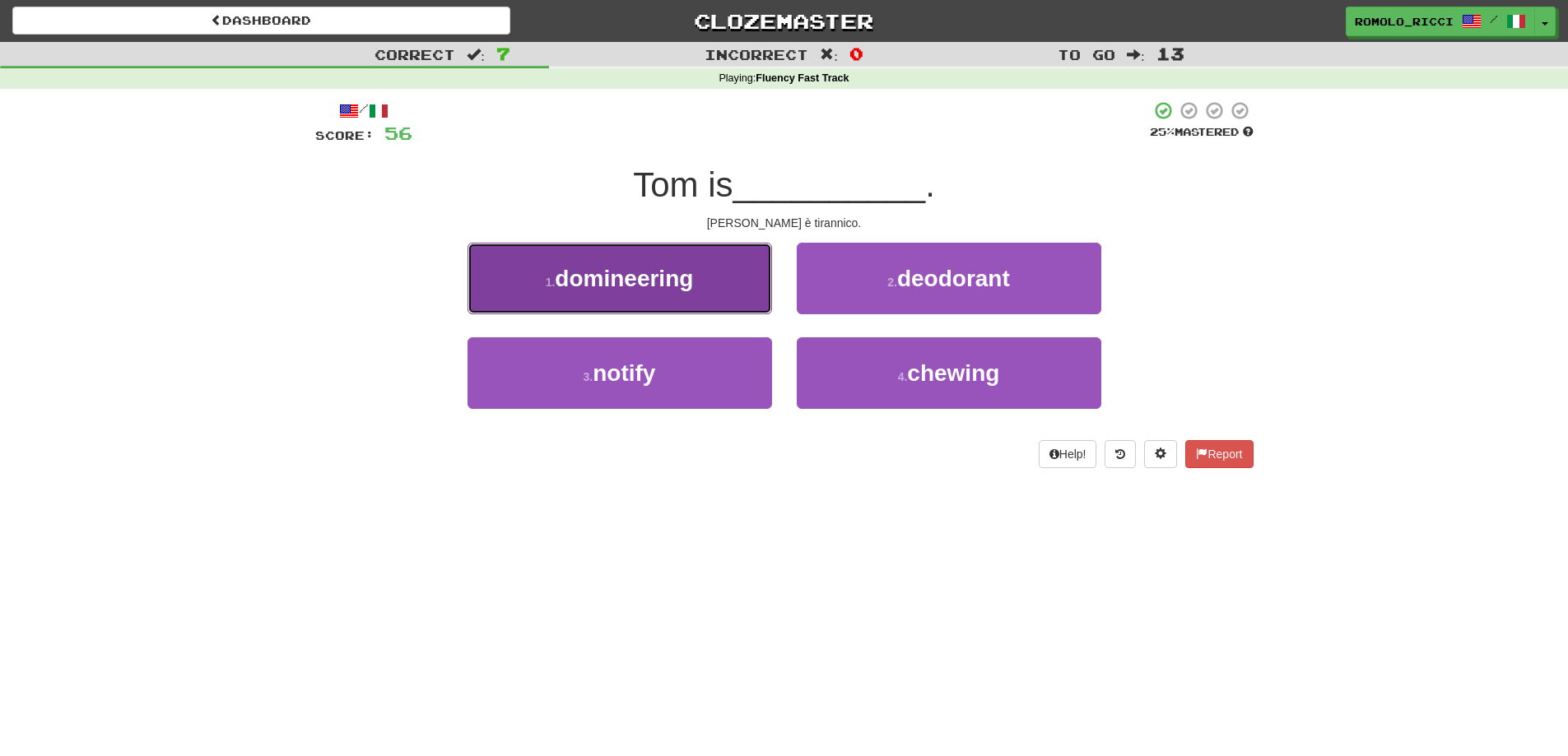
click at [705, 287] on button "1 . domineering" at bounding box center [619, 279] width 304 height 72
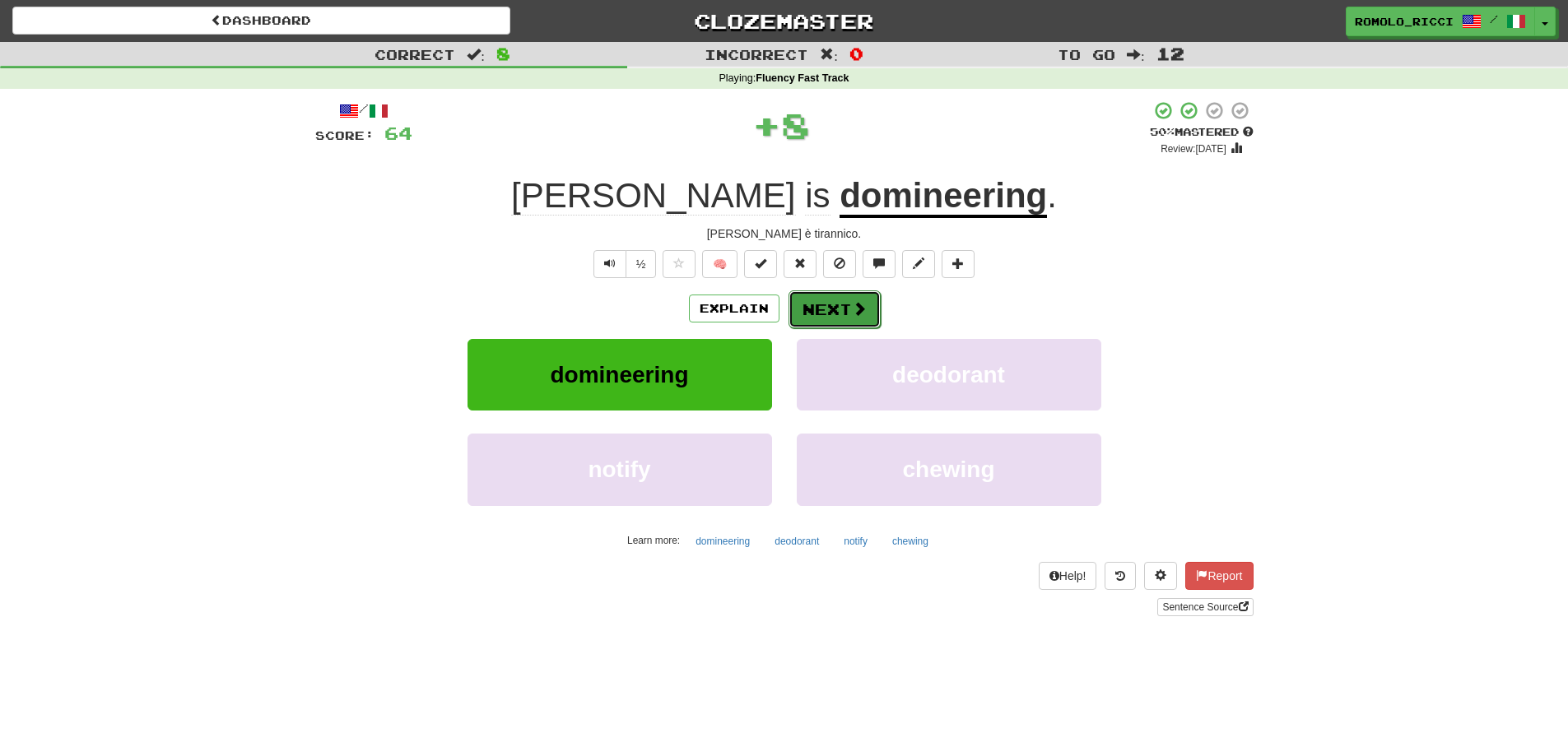
click at [836, 309] on button "Next" at bounding box center [835, 309] width 92 height 38
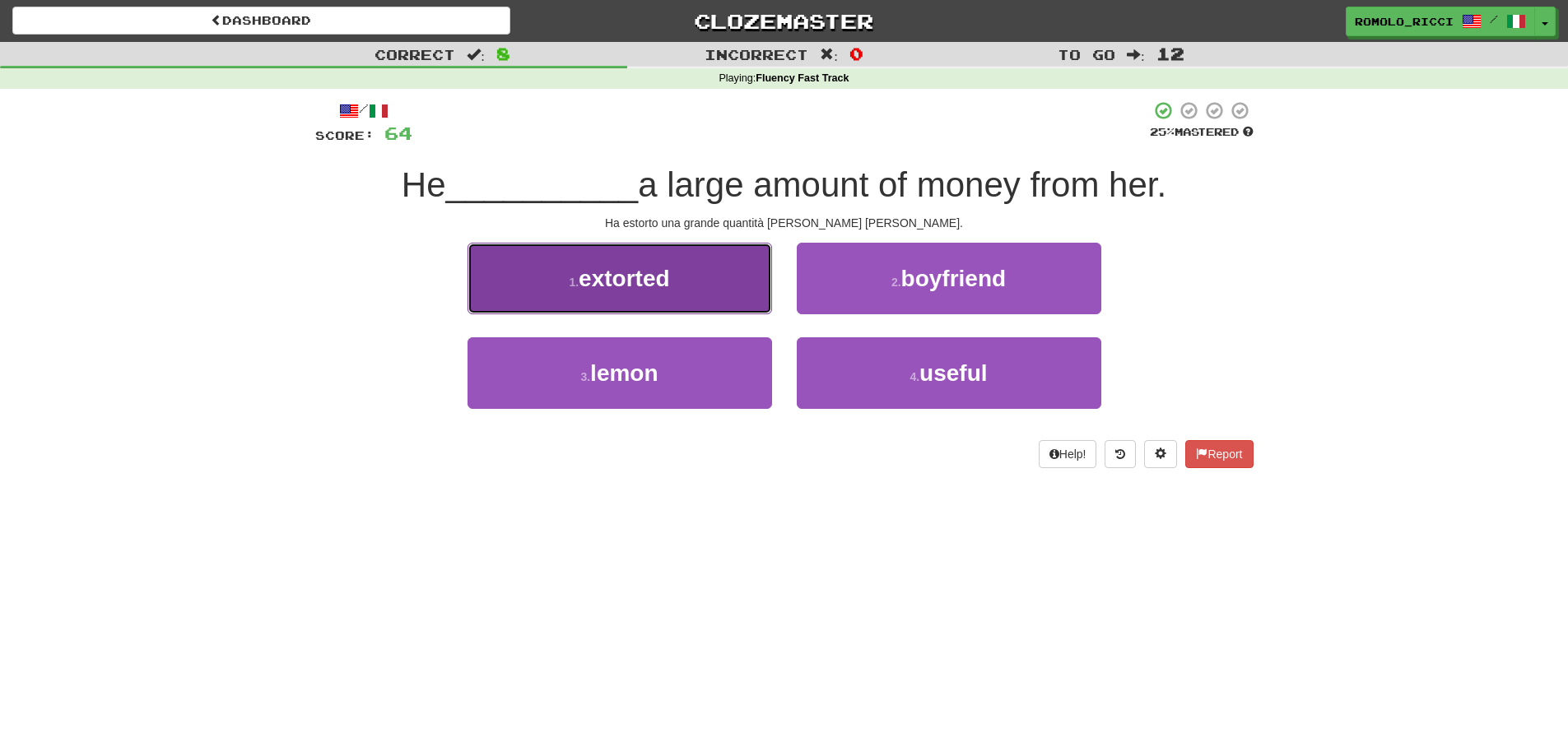
click at [745, 289] on button "1 . extorted" at bounding box center [619, 279] width 304 height 72
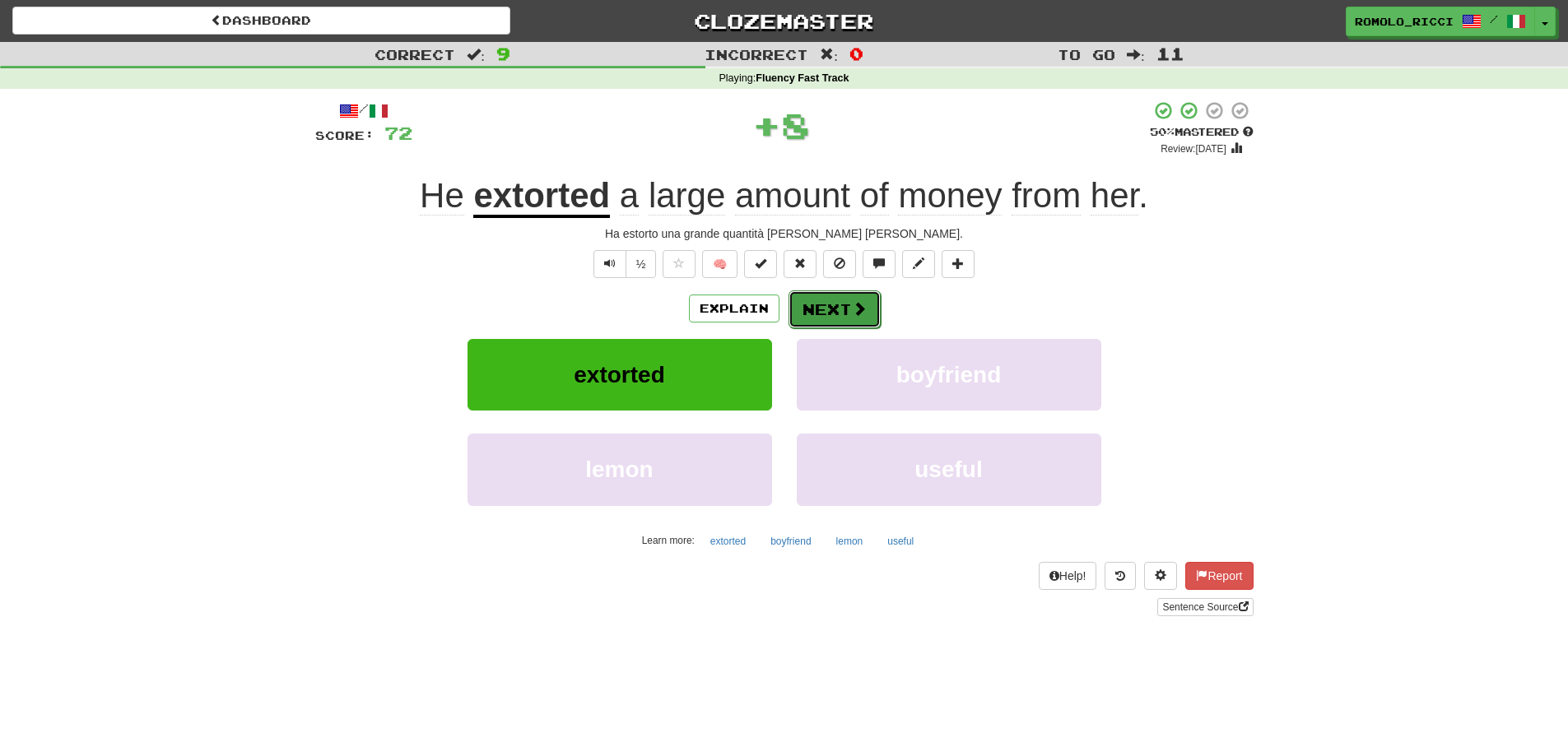
click at [836, 304] on button "Next" at bounding box center [835, 309] width 92 height 38
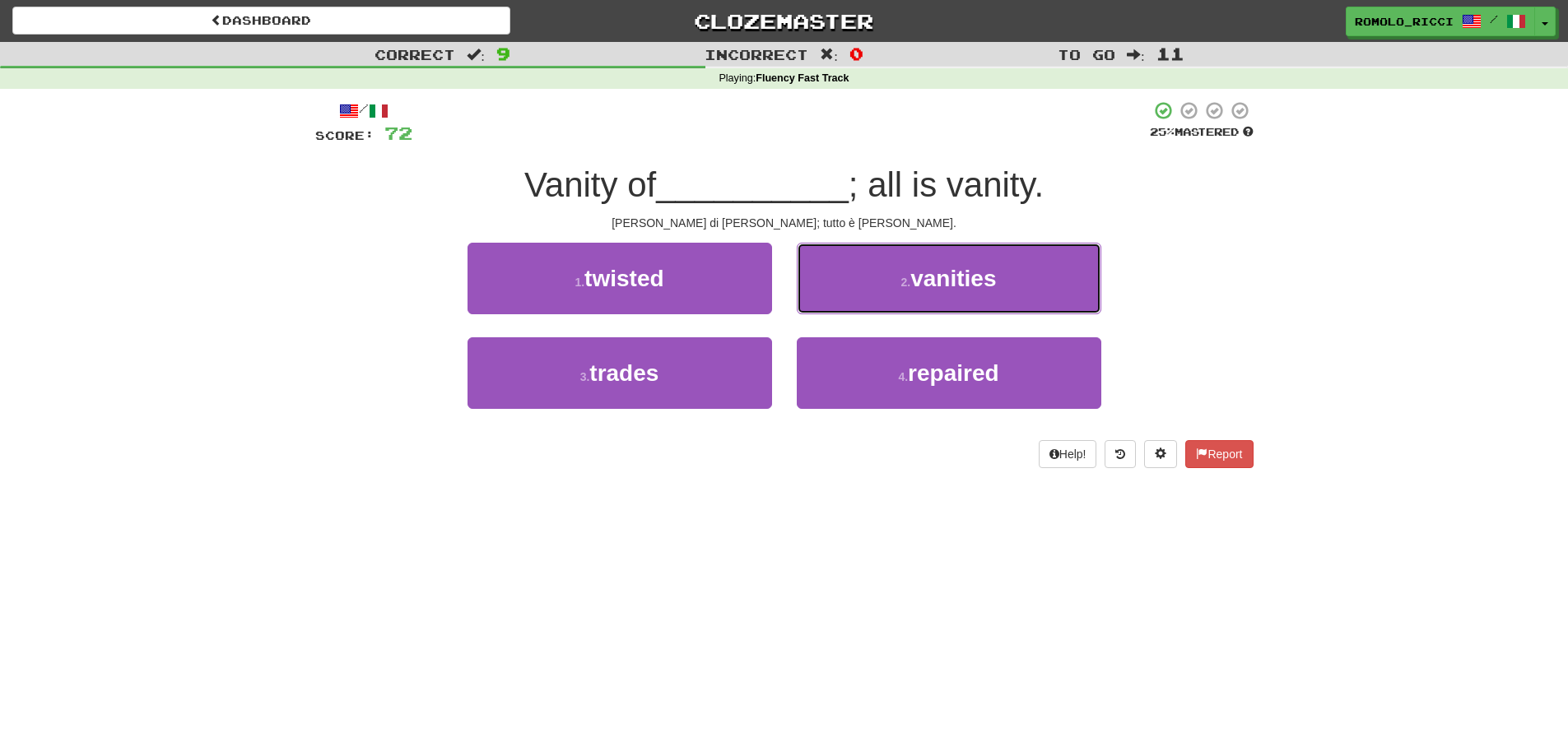
drag, startPoint x: 947, startPoint y: 280, endPoint x: 935, endPoint y: 279, distance: 12.0
click at [944, 281] on span "vanities" at bounding box center [953, 279] width 85 height 26
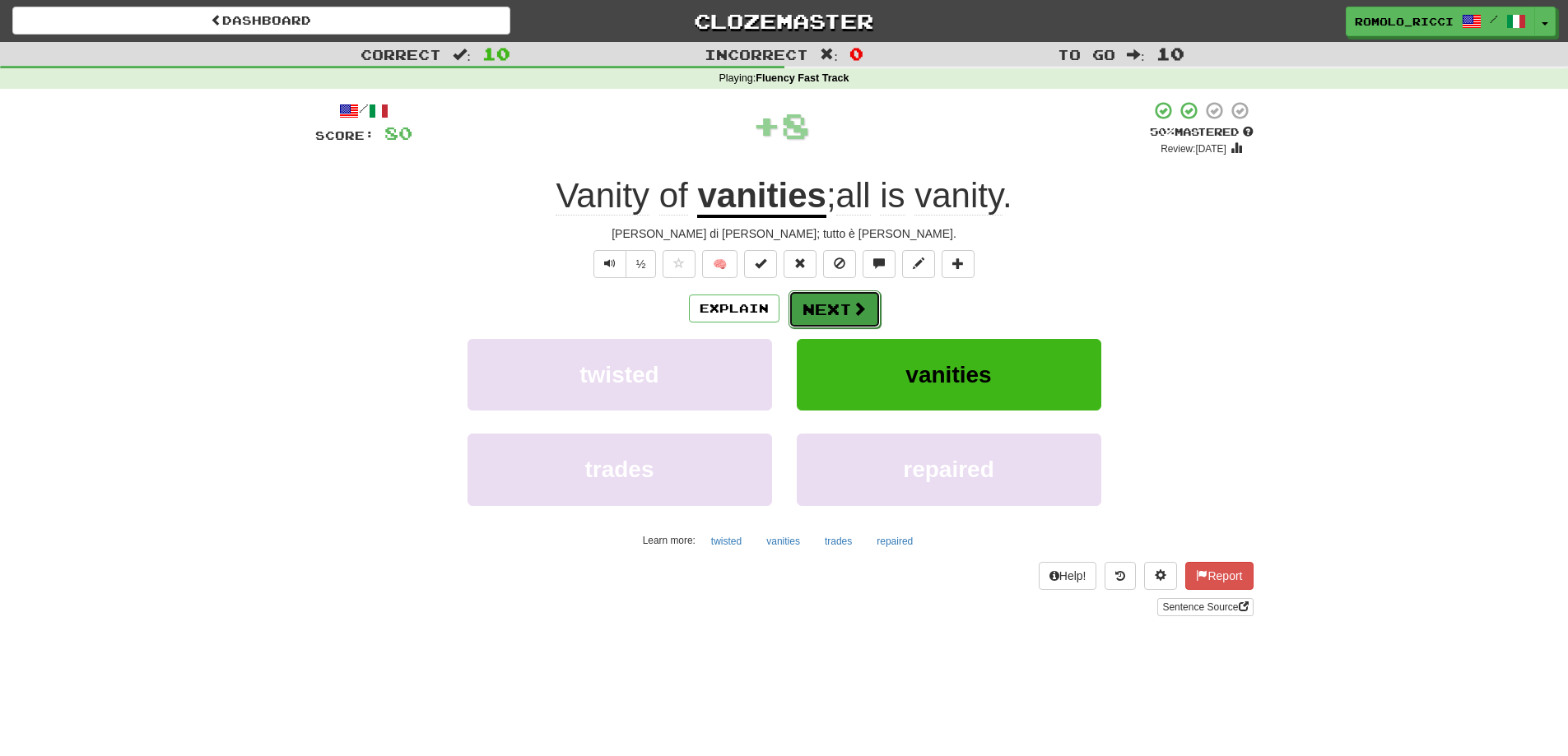
click at [832, 311] on button "Next" at bounding box center [835, 309] width 92 height 38
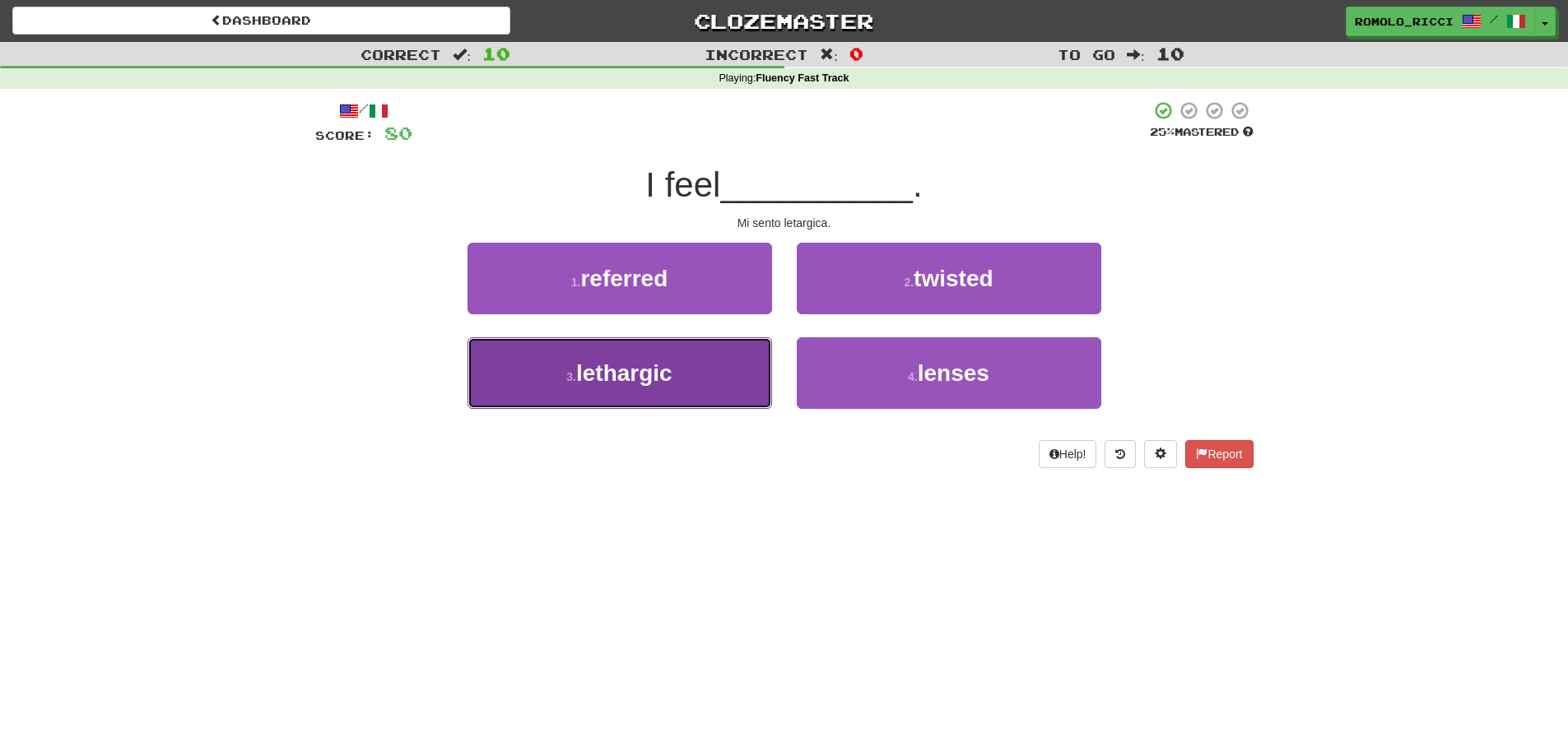
click at [714, 360] on button "3 . lethargic" at bounding box center [619, 373] width 304 height 72
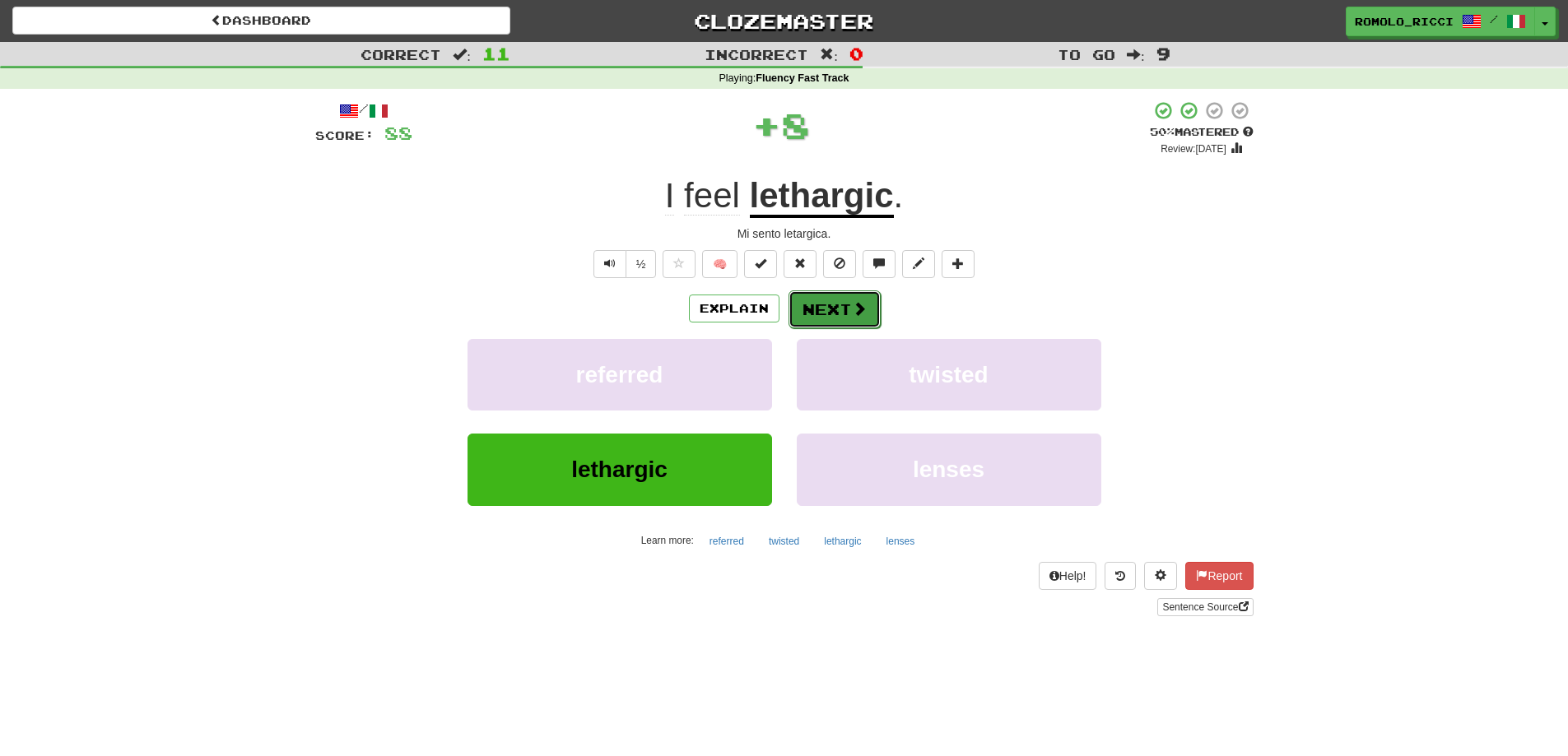
click at [842, 306] on button "Next" at bounding box center [835, 309] width 92 height 38
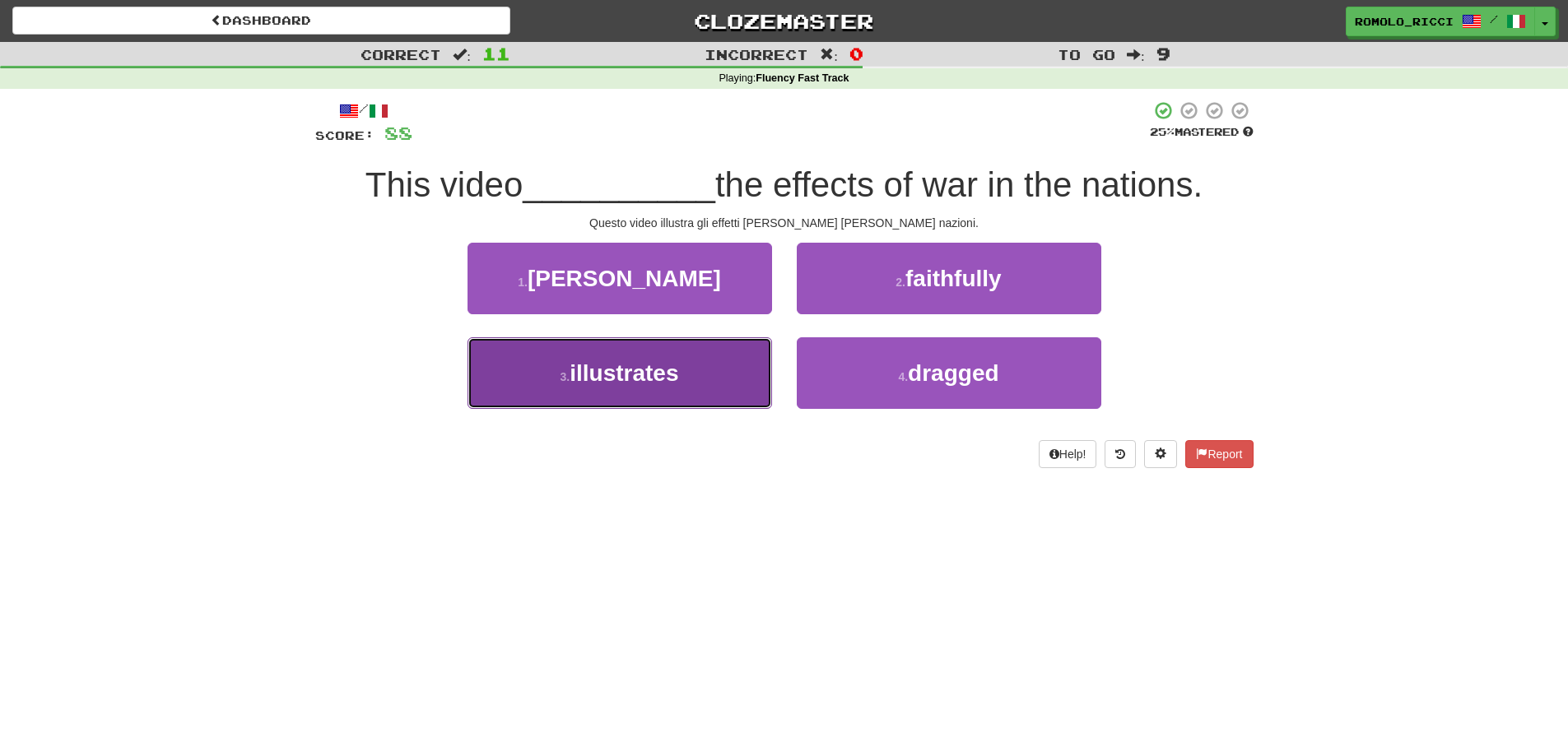
click at [710, 378] on button "3 . illustrates" at bounding box center [619, 373] width 304 height 72
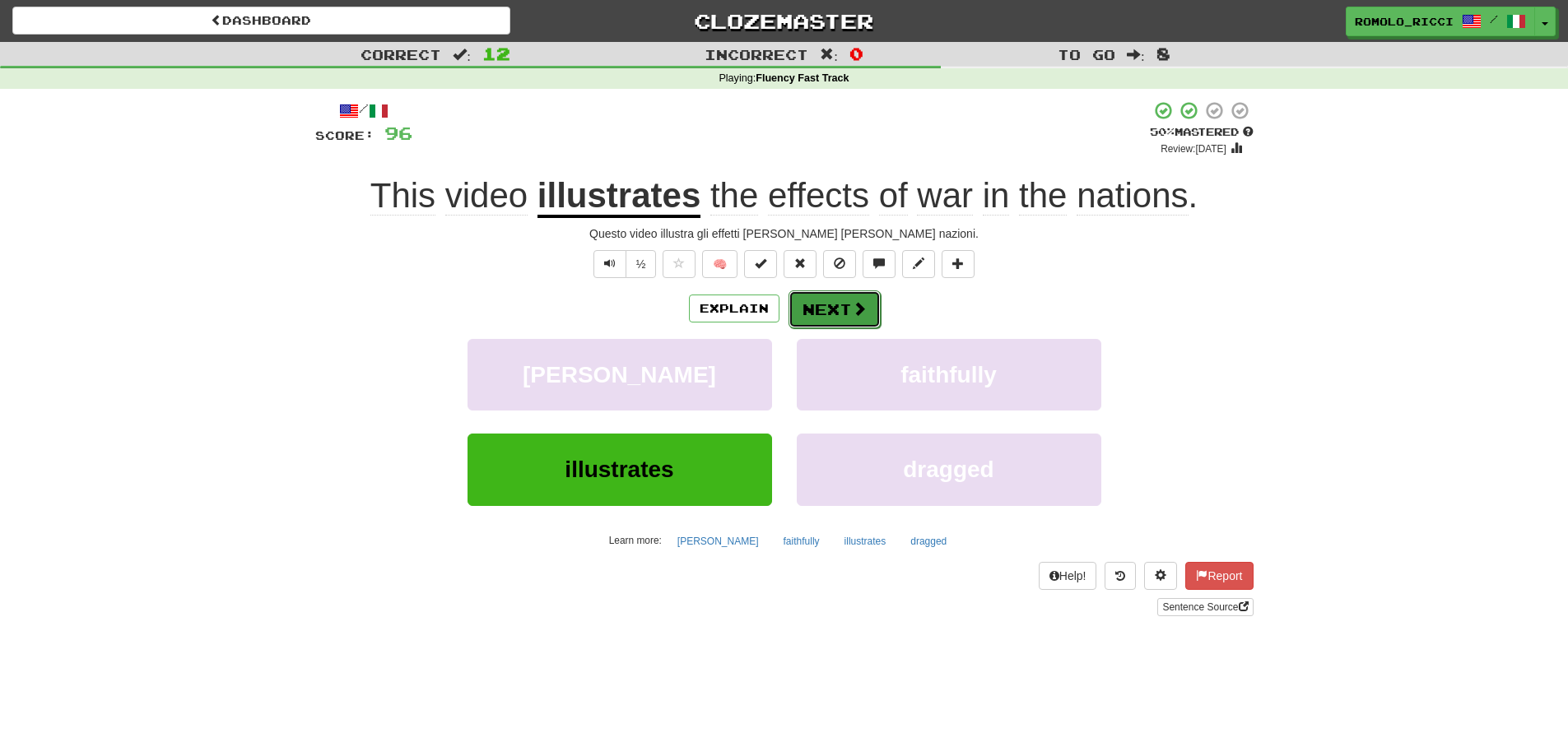
click at [836, 301] on button "Next" at bounding box center [835, 309] width 92 height 38
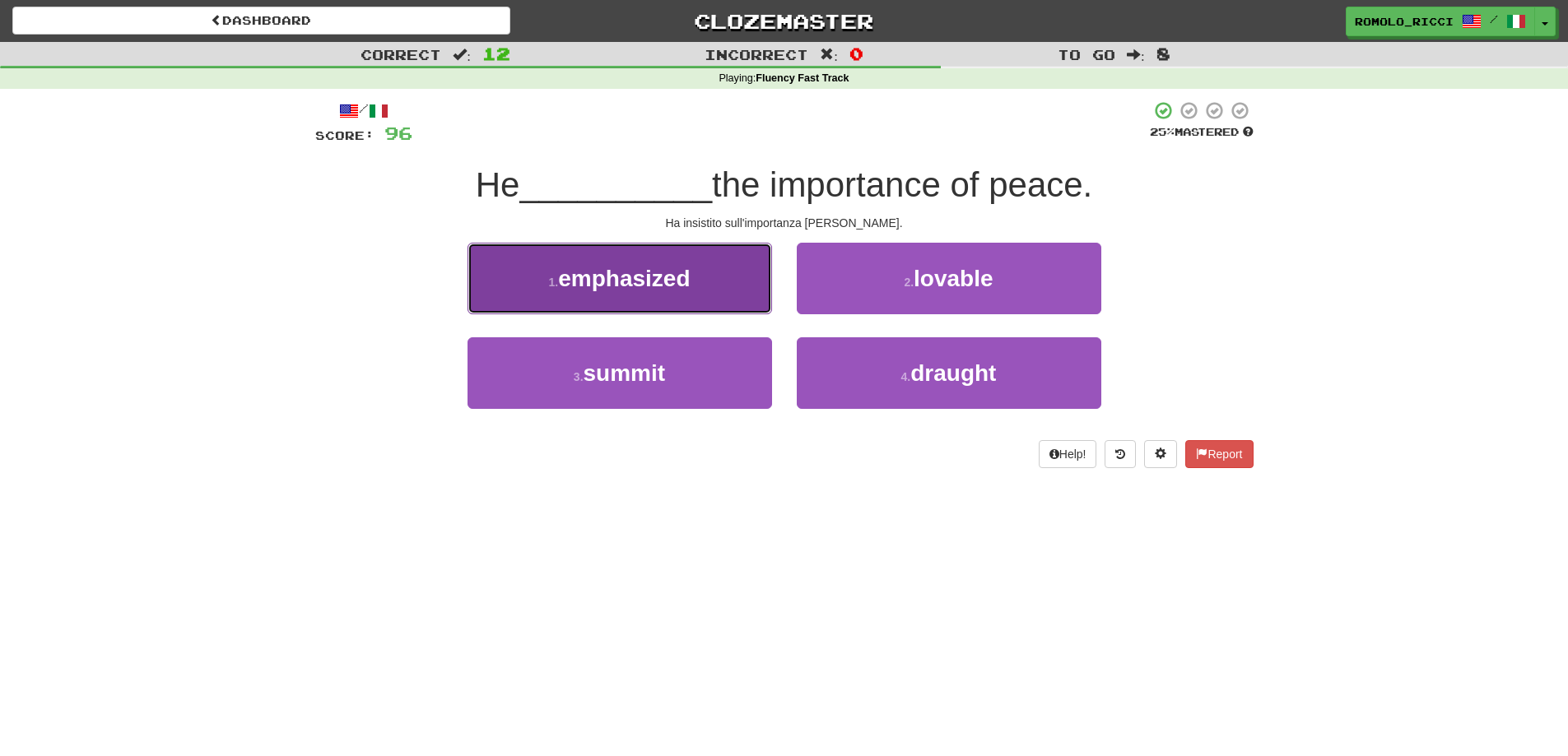
click at [729, 279] on button "1 . emphasized" at bounding box center [619, 279] width 304 height 72
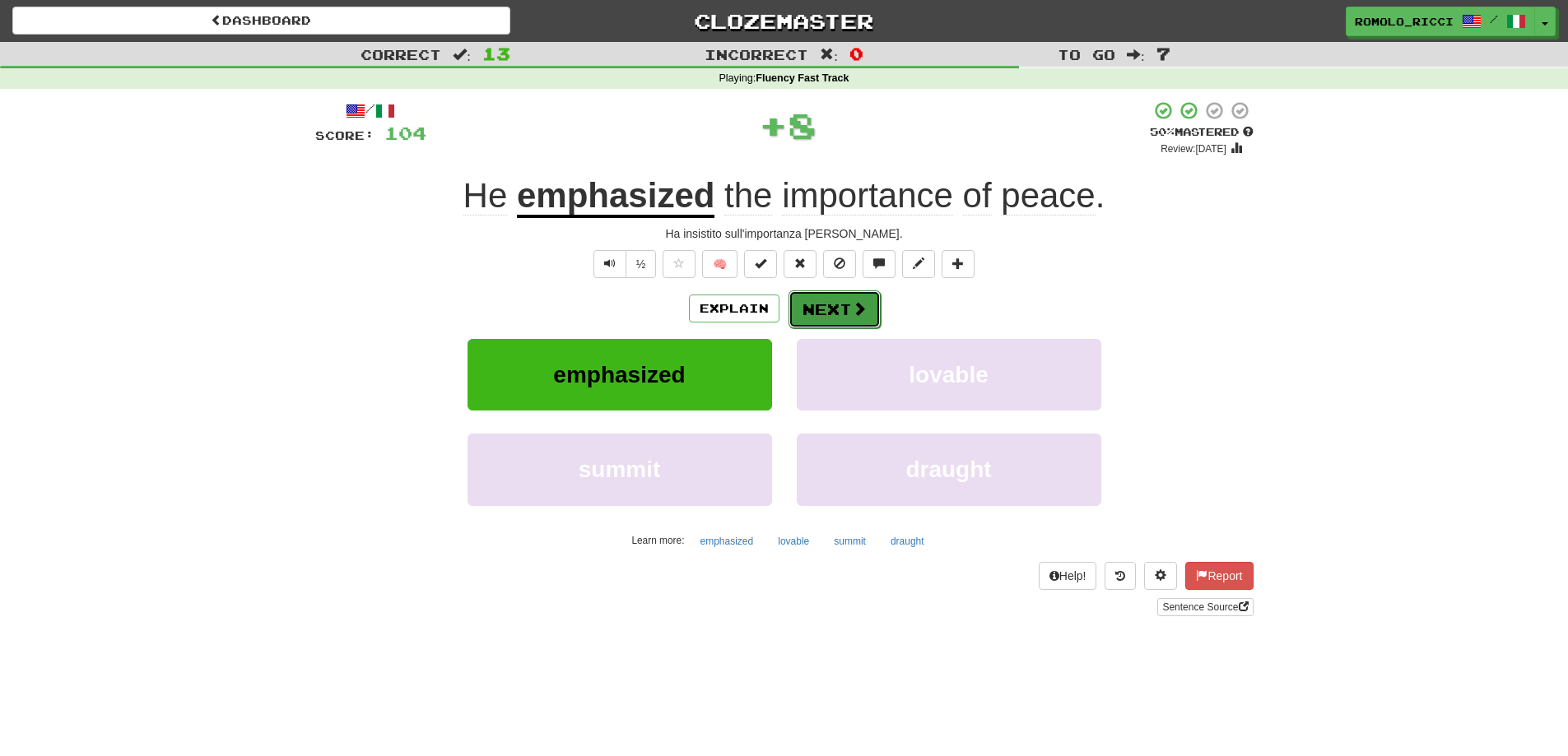
click at [832, 309] on button "Next" at bounding box center [835, 309] width 92 height 38
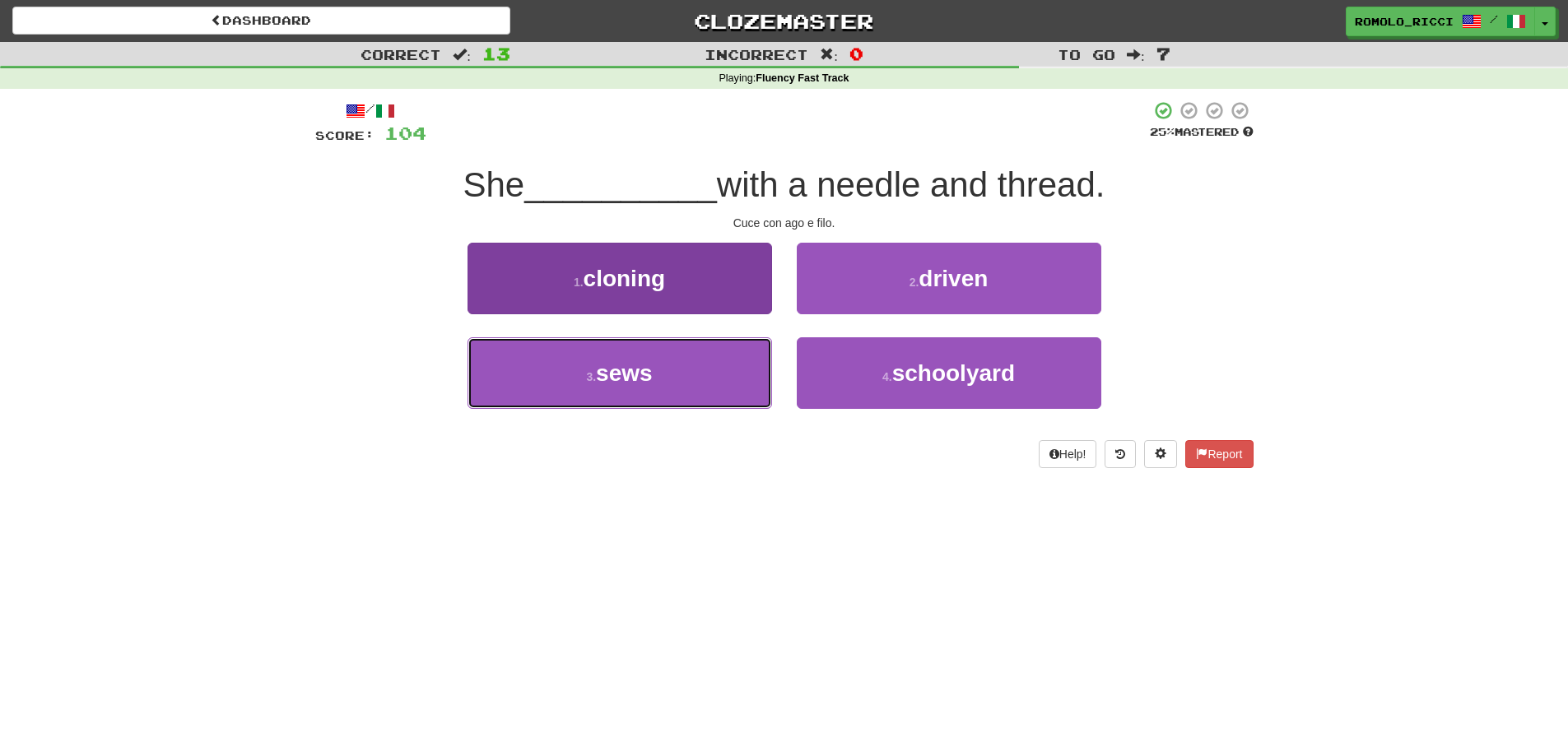
click at [708, 350] on button "3 . sews" at bounding box center [619, 373] width 304 height 72
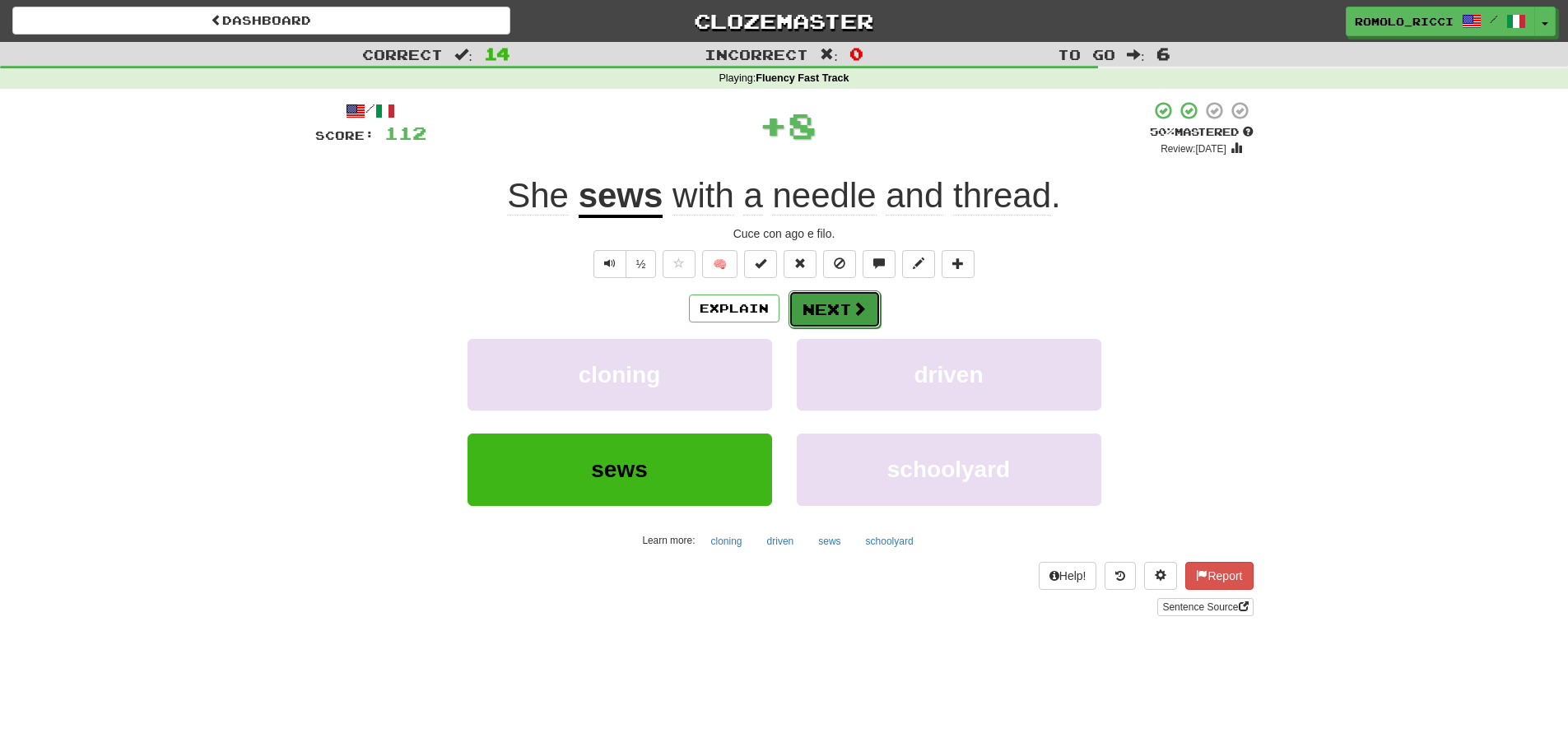
click at [863, 307] on span at bounding box center [859, 308] width 15 height 15
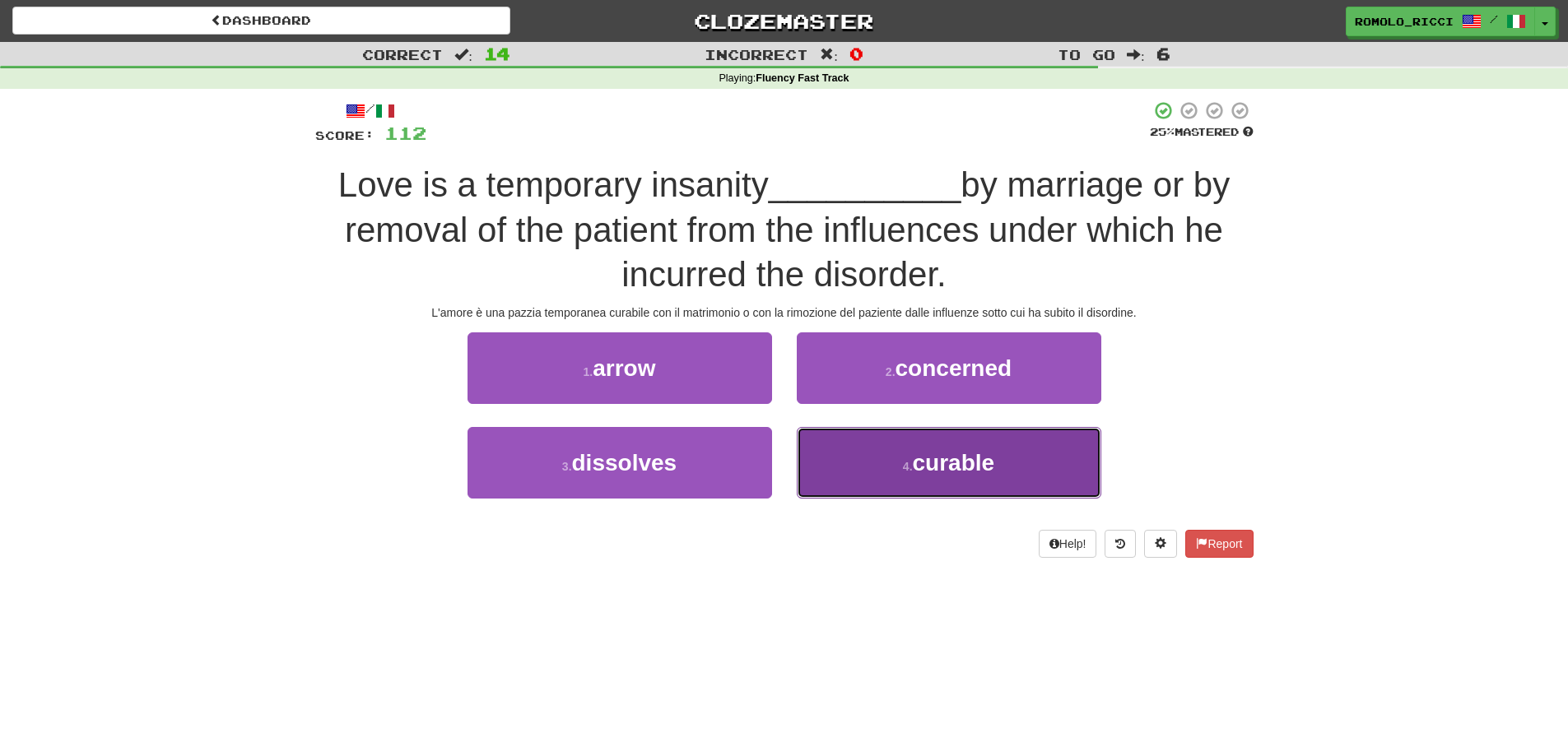
click at [949, 452] on span "curable" at bounding box center [954, 462] width 83 height 26
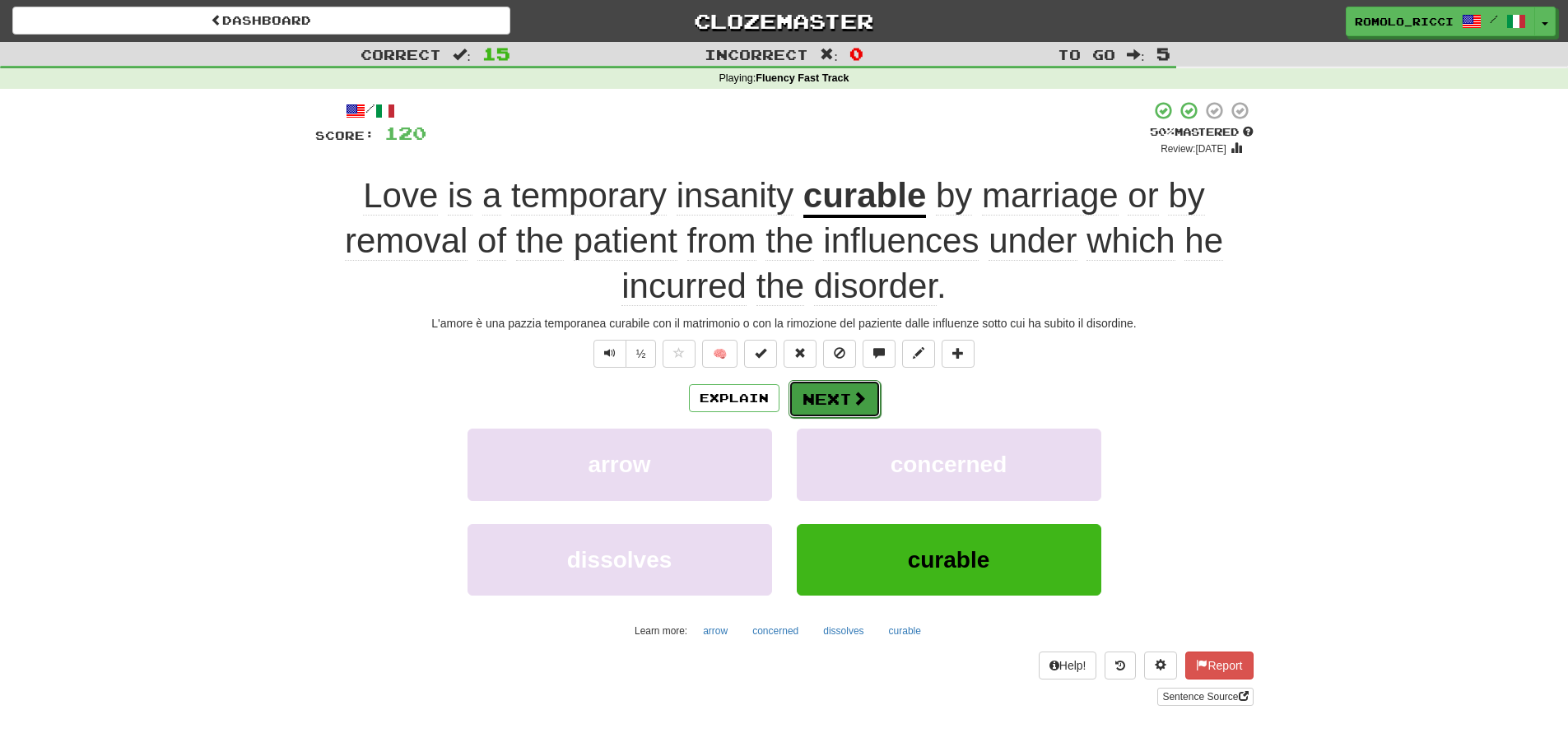
click at [845, 383] on button "Next" at bounding box center [835, 399] width 92 height 38
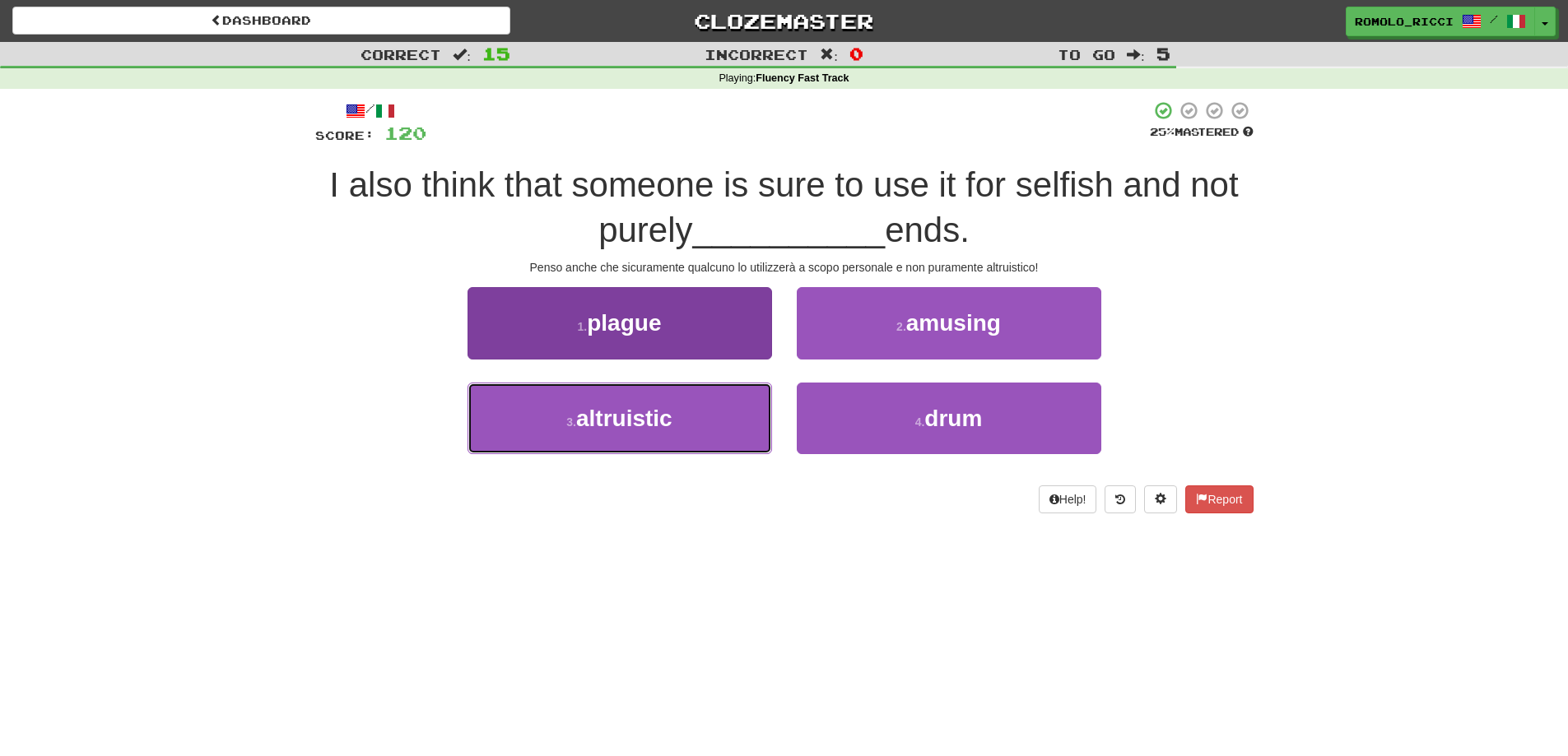
drag, startPoint x: 708, startPoint y: 414, endPoint x: 696, endPoint y: 413, distance: 12.0
click at [704, 413] on button "3 . altruistic" at bounding box center [619, 418] width 304 height 72
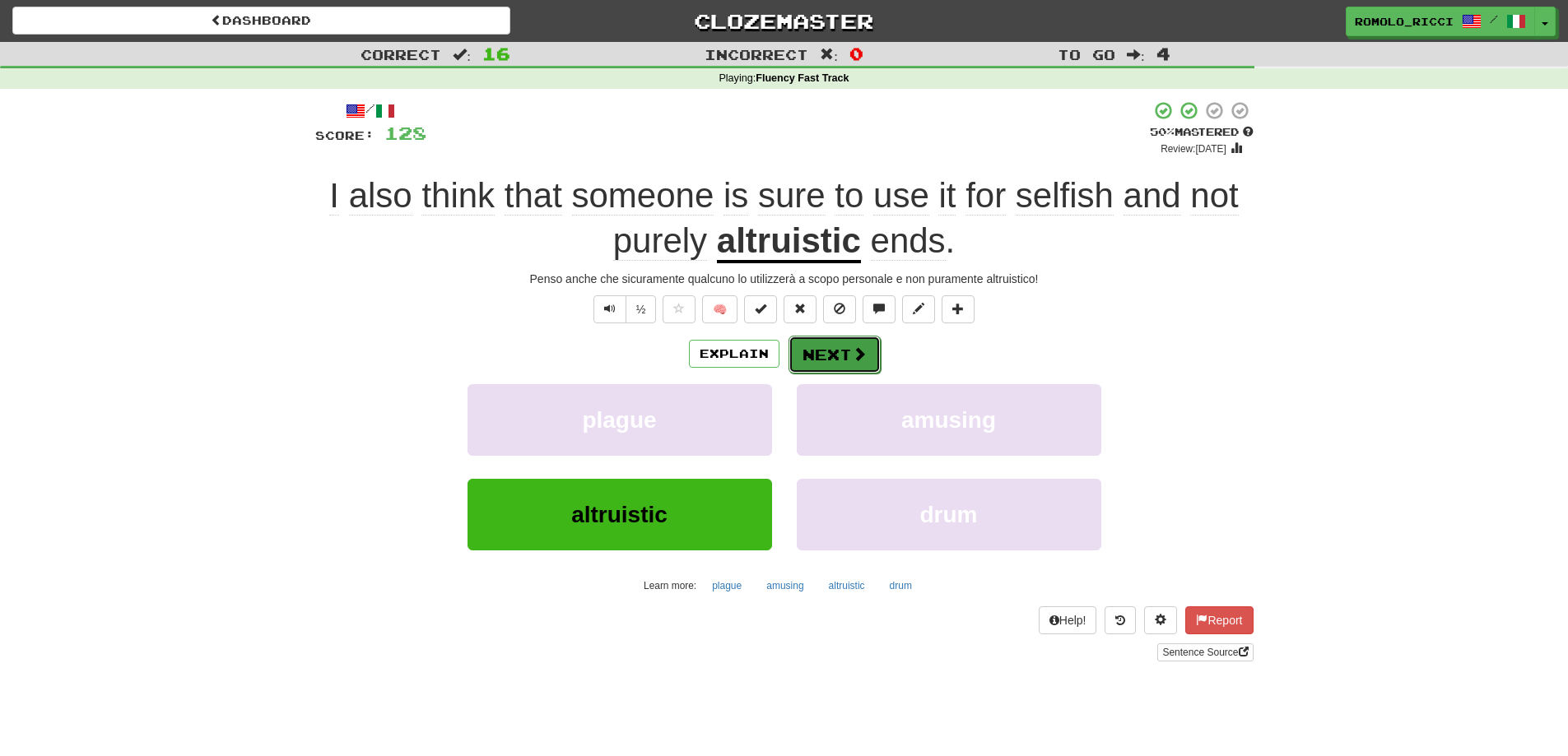
click at [855, 351] on span at bounding box center [859, 353] width 15 height 15
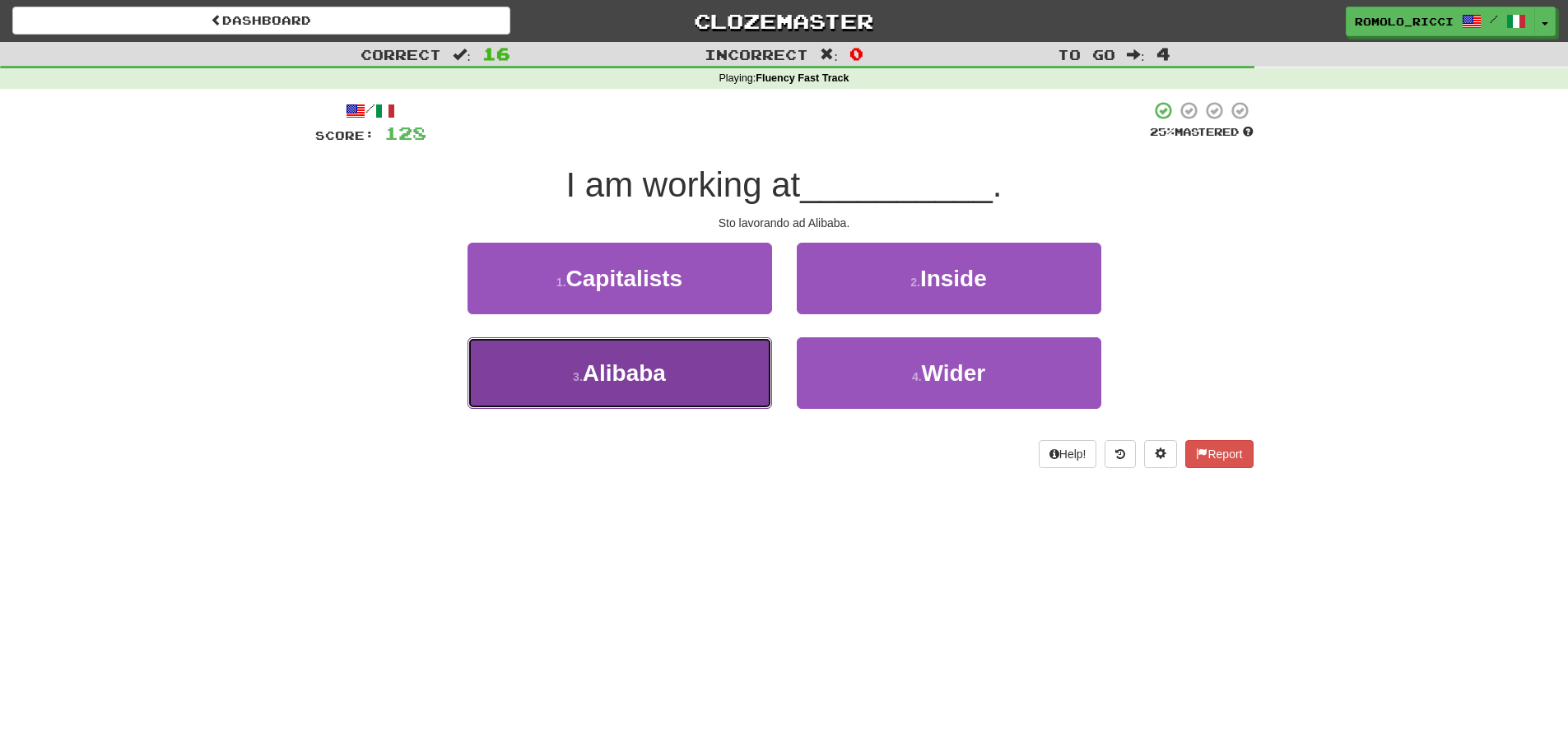
click at [713, 350] on button "3 . Alibaba" at bounding box center [619, 373] width 304 height 72
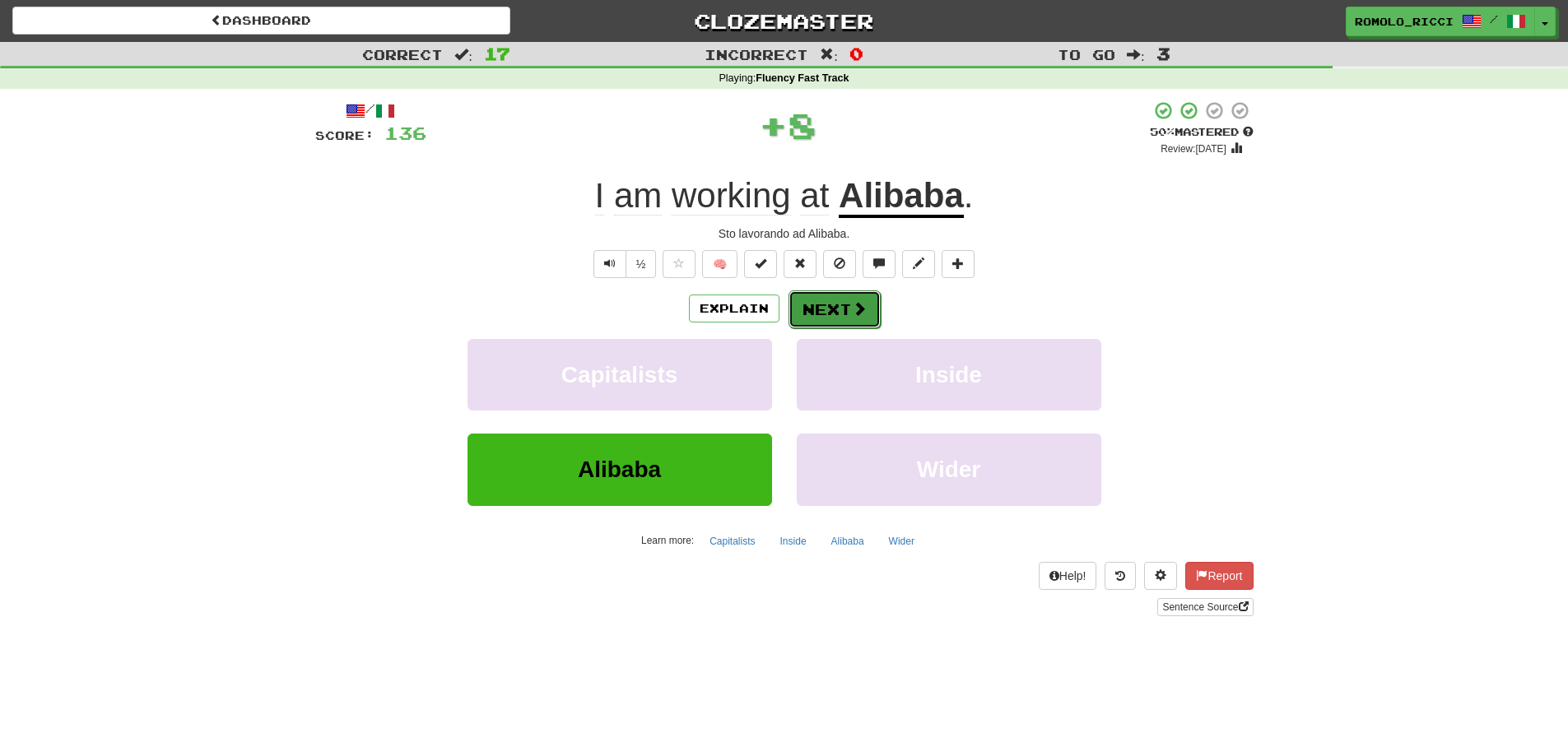
click at [847, 316] on button "Next" at bounding box center [835, 309] width 92 height 38
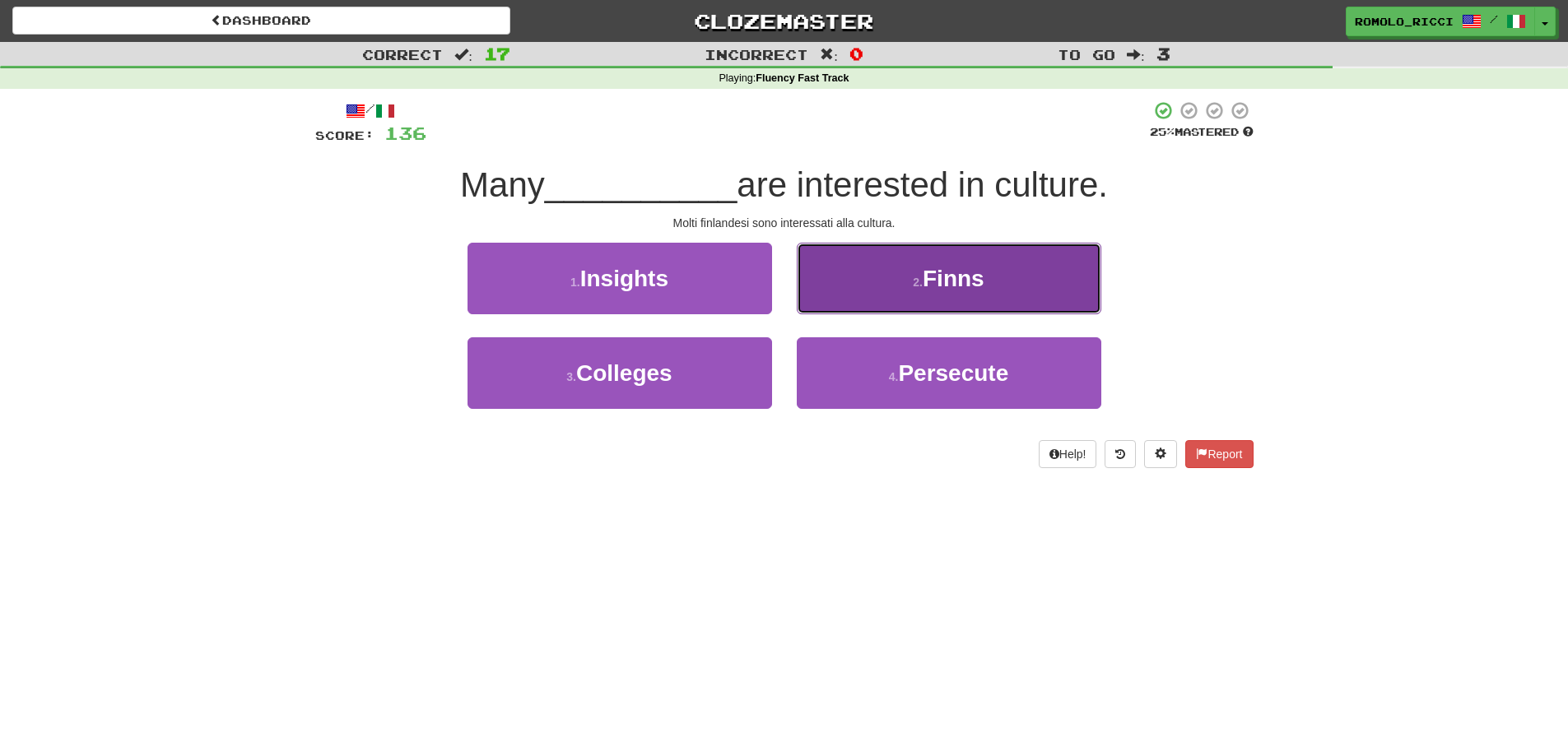
drag, startPoint x: 986, startPoint y: 269, endPoint x: 991, endPoint y: 255, distance: 14.9
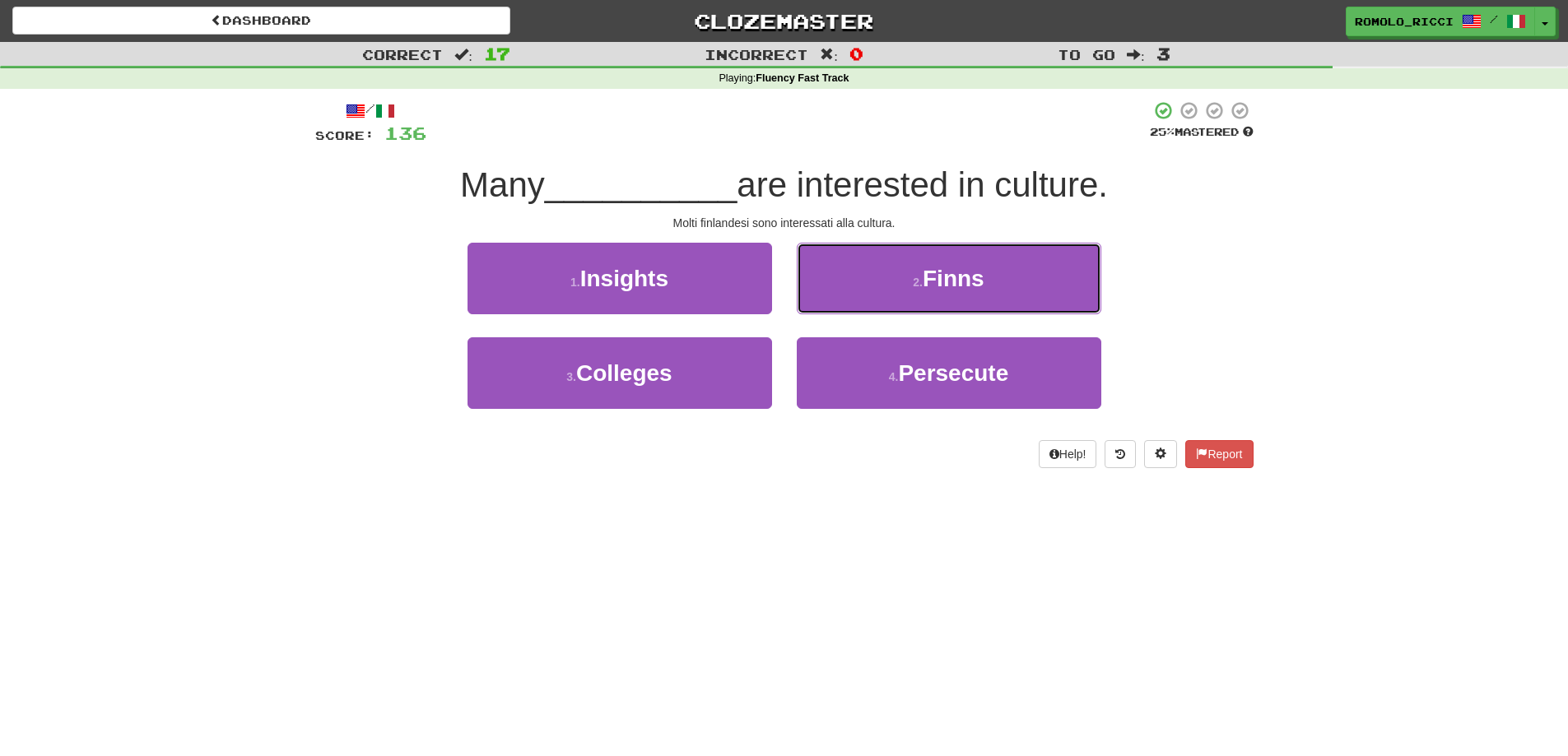
click at [987, 269] on button "2 . Finns" at bounding box center [949, 279] width 304 height 72
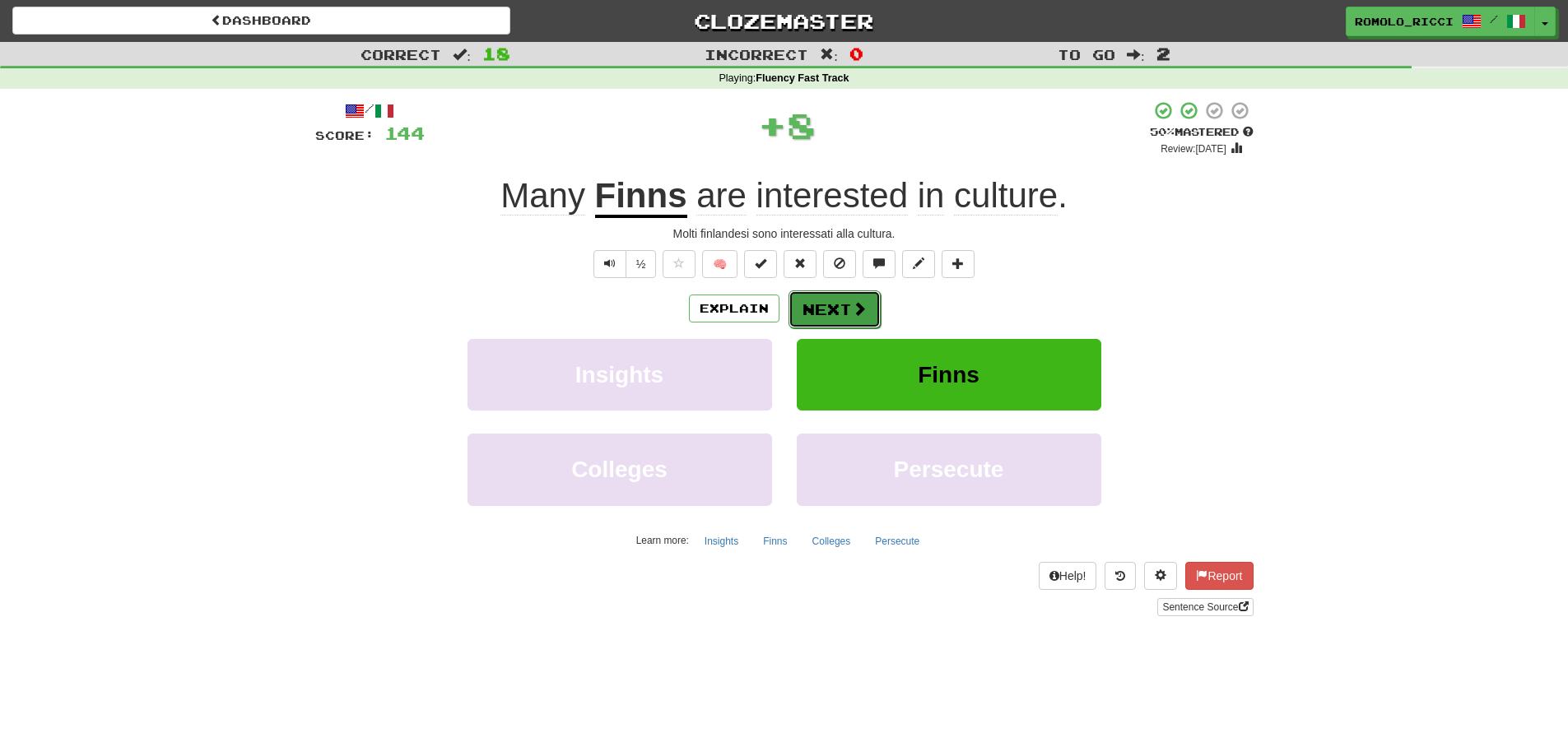
click at [850, 298] on button "Next" at bounding box center [835, 309] width 92 height 38
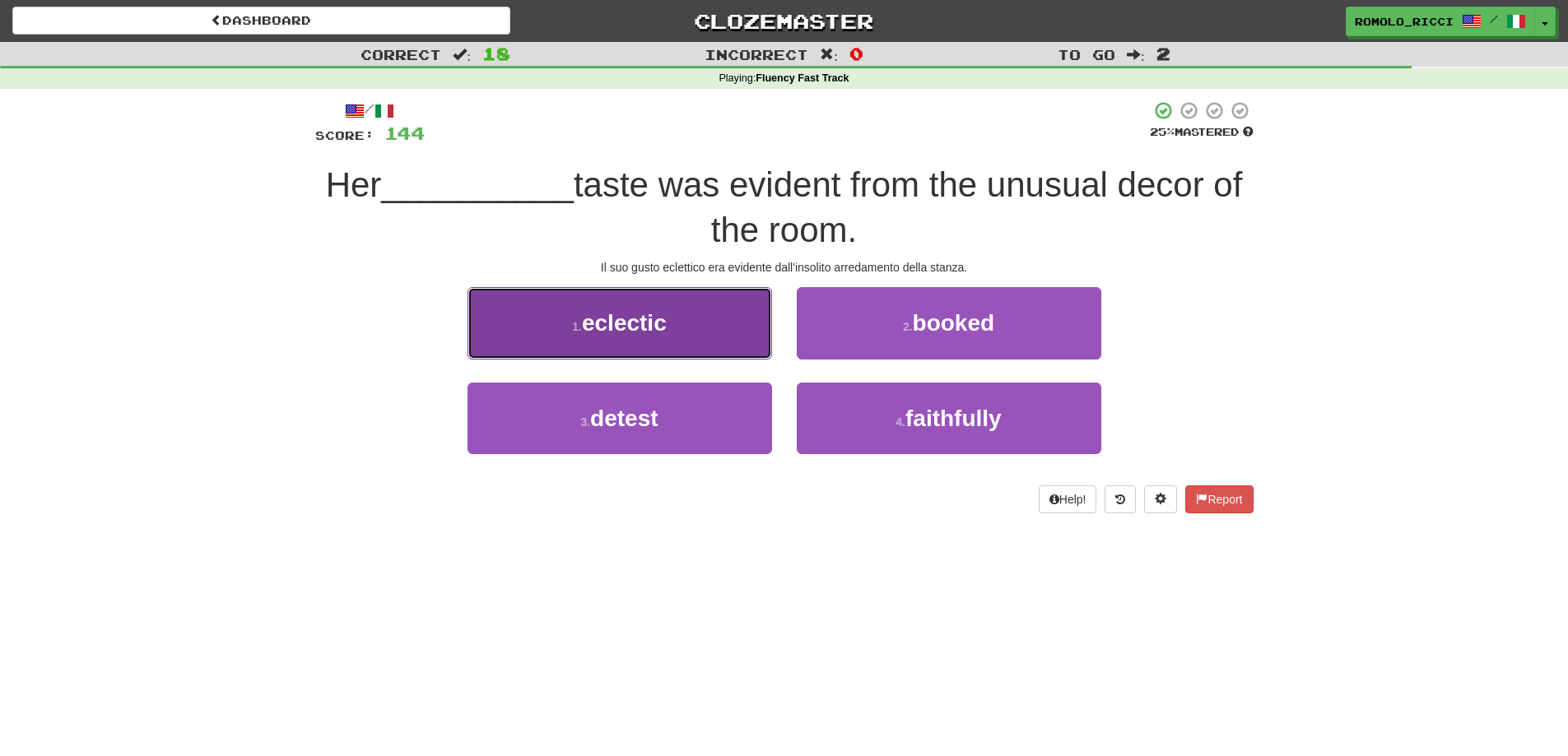
click at [679, 326] on button "1 . eclectic" at bounding box center [619, 323] width 304 height 72
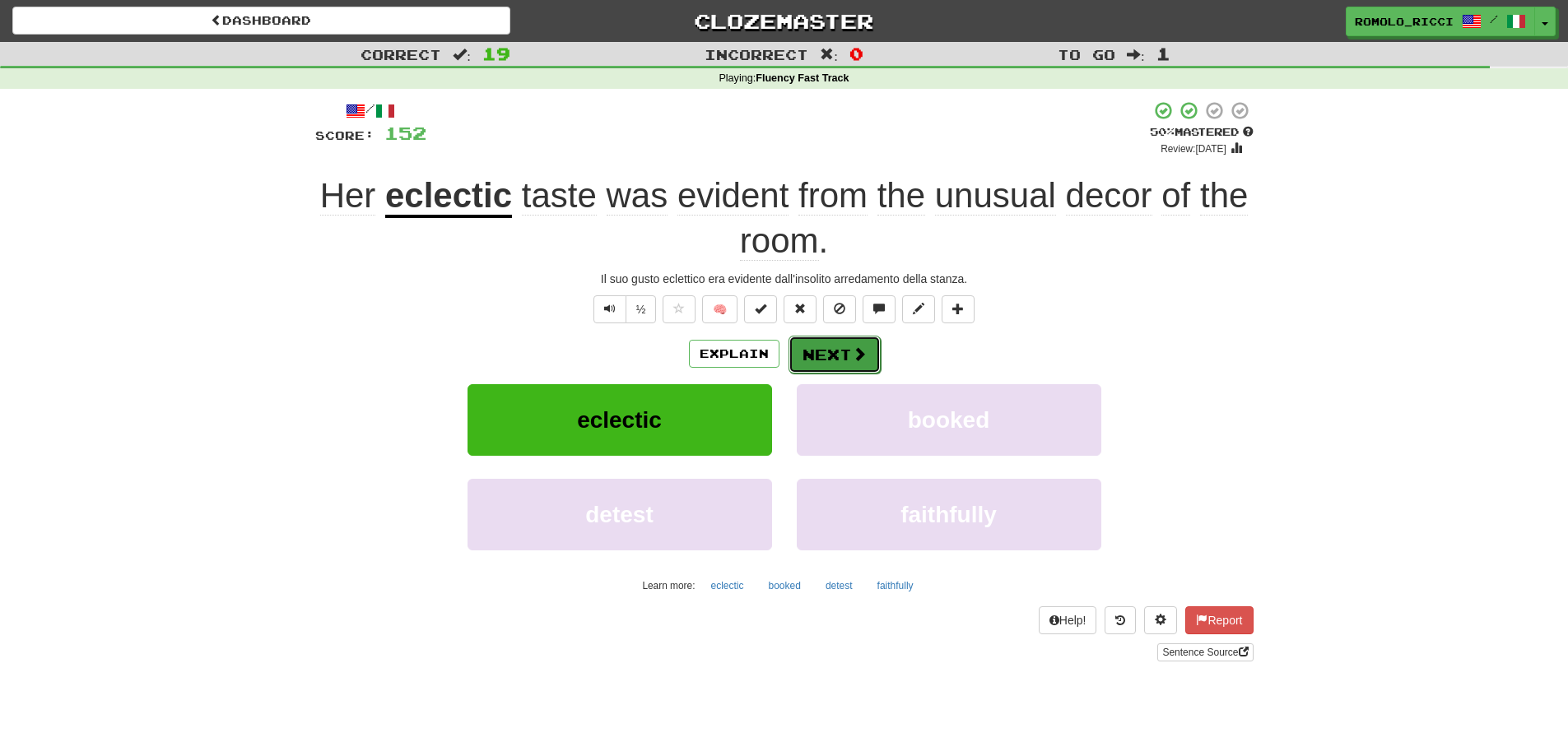
click at [864, 355] on span at bounding box center [859, 353] width 15 height 15
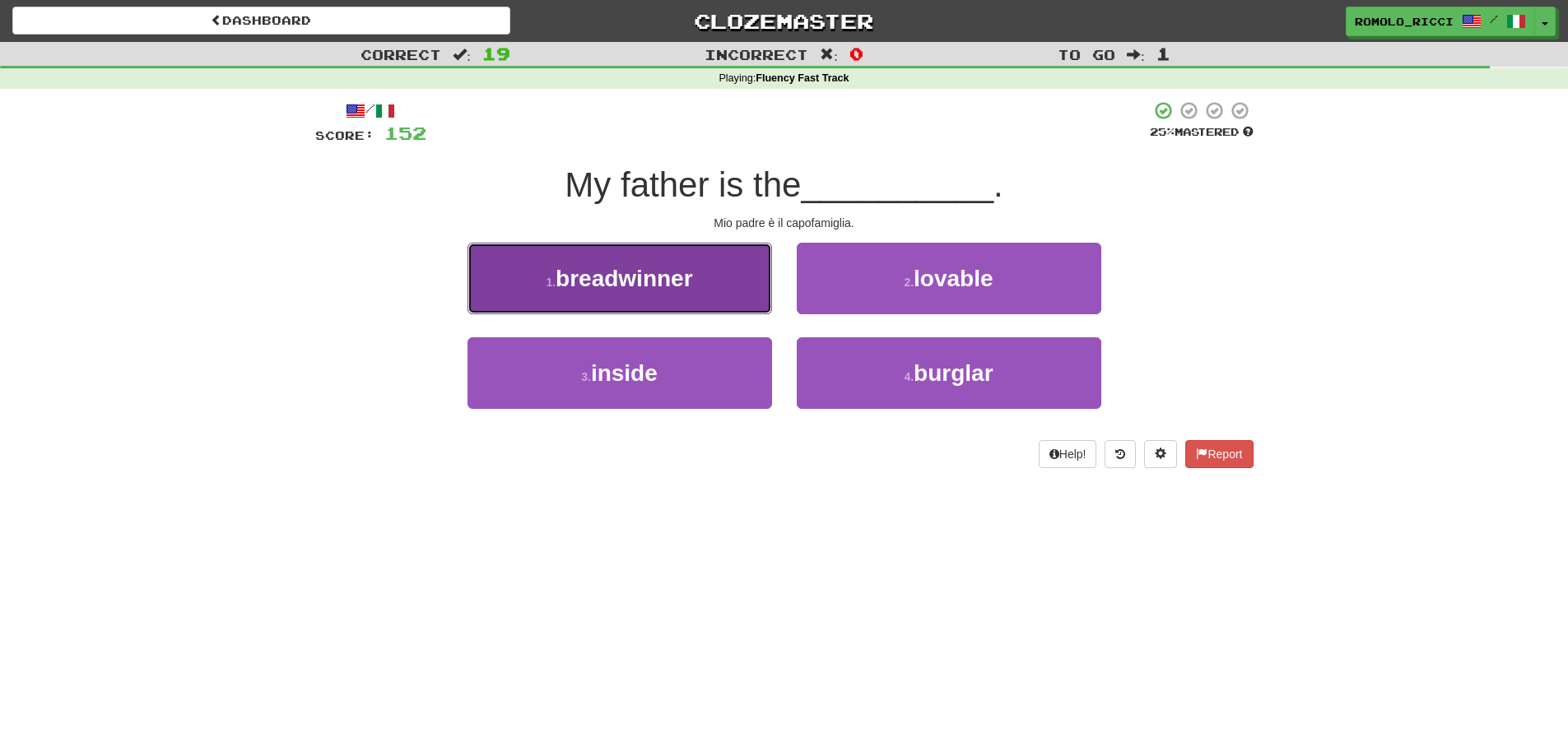
click at [705, 287] on button "1 . breadwinner" at bounding box center [619, 279] width 304 height 72
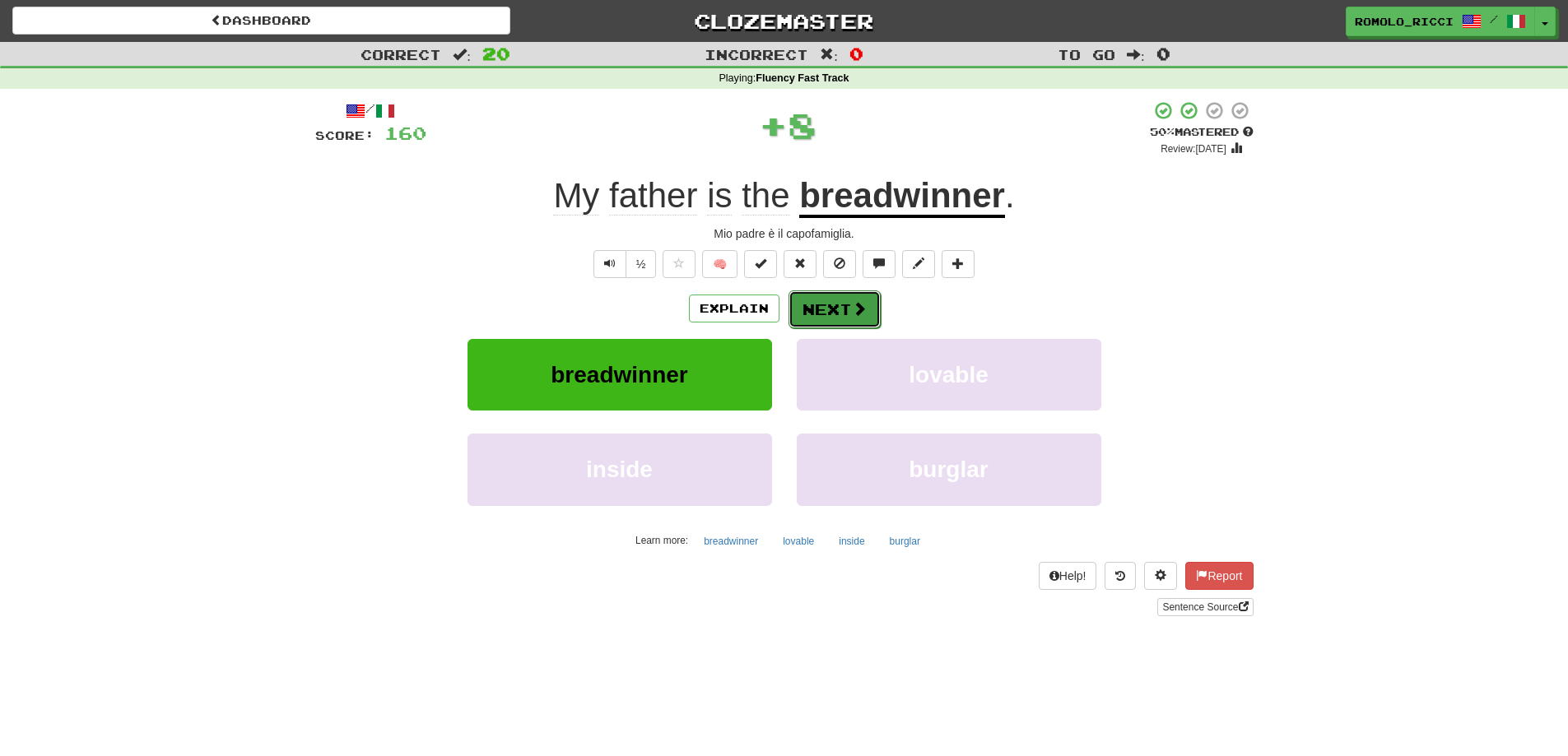
click at [816, 306] on button "Next" at bounding box center [835, 309] width 92 height 38
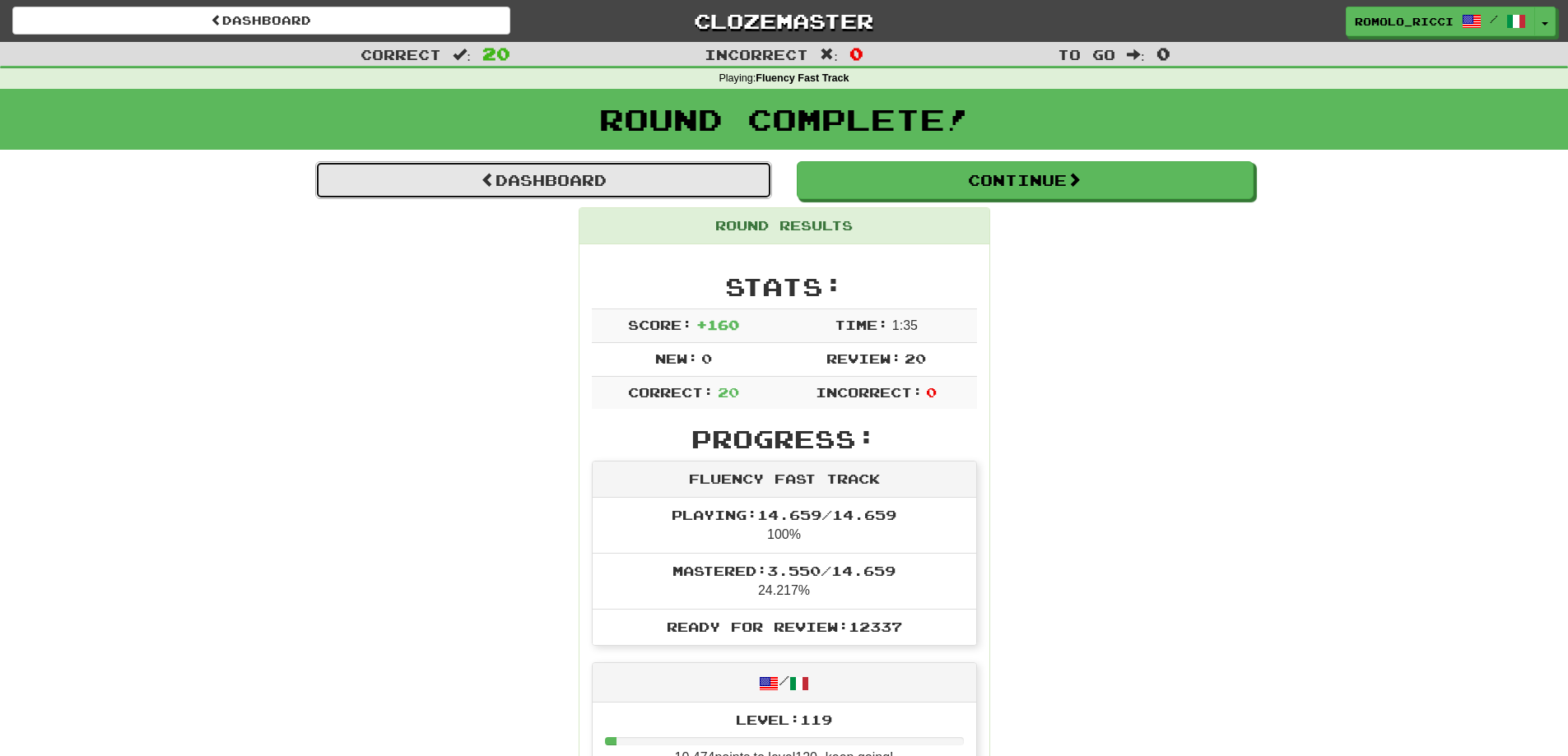
click at [563, 169] on link "Dashboard" at bounding box center [543, 180] width 457 height 38
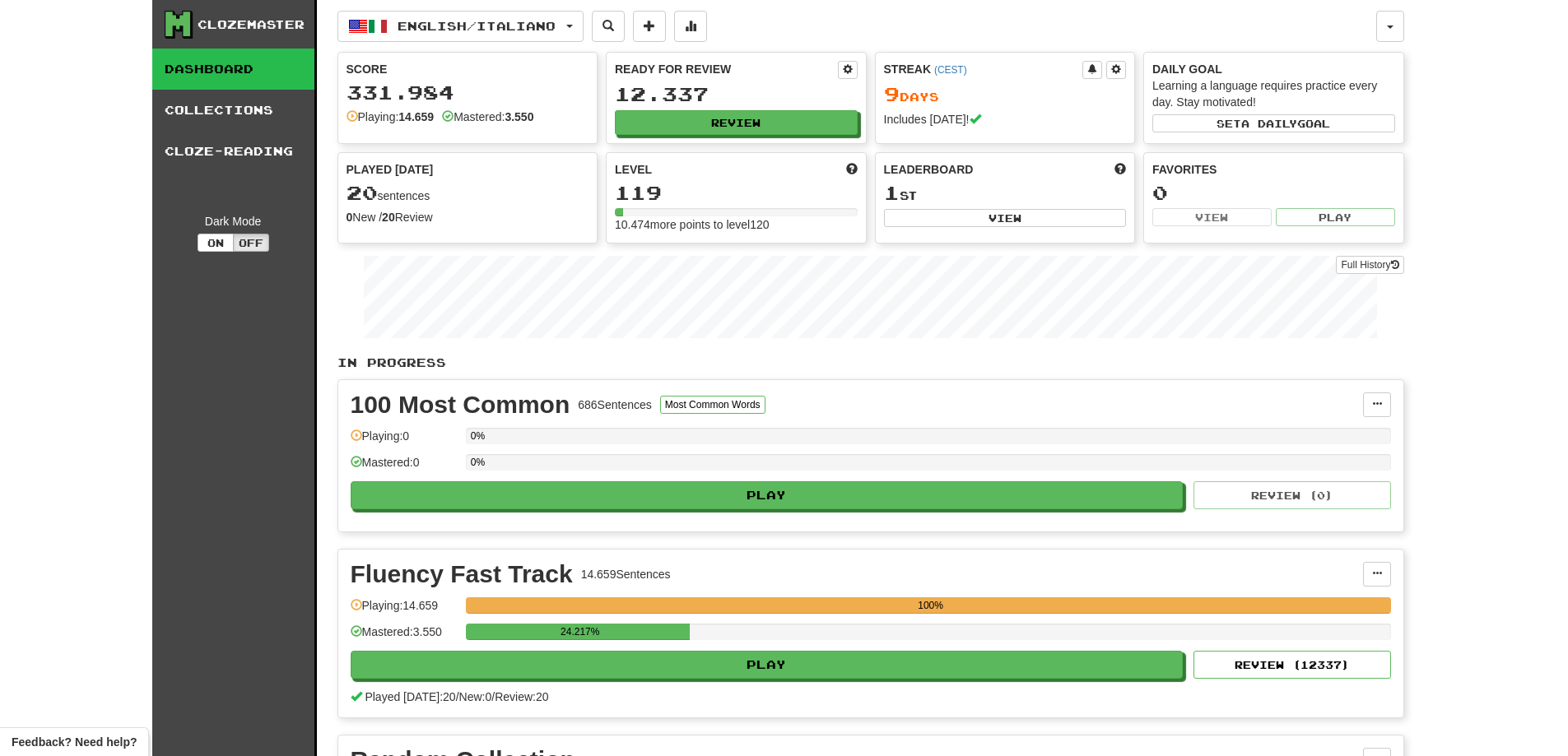
click at [972, 205] on div "Leaderboard 1 st View" at bounding box center [1005, 195] width 259 height 83
click at [962, 222] on button "View" at bounding box center [1005, 218] width 243 height 18
select select "**********"
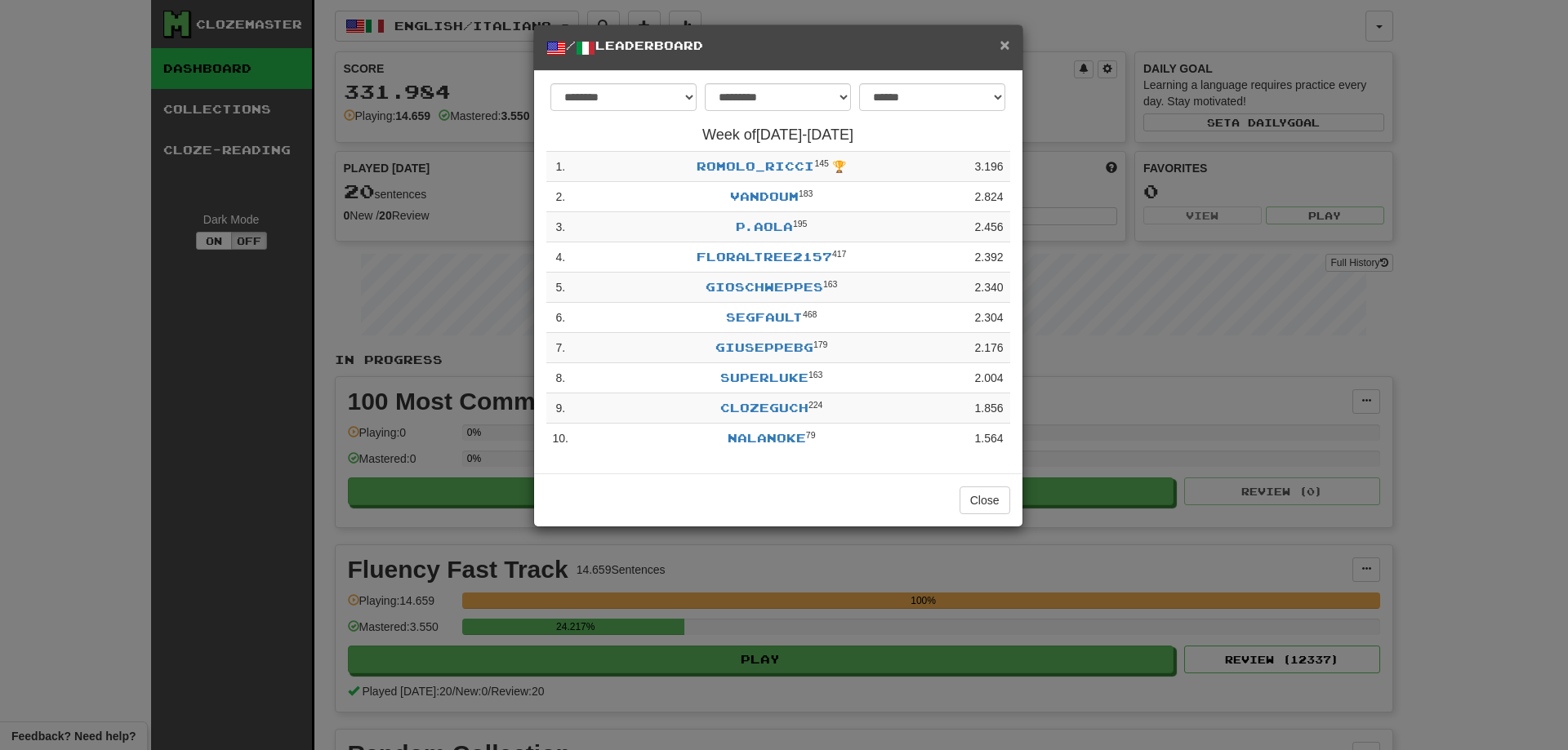
click at [1007, 44] on span "×" at bounding box center [1004, 44] width 10 height 18
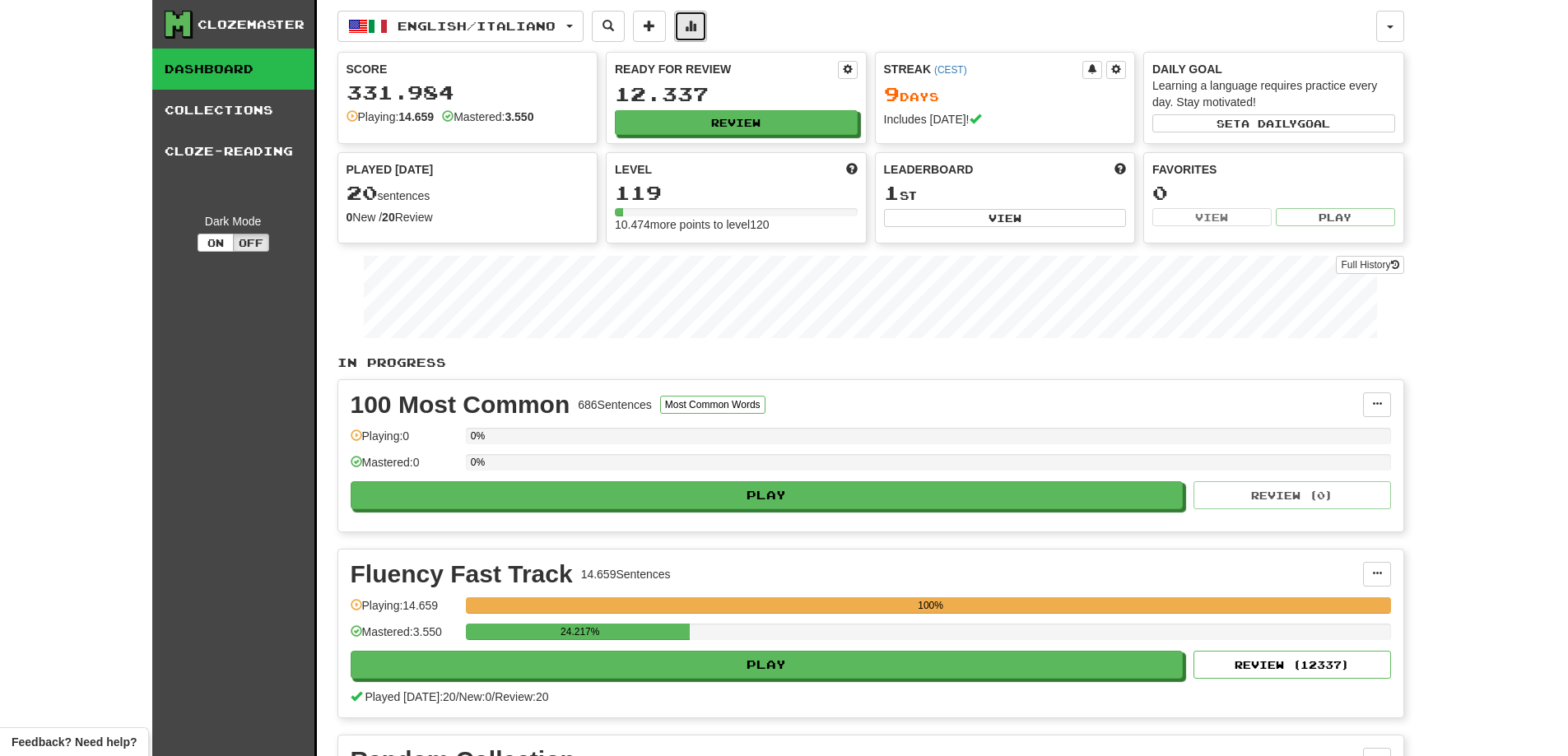
click at [697, 20] on span at bounding box center [690, 25] width 12 height 12
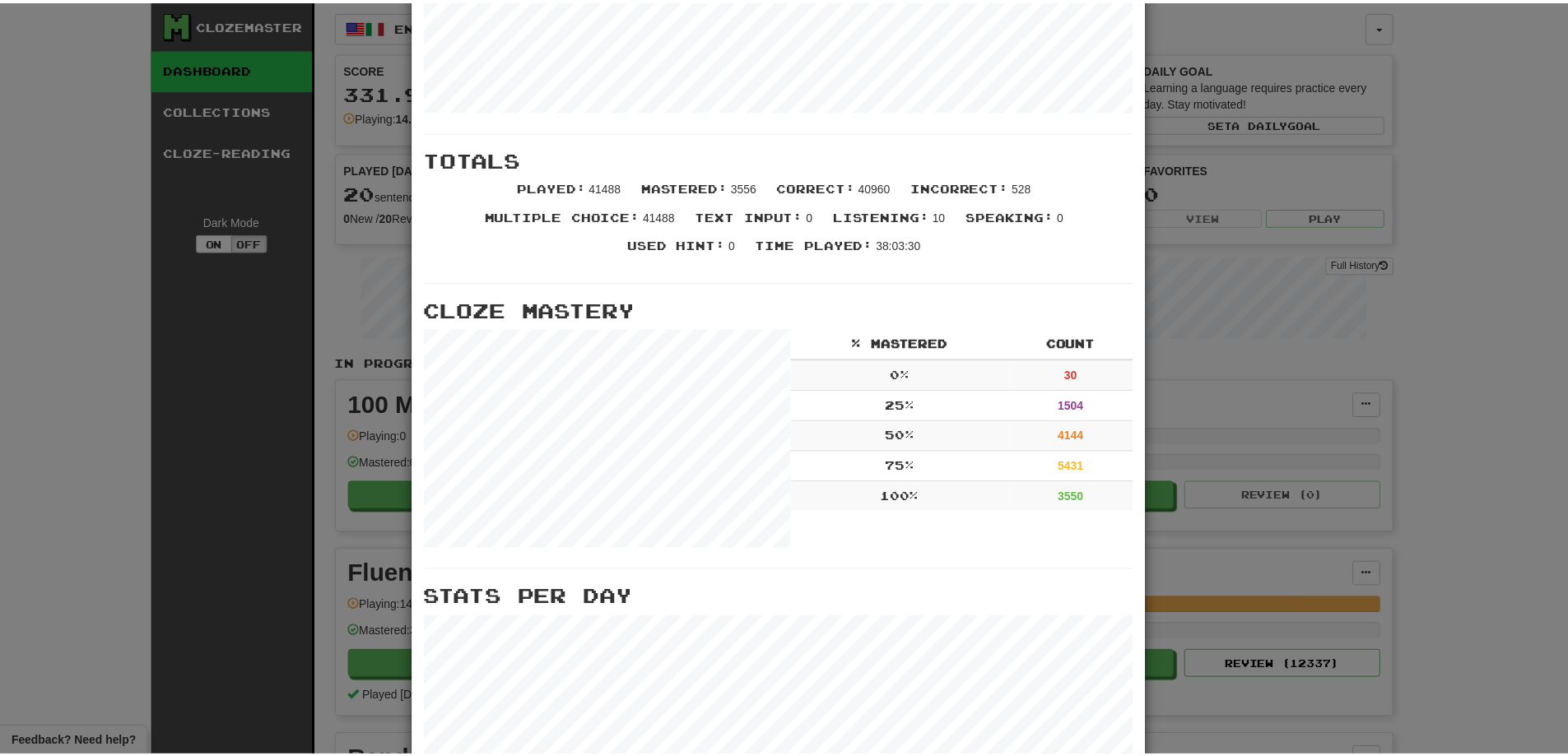
scroll to position [37, 0]
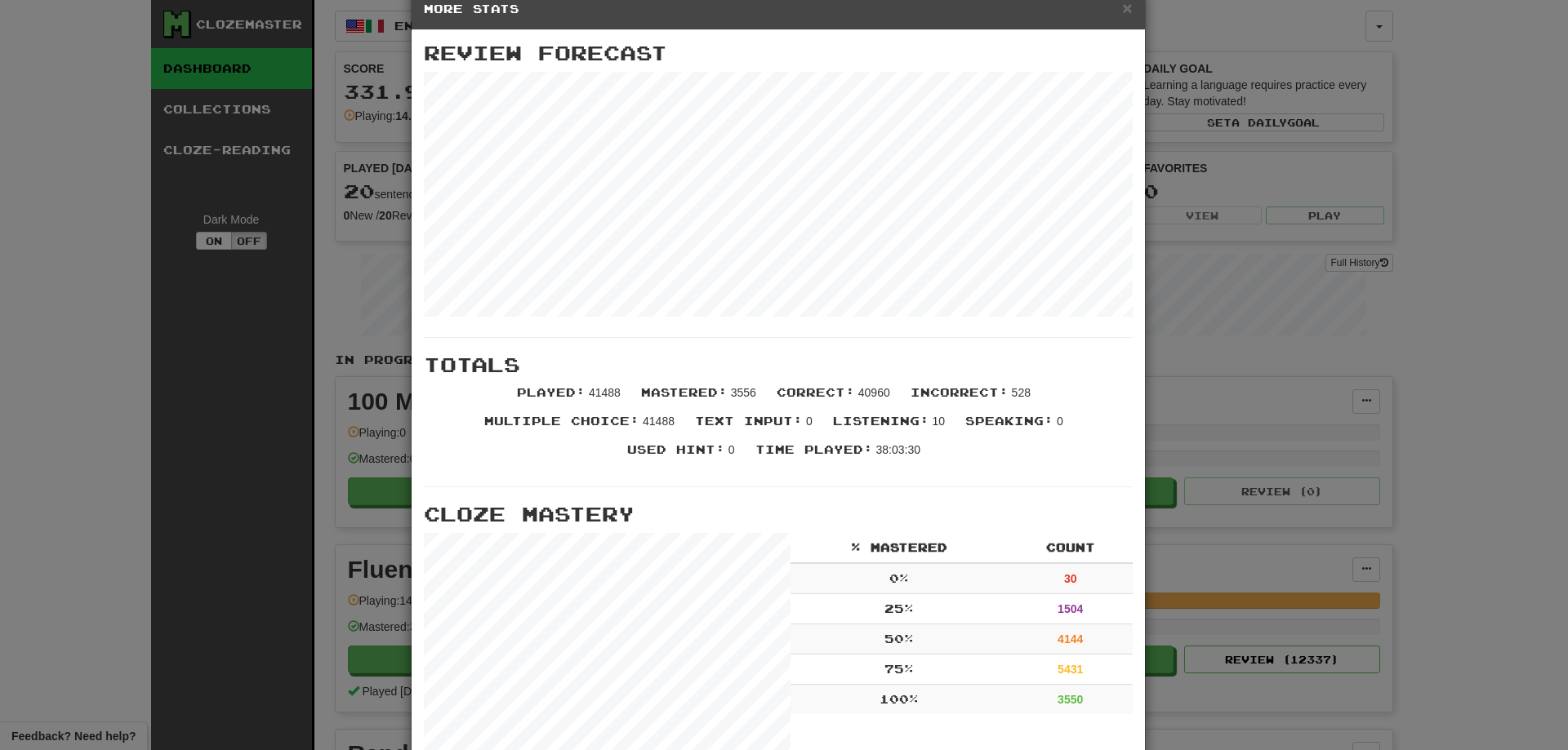
click at [1126, 12] on div "× More Stats" at bounding box center [777, 9] width 733 height 41
click at [1125, 11] on span "×" at bounding box center [1126, 7] width 10 height 18
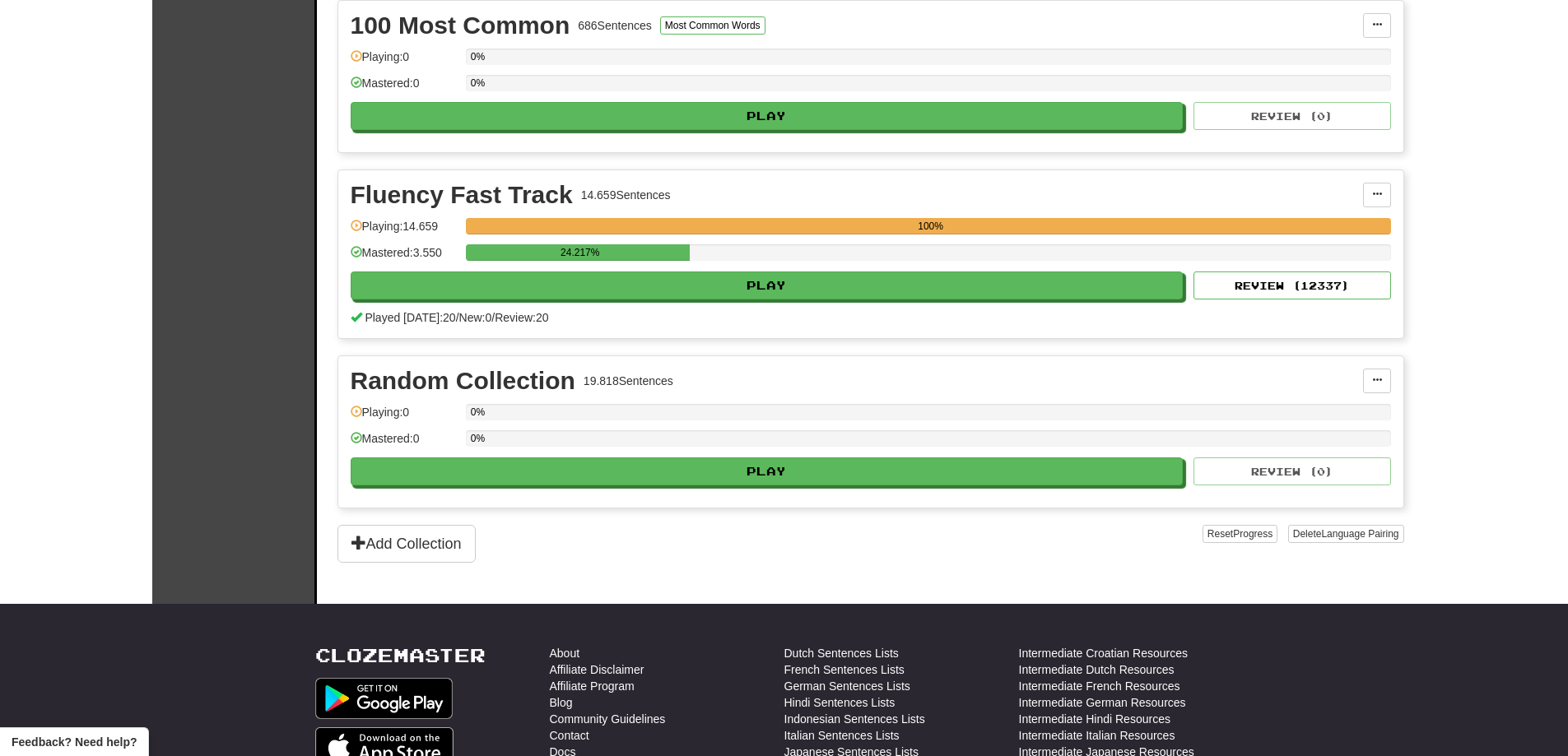
scroll to position [0, 0]
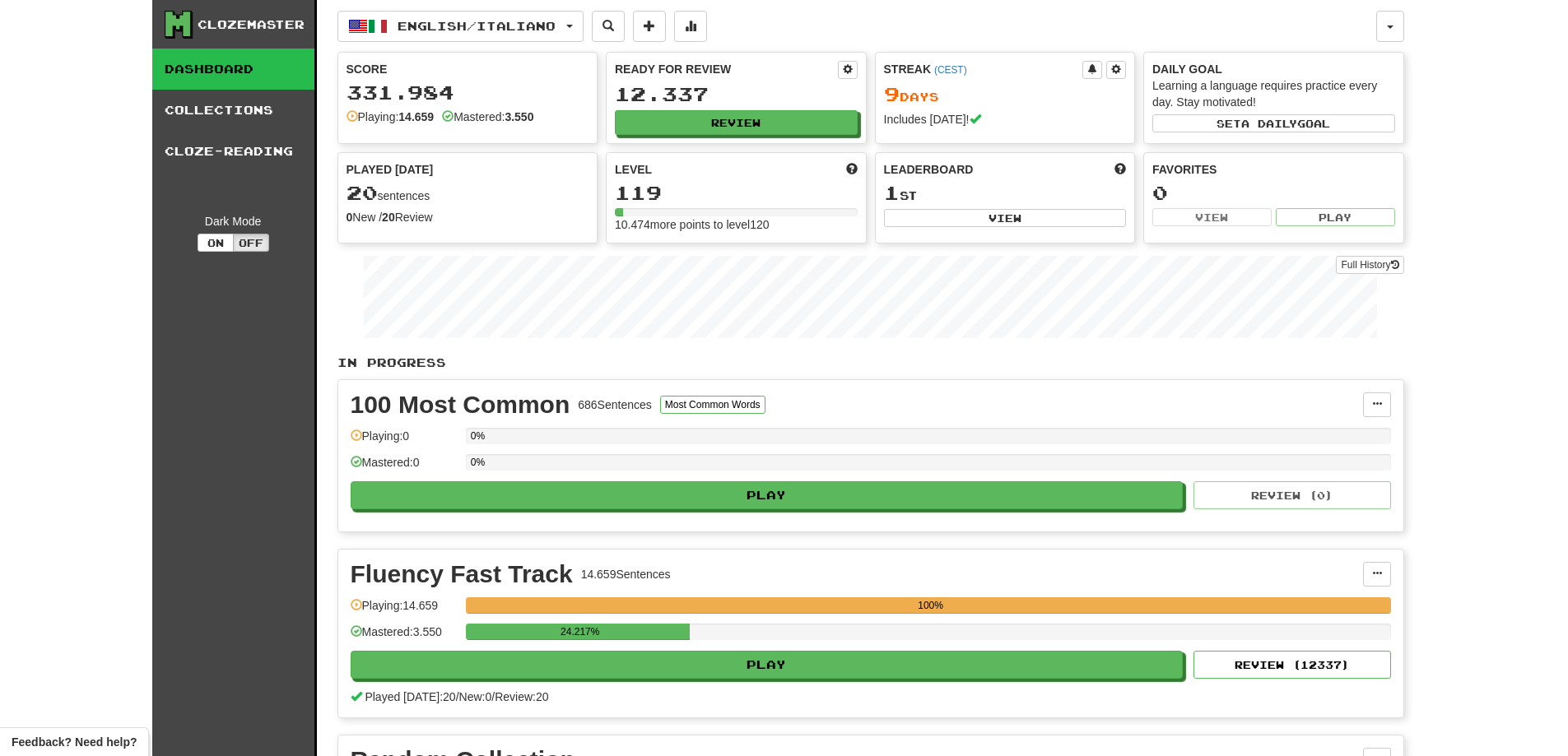
click at [1404, 20] on div "Clozemaster Dashboard Collections Cloze-Reading Dark Mode On Off Dashboard Coll…" at bounding box center [784, 471] width 1265 height 942
click at [1403, 20] on button "button" at bounding box center [1391, 26] width 28 height 31
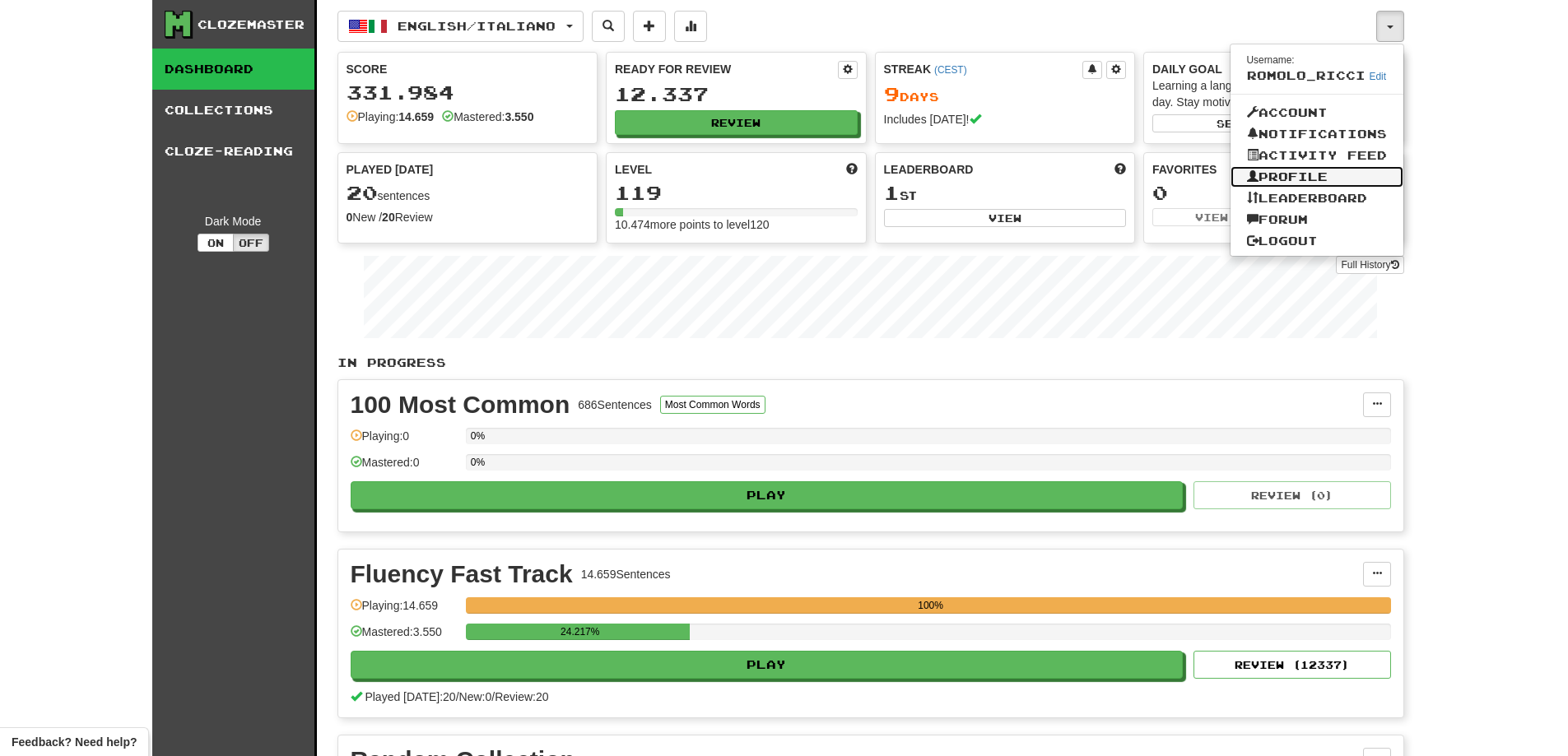
click at [1341, 172] on link "Profile" at bounding box center [1317, 177] width 173 height 21
